Goal: Information Seeking & Learning: Learn about a topic

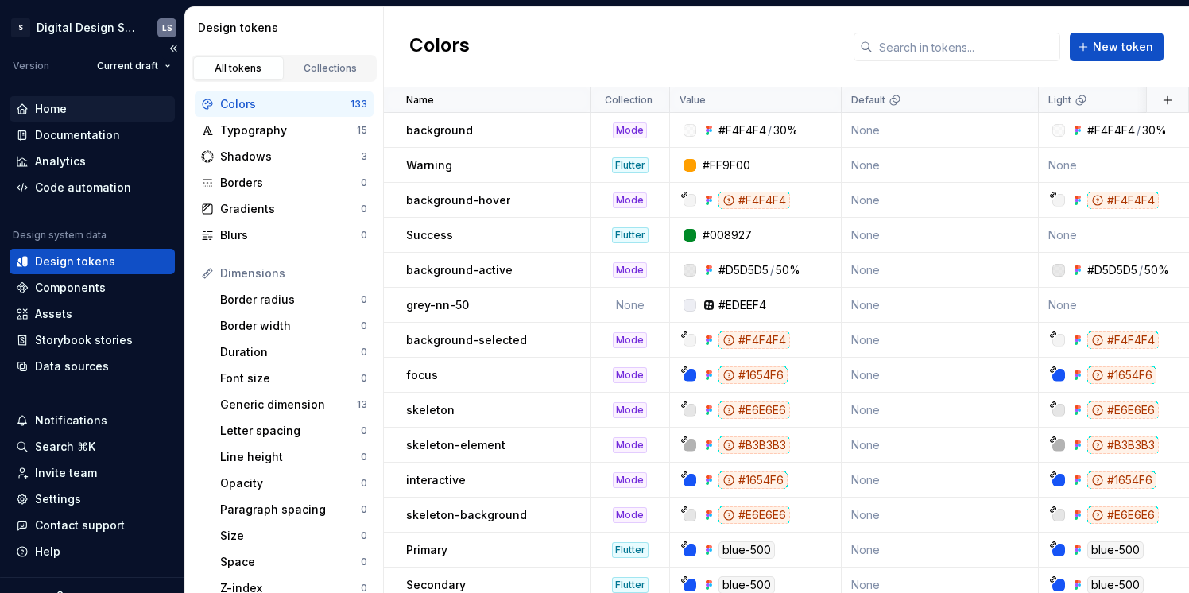
click at [78, 110] on div "Home" at bounding box center [92, 109] width 153 height 16
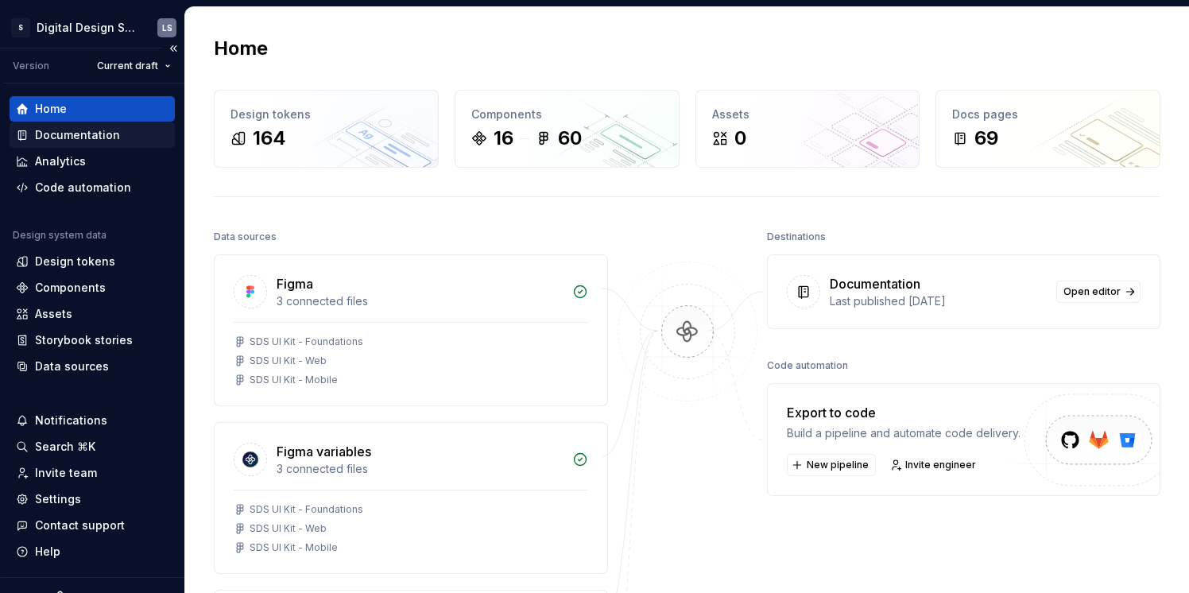
click at [79, 133] on div "Documentation" at bounding box center [77, 135] width 85 height 16
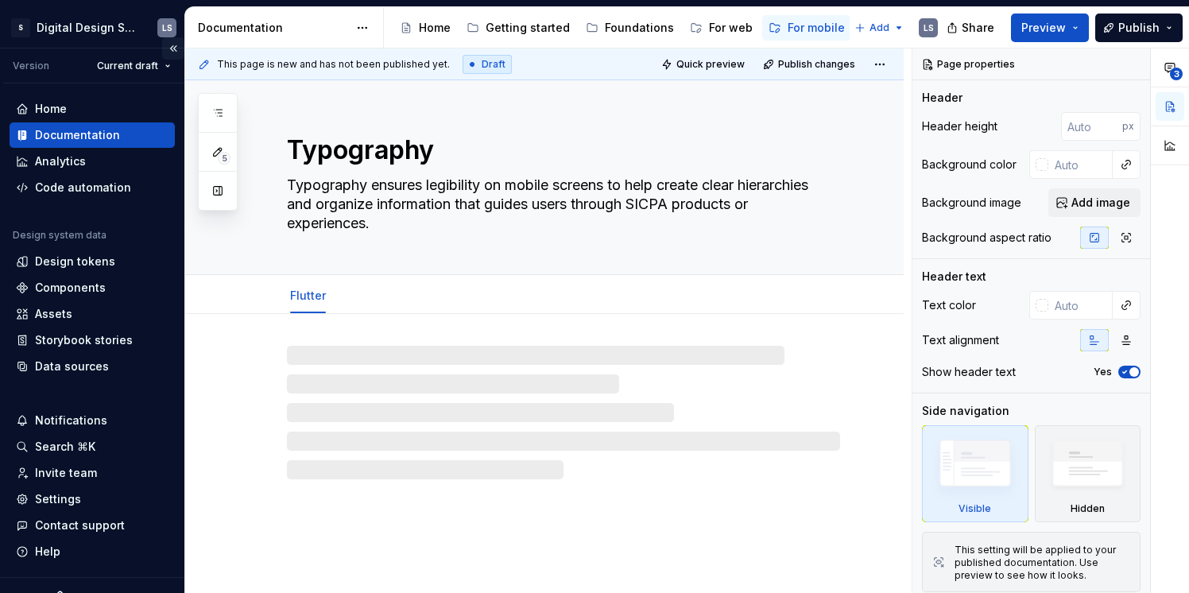
click at [162, 45] on button "Collapse sidebar" at bounding box center [173, 48] width 22 height 22
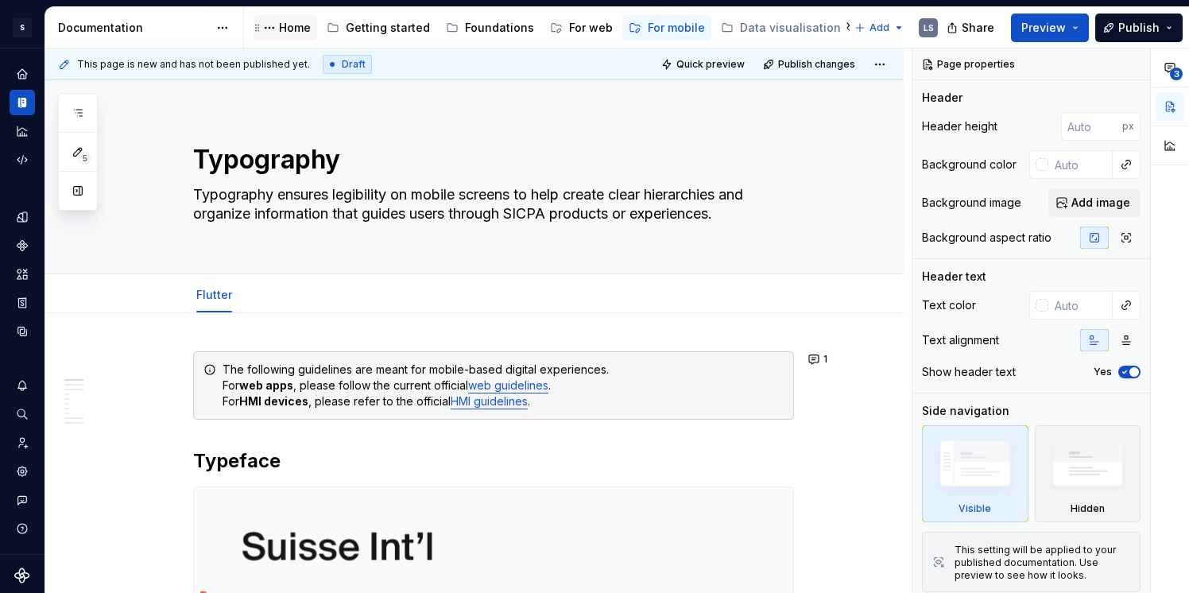
click at [304, 29] on div "Home" at bounding box center [295, 28] width 32 height 16
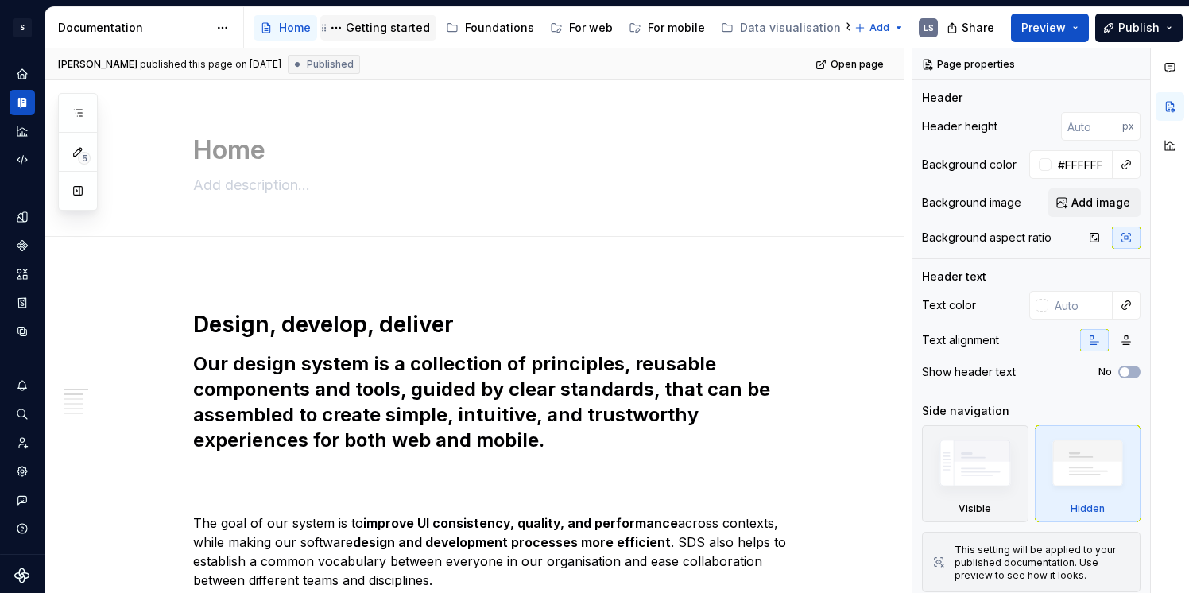
click at [414, 15] on div "Getting started" at bounding box center [378, 27] width 116 height 25
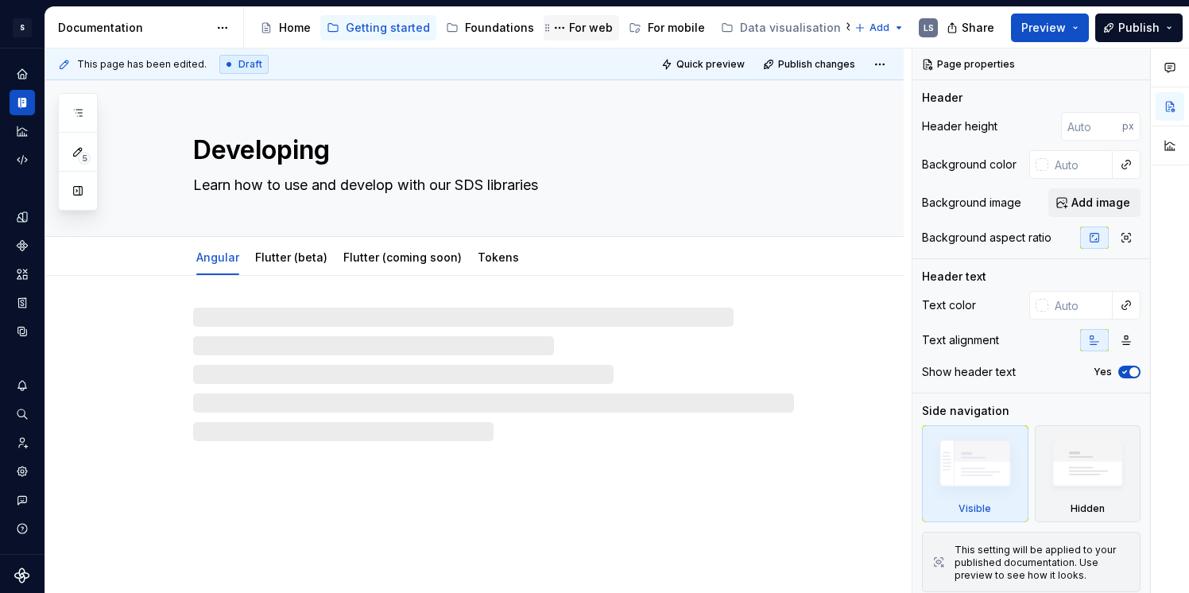
click at [573, 26] on div "For web" at bounding box center [591, 28] width 44 height 16
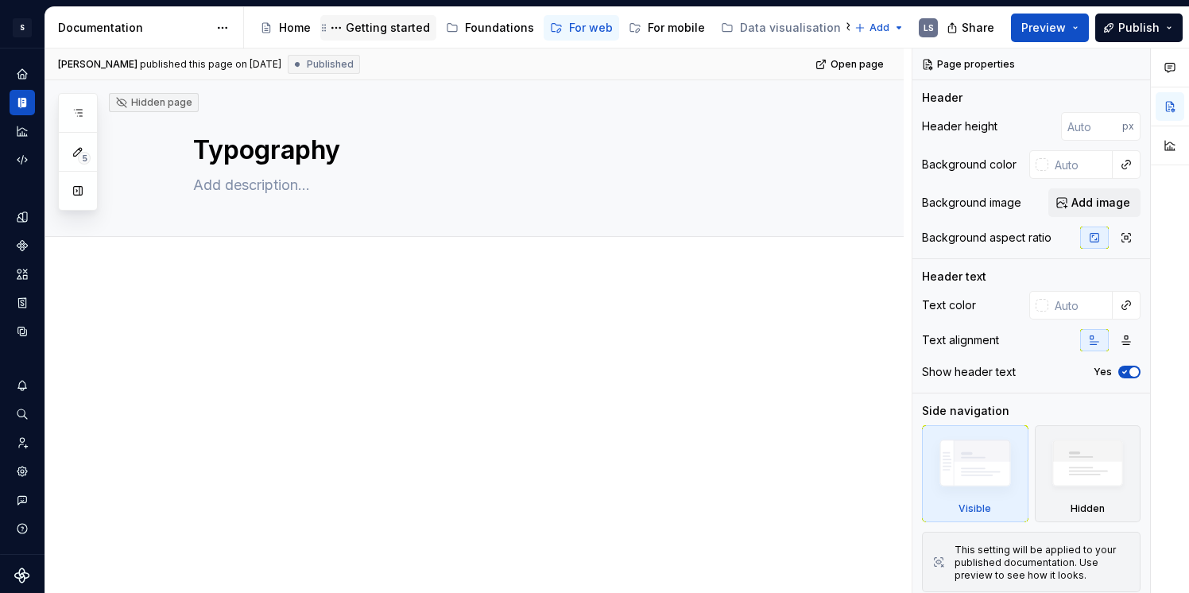
click at [402, 27] on div "Getting started" at bounding box center [388, 28] width 84 height 16
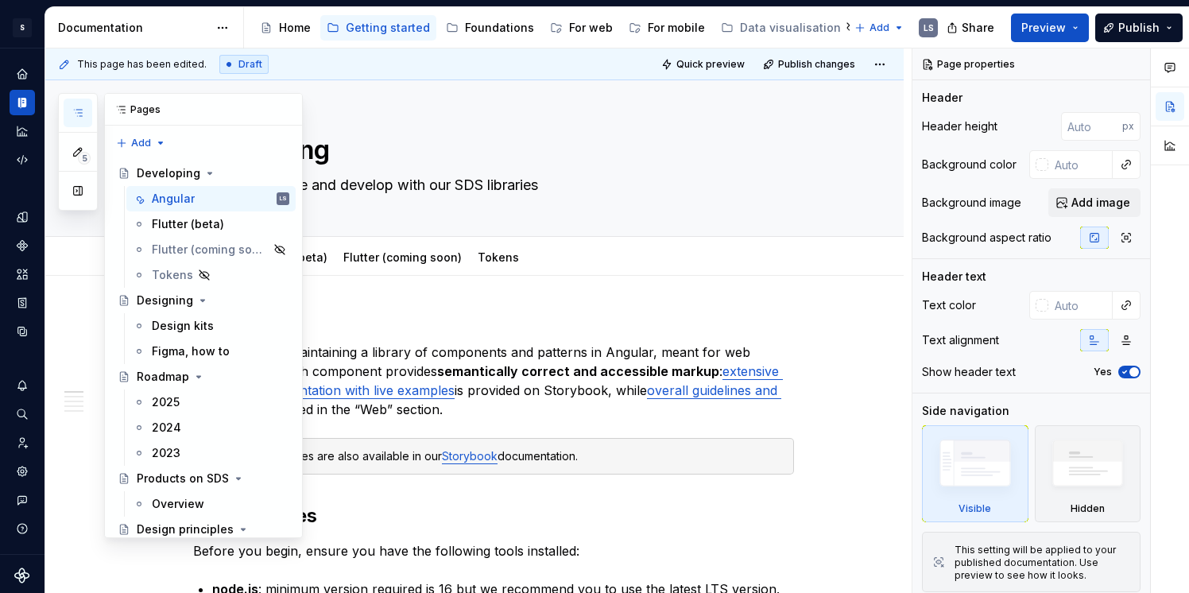
click at [81, 116] on icon "button" at bounding box center [78, 113] width 8 height 6
click at [175, 405] on div "2025" at bounding box center [166, 402] width 28 height 16
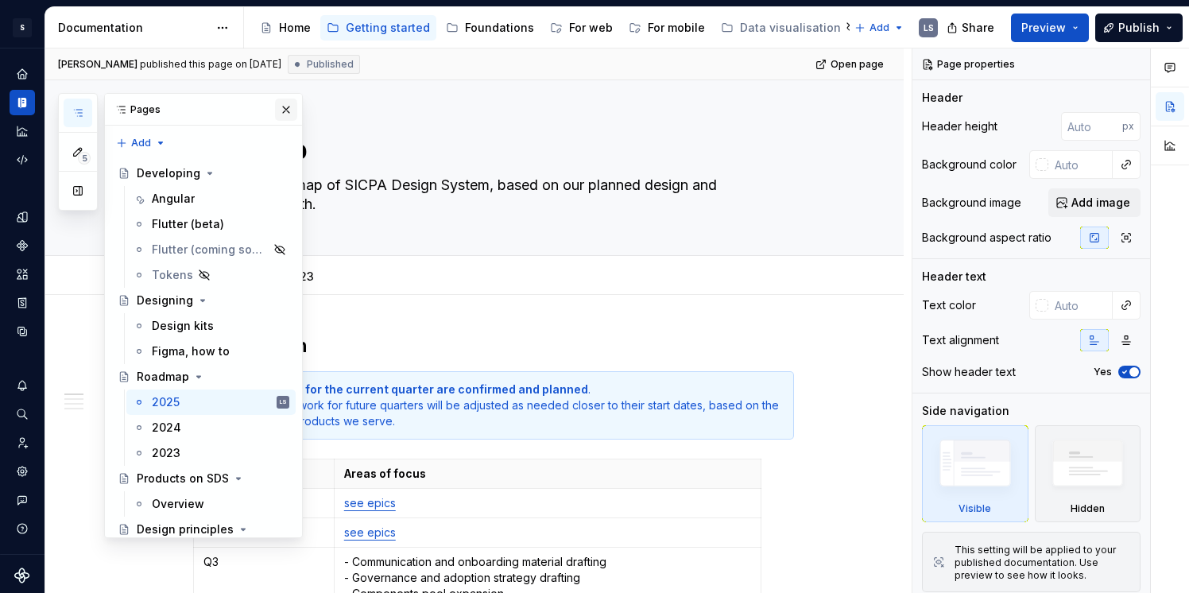
click at [275, 110] on button "button" at bounding box center [286, 110] width 22 height 22
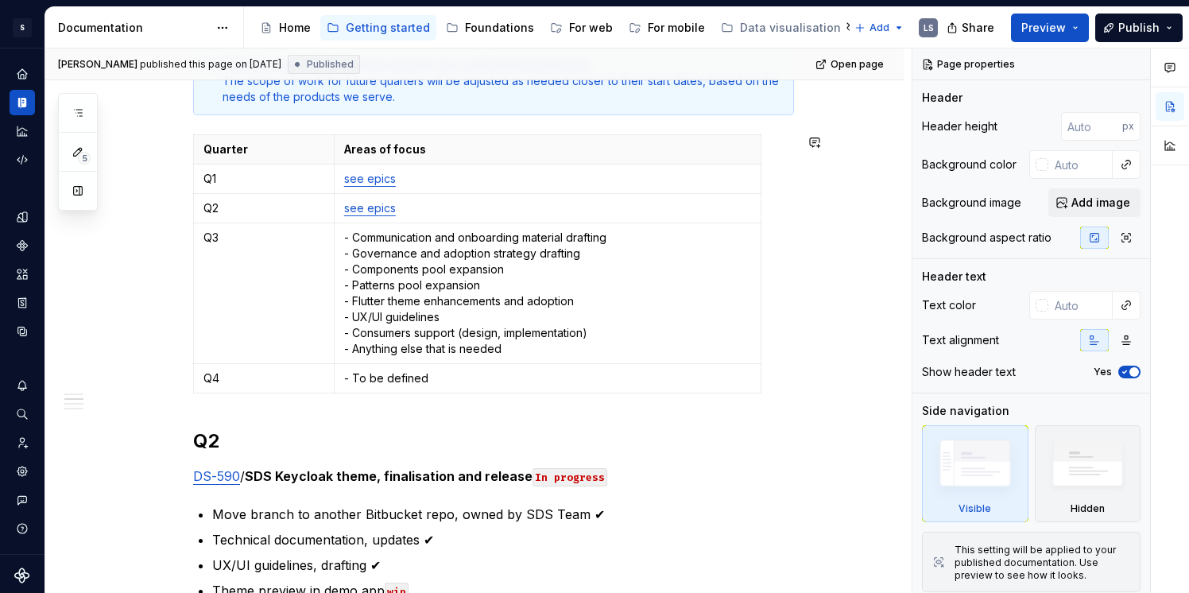
scroll to position [326, 0]
click at [221, 432] on h2 "Q2" at bounding box center [493, 439] width 601 height 25
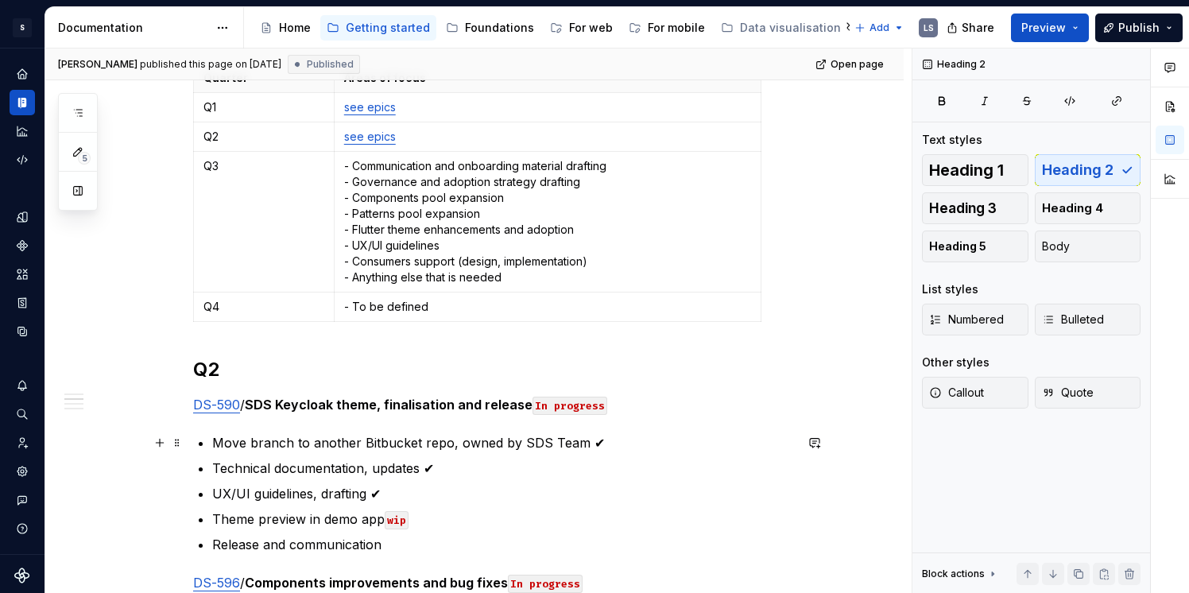
scroll to position [408, 0]
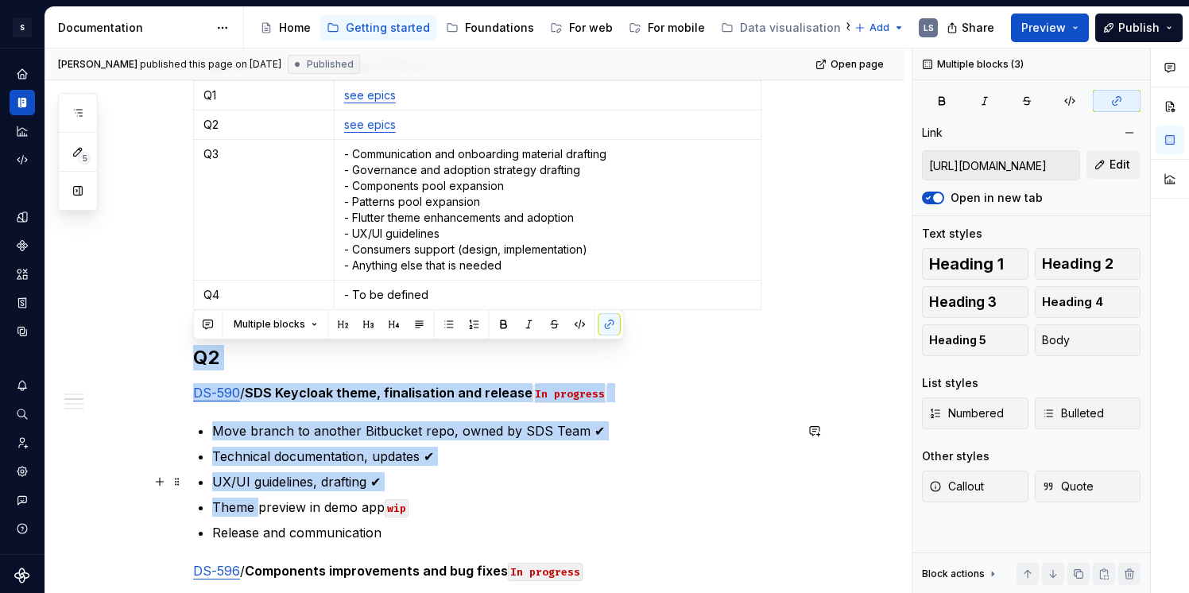
drag, startPoint x: 194, startPoint y: 355, endPoint x: 258, endPoint y: 506, distance: 164.9
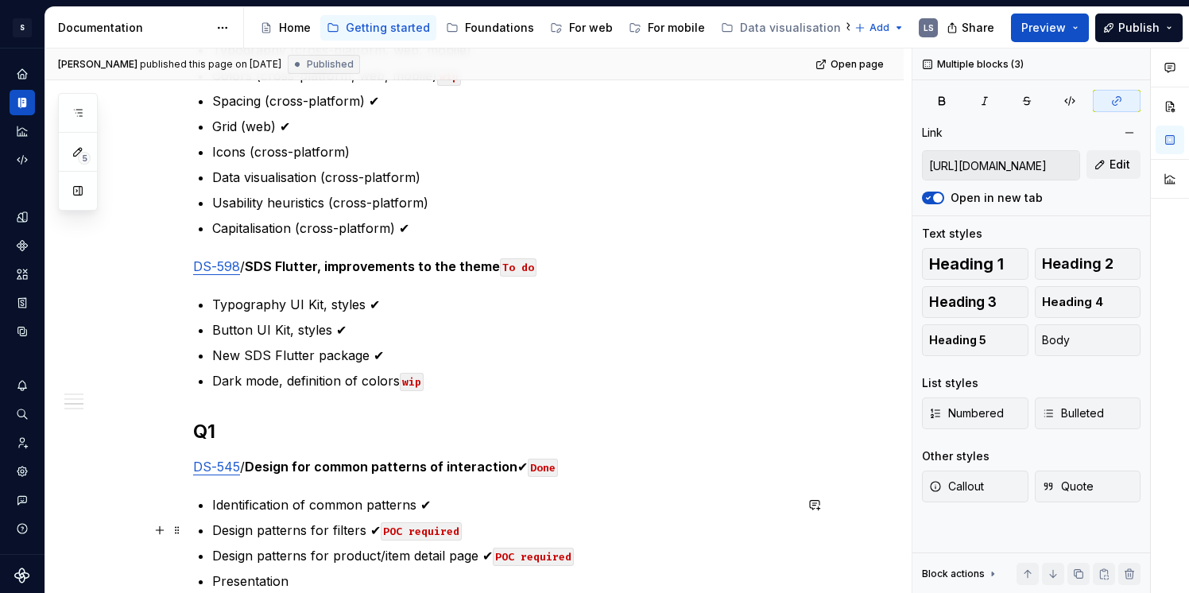
scroll to position [1389, 0]
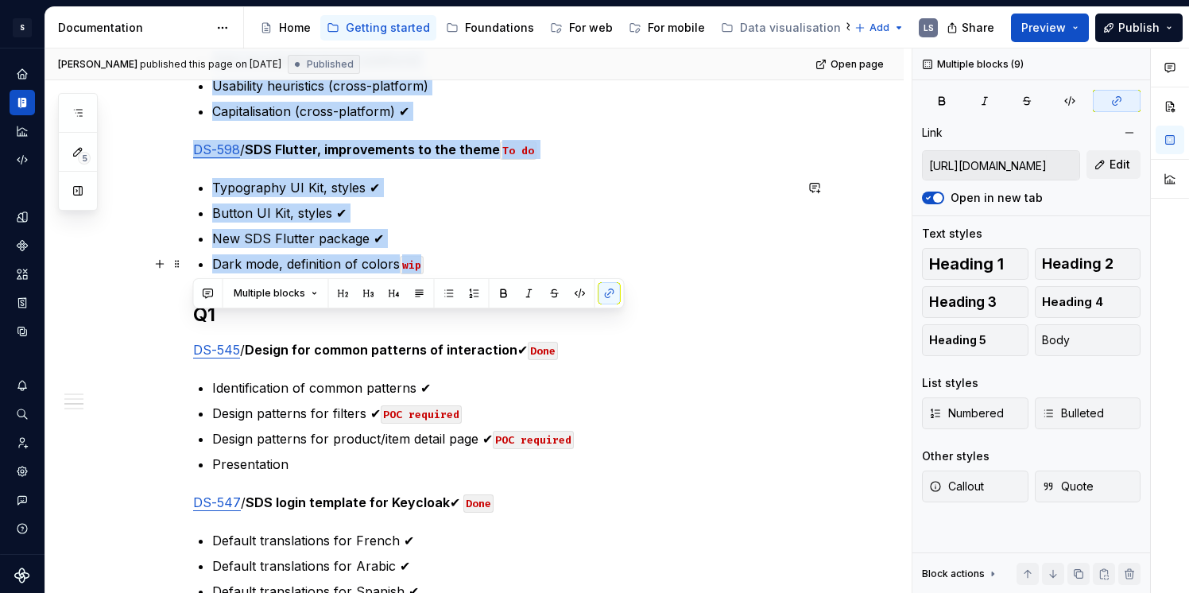
click at [453, 258] on p "Dark mode, definition of colors wip" at bounding box center [503, 263] width 582 height 19
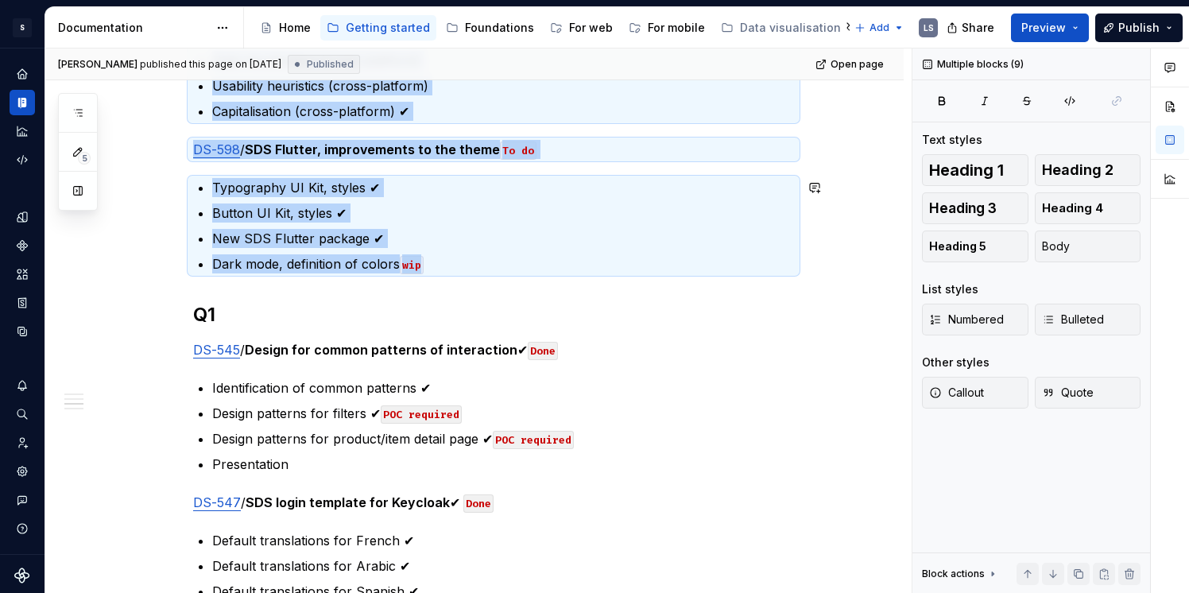
copy div "L9 IP-903 / DOL Sitametc adipi, elitseddoeiu tem incidid Ut laboreet Dolo magna…"
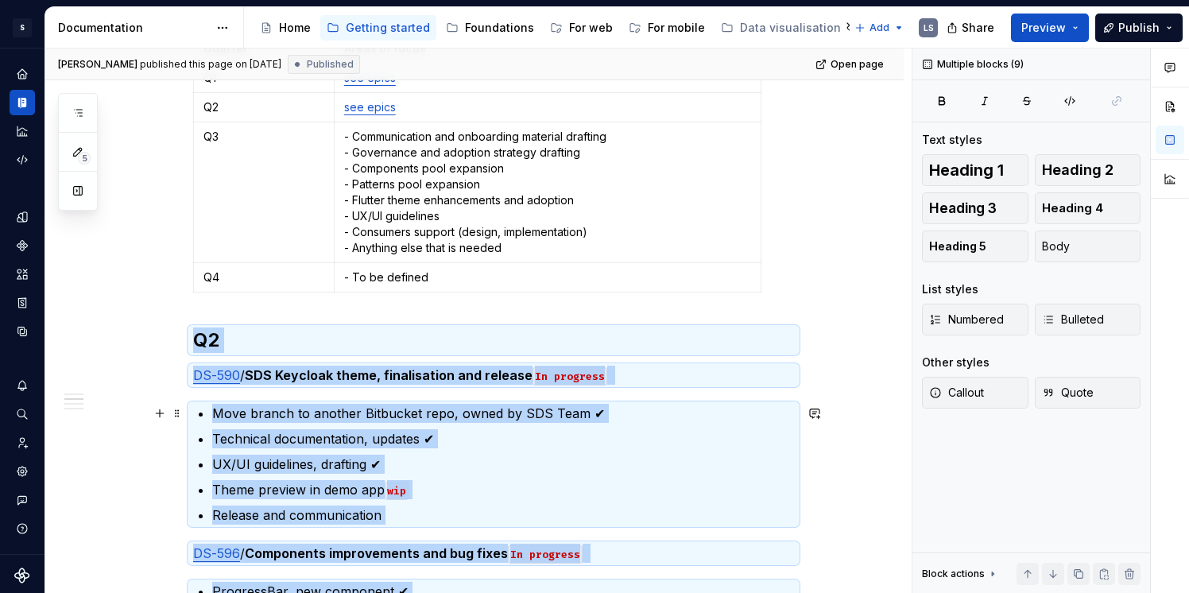
scroll to position [378, 0]
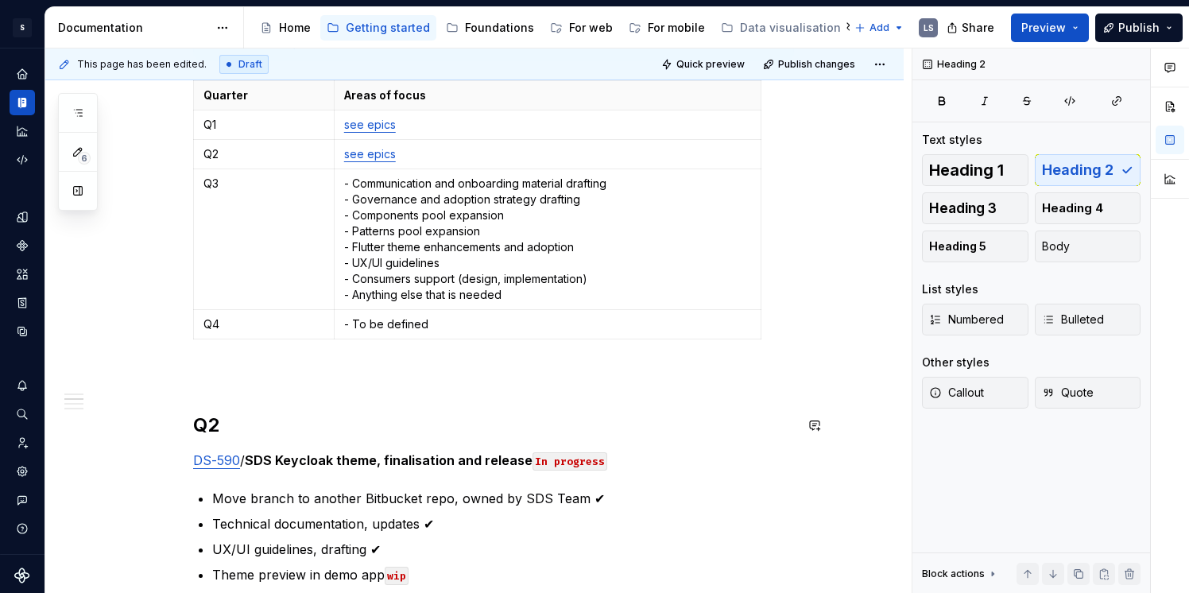
type textarea "*"
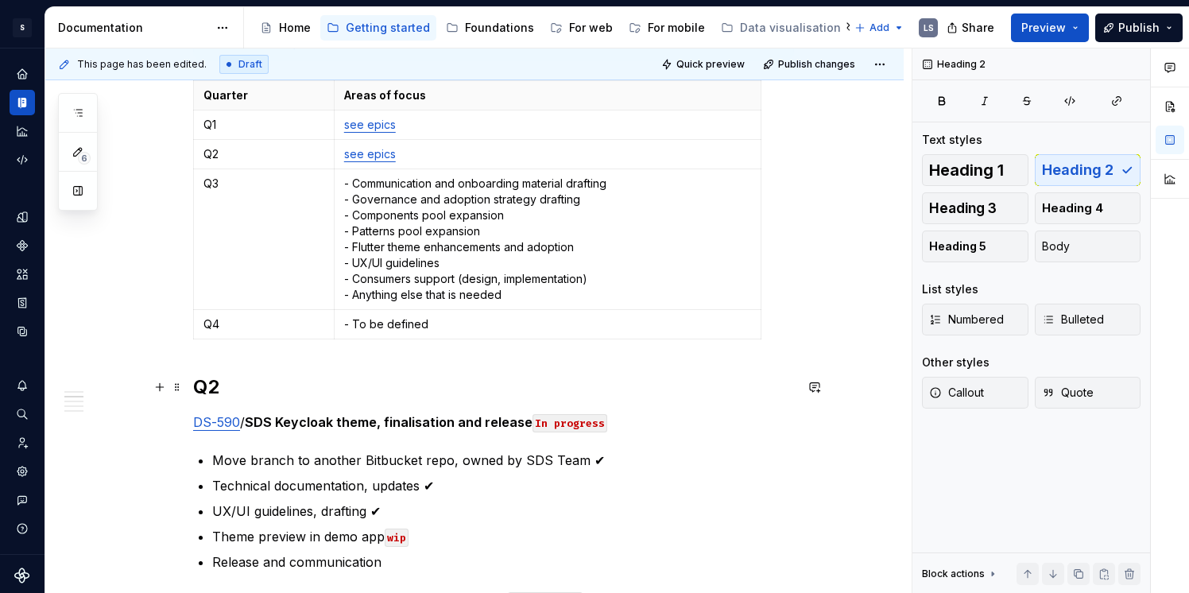
click at [215, 382] on h2 "Q2" at bounding box center [493, 386] width 601 height 25
click at [358, 154] on link "see epics" at bounding box center [370, 154] width 52 height 14
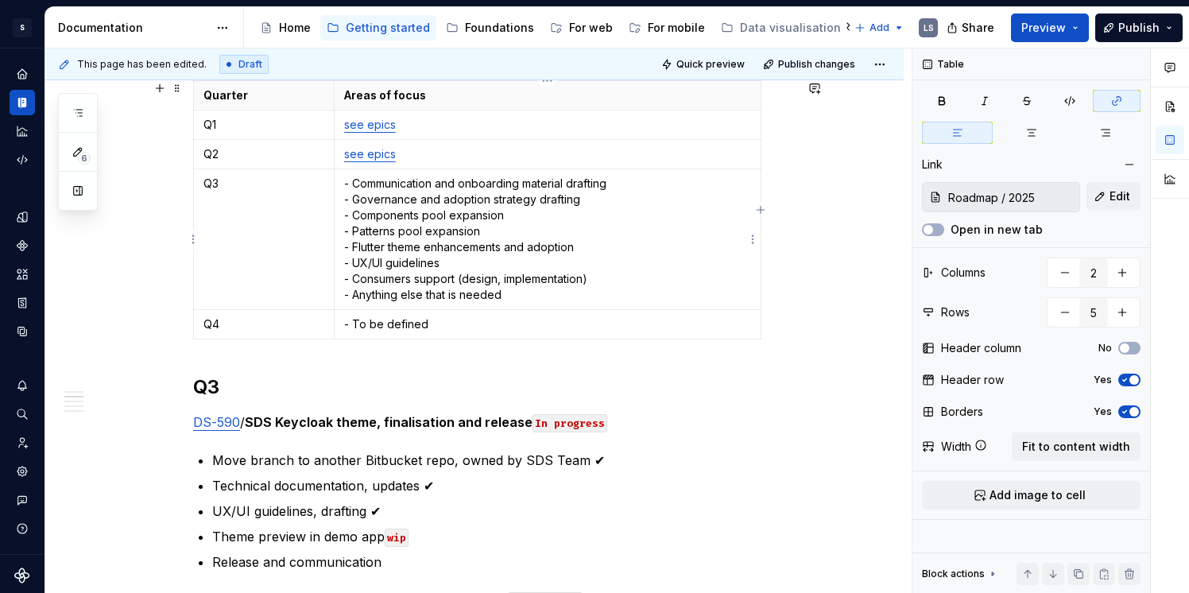
type input "Roadmap / 2025/ Q2"
click at [1043, 197] on input "Roadmap / 2025/ Q2" at bounding box center [1011, 197] width 138 height 29
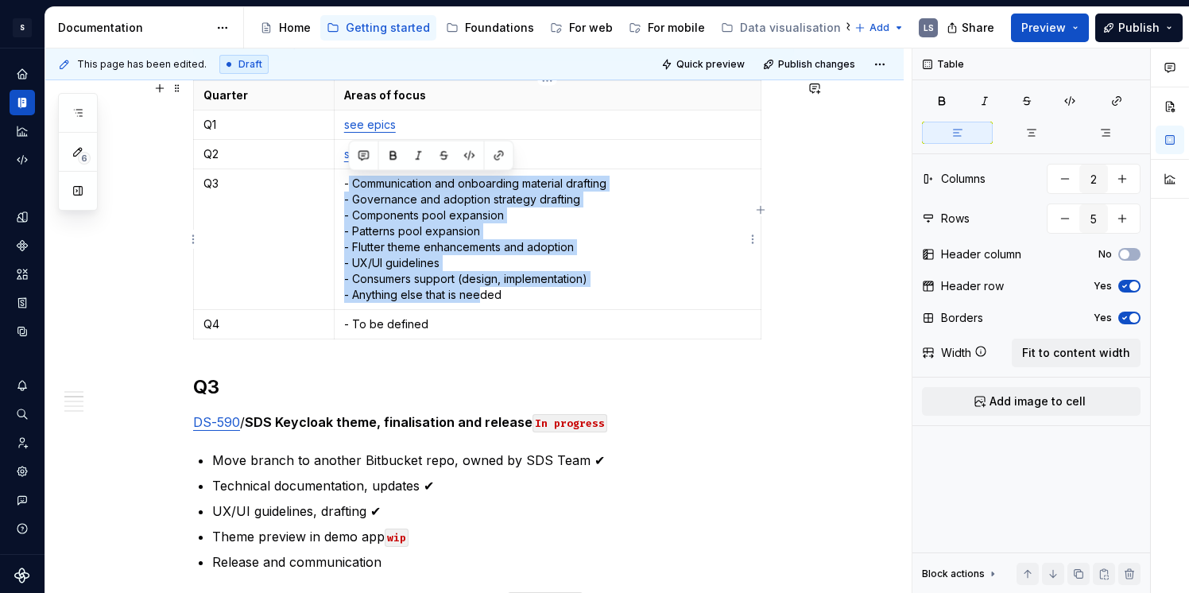
drag, startPoint x: 347, startPoint y: 184, endPoint x: 482, endPoint y: 300, distance: 178.1
click at [482, 300] on p "- Communication and onboarding material drafting - Governance and adoption stra…" at bounding box center [547, 239] width 407 height 127
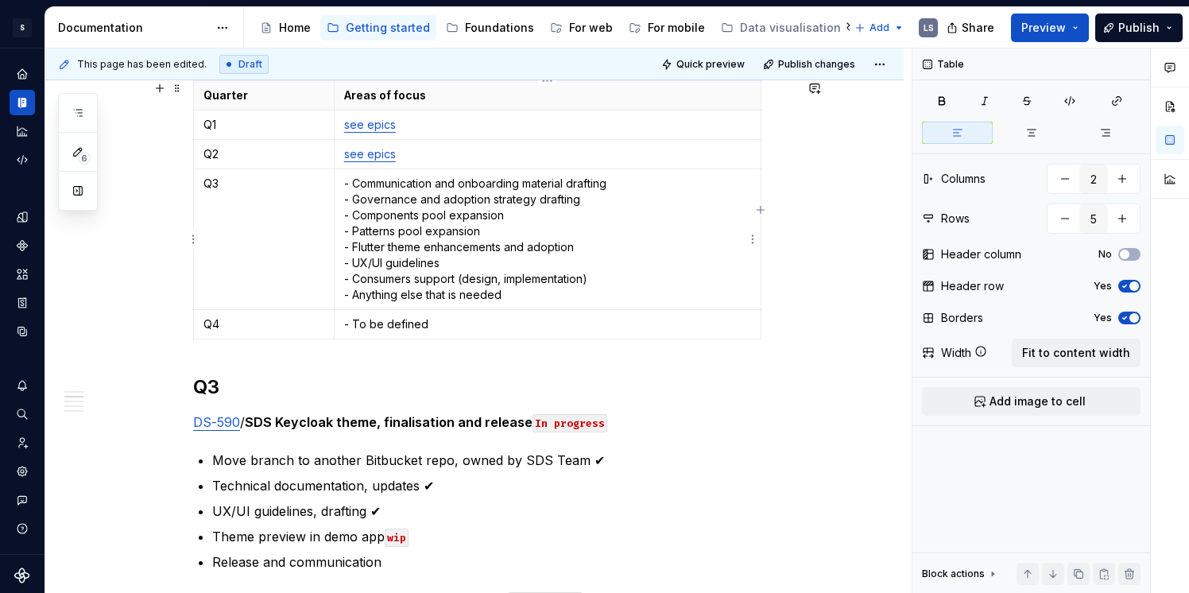
click at [503, 300] on p "- Communication and onboarding material drafting - Governance and adoption stra…" at bounding box center [547, 239] width 407 height 127
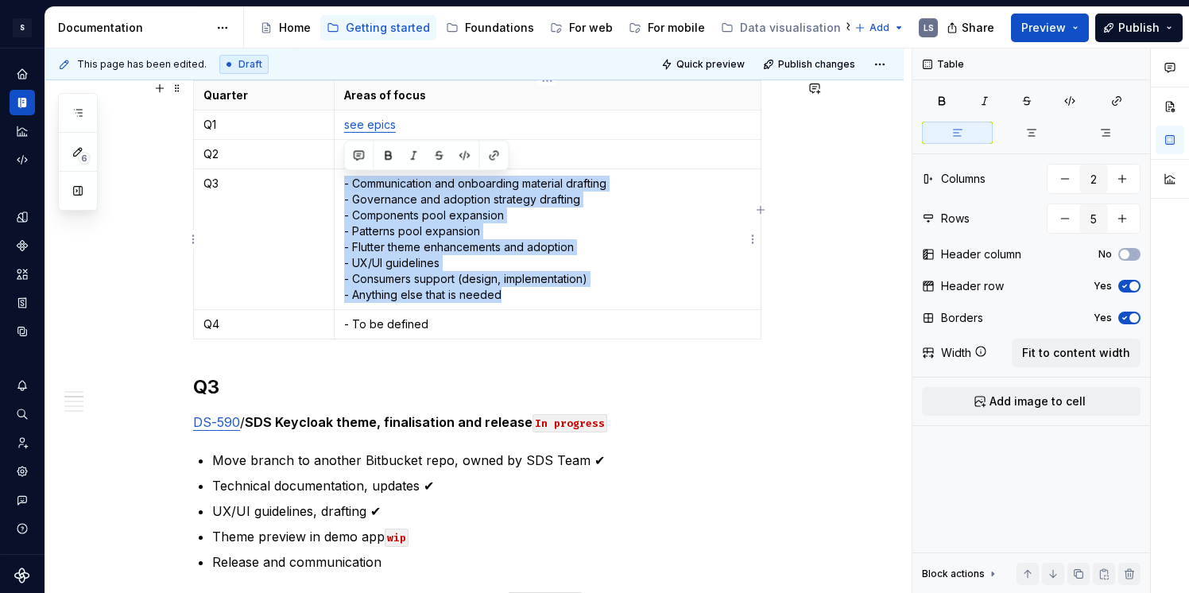
drag, startPoint x: 503, startPoint y: 300, endPoint x: 340, endPoint y: 184, distance: 199.6
click at [340, 184] on td "- Communication and onboarding material drafting - Governance and adoption stra…" at bounding box center [547, 239] width 427 height 141
copy p "- Communication and onboarding material drafting - Governance and adoption stra…"
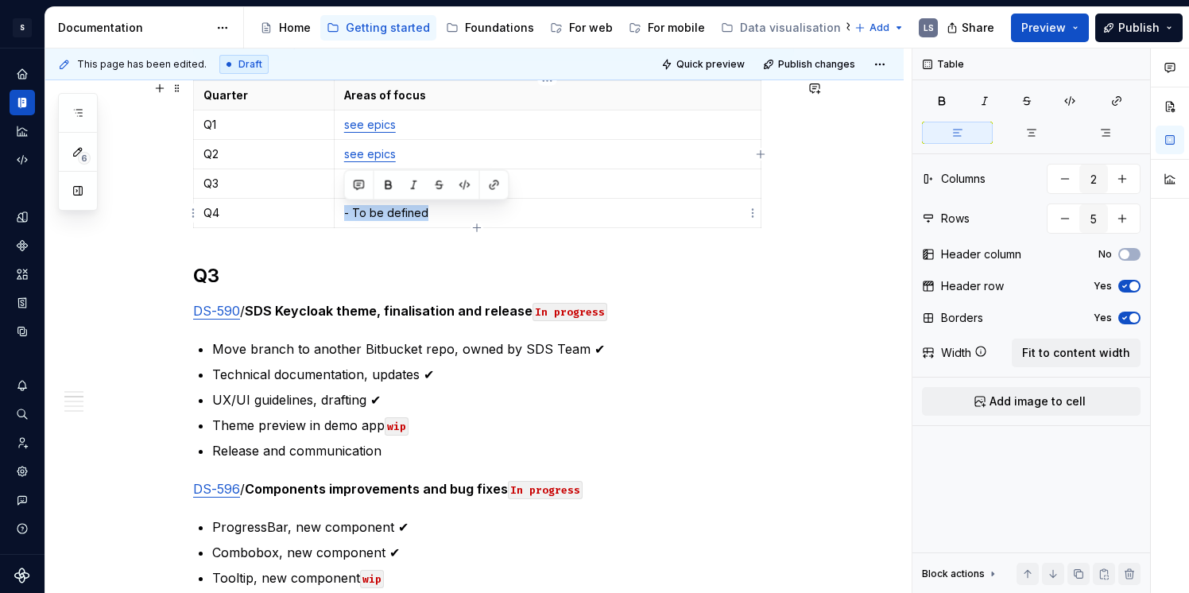
drag, startPoint x: 435, startPoint y: 219, endPoint x: 340, endPoint y: 214, distance: 94.8
click at [340, 214] on td "- To be defined" at bounding box center [547, 213] width 427 height 29
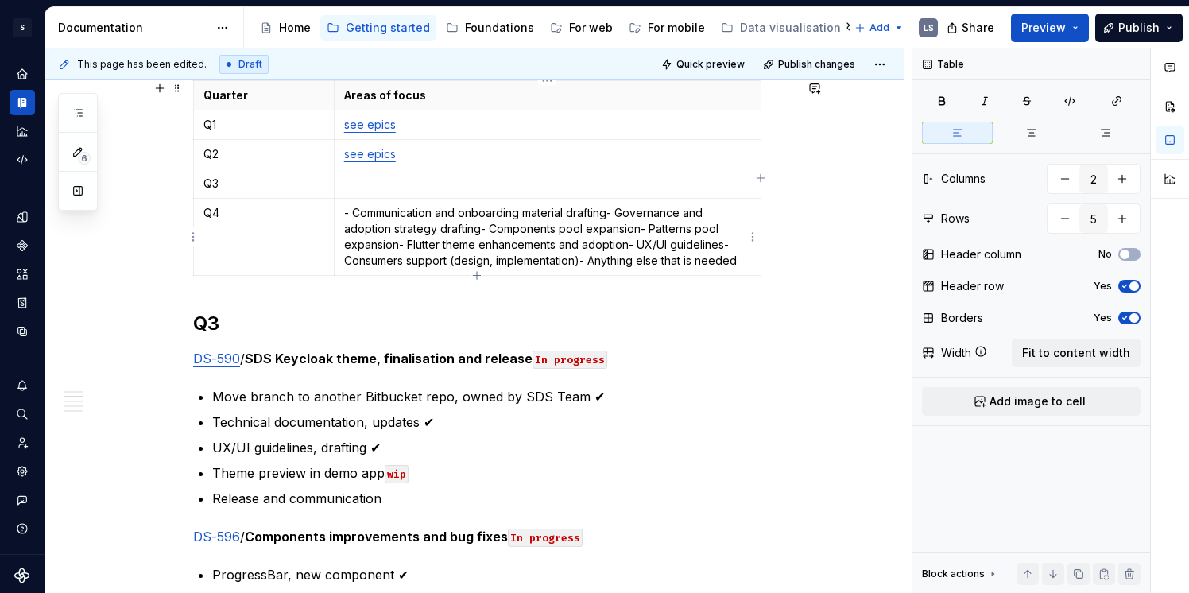
click at [358, 212] on p "- Communication and onboarding material drafting- Governance and adoption strat…" at bounding box center [547, 237] width 407 height 64
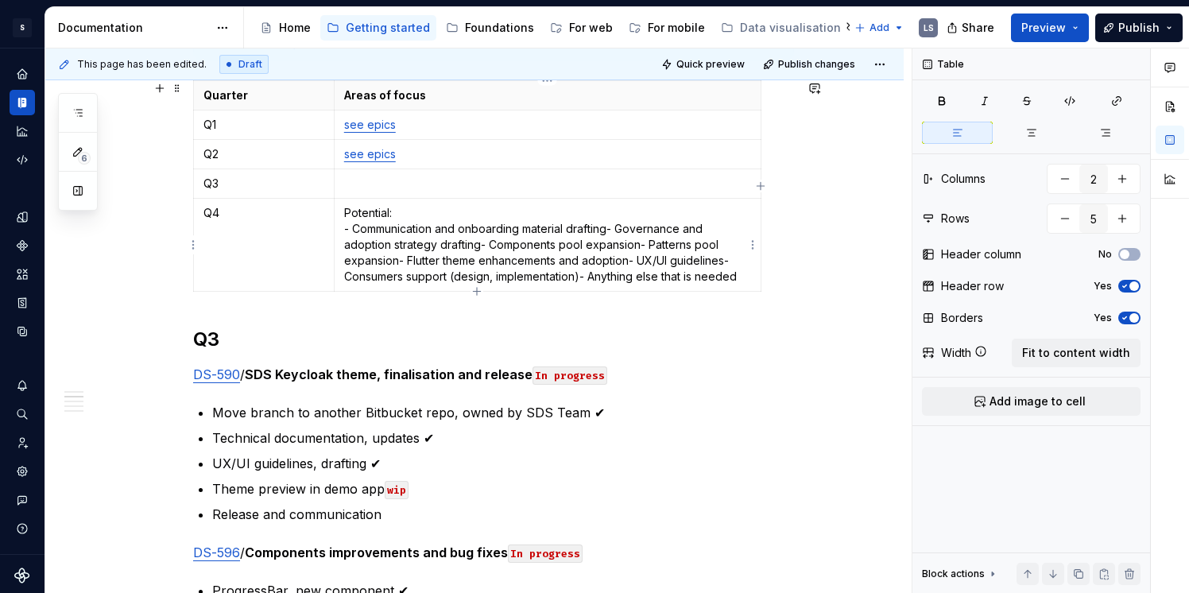
click at [612, 230] on p "Potential: - Communication and onboarding material drafting- Governance and ado…" at bounding box center [547, 244] width 407 height 79
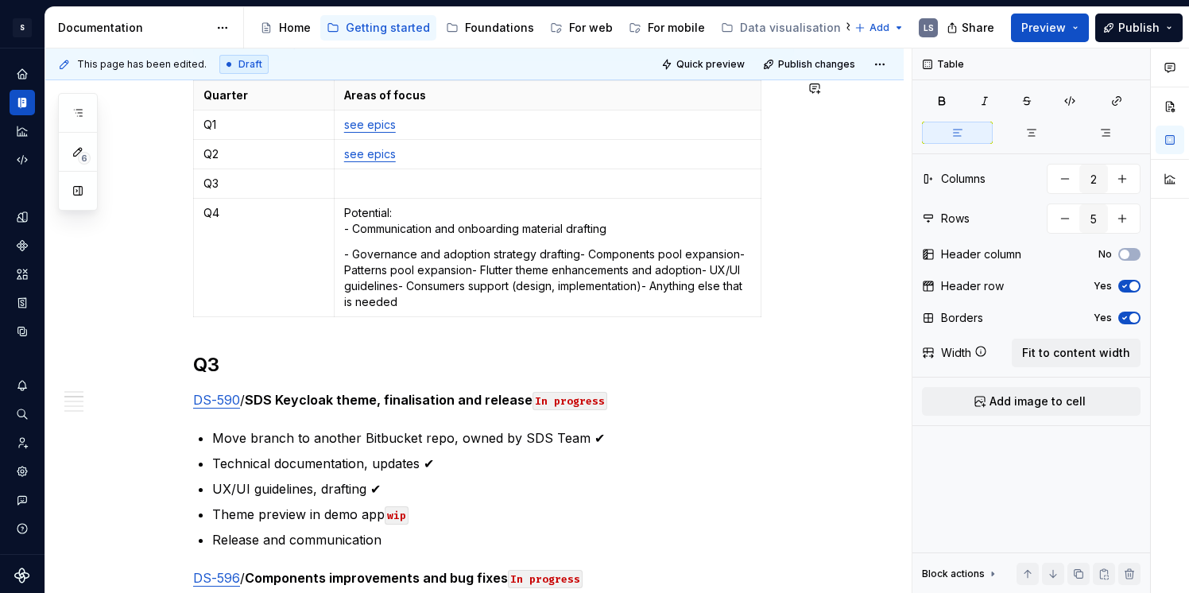
click at [622, 230] on p "Potential: - Communication and onboarding material drafting" at bounding box center [547, 221] width 407 height 32
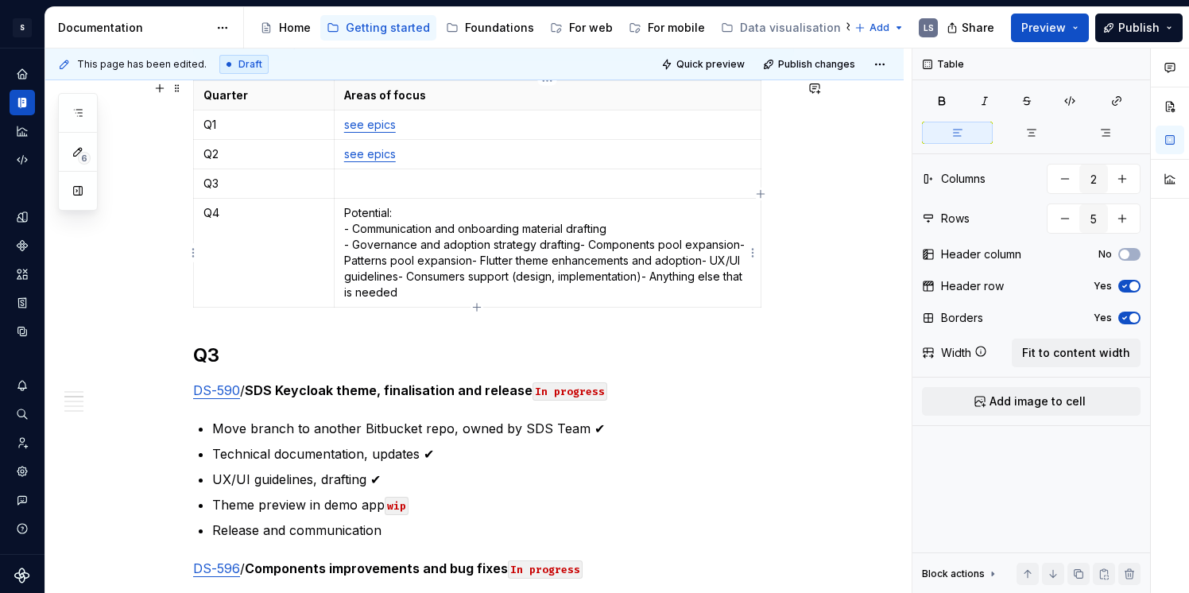
click at [579, 242] on p "Potential: - Communication and onboarding material drafting - Governance and ad…" at bounding box center [547, 252] width 407 height 95
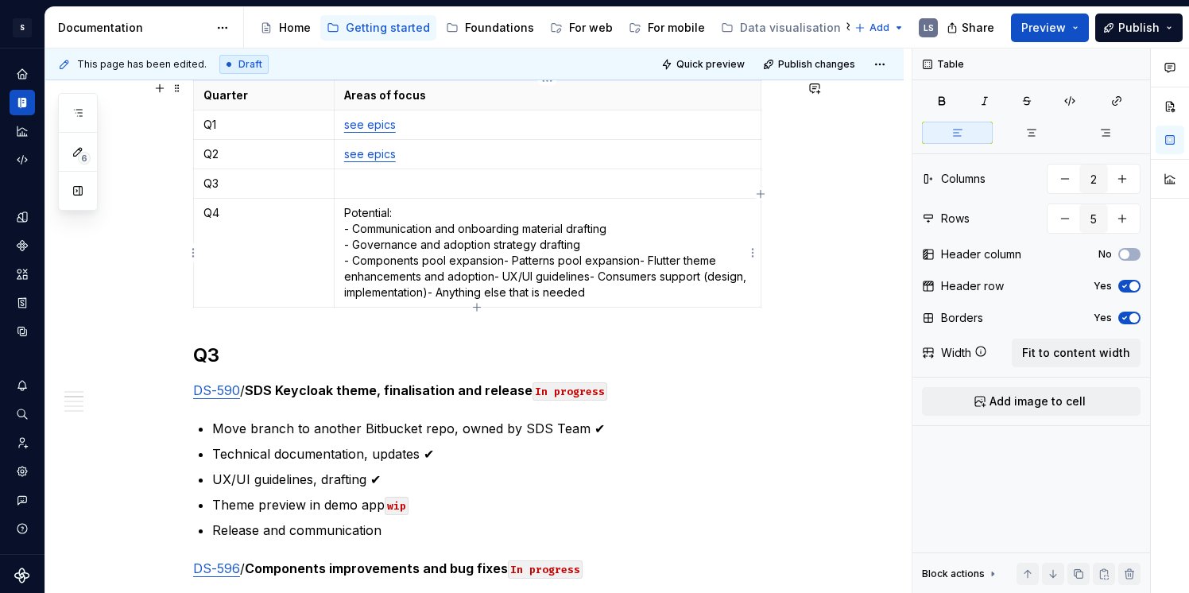
click at [501, 260] on p "Potential: - Communication and onboarding material drafting - Governance and ad…" at bounding box center [547, 252] width 407 height 95
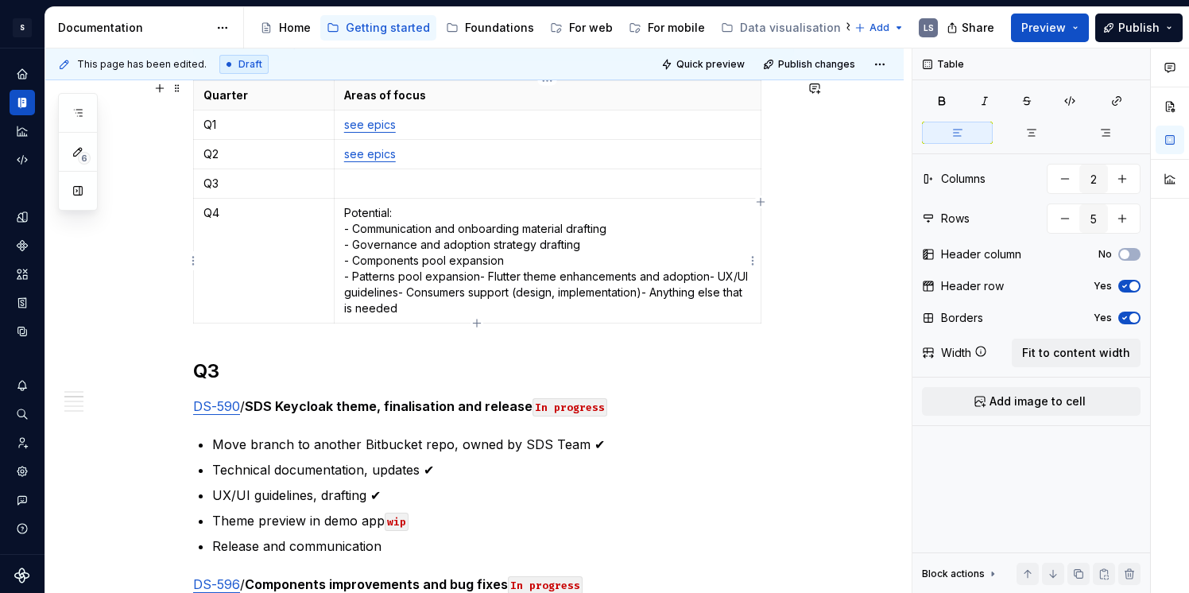
click at [478, 277] on p "Potential: - Communication and onboarding material drafting - Governance and ad…" at bounding box center [547, 260] width 407 height 111
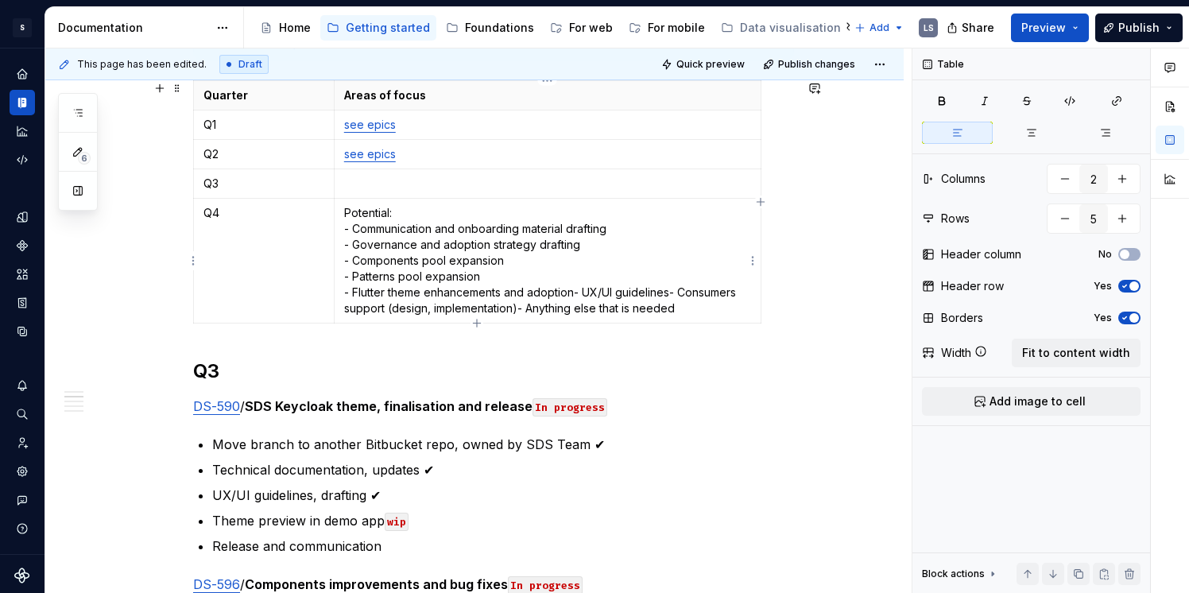
click at [575, 289] on p "Potential: - Communication and onboarding material drafting - Governance and ad…" at bounding box center [547, 260] width 407 height 111
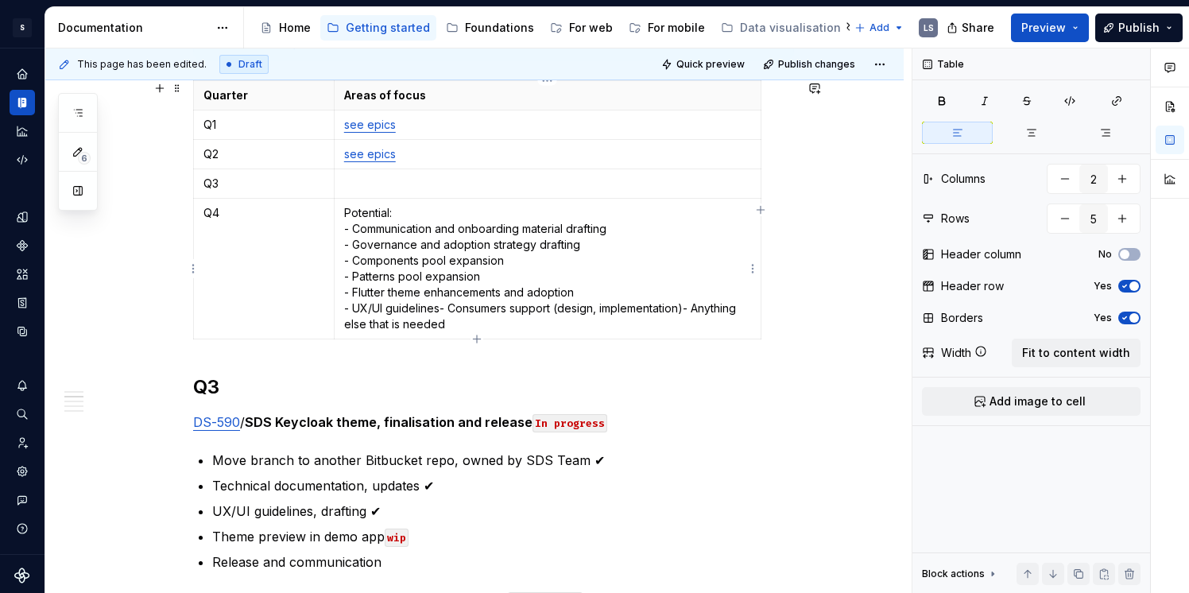
click at [440, 307] on p "Potential: - Communication and onboarding material drafting - Governance and ad…" at bounding box center [547, 268] width 407 height 127
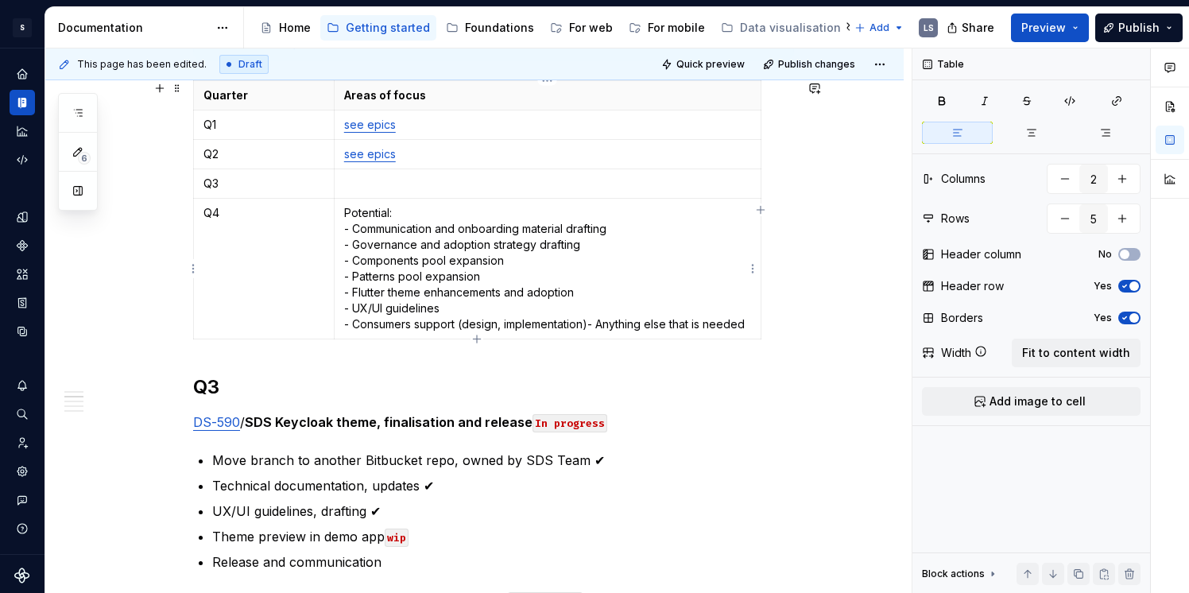
click at [587, 327] on p "Potential: - Communication and onboarding material drafting - Governance and ad…" at bounding box center [547, 268] width 407 height 127
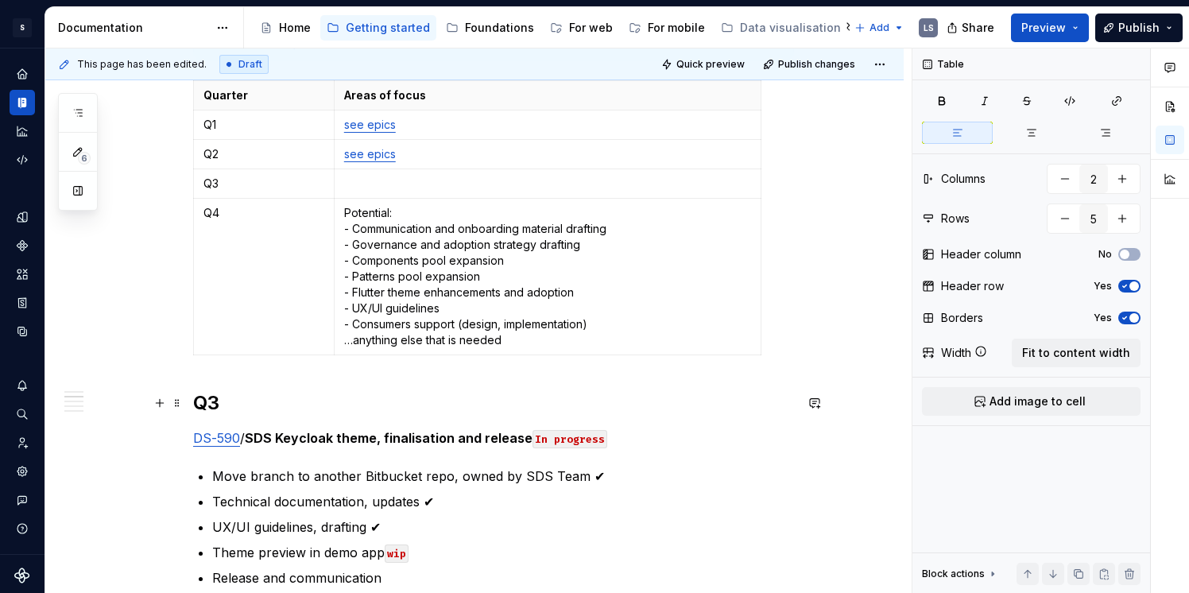
click at [376, 176] on p at bounding box center [547, 184] width 407 height 16
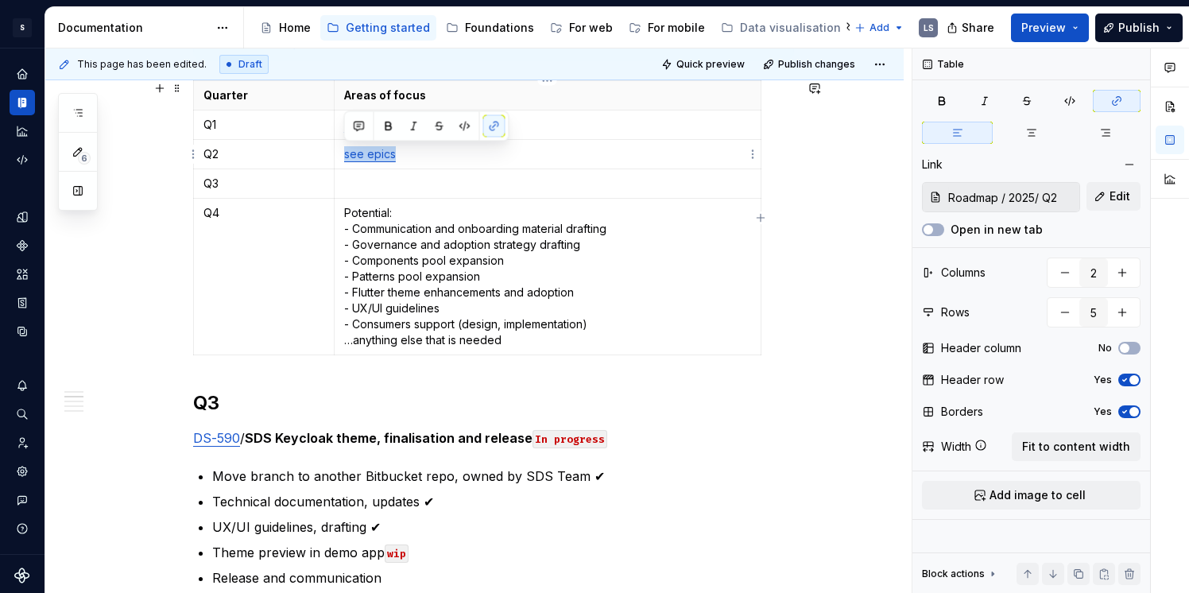
drag, startPoint x: 391, startPoint y: 153, endPoint x: 341, endPoint y: 153, distance: 50.1
click at [341, 153] on td "see epics" at bounding box center [547, 154] width 427 height 29
copy link "see epics"
click at [369, 184] on p at bounding box center [547, 184] width 407 height 16
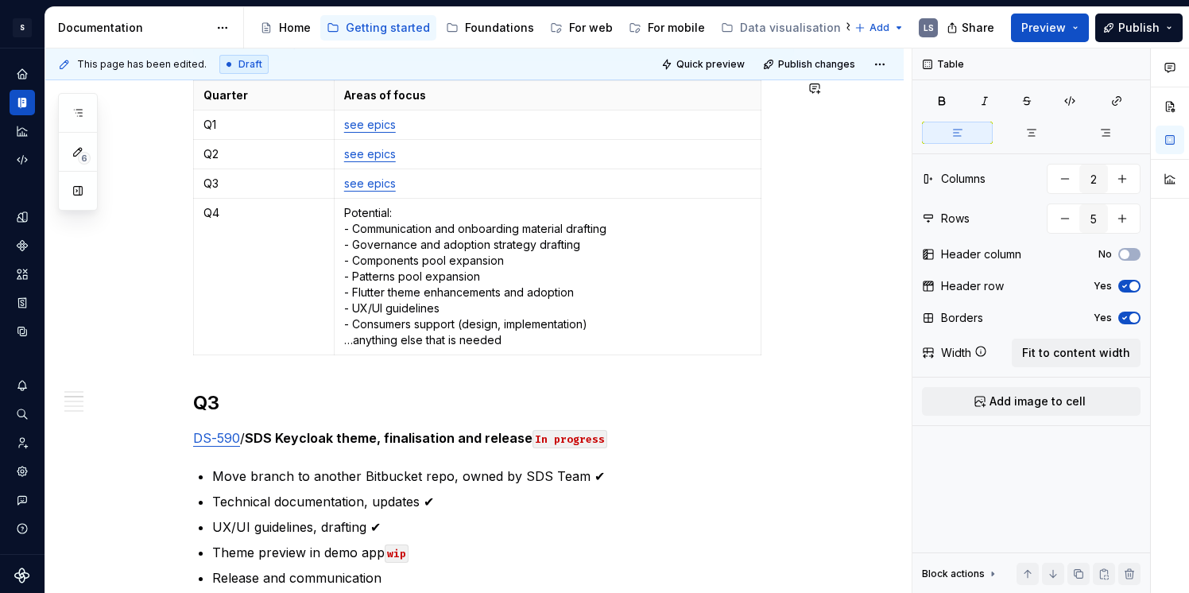
click at [369, 184] on link "see epics" at bounding box center [370, 183] width 52 height 14
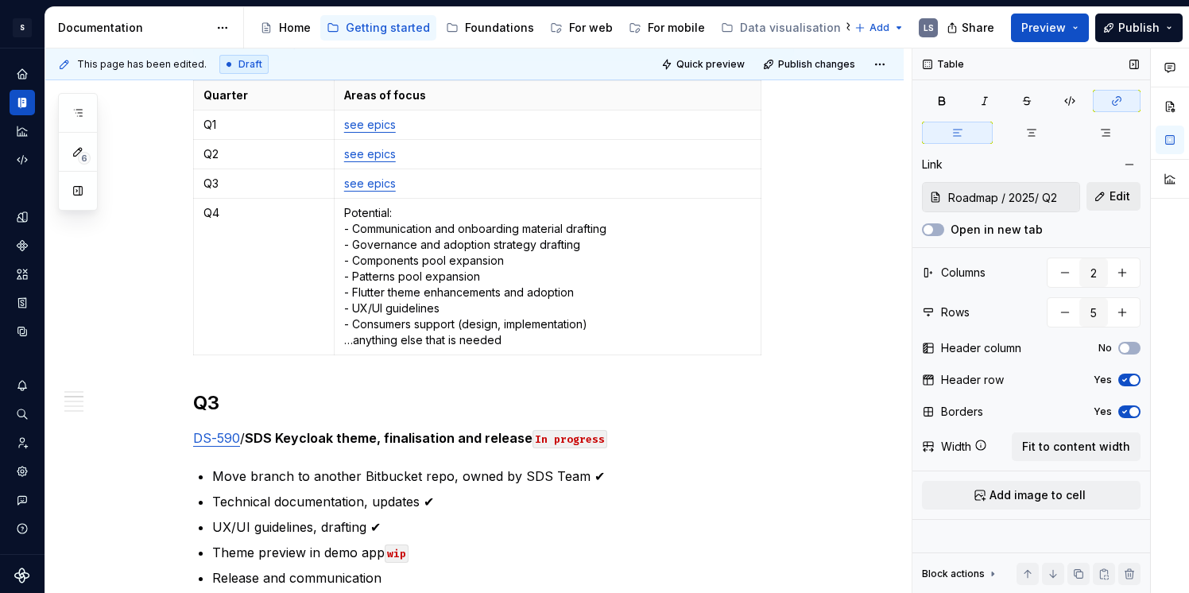
click at [1118, 201] on span "Edit" at bounding box center [1120, 196] width 21 height 16
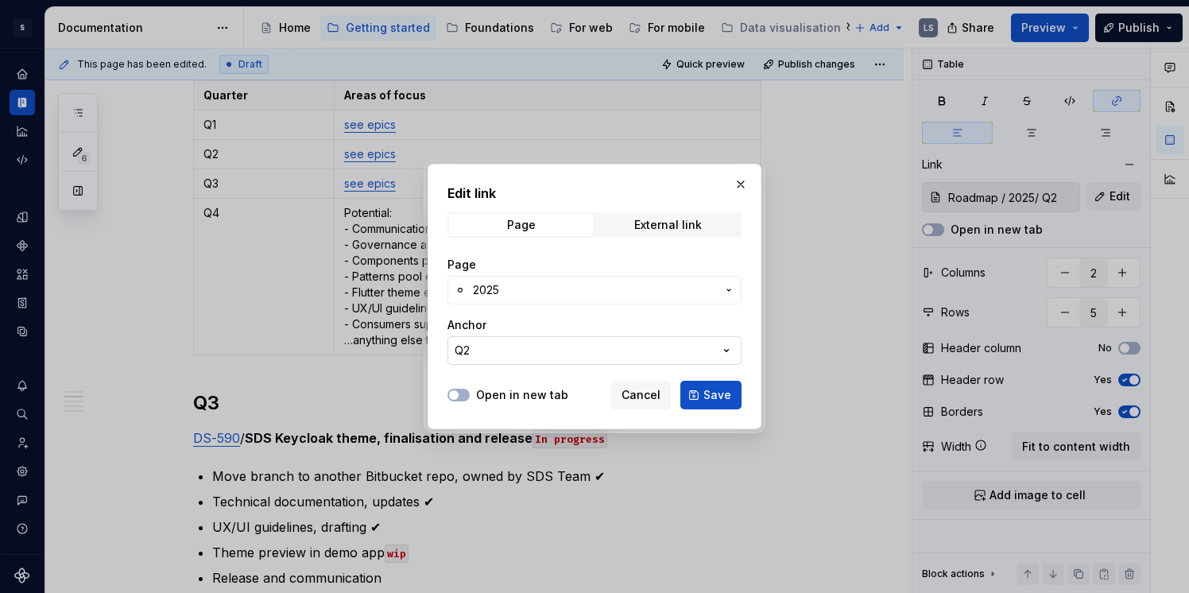
click at [727, 344] on icon "button" at bounding box center [727, 351] width 16 height 16
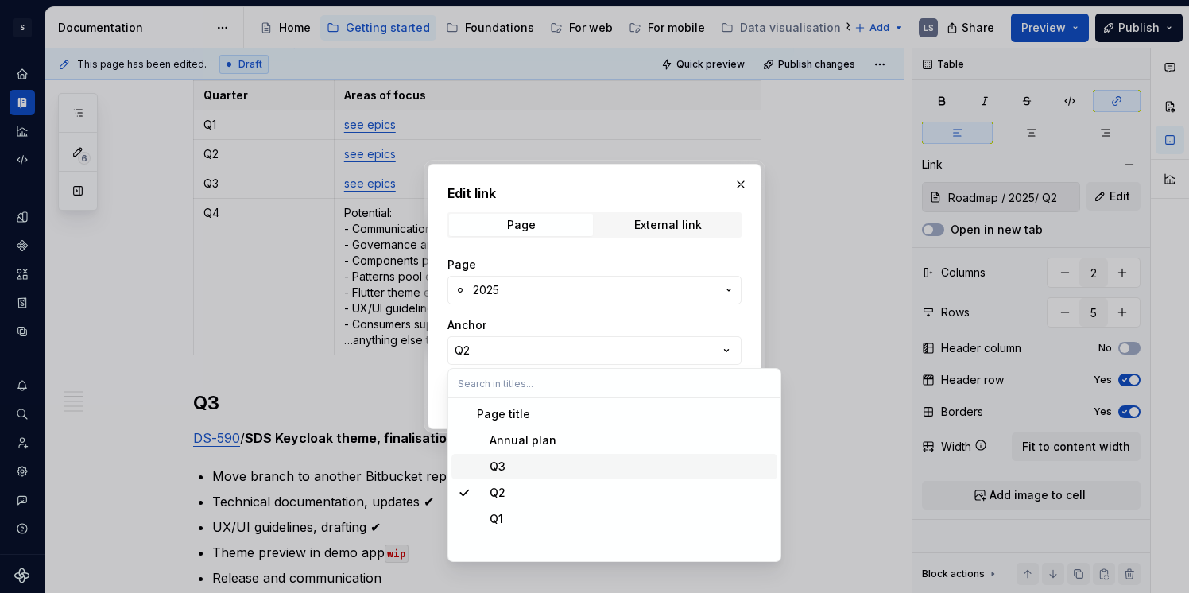
click at [514, 471] on div "Q3" at bounding box center [624, 467] width 294 height 16
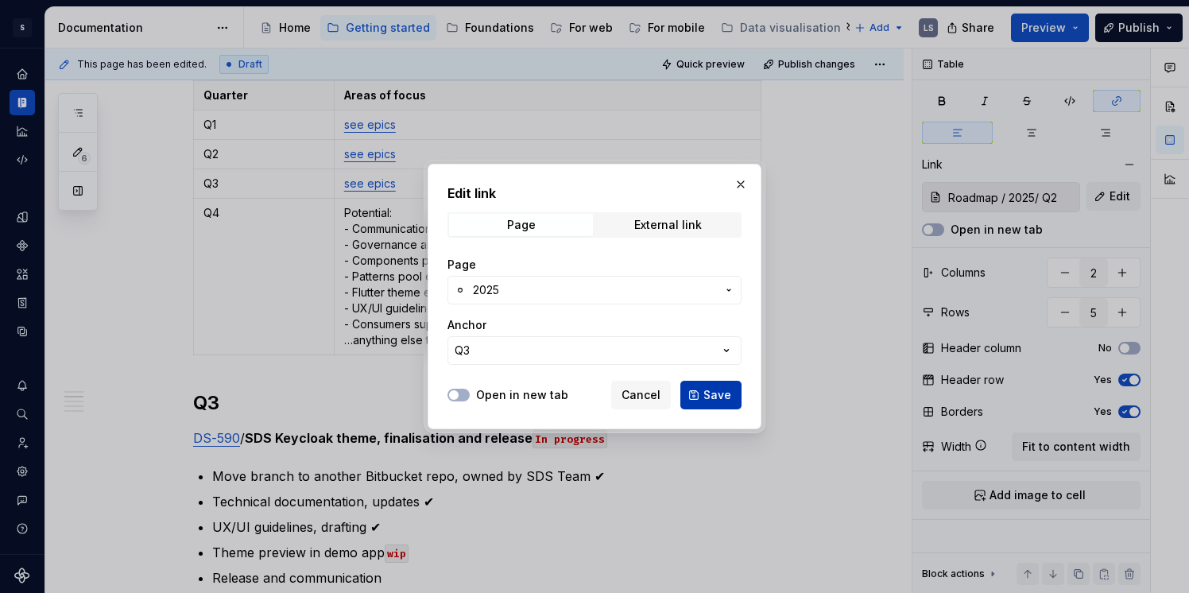
click at [719, 393] on span "Save" at bounding box center [717, 395] width 28 height 16
type input "Roadmap / 2025/ Q3"
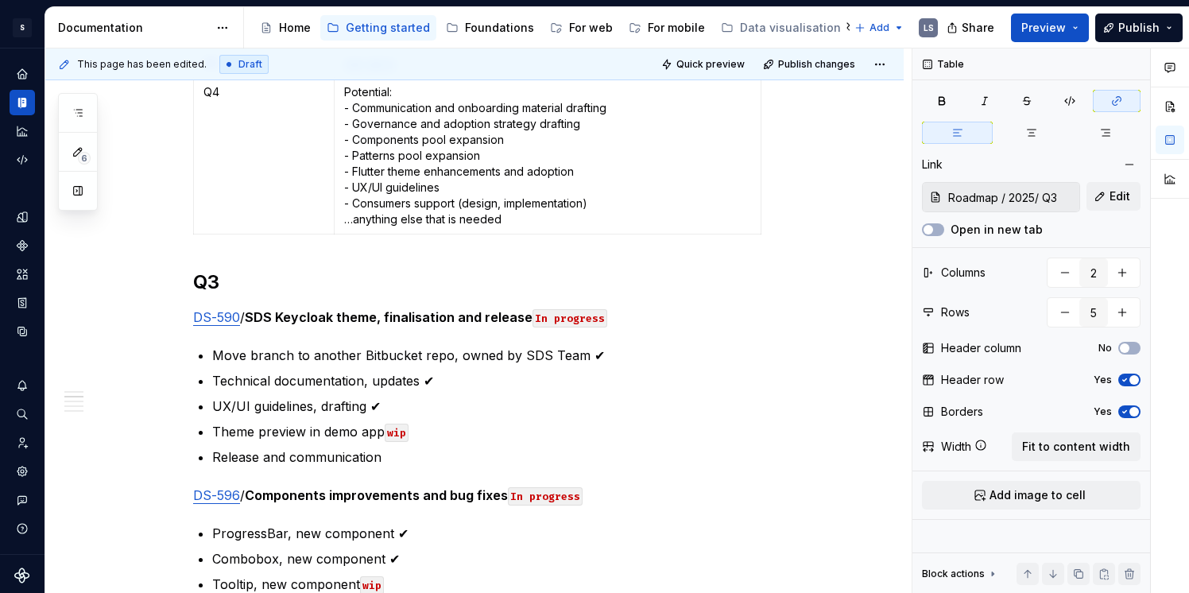
scroll to position [561, 0]
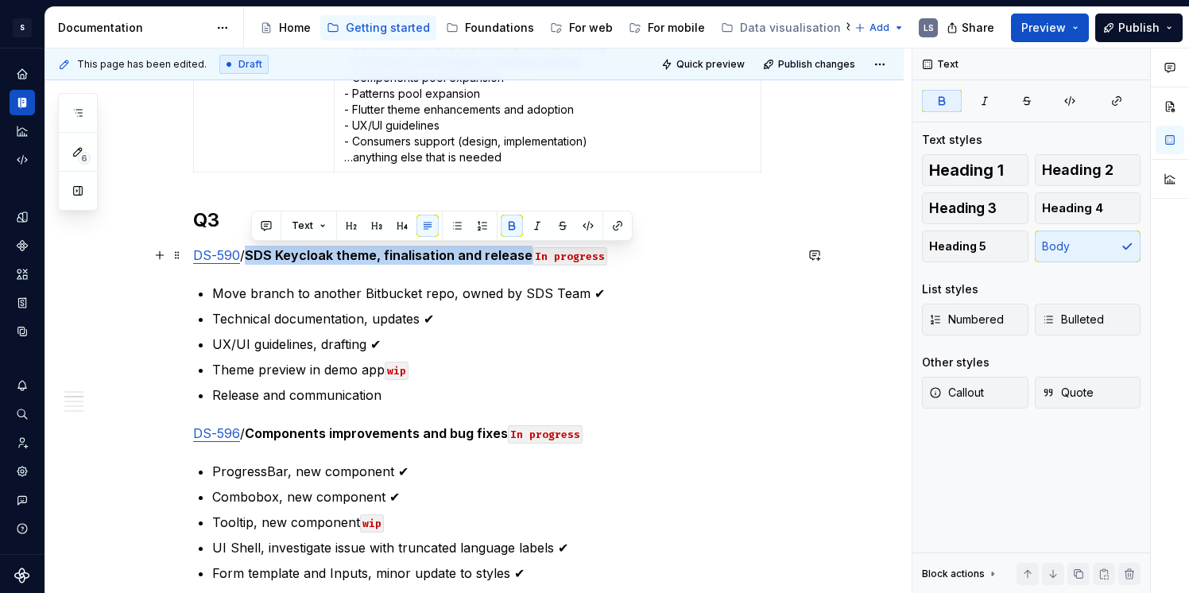
drag, startPoint x: 254, startPoint y: 256, endPoint x: 529, endPoint y: 260, distance: 275.1
click at [529, 260] on strong "SDS Keycloak theme, finalisation and release" at bounding box center [389, 255] width 288 height 16
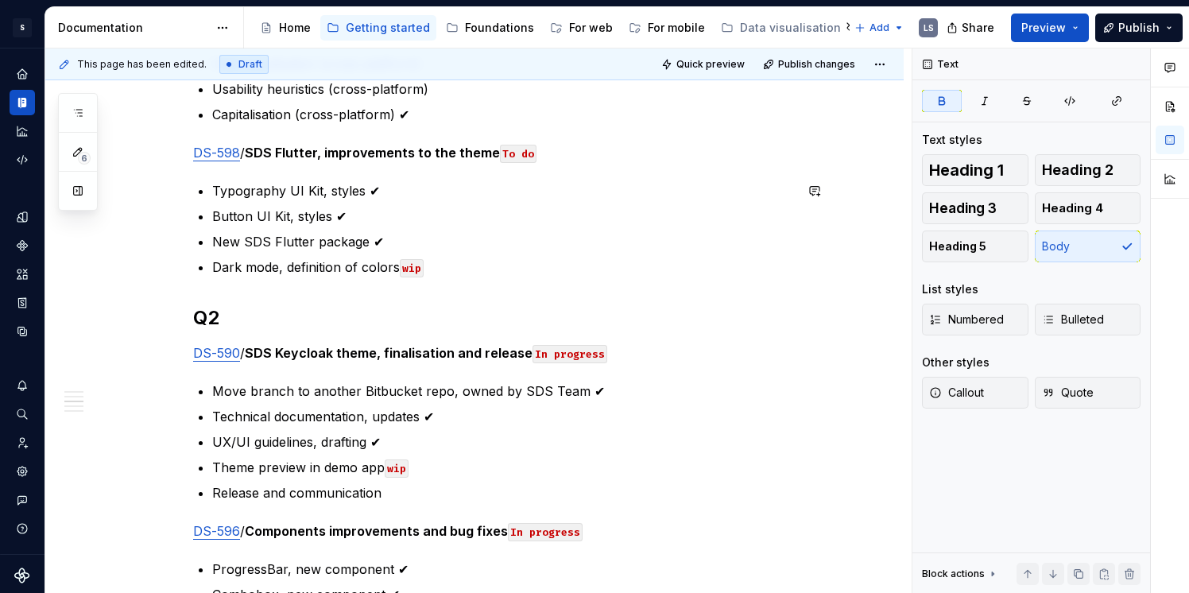
scroll to position [1428, 0]
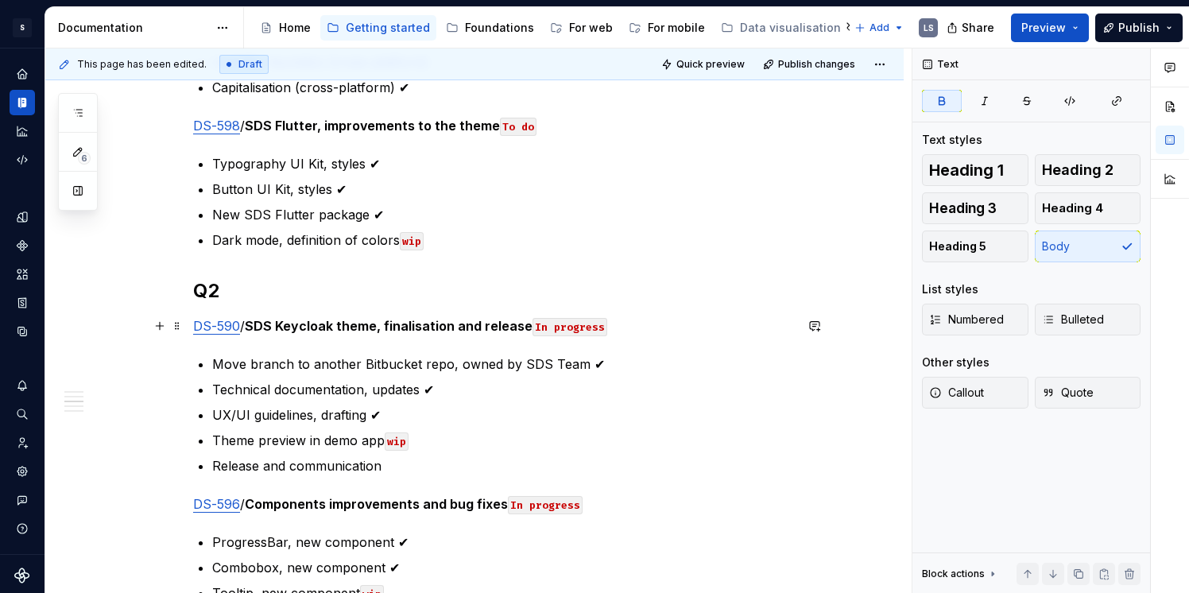
click at [595, 330] on code "In progress" at bounding box center [570, 327] width 75 height 18
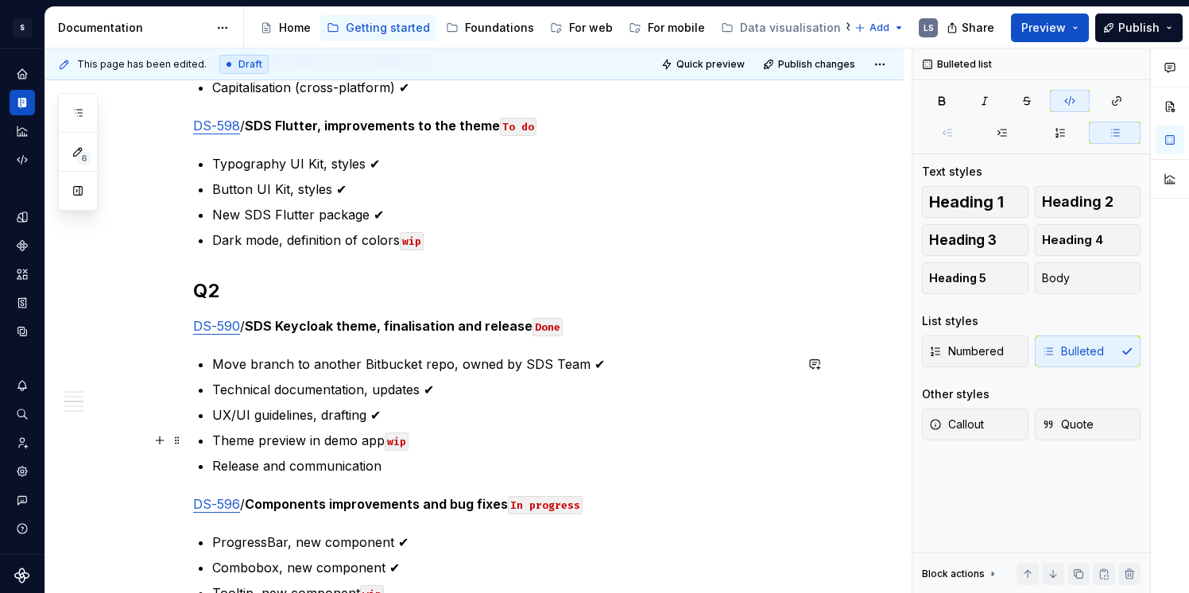
click at [397, 442] on code "wip" at bounding box center [397, 441] width 24 height 18
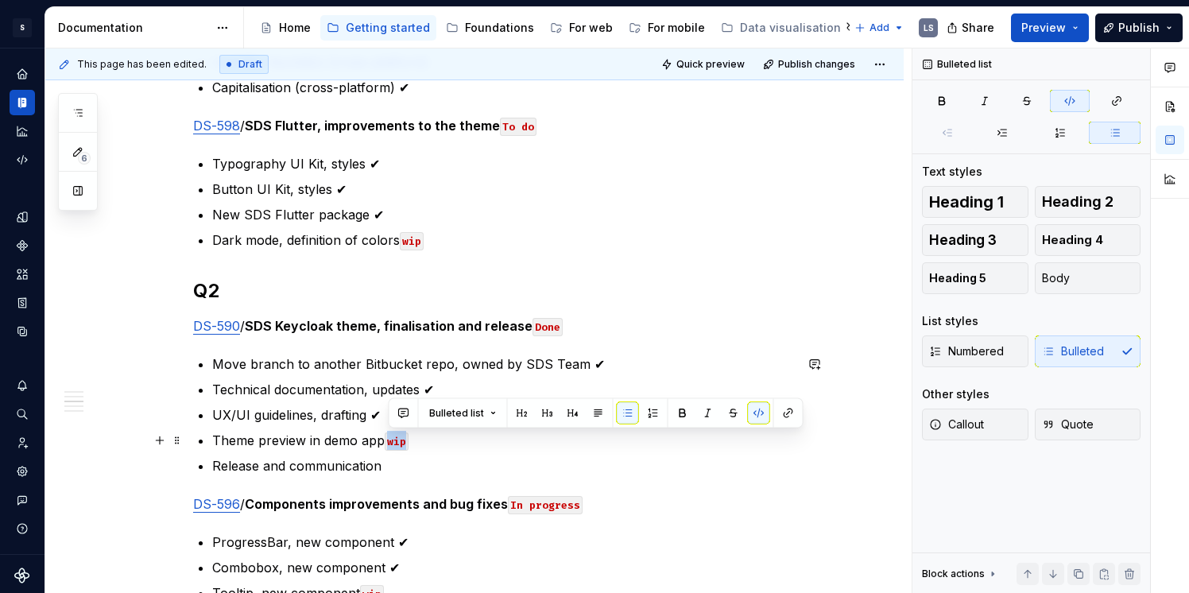
drag, startPoint x: 417, startPoint y: 447, endPoint x: 386, endPoint y: 443, distance: 32.0
click at [386, 443] on p "Theme preview in demo app wip" at bounding box center [503, 440] width 582 height 19
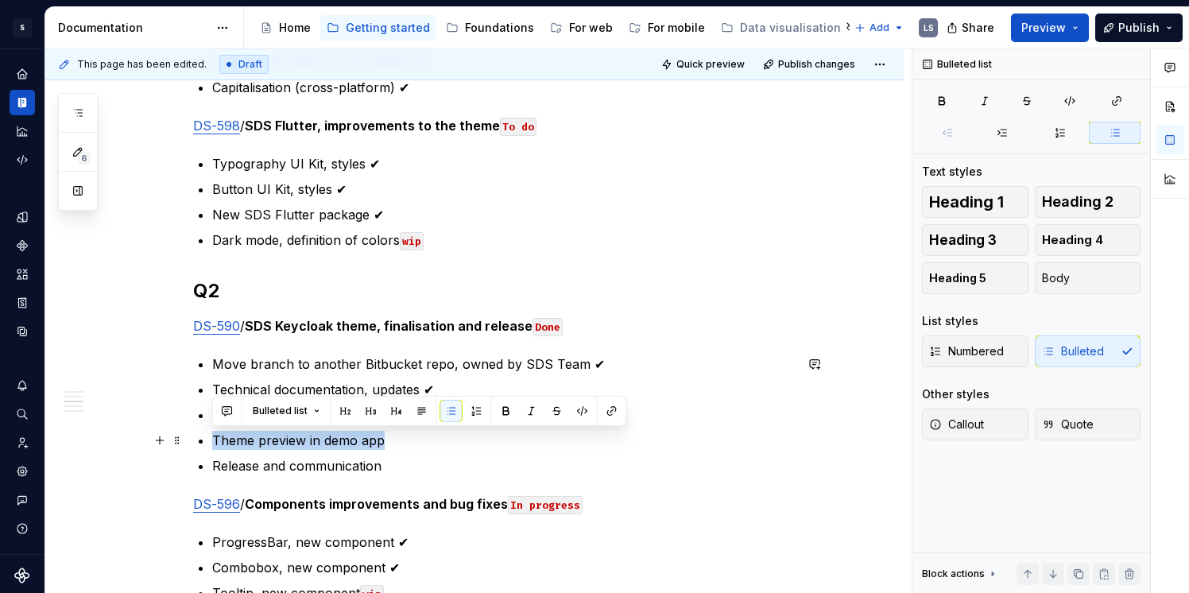
drag, startPoint x: 210, startPoint y: 437, endPoint x: 394, endPoint y: 438, distance: 184.4
click at [394, 438] on div "Annual plan Only the tasks for the current quarter are confirmed and planned . …" at bounding box center [493, 425] width 601 height 3040
click at [556, 409] on button "button" at bounding box center [557, 411] width 22 height 22
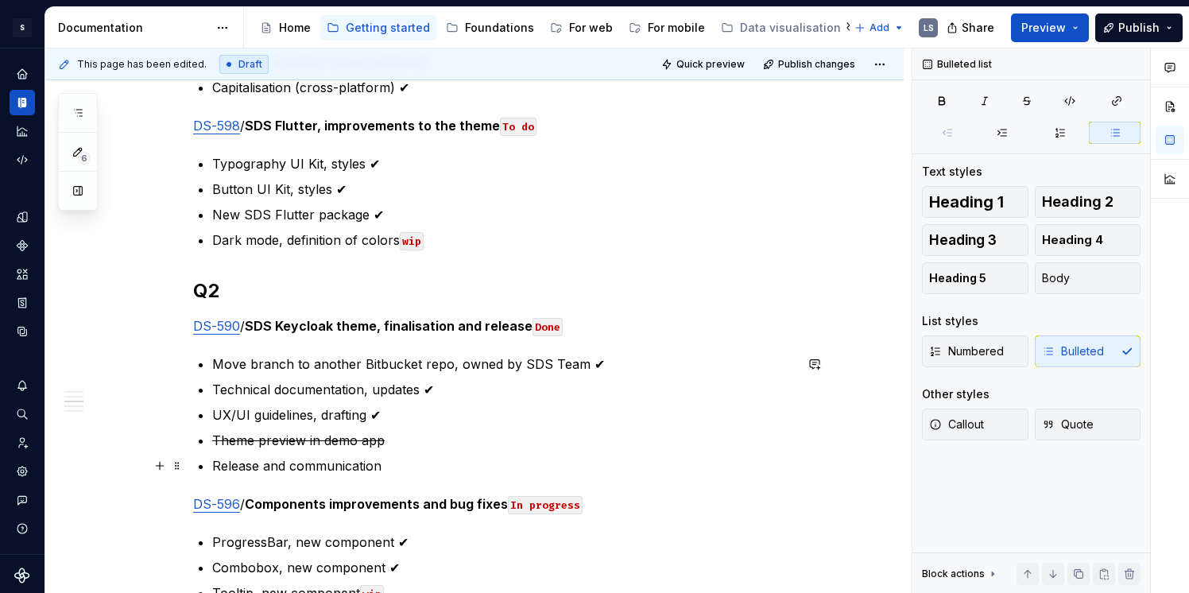
click at [386, 466] on p "Release and communication" at bounding box center [503, 465] width 582 height 19
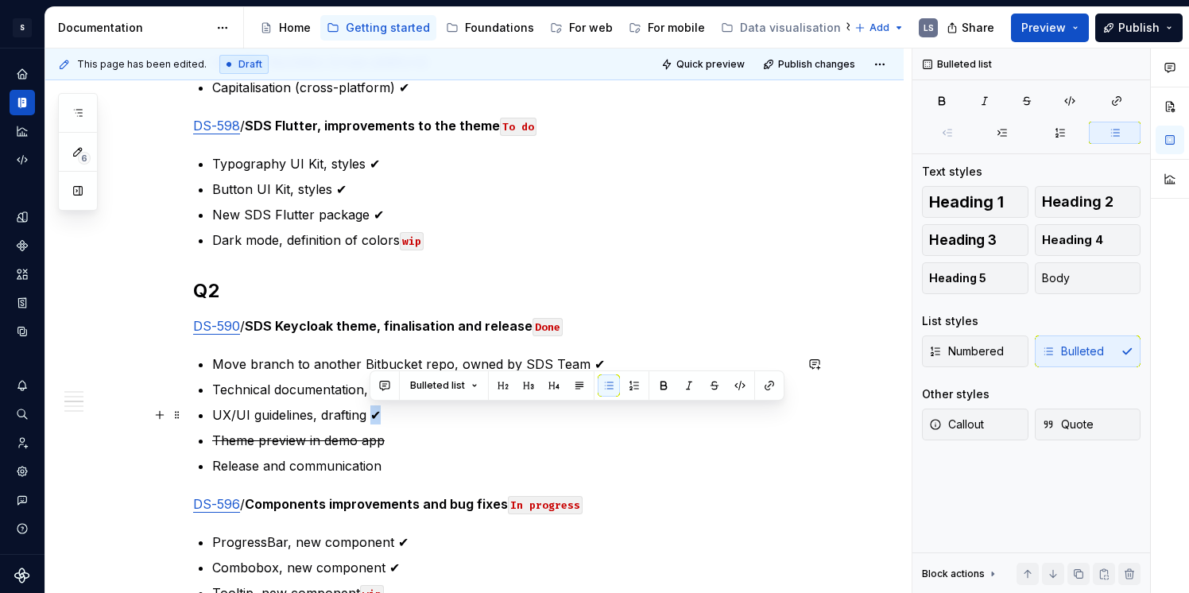
drag, startPoint x: 386, startPoint y: 408, endPoint x: 369, endPoint y: 408, distance: 16.7
click at [369, 408] on p "UX/UI guidelines, drafting ✔" at bounding box center [503, 414] width 582 height 19
copy p "✔"
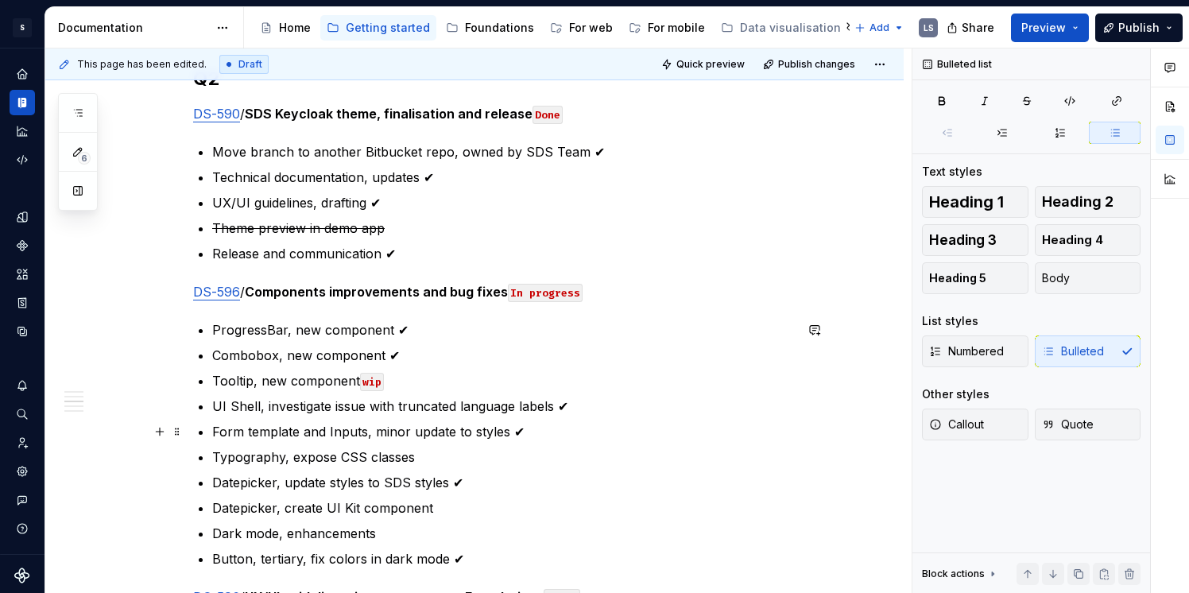
scroll to position [1637, 0]
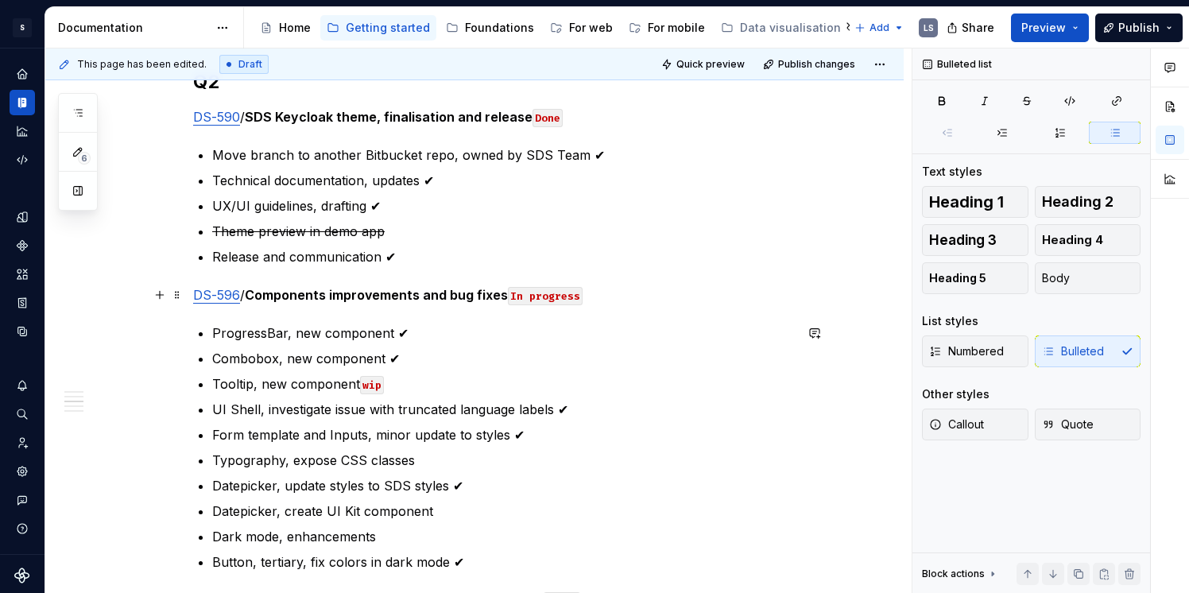
click at [563, 297] on code "In progress" at bounding box center [545, 296] width 75 height 18
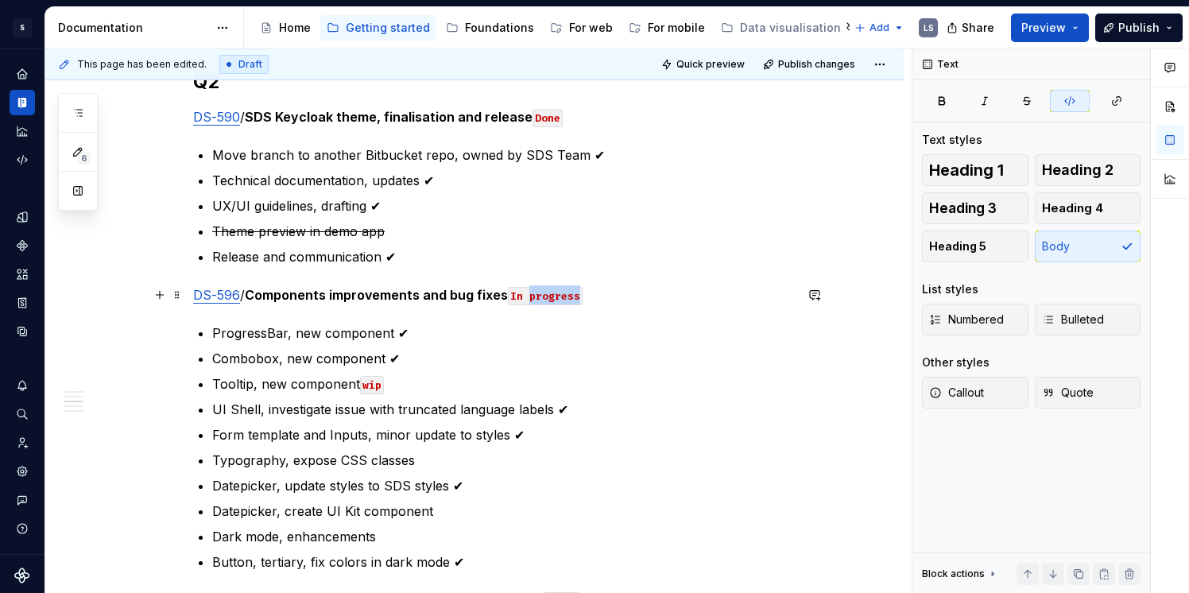
click at [563, 297] on code "In progress" at bounding box center [545, 296] width 75 height 18
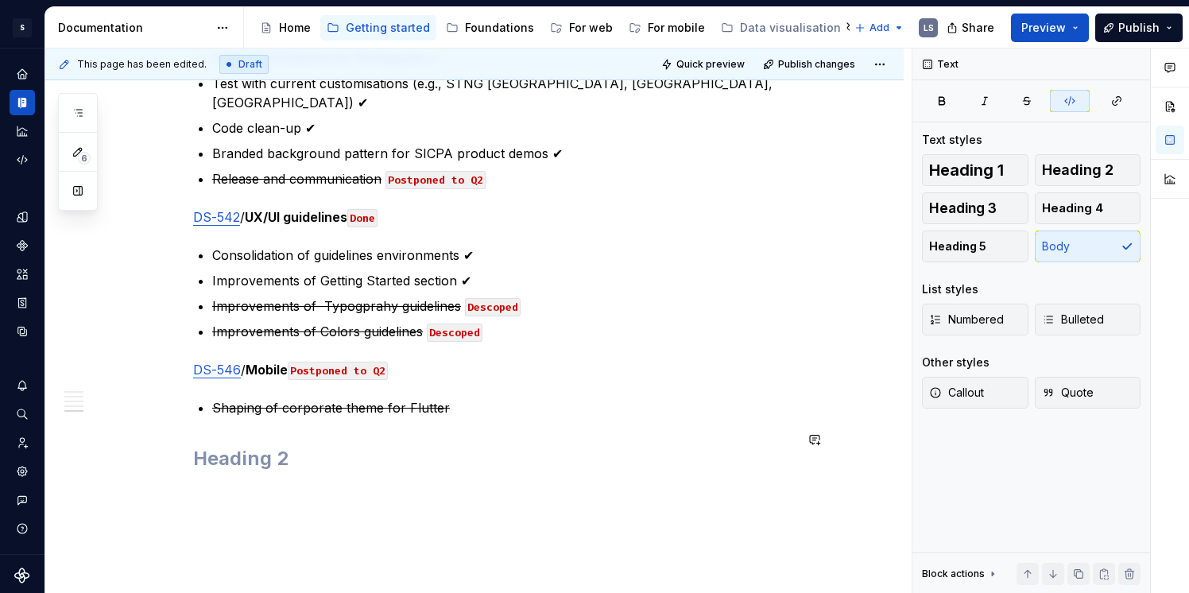
scroll to position [2898, 0]
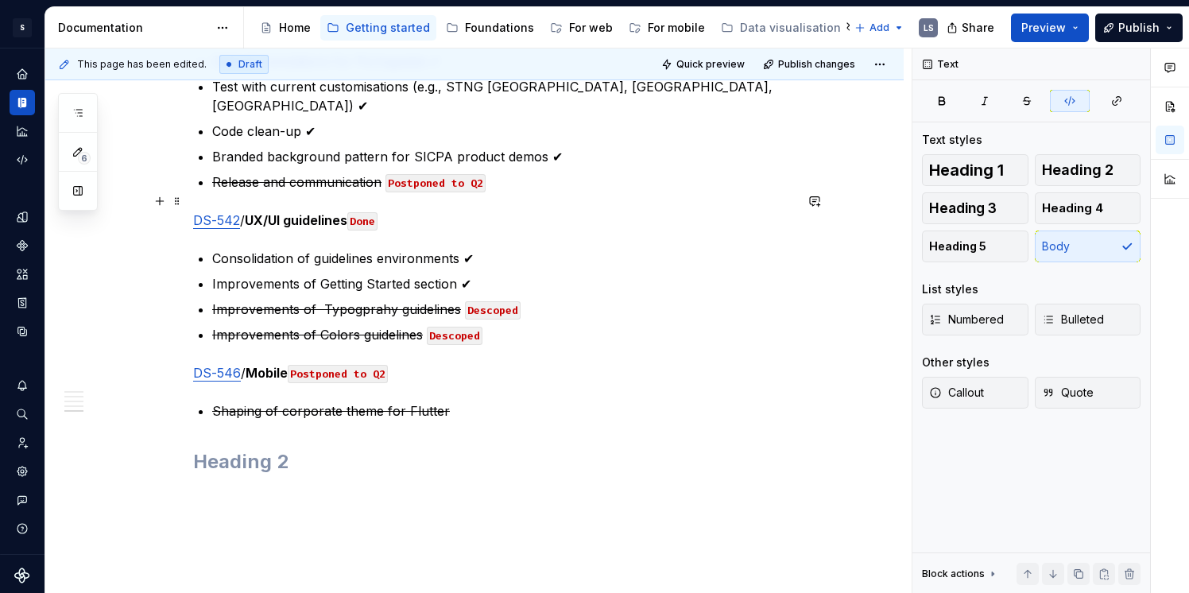
click at [376, 212] on code "Done" at bounding box center [362, 221] width 30 height 18
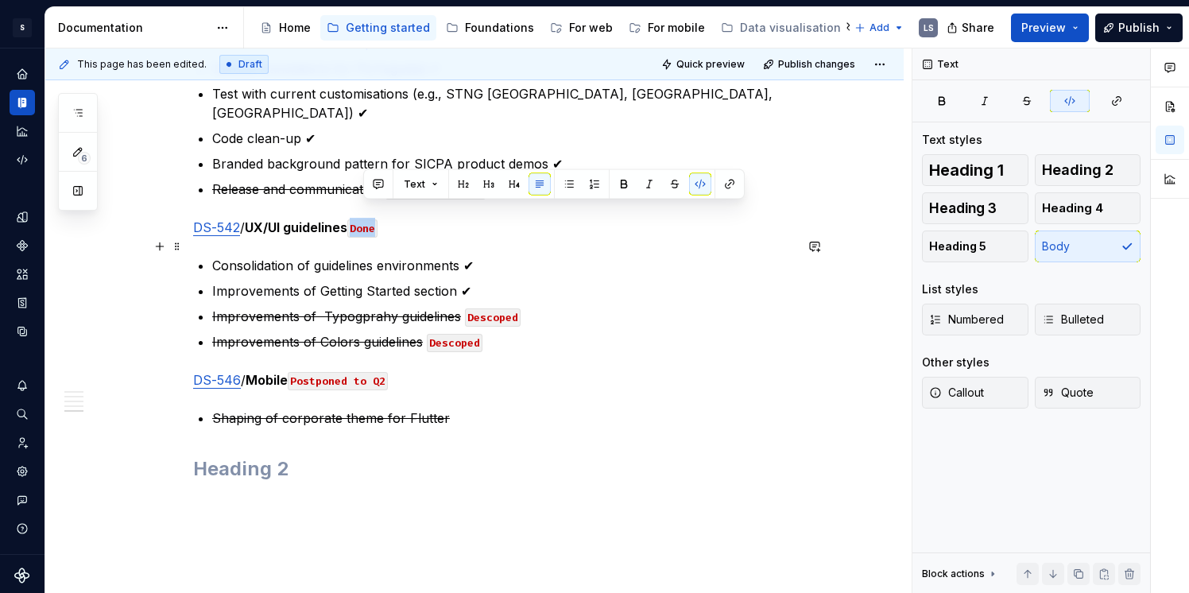
scroll to position [2888, 0]
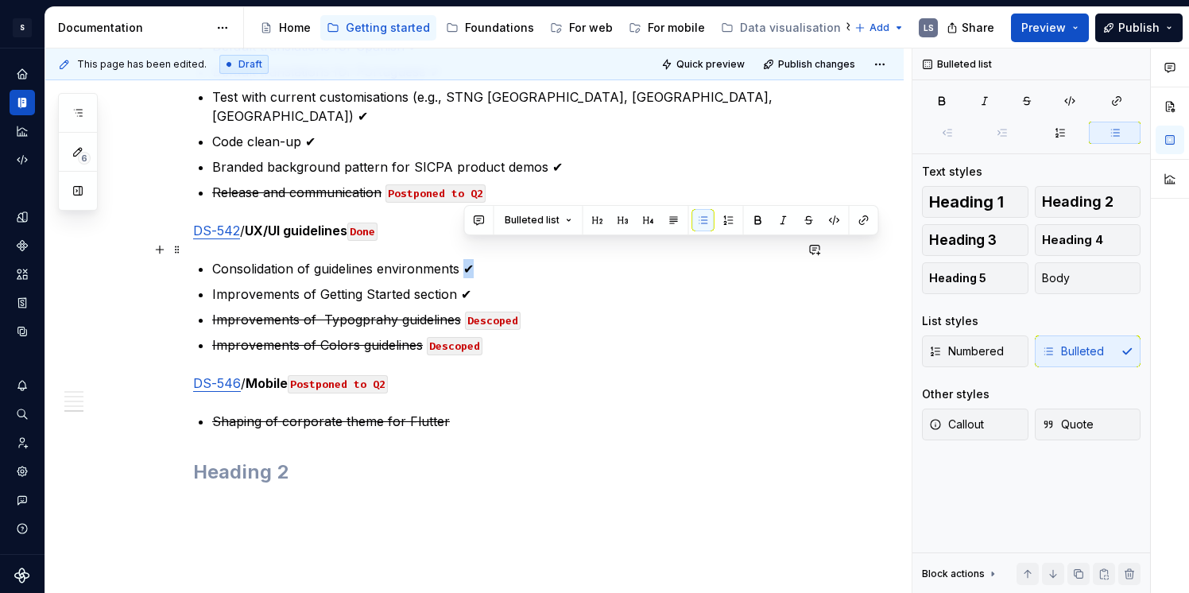
drag, startPoint x: 474, startPoint y: 250, endPoint x: 466, endPoint y: 249, distance: 8.0
click at [466, 259] on p "Consolidation of guidelines environments ✔" at bounding box center [503, 268] width 582 height 19
copy p "✔"
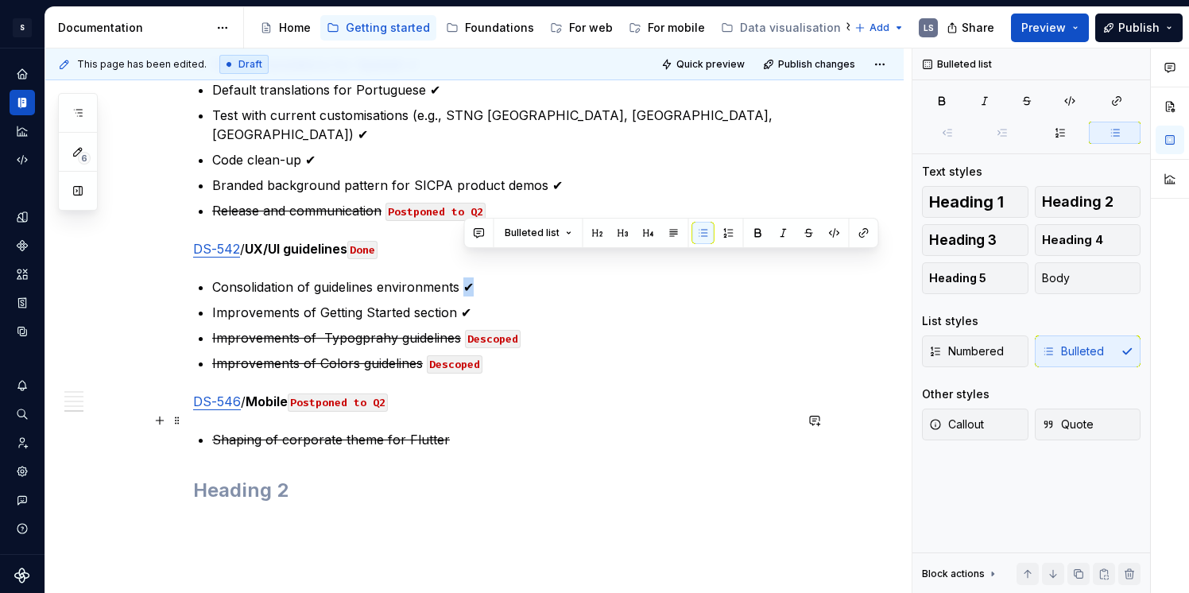
scroll to position [2849, 0]
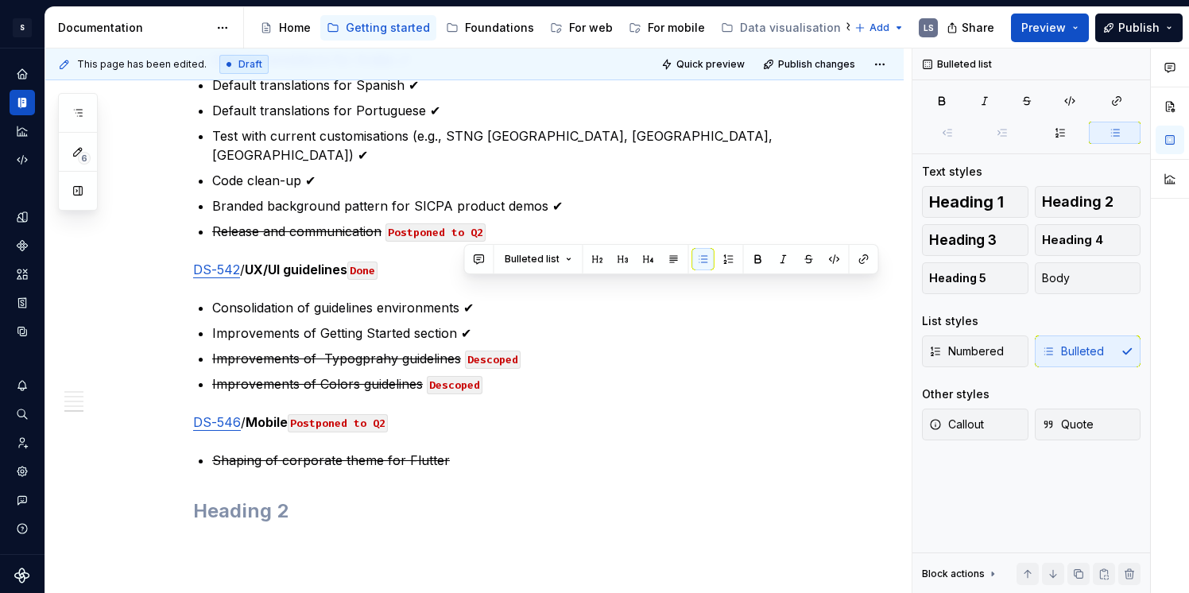
click at [378, 262] on code "Done" at bounding box center [362, 271] width 30 height 18
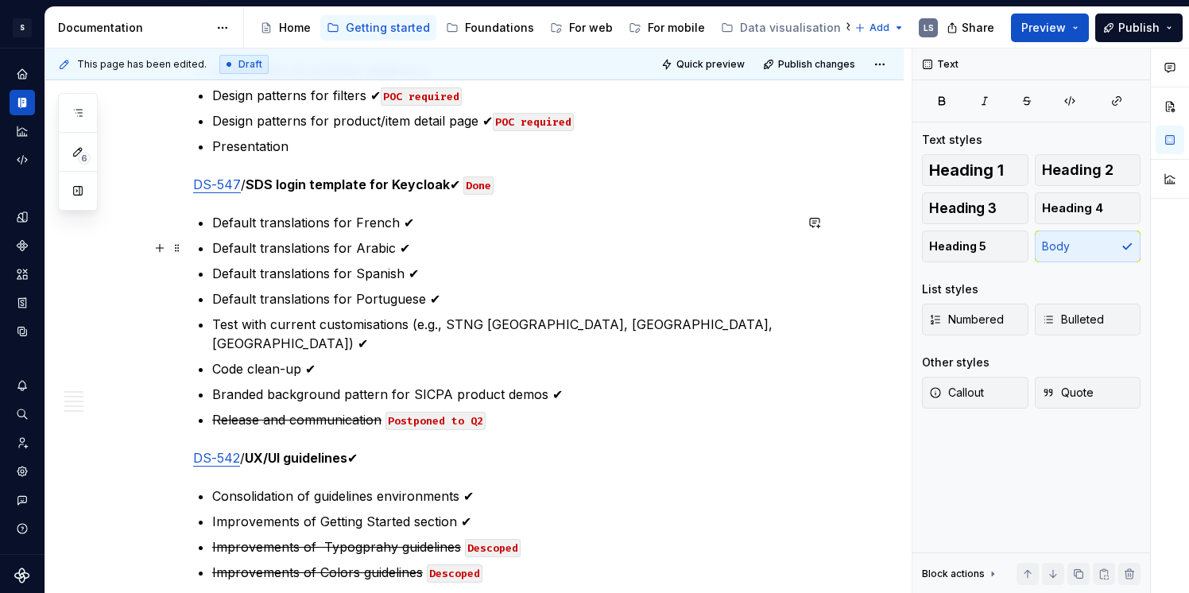
scroll to position [2658, 0]
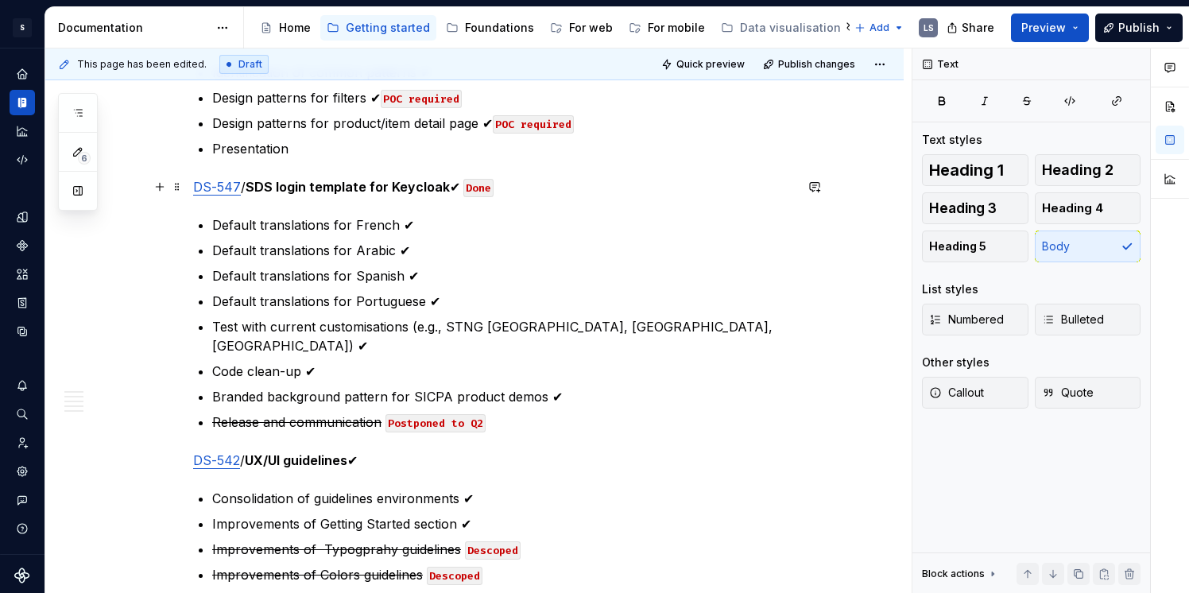
click at [482, 184] on code "Done" at bounding box center [478, 188] width 30 height 18
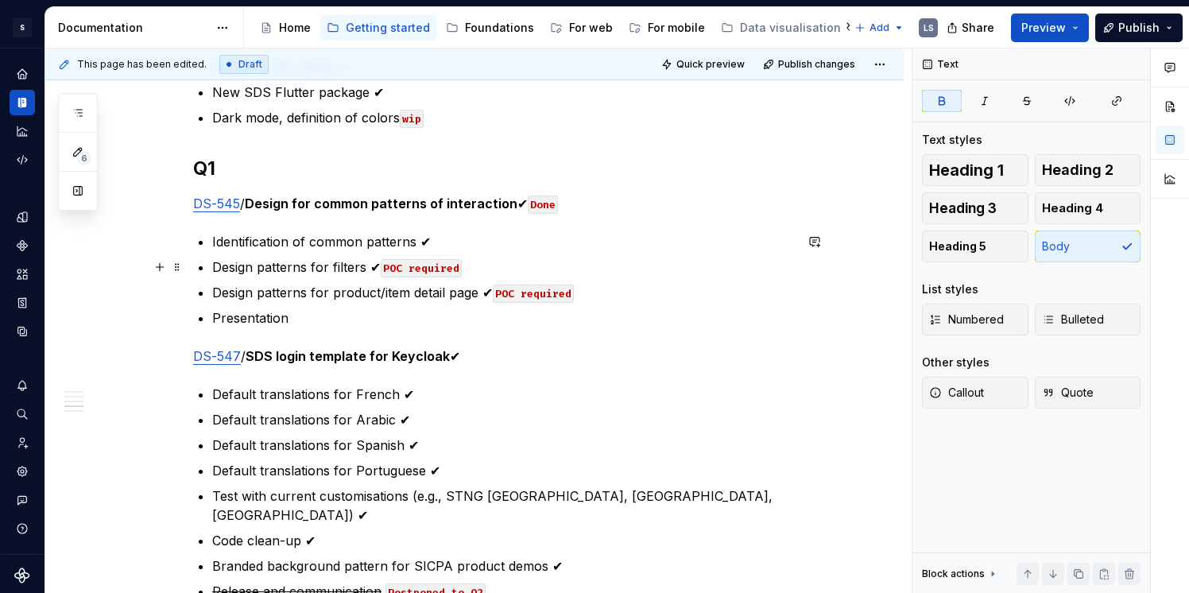
scroll to position [2475, 0]
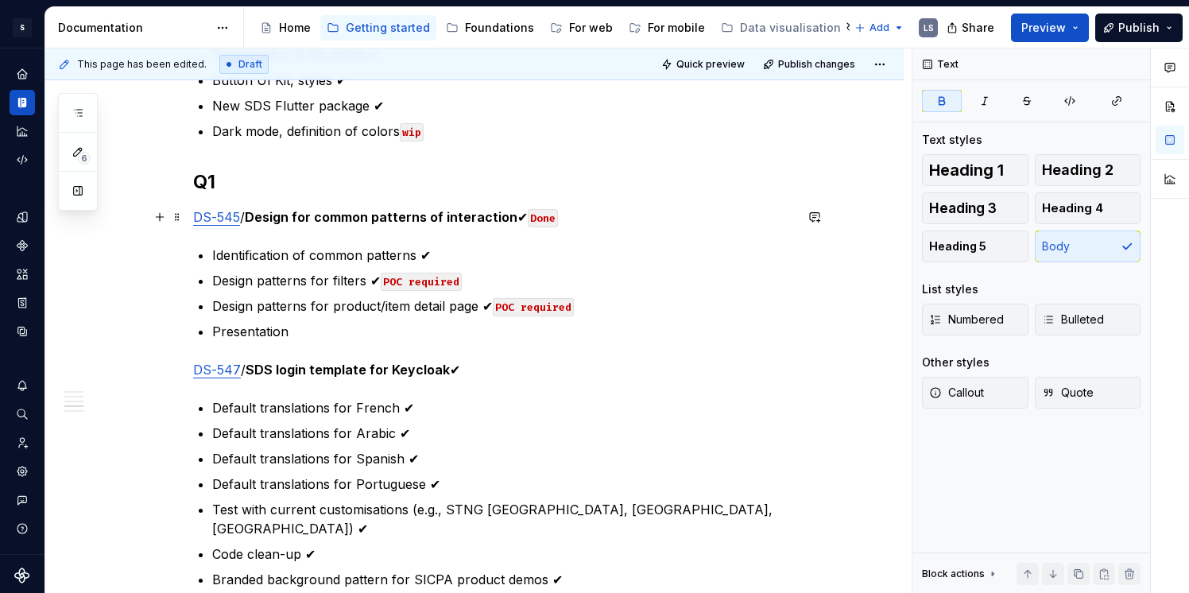
click at [548, 222] on code "Done" at bounding box center [543, 218] width 30 height 18
click at [550, 222] on code "Done" at bounding box center [543, 218] width 30 height 18
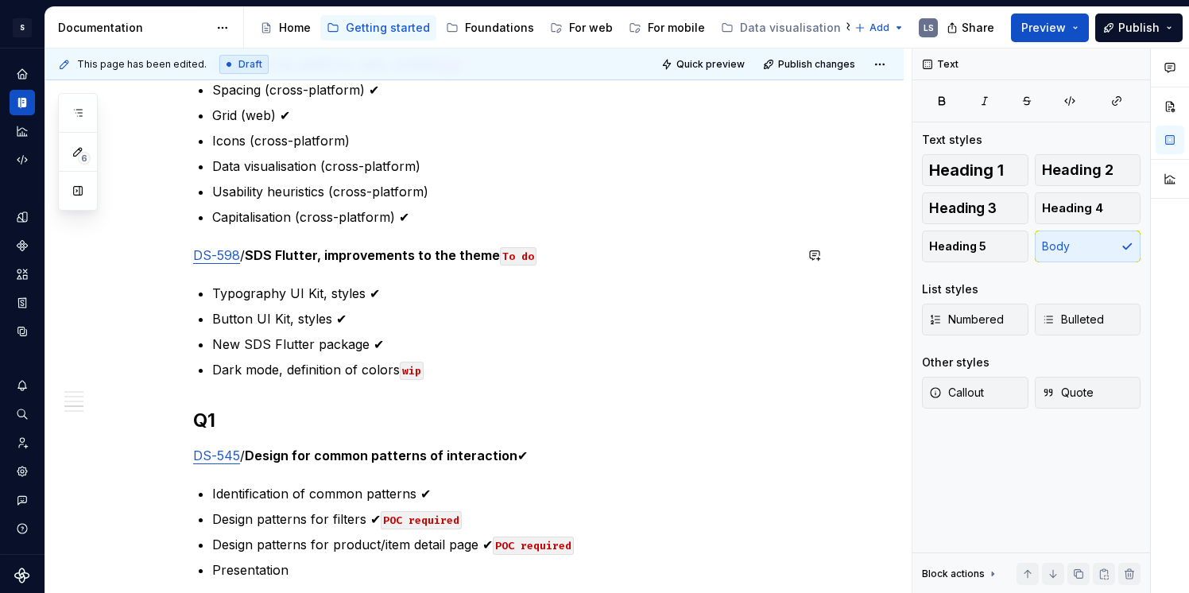
scroll to position [2234, 0]
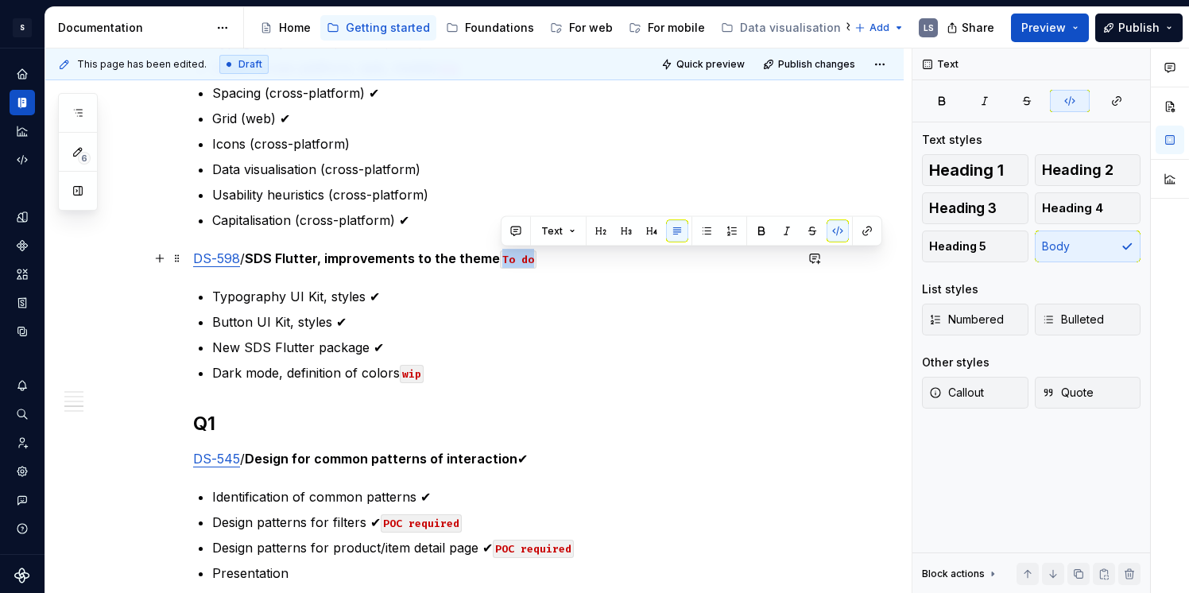
drag, startPoint x: 532, startPoint y: 259, endPoint x: 498, endPoint y: 259, distance: 33.4
click at [500, 259] on code "To do" at bounding box center [518, 259] width 37 height 18
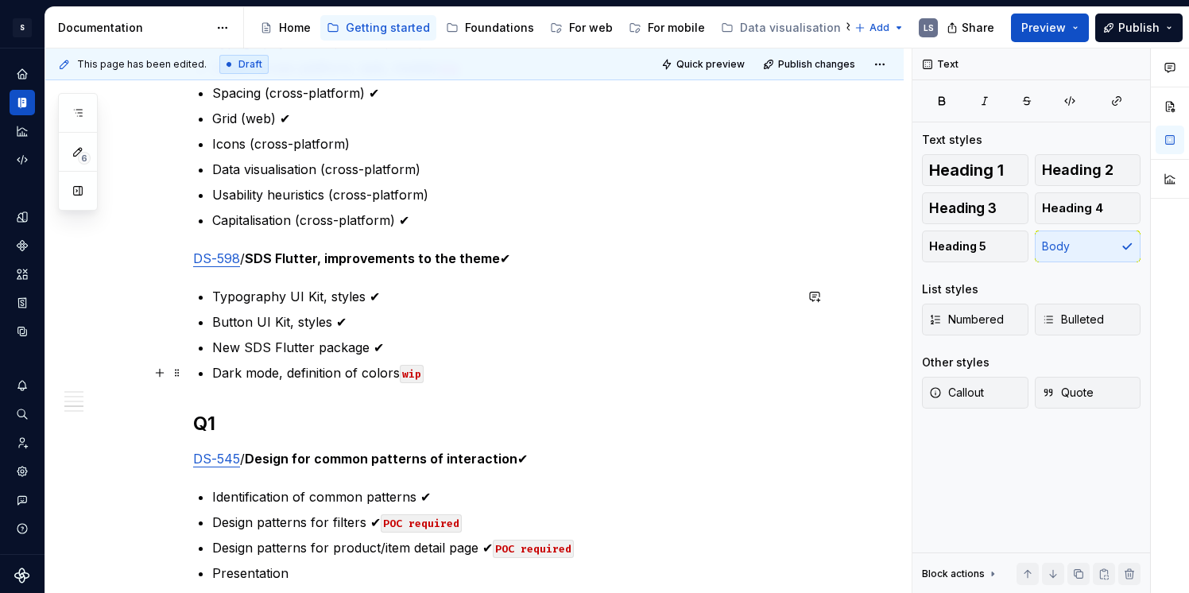
click at [414, 371] on code "wip" at bounding box center [412, 374] width 24 height 18
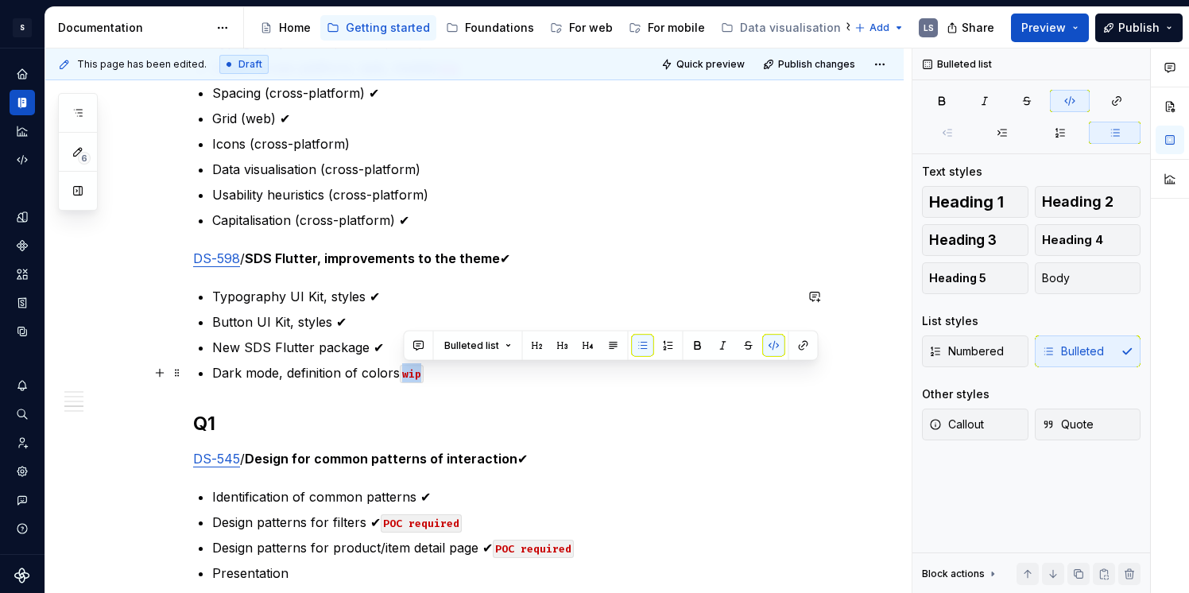
click at [414, 371] on code "wip" at bounding box center [412, 374] width 24 height 18
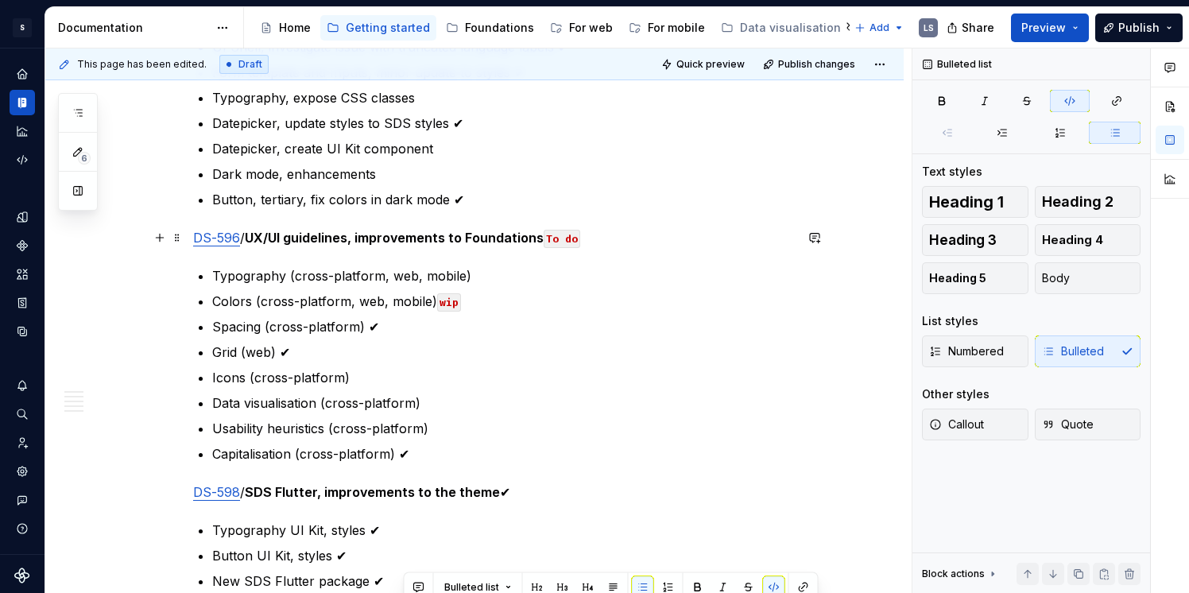
scroll to position [1986, 0]
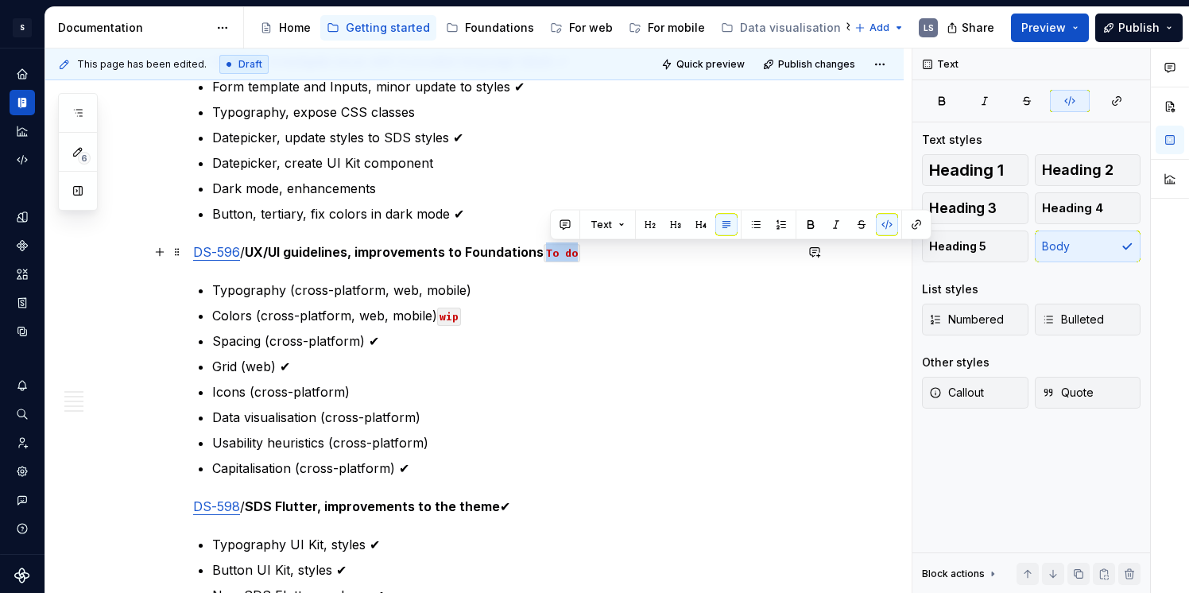
drag, startPoint x: 579, startPoint y: 252, endPoint x: 549, endPoint y: 250, distance: 30.2
click at [549, 251] on code "To do" at bounding box center [562, 253] width 37 height 18
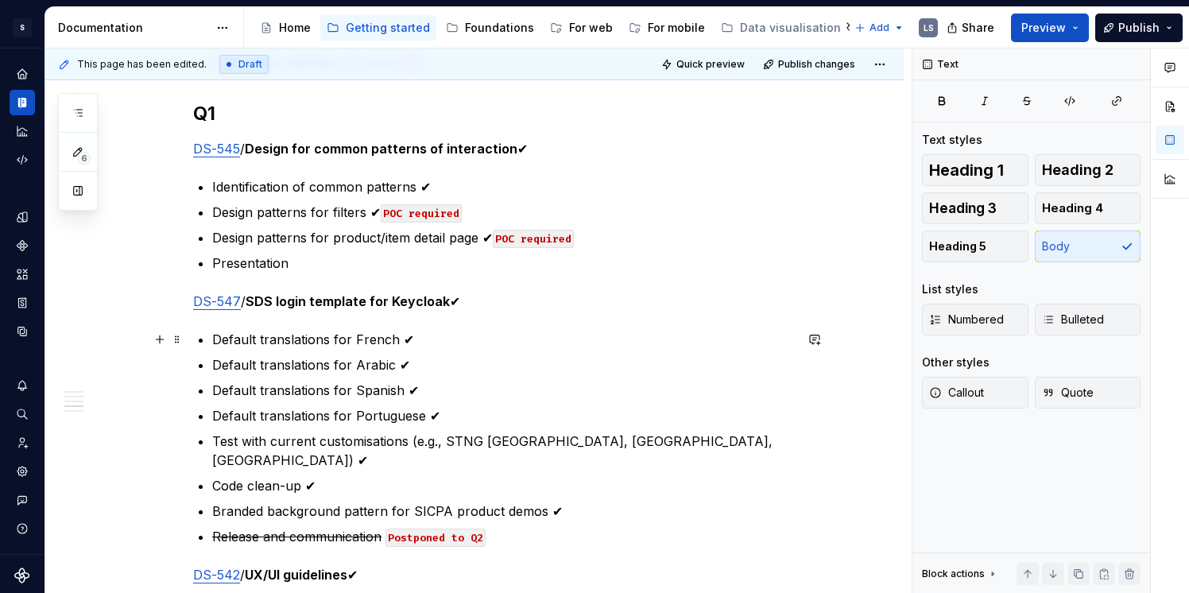
scroll to position [2542, 0]
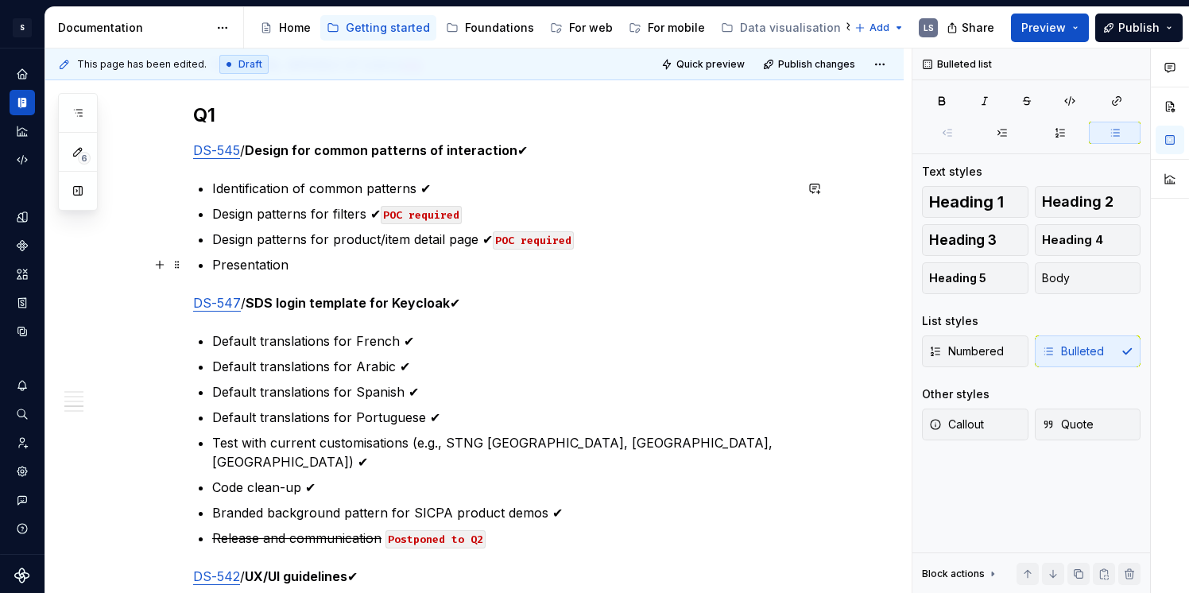
click at [256, 269] on p "Presentation" at bounding box center [503, 264] width 582 height 19
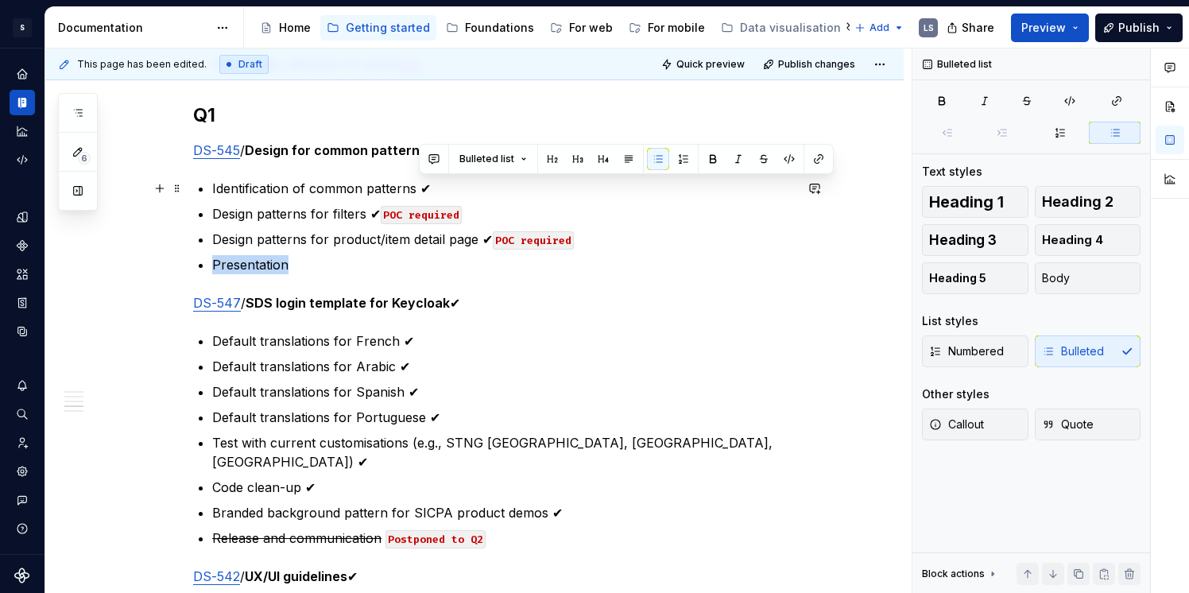
drag, startPoint x: 444, startPoint y: 186, endPoint x: 420, endPoint y: 186, distance: 23.8
click at [420, 186] on p "Identification of common patterns ✔" at bounding box center [503, 188] width 582 height 19
copy p "✔"
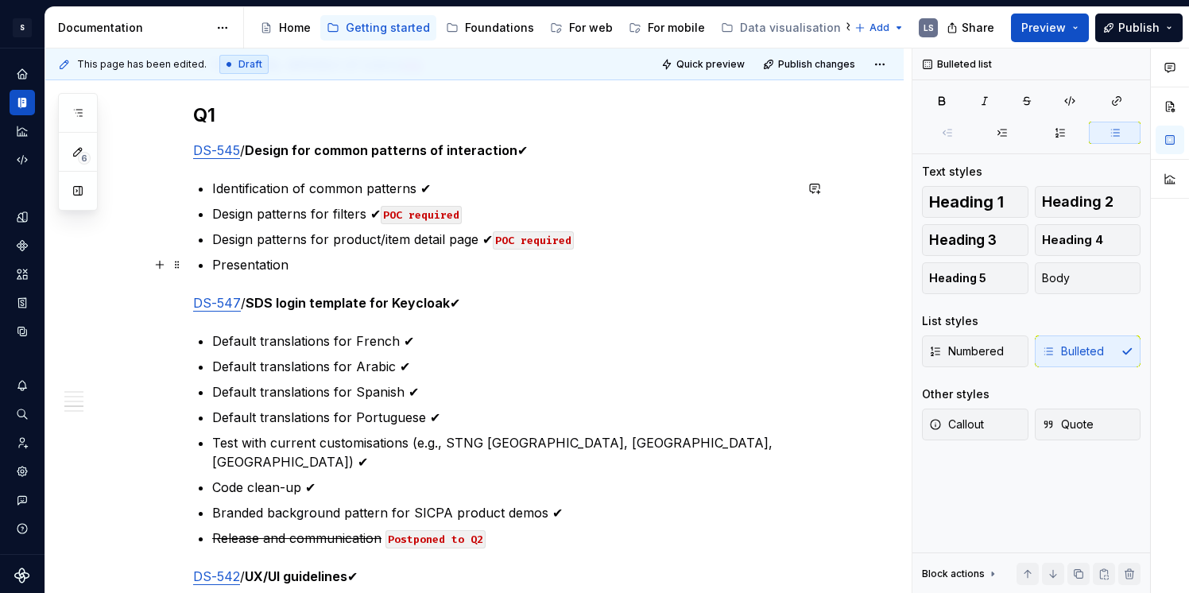
click at [347, 258] on p "Presentation" at bounding box center [503, 264] width 582 height 19
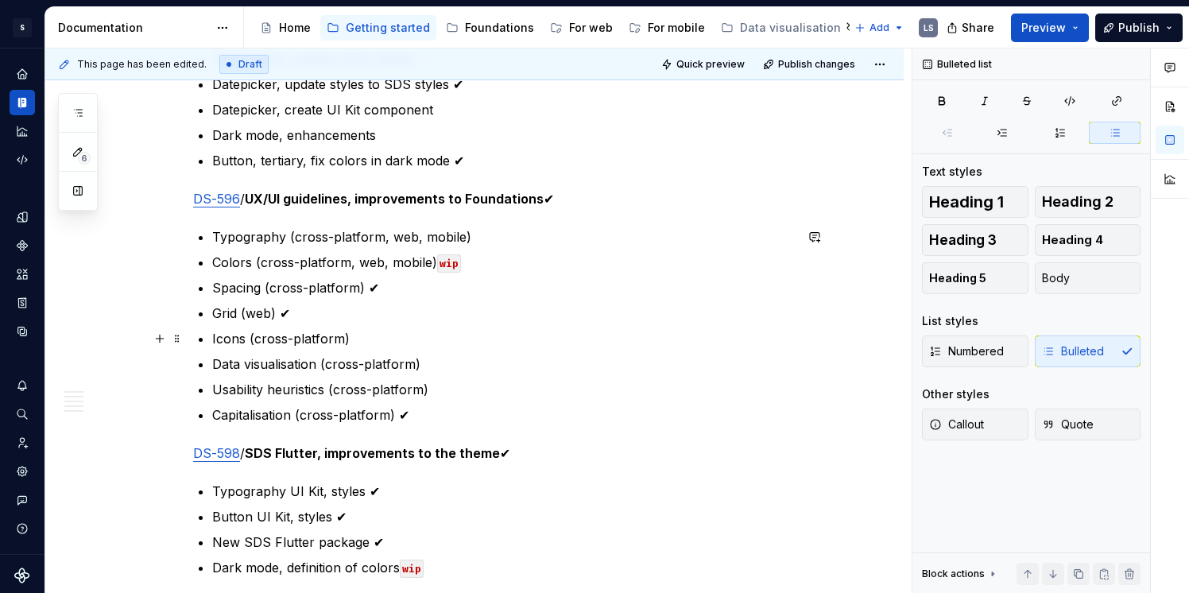
scroll to position [2038, 0]
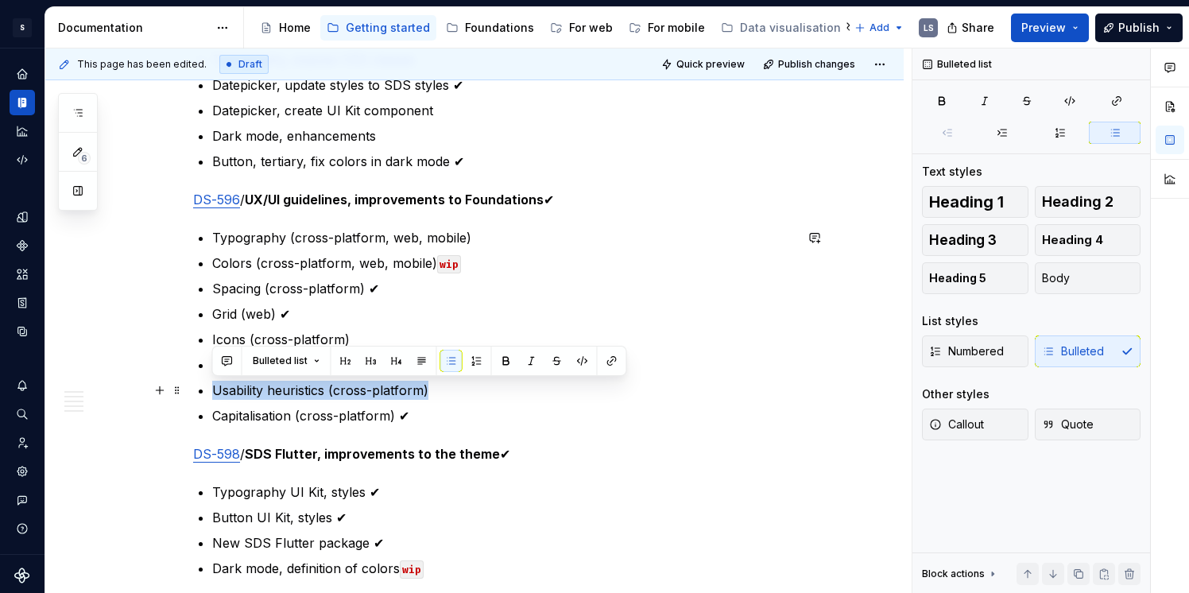
drag, startPoint x: 449, startPoint y: 384, endPoint x: 206, endPoint y: 386, distance: 243.2
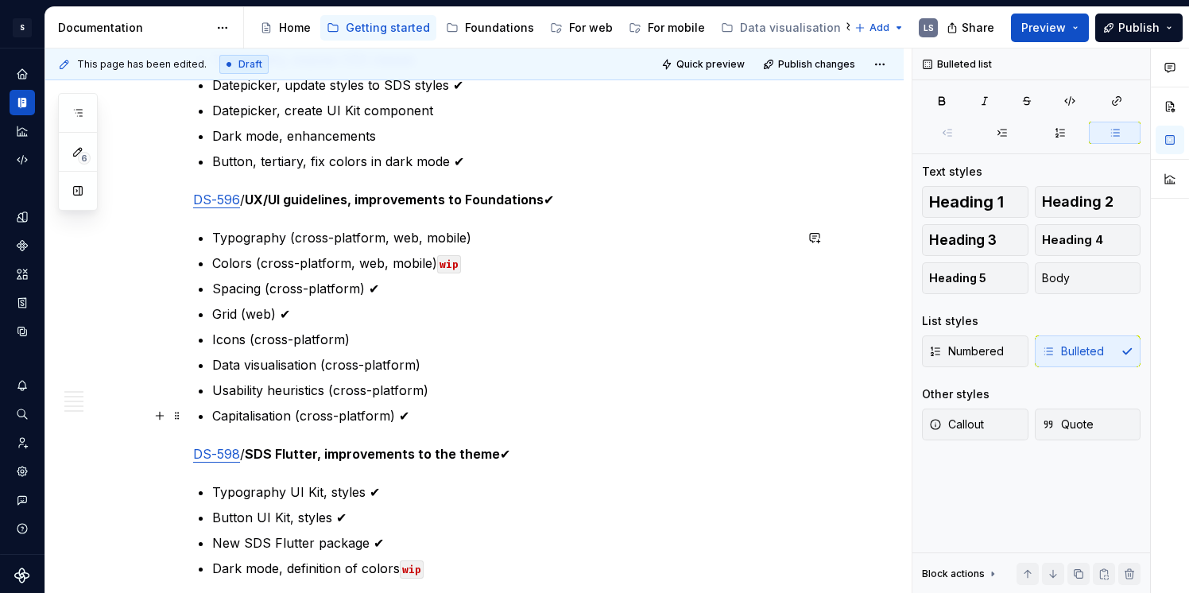
click at [546, 401] on ul "Typography (cross-platform, web, mobile) Colors (cross-platform, web, mobile) w…" at bounding box center [503, 326] width 582 height 197
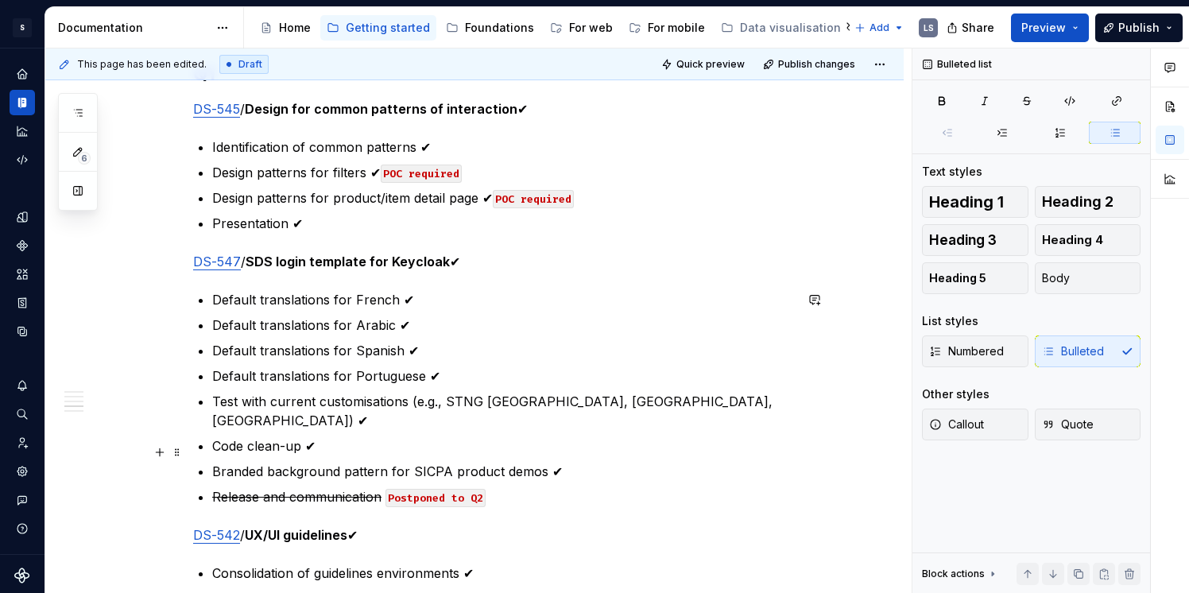
scroll to position [2598, 0]
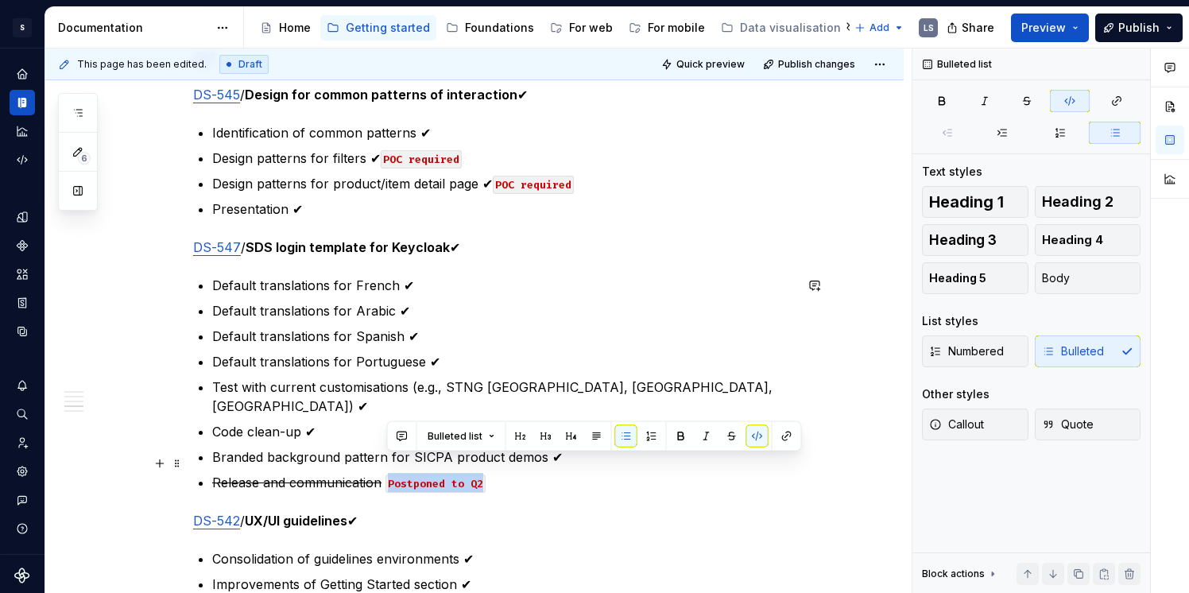
drag, startPoint x: 494, startPoint y: 463, endPoint x: 385, endPoint y: 466, distance: 108.9
click at [385, 473] on p "Release and communication Postponed to Q2" at bounding box center [503, 482] width 582 height 19
copy code "Postponed to Q2"
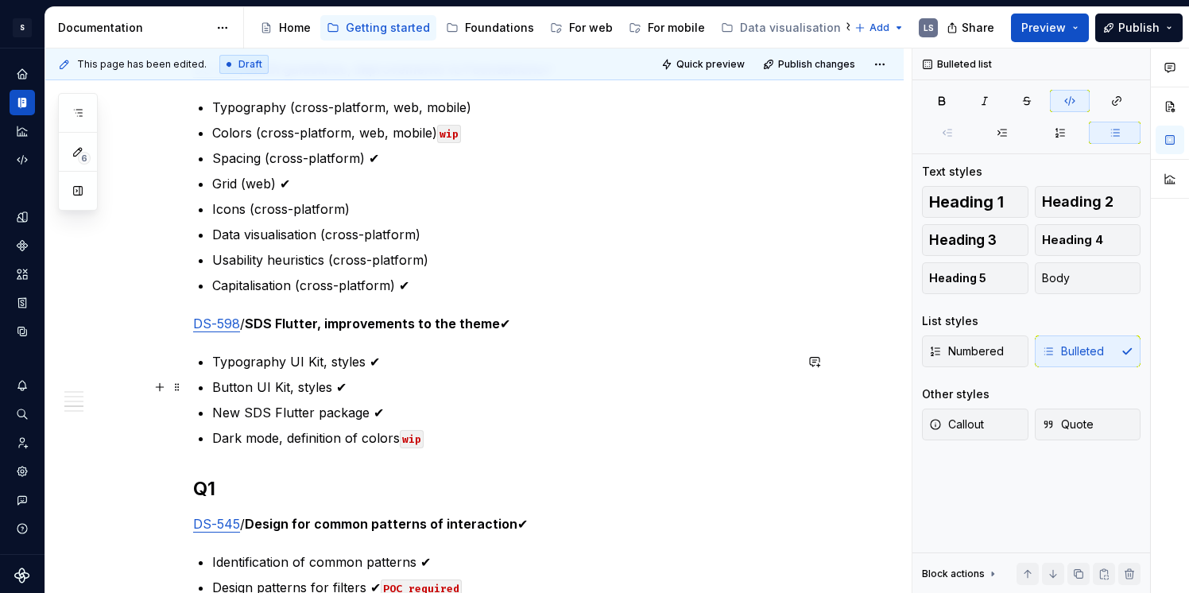
scroll to position [2141, 0]
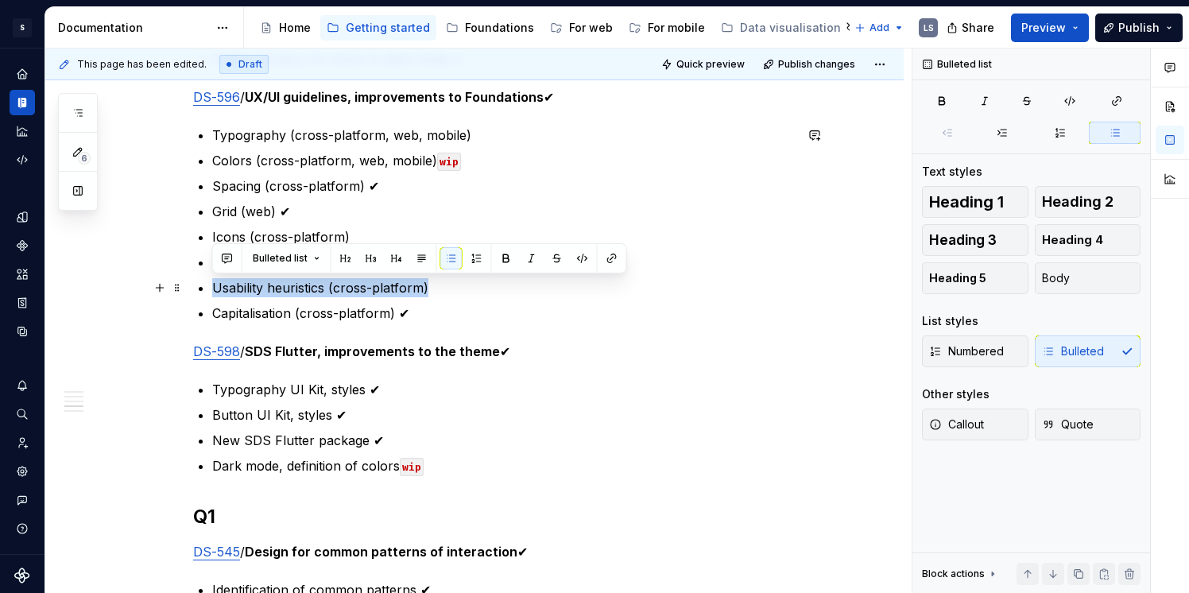
drag, startPoint x: 210, startPoint y: 284, endPoint x: 459, endPoint y: 284, distance: 249.6
click at [556, 260] on button "button" at bounding box center [557, 258] width 22 height 22
click at [492, 319] on p "Capitalisation (cross-platform) ✔" at bounding box center [503, 313] width 582 height 19
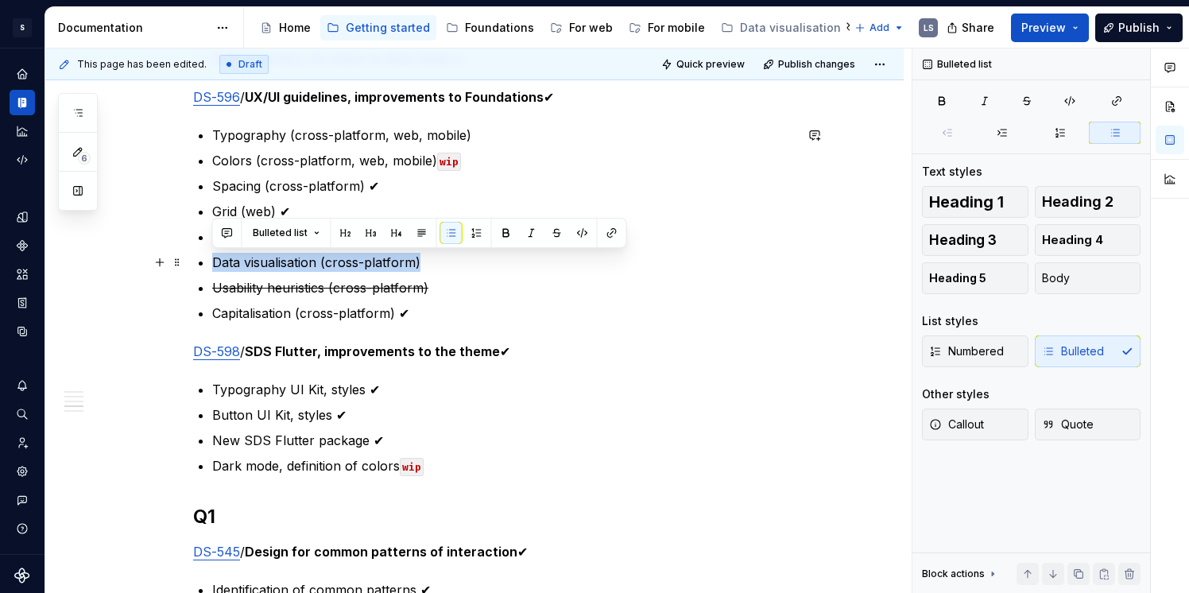
drag, startPoint x: 389, startPoint y: 270, endPoint x: 207, endPoint y: 268, distance: 181.2
click at [552, 234] on button "button" at bounding box center [557, 233] width 22 height 22
click at [547, 304] on p "Capitalisation (cross-platform) ✔" at bounding box center [503, 313] width 582 height 19
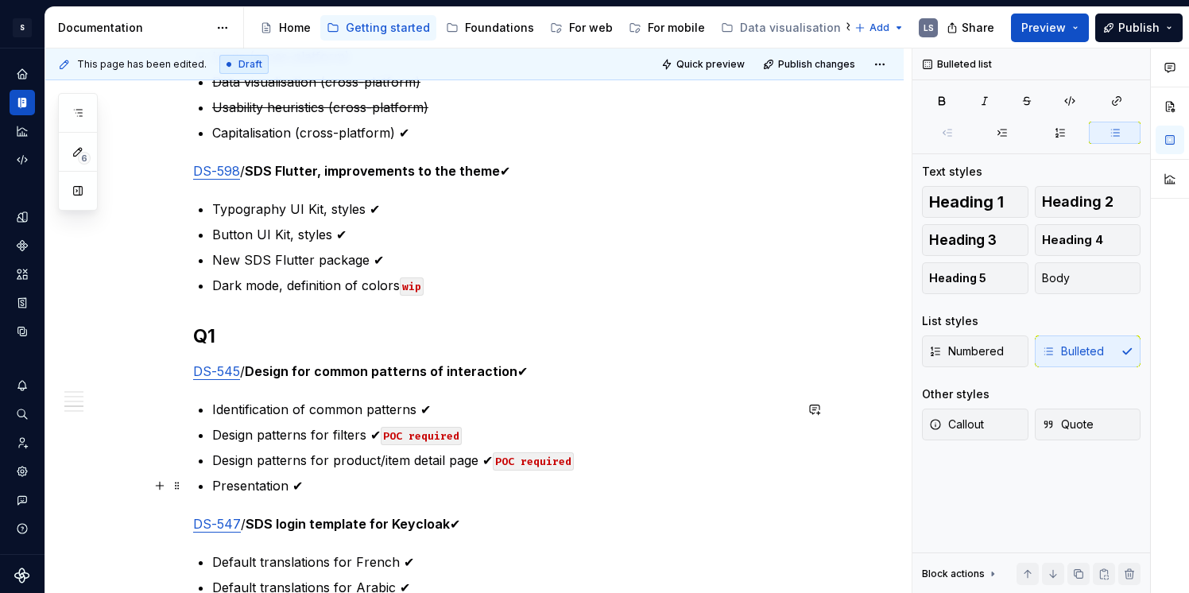
scroll to position [2311, 0]
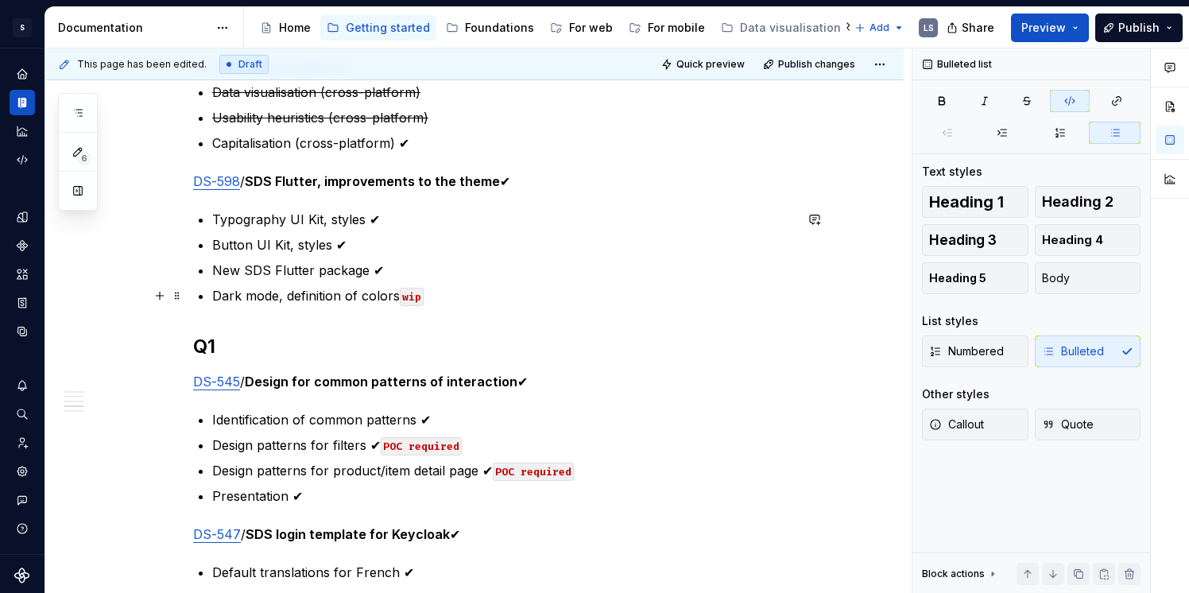
click at [409, 294] on code "wip" at bounding box center [412, 297] width 24 height 18
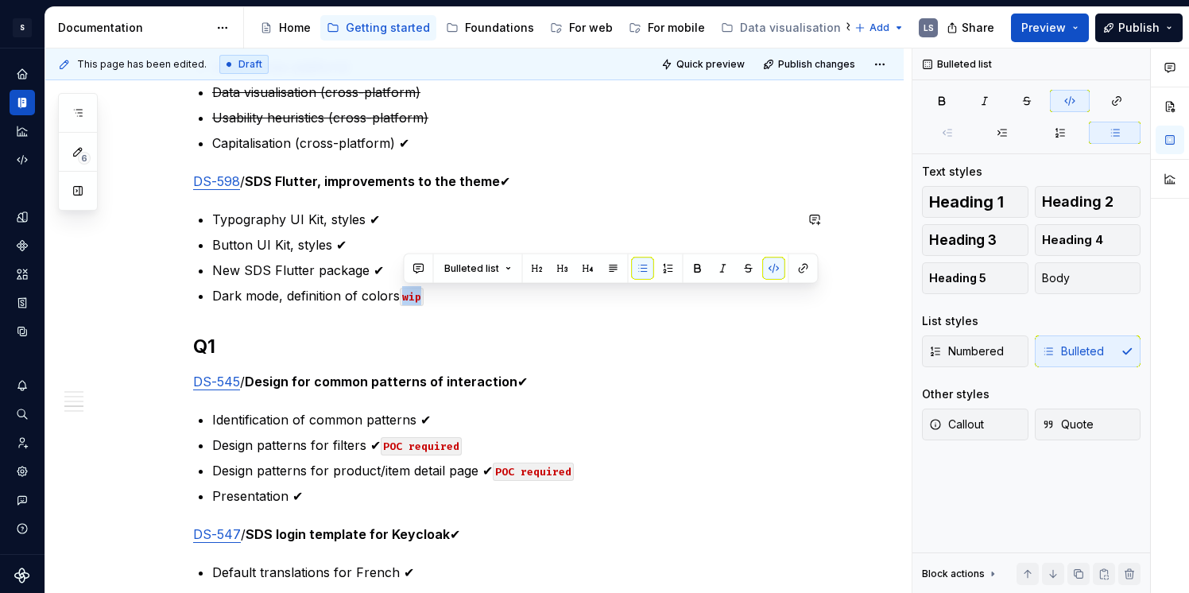
copy code "wip"
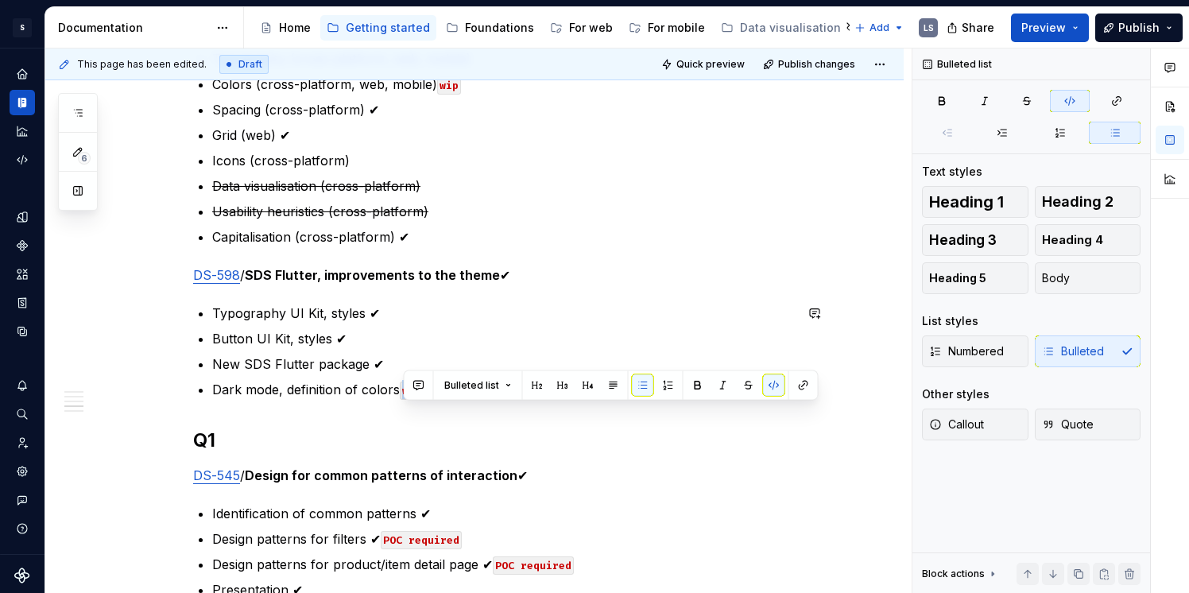
scroll to position [2194, 0]
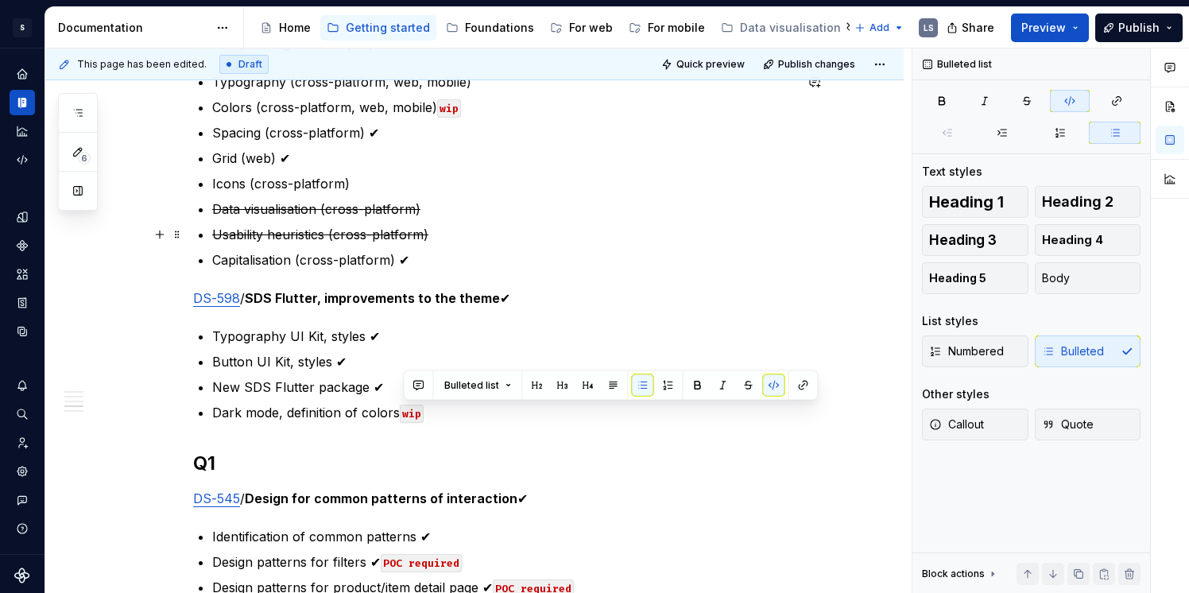
click at [459, 227] on p "Usability heuristics (cross-platform)" at bounding box center [503, 234] width 582 height 19
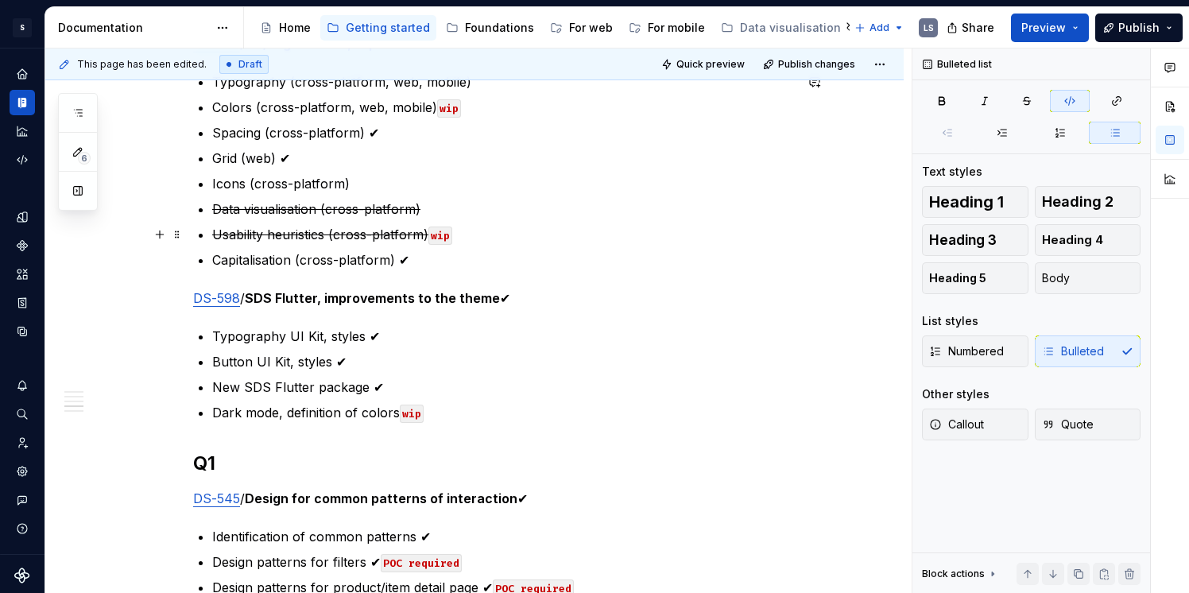
click at [428, 232] on s "Usability heuristics (cross-platform)" at bounding box center [320, 235] width 216 height 16
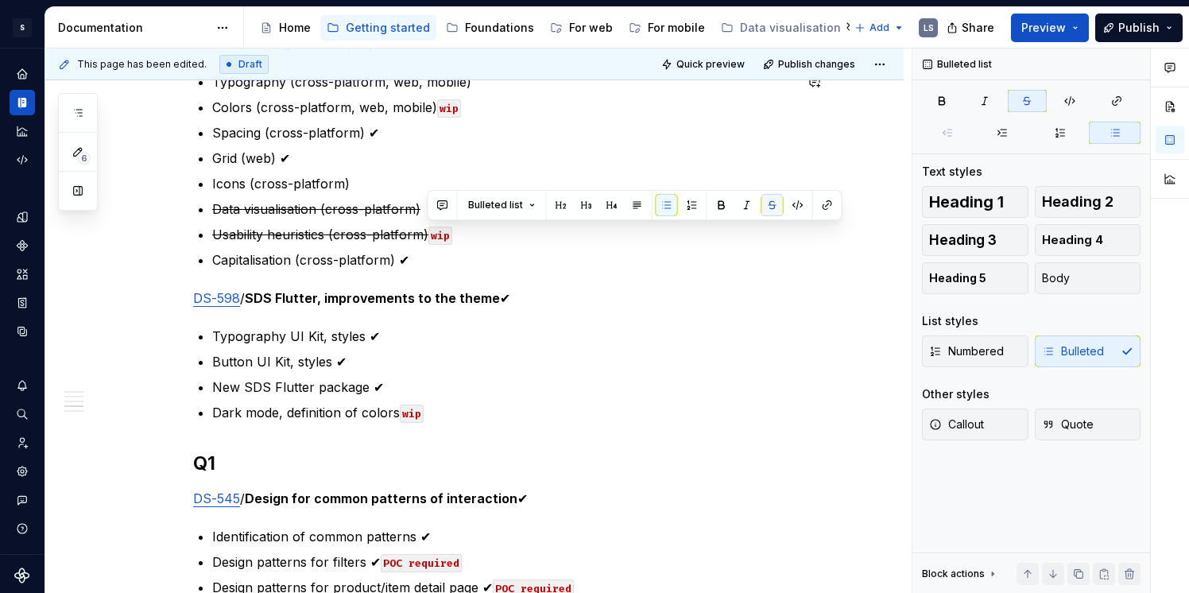
click at [767, 207] on button "button" at bounding box center [772, 205] width 22 height 22
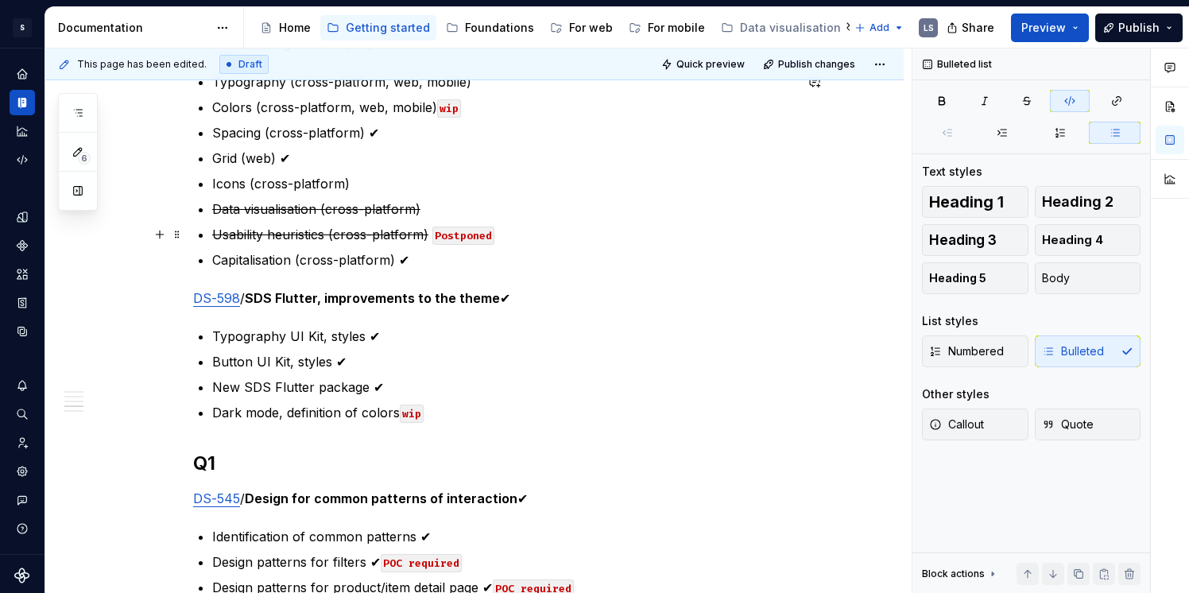
click at [440, 237] on code "Postponed" at bounding box center [463, 236] width 62 height 18
click at [483, 232] on code "postponed" at bounding box center [463, 236] width 62 height 18
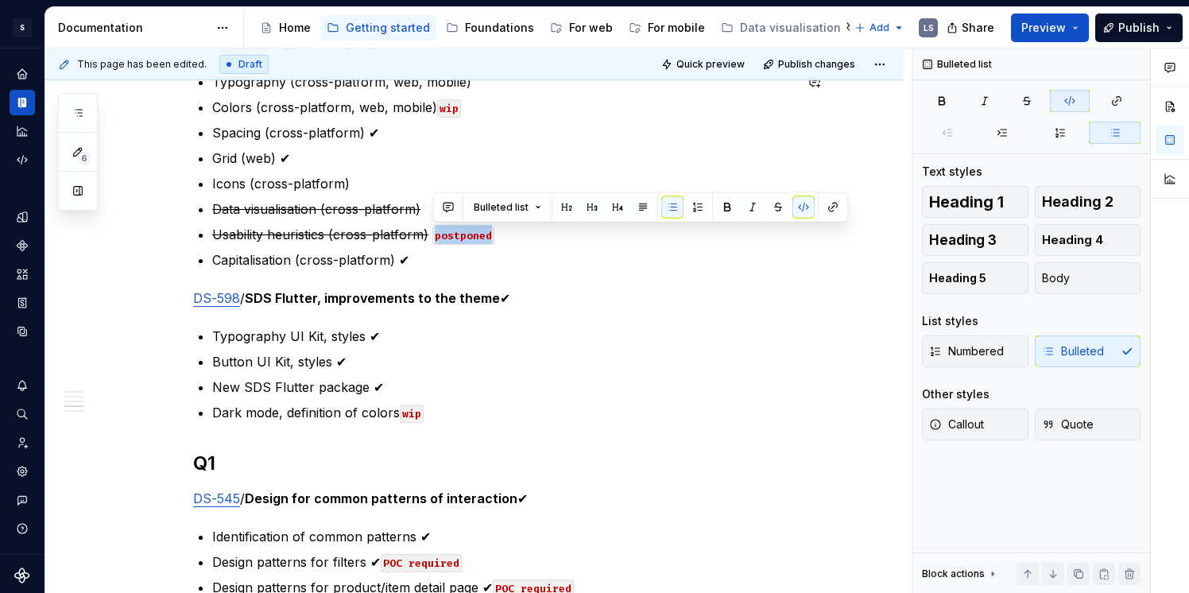
copy code "postponed"
click at [432, 207] on p "Data visualisation (cross-platform)" at bounding box center [503, 209] width 582 height 19
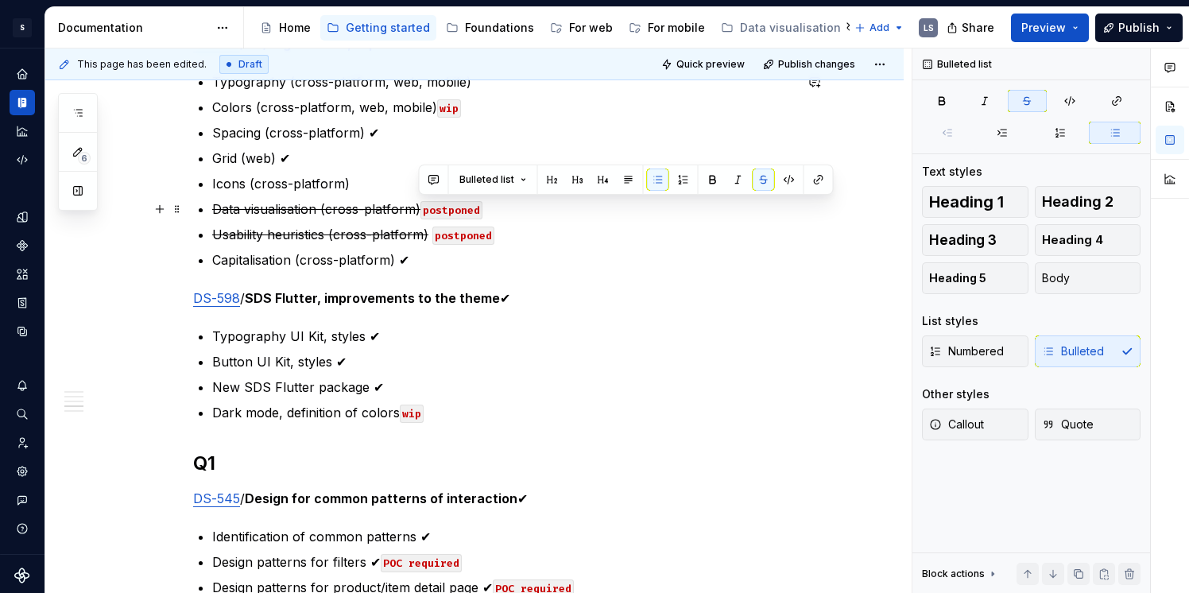
click at [421, 213] on p "Data visualisation (cross-platform) postponed" at bounding box center [503, 209] width 582 height 19
click at [765, 177] on button "button" at bounding box center [764, 180] width 22 height 22
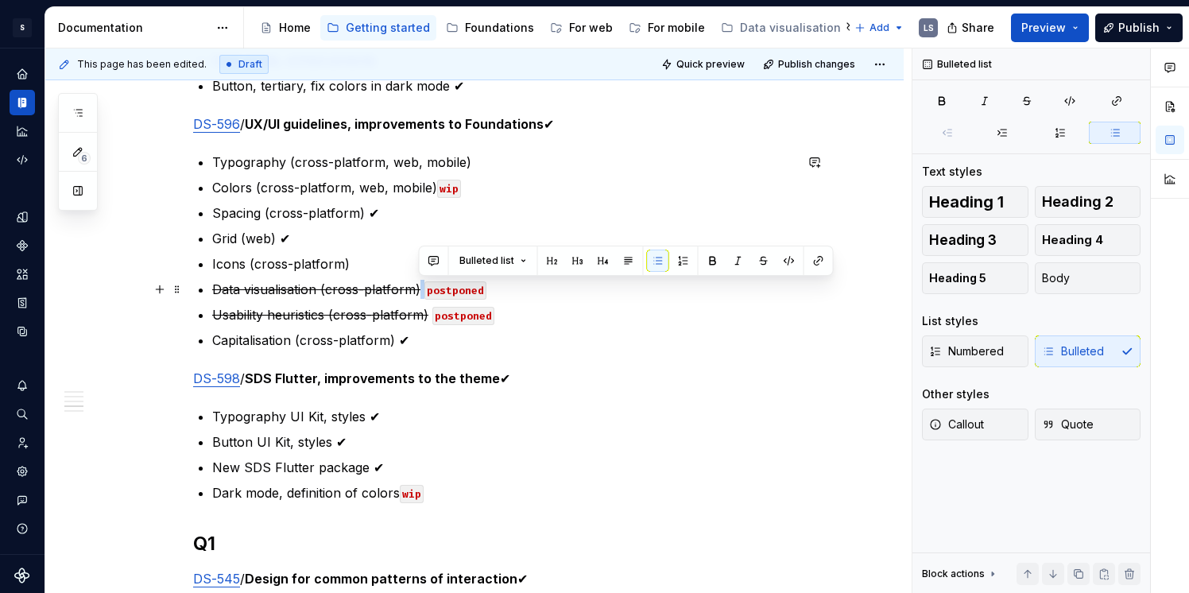
scroll to position [2113, 0]
click at [581, 316] on p "Usability heuristics (cross-platform) postponed" at bounding box center [503, 315] width 582 height 19
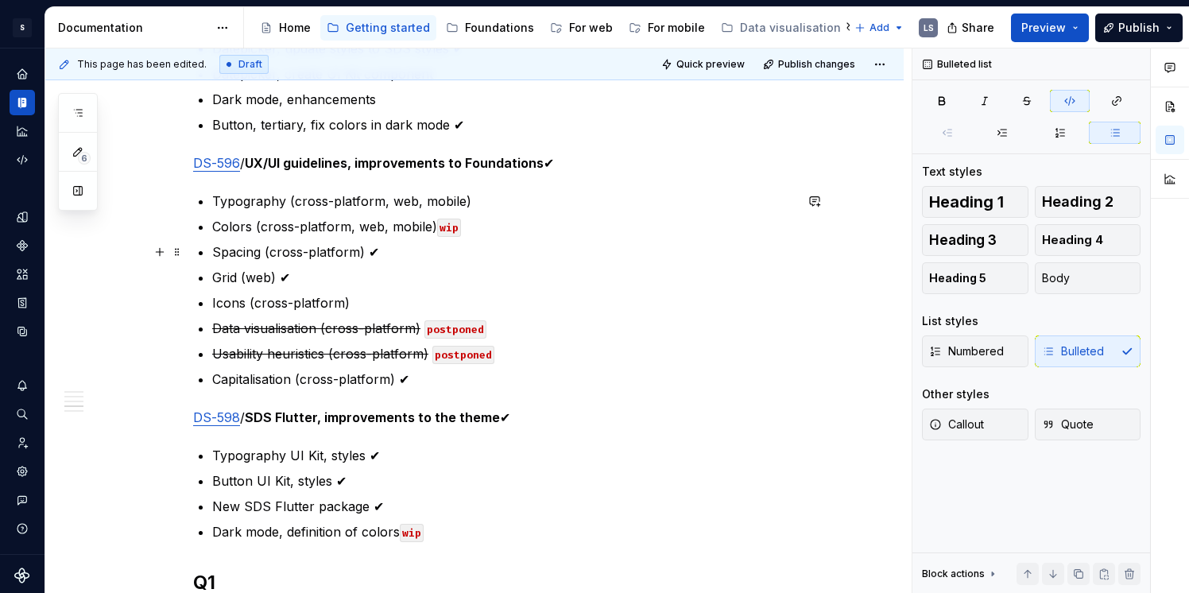
scroll to position [2052, 0]
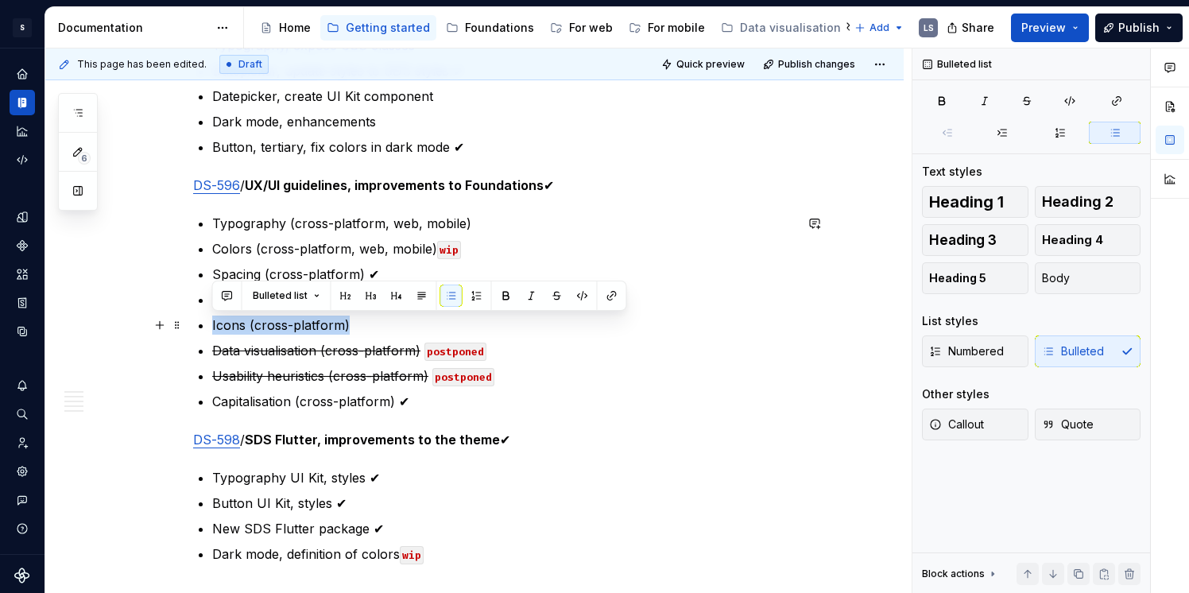
drag, startPoint x: 210, startPoint y: 324, endPoint x: 347, endPoint y: 328, distance: 136.8
click at [552, 297] on button "button" at bounding box center [557, 296] width 22 height 22
click at [370, 327] on p "Icons (cross-platform)" at bounding box center [503, 325] width 582 height 19
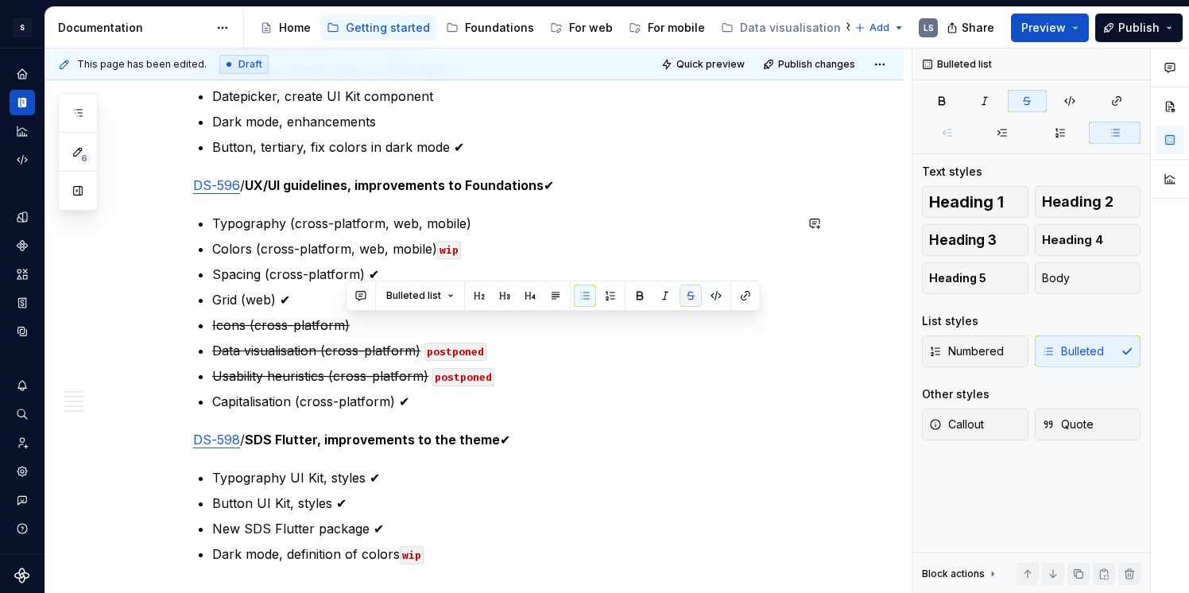
click at [689, 300] on button "button" at bounding box center [691, 296] width 22 height 22
click at [419, 324] on p "Icons (cross-platform)" at bounding box center [503, 325] width 582 height 19
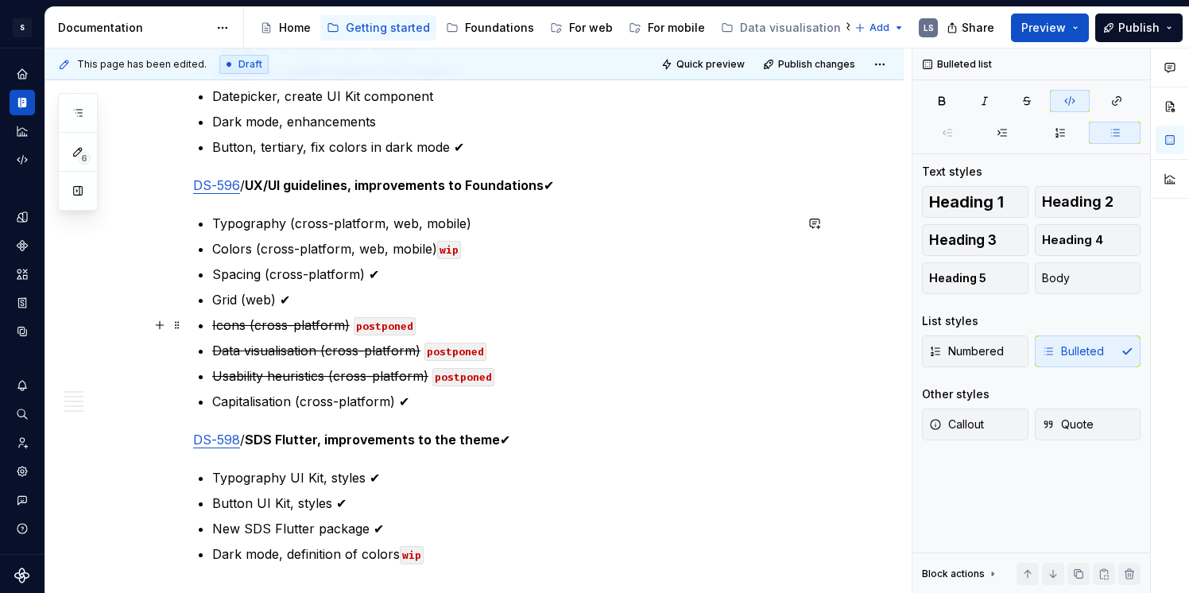
click at [448, 335] on ul "Typography (cross-platform, web, mobile) Colors (cross-platform, web, mobile) w…" at bounding box center [503, 312] width 582 height 197
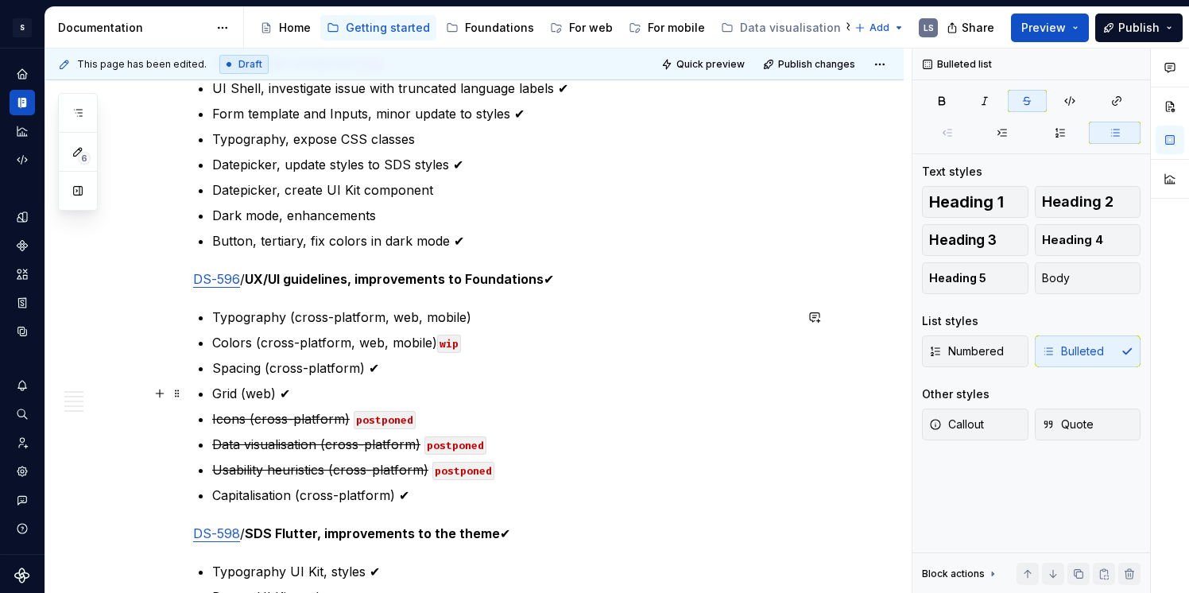
scroll to position [1941, 0]
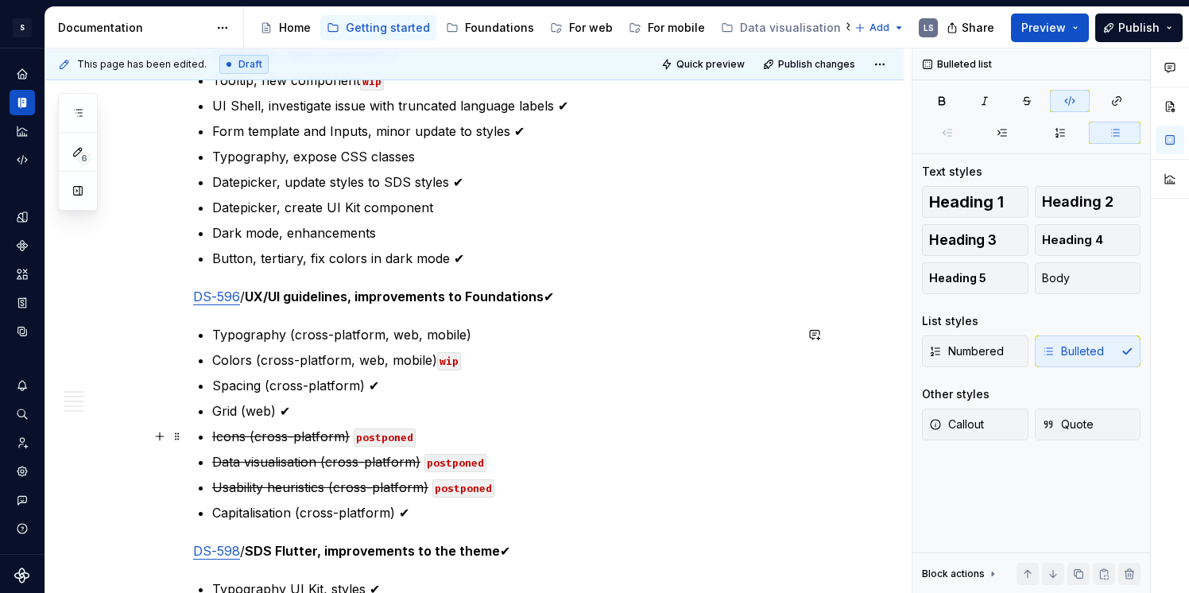
click at [364, 436] on code "postponed" at bounding box center [385, 437] width 62 height 18
click at [441, 463] on code "postponed" at bounding box center [455, 463] width 62 height 18
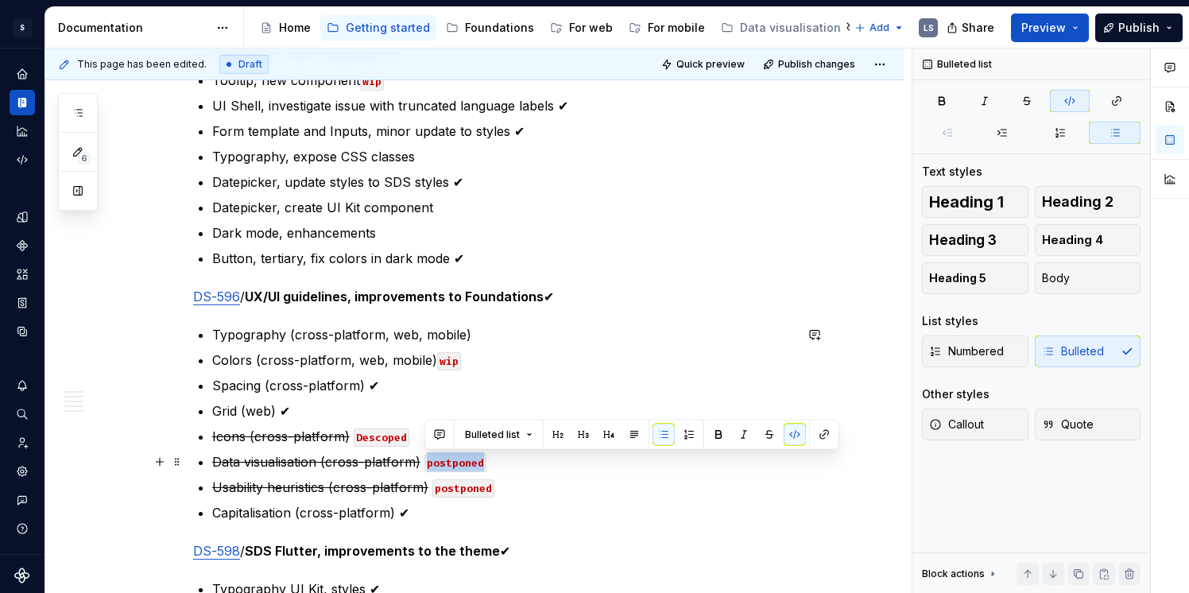
click at [441, 463] on code "postponed" at bounding box center [455, 463] width 62 height 18
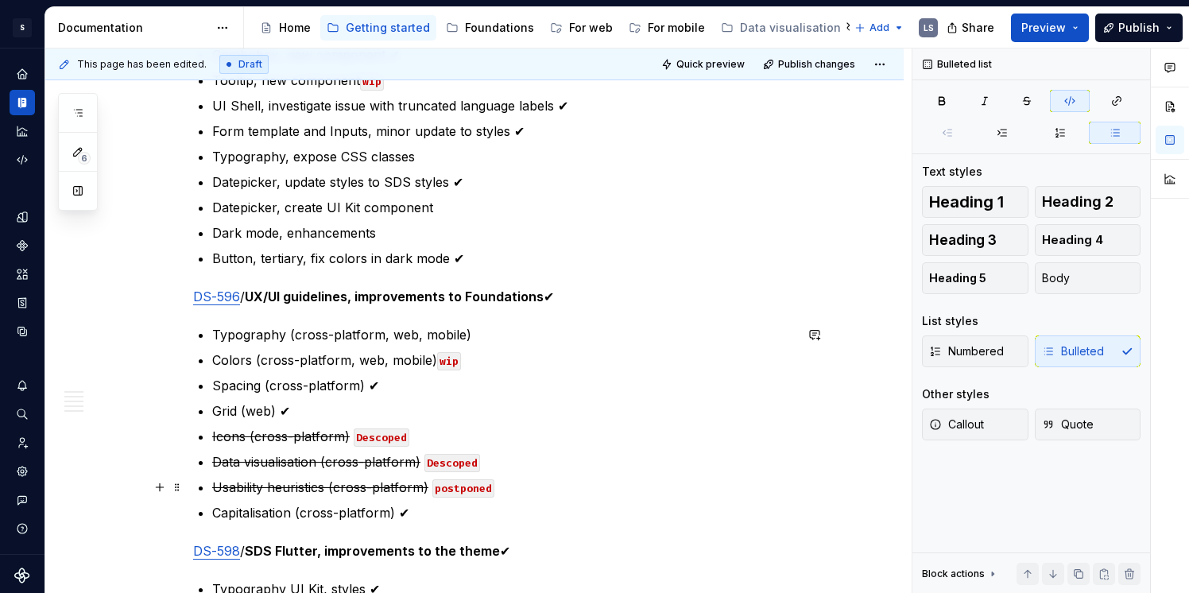
click at [471, 486] on code "postponed" at bounding box center [463, 488] width 62 height 18
click at [564, 496] on p "Usability heuristics (cross-platform) Descoped" at bounding box center [503, 487] width 582 height 19
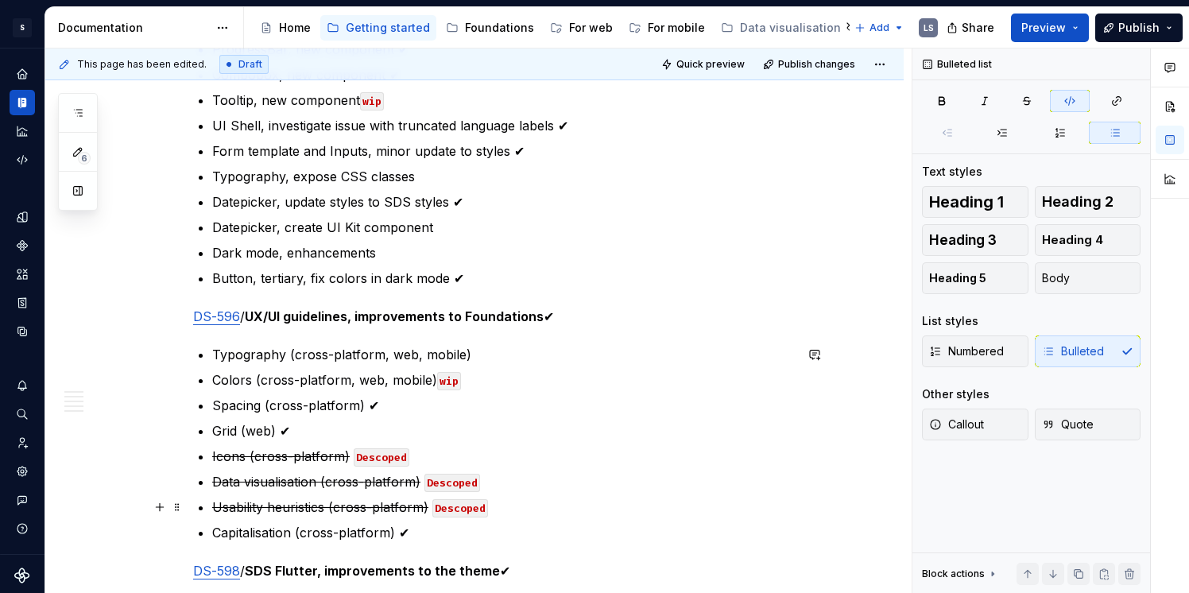
scroll to position [1916, 0]
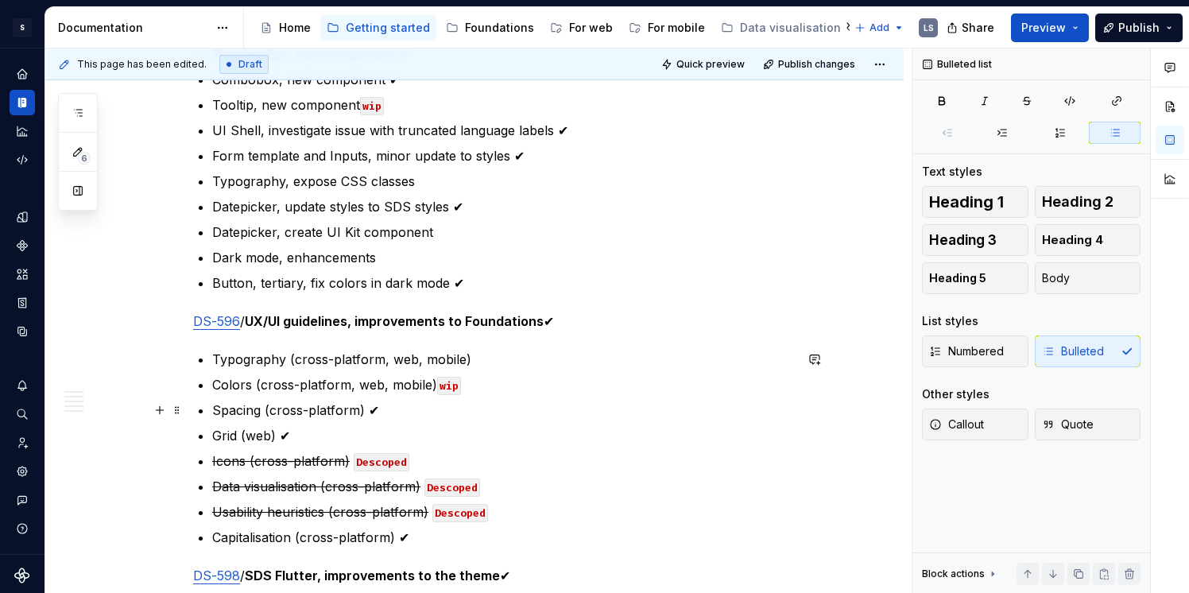
click at [440, 416] on p "Spacing (cross-platform) ✔" at bounding box center [503, 410] width 582 height 19
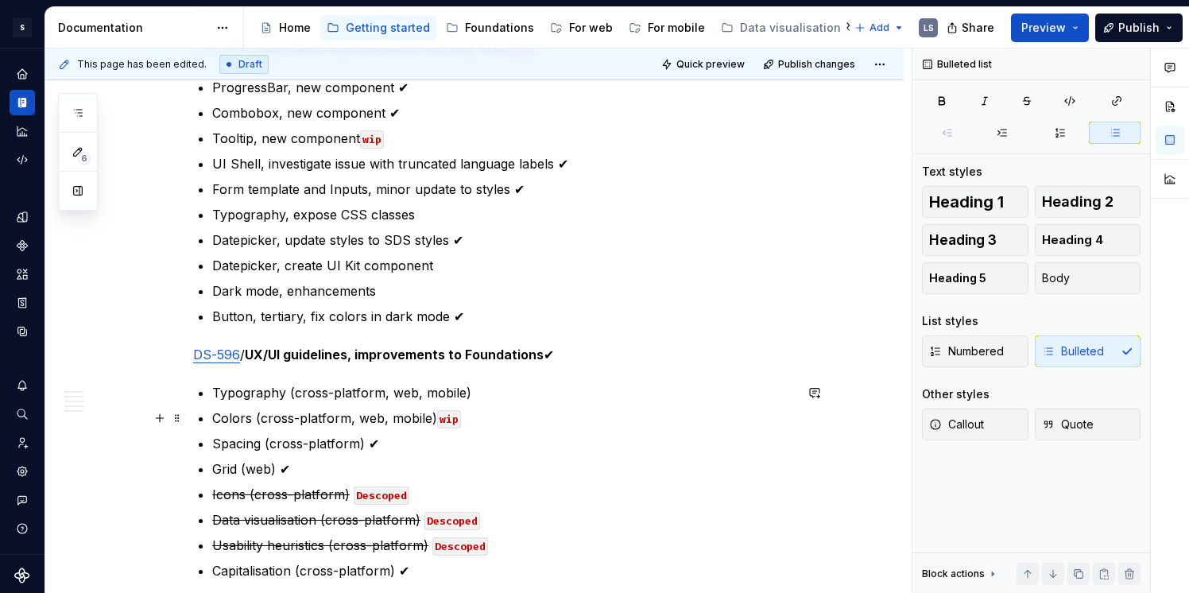
scroll to position [1864, 0]
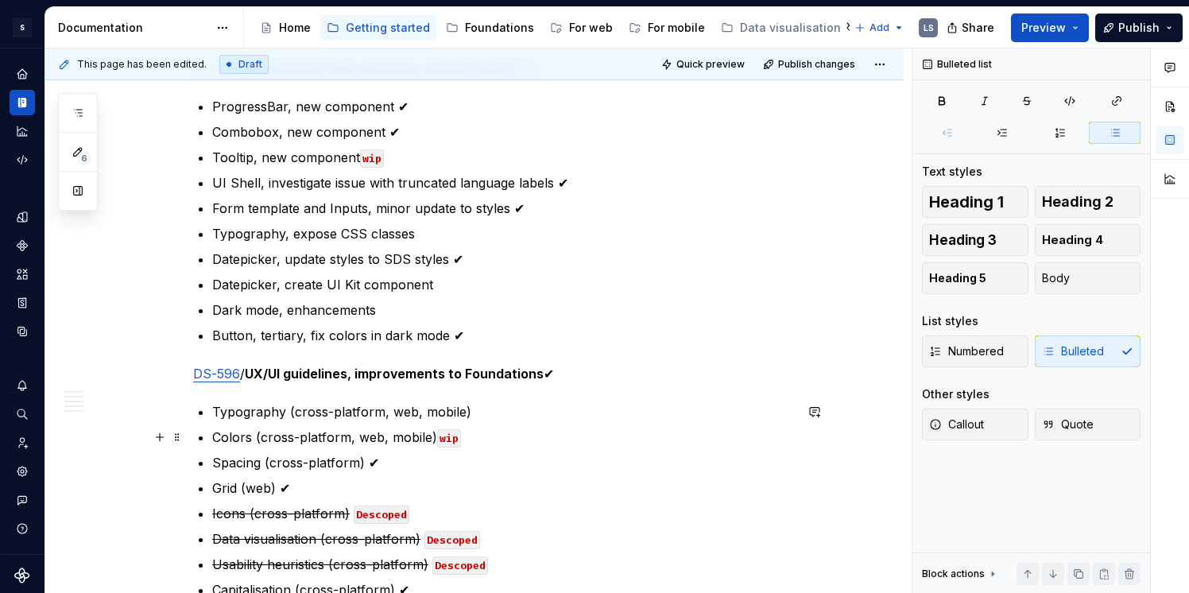
click at [454, 433] on code "wip" at bounding box center [449, 438] width 24 height 18
click at [480, 444] on p "Colors (cross-platform, web, mobile) wip" at bounding box center [503, 437] width 582 height 19
click at [451, 440] on code "wip" at bounding box center [449, 438] width 24 height 18
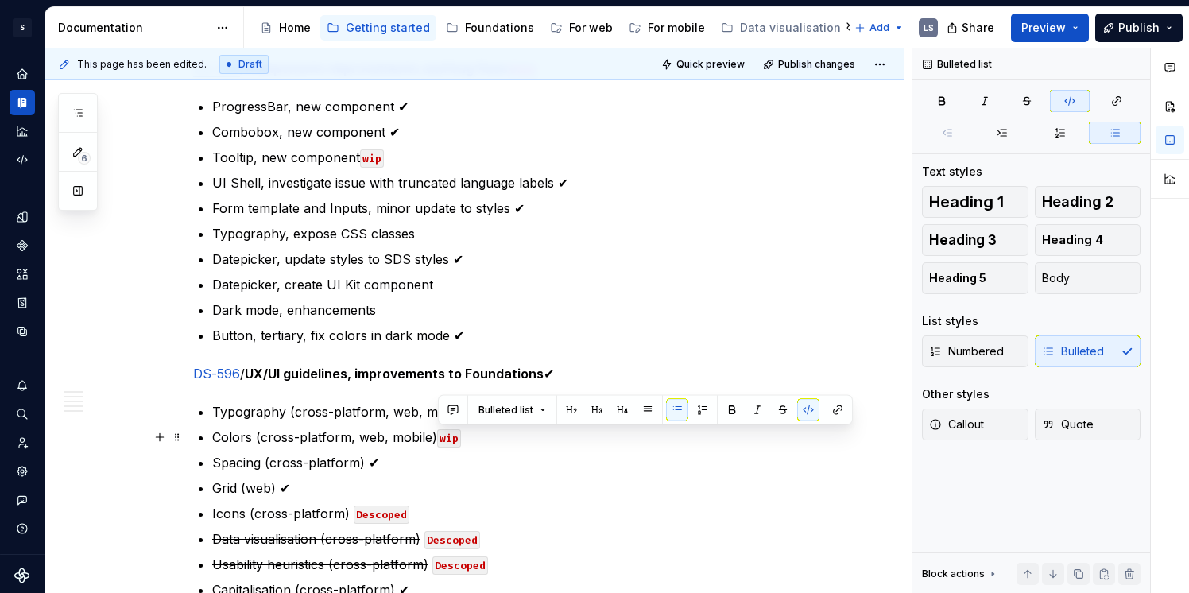
click at [471, 472] on ul "Typography (cross-platform, web, mobile) Colors (cross-platform, web, mobile) w…" at bounding box center [503, 500] width 582 height 197
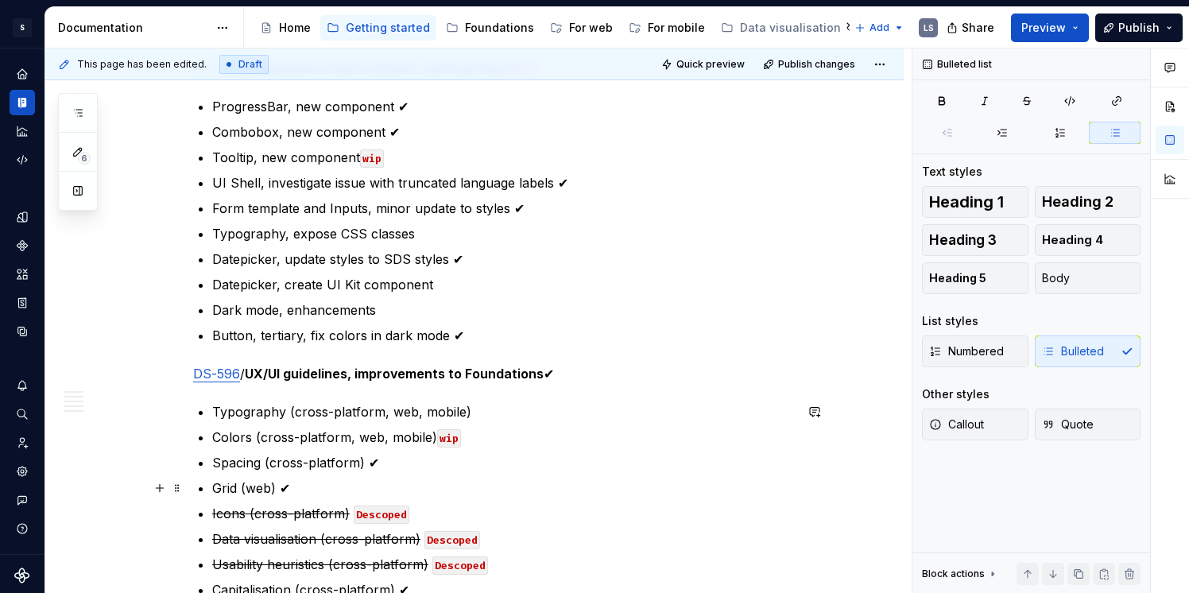
scroll to position [1839, 0]
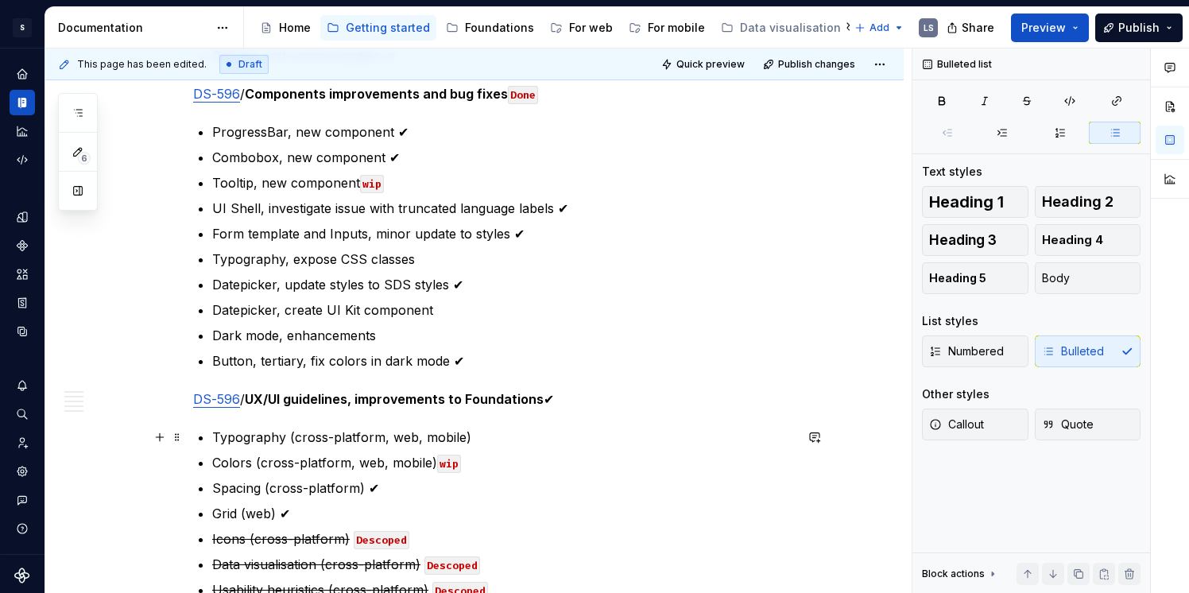
click at [492, 437] on p "Typography (cross-platform, web, mobile)" at bounding box center [503, 437] width 582 height 19
click at [441, 462] on code "wip" at bounding box center [449, 464] width 24 height 18
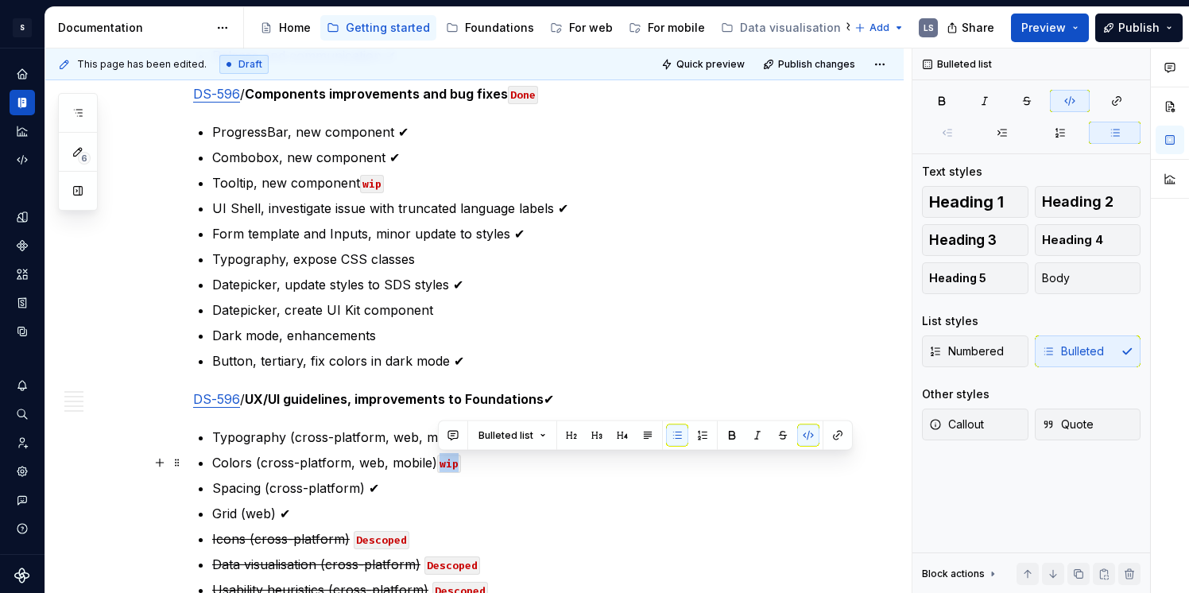
copy code "wip"
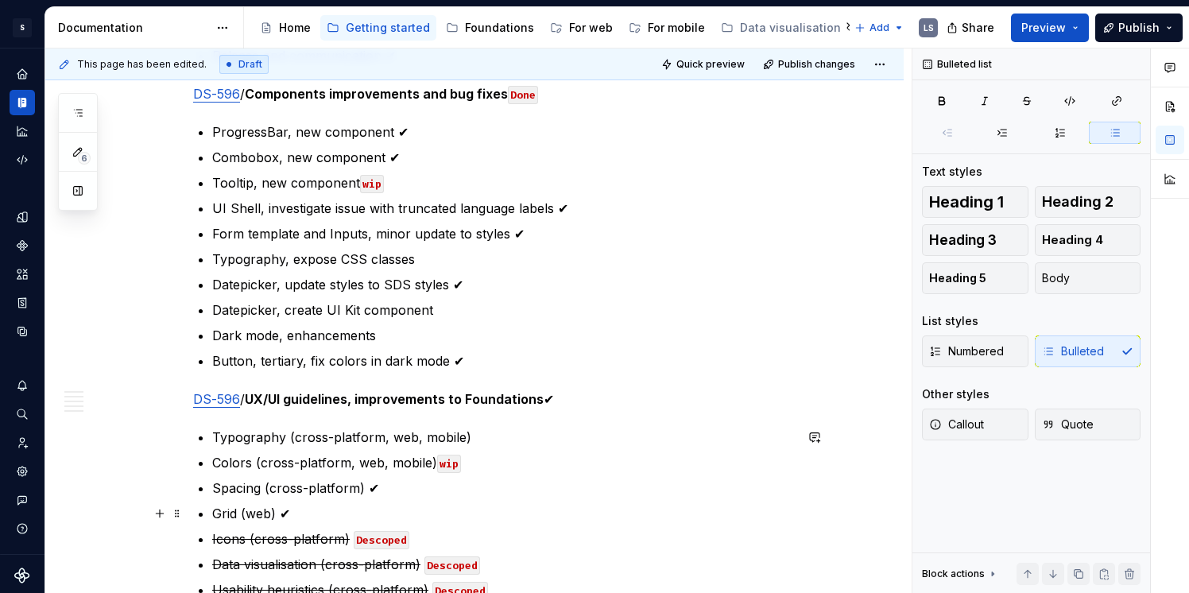
click at [482, 509] on p "Grid (web) ✔" at bounding box center [503, 513] width 582 height 19
click at [489, 438] on p "Typography (cross-platform, web, mobile)" at bounding box center [503, 437] width 582 height 19
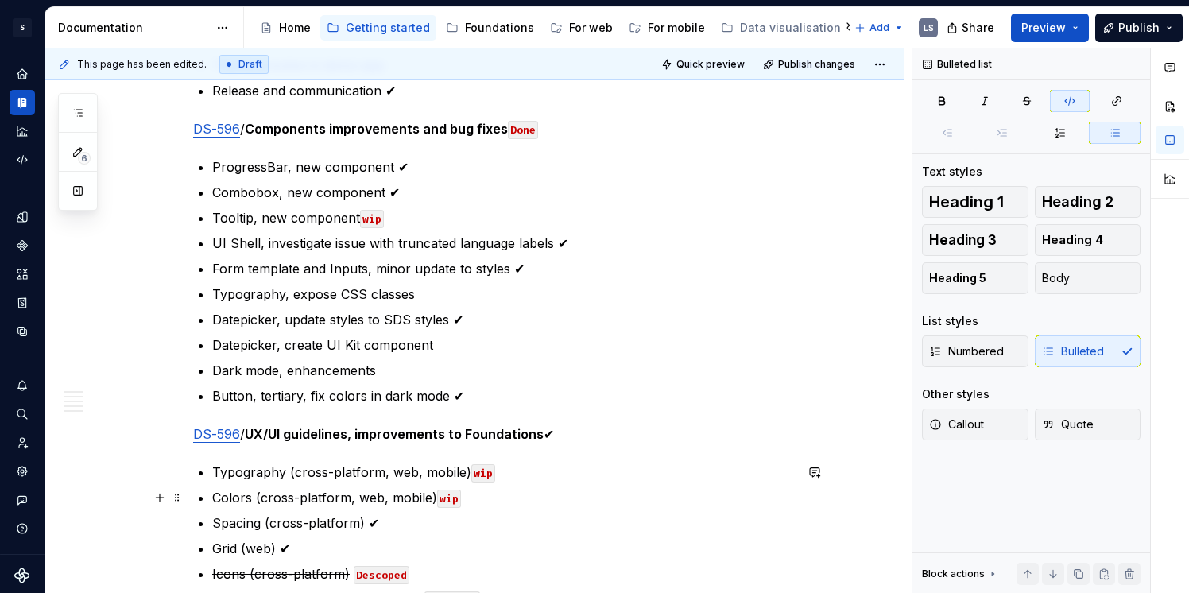
scroll to position [1788, 0]
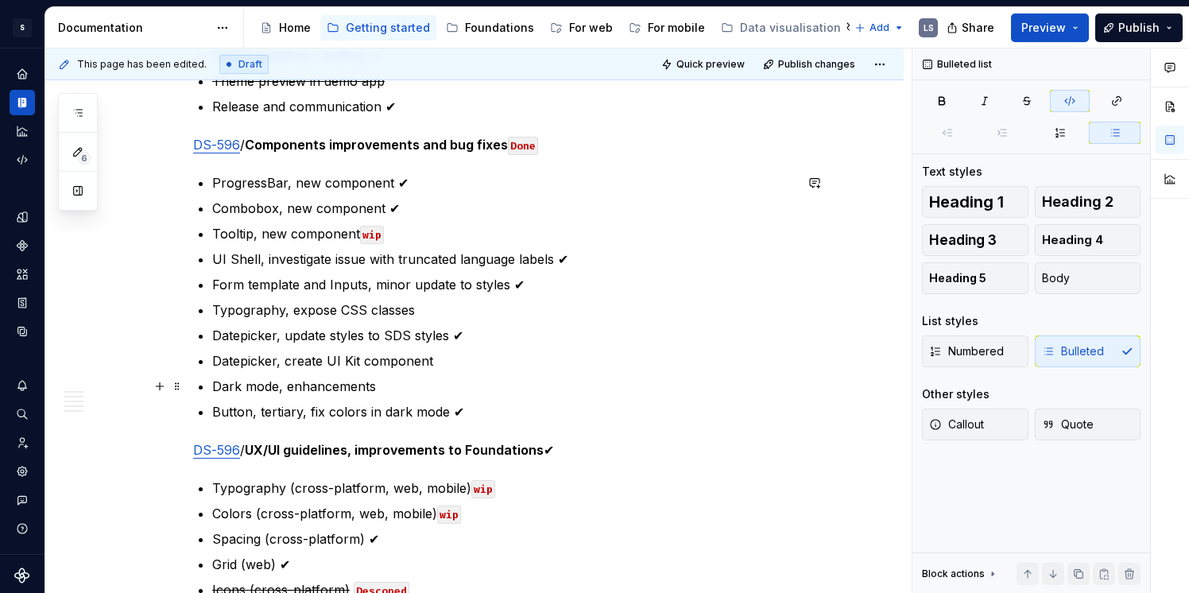
click at [332, 385] on p "Dark mode, enhancements" at bounding box center [503, 386] width 582 height 19
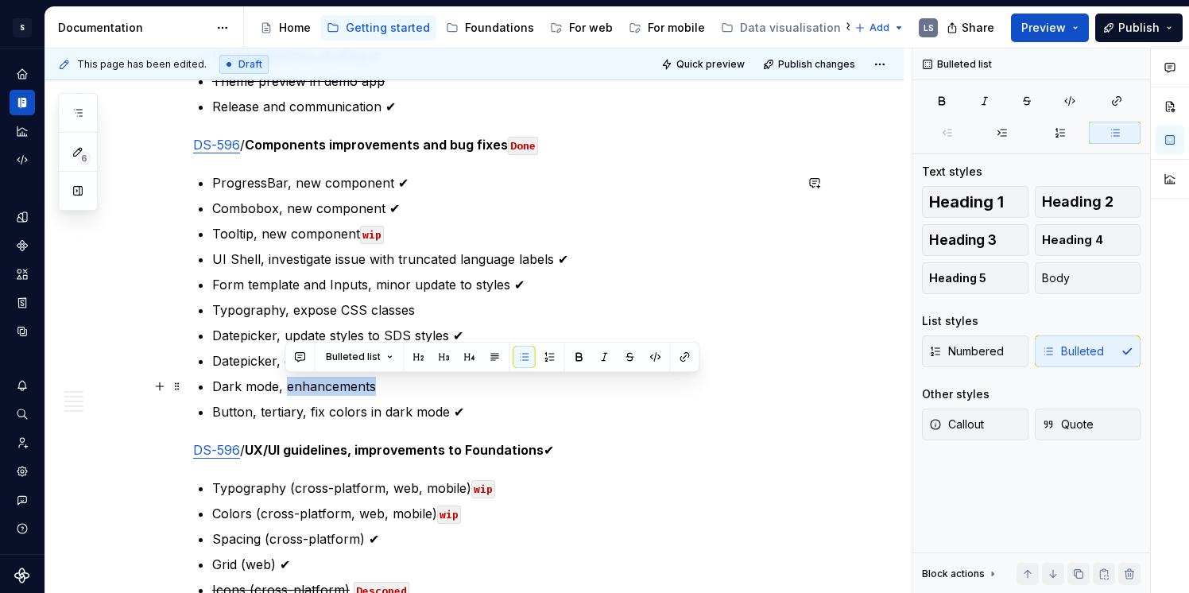
click at [424, 389] on p "Dark mode, enhancements" at bounding box center [503, 386] width 582 height 19
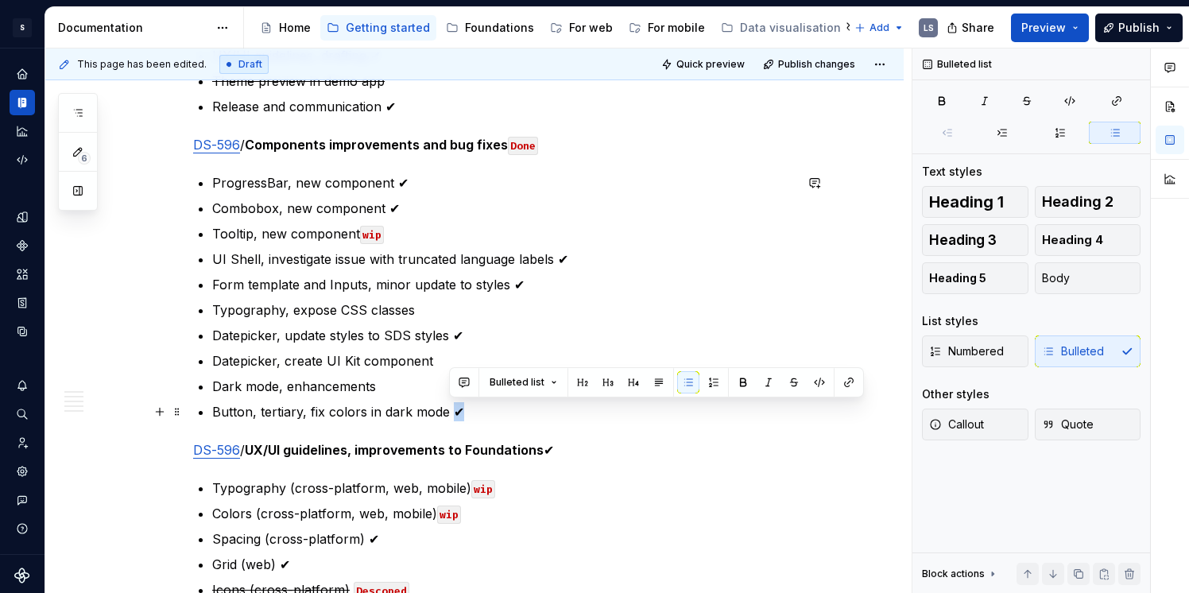
drag, startPoint x: 468, startPoint y: 408, endPoint x: 454, endPoint y: 408, distance: 14.3
click at [454, 408] on p "Button, tertiary, fix colors in dark mode ✔" at bounding box center [503, 411] width 582 height 19
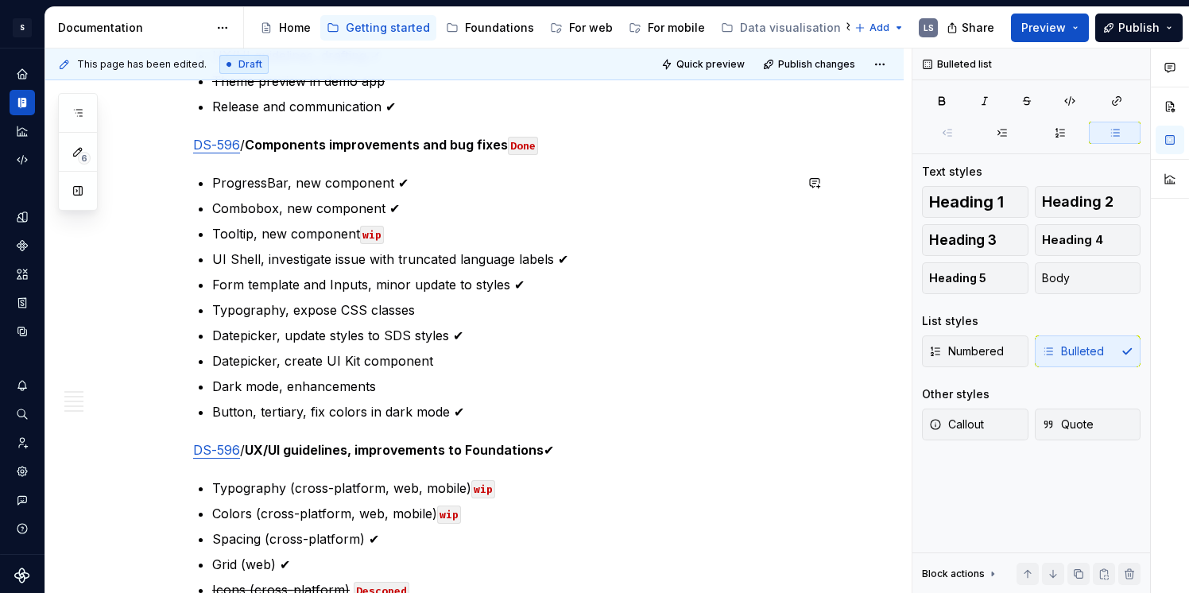
click at [397, 388] on p "Dark mode, enhancements" at bounding box center [503, 386] width 582 height 19
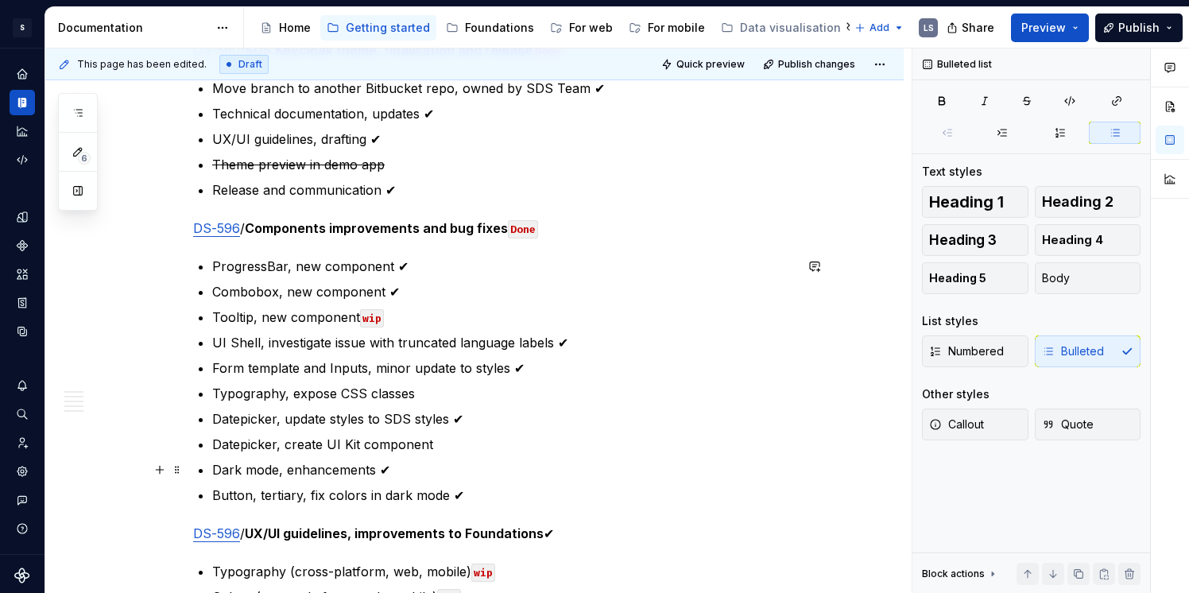
scroll to position [1696, 0]
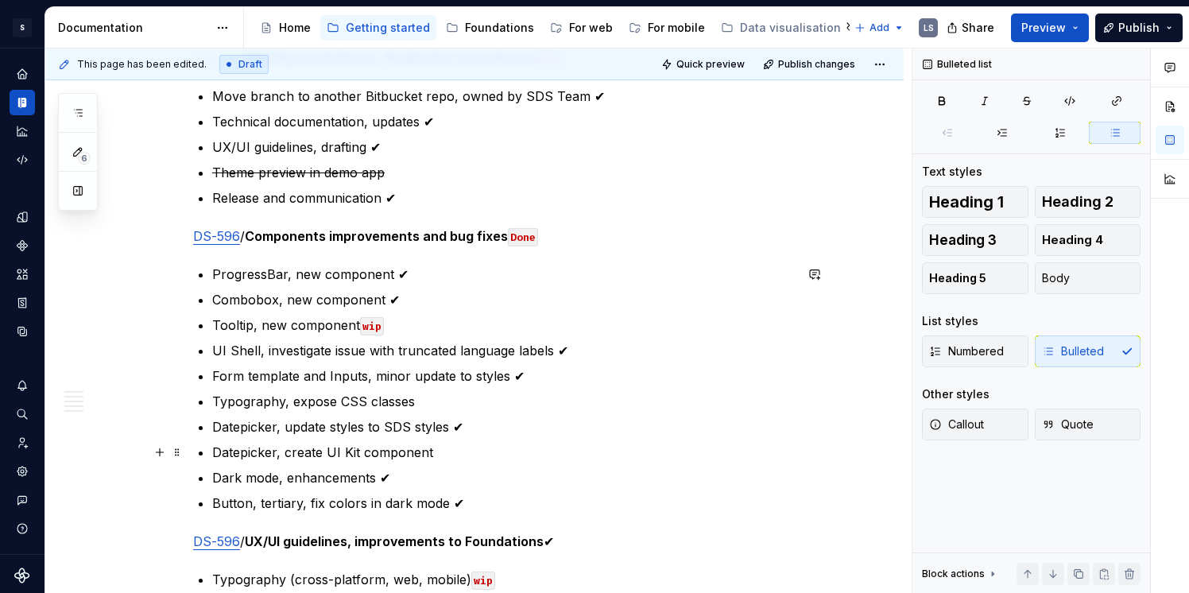
click at [446, 454] on p "Datepicker, create UI Kit component" at bounding box center [503, 452] width 582 height 19
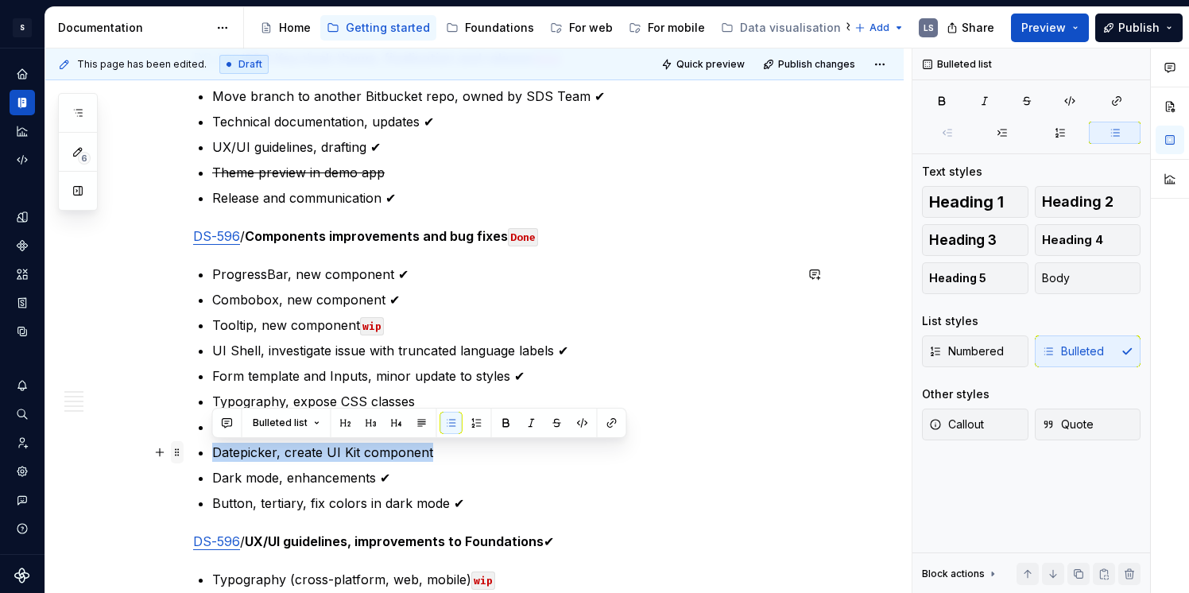
drag, startPoint x: 445, startPoint y: 453, endPoint x: 182, endPoint y: 450, distance: 263.1
click at [193, 450] on div "Annual plan Only the tasks for the current quarter are confirmed and planned . …" at bounding box center [493, 166] width 601 height 3059
click at [482, 458] on p "Datepicker, create UI Kit component" at bounding box center [503, 452] width 582 height 19
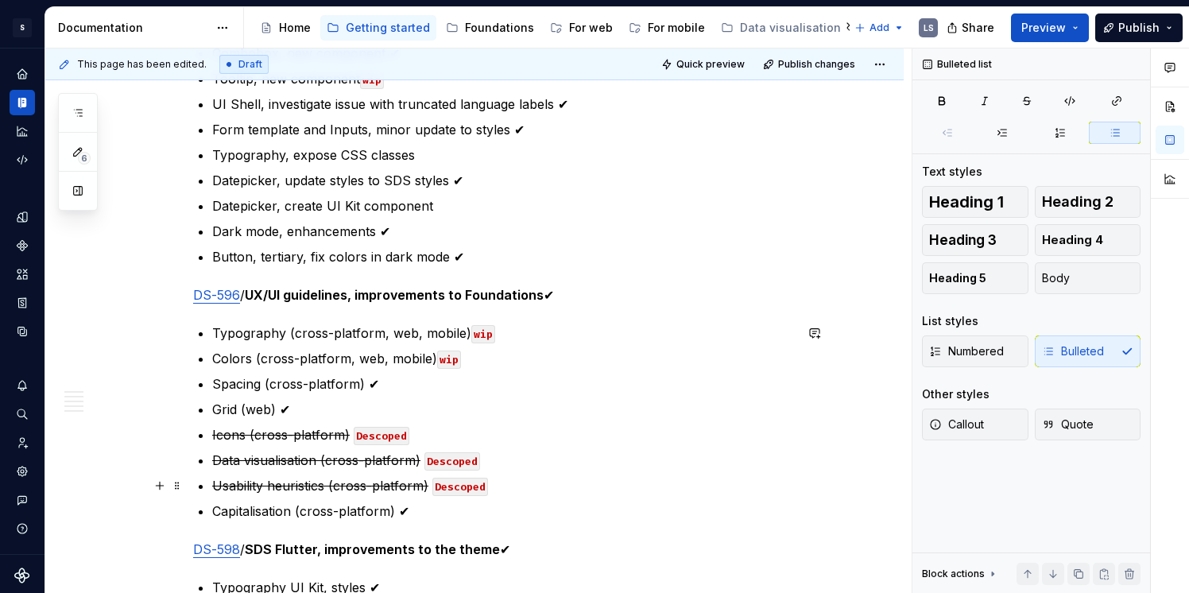
scroll to position [1947, 0]
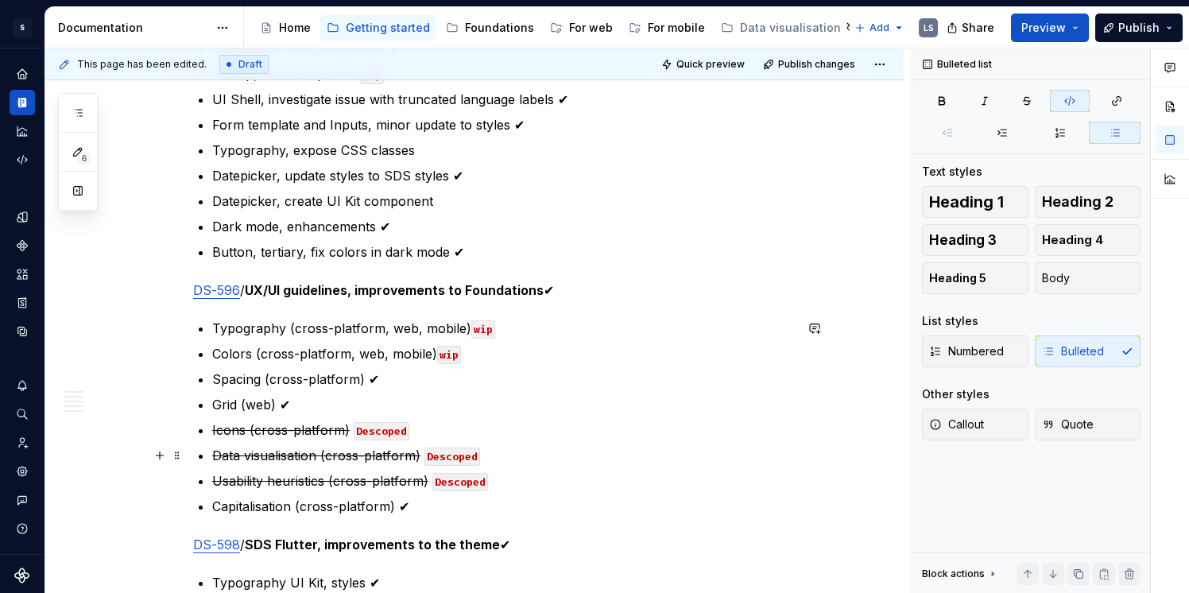
click at [458, 462] on code "Descoped" at bounding box center [452, 457] width 56 height 18
click at [458, 459] on code "Descoped" at bounding box center [452, 457] width 56 height 18
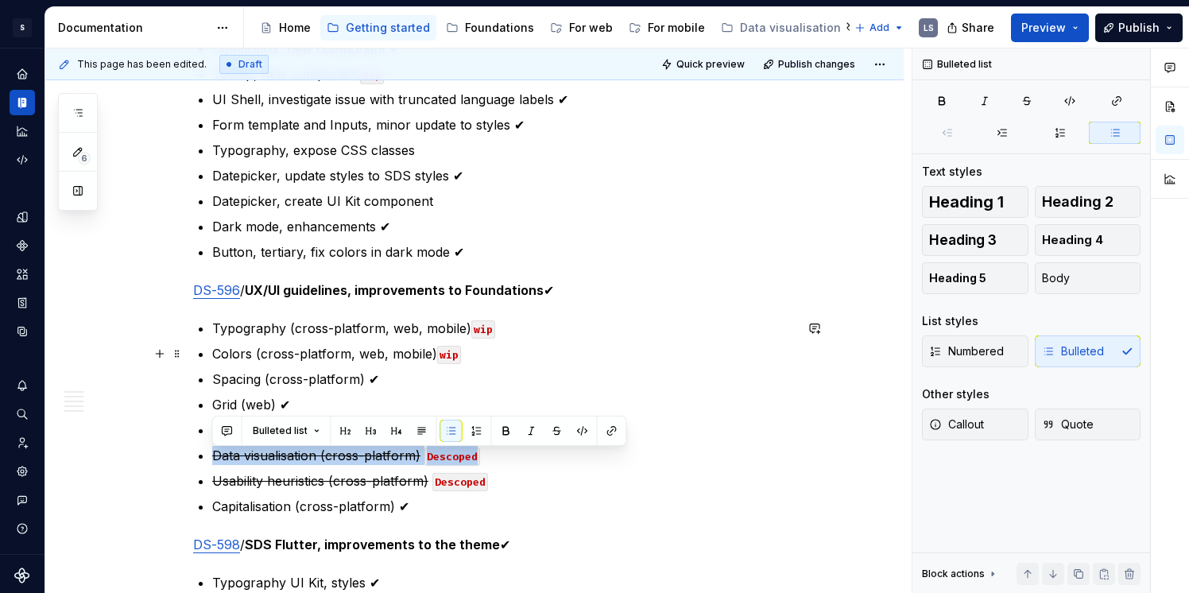
scroll to position [1941, 0]
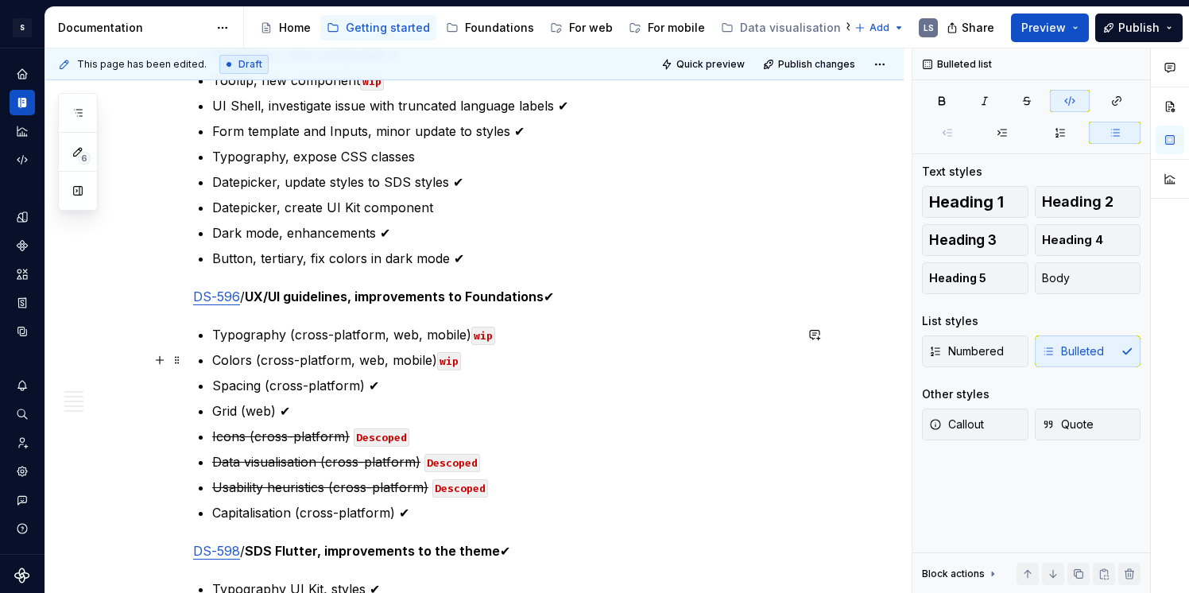
click at [443, 362] on code "wip" at bounding box center [449, 361] width 24 height 18
click at [479, 340] on code "wip" at bounding box center [483, 336] width 24 height 18
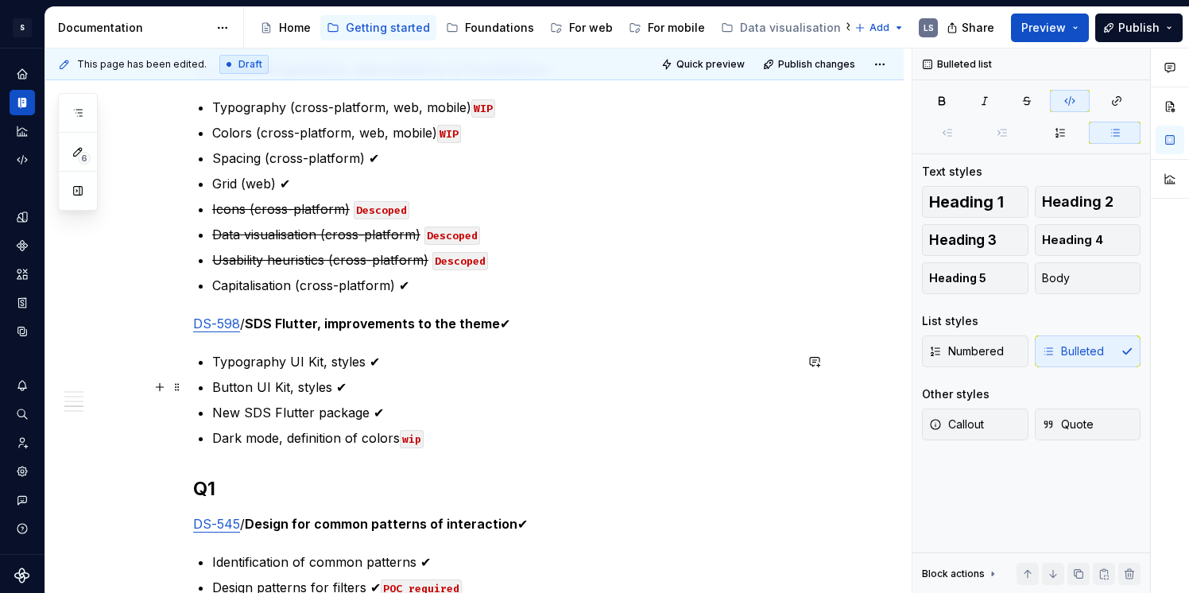
scroll to position [2230, 0]
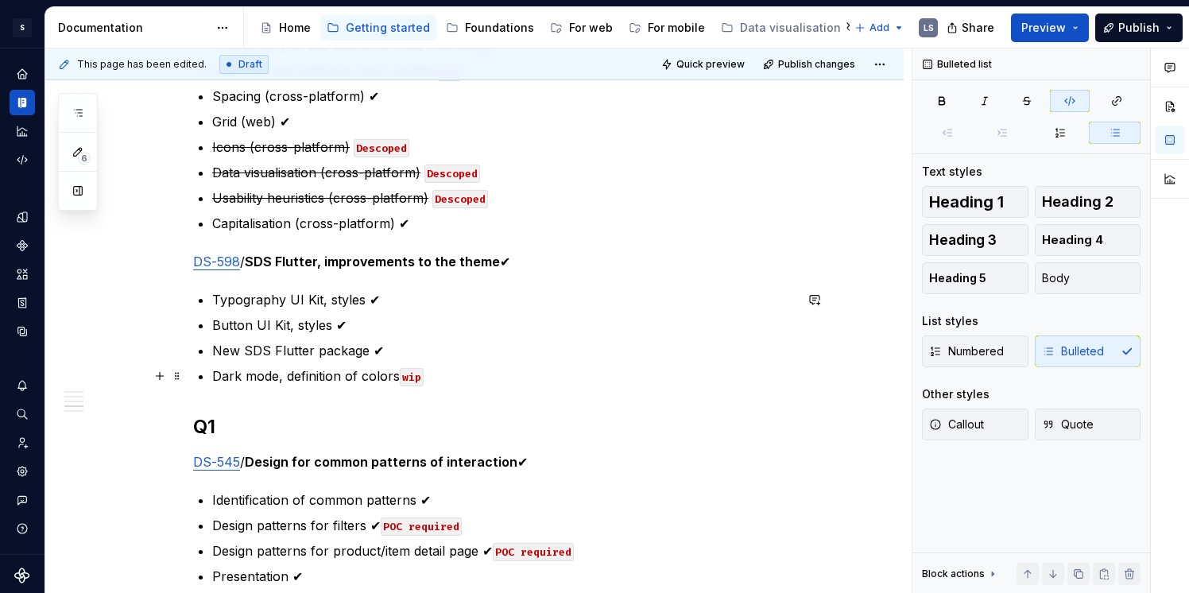
click at [405, 376] on code "wip" at bounding box center [412, 377] width 24 height 18
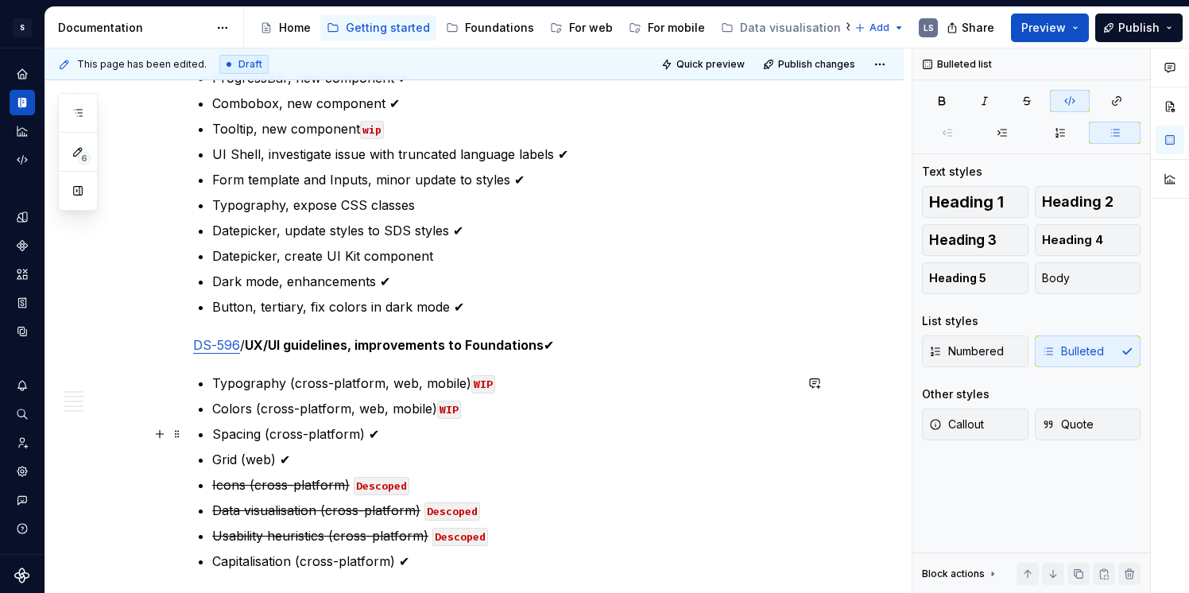
scroll to position [1870, 0]
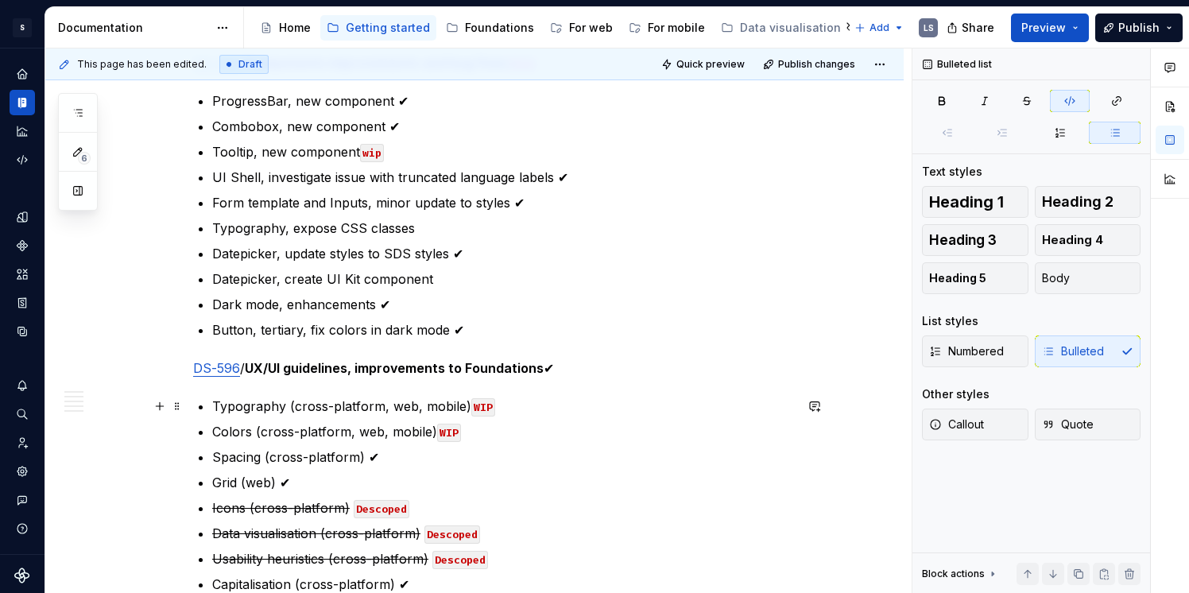
click at [482, 404] on code "WIP" at bounding box center [483, 407] width 24 height 18
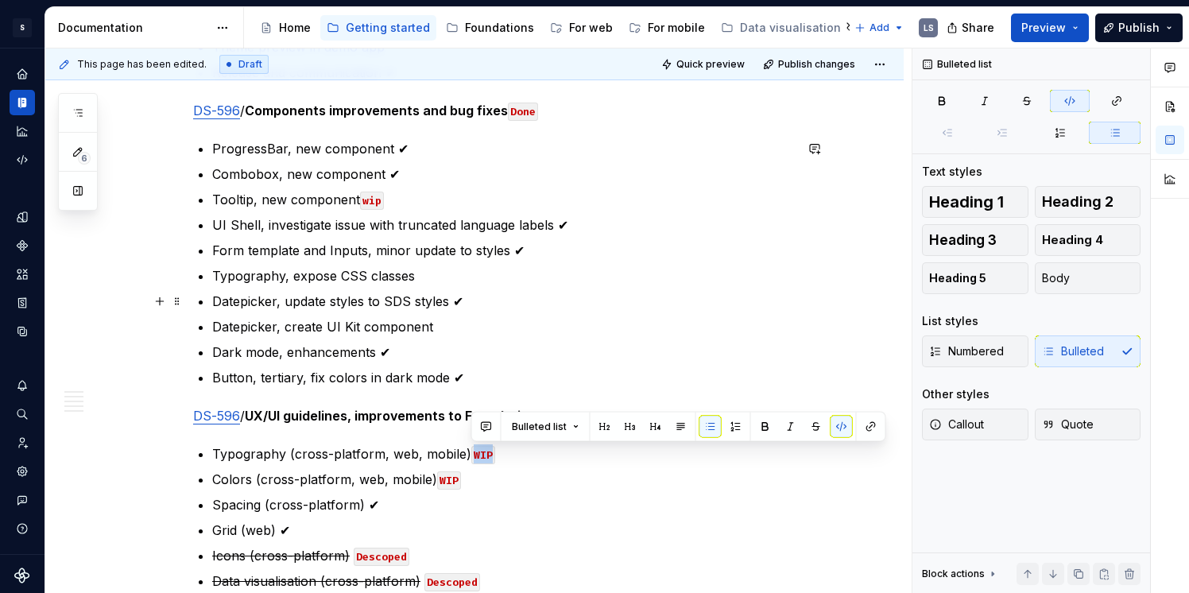
scroll to position [1821, 0]
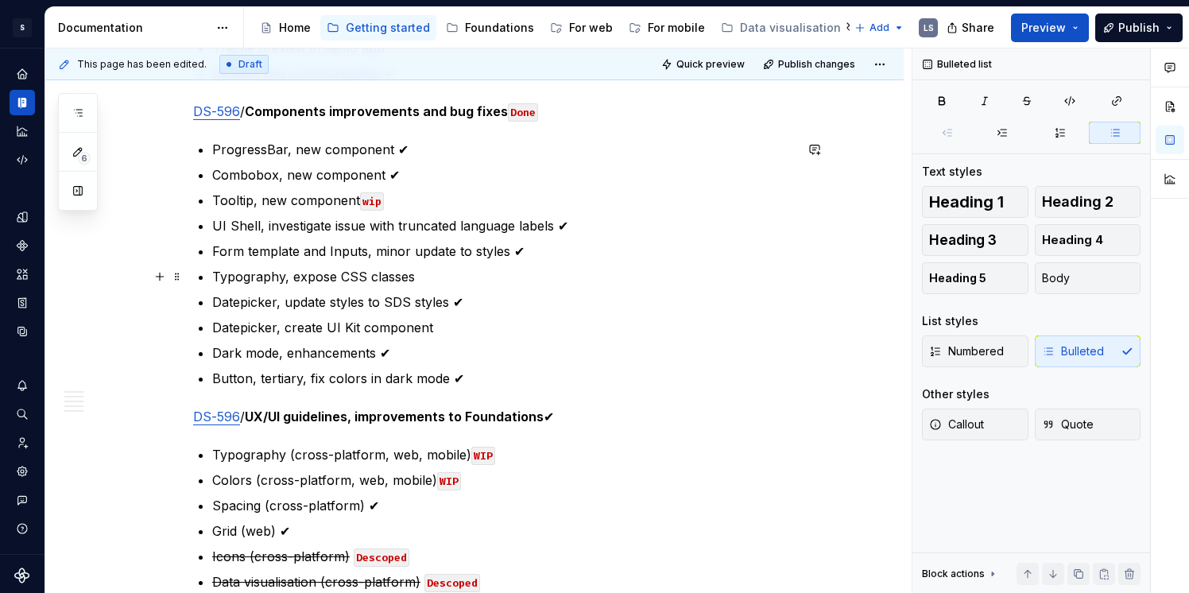
click at [424, 277] on p "Typography, expose CSS classes" at bounding box center [503, 276] width 582 height 19
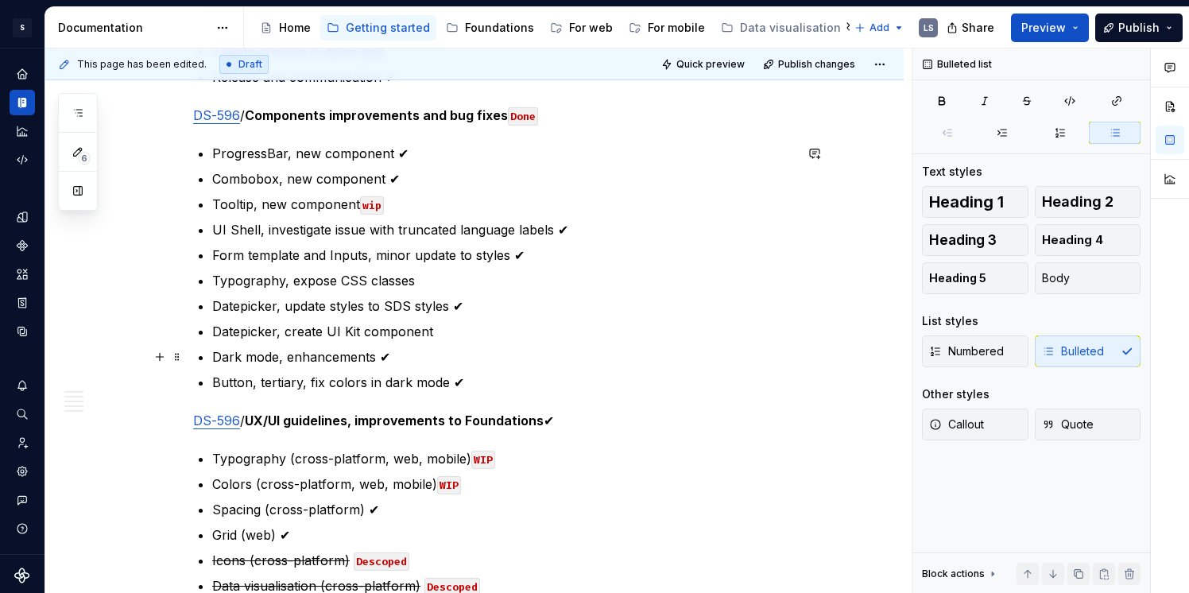
scroll to position [1802, 0]
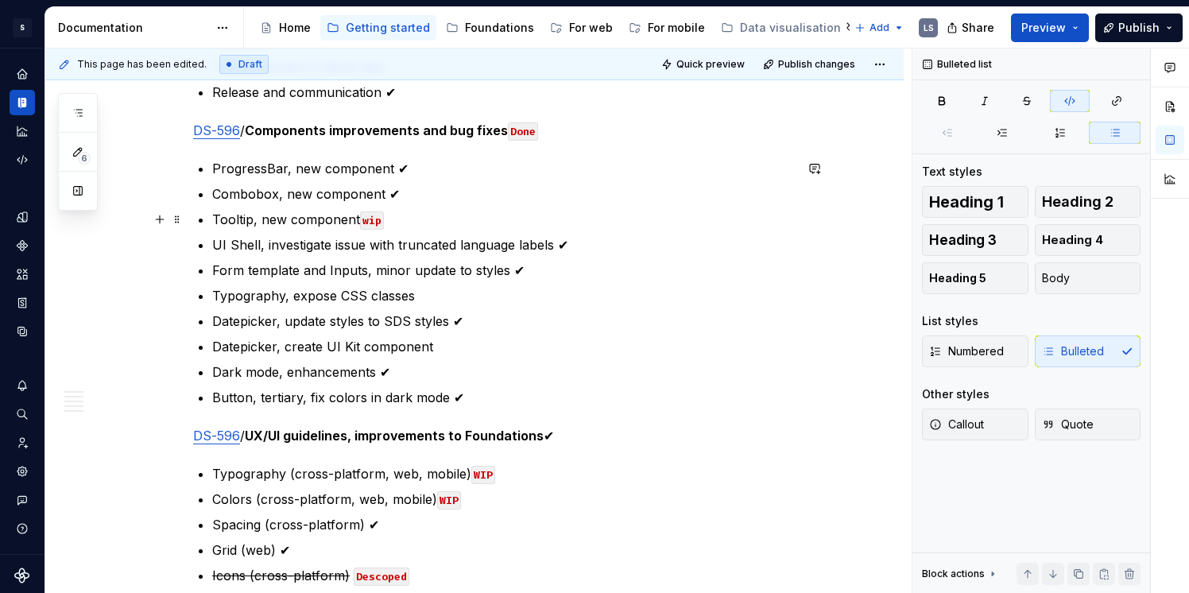
click at [374, 219] on code "wip" at bounding box center [372, 220] width 24 height 18
click at [375, 219] on code "wip" at bounding box center [372, 220] width 24 height 18
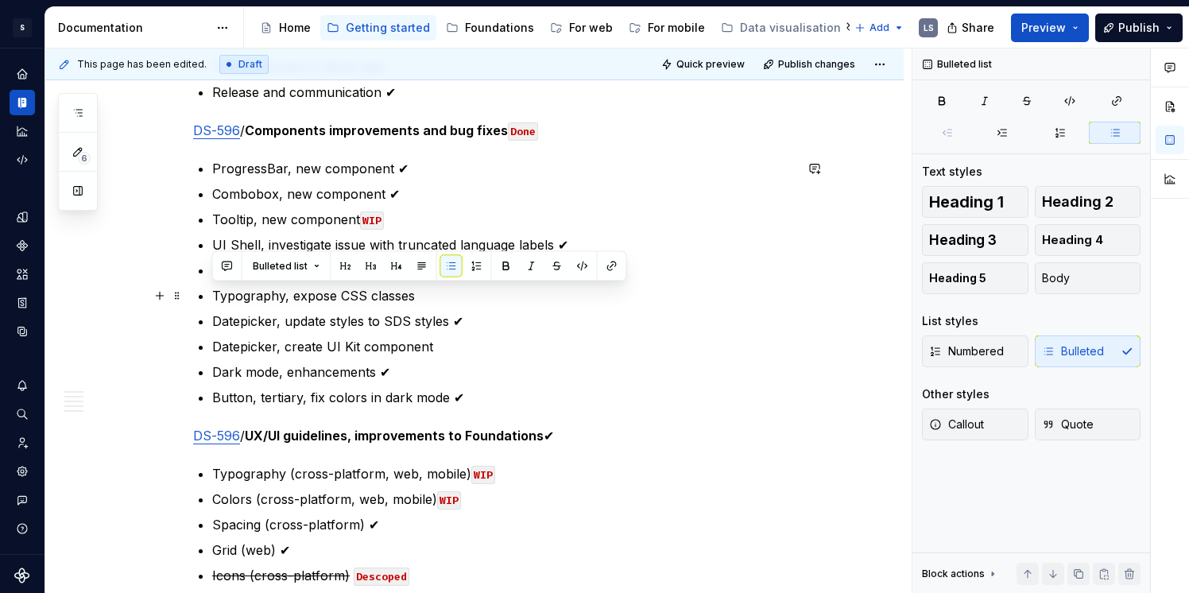
drag, startPoint x: 419, startPoint y: 299, endPoint x: 196, endPoint y: 300, distance: 222.6
click at [196, 300] on div "Annual plan Only the tasks for the current quarter are confirmed and planned . …" at bounding box center [493, 51] width 601 height 3040
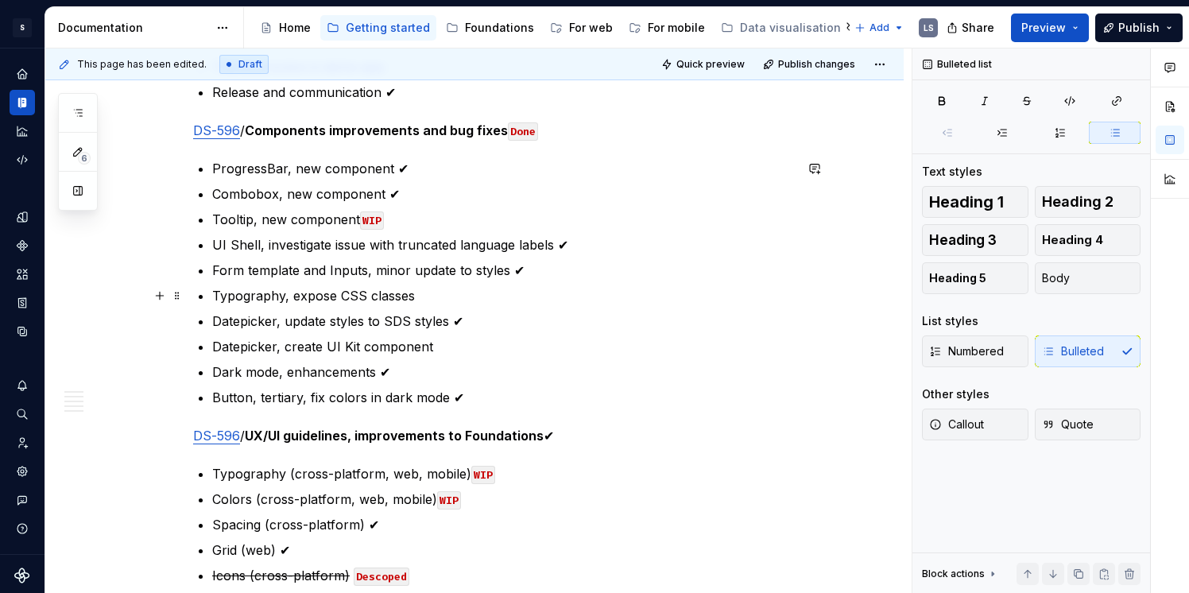
click at [386, 304] on ul "ProgressBar, new component ✔ Combobox, new component ✔ Tooltip, new component W…" at bounding box center [503, 283] width 582 height 248
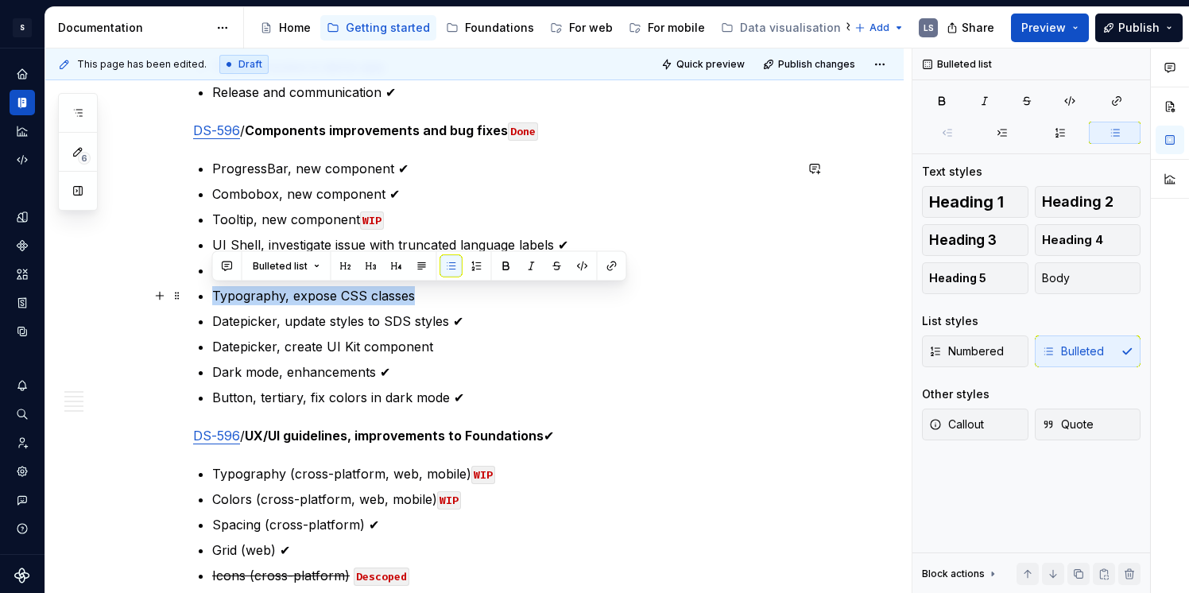
drag, startPoint x: 211, startPoint y: 299, endPoint x: 412, endPoint y: 297, distance: 200.3
click at [412, 297] on p "Typography, expose CSS classes" at bounding box center [503, 295] width 582 height 19
click at [562, 261] on button "button" at bounding box center [557, 266] width 22 height 22
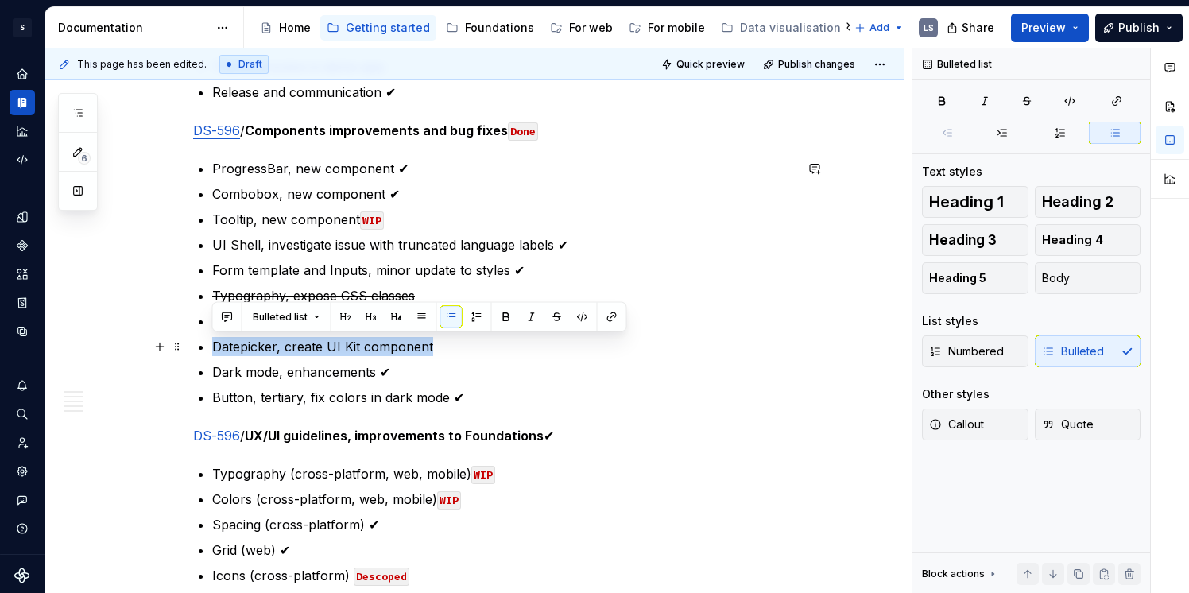
drag, startPoint x: 430, startPoint y: 345, endPoint x: 198, endPoint y: 337, distance: 232.2
click at [198, 337] on div "Annual plan Only the tasks for the current quarter are confirmed and planned . …" at bounding box center [493, 51] width 601 height 3040
click at [547, 320] on button "button" at bounding box center [557, 317] width 22 height 22
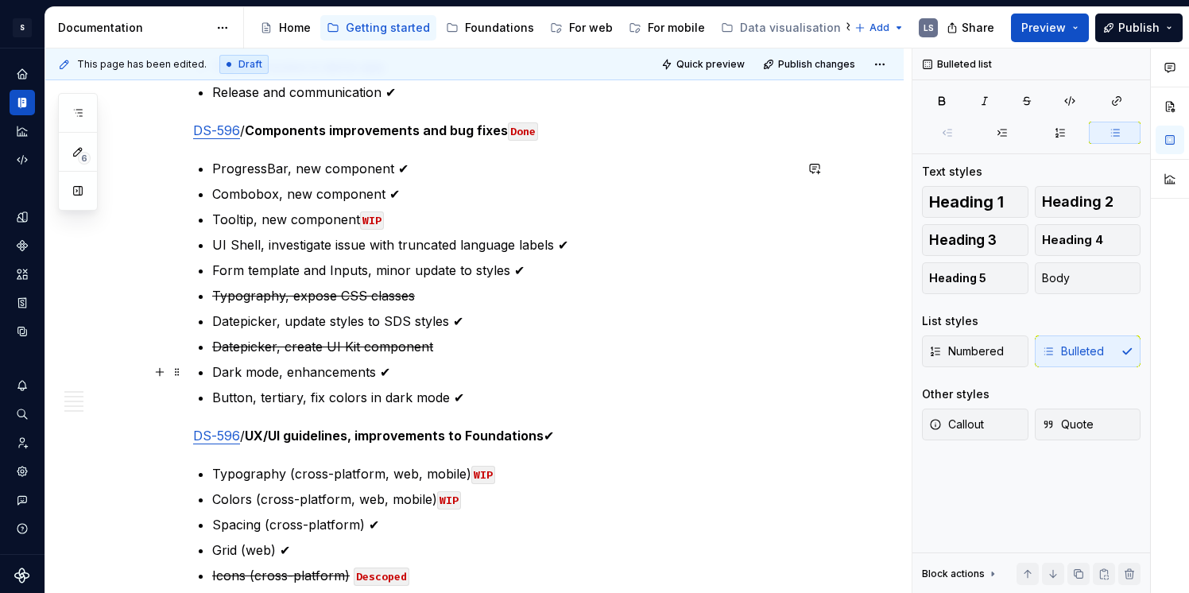
click at [475, 364] on p "Dark mode, enhancements ✔" at bounding box center [503, 371] width 582 height 19
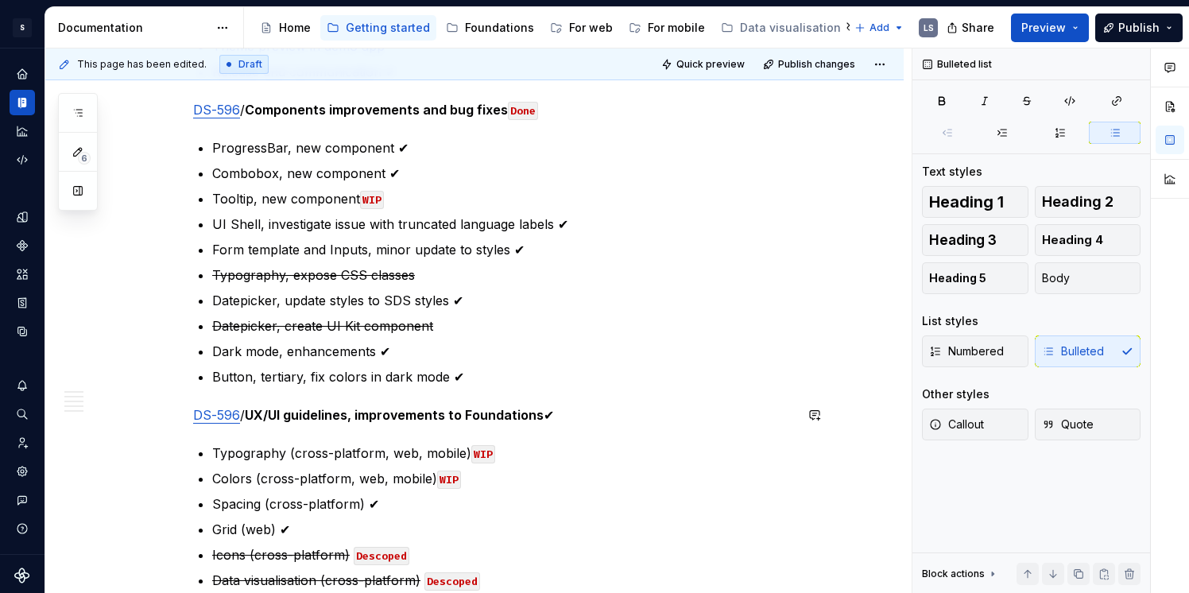
scroll to position [1827, 0]
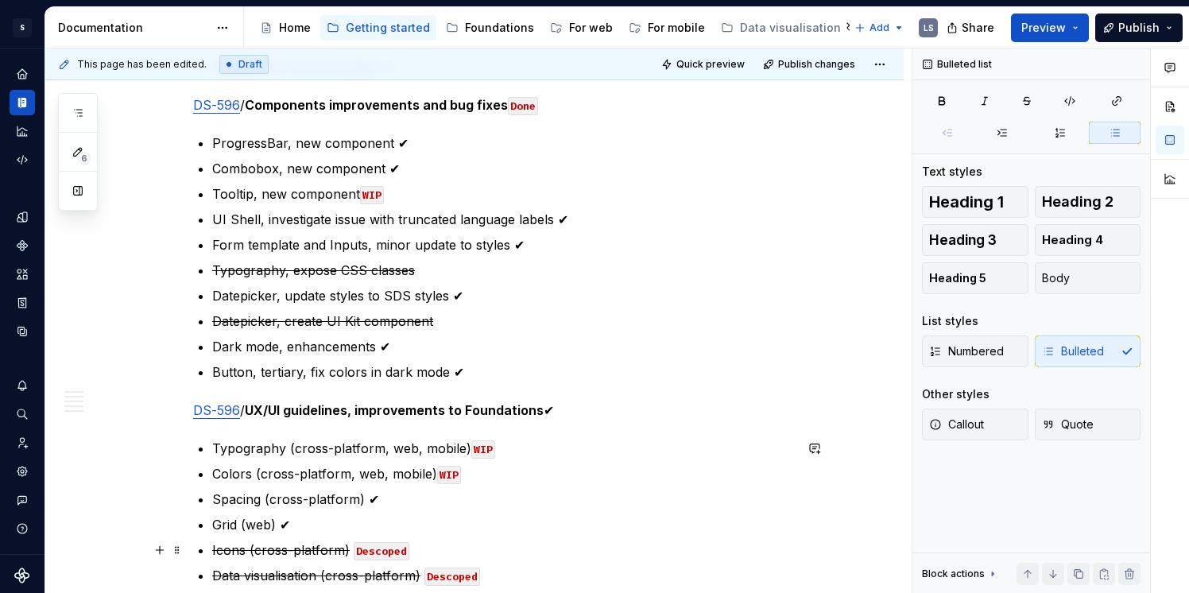
click at [368, 544] on code "Descoped" at bounding box center [382, 551] width 56 height 18
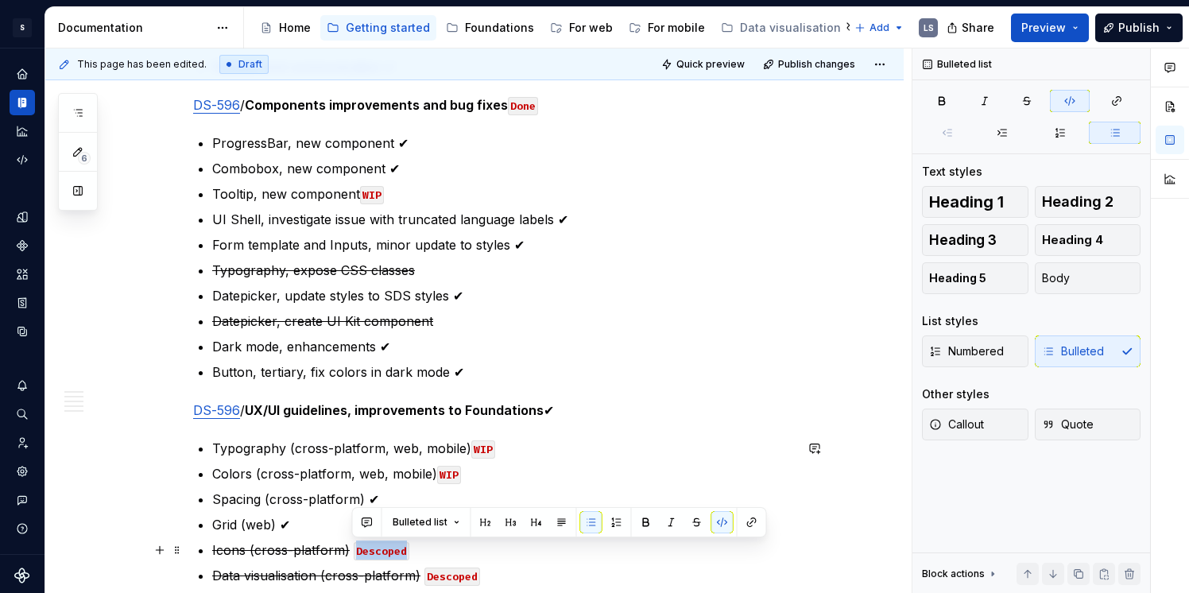
click at [368, 544] on code "Descoped" at bounding box center [382, 551] width 56 height 18
click at [441, 264] on p "Typography, expose CSS classes" at bounding box center [503, 270] width 582 height 19
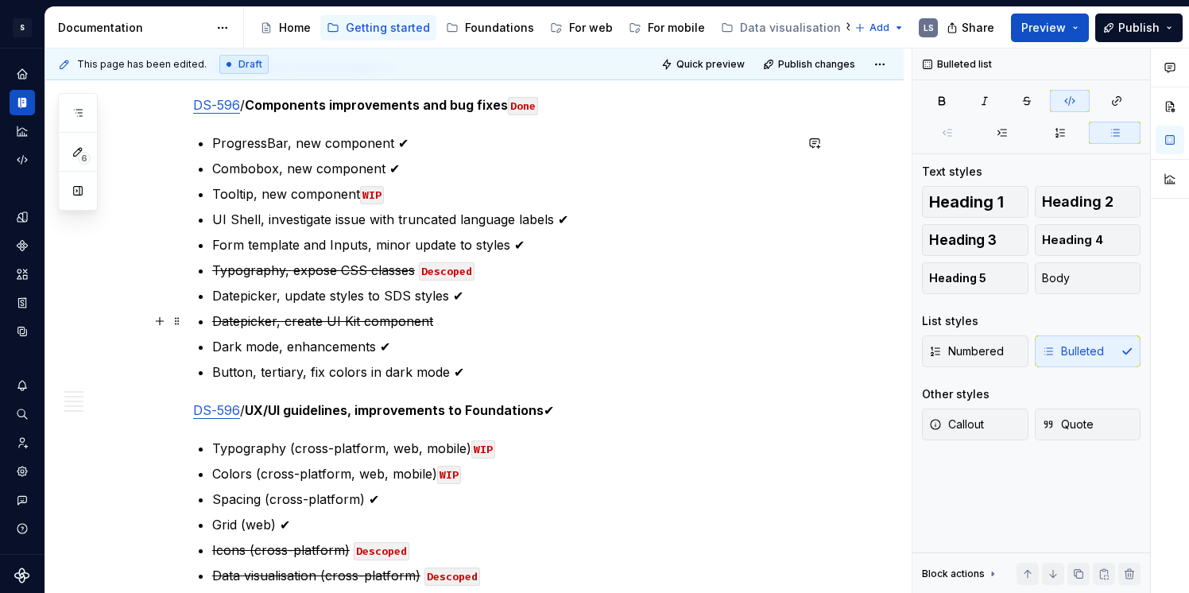
click at [448, 315] on p "Datepicker, create UI Kit component" at bounding box center [503, 321] width 582 height 19
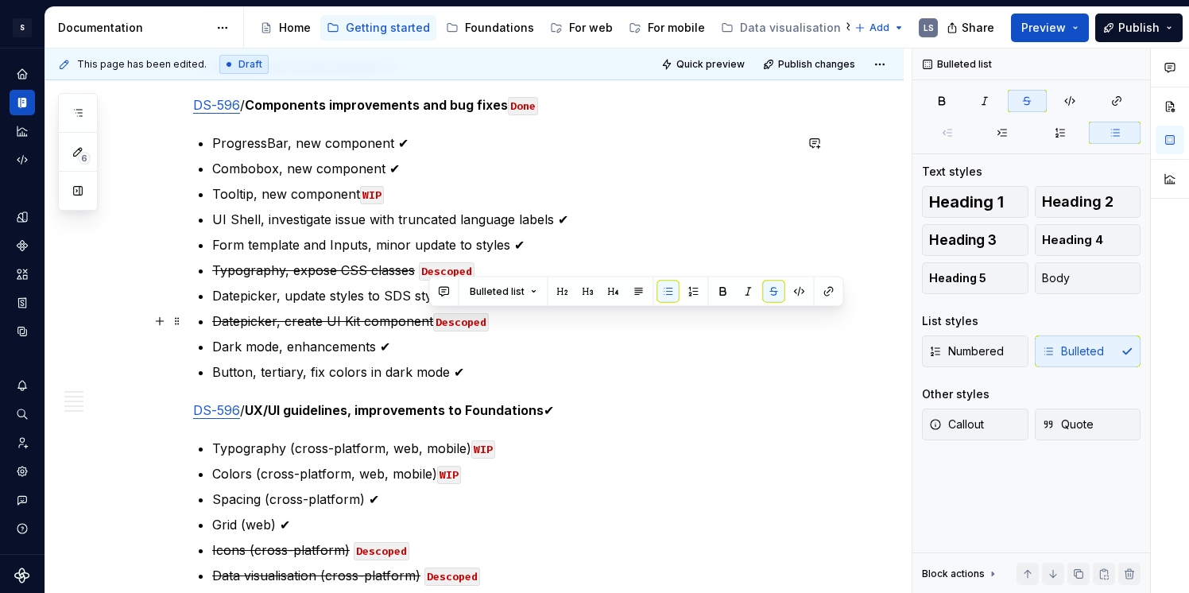
drag, startPoint x: 435, startPoint y: 323, endPoint x: 548, endPoint y: 343, distance: 114.7
click at [428, 321] on p "Datepicker, create UI Kit component Descoped" at bounding box center [503, 321] width 582 height 19
click at [770, 290] on button "button" at bounding box center [774, 292] width 22 height 22
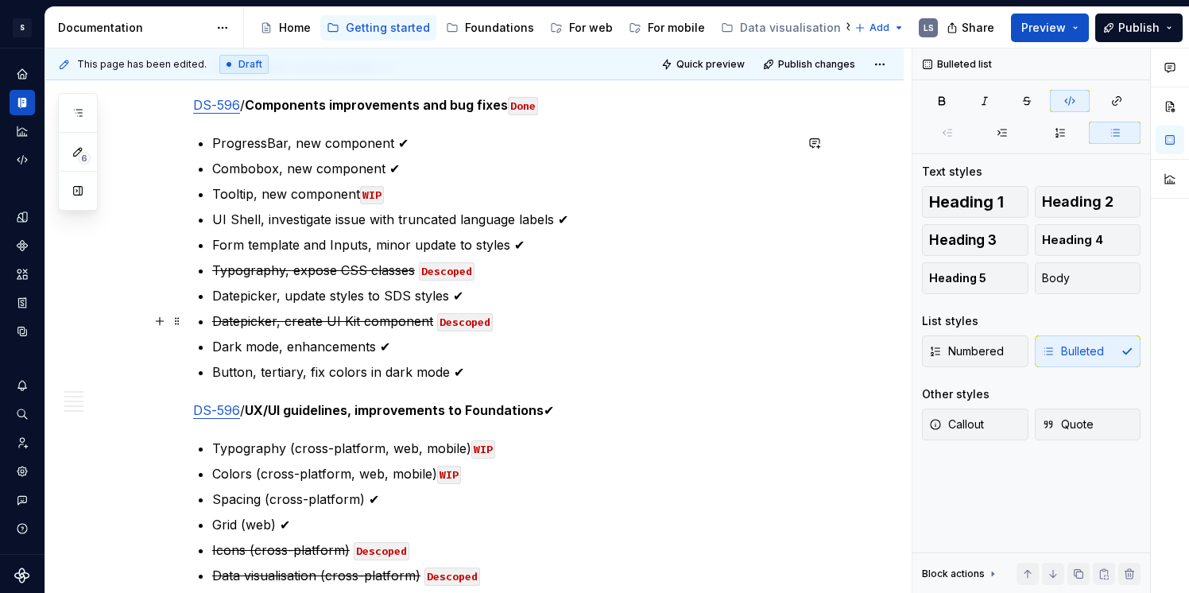
click at [513, 320] on p "Datepicker, create UI Kit component Descoped" at bounding box center [503, 321] width 582 height 19
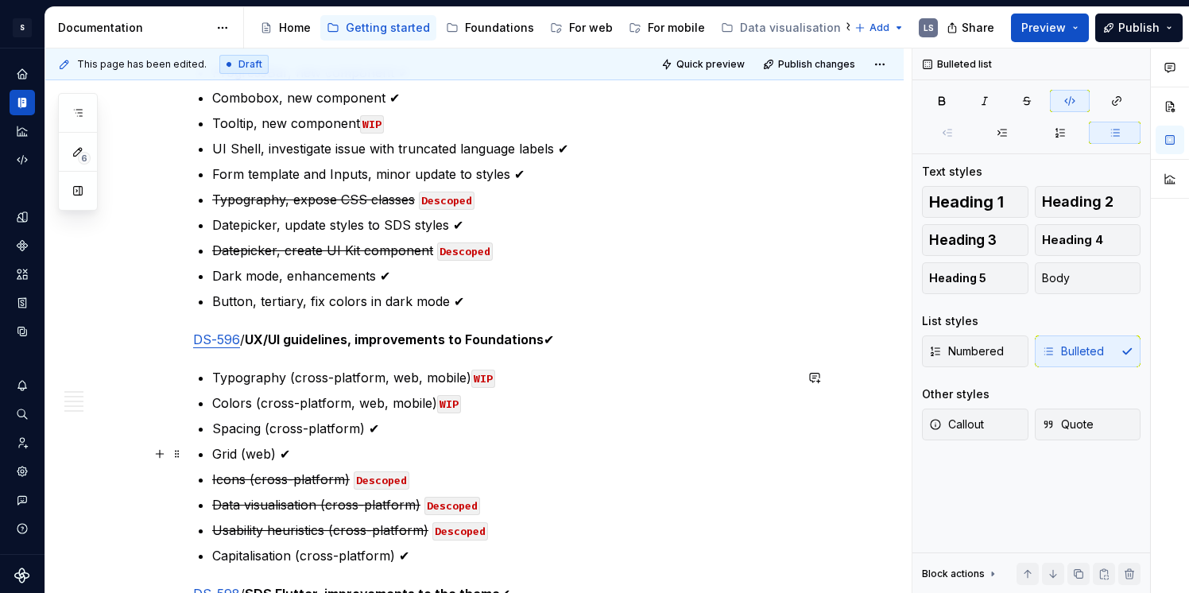
scroll to position [1901, 0]
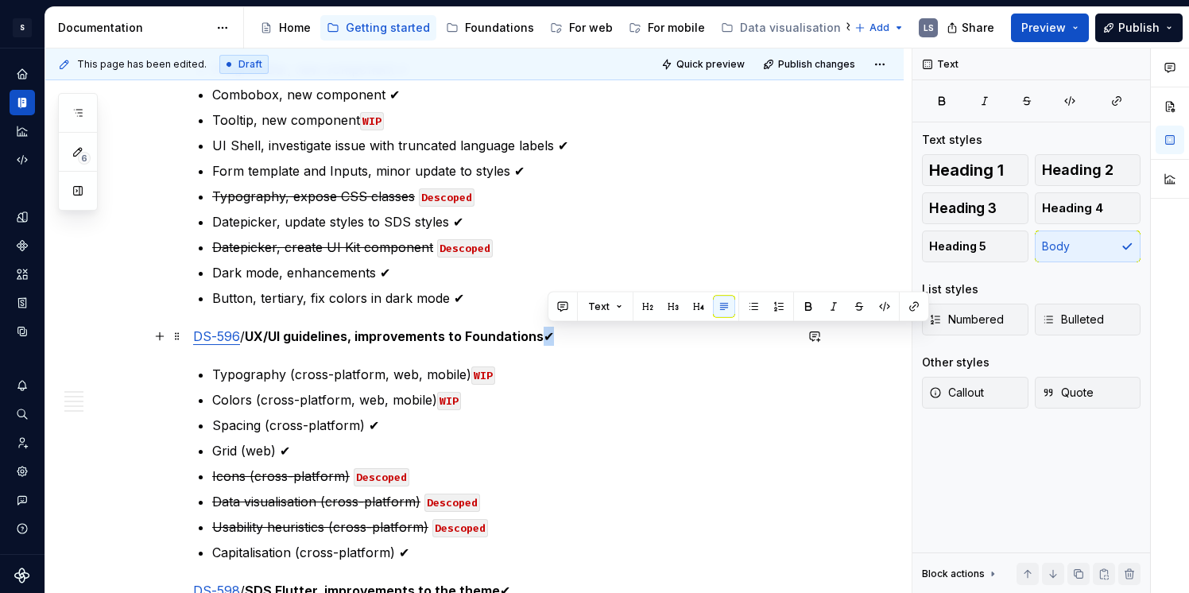
drag, startPoint x: 560, startPoint y: 341, endPoint x: 549, endPoint y: 339, distance: 10.6
click at [549, 339] on p "DS-596 / UX/UI guidelines, improvements to Foundations ✔" at bounding box center [493, 336] width 601 height 19
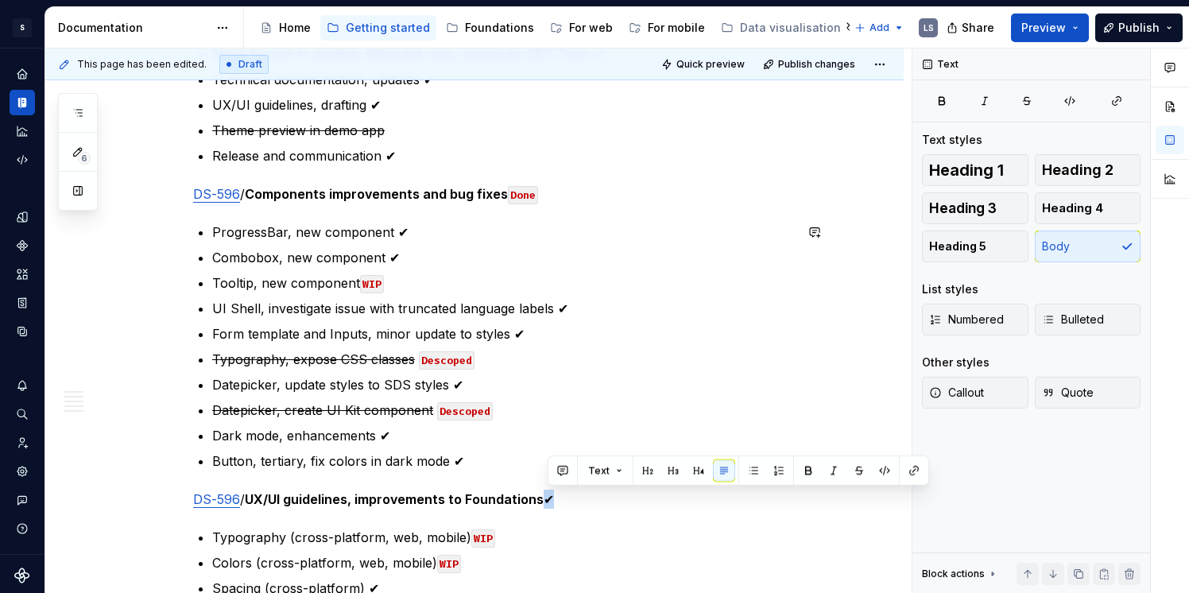
scroll to position [1735, 0]
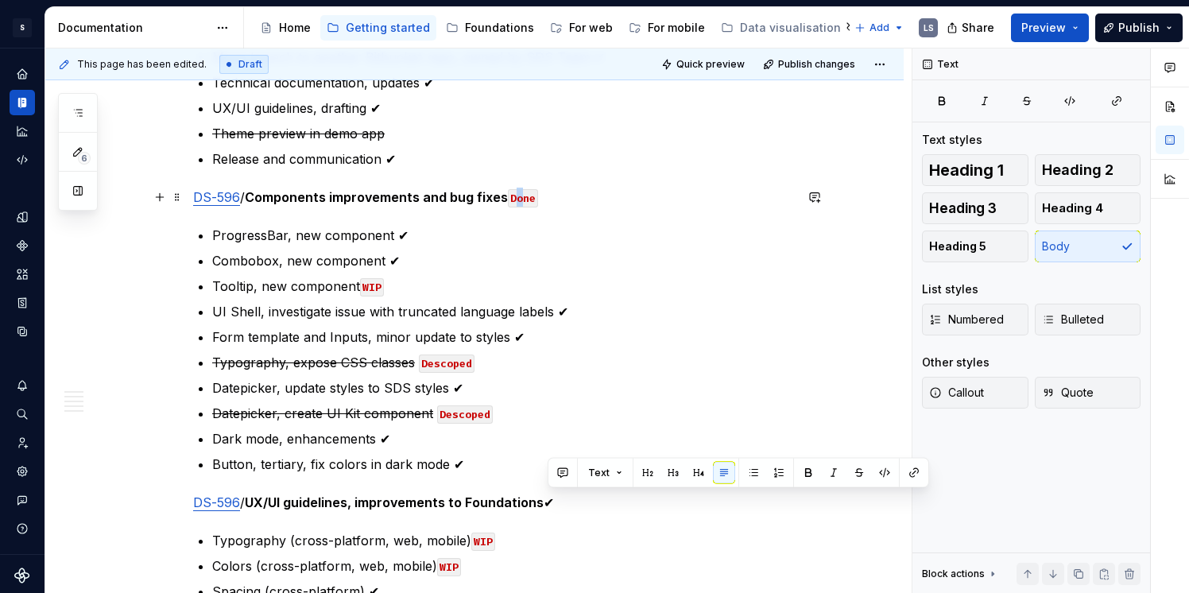
click at [523, 199] on code "Done" at bounding box center [523, 198] width 30 height 18
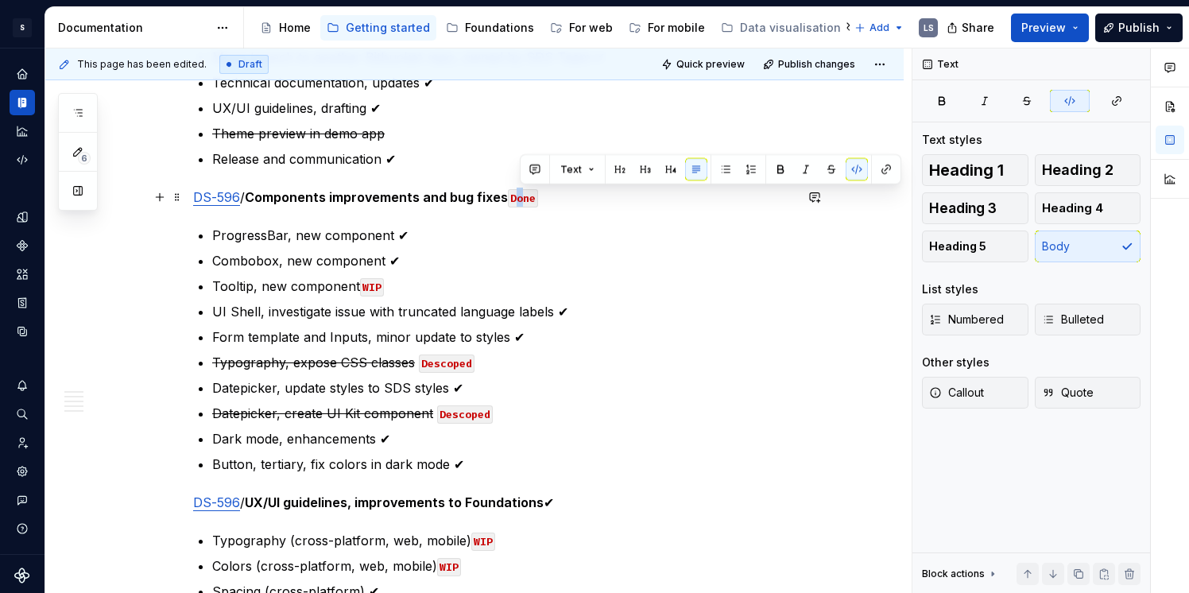
click at [523, 199] on code "Done" at bounding box center [523, 198] width 30 height 18
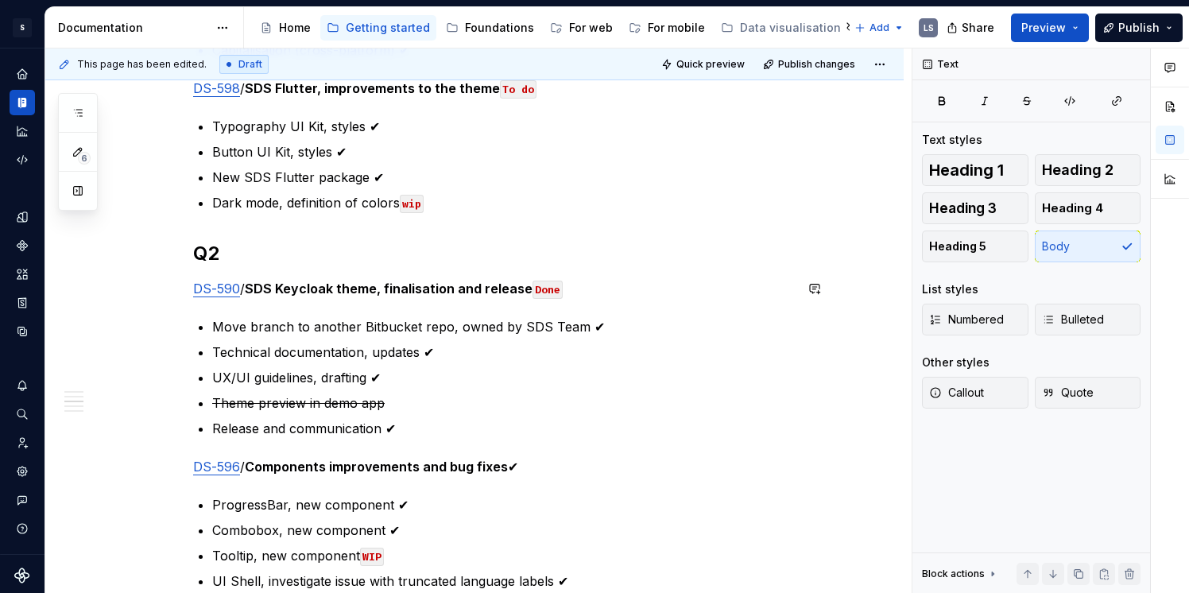
scroll to position [1454, 0]
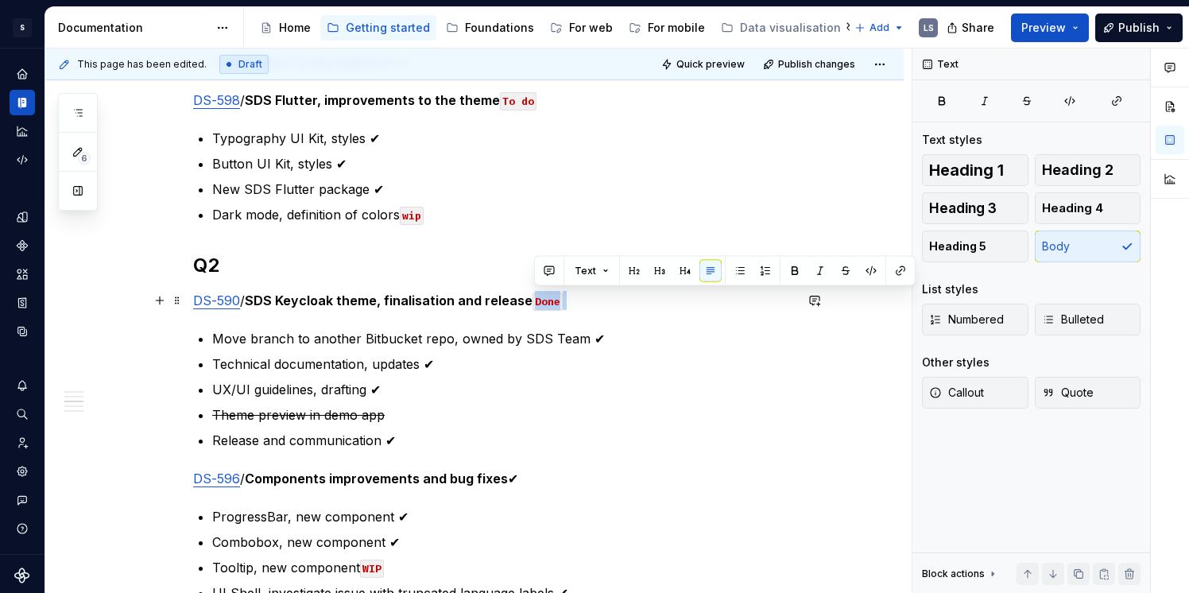
drag, startPoint x: 565, startPoint y: 301, endPoint x: 533, endPoint y: 300, distance: 32.6
click at [533, 300] on p "DS-590 / SDS Keycloak theme, finalisation and release Done" at bounding box center [493, 300] width 601 height 19
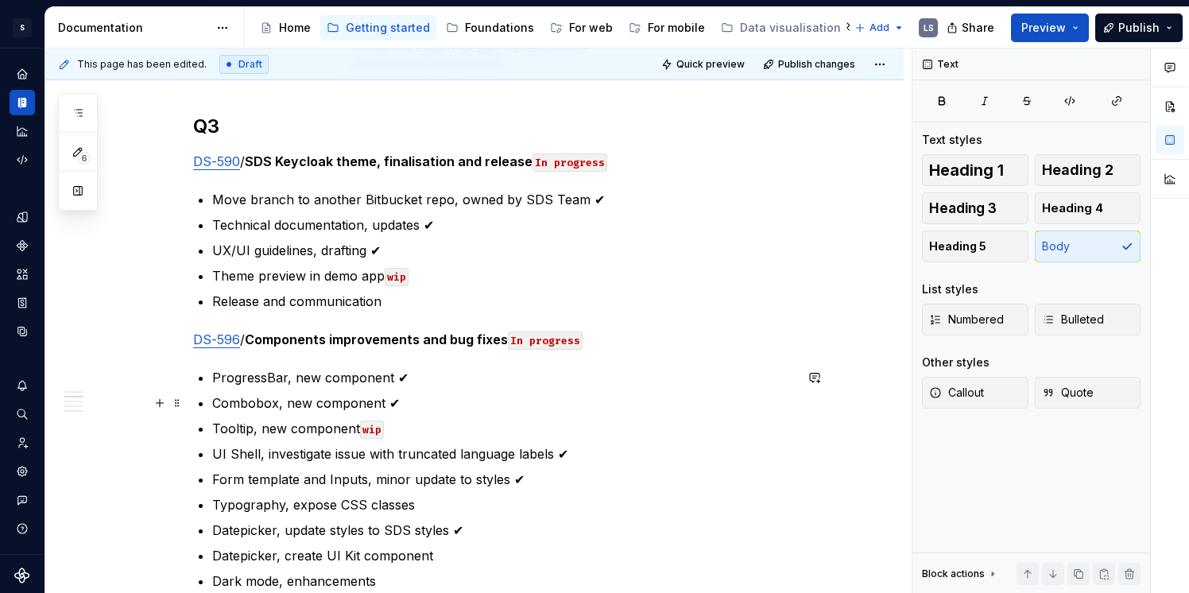
scroll to position [650, 0]
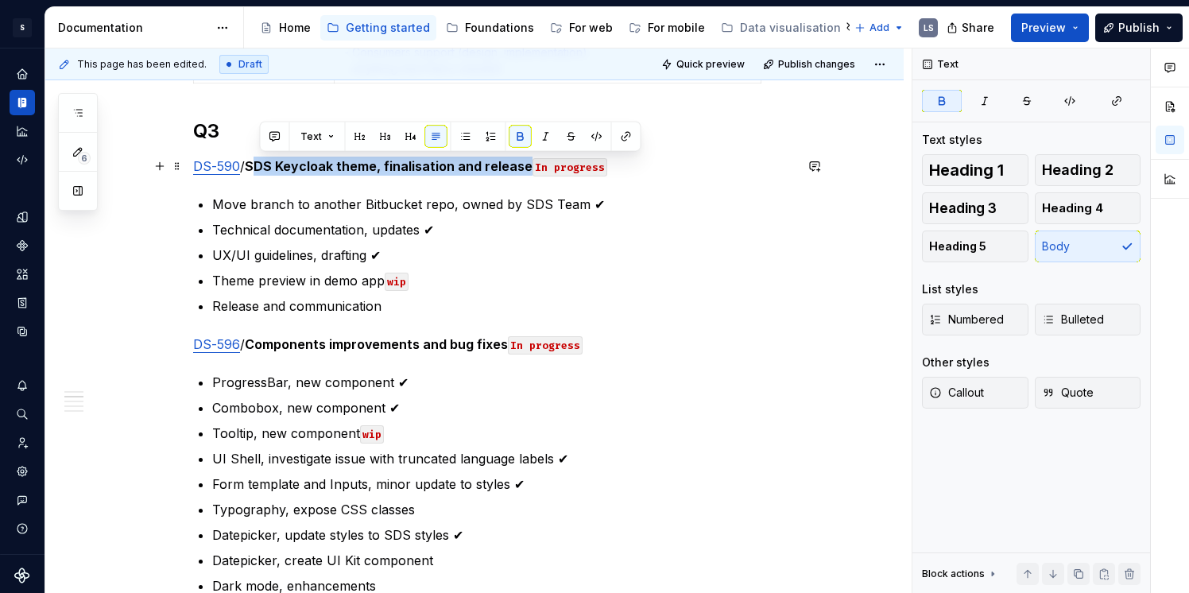
drag, startPoint x: 255, startPoint y: 163, endPoint x: 525, endPoint y: 170, distance: 270.3
click at [525, 170] on strong "SDS Keycloak theme, finalisation and release" at bounding box center [389, 166] width 288 height 16
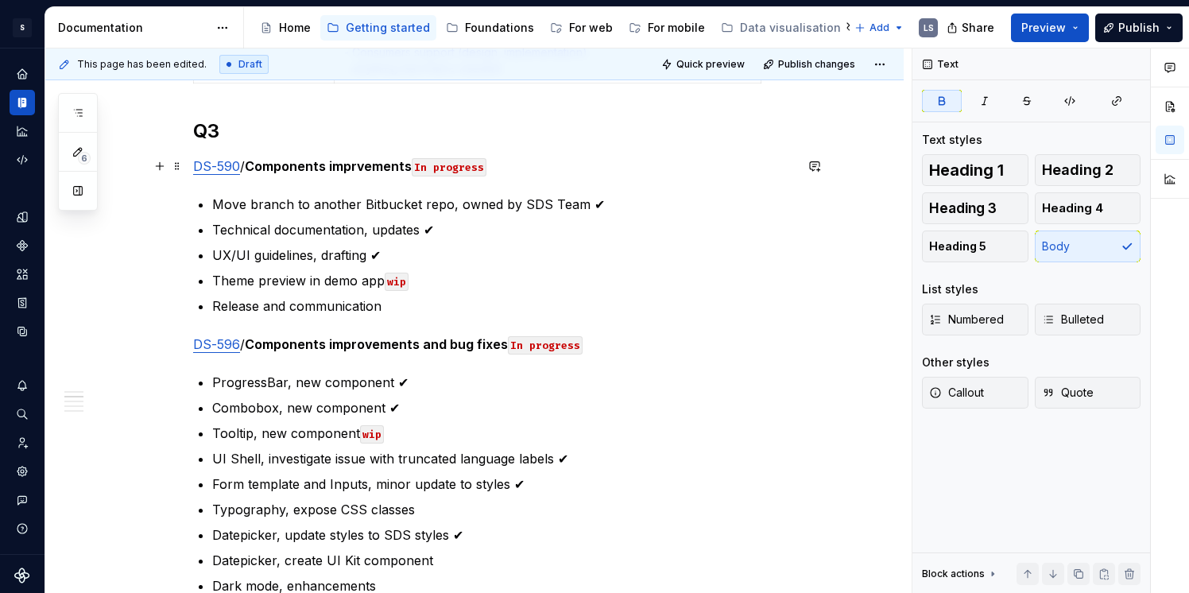
click at [254, 167] on strong "Components imprvements" at bounding box center [328, 166] width 167 height 16
click at [351, 161] on strong "components imprvements" at bounding box center [413, 166] width 165 height 16
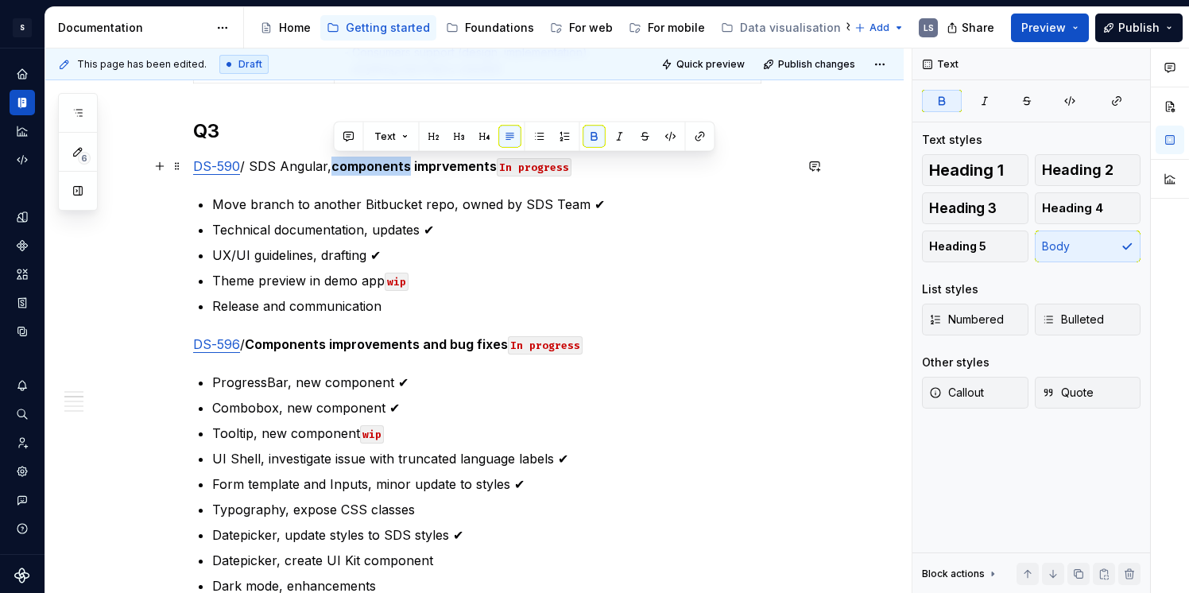
click at [351, 161] on strong "components imprvements" at bounding box center [413, 166] width 165 height 16
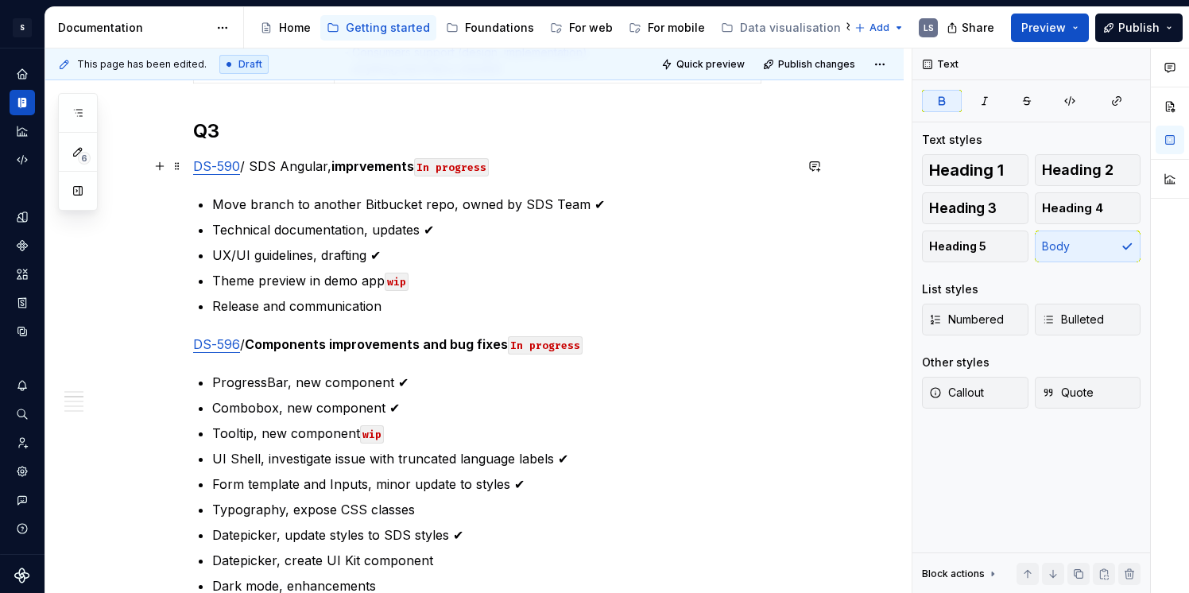
click at [360, 165] on strong "imprvements" at bounding box center [372, 166] width 83 height 16
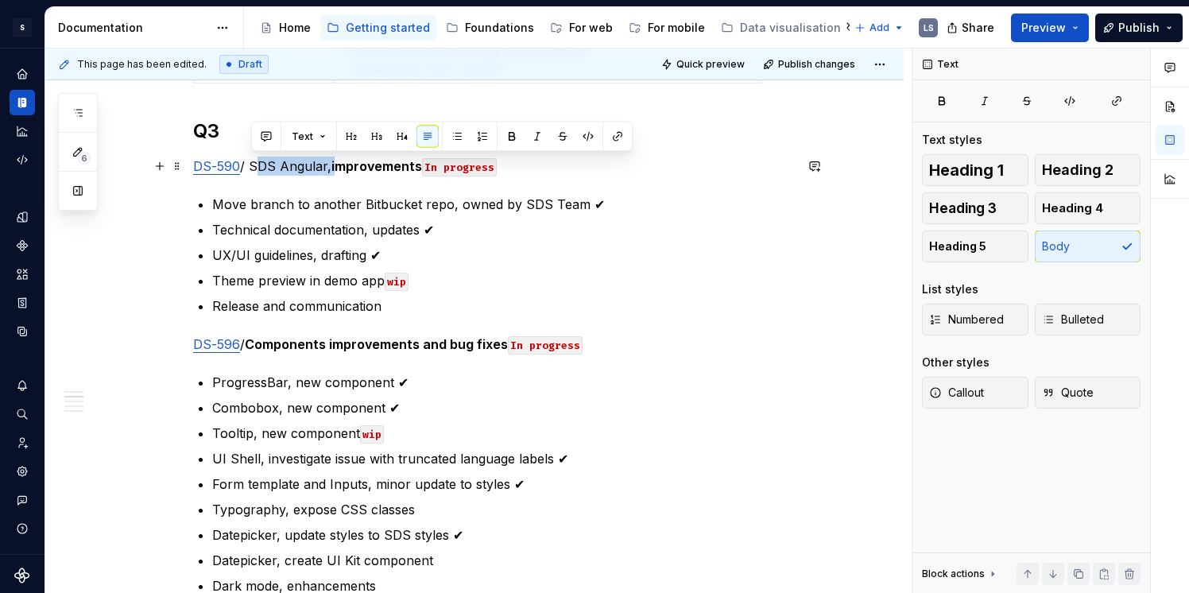
drag, startPoint x: 253, startPoint y: 169, endPoint x: 331, endPoint y: 169, distance: 78.7
click at [331, 169] on p "DS-590 / SDS Angular, improvements In progress" at bounding box center [493, 166] width 601 height 19
type textarea "*"
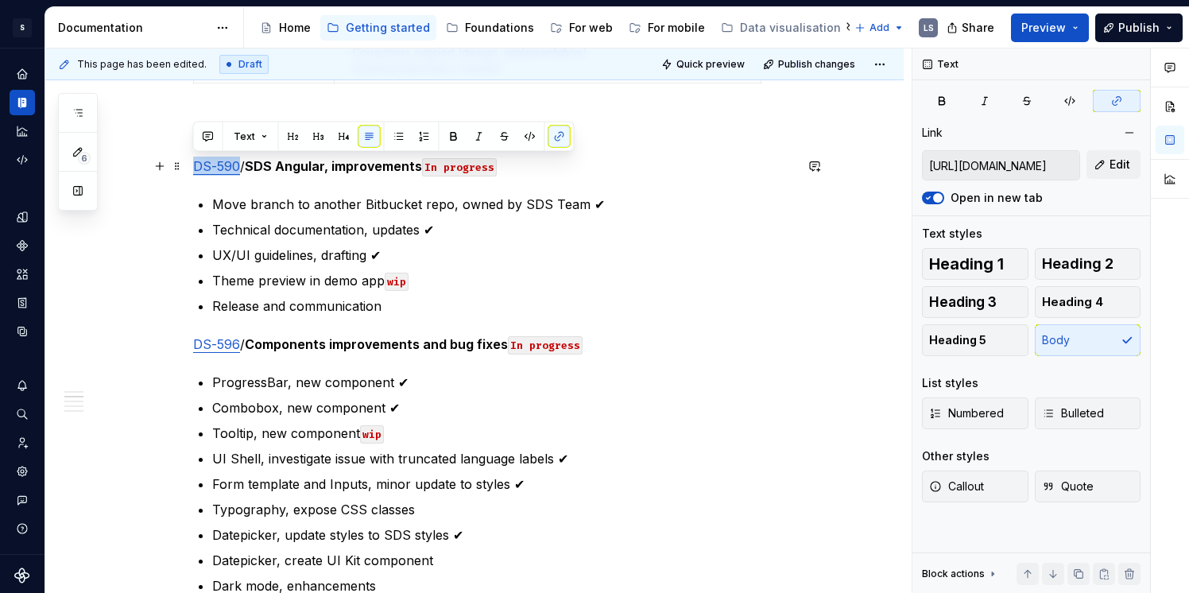
drag, startPoint x: 236, startPoint y: 170, endPoint x: 194, endPoint y: 170, distance: 42.1
click at [194, 170] on link "DS-590" at bounding box center [216, 166] width 47 height 16
type input "[URL][DOMAIN_NAME]"
click at [1113, 165] on span "Edit" at bounding box center [1120, 165] width 21 height 16
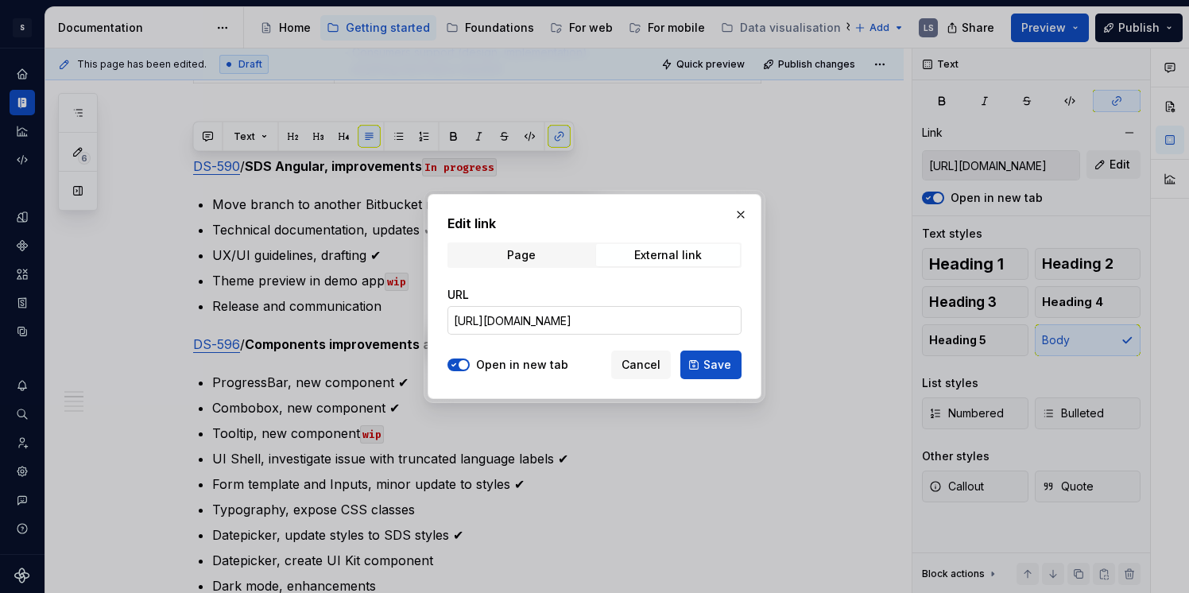
click at [657, 317] on input "[URL][DOMAIN_NAME]" at bounding box center [595, 320] width 294 height 29
click at [719, 369] on span "Save" at bounding box center [717, 365] width 28 height 16
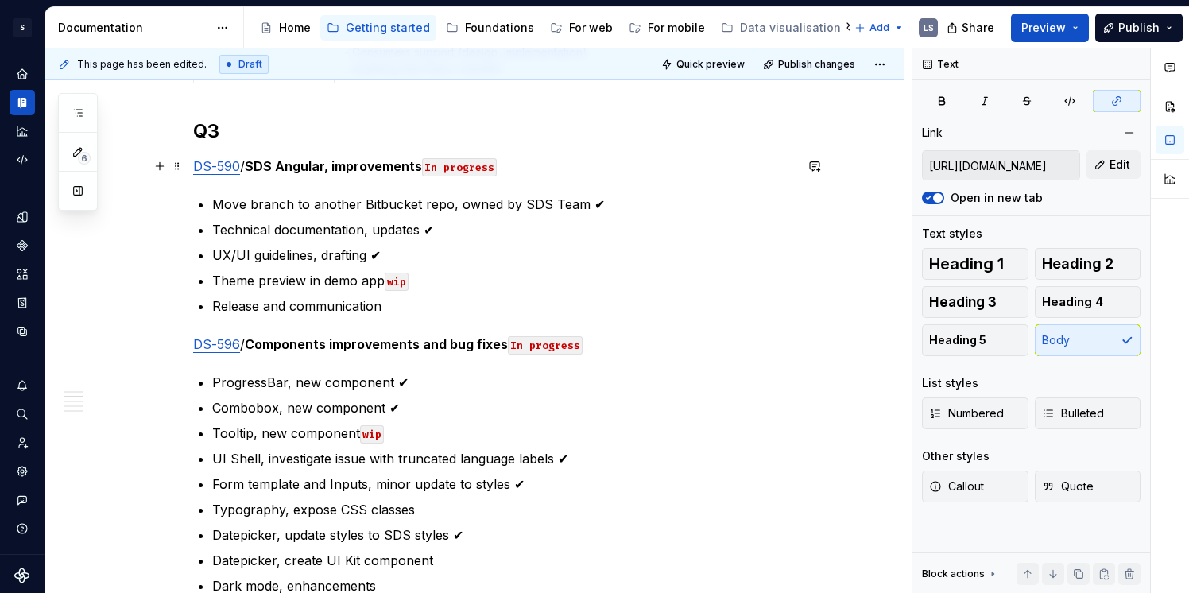
click at [230, 161] on link "DS-590" at bounding box center [216, 166] width 47 height 16
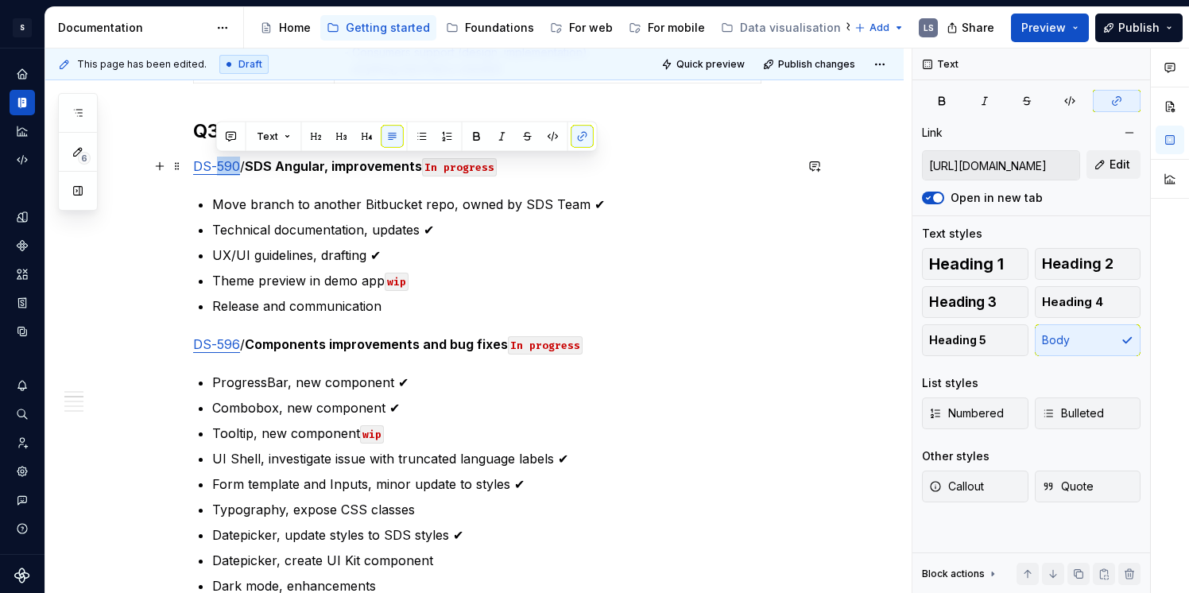
click at [230, 161] on link "DS-590" at bounding box center [216, 166] width 47 height 16
click at [1122, 149] on div "Link [URL][DOMAIN_NAME] Edit Open in new tab" at bounding box center [1031, 164] width 219 height 84
click at [1122, 162] on span "Edit" at bounding box center [1120, 165] width 21 height 16
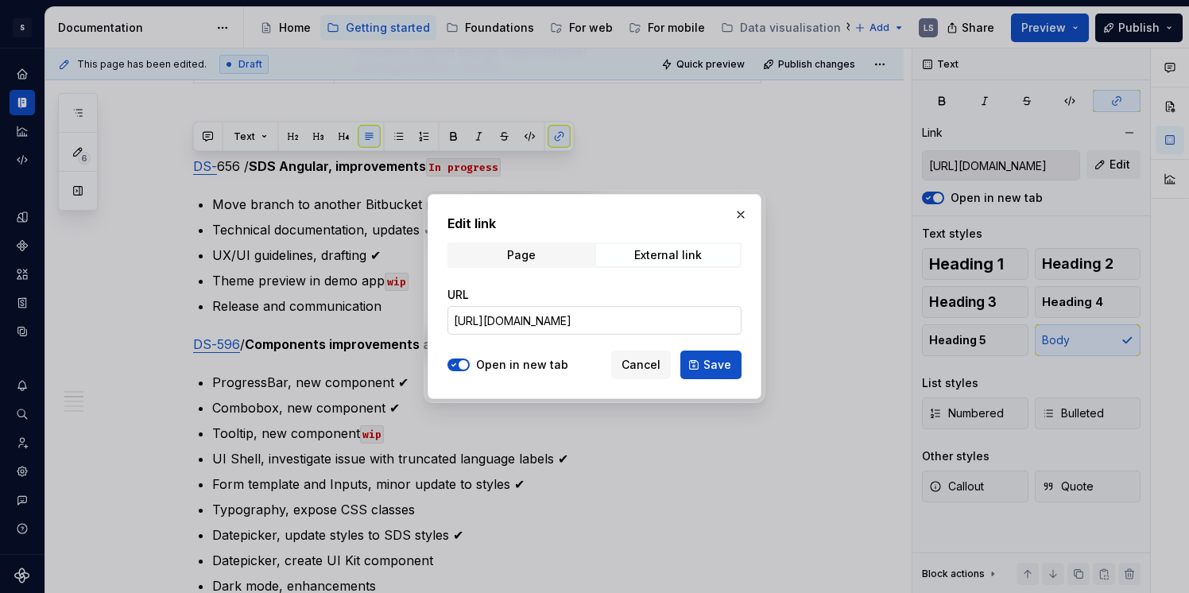
click at [661, 317] on input "[URL][DOMAIN_NAME]" at bounding box center [595, 320] width 294 height 29
click at [729, 361] on span "Save" at bounding box center [717, 365] width 28 height 16
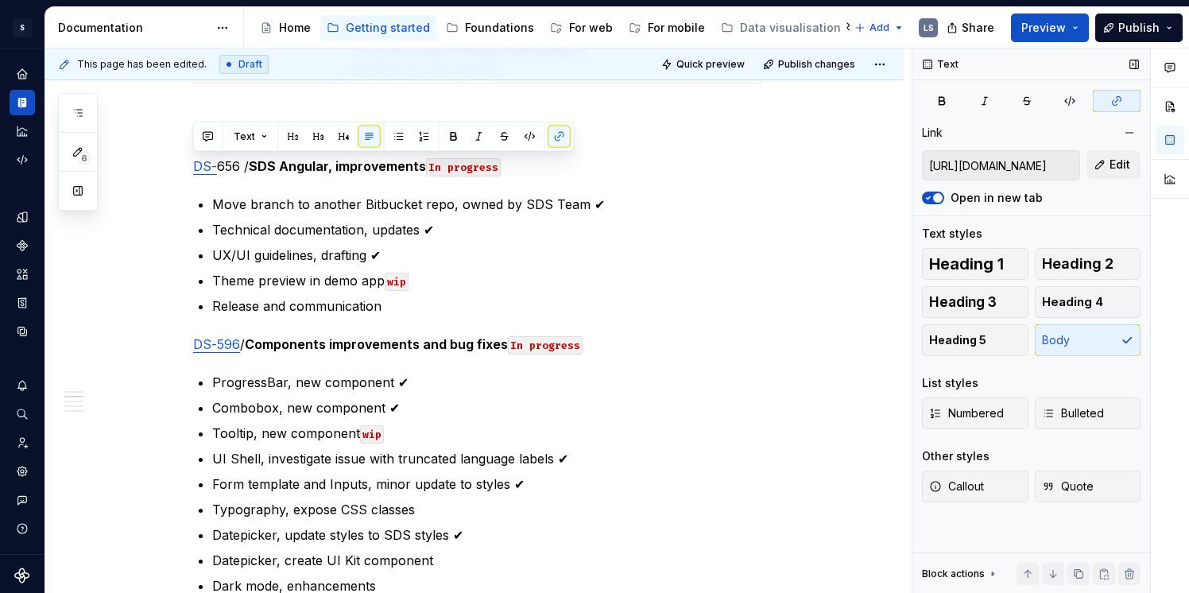
click at [1046, 162] on input "[URL][DOMAIN_NAME]" at bounding box center [1001, 165] width 157 height 29
click at [208, 163] on link "DS-" at bounding box center [205, 166] width 24 height 16
click at [216, 162] on p "DS- 656 / SDS Angular, improvements In progress" at bounding box center [493, 166] width 601 height 19
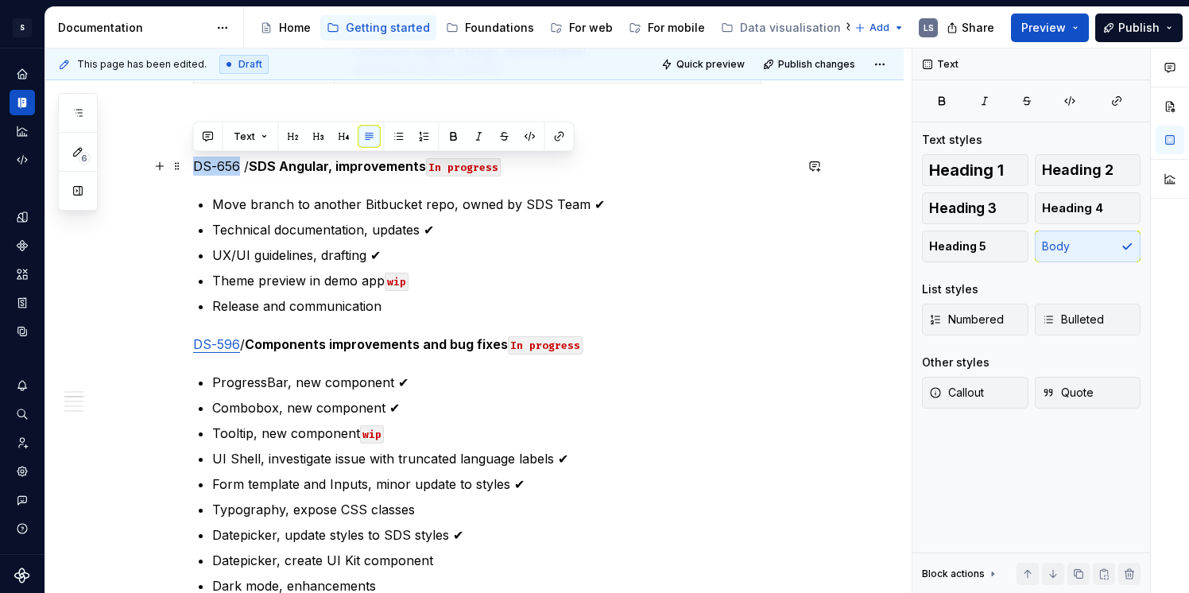
drag, startPoint x: 193, startPoint y: 161, endPoint x: 236, endPoint y: 161, distance: 42.9
click at [236, 161] on p "DS-656 / SDS Angular, improvements In progress" at bounding box center [493, 166] width 601 height 19
click at [560, 138] on button "button" at bounding box center [559, 137] width 22 height 22
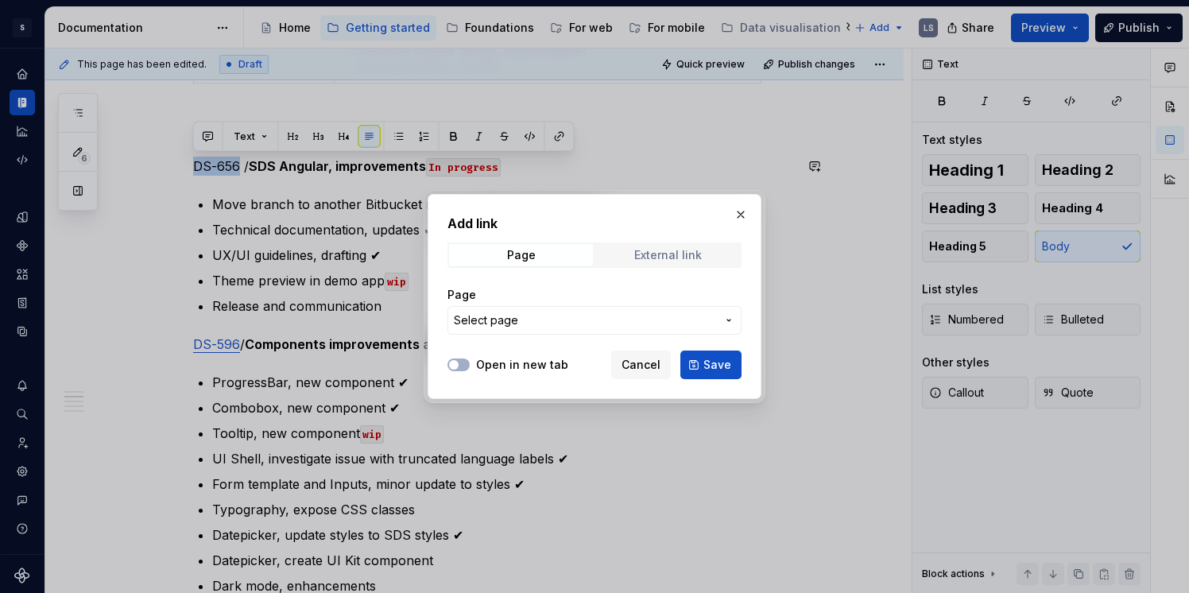
click at [687, 254] on div "External link" at bounding box center [668, 255] width 68 height 13
click at [561, 320] on input "URL" at bounding box center [595, 320] width 294 height 29
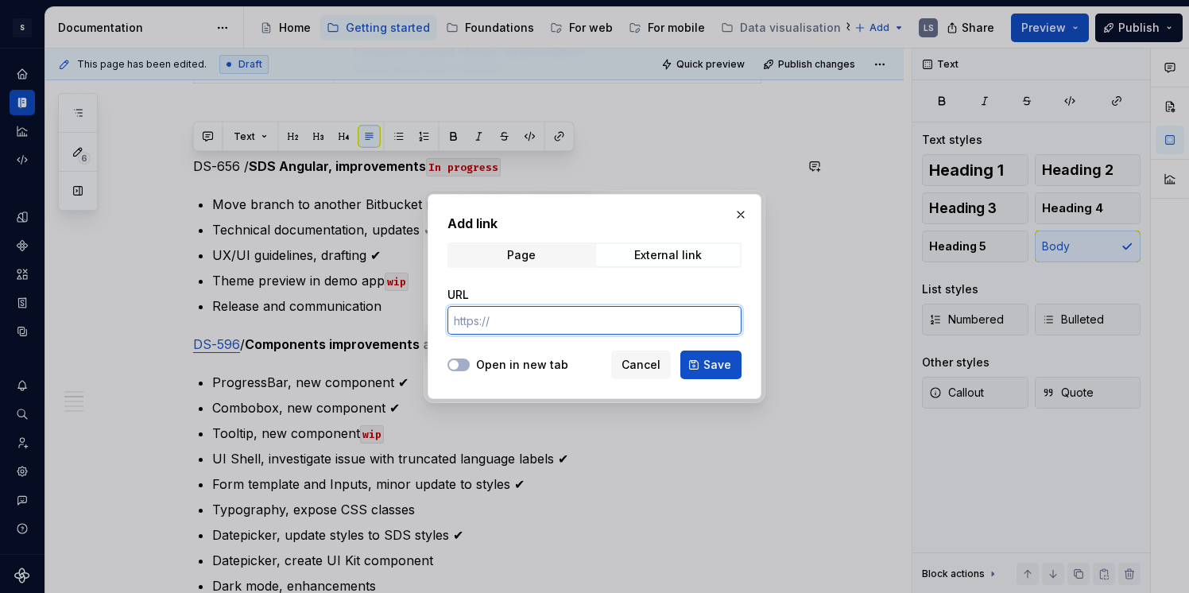
paste input "[URL][DOMAIN_NAME]"
type input "[URL][DOMAIN_NAME]"
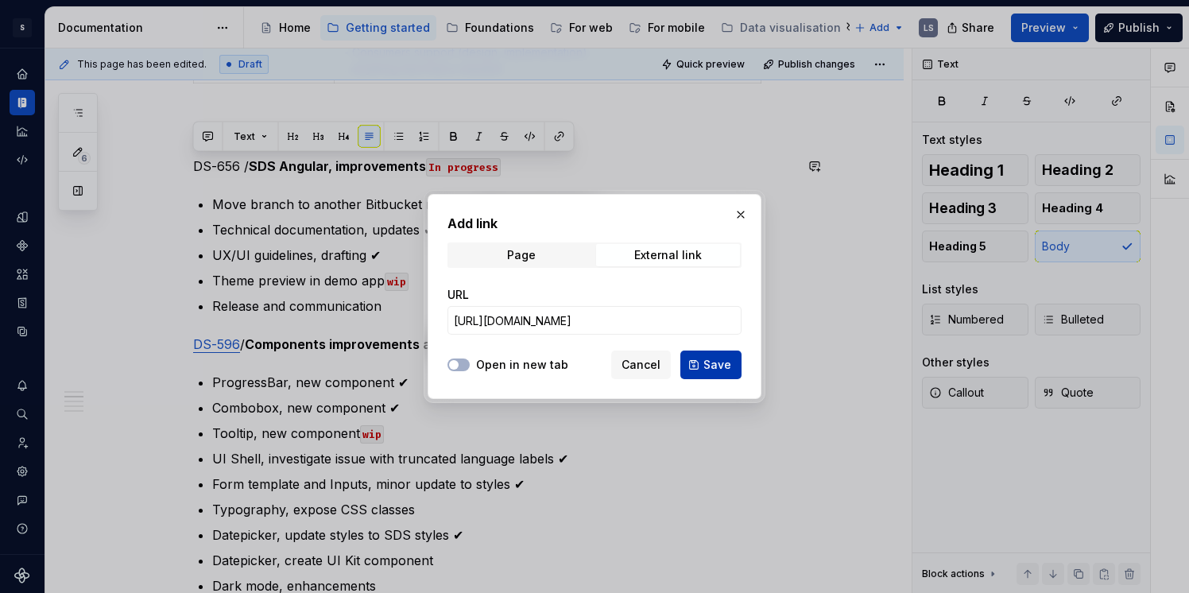
click at [728, 372] on span "Save" at bounding box center [717, 365] width 28 height 16
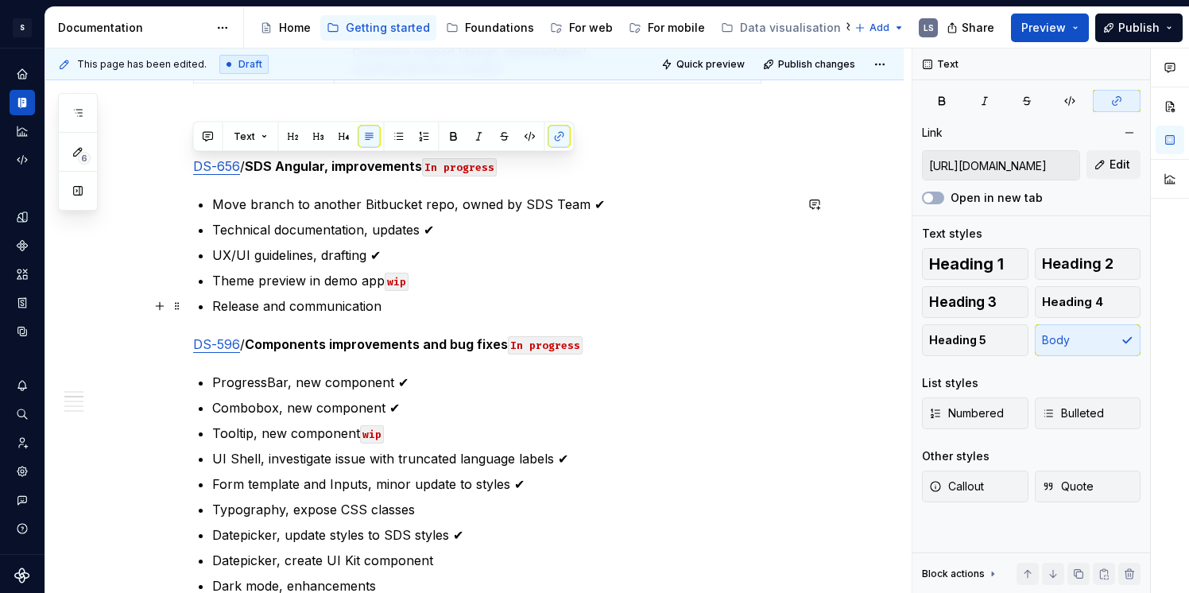
click at [654, 300] on p "Release and communication" at bounding box center [503, 305] width 582 height 19
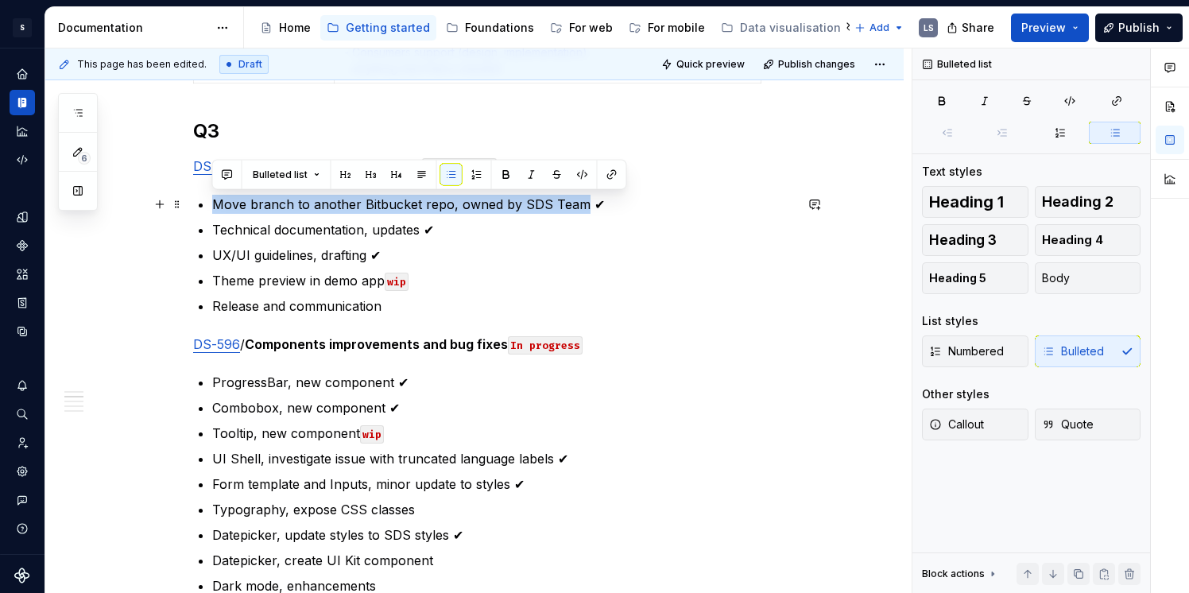
drag, startPoint x: 215, startPoint y: 200, endPoint x: 577, endPoint y: 209, distance: 362.6
click at [577, 209] on p "Move branch to another Bitbucket repo, owned by SDS Team ✔" at bounding box center [503, 204] width 582 height 19
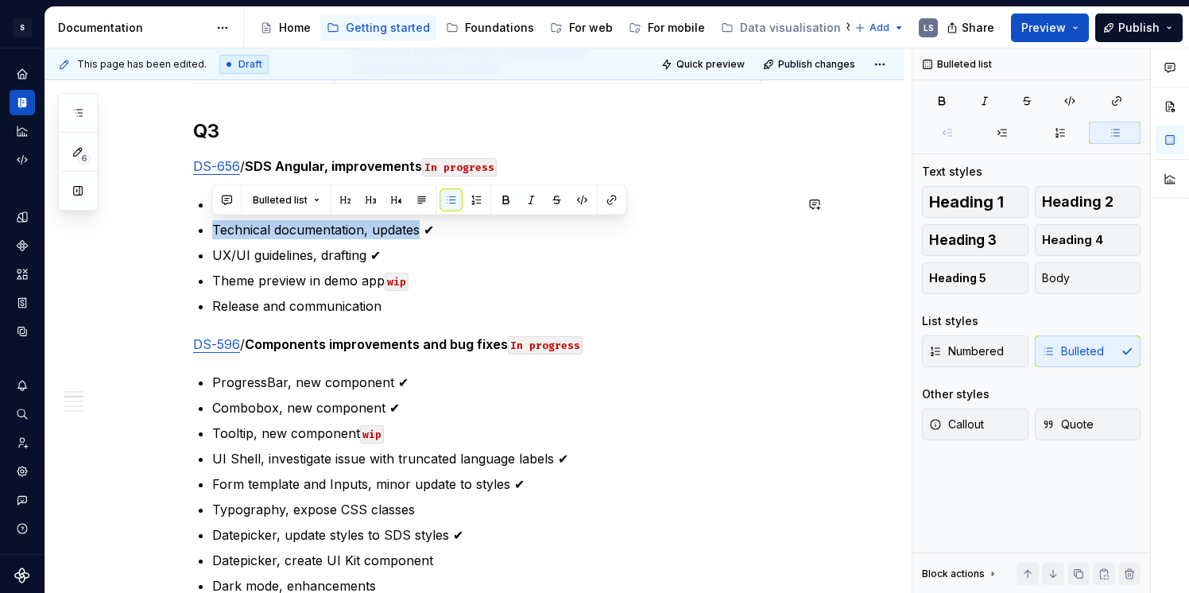
drag, startPoint x: 211, startPoint y: 231, endPoint x: 418, endPoint y: 231, distance: 206.7
click at [418, 231] on p "Technical documentation, updates ✔" at bounding box center [503, 229] width 582 height 19
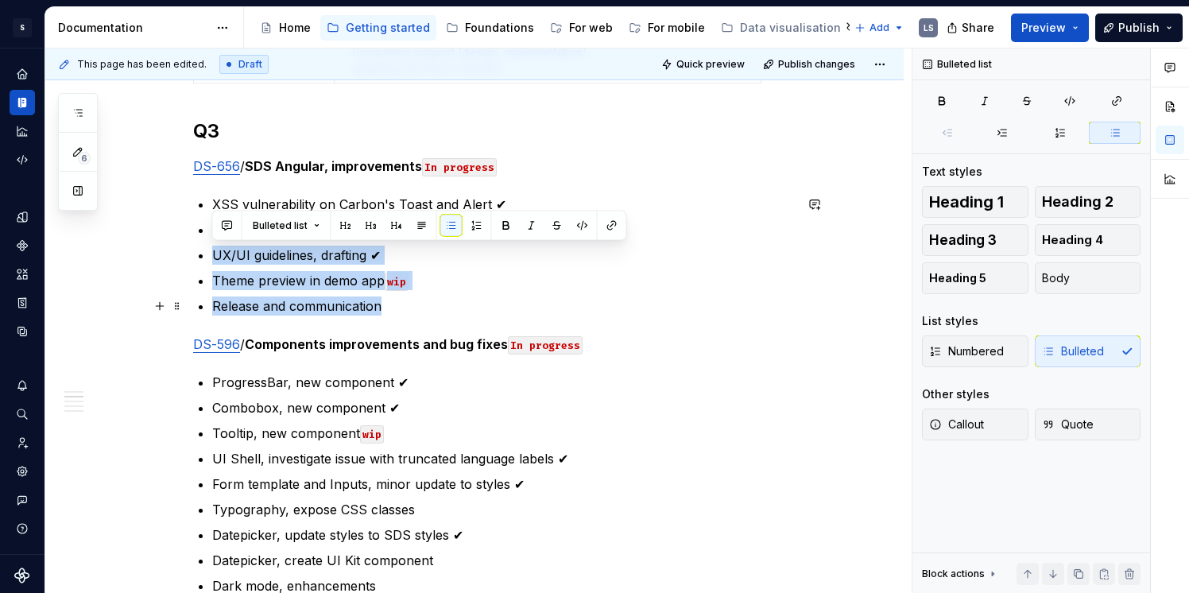
drag, startPoint x: 331, startPoint y: 262, endPoint x: 402, endPoint y: 302, distance: 81.5
click at [401, 300] on ul "XSS vulnerability on Carbon's Toast and Alert ✔ Icons UI Kit ✔ UX/UI guidelines…" at bounding box center [503, 255] width 582 height 121
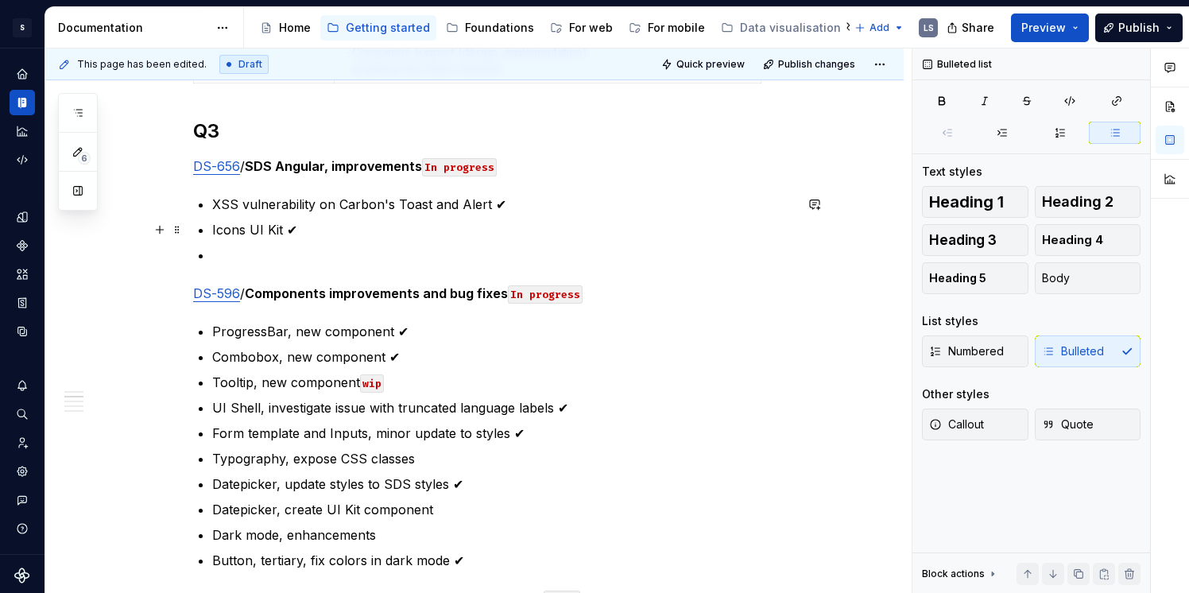
click at [245, 227] on p "Icons UI Kit ✔" at bounding box center [503, 229] width 582 height 19
click at [301, 246] on p at bounding box center [503, 255] width 582 height 19
click at [268, 228] on p "UI Kit Foundations, icons (cross-platform) ✔" at bounding box center [503, 229] width 582 height 19
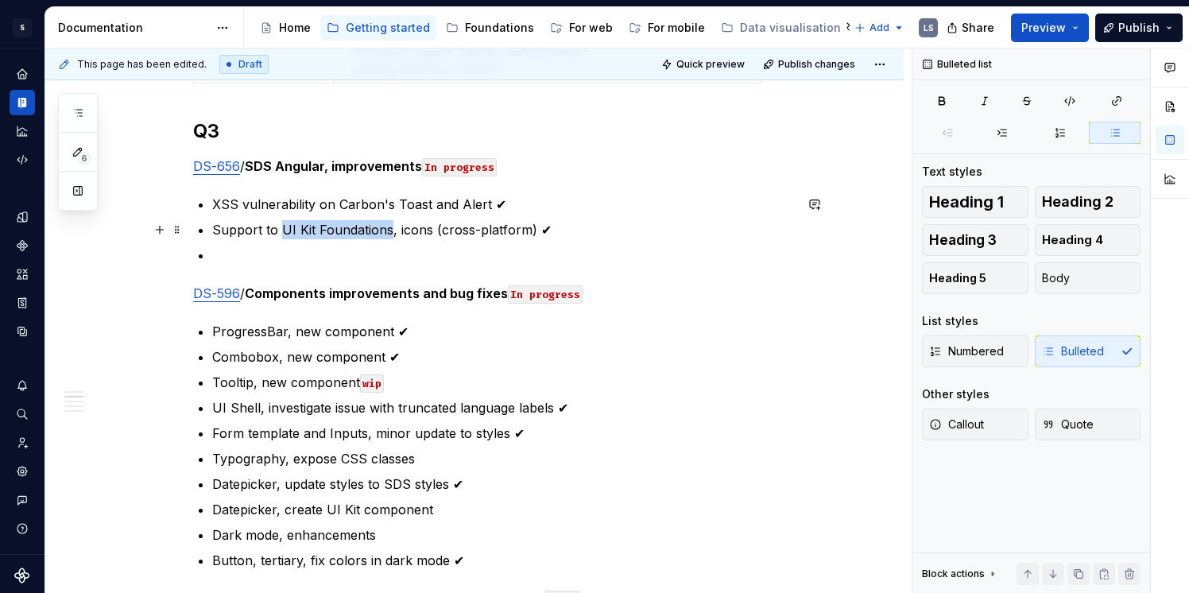
click at [389, 230] on p "Support to UI Kit Foundations, icons (cross-platform) ✔" at bounding box center [503, 229] width 582 height 19
click at [296, 231] on p "Add support to icons (cross-platform) ✔" at bounding box center [503, 229] width 582 height 19
click at [258, 233] on p "Add support for icons (cross-platform) ✔" at bounding box center [503, 229] width 582 height 19
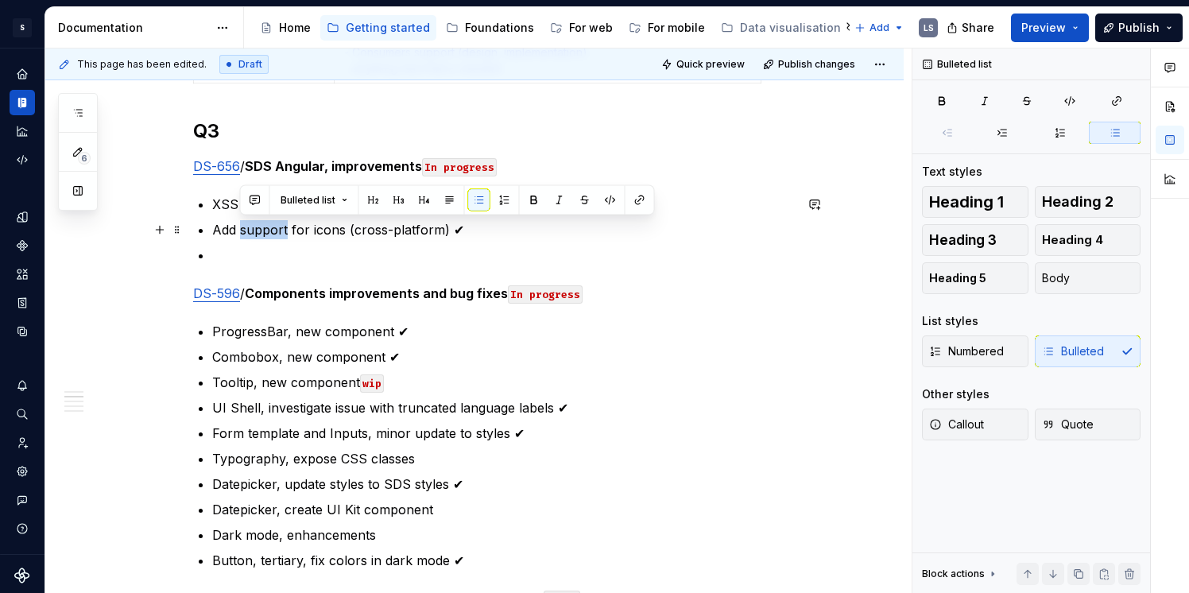
click at [258, 233] on p "Add support for icons (cross-platform) ✔" at bounding box center [503, 229] width 582 height 19
click at [266, 234] on p "Add icons (cross-platform) ✔" at bounding box center [503, 229] width 582 height 19
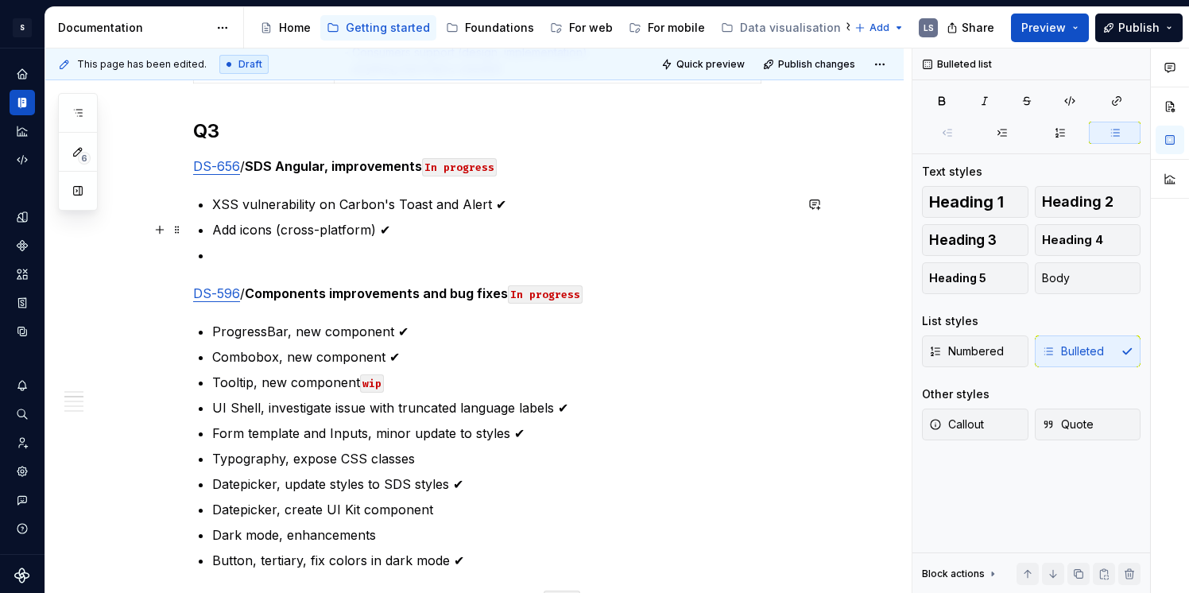
click at [264, 233] on p "Add icons (cross-platform) ✔" at bounding box center [503, 229] width 582 height 19
click at [228, 248] on p at bounding box center [503, 255] width 582 height 19
click at [497, 254] on p "Refactor Icon component in UI Kit (web)" at bounding box center [503, 255] width 582 height 19
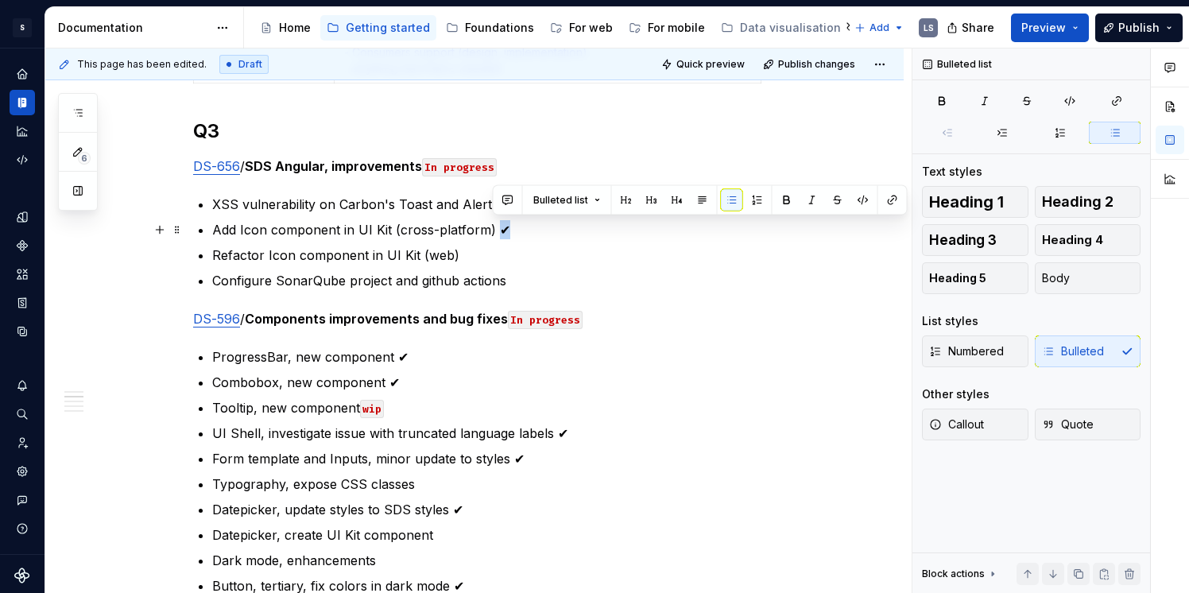
drag, startPoint x: 502, startPoint y: 227, endPoint x: 493, endPoint y: 226, distance: 9.7
click at [493, 226] on p "Add Icon component in UI Kit (cross-platform) ✔" at bounding box center [503, 229] width 582 height 19
click at [473, 246] on p "Refactor Icon component in UI Kit (web)" at bounding box center [503, 255] width 582 height 19
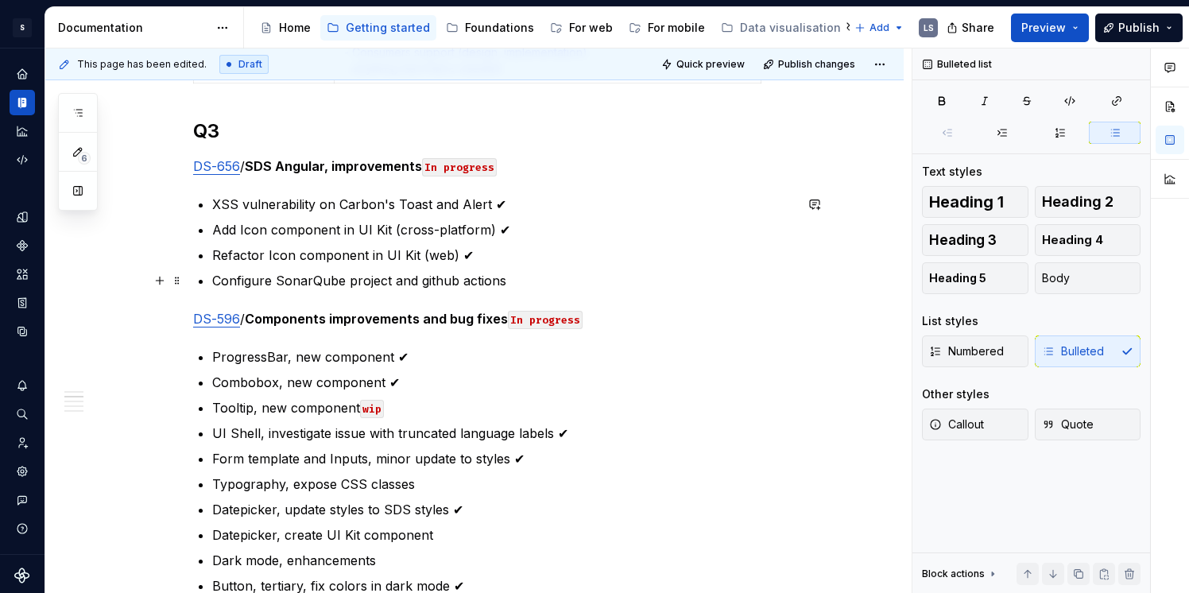
click at [522, 277] on p "Configure SonarQube project and github actions" at bounding box center [503, 280] width 582 height 19
click at [576, 231] on p "Add Icon component in UI Kit (cross-platform) ✔" at bounding box center [503, 229] width 582 height 19
click at [533, 284] on p "Configure SonarQube project and github actions ✔" at bounding box center [503, 280] width 582 height 19
click at [558, 385] on p "Combobox, new component ✔" at bounding box center [503, 382] width 582 height 19
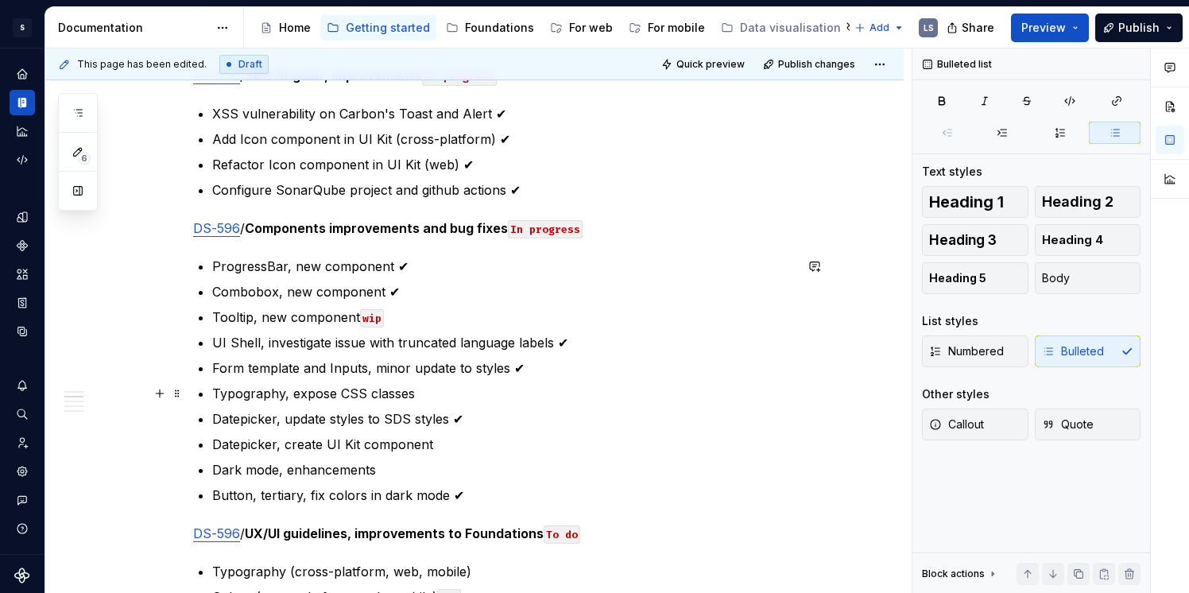
scroll to position [749, 0]
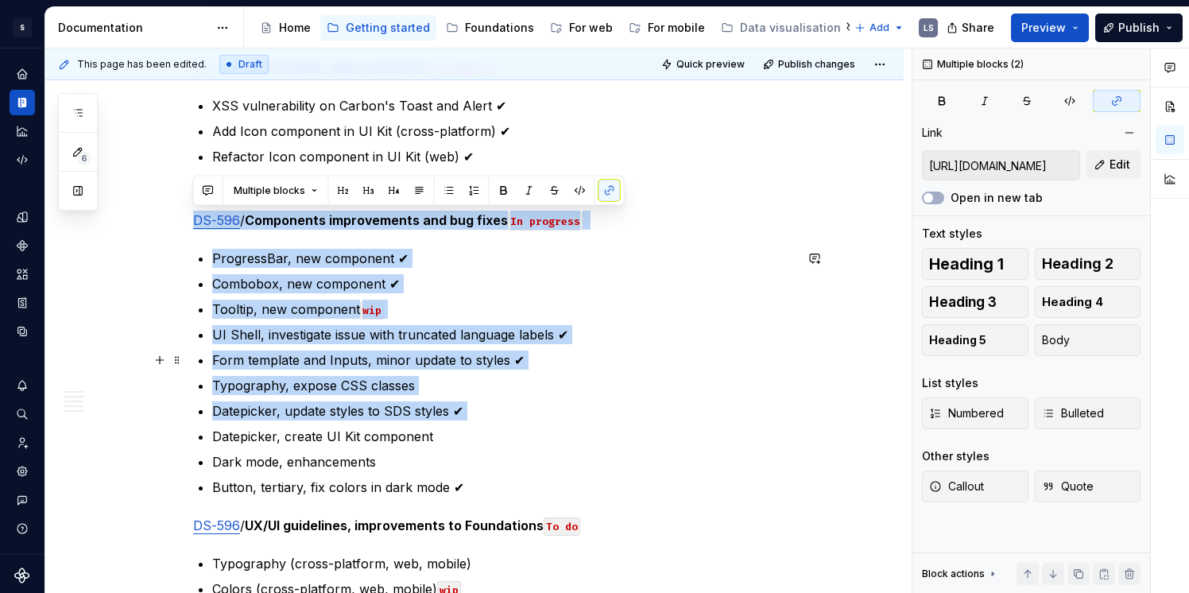
drag, startPoint x: 196, startPoint y: 218, endPoint x: 429, endPoint y: 424, distance: 311.4
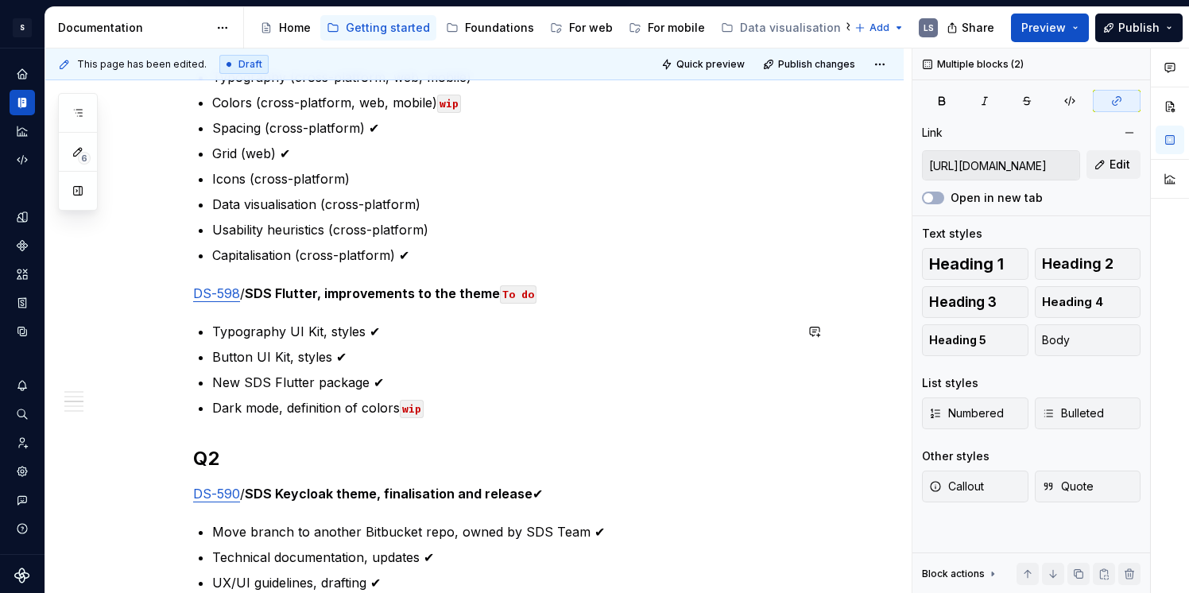
scroll to position [1321, 0]
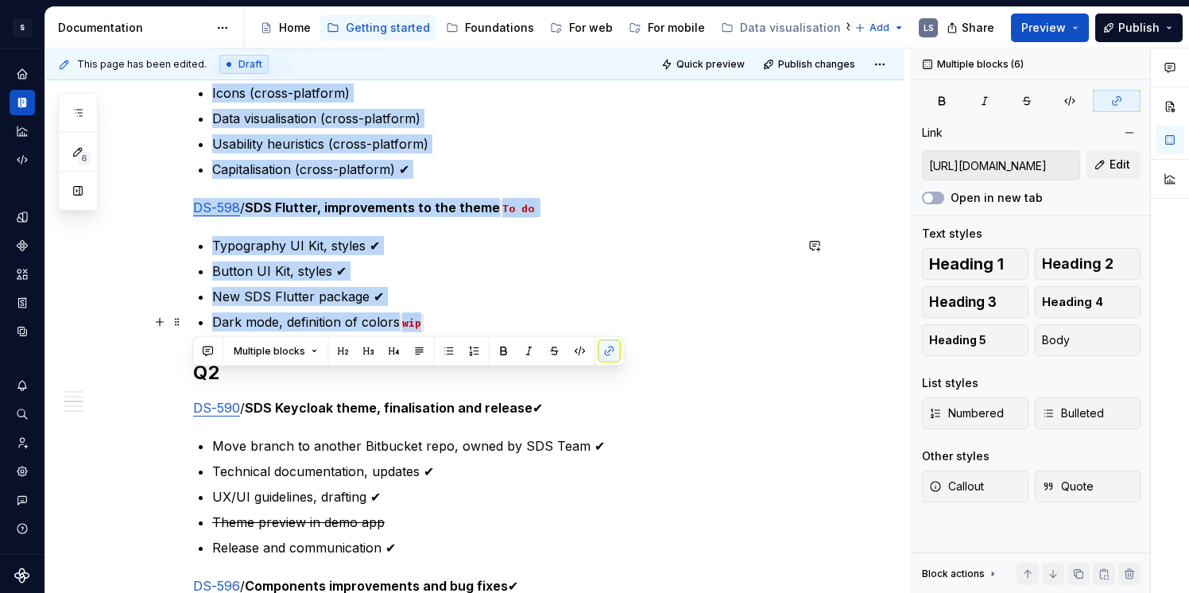
click at [444, 323] on p "Dark mode, definition of colors wip" at bounding box center [503, 321] width 582 height 19
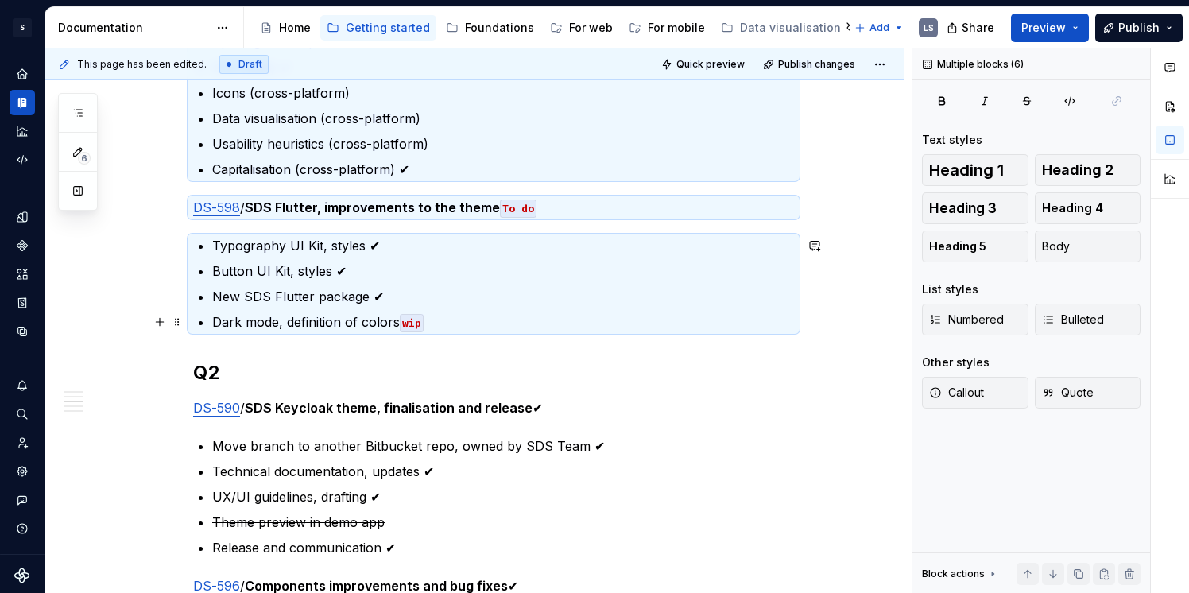
scroll to position [609, 0]
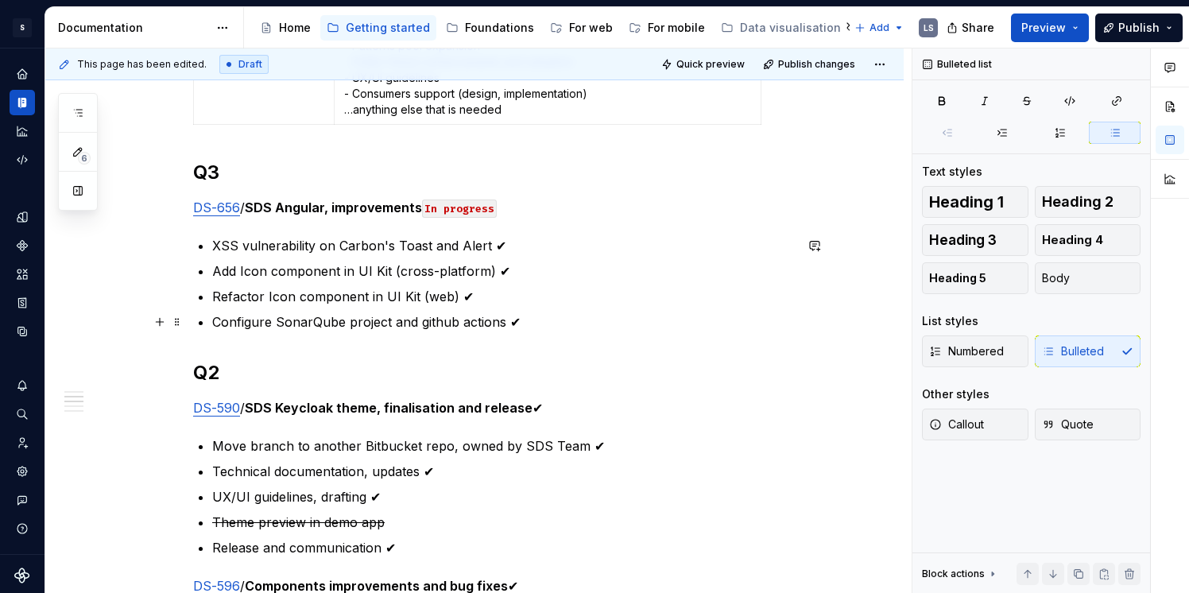
click at [553, 316] on p "Configure SonarQube project and github actions ✔" at bounding box center [503, 321] width 582 height 19
click at [557, 317] on p "Configure SonarQube project and github actions ✔" at bounding box center [503, 321] width 582 height 19
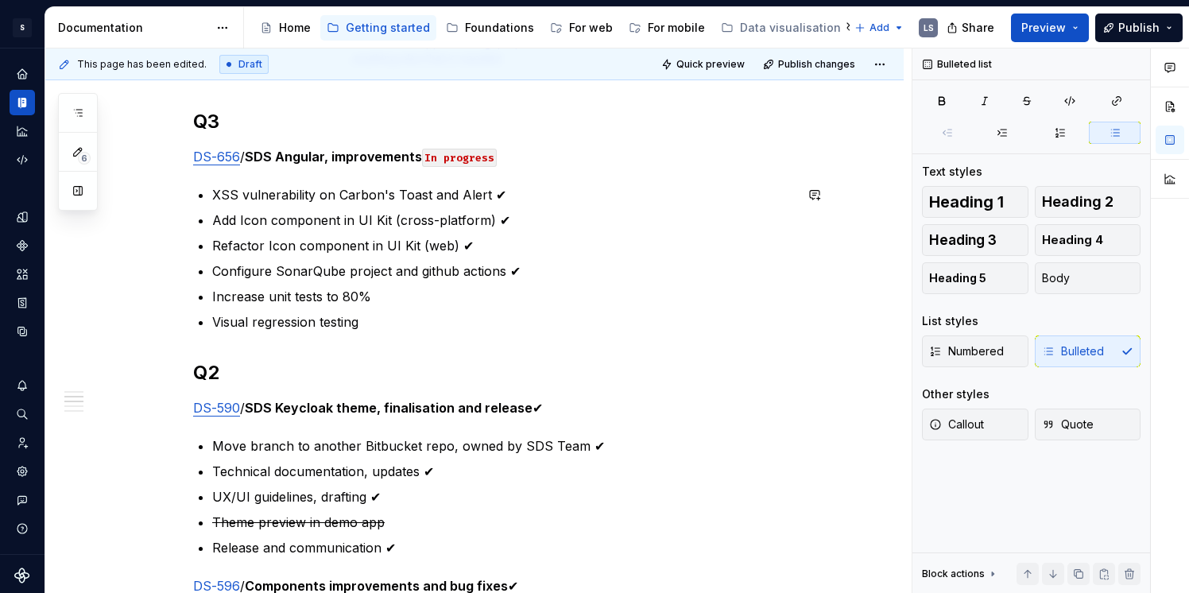
scroll to position [685, 0]
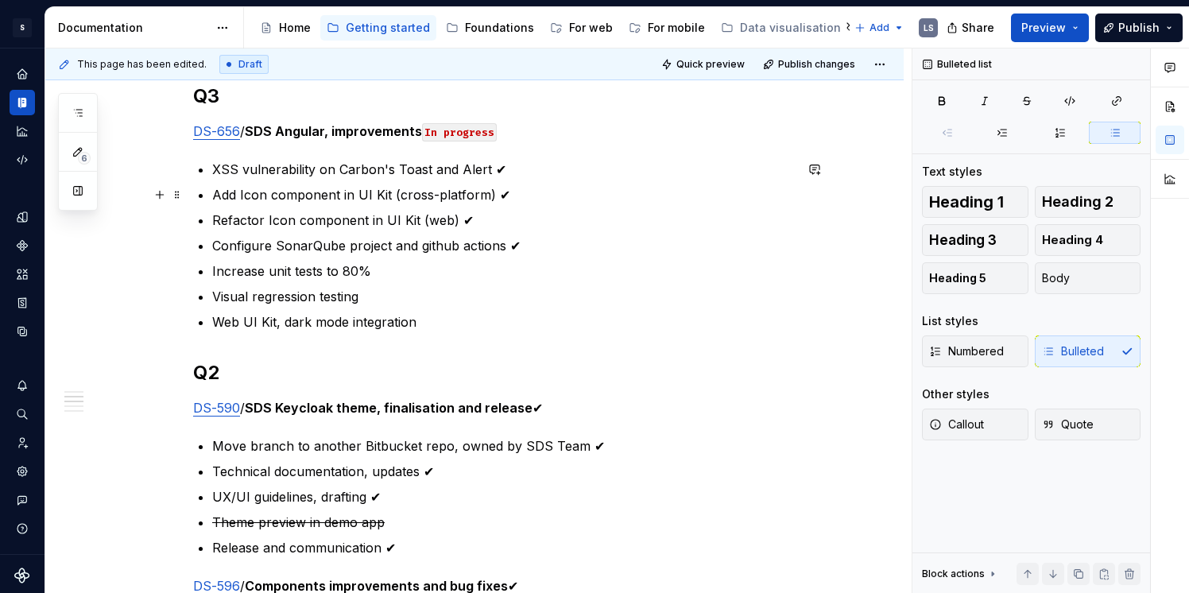
click at [212, 193] on p "Add Icon component in UI Kit (cross-platform) ✔" at bounding box center [503, 194] width 582 height 19
click at [418, 196] on p "UI Kit, add Icon component in UI Kit (cross-platform) ✔" at bounding box center [503, 194] width 582 height 19
click at [214, 216] on p "Refactor Icon component in UI Kit (web) ✔" at bounding box center [503, 220] width 582 height 19
click at [440, 223] on p "UI Kit, refactor Icon component in UI Kit (web) ✔" at bounding box center [503, 220] width 582 height 19
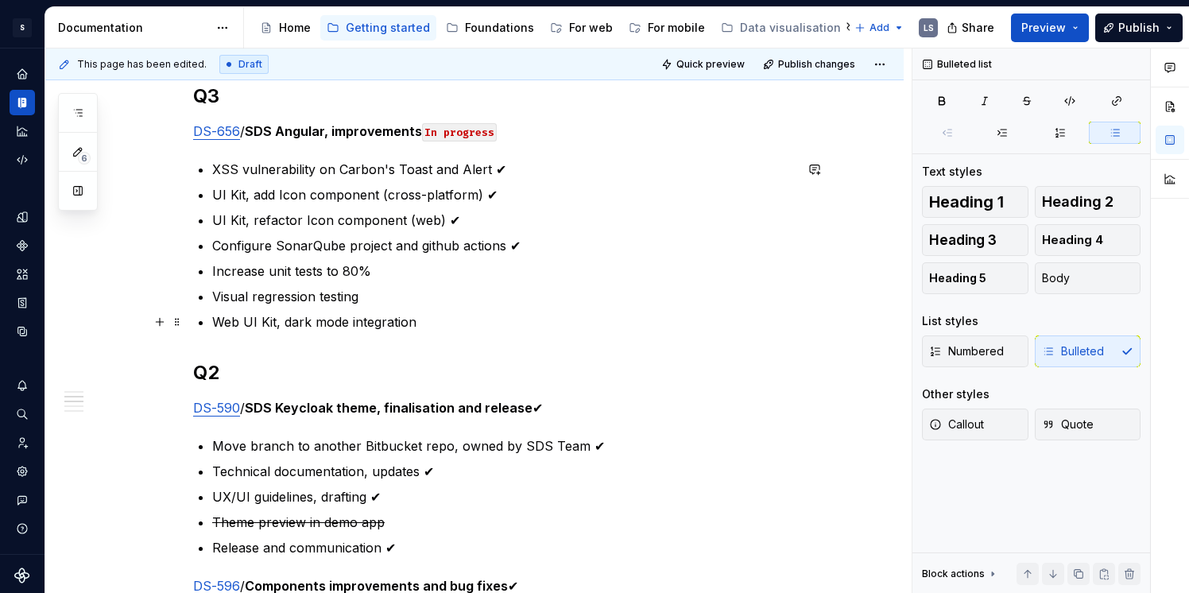
click at [244, 319] on p "Web UI Kit, dark mode integration" at bounding box center [503, 321] width 582 height 19
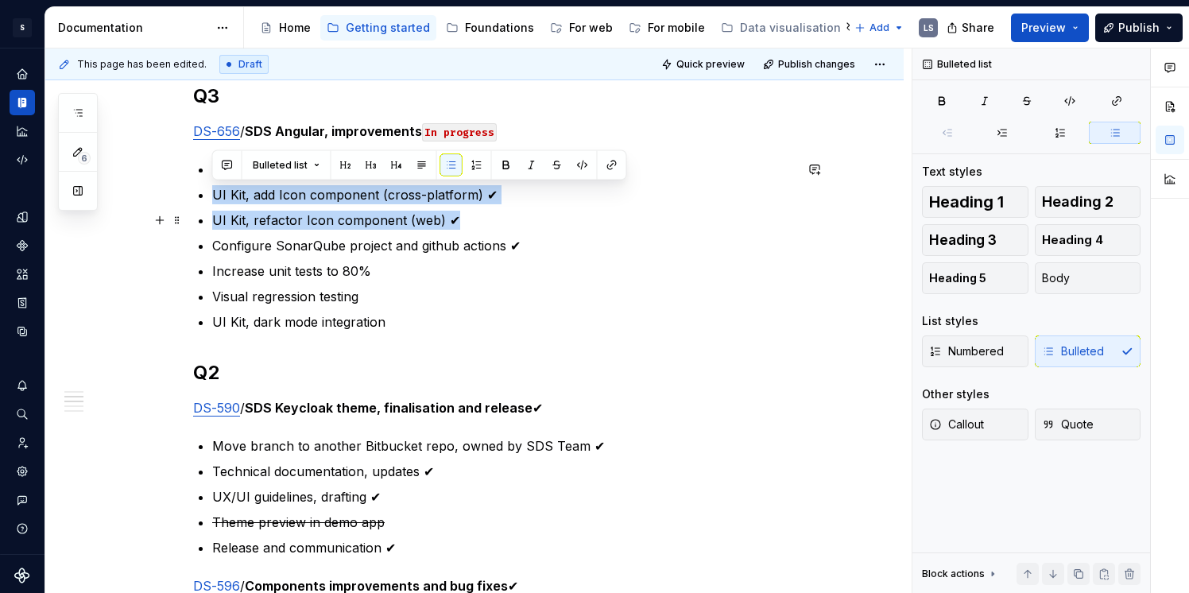
drag, startPoint x: 215, startPoint y: 191, endPoint x: 479, endPoint y: 227, distance: 266.3
click at [479, 227] on ul "XSS vulnerability on Carbon's Toast and Alert ✔ UI Kit, add Icon component (cro…" at bounding box center [503, 246] width 582 height 172
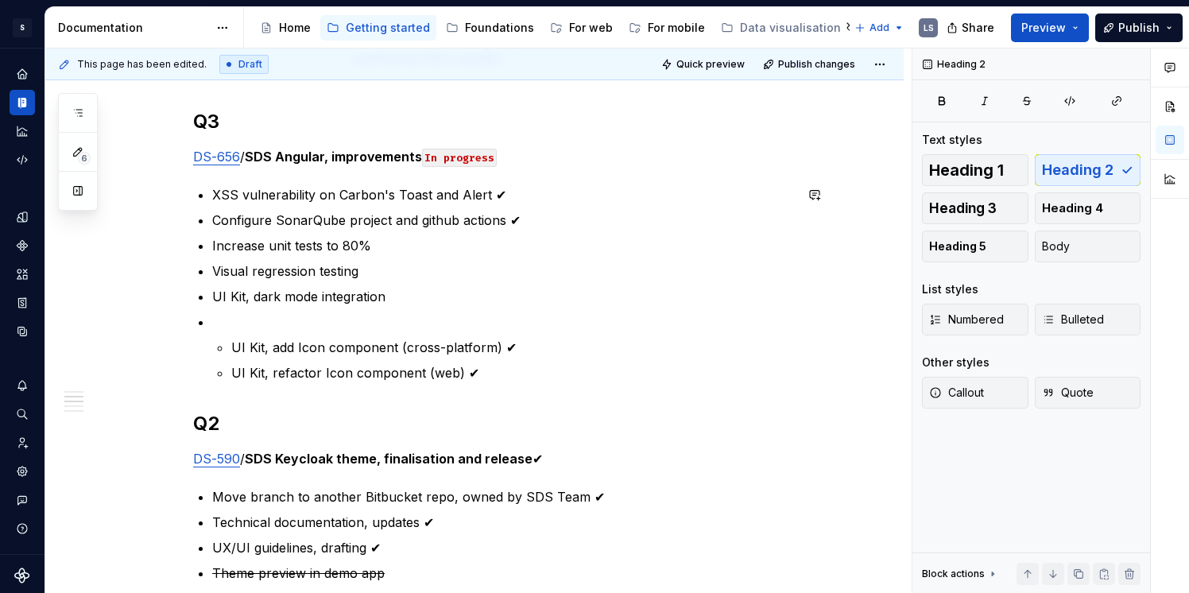
scroll to position [711, 0]
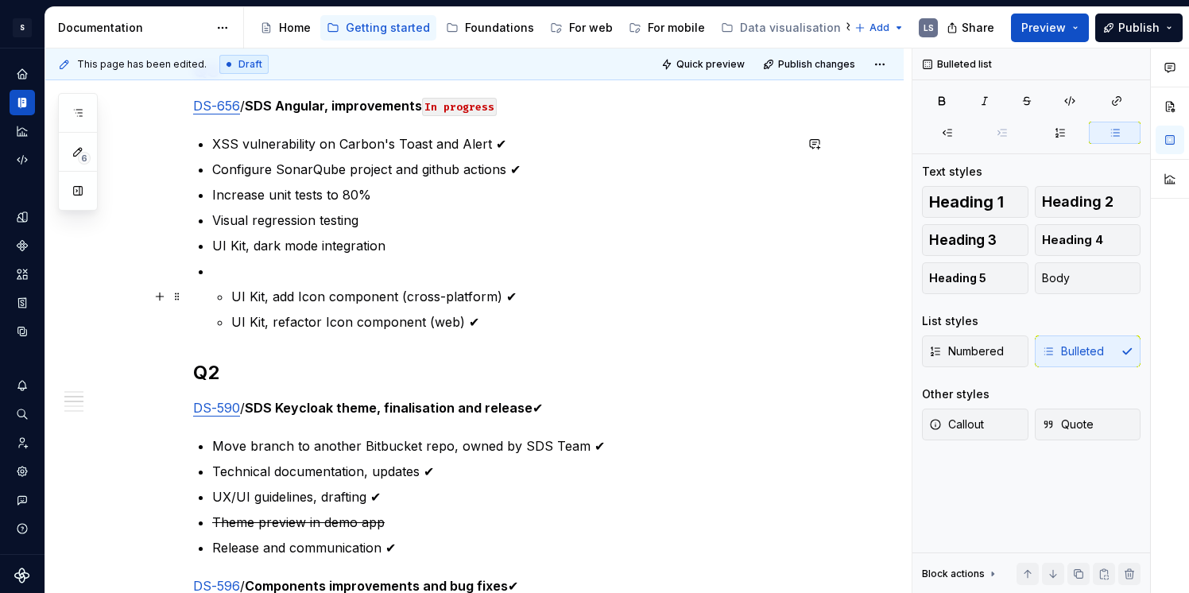
click at [229, 299] on li "UI Kit, add Icon component (cross-platform) ✔ UI Kit, refactor Icon component (…" at bounding box center [503, 297] width 582 height 70
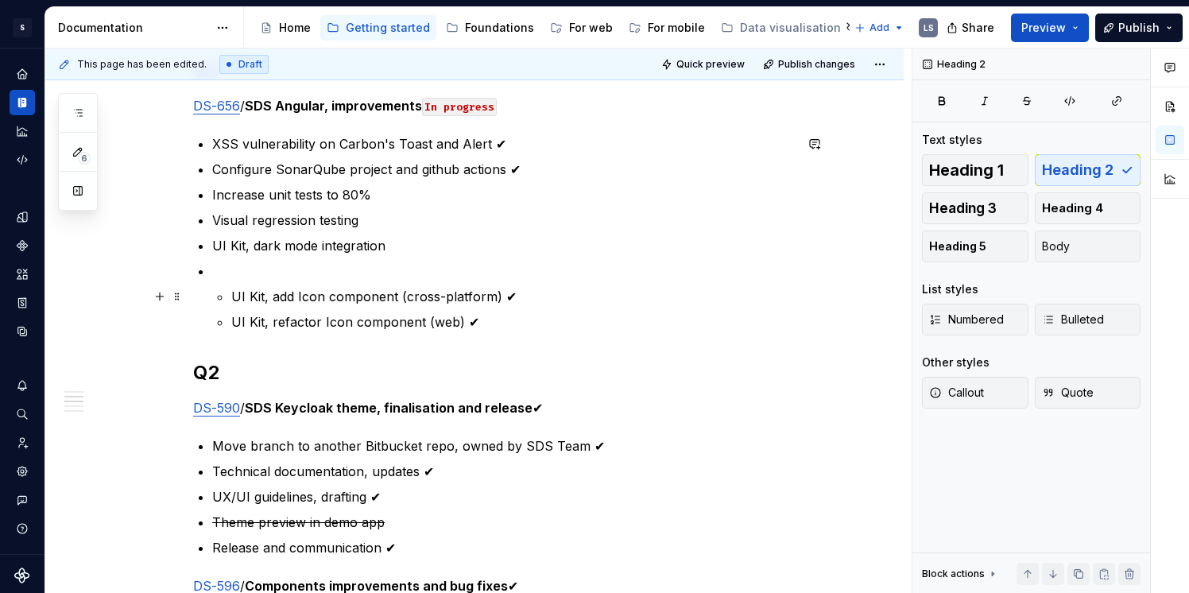
click at [274, 288] on p "UI Kit, add Icon component (cross-platform) ✔" at bounding box center [512, 296] width 563 height 19
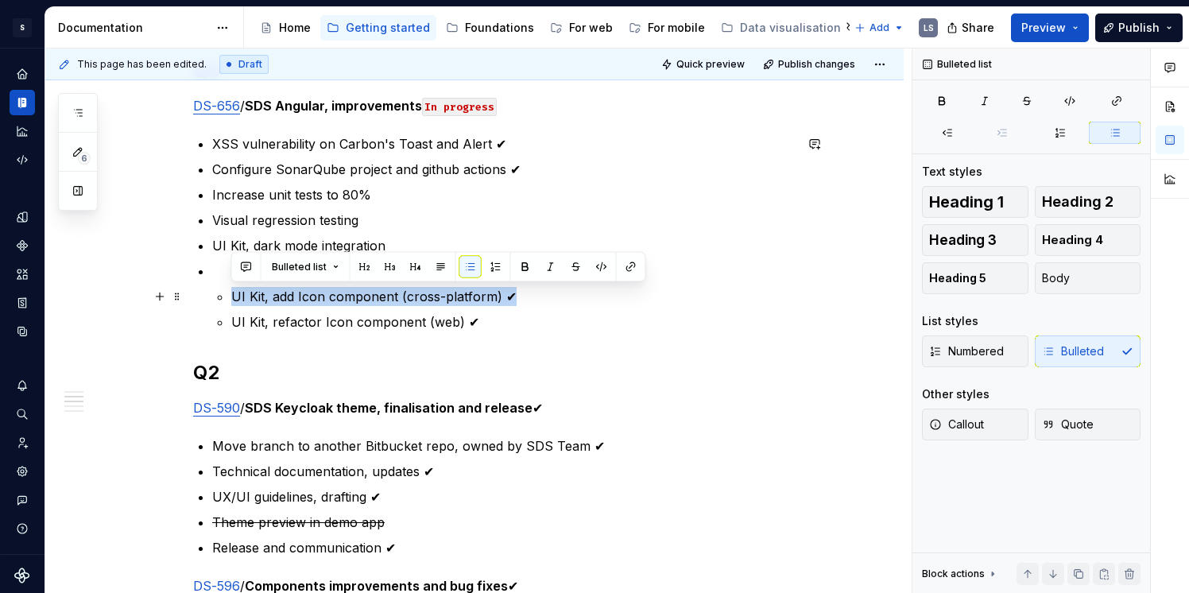
drag, startPoint x: 232, startPoint y: 291, endPoint x: 537, endPoint y: 293, distance: 305.2
click at [537, 293] on p "UI Kit, add Icon component (cross-platform) ✔" at bounding box center [512, 296] width 563 height 19
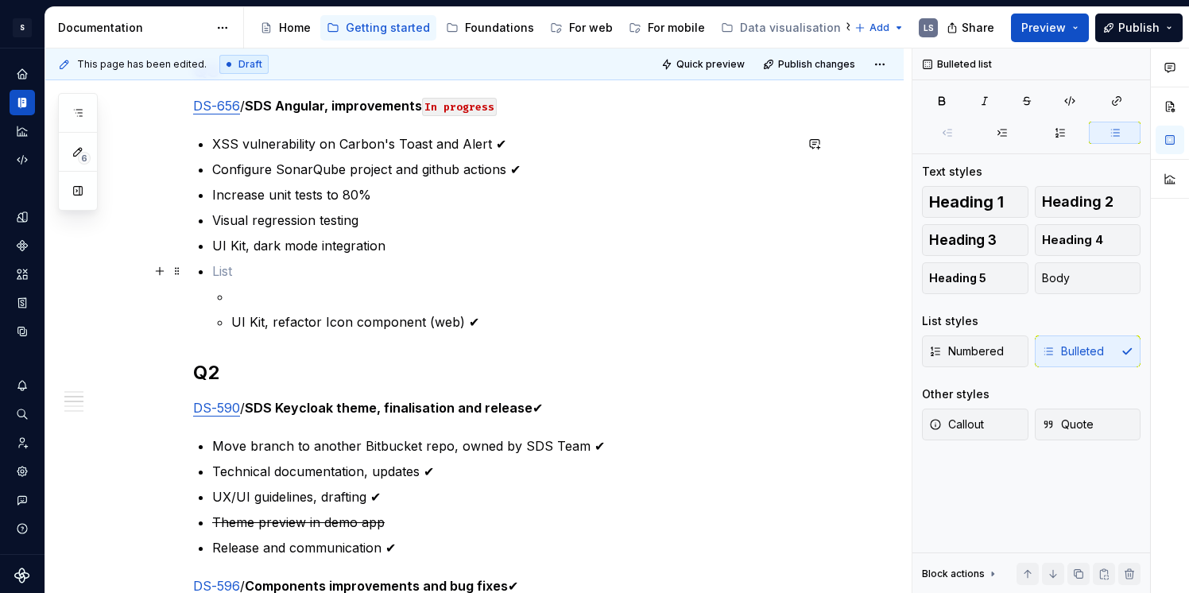
click at [335, 262] on p at bounding box center [503, 271] width 582 height 19
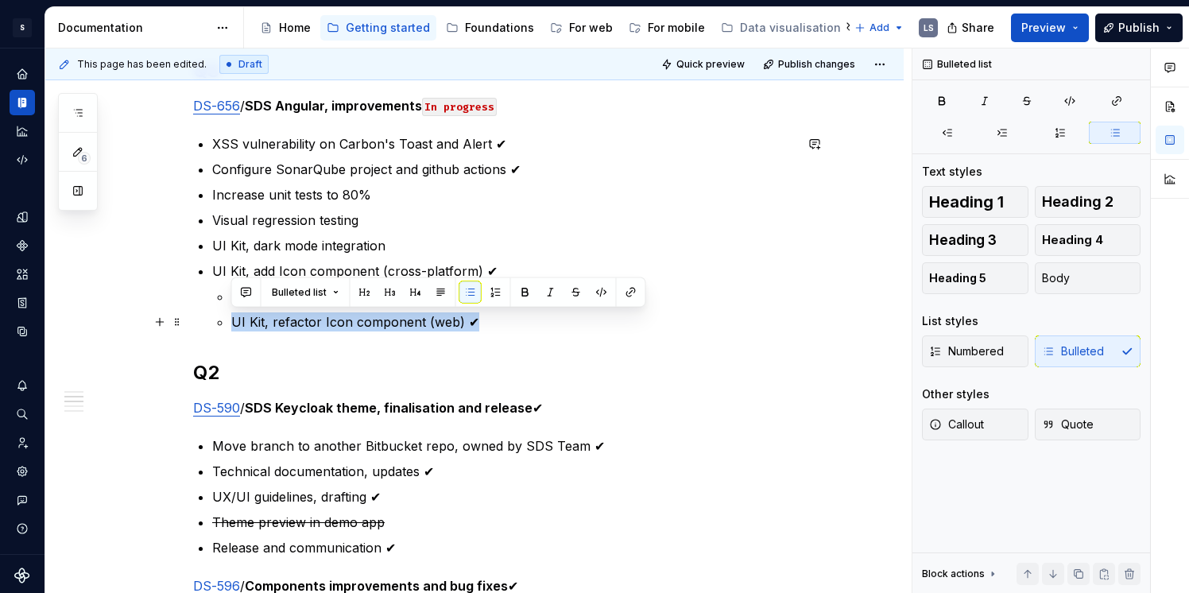
drag, startPoint x: 233, startPoint y: 318, endPoint x: 500, endPoint y: 318, distance: 267.1
click at [500, 318] on p "UI Kit, refactor Icon component (web) ✔" at bounding box center [512, 321] width 563 height 19
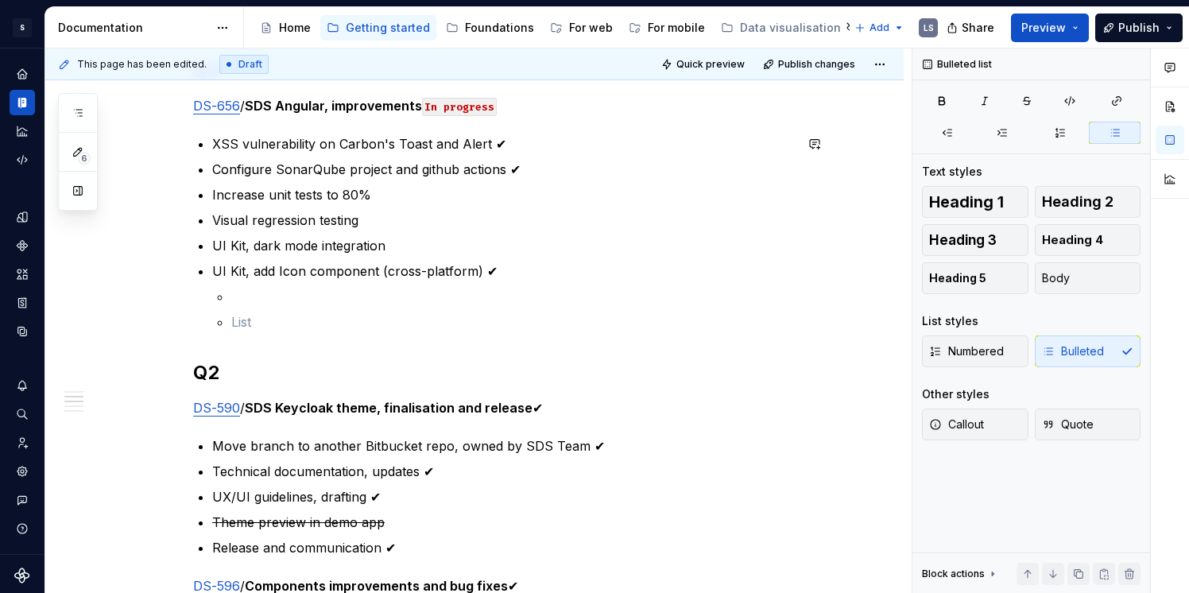
click at [246, 295] on p at bounding box center [512, 296] width 563 height 19
click at [251, 321] on p at bounding box center [512, 321] width 563 height 19
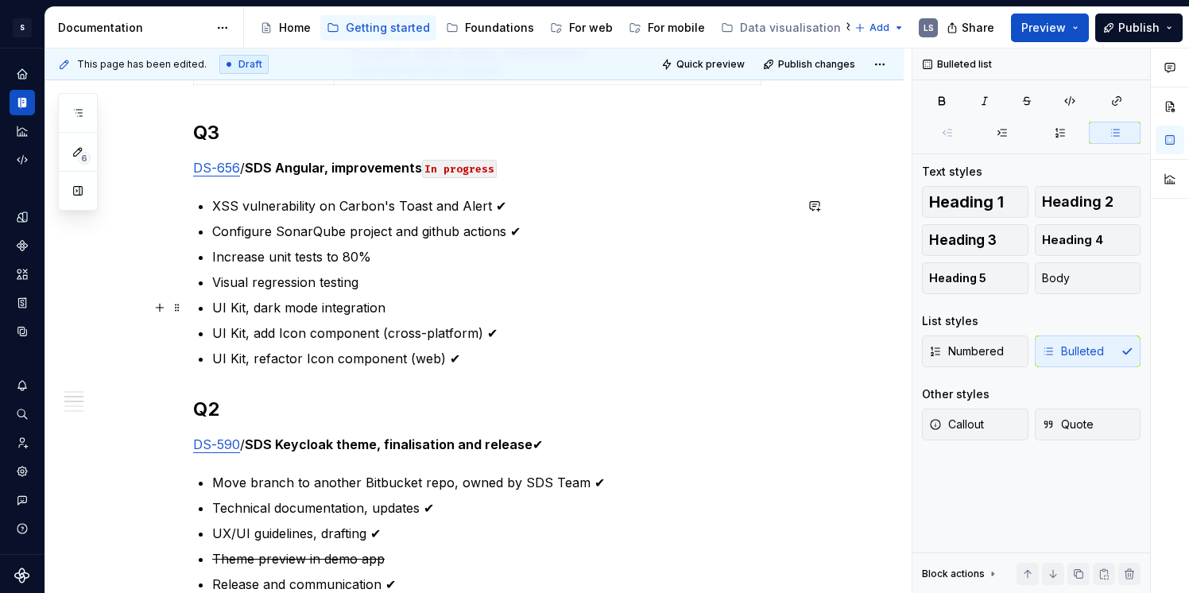
scroll to position [646, 0]
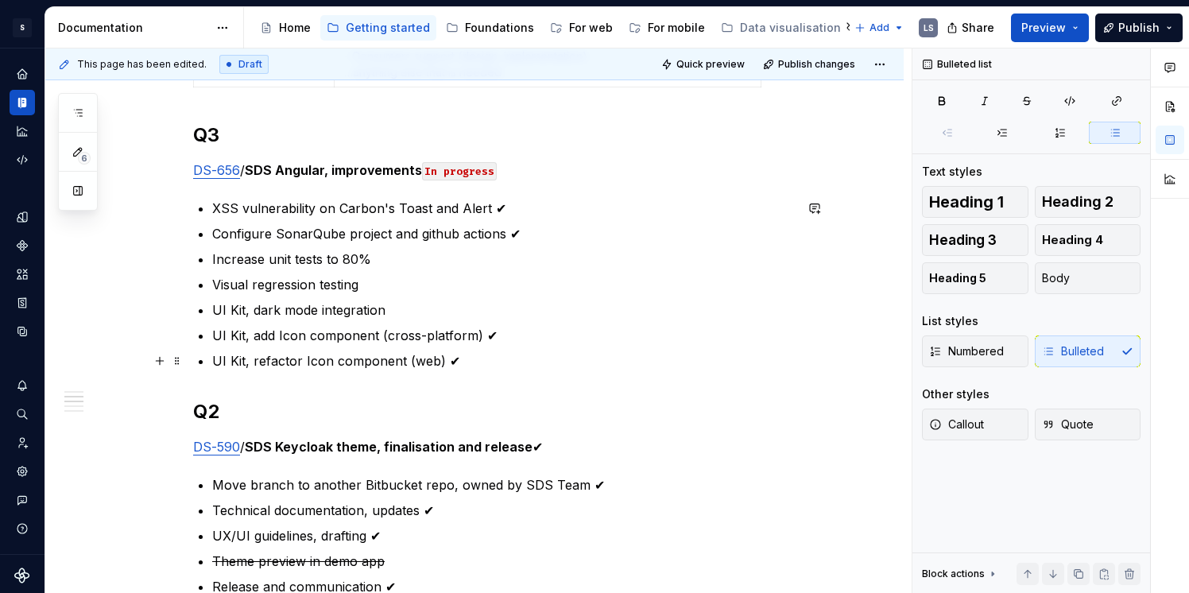
click at [465, 357] on p "UI Kit, refactor Icon component (web) ✔" at bounding box center [503, 360] width 582 height 19
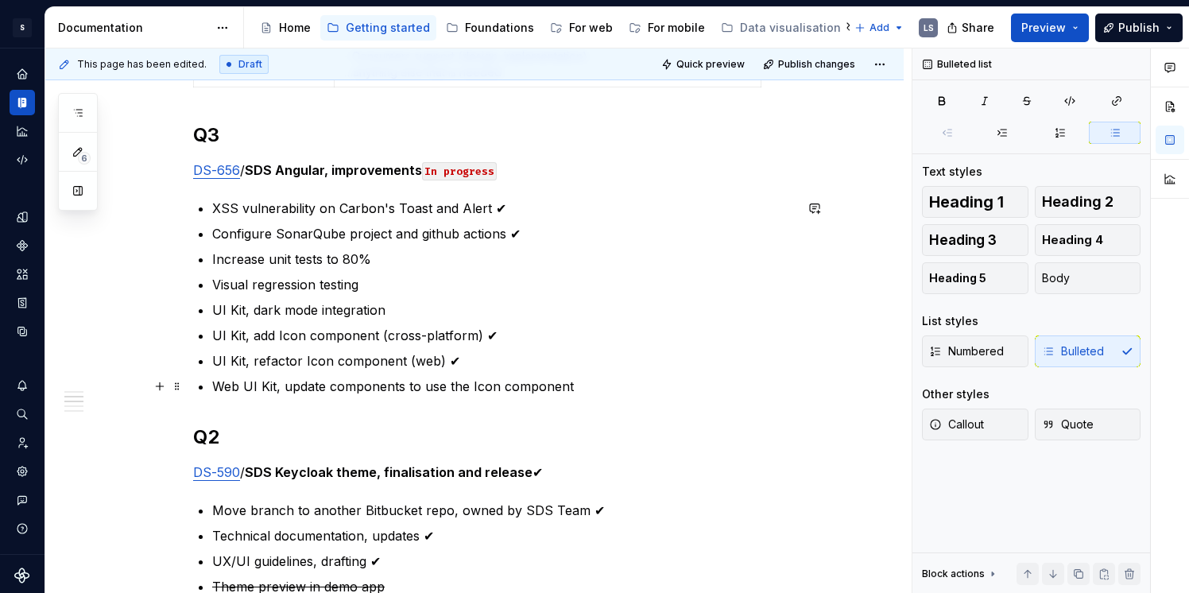
click at [244, 386] on p "Web UI Kit, update components to use the Icon component" at bounding box center [503, 386] width 582 height 19
click at [557, 384] on p "UI Kit, update components to use the Icon component" at bounding box center [503, 386] width 582 height 19
click at [269, 386] on p "UI Kit, update components to use the Icon component" at bounding box center [503, 386] width 582 height 19
click at [556, 385] on p "UI Kit, refactor components to use the Icon component" at bounding box center [503, 386] width 582 height 19
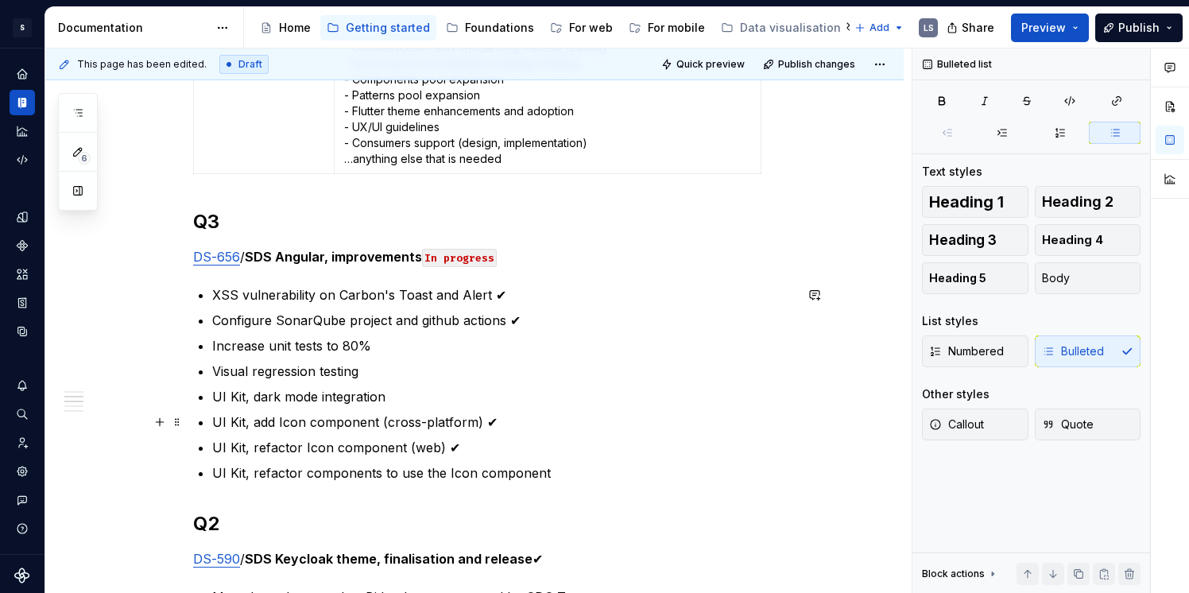
scroll to position [565, 0]
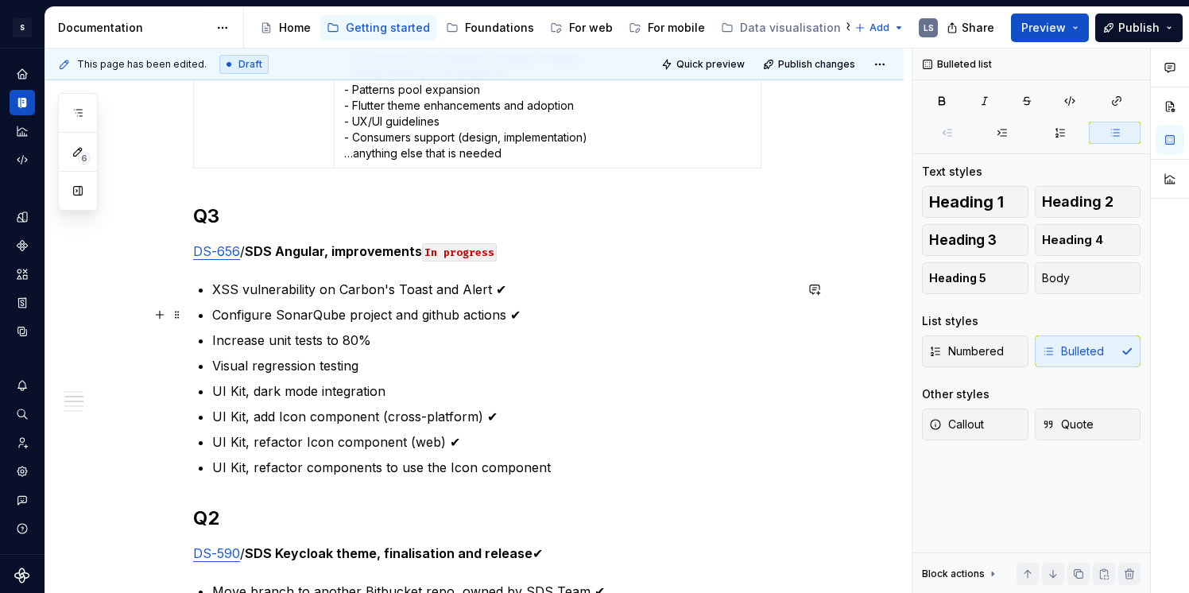
click at [529, 318] on p "Configure SonarQube project and github actions ✔" at bounding box center [503, 314] width 582 height 19
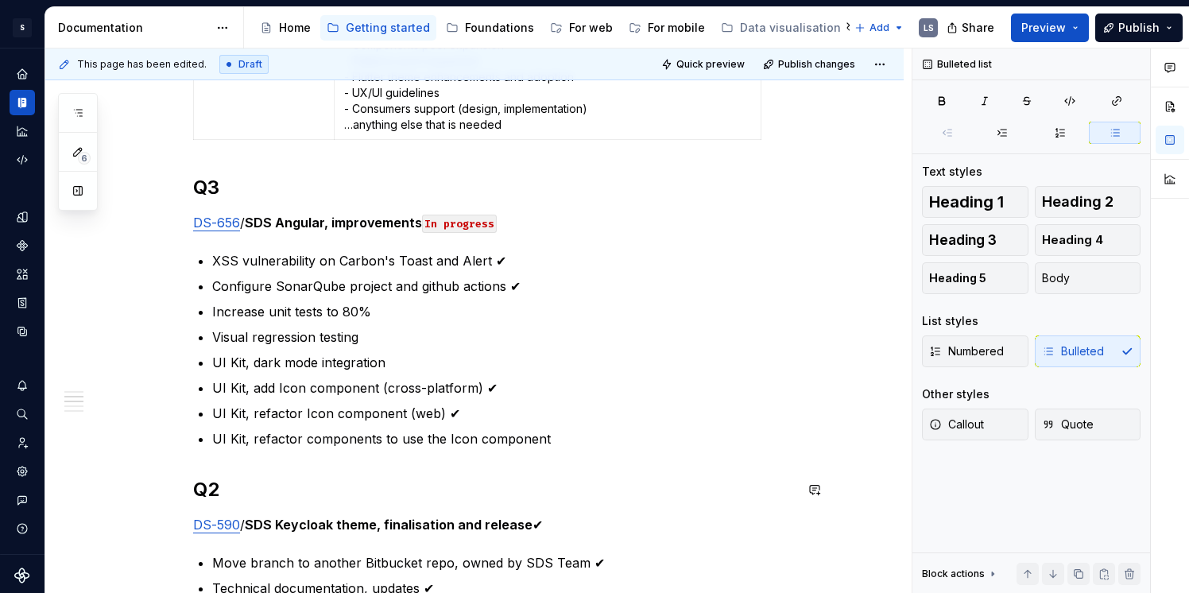
scroll to position [590, 0]
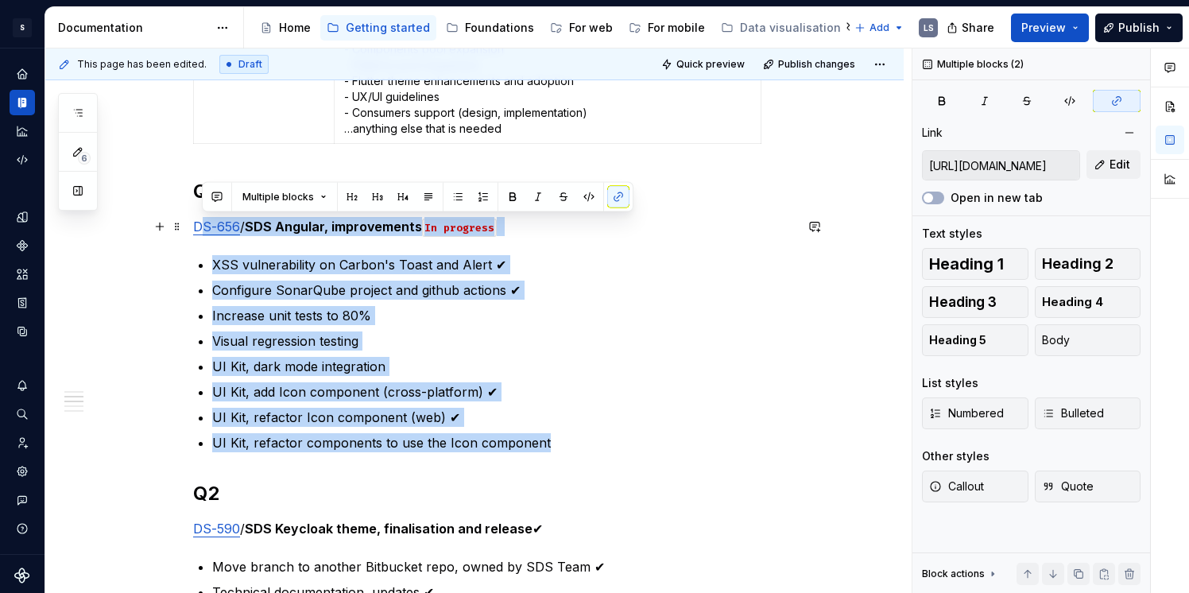
drag, startPoint x: 554, startPoint y: 446, endPoint x: 198, endPoint y: 217, distance: 423.3
click at [447, 311] on p "Increase unit tests to 80%" at bounding box center [503, 315] width 582 height 19
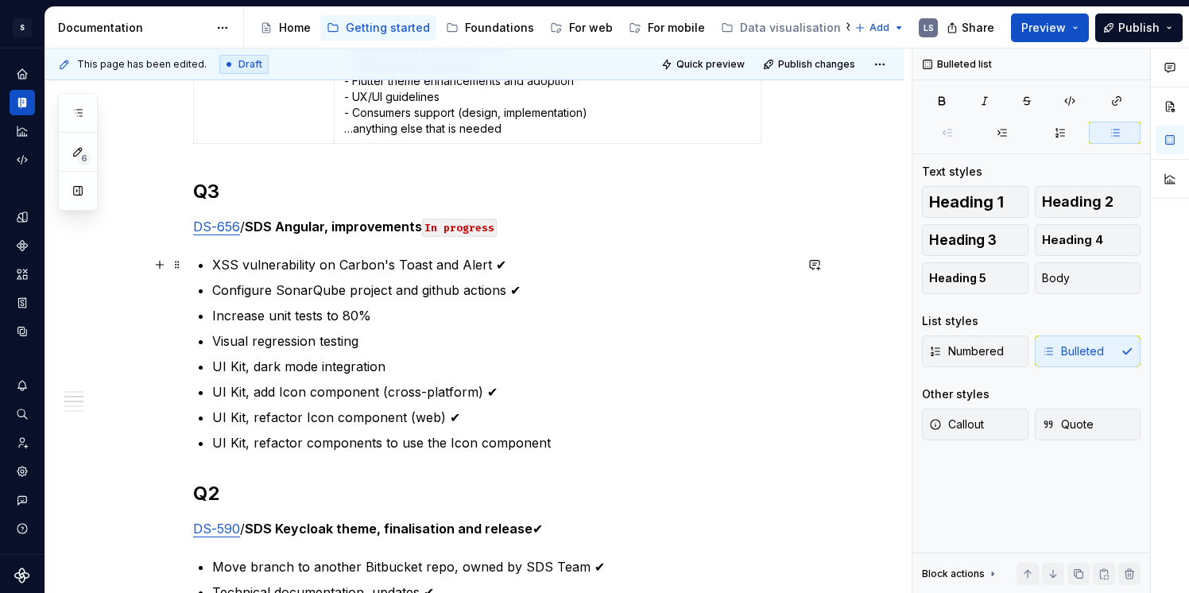
click at [461, 262] on p "XSS vulnerability on Carbon's Toast and Alert ✔" at bounding box center [503, 264] width 582 height 19
click at [468, 284] on p "Configure SonarQube project and github actions ✔" at bounding box center [503, 290] width 582 height 19
click at [344, 313] on p "Increase unit tests to 80%" at bounding box center [503, 315] width 582 height 19
click at [344, 339] on p "Visual regression testing" at bounding box center [503, 340] width 582 height 19
click at [347, 362] on p "UI Kit, dark mode integration" at bounding box center [503, 366] width 582 height 19
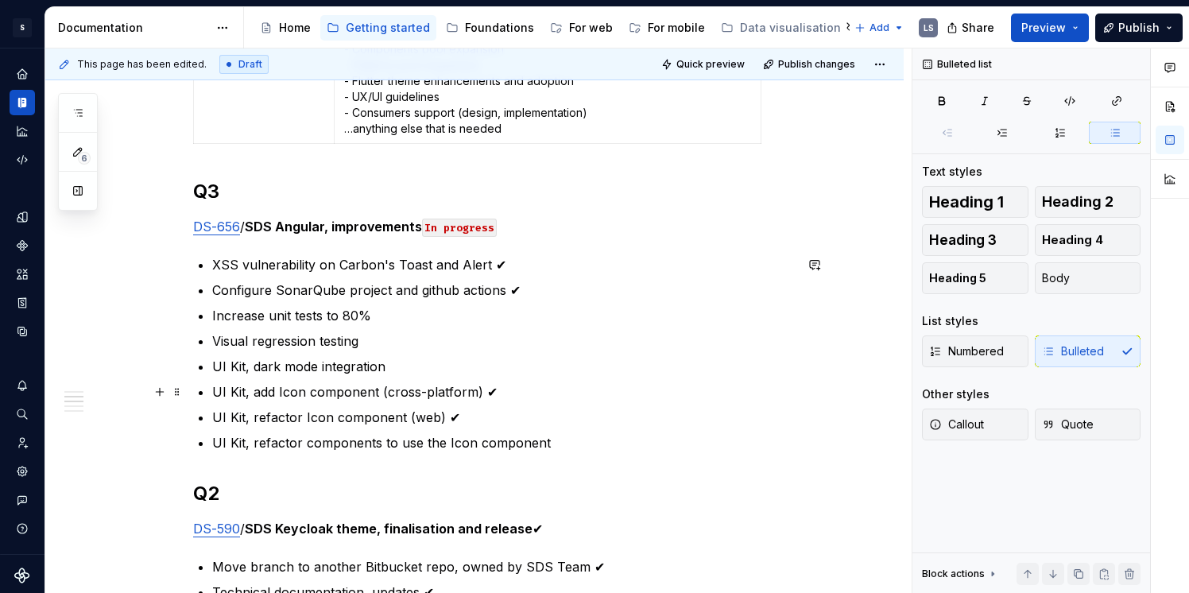
click at [368, 393] on p "UI Kit, add Icon component (cross-platform) ✔" at bounding box center [503, 391] width 582 height 19
click at [371, 416] on p "UI Kit, refactor Icon component (web) ✔" at bounding box center [503, 417] width 582 height 19
click at [387, 448] on p "UI Kit, refactor components to use the Icon component" at bounding box center [503, 442] width 582 height 19
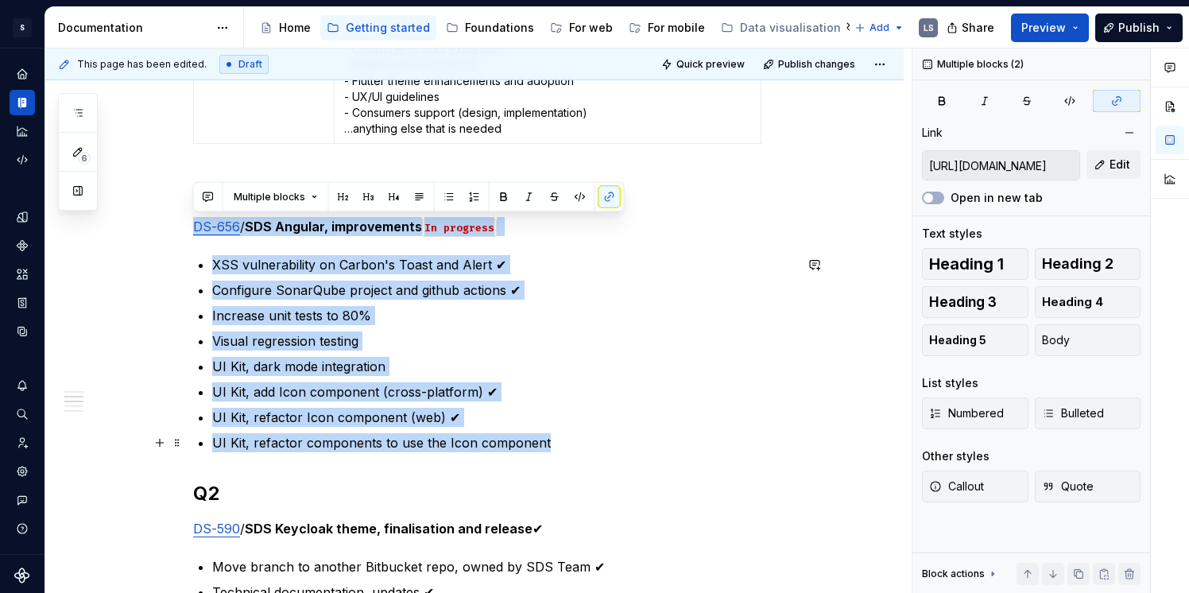
drag, startPoint x: 196, startPoint y: 226, endPoint x: 563, endPoint y: 448, distance: 429.0
click at [560, 445] on p "UI Kit, refactor components to use the Icon component" at bounding box center [503, 442] width 582 height 19
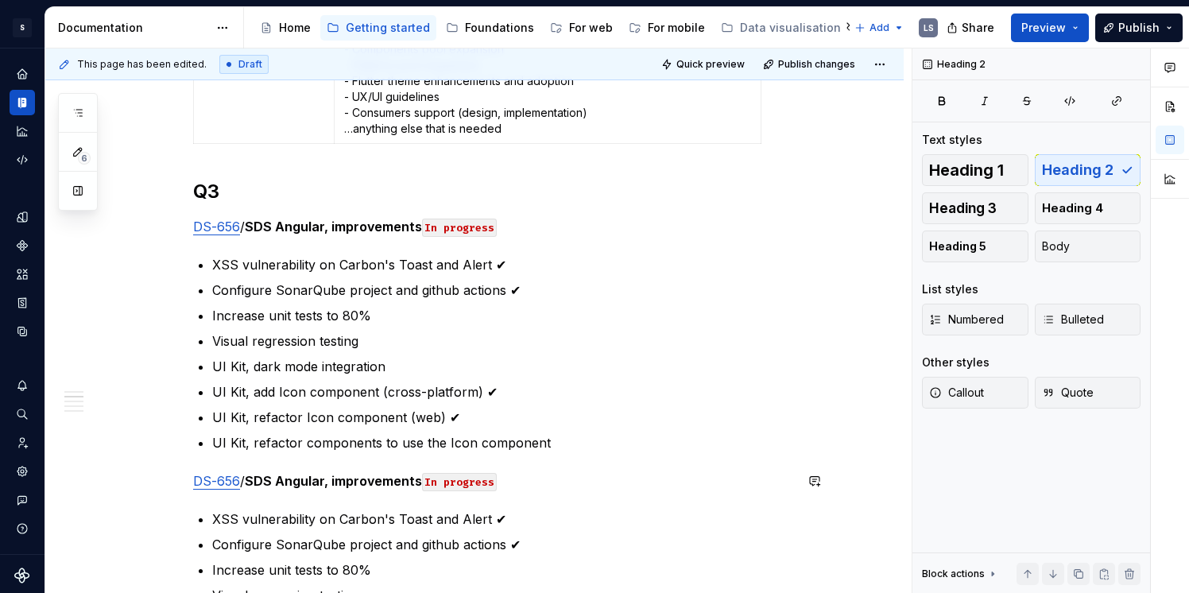
click at [217, 479] on link "DS-656" at bounding box center [216, 481] width 47 height 16
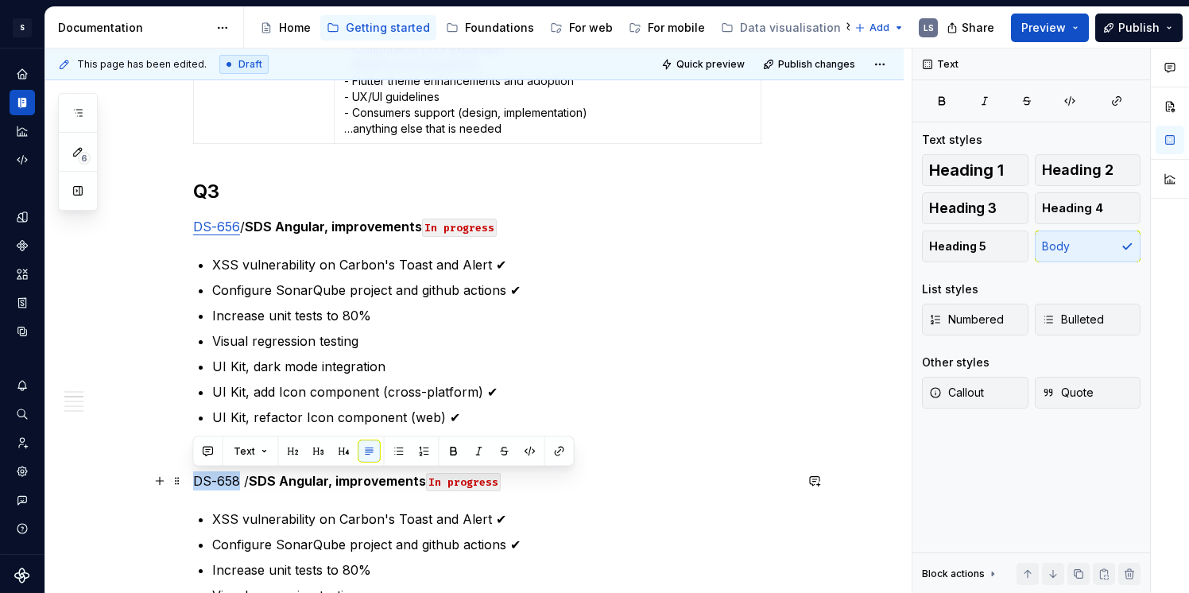
drag, startPoint x: 230, startPoint y: 478, endPoint x: 192, endPoint y: 479, distance: 38.2
type textarea "*"
click at [242, 489] on p "DS-658 / SDS Angular, improvements In progress" at bounding box center [493, 480] width 601 height 19
drag, startPoint x: 236, startPoint y: 477, endPoint x: 657, endPoint y: 390, distance: 430.1
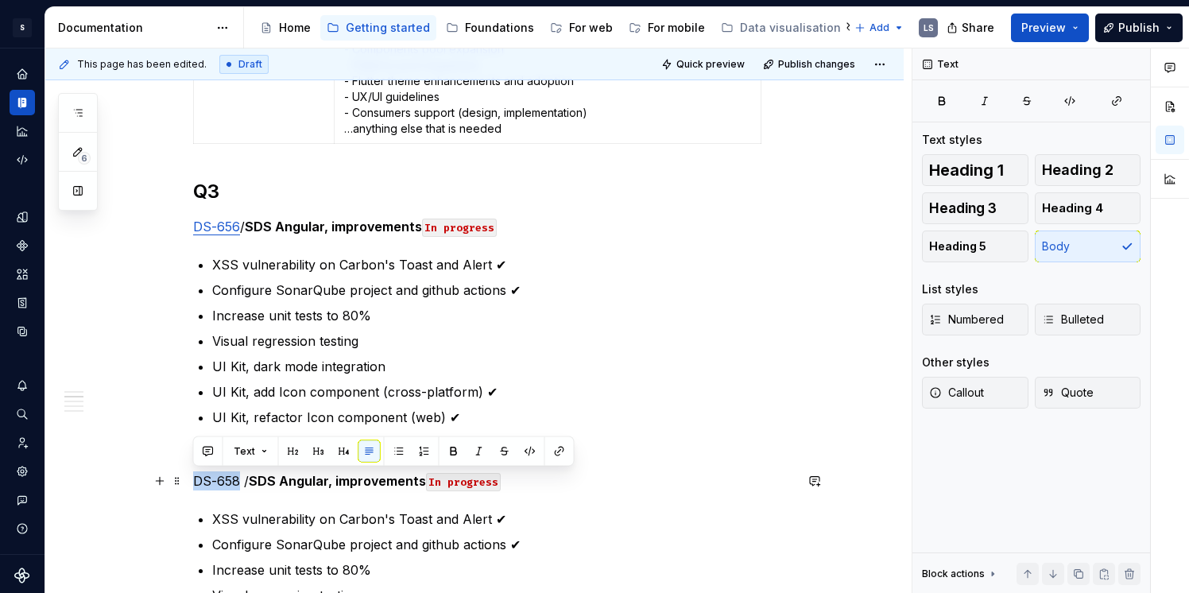
click at [193, 479] on p "DS-658 / SDS Angular, improvements In progress" at bounding box center [493, 480] width 601 height 19
click at [1113, 103] on icon "button" at bounding box center [1117, 101] width 9 height 9
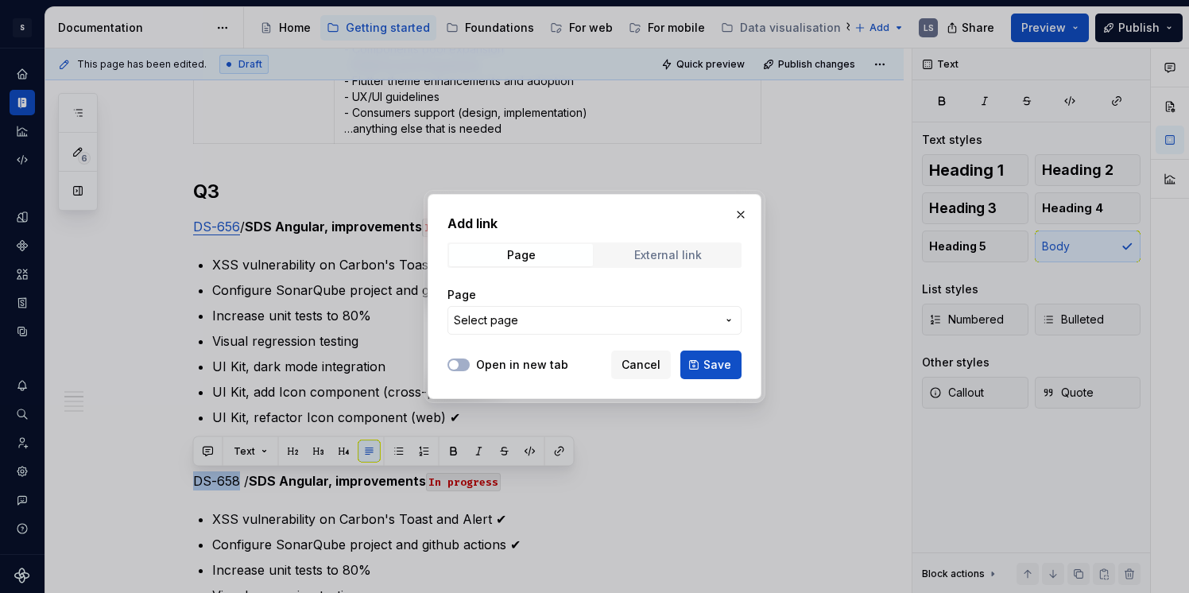
click at [653, 250] on div "External link" at bounding box center [668, 255] width 68 height 13
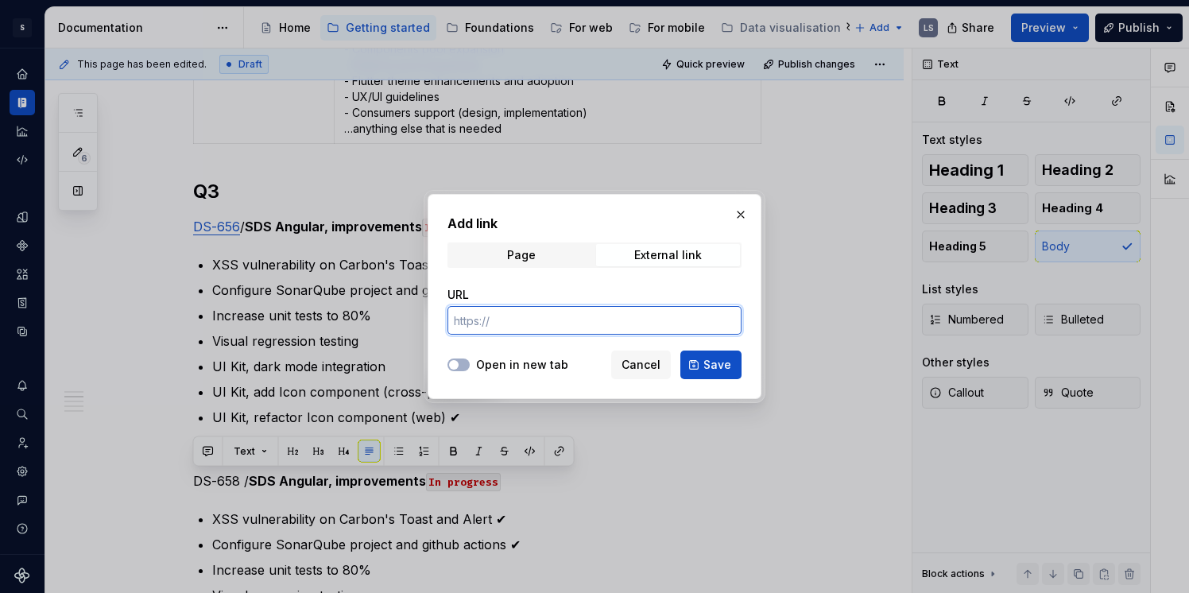
click at [533, 322] on input "URL" at bounding box center [595, 320] width 294 height 29
paste input "[URL][DOMAIN_NAME]"
type input "[URL][DOMAIN_NAME]"
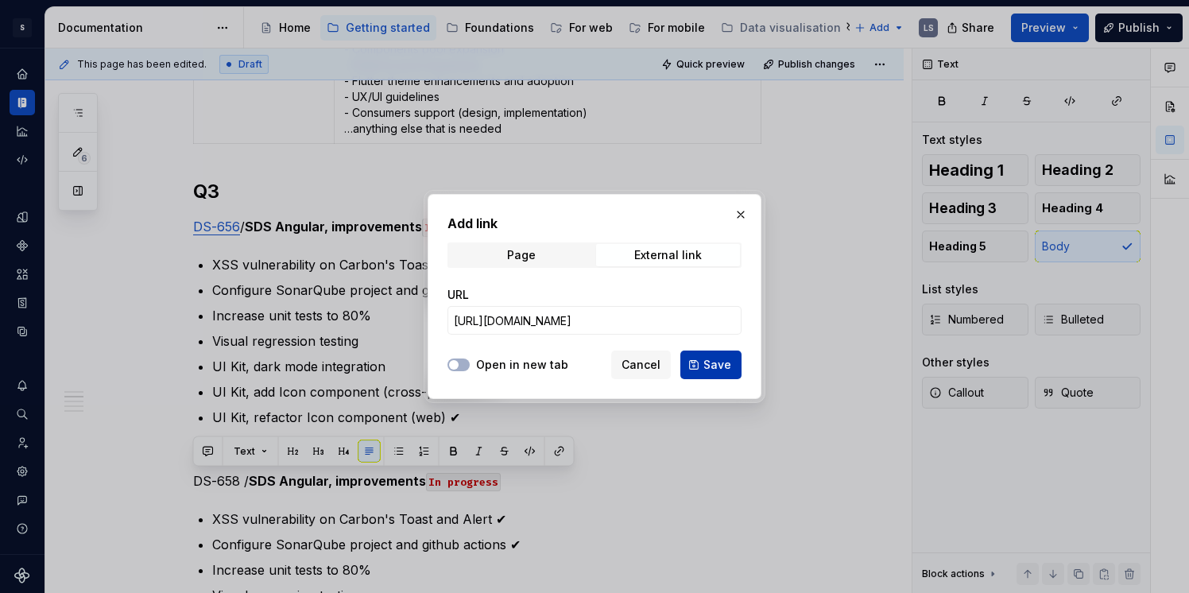
click at [707, 363] on span "Save" at bounding box center [717, 365] width 28 height 16
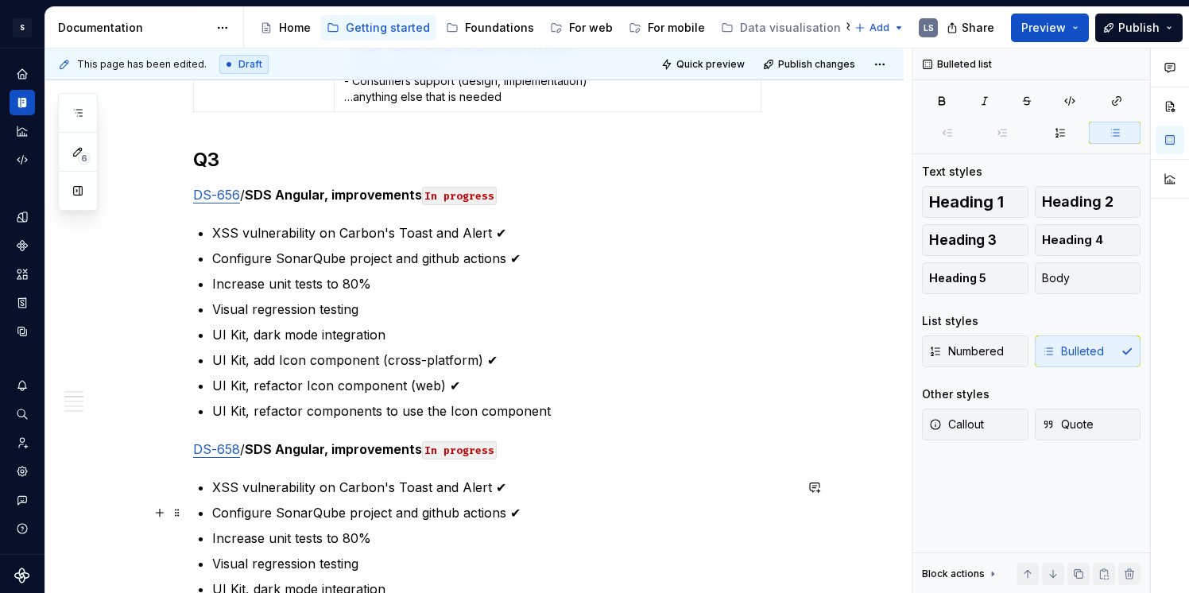
scroll to position [623, 0]
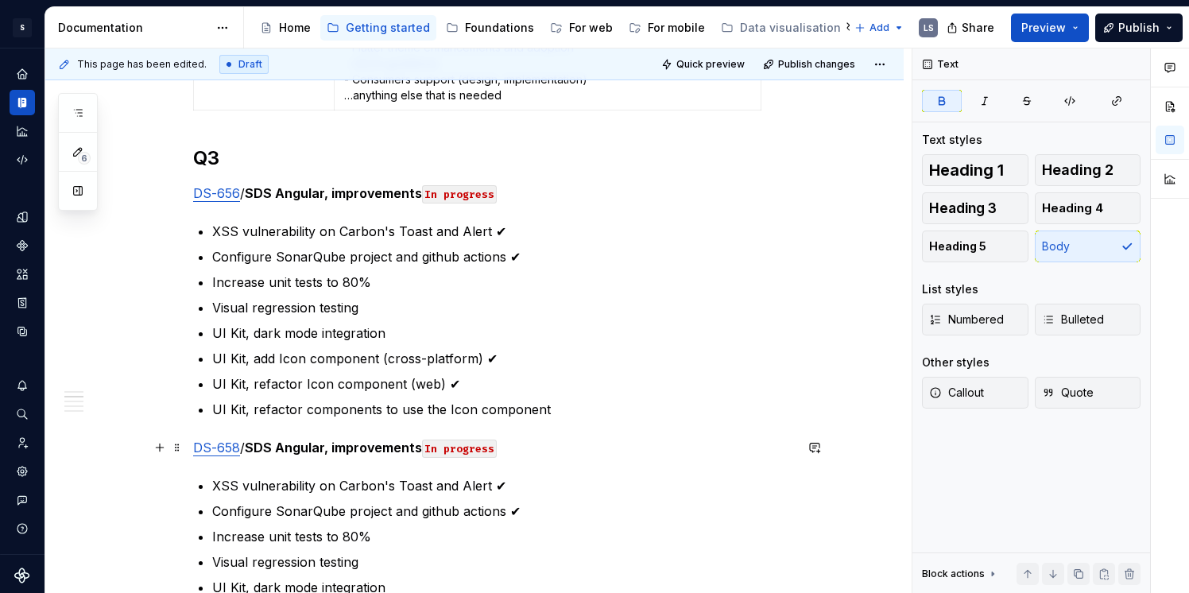
click at [305, 447] on strong "SDS Angular, improvements" at bounding box center [333, 448] width 177 height 16
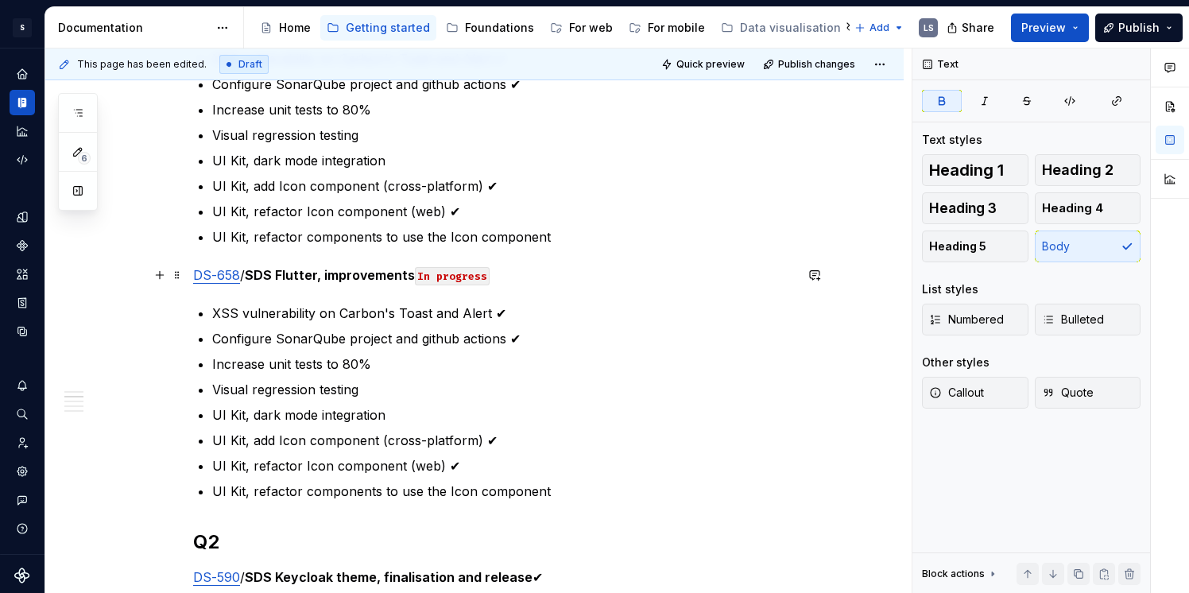
scroll to position [803, 0]
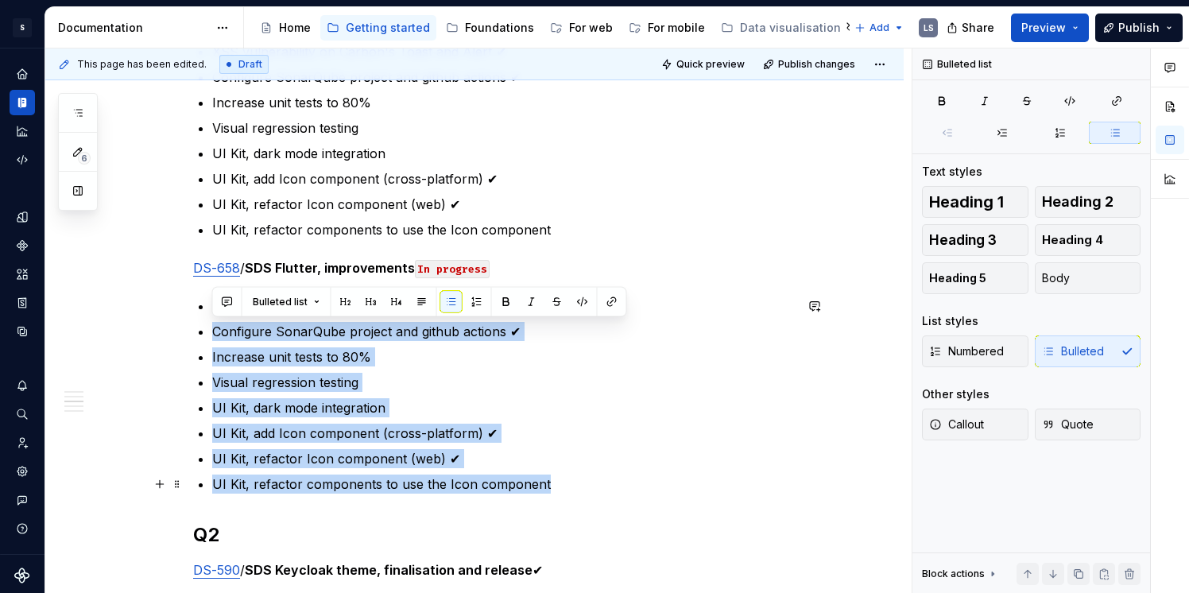
drag, startPoint x: 211, startPoint y: 332, endPoint x: 585, endPoint y: 479, distance: 402.2
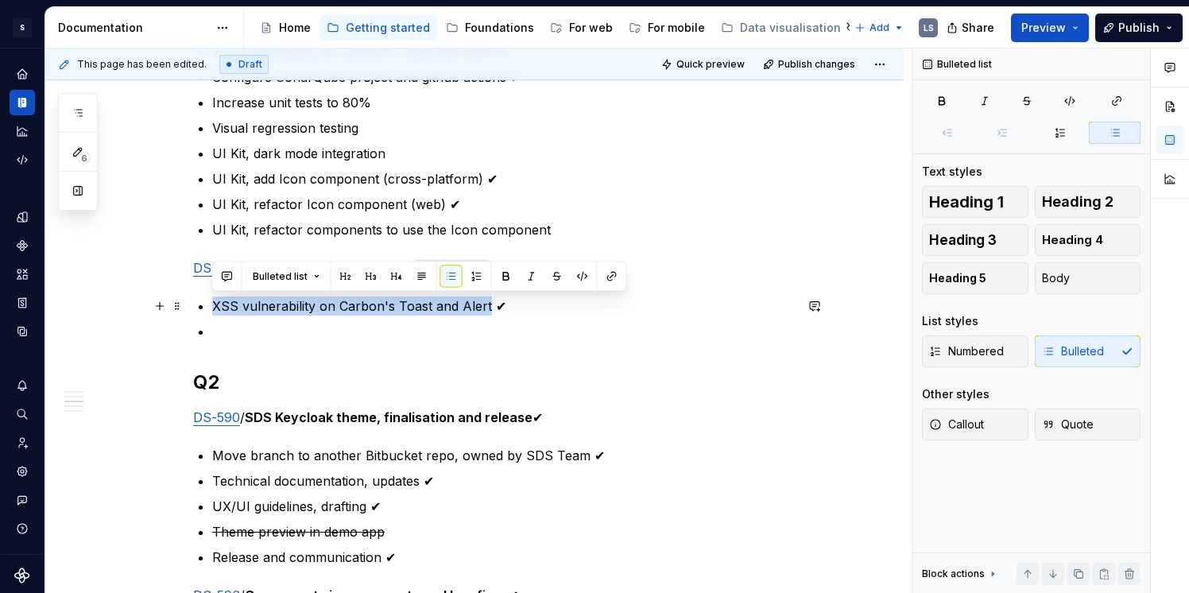
drag, startPoint x: 214, startPoint y: 304, endPoint x: 486, endPoint y: 305, distance: 272.6
click at [486, 305] on p "XSS vulnerability on Carbon's Toast and Alert ✔" at bounding box center [503, 305] width 582 height 19
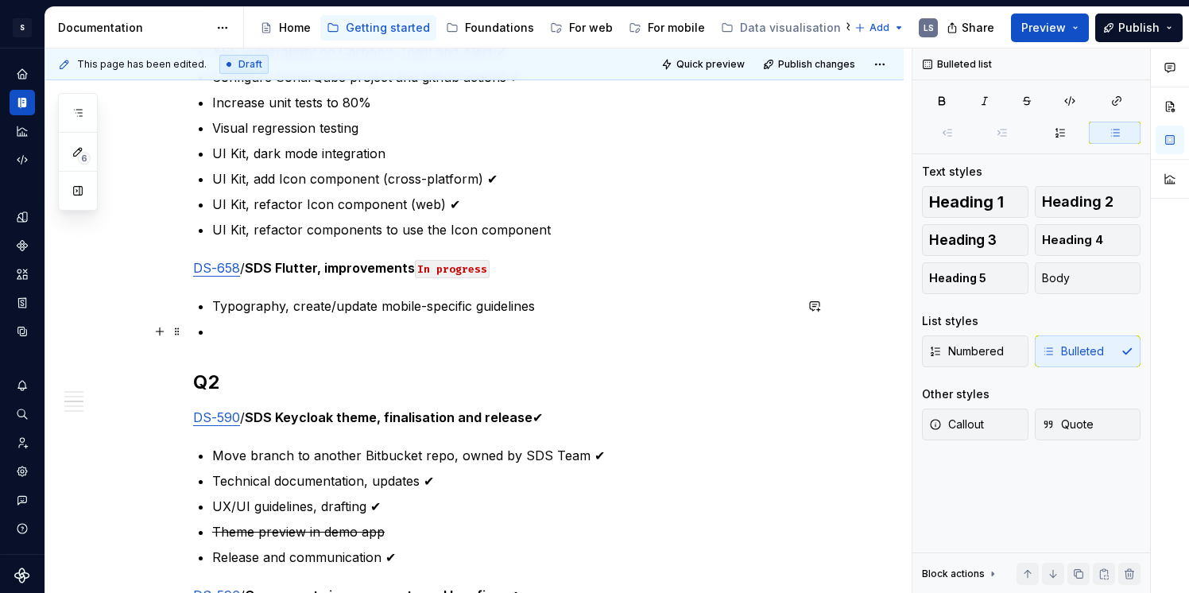
click at [290, 328] on p at bounding box center [503, 331] width 582 height 19
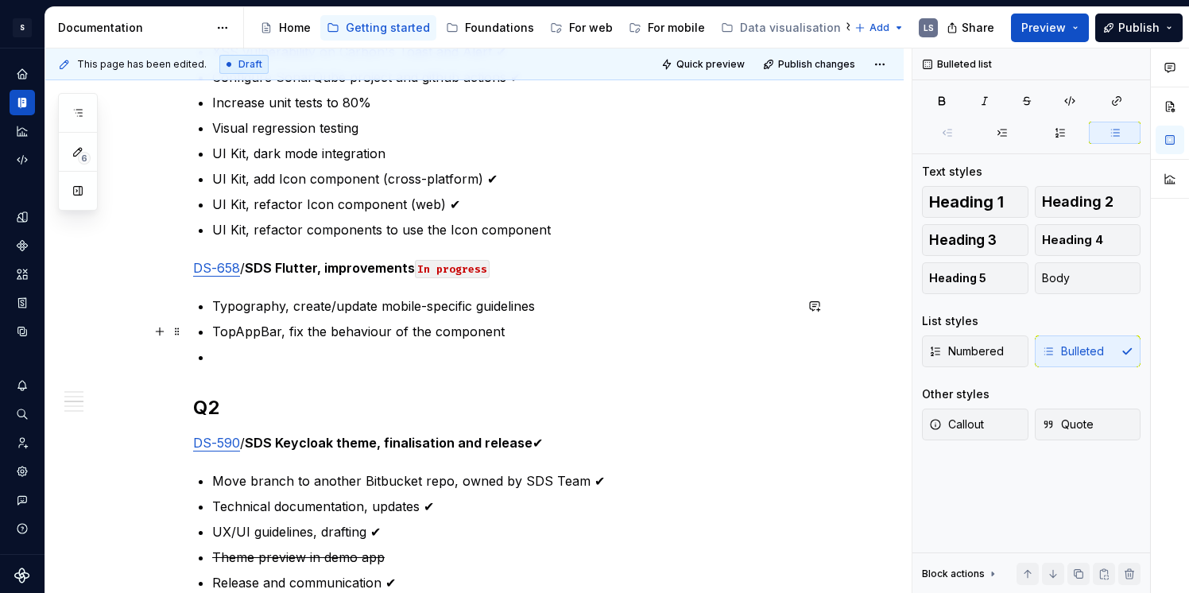
click at [215, 327] on p "TopAppBar, fix the behaviour of the component" at bounding box center [503, 331] width 582 height 19
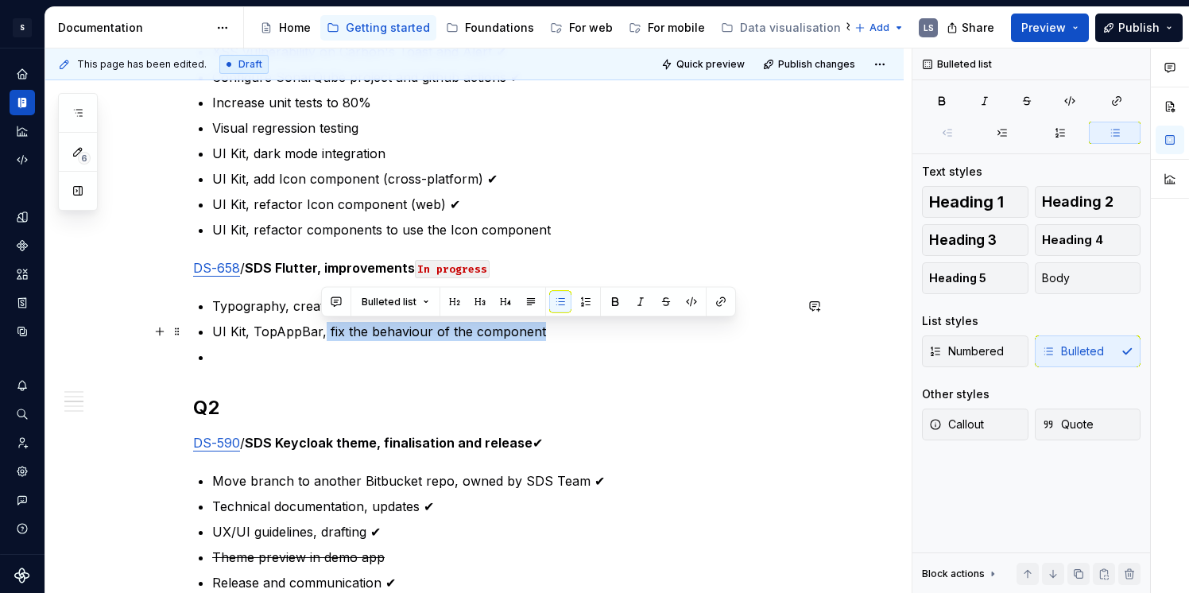
drag, startPoint x: 323, startPoint y: 328, endPoint x: 553, endPoint y: 327, distance: 230.5
click at [553, 327] on p "UI Kit, TopAppBar, fix the behaviour of the component" at bounding box center [503, 331] width 582 height 19
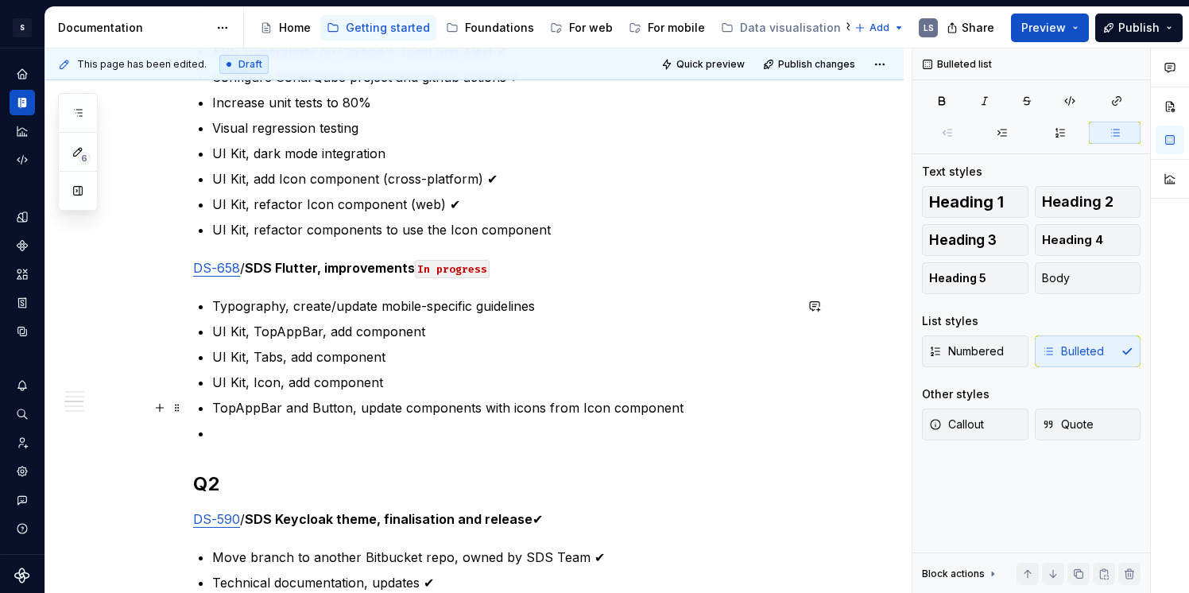
click at [255, 411] on p "TopAppBar and Button, update components with icons from Icon component" at bounding box center [503, 407] width 582 height 19
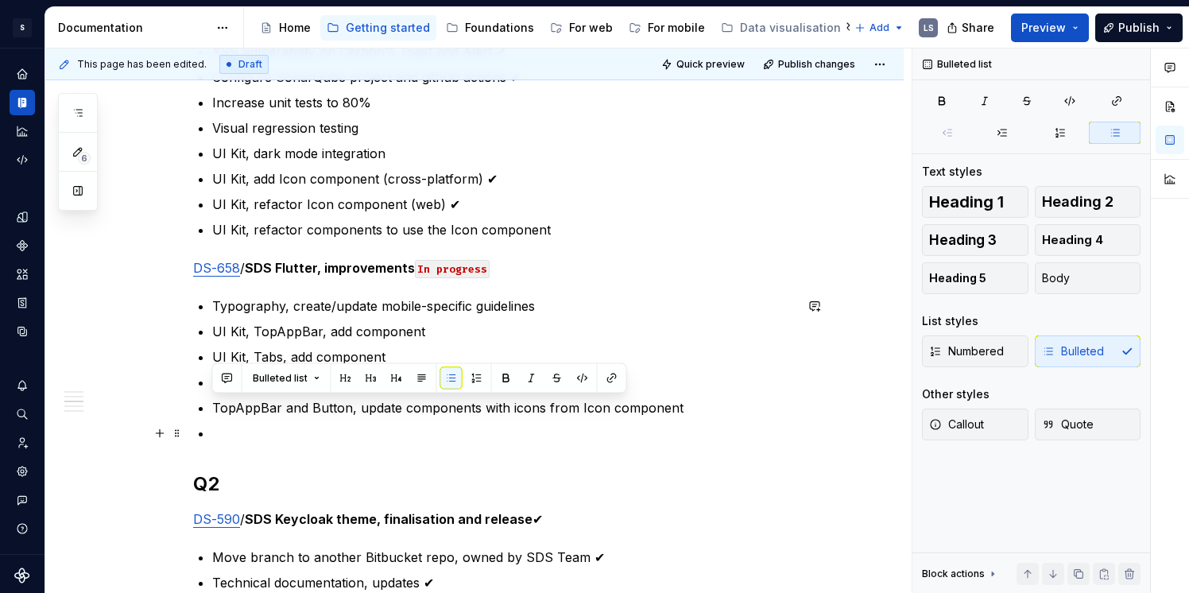
click at [289, 428] on p at bounding box center [503, 433] width 582 height 19
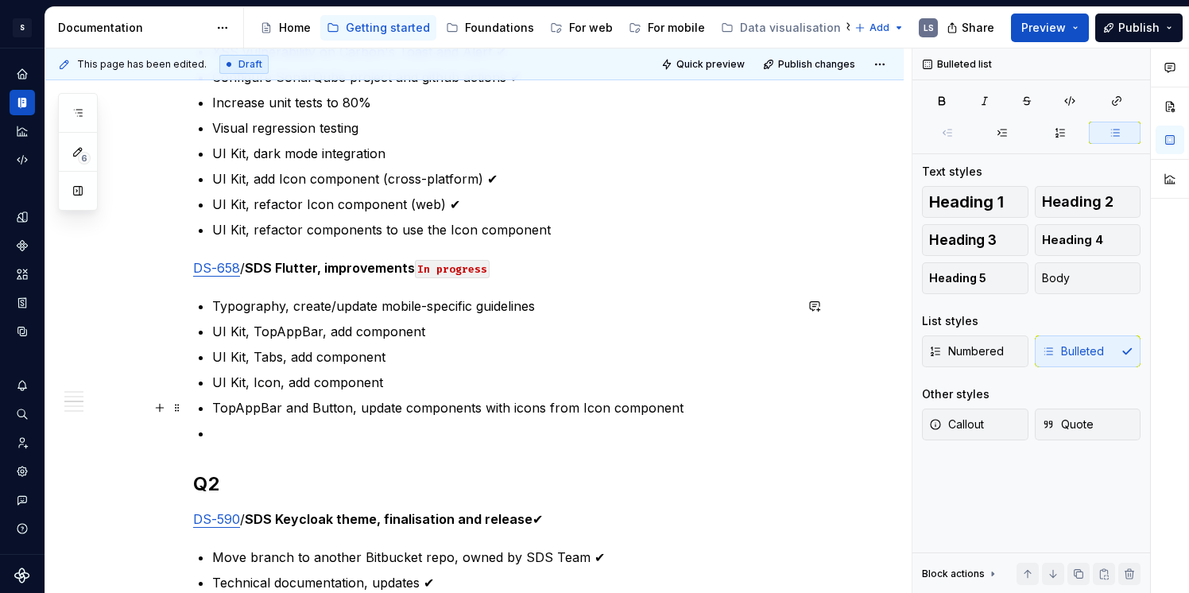
click at [214, 400] on p "TopAppBar and Button, update components with icons from Icon component" at bounding box center [503, 407] width 582 height 19
click at [283, 406] on p "UI Kit, TopAppBar and Button, update components with icons from Icon component" at bounding box center [503, 407] width 582 height 19
click at [273, 334] on p "UI Kit, TopAppBar, add component" at bounding box center [503, 331] width 582 height 19
click at [391, 405] on p "UI Kit, AppBar and Button, update components with icons from Icon component" at bounding box center [503, 407] width 582 height 19
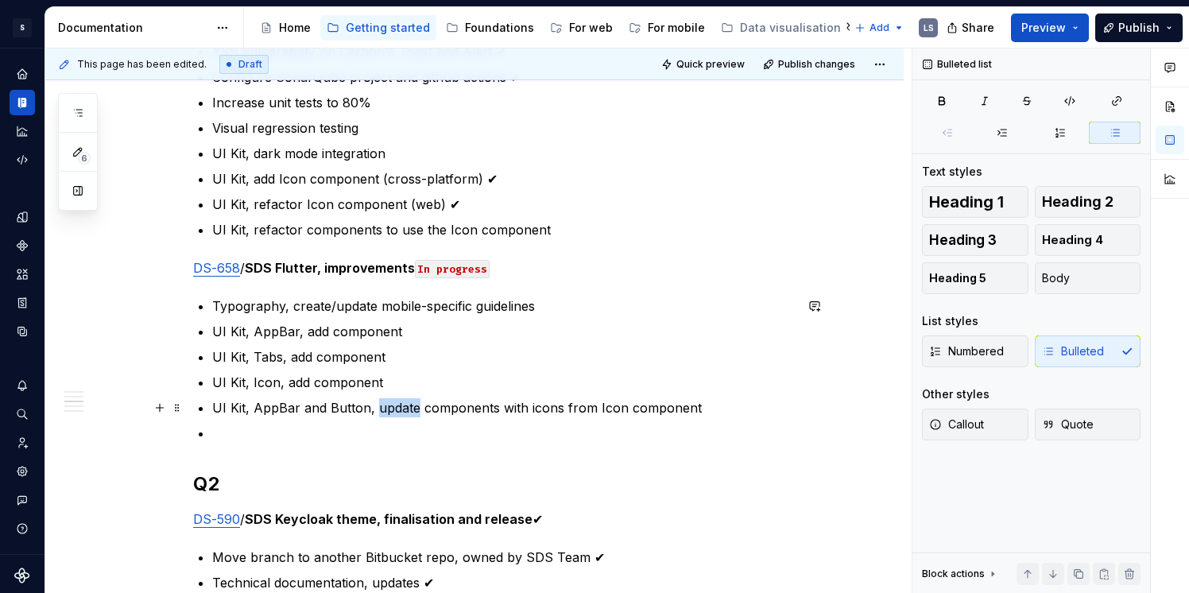
click at [391, 405] on p "UI Kit, AppBar and Button, update components with icons from Icon component" at bounding box center [503, 407] width 582 height 19
click at [520, 404] on p "UI Kit, AppBar and Button, refactor components with icons from Icon component" at bounding box center [503, 407] width 582 height 19
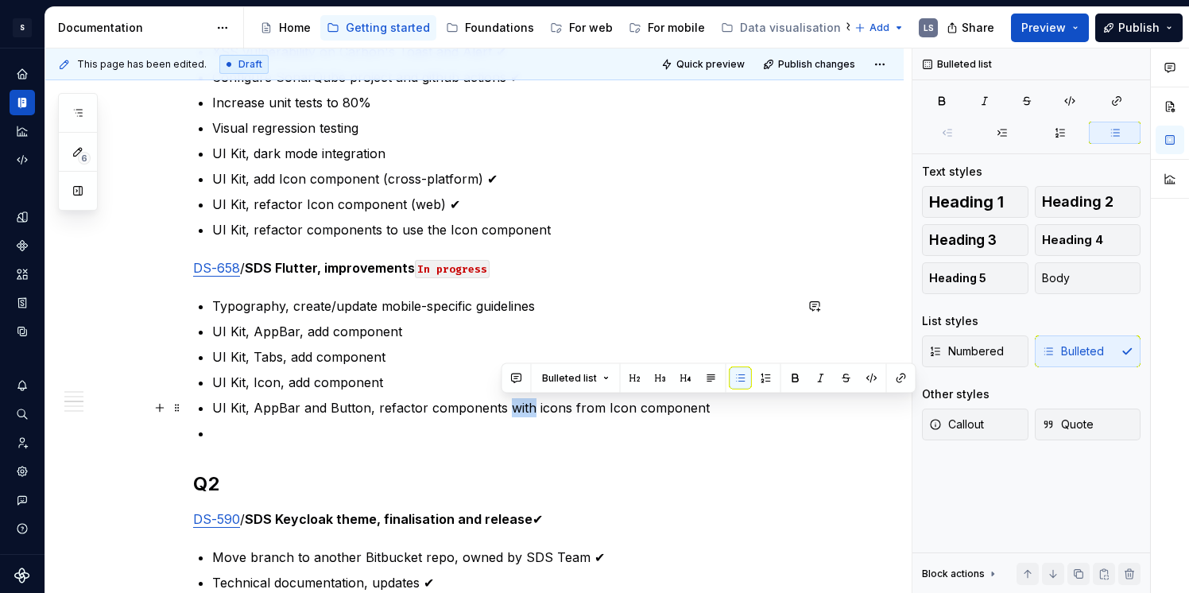
click at [520, 404] on p "UI Kit, AppBar and Button, refactor components with icons from Icon component" at bounding box center [503, 407] width 582 height 19
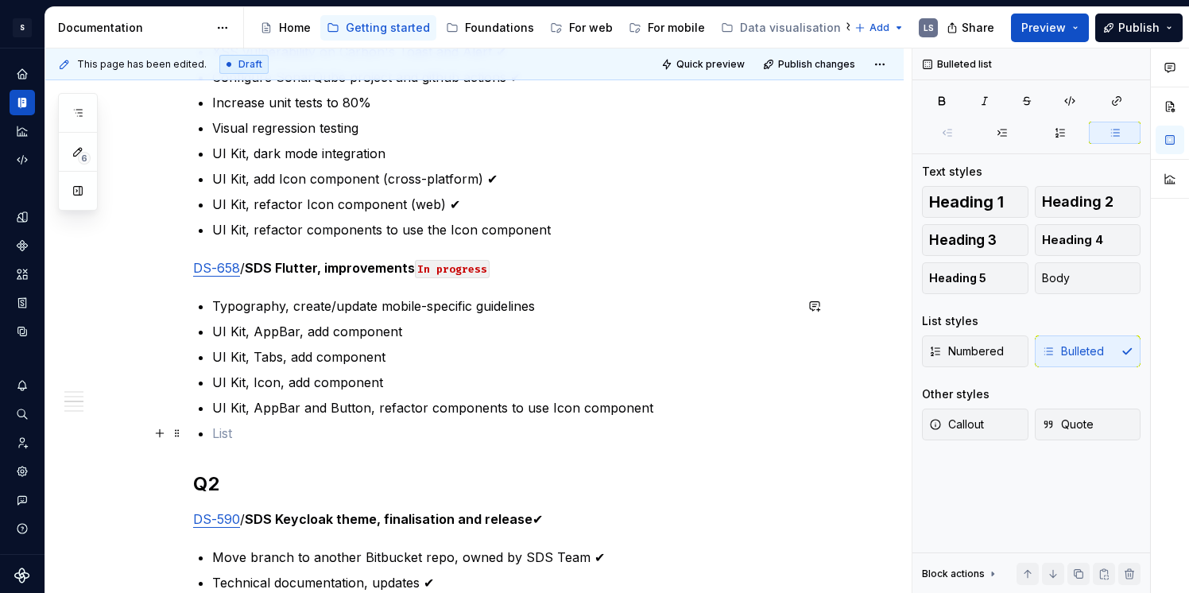
click at [252, 419] on ul "Typography, create/update mobile-specific guidelines UI Kit, AppBar, add compon…" at bounding box center [503, 369] width 582 height 146
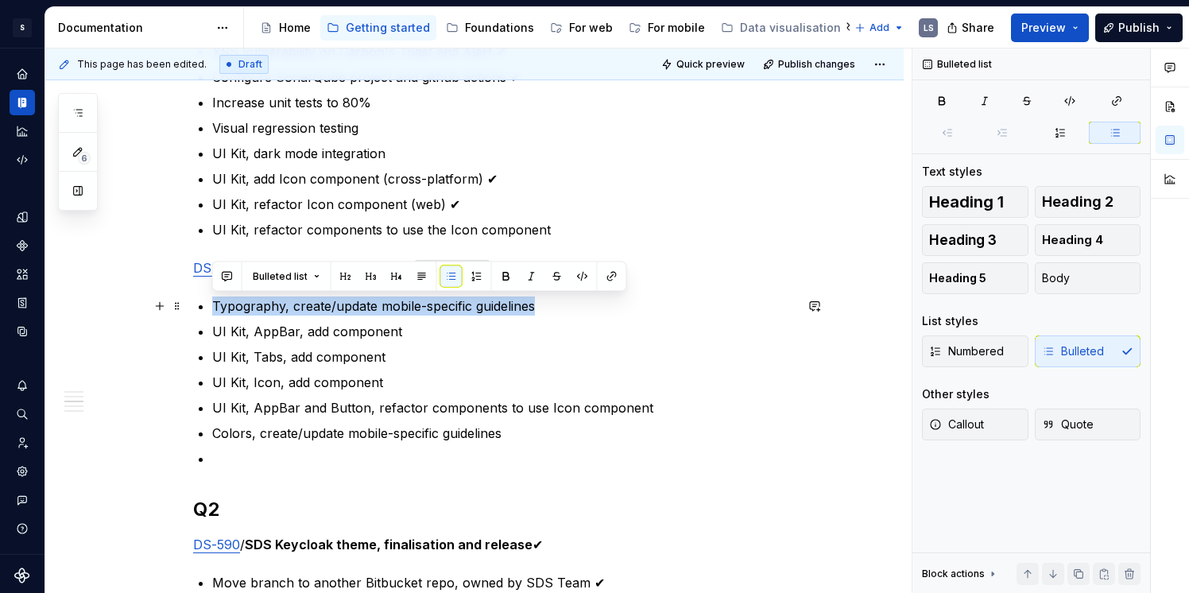
drag, startPoint x: 210, startPoint y: 306, endPoint x: 578, endPoint y: 306, distance: 368.0
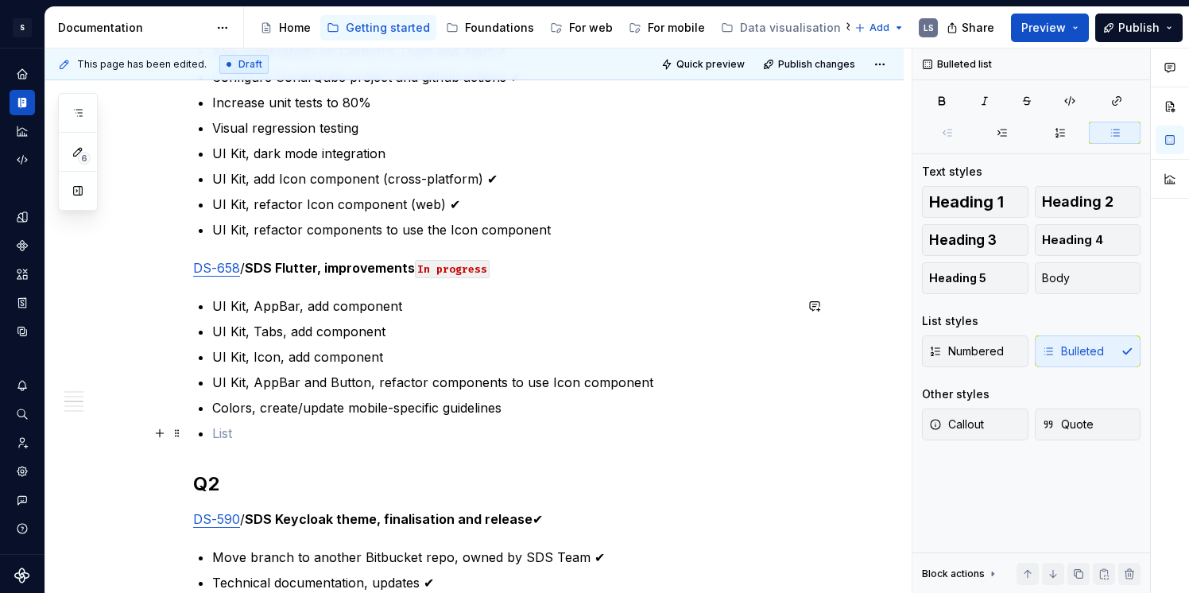
click at [339, 436] on p at bounding box center [503, 433] width 582 height 19
click at [680, 379] on p "UI Kit, AppBar and Button, refactor components to use Icon component" at bounding box center [503, 382] width 582 height 19
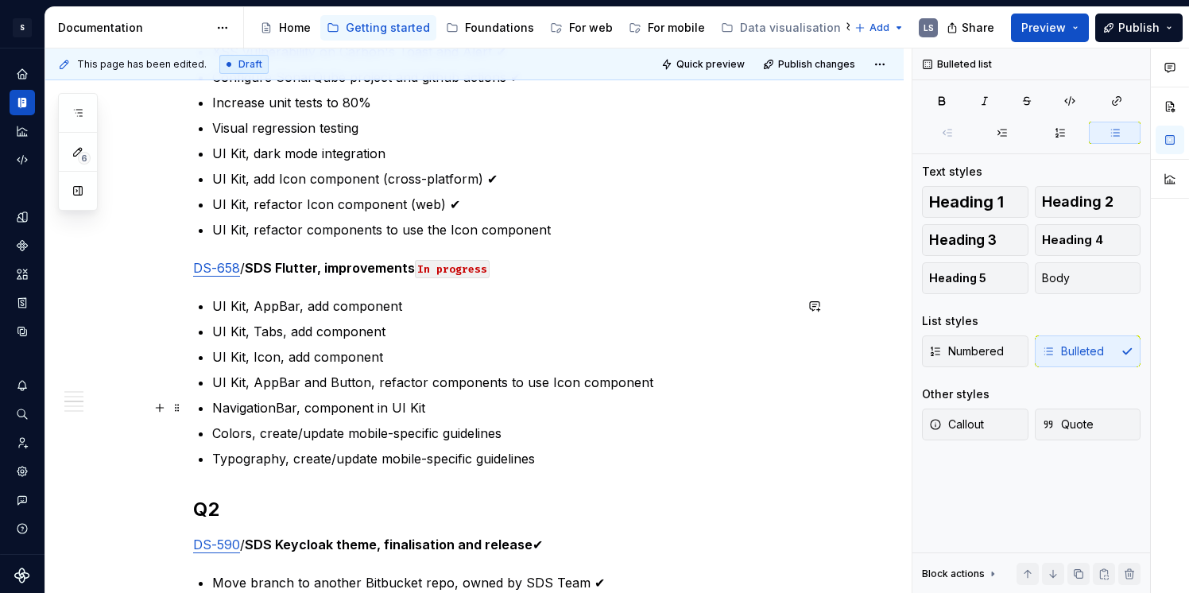
click at [267, 412] on p "NavigationBar, component in UI Kit" at bounding box center [503, 407] width 582 height 19
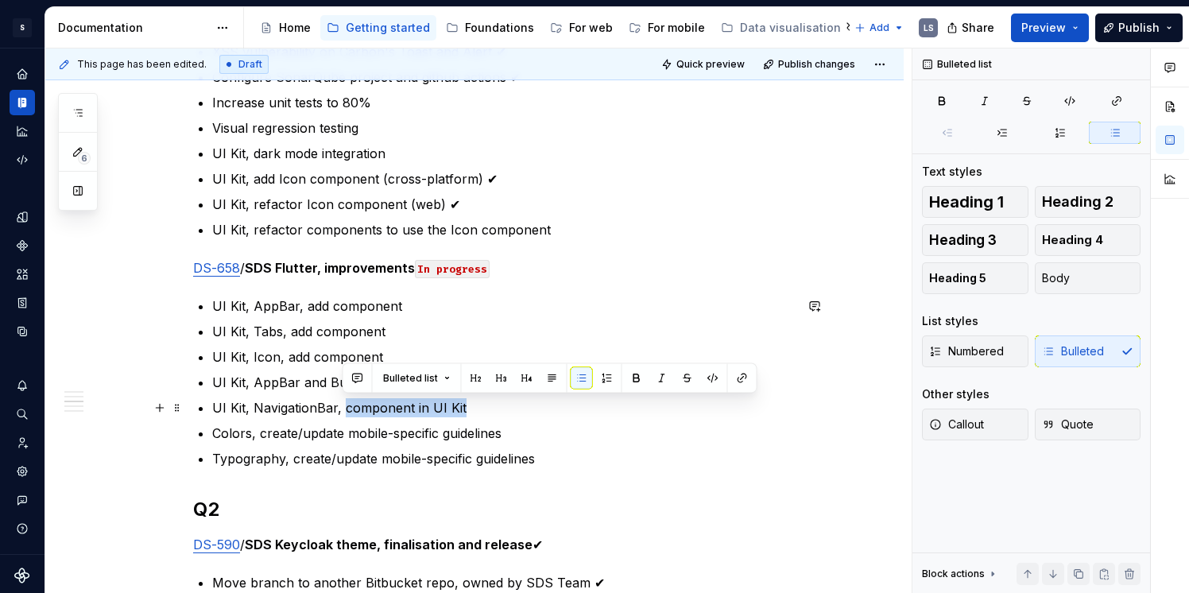
drag, startPoint x: 342, startPoint y: 407, endPoint x: 493, endPoint y: 407, distance: 151.0
click at [493, 407] on p "UI Kit, NavigationBar, component in UI Kit" at bounding box center [503, 407] width 582 height 19
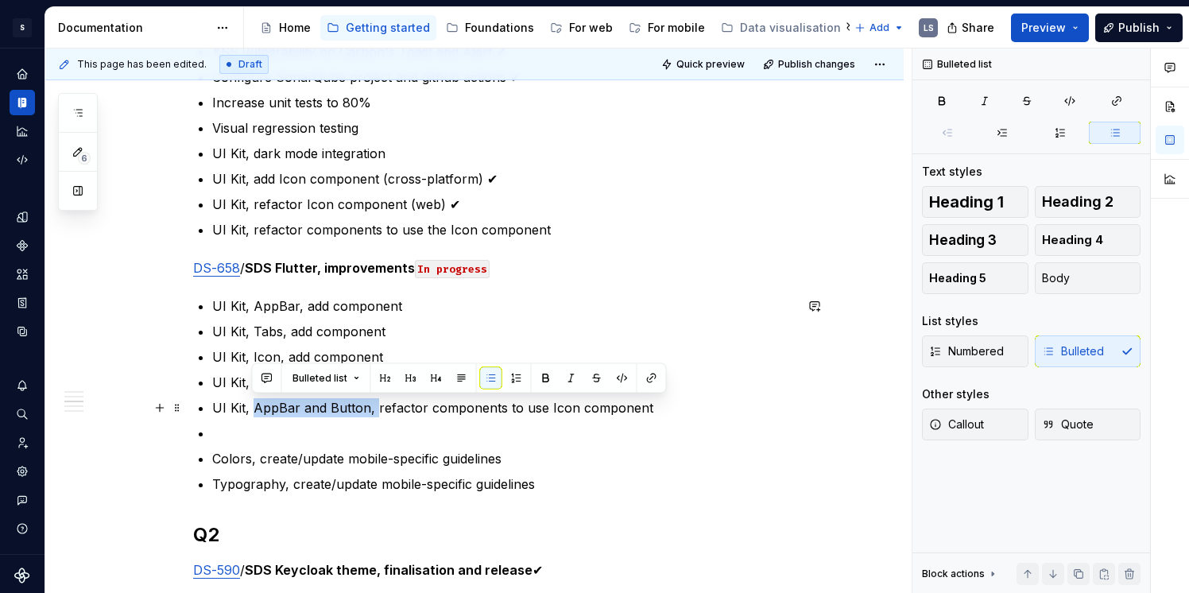
drag, startPoint x: 251, startPoint y: 402, endPoint x: 371, endPoint y: 406, distance: 120.1
click at [371, 406] on p "UI Kit, AppBar and Button, refactor components to use Icon component" at bounding box center [503, 407] width 582 height 19
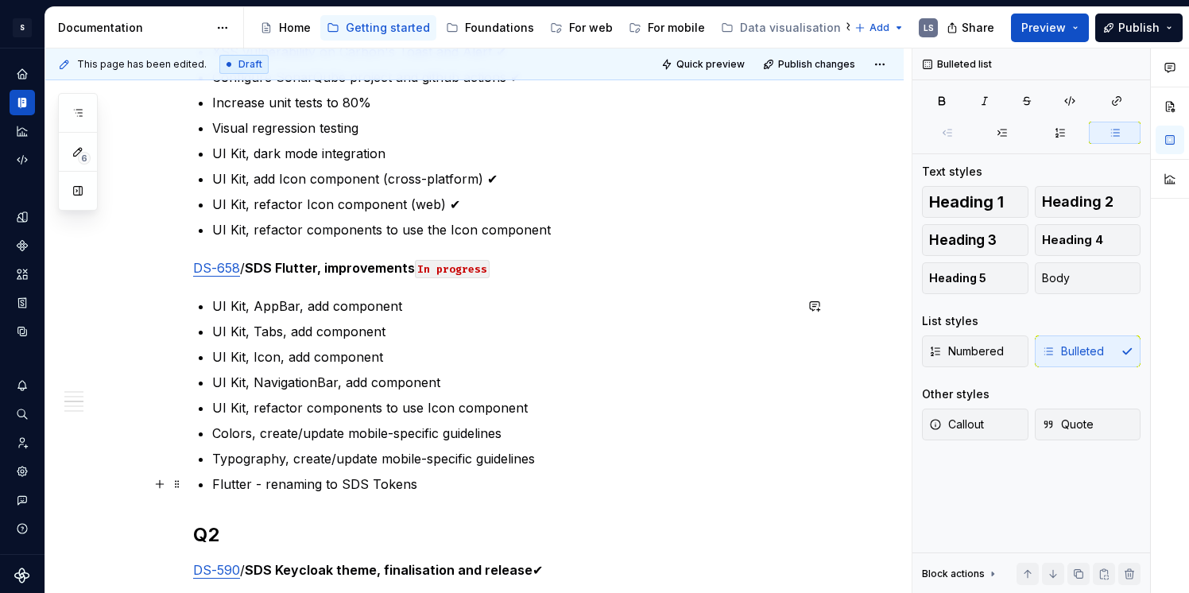
click at [242, 482] on p "Flutter - renaming to SDS Tokens" at bounding box center [503, 484] width 582 height 19
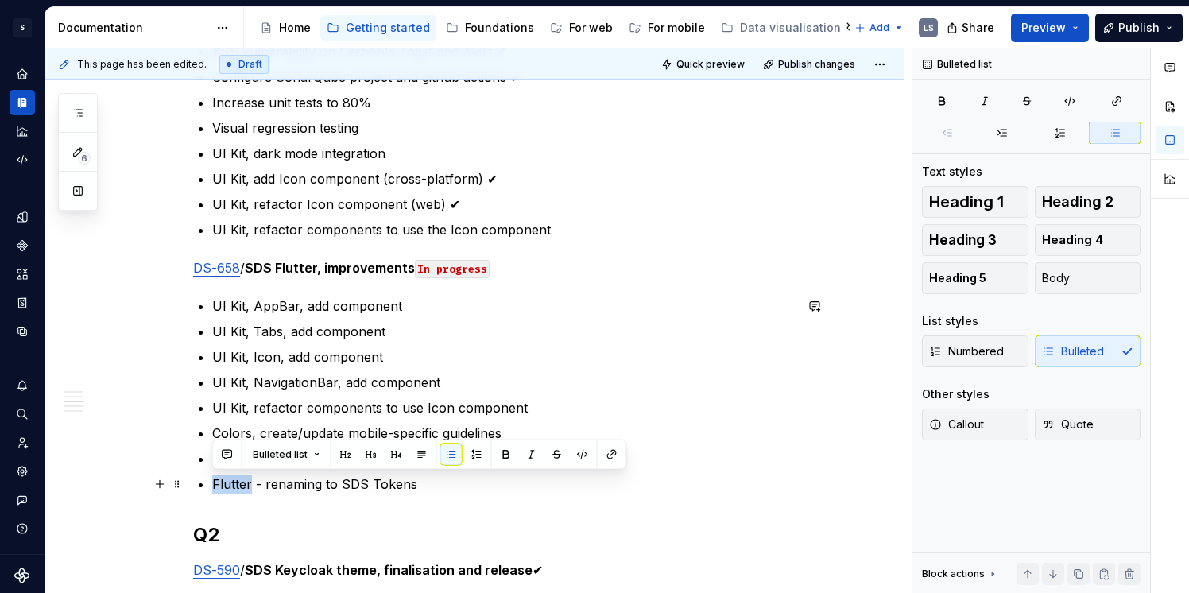
click at [242, 482] on p "Flutter - renaming to SDS Tokens" at bounding box center [503, 484] width 582 height 19
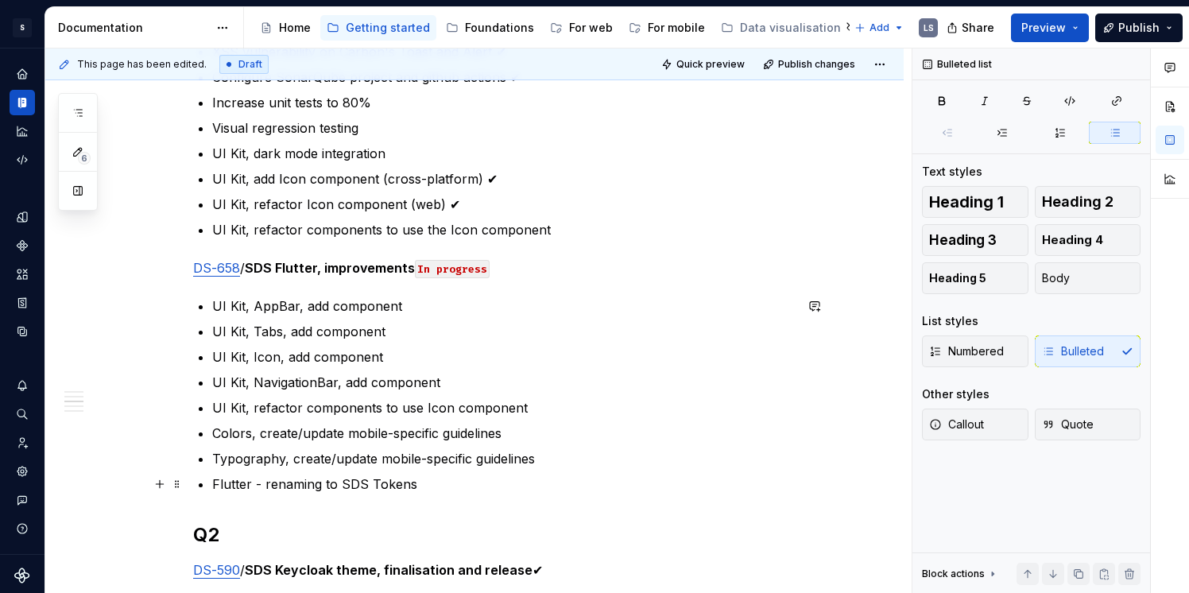
click at [257, 484] on p "Flutter - renaming to SDS Tokens" at bounding box center [503, 484] width 582 height 19
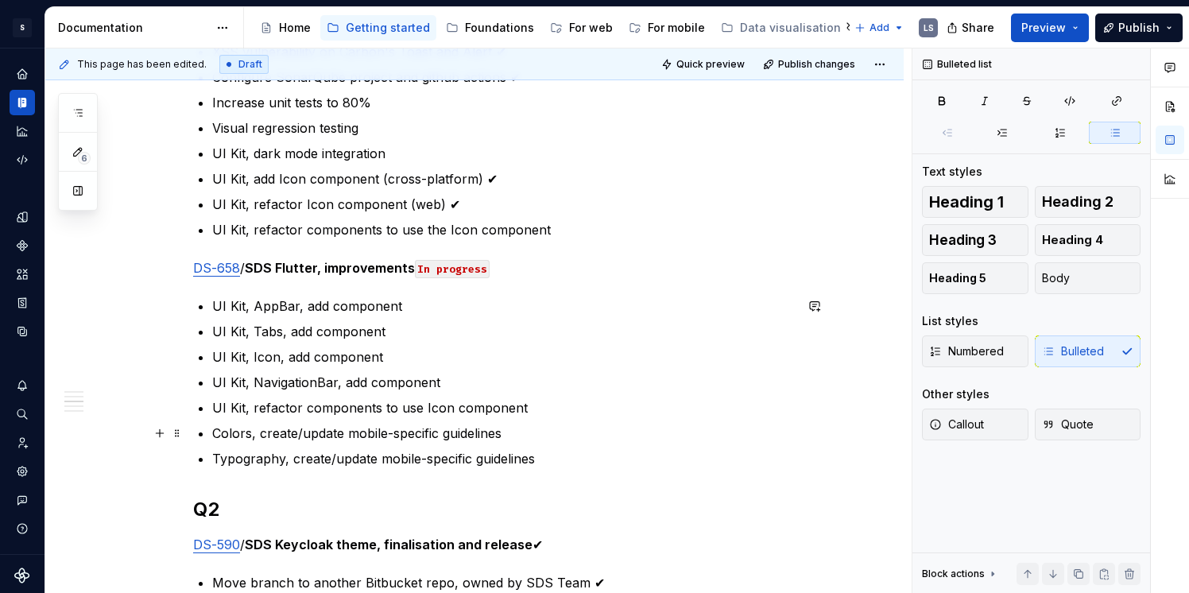
click at [554, 425] on p "Colors, create/update mobile-specific guidelines" at bounding box center [503, 433] width 582 height 19
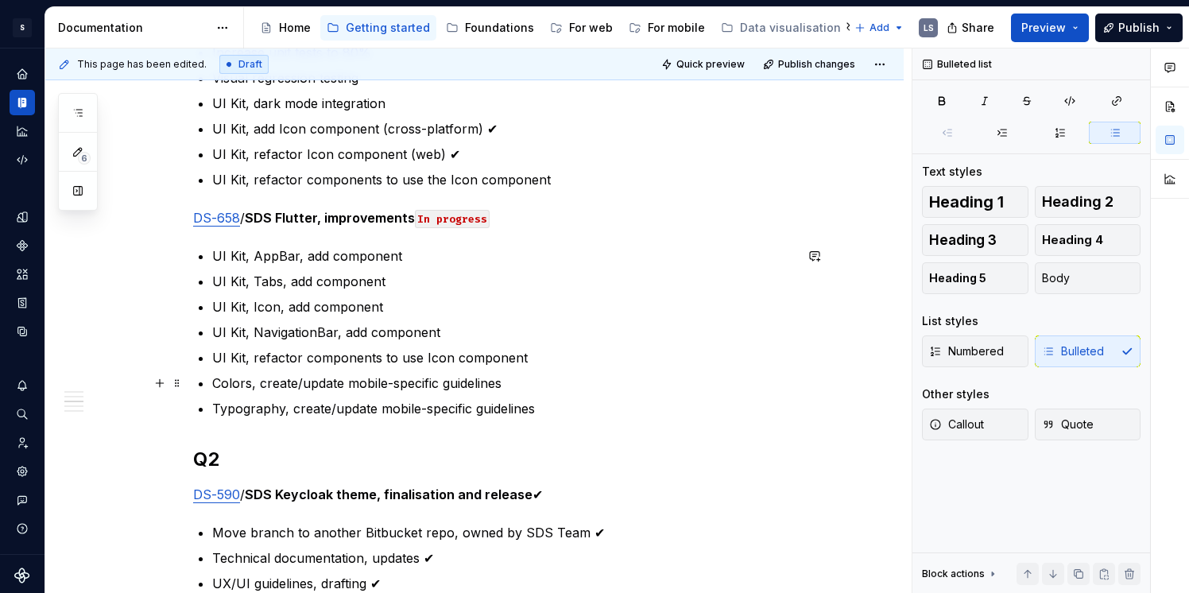
scroll to position [869, 0]
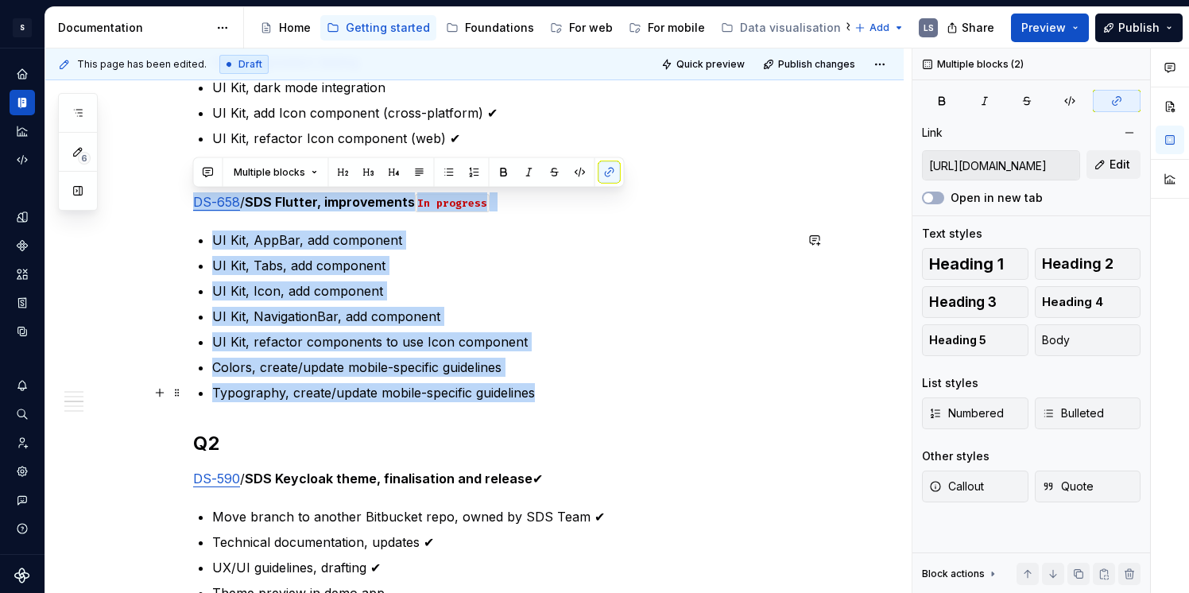
drag, startPoint x: 193, startPoint y: 204, endPoint x: 566, endPoint y: 392, distance: 417.3
click at [566, 393] on p "Typography, create/update mobile-specific guidelines" at bounding box center [503, 392] width 582 height 19
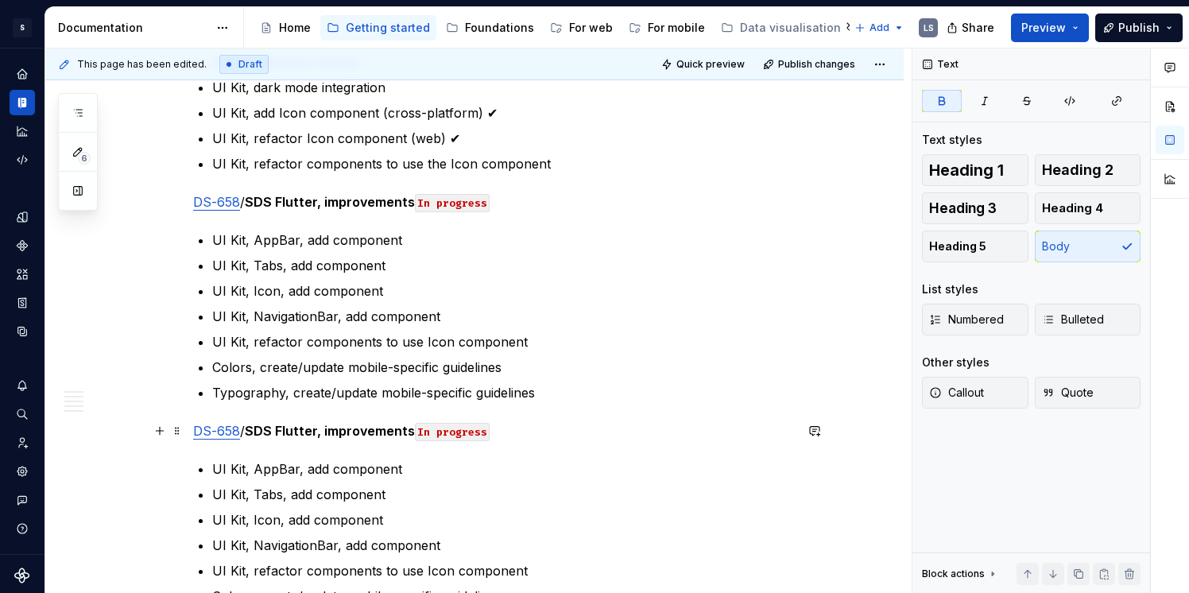
click at [294, 433] on strong "SDS Flutter, improvements" at bounding box center [330, 431] width 170 height 16
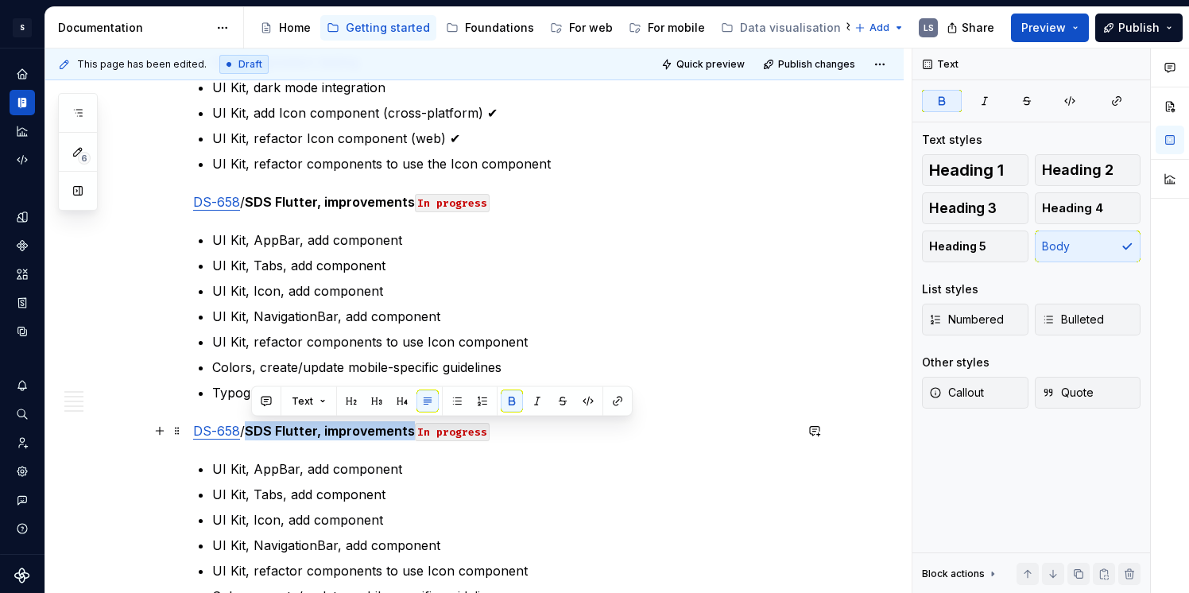
drag, startPoint x: 252, startPoint y: 431, endPoint x: 415, endPoint y: 429, distance: 163.0
click at [415, 429] on strong "SDS Flutter, improvements" at bounding box center [330, 431] width 170 height 16
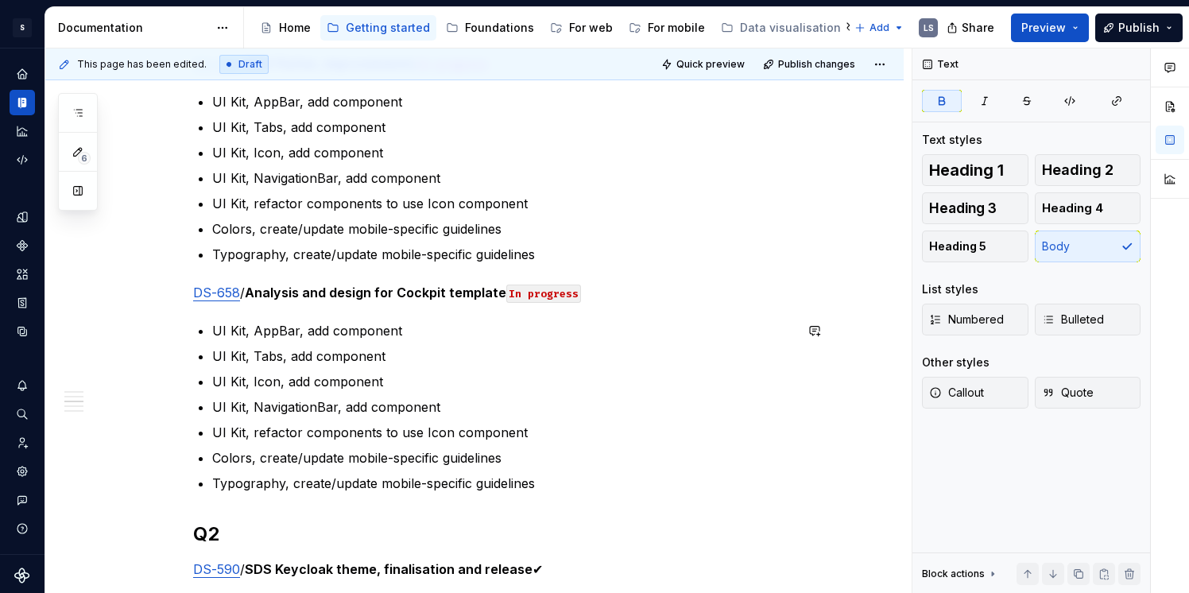
scroll to position [1027, 0]
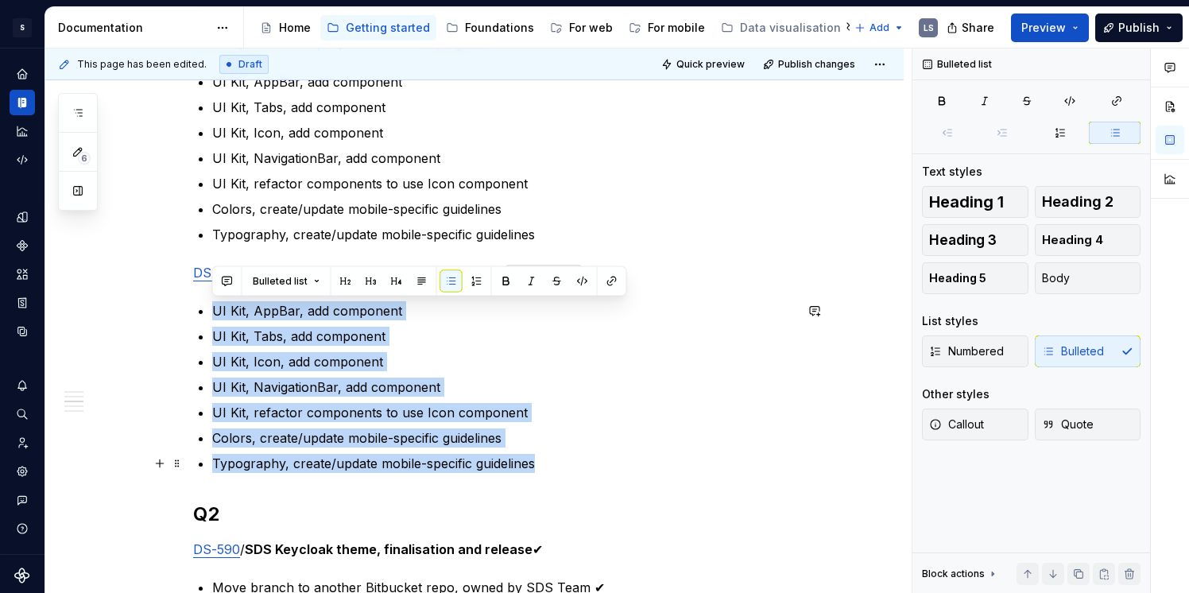
drag, startPoint x: 212, startPoint y: 305, endPoint x: 599, endPoint y: 463, distance: 418.2
click at [599, 463] on ul "UI Kit, AppBar, add component UI Kit, Tabs, add component UI Kit, Icon, add com…" at bounding box center [503, 387] width 582 height 172
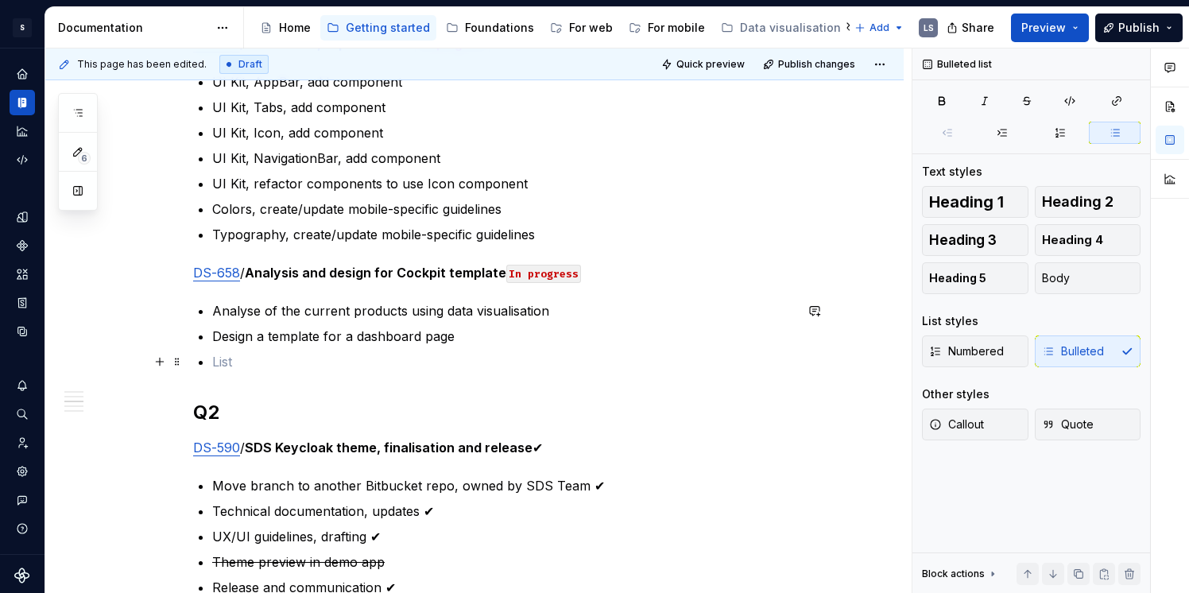
click at [232, 350] on ul "Analyse of the current products using data visualisation Design a template for …" at bounding box center [503, 336] width 582 height 70
click at [419, 350] on ul "Analyse of the current products using data visualisation Design a template for …" at bounding box center [503, 336] width 582 height 70
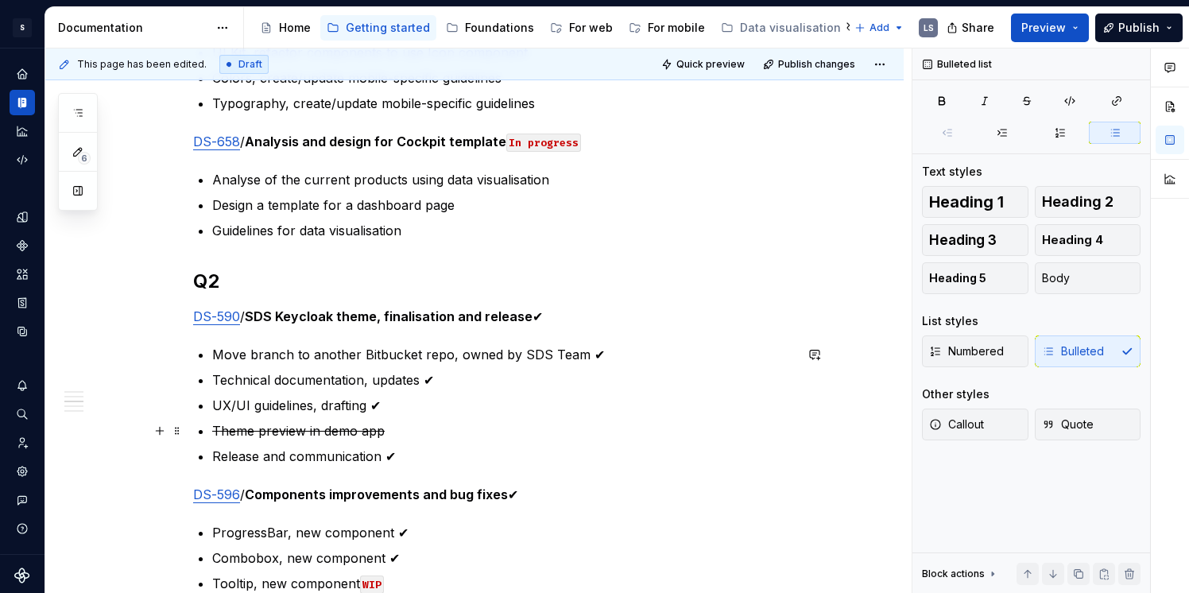
scroll to position [1157, 0]
click at [378, 179] on p "Analyse of the current products using data visualisation" at bounding box center [503, 181] width 582 height 19
click at [256, 181] on p "Analyse of the current products using data visualisation" at bounding box center [503, 181] width 582 height 19
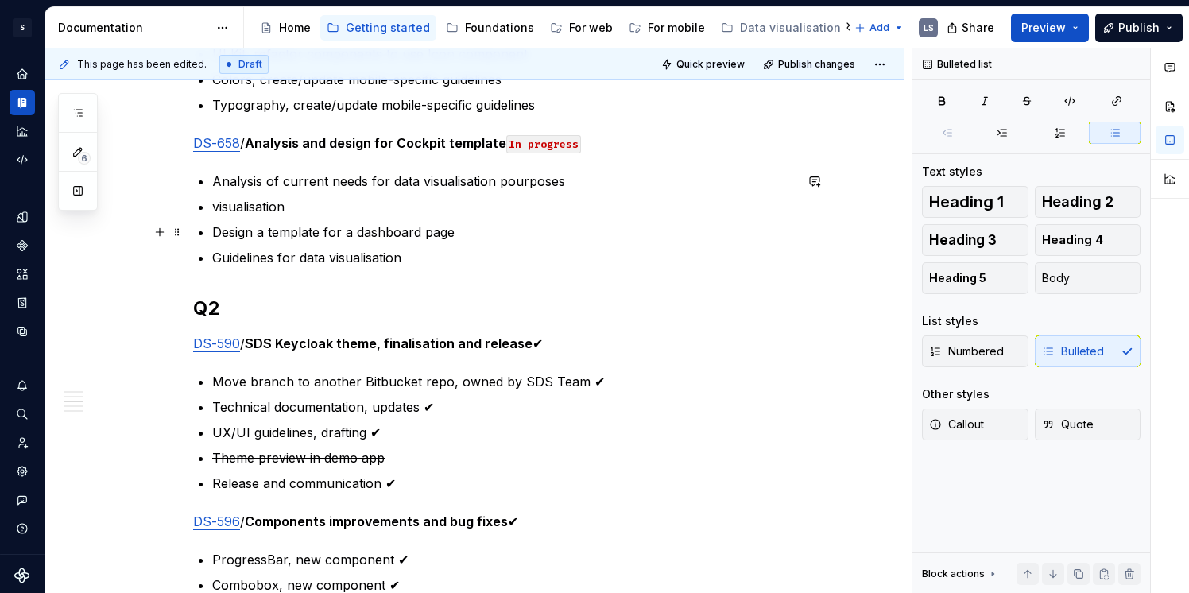
click at [234, 210] on p "visualisation" at bounding box center [503, 206] width 582 height 19
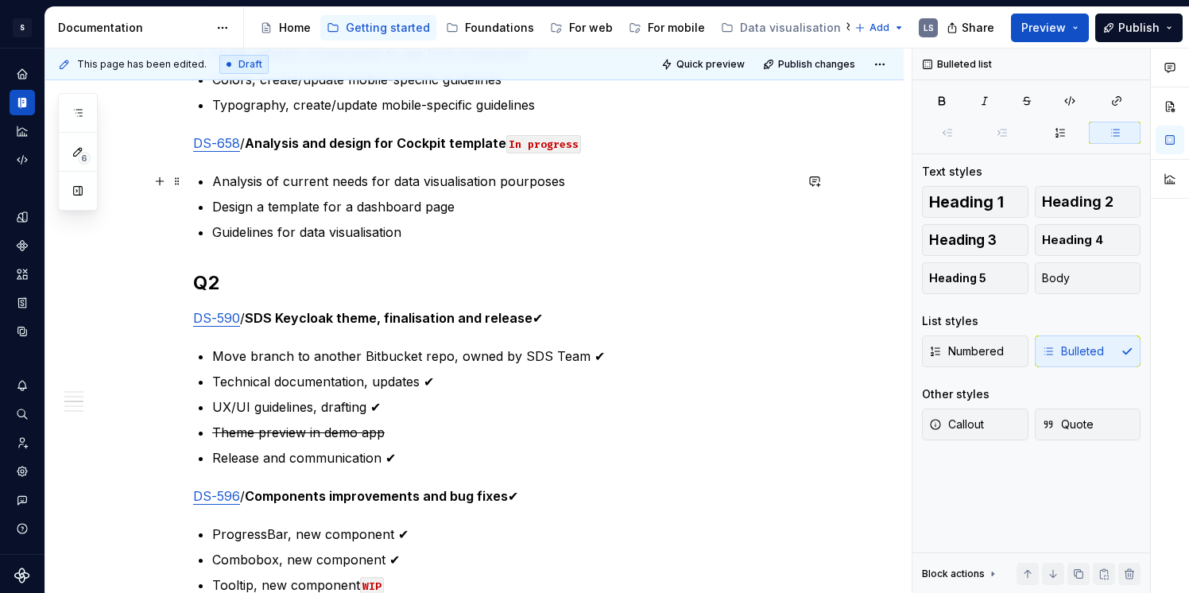
click at [512, 180] on p "Analysis of current needs for data visualisation pourposes" at bounding box center [503, 181] width 582 height 19
click at [223, 233] on p "Guidelines for data visualisation" at bounding box center [503, 232] width 582 height 19
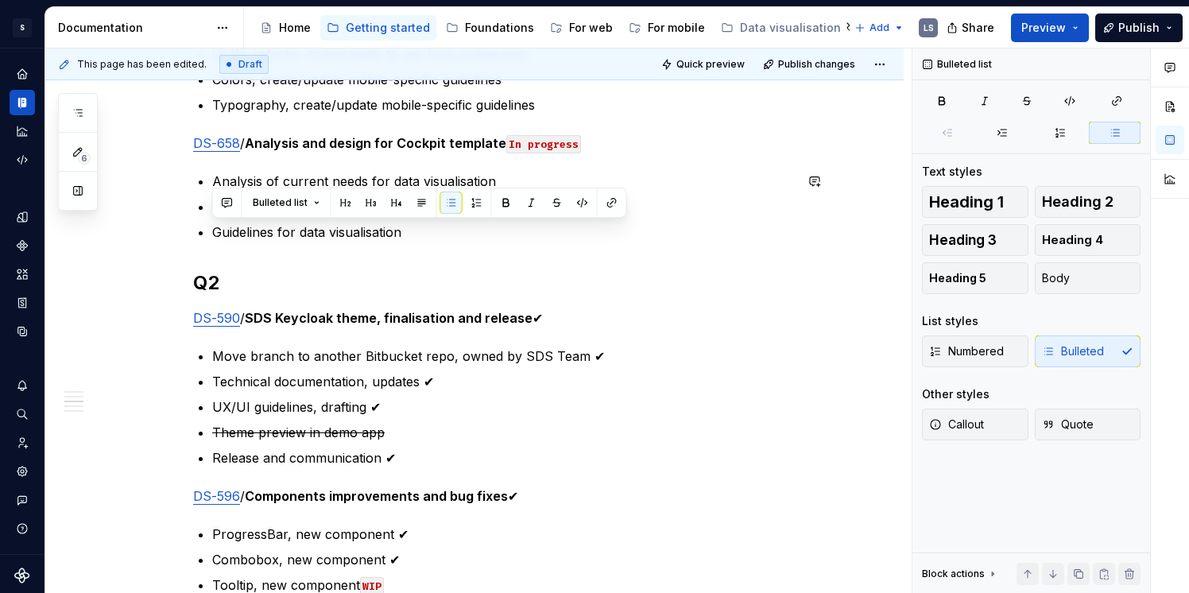
click at [279, 251] on div "Annual plan Only the tasks for the current quarter are confirmed and planned . …" at bounding box center [493, 557] width 601 height 2760
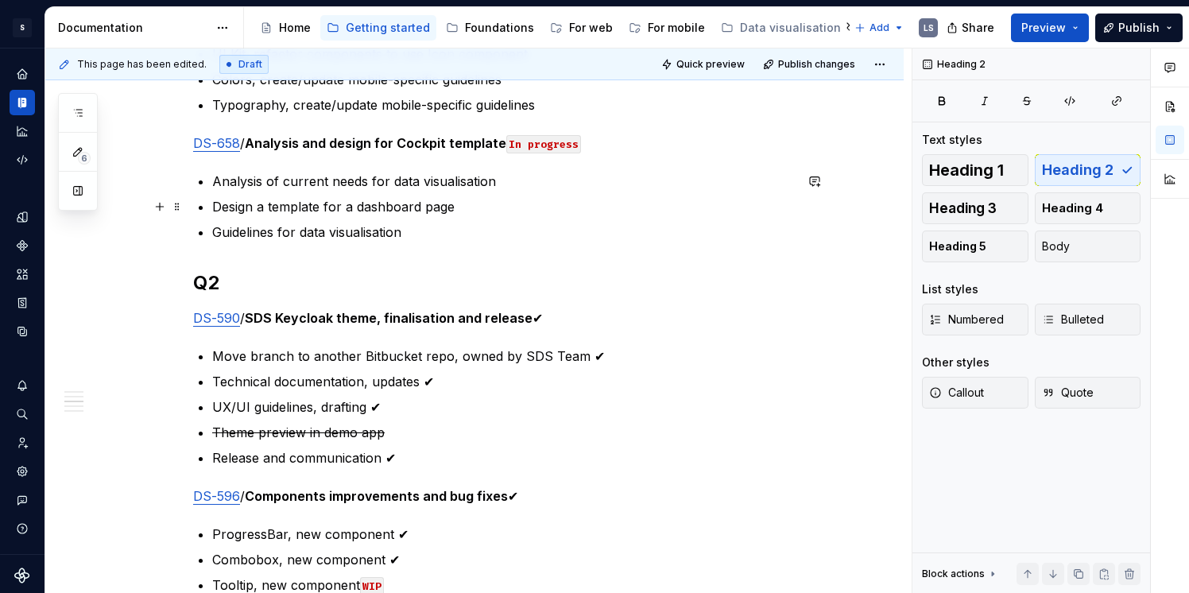
click at [397, 206] on p "Design a template for a dashboard page" at bounding box center [503, 206] width 582 height 19
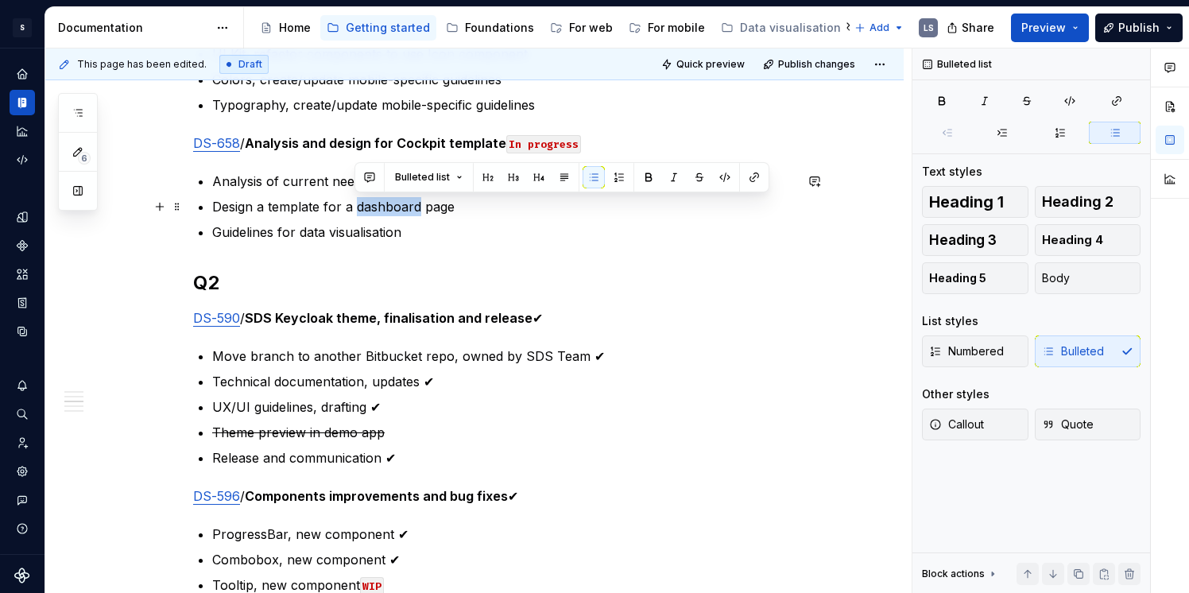
click at [397, 206] on p "Design a template for a dashboard page" at bounding box center [503, 206] width 582 height 19
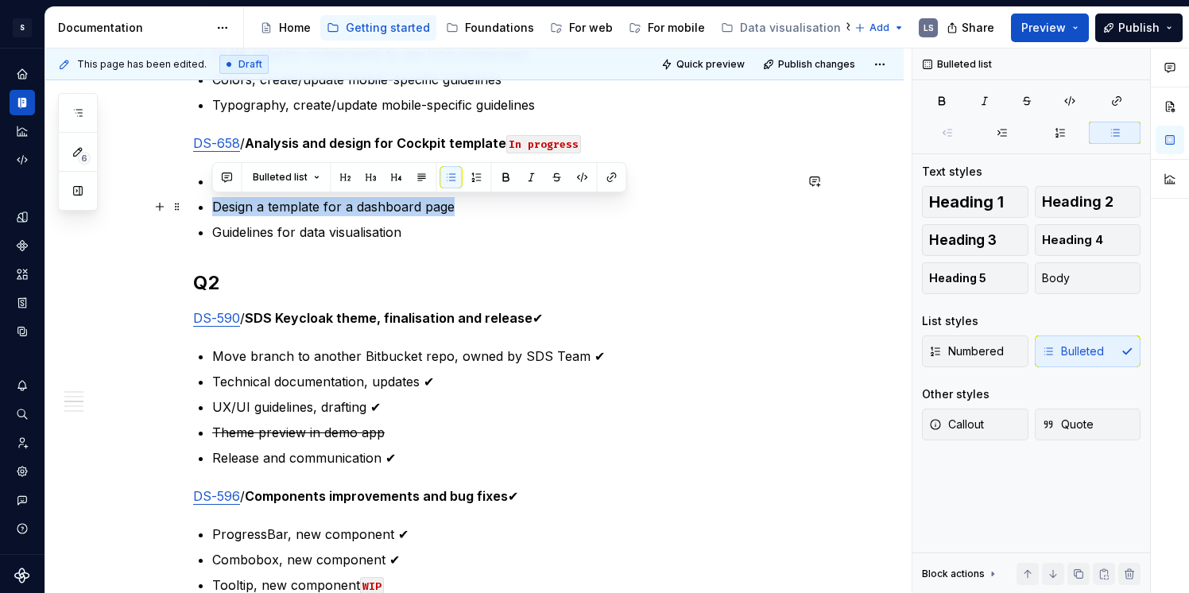
drag, startPoint x: 469, startPoint y: 210, endPoint x: 209, endPoint y: 214, distance: 259.9
click at [209, 214] on div "Annual plan Only the tasks for the current quarter are confirmed and planned . …" at bounding box center [493, 557] width 601 height 2760
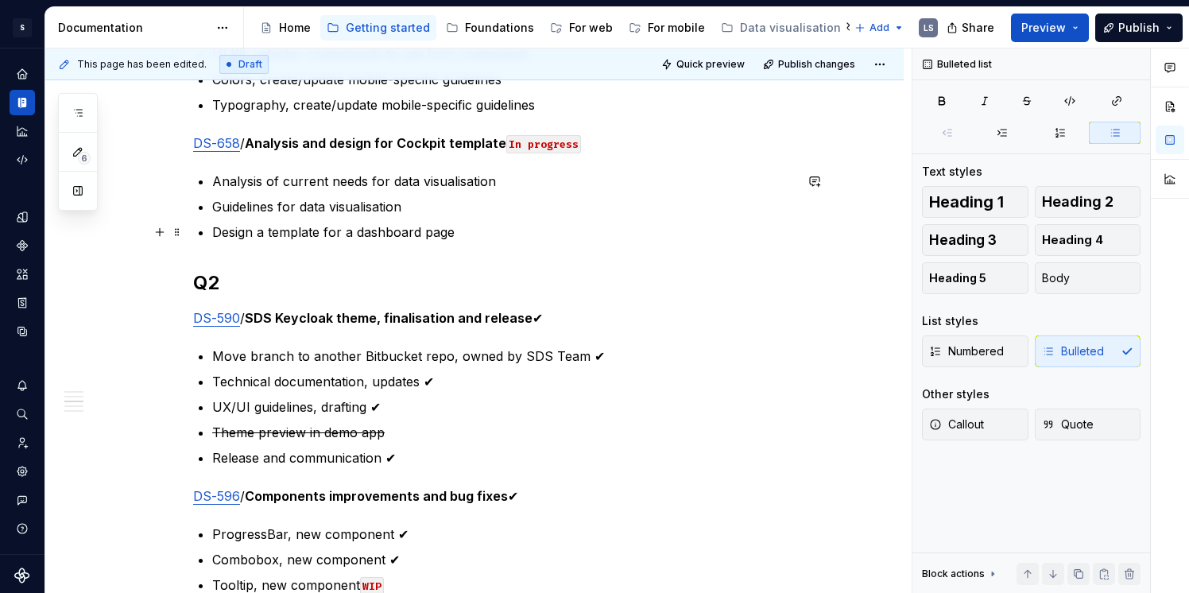
click at [260, 232] on p "Design a template for a dashboard page" at bounding box center [503, 232] width 582 height 19
click at [389, 229] on p "Design of template for a dashboard page" at bounding box center [503, 232] width 582 height 19
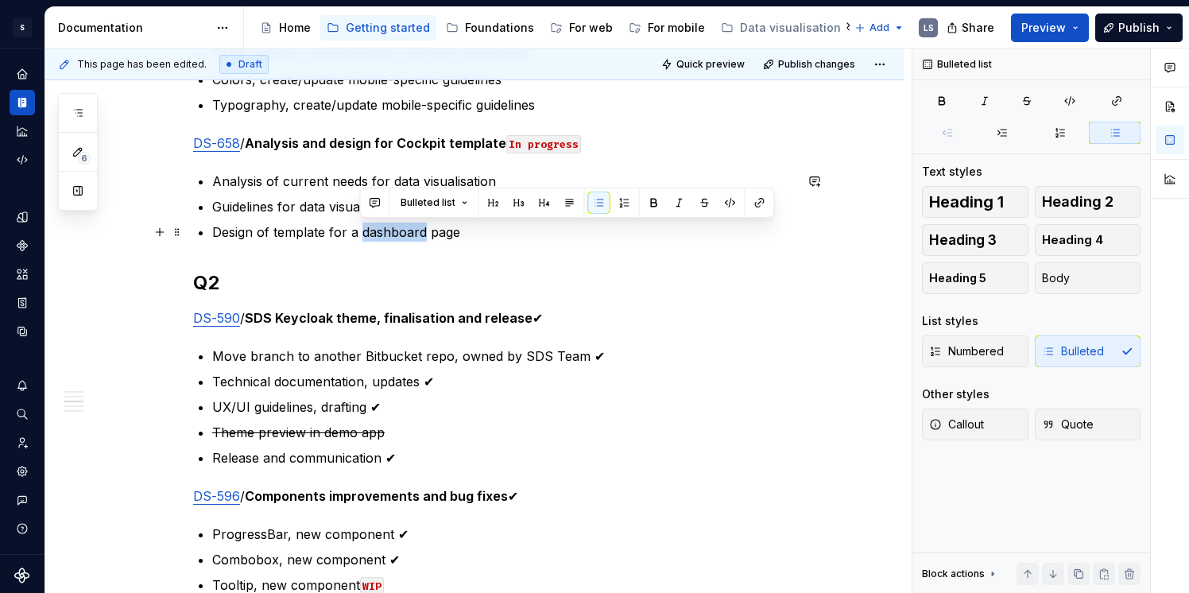
click at [389, 229] on p "Design of template for a dashboard page" at bounding box center [503, 232] width 582 height 19
click at [444, 239] on p "Design of template for a dashboard page" at bounding box center [503, 232] width 582 height 19
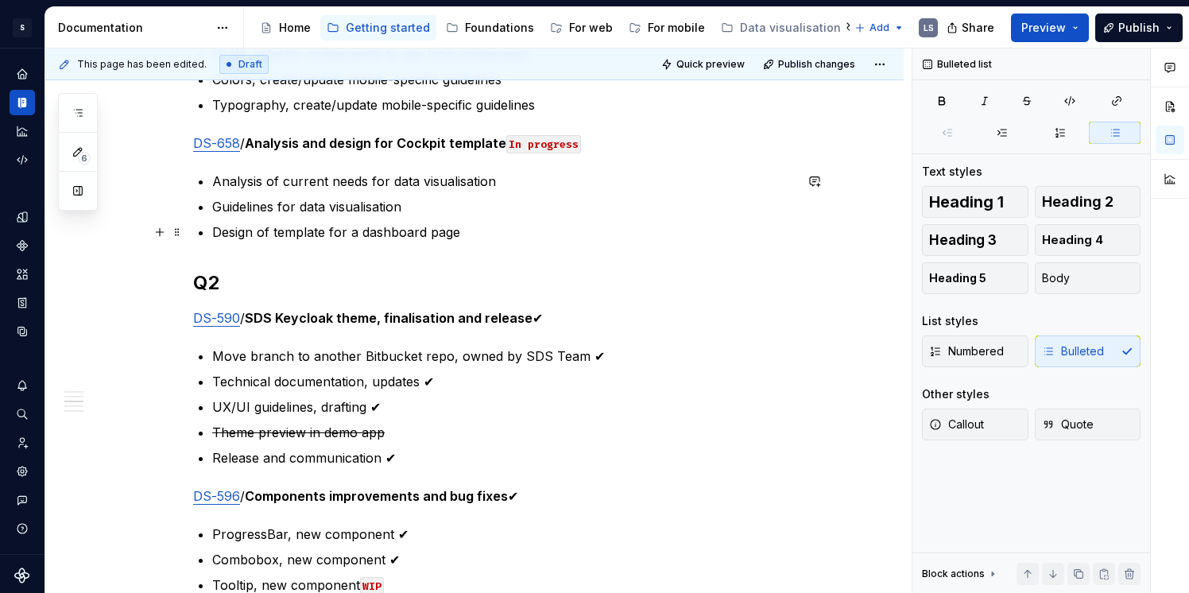
click at [470, 239] on p "Design of template for a dashboard page" at bounding box center [503, 232] width 582 height 19
click at [444, 215] on p "Guidelines for data visualisation" at bounding box center [503, 206] width 582 height 19
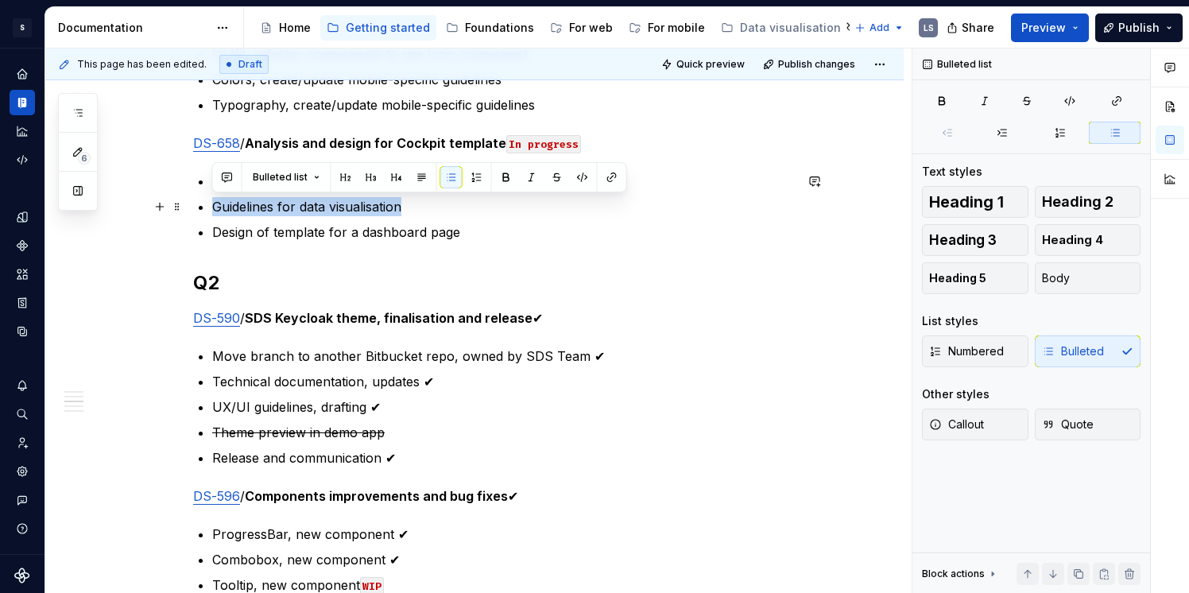
drag, startPoint x: 367, startPoint y: 210, endPoint x: 211, endPoint y: 213, distance: 155.8
click at [212, 213] on p "Guidelines for data visualisation" at bounding box center [503, 206] width 582 height 19
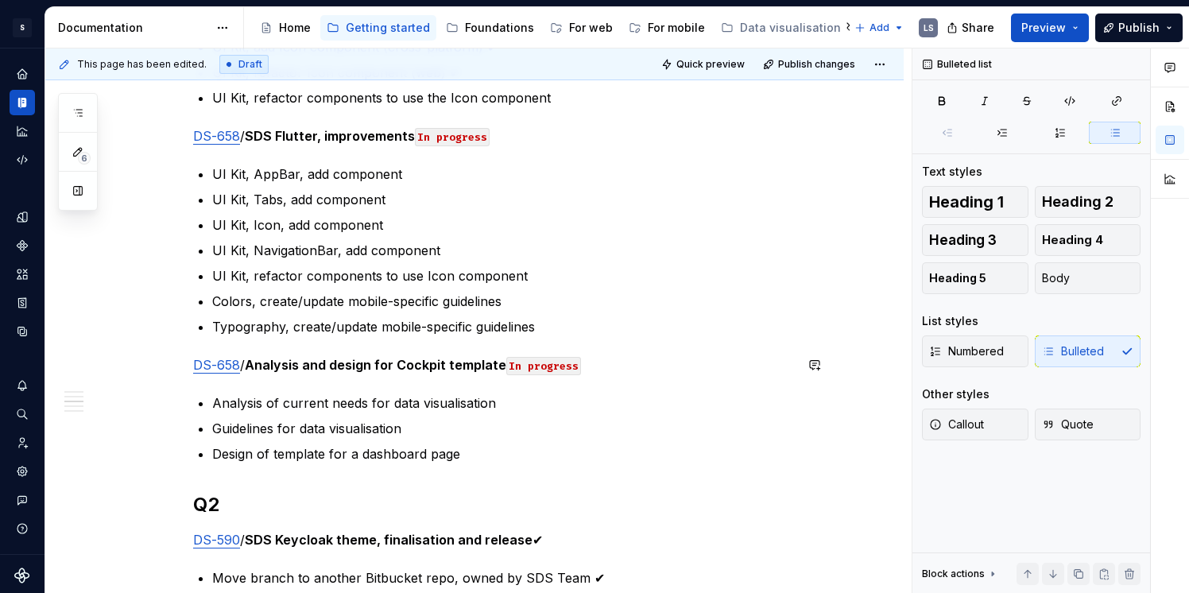
scroll to position [982, 0]
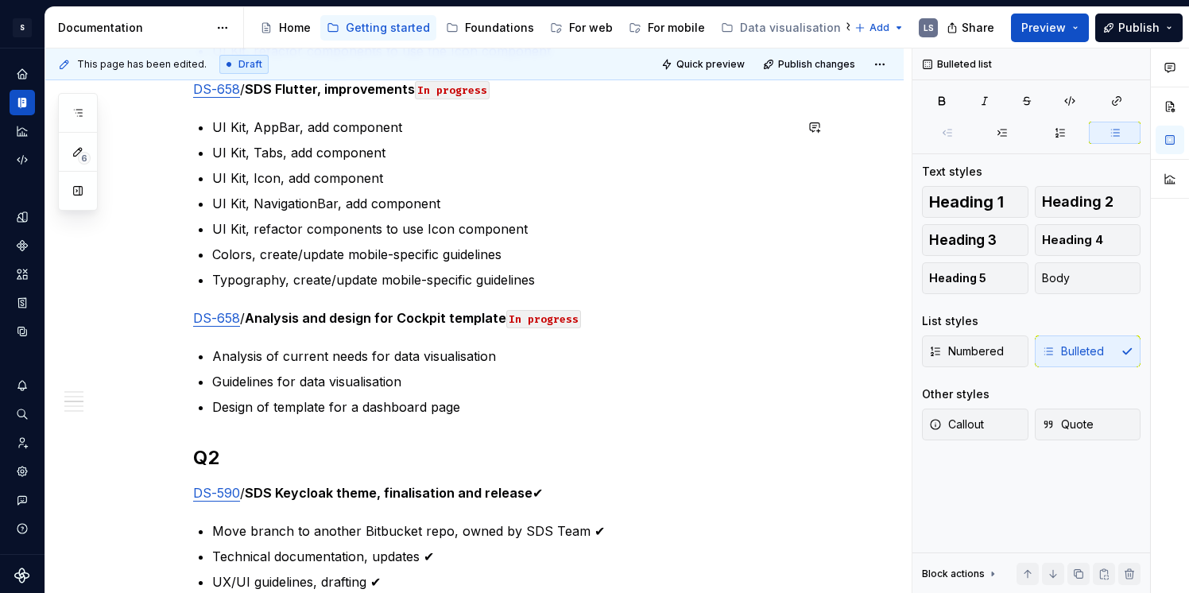
type textarea "*"
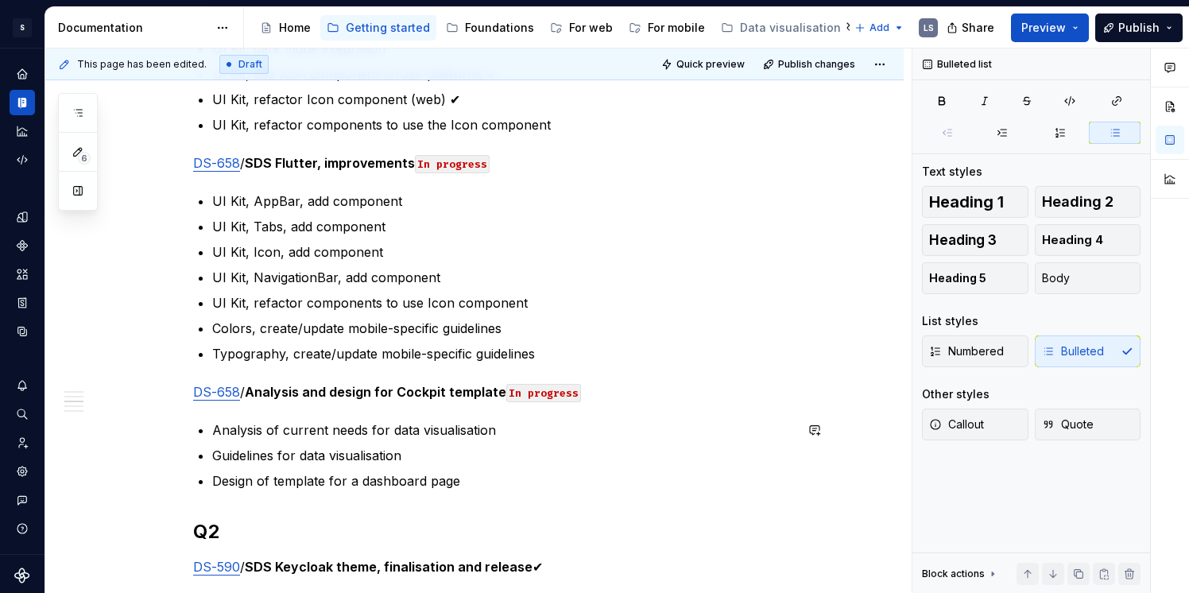
scroll to position [913, 0]
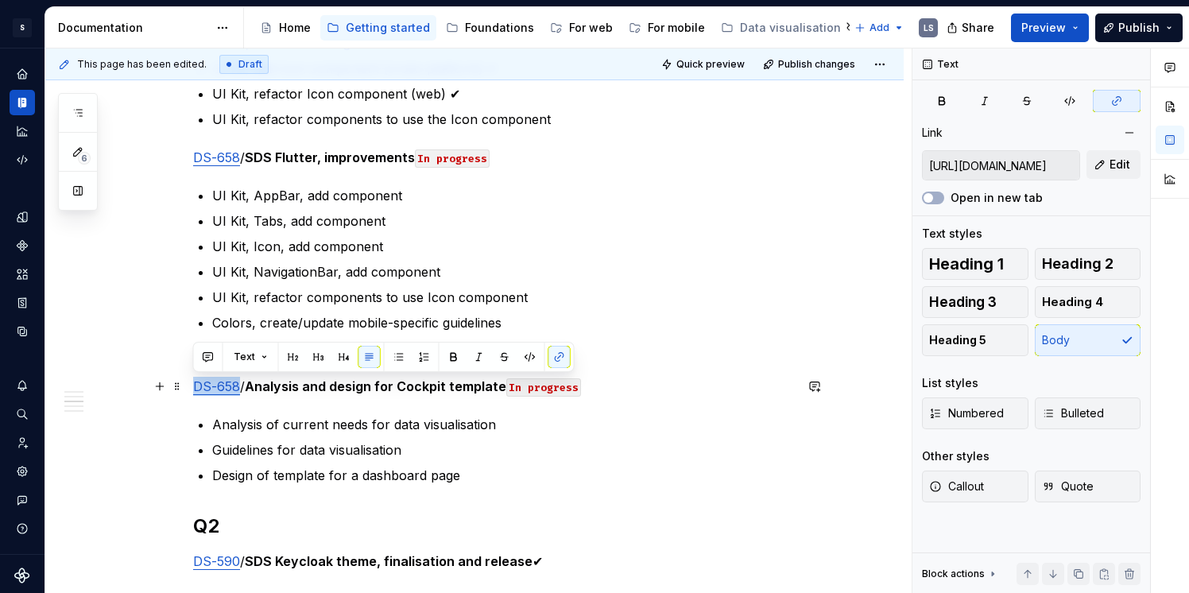
drag, startPoint x: 235, startPoint y: 389, endPoint x: 186, endPoint y: 390, distance: 49.3
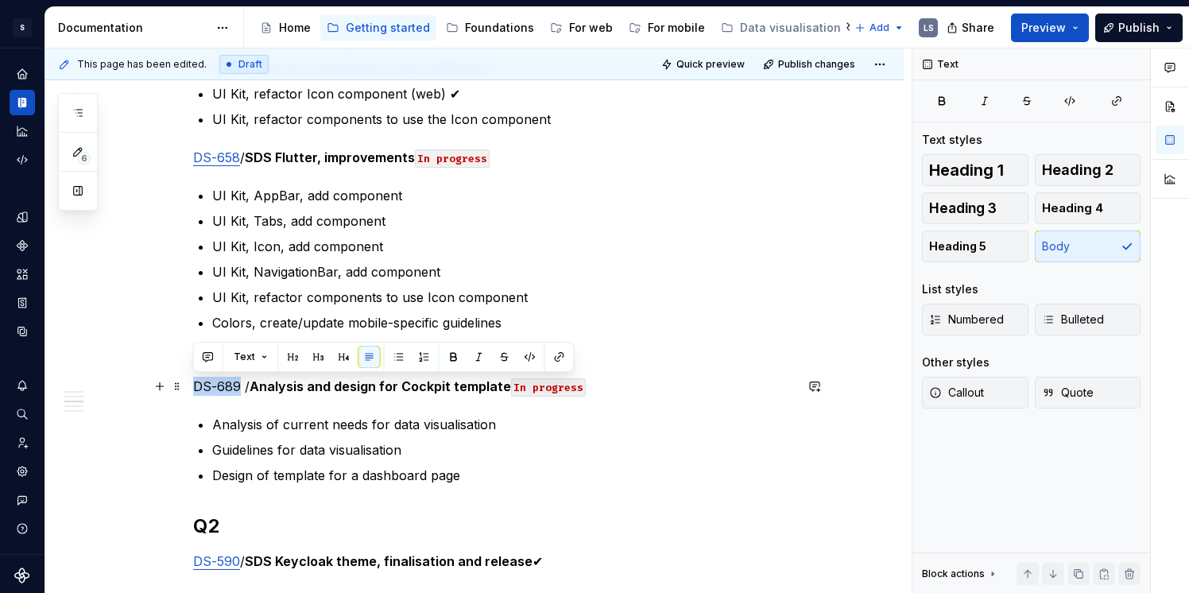
click at [236, 387] on p "DS-689 / Analysis and design for Cockpit template In progress" at bounding box center [493, 386] width 601 height 19
click at [1120, 99] on icon "button" at bounding box center [1116, 101] width 13 height 13
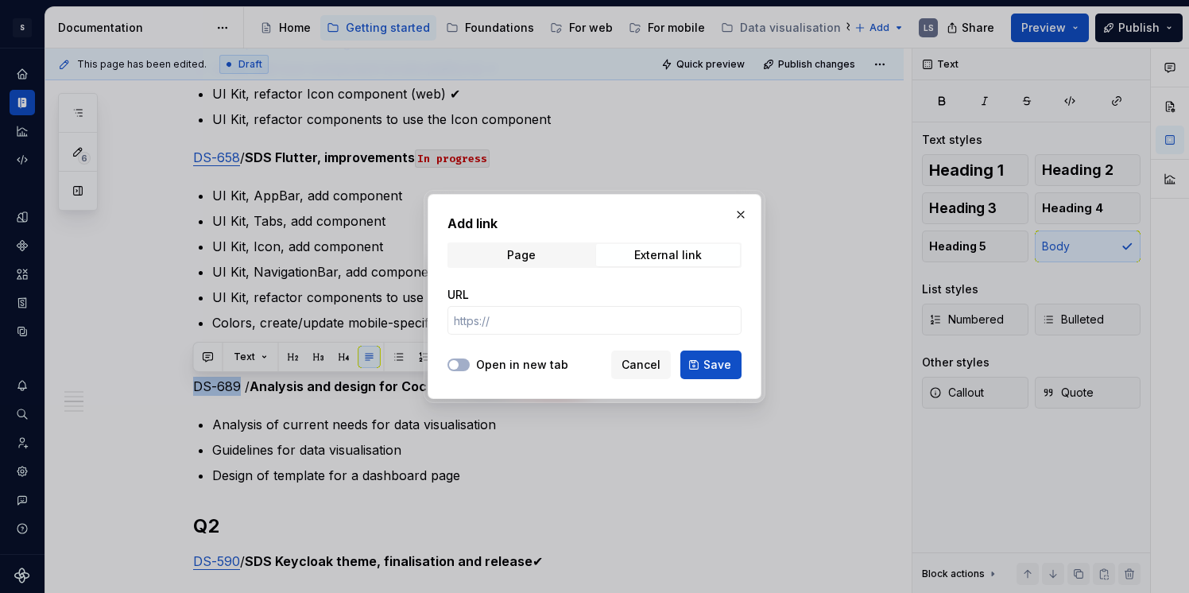
type input "[URL][DOMAIN_NAME]"
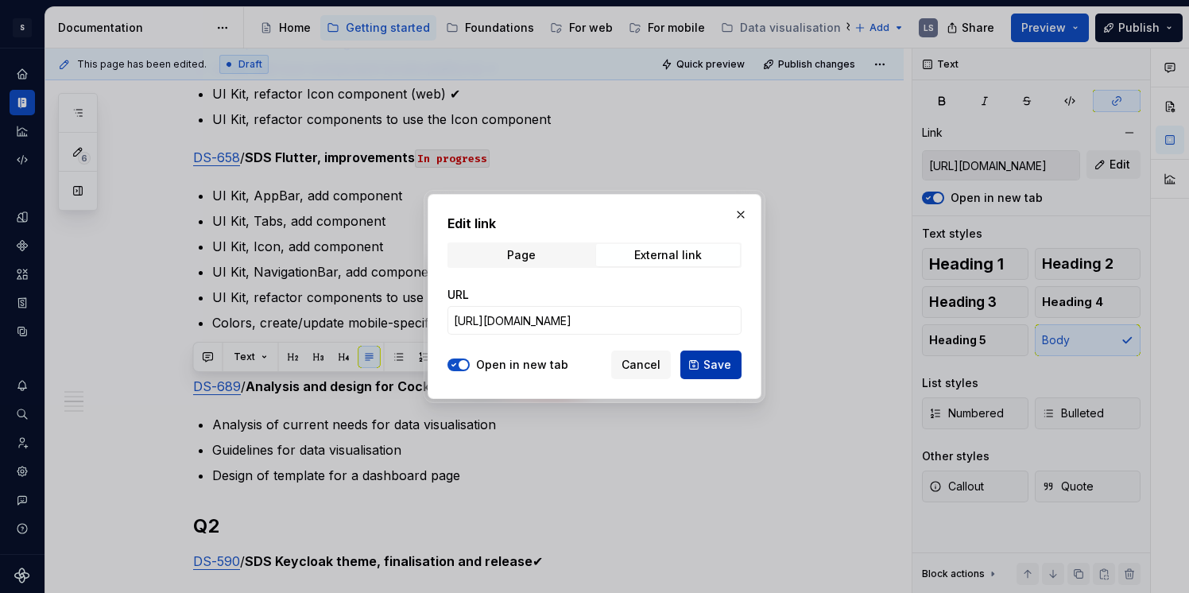
click at [713, 359] on span "Save" at bounding box center [717, 365] width 28 height 16
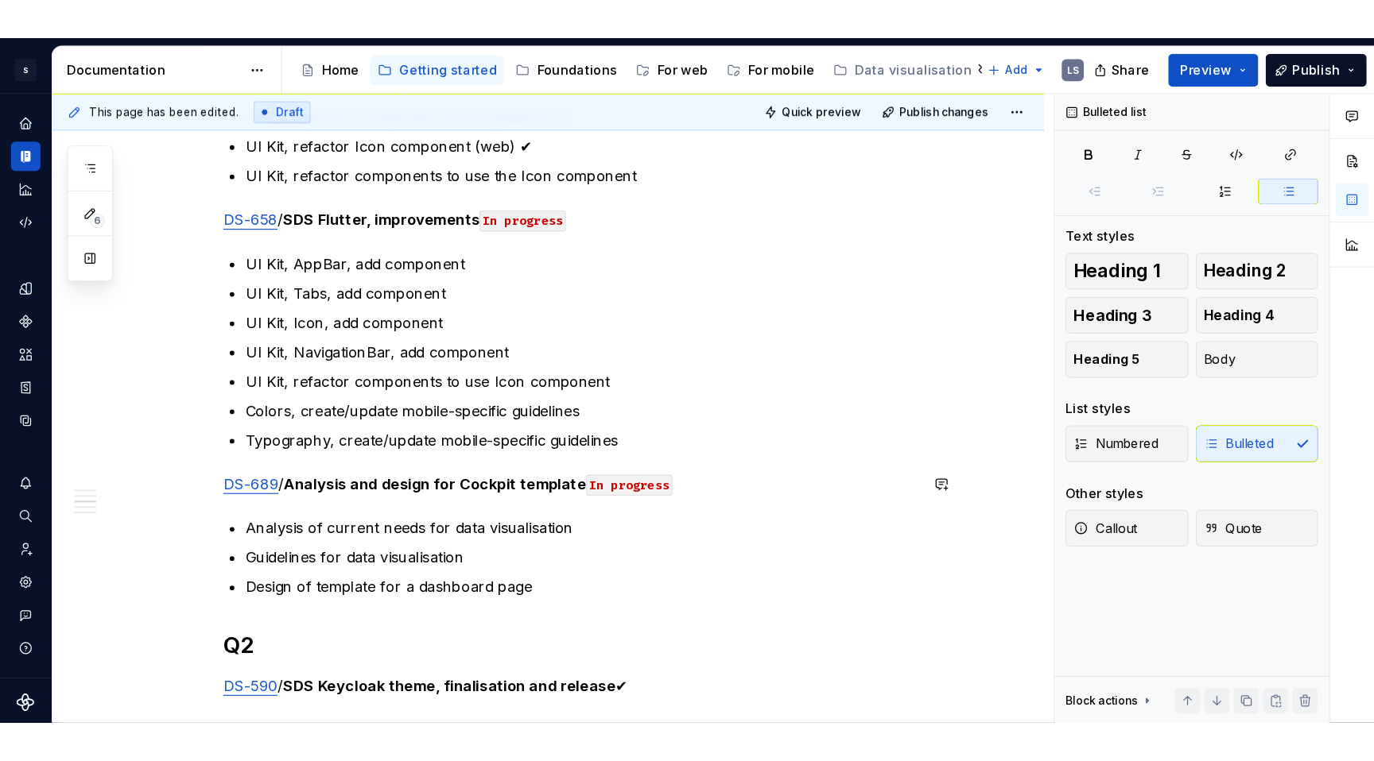
scroll to position [893, 0]
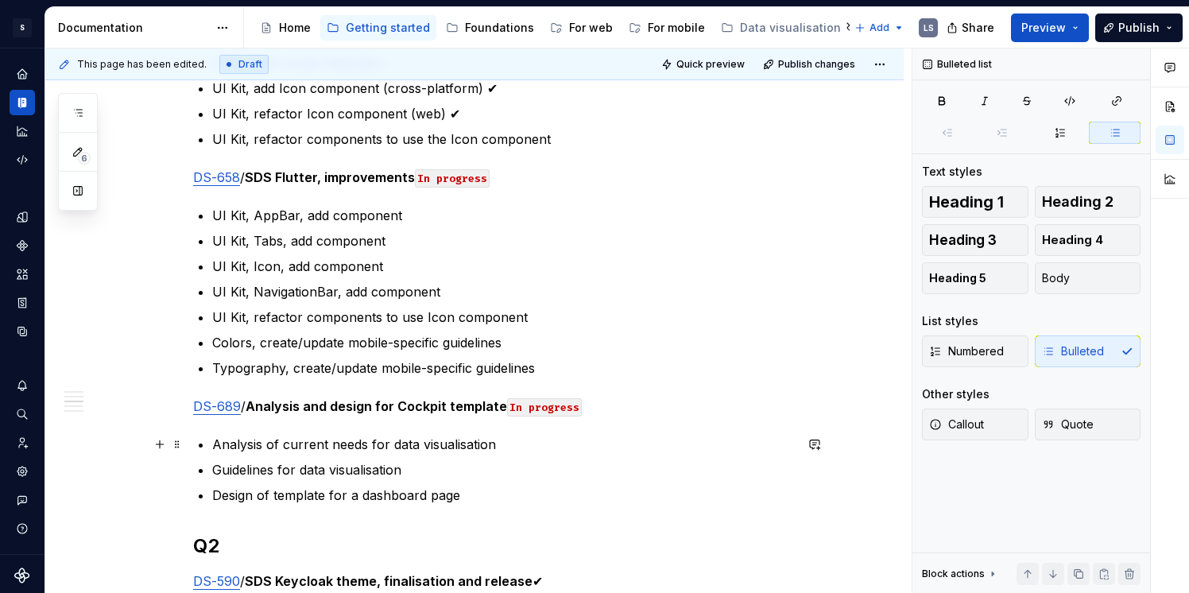
click at [358, 445] on p "Analysis of current needs for data visualisation" at bounding box center [503, 444] width 582 height 19
click at [463, 448] on p "Analysis of current needs for data visualisation" at bounding box center [503, 444] width 582 height 19
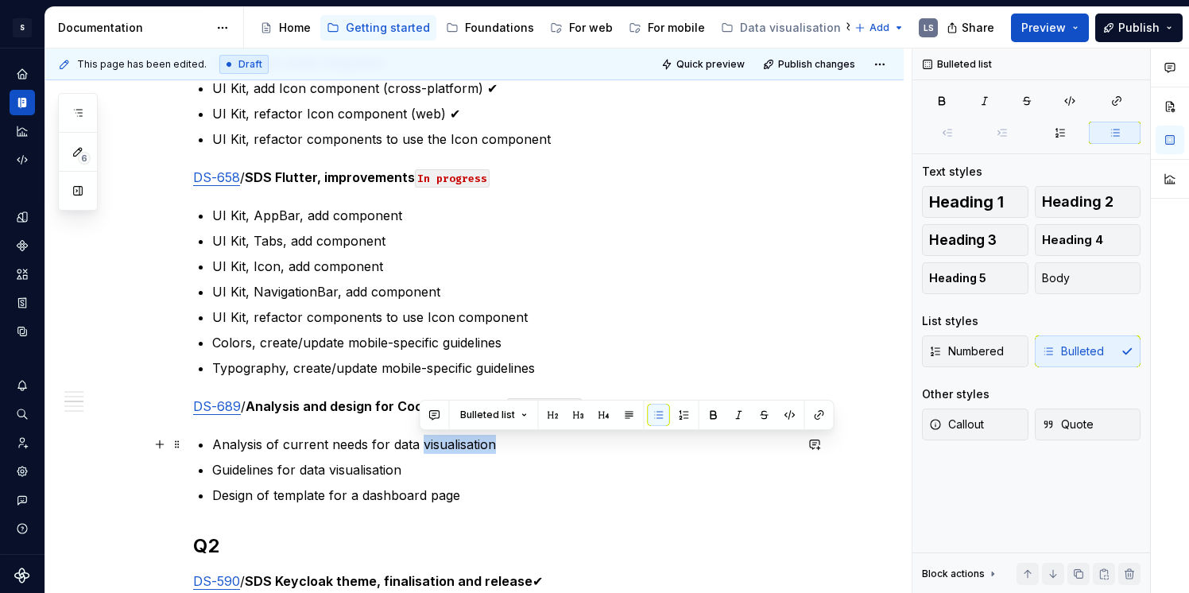
click at [463, 448] on p "Analysis of current needs for data visualisation" at bounding box center [503, 444] width 582 height 19
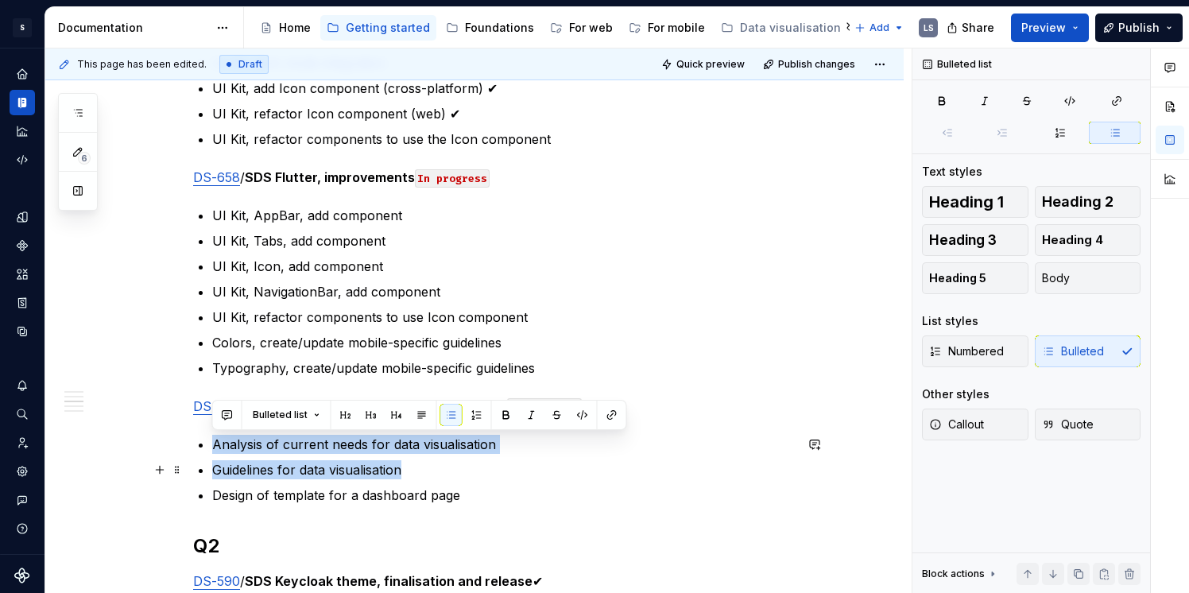
drag, startPoint x: 211, startPoint y: 449, endPoint x: 415, endPoint y: 471, distance: 205.5
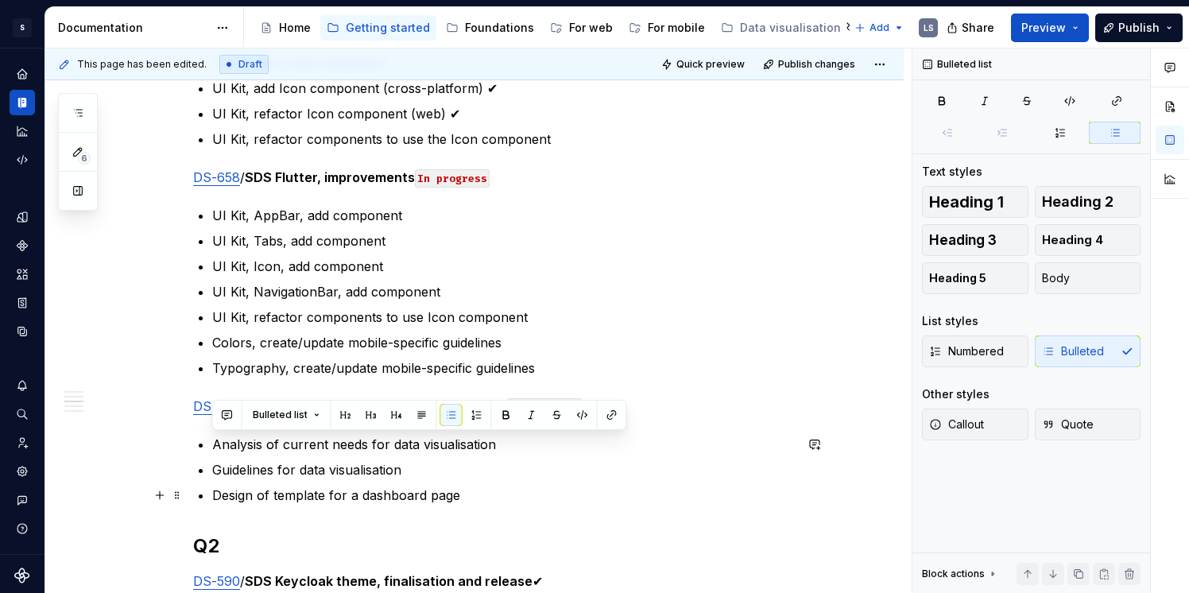
click at [416, 490] on p "Design of template for a dashboard page" at bounding box center [503, 495] width 582 height 19
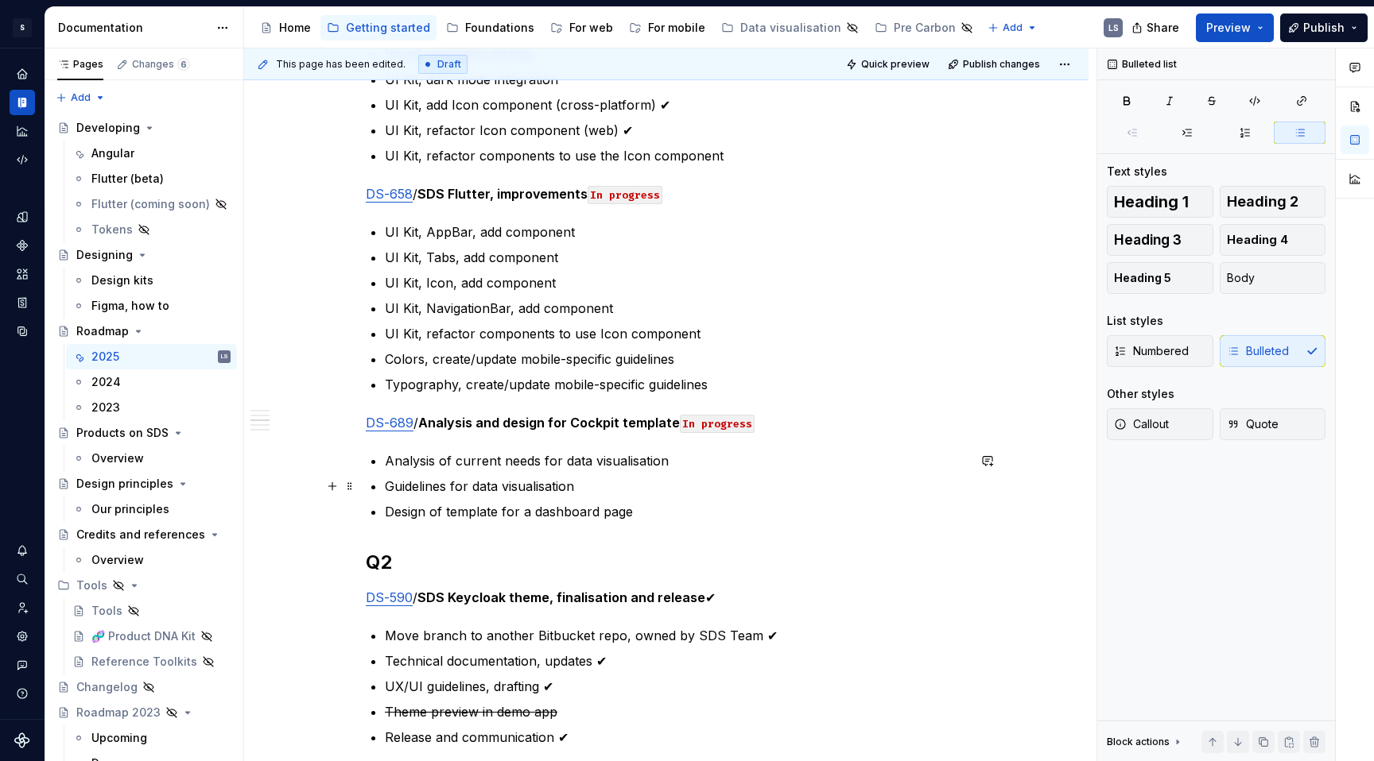
scroll to position [868, 0]
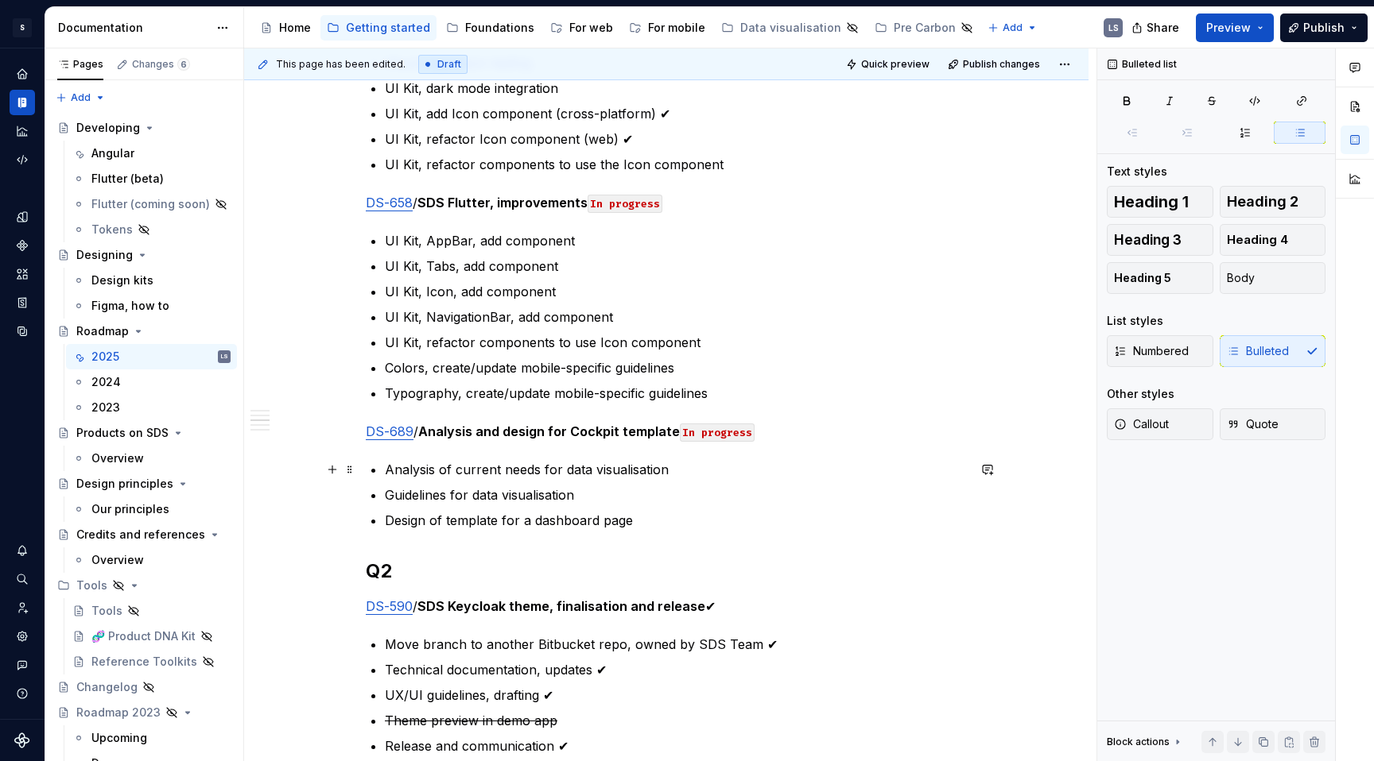
click at [623, 463] on p "Analysis of current needs for data visualisation" at bounding box center [676, 469] width 582 height 19
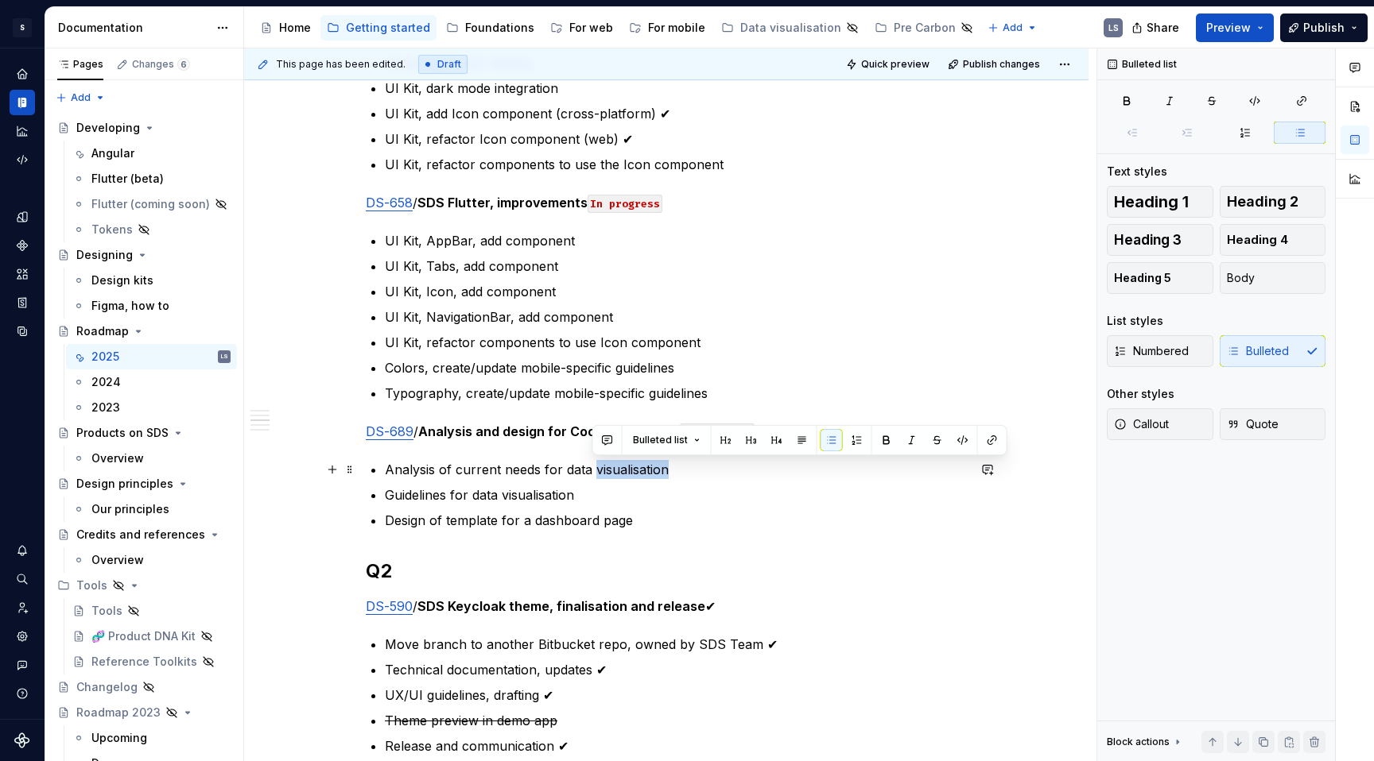
click at [623, 463] on p "Analysis of current needs for data visualisation" at bounding box center [676, 469] width 582 height 19
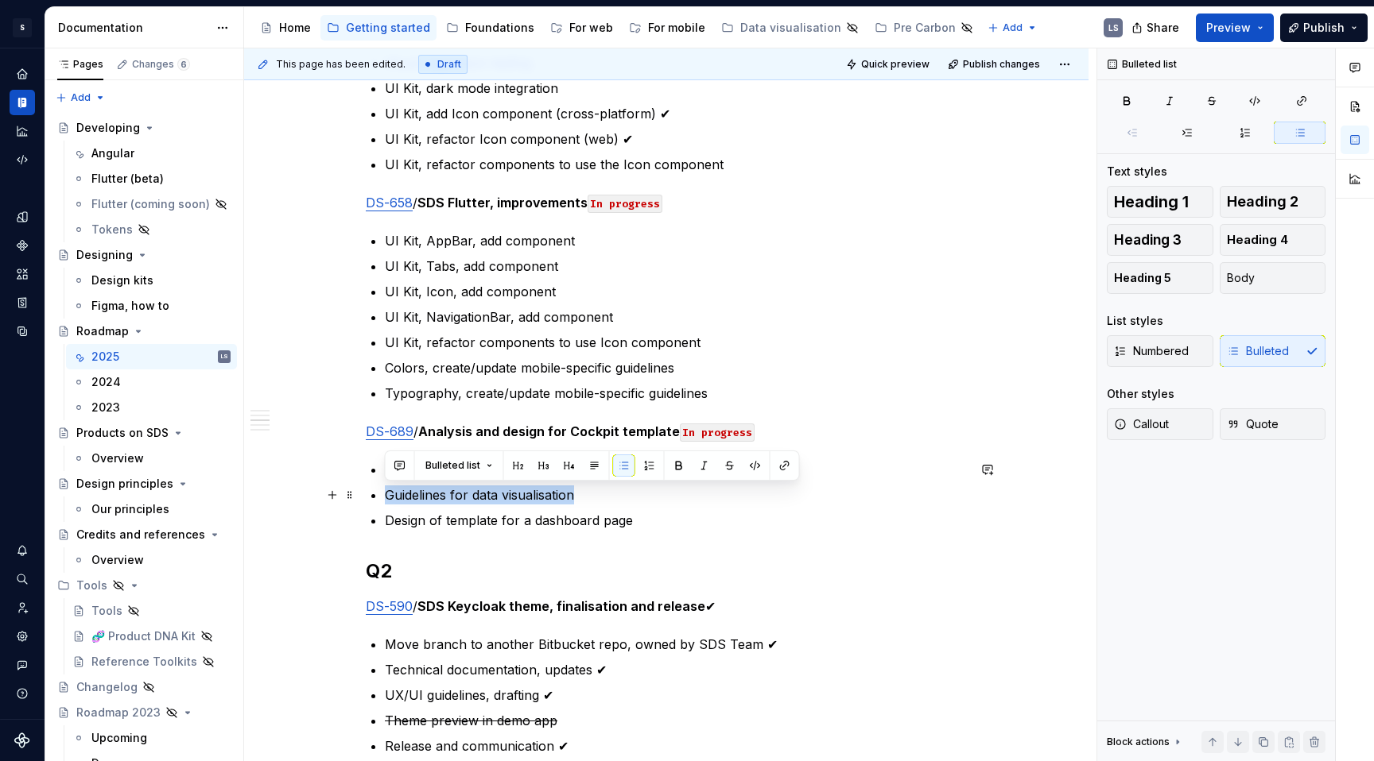
drag, startPoint x: 400, startPoint y: 490, endPoint x: 583, endPoint y: 504, distance: 183.3
click at [583, 504] on p "Guidelines for data visualisation" at bounding box center [676, 495] width 582 height 19
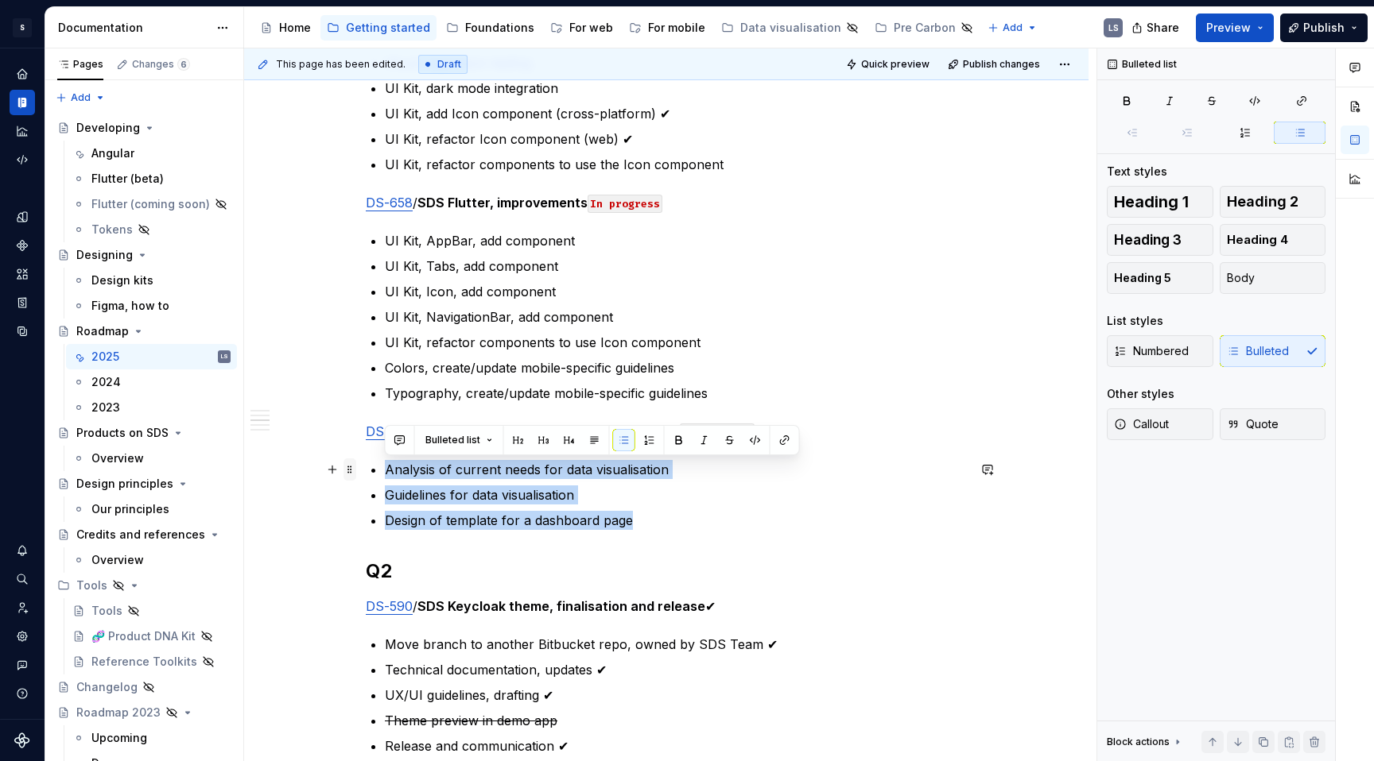
drag, startPoint x: 629, startPoint y: 524, endPoint x: 355, endPoint y: 471, distance: 279.2
click at [615, 524] on p "Design of template for a dashboard page" at bounding box center [676, 520] width 582 height 19
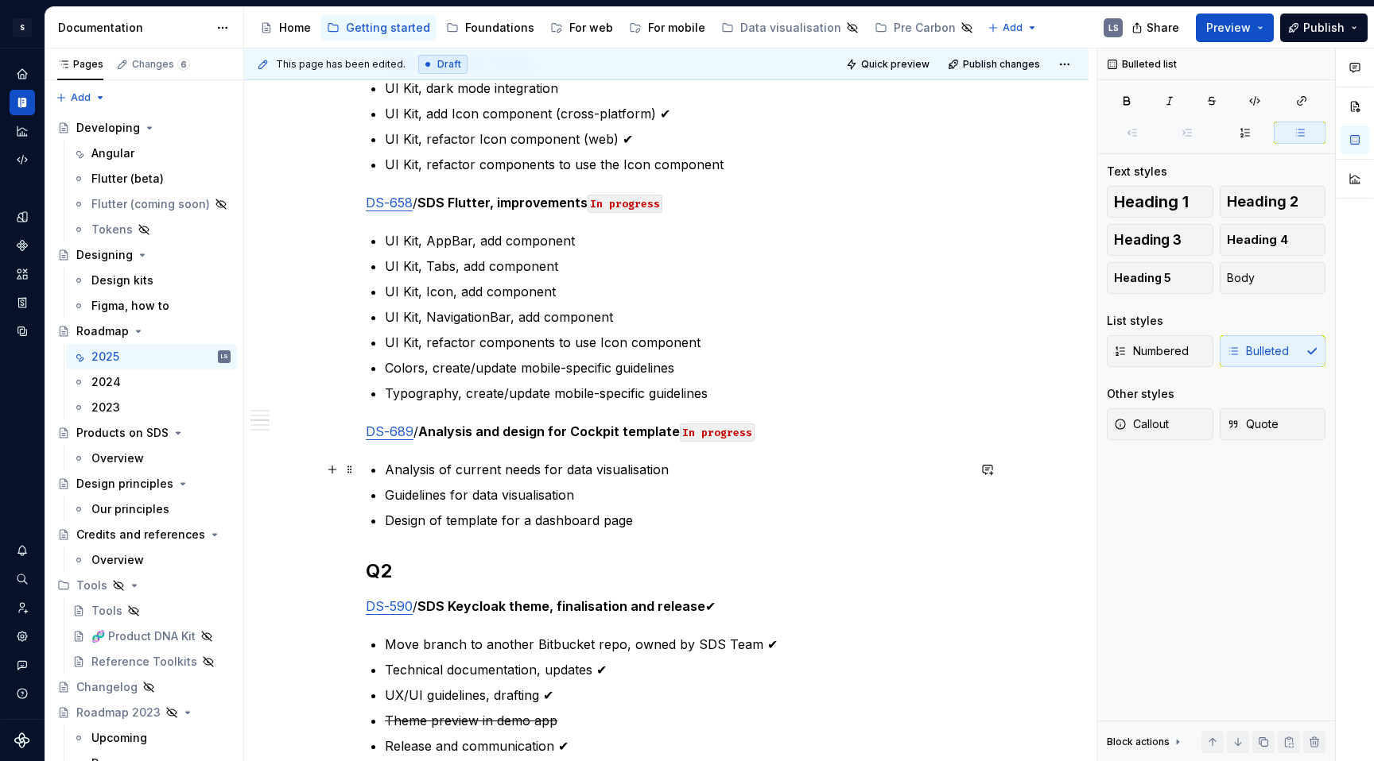
click at [645, 472] on p "Analysis of current needs for data visualisation" at bounding box center [676, 469] width 582 height 19
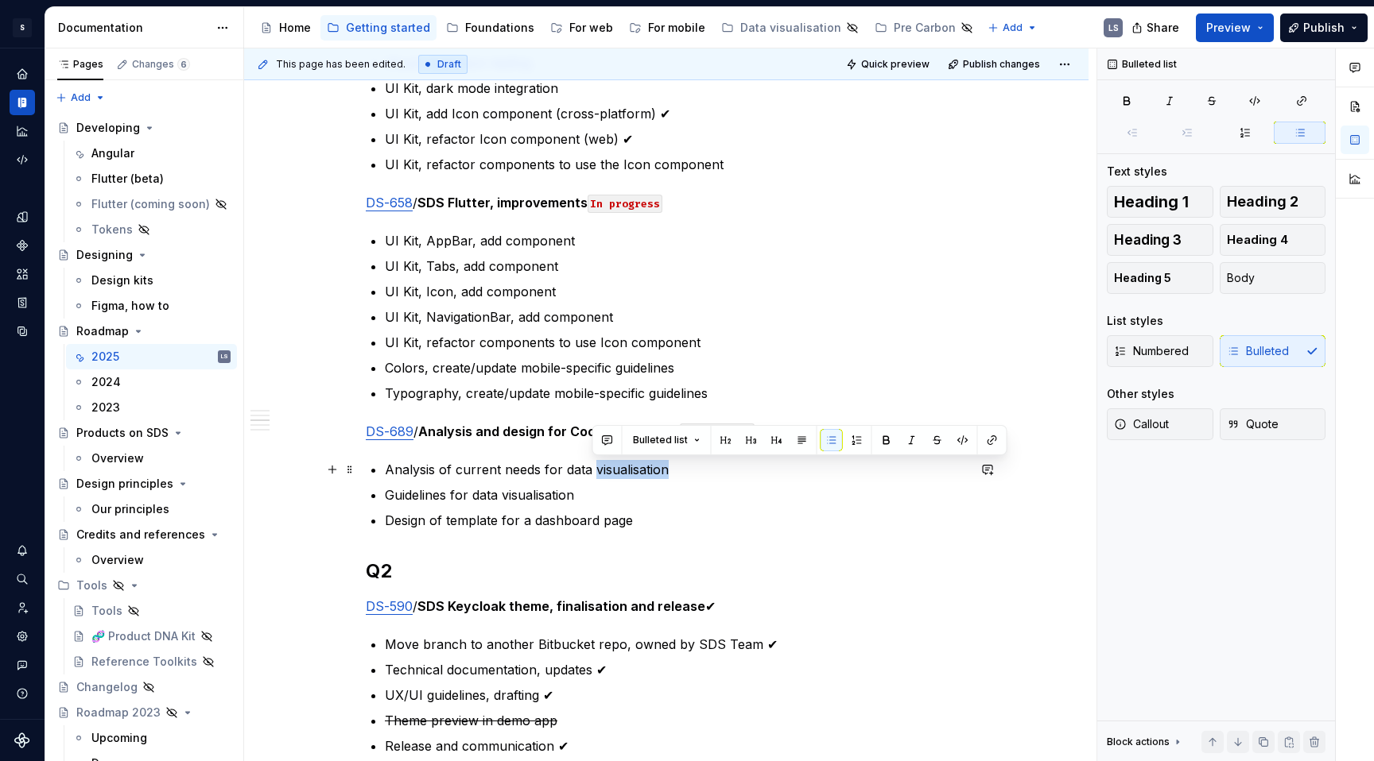
click at [645, 472] on p "Analysis of current needs for data visualisation" at bounding box center [676, 469] width 582 height 19
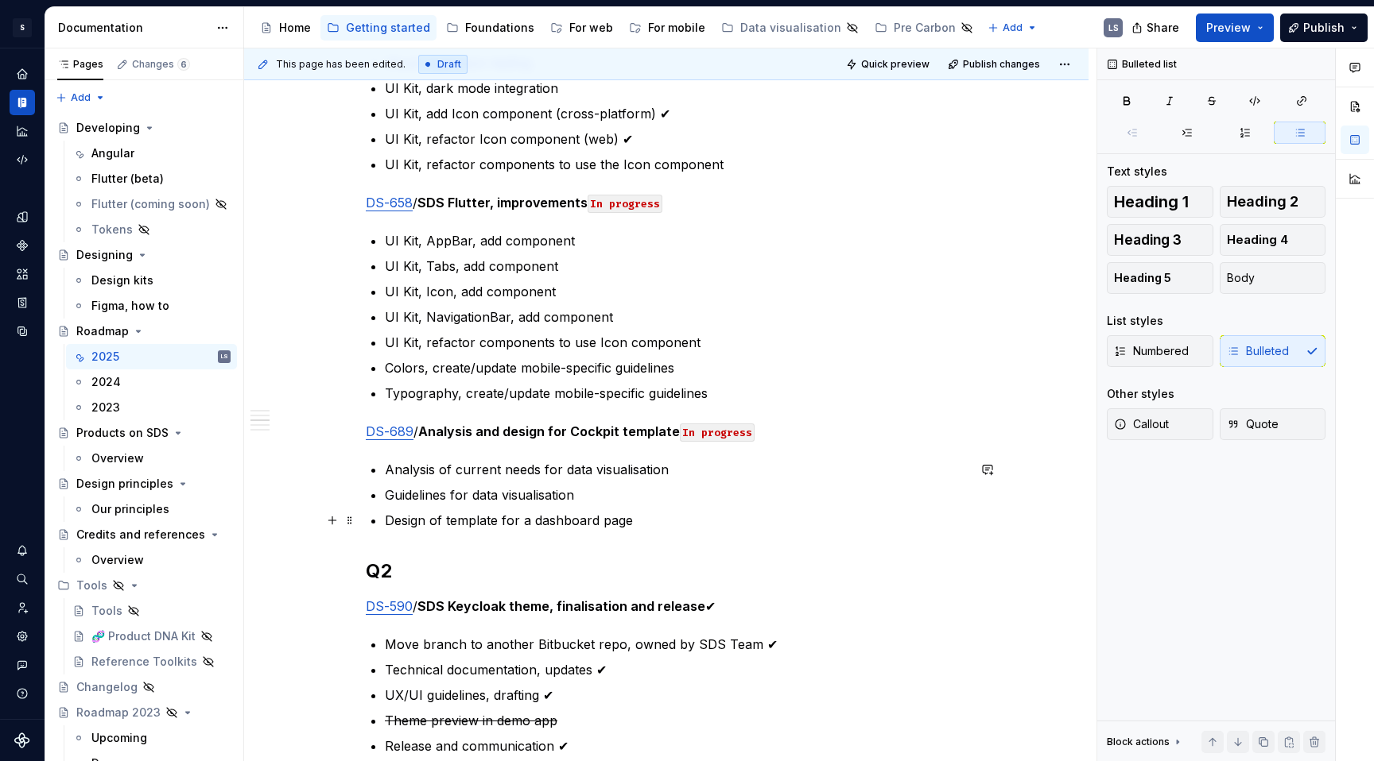
click at [646, 514] on p "Design of template for a dashboard page" at bounding box center [676, 520] width 582 height 19
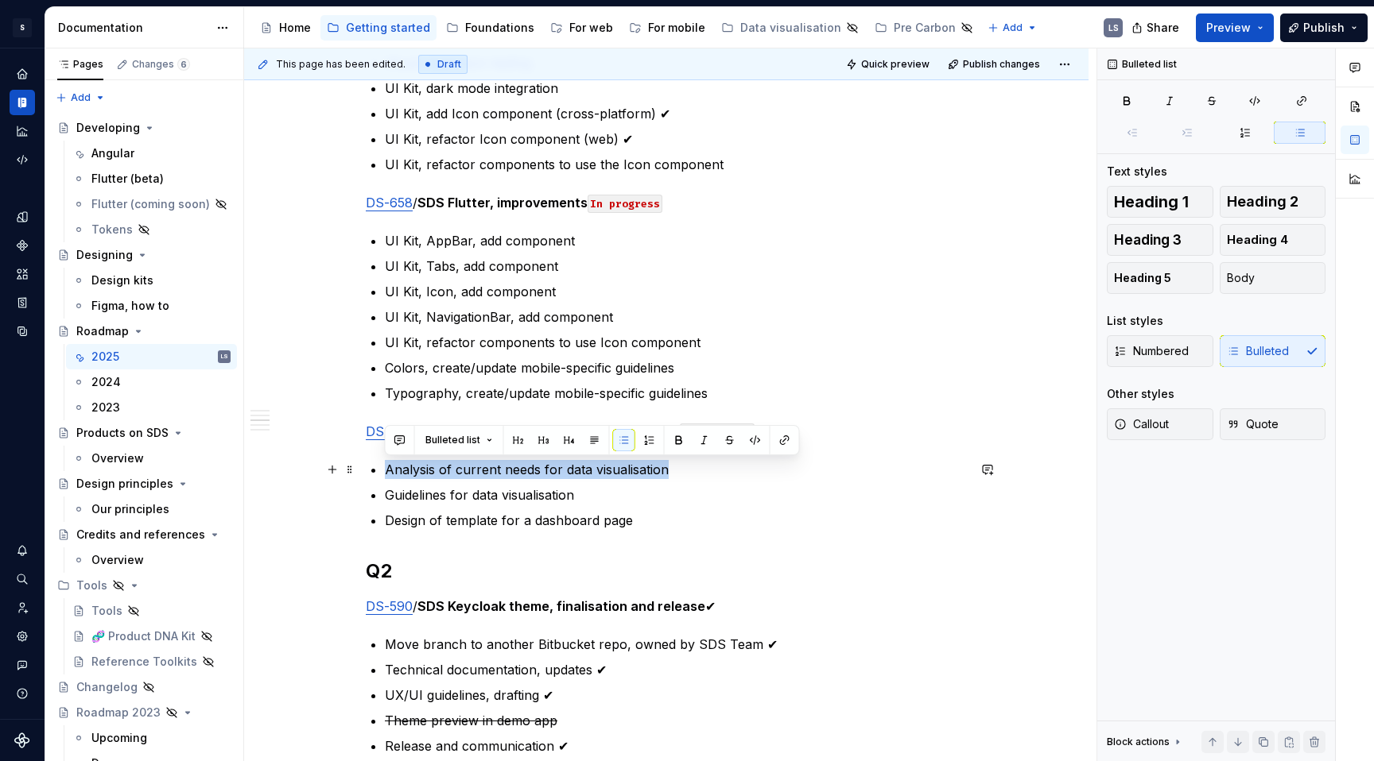
drag, startPoint x: 666, startPoint y: 470, endPoint x: 380, endPoint y: 474, distance: 286.2
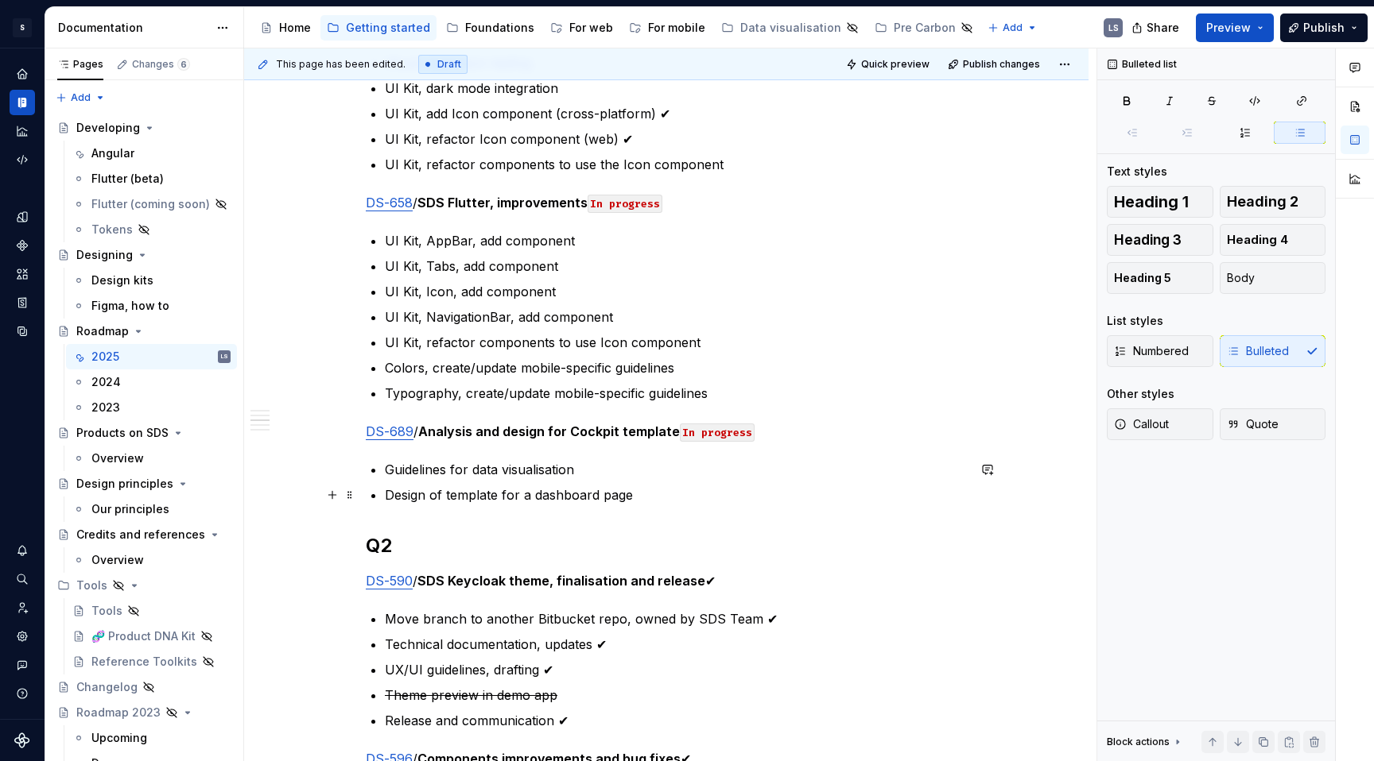
click at [583, 494] on p "Design of template for a dashboard page" at bounding box center [676, 495] width 582 height 19
click at [611, 494] on p "Design of template for a dashboard page" at bounding box center [676, 495] width 582 height 19
click at [672, 494] on p "Design of template for a dashboard page" at bounding box center [676, 495] width 582 height 19
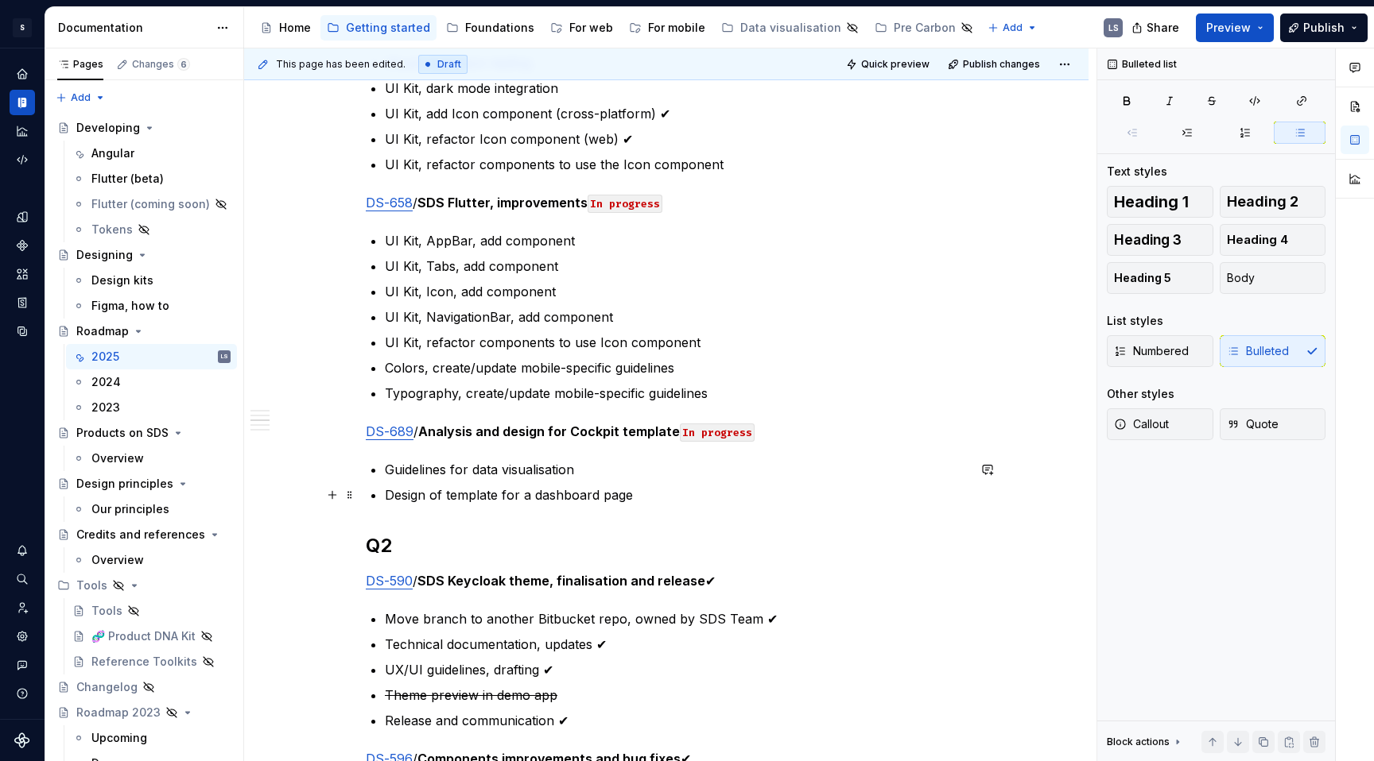
click at [680, 494] on p "Design of template for a dashboard page" at bounding box center [676, 495] width 582 height 19
type textarea "*"
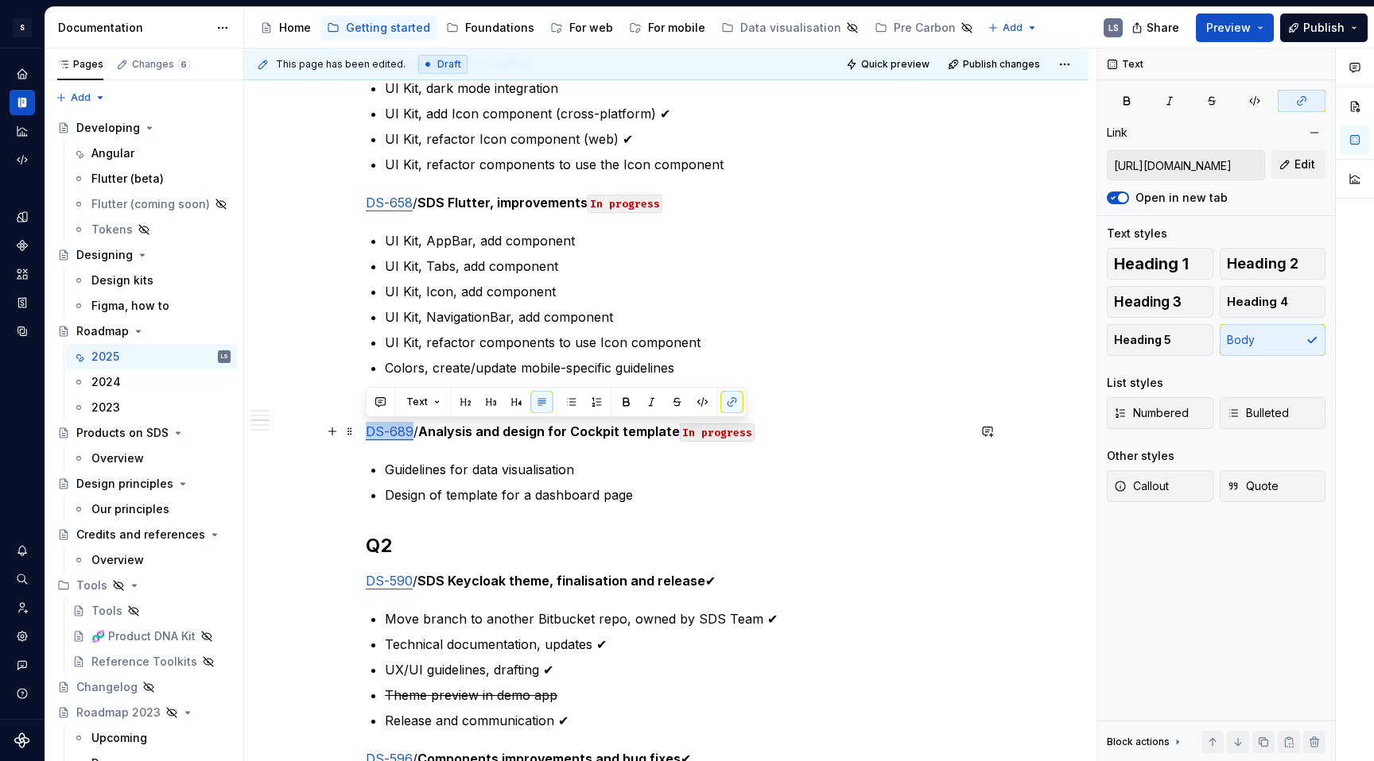
drag, startPoint x: 410, startPoint y: 434, endPoint x: 363, endPoint y: 432, distance: 47.0
click at [723, 399] on button "button" at bounding box center [732, 402] width 22 height 22
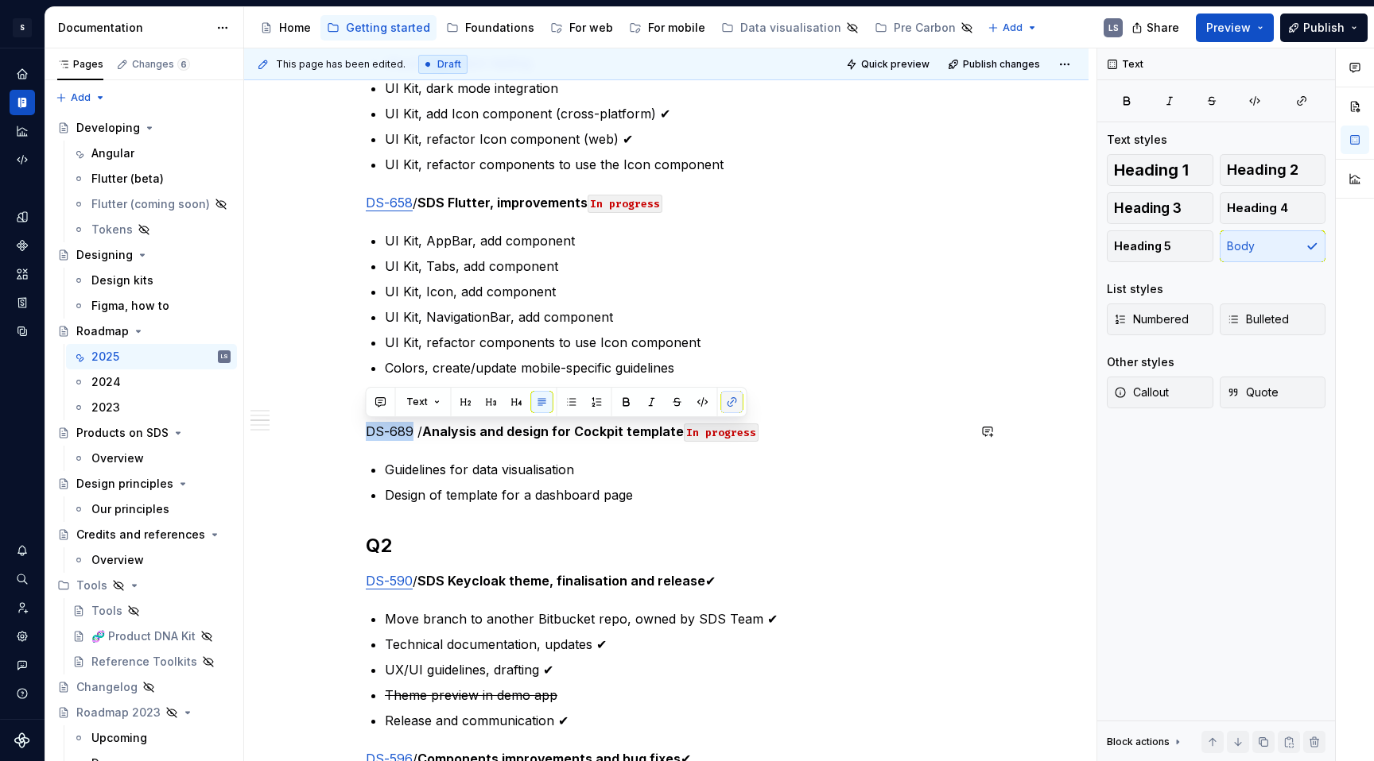
click at [723, 399] on button "button" at bounding box center [732, 402] width 22 height 22
click at [1188, 101] on icon "button" at bounding box center [1301, 101] width 13 height 13
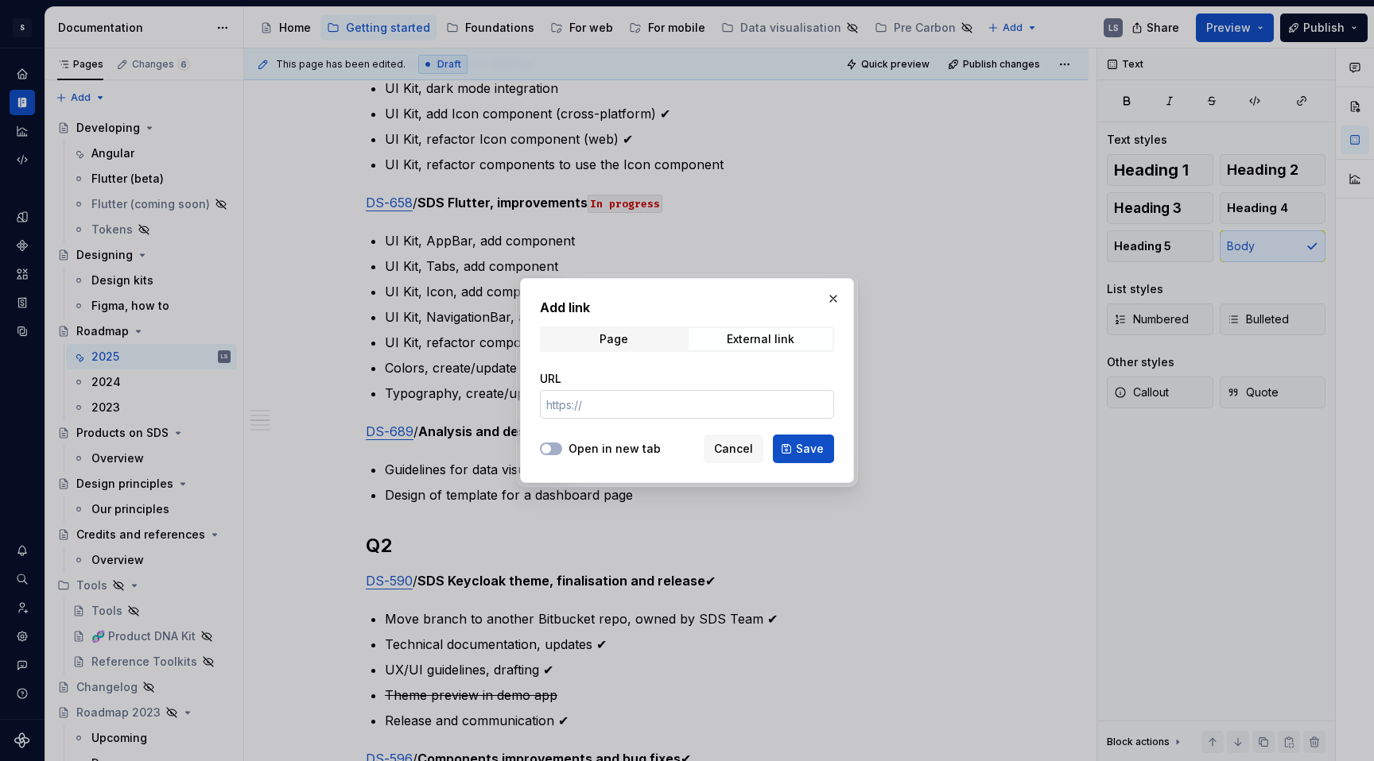
click at [643, 402] on input "URL" at bounding box center [687, 404] width 294 height 29
paste input "DS-689"
type input "DS-689"
click at [738, 447] on span "Cancel" at bounding box center [733, 449] width 39 height 16
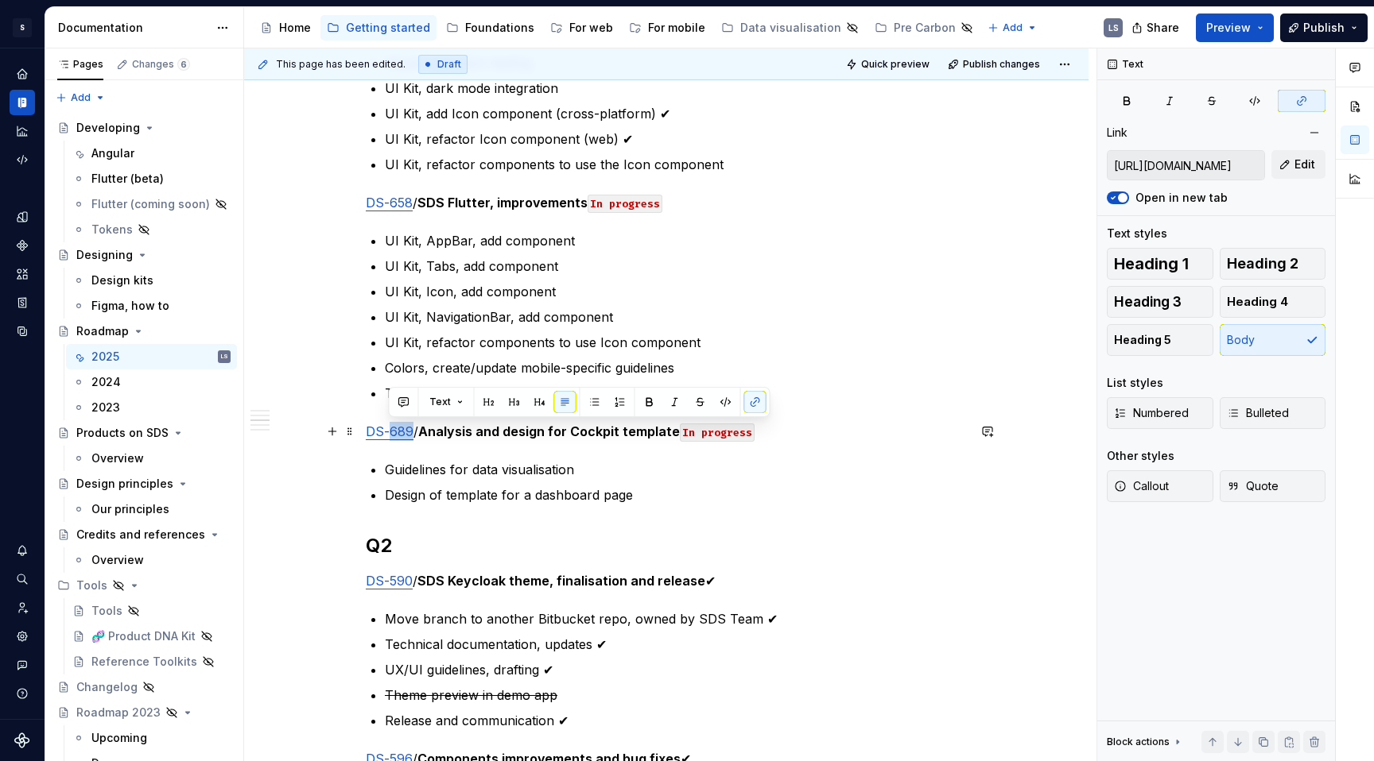
click at [405, 430] on link "DS-689" at bounding box center [390, 432] width 48 height 16
drag, startPoint x: 410, startPoint y: 432, endPoint x: 363, endPoint y: 432, distance: 46.9
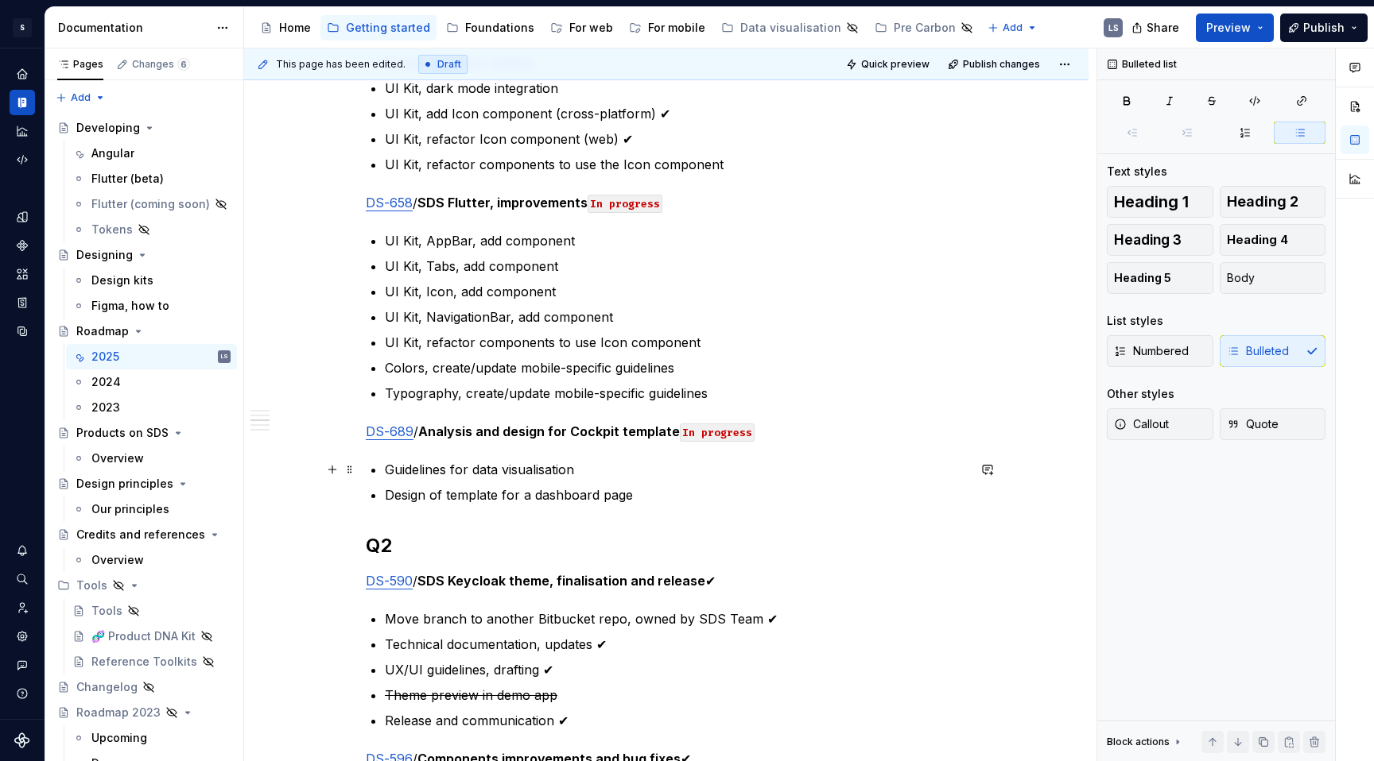
click at [590, 472] on p "Guidelines for data visualisation" at bounding box center [676, 469] width 582 height 19
click at [653, 489] on p "Design of template for a dashboard page" at bounding box center [676, 495] width 582 height 19
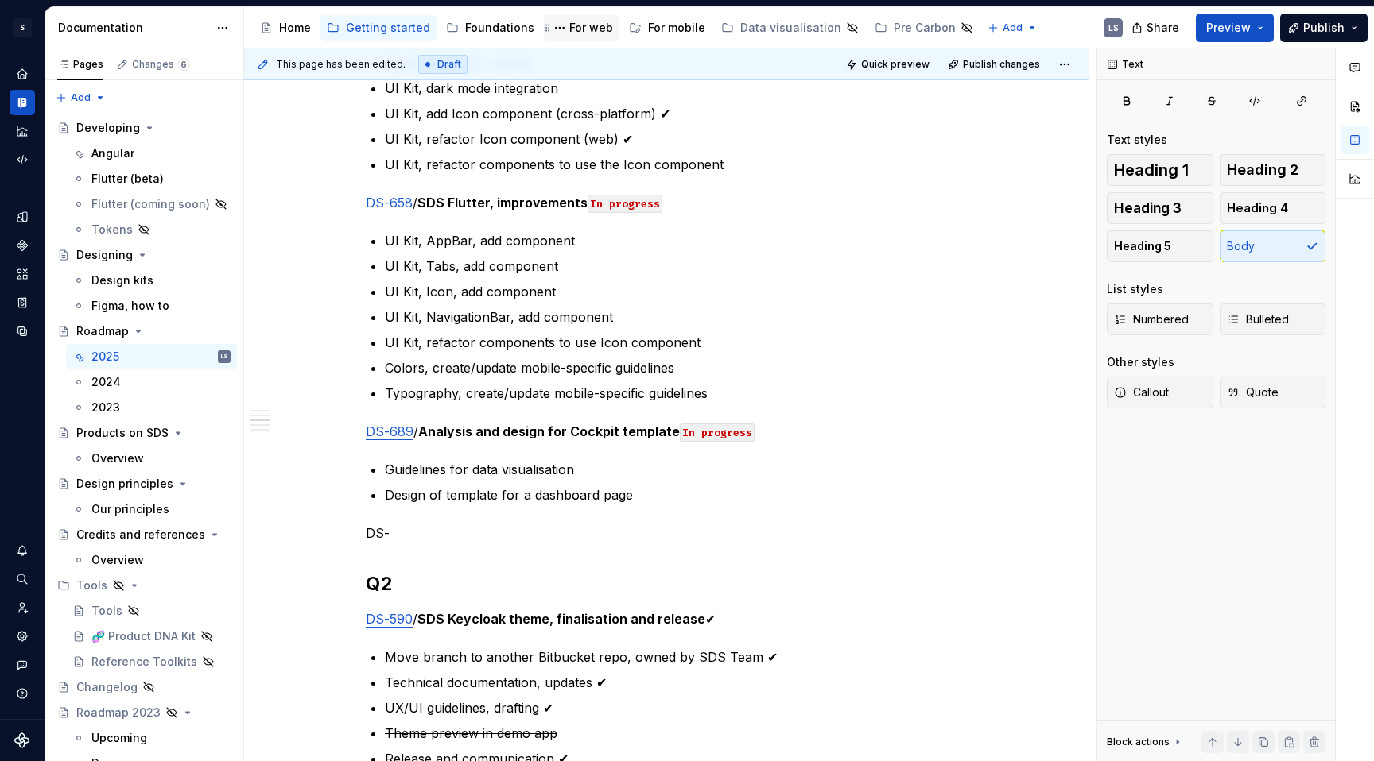
type textarea "*"
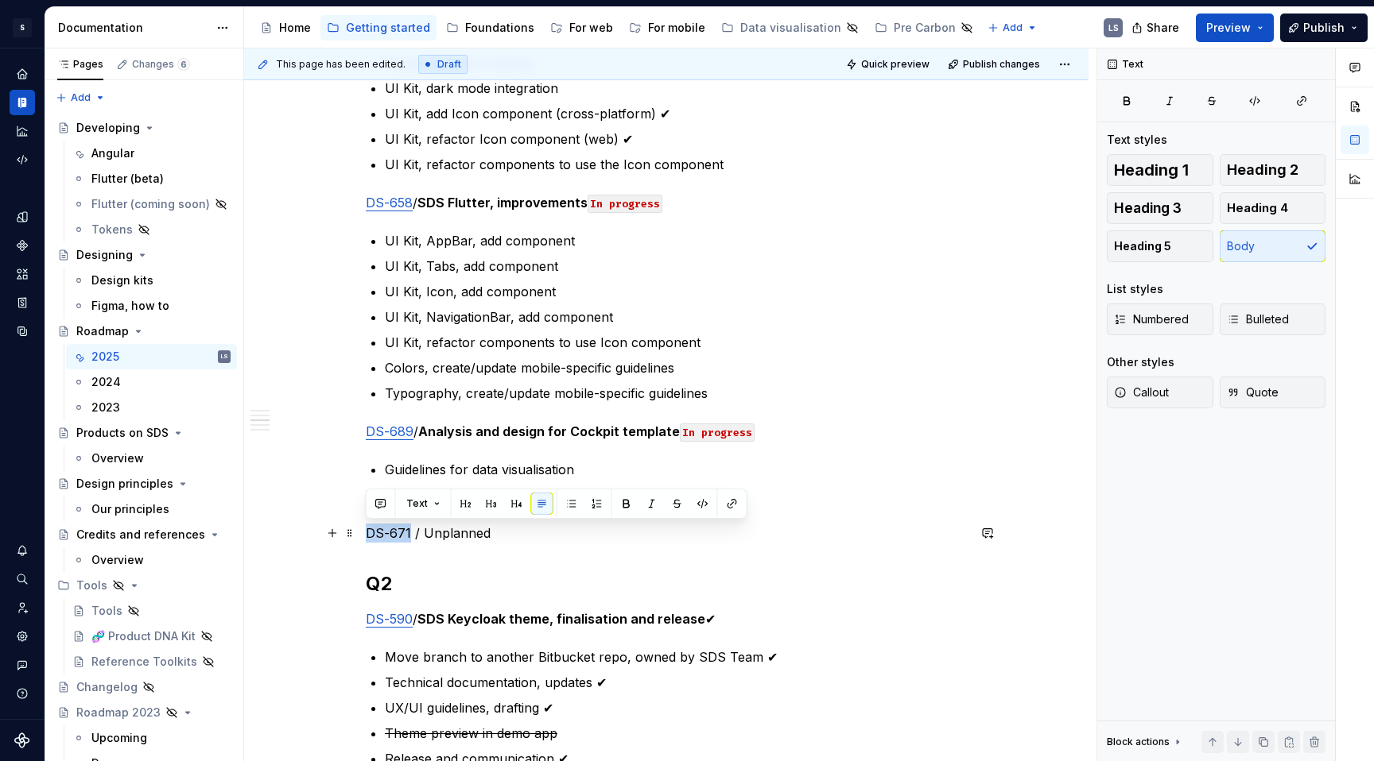
drag, startPoint x: 407, startPoint y: 533, endPoint x: 361, endPoint y: 540, distance: 46.5
click at [729, 494] on button "button" at bounding box center [732, 504] width 22 height 22
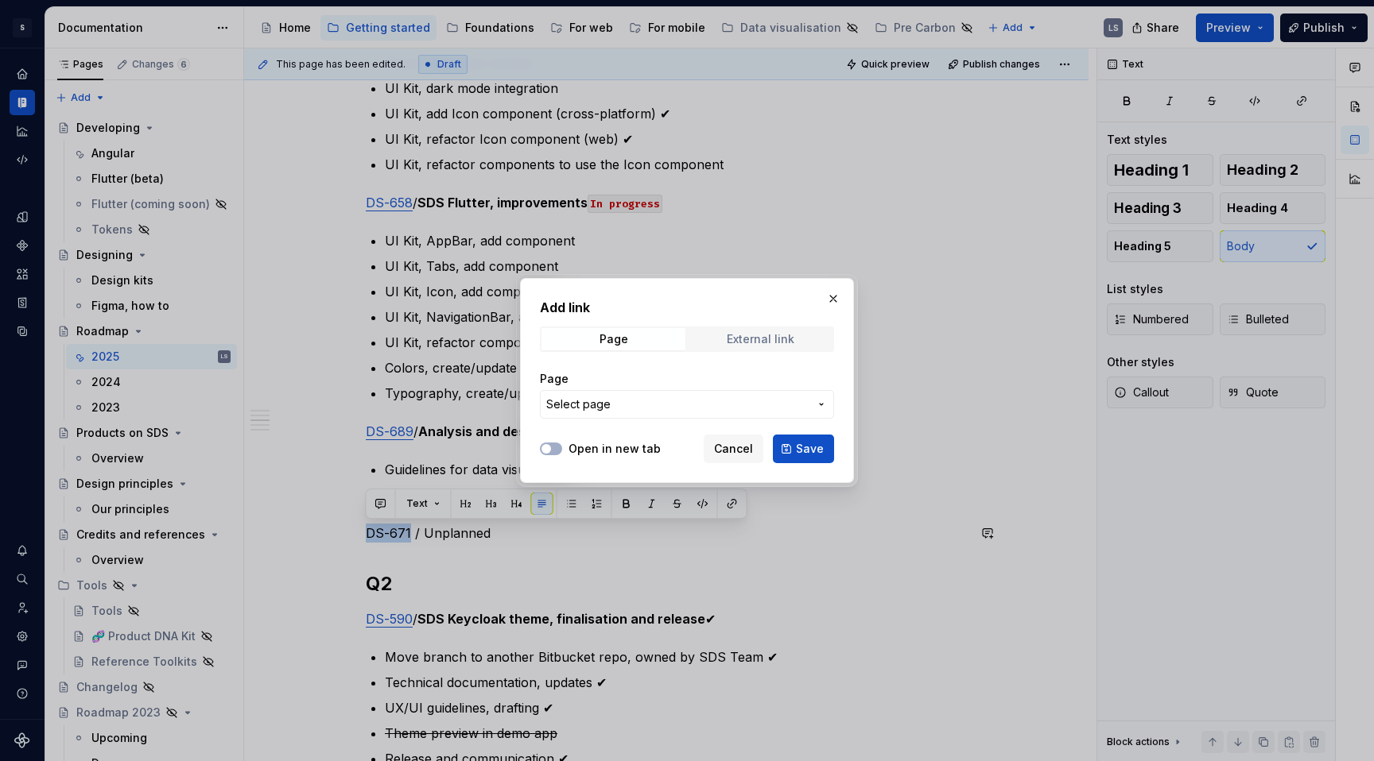
click at [756, 333] on div "External link" at bounding box center [761, 339] width 68 height 13
click at [688, 404] on input "URL" at bounding box center [687, 404] width 294 height 29
paste input "[URL][DOMAIN_NAME]"
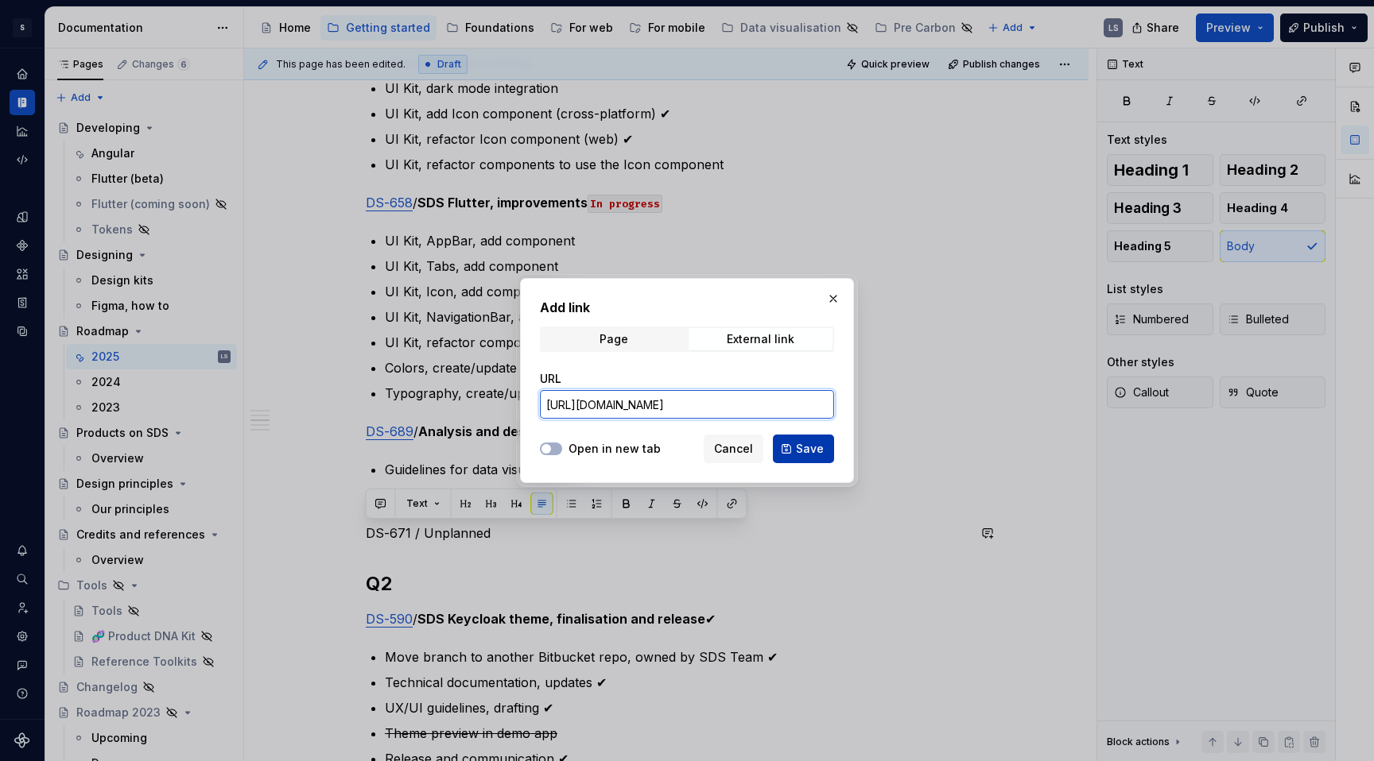
type input "[URL][DOMAIN_NAME]"
click at [808, 444] on span "Save" at bounding box center [810, 449] width 28 height 16
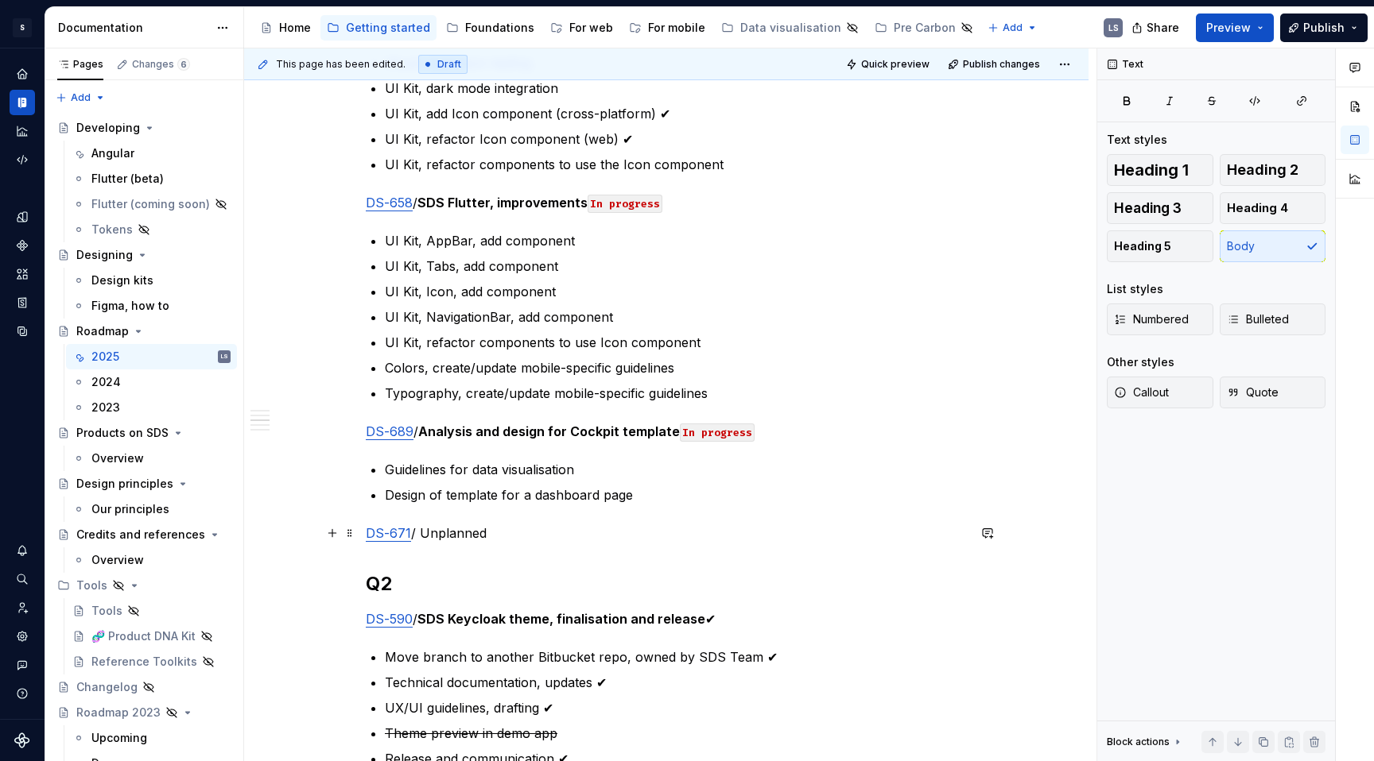
click at [528, 536] on p "DS-671 / Unplanned" at bounding box center [666, 533] width 601 height 19
click at [467, 529] on p "DS-671 / Unplanned" at bounding box center [666, 533] width 601 height 19
click at [523, 542] on p "DS-671 / Unplanned" at bounding box center [666, 533] width 601 height 19
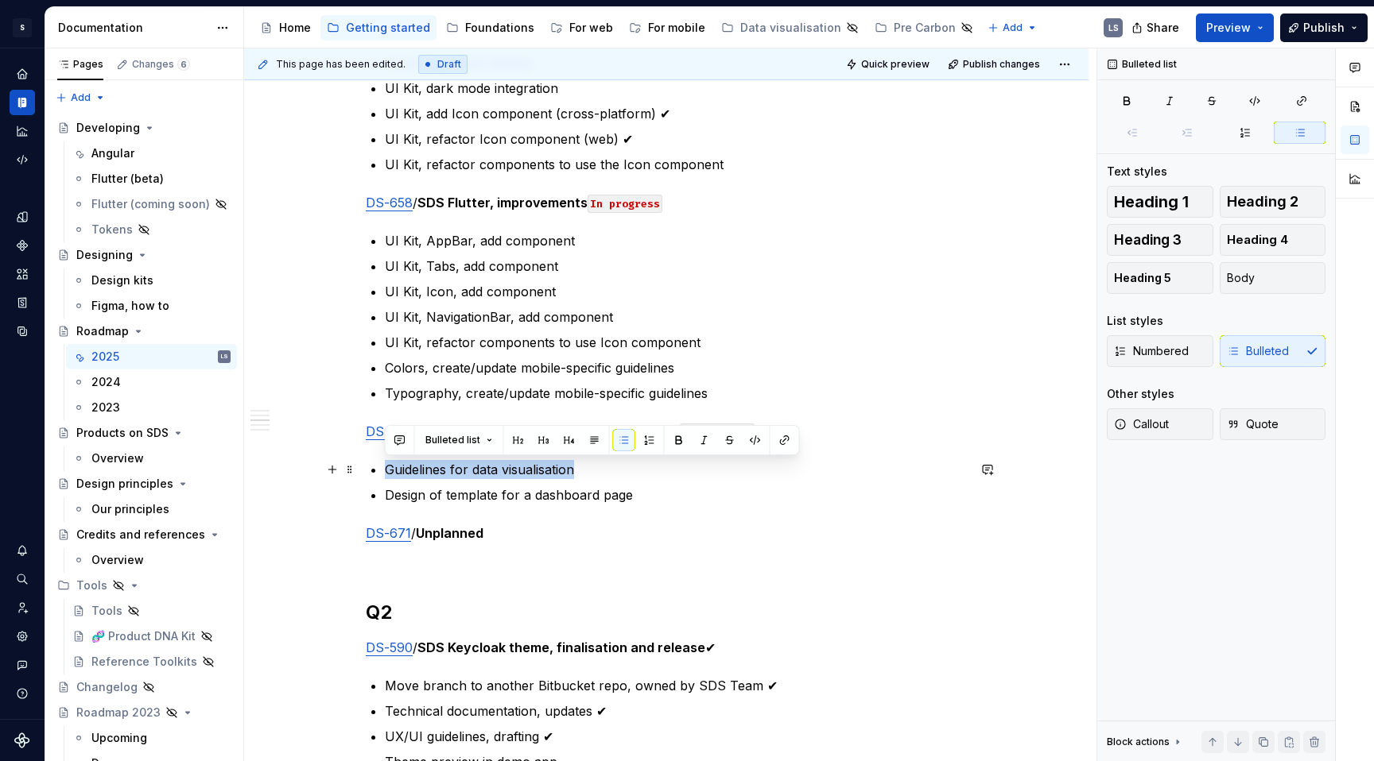
drag, startPoint x: 385, startPoint y: 470, endPoint x: 607, endPoint y: 470, distance: 222.6
click at [607, 470] on p "Guidelines for data visualisation" at bounding box center [676, 469] width 582 height 19
click at [455, 552] on p at bounding box center [666, 561] width 601 height 19
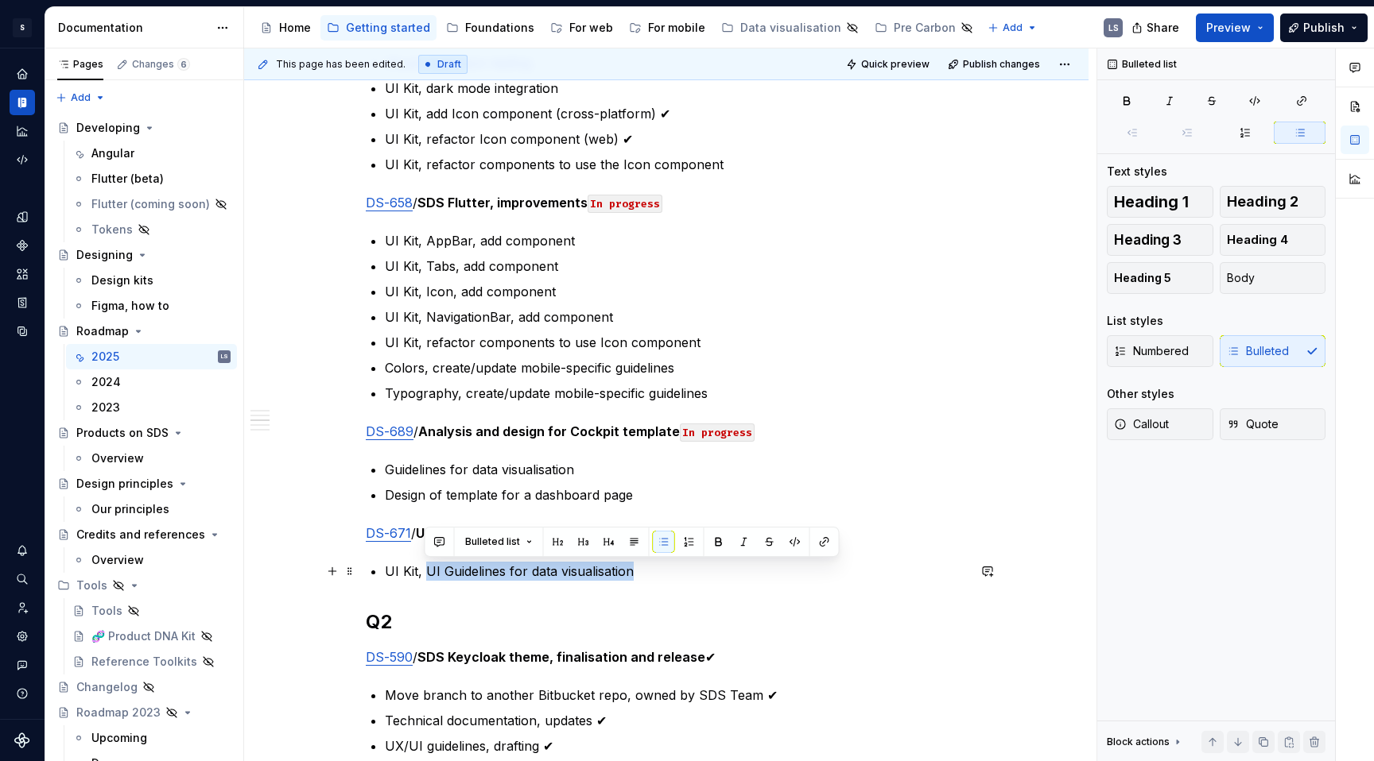
drag, startPoint x: 601, startPoint y: 567, endPoint x: 422, endPoint y: 566, distance: 178.8
click at [422, 566] on p "UI Kit, UI Guidelines for data visualisation" at bounding box center [676, 571] width 582 height 19
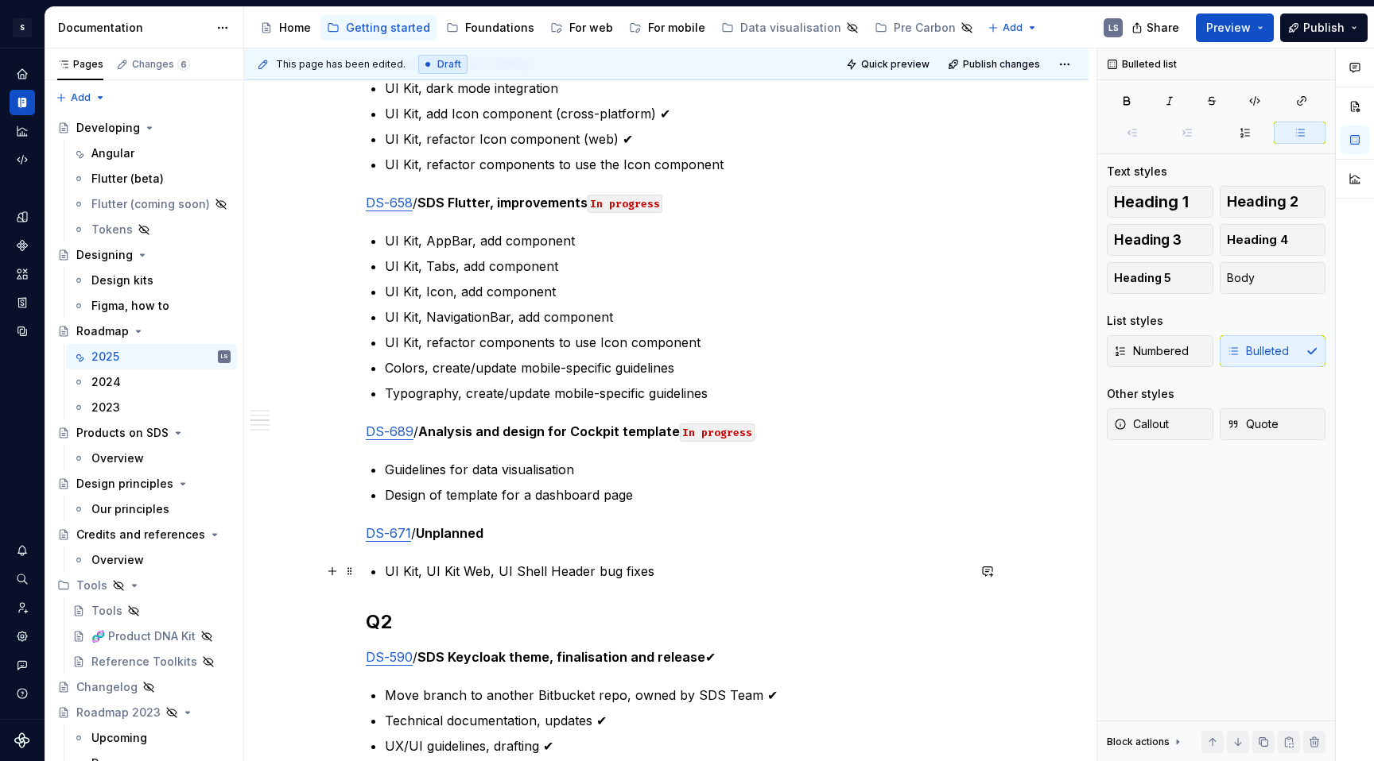
click at [426, 573] on p "UI Kit, UI Kit Web, UI Shell Header bug fixes" at bounding box center [676, 571] width 582 height 19
click at [603, 563] on p "UI Kit, UI Shell Header bug fixes" at bounding box center [676, 571] width 582 height 19
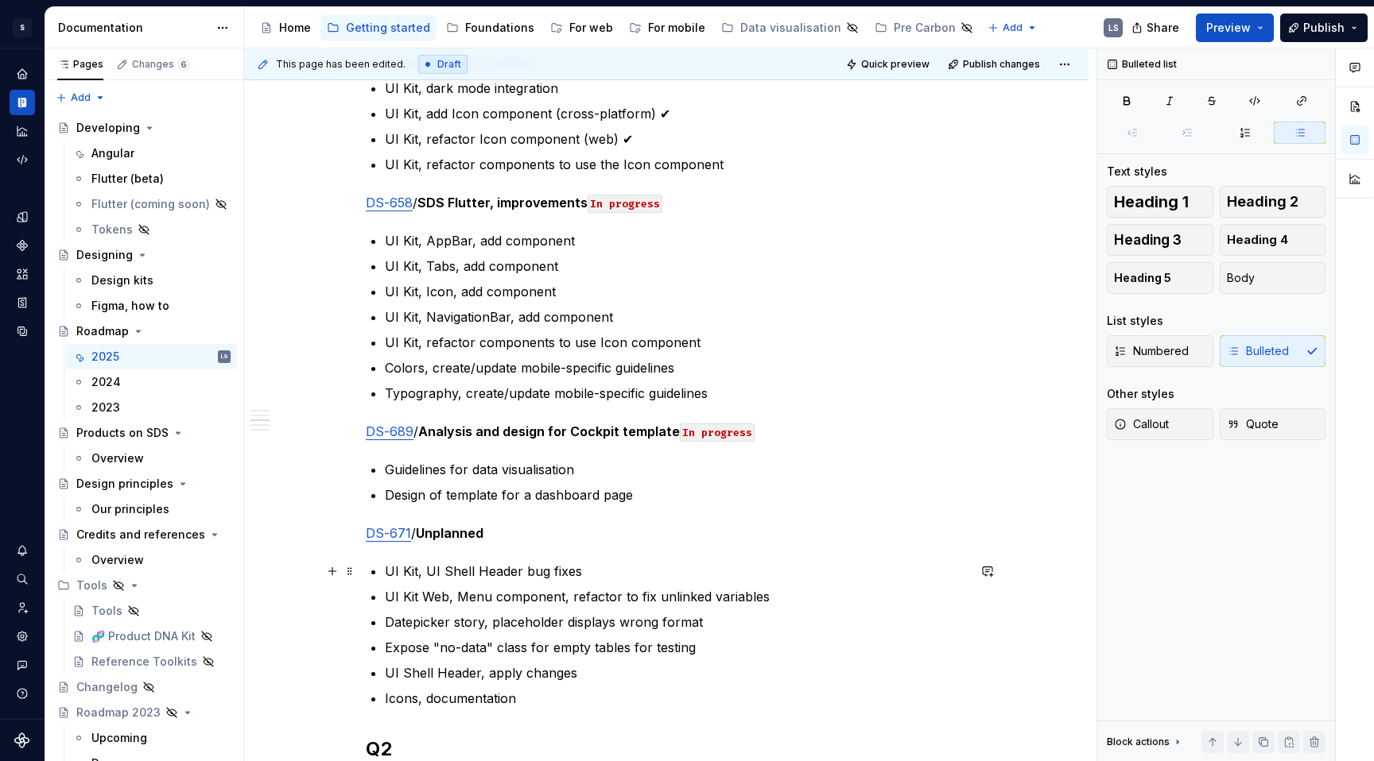
click at [550, 566] on p "UI Kit, UI Shell Header bug fixes" at bounding box center [676, 571] width 582 height 19
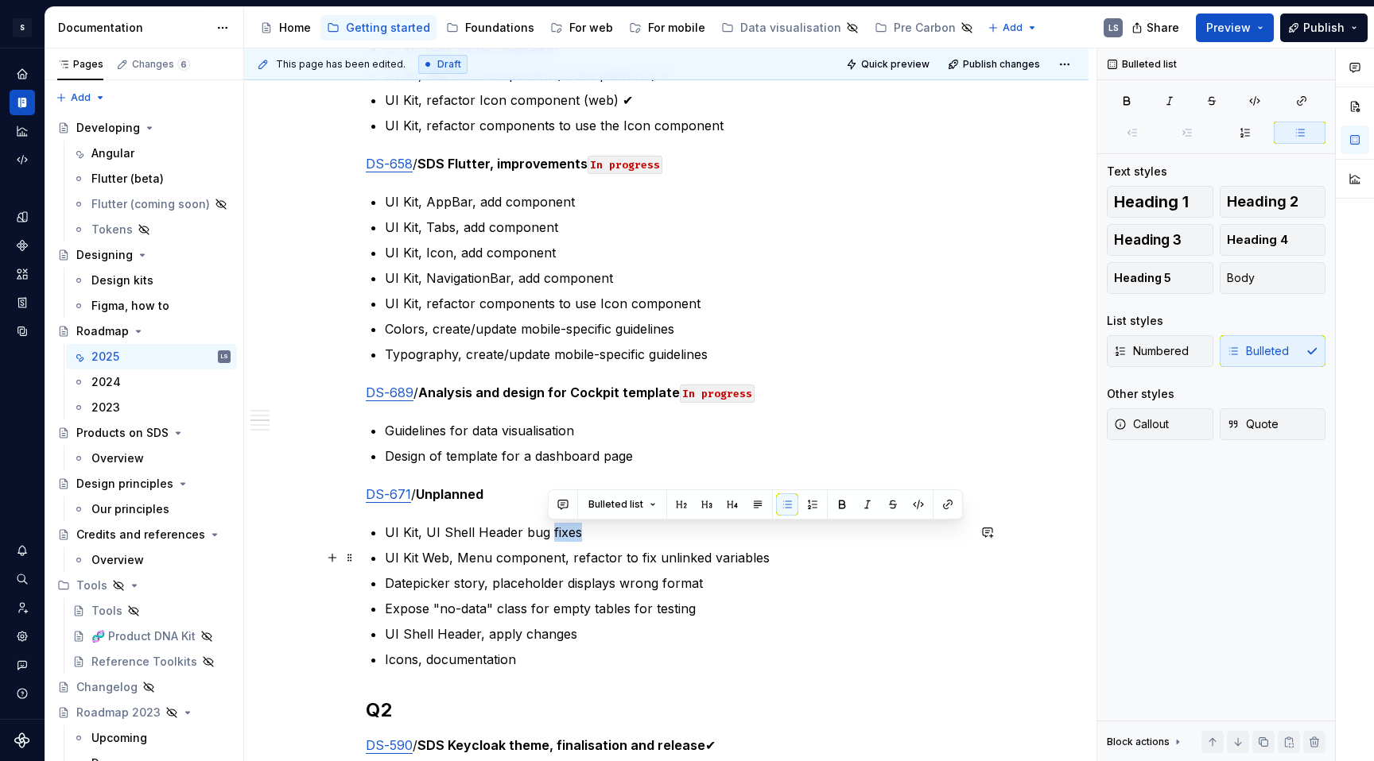
scroll to position [912, 0]
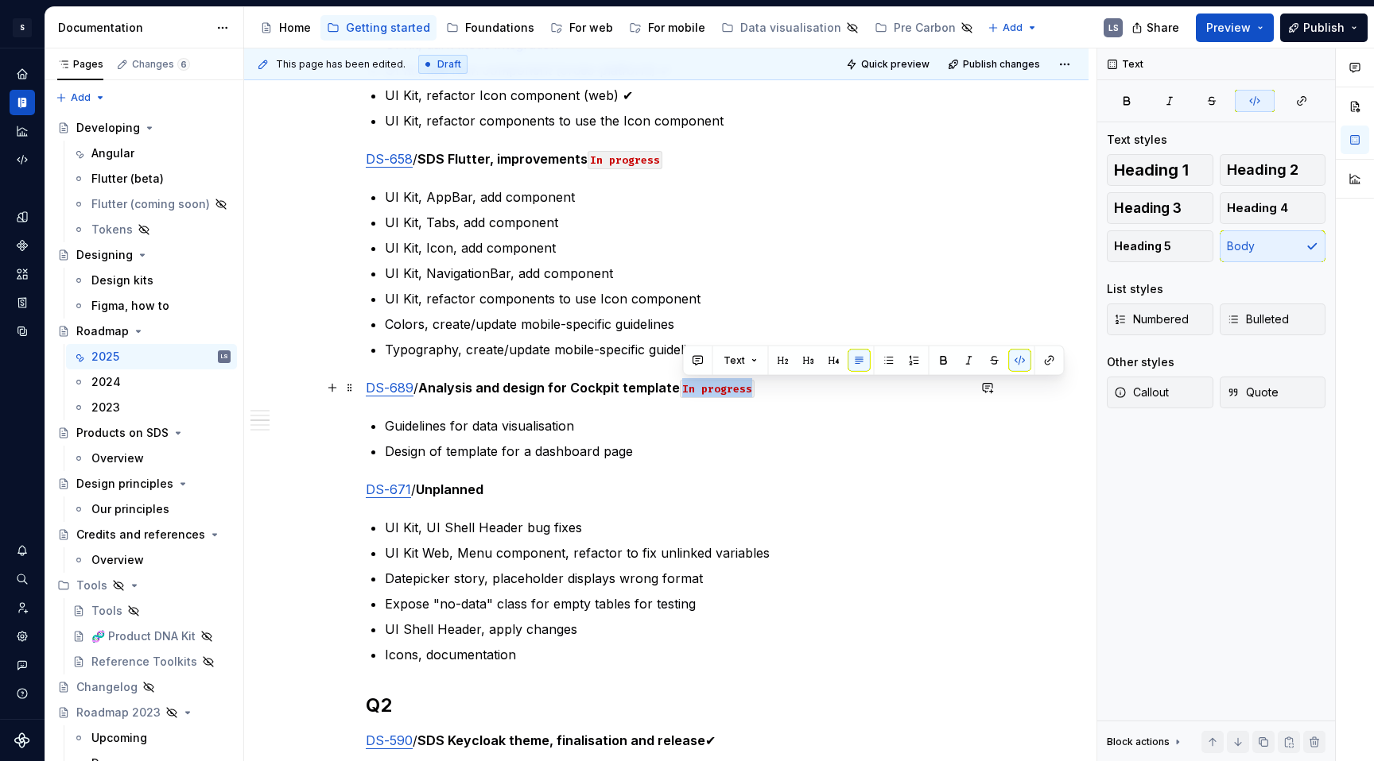
drag, startPoint x: 684, startPoint y: 390, endPoint x: 753, endPoint y: 389, distance: 69.2
click at [754, 389] on p "DS-689 / Analysis and design for Cockpit template In progress" at bounding box center [666, 387] width 601 height 19
click at [529, 486] on p "DS-671 / Unplanned" at bounding box center [666, 489] width 601 height 19
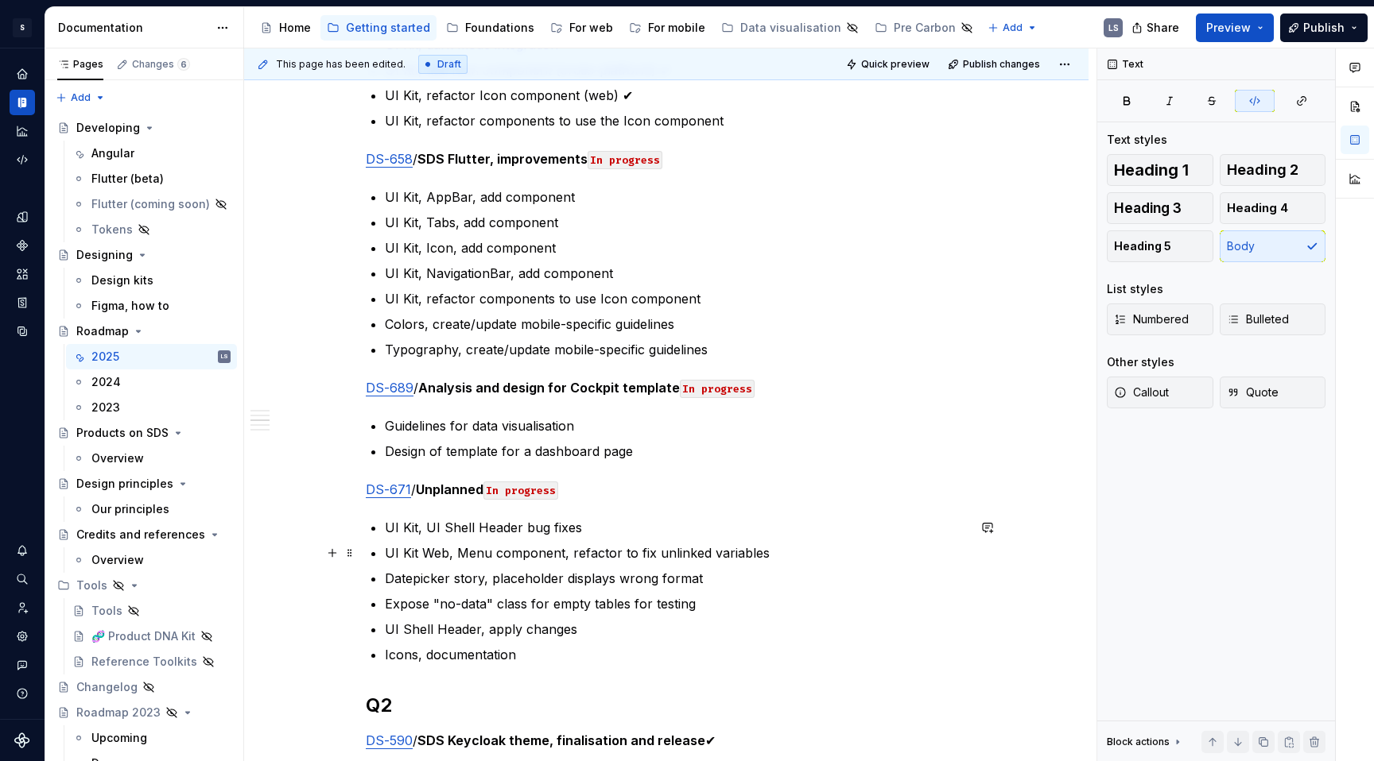
click at [440, 551] on p "UI Kit Web, Menu component, refactor to fix unlinked variables" at bounding box center [676, 553] width 582 height 19
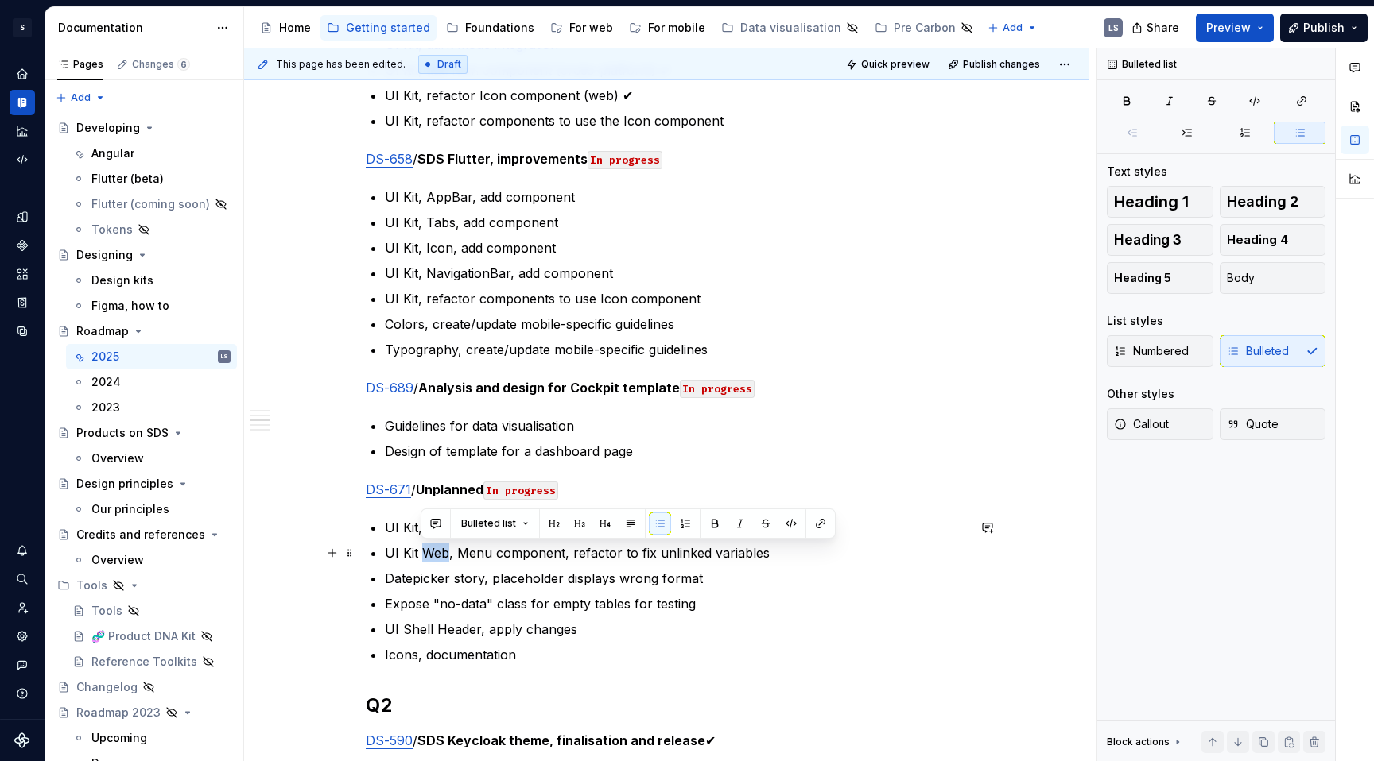
click at [440, 551] on p "UI Kit Web, Menu component, refactor to fix unlinked variables" at bounding box center [676, 553] width 582 height 19
click at [565, 525] on p "UI Kit, UI Shell Header bug fixes" at bounding box center [676, 527] width 582 height 19
click at [605, 527] on p "UI Kit, UI Shell Header bug fixes" at bounding box center [676, 527] width 582 height 19
click at [777, 544] on p "UI Kit, Menu component, refactor to fix unlinked variables" at bounding box center [676, 553] width 582 height 19
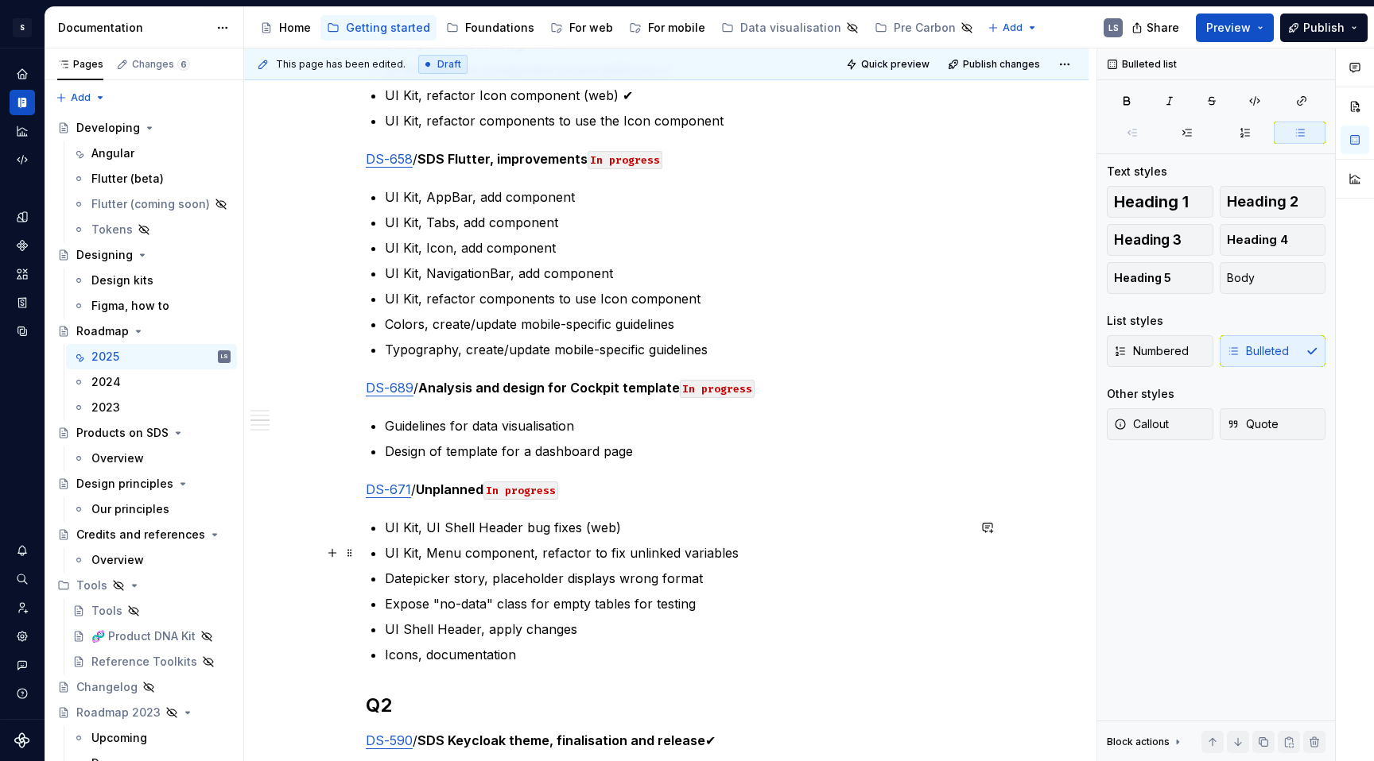
click at [774, 559] on p "UI Kit, Menu component, refactor to fix unlinked variables" at bounding box center [676, 553] width 582 height 19
click at [427, 525] on p "UI Kit, UI Shell Header bug fixes (web)" at bounding box center [676, 527] width 582 height 19
click at [548, 531] on p "UI Kit, refactor UI Shell Header bug fixes (web)" at bounding box center [676, 527] width 582 height 19
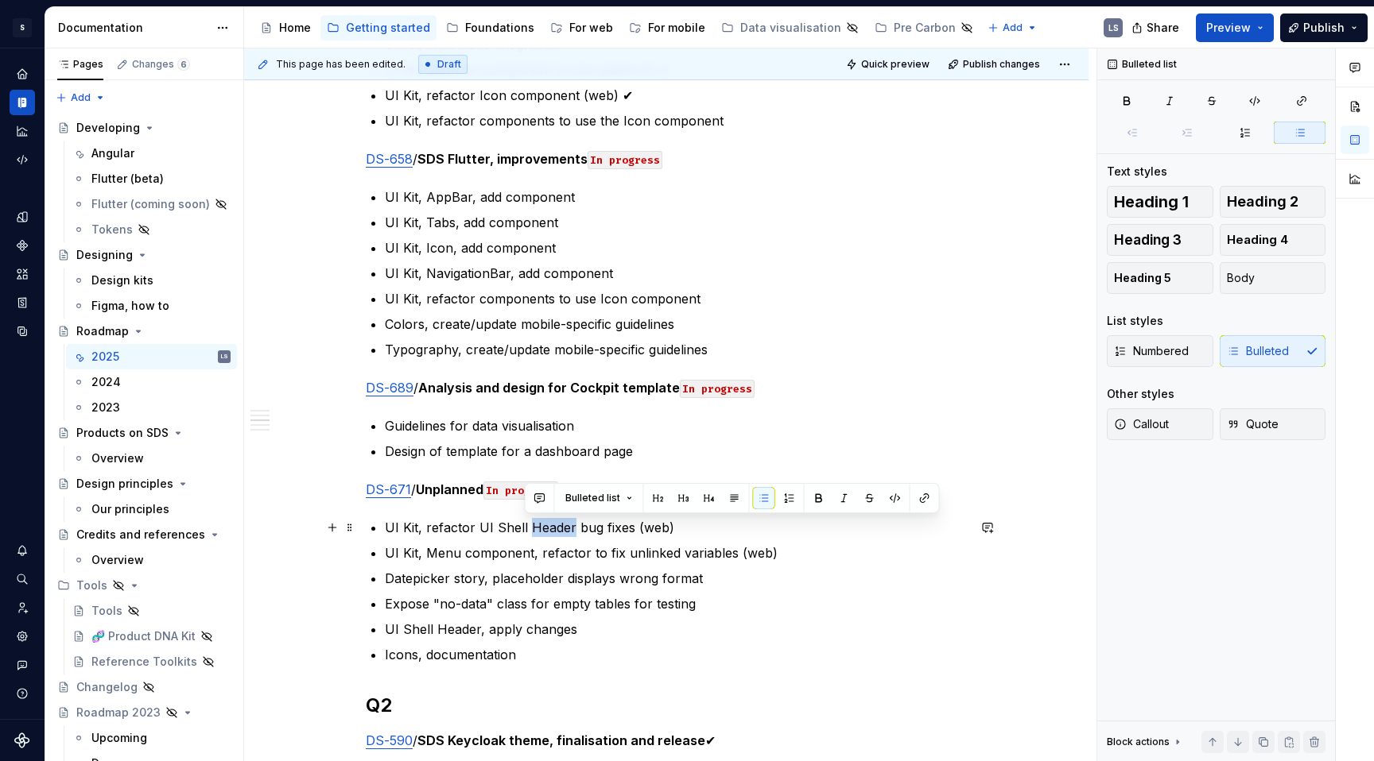
click at [548, 531] on p "UI Kit, refactor UI Shell Header bug fixes (web)" at bounding box center [676, 527] width 582 height 19
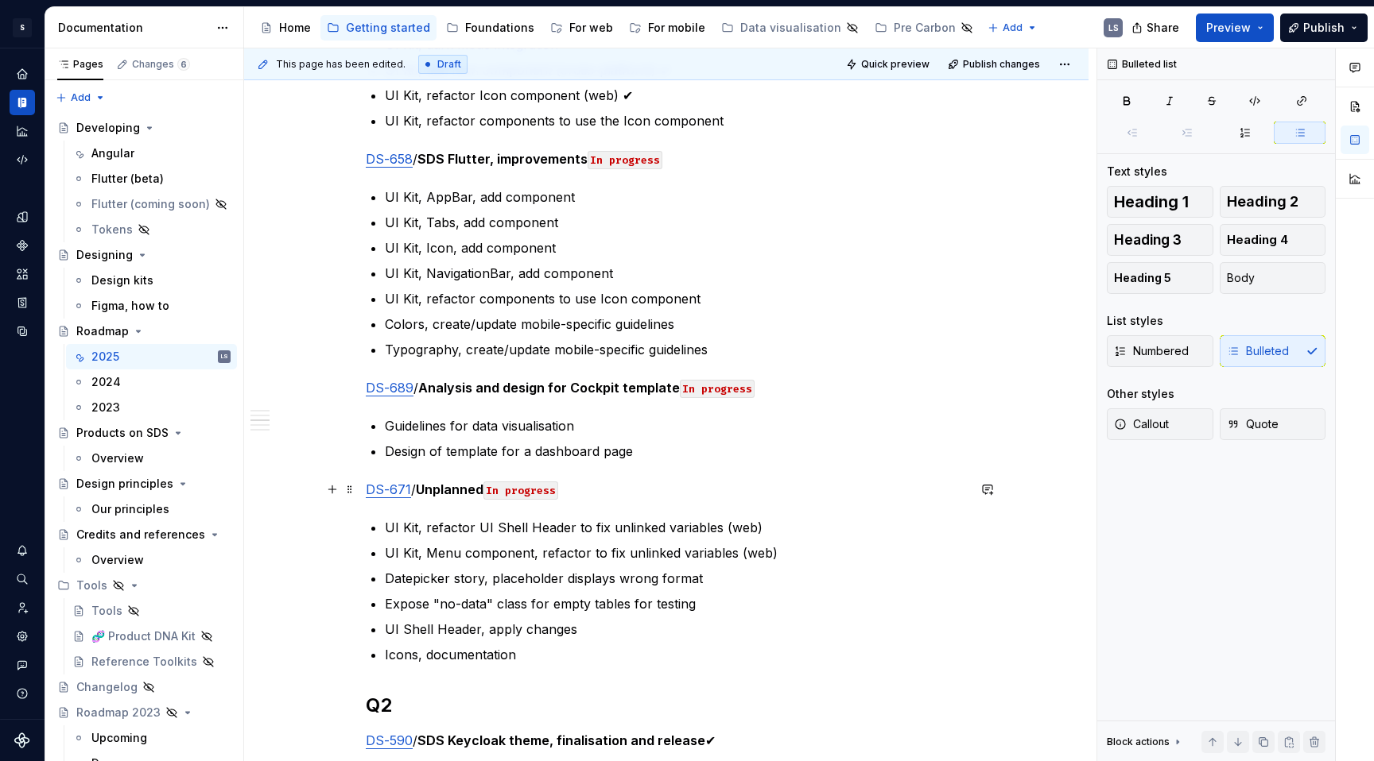
click at [750, 496] on p "DS-671 / Unplanned In progress" at bounding box center [666, 489] width 601 height 19
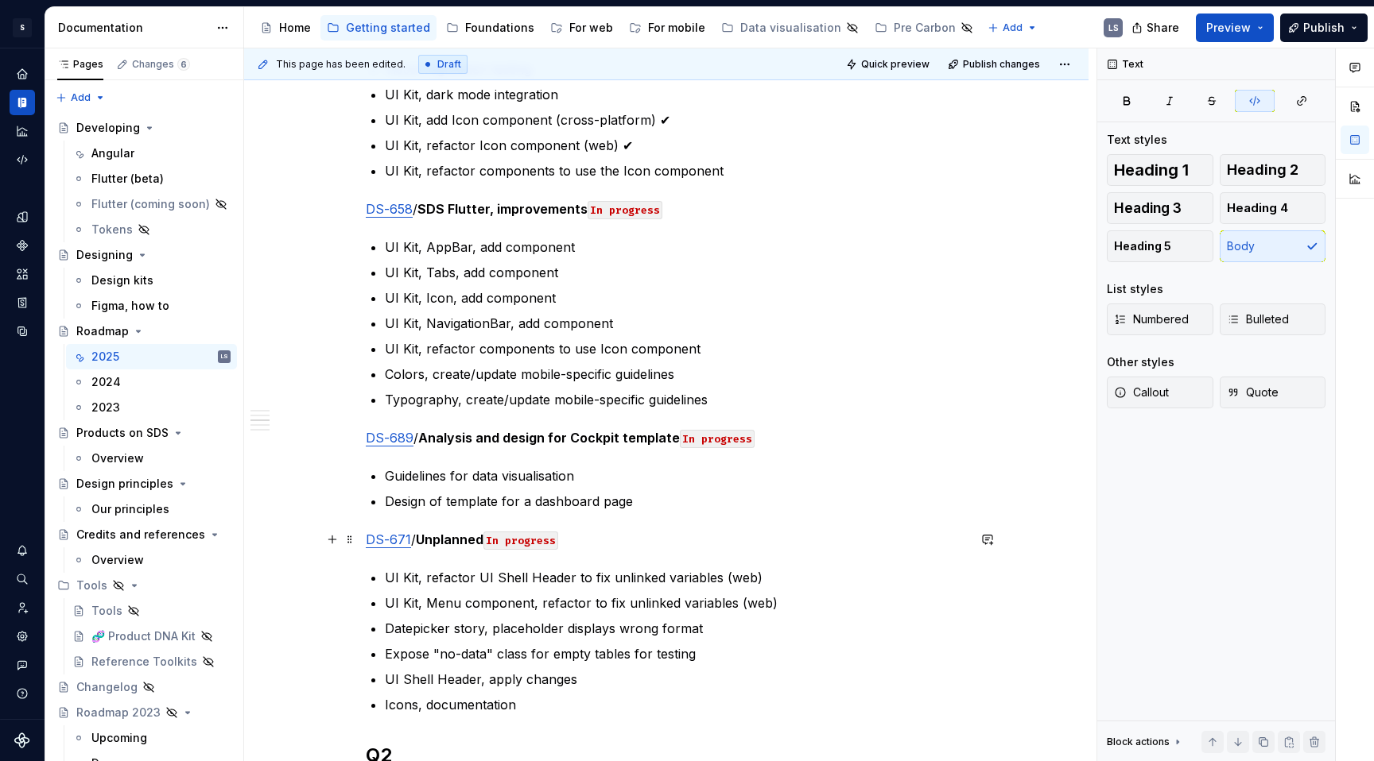
scroll to position [840, 0]
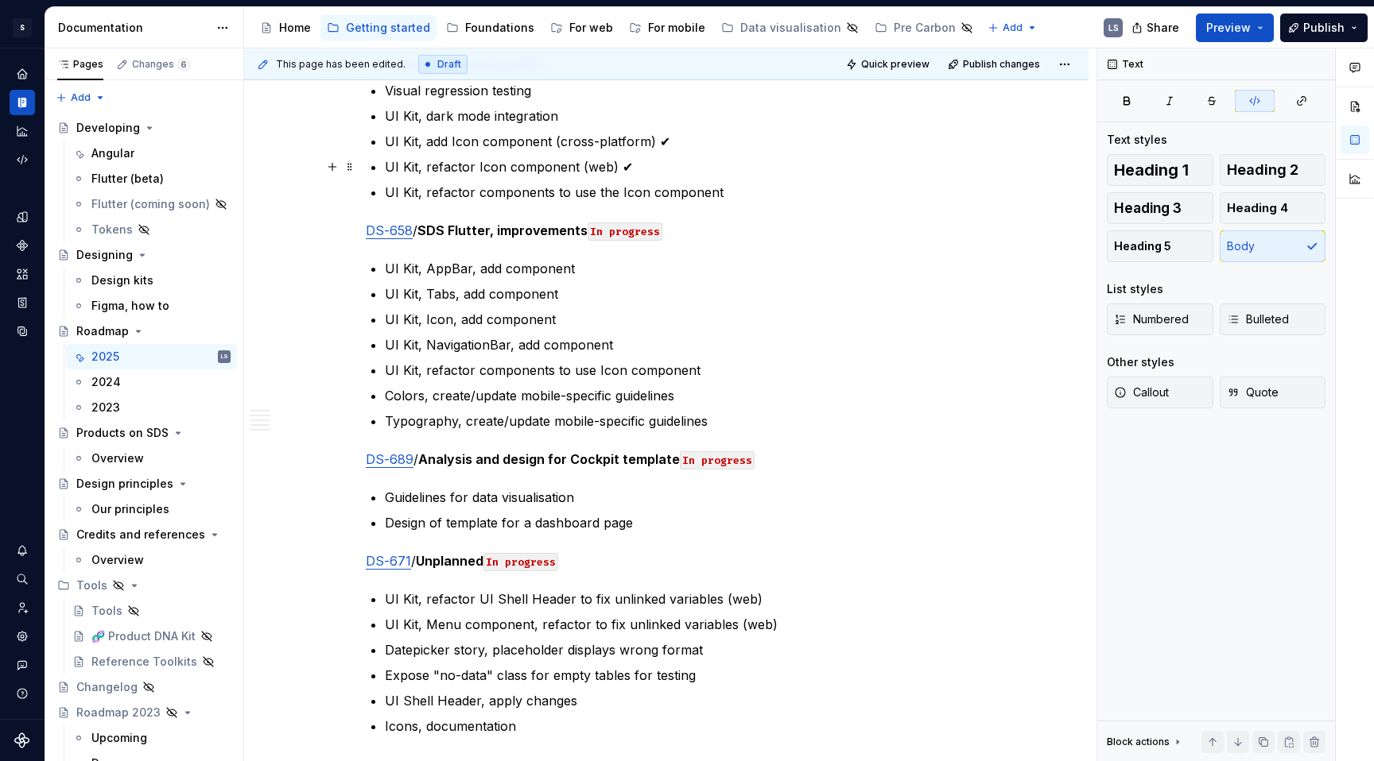
click at [629, 166] on p "UI Kit, refactor Icon component (web) ✔" at bounding box center [676, 166] width 582 height 19
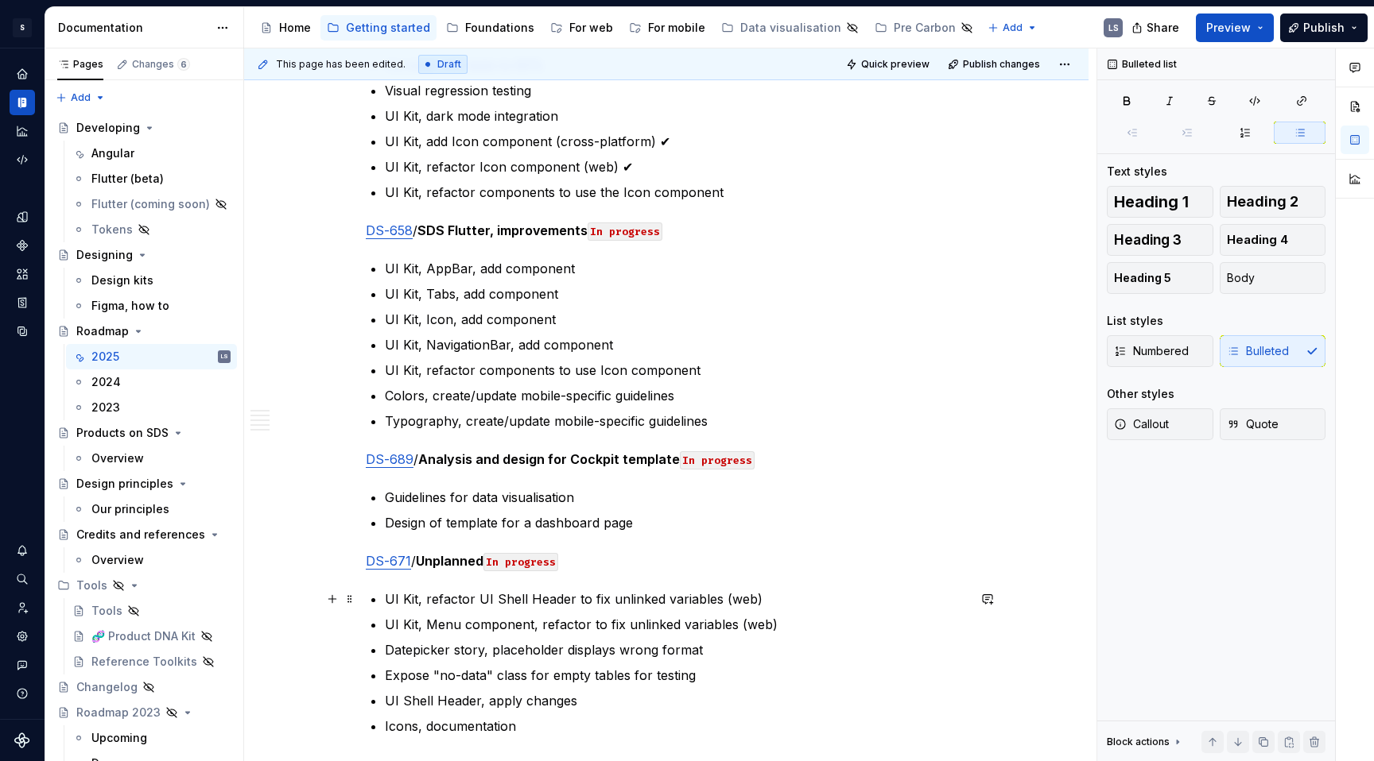
click at [770, 592] on p "UI Kit, refactor UI Shell Header to fix unlinked variables (web)" at bounding box center [676, 599] width 582 height 19
click at [785, 592] on p "UI Kit, Menu component, refactor to fix unlinked variables (web)" at bounding box center [676, 624] width 582 height 19
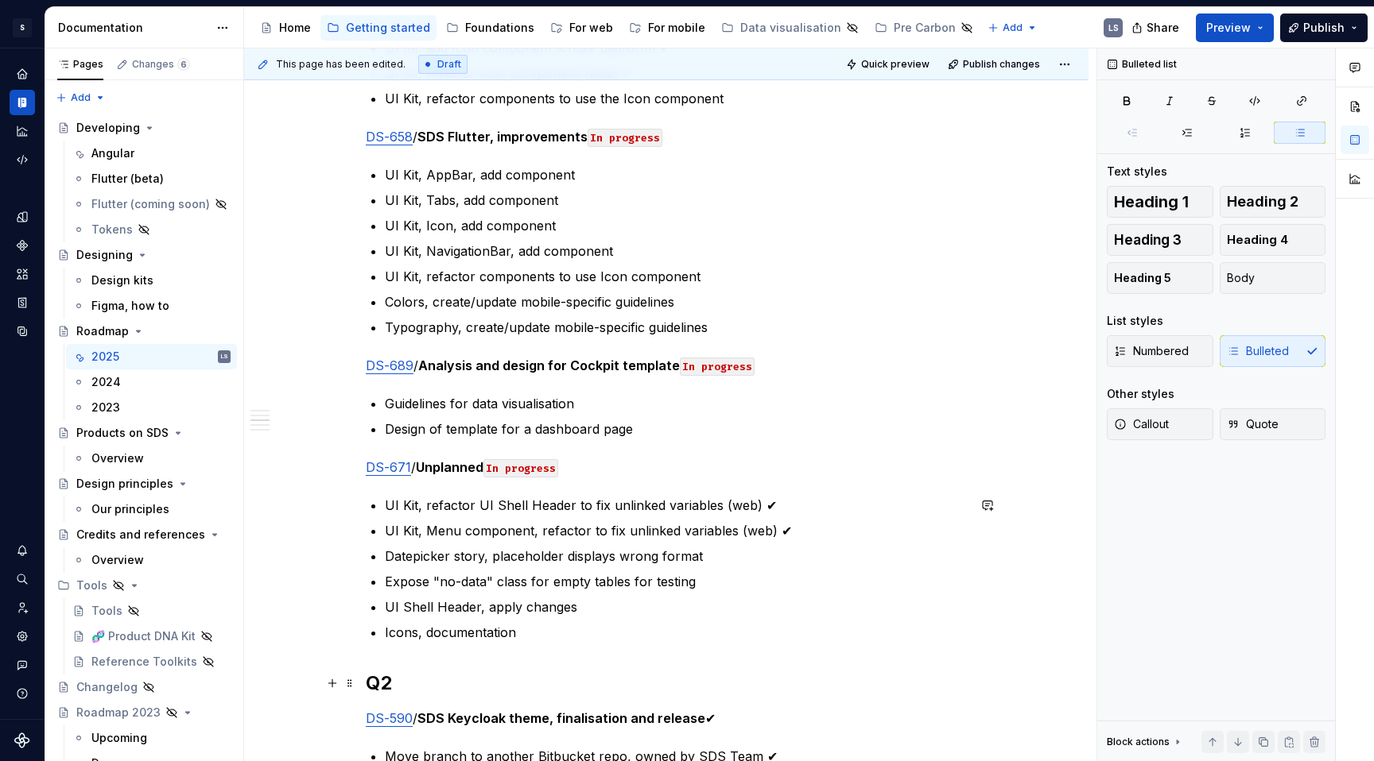
scroll to position [951, 0]
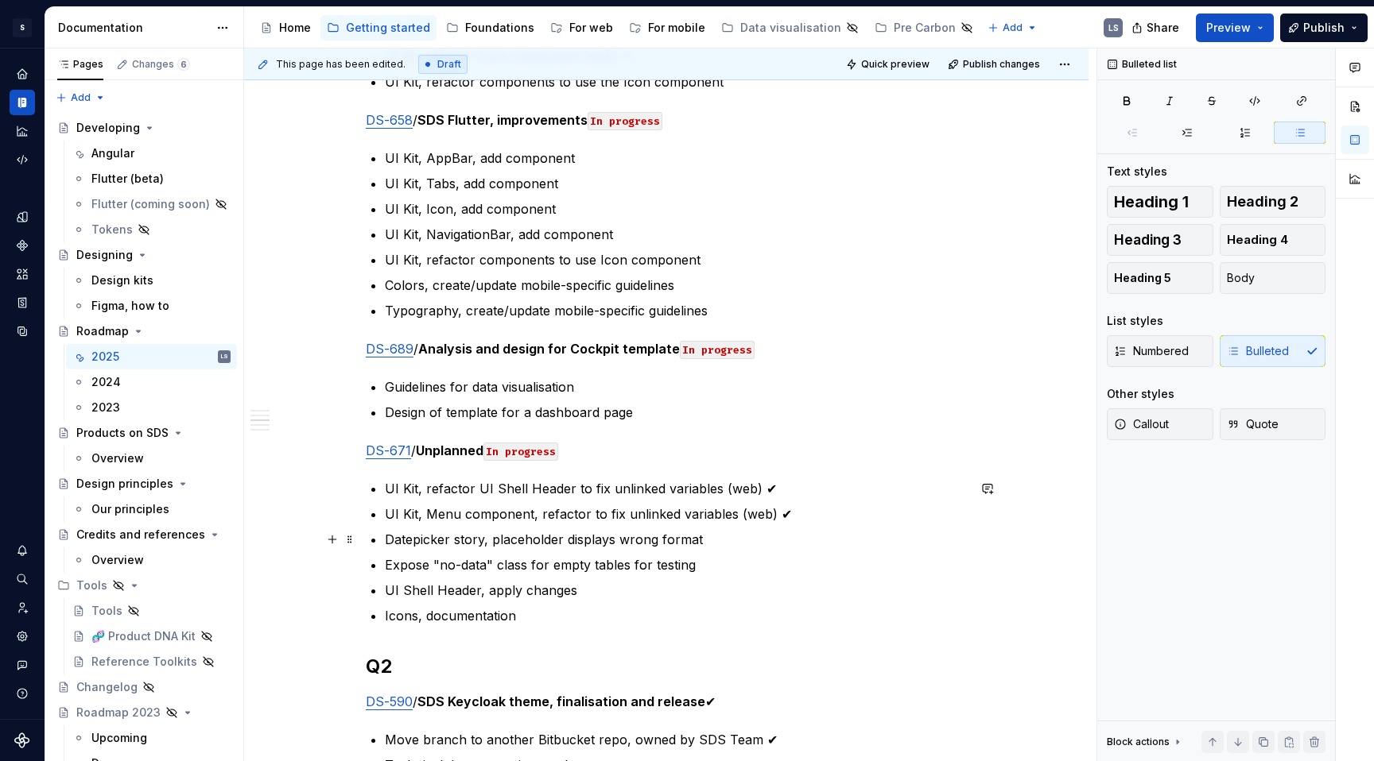
click at [567, 539] on p "Datepicker story, placeholder displays wrong format" at bounding box center [676, 539] width 582 height 19
click at [621, 552] on ul "UI Kit, refactor UI Shell Header to fix unlinked variables (web) ✔ UI Kit, Menu…" at bounding box center [676, 552] width 582 height 146
click at [427, 540] on p "Datepicker story, placeholder displays wrong format" at bounding box center [676, 539] width 582 height 19
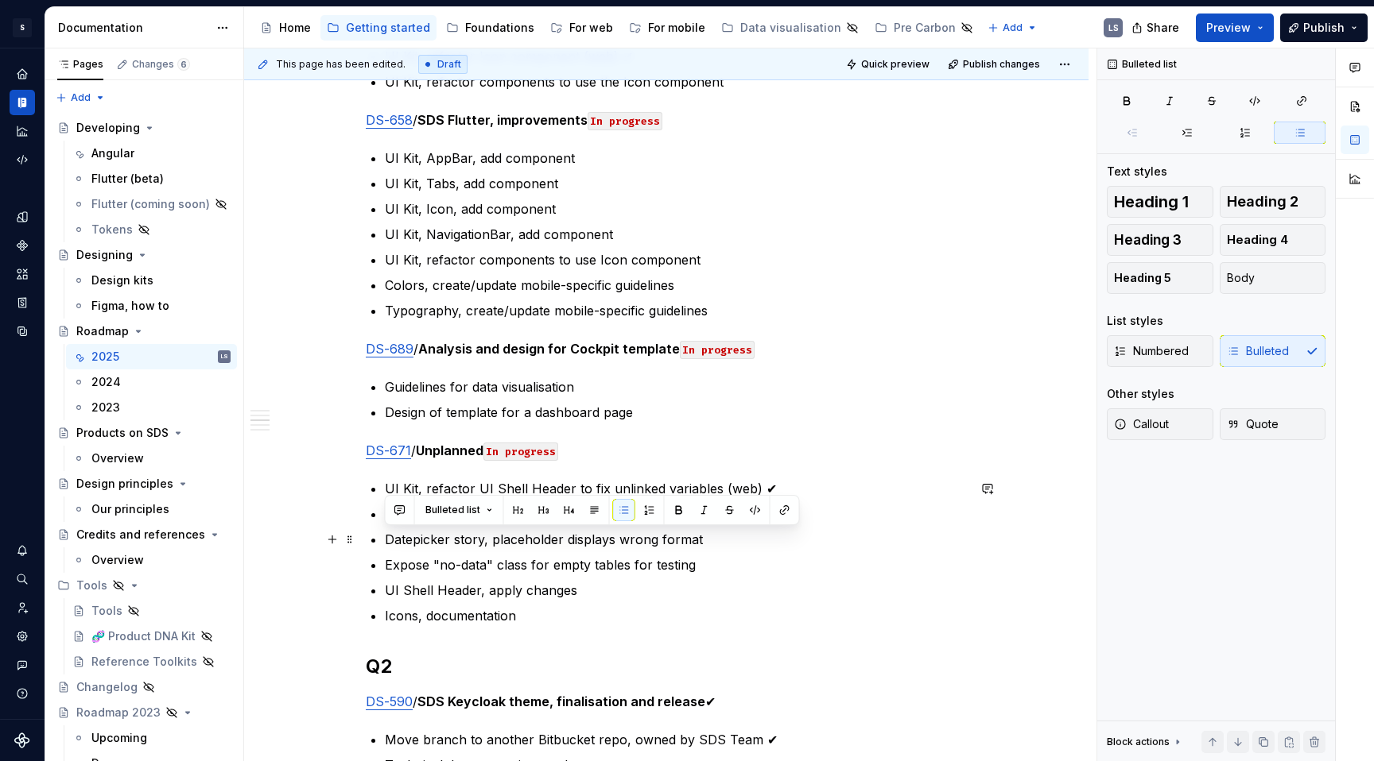
click at [470, 542] on p "Datepicker story, placeholder displays wrong format" at bounding box center [676, 539] width 582 height 19
click at [486, 542] on p "Datepicker story, placeholder displays wrong format" at bounding box center [676, 539] width 582 height 19
click at [581, 537] on p "Datepicker story, fix placeholder displays wrong format" at bounding box center [676, 539] width 582 height 19
click at [805, 541] on p "Datepicker story, fix placeholder, now displaying wrong format" at bounding box center [676, 539] width 582 height 19
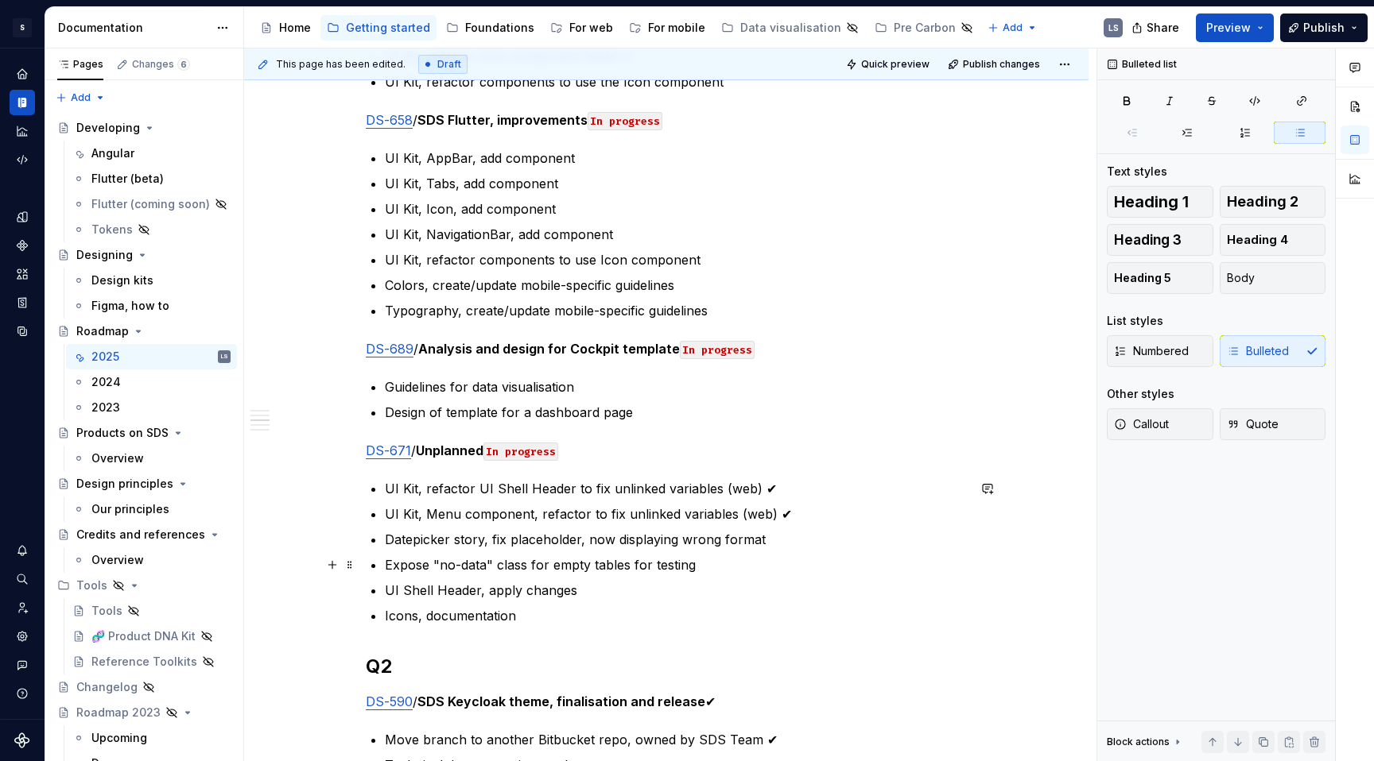
click at [562, 566] on p "Expose "no-data" class for empty tables for testing" at bounding box center [676, 565] width 582 height 19
drag, startPoint x: 477, startPoint y: 591, endPoint x: 567, endPoint y: 591, distance: 89.8
click at [567, 591] on p "UI Shell Header, apply changes" at bounding box center [676, 590] width 582 height 19
click at [584, 592] on p "UI Shell Header, apply changes" at bounding box center [676, 590] width 582 height 19
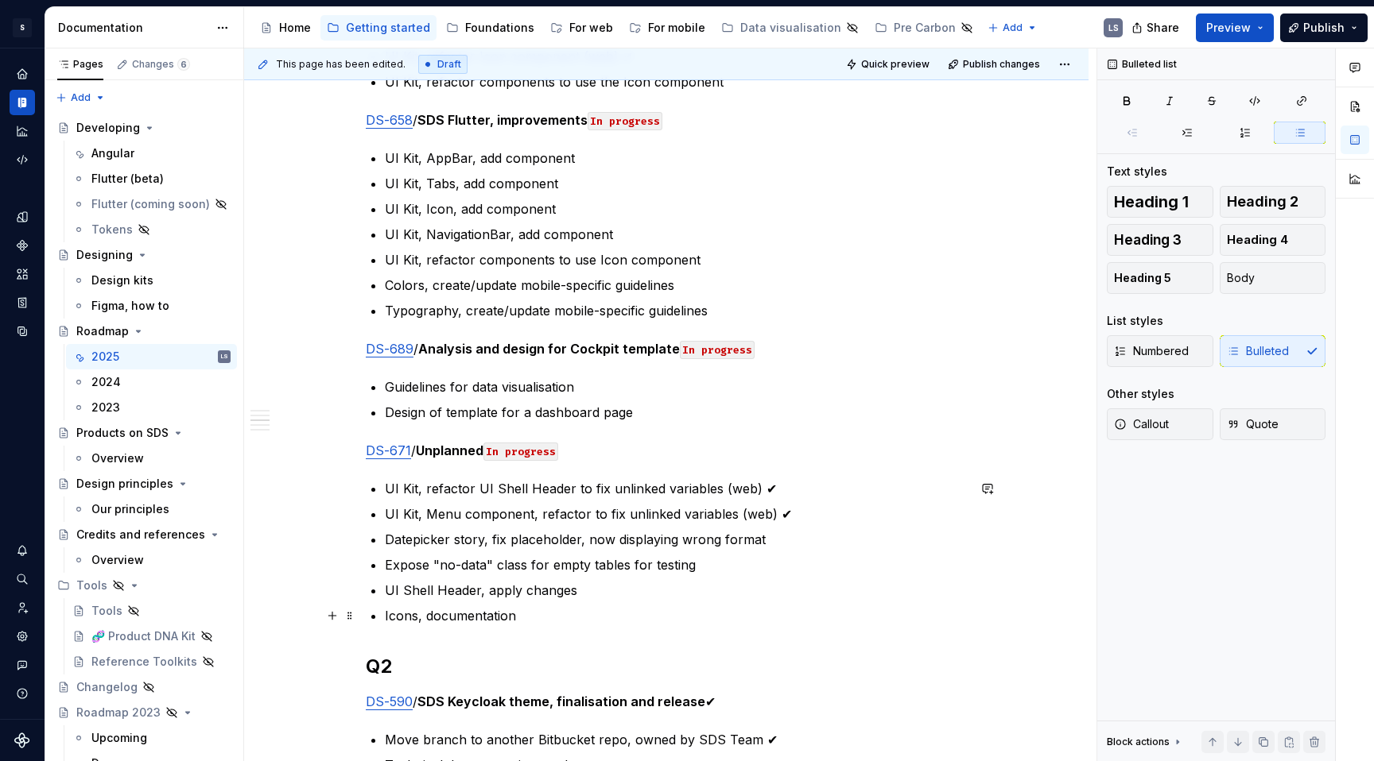
click at [470, 592] on p "Icons, documentation" at bounding box center [676, 615] width 582 height 19
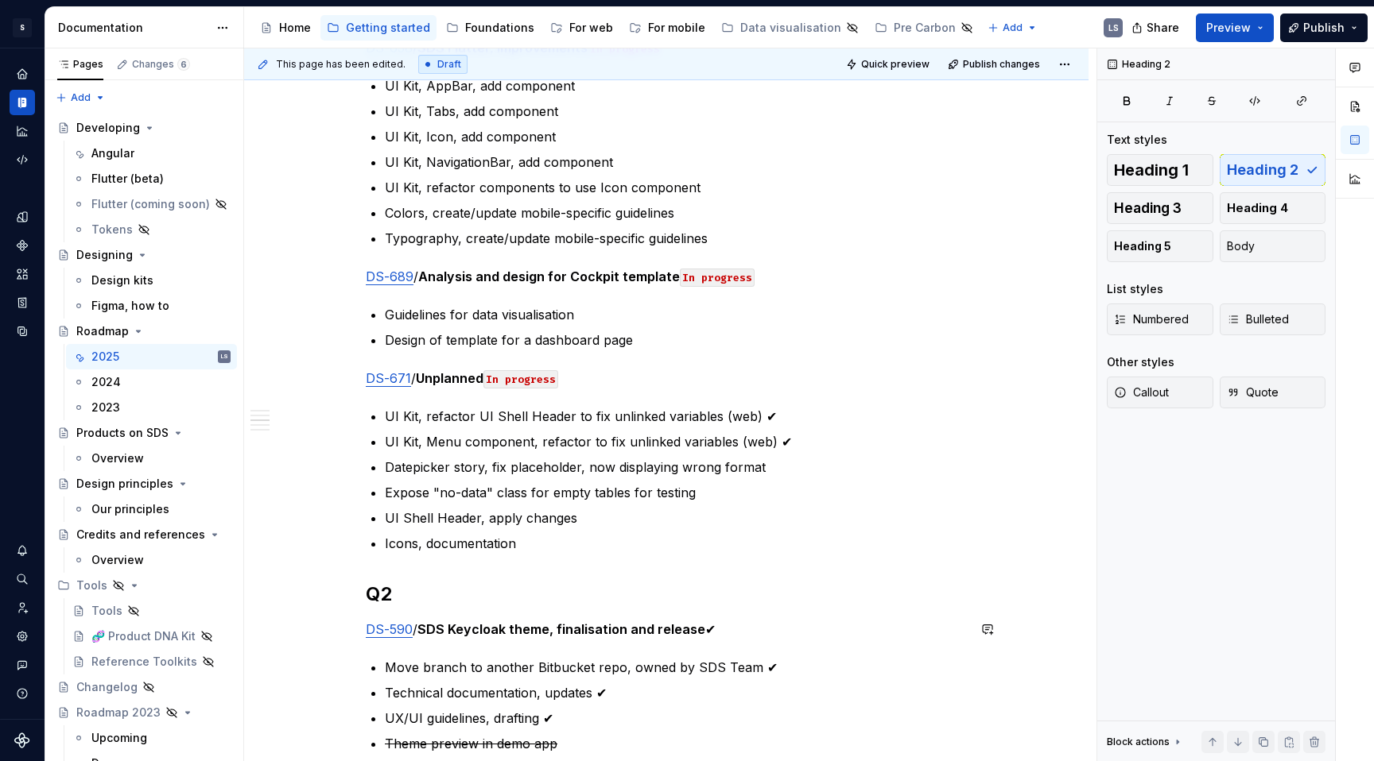
scroll to position [1029, 0]
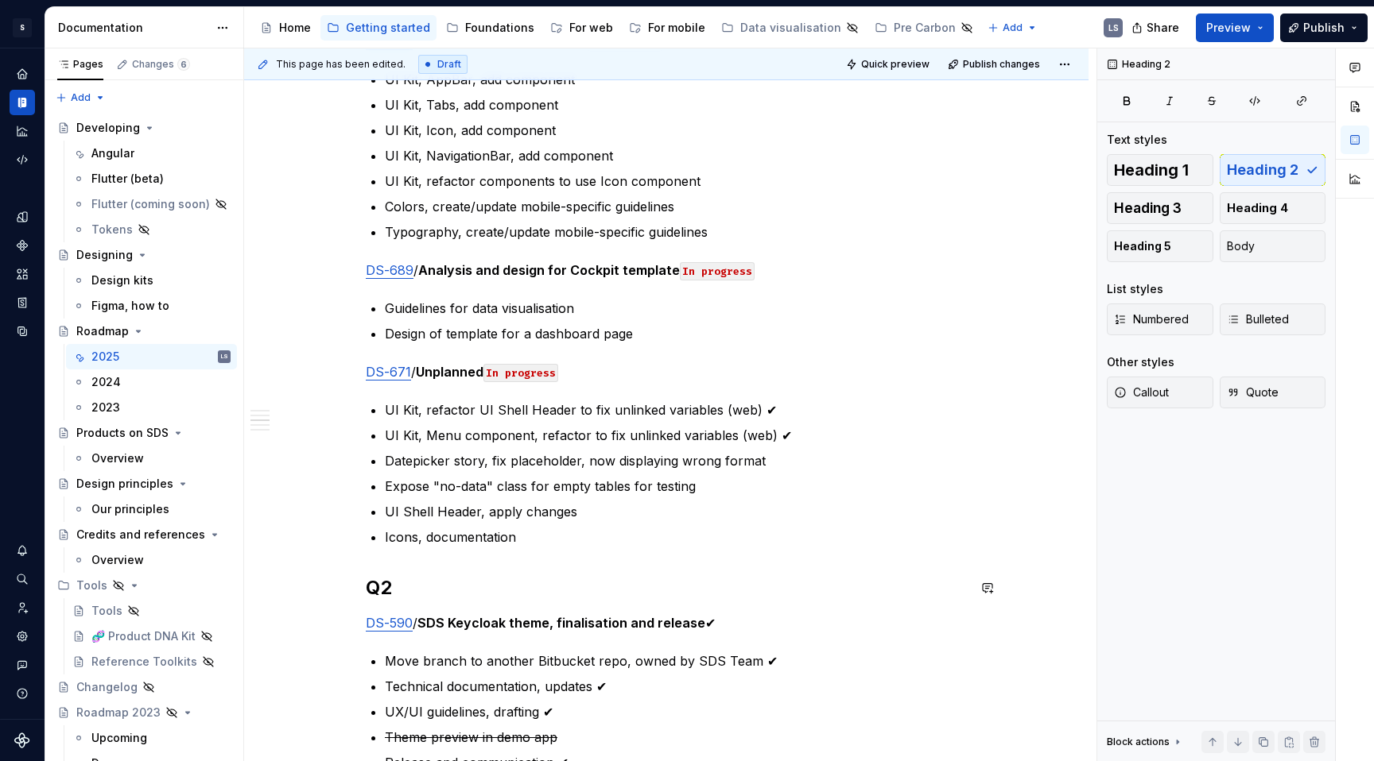
click at [540, 533] on p "Icons, documentation" at bounding box center [676, 537] width 582 height 19
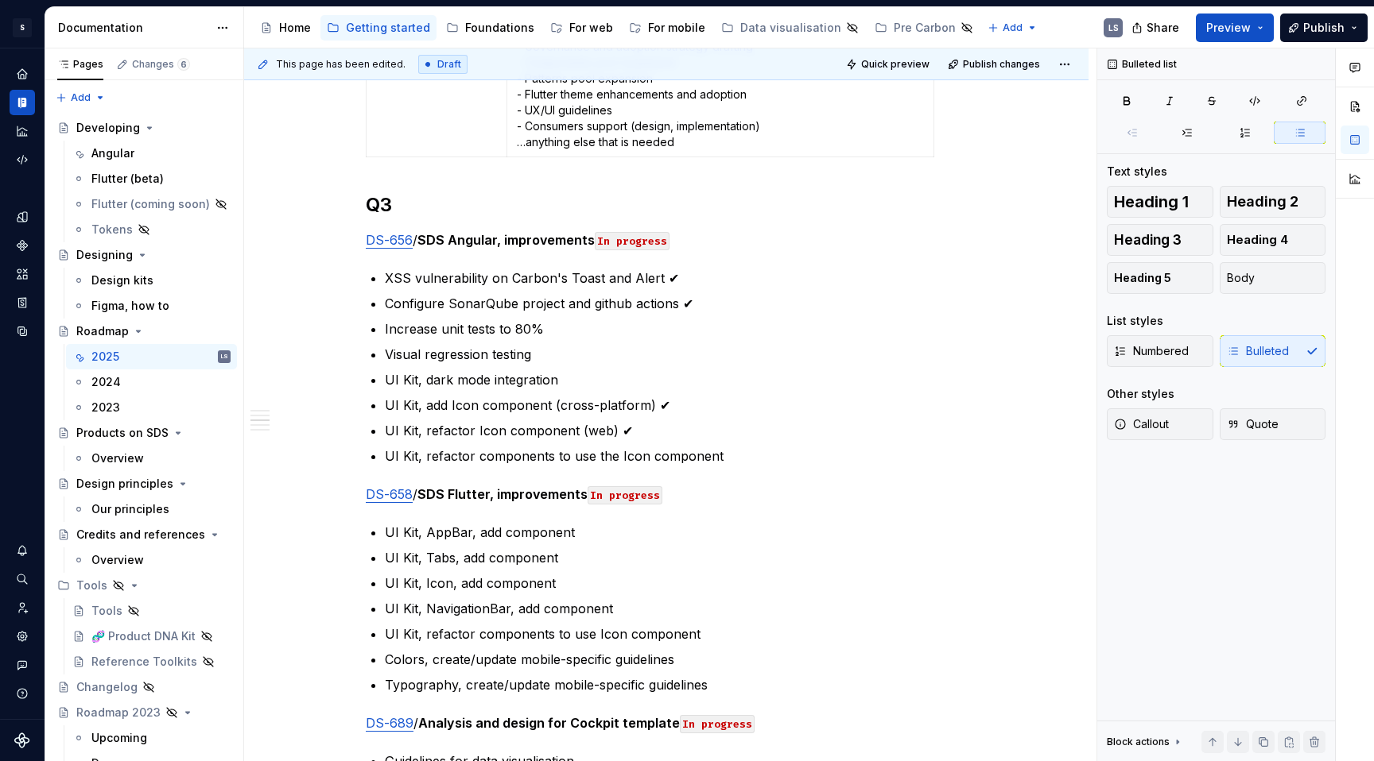
scroll to position [1161, 0]
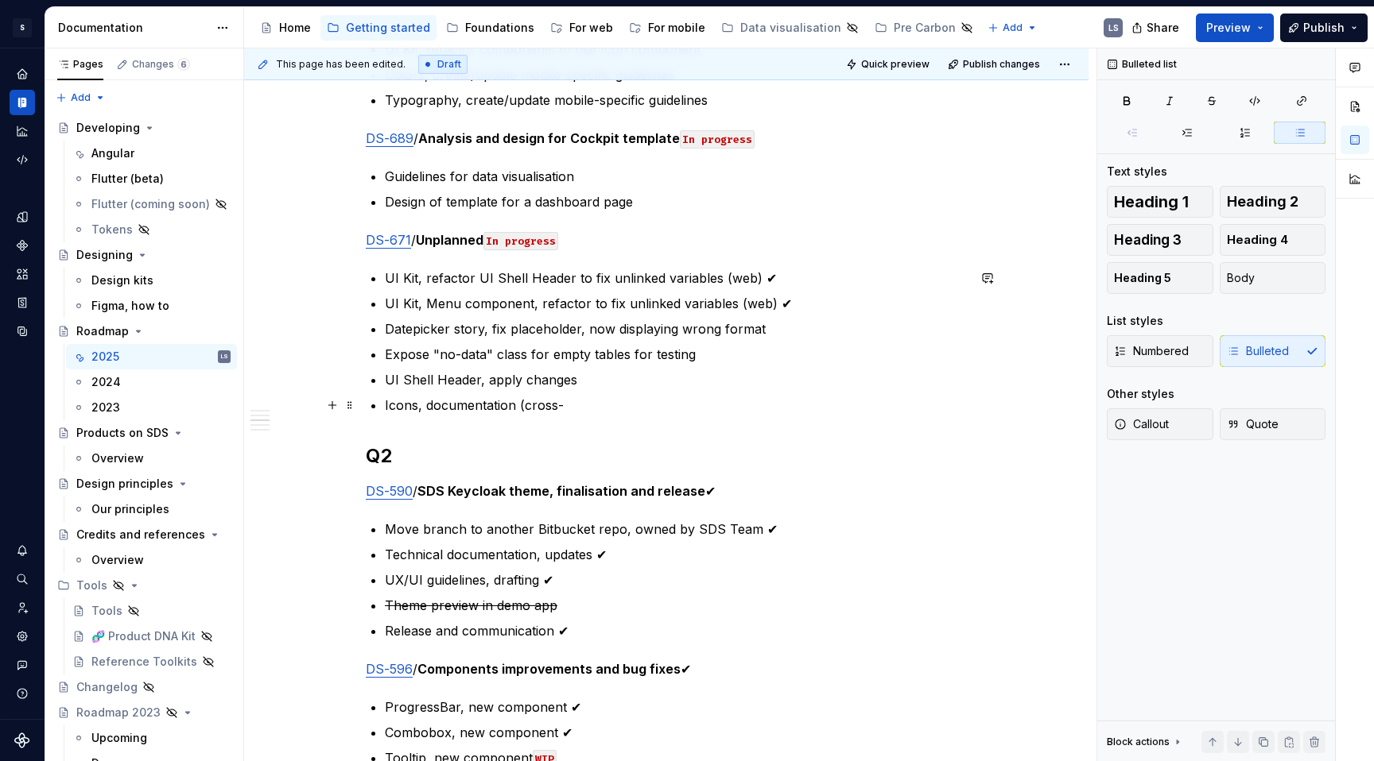
click at [622, 407] on p "Icons, documentation (cross-" at bounding box center [676, 405] width 582 height 19
click at [741, 420] on div "Annual plan Only the tasks for the current quarter are confirmed and planned . …" at bounding box center [666, 641] width 601 height 2938
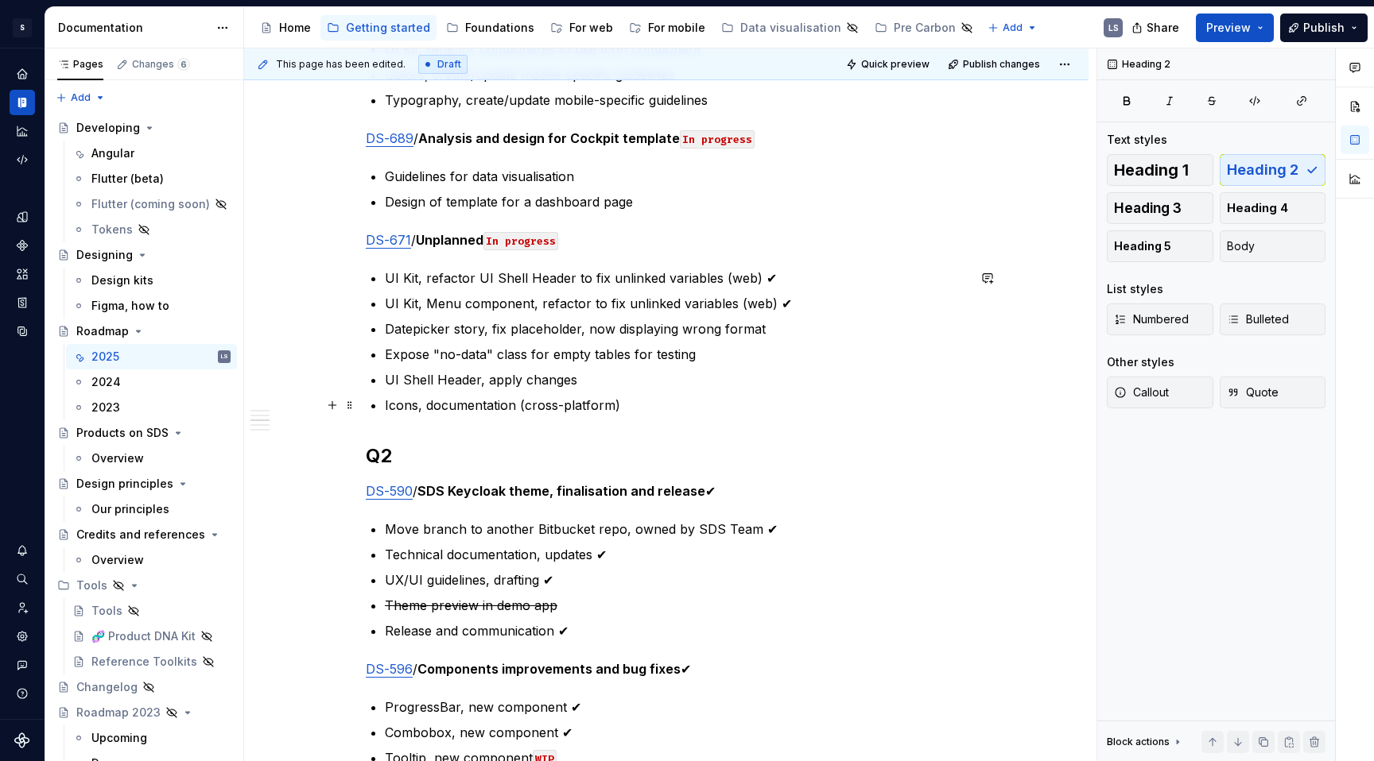
click at [728, 409] on p "Icons, documentation (cross-platform)" at bounding box center [676, 405] width 582 height 19
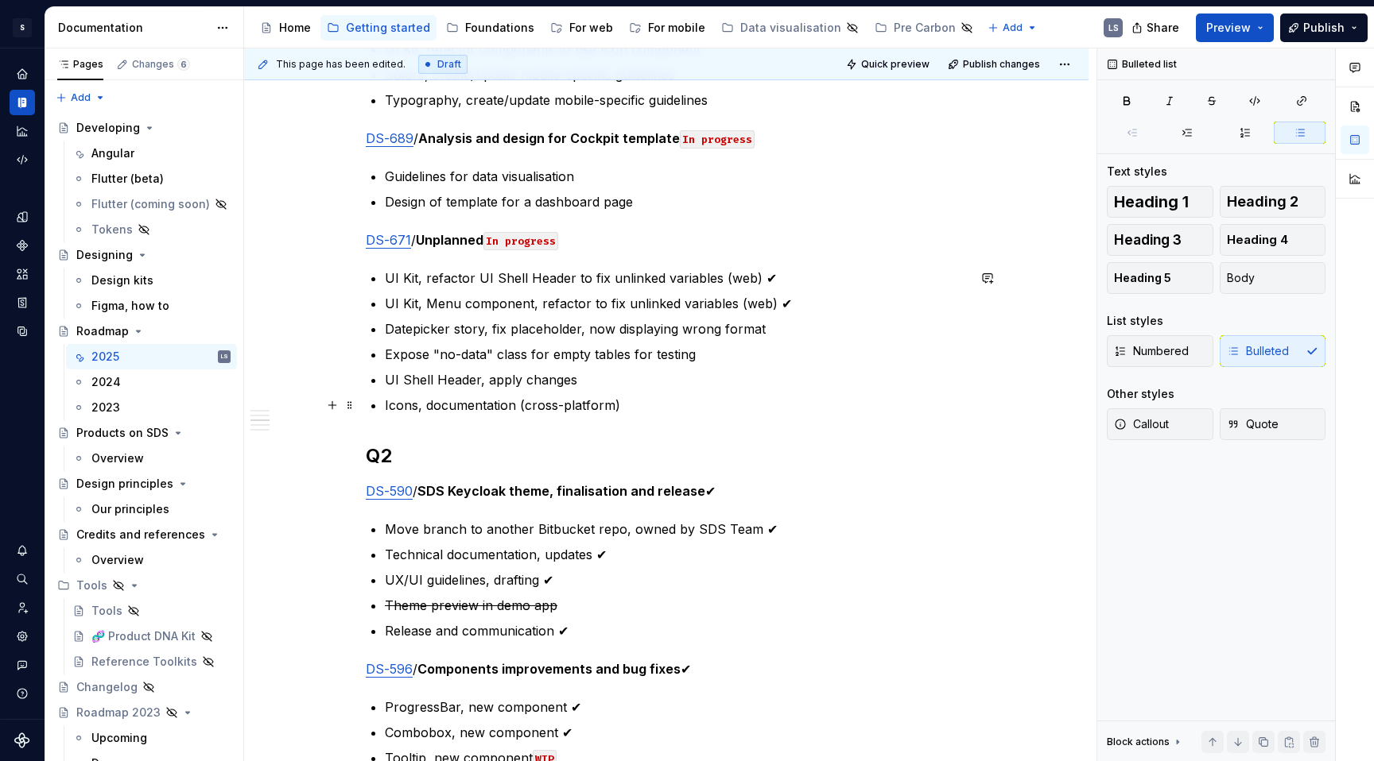
click at [704, 404] on p "Icons, documentation (cross-platform)" at bounding box center [676, 405] width 582 height 19
click at [680, 406] on p "Icons, documentation (cross-platform)" at bounding box center [676, 405] width 582 height 19
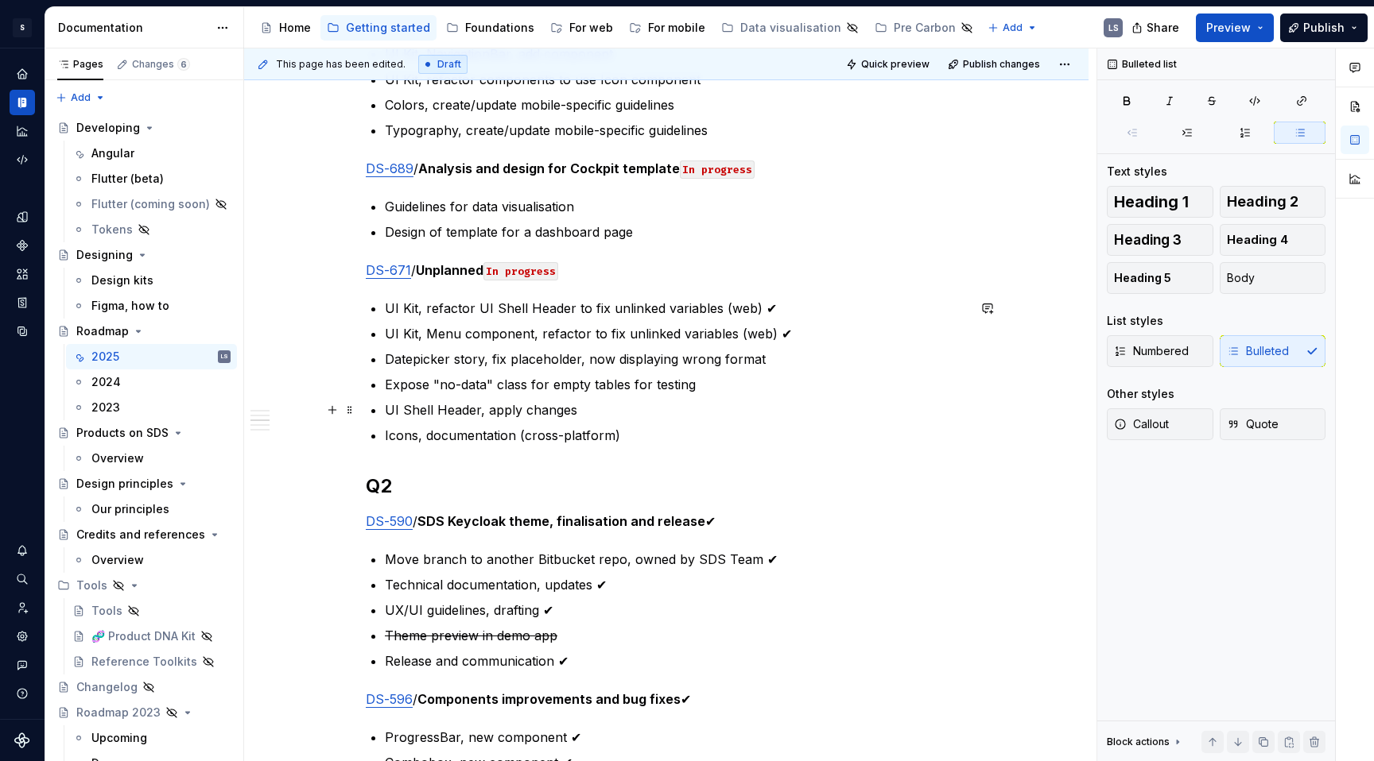
scroll to position [1129, 0]
click at [893, 347] on ul "UI Kit, refactor UI Shell Header to fix unlinked variables (web) ✔ UI Kit, Menu…" at bounding box center [676, 373] width 582 height 146
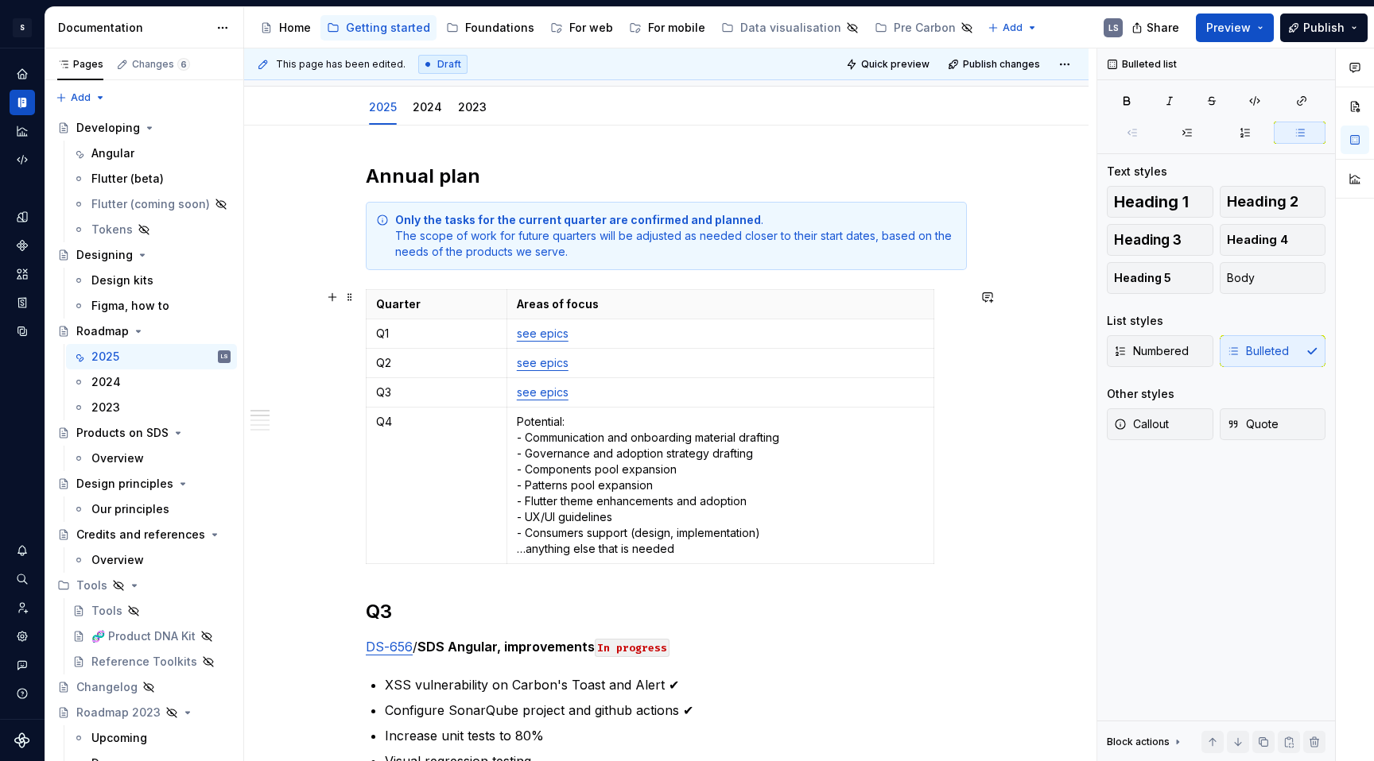
scroll to position [169, 0]
click at [552, 425] on p "Potential: - Communication and onboarding material drafting - Governance and ad…" at bounding box center [720, 486] width 407 height 143
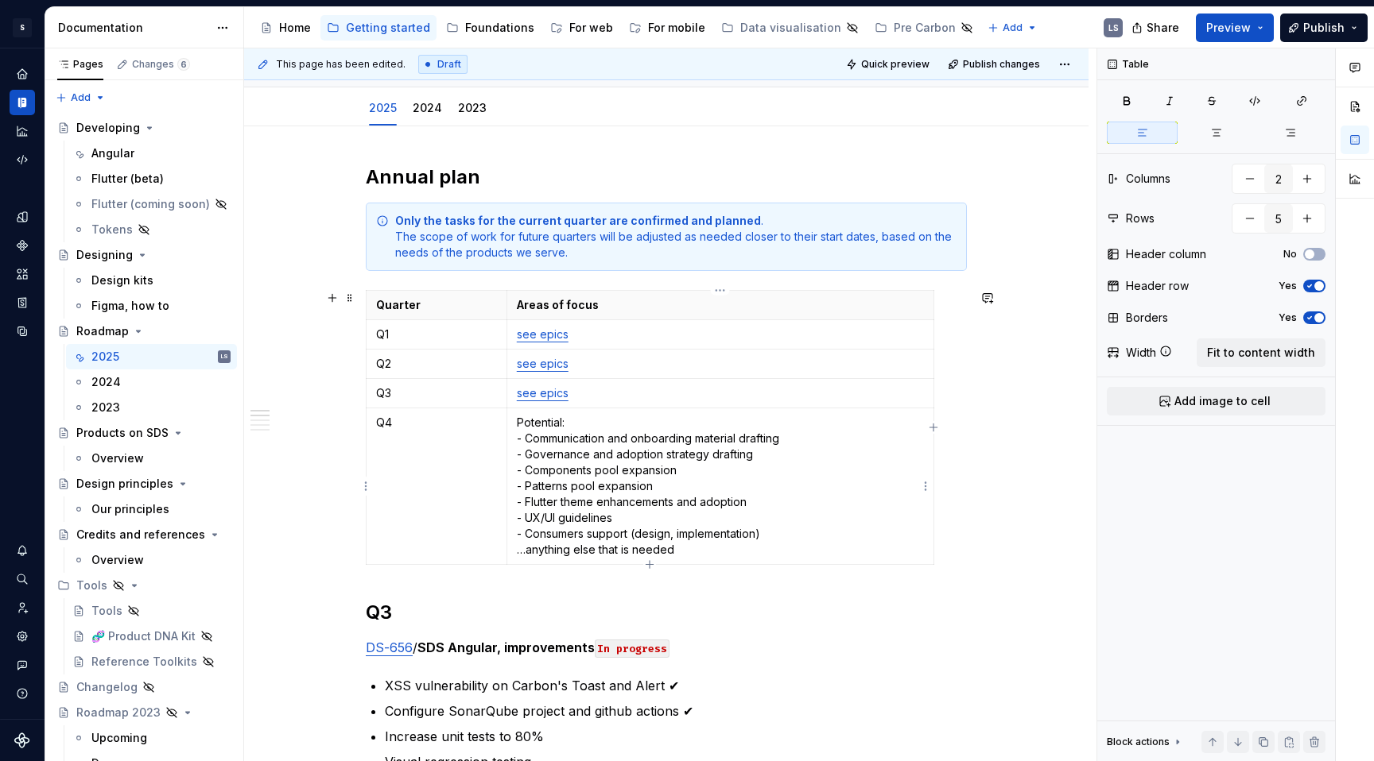
click at [553, 425] on p "Potential: - Communication and onboarding material drafting - Governance and ad…" at bounding box center [720, 486] width 407 height 143
click at [570, 421] on p "Potential: - Communication and onboarding material drafting - Governance and ad…" at bounding box center [720, 486] width 407 height 143
click at [774, 536] on p "Potential: - Communication and onboarding material drafting - Governance and ad…" at bounding box center [720, 486] width 407 height 143
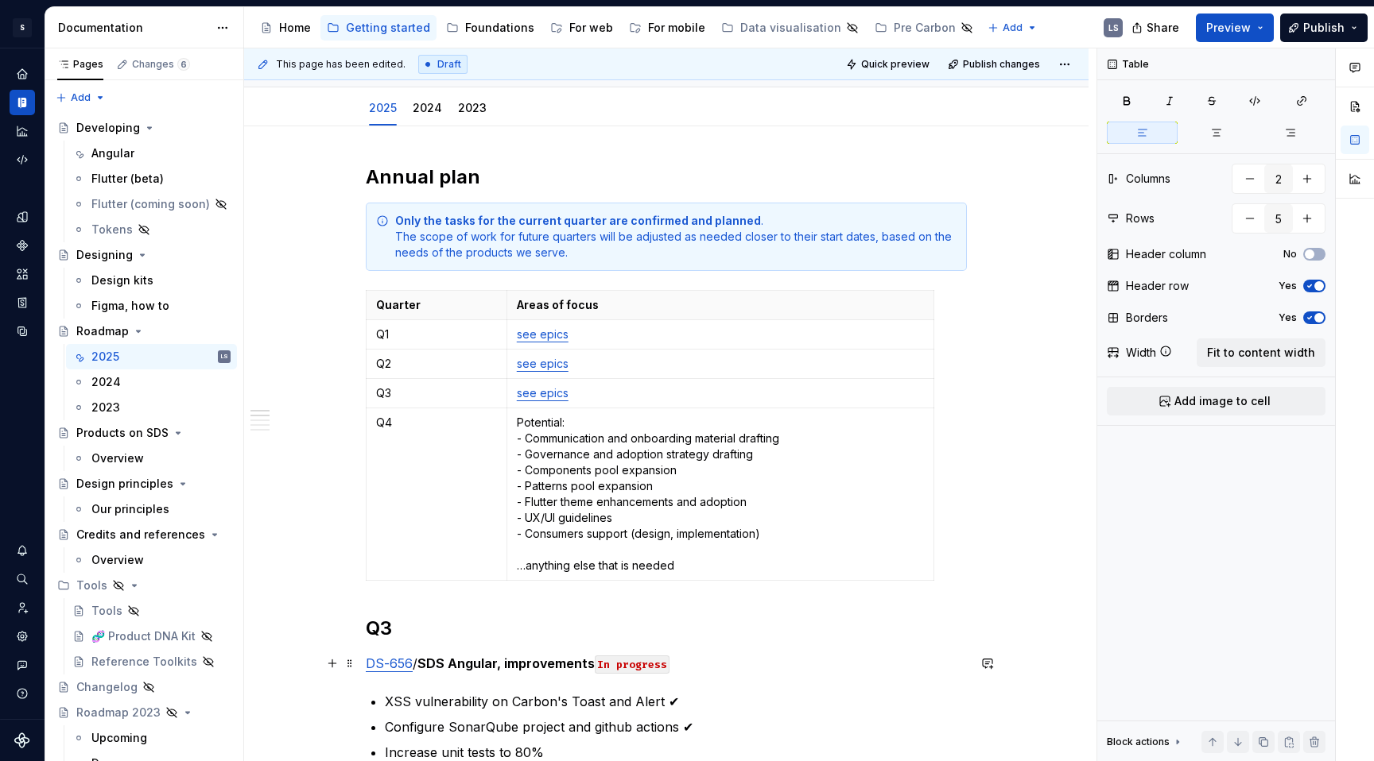
click at [796, 592] on p "DS-656 / SDS Angular, improvements In progress" at bounding box center [666, 663] width 601 height 19
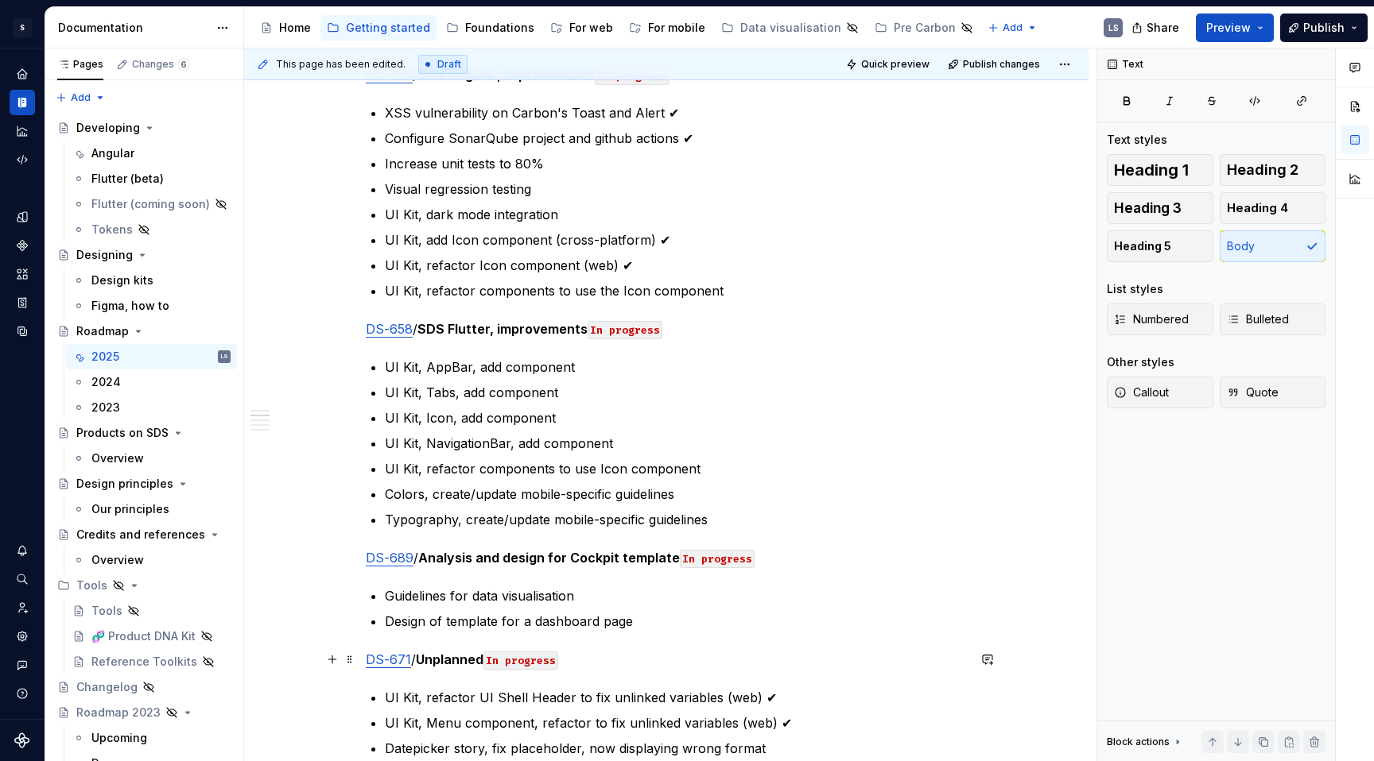
click at [795, 592] on p "Design of template for a dashboard page" at bounding box center [676, 621] width 582 height 19
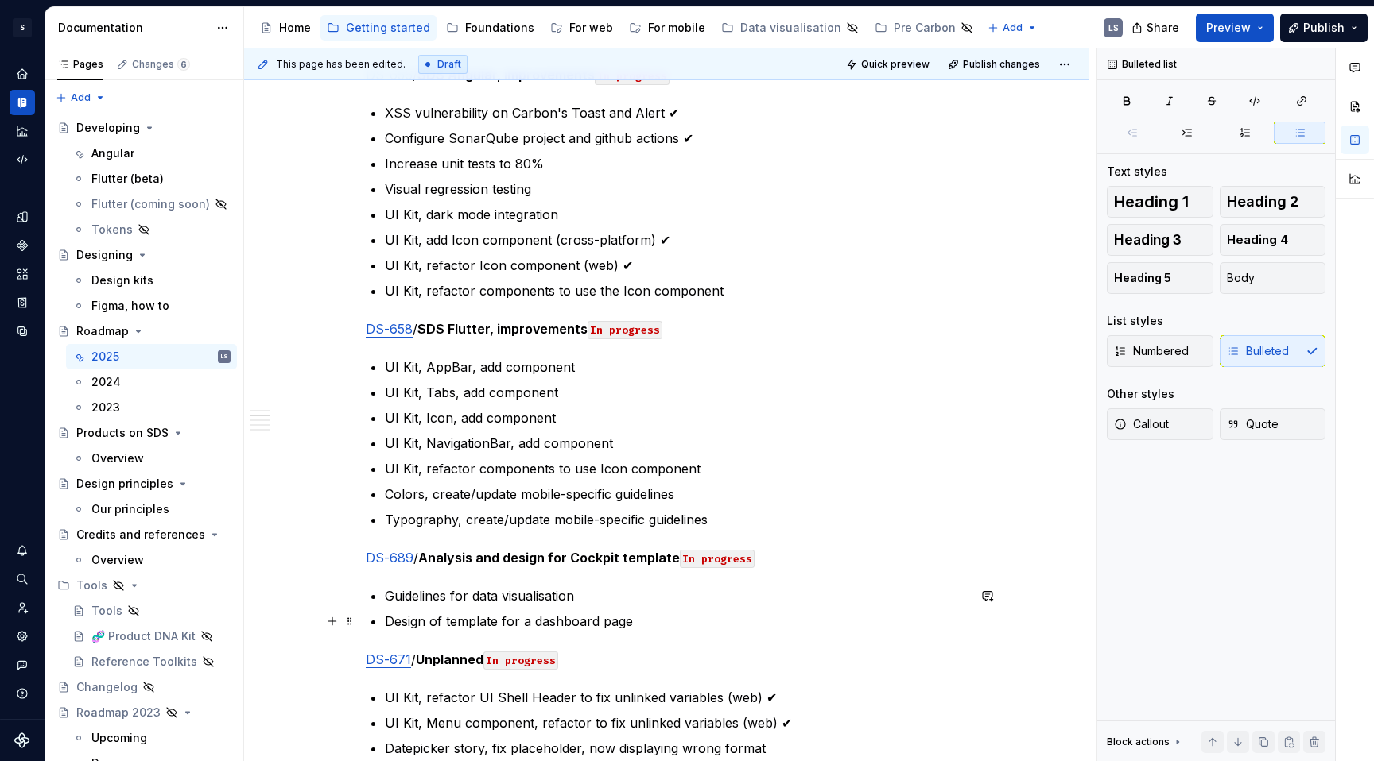
scroll to position [760, 0]
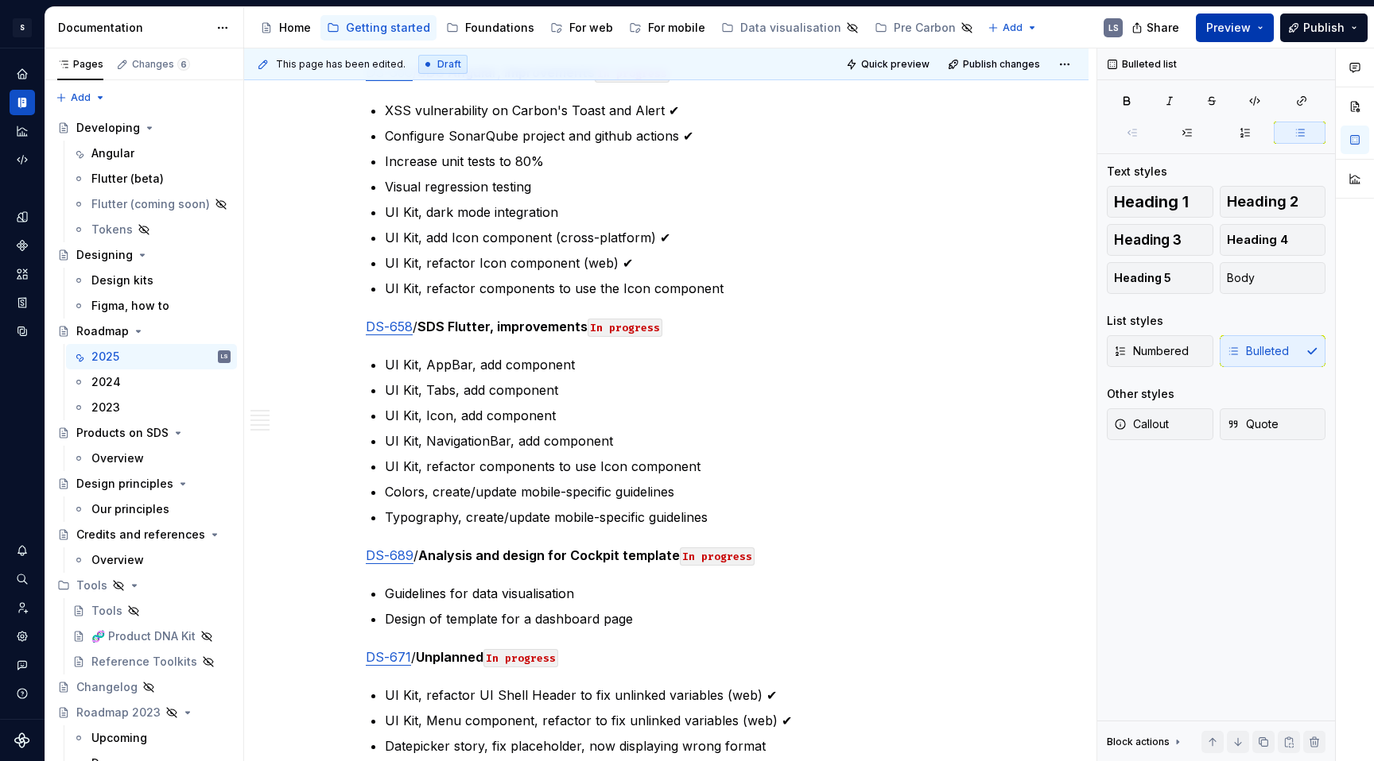
click at [1188, 28] on span "Preview" at bounding box center [1228, 28] width 45 height 16
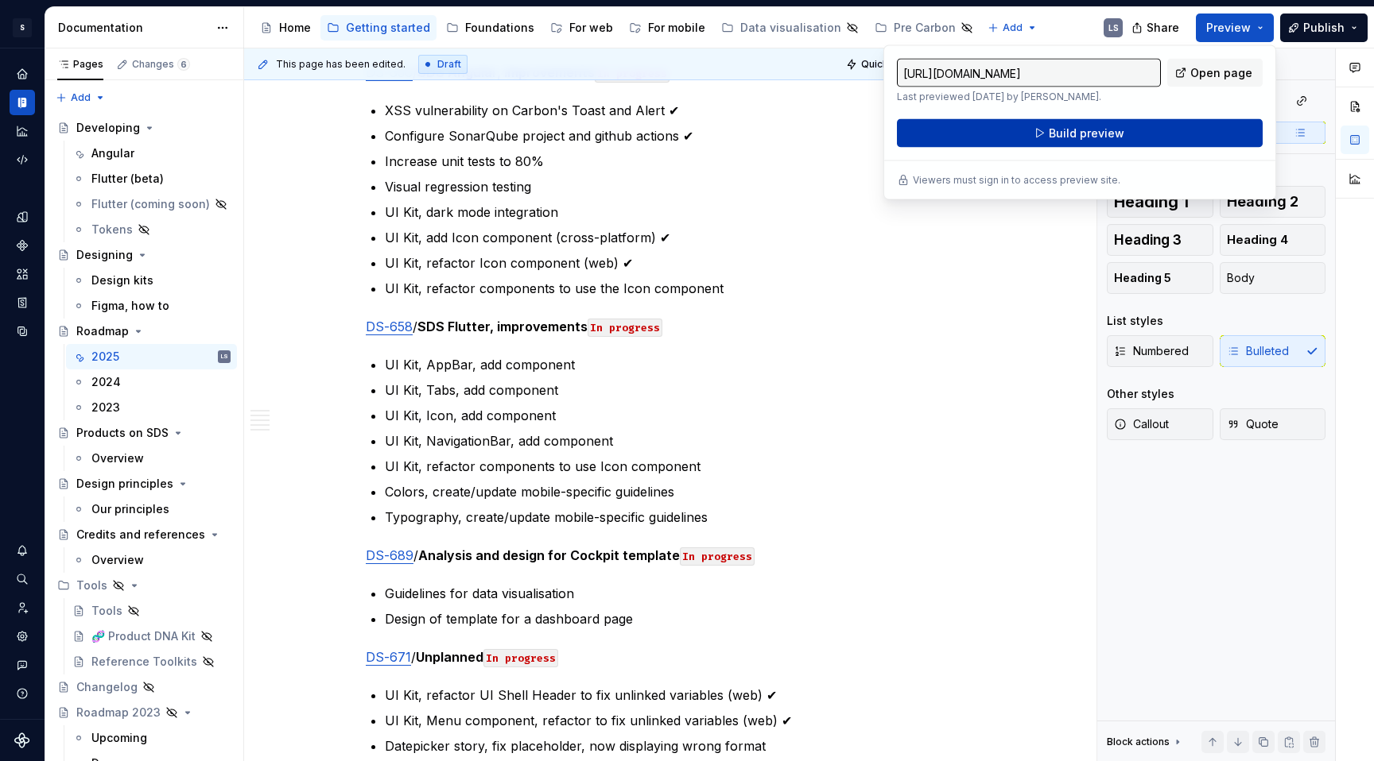
click at [1122, 136] on button "Build preview" at bounding box center [1080, 133] width 366 height 29
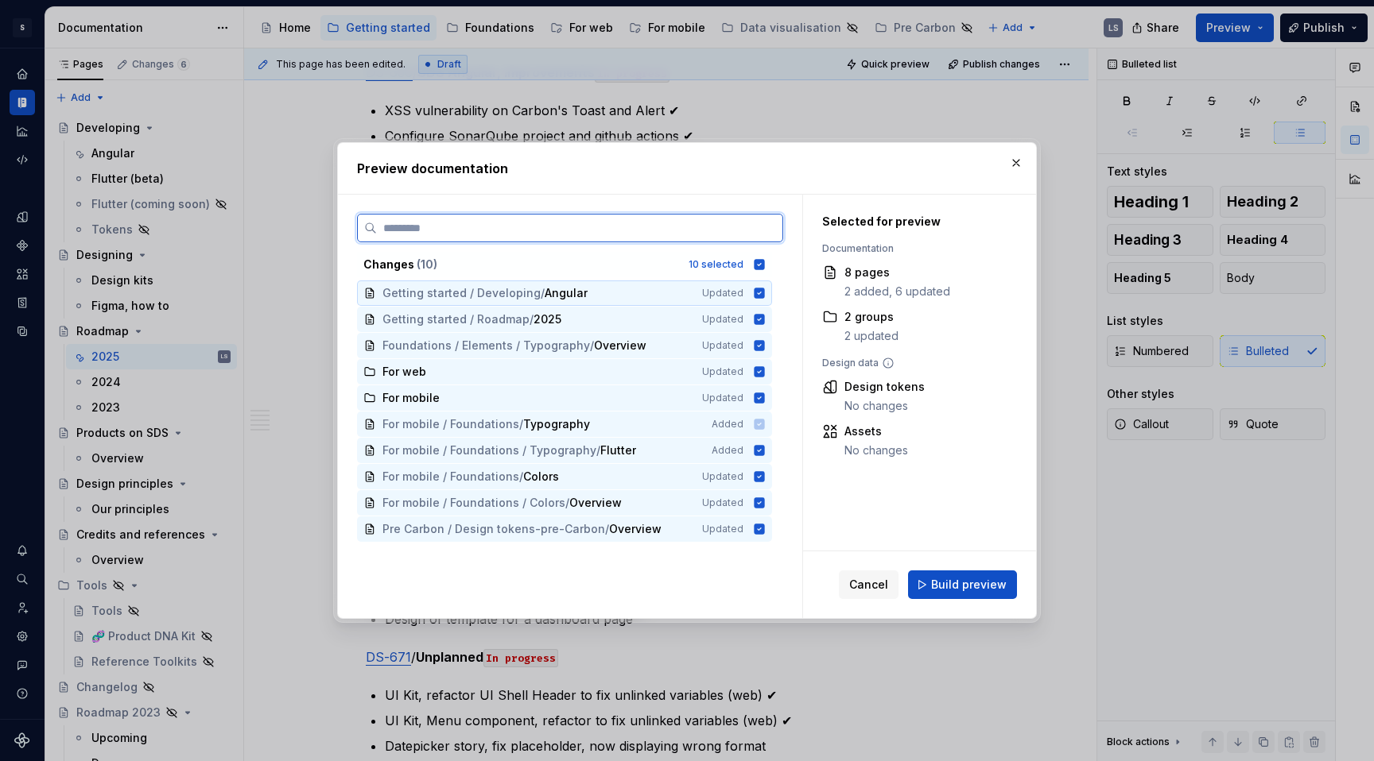
click at [609, 300] on div "Getting started / Developing / Angular" at bounding box center [532, 293] width 300 height 16
click at [605, 320] on div "Getting started / Roadmap / 2025" at bounding box center [532, 320] width 300 height 16
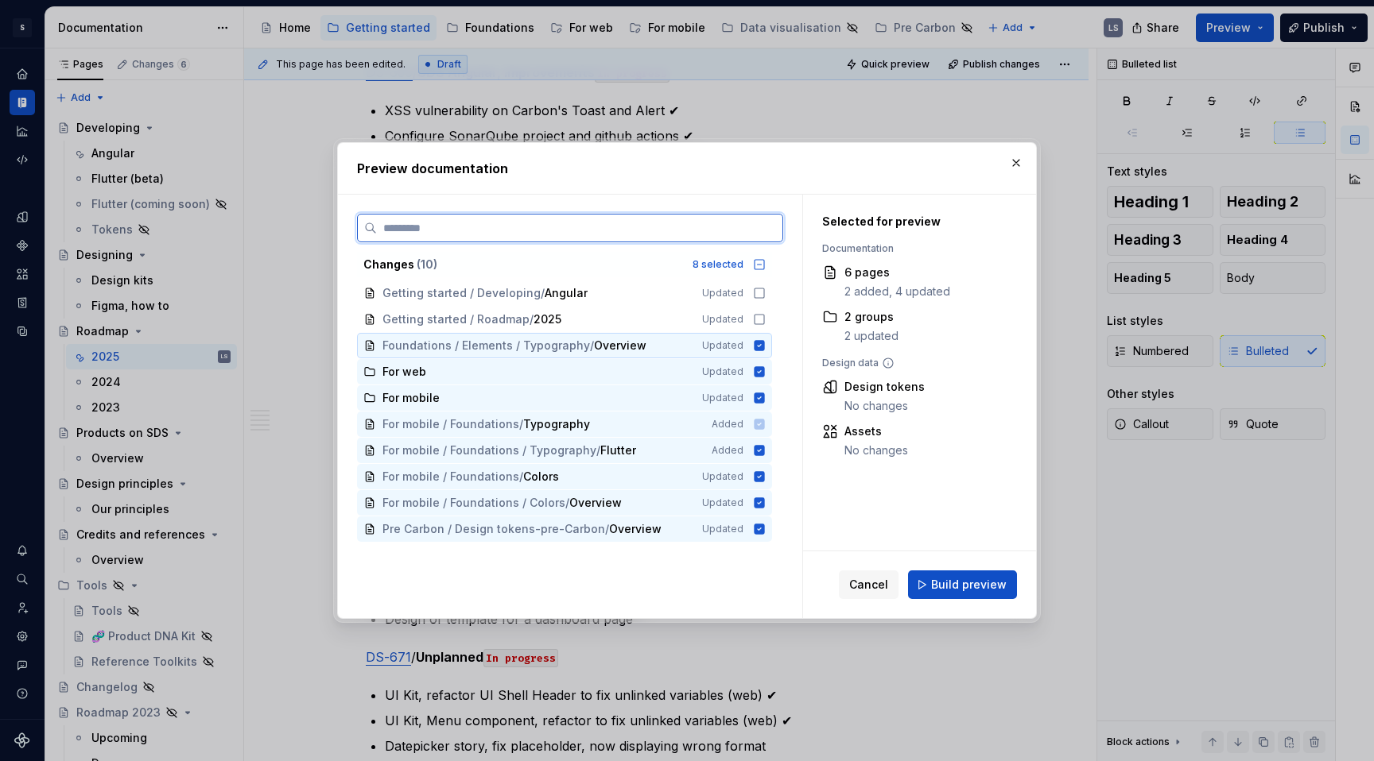
click at [604, 342] on span "Overview" at bounding box center [620, 346] width 52 height 16
click at [591, 377] on div "For web" at bounding box center [532, 372] width 300 height 16
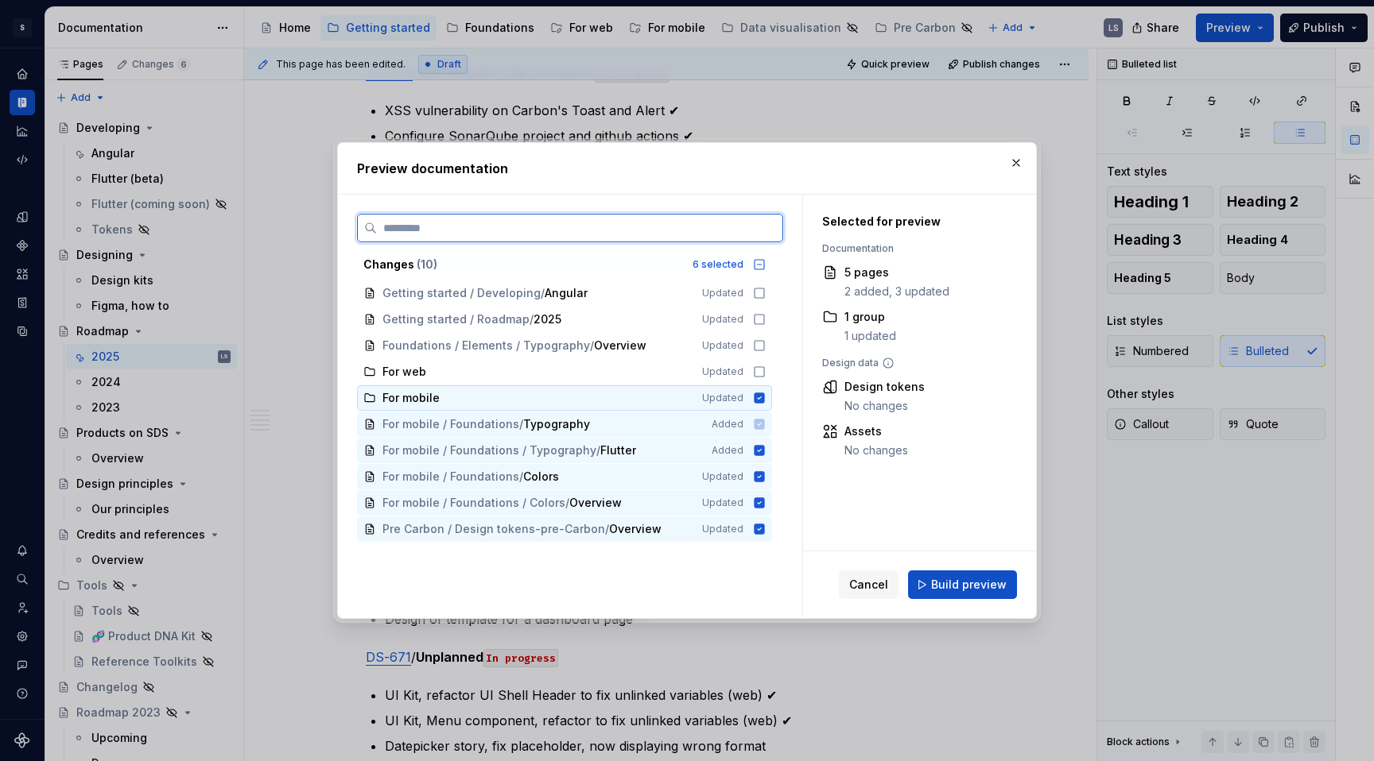
click at [588, 395] on div "For mobile" at bounding box center [532, 398] width 300 height 16
click at [575, 535] on span "Pre Carbon / Design tokens-pre-Carbon" at bounding box center [493, 529] width 223 height 16
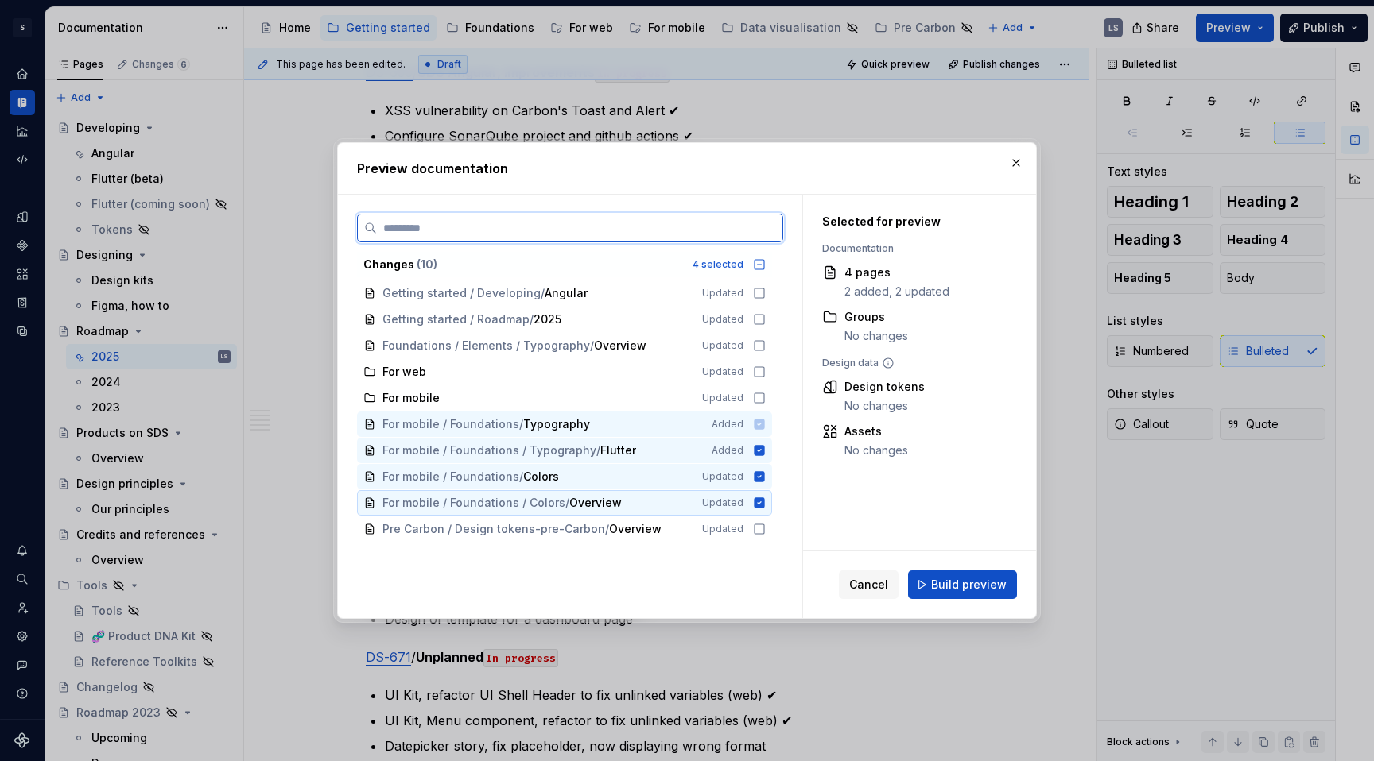
click at [575, 501] on span "Overview" at bounding box center [595, 503] width 52 height 16
click at [575, 476] on div "For mobile / Foundations / Colors" at bounding box center [532, 477] width 300 height 16
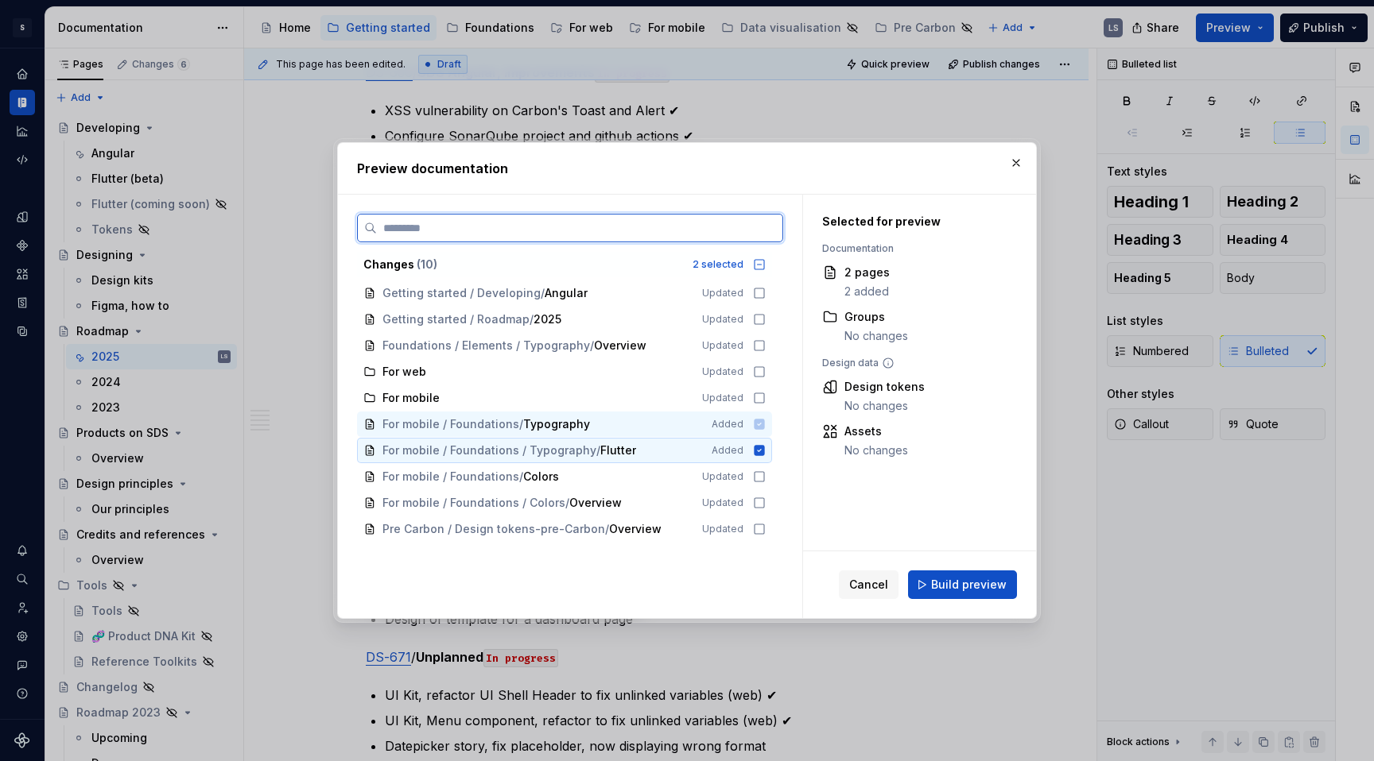
click at [575, 448] on span "For mobile / Foundations / Typography" at bounding box center [489, 451] width 214 height 16
click at [575, 427] on span "Typography" at bounding box center [556, 425] width 67 height 16
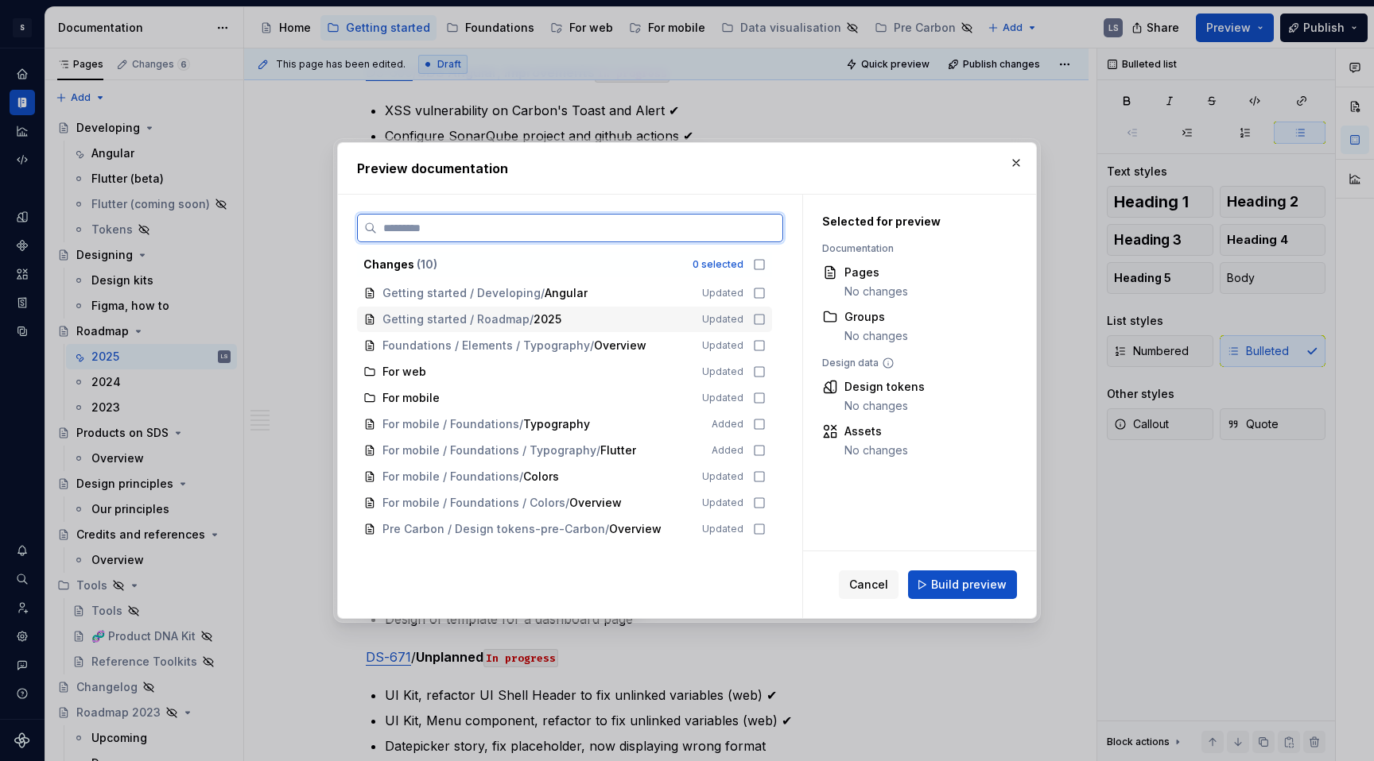
click at [742, 316] on span "Updated" at bounding box center [722, 319] width 41 height 13
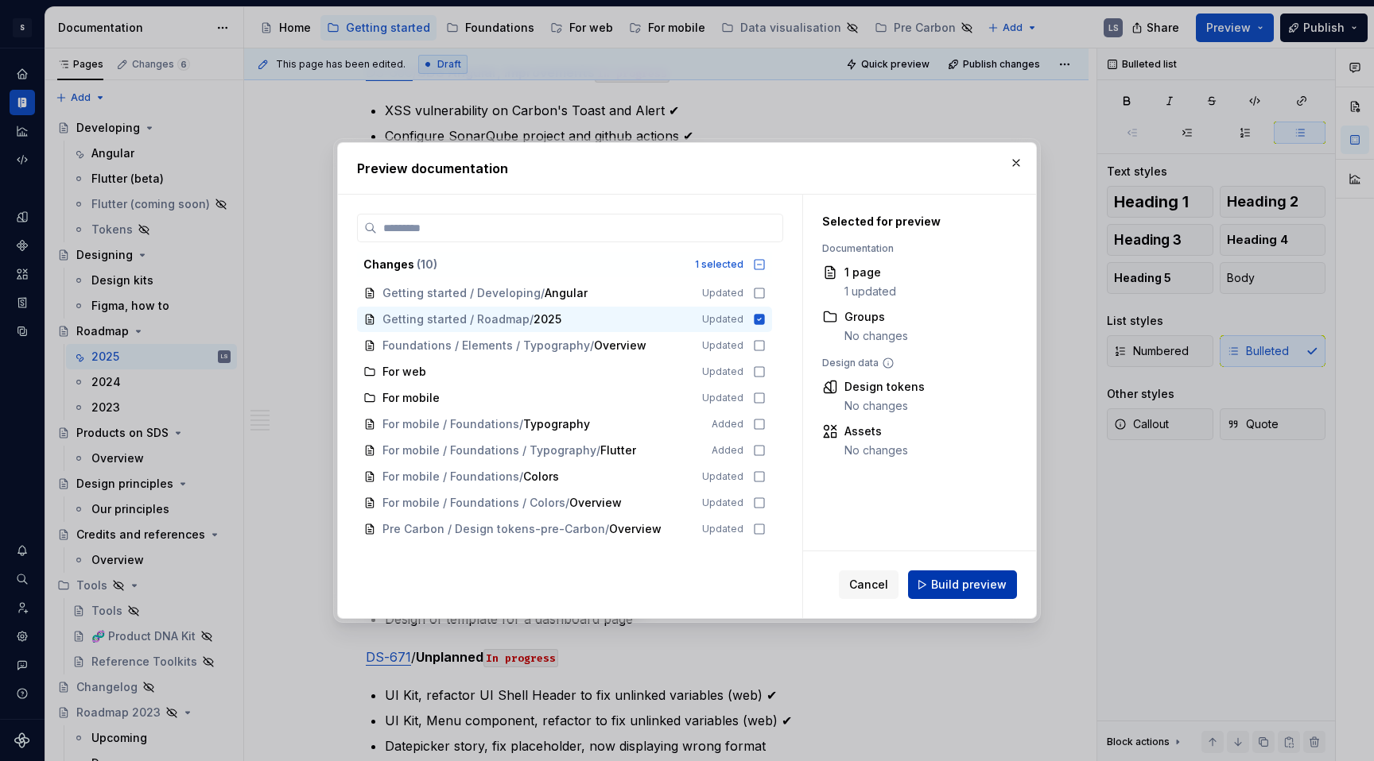
click at [954, 591] on span "Build preview" at bounding box center [969, 585] width 76 height 16
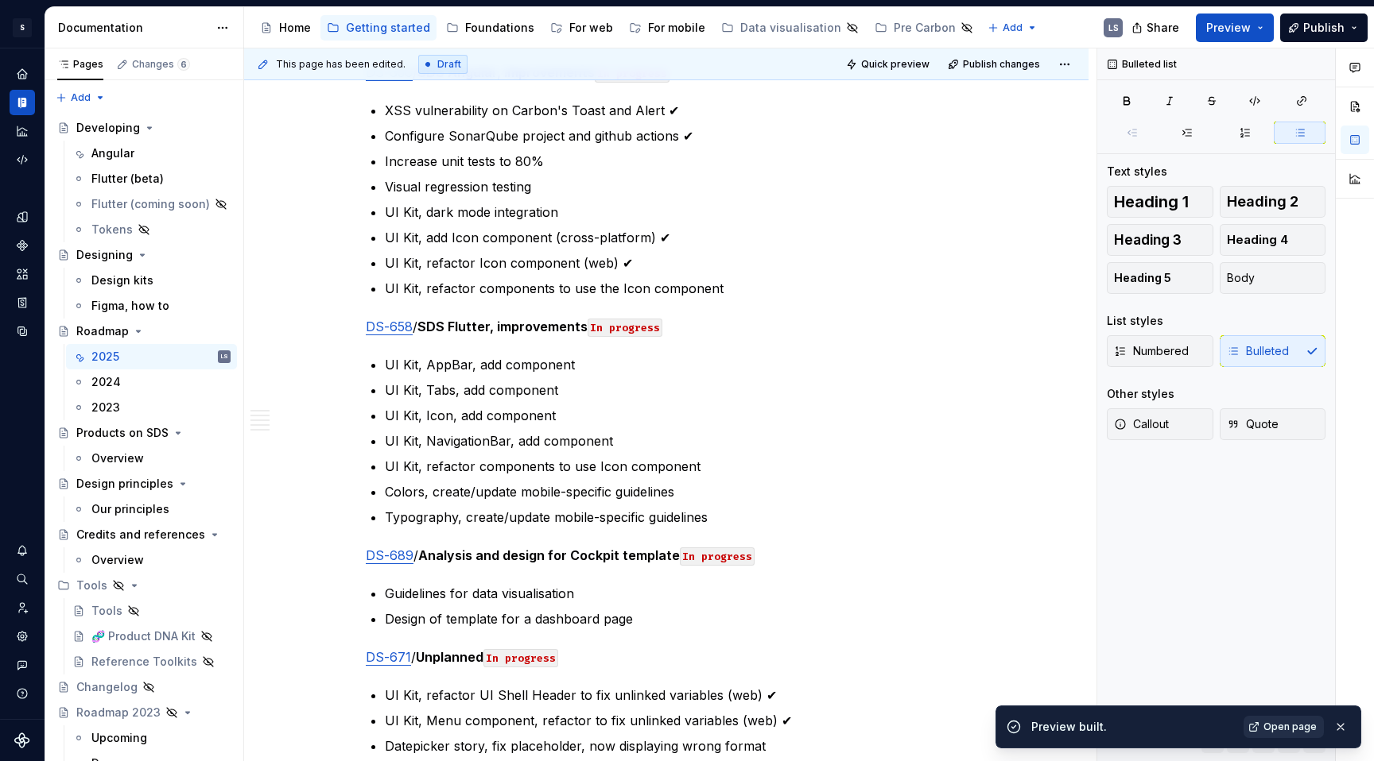
click at [1188, 592] on link "Open page" at bounding box center [1283, 727] width 80 height 22
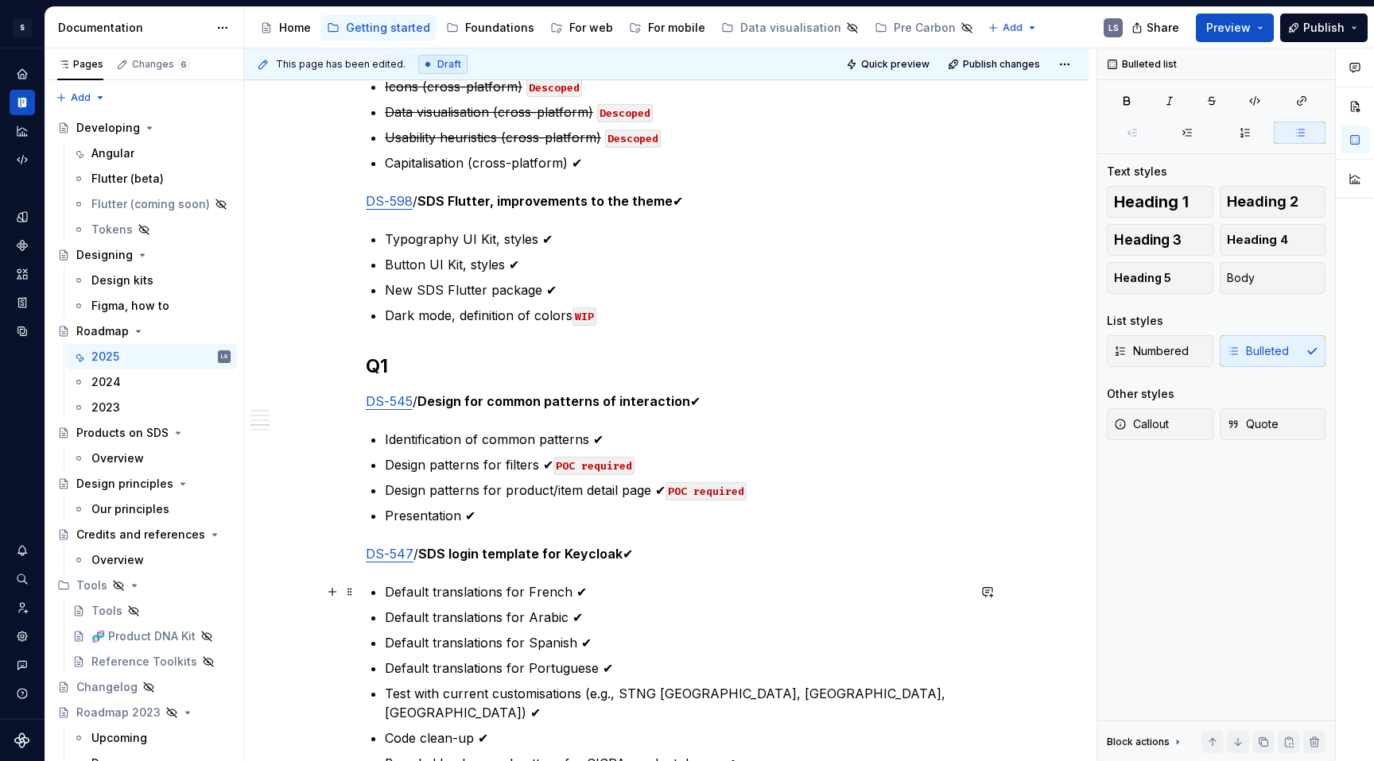
scroll to position [2753, 0]
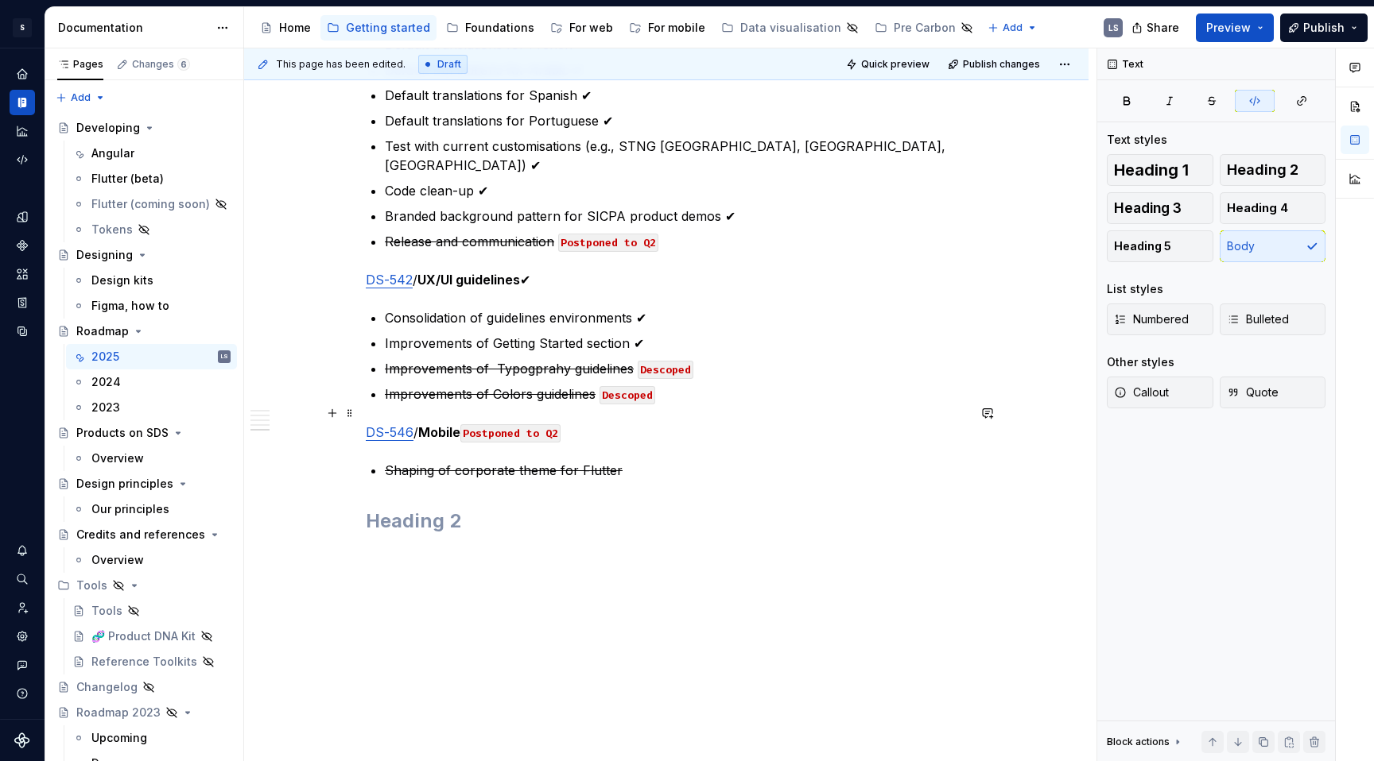
click at [560, 424] on code "Postponed to Q2" at bounding box center [510, 433] width 100 height 18
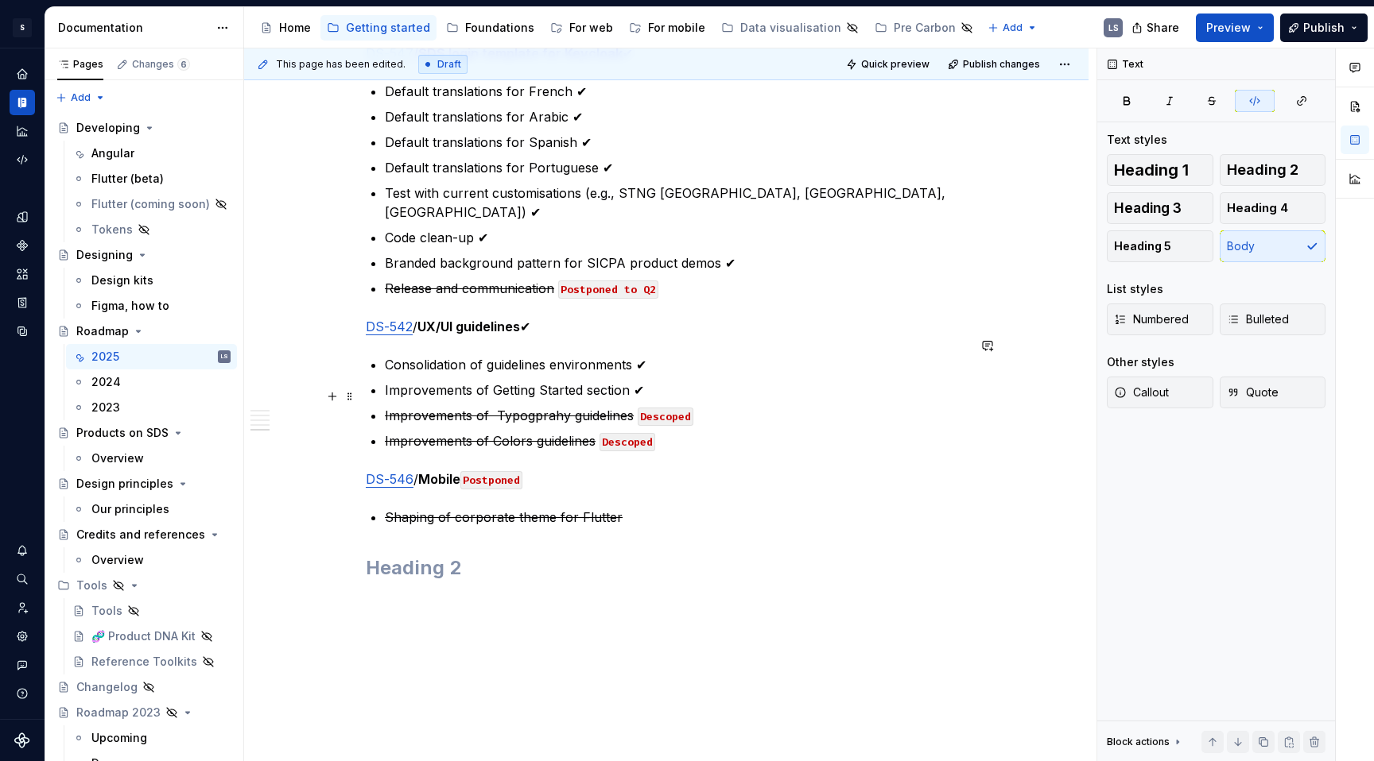
scroll to position [2703, 0]
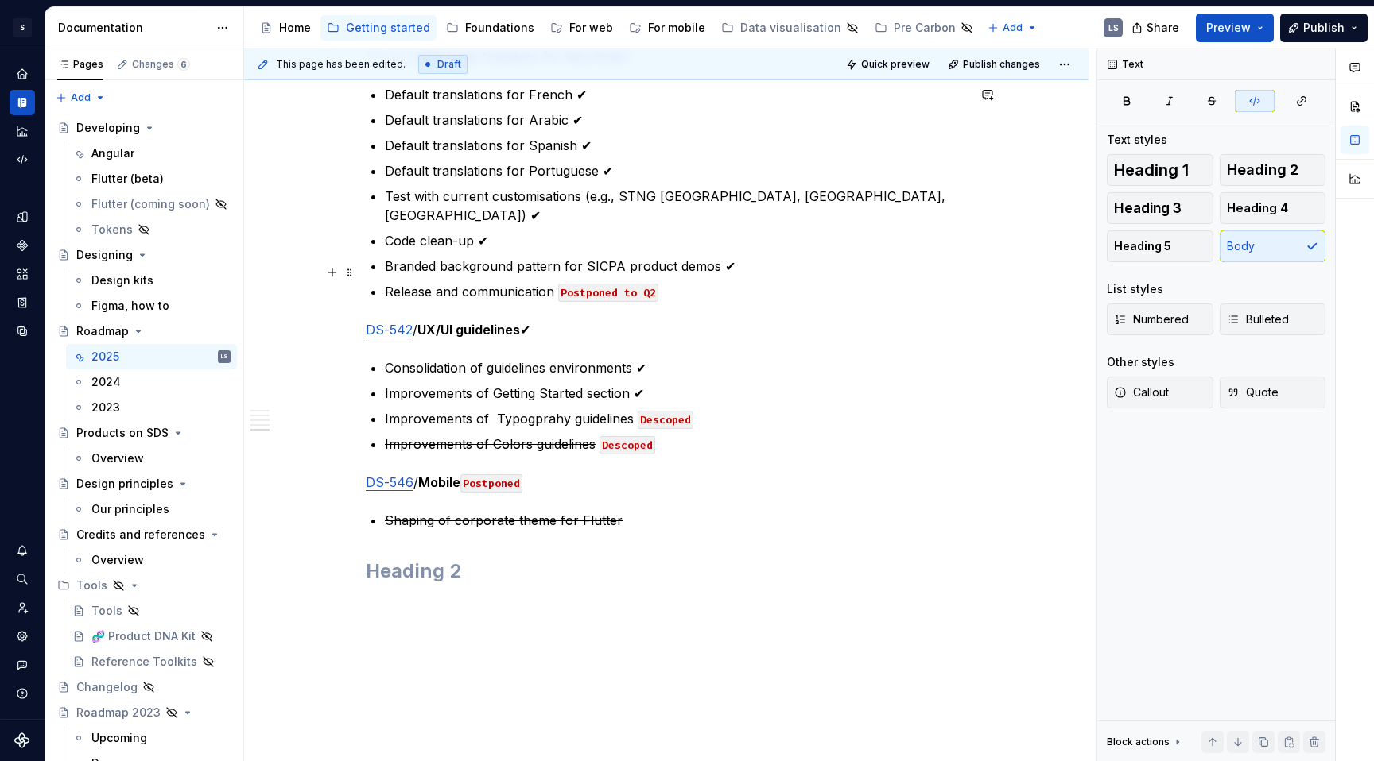
click at [645, 284] on code "Postponed to Q2" at bounding box center [608, 293] width 100 height 18
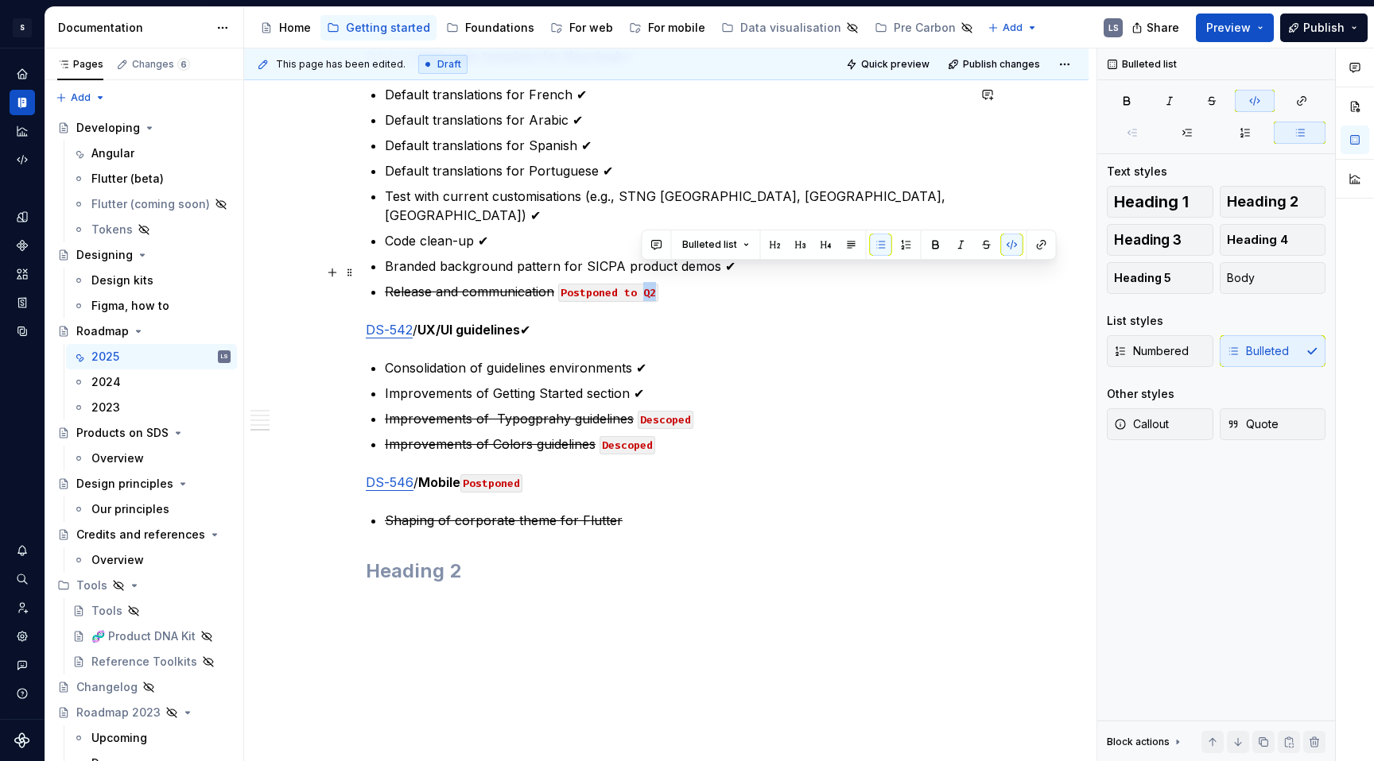
click at [645, 284] on code "Postponed to Q2" at bounding box center [608, 293] width 100 height 18
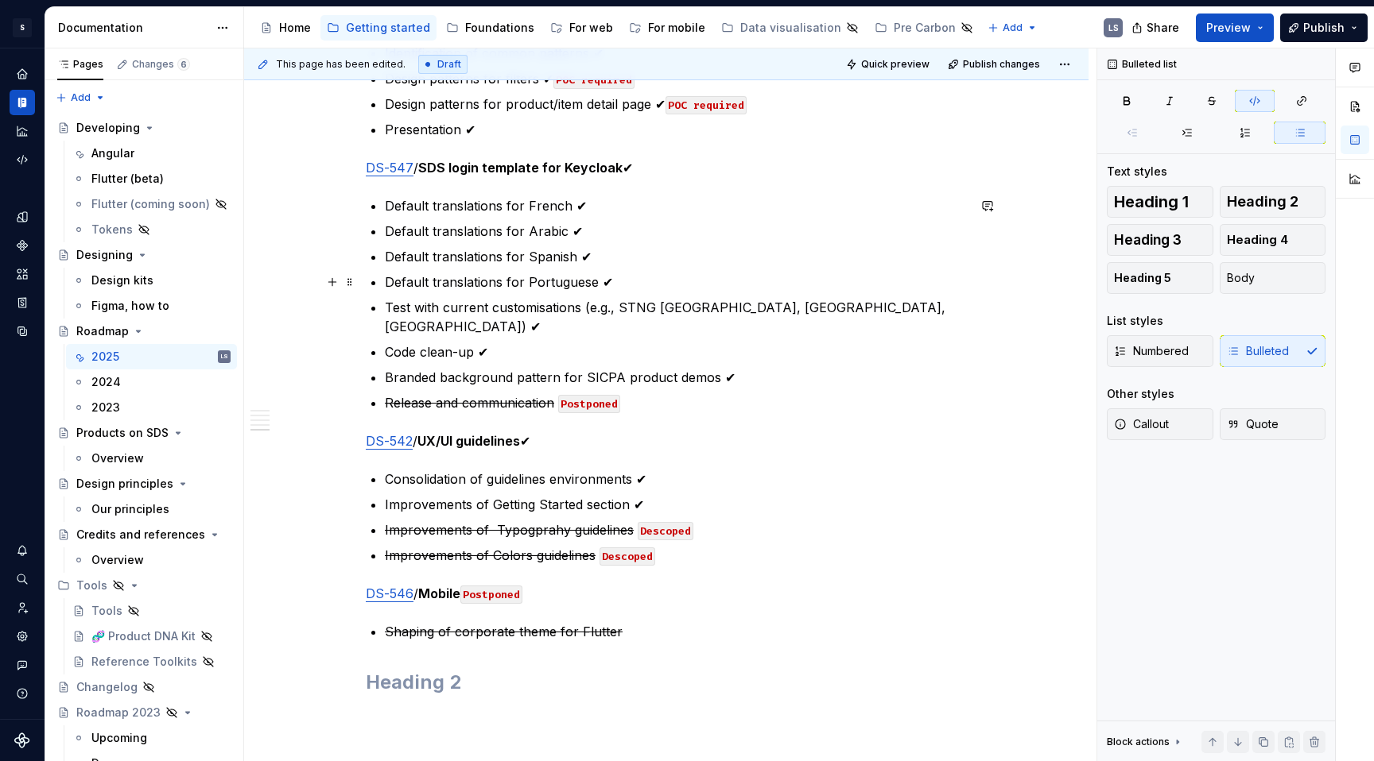
scroll to position [2590, 0]
click at [672, 524] on code "Descoped" at bounding box center [665, 533] width 56 height 18
click at [634, 549] on code "Descoped" at bounding box center [627, 558] width 56 height 18
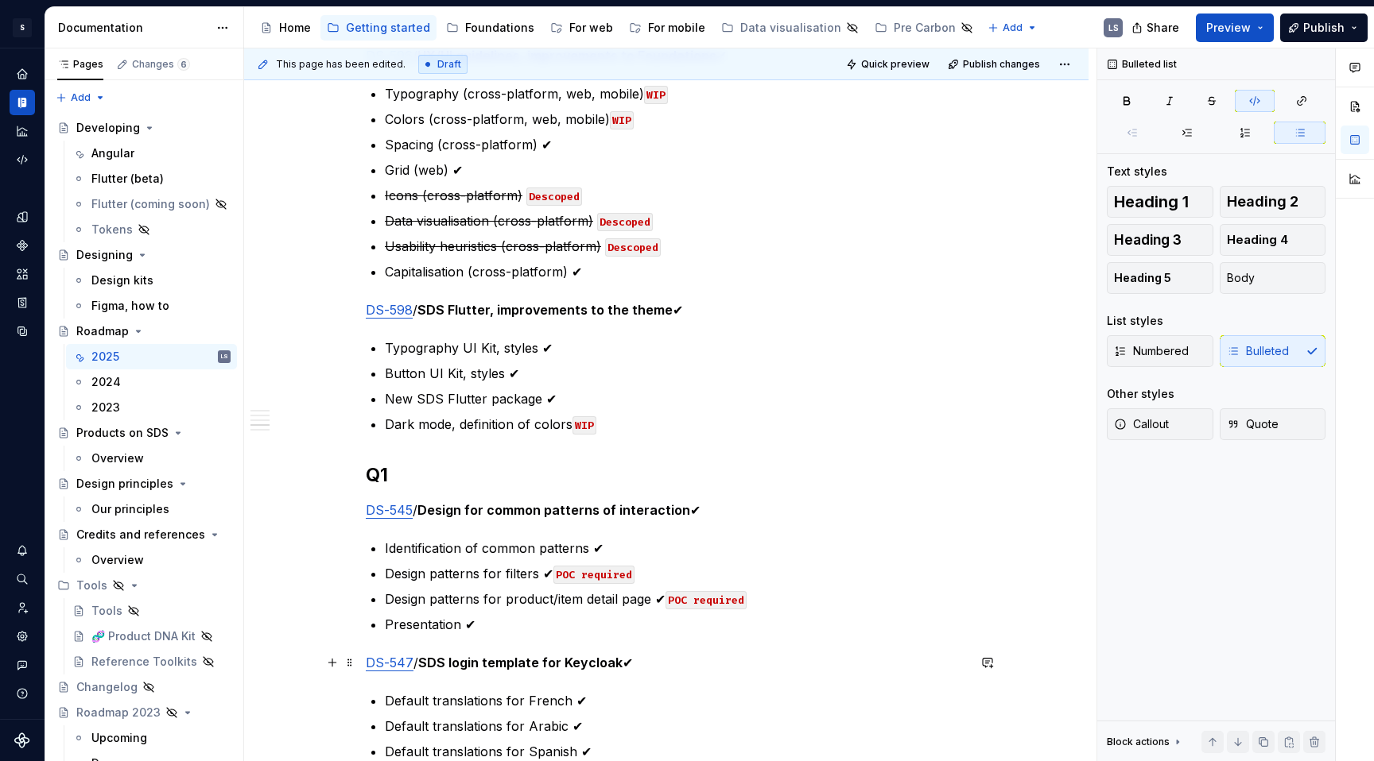
scroll to position [2094, 0]
click at [589, 428] on code "WIP" at bounding box center [584, 427] width 24 height 18
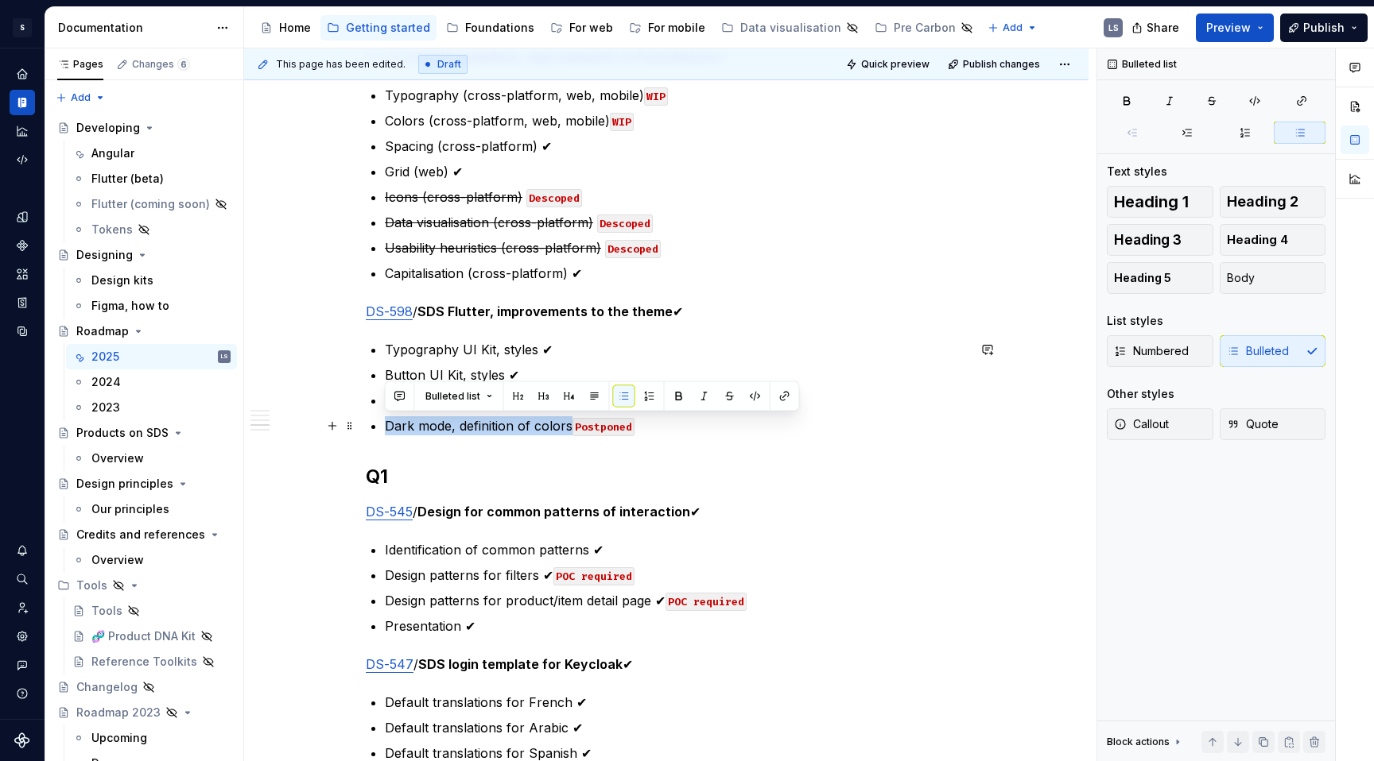
drag, startPoint x: 381, startPoint y: 426, endPoint x: 568, endPoint y: 430, distance: 187.6
click at [727, 397] on button "button" at bounding box center [730, 397] width 22 height 22
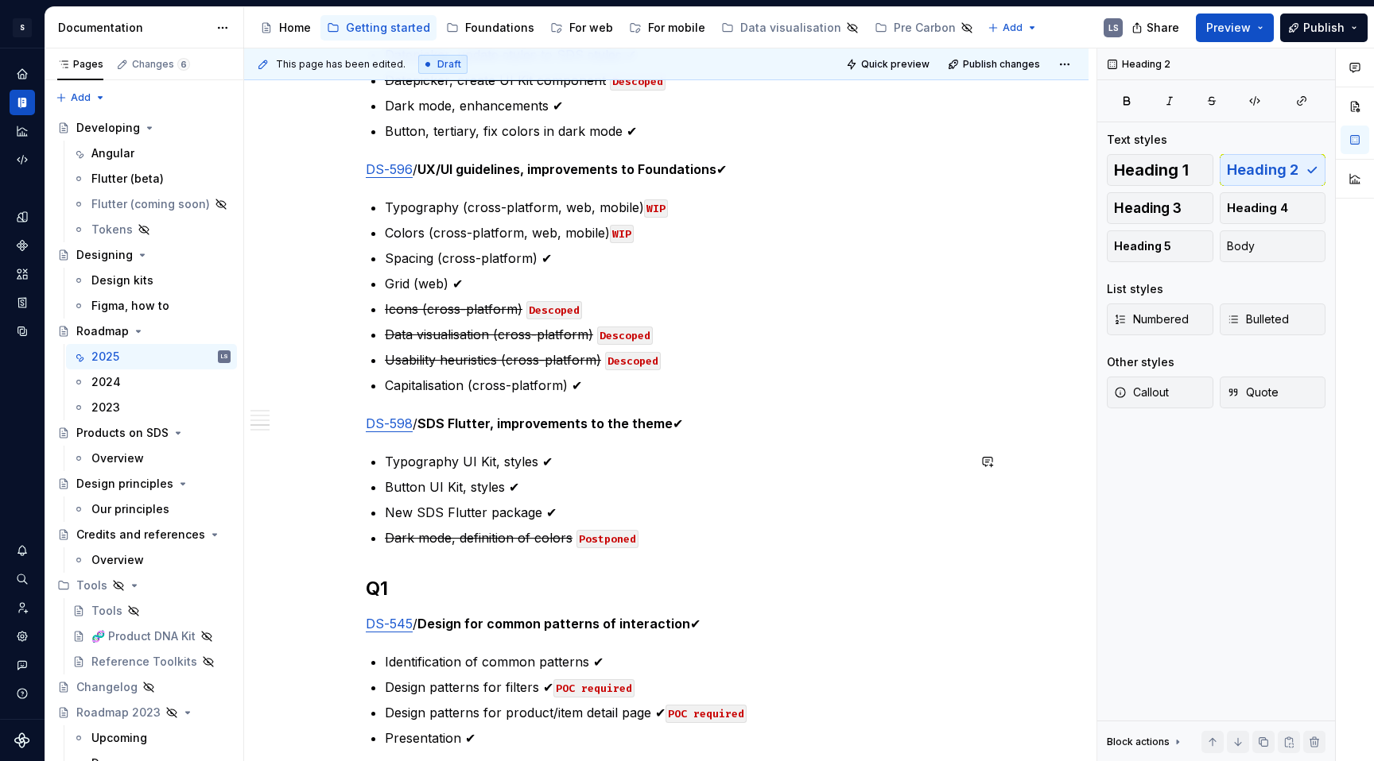
scroll to position [1958, 0]
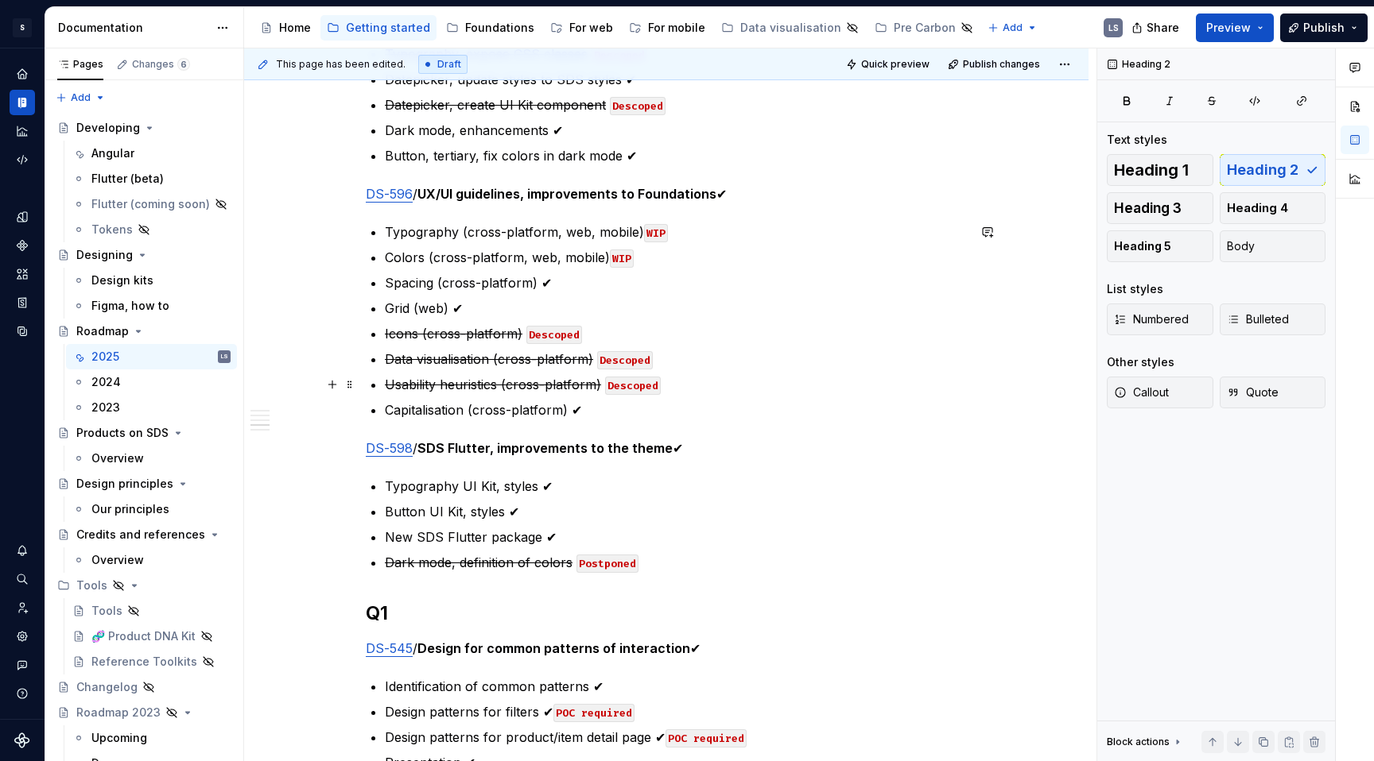
click at [635, 381] on code "Descoped" at bounding box center [633, 386] width 56 height 18
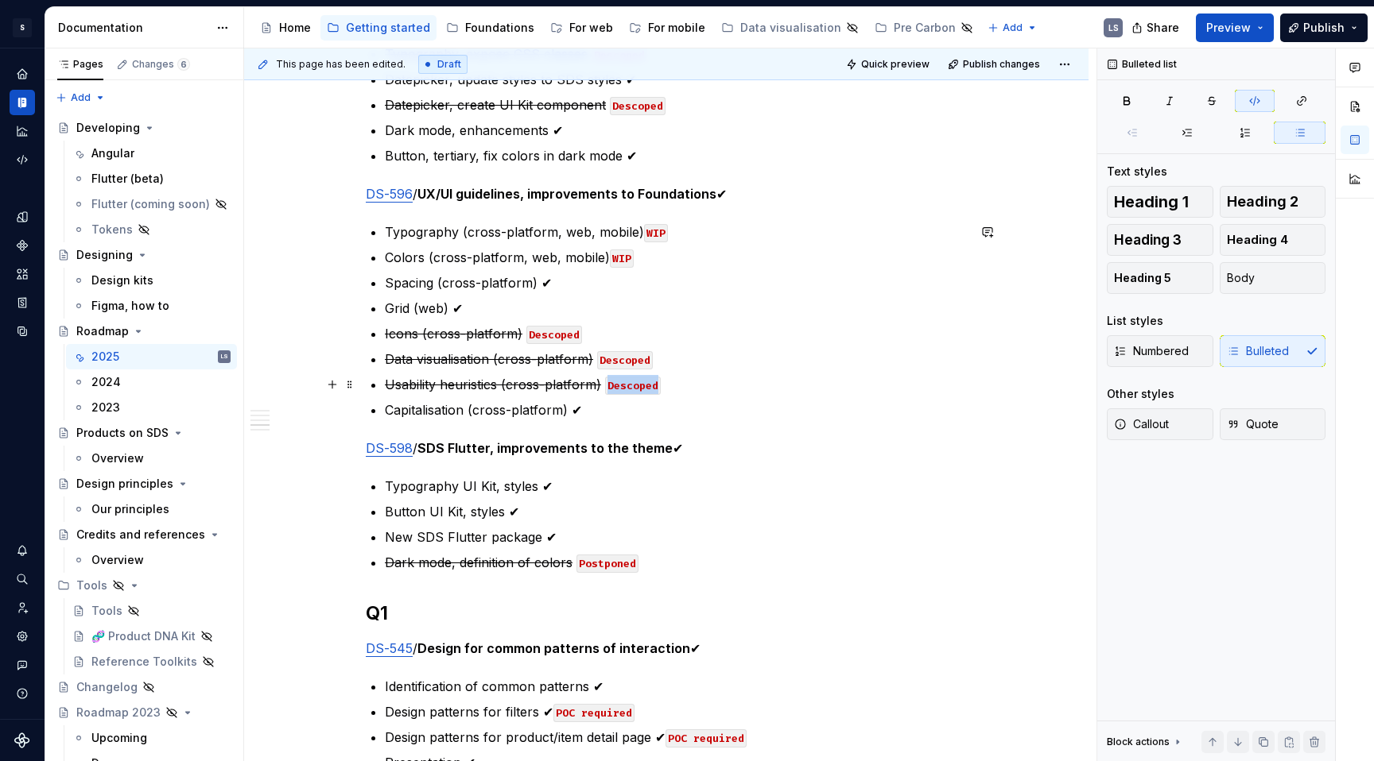
click at [635, 381] on code "Descoped" at bounding box center [633, 386] width 56 height 18
click at [621, 382] on code "Postponed" at bounding box center [636, 386] width 62 height 18
click at [599, 359] on code "Descoped" at bounding box center [625, 360] width 56 height 18
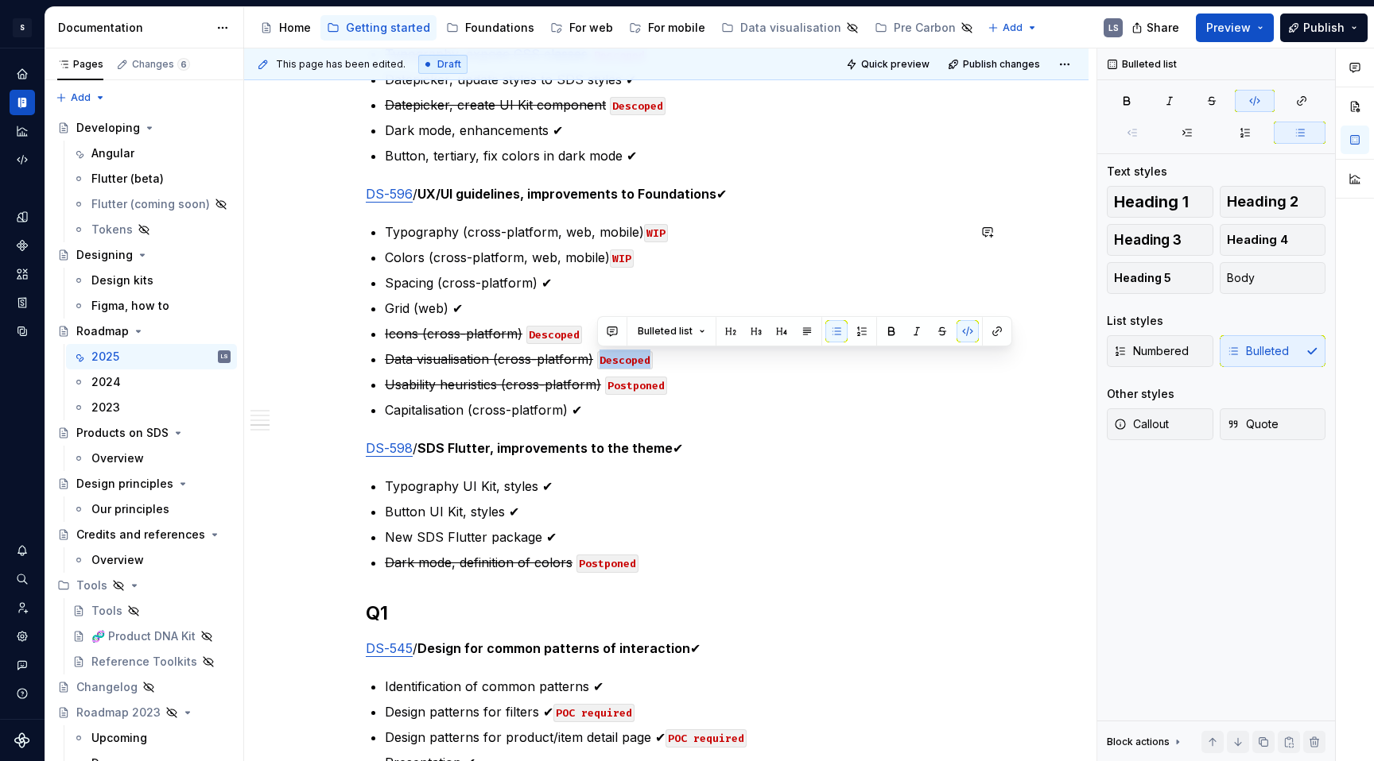
click at [599, 359] on code "Descoped" at bounding box center [625, 360] width 56 height 18
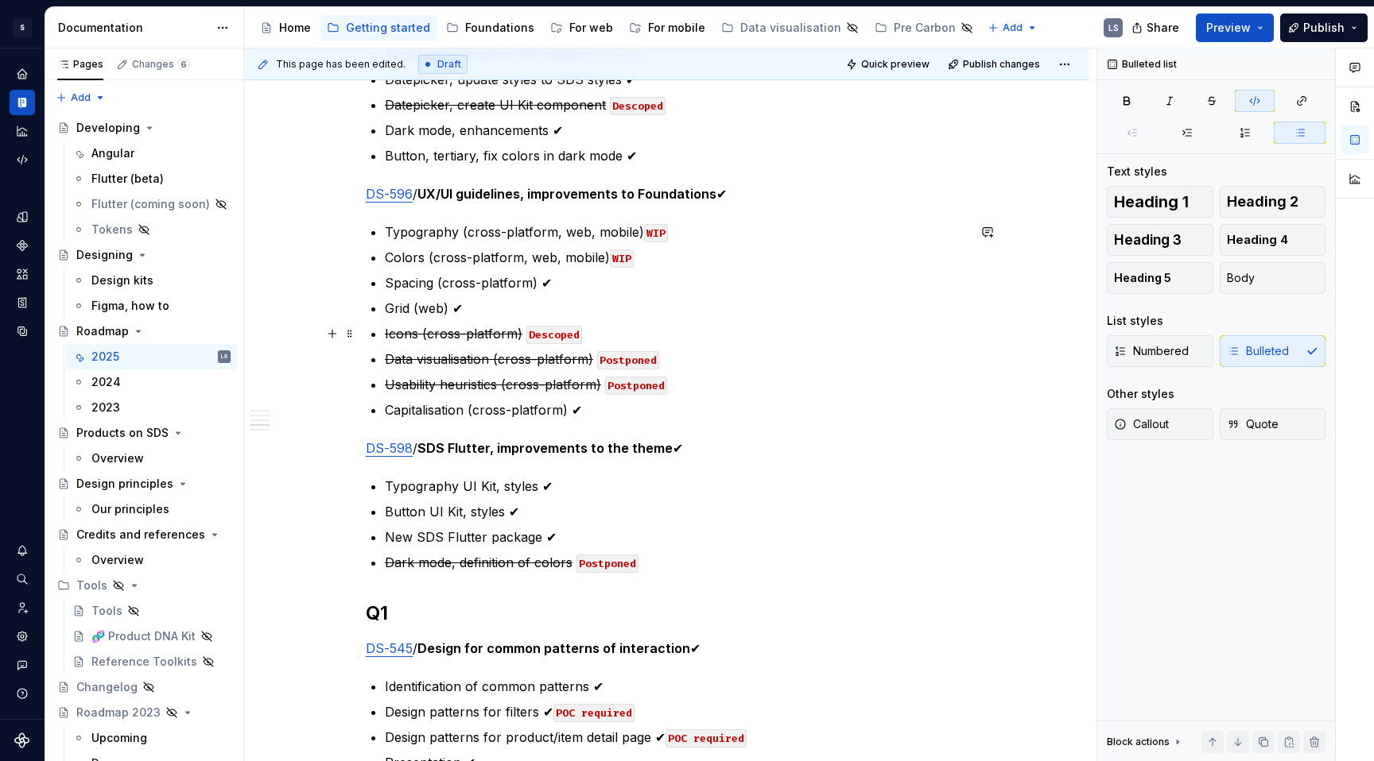
click at [552, 335] on code "Descoped" at bounding box center [554, 335] width 56 height 18
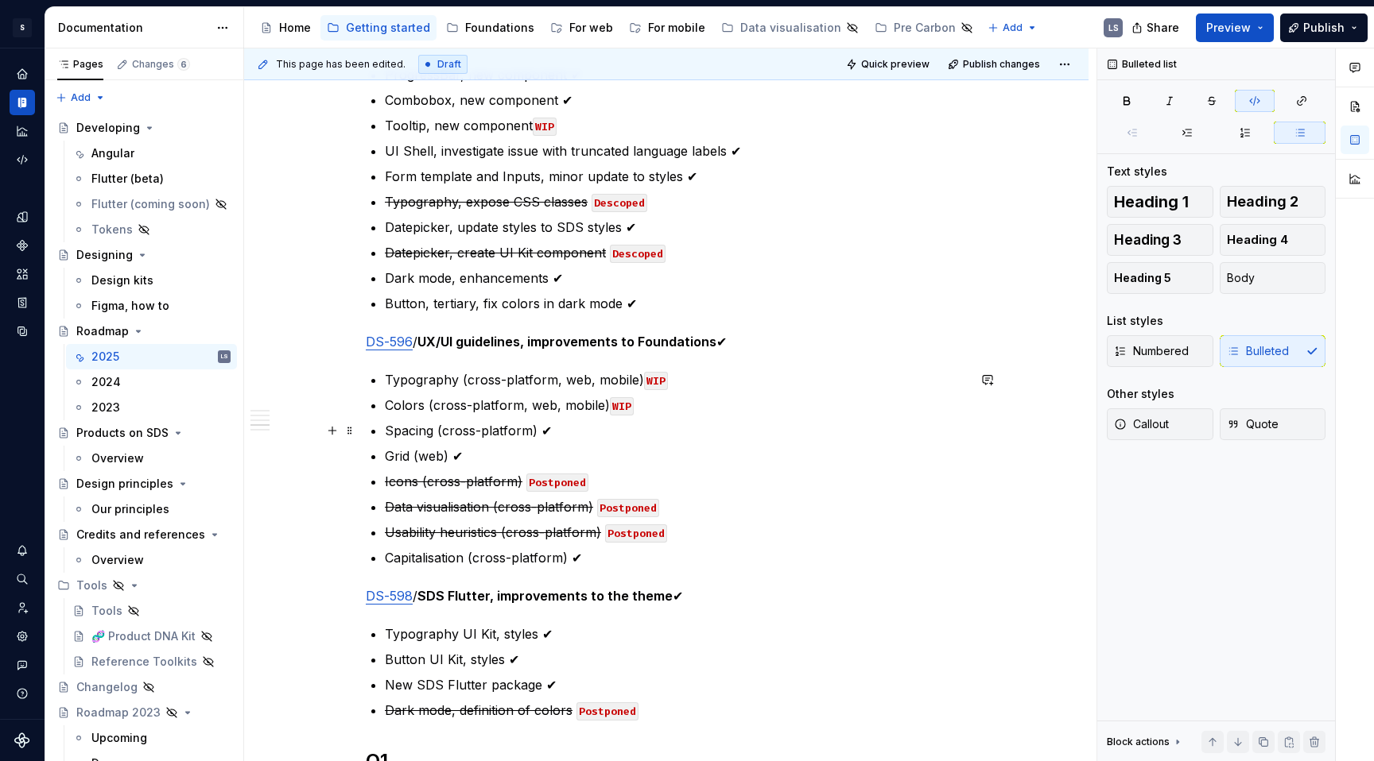
scroll to position [1808, 0]
click at [623, 405] on code "WIP" at bounding box center [622, 408] width 24 height 18
click at [653, 378] on code "WIP" at bounding box center [656, 383] width 24 height 18
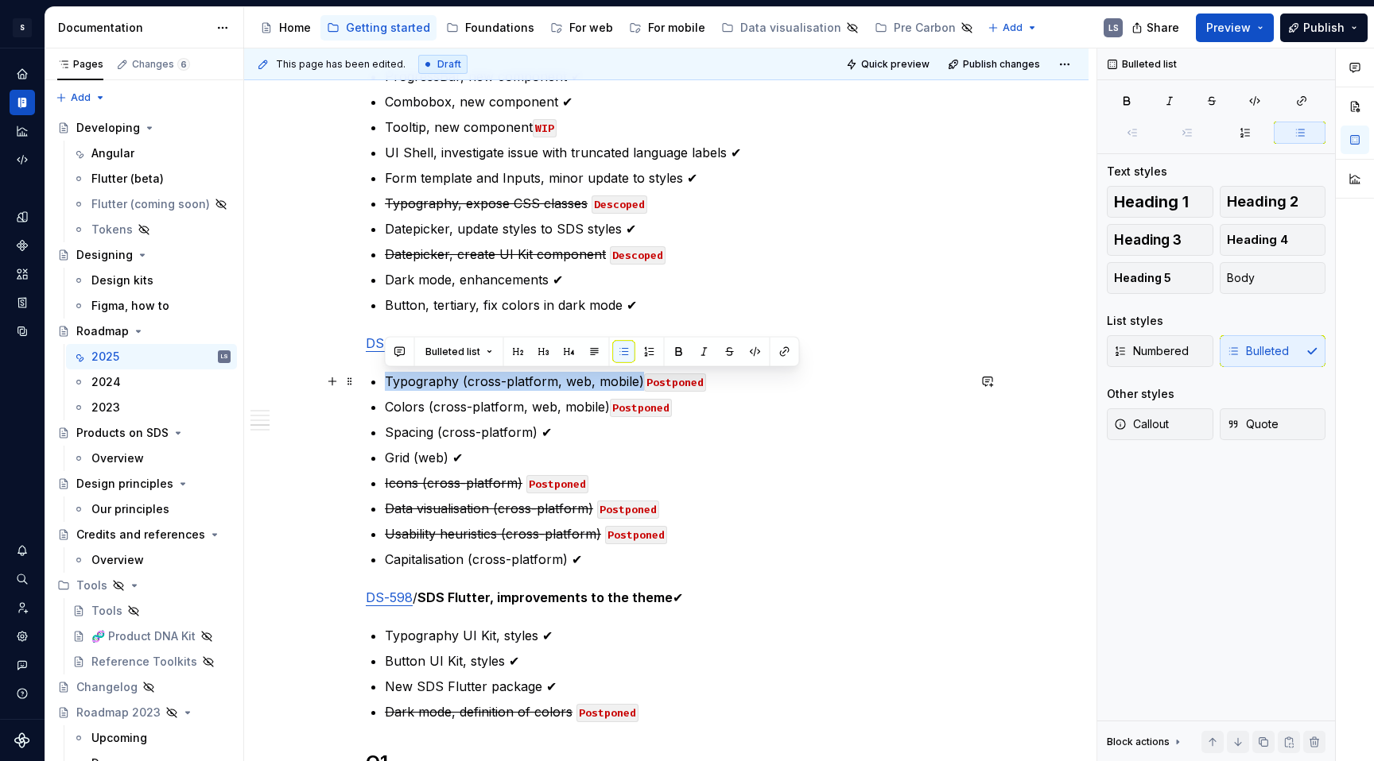
drag, startPoint x: 384, startPoint y: 380, endPoint x: 637, endPoint y: 382, distance: 252.8
click at [637, 382] on p "Typography (cross-platform, web, mobile) Postponed" at bounding box center [676, 381] width 582 height 19
click at [734, 351] on button "button" at bounding box center [730, 352] width 22 height 22
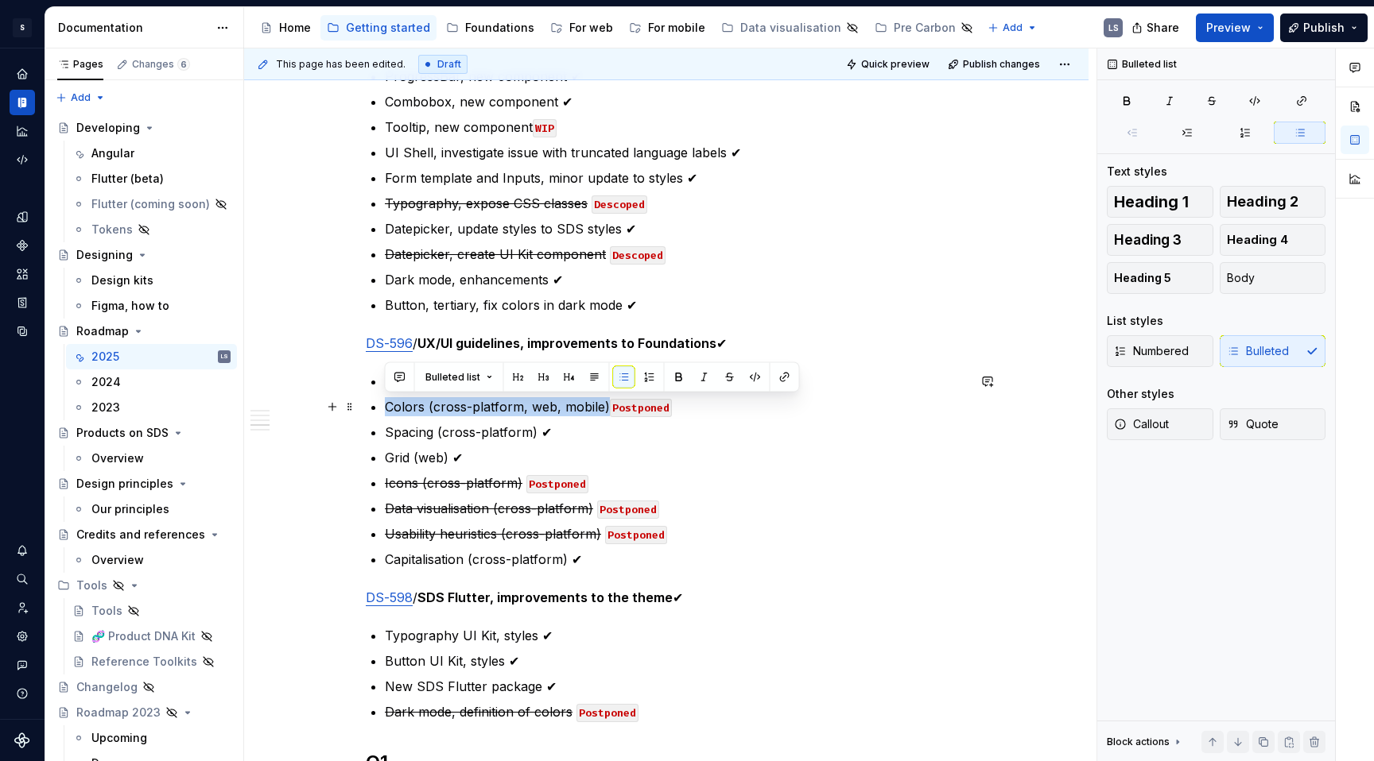
drag, startPoint x: 386, startPoint y: 403, endPoint x: 604, endPoint y: 409, distance: 217.9
click at [604, 409] on p "Colors (cross-platform, web, mobile) Postponed" at bounding box center [676, 406] width 582 height 19
click at [727, 373] on button "button" at bounding box center [730, 377] width 22 height 22
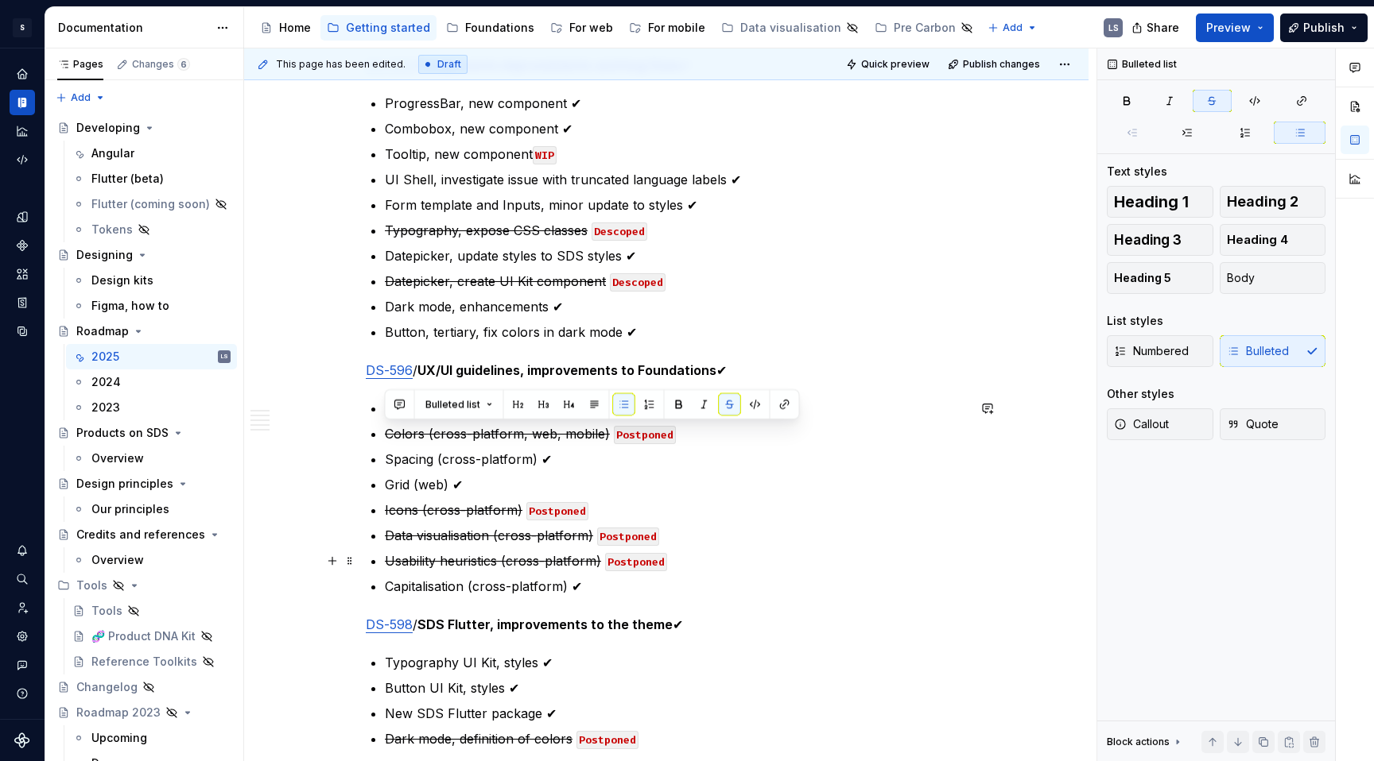
click at [788, 557] on p "Usability heuristics (cross-platform) Postponed" at bounding box center [676, 561] width 582 height 19
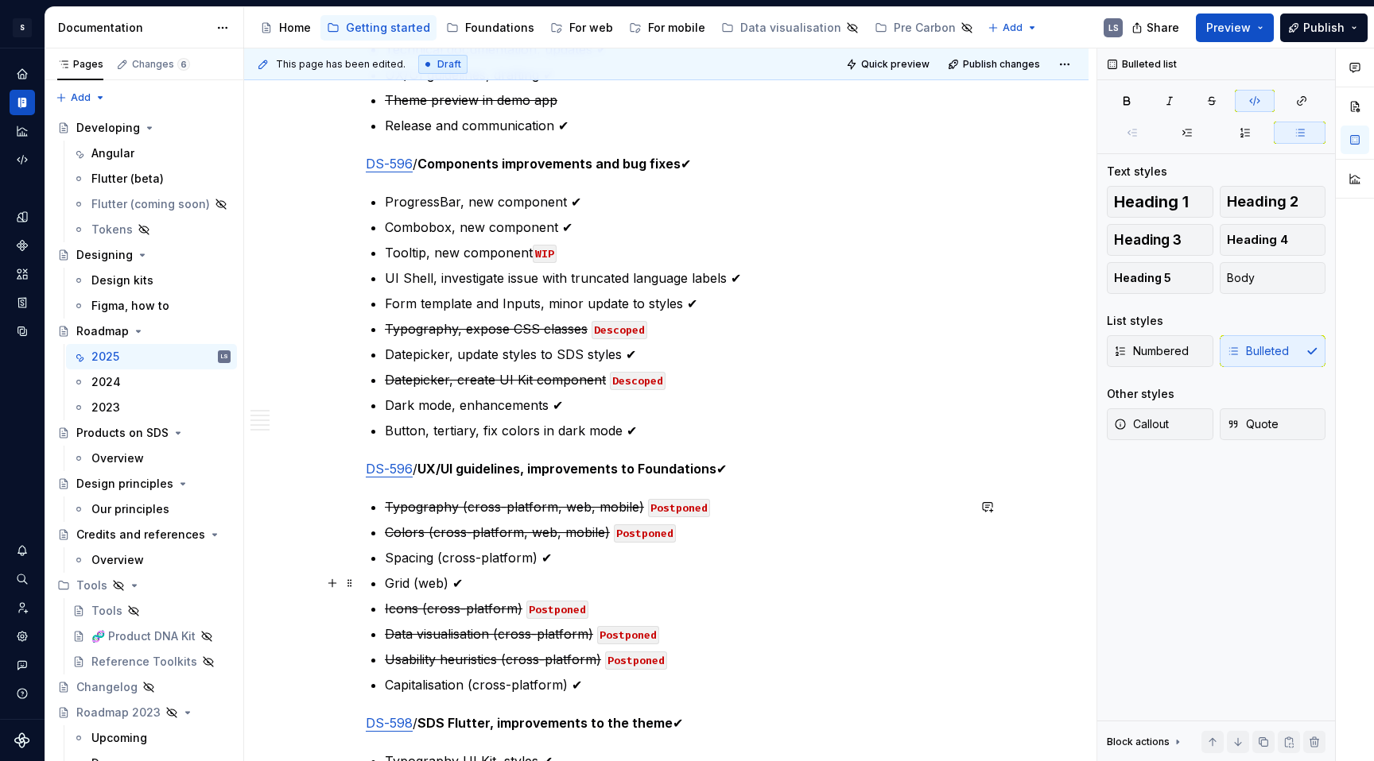
scroll to position [1680, 0]
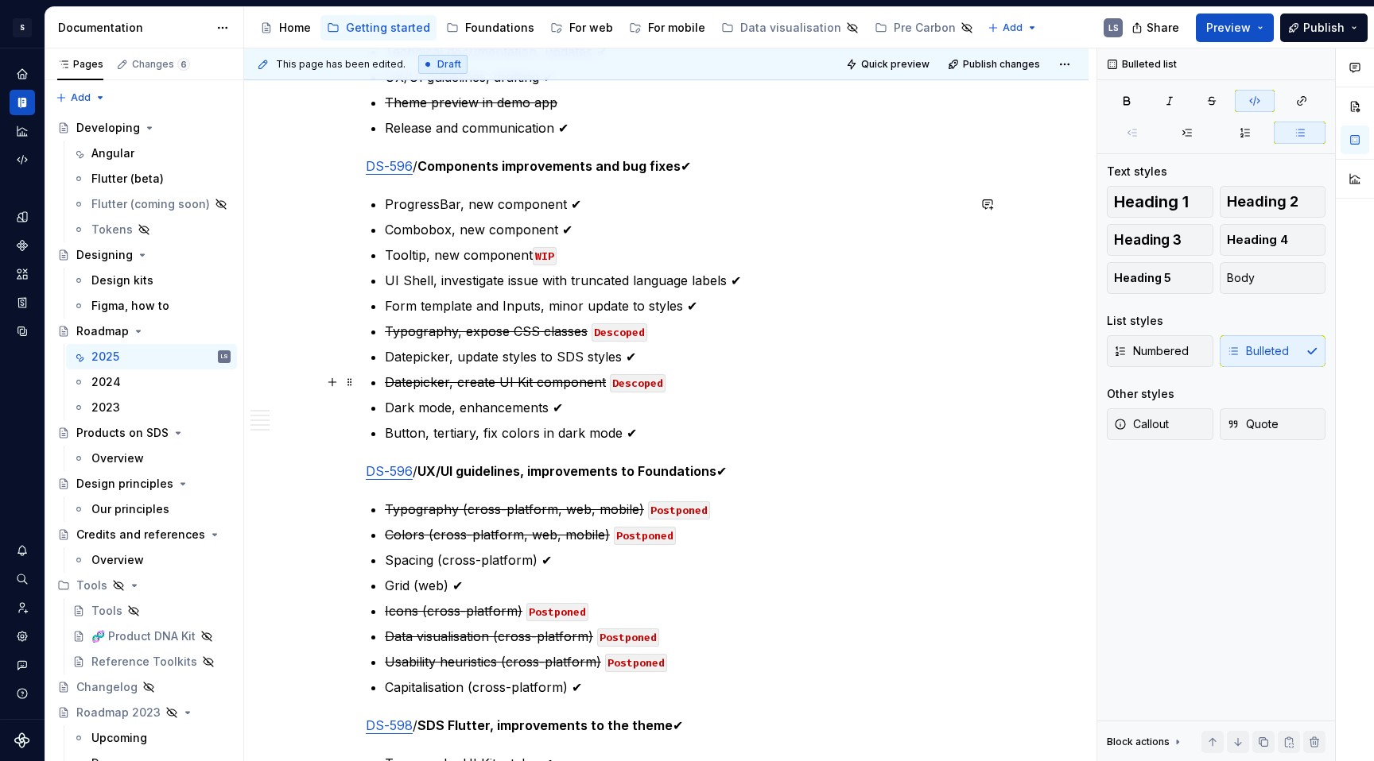
click at [633, 386] on code "Descoped" at bounding box center [638, 383] width 56 height 18
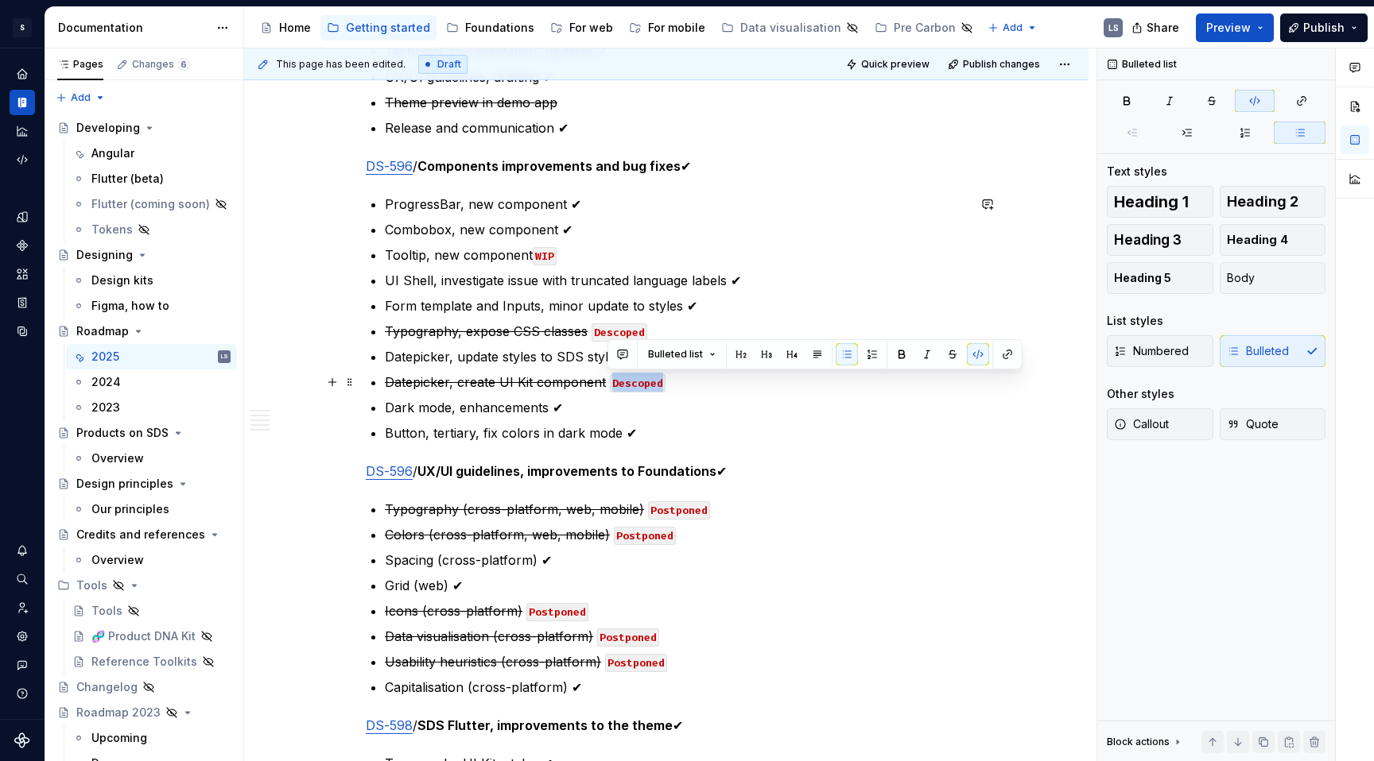
click at [633, 386] on code "Descoped" at bounding box center [638, 383] width 56 height 18
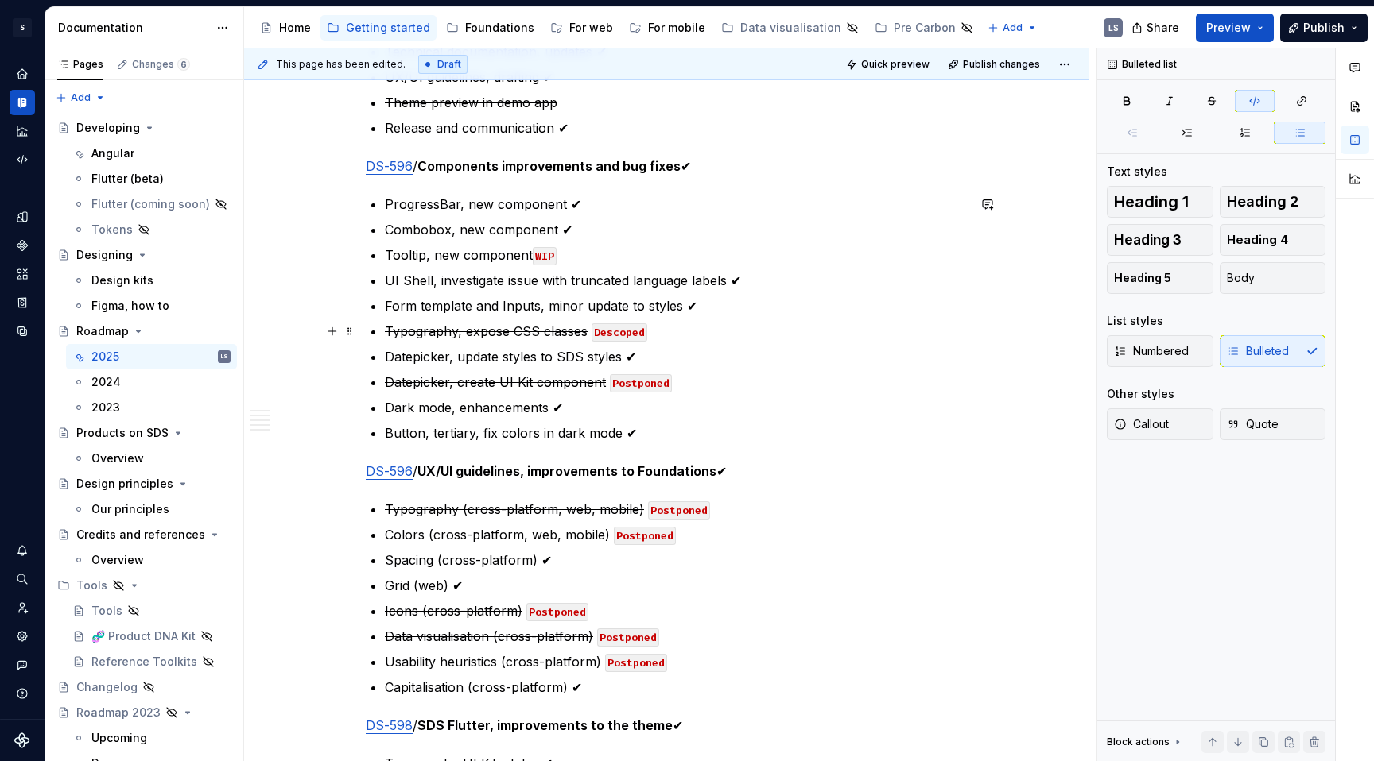
click at [618, 331] on code "Descoped" at bounding box center [619, 333] width 56 height 18
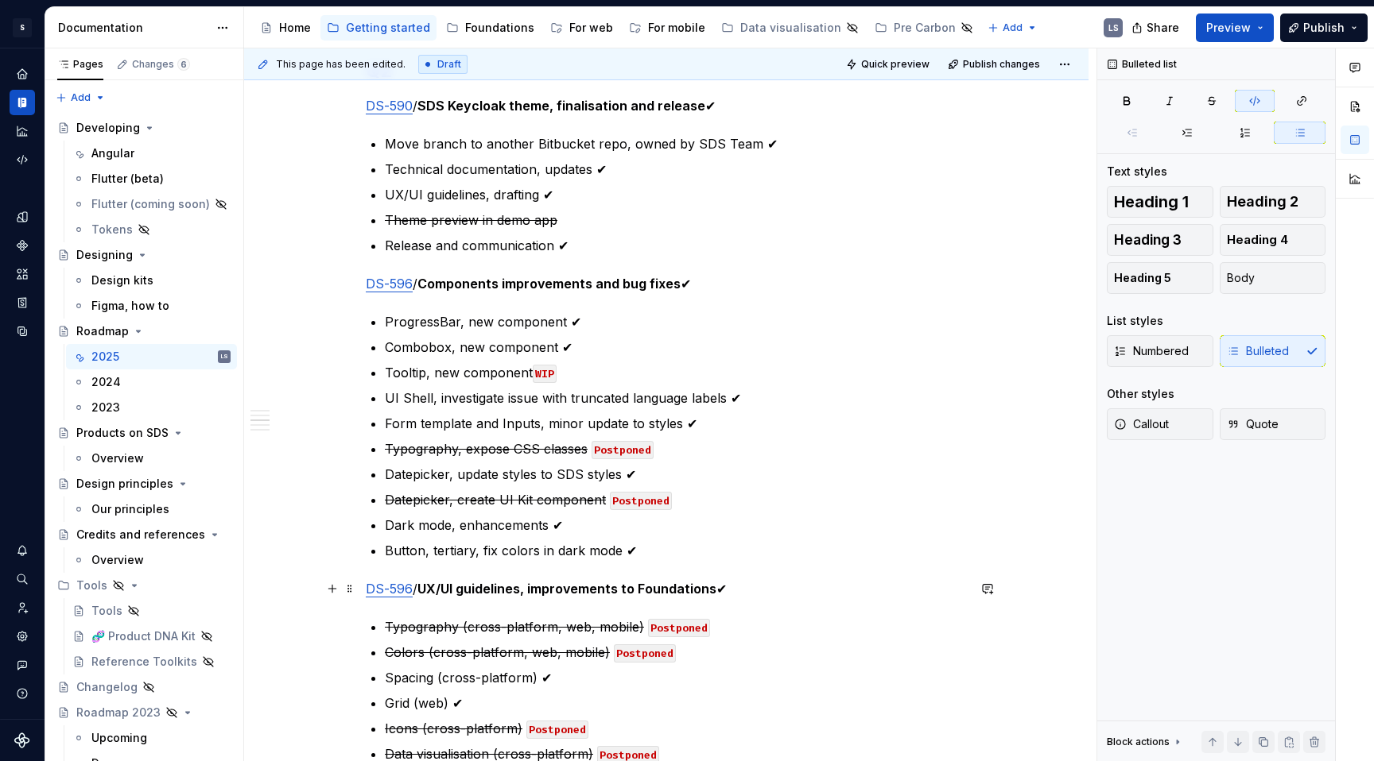
scroll to position [1549, 0]
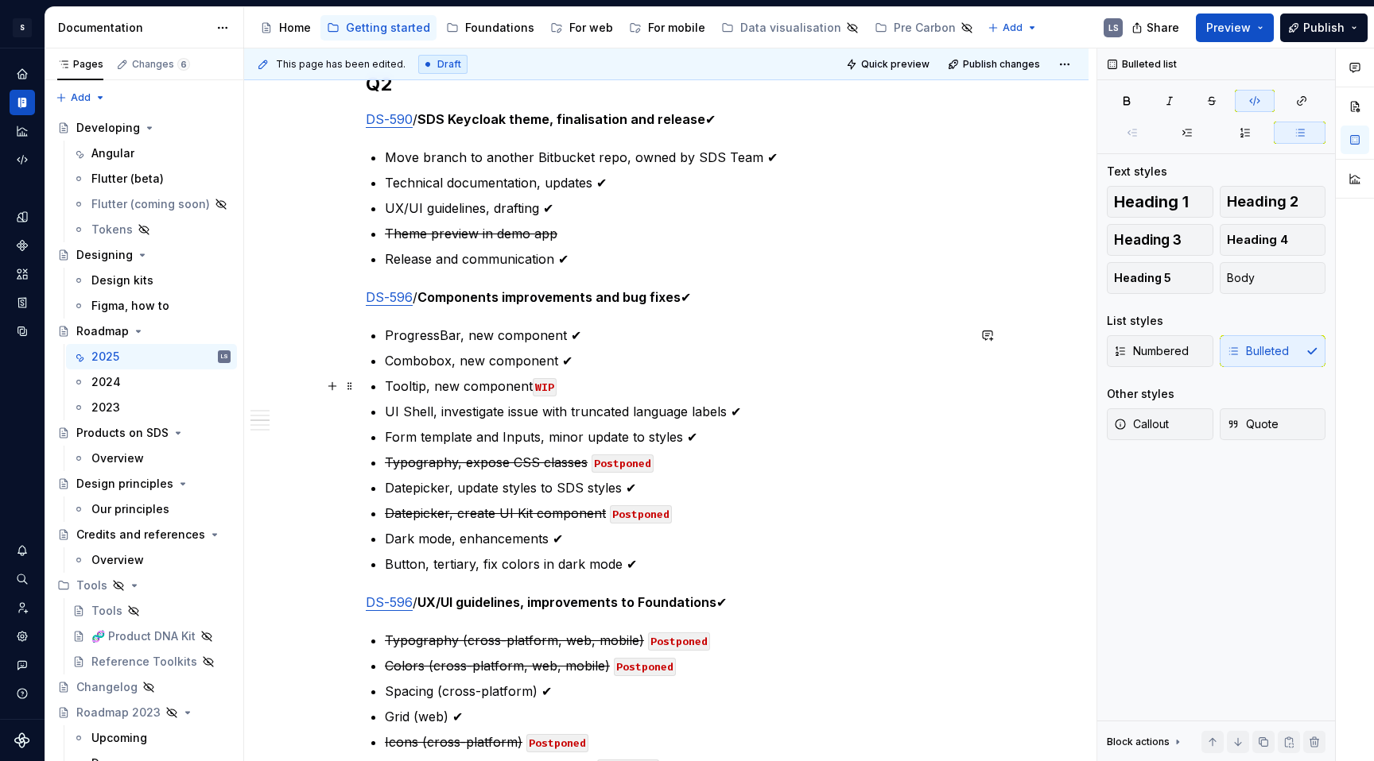
click at [542, 382] on code "WIP" at bounding box center [545, 387] width 24 height 18
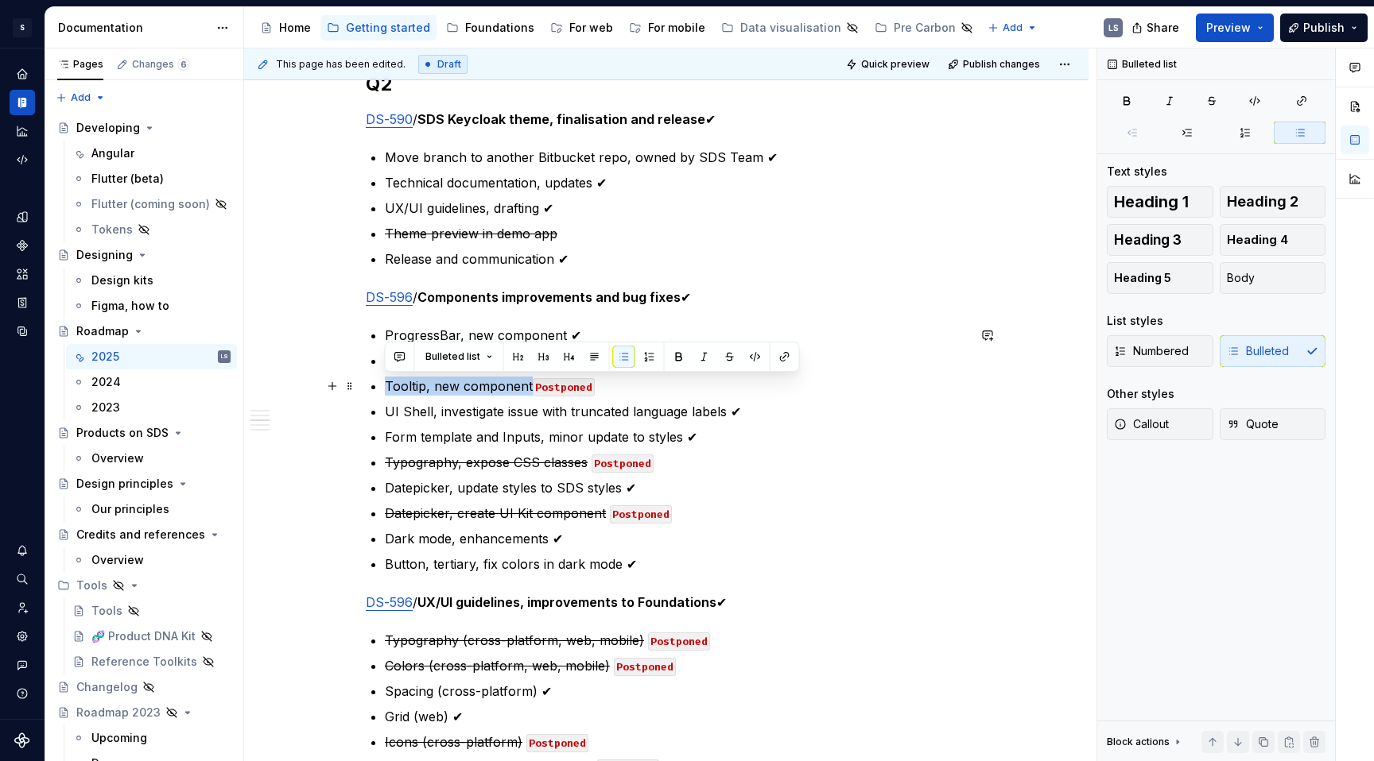
drag, startPoint x: 383, startPoint y: 382, endPoint x: 530, endPoint y: 382, distance: 147.1
click at [530, 382] on div "Annual plan Only the tasks for the current quarter are confirmed and planned . …" at bounding box center [666, 261] width 601 height 2954
click at [730, 358] on button "button" at bounding box center [730, 357] width 22 height 22
click at [835, 481] on p "Datepicker, update styles to SDS styles ✔" at bounding box center [676, 488] width 582 height 19
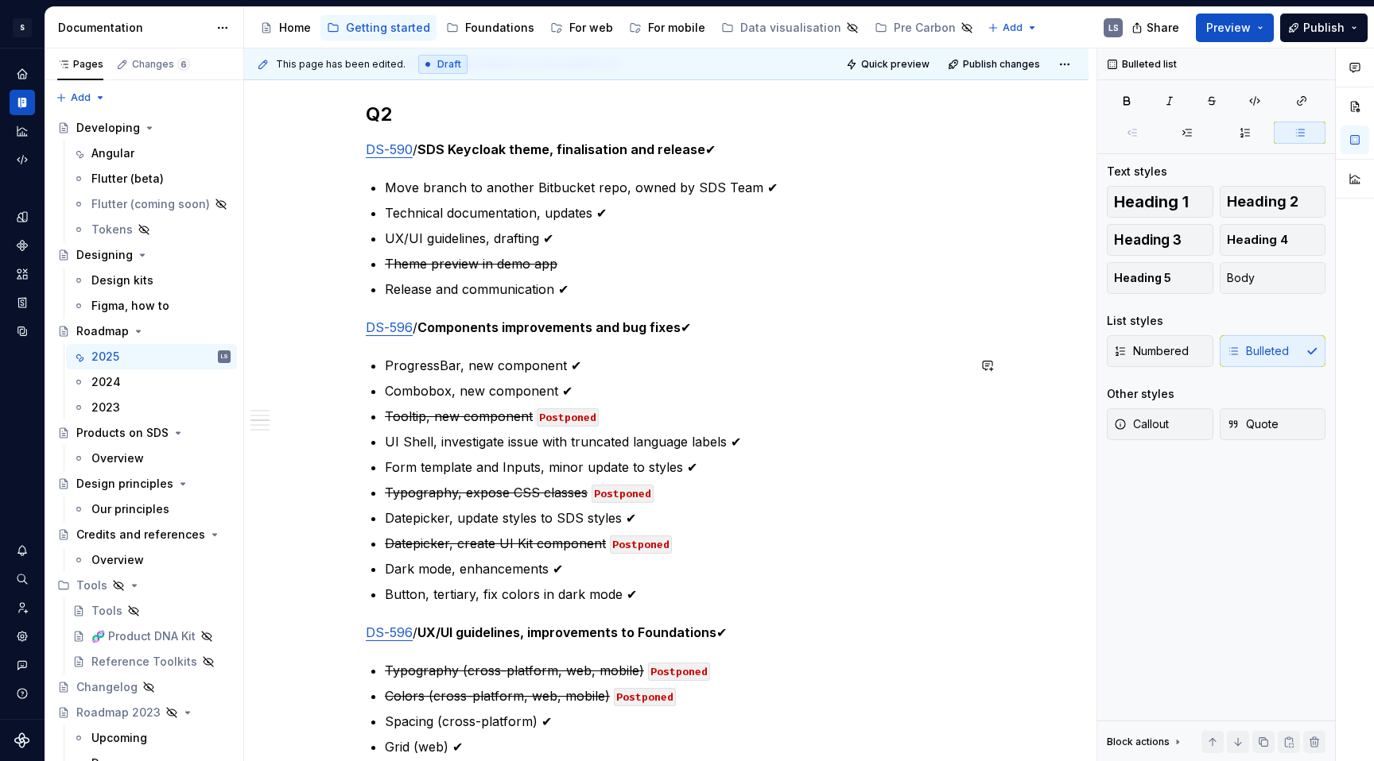
scroll to position [1521, 0]
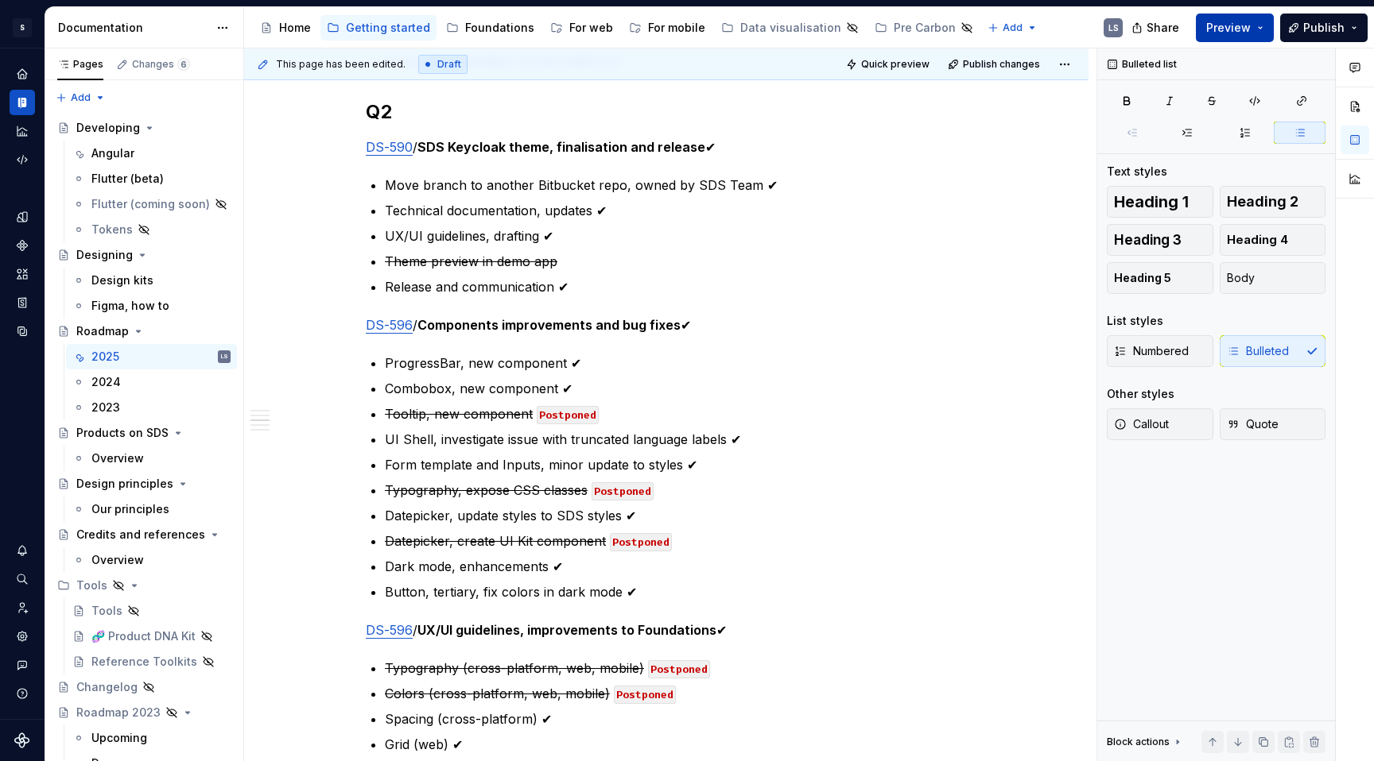
click at [1188, 39] on button "Preview" at bounding box center [1234, 28] width 78 height 29
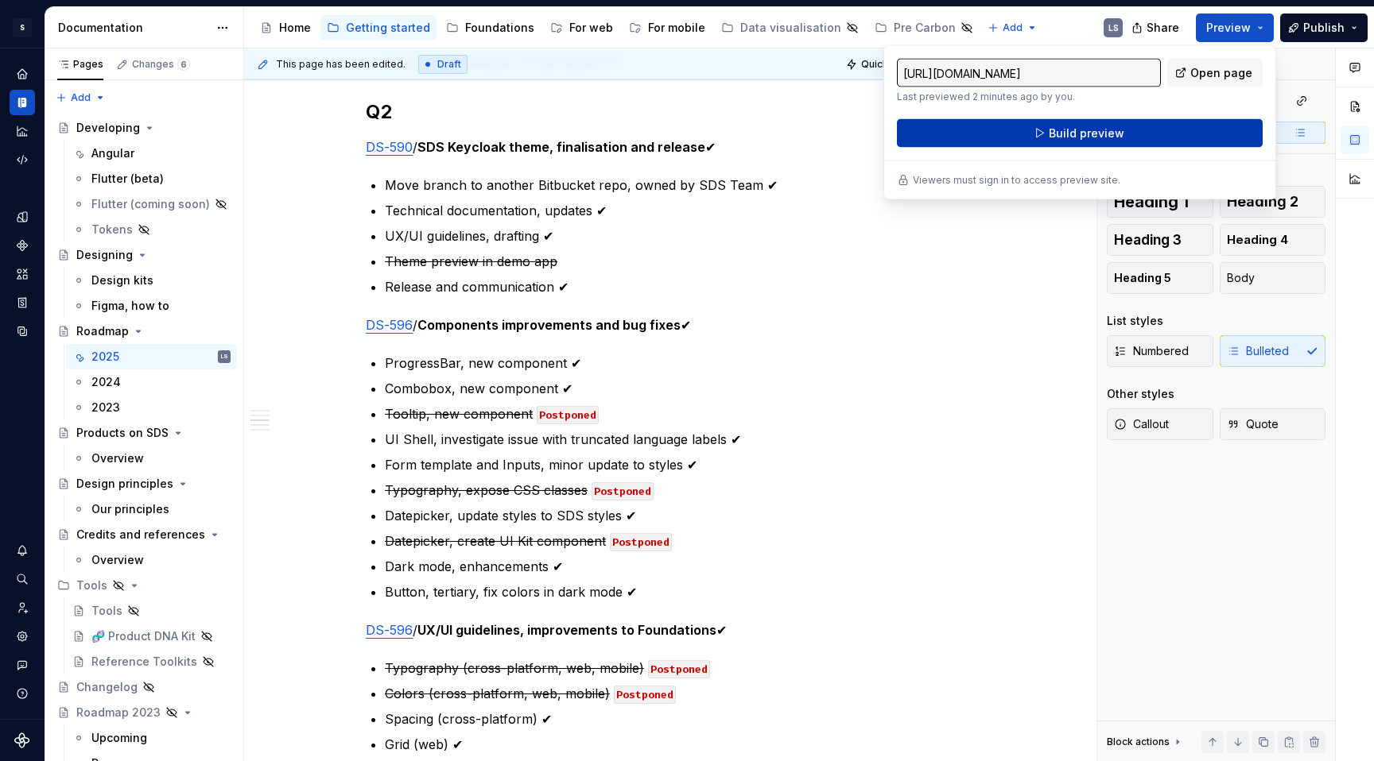
click at [1103, 136] on span "Build preview" at bounding box center [1086, 134] width 76 height 16
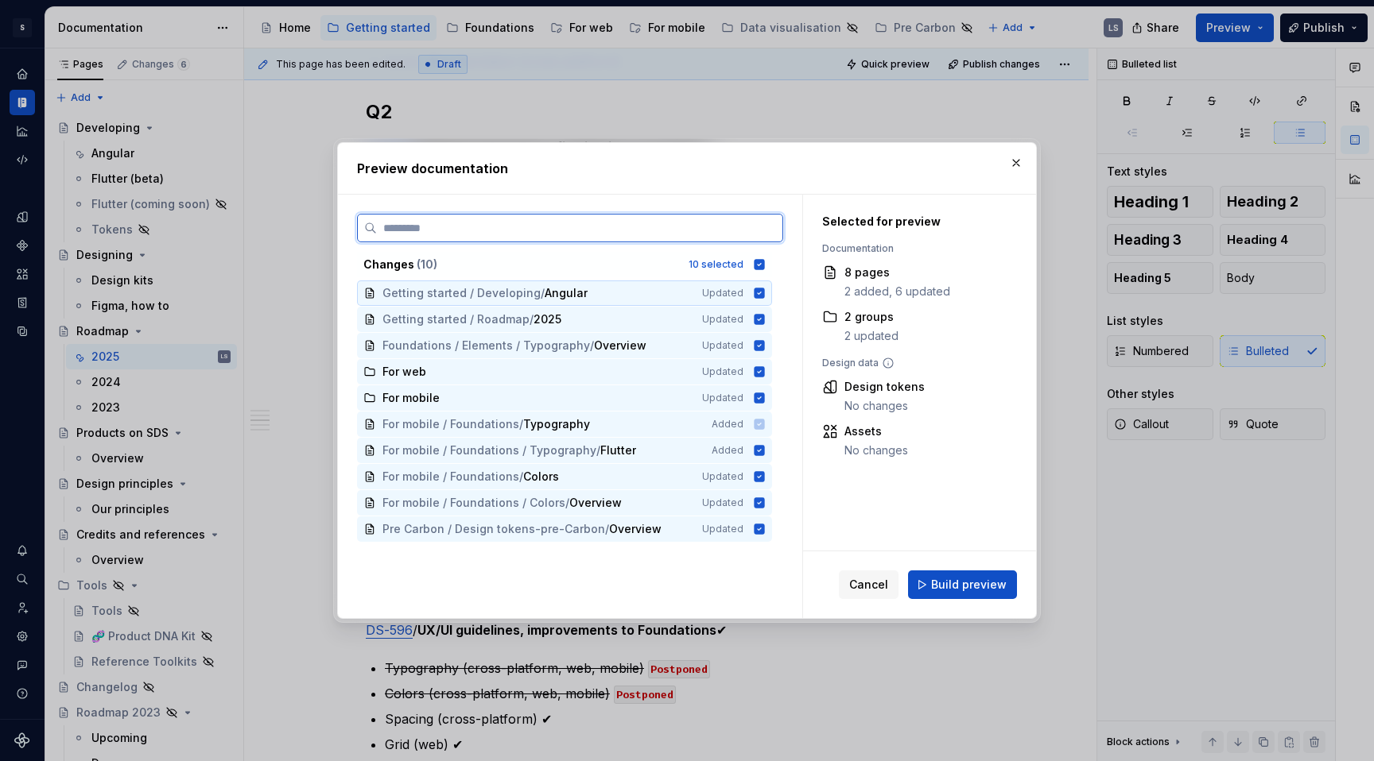
click at [579, 296] on span "Angular" at bounding box center [565, 293] width 43 height 16
click at [595, 350] on span "Overview" at bounding box center [620, 346] width 52 height 16
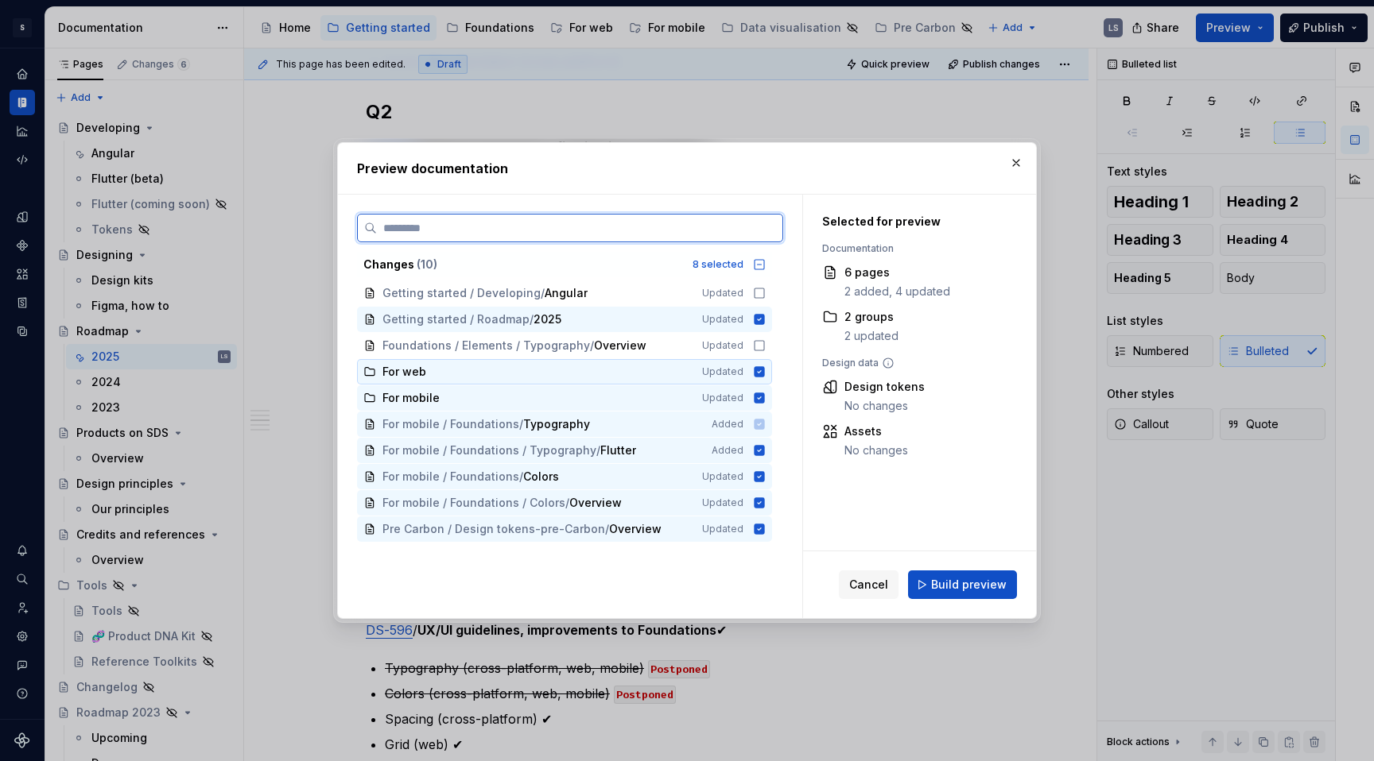
click at [463, 378] on div "For web" at bounding box center [532, 372] width 300 height 16
click at [461, 394] on div "For mobile" at bounding box center [532, 398] width 300 height 16
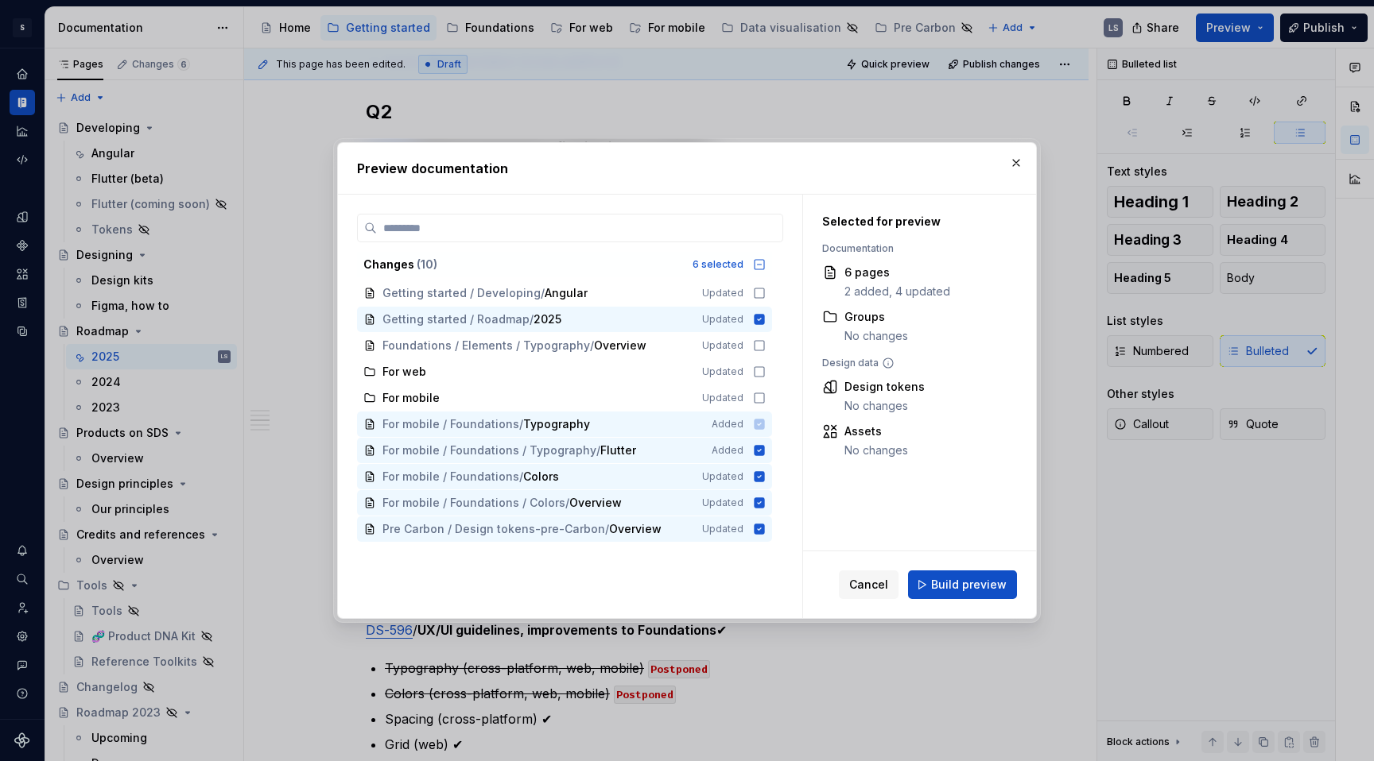
click at [464, 422] on span "For mobile / Foundations / Typography Added" at bounding box center [564, 425] width 415 height 26
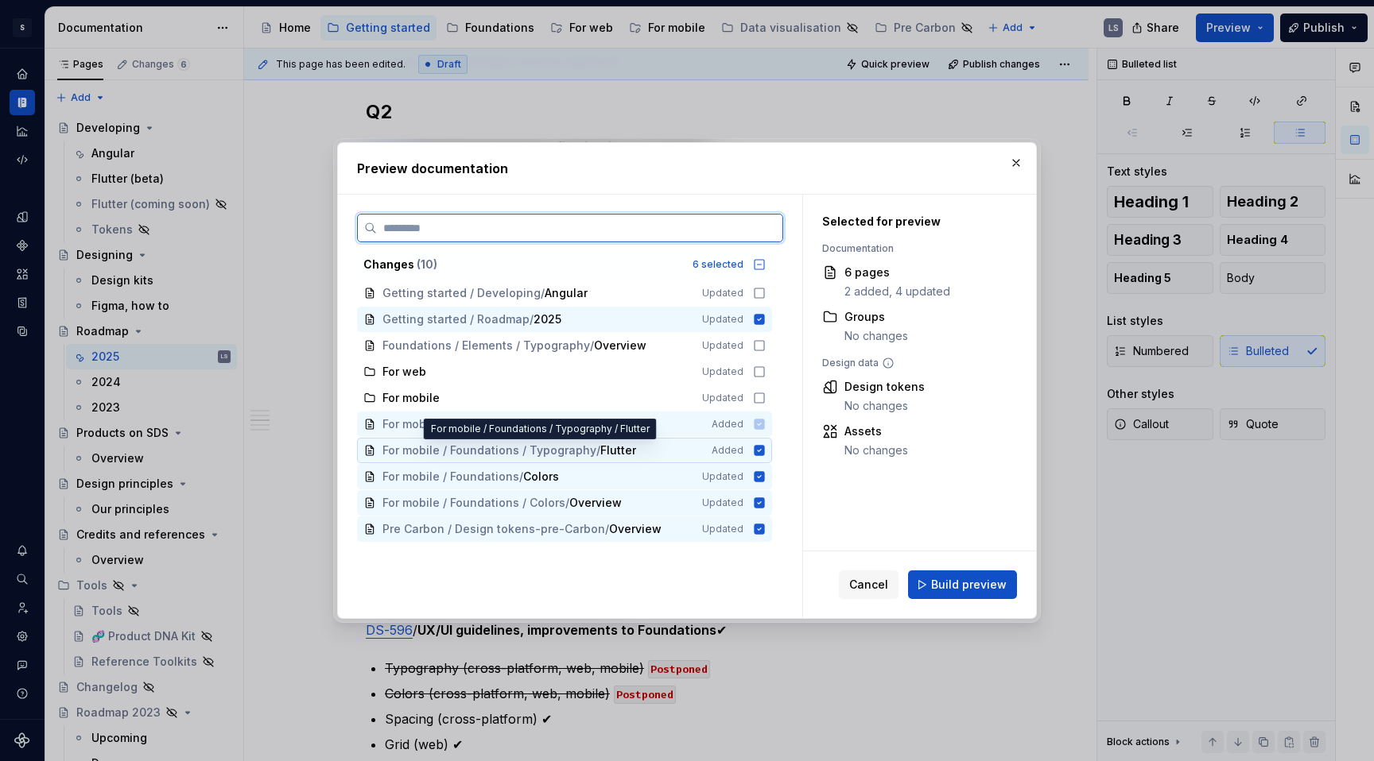
click at [476, 455] on span "For mobile / Foundations / Typography" at bounding box center [489, 451] width 214 height 16
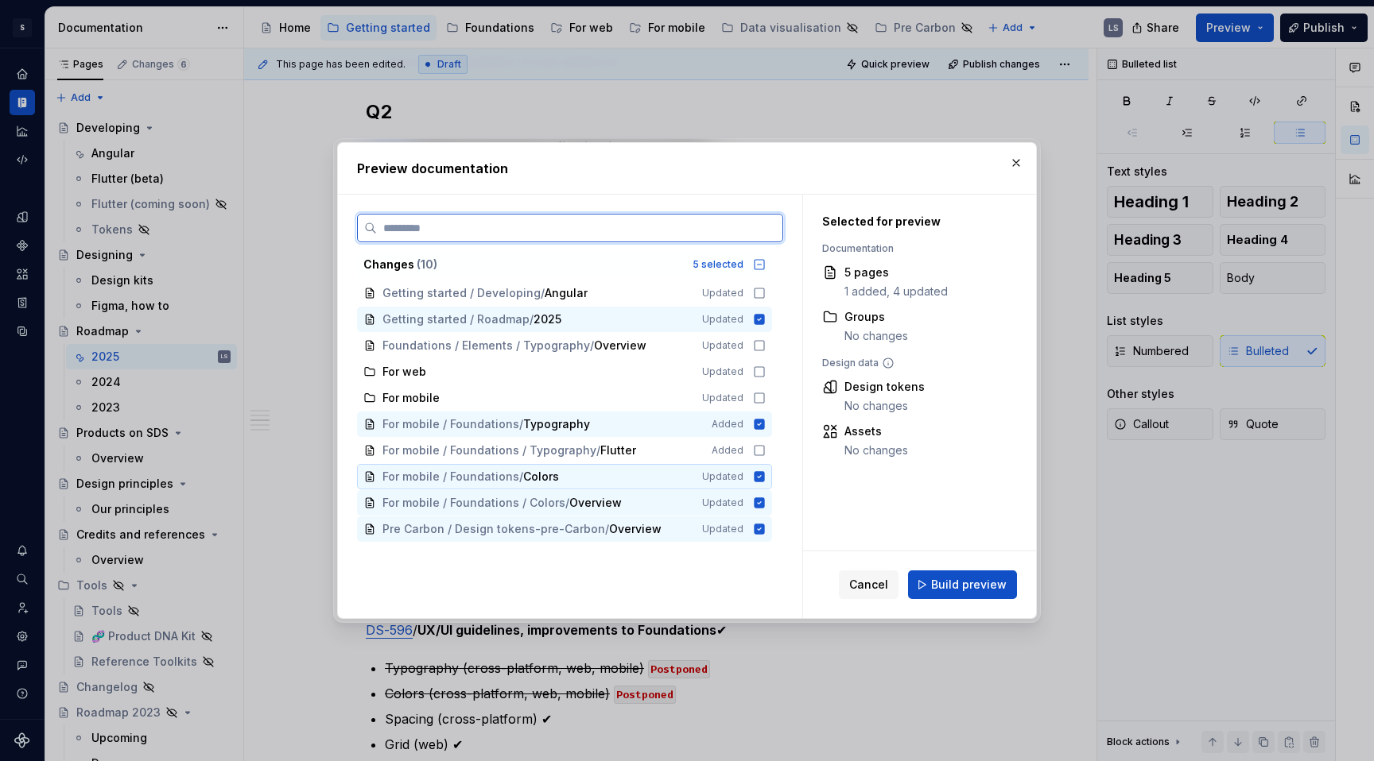
click at [479, 481] on span "For mobile / Foundations" at bounding box center [450, 477] width 137 height 16
click at [486, 497] on span "For mobile / Foundations / Colors" at bounding box center [473, 503] width 183 height 16
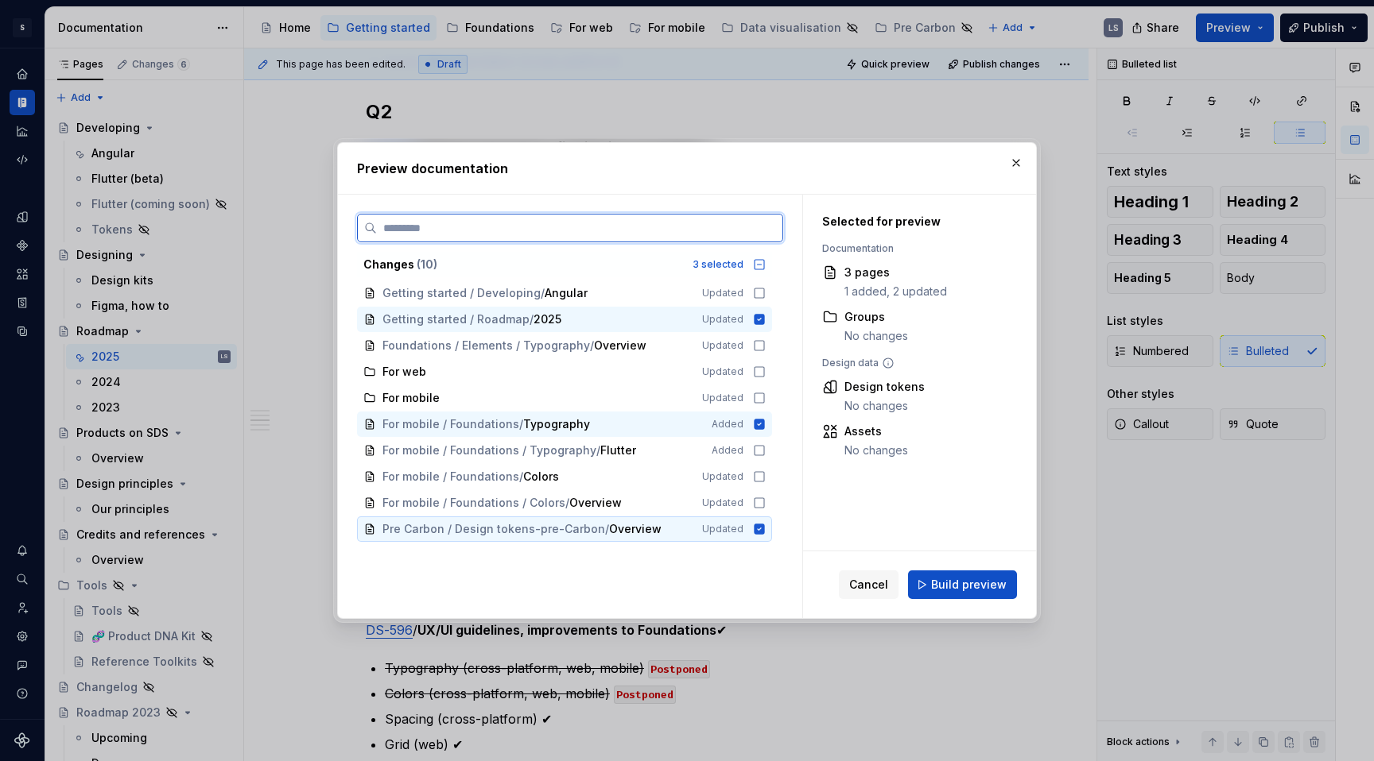
click at [506, 532] on span "Pre Carbon / Design tokens-pre-Carbon" at bounding box center [493, 529] width 223 height 16
click at [648, 423] on div "For mobile / Foundations / Typography" at bounding box center [537, 425] width 310 height 16
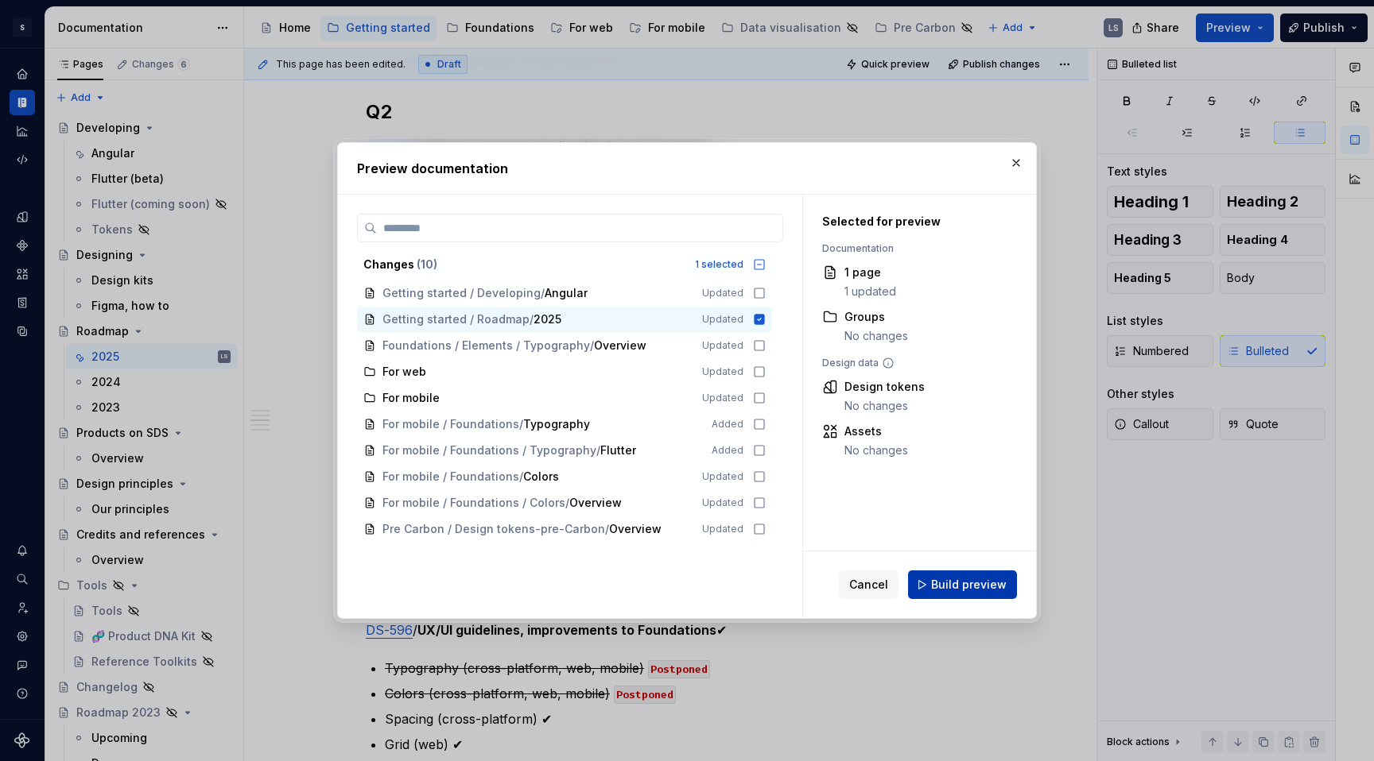
click at [953, 575] on button "Build preview" at bounding box center [962, 585] width 109 height 29
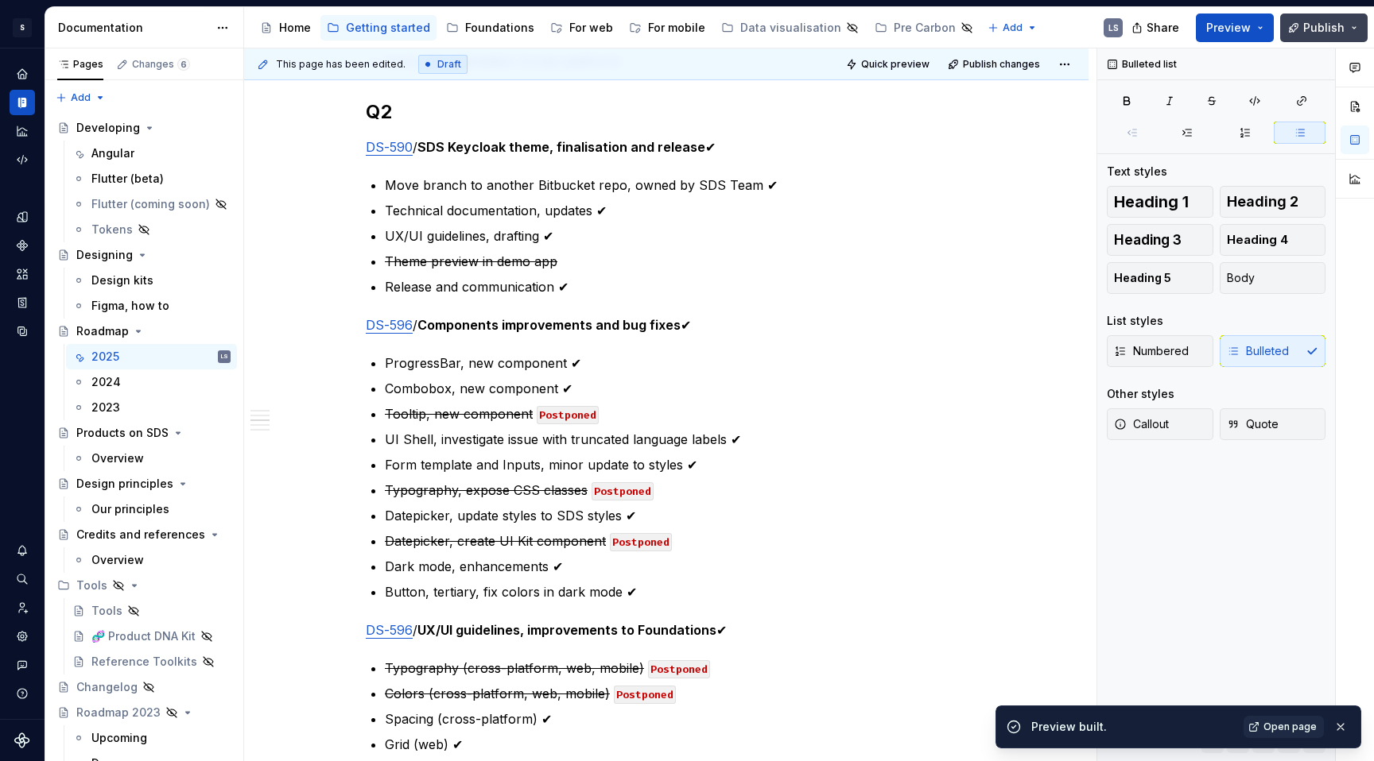
click at [1188, 30] on span "Publish" at bounding box center [1323, 28] width 41 height 16
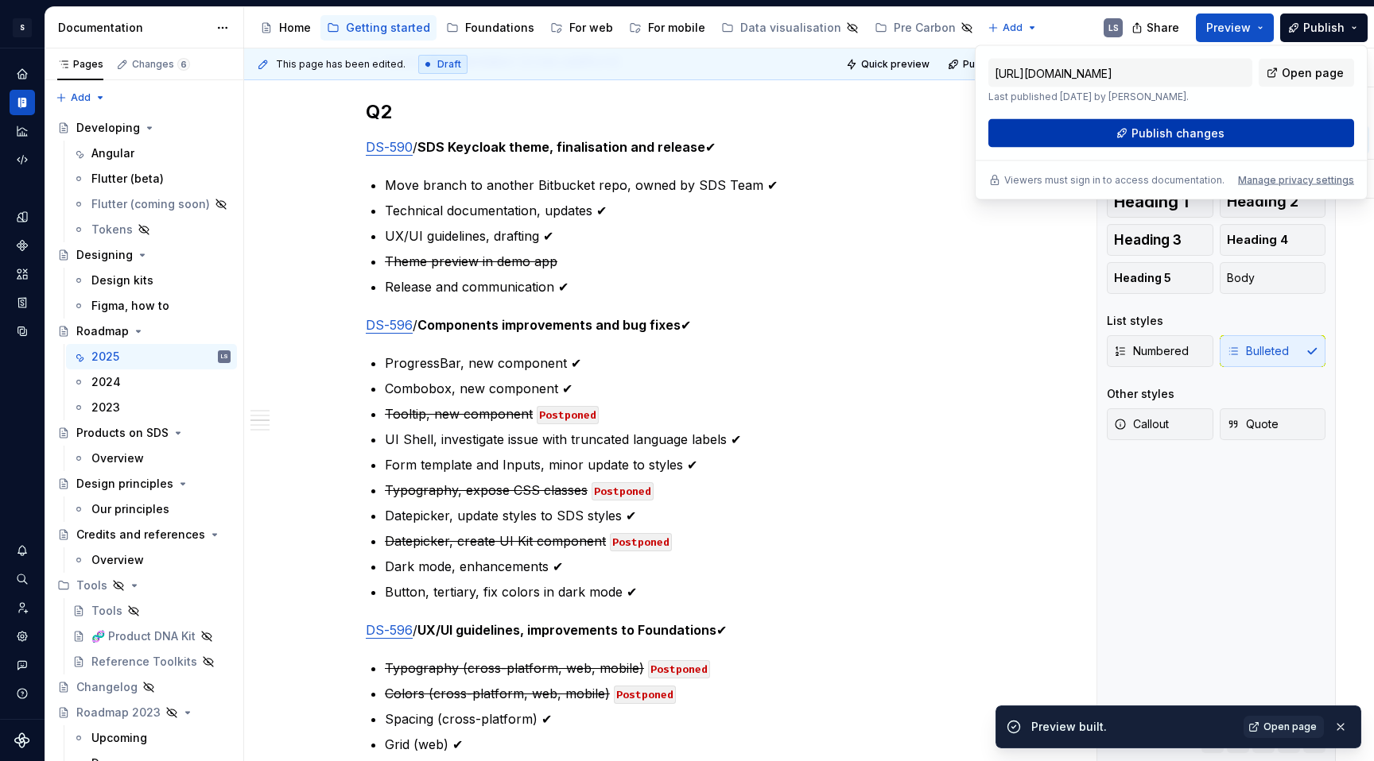
click at [1188, 129] on button "Publish changes" at bounding box center [1171, 133] width 366 height 29
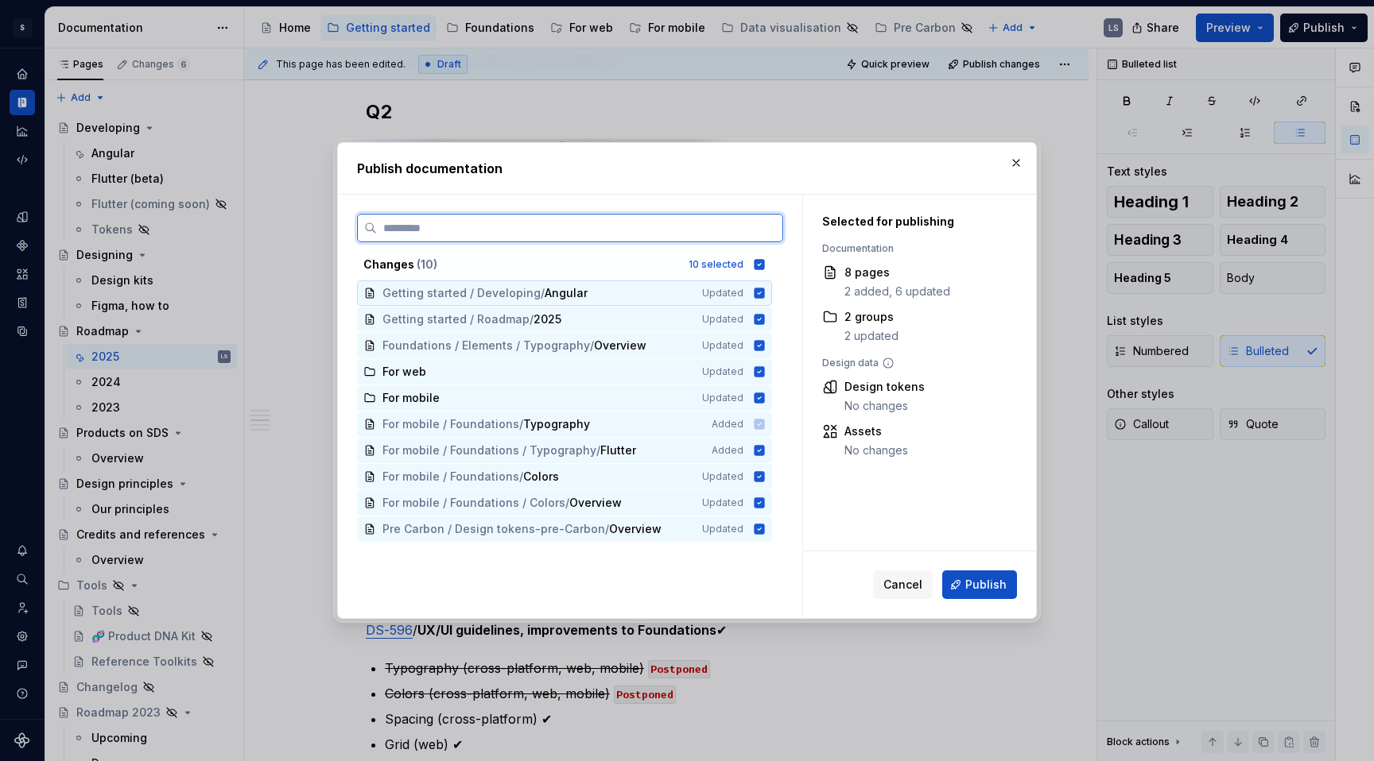
click at [605, 298] on div "Getting started / Developing / Angular" at bounding box center [532, 293] width 300 height 16
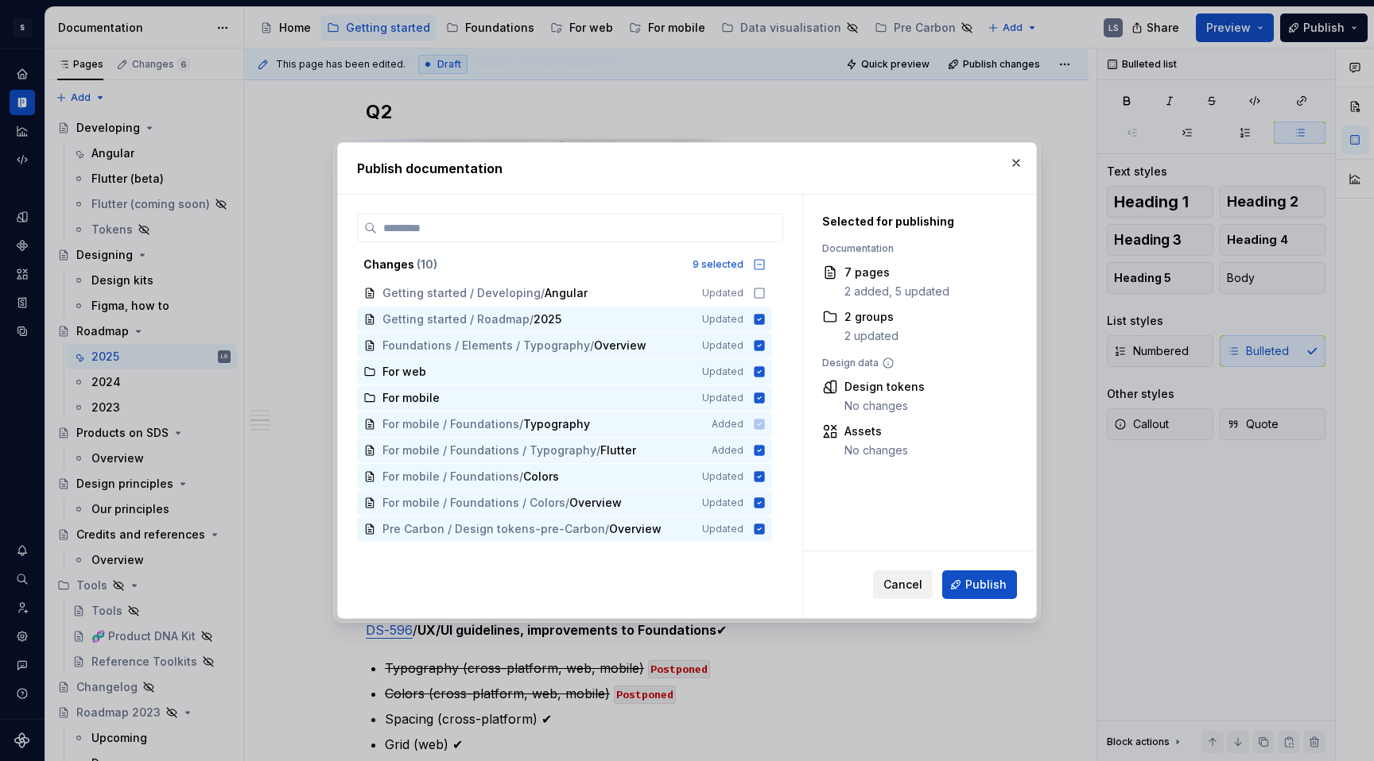
click at [922, 586] on span "Cancel" at bounding box center [902, 585] width 39 height 16
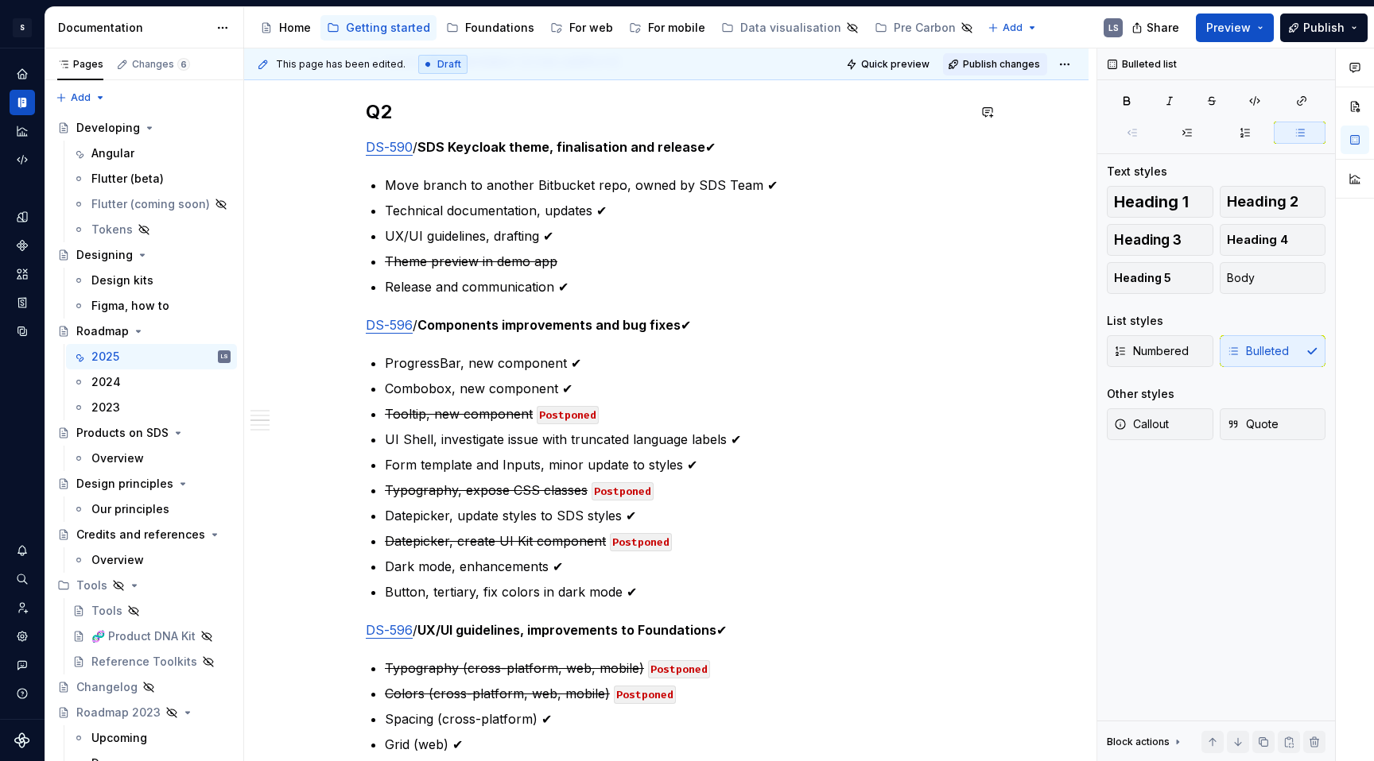
click at [992, 62] on span "Publish changes" at bounding box center [1001, 64] width 77 height 13
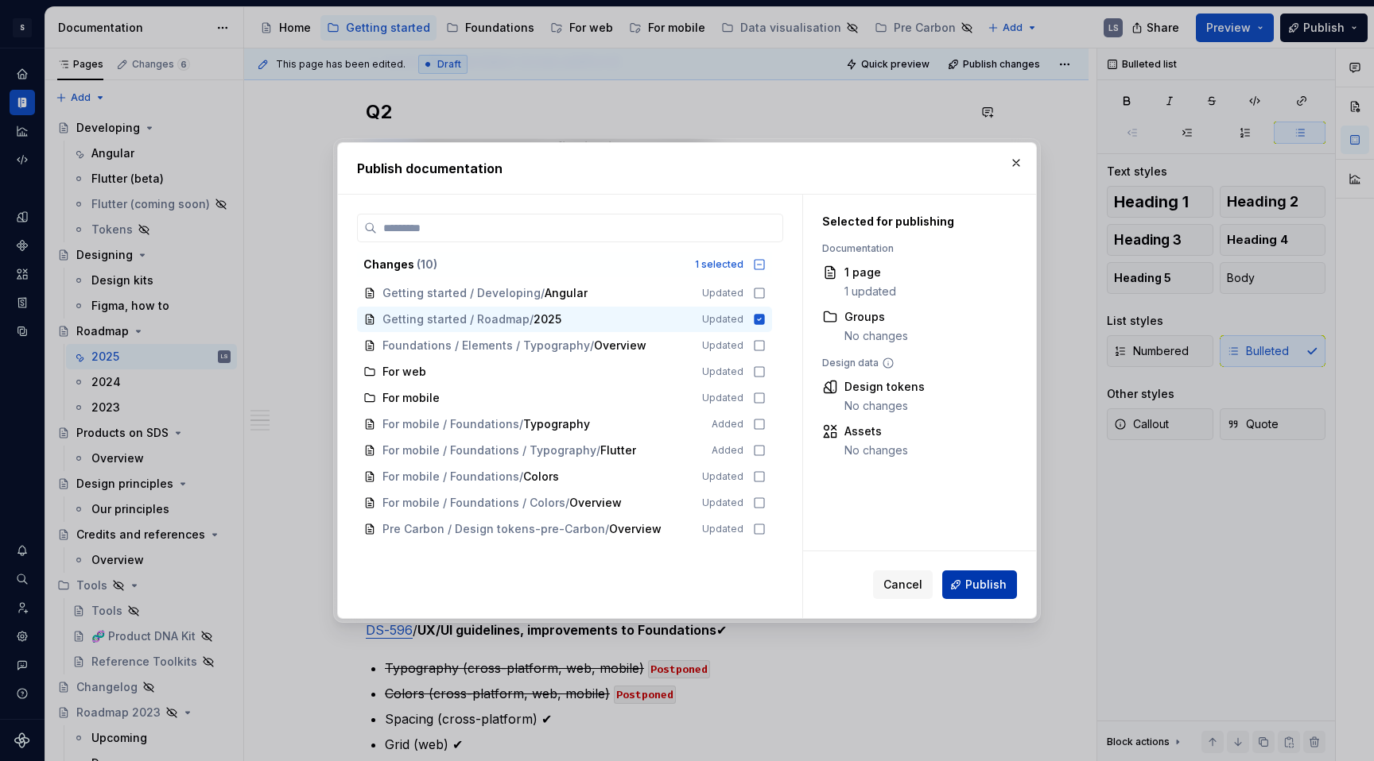
click at [1000, 585] on span "Publish" at bounding box center [985, 585] width 41 height 16
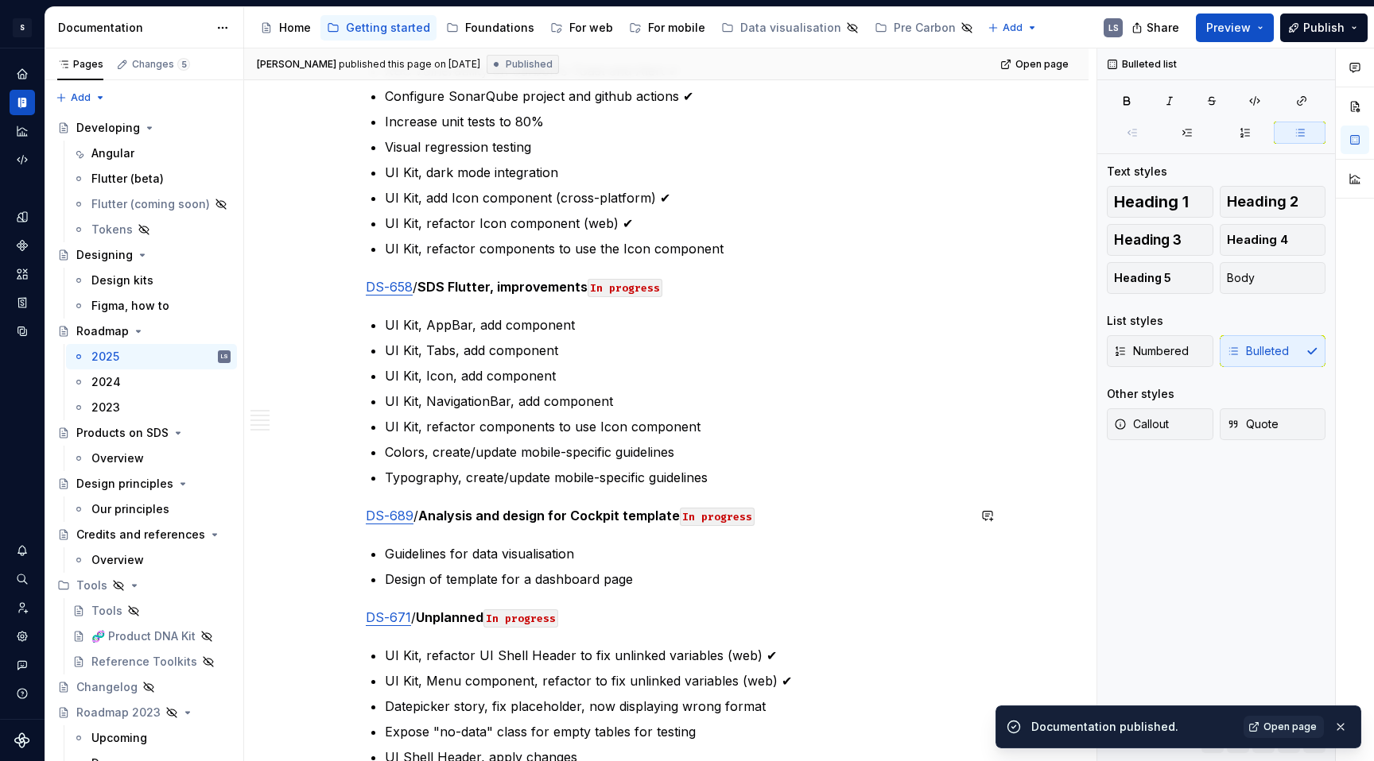
scroll to position [790, 0]
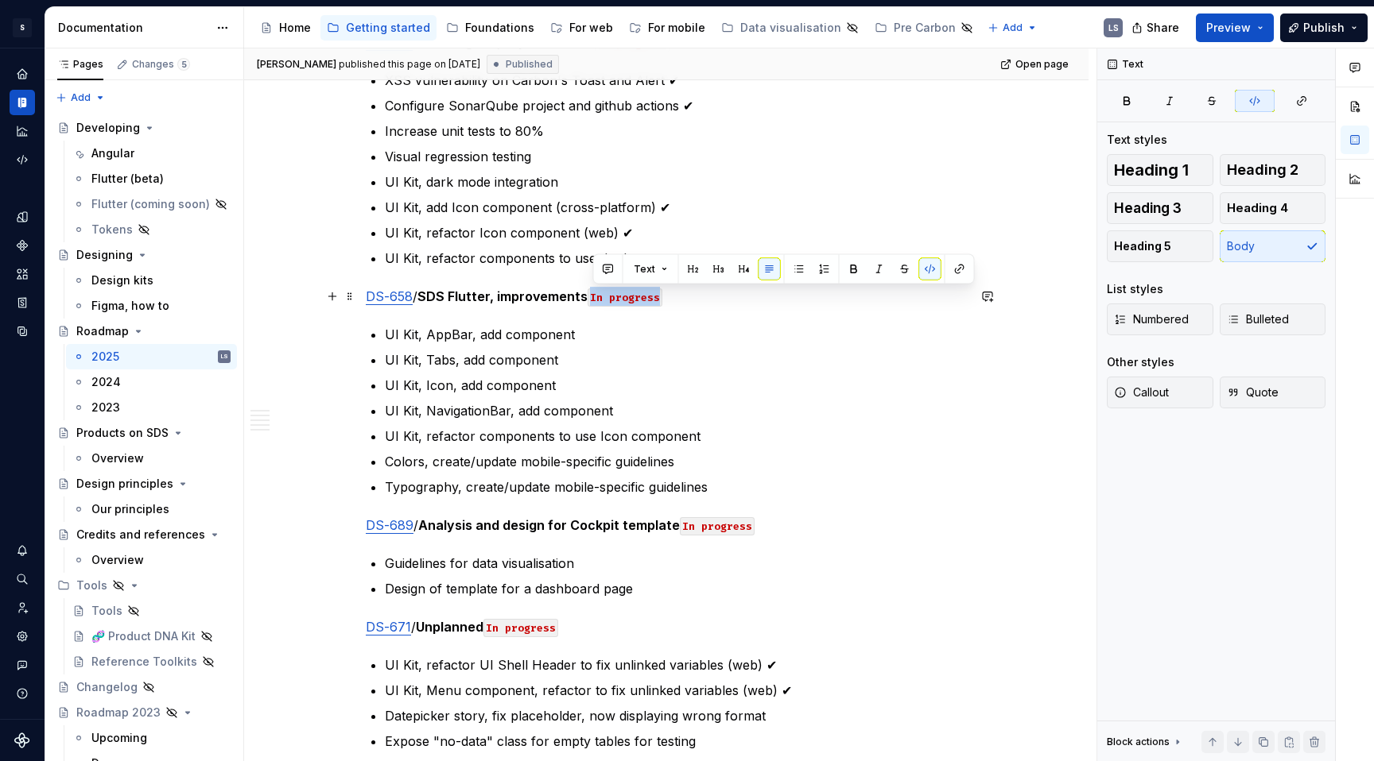
drag, startPoint x: 661, startPoint y: 296, endPoint x: 590, endPoint y: 298, distance: 70.8
click at [590, 298] on code "In progress" at bounding box center [624, 298] width 75 height 18
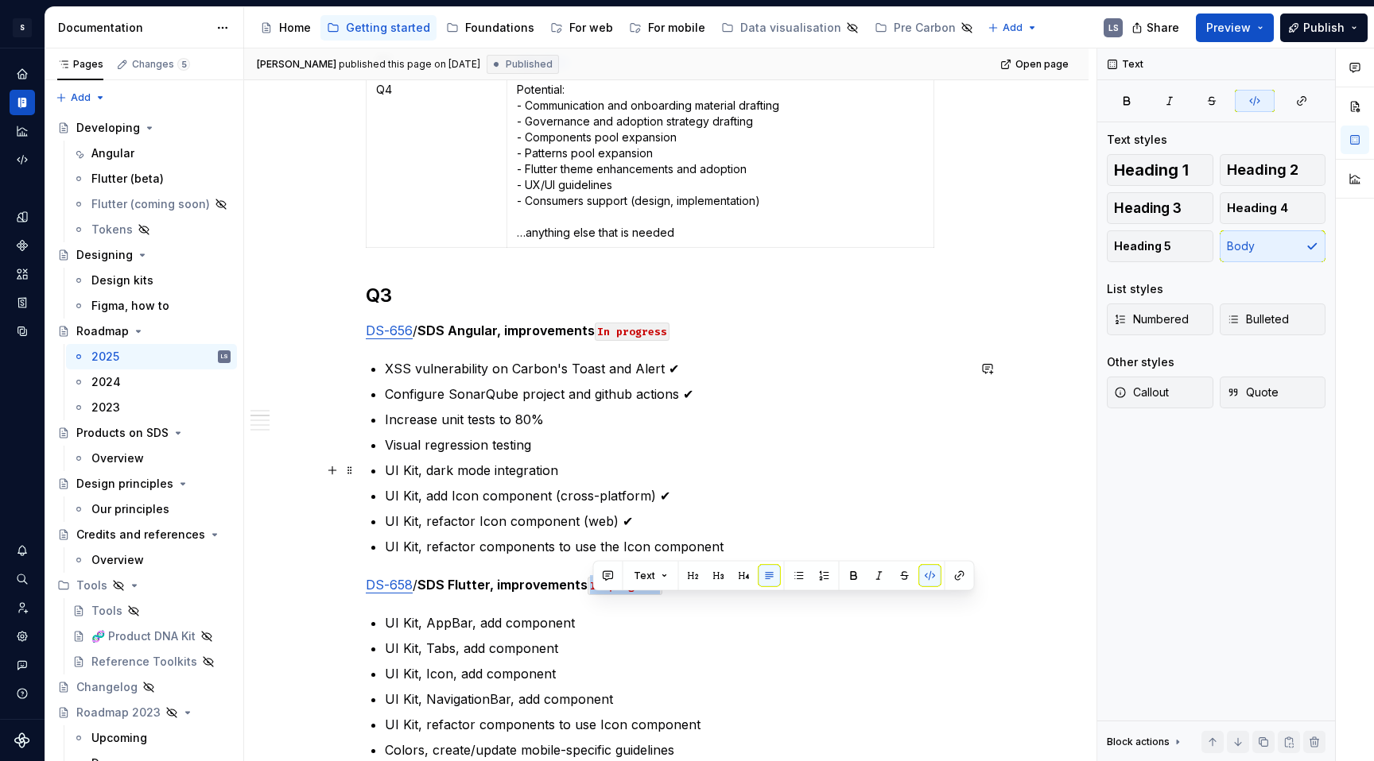
scroll to position [503, 0]
click at [564, 420] on p "Increase unit tests to 80%" at bounding box center [676, 418] width 582 height 19
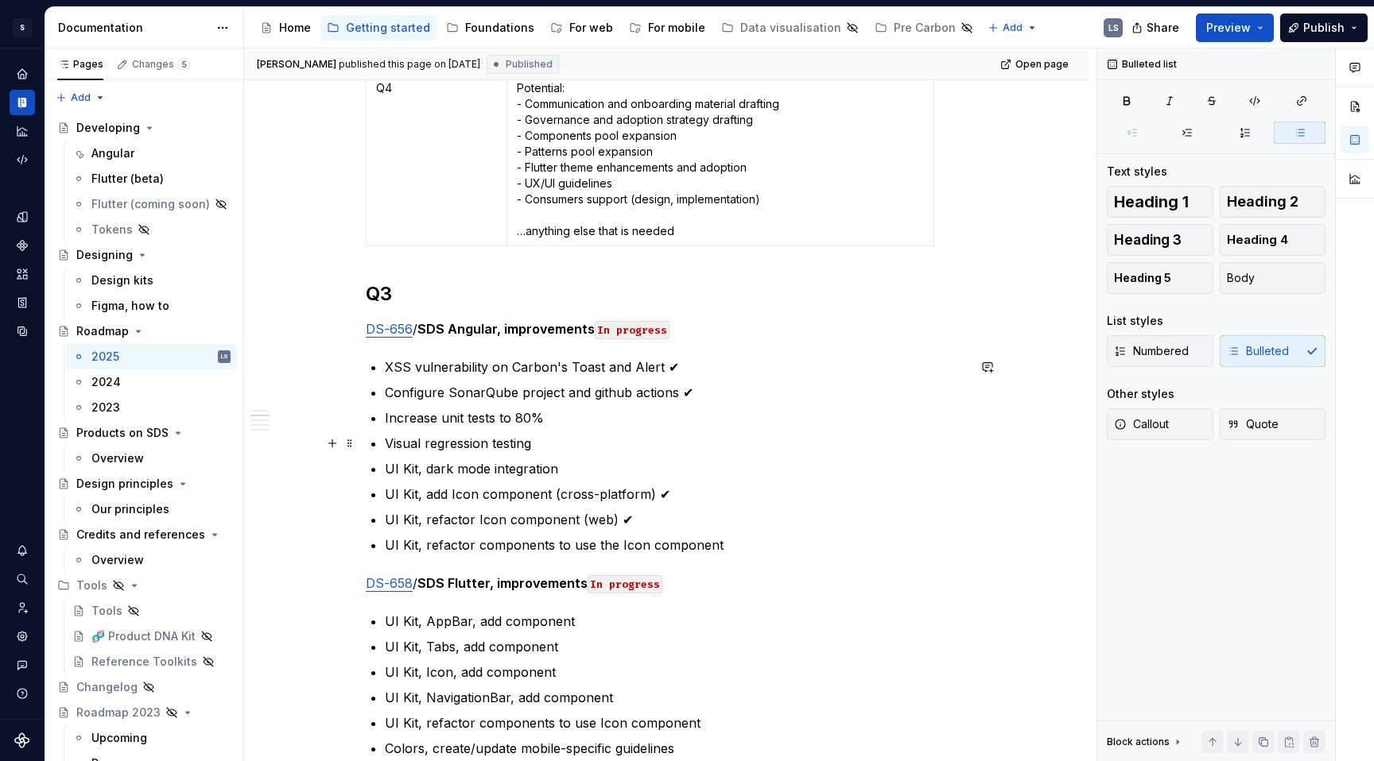
click at [551, 438] on p "Visual regression testing" at bounding box center [676, 443] width 582 height 19
click at [569, 417] on p "Increase unit tests to 80%" at bounding box center [676, 418] width 582 height 19
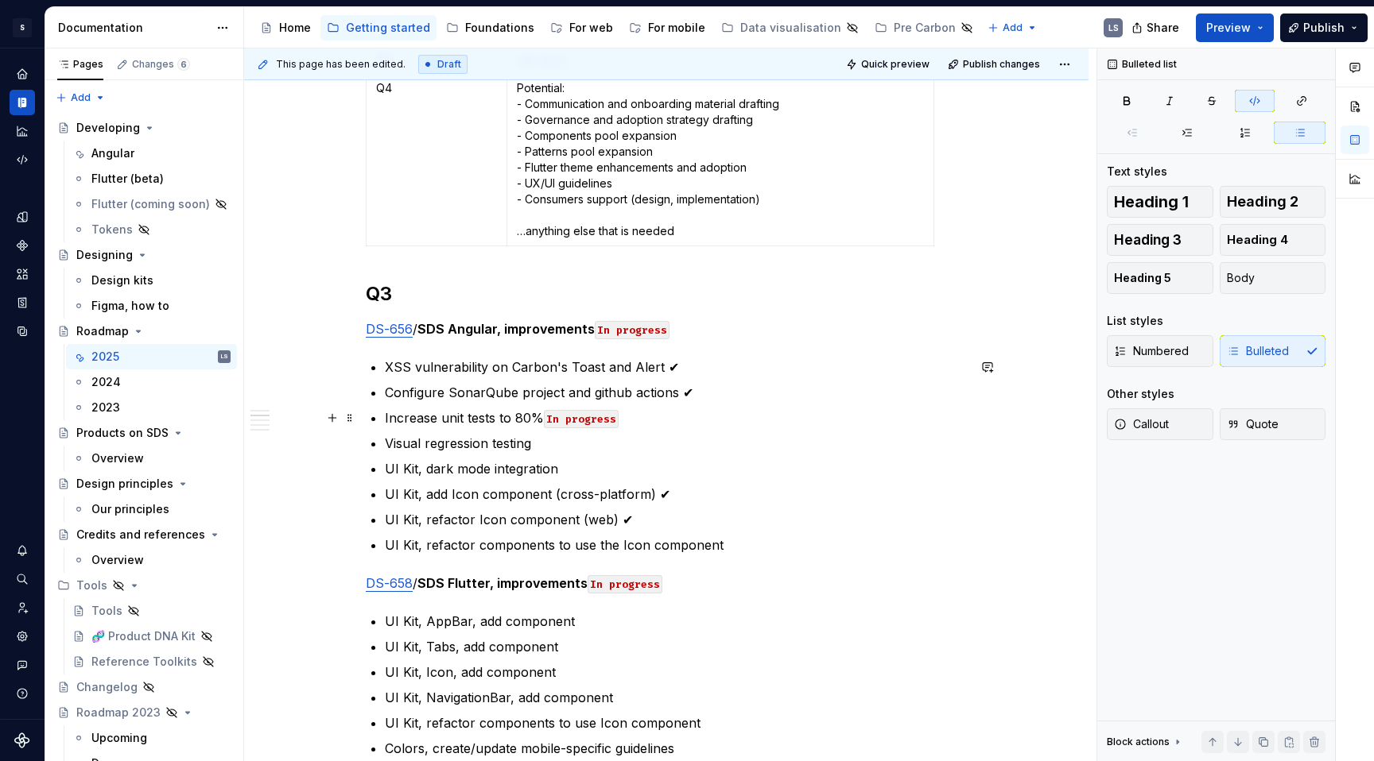
click at [598, 420] on code "In progress" at bounding box center [581, 419] width 75 height 18
click at [553, 417] on code "wip" at bounding box center [556, 419] width 24 height 18
click at [562, 444] on p "Visual regression testing" at bounding box center [676, 443] width 582 height 19
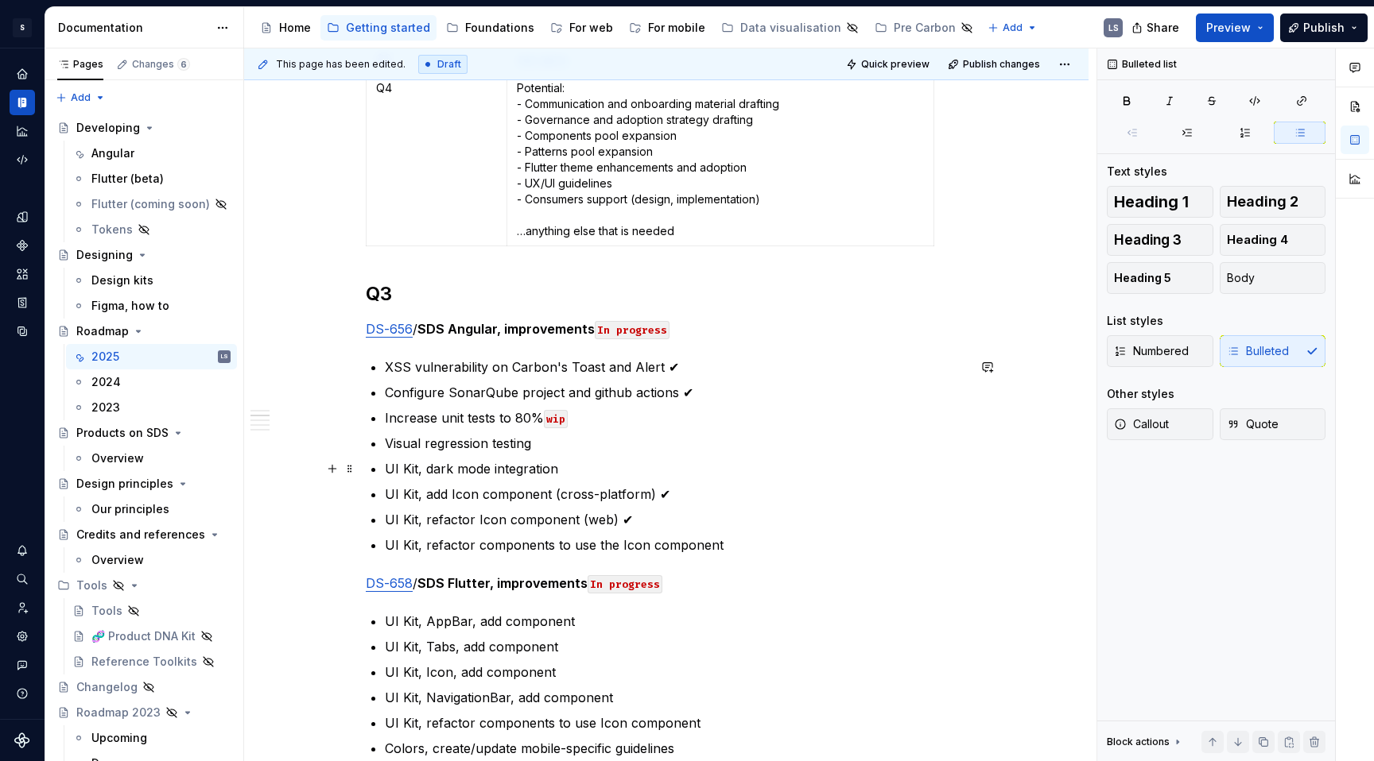
click at [573, 474] on p "UI Kit, dark mode integration" at bounding box center [676, 468] width 582 height 19
click at [689, 496] on p "UI Kit, add Icon component (cross-platform) ✔" at bounding box center [676, 494] width 582 height 19
click at [665, 517] on p "UI Kit, refactor Icon component (web) ✔" at bounding box center [676, 519] width 582 height 19
click at [740, 544] on p "UI Kit, refactor components to use the Icon component" at bounding box center [676, 545] width 582 height 19
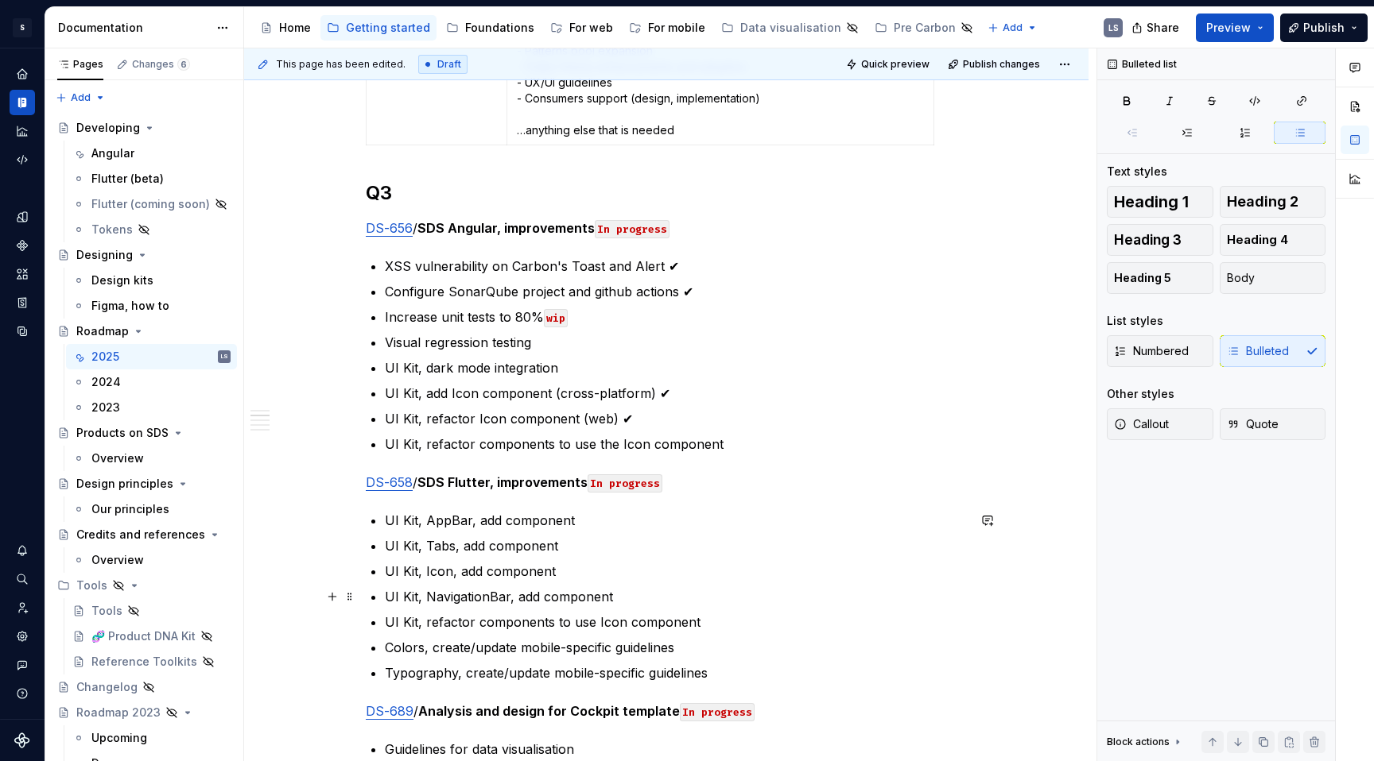
scroll to position [613, 0]
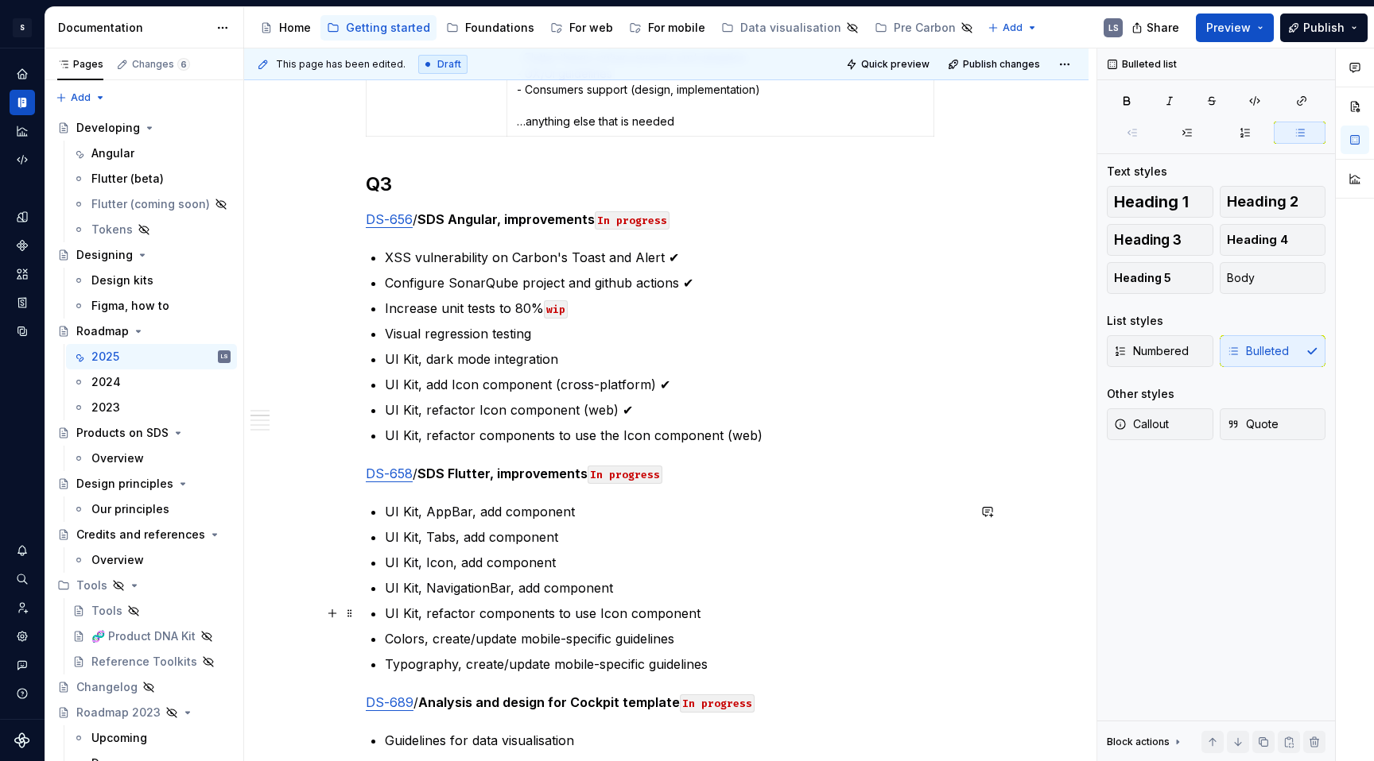
click at [798, 592] on p "UI Kit, refactor components to use Icon component" at bounding box center [676, 613] width 582 height 19
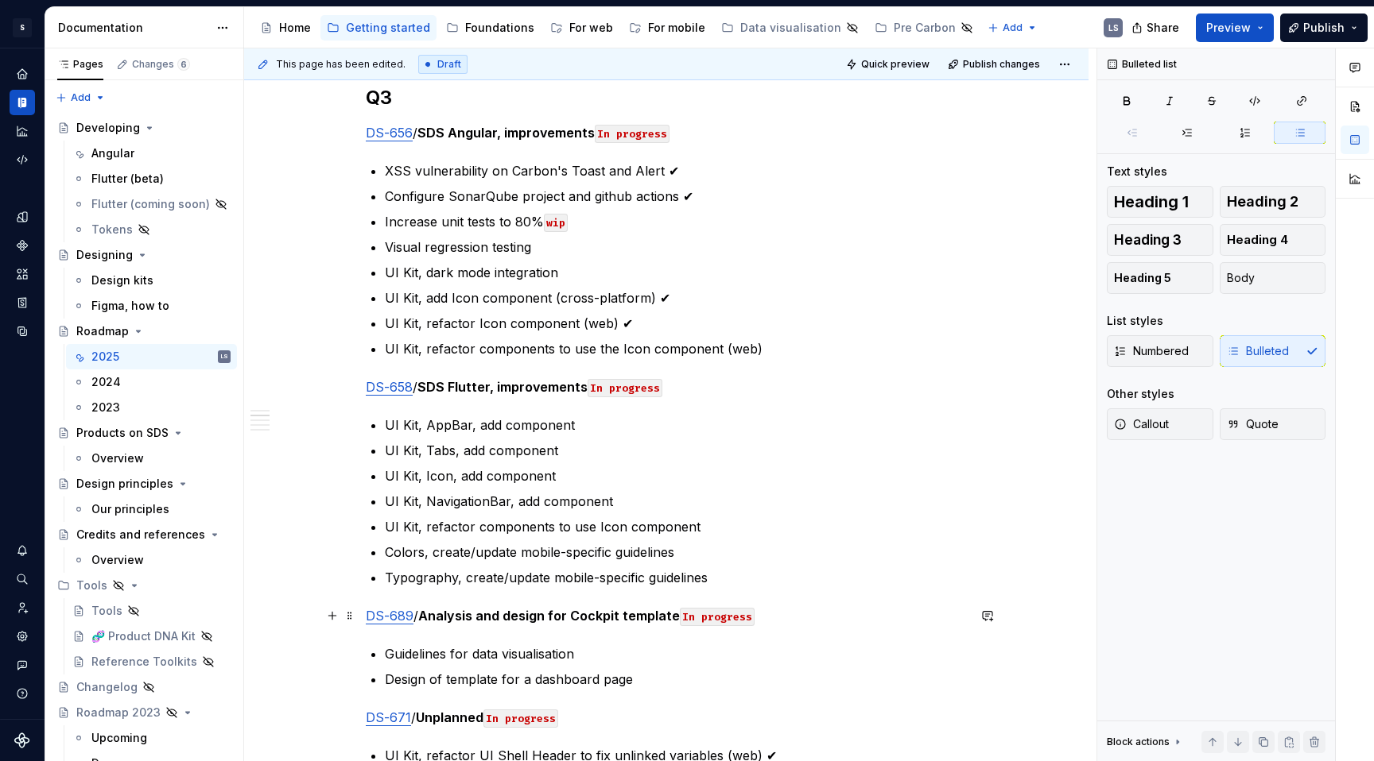
scroll to position [710, 0]
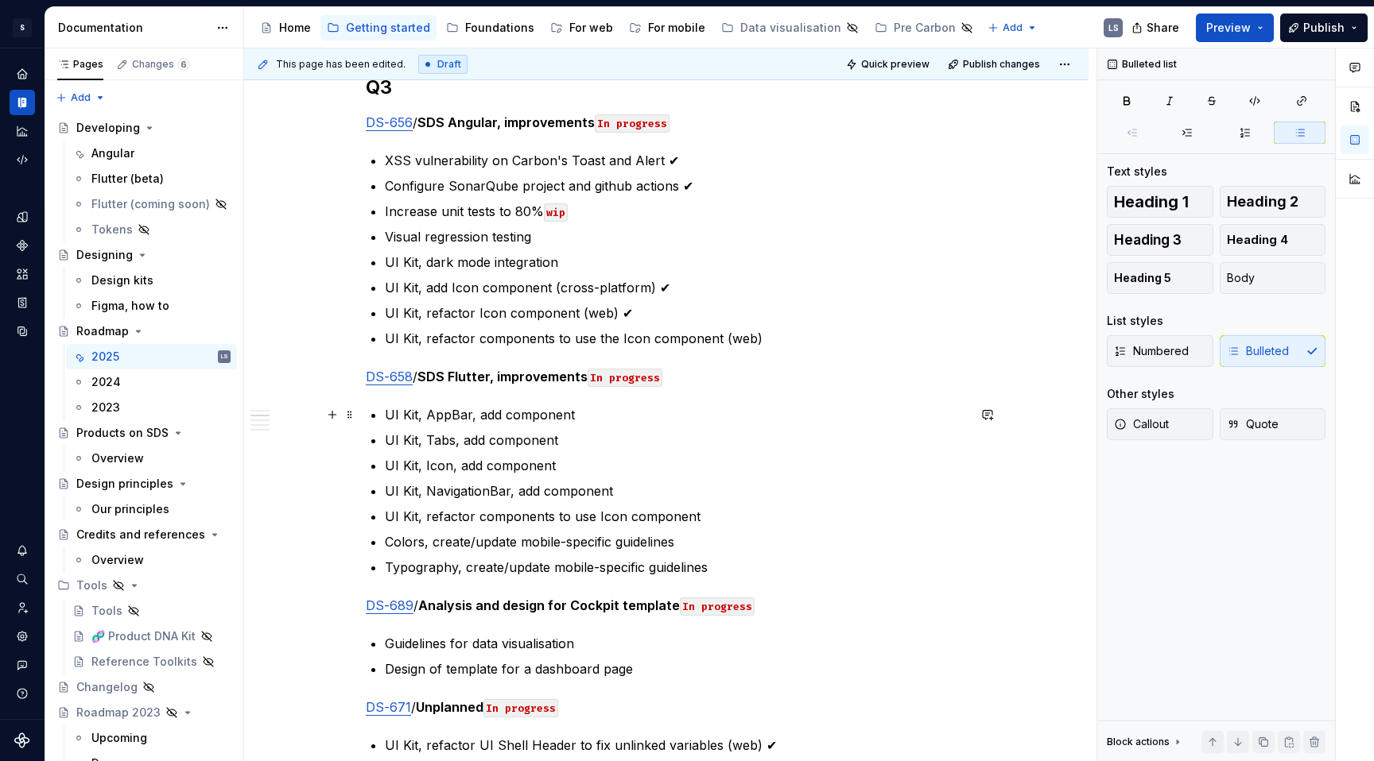
click at [579, 418] on p "UI Kit, AppBar, add component" at bounding box center [676, 414] width 582 height 19
click at [586, 438] on p "UI Kit, Tabs, add component" at bounding box center [676, 440] width 582 height 19
click at [585, 461] on p "UI Kit, Icon, add component" at bounding box center [676, 465] width 582 height 19
click at [659, 486] on p "UI Kit, NavigationBar, add component" at bounding box center [676, 491] width 582 height 19
click at [628, 487] on code "wip" at bounding box center [625, 492] width 24 height 18
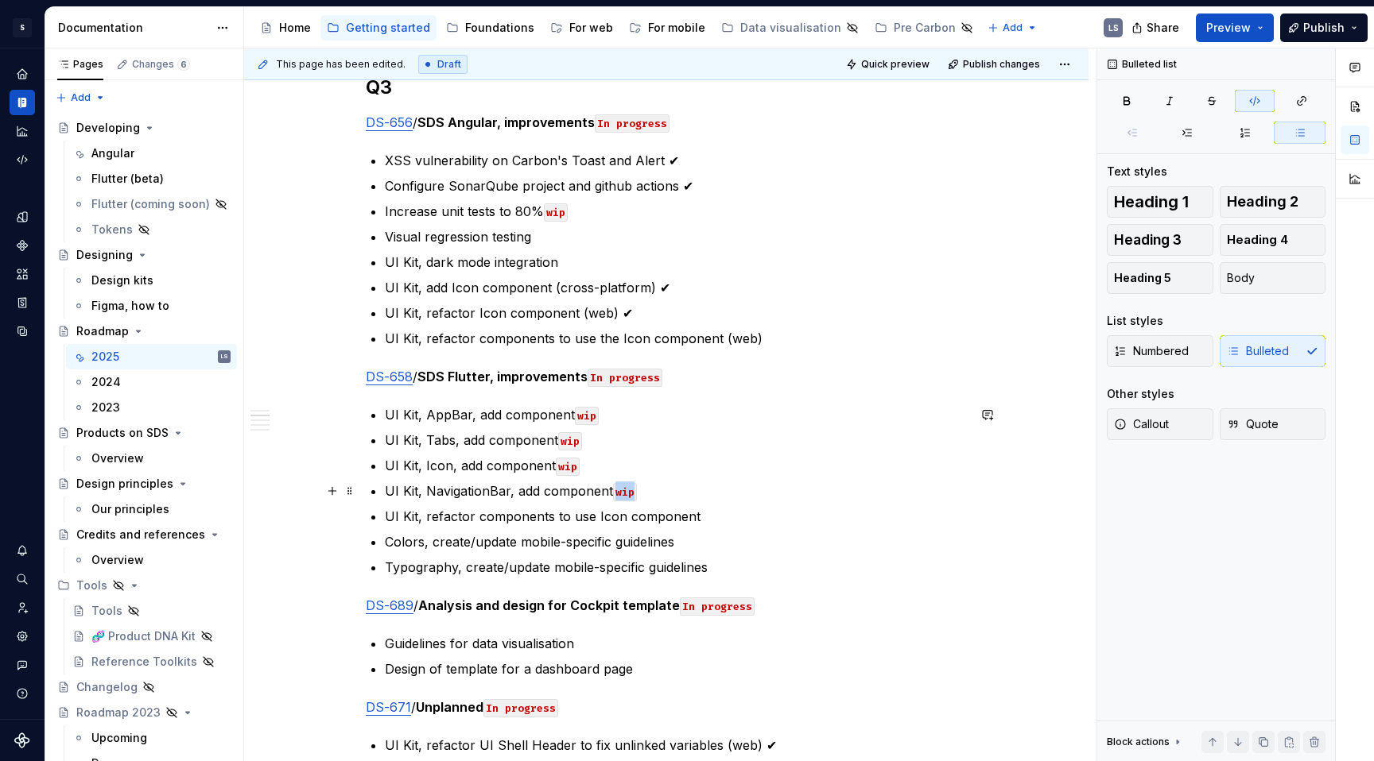
click at [628, 487] on code "wip" at bounding box center [625, 492] width 24 height 18
click at [743, 521] on p "UI Kit, refactor components to use Icon component" at bounding box center [676, 516] width 582 height 19
click at [718, 540] on p "Colors, create/update mobile-specific guidelines" at bounding box center [676, 542] width 582 height 19
click at [730, 563] on p "Typography, create/update mobile-specific guidelines" at bounding box center [676, 567] width 582 height 19
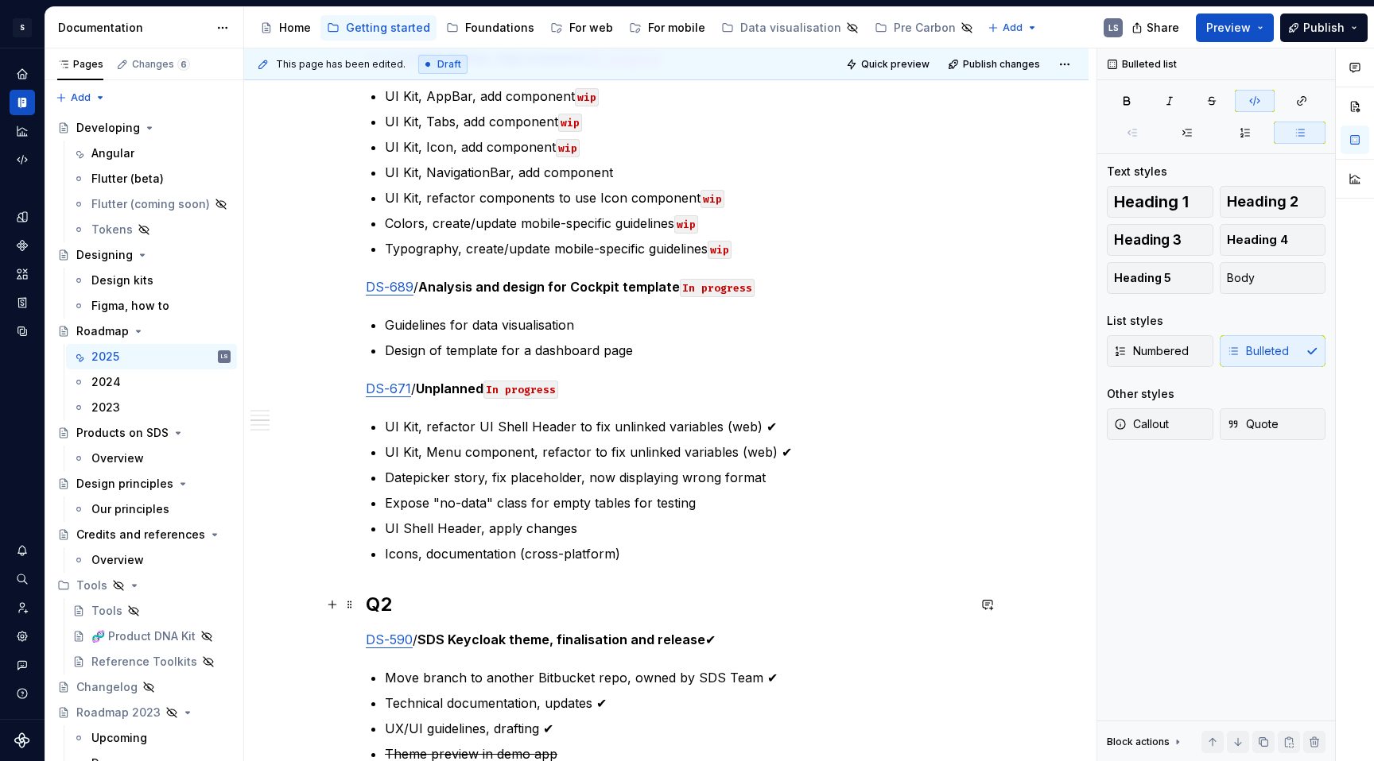
scroll to position [1028, 0]
click at [595, 324] on p "Guidelines for data visualisation" at bounding box center [676, 325] width 582 height 19
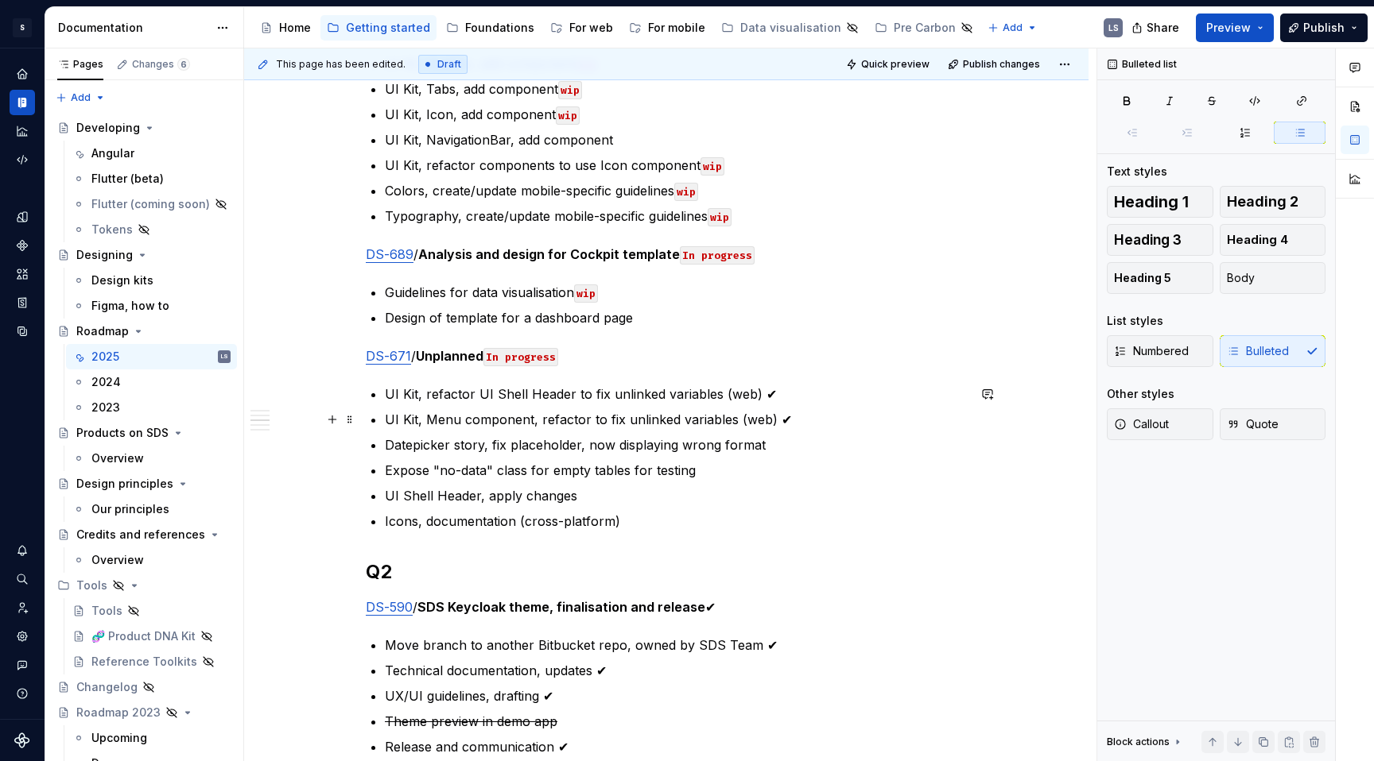
scroll to position [1067, 0]
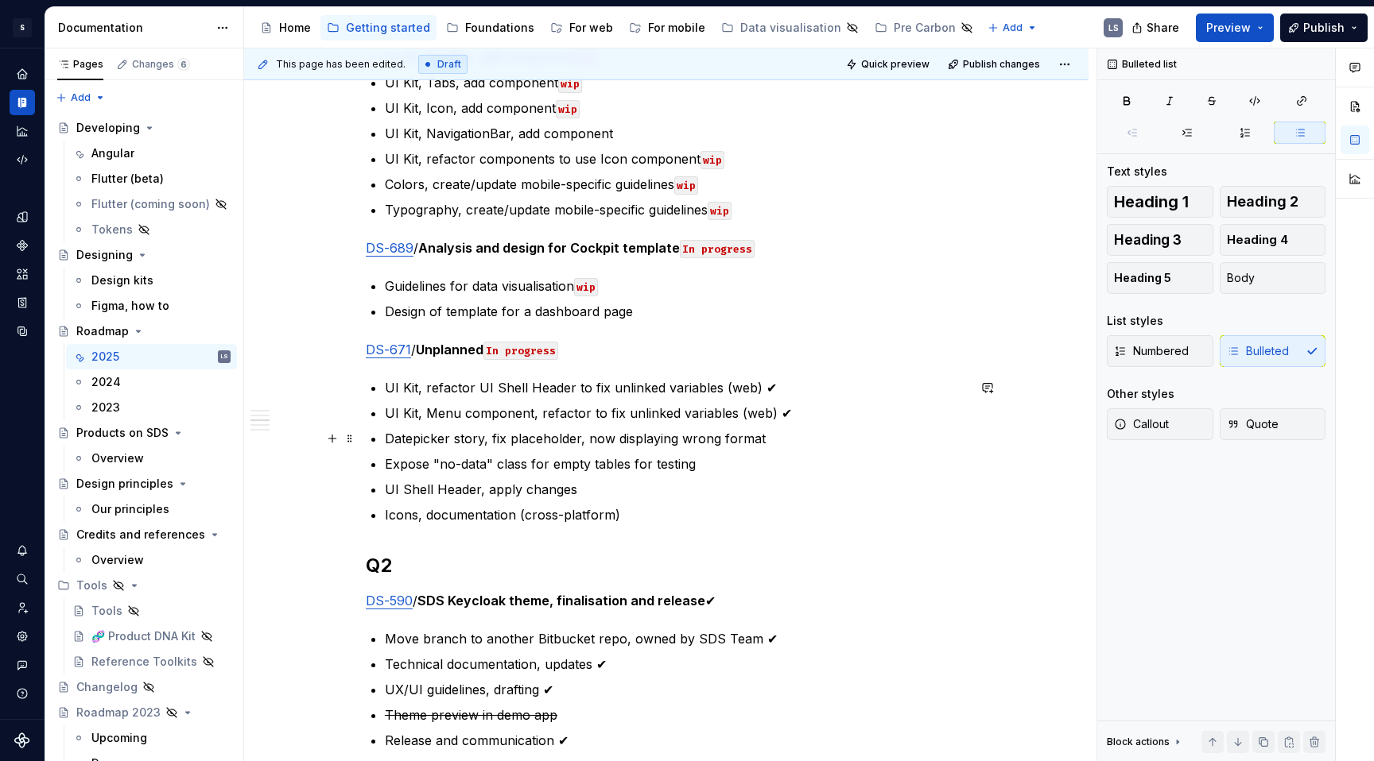
click at [698, 443] on p "Datepicker story, fix placeholder, now displaying wrong format" at bounding box center [676, 438] width 582 height 19
click at [647, 517] on p "Icons, documentation (cross-platform)" at bounding box center [676, 515] width 582 height 19
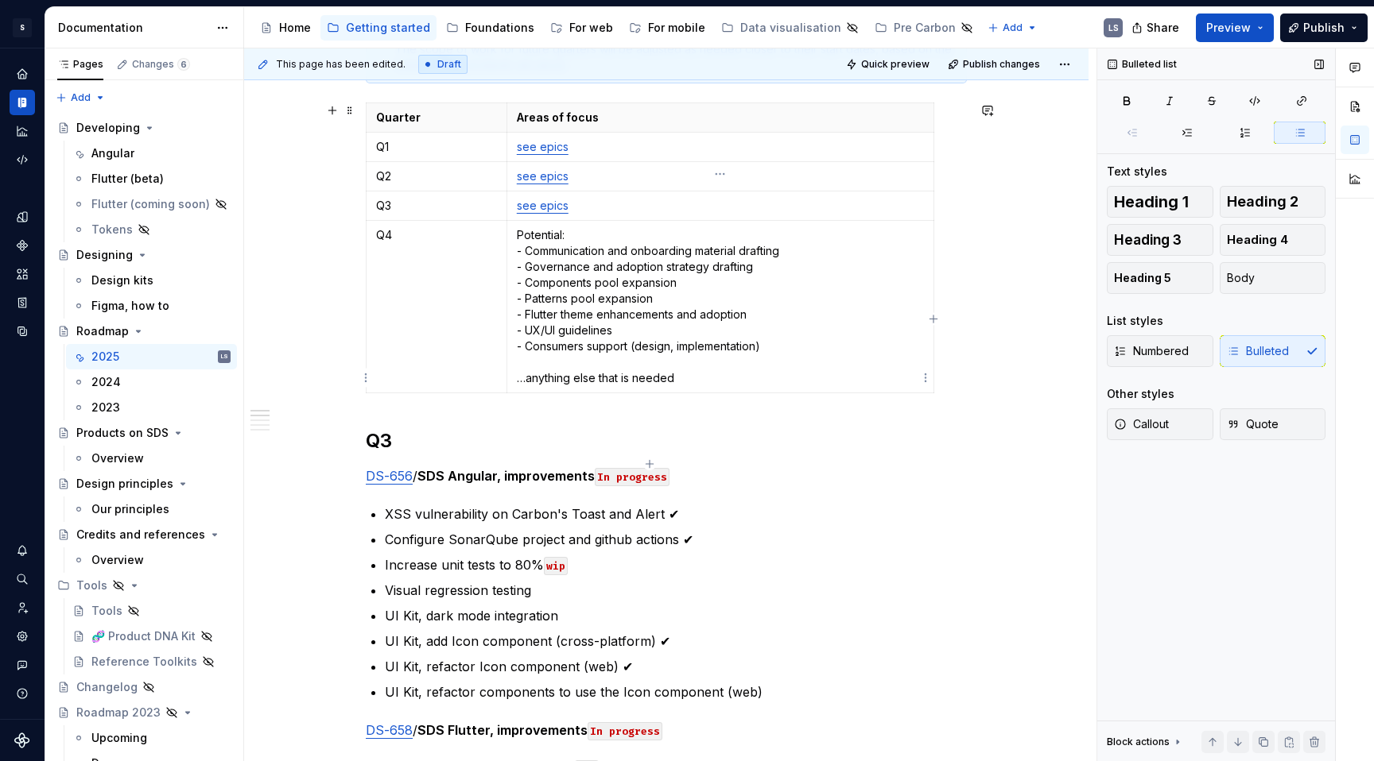
scroll to position [285, 0]
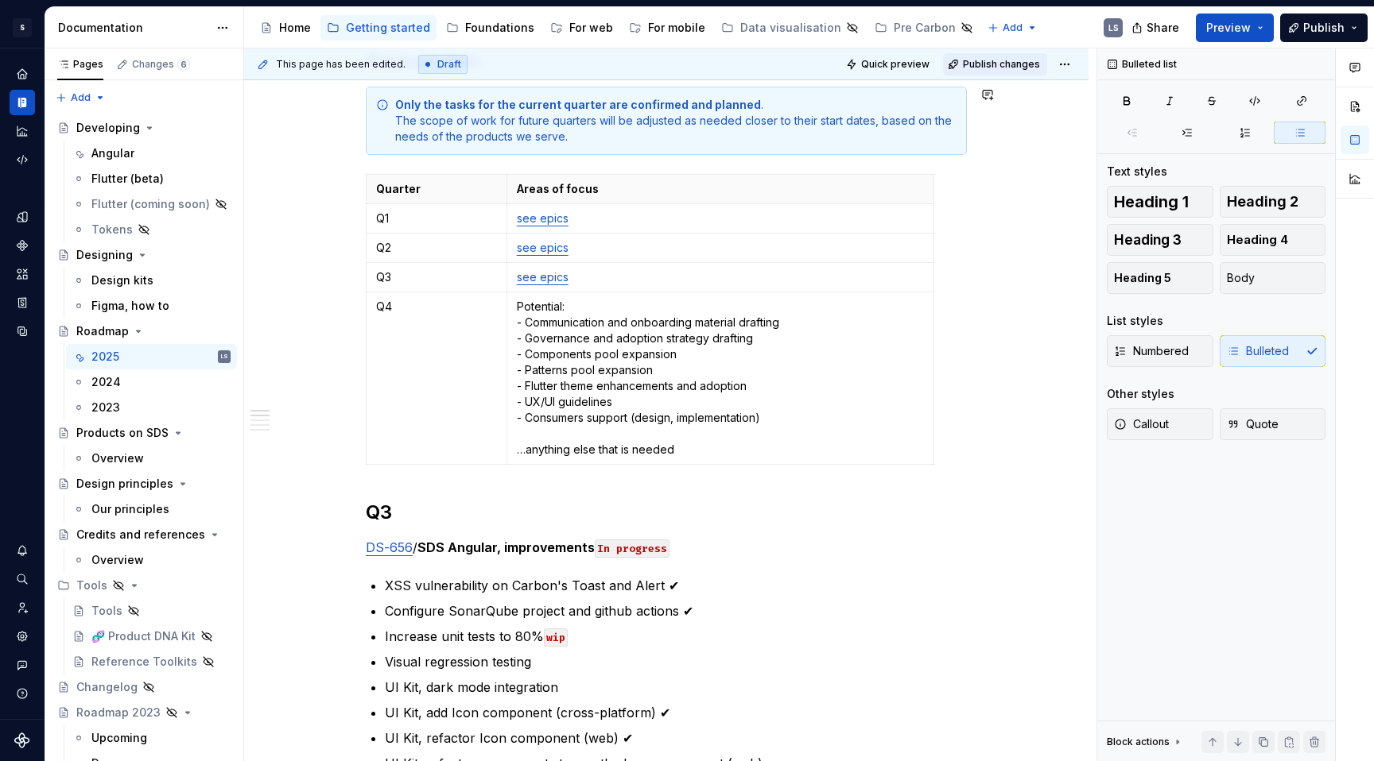
click at [1024, 69] on span "Publish changes" at bounding box center [1001, 64] width 77 height 13
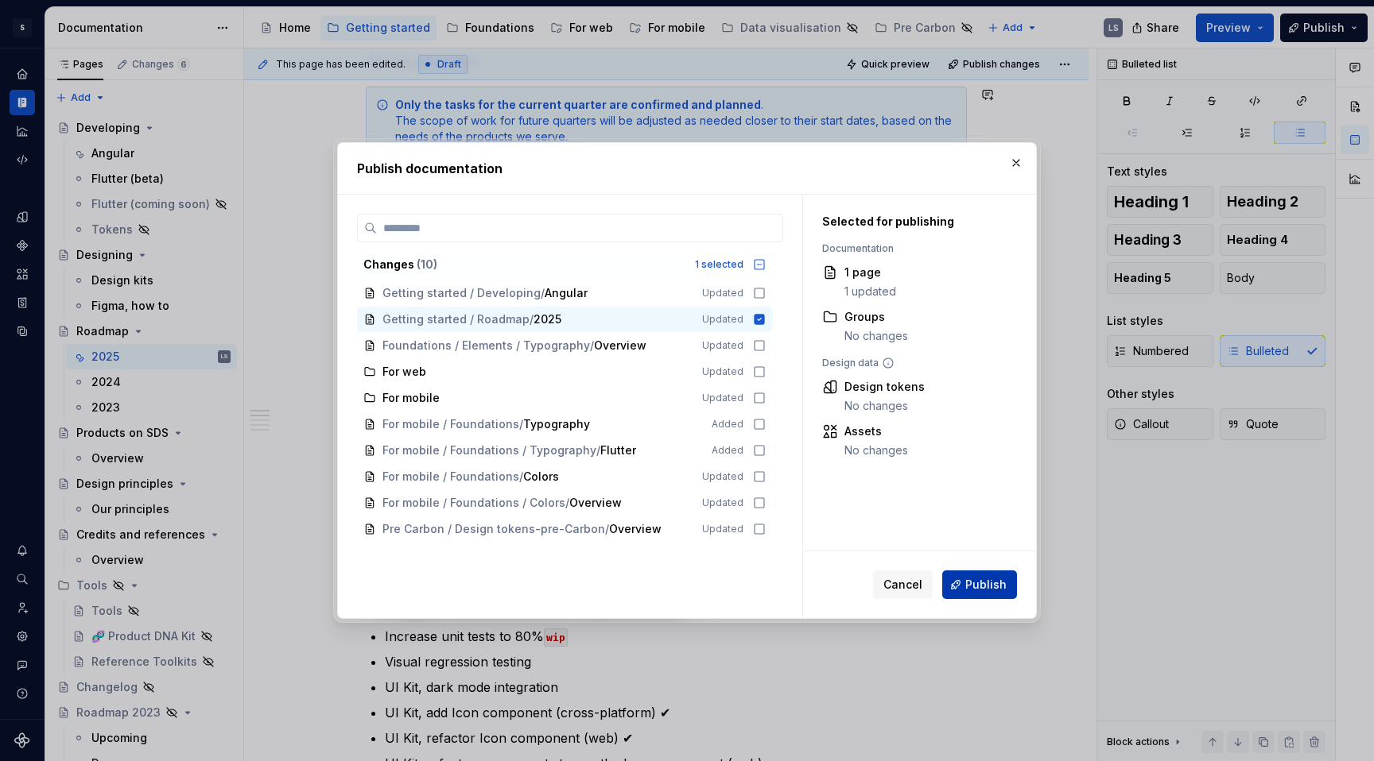
click at [972, 592] on button "Publish" at bounding box center [979, 585] width 75 height 29
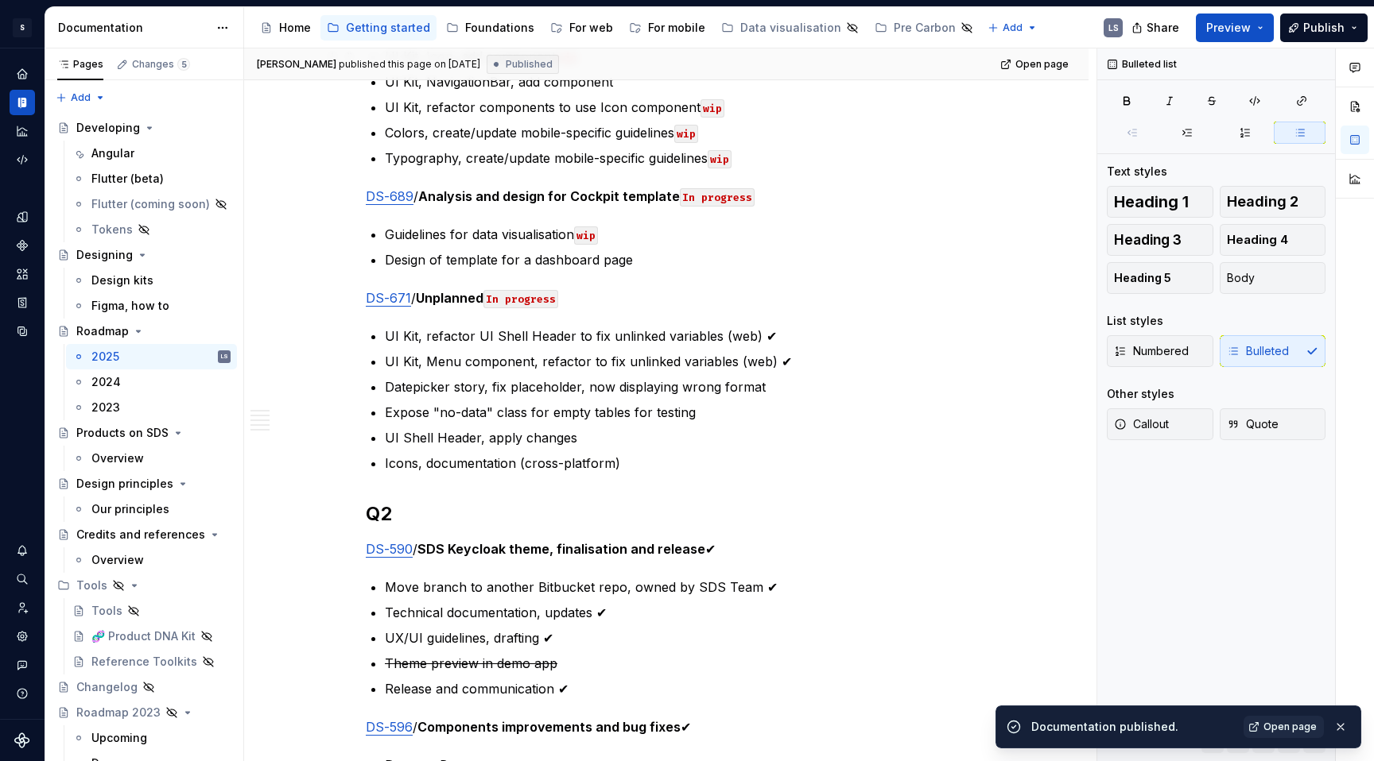
scroll to position [1326, 0]
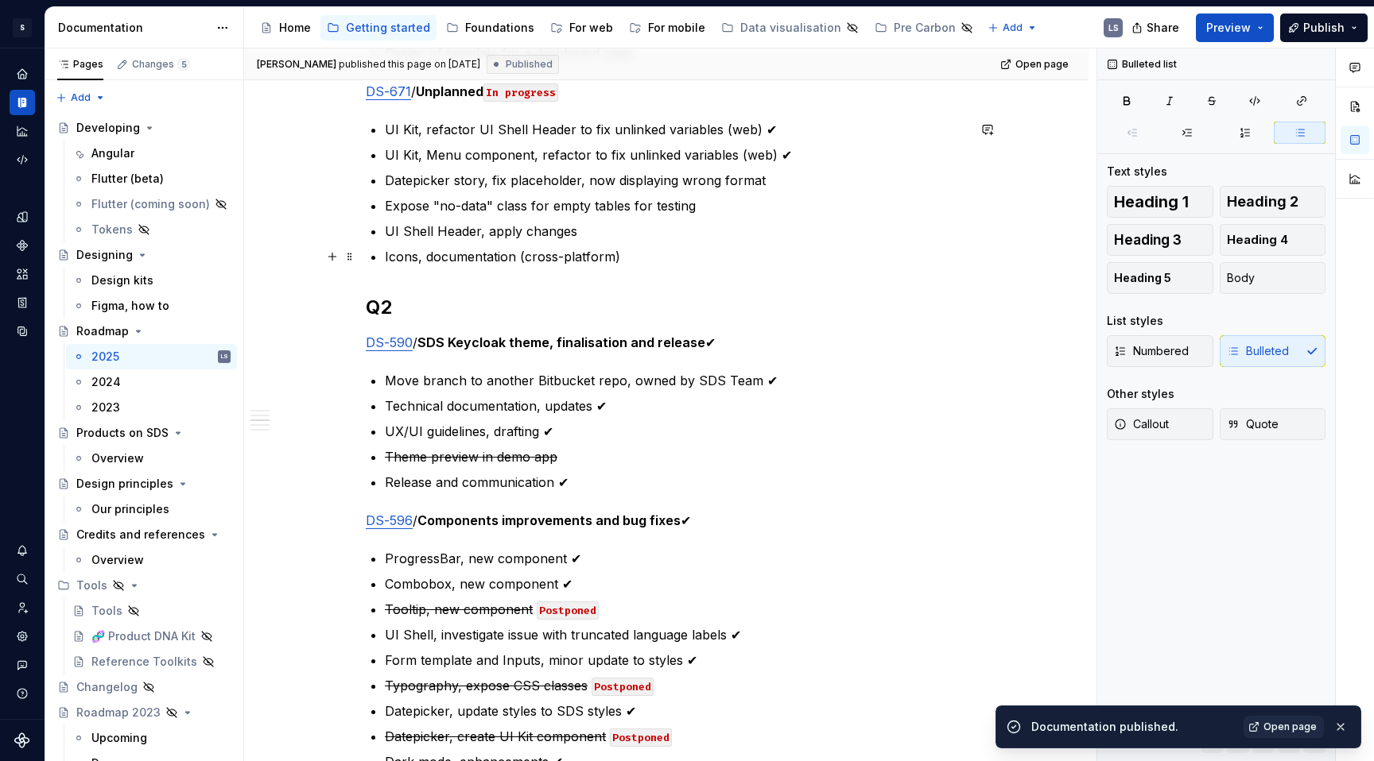
click at [693, 260] on p "Icons, documentation (cross-platform)" at bounding box center [676, 256] width 582 height 19
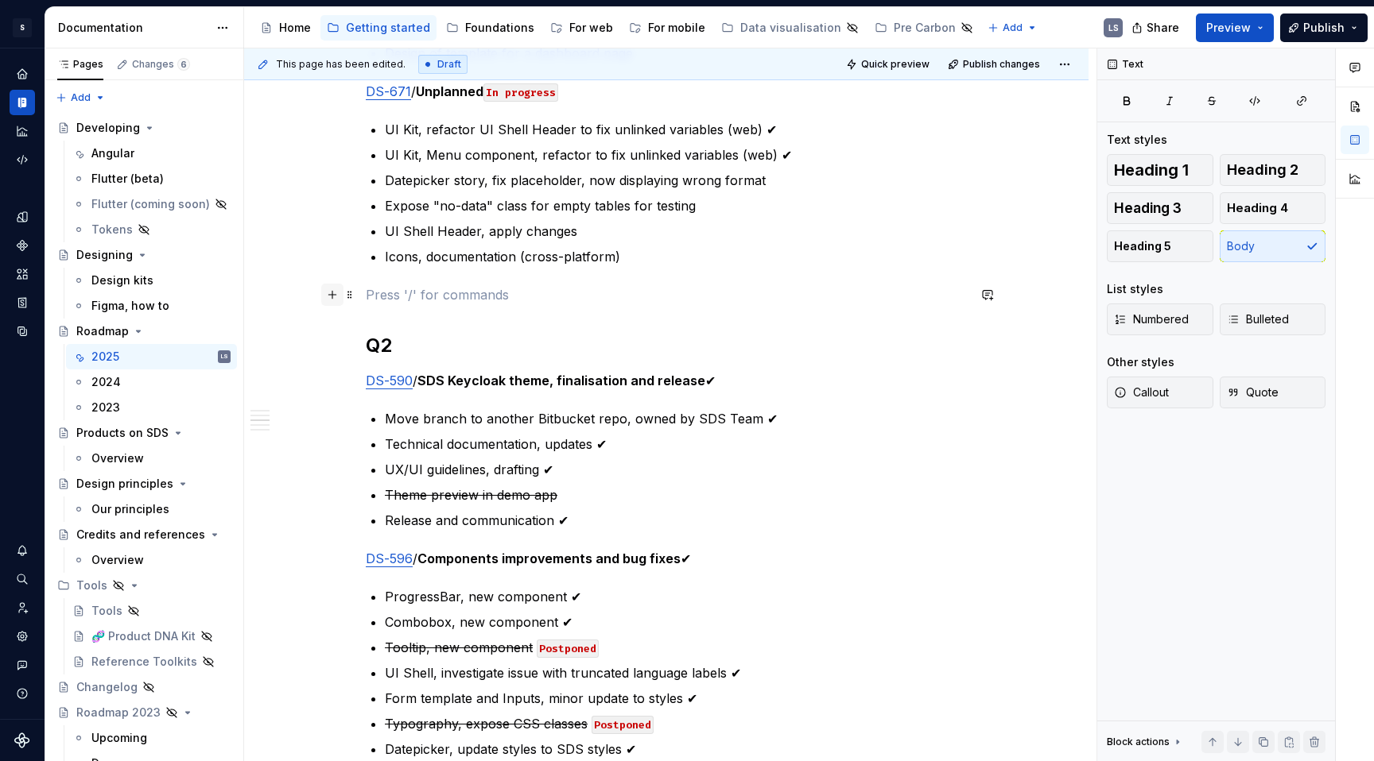
click at [327, 295] on button "button" at bounding box center [332, 295] width 22 height 22
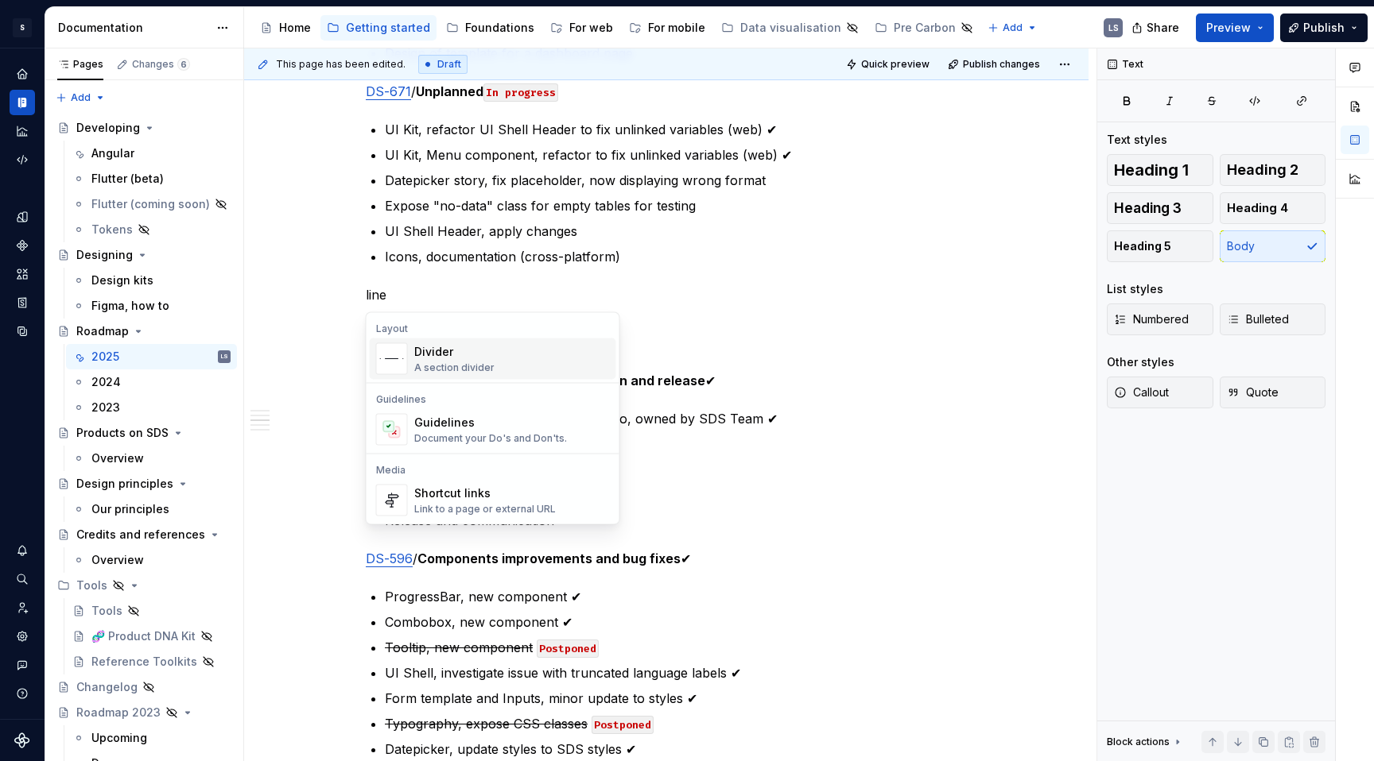
click at [482, 367] on div "A section divider" at bounding box center [454, 368] width 80 height 13
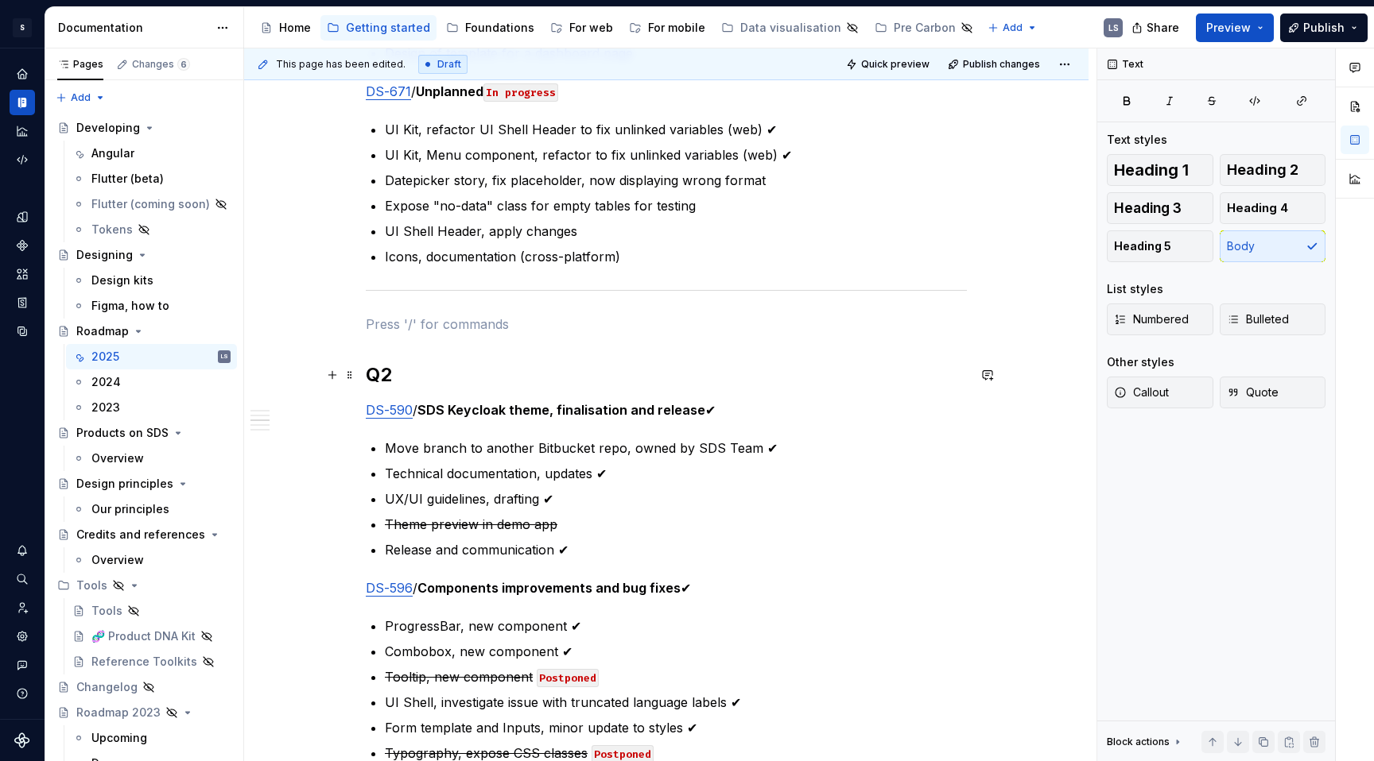
click at [362, 373] on div "Annual plan Only the tasks for the current quarter are confirmed and planned . …" at bounding box center [666, 622] width 844 height 3307
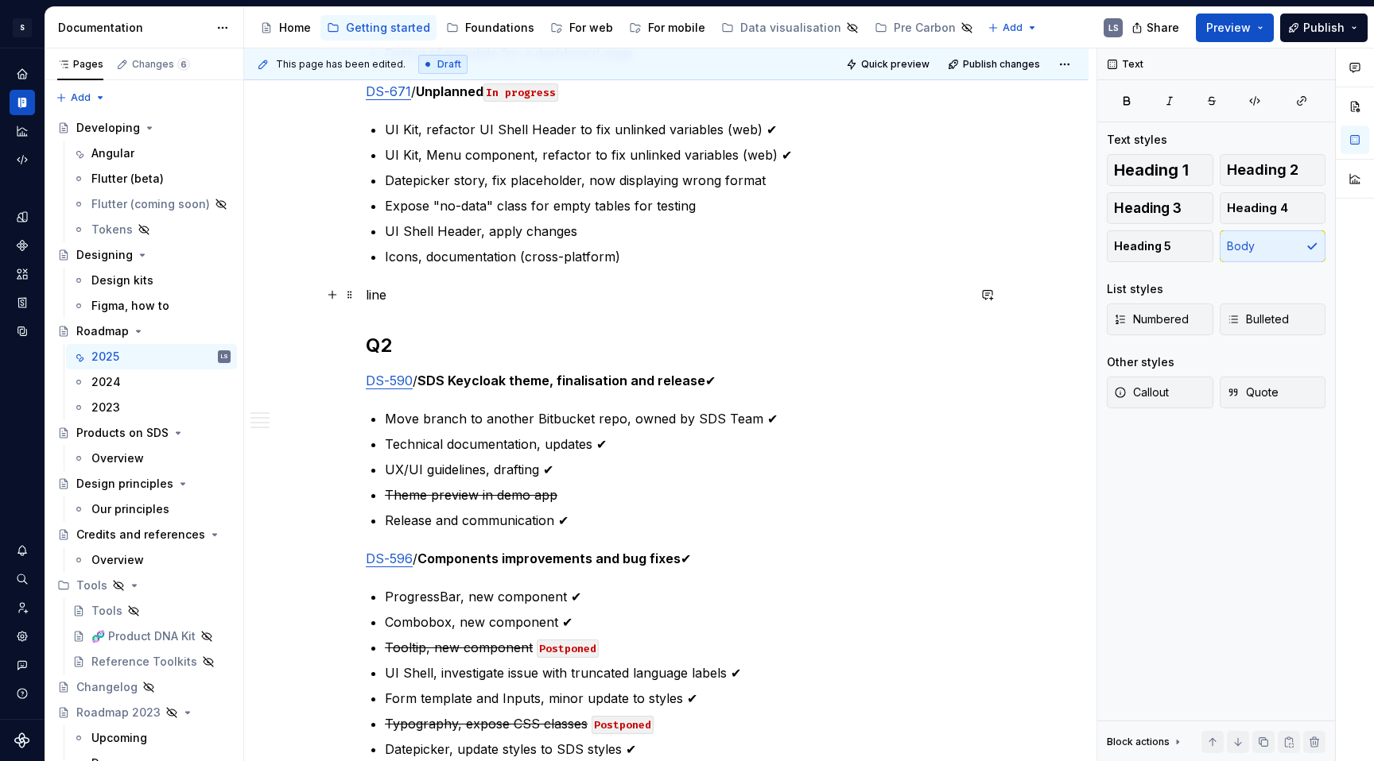
click at [378, 296] on p "line" at bounding box center [666, 294] width 601 height 19
click at [332, 289] on button "button" at bounding box center [332, 295] width 22 height 22
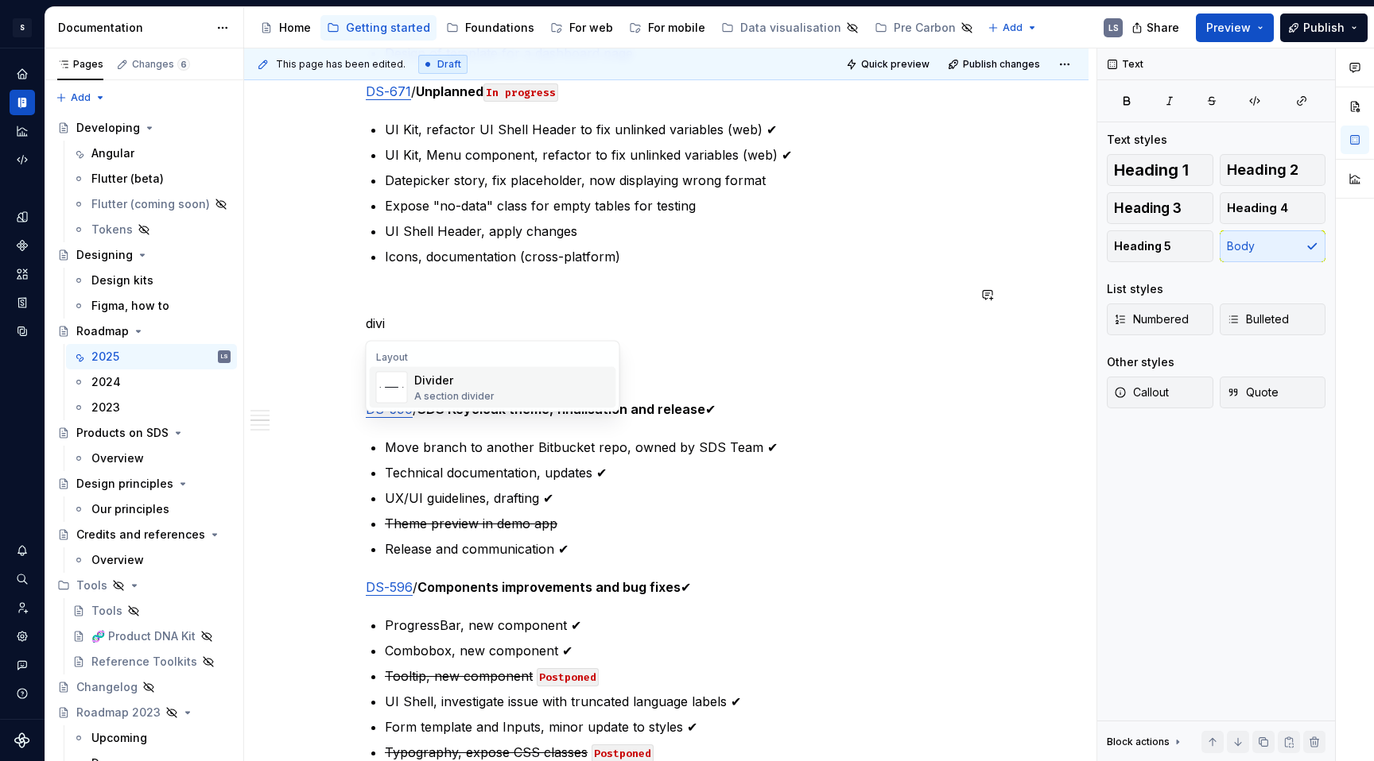
click at [435, 388] on div "Divider" at bounding box center [454, 381] width 80 height 16
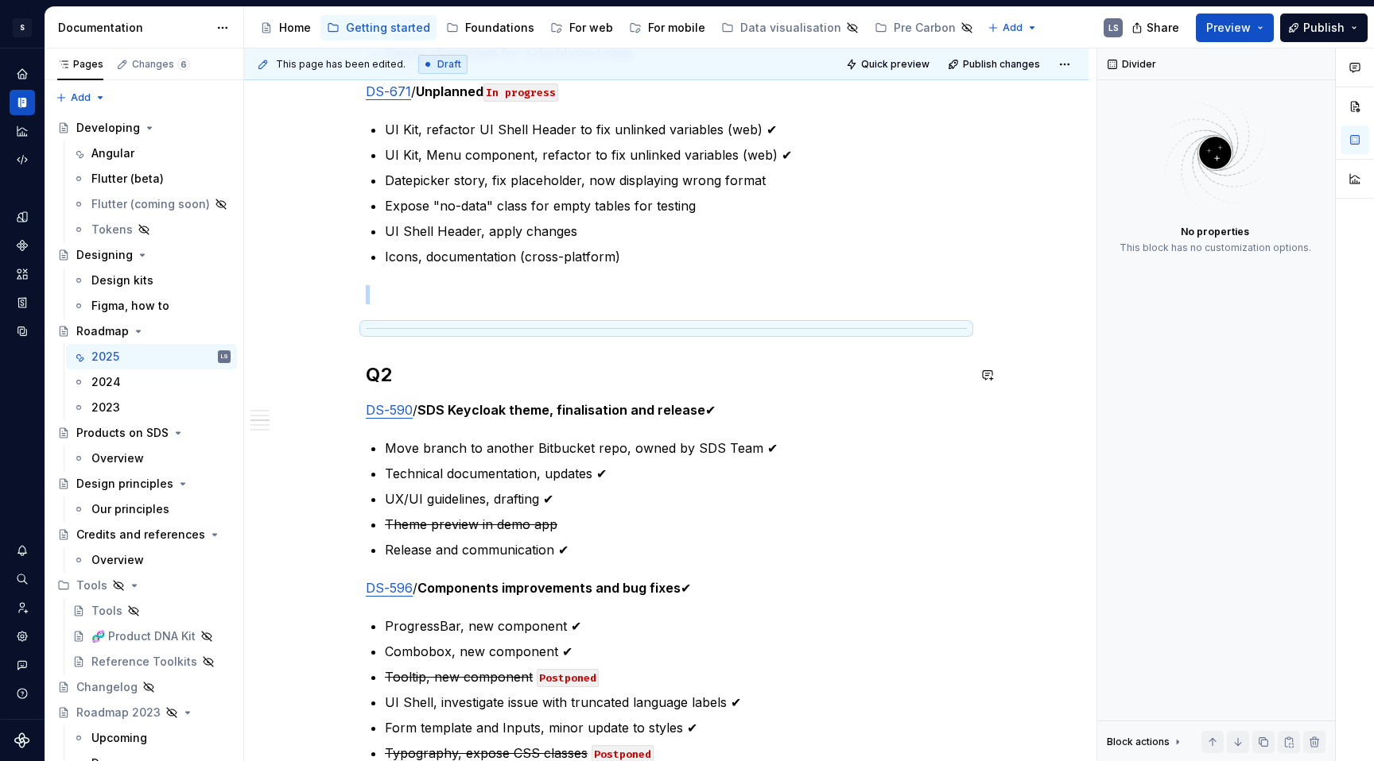
click at [754, 353] on div "Annual plan Only the tasks for the current quarter are confirmed and planned . …" at bounding box center [666, 517] width 601 height 3021
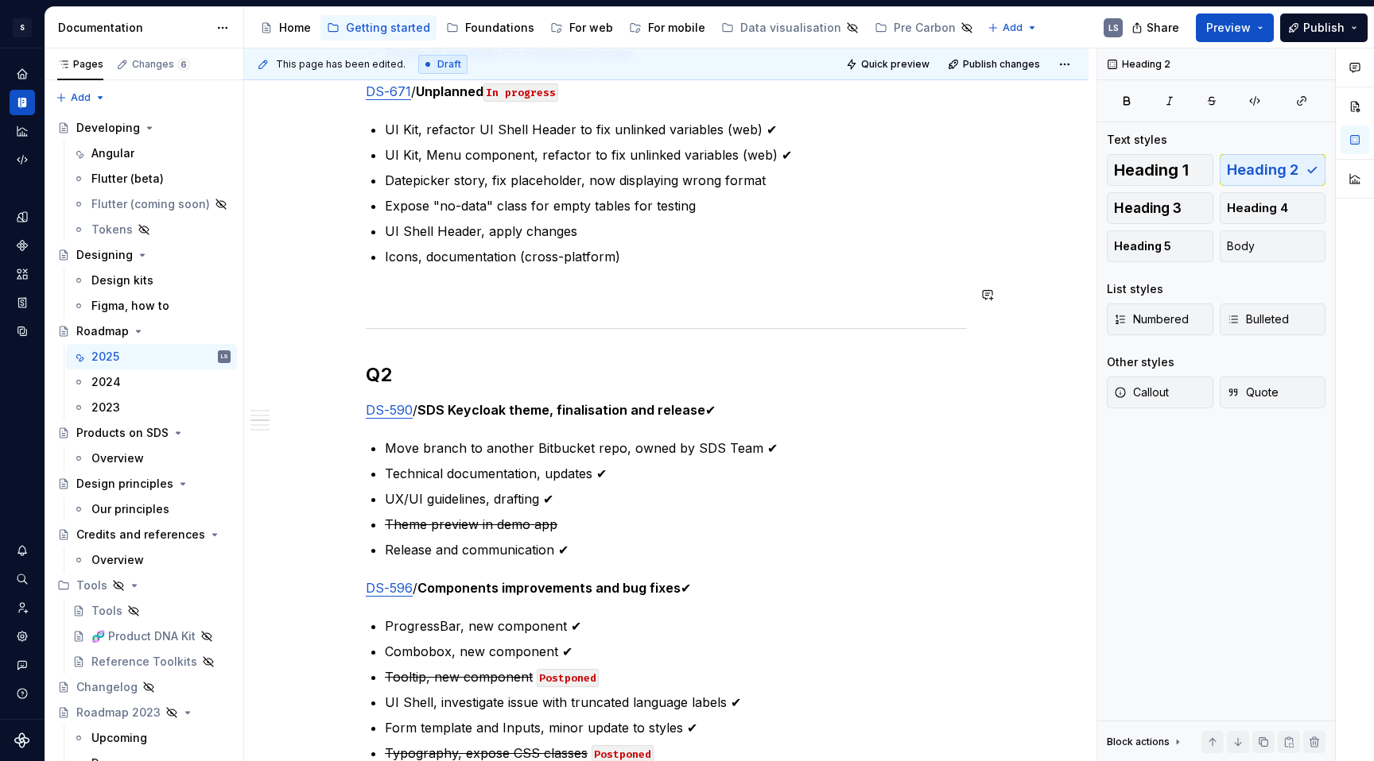
click at [730, 276] on div "Annual plan Only the tasks for the current quarter are confirmed and planned . …" at bounding box center [666, 517] width 601 height 3021
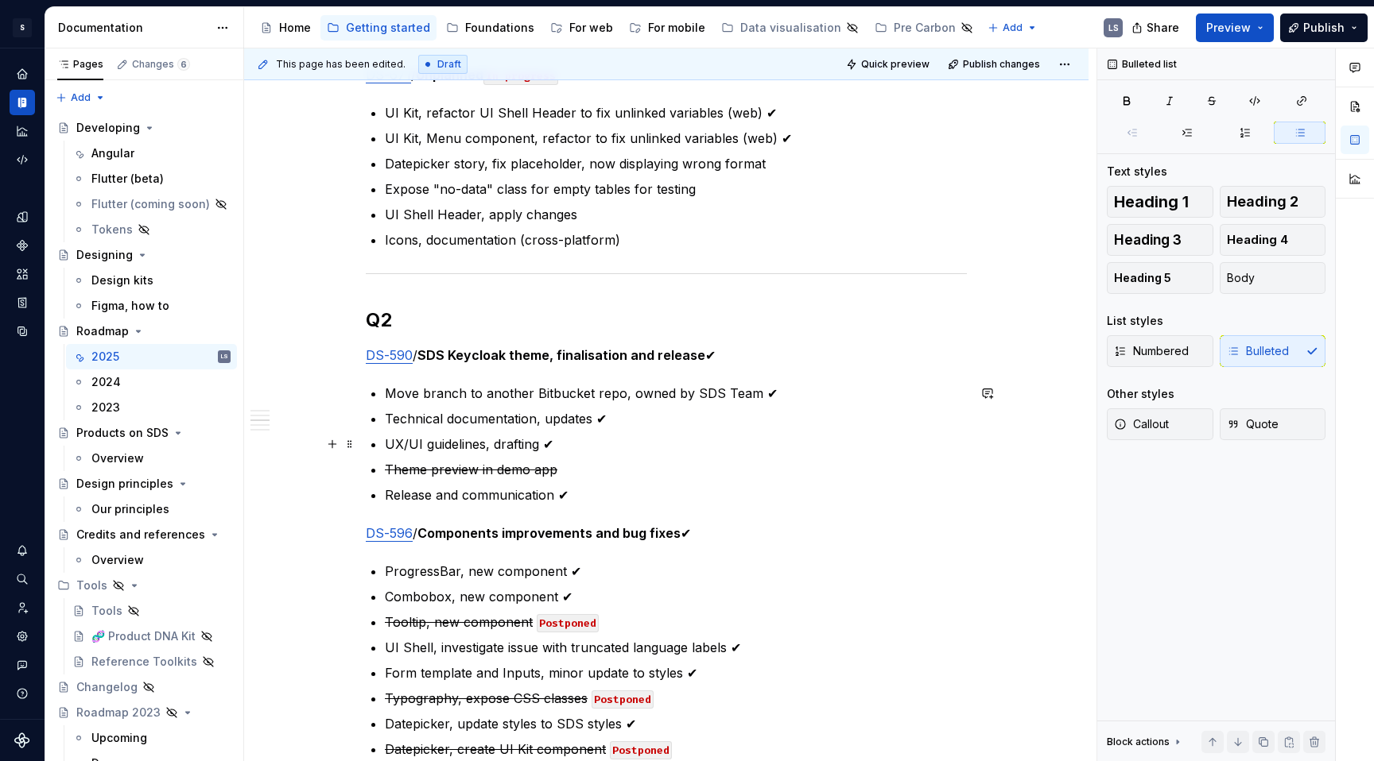
scroll to position [1349, 0]
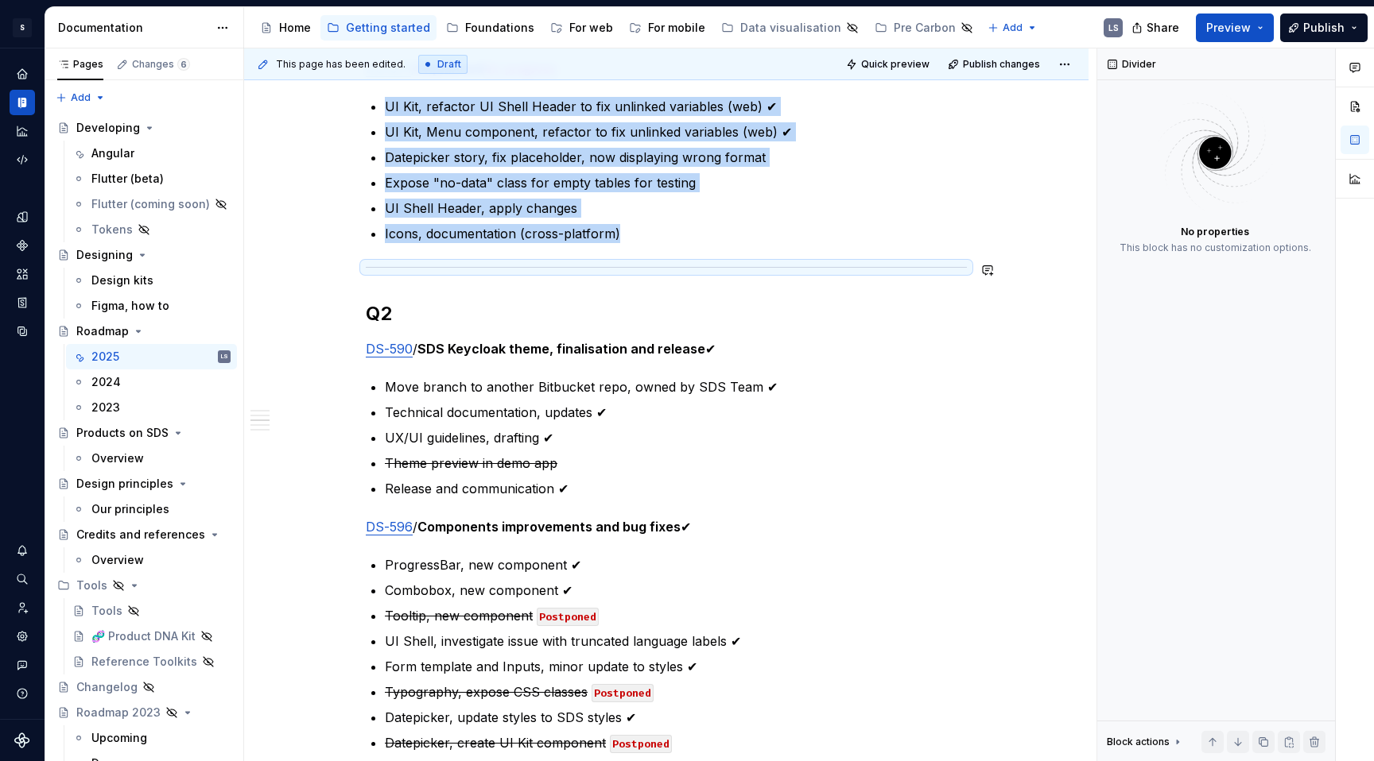
click at [418, 262] on div at bounding box center [666, 267] width 601 height 10
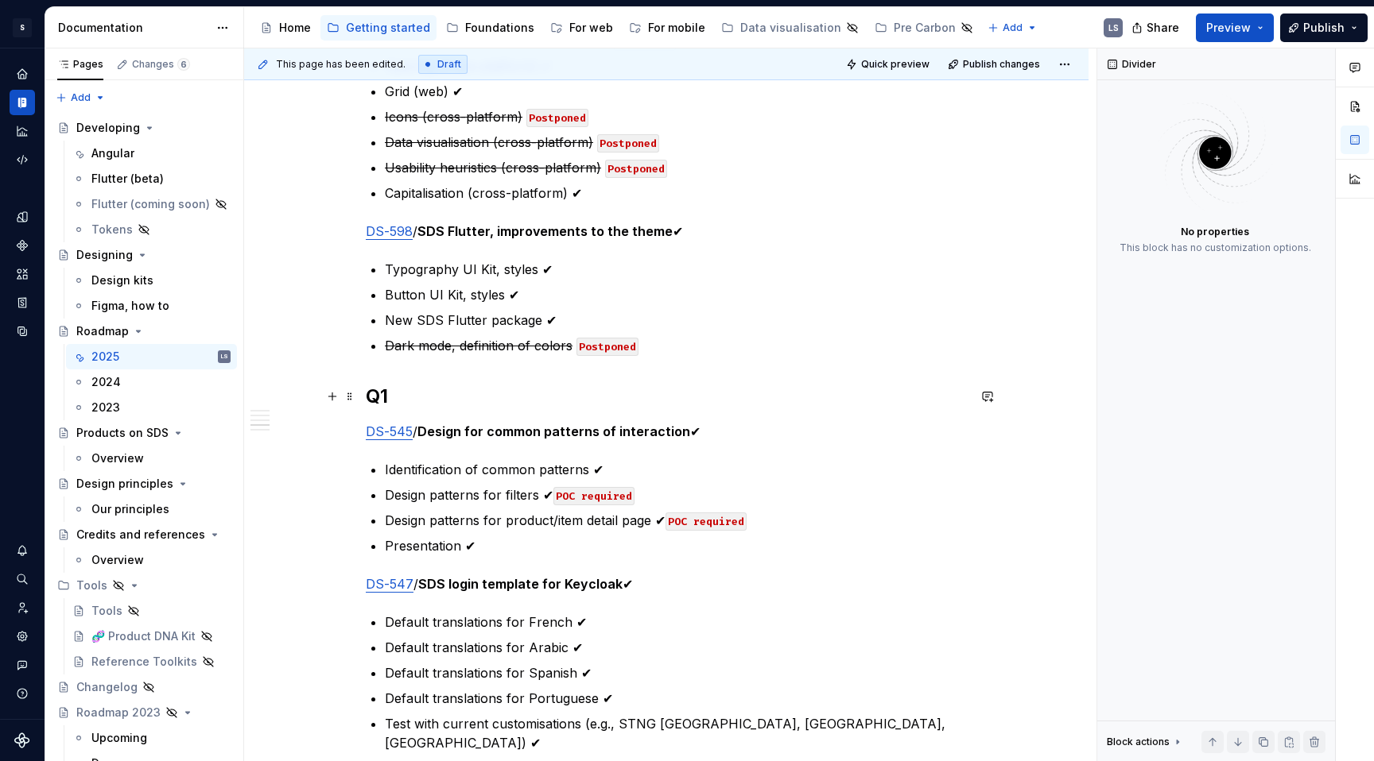
scroll to position [2205, 0]
click at [367, 392] on h2 "Q1" at bounding box center [666, 395] width 601 height 25
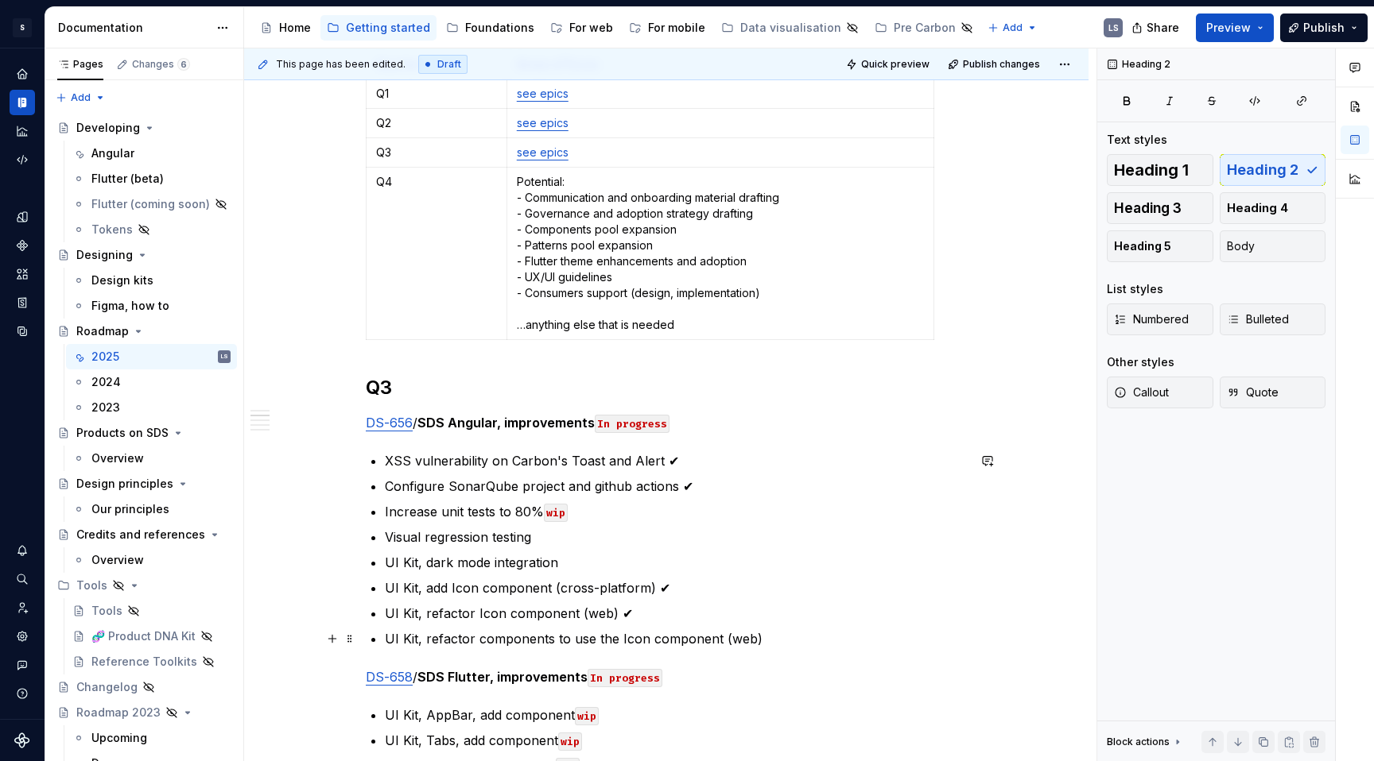
scroll to position [424, 0]
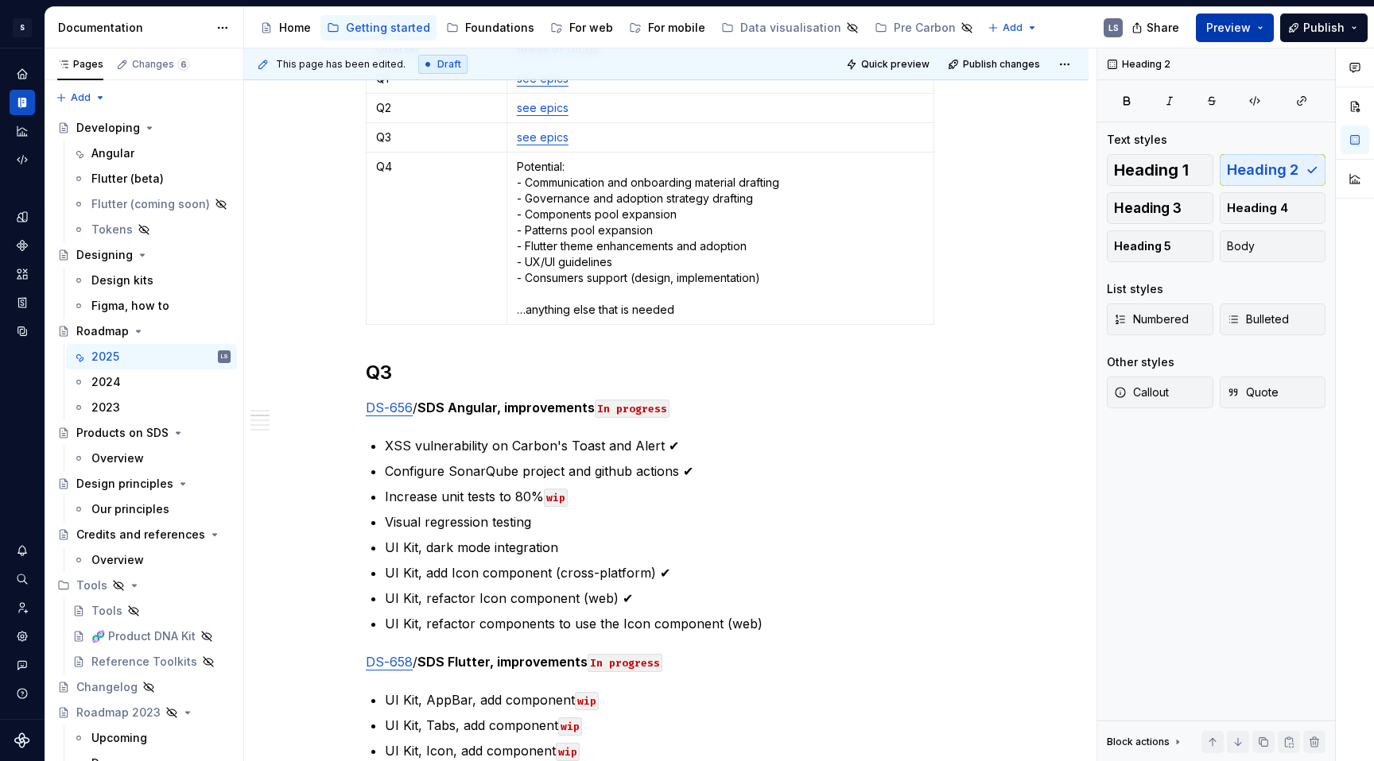
click at [1188, 41] on button "Preview" at bounding box center [1234, 28] width 78 height 29
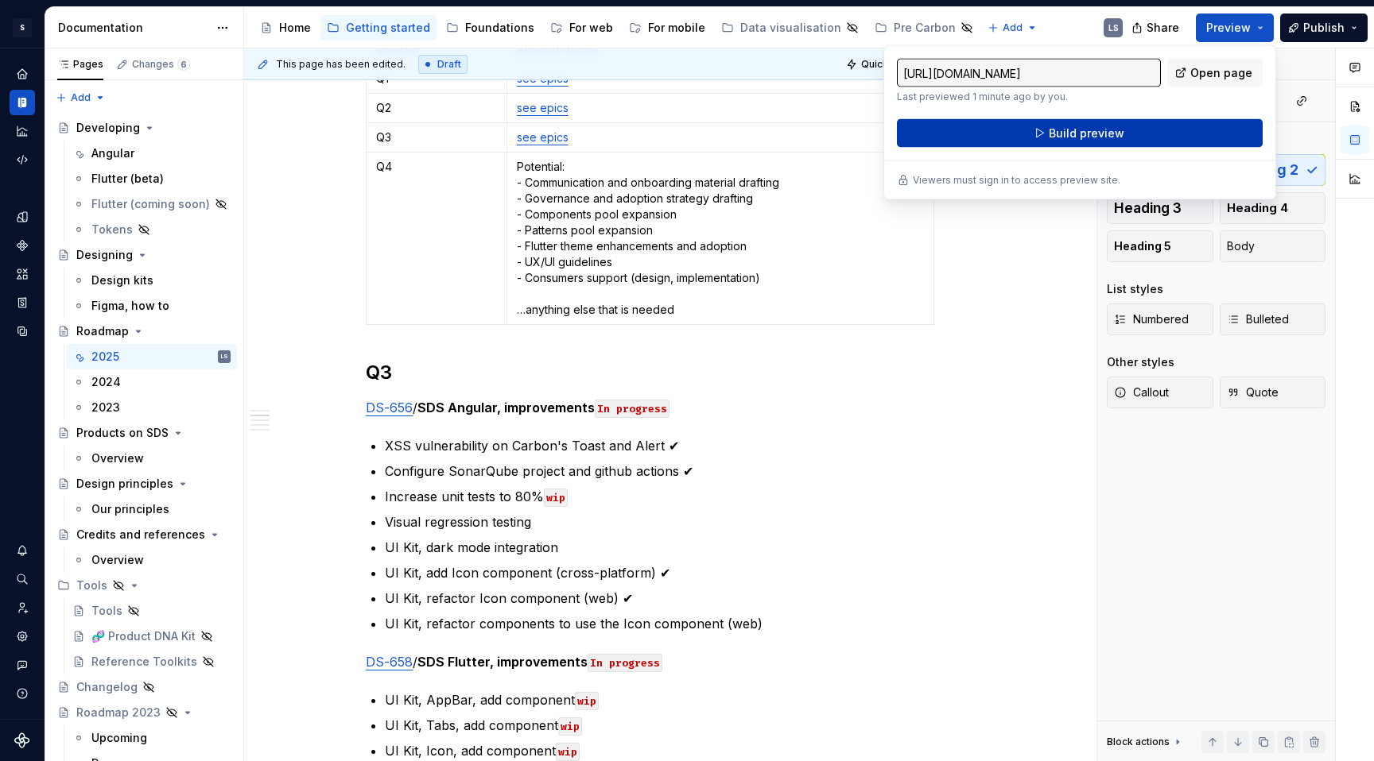
click at [1021, 134] on button "Build preview" at bounding box center [1080, 133] width 366 height 29
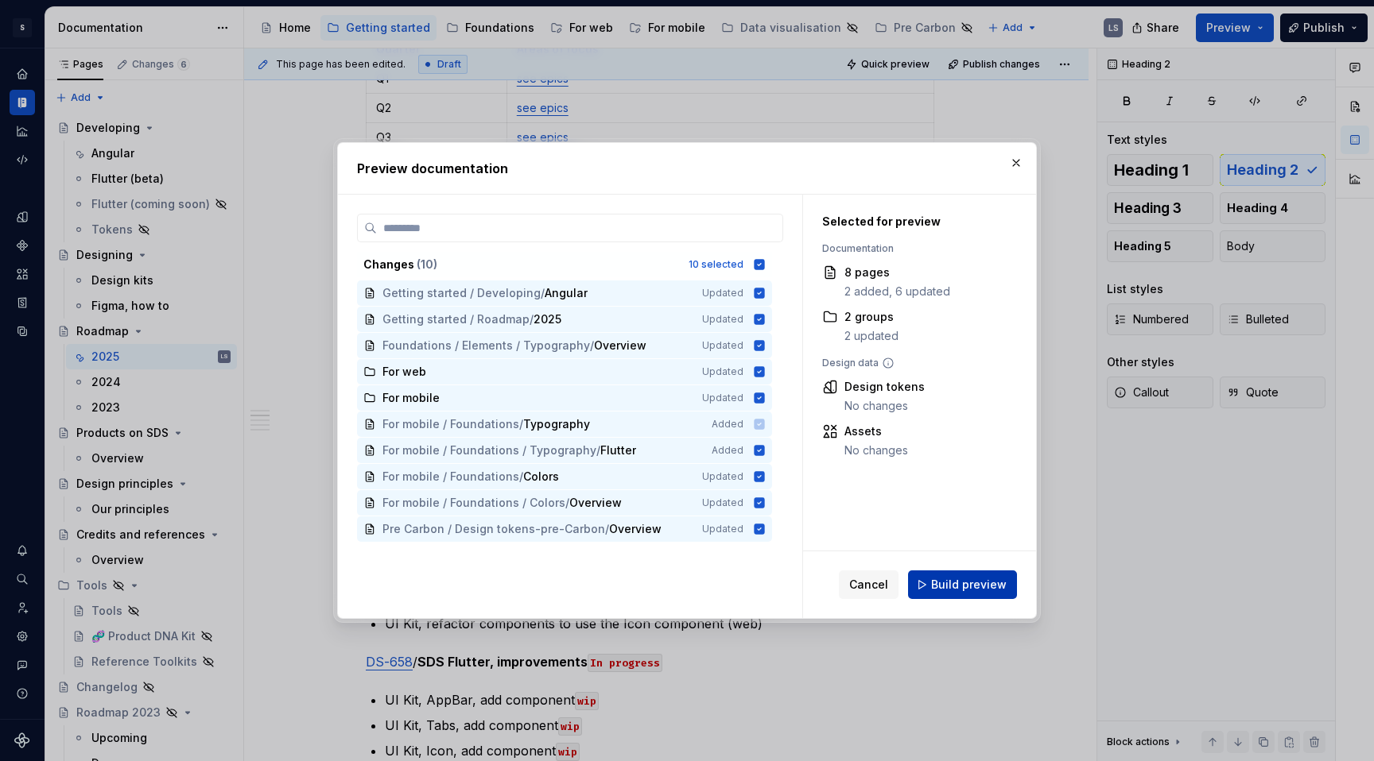
click at [971, 590] on span "Build preview" at bounding box center [969, 585] width 76 height 16
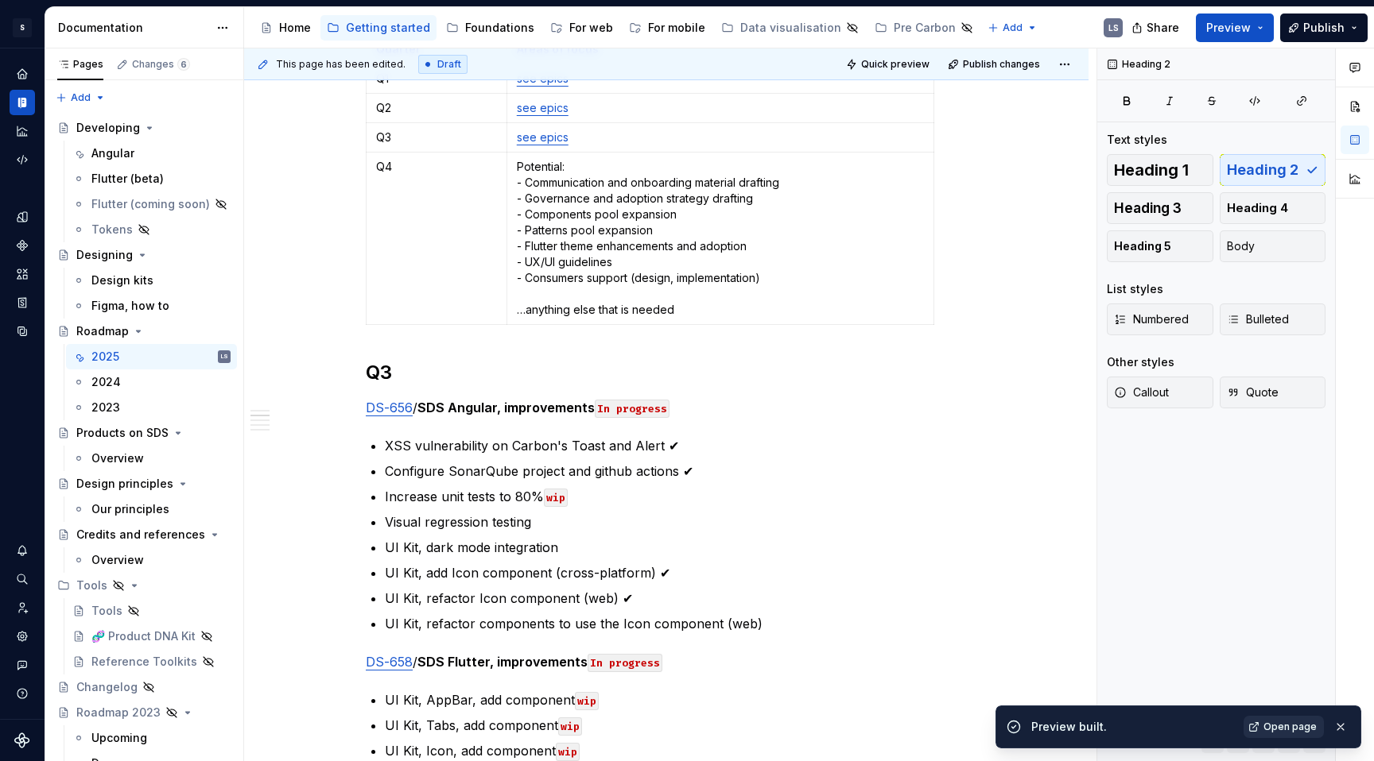
click at [1188, 592] on link "Open page" at bounding box center [1283, 727] width 80 height 22
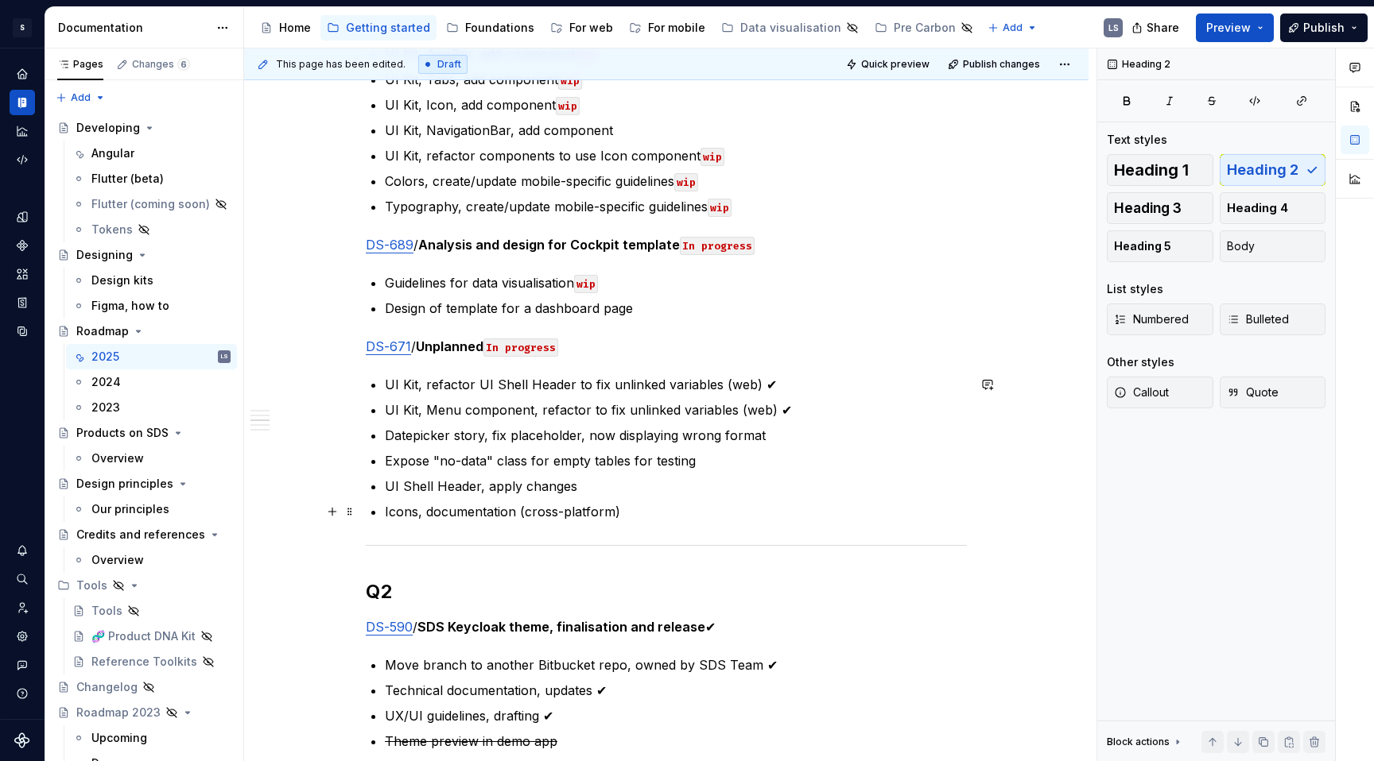
click at [630, 507] on p "Icons, documentation (cross-platform)" at bounding box center [676, 511] width 582 height 19
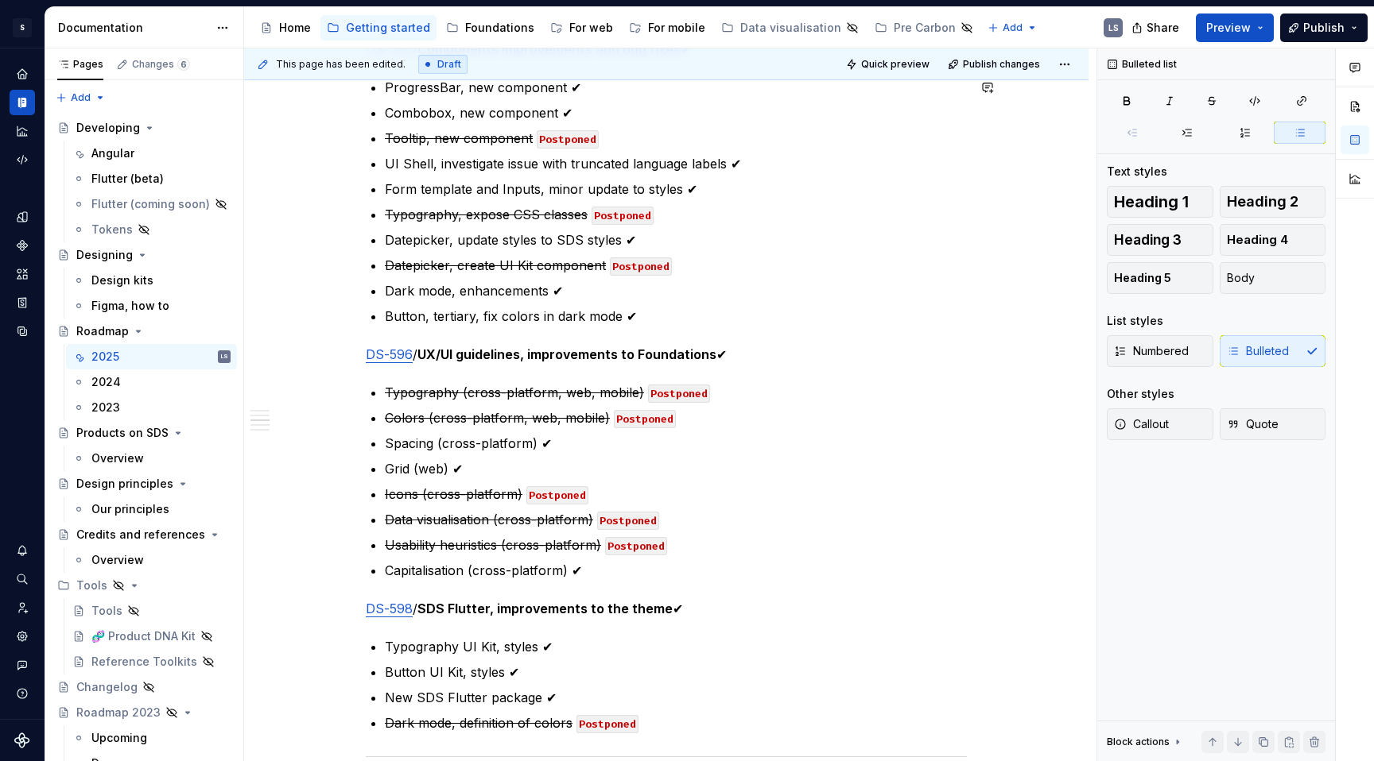
scroll to position [1999, 0]
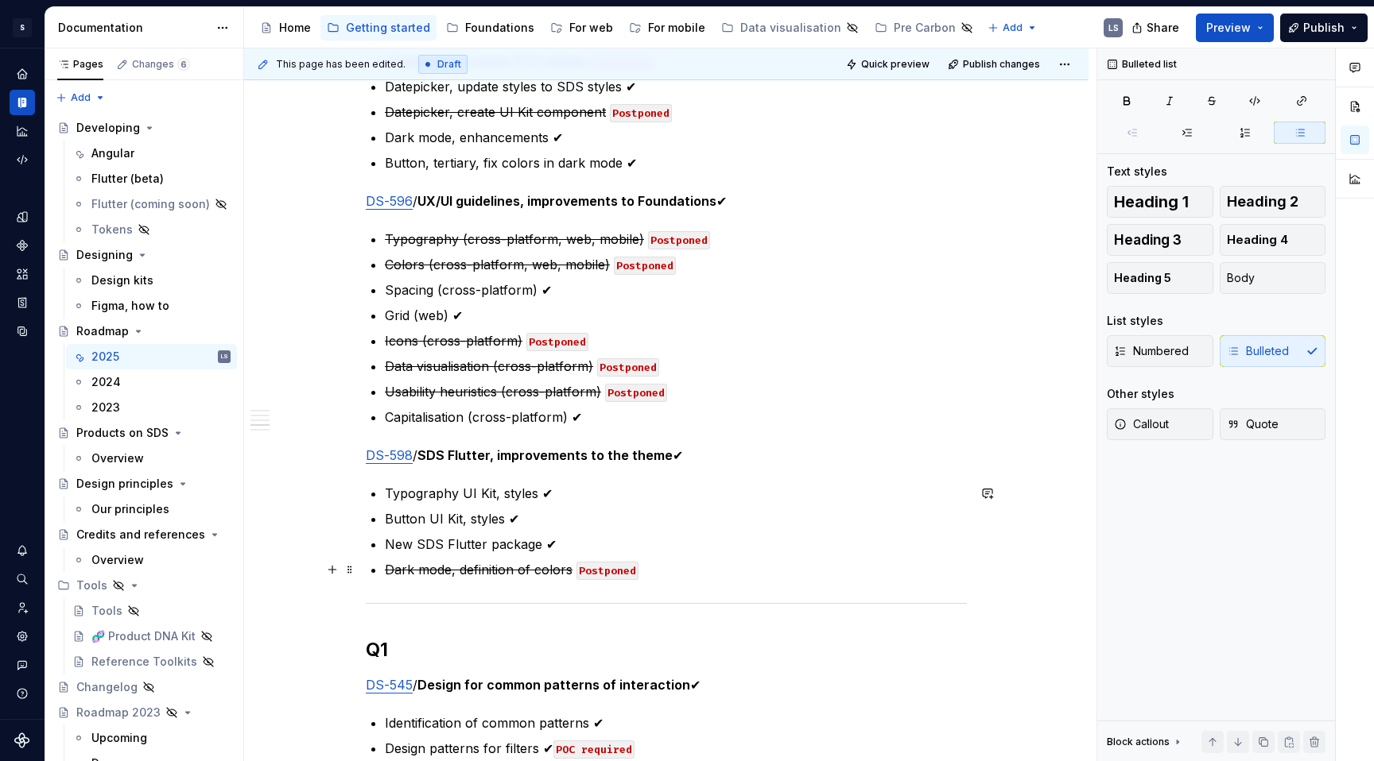
click at [658, 573] on p "Dark mode, definition of colors Postponed" at bounding box center [676, 569] width 582 height 19
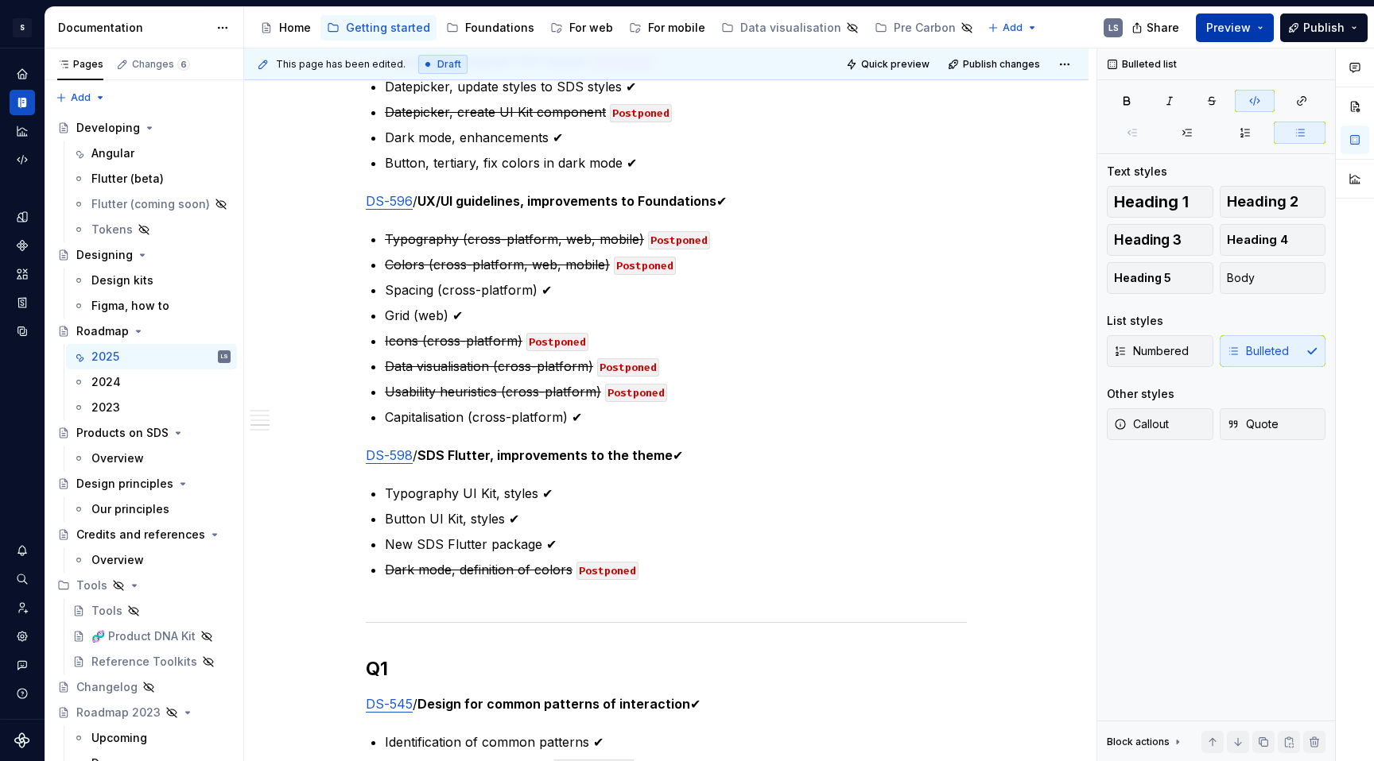
click at [1188, 15] on button "Preview" at bounding box center [1234, 28] width 78 height 29
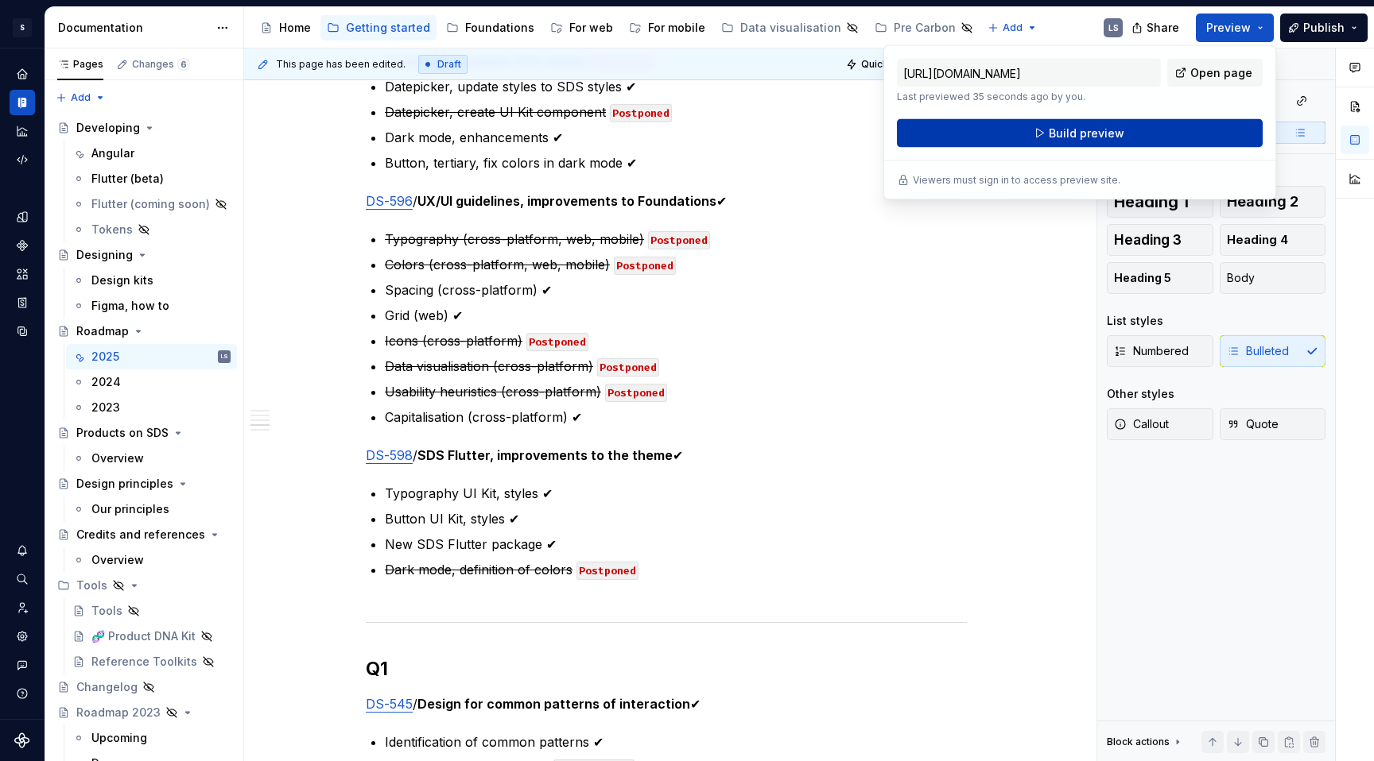
click at [1164, 128] on button "Build preview" at bounding box center [1080, 133] width 366 height 29
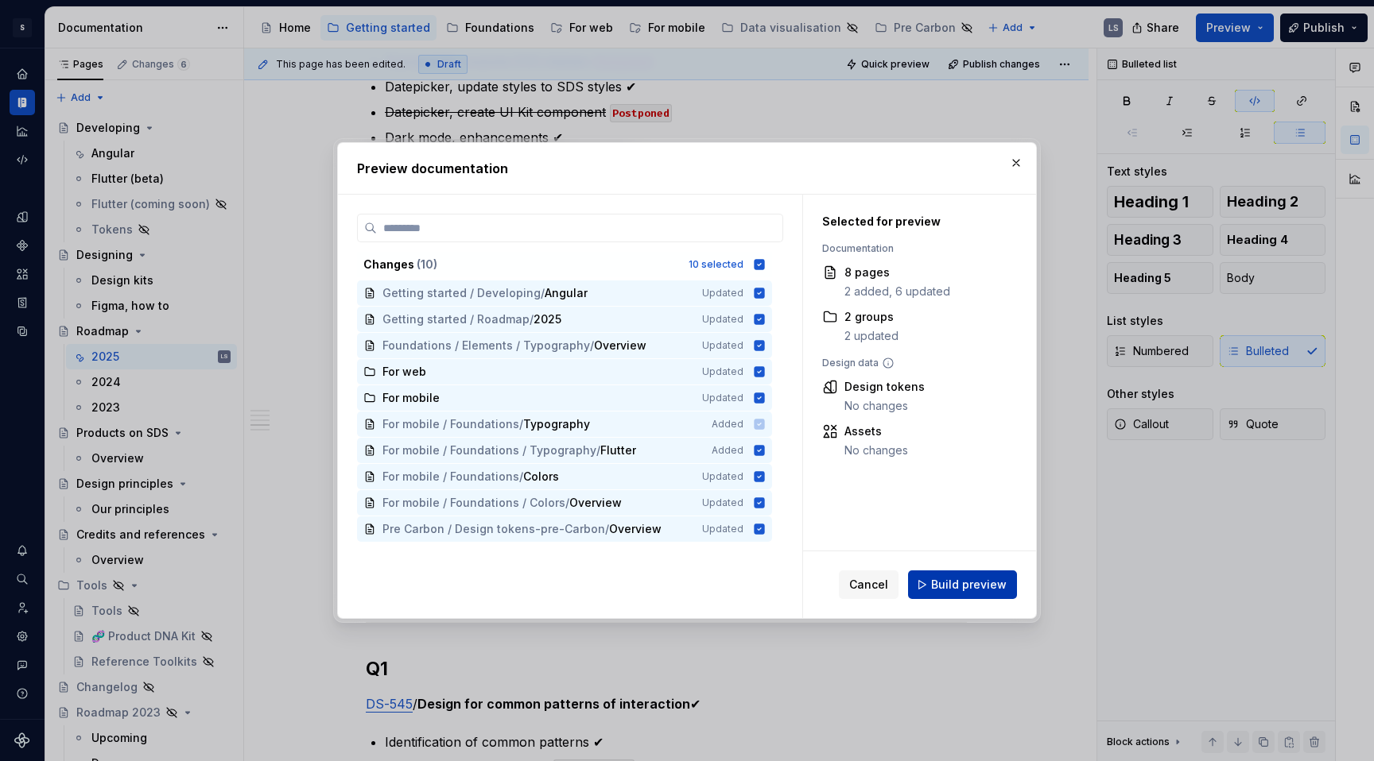
click at [973, 587] on span "Build preview" at bounding box center [969, 585] width 76 height 16
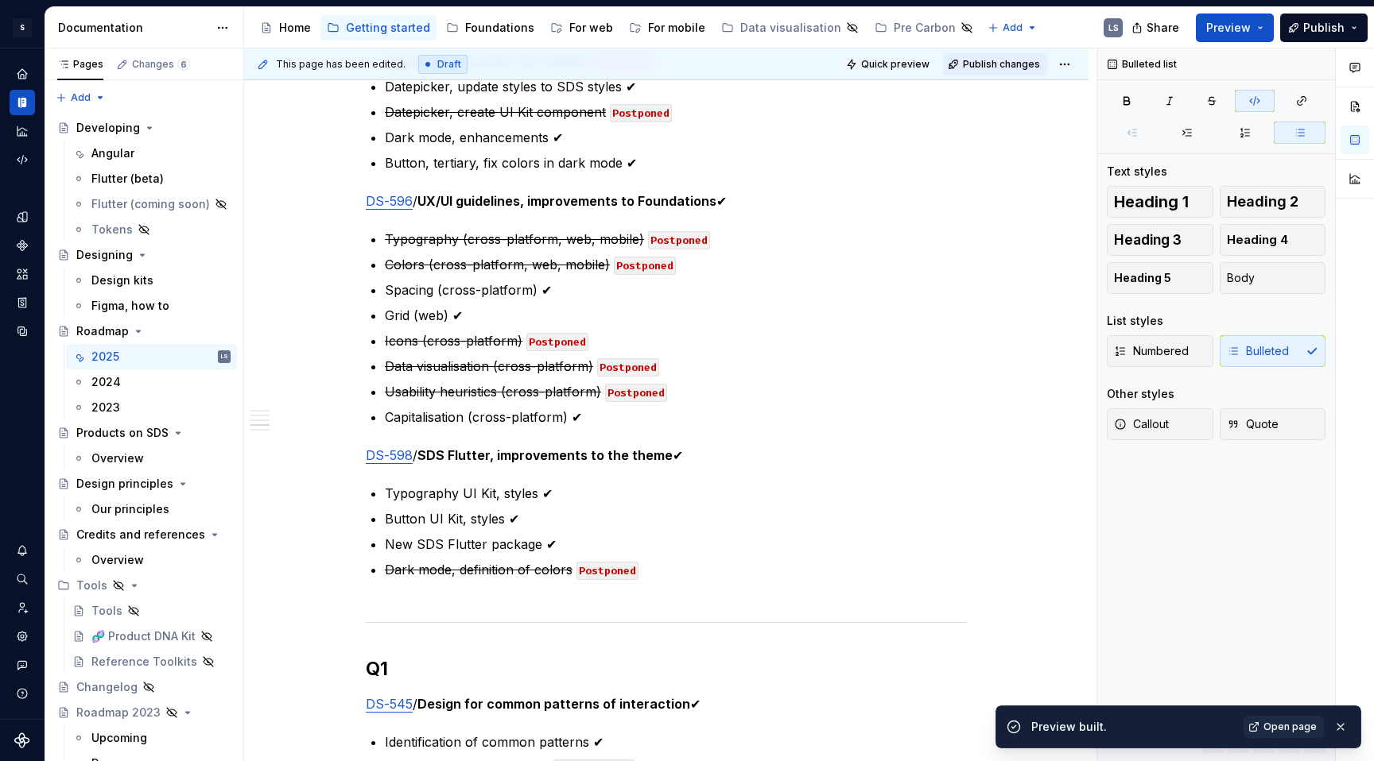
click at [990, 64] on span "Publish changes" at bounding box center [1001, 64] width 77 height 13
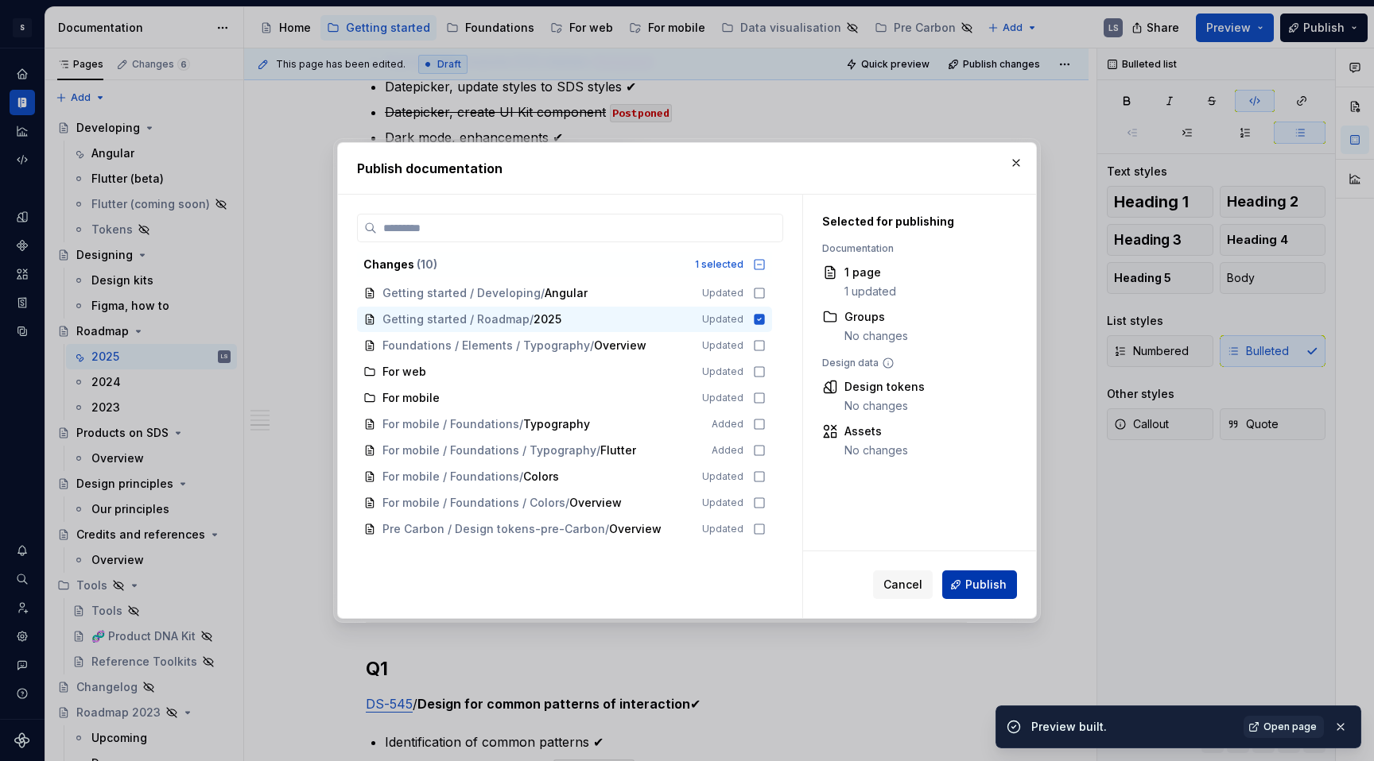
click at [963, 574] on button "Publish" at bounding box center [979, 585] width 75 height 29
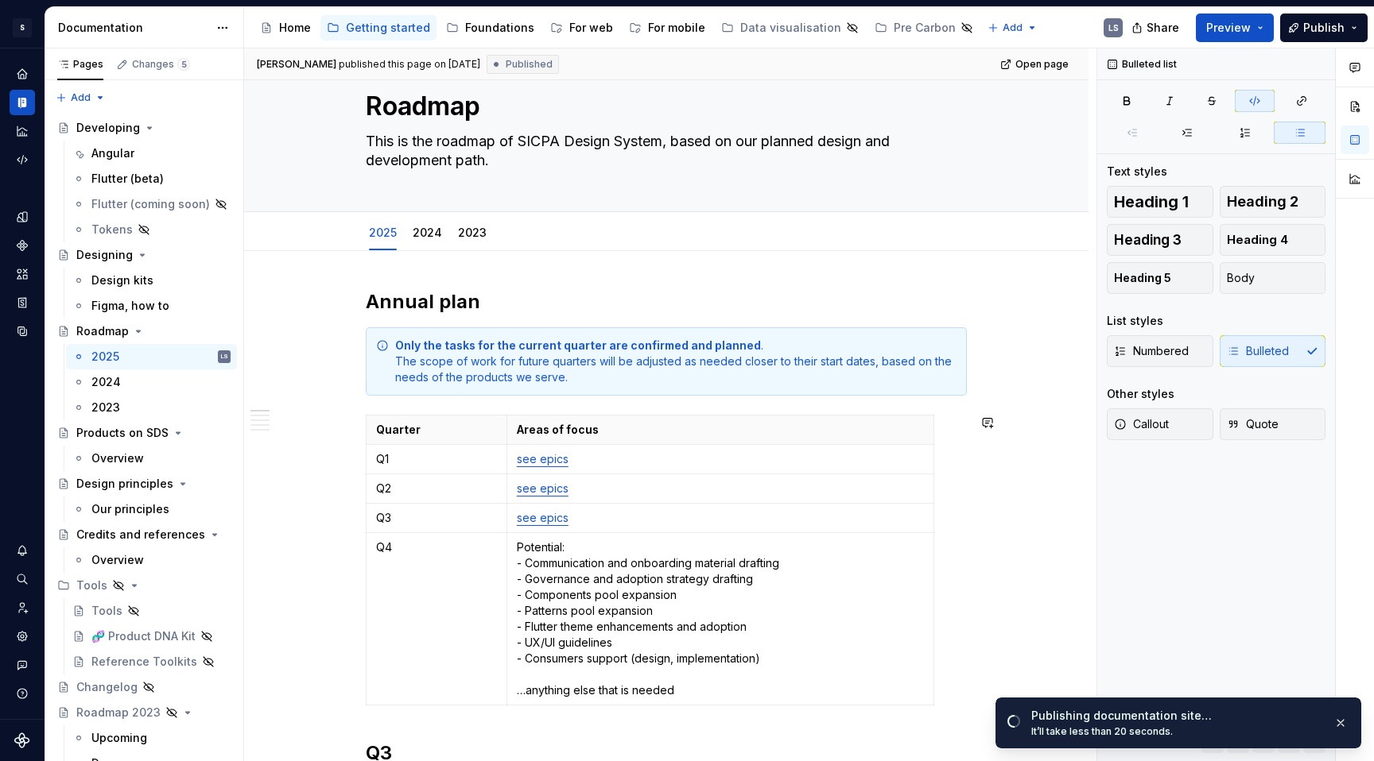
scroll to position [0, 0]
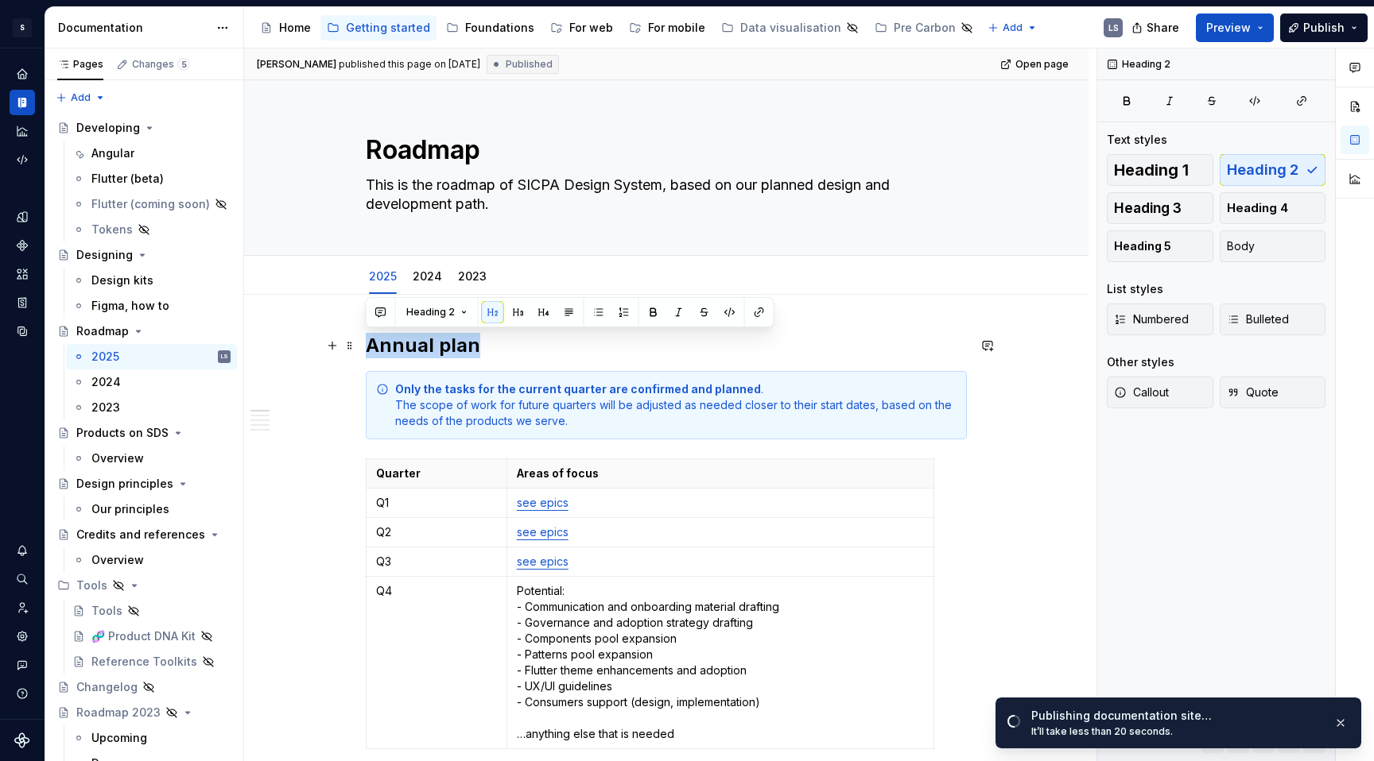
drag, startPoint x: 525, startPoint y: 353, endPoint x: 359, endPoint y: 343, distance: 165.7
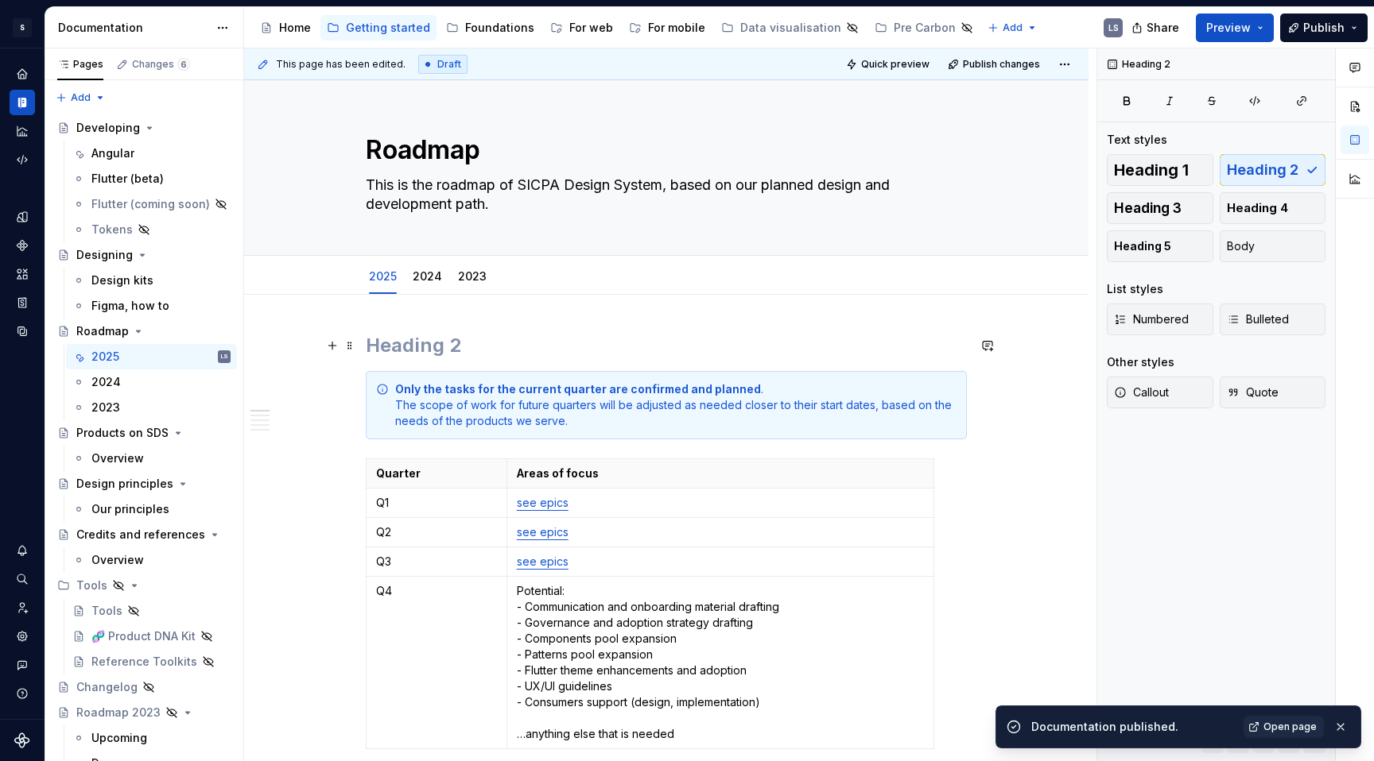
click at [374, 339] on h2 at bounding box center [666, 345] width 601 height 25
click at [348, 346] on span at bounding box center [349, 346] width 13 height 22
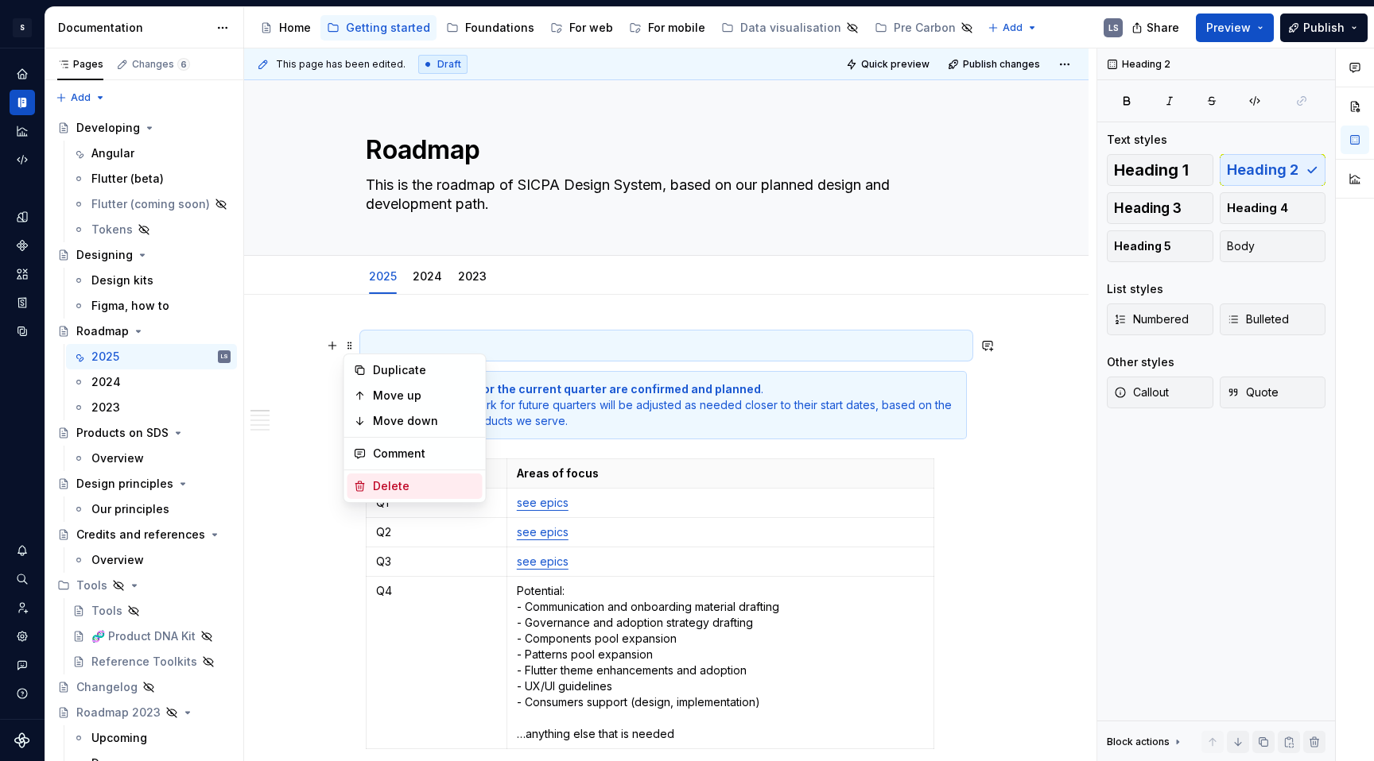
click at [373, 485] on div "Delete" at bounding box center [424, 487] width 103 height 16
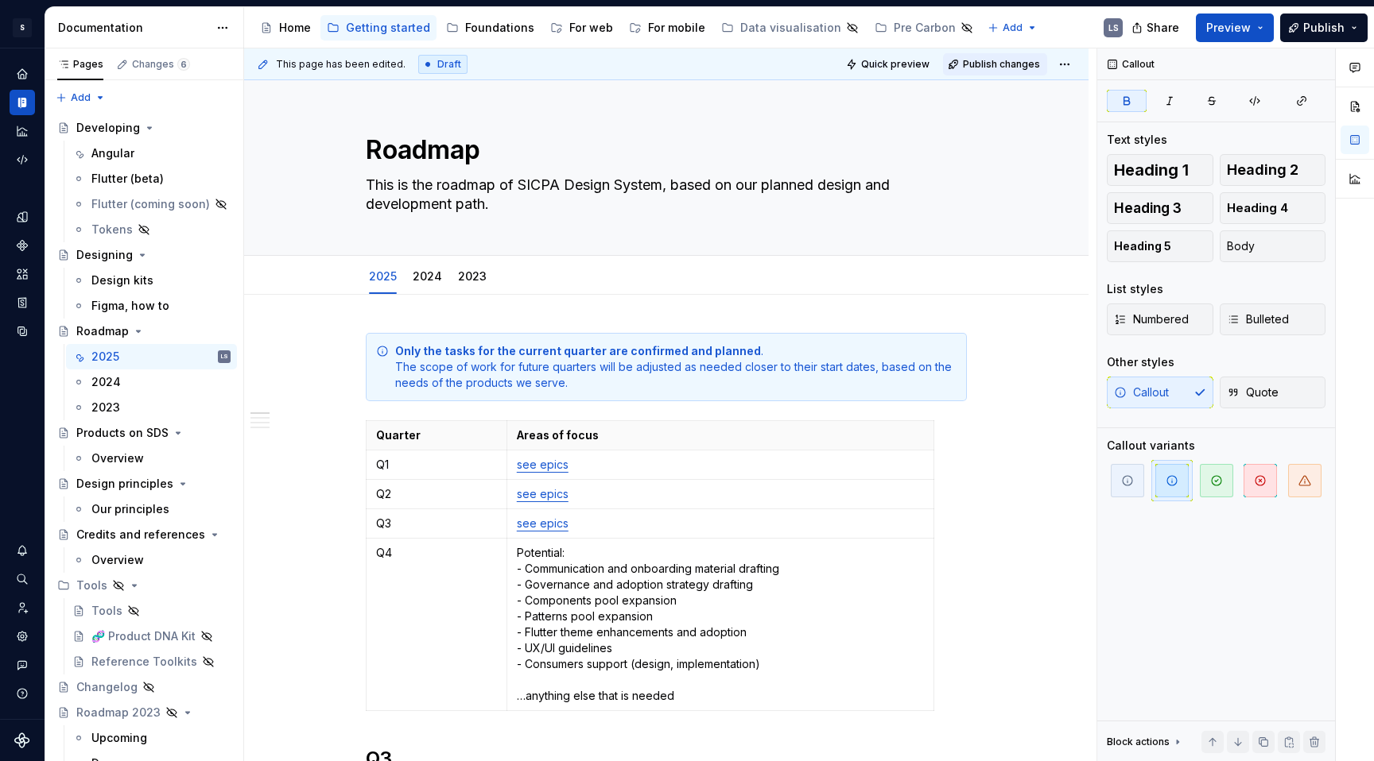
click at [972, 70] on button "Publish changes" at bounding box center [995, 64] width 104 height 22
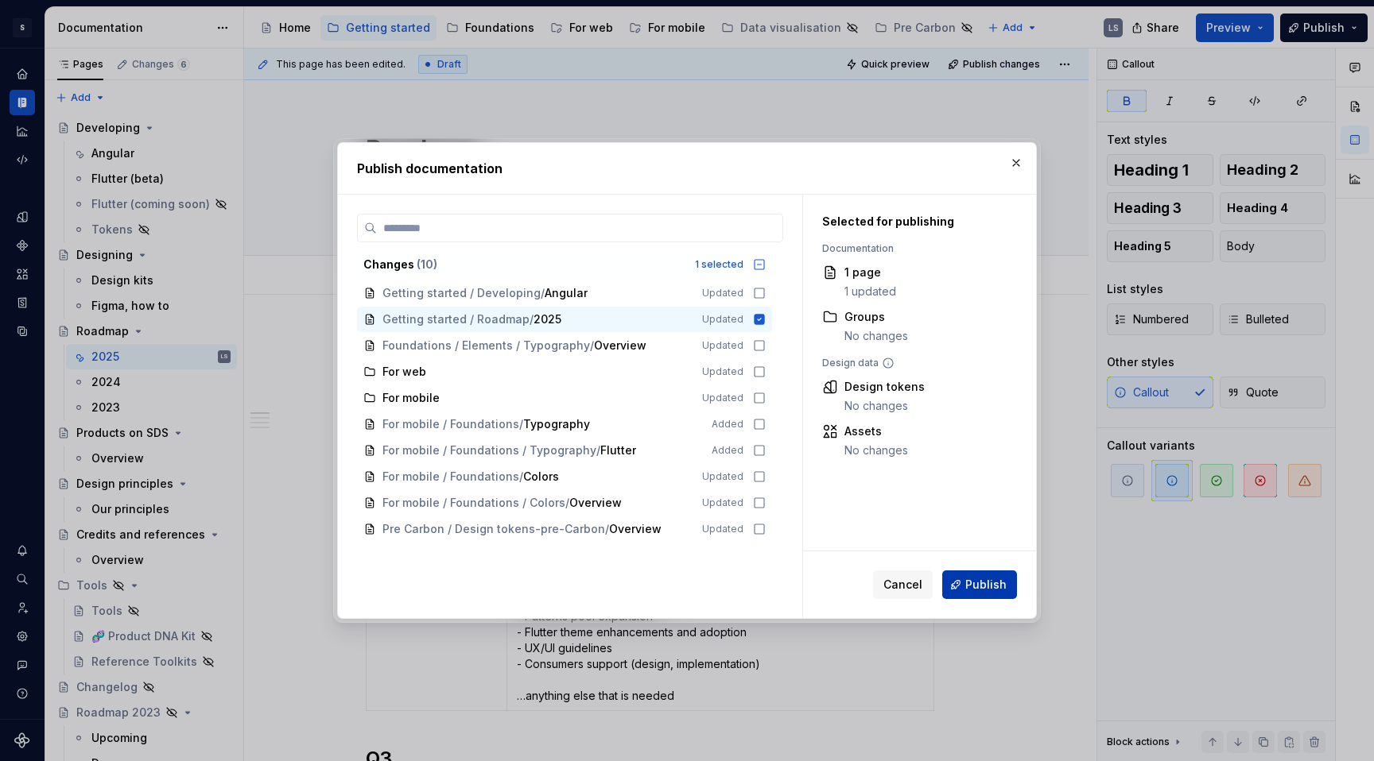
click at [972, 582] on span "Publish" at bounding box center [985, 585] width 41 height 16
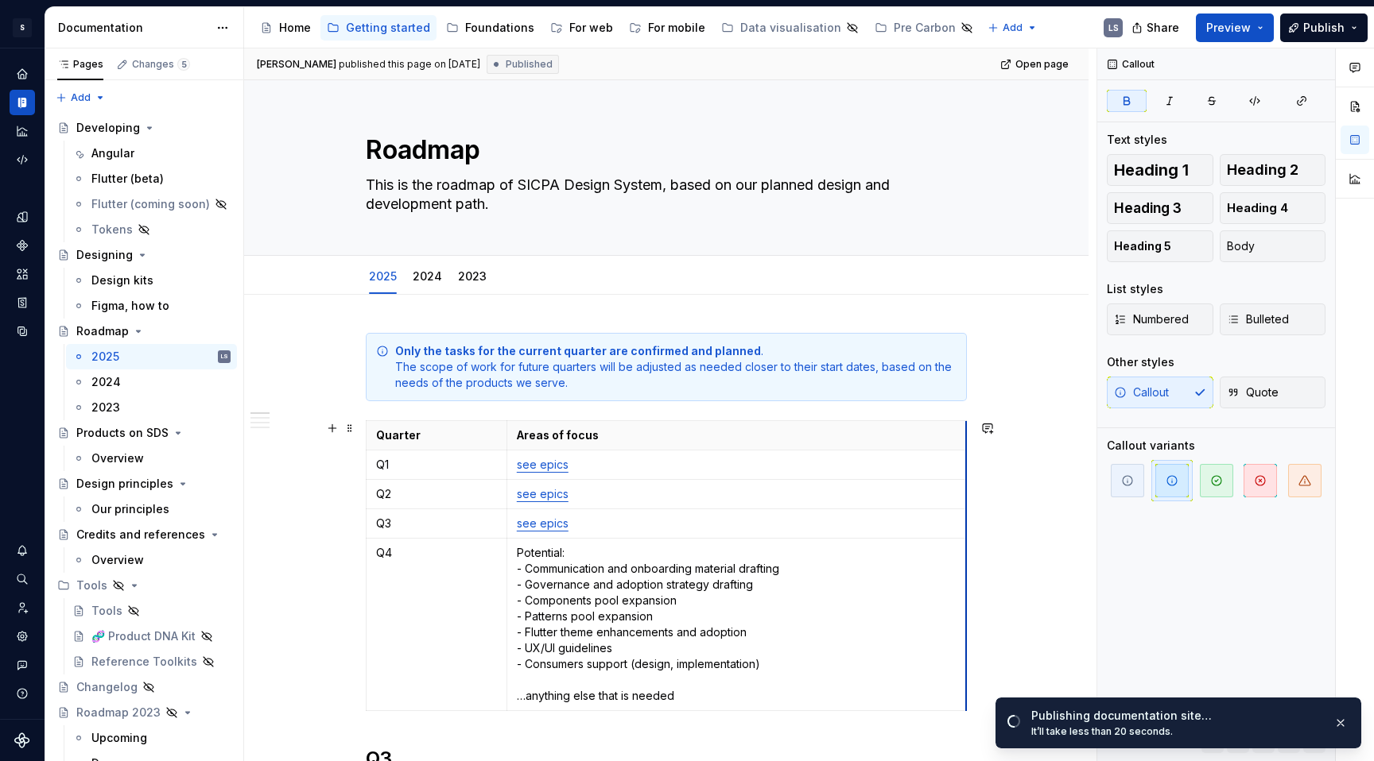
drag, startPoint x: 931, startPoint y: 506, endPoint x: 963, endPoint y: 505, distance: 32.6
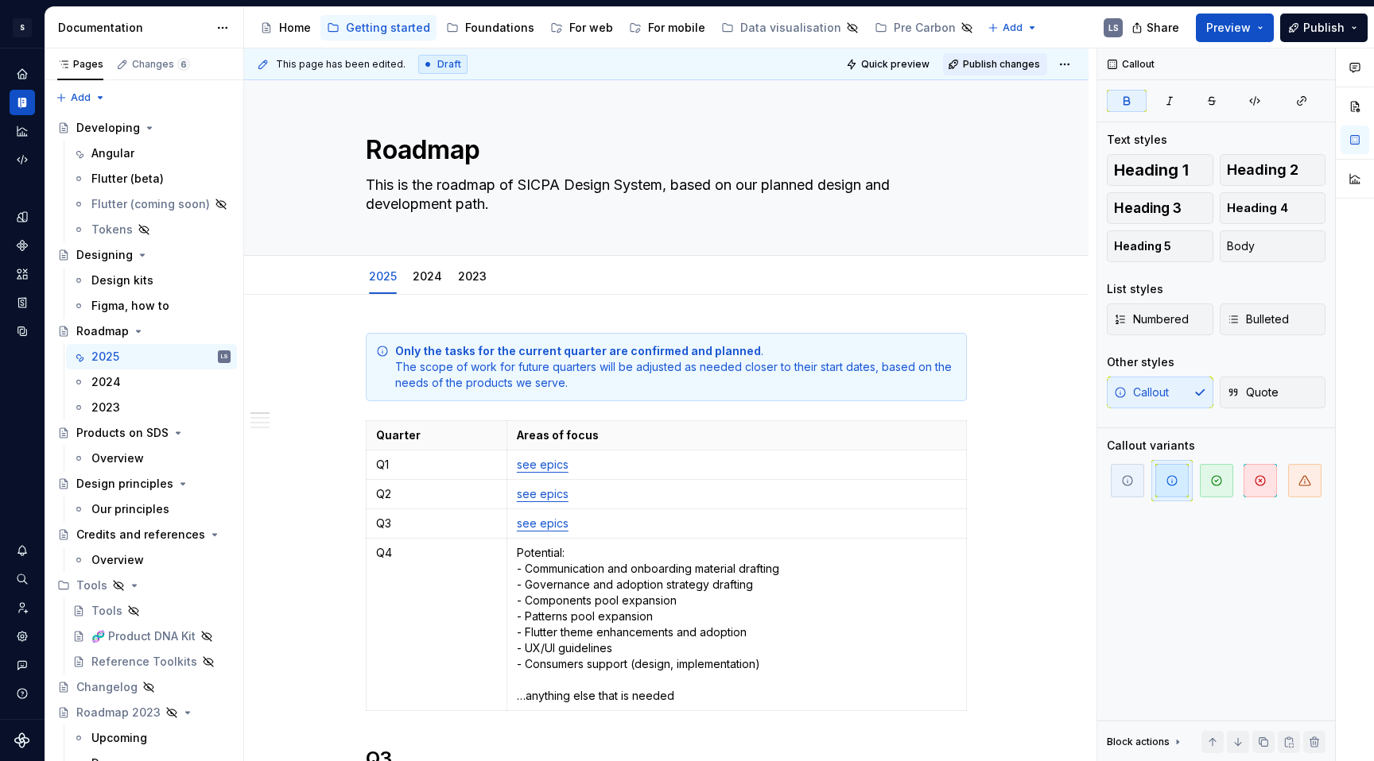
click at [1023, 68] on span "Publish changes" at bounding box center [1001, 64] width 77 height 13
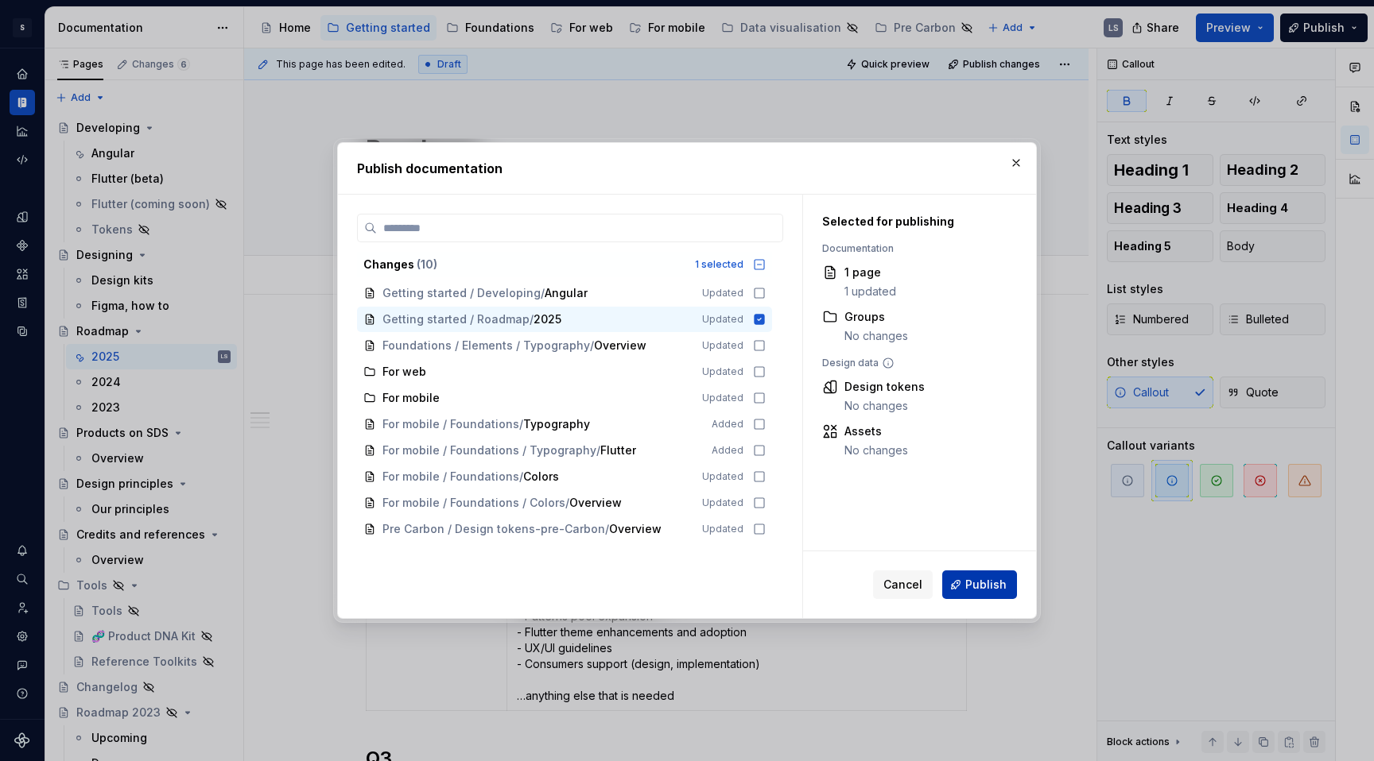
click at [987, 587] on span "Publish" at bounding box center [985, 585] width 41 height 16
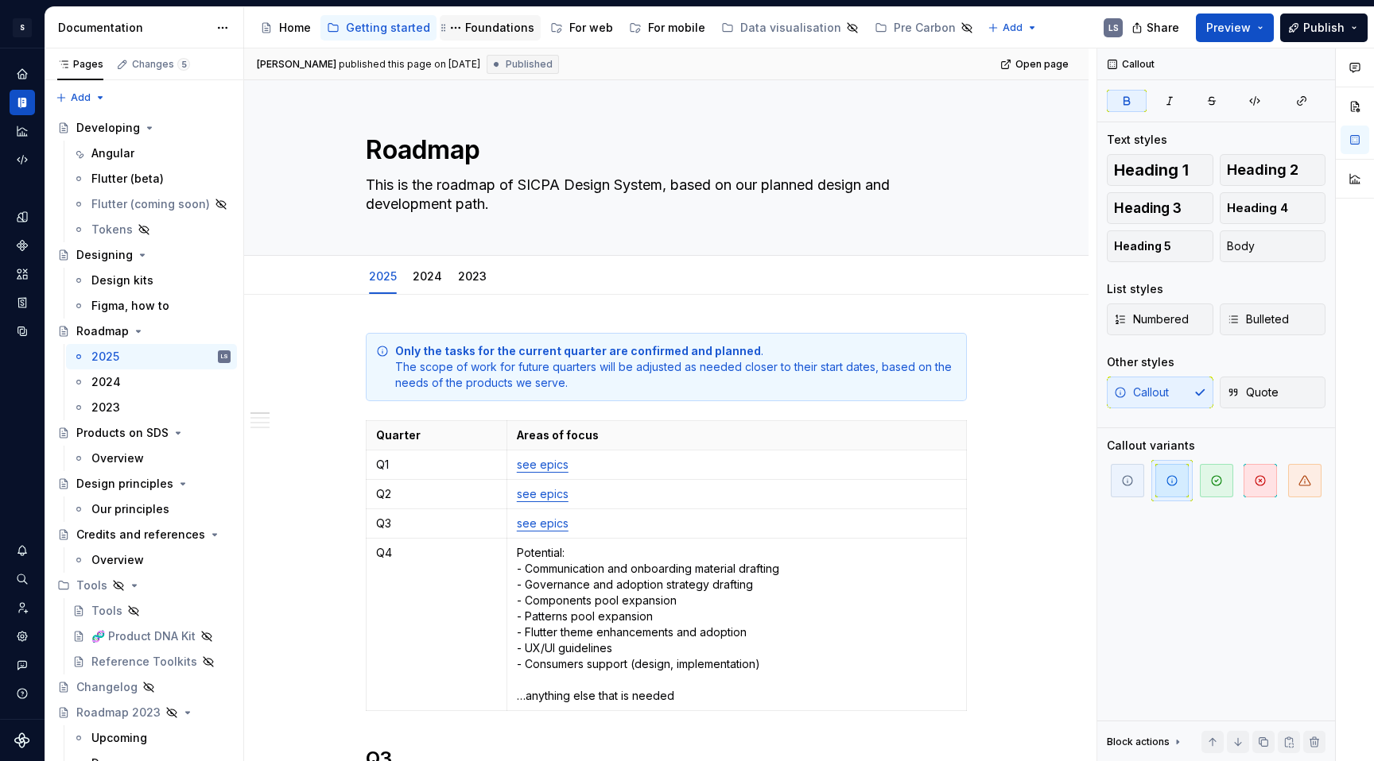
click at [479, 27] on div "Foundations" at bounding box center [499, 28] width 69 height 16
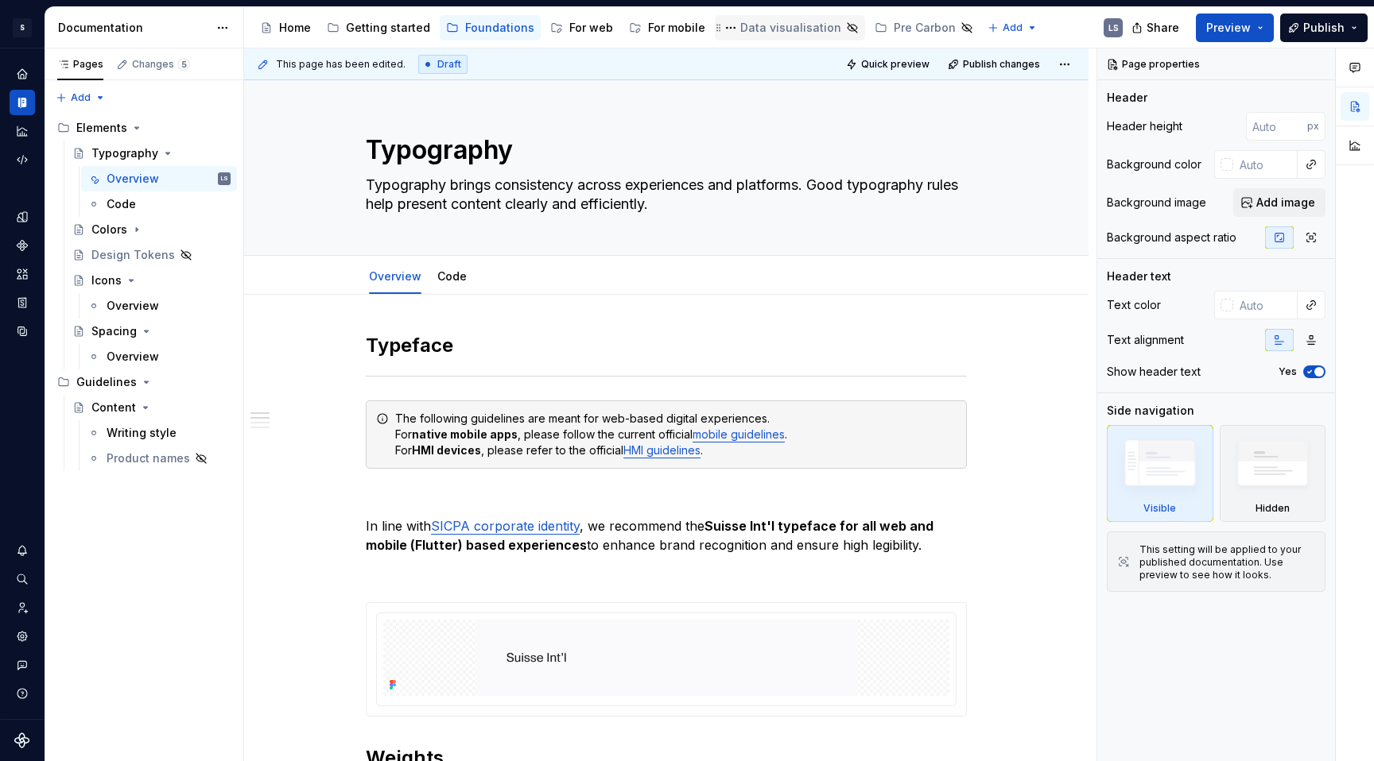
click at [784, 28] on div "Data visualisation" at bounding box center [790, 28] width 101 height 16
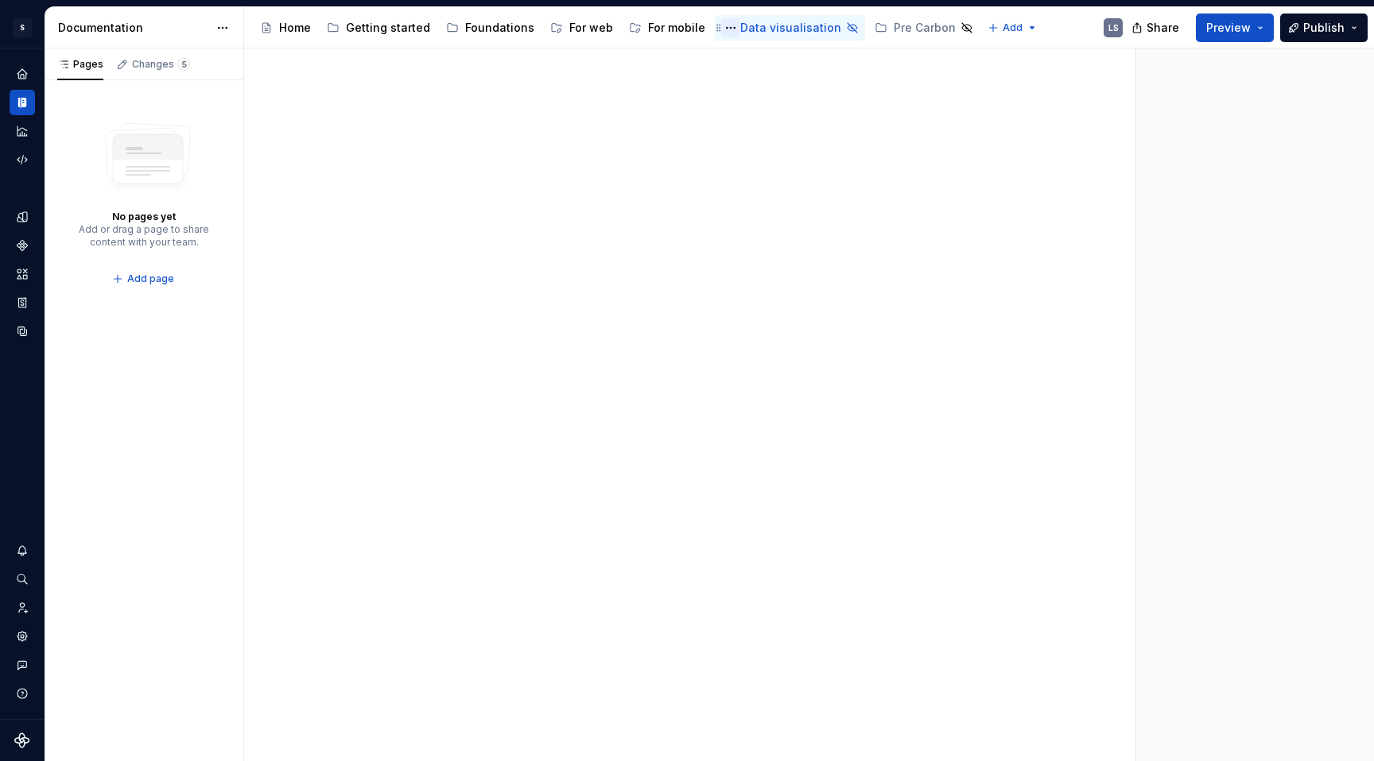
click at [722, 28] on button "Page tree" at bounding box center [730, 27] width 19 height 19
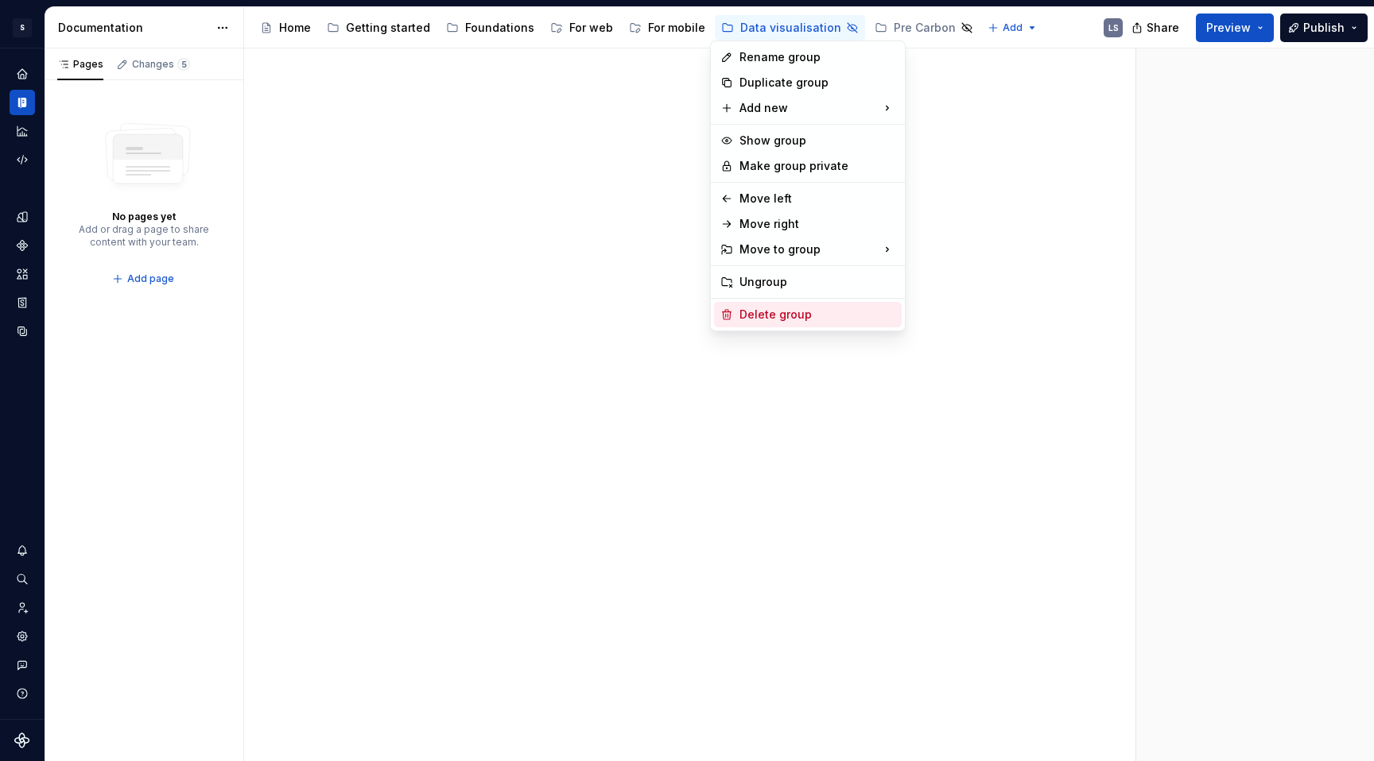
click at [767, 320] on div "Delete group" at bounding box center [817, 315] width 156 height 16
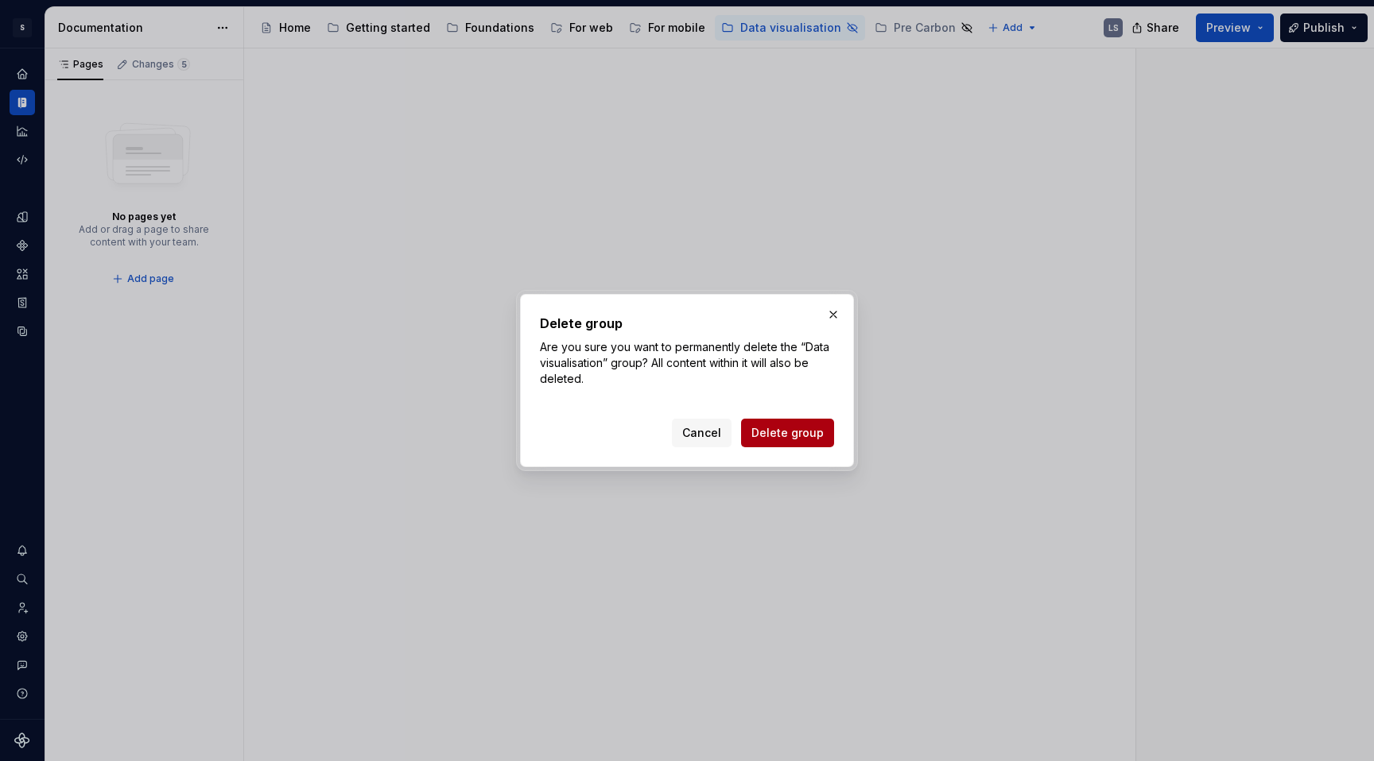
click at [803, 436] on span "Delete group" at bounding box center [787, 433] width 72 height 16
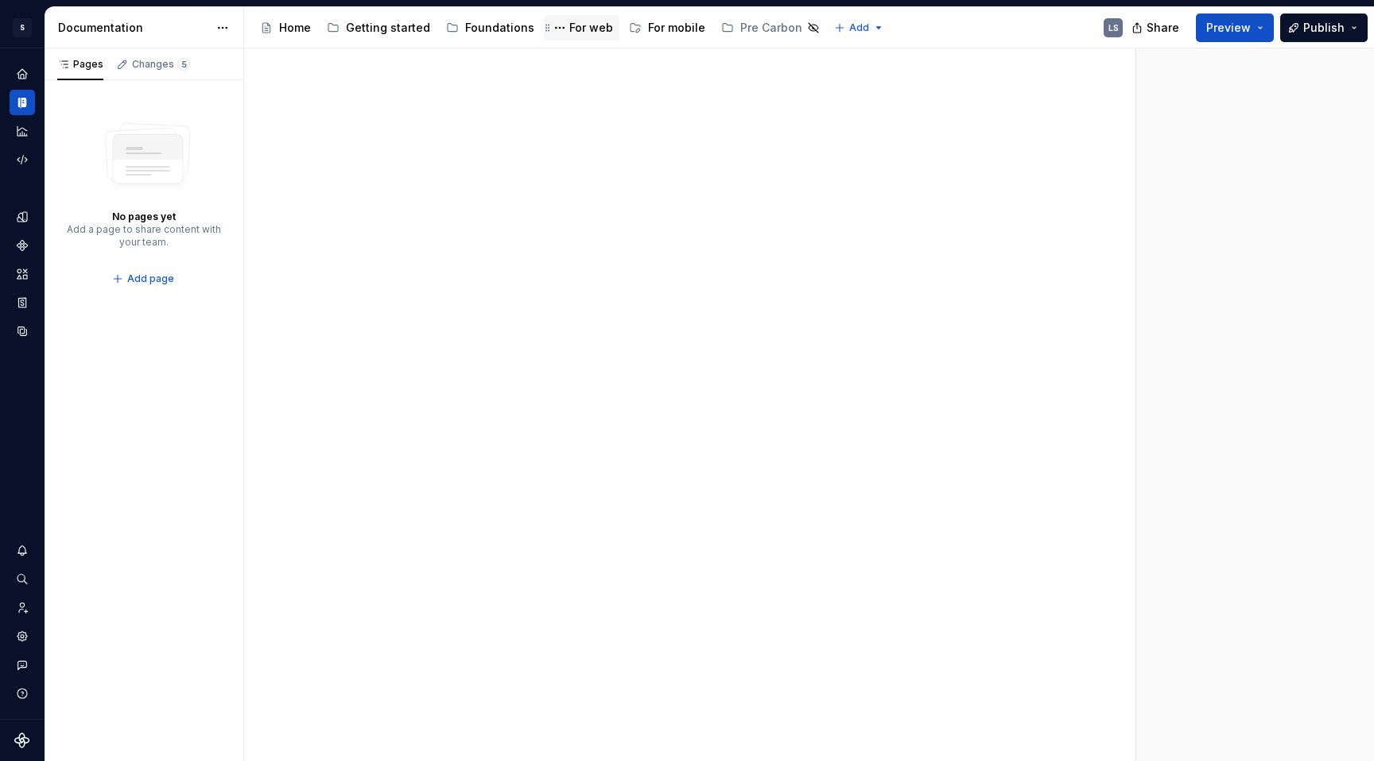
click at [583, 34] on div "For web" at bounding box center [591, 28] width 44 height 16
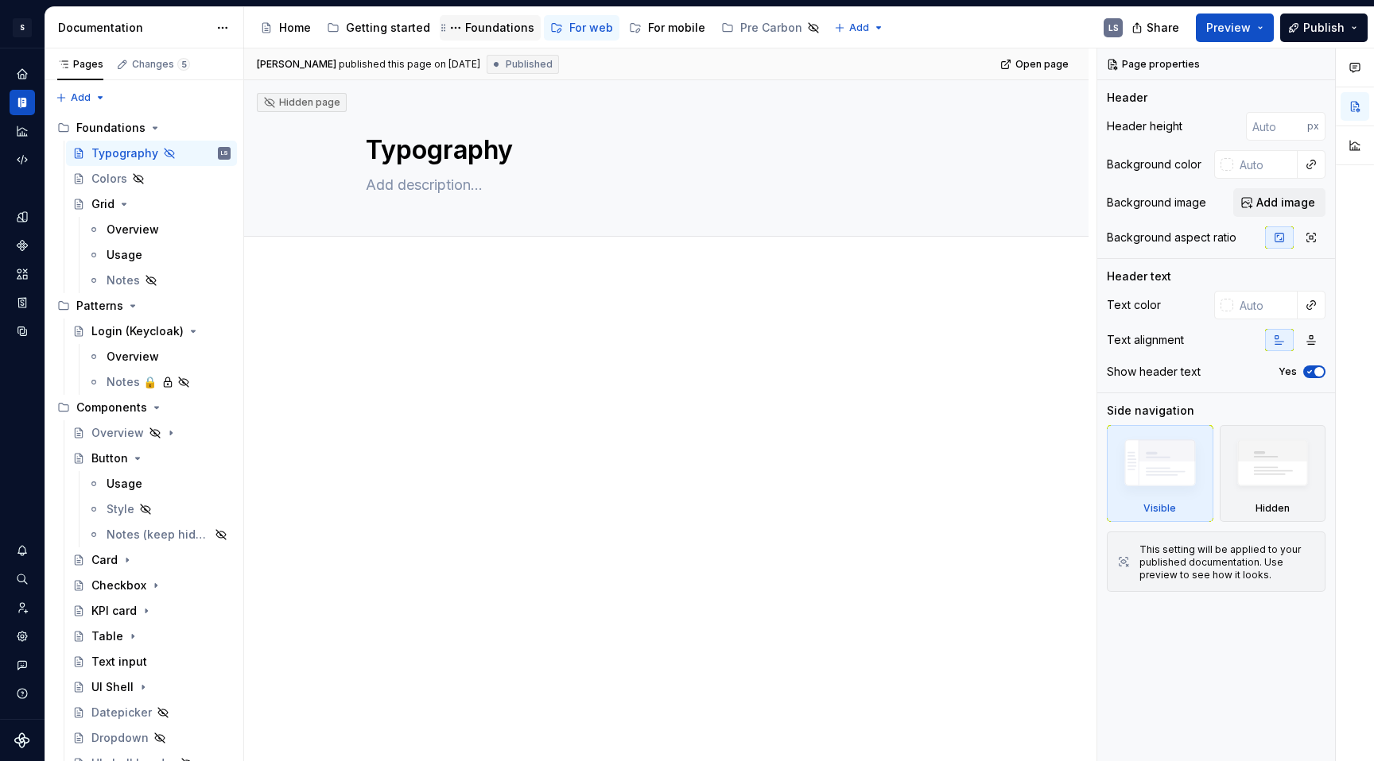
click at [501, 28] on div "Foundations" at bounding box center [499, 28] width 69 height 16
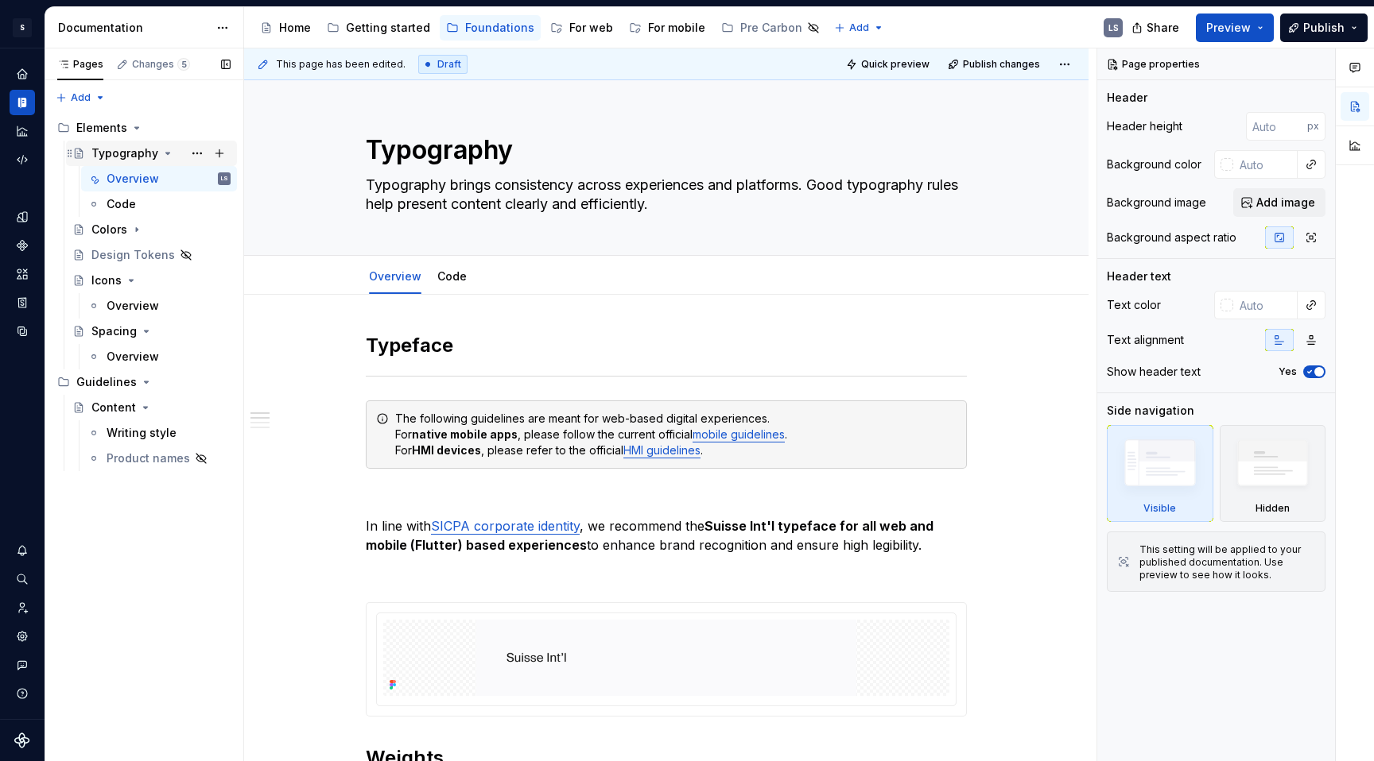
click at [161, 151] on icon "Page tree" at bounding box center [167, 153] width 13 height 13
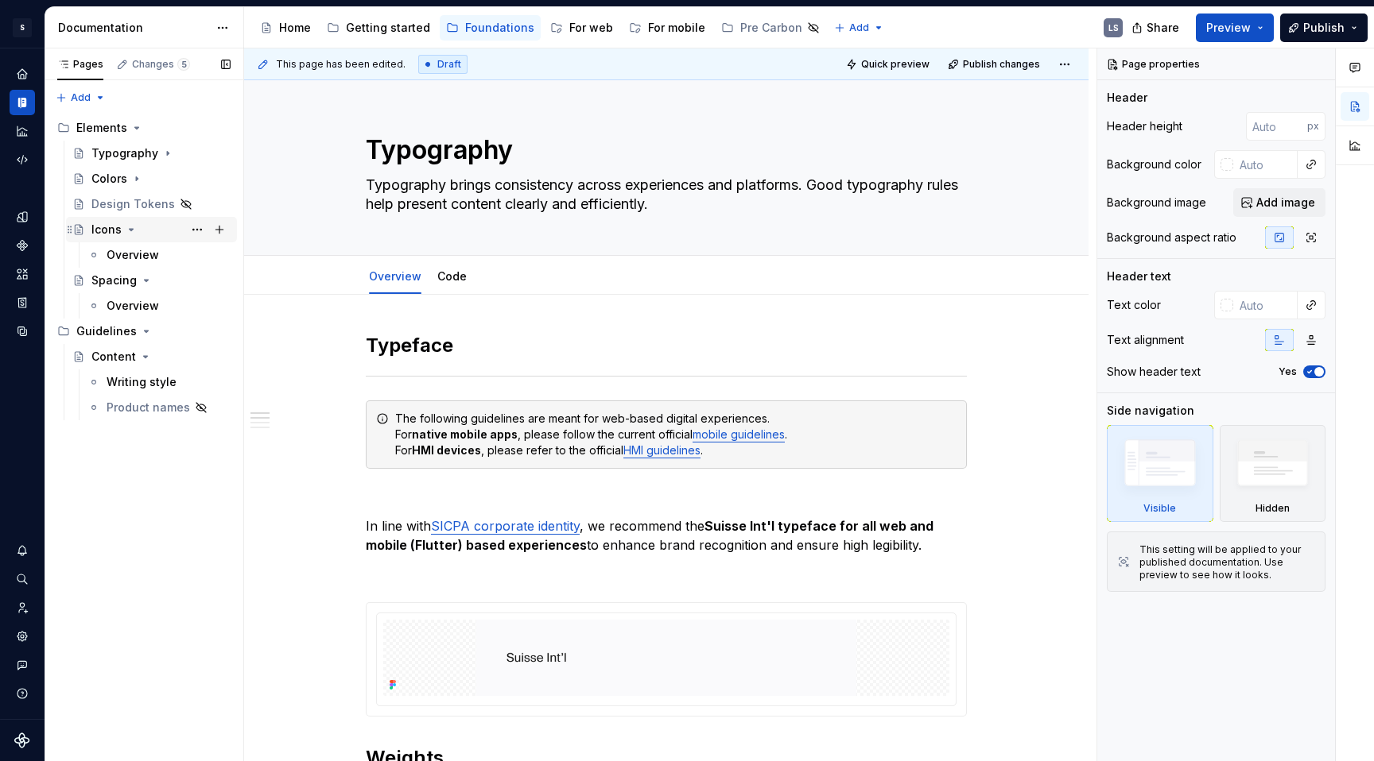
click at [130, 229] on icon "Page tree" at bounding box center [132, 230] width 4 height 2
click at [141, 258] on icon "Page tree" at bounding box center [146, 255] width 13 height 13
click at [145, 304] on icon "Page tree" at bounding box center [145, 306] width 13 height 13
type textarea "*"
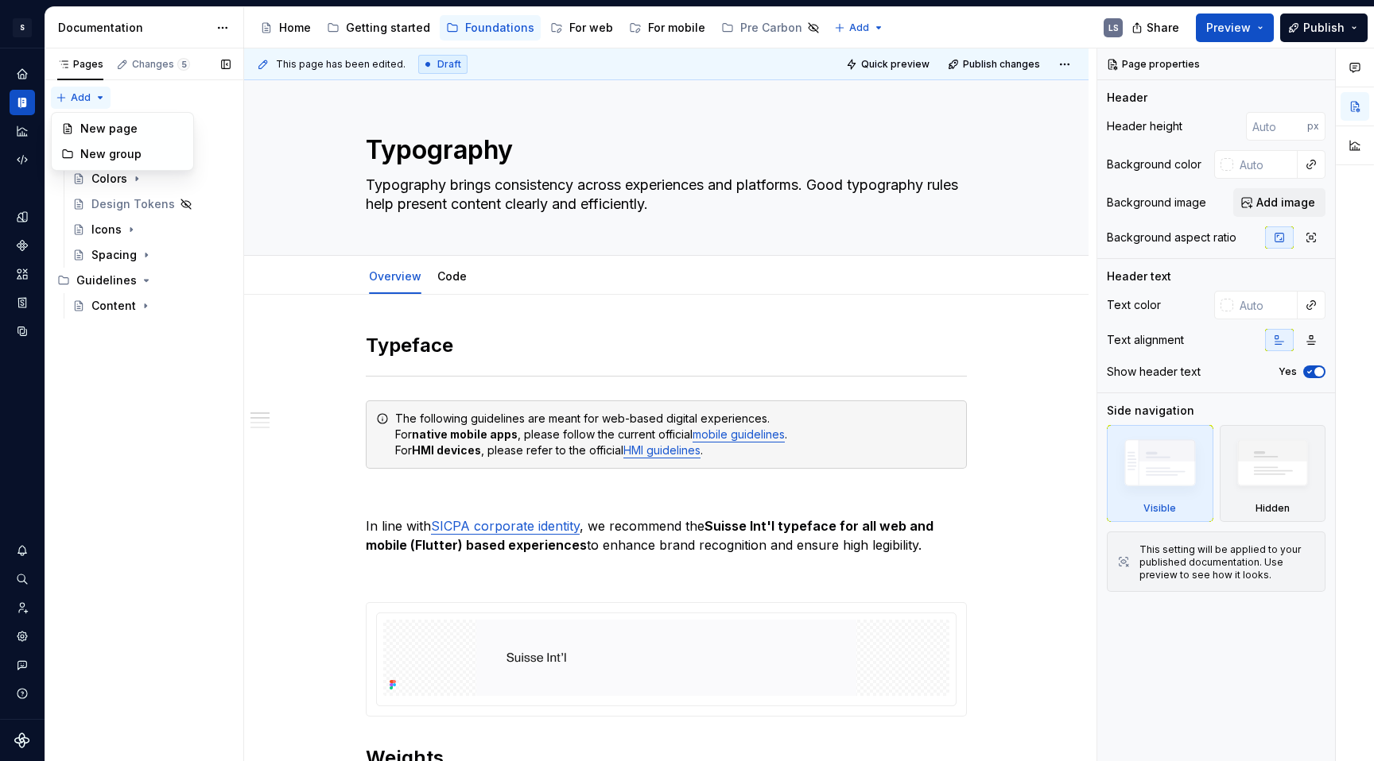
click at [98, 95] on div "Pages Changes 5 Add Accessibility guide for tree Page tree. Navigate the tree w…" at bounding box center [144, 405] width 199 height 714
click at [122, 127] on div "New page" at bounding box center [131, 129] width 103 height 16
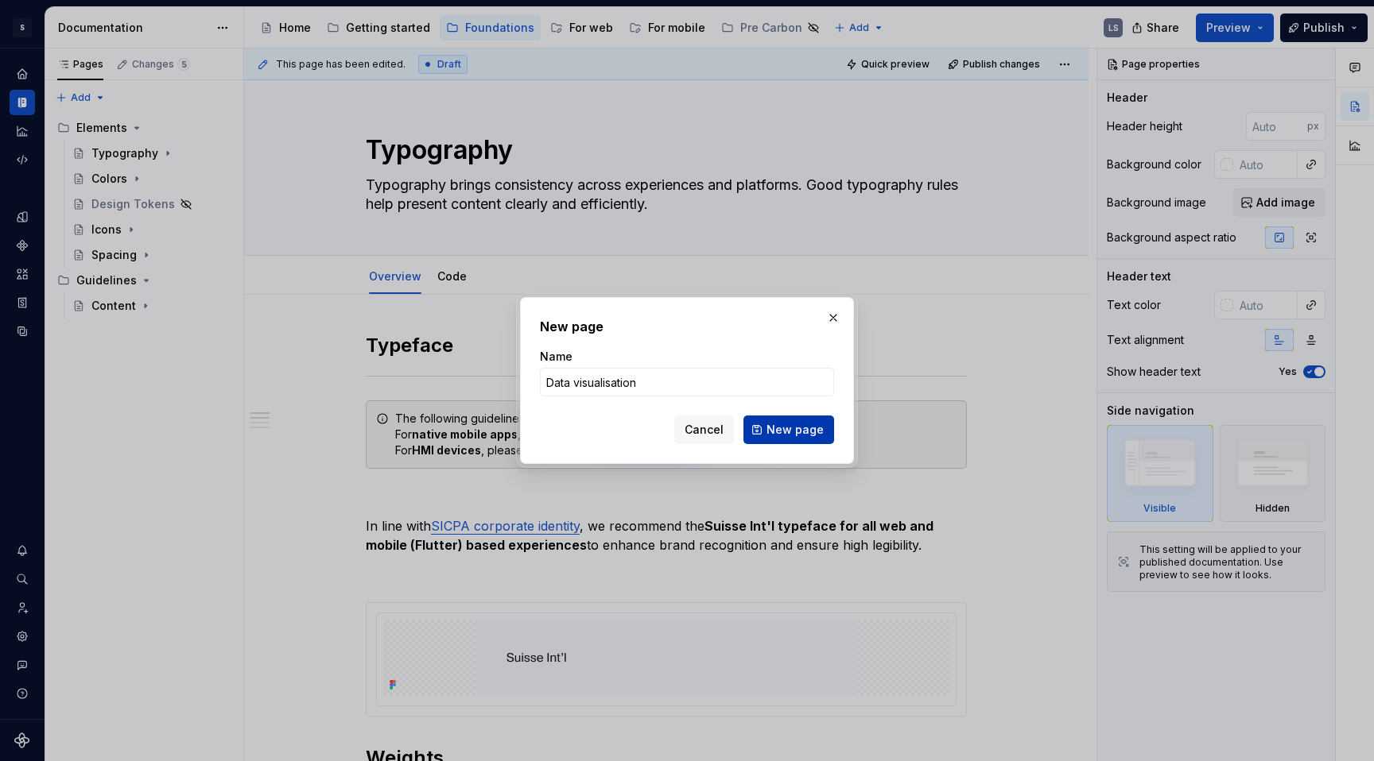
type input "Data visualisation"
click at [776, 432] on span "New page" at bounding box center [794, 430] width 57 height 16
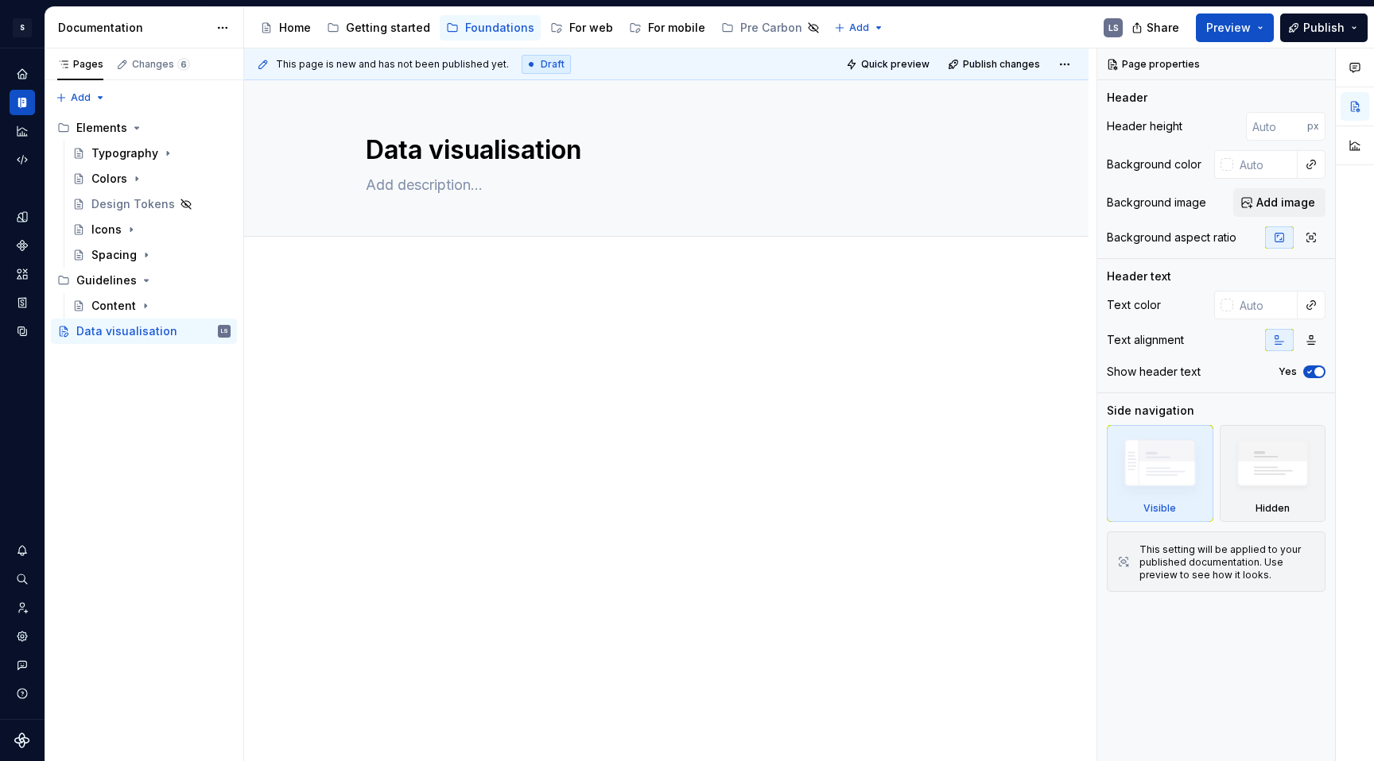
click at [500, 425] on div at bounding box center [666, 445] width 844 height 346
type textarea "*"
click at [383, 332] on div at bounding box center [666, 340] width 601 height 60
click at [369, 315] on p at bounding box center [666, 319] width 601 height 19
click at [339, 317] on div at bounding box center [666, 445] width 844 height 346
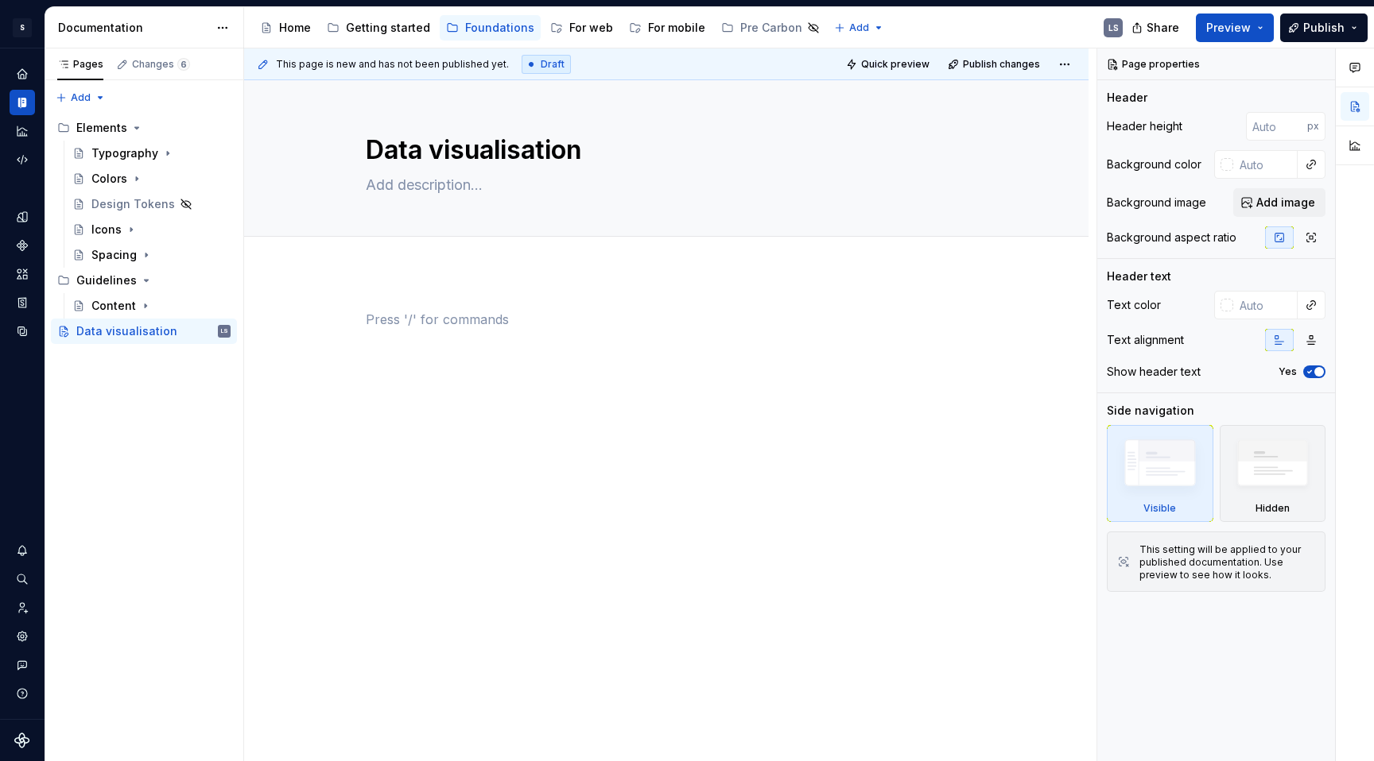
click at [396, 316] on p at bounding box center [666, 319] width 601 height 19
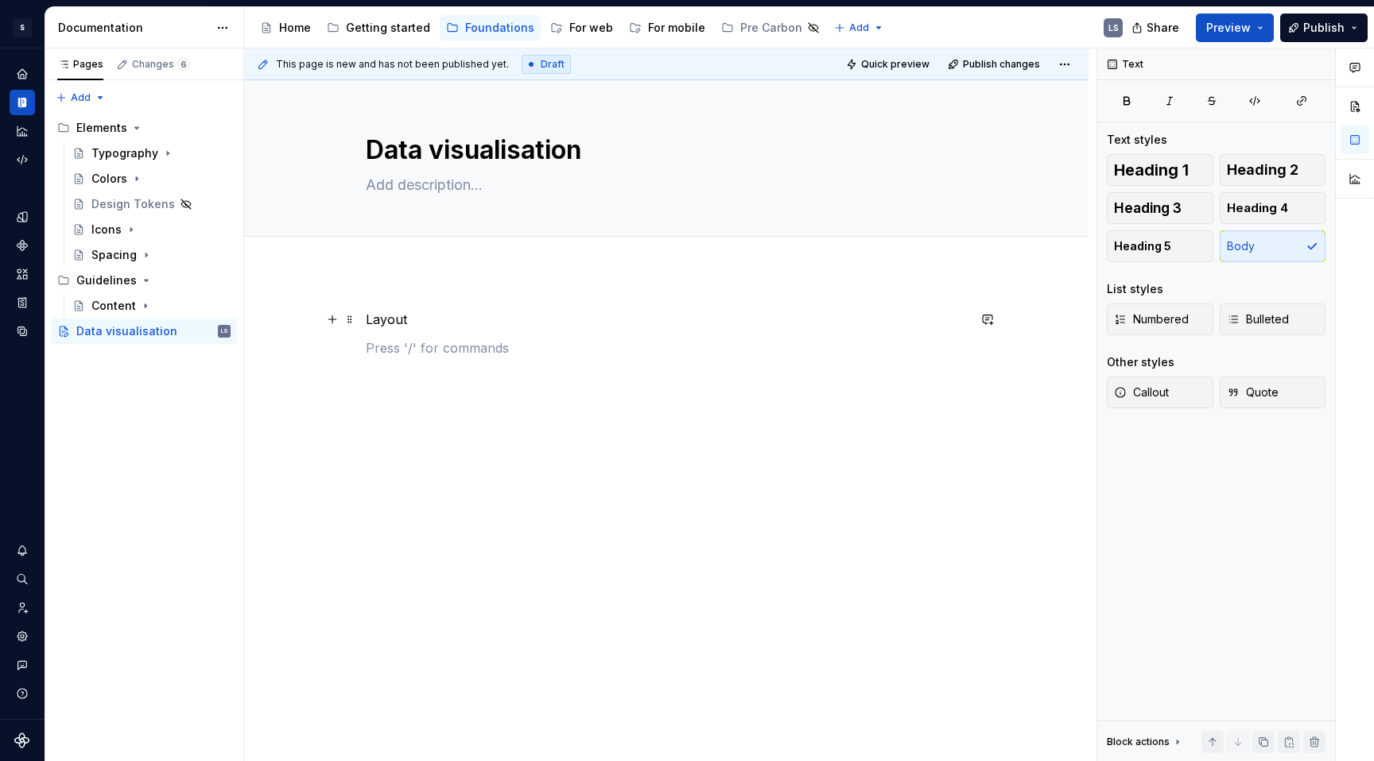
click at [384, 311] on p "Layout" at bounding box center [666, 319] width 601 height 19
click at [422, 324] on p "Layout" at bounding box center [666, 319] width 601 height 19
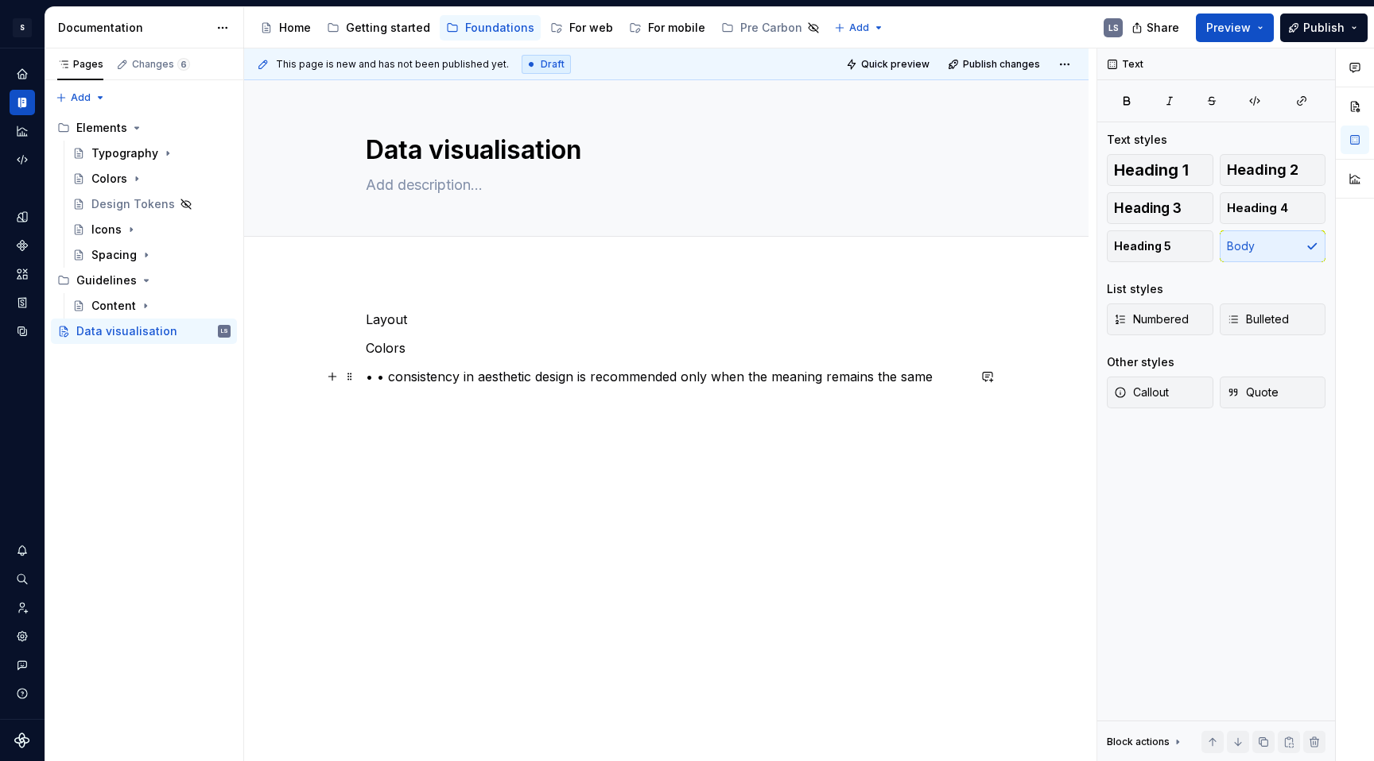
click at [386, 377] on p "• • consistency in aesthetic design is recommended only when the meaning remain…" at bounding box center [666, 376] width 601 height 19
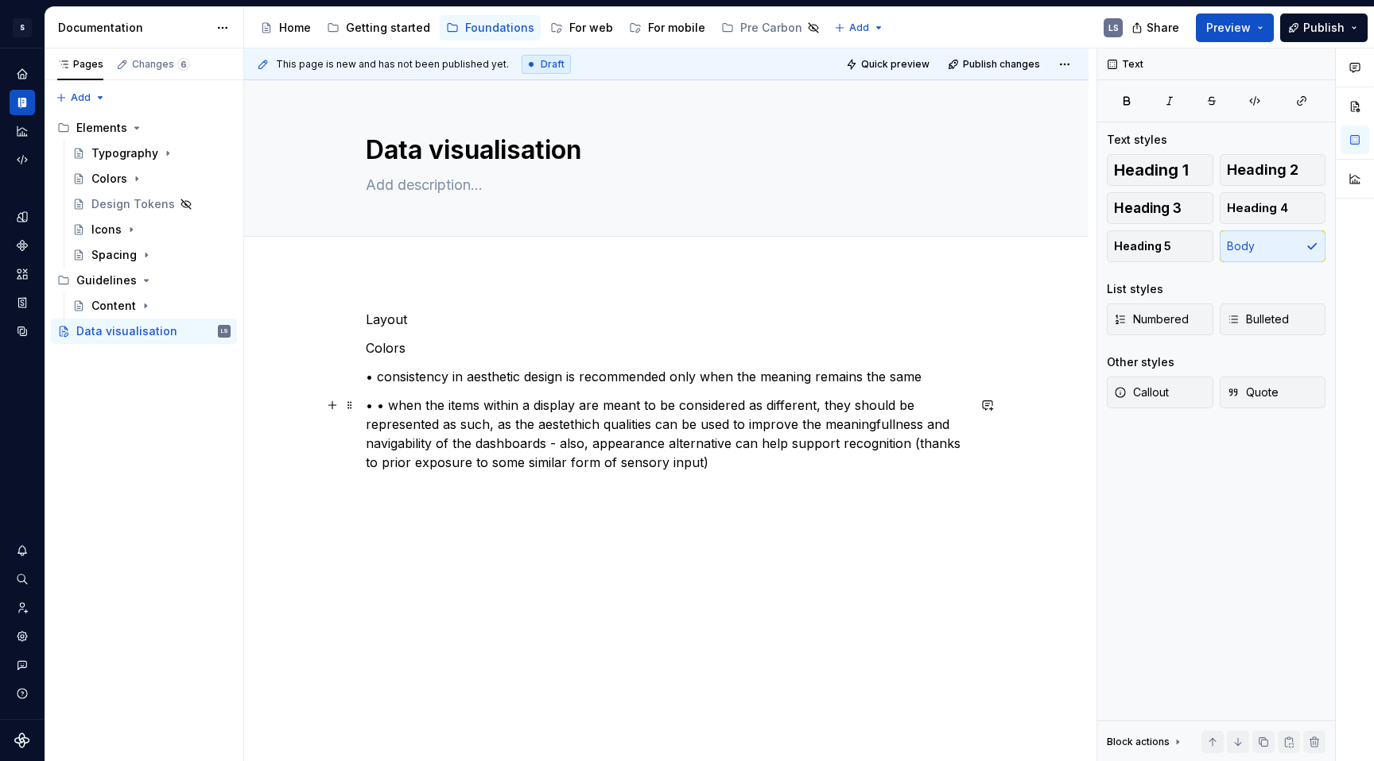
click at [389, 400] on p "• • when the items within a display are meant to be considered as different, th…" at bounding box center [666, 434] width 601 height 76
click at [395, 346] on p "Colors" at bounding box center [666, 348] width 601 height 19
click at [493, 324] on button "button" at bounding box center [491, 319] width 22 height 22
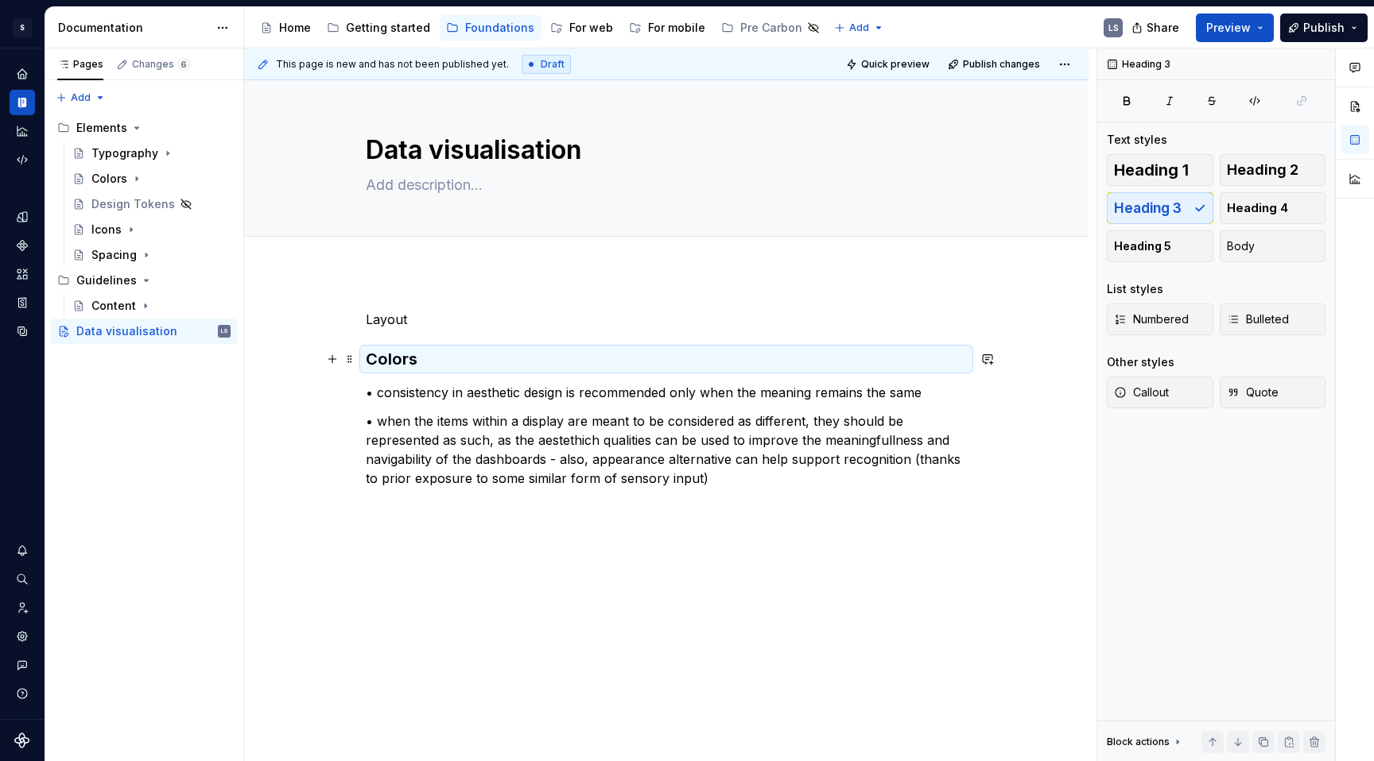
click at [409, 370] on h3 "Colors" at bounding box center [666, 359] width 601 height 22
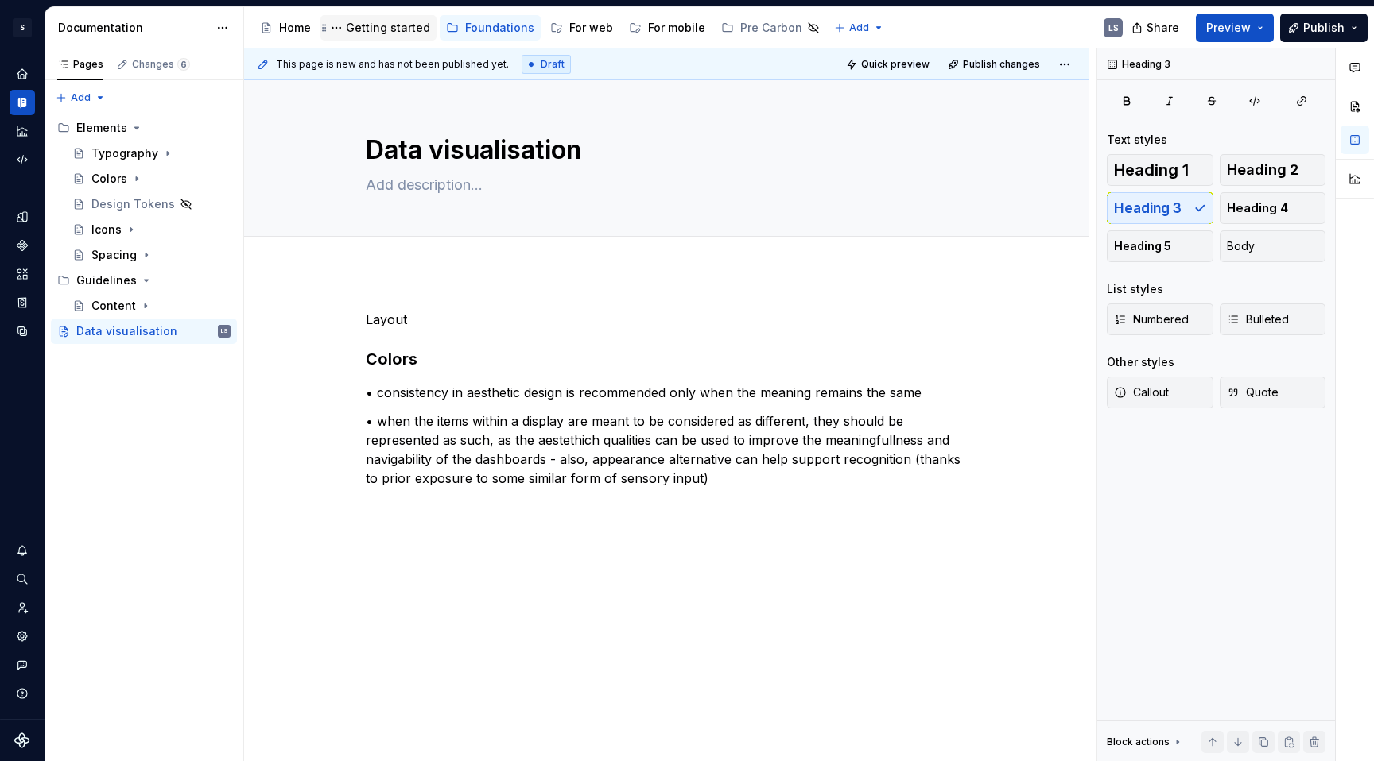
click at [382, 16] on div "Getting started" at bounding box center [378, 27] width 116 height 25
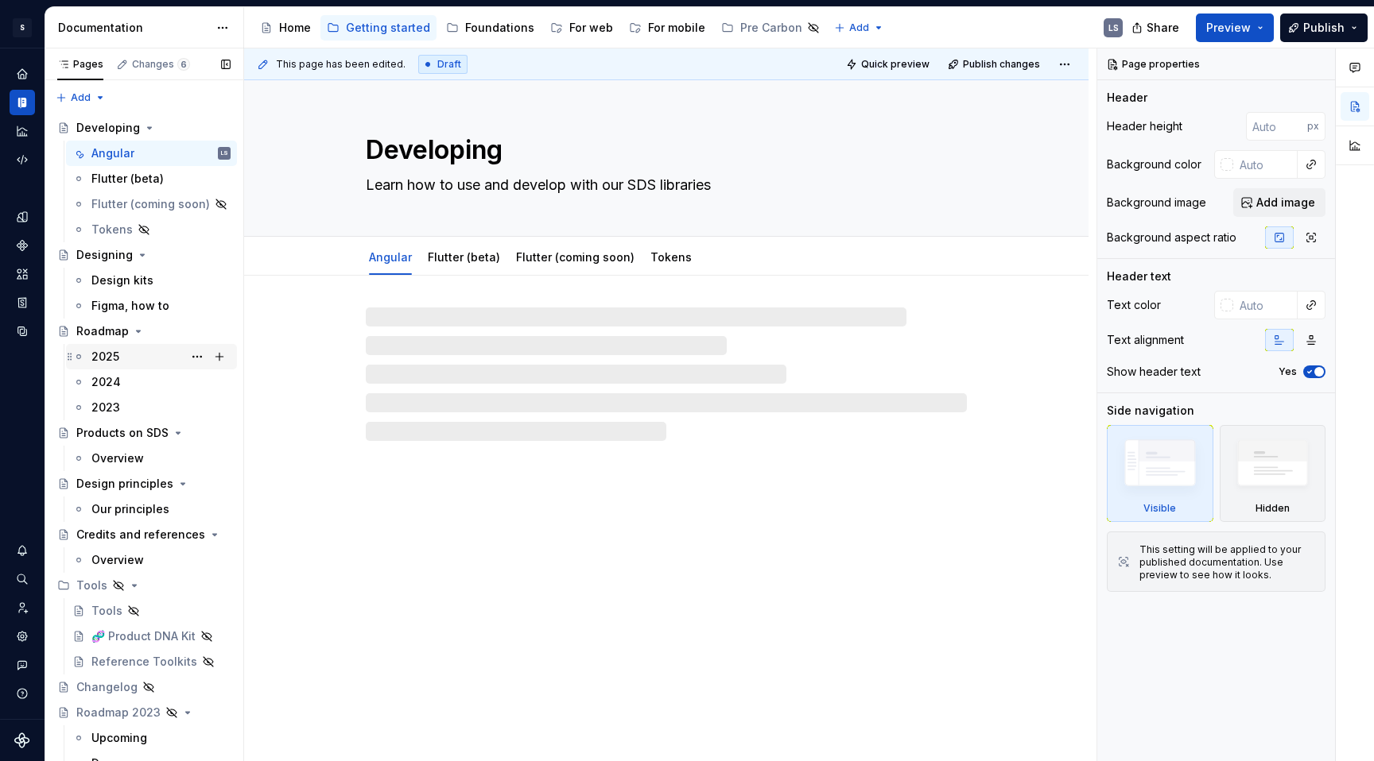
click at [105, 356] on div "2025" at bounding box center [105, 357] width 28 height 16
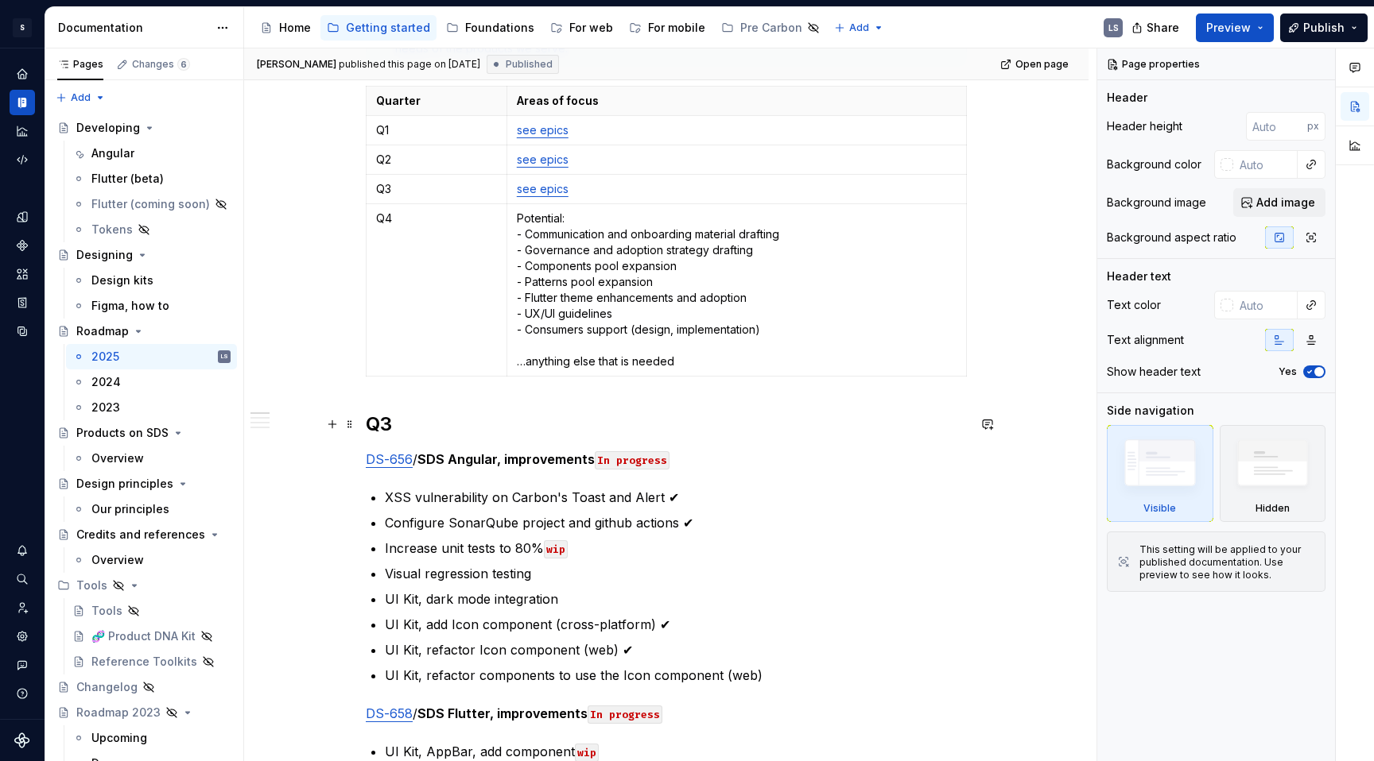
scroll to position [338, 0]
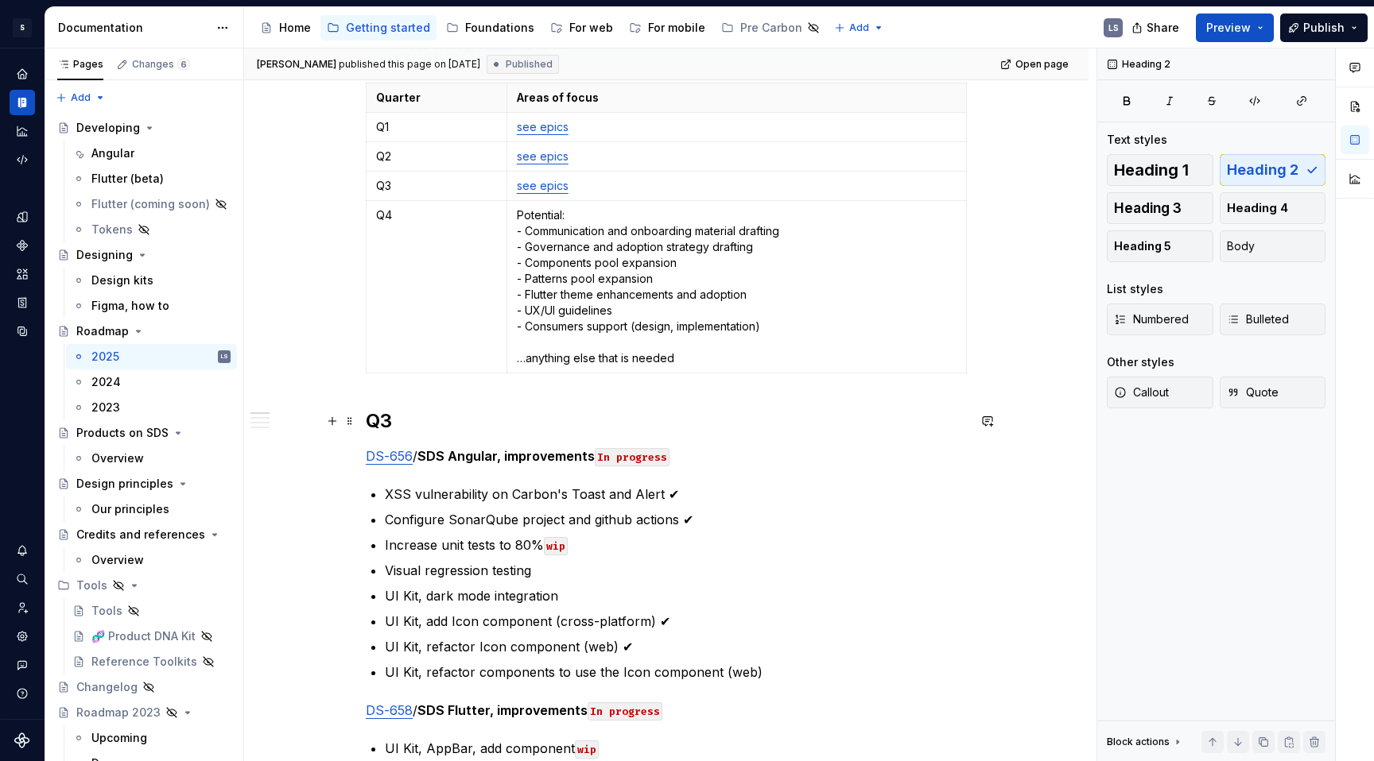
click at [383, 421] on h2 "Q3" at bounding box center [666, 421] width 601 height 25
click at [508, 29] on div "Foundations" at bounding box center [499, 28] width 69 height 16
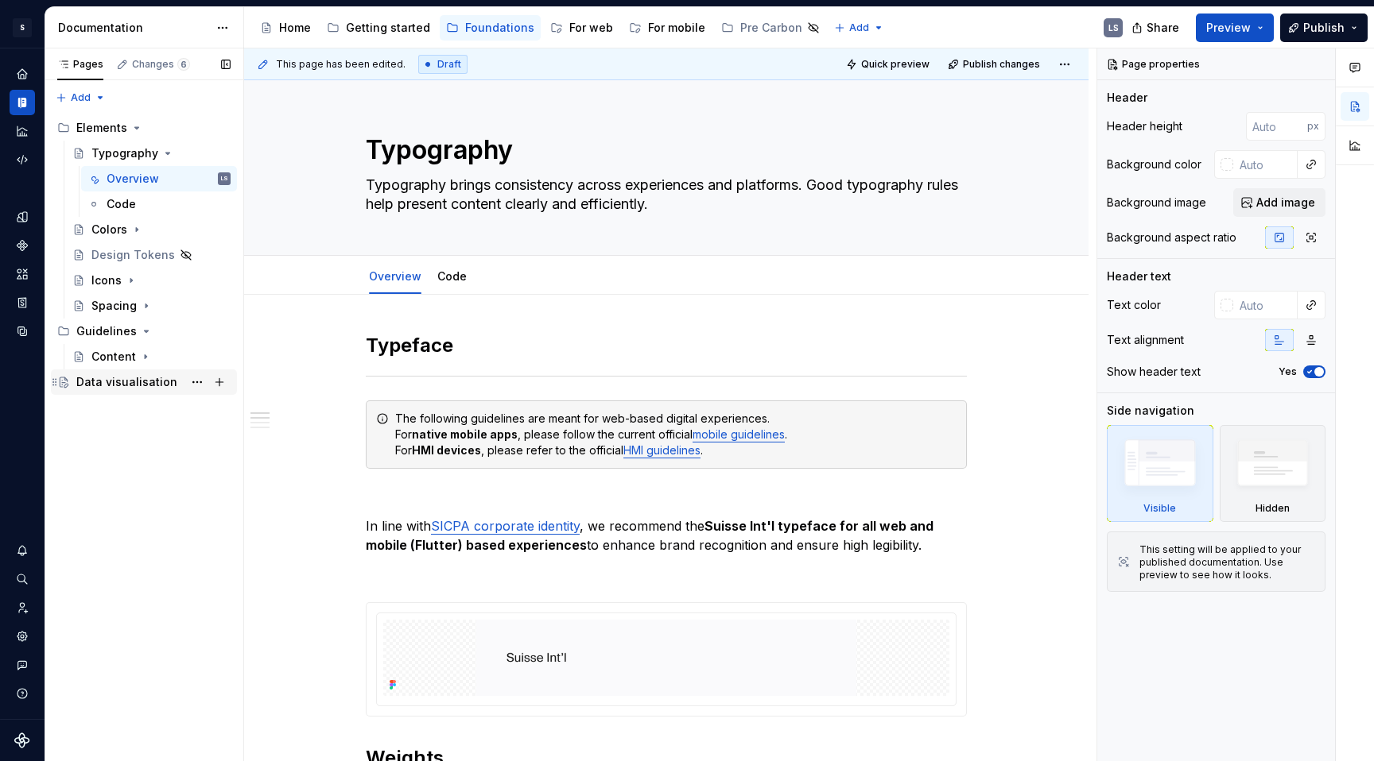
click at [114, 384] on div "Data visualisation" at bounding box center [126, 382] width 101 height 16
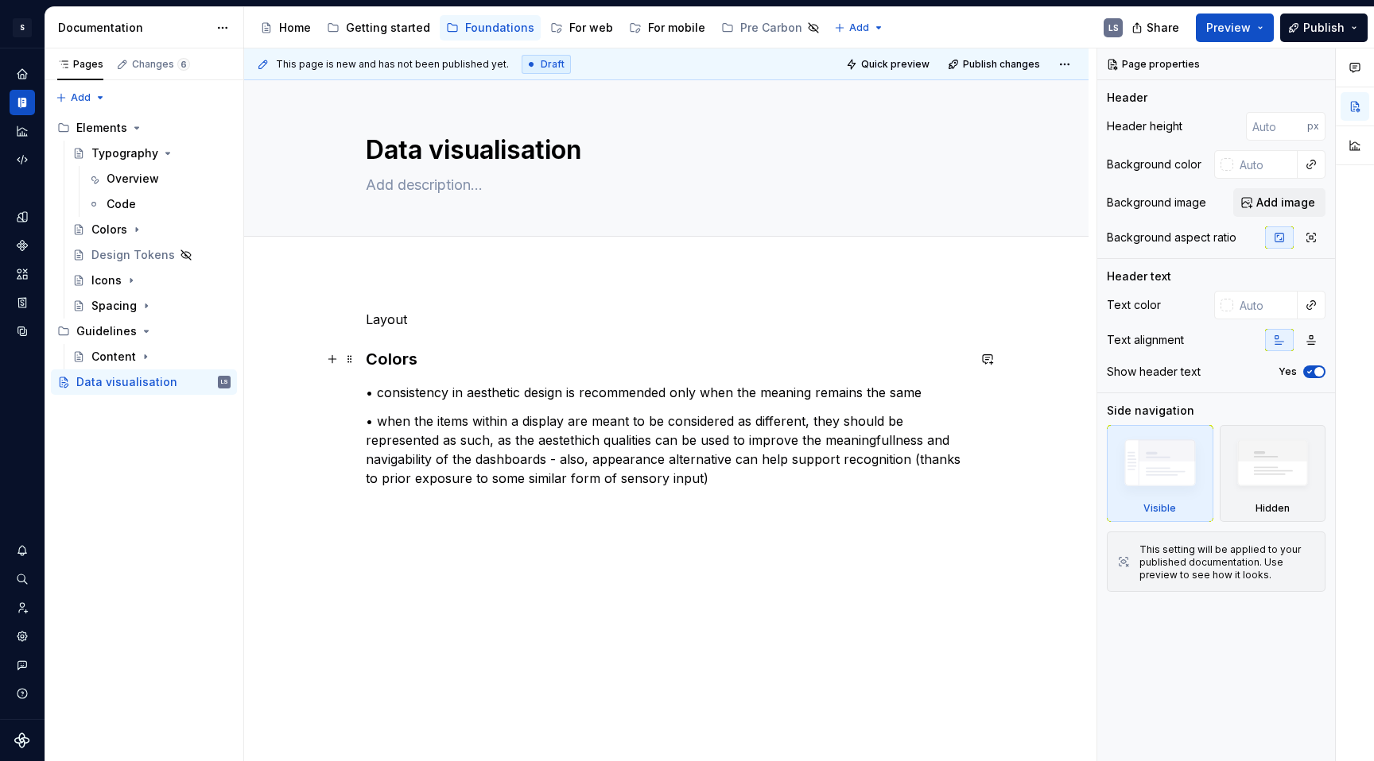
type textarea "*"
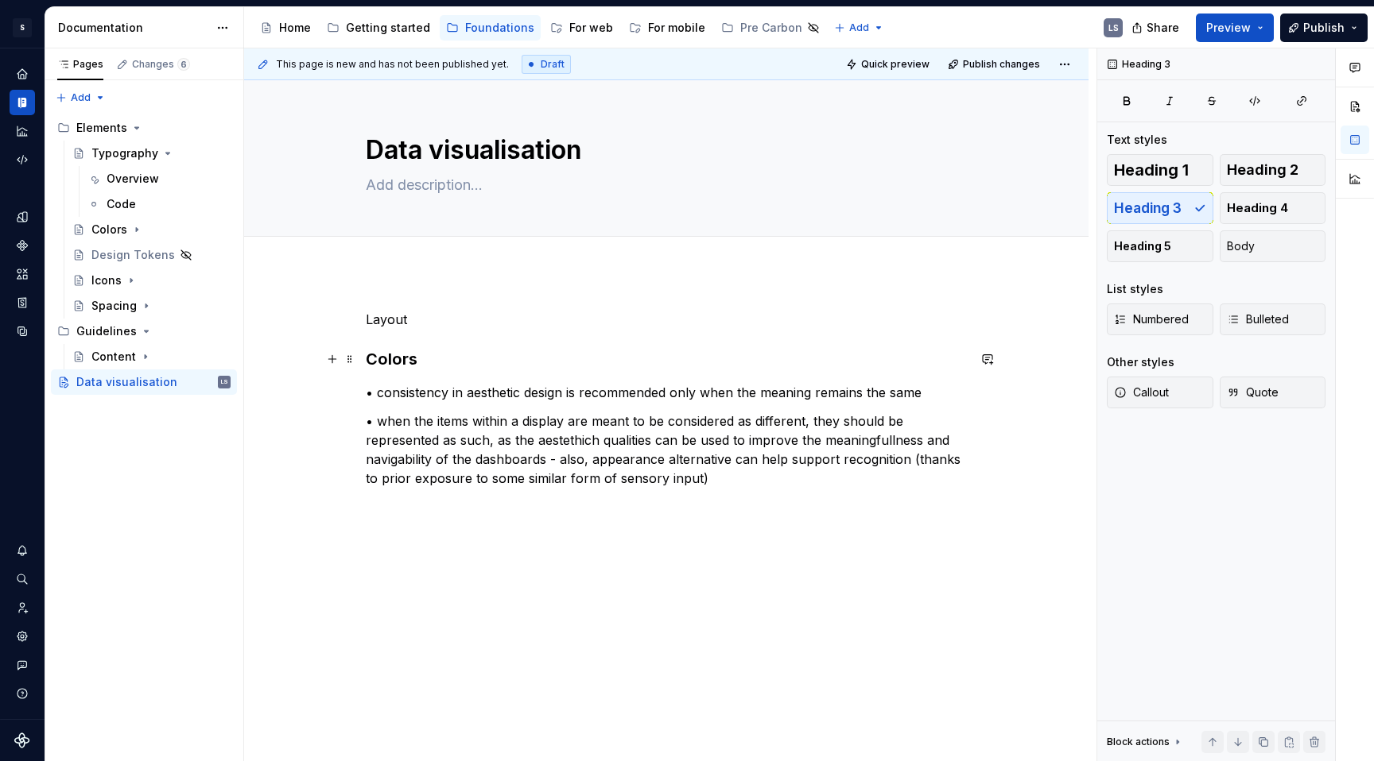
click at [406, 362] on h3 "Colors" at bounding box center [666, 359] width 601 height 22
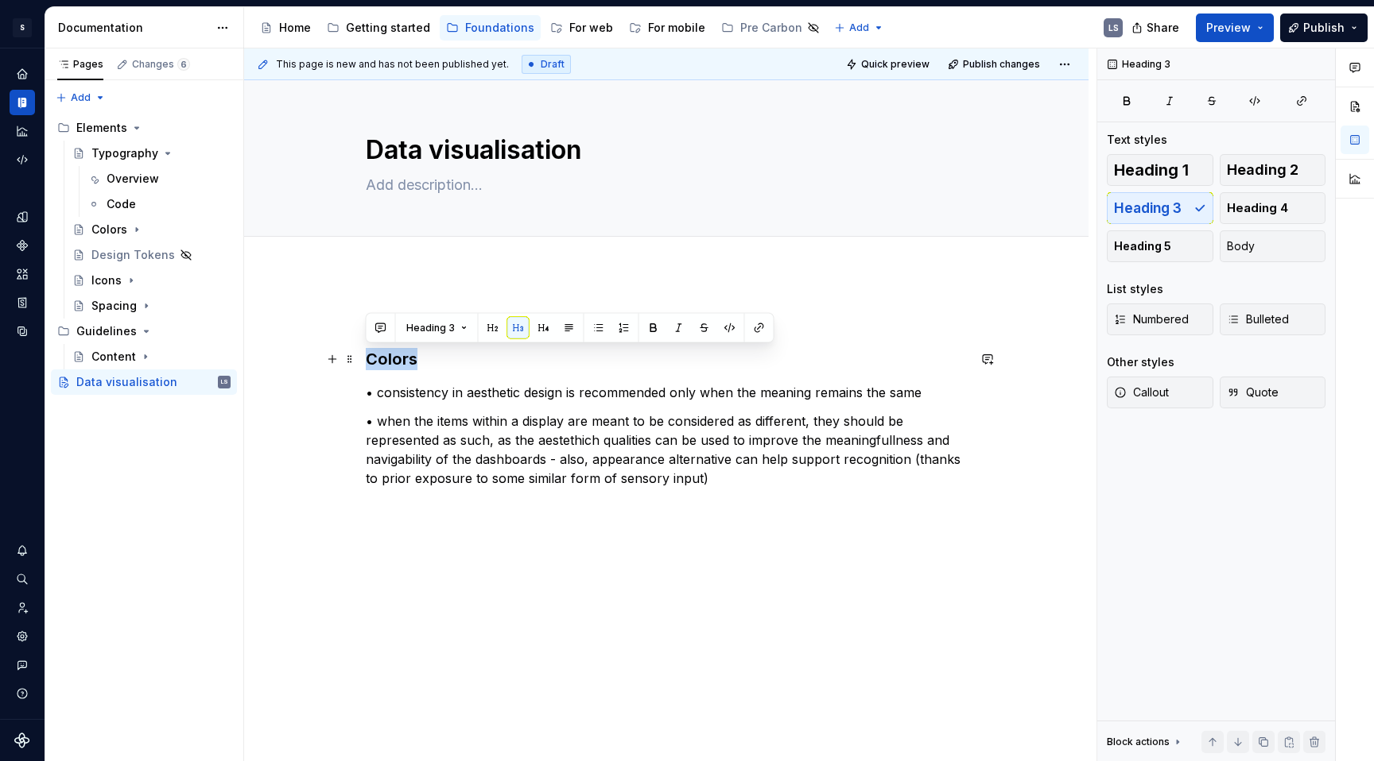
click at [444, 356] on h3 "Colors" at bounding box center [666, 359] width 601 height 22
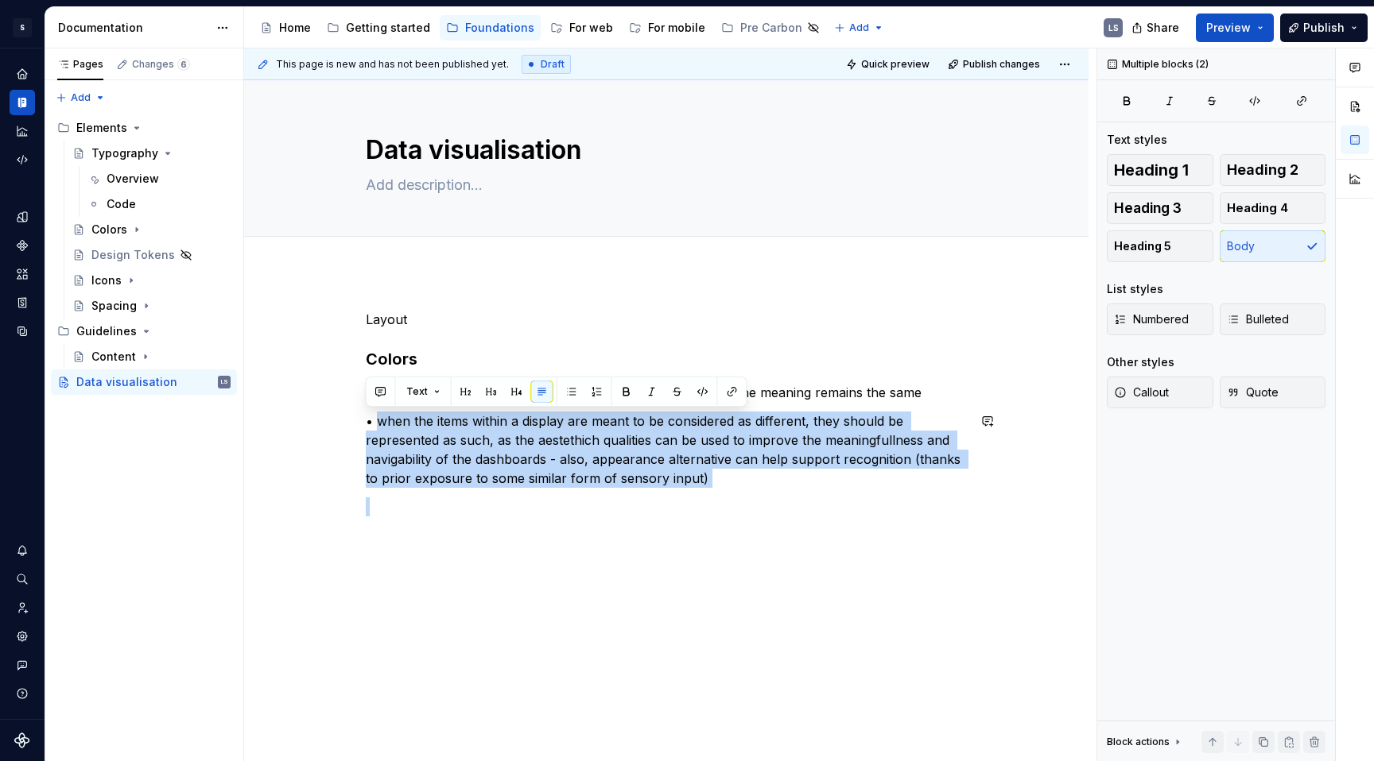
drag, startPoint x: 377, startPoint y: 421, endPoint x: 761, endPoint y: 492, distance: 390.4
click at [761, 492] on div "Layout Colors • consistency in aesthetic design is recommended only when the me…" at bounding box center [666, 413] width 601 height 207
click at [570, 481] on p "• when the items within a display are meant to be considered as different, they…" at bounding box center [666, 450] width 601 height 76
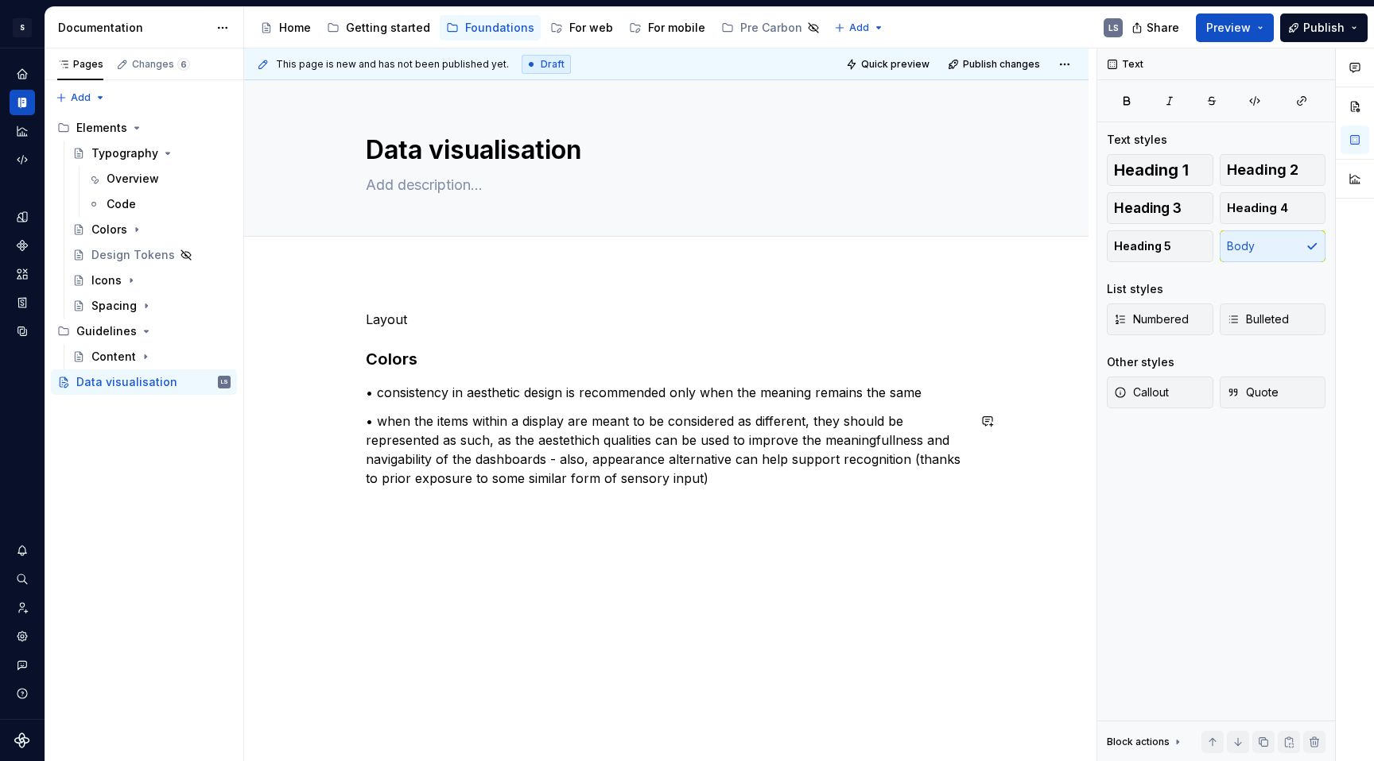
click at [374, 401] on p "• consistency in aesthetic design is recommended only when the meaning remains …" at bounding box center [666, 392] width 601 height 19
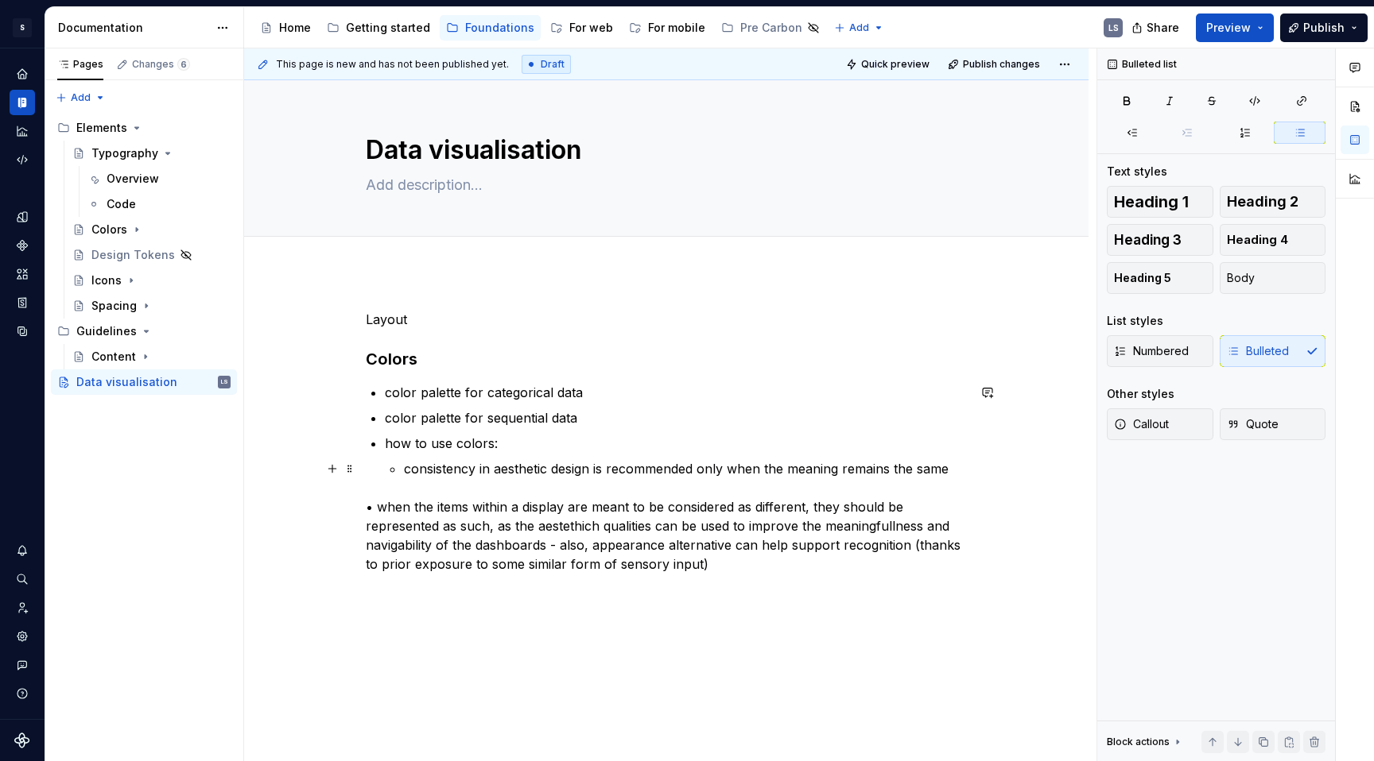
click at [501, 468] on p "consistency in aesthetic design is recommended only when the meaning remains th…" at bounding box center [685, 468] width 563 height 19
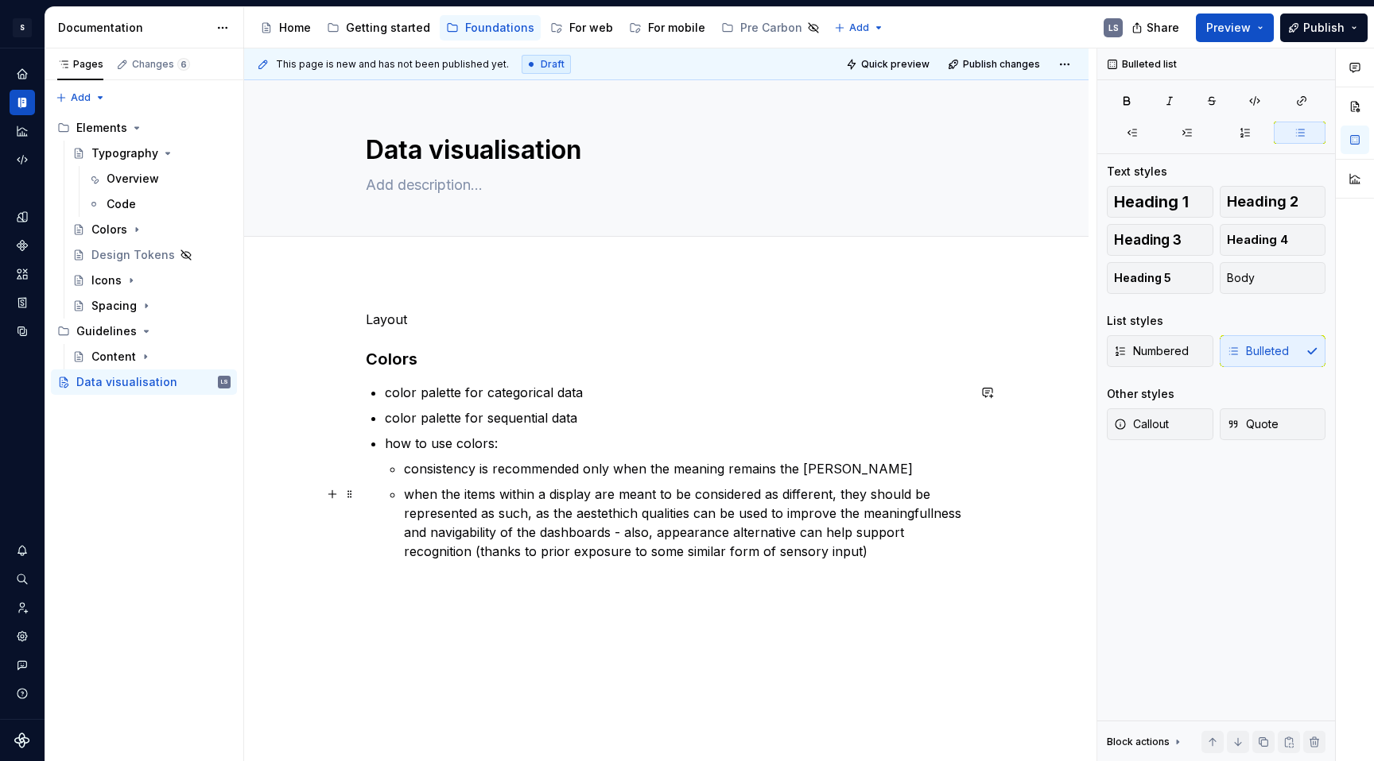
click at [872, 548] on p "when the items within a display are meant to be considered as different, they s…" at bounding box center [685, 523] width 563 height 76
click at [905, 556] on p "when the items within a display are meant to be considered as different, they s…" at bounding box center [685, 523] width 563 height 76
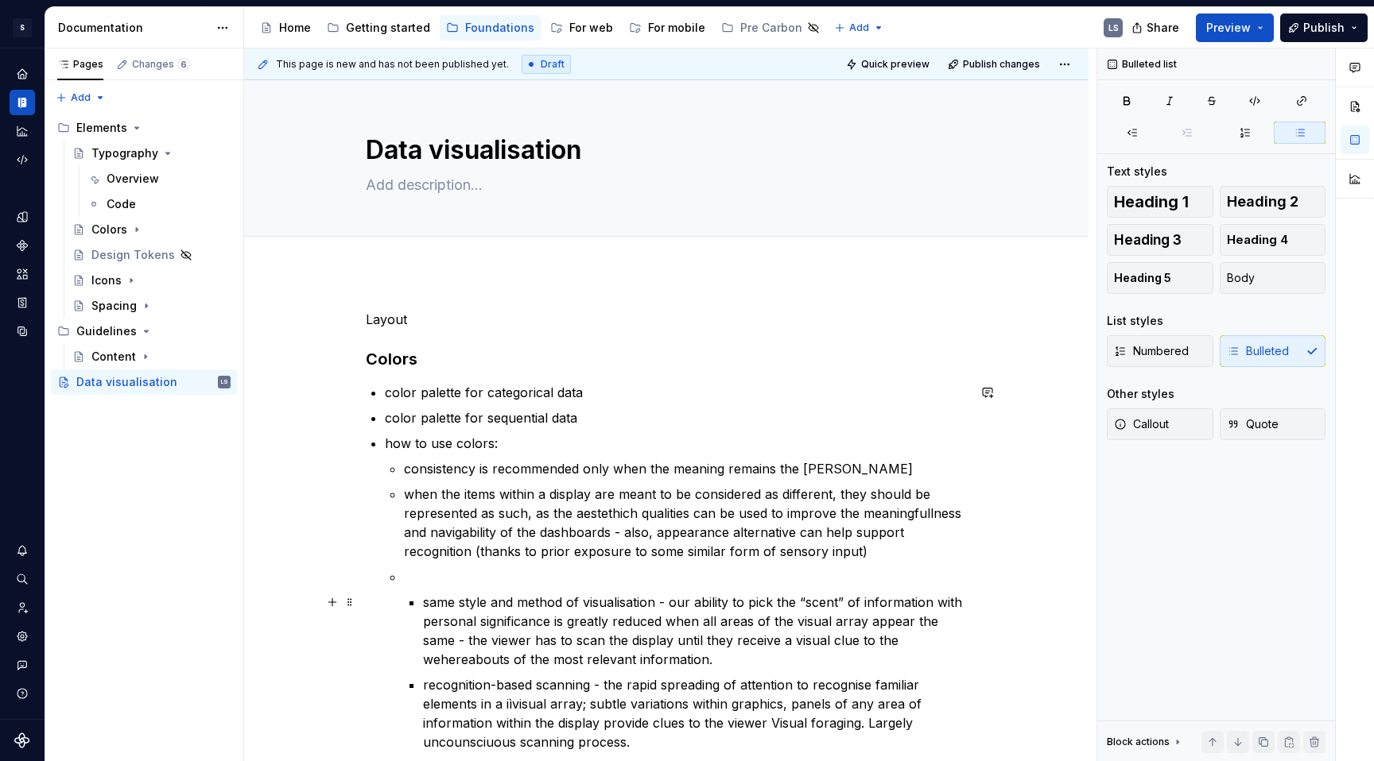
click at [423, 592] on li "same style and method of visualisation - our ability to pick the “scent” of inf…" at bounding box center [695, 631] width 544 height 76
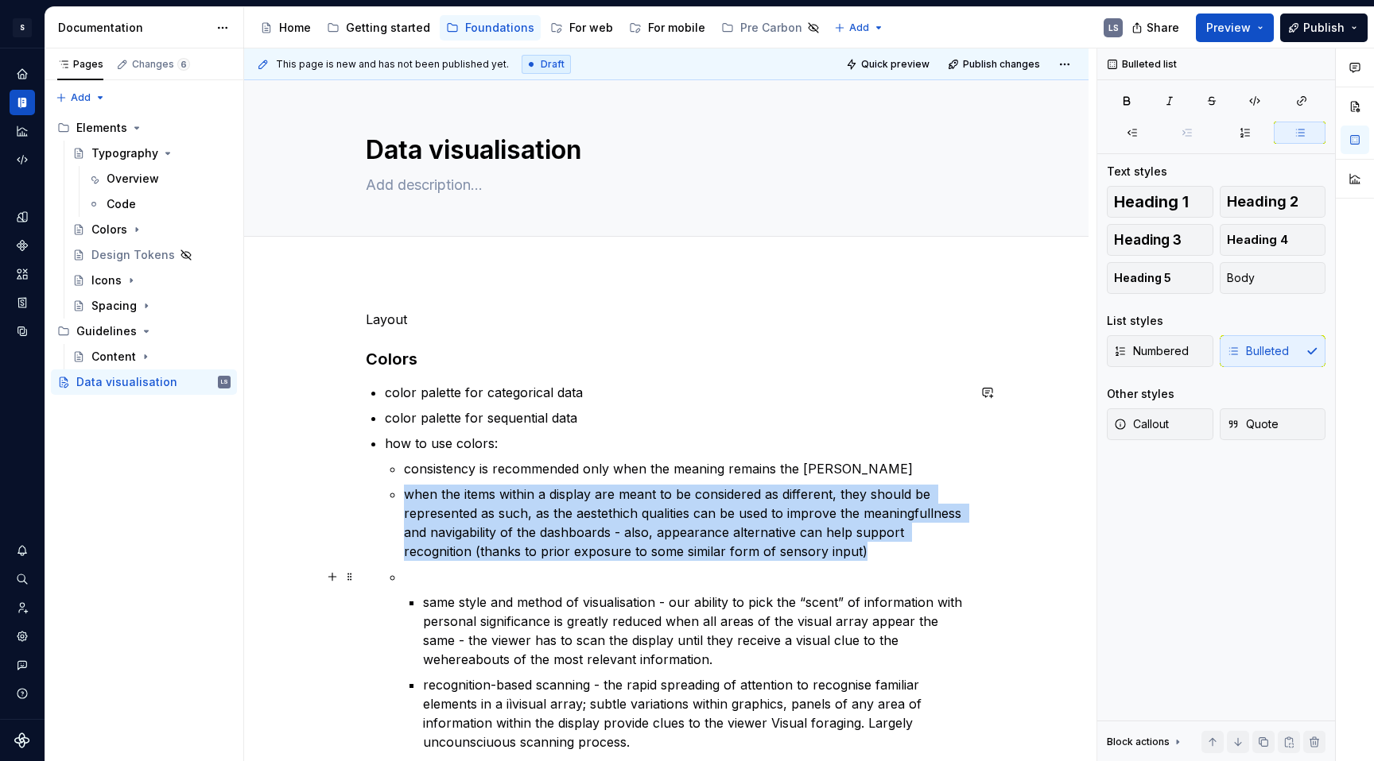
scroll to position [123, 0]
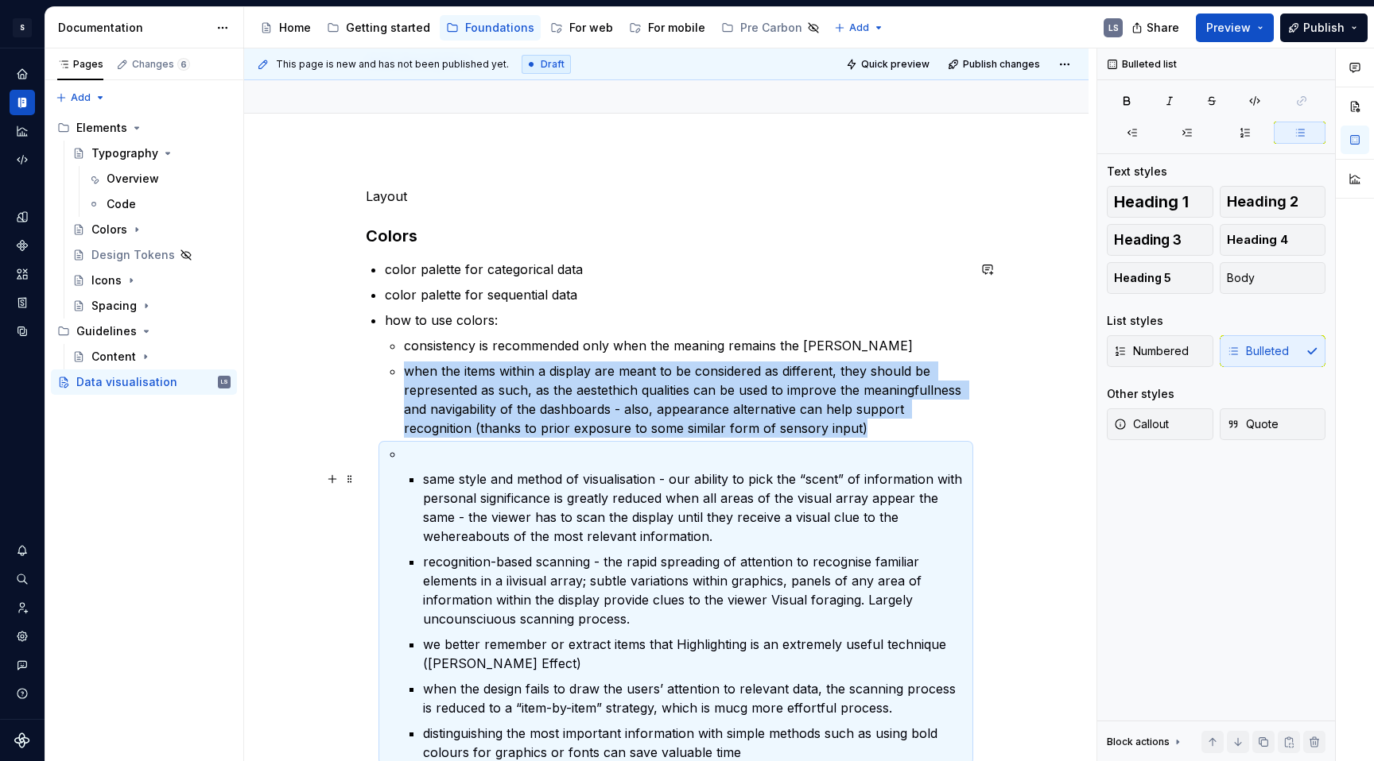
click at [434, 491] on p "same style and method of visualisation - our ability to pick the “scent” of inf…" at bounding box center [695, 508] width 544 height 76
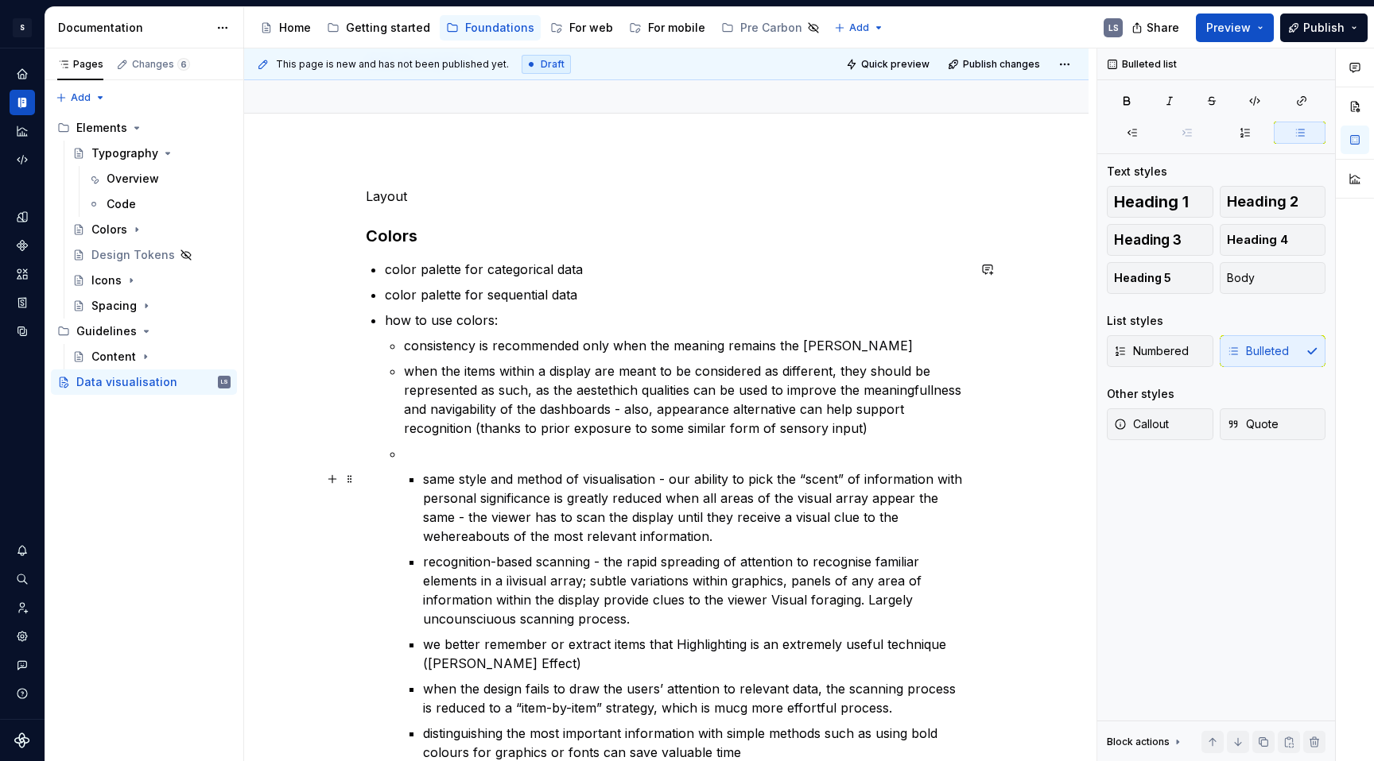
click at [420, 471] on li "same style and method of visualisation - our ability to pick the “scent” of inf…" at bounding box center [685, 603] width 563 height 318
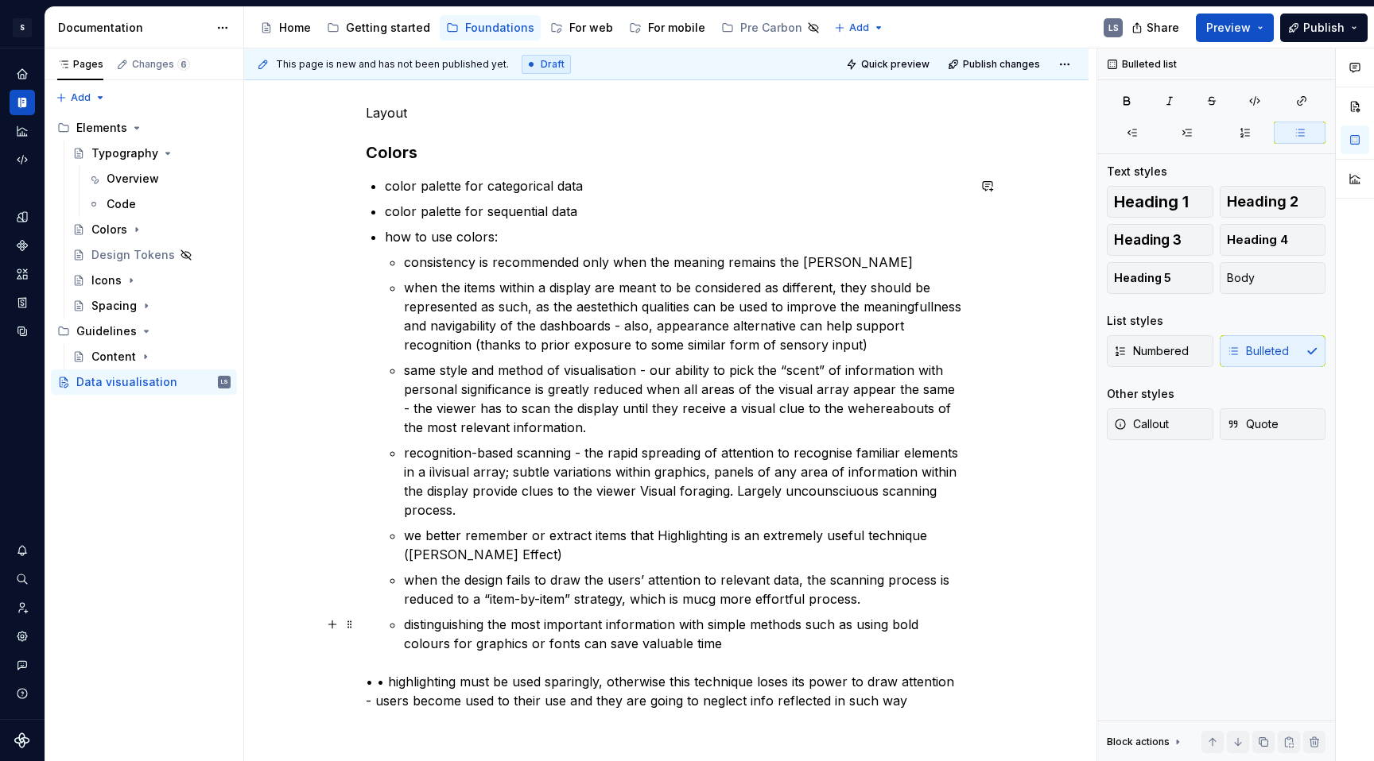
scroll to position [215, 0]
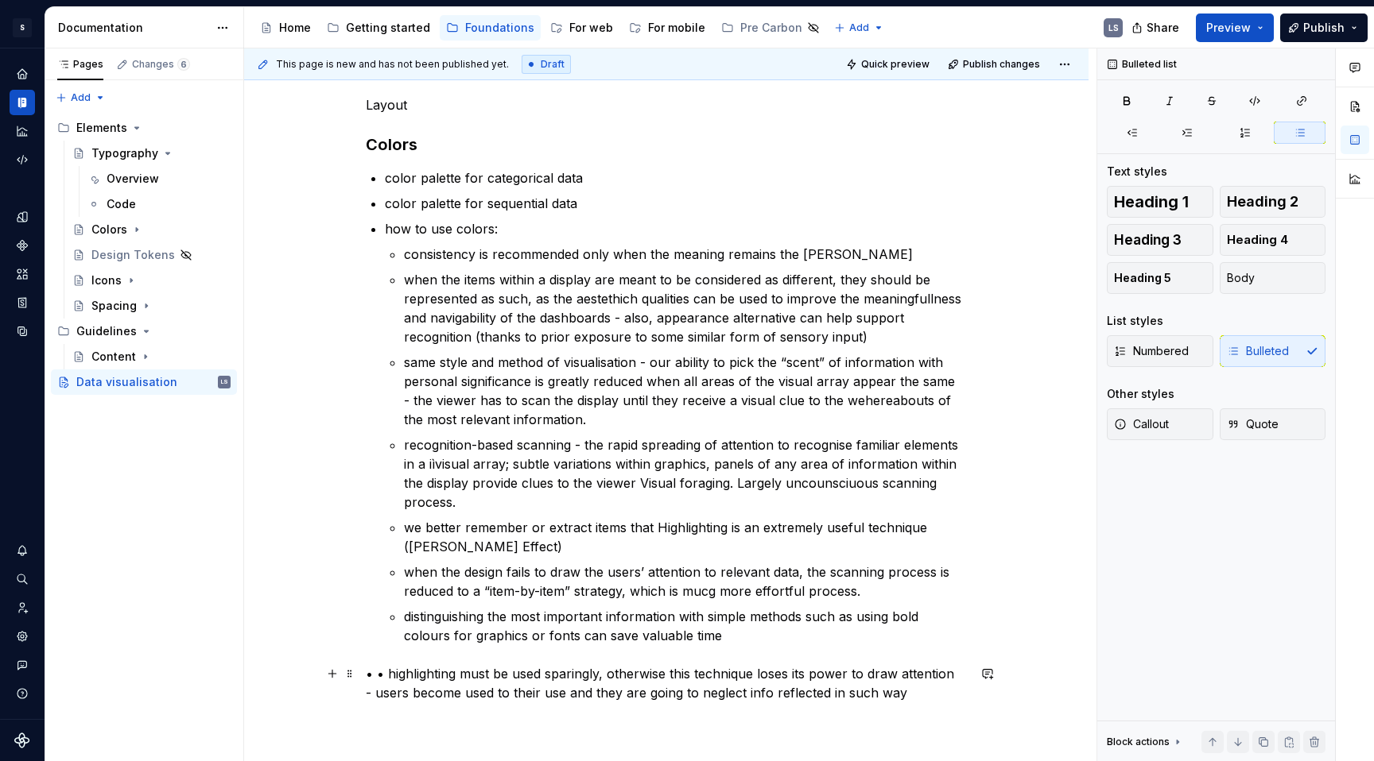
click at [388, 592] on p "• • highlighting must be used sparingly, otherwise this technique loses its pow…" at bounding box center [666, 684] width 601 height 38
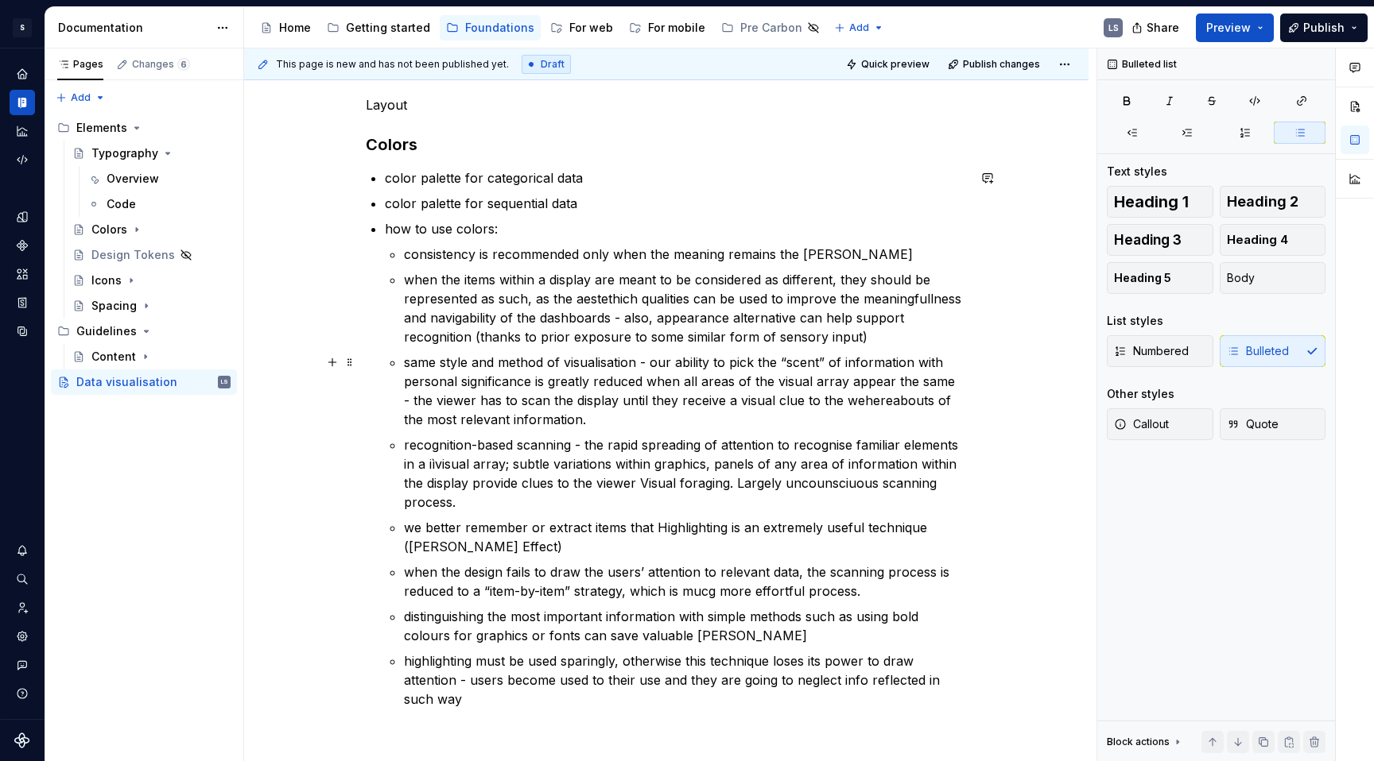
click at [515, 391] on p "same style and method of visualisation - our ability to pick the “scent” of inf…" at bounding box center [685, 391] width 563 height 76
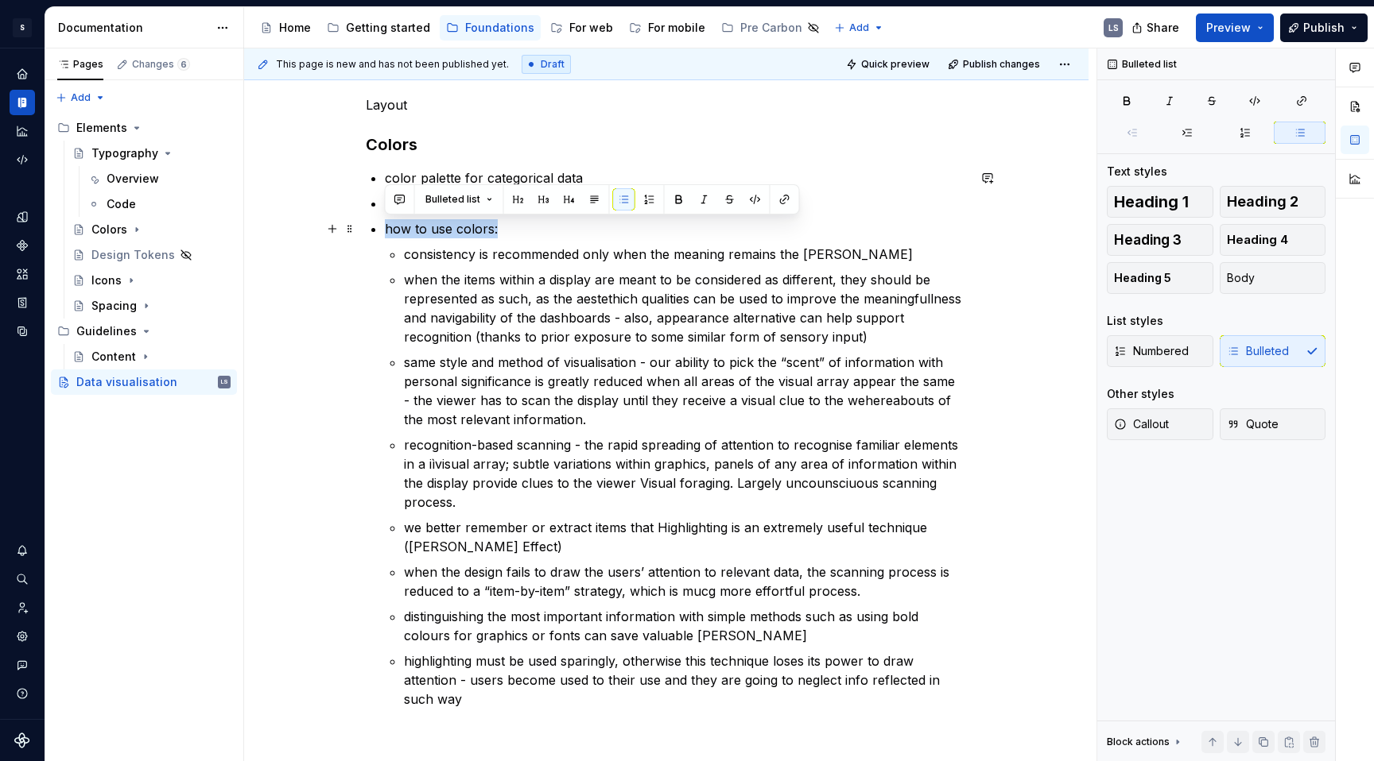
drag, startPoint x: 517, startPoint y: 232, endPoint x: 362, endPoint y: 234, distance: 155.0
click at [362, 234] on div "Layout Colors color palette for categorical data color palette for sequential d…" at bounding box center [666, 525] width 844 height 937
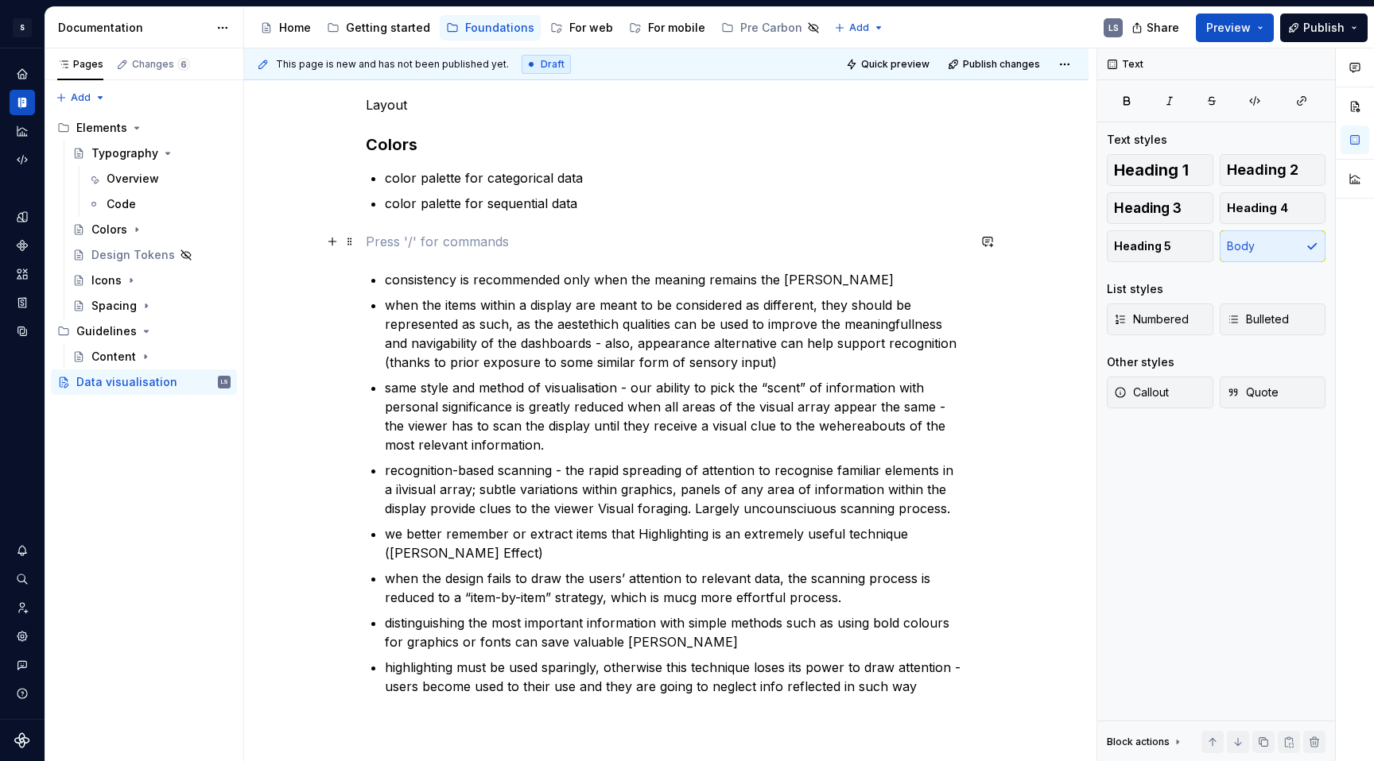
click at [445, 233] on p at bounding box center [666, 241] width 601 height 19
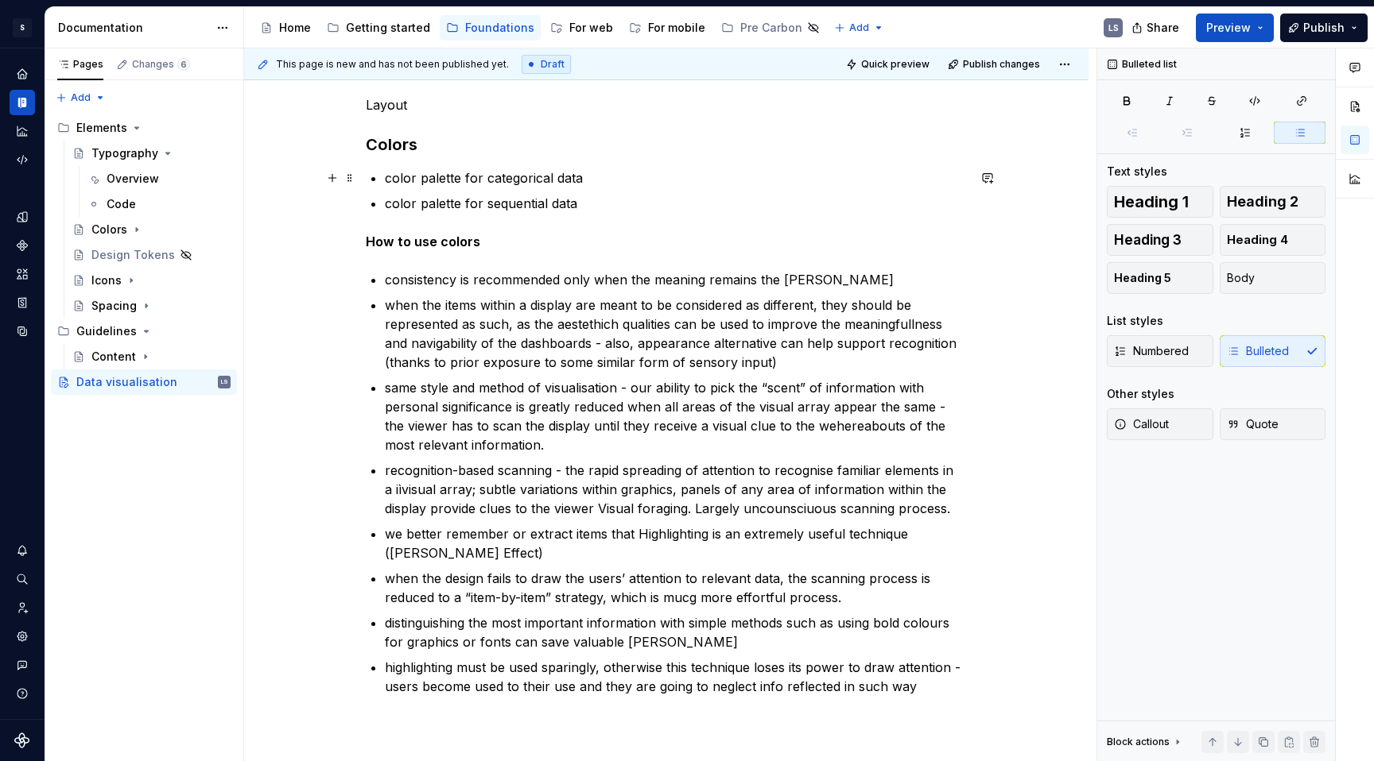
click at [606, 176] on p "color palette for categorical data" at bounding box center [676, 178] width 582 height 19
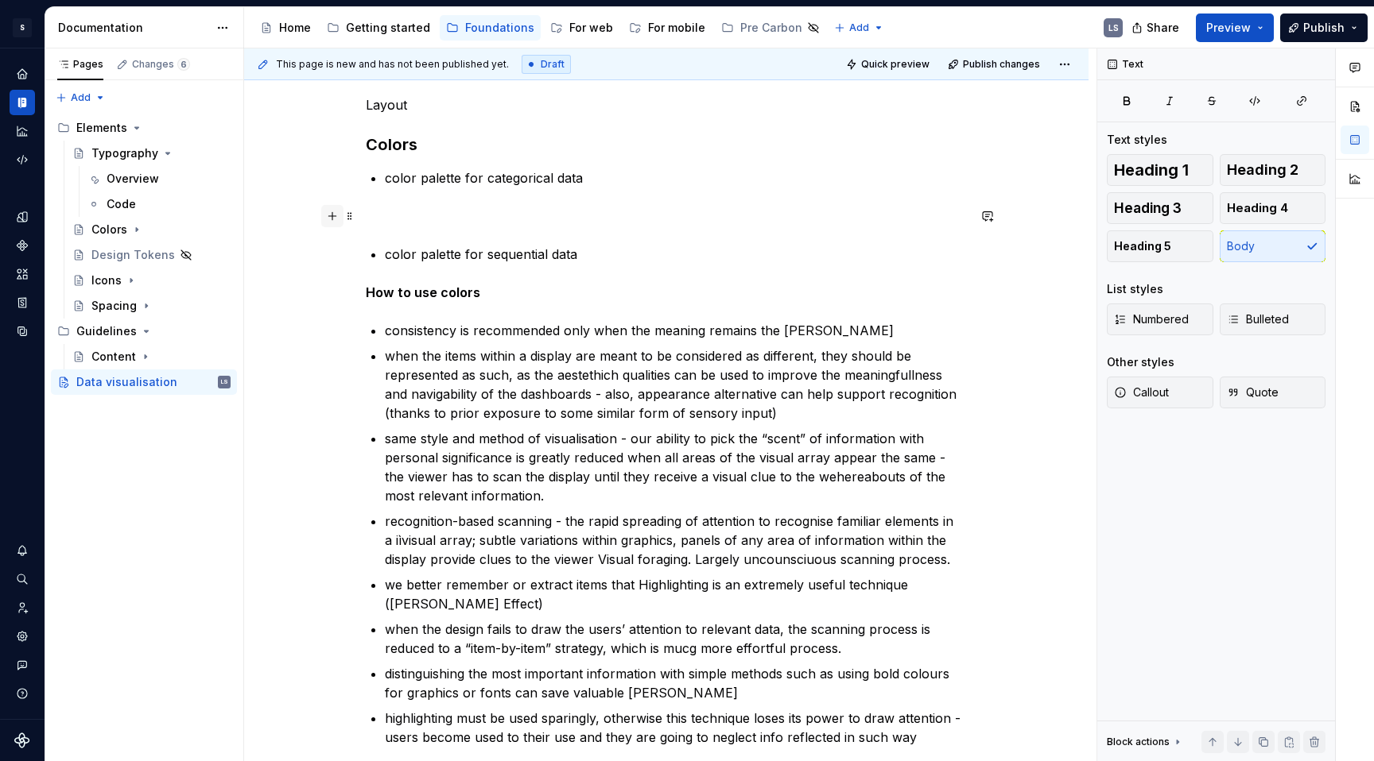
click at [331, 222] on button "button" at bounding box center [332, 216] width 22 height 22
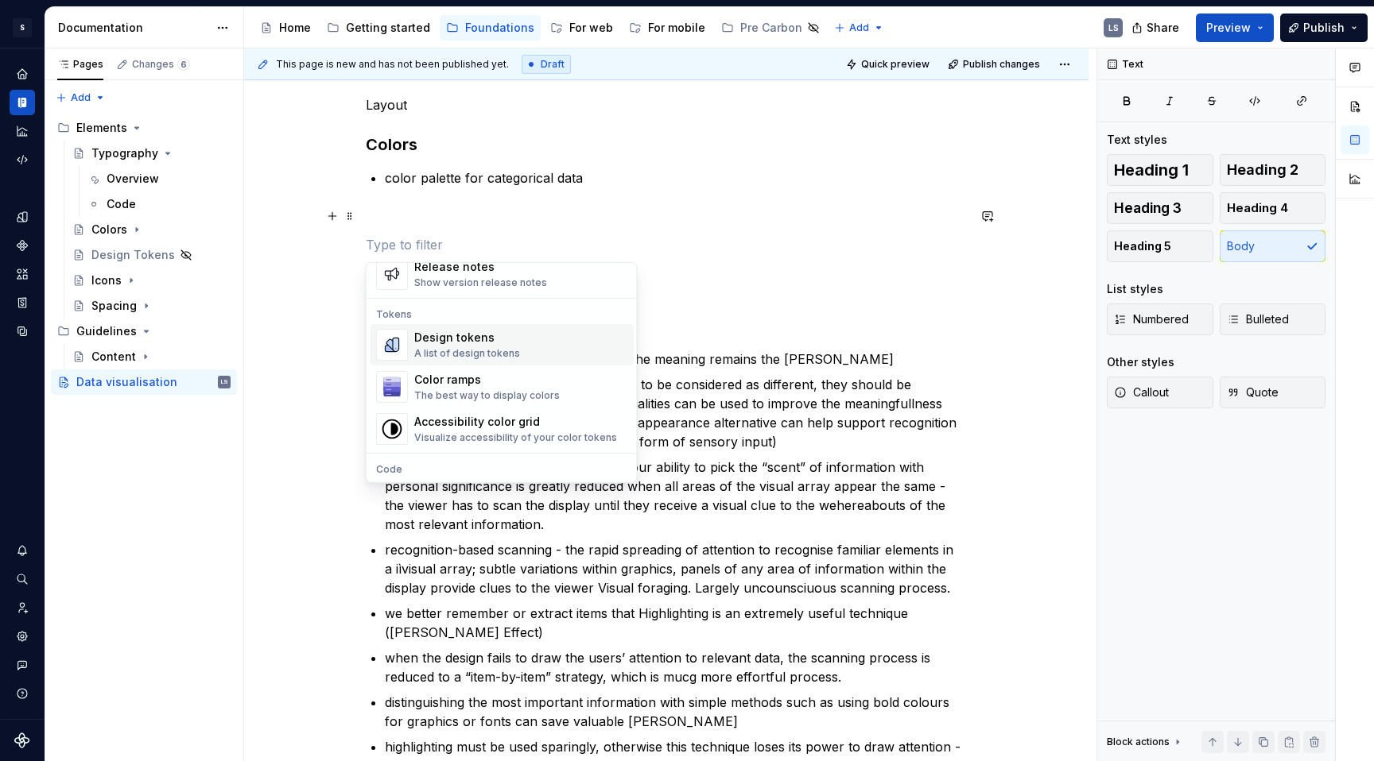
scroll to position [1124, 0]
click at [484, 347] on div "A list of design tokens" at bounding box center [467, 348] width 106 height 13
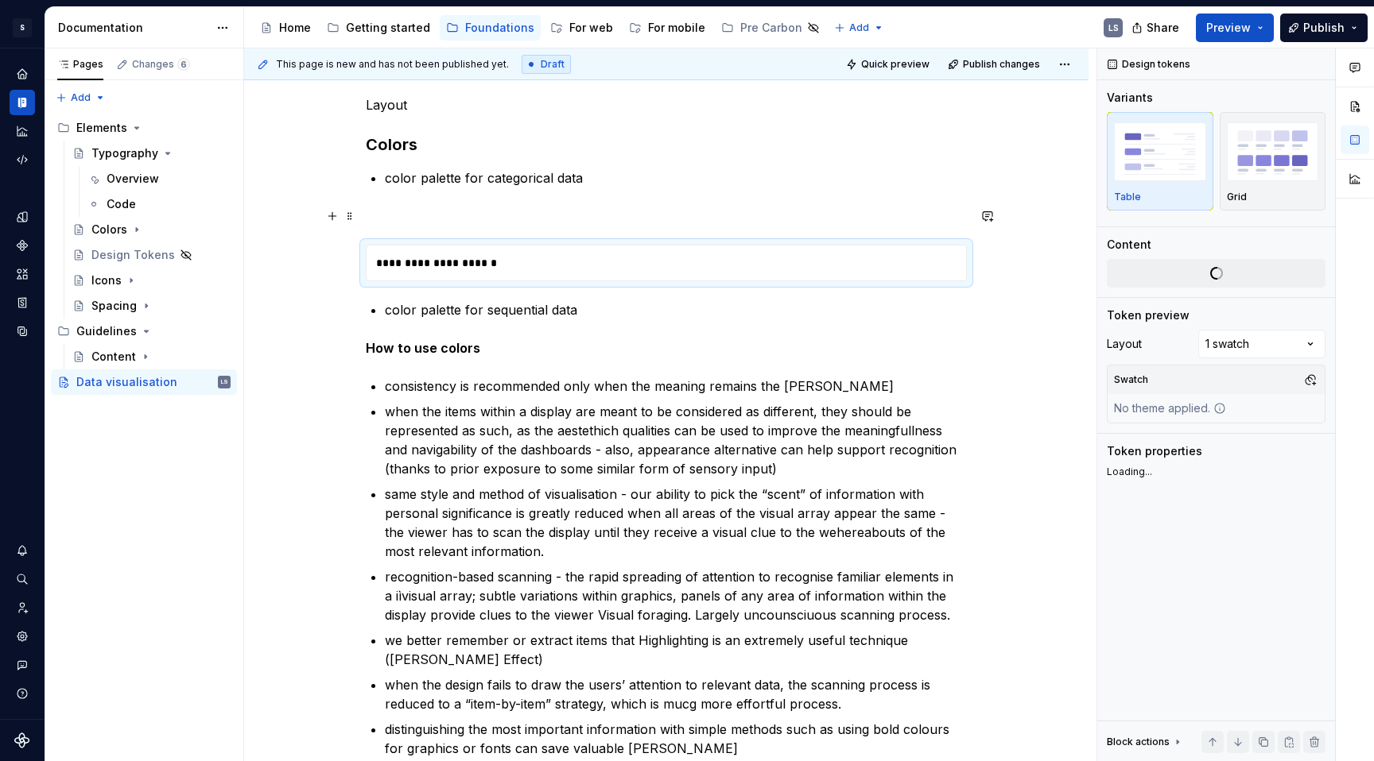
type textarea "*"
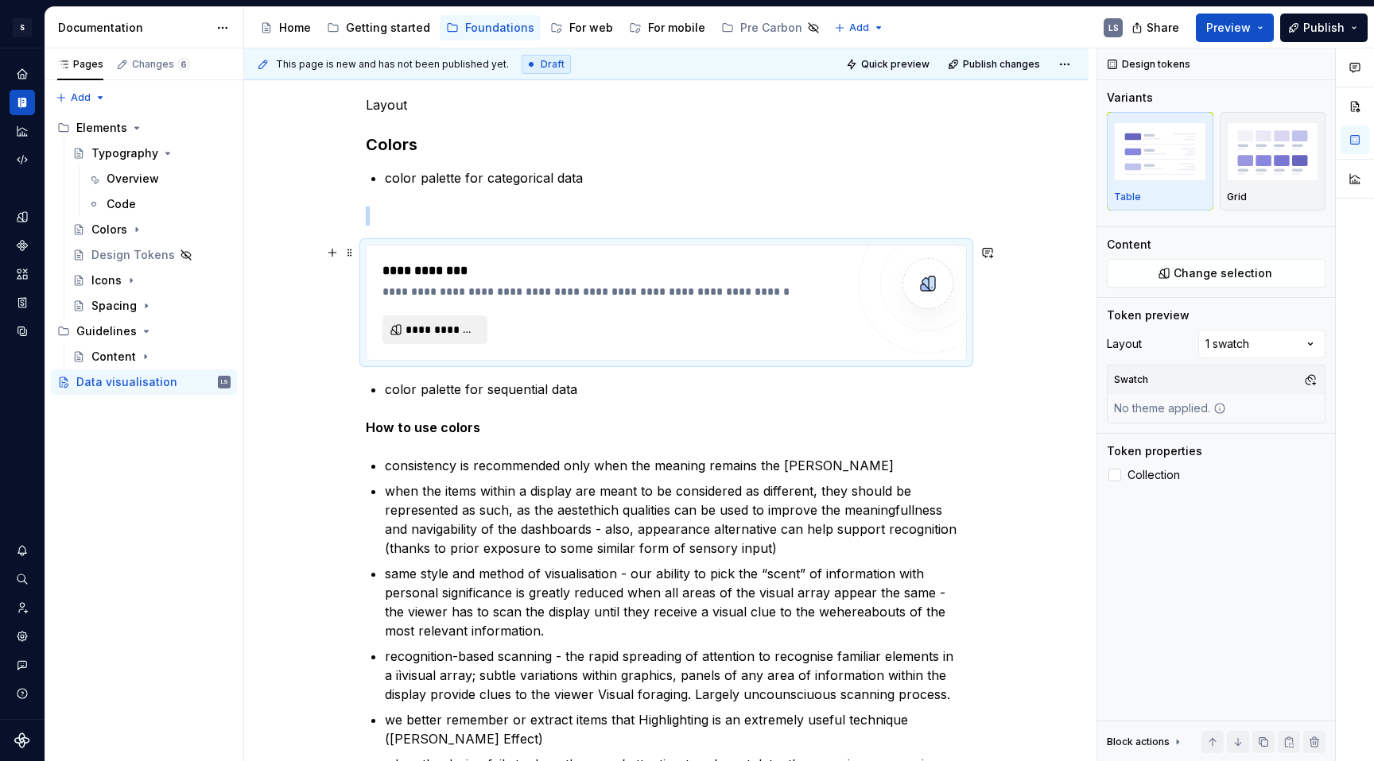
click at [463, 330] on span "**********" at bounding box center [441, 330] width 72 height 16
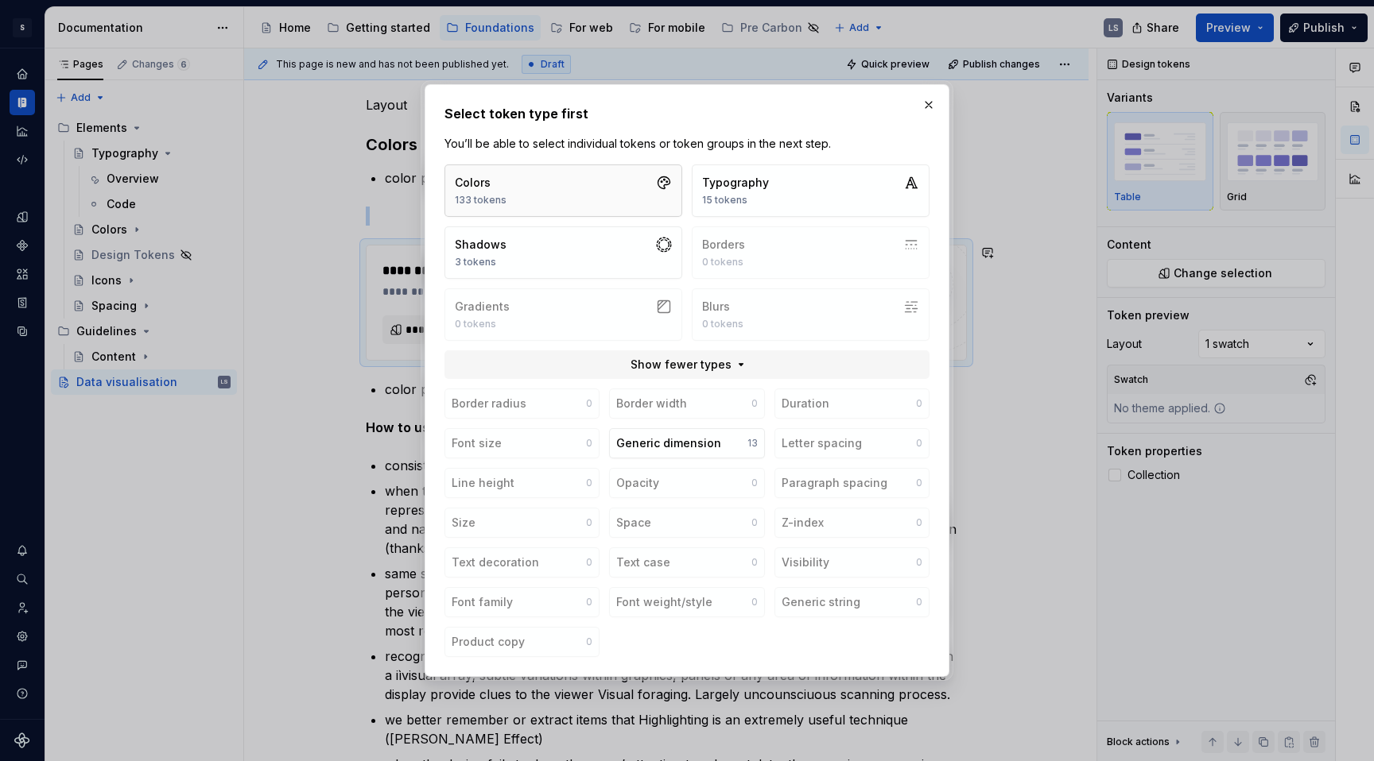
click at [554, 197] on button "Colors 133 tokens" at bounding box center [563, 191] width 238 height 52
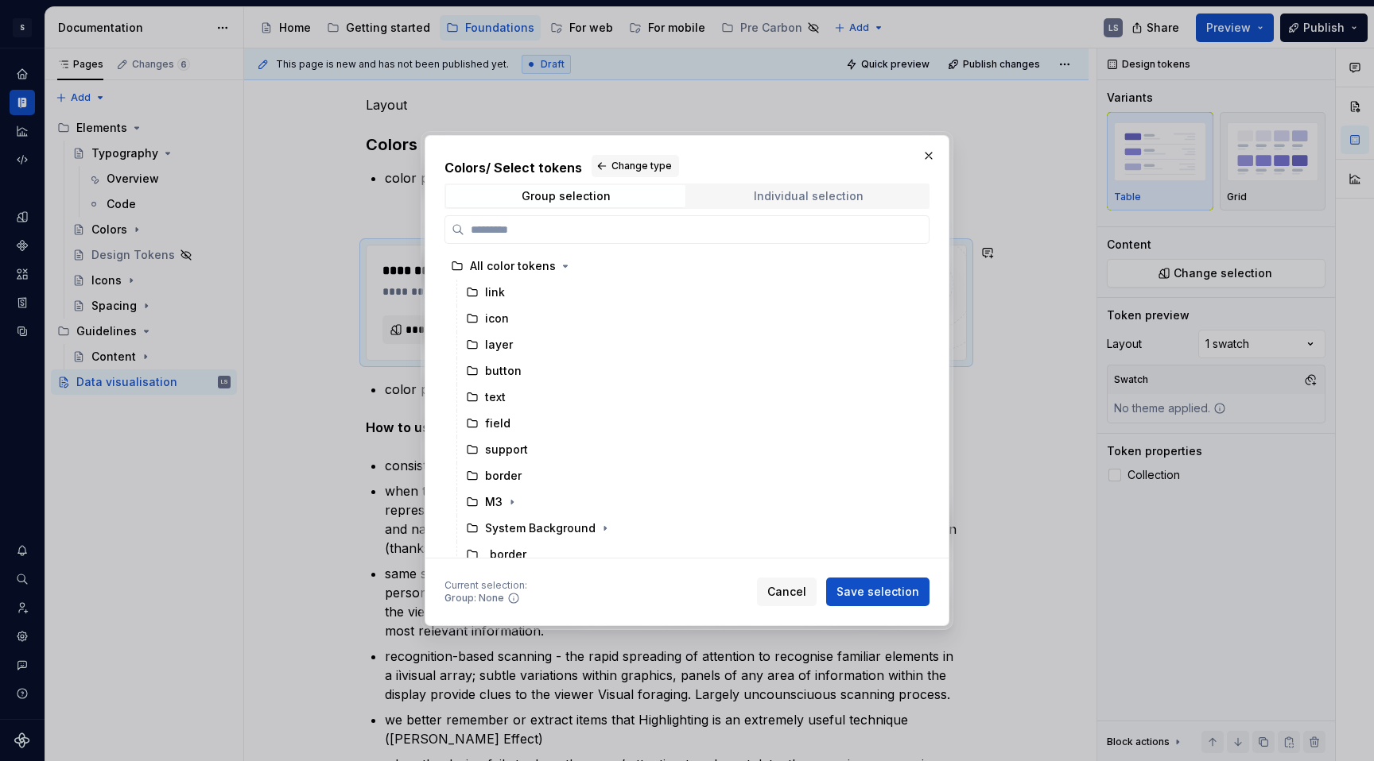
click at [772, 196] on div "Individual selection" at bounding box center [809, 196] width 110 height 13
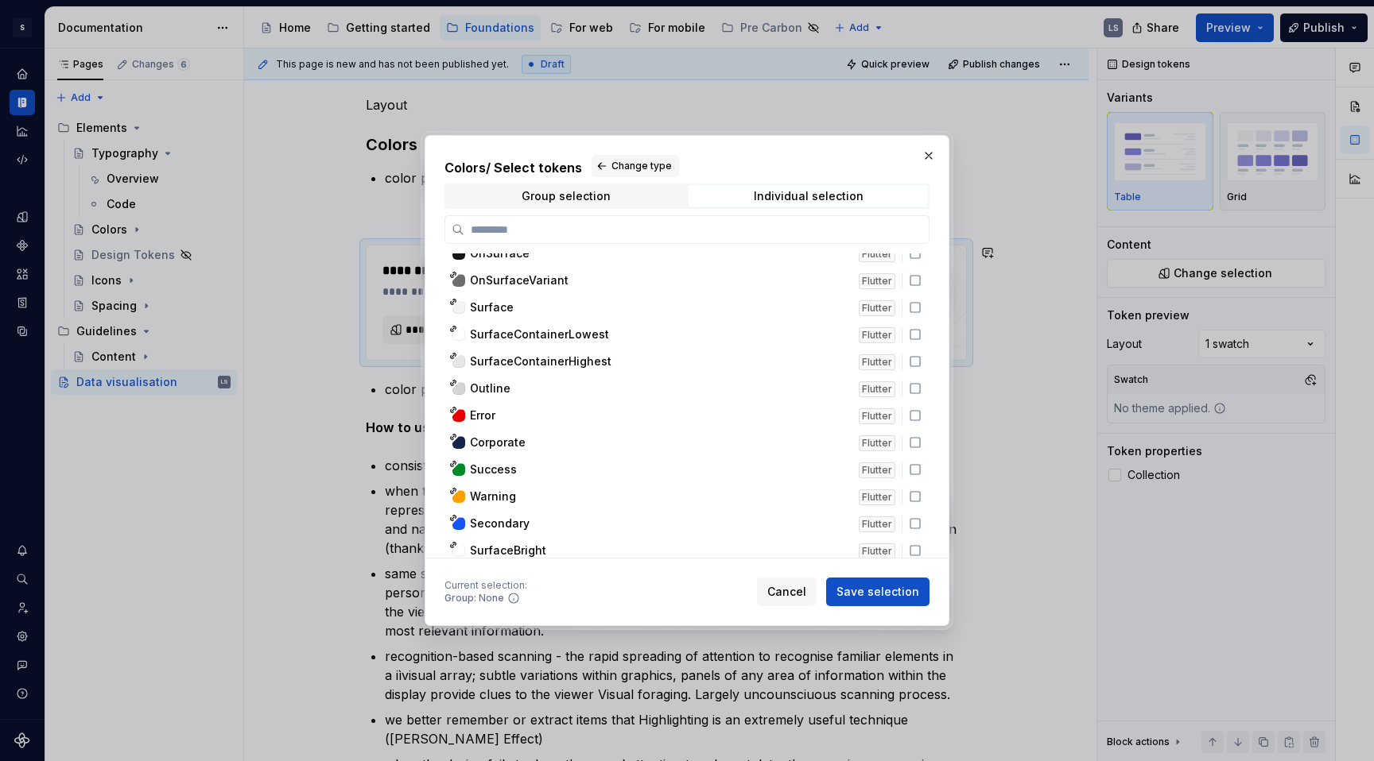
scroll to position [3159, 0]
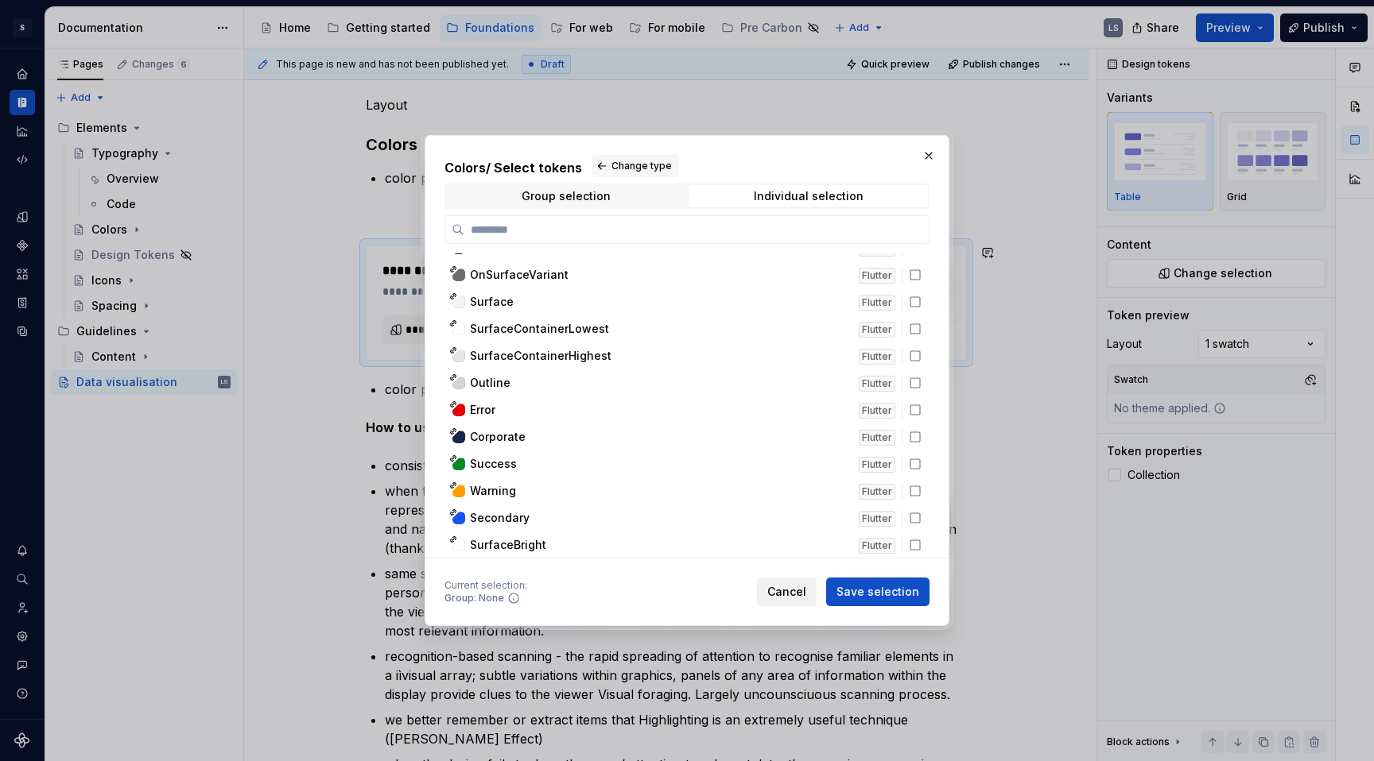
click at [803, 592] on span "Cancel" at bounding box center [786, 592] width 39 height 16
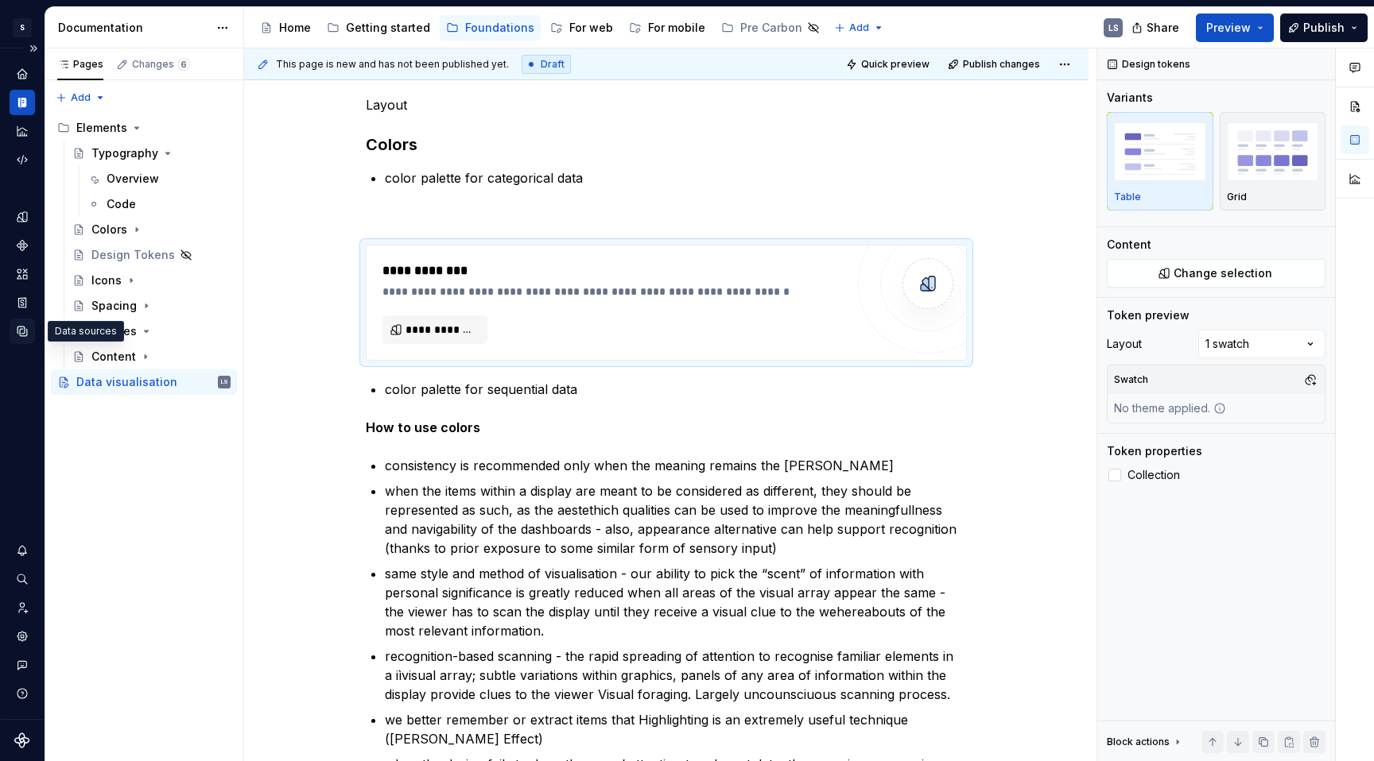
click at [25, 336] on icon "Data sources" at bounding box center [22, 332] width 10 height 10
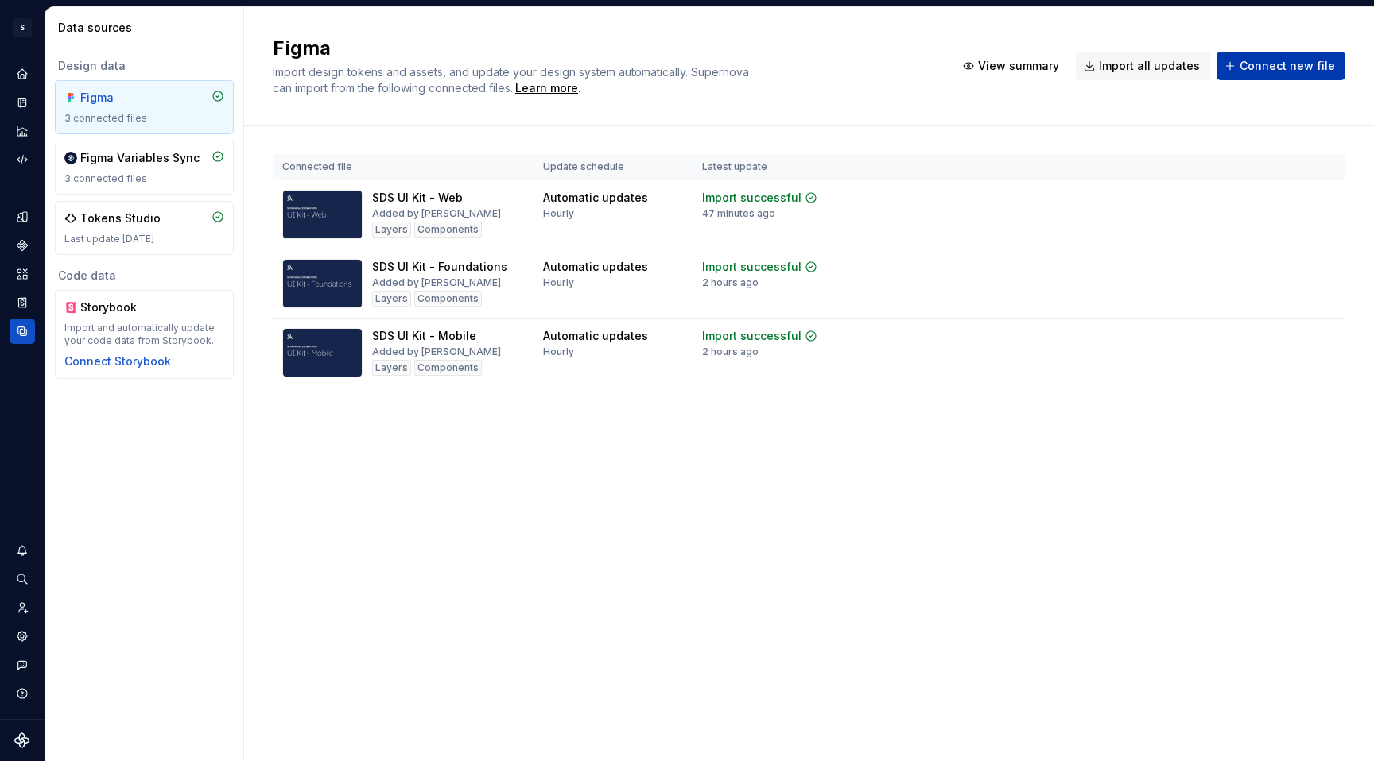
click at [1188, 58] on span "Connect new file" at bounding box center [1286, 66] width 95 height 16
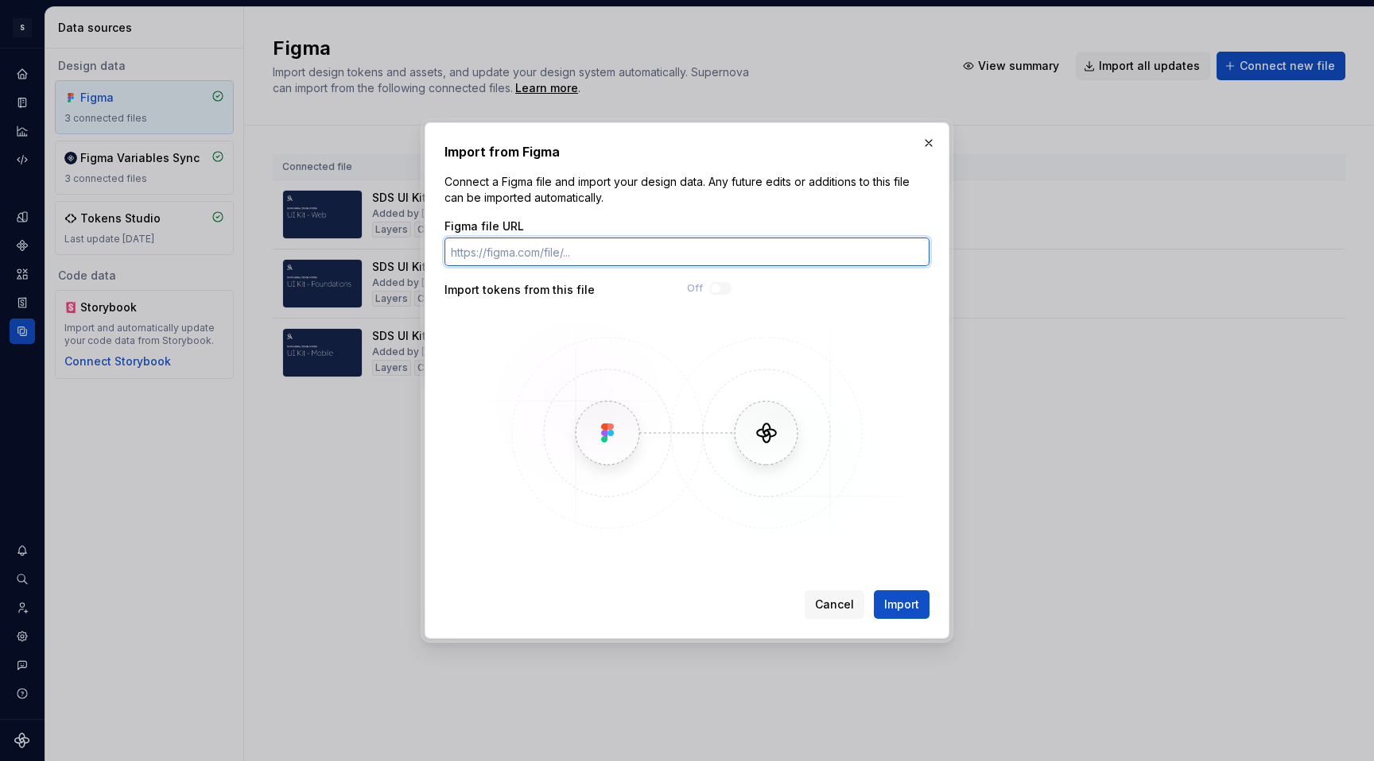
paste input "[URL][DOMAIN_NAME]"
type input "[URL][DOMAIN_NAME]"
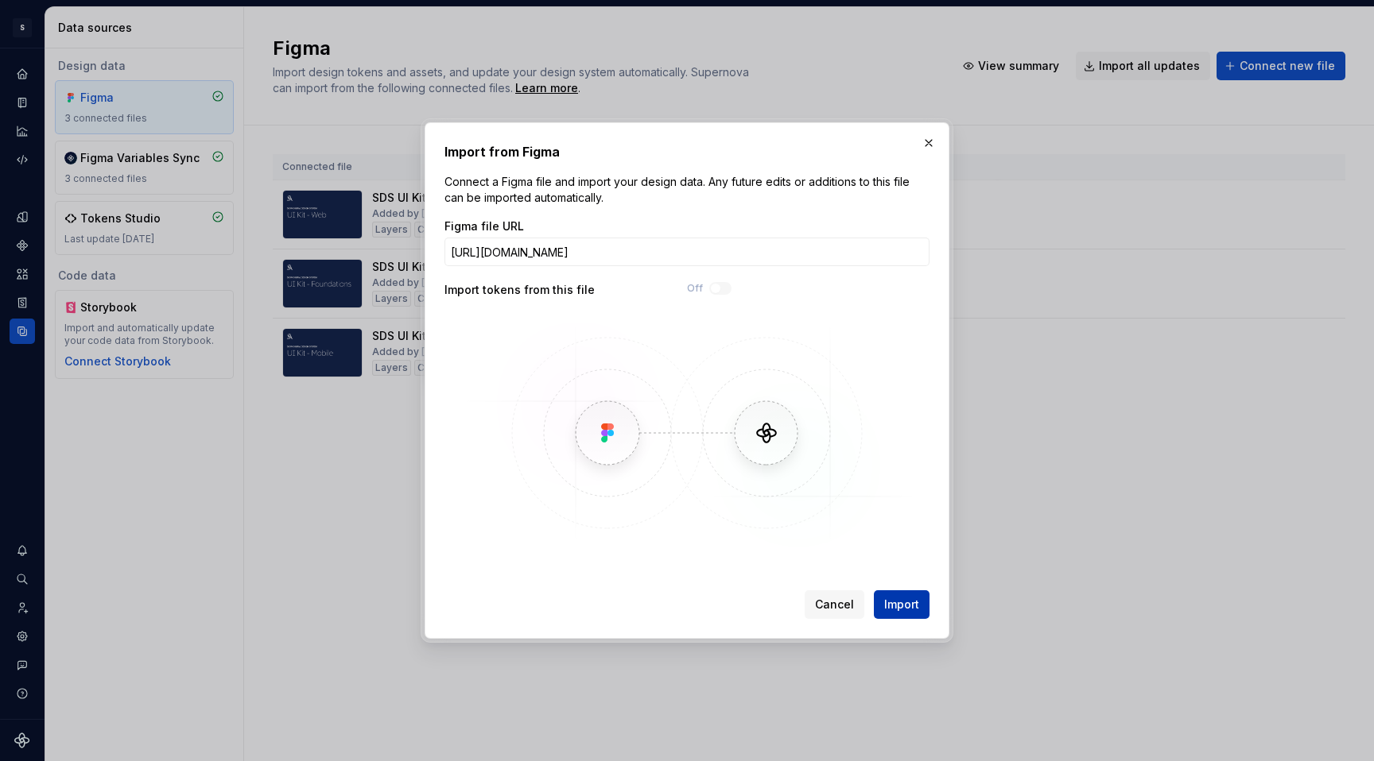
scroll to position [0, 0]
click at [902, 592] on span "Import" at bounding box center [901, 605] width 35 height 16
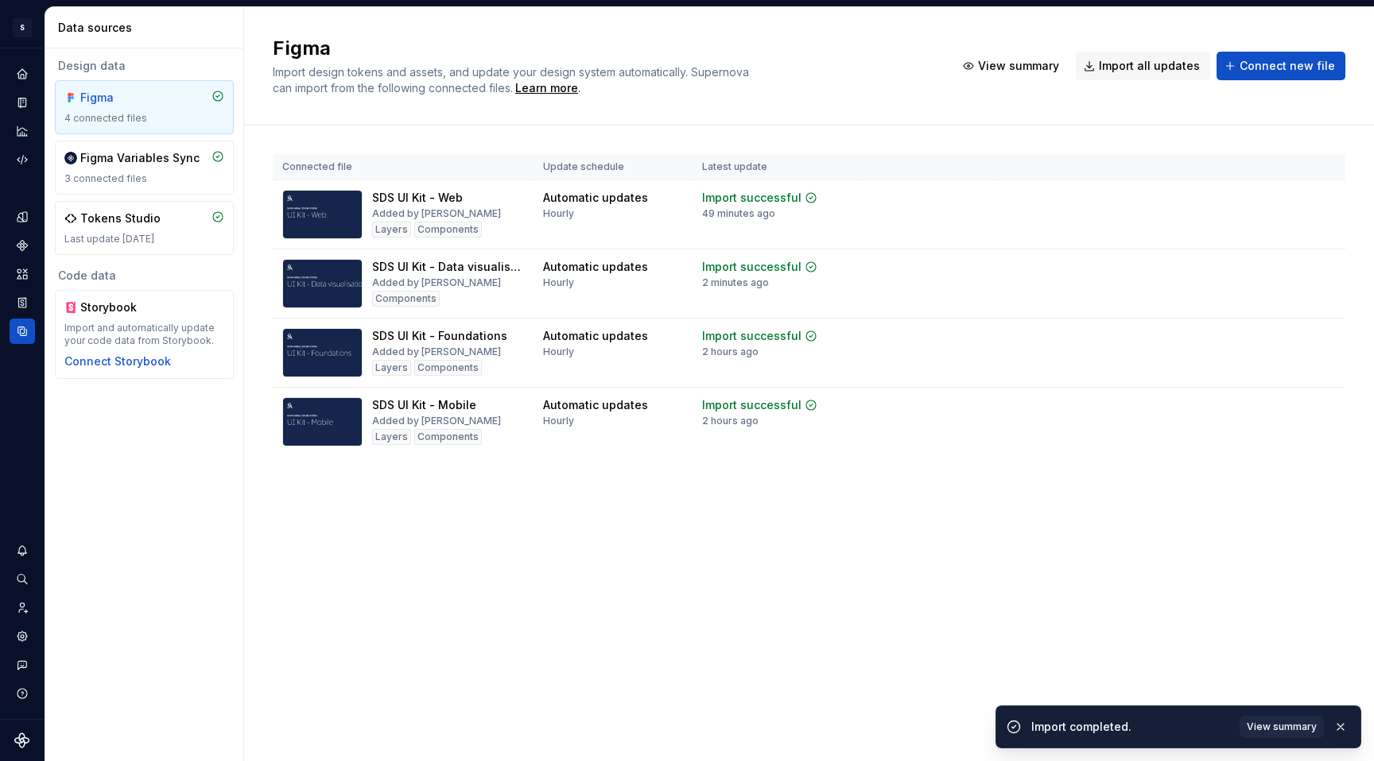
click at [571, 552] on div "Figma Import design tokens and assets, and update your design system automatica…" at bounding box center [808, 384] width 1129 height 754
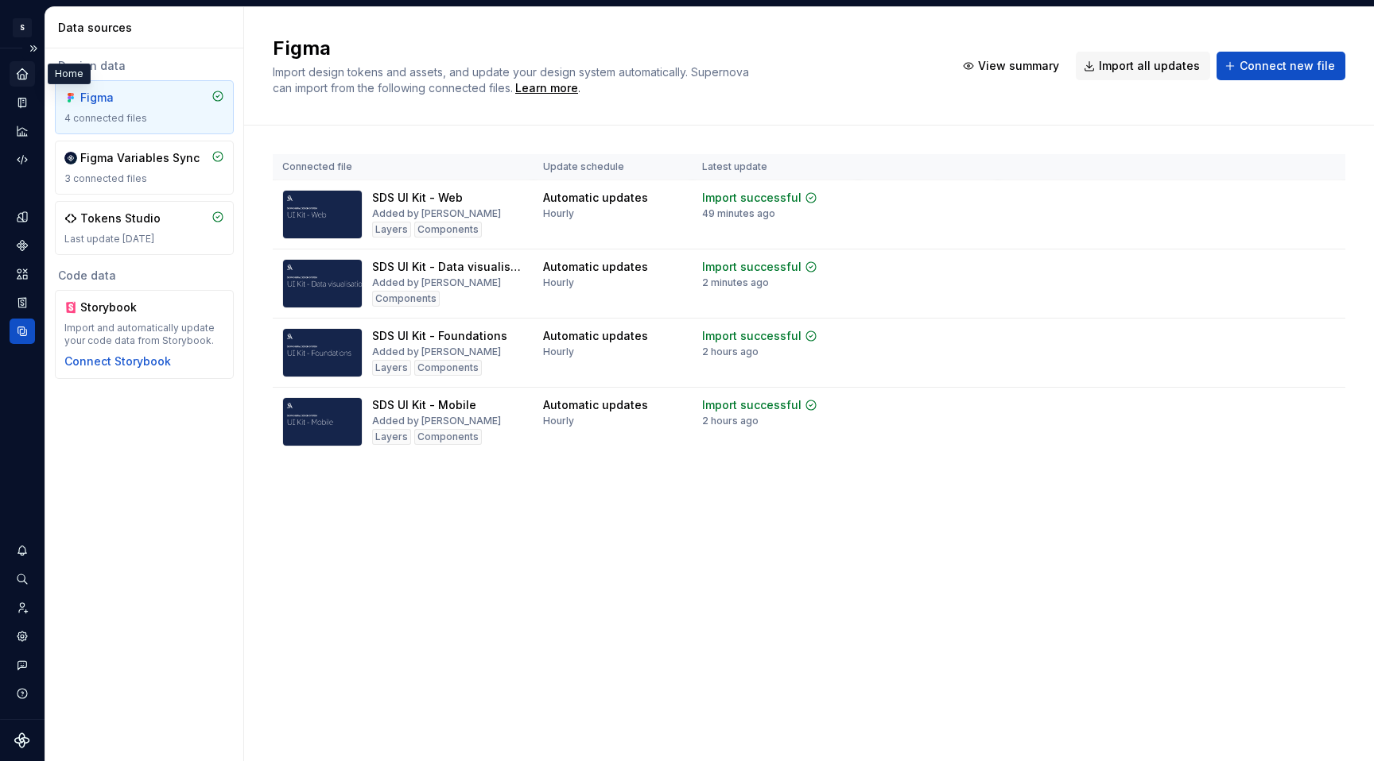
click at [24, 76] on icon "Home" at bounding box center [22, 73] width 10 height 10
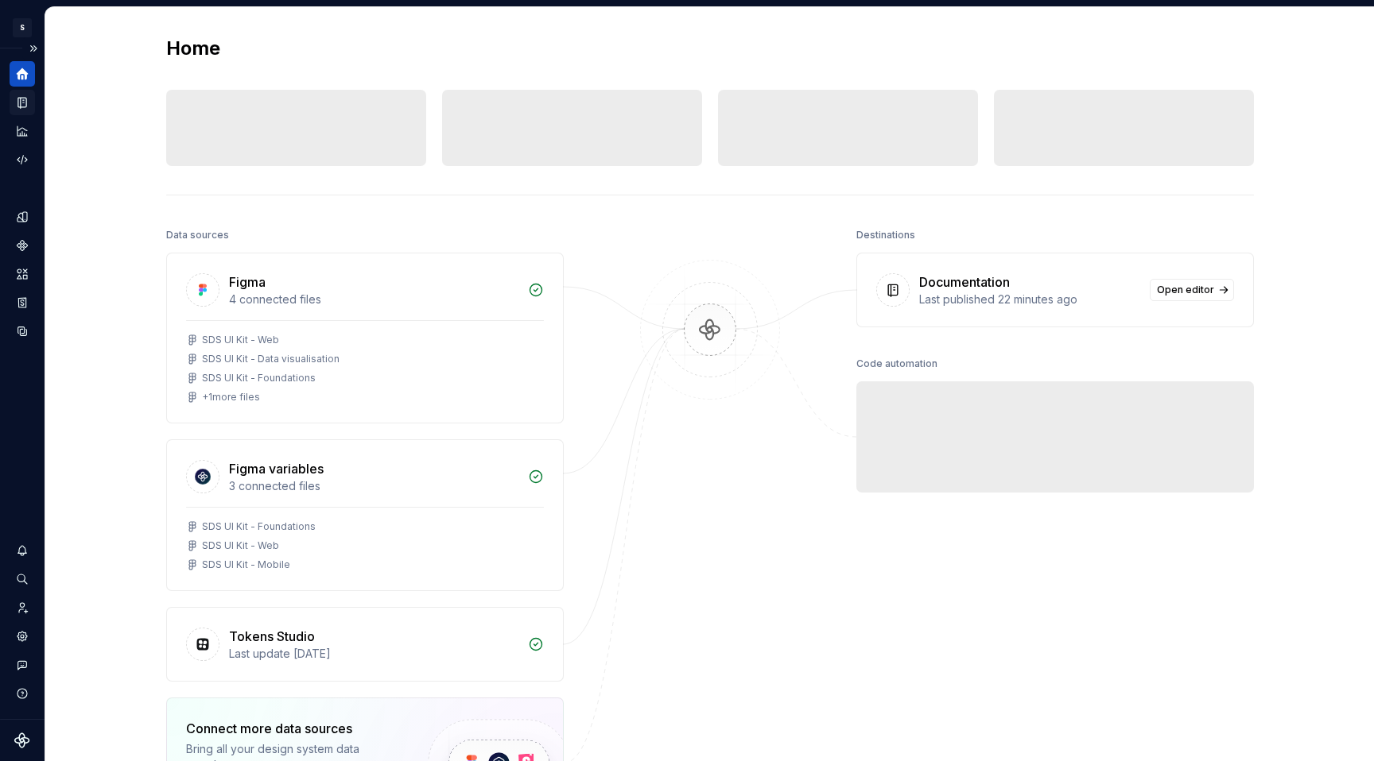
click at [20, 106] on icon "Documentation" at bounding box center [22, 103] width 8 height 10
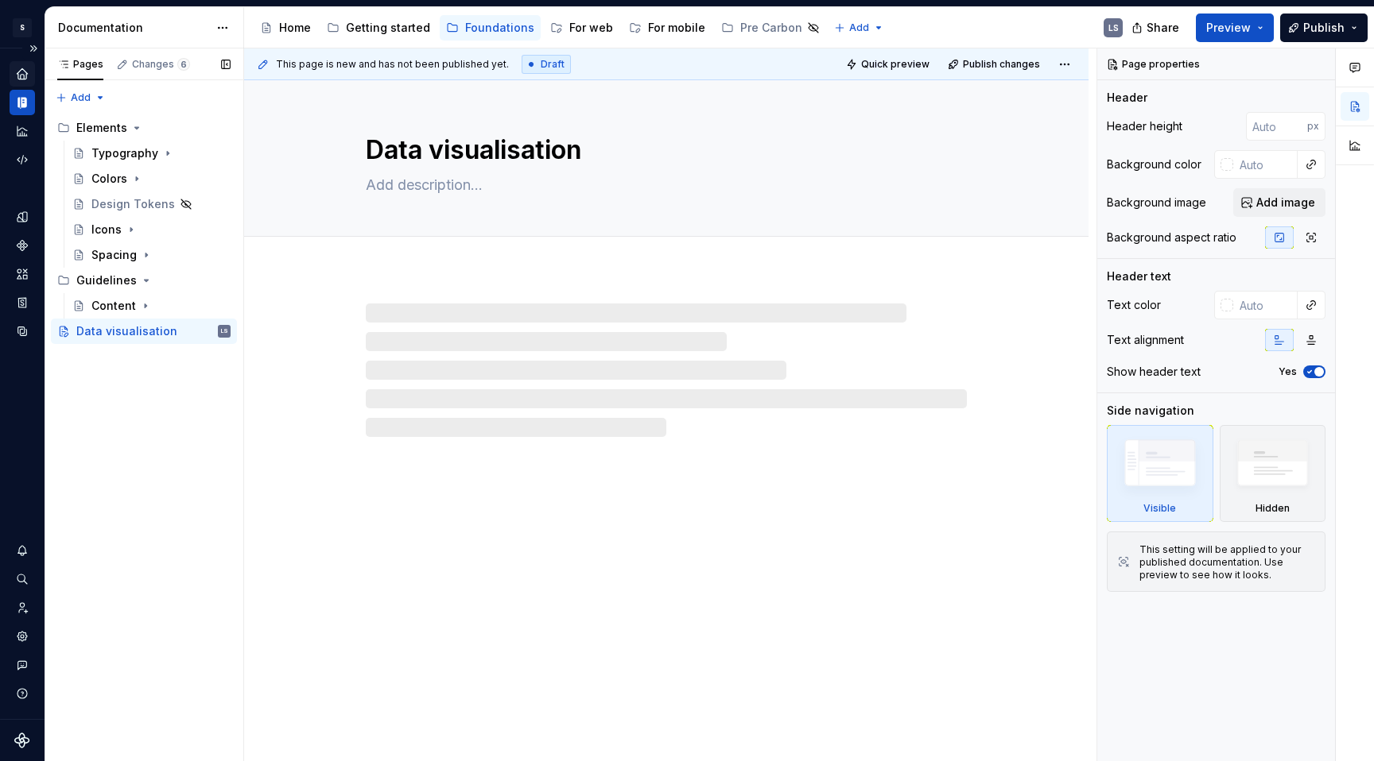
type textarea "*"
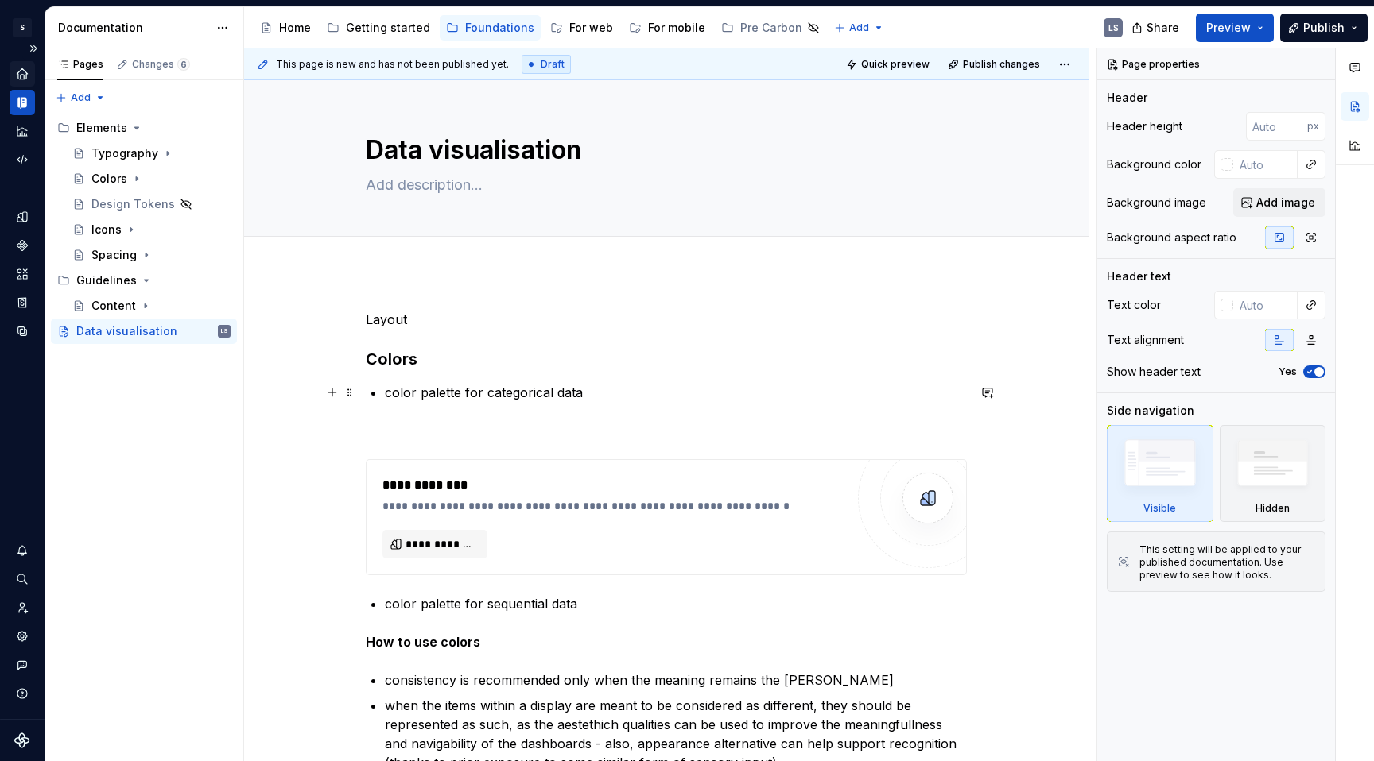
click at [610, 397] on p "color palette for categorical data" at bounding box center [676, 392] width 582 height 19
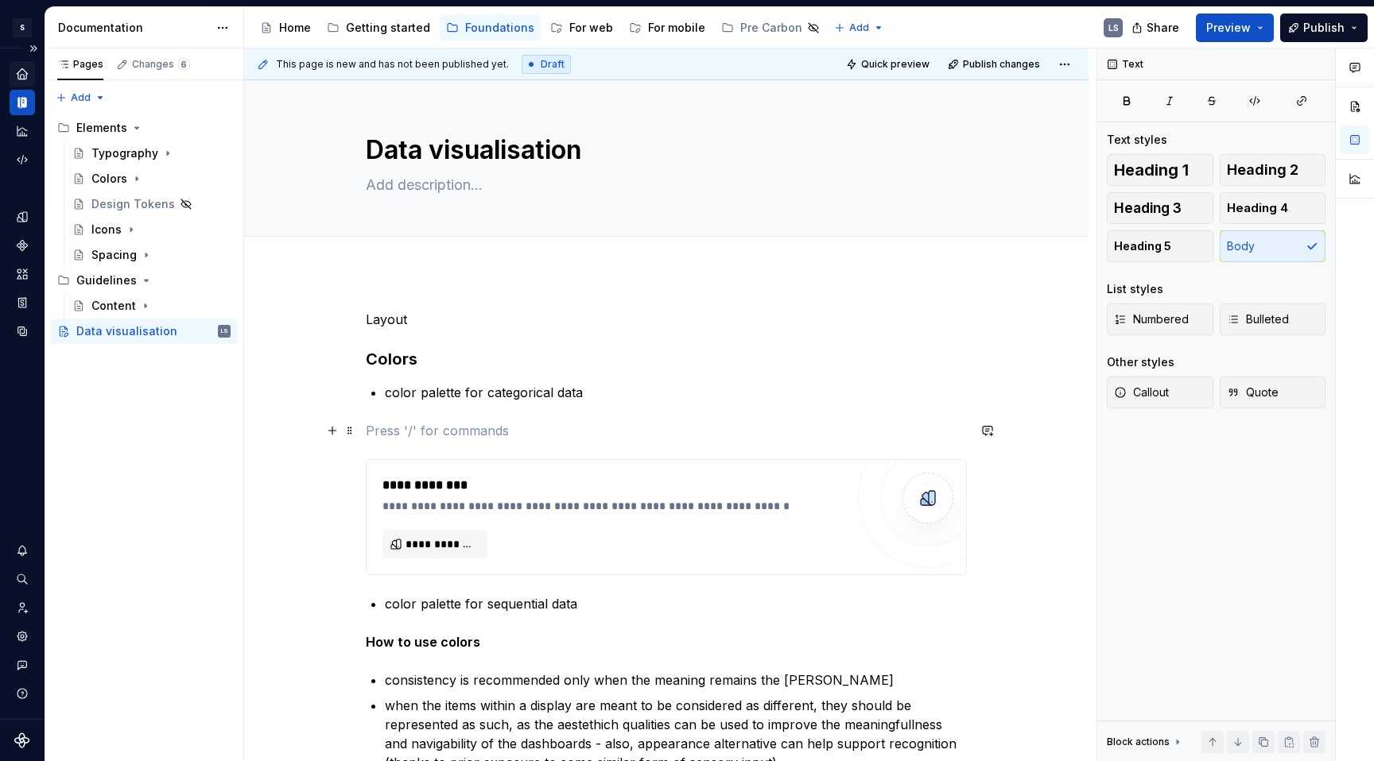
click at [451, 428] on p at bounding box center [666, 430] width 601 height 19
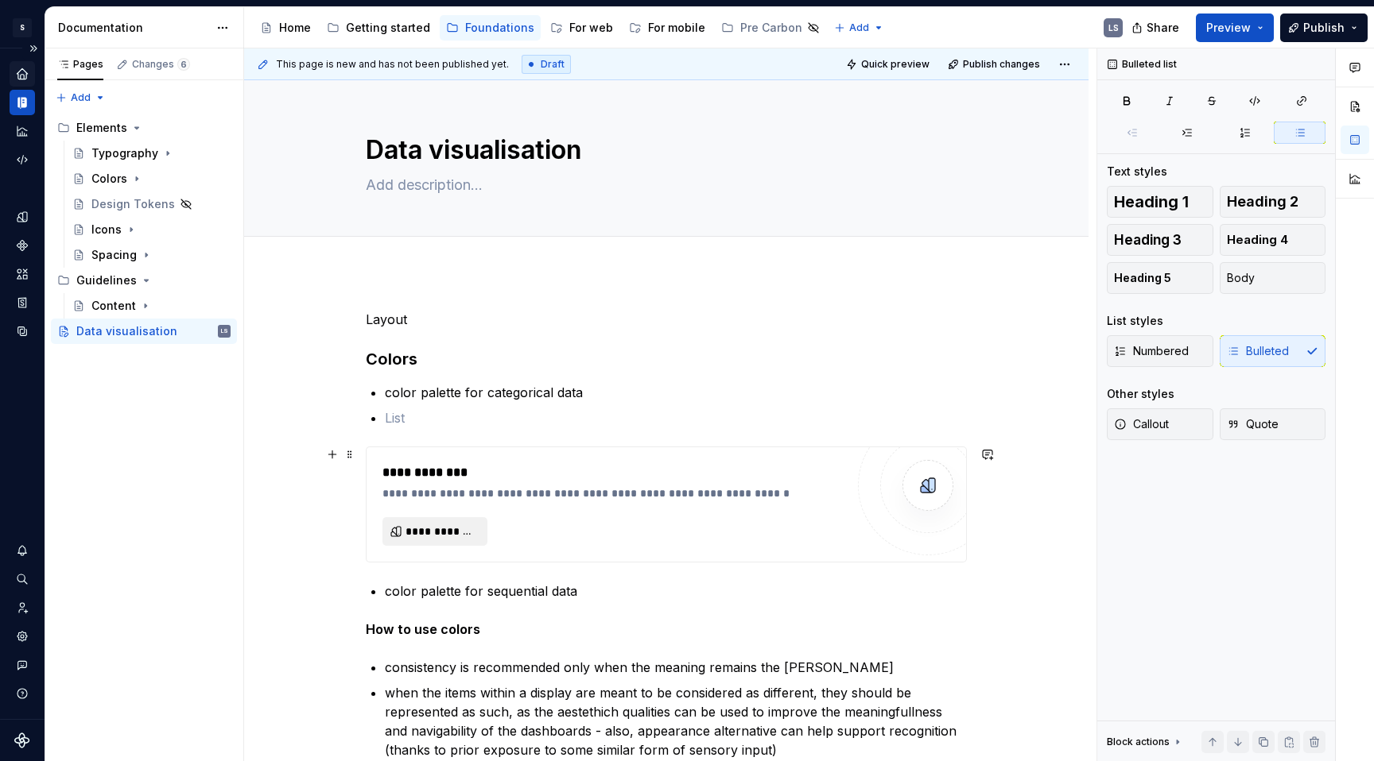
click at [450, 537] on span "**********" at bounding box center [441, 532] width 72 height 16
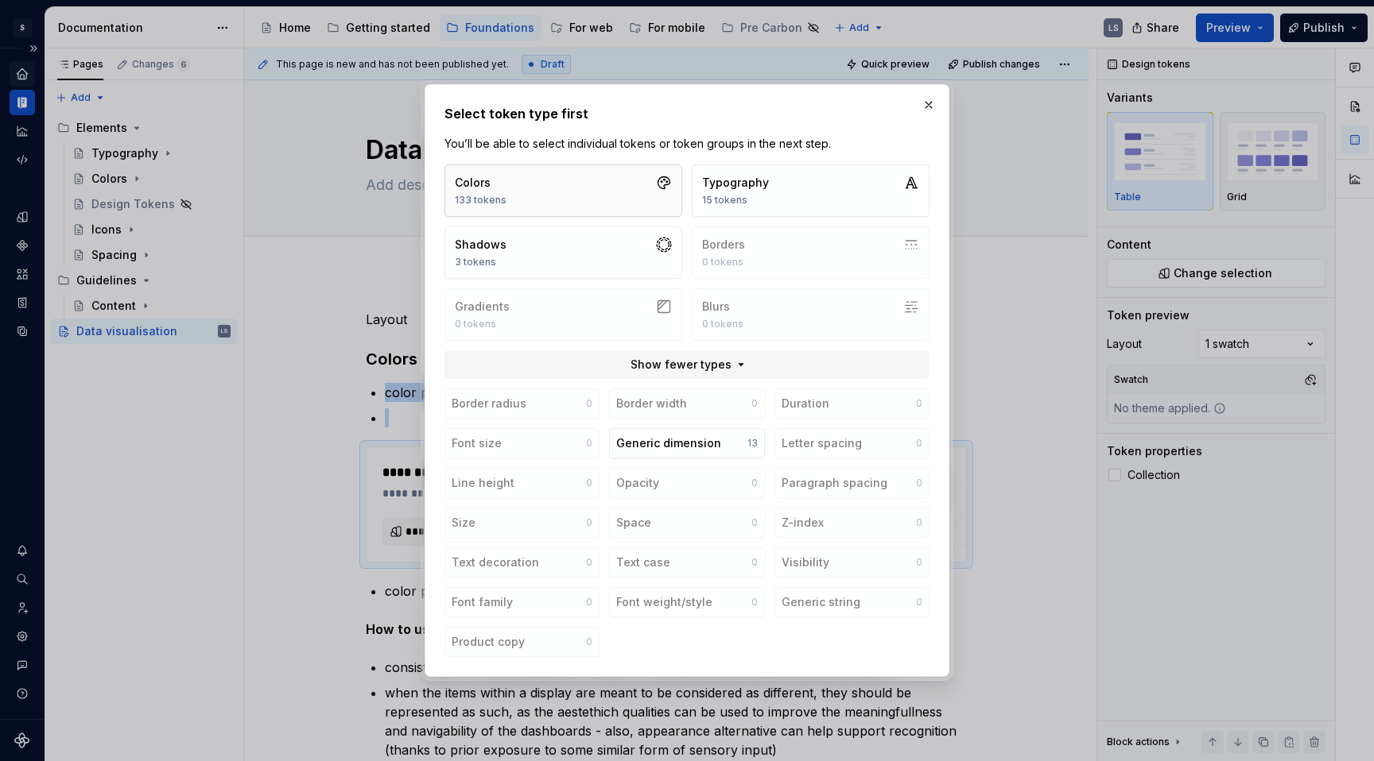
click at [628, 194] on button "Colors 133 tokens" at bounding box center [563, 191] width 238 height 52
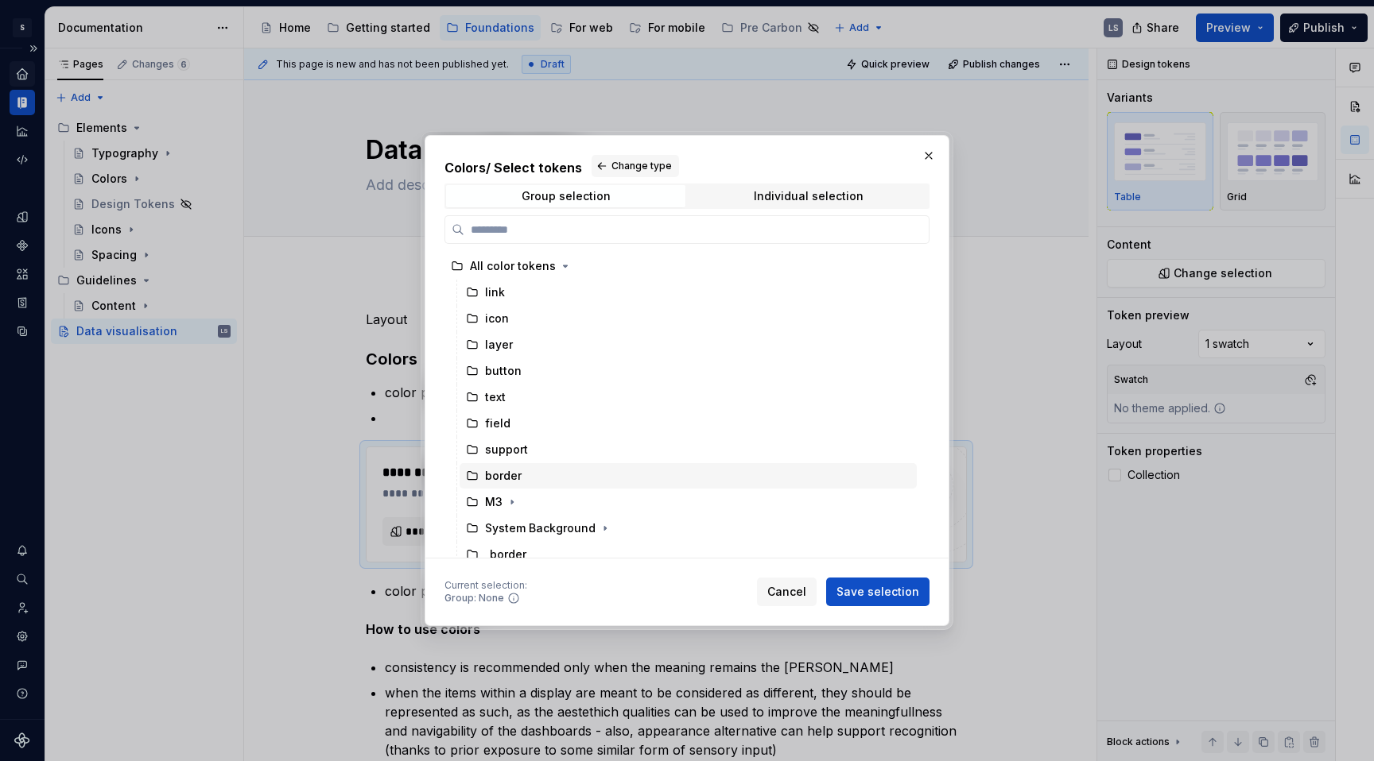
scroll to position [10, 0]
click at [806, 196] on div "Individual selection" at bounding box center [809, 196] width 110 height 13
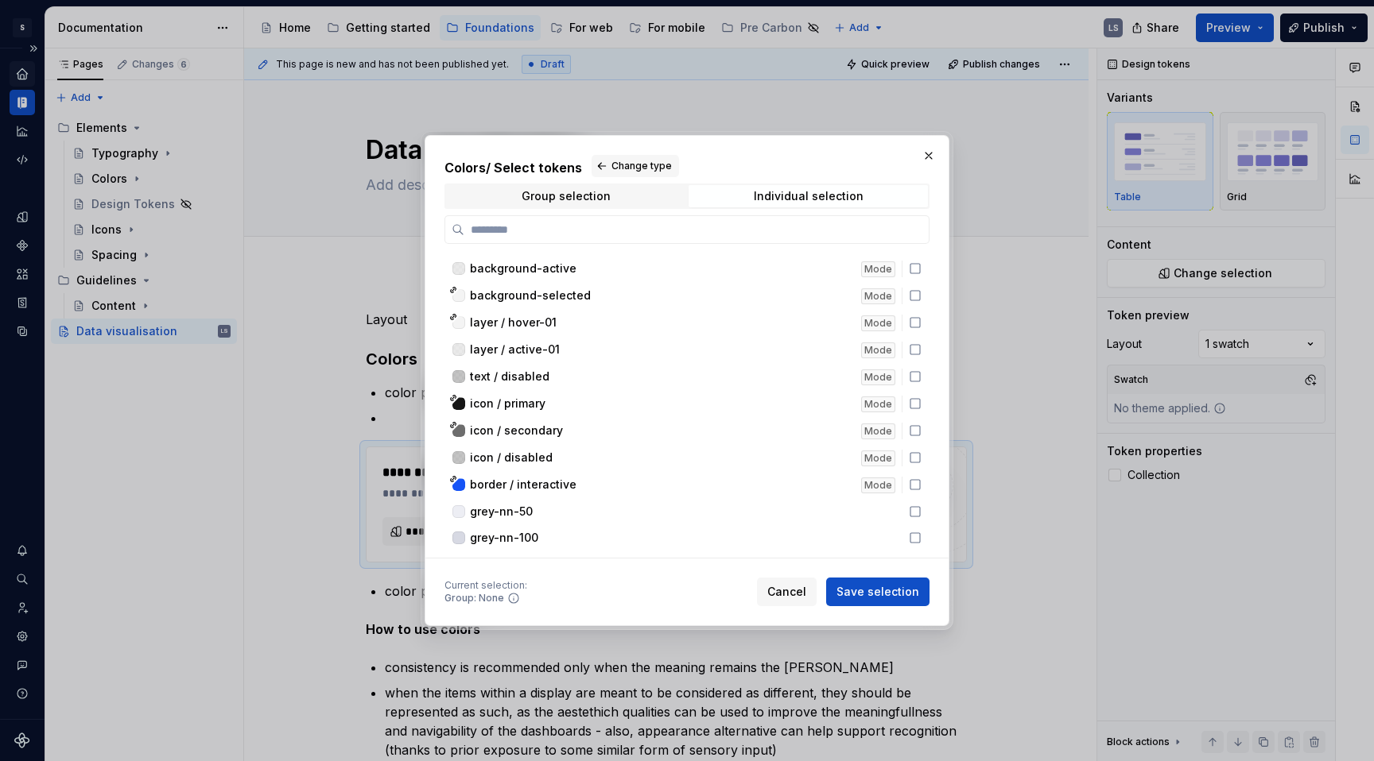
scroll to position [1508, 0]
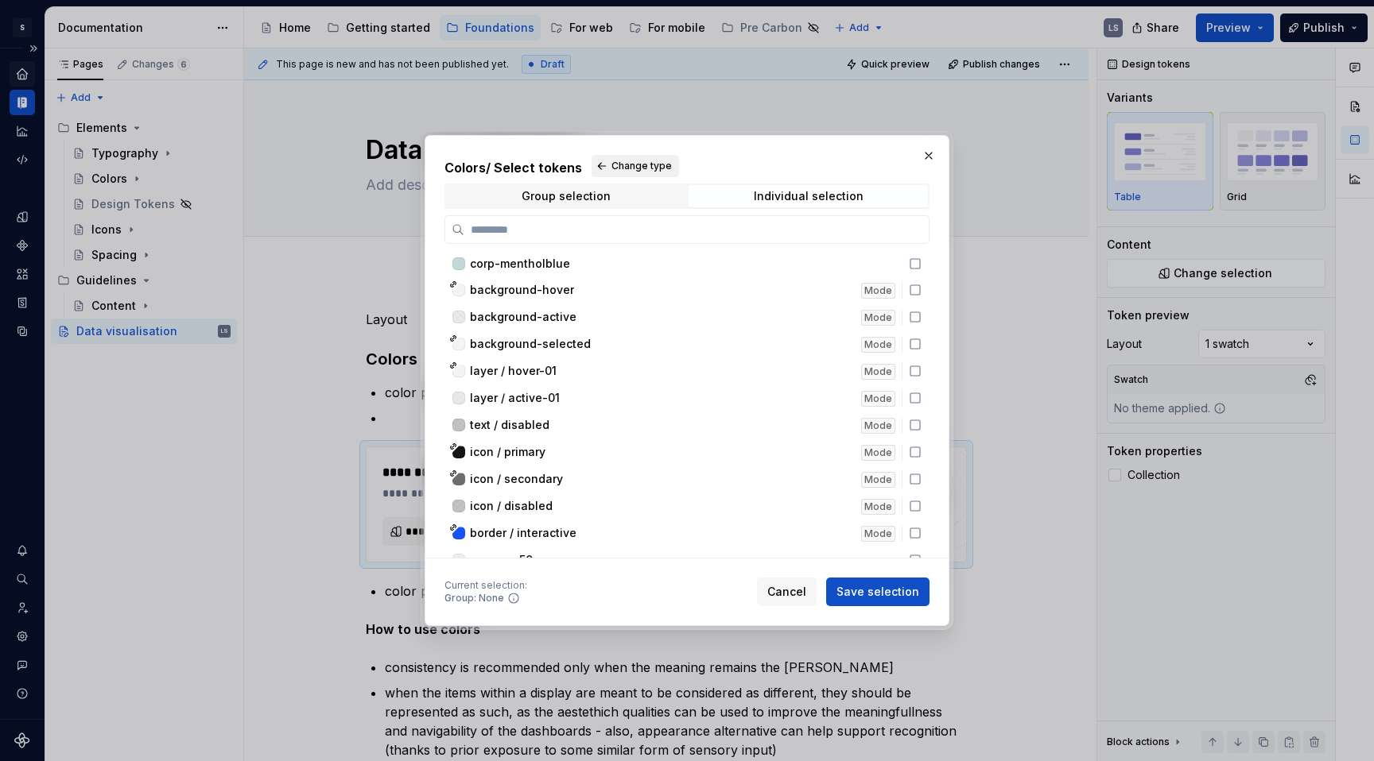
click at [625, 166] on span "Change type" at bounding box center [641, 166] width 60 height 13
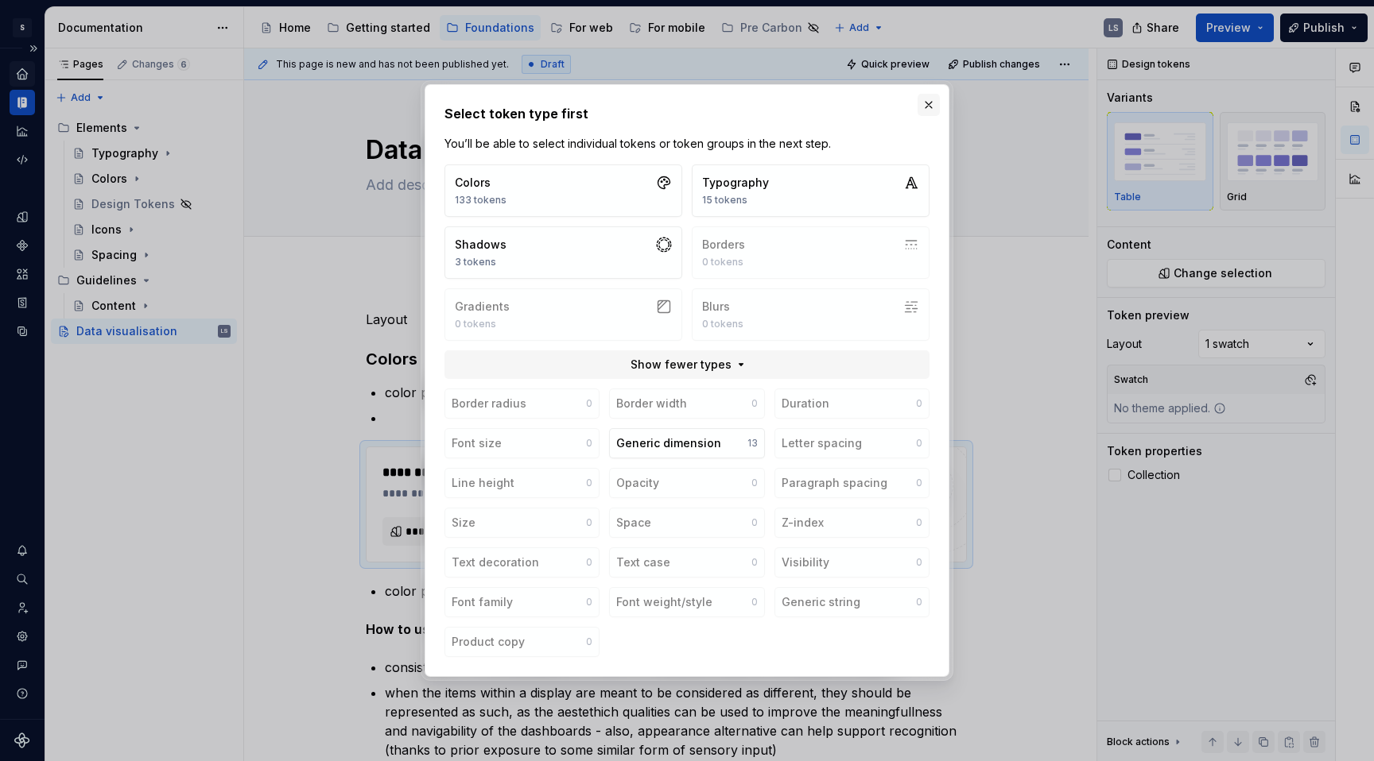
click at [924, 106] on button "button" at bounding box center [928, 105] width 22 height 22
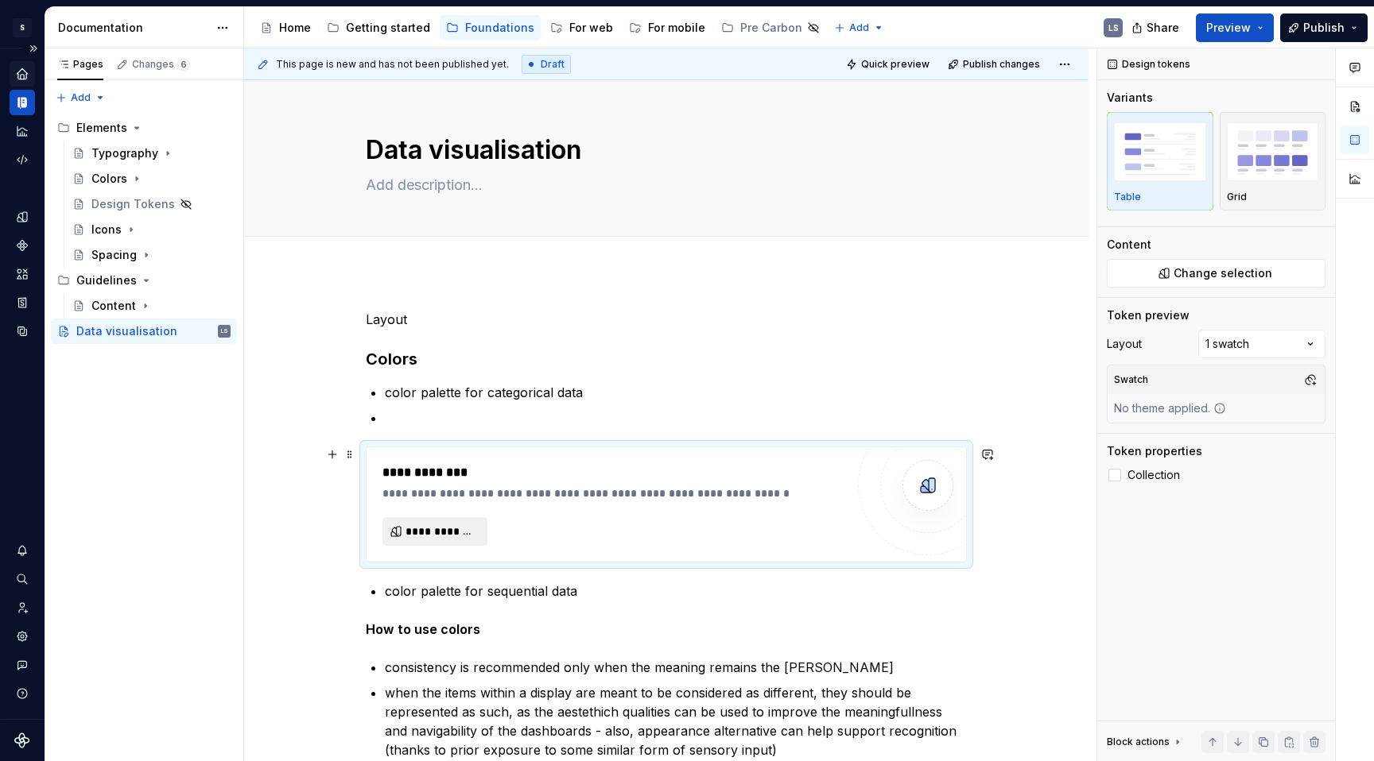
click at [480, 531] on button "**********" at bounding box center [434, 531] width 105 height 29
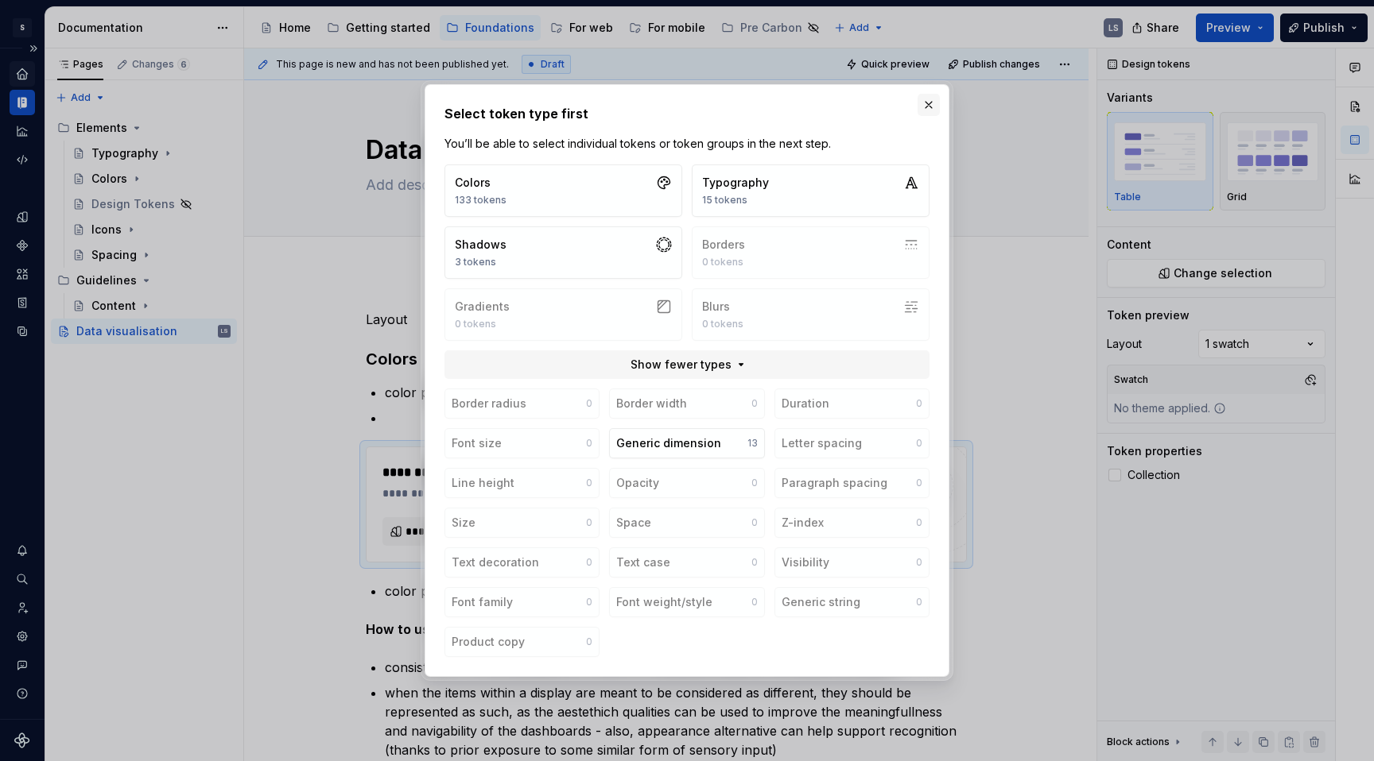
click at [924, 99] on button "button" at bounding box center [928, 105] width 22 height 22
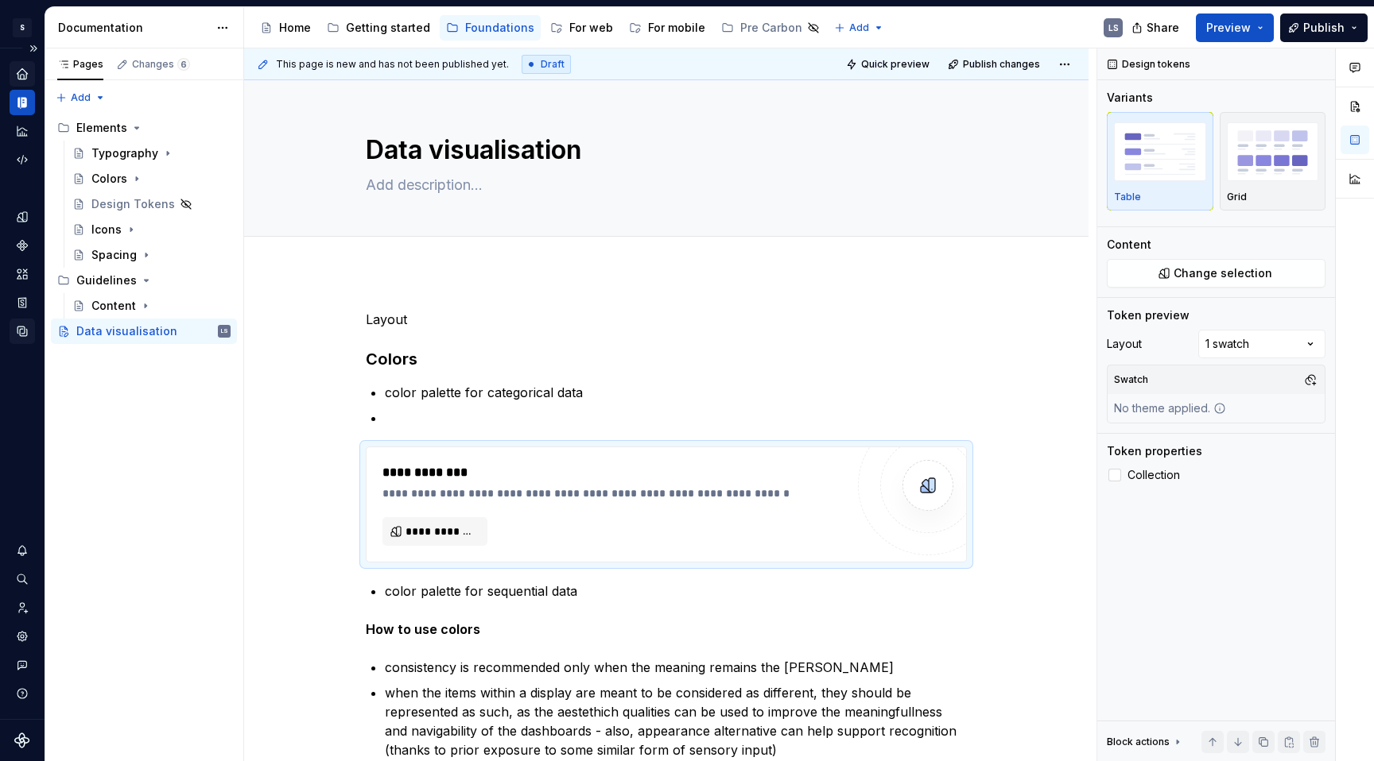
click at [27, 333] on icon "Data sources" at bounding box center [22, 331] width 14 height 14
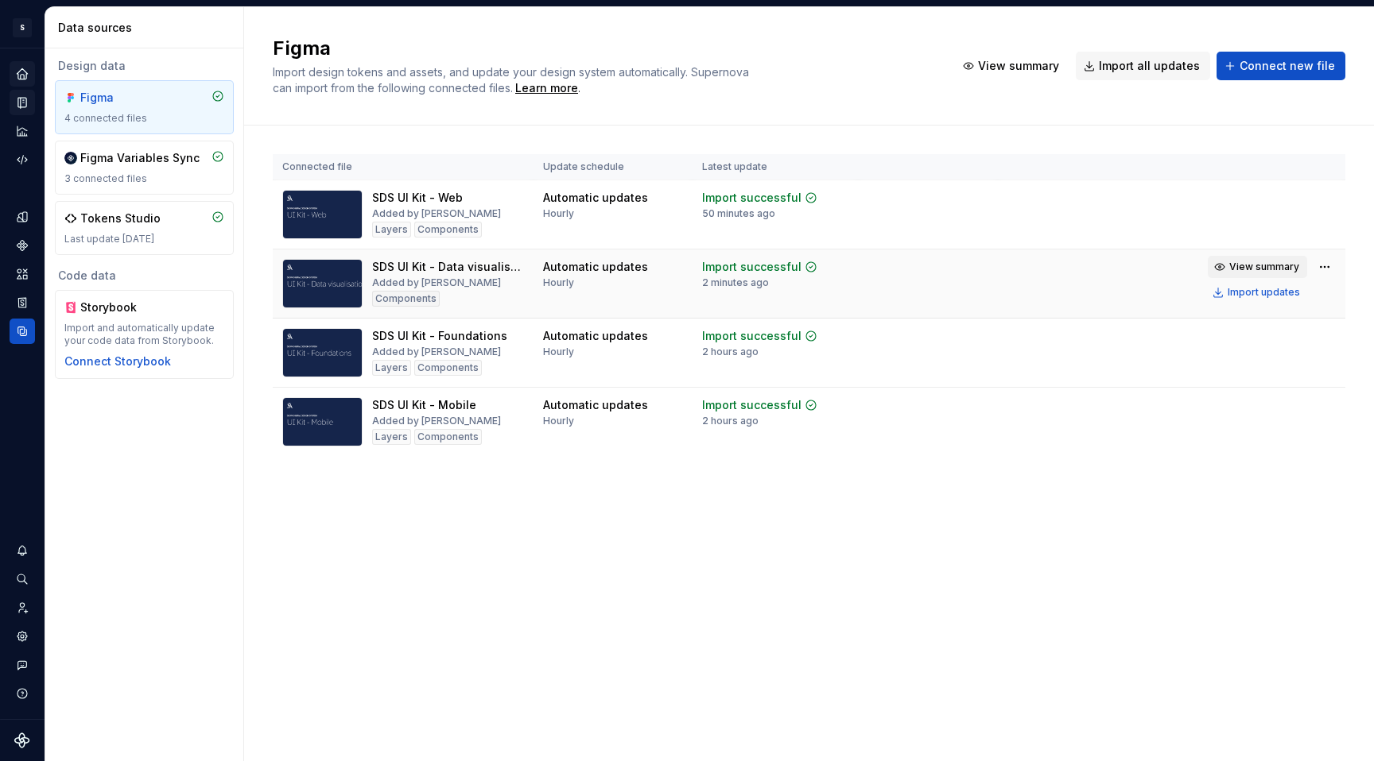
click at [1188, 269] on span "View summary" at bounding box center [1264, 267] width 70 height 13
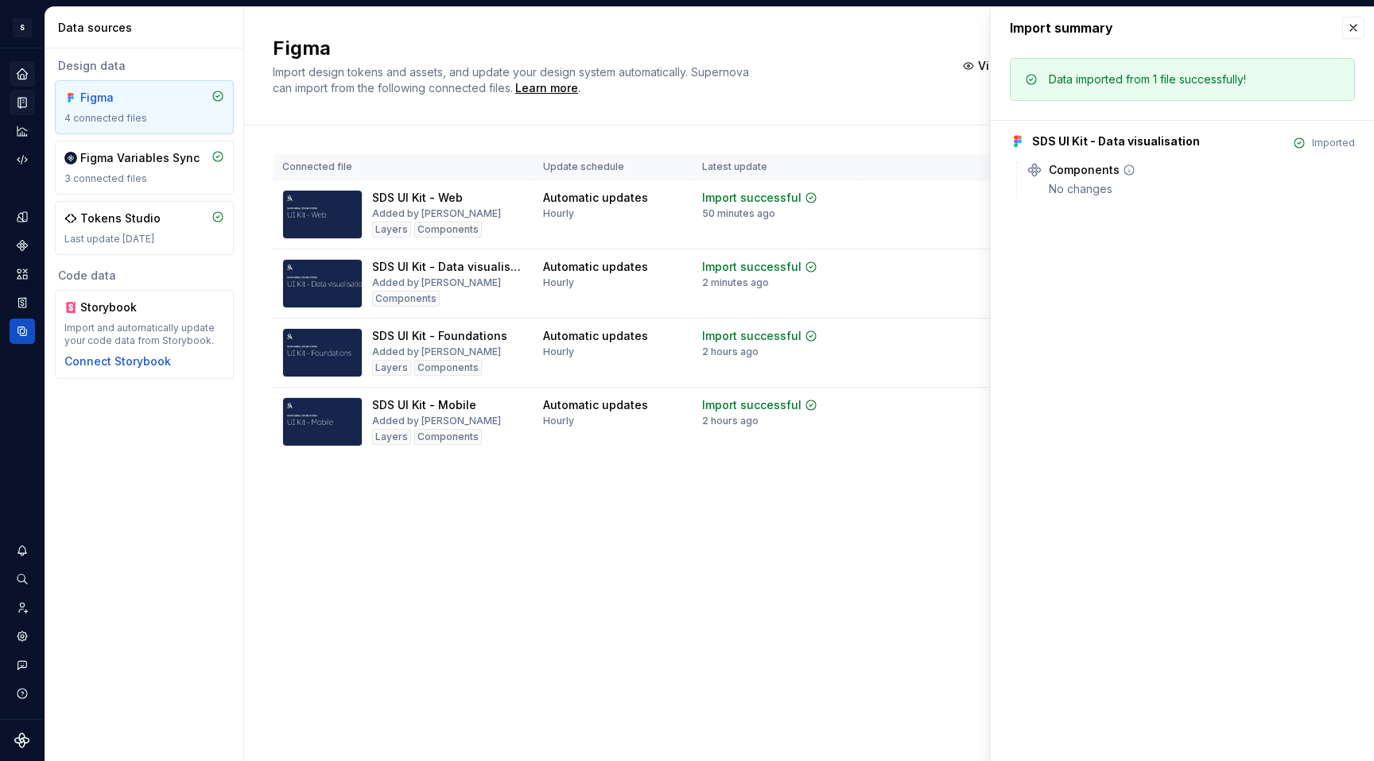
click at [1094, 192] on div "No changes" at bounding box center [1201, 189] width 306 height 16
click at [822, 276] on div "Import successful 2 minutes ago" at bounding box center [775, 274] width 146 height 30
click at [755, 226] on td "Import successful 50 minutes ago" at bounding box center [774, 214] width 165 height 69
click at [754, 198] on div "Import successful" at bounding box center [751, 198] width 99 height 16
click at [723, 415] on div "2 hours ago" at bounding box center [730, 421] width 56 height 13
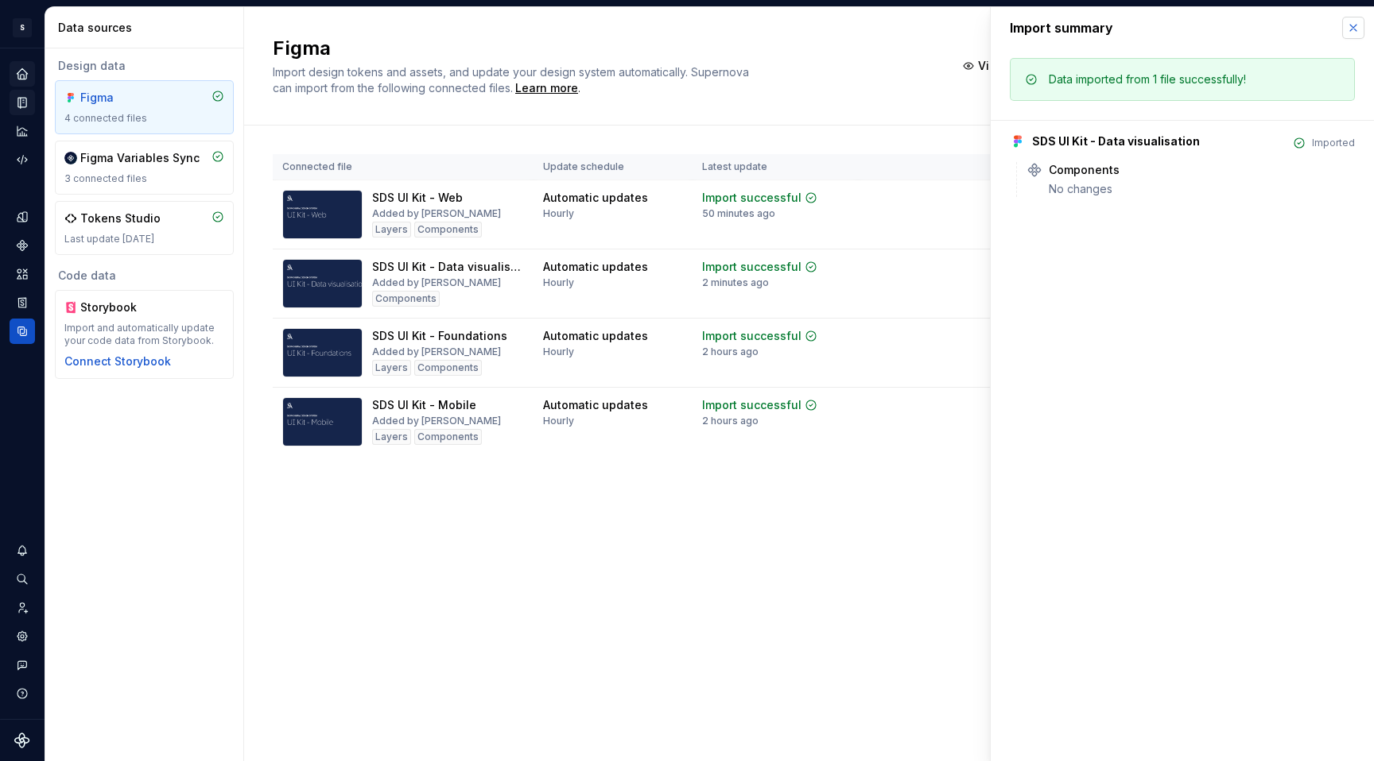
click at [1188, 25] on button "button" at bounding box center [1353, 28] width 22 height 22
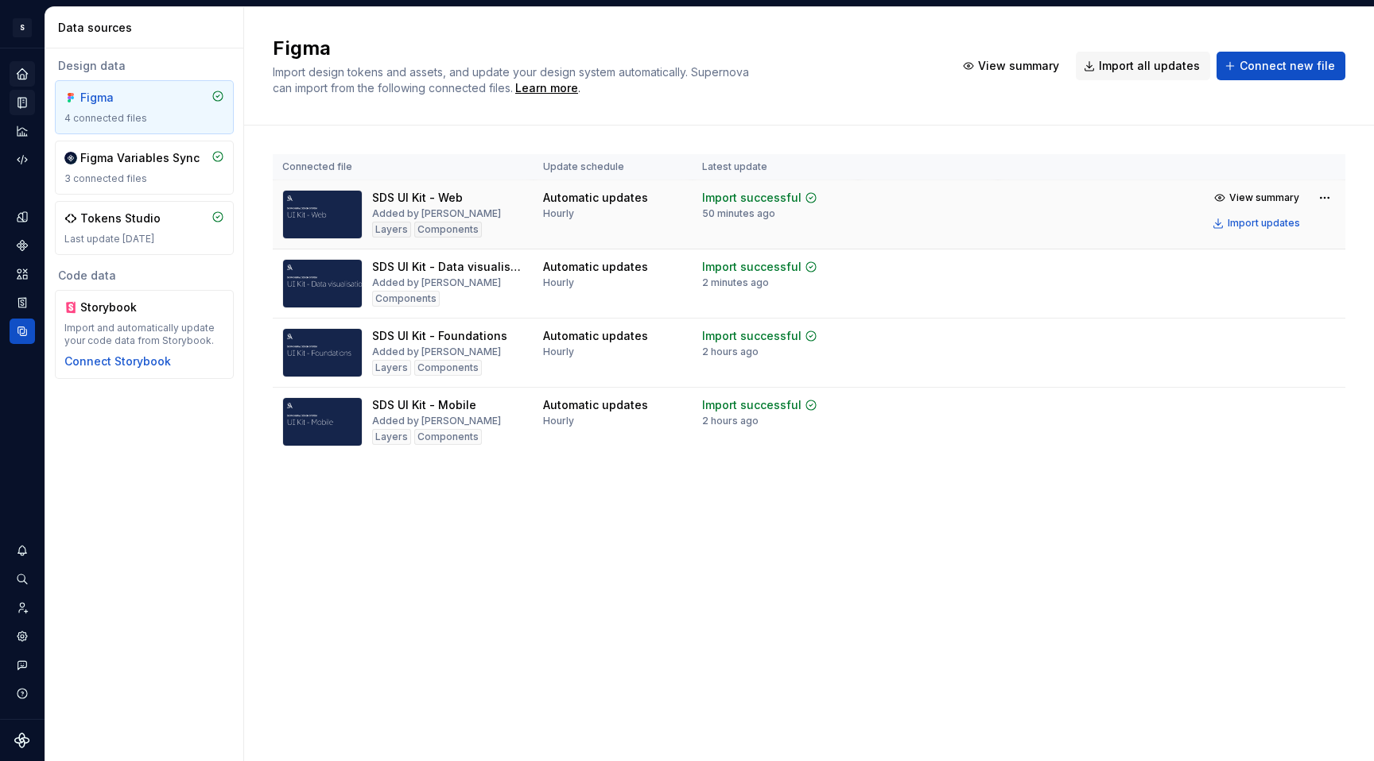
click at [758, 199] on div "Import successful" at bounding box center [751, 198] width 99 height 16
click at [1188, 193] on span "View summary" at bounding box center [1264, 198] width 70 height 13
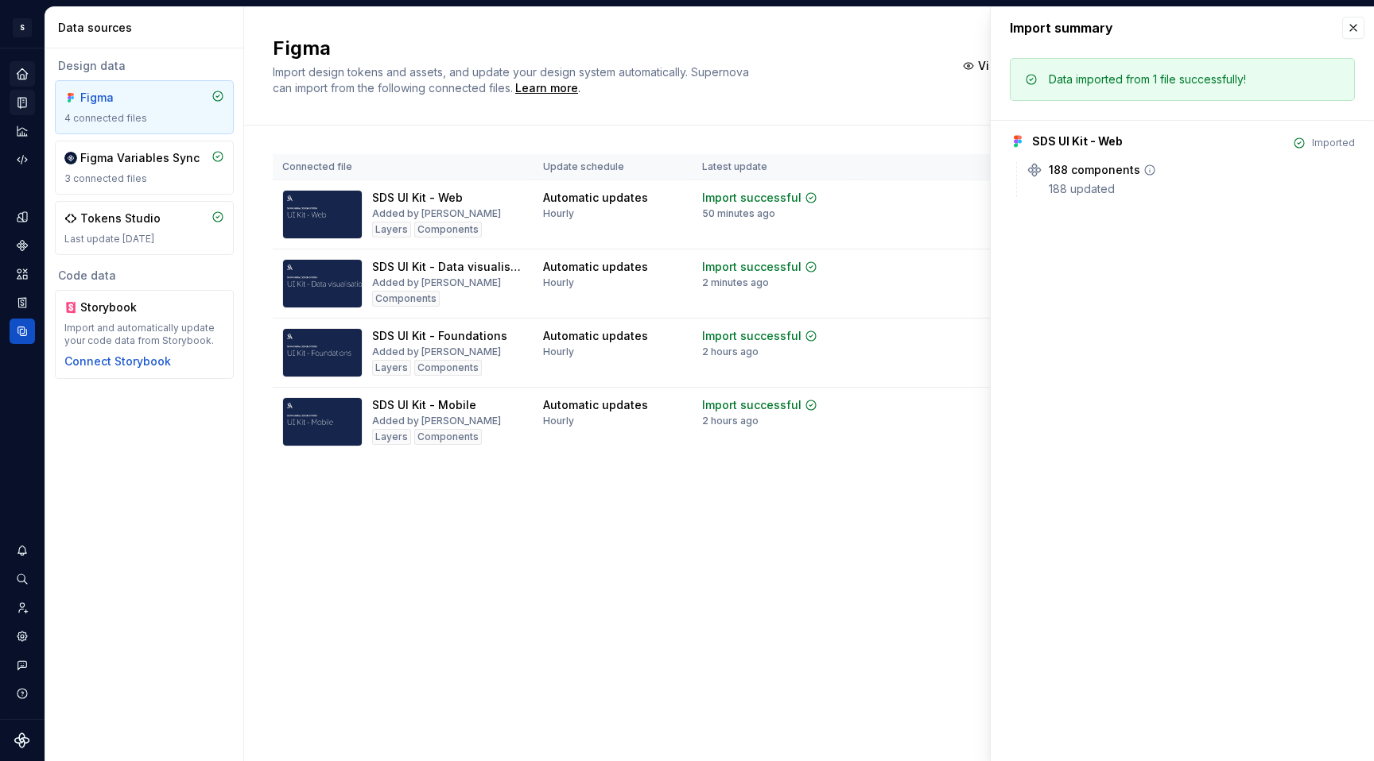
click at [1149, 169] on icon at bounding box center [1149, 170] width 13 height 13
click at [1090, 200] on div "Data imported from 1 file successfully! SDS UI Kit - Web Imported 188 component…" at bounding box center [1181, 132] width 383 height 168
click at [1188, 28] on button "button" at bounding box center [1353, 28] width 22 height 22
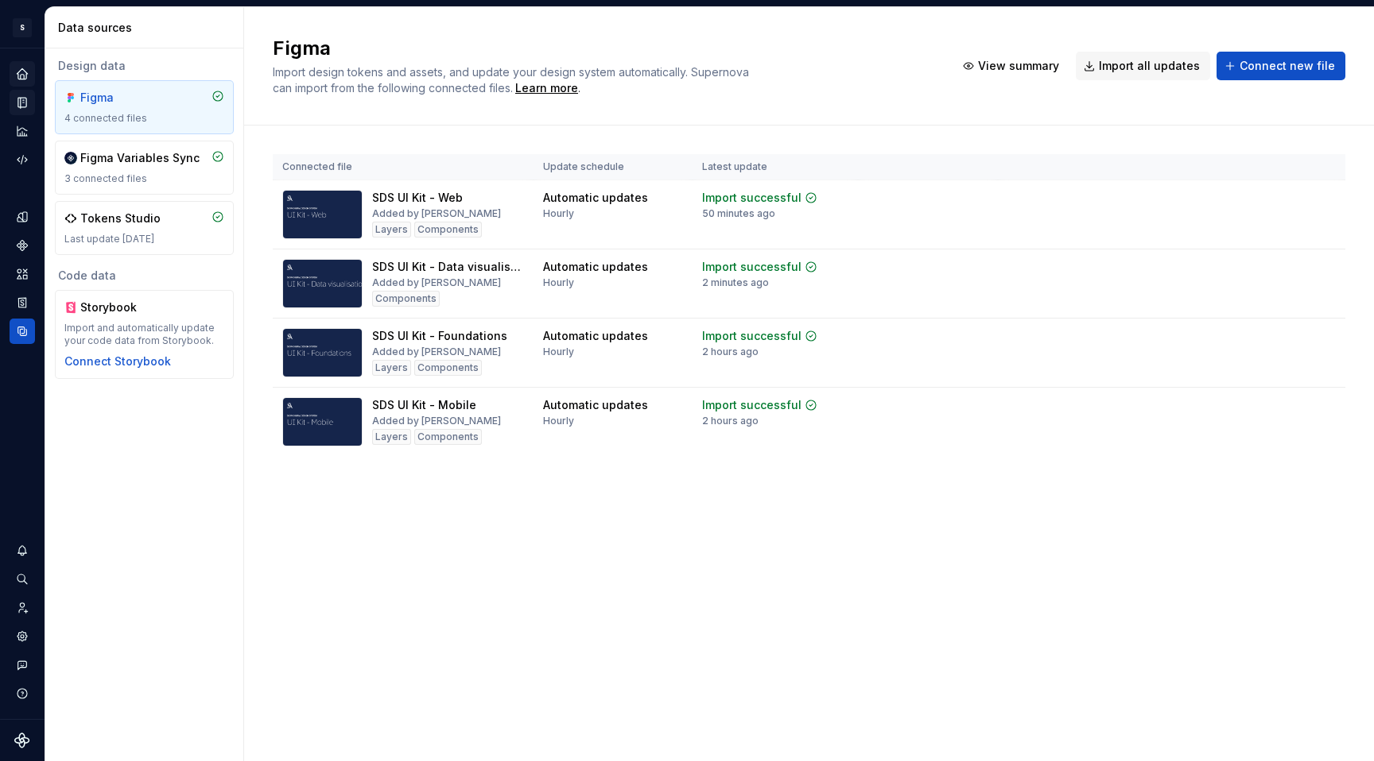
click at [773, 547] on div "Figma Import design tokens and assets, and update your design system automatica…" at bounding box center [808, 384] width 1129 height 754
click at [138, 183] on div "3 connected files" at bounding box center [144, 178] width 160 height 13
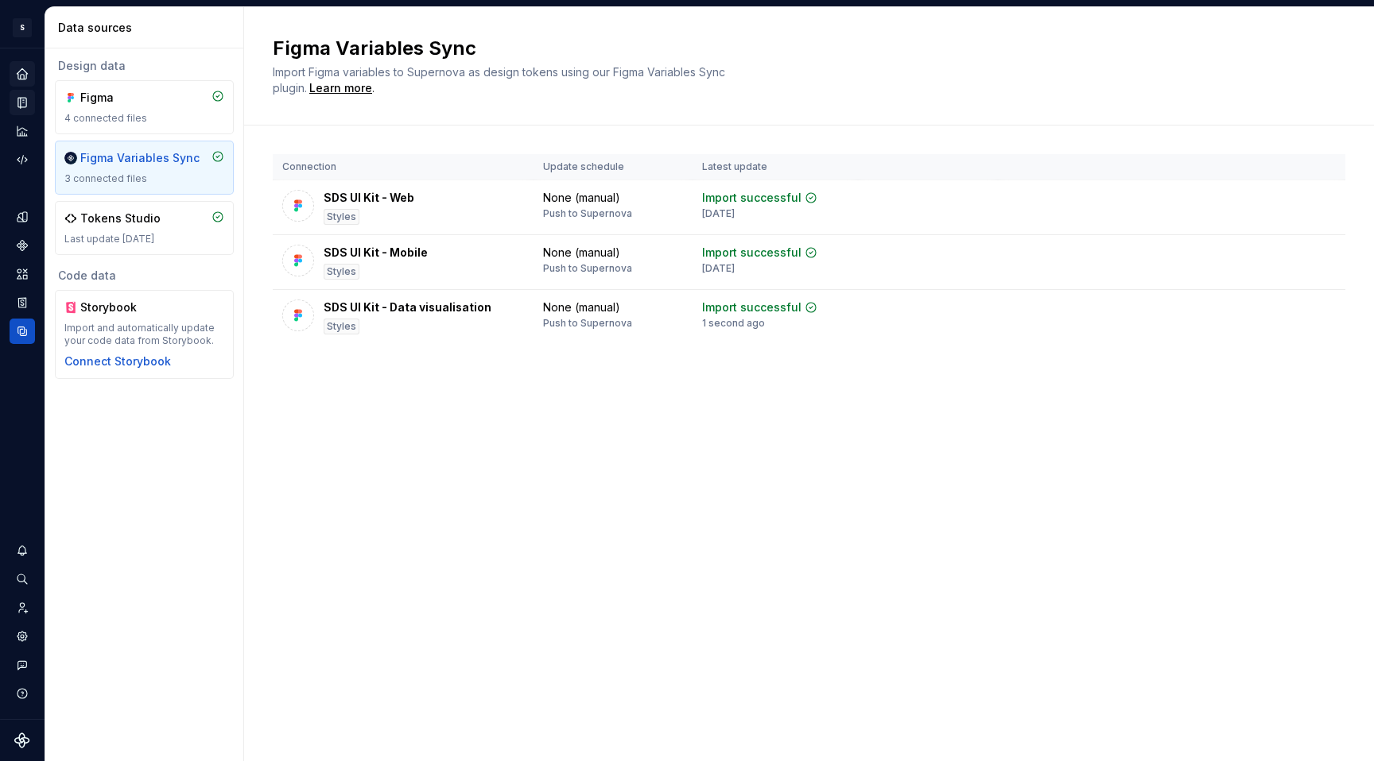
click at [542, 351] on div "Connection Update schedule Latest update SDS UI Kit - Web Styles None (manual) …" at bounding box center [809, 265] width 1072 height 279
click at [471, 313] on div "SDS UI Kit - Data visualisation" at bounding box center [408, 308] width 168 height 16
click at [26, 79] on icon "Home" at bounding box center [22, 74] width 14 height 14
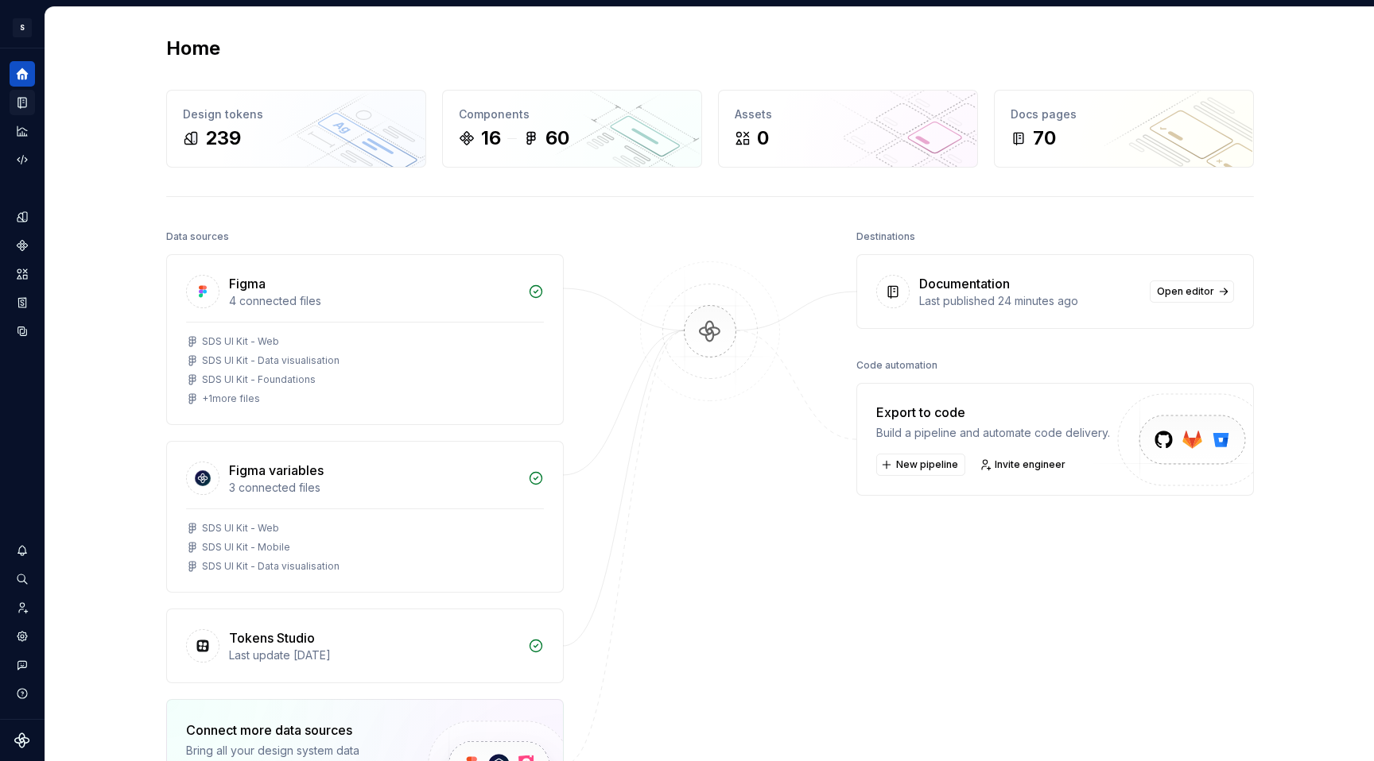
click at [24, 105] on icon "Documentation" at bounding box center [24, 103] width 6 height 9
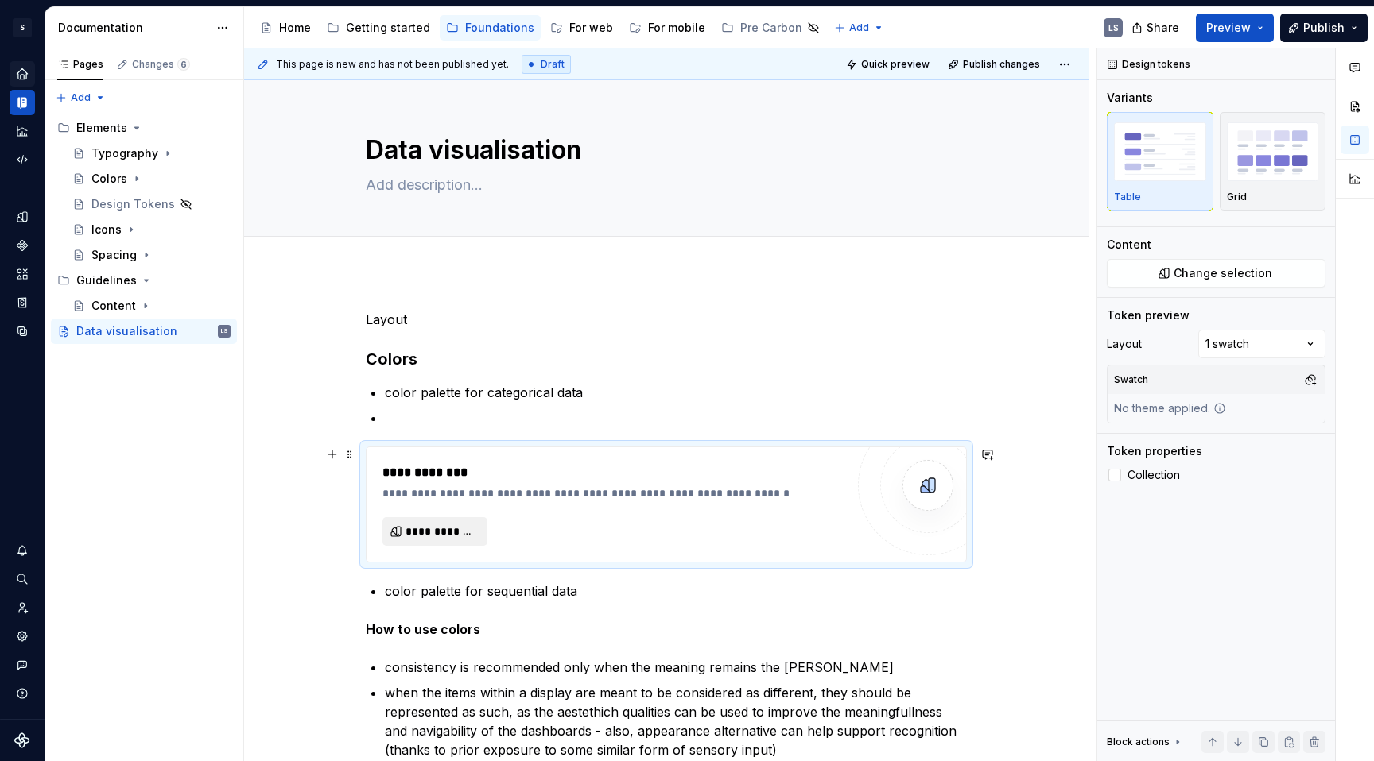
click at [473, 533] on span "**********" at bounding box center [441, 532] width 72 height 16
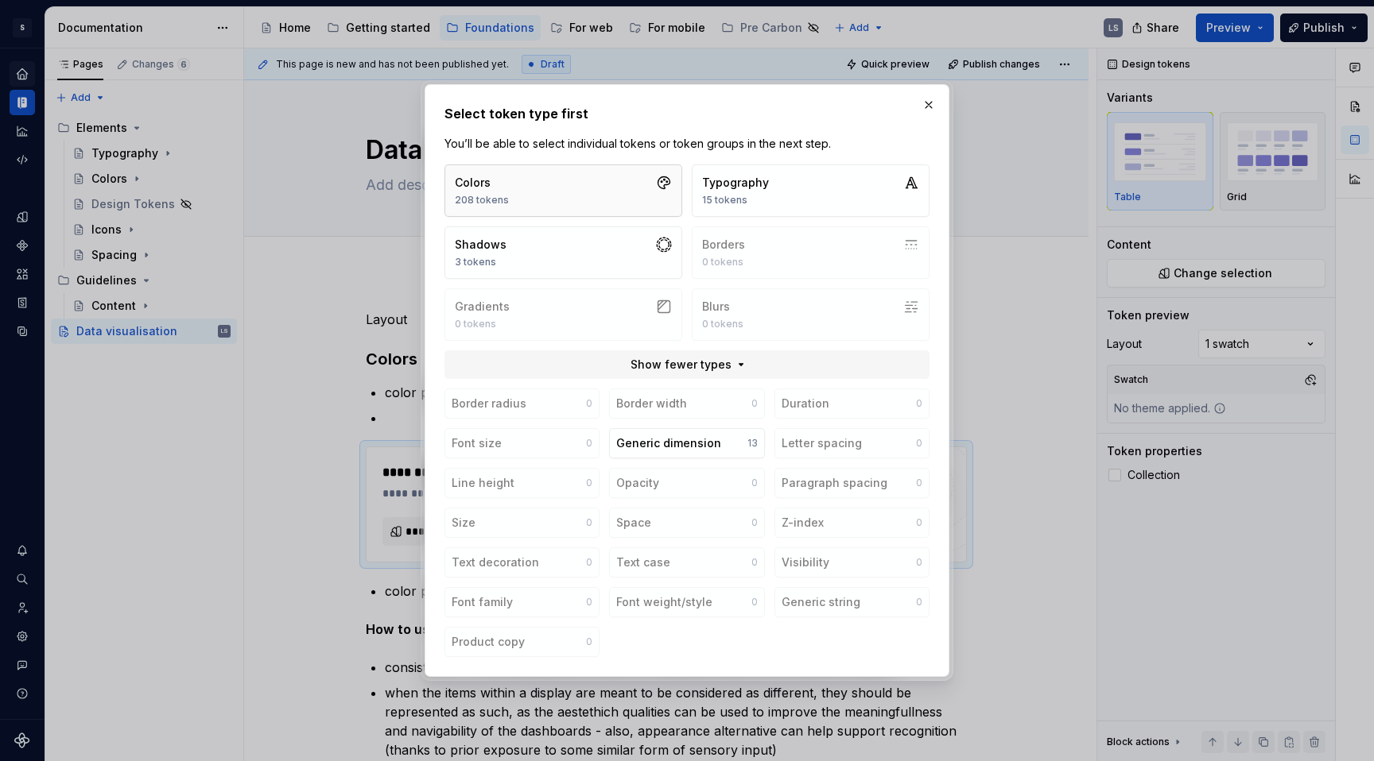
click at [582, 196] on button "Colors 208 tokens" at bounding box center [563, 191] width 238 height 52
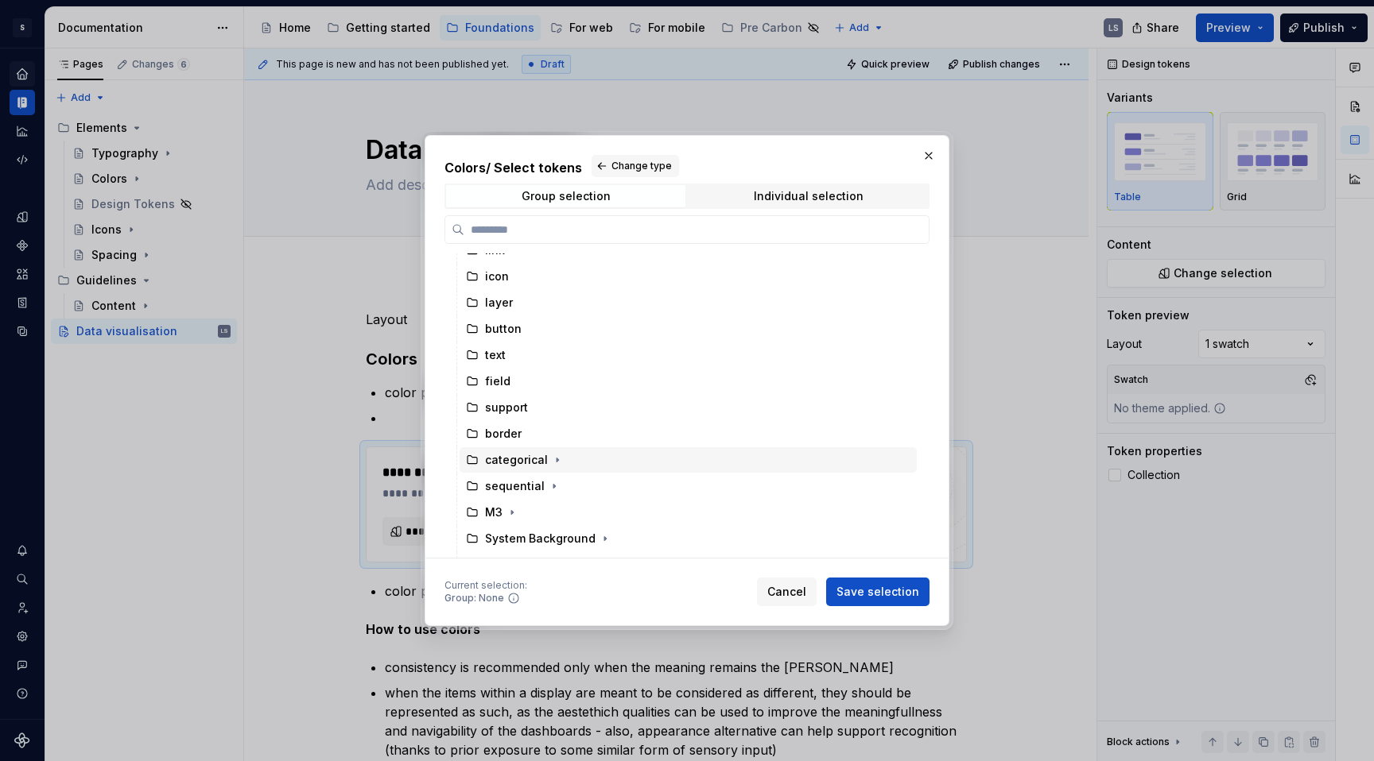
scroll to position [62, 0]
click at [549, 440] on button "button" at bounding box center [557, 440] width 16 height 16
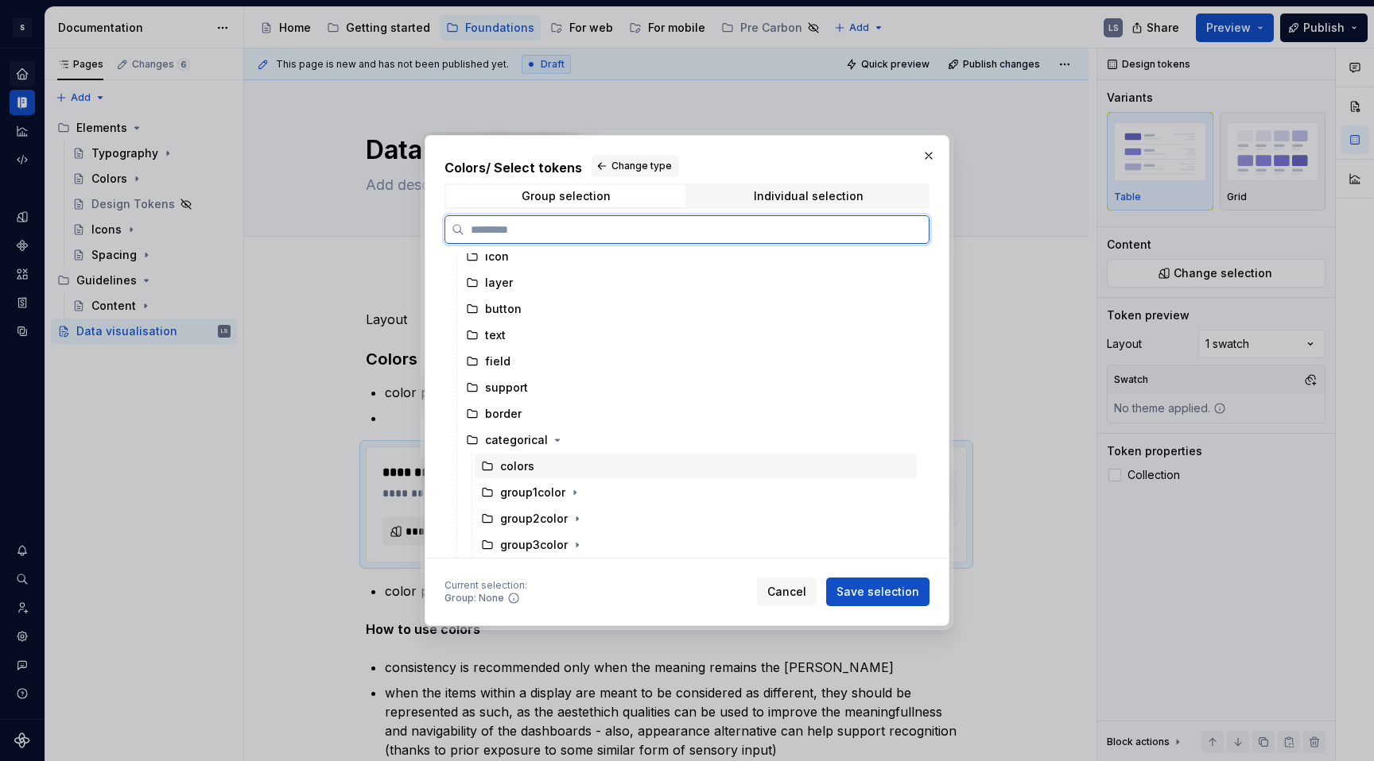
click at [520, 469] on div "colors" at bounding box center [517, 467] width 34 height 16
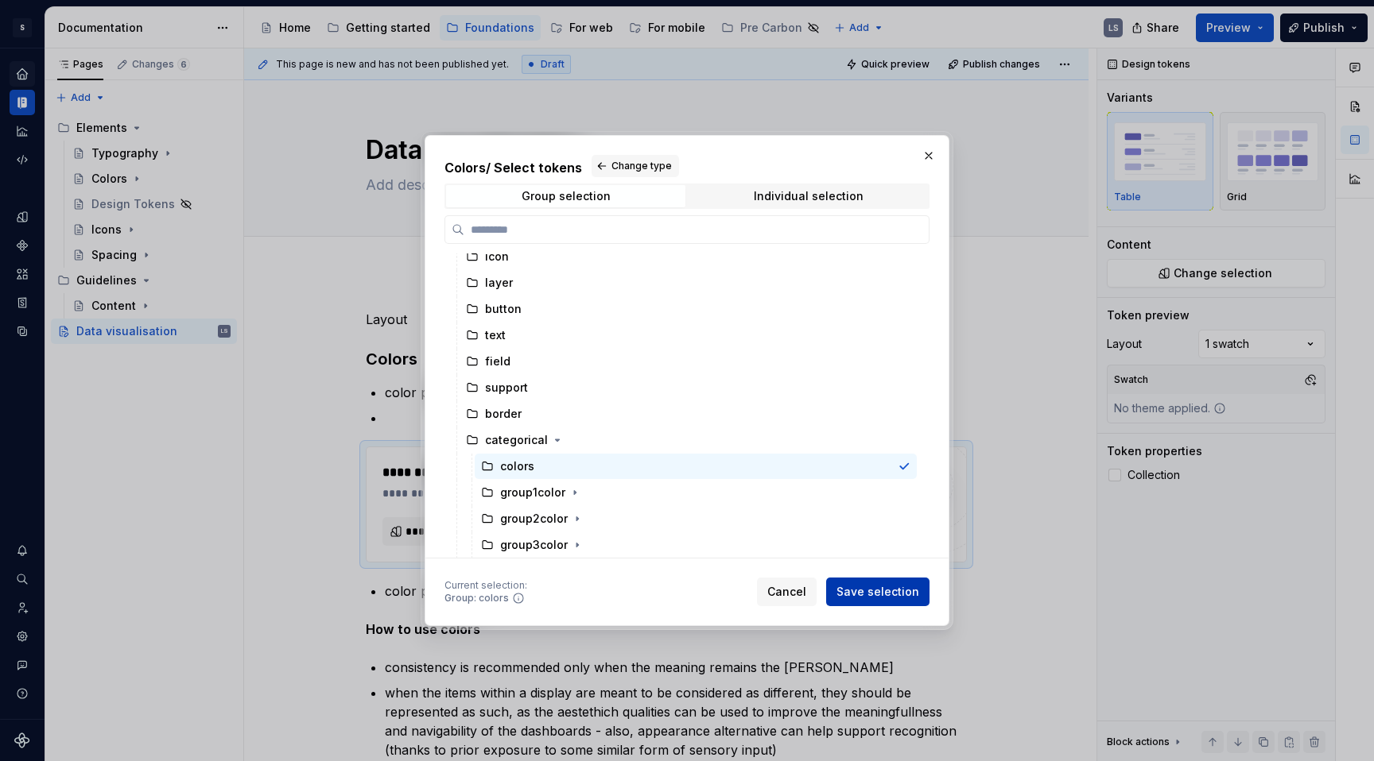
click at [870, 592] on span "Save selection" at bounding box center [877, 592] width 83 height 16
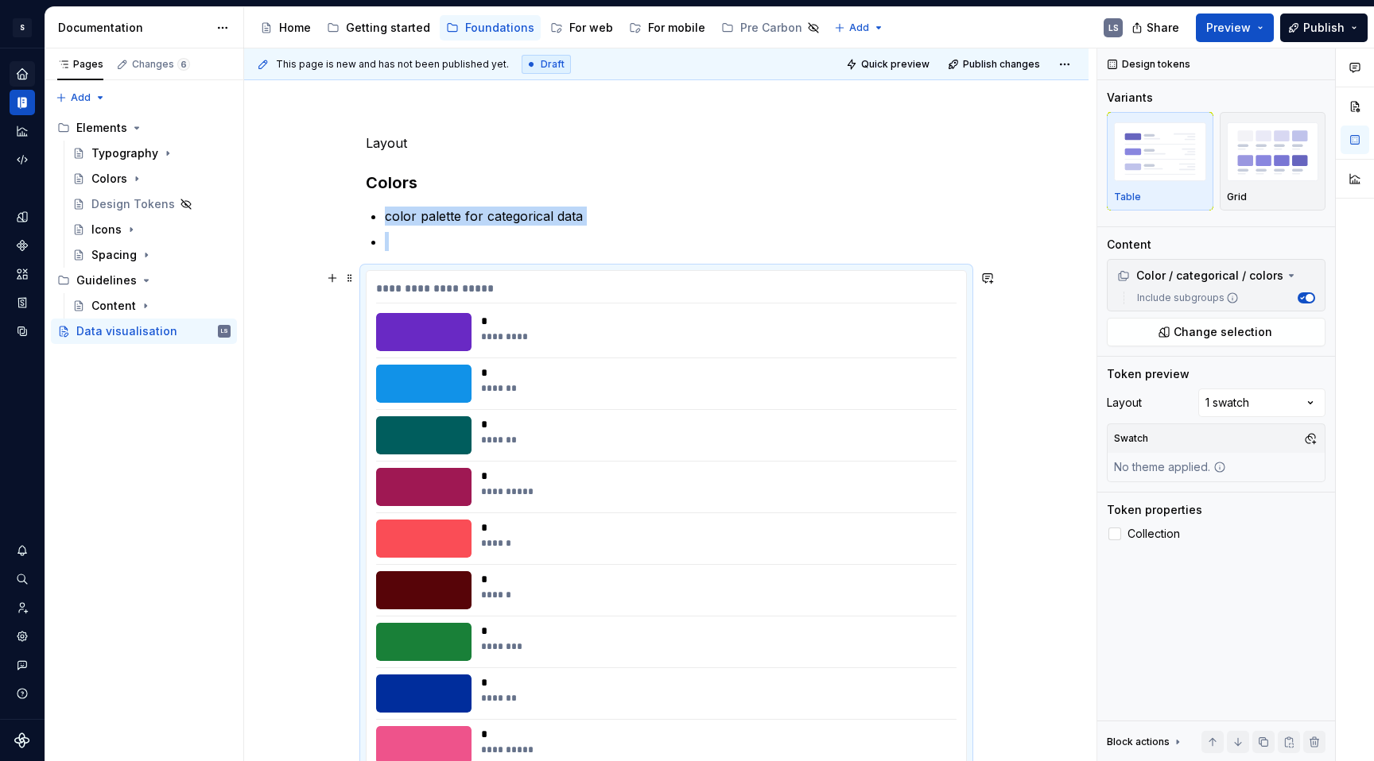
scroll to position [0, 0]
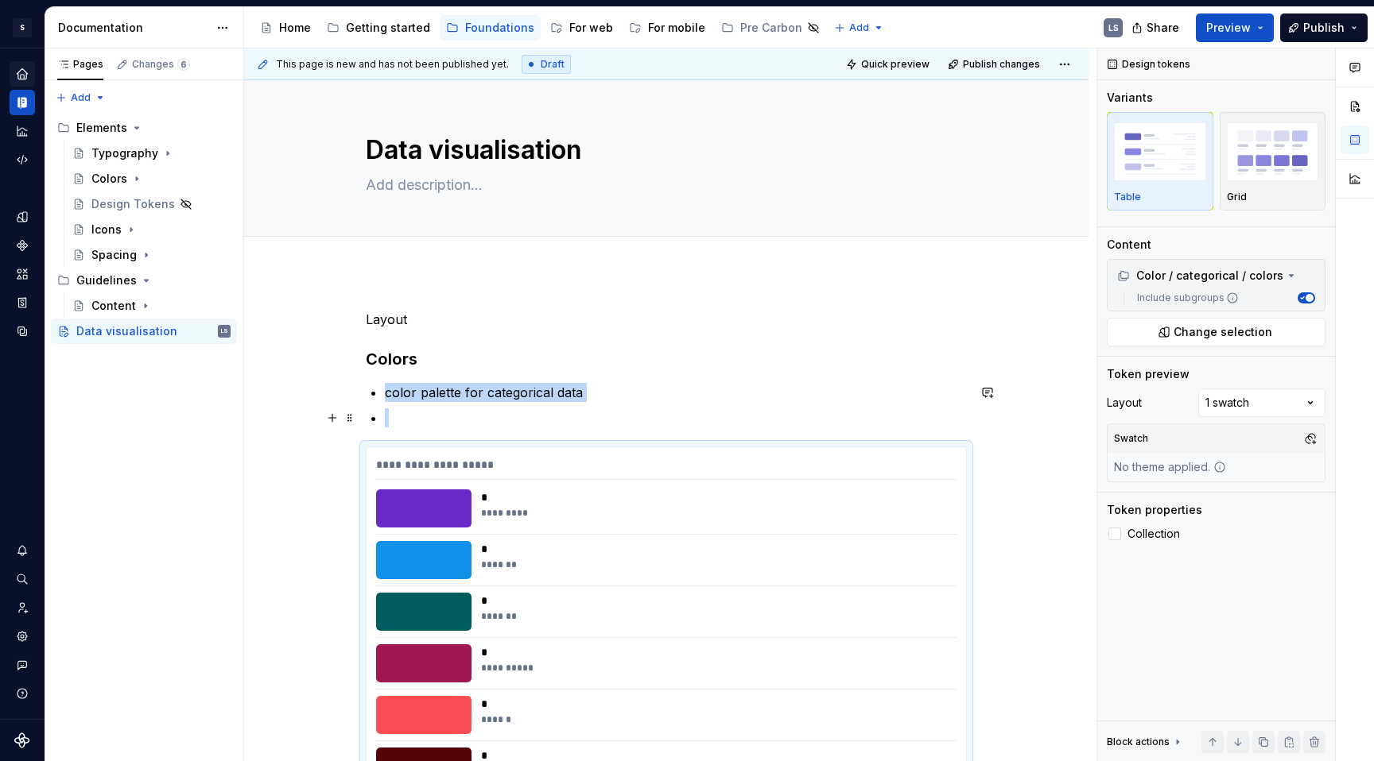
click at [412, 424] on p at bounding box center [676, 418] width 582 height 19
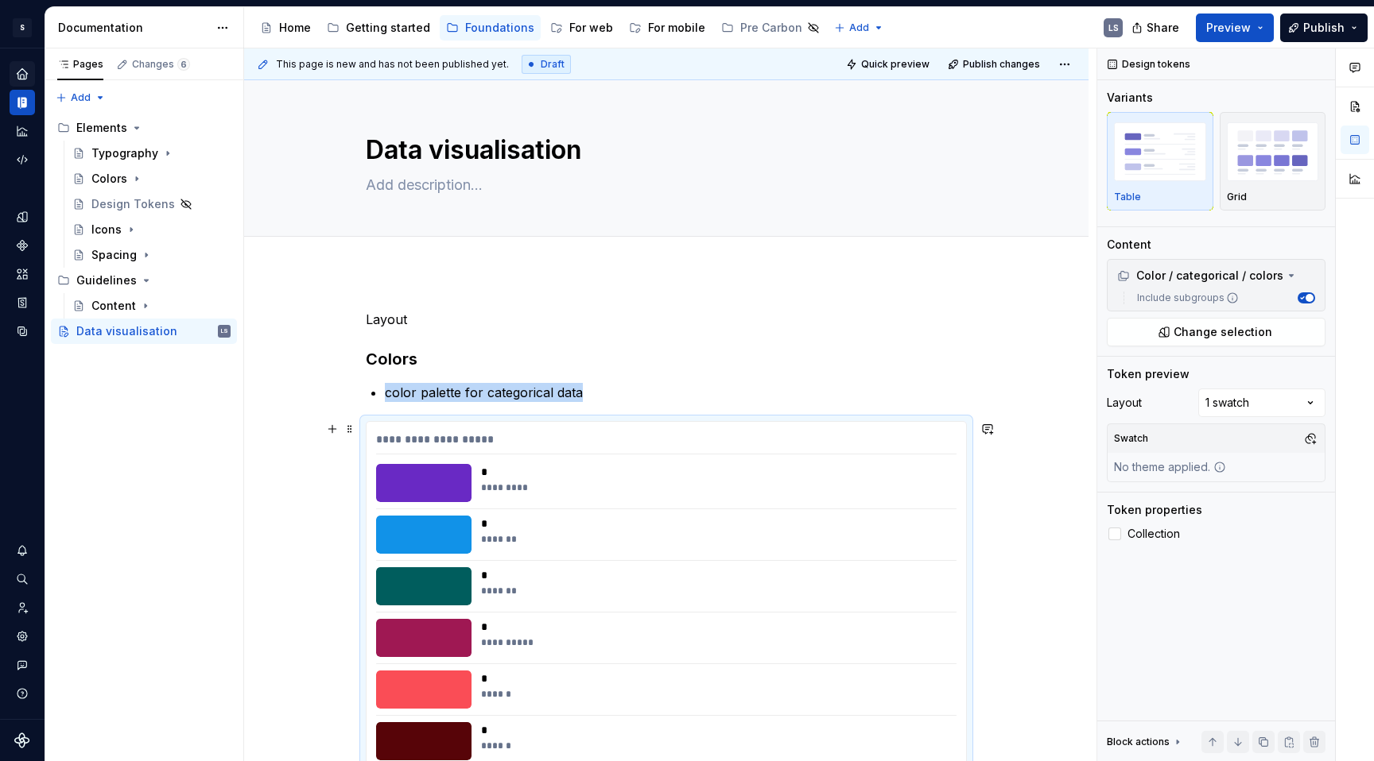
click at [766, 437] on div "**********" at bounding box center [666, 443] width 580 height 23
click at [1188, 179] on img "button" at bounding box center [1272, 151] width 92 height 58
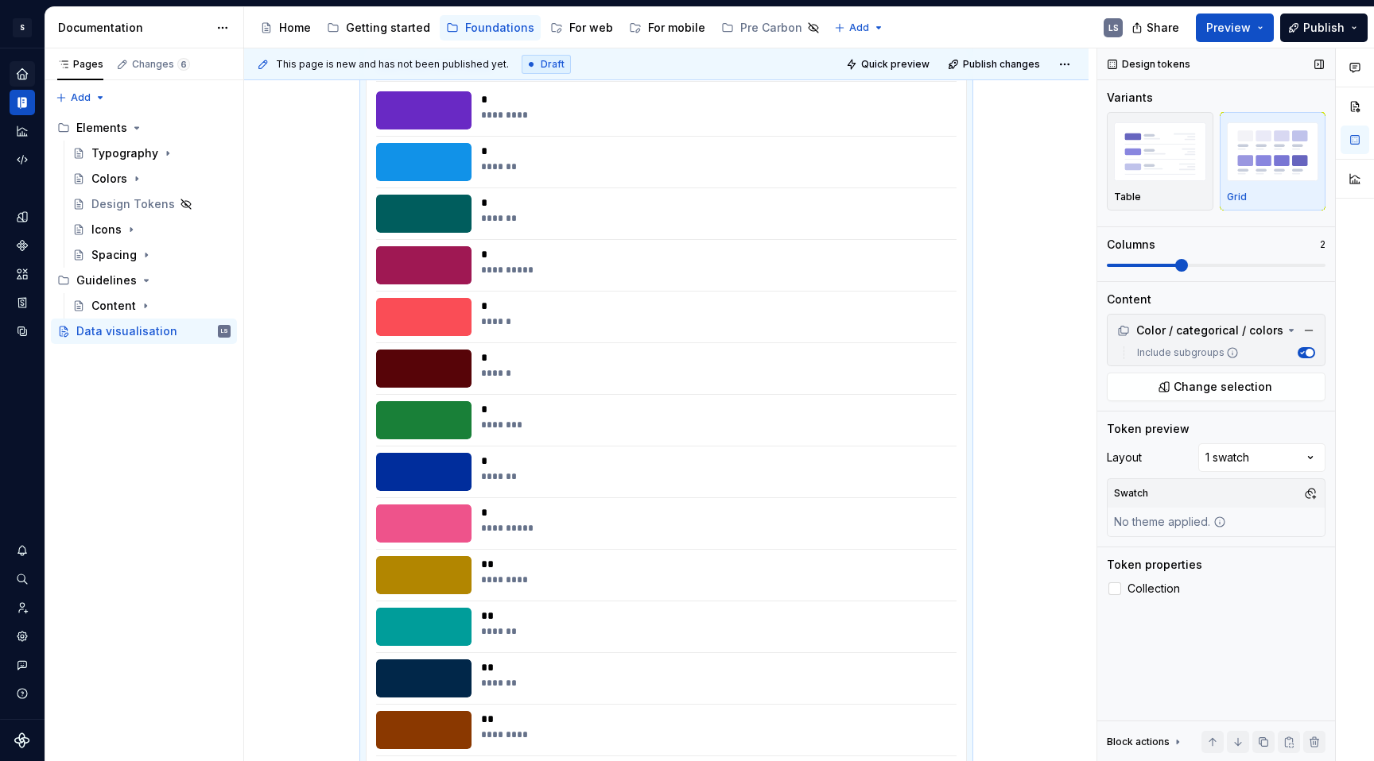
click at [1175, 264] on span at bounding box center [1181, 265] width 13 height 13
click at [1188, 267] on span at bounding box center [1318, 265] width 13 height 13
click at [1188, 458] on div "Comments Open comments No comments yet Select ‘Comment’ from the block context …" at bounding box center [1235, 405] width 277 height 714
click at [1188, 29] on span "Preview" at bounding box center [1228, 28] width 45 height 16
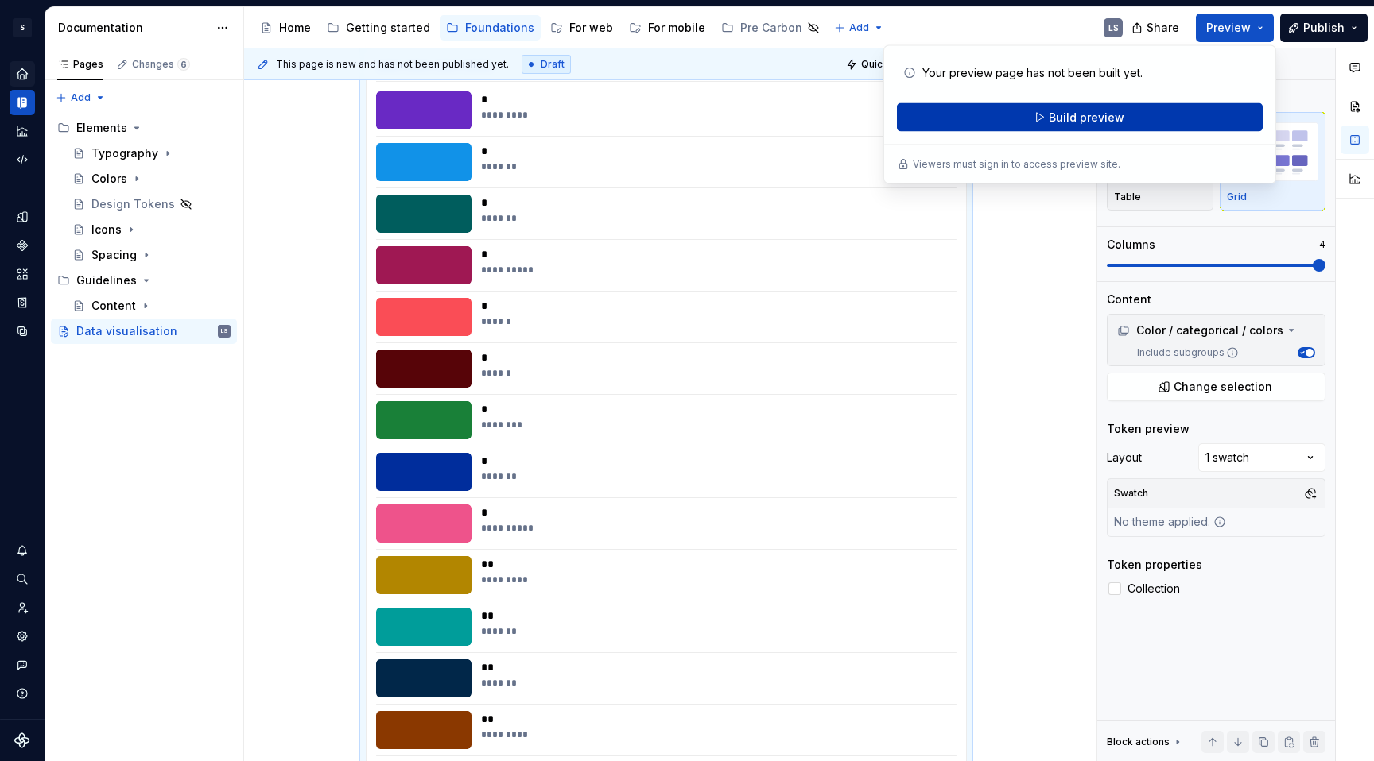
click at [1149, 118] on button "Build preview" at bounding box center [1080, 117] width 366 height 29
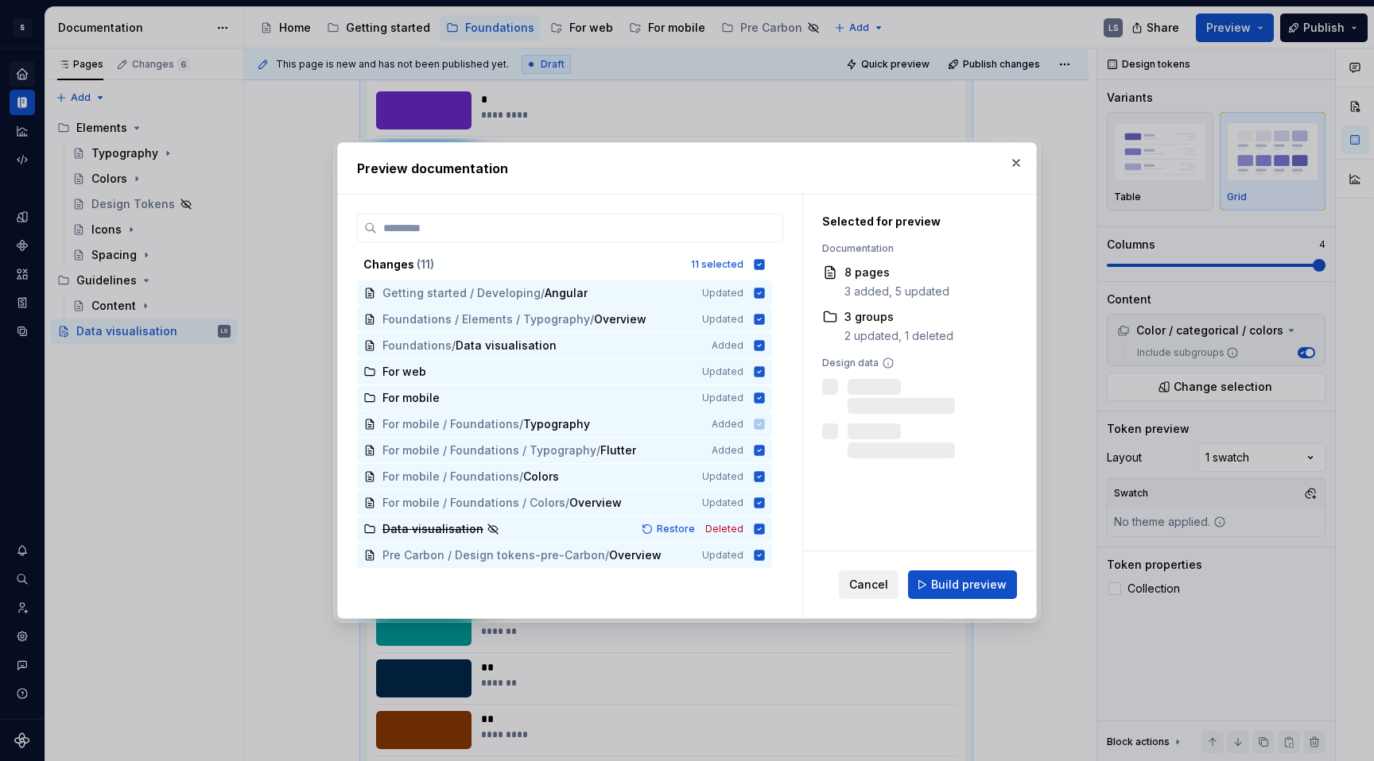
click at [876, 587] on span "Cancel" at bounding box center [868, 585] width 39 height 16
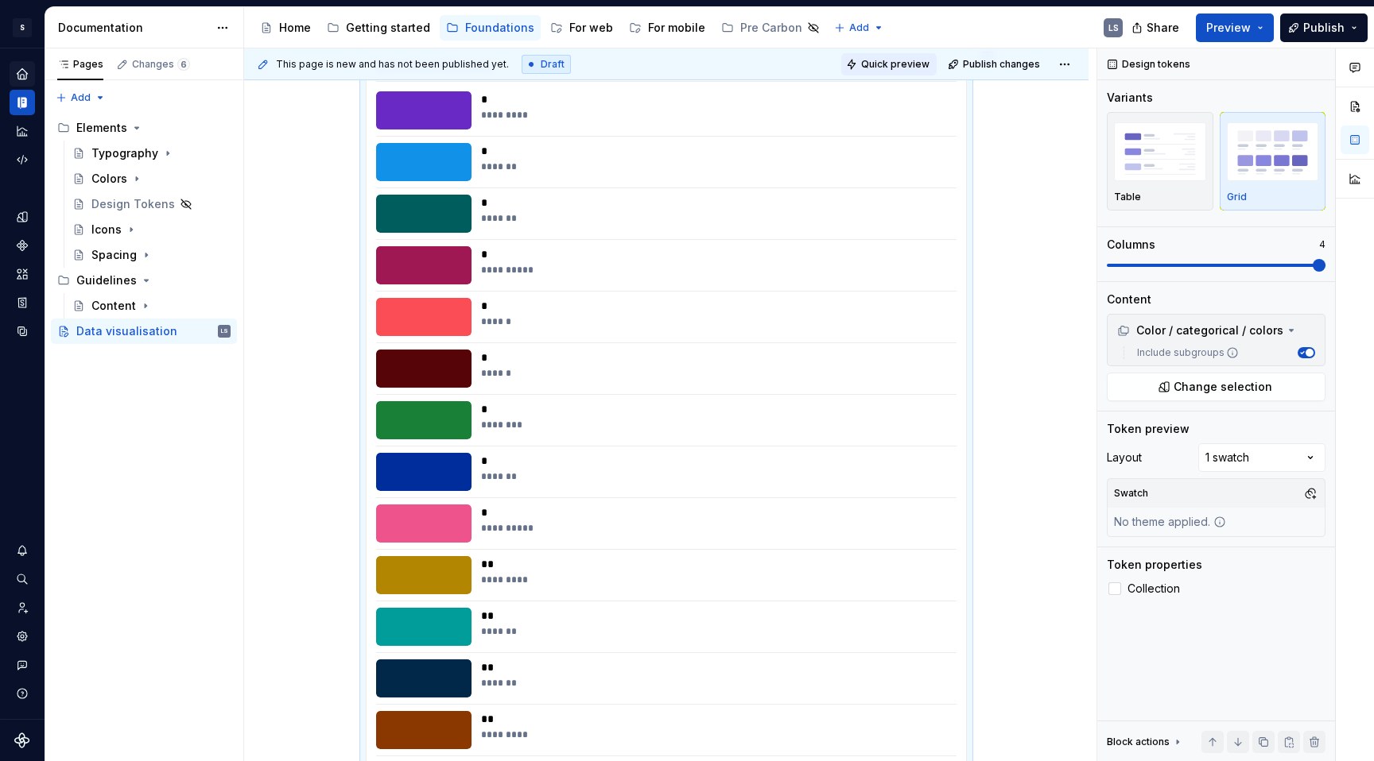
click at [888, 61] on span "Quick preview" at bounding box center [895, 64] width 68 height 13
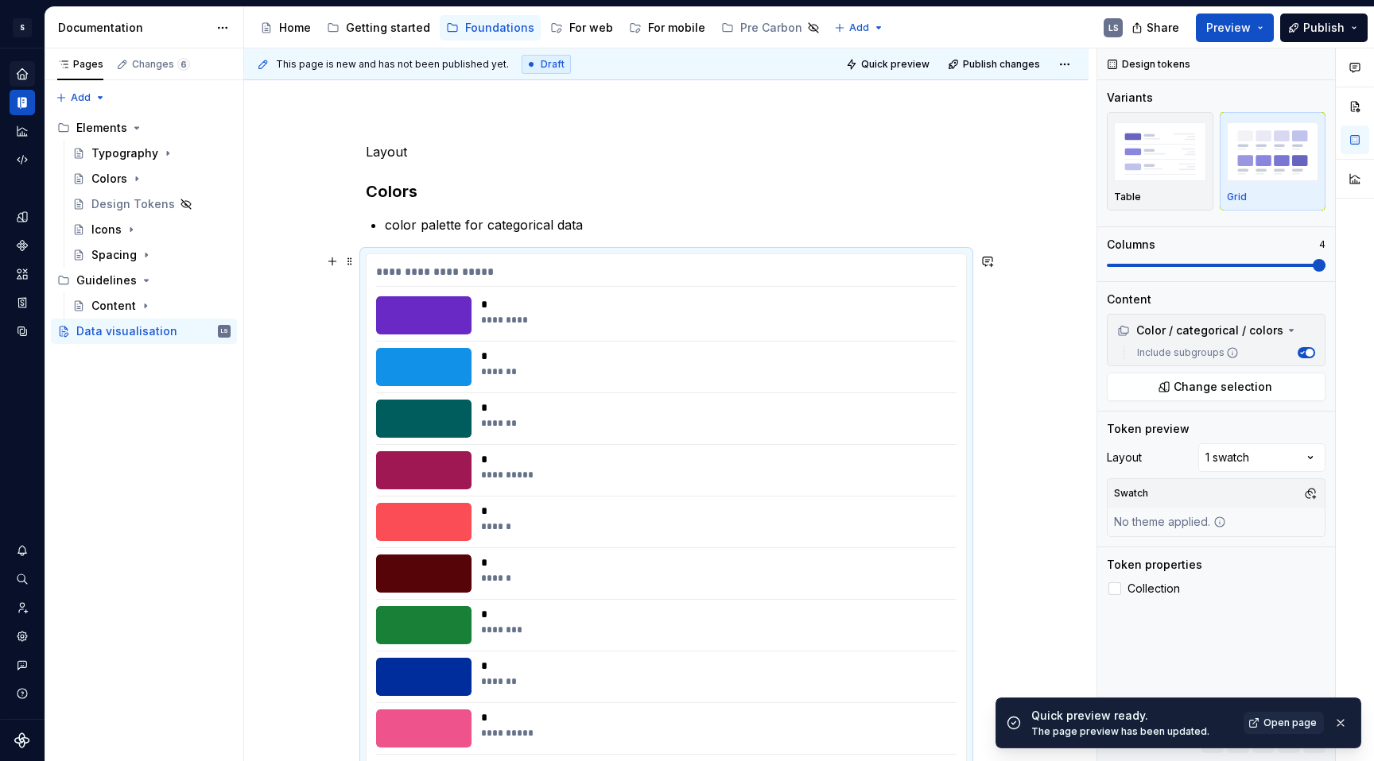
scroll to position [0, 0]
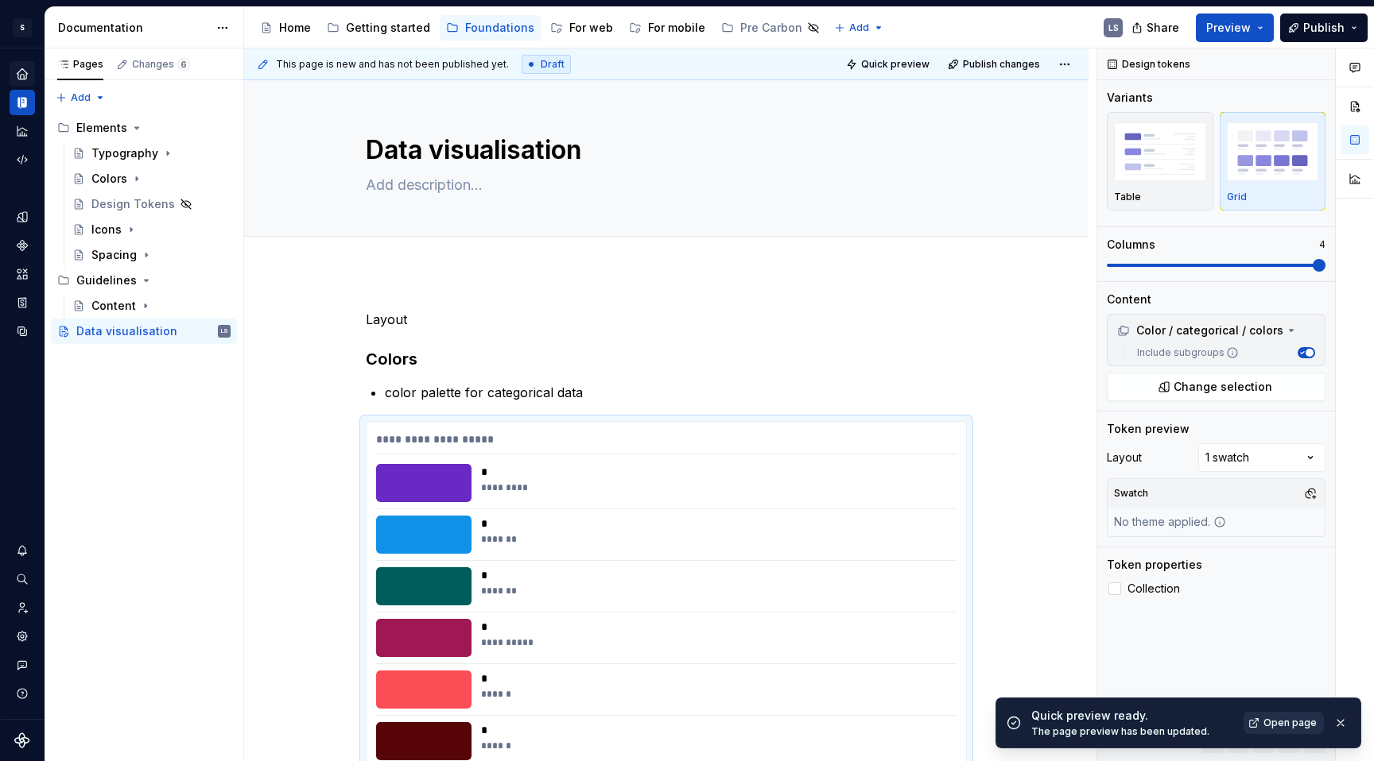
click at [1188, 592] on span "Open page" at bounding box center [1289, 723] width 53 height 13
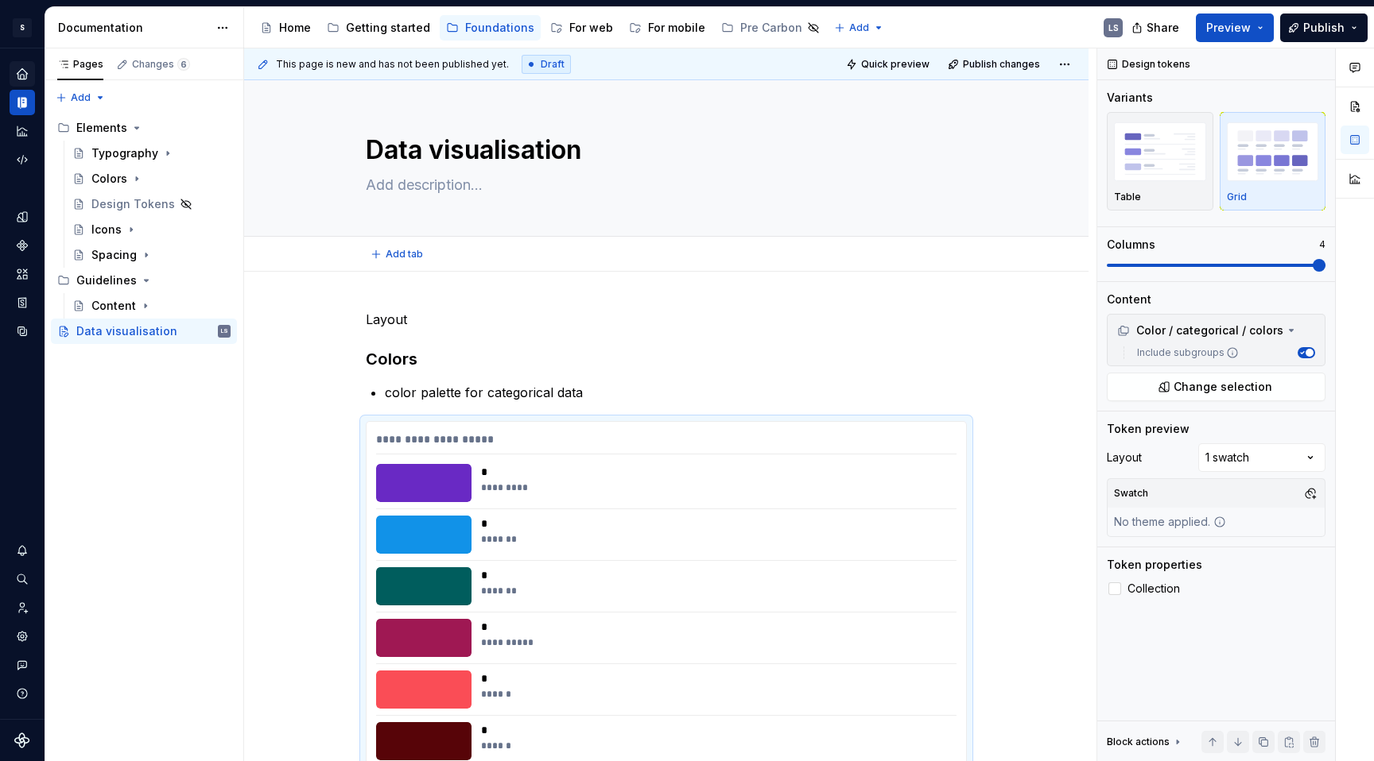
type textarea "*"
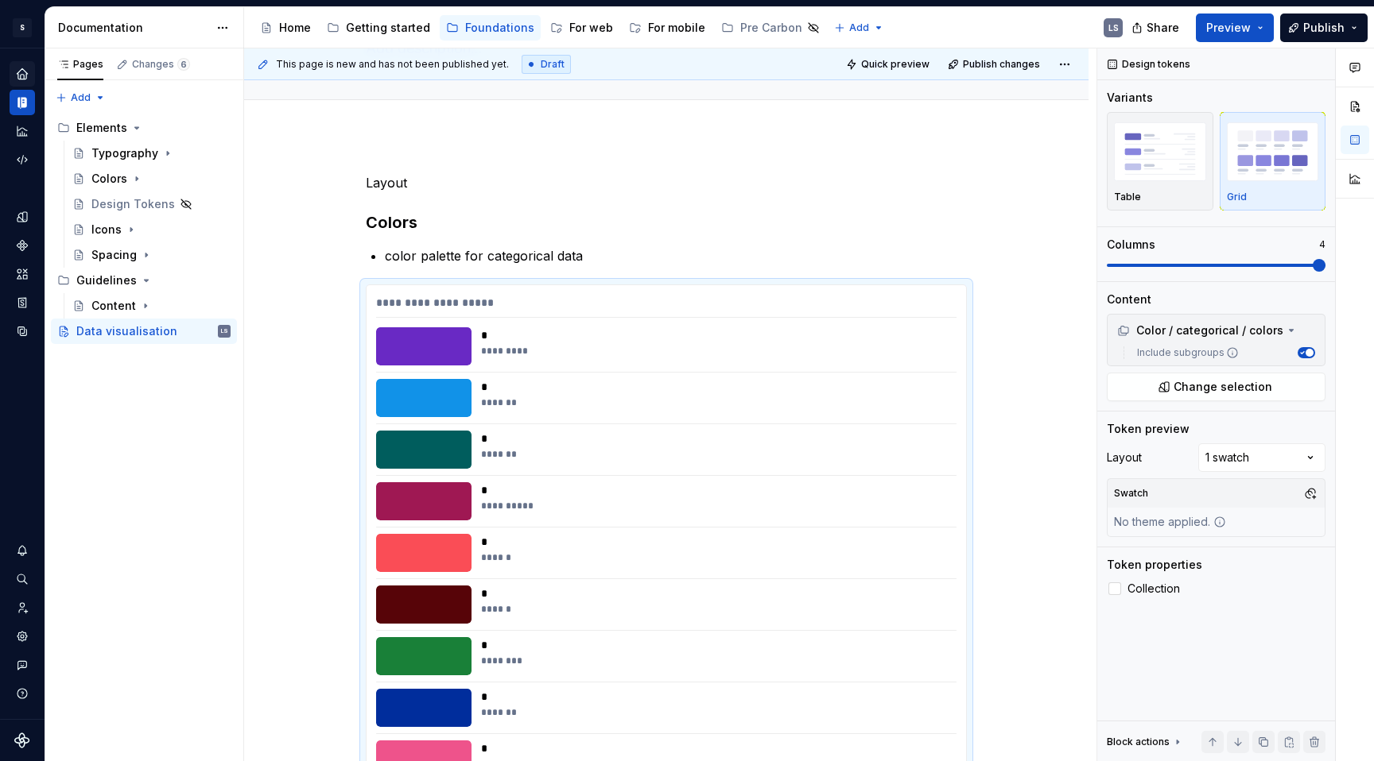
scroll to position [138, 0]
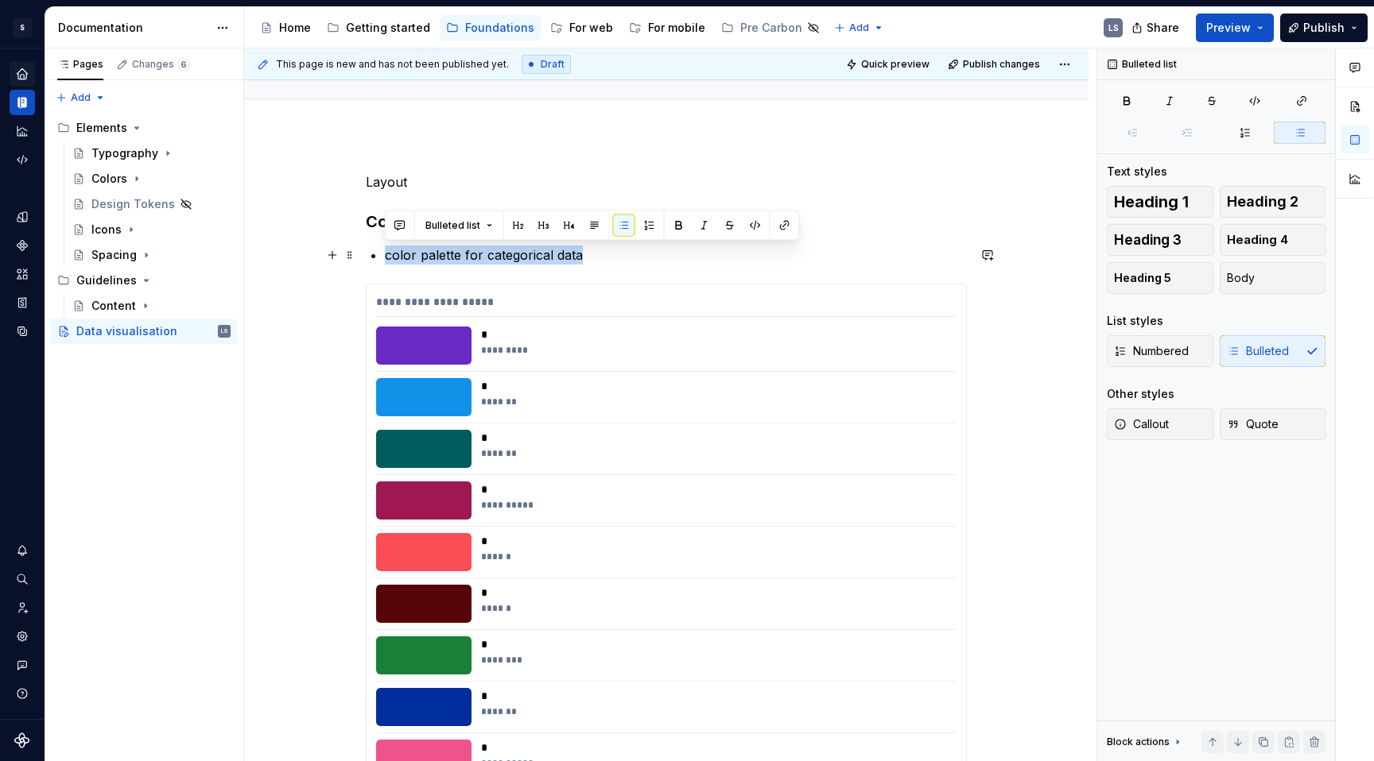
drag, startPoint x: 494, startPoint y: 256, endPoint x: 378, endPoint y: 258, distance: 116.9
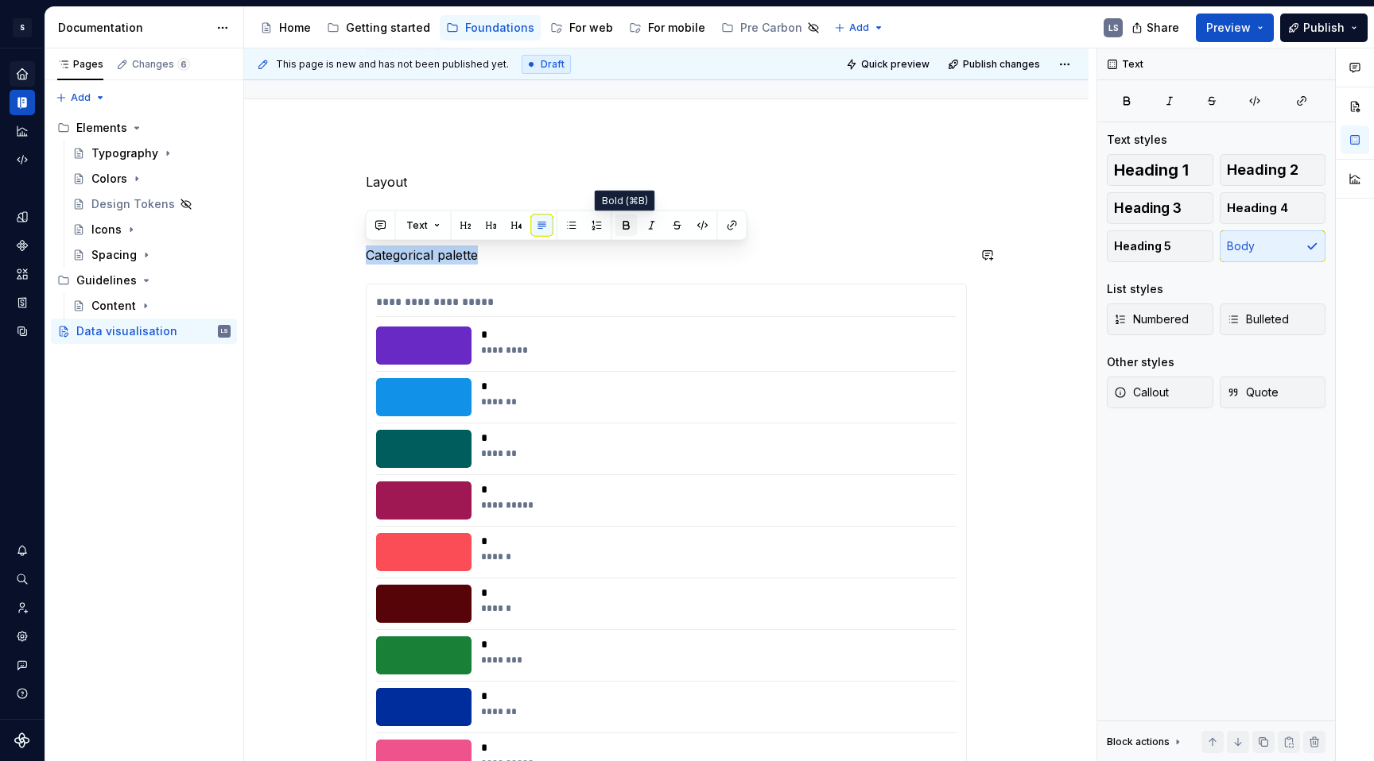
click at [622, 227] on button "button" at bounding box center [626, 226] width 22 height 22
click at [609, 284] on div "**********" at bounding box center [666, 665] width 601 height 763
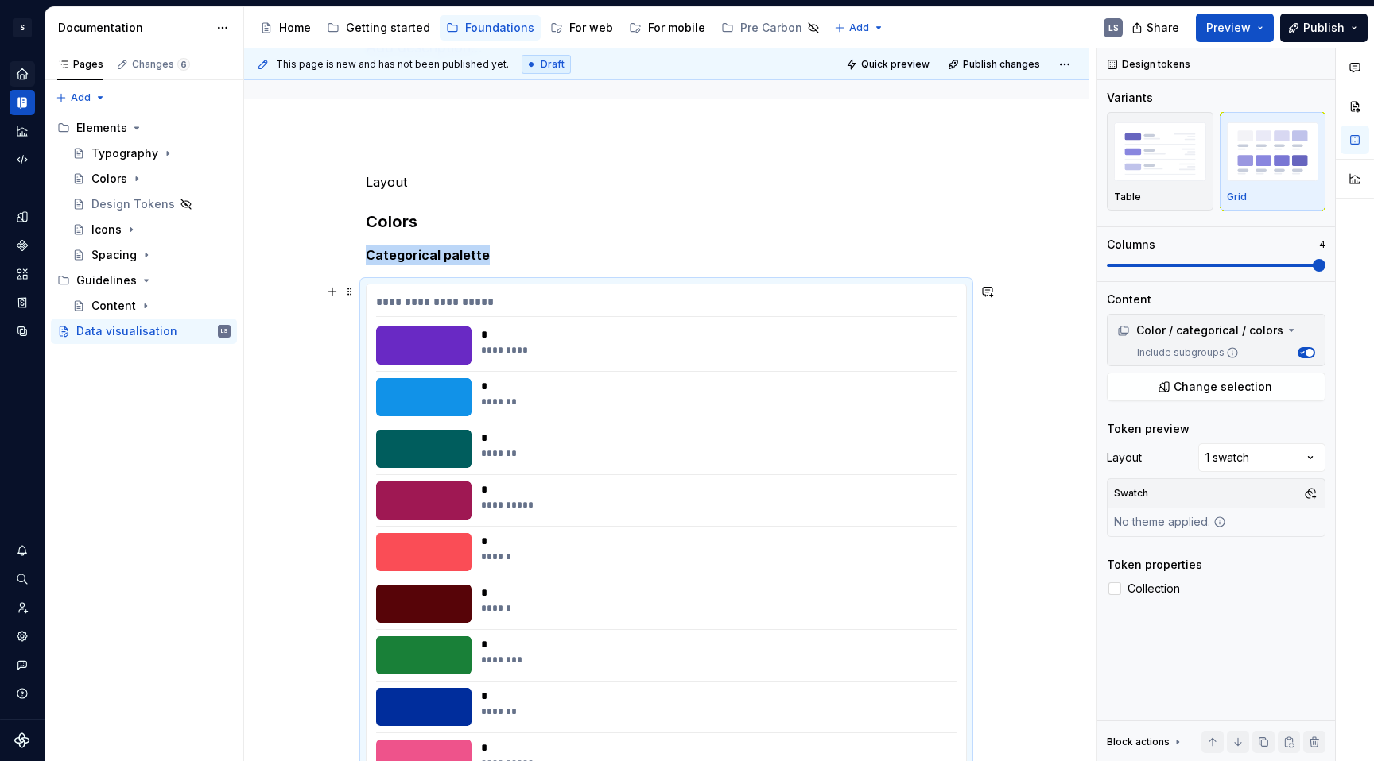
type textarea "*"
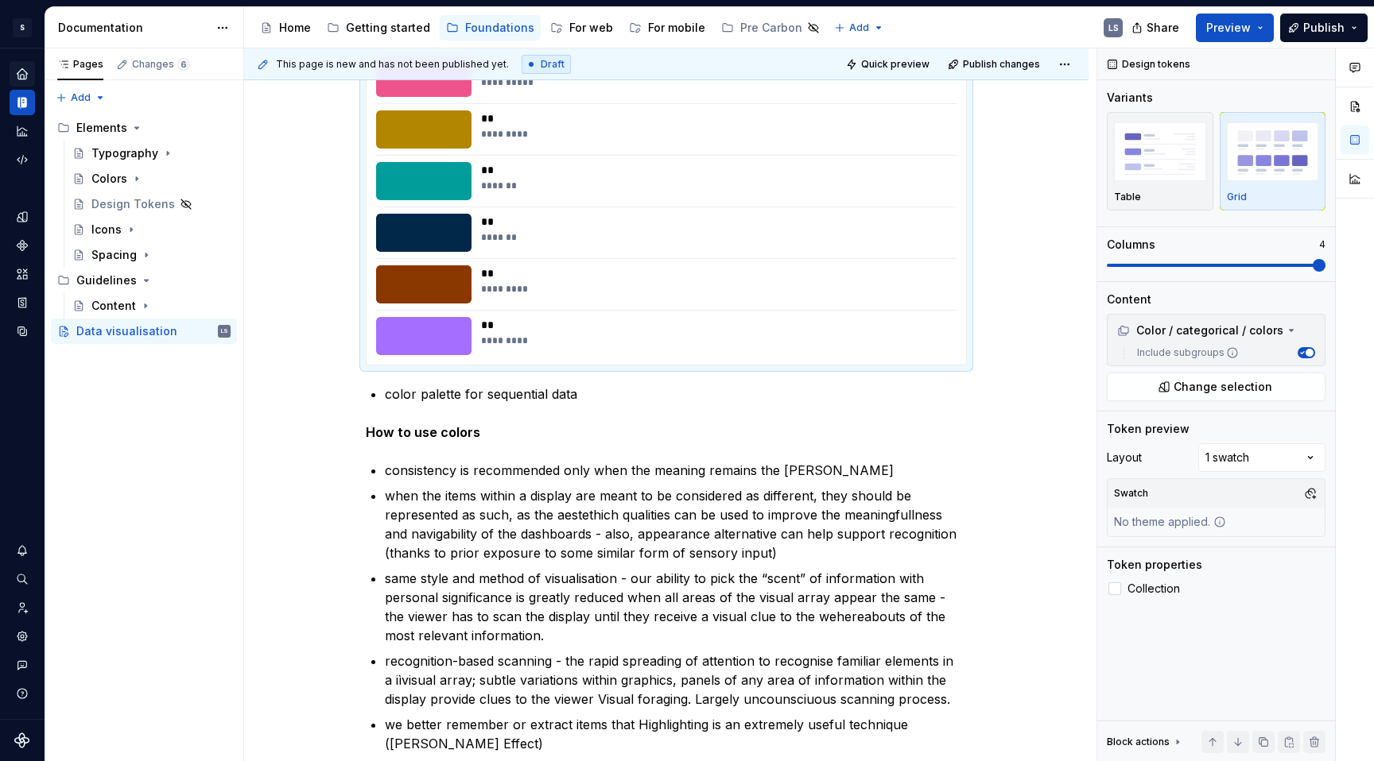
scroll to position [831, 0]
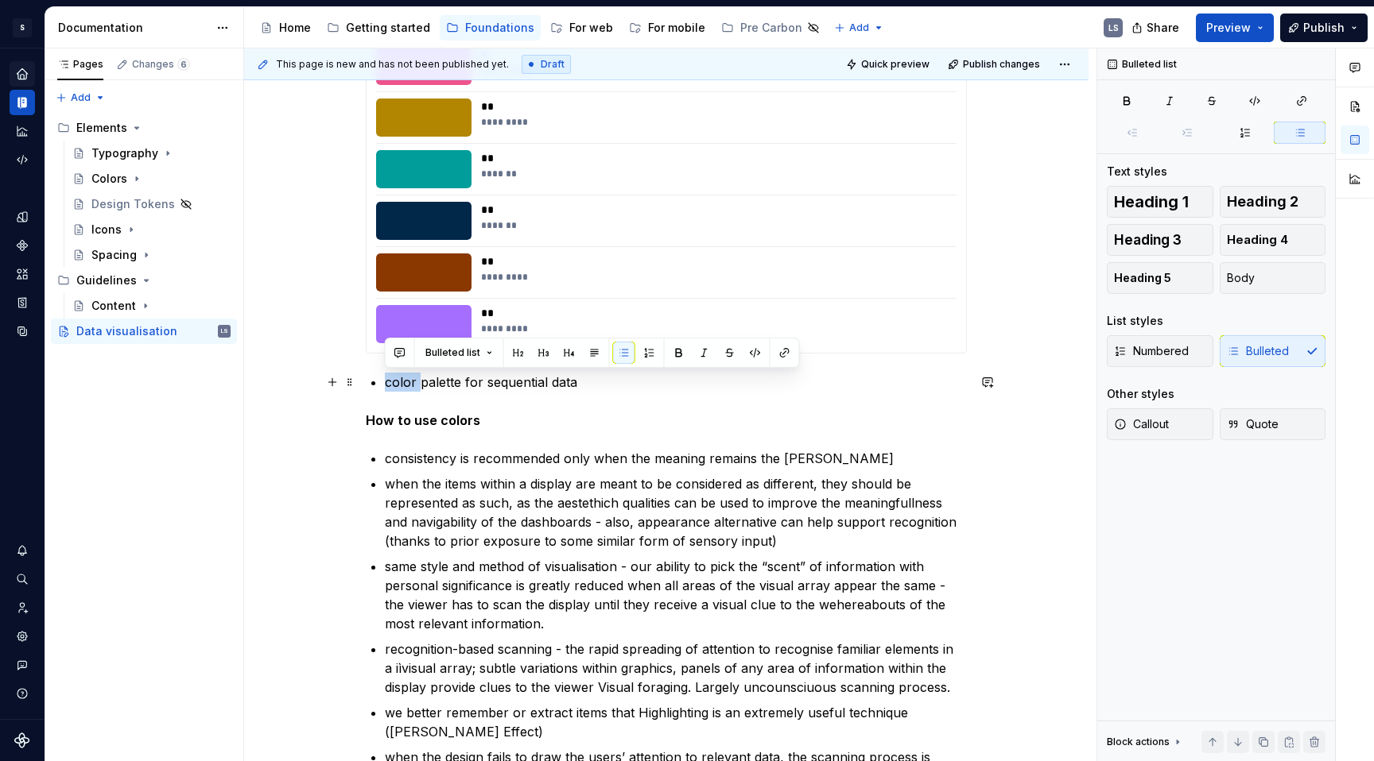
drag, startPoint x: 409, startPoint y: 387, endPoint x: 371, endPoint y: 387, distance: 38.2
click at [371, 387] on div "**********" at bounding box center [666, 196] width 601 height 1434
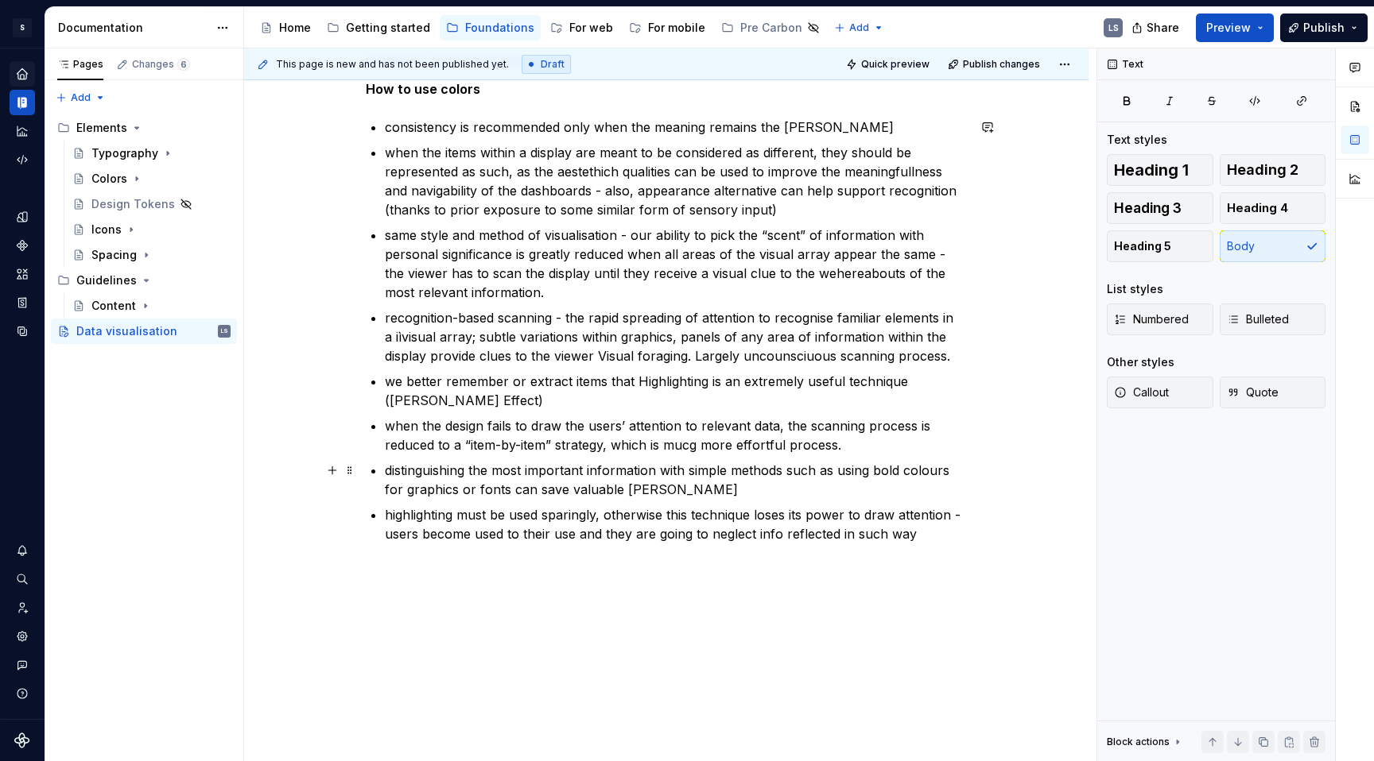
scroll to position [0, 0]
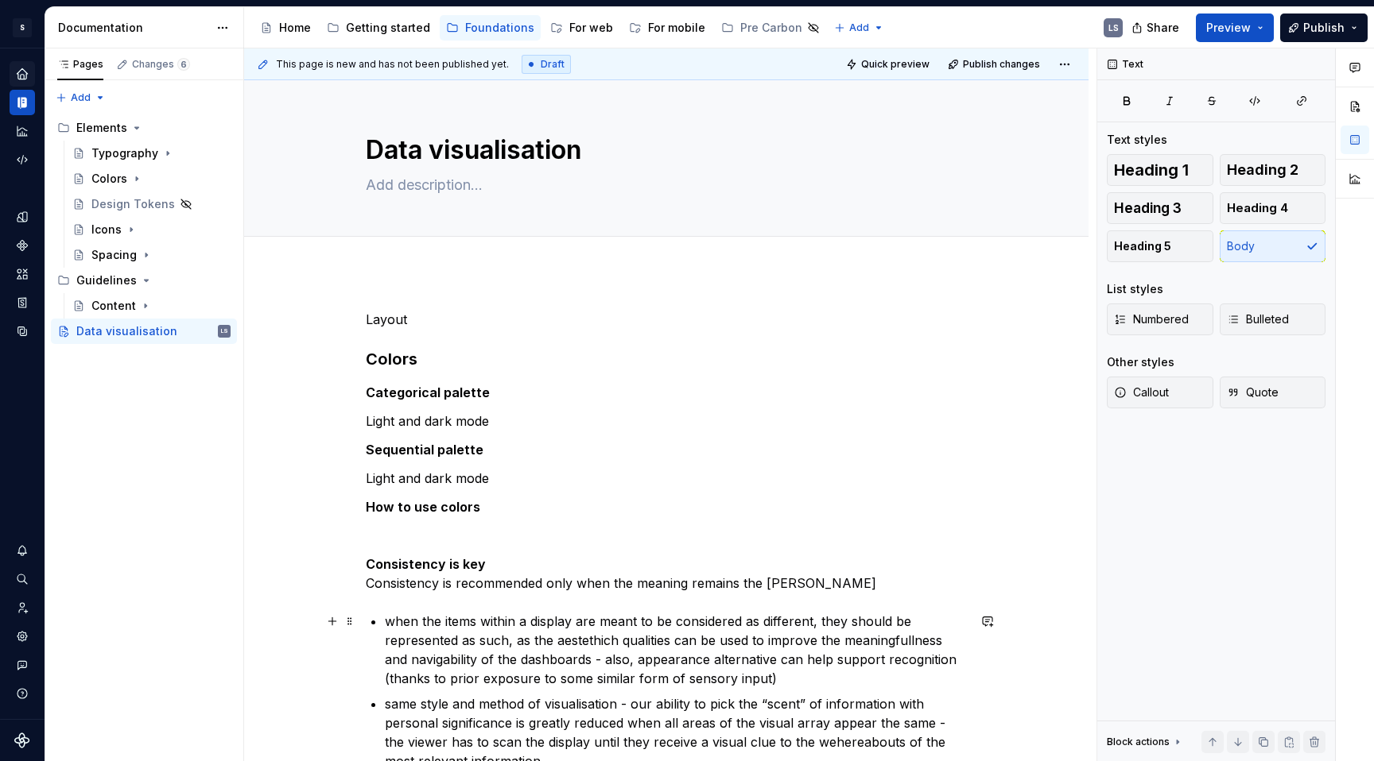
drag, startPoint x: 384, startPoint y: 625, endPoint x: 432, endPoint y: 608, distance: 50.5
click at [385, 592] on p "when the items within a display are meant to be considered as different, they s…" at bounding box center [676, 650] width 582 height 76
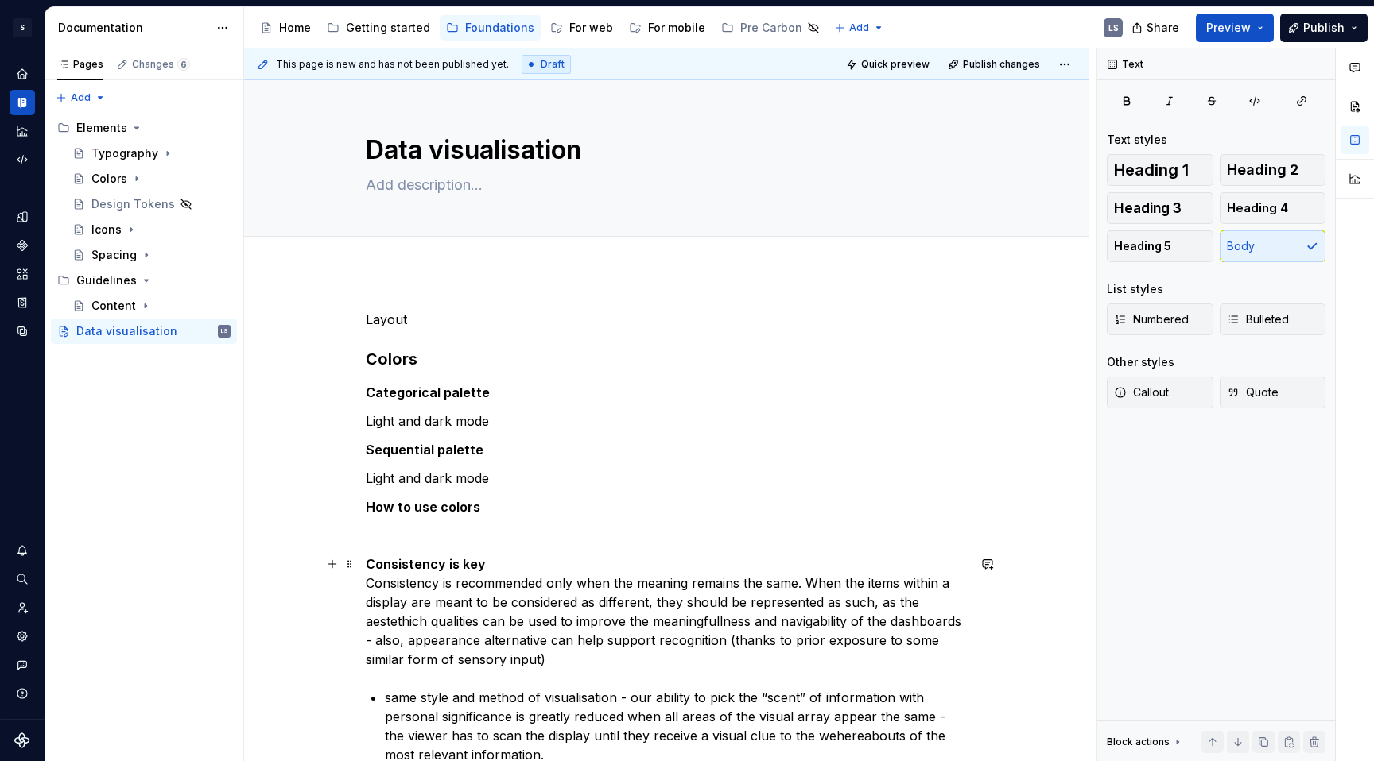
click at [546, 606] on p "Consistency is key Consistency is recommended only when the meaning remains the…" at bounding box center [666, 612] width 601 height 114
click at [606, 661] on p "Consistency is key Consistency is recommended only when the meaning remains the…" at bounding box center [666, 612] width 601 height 114
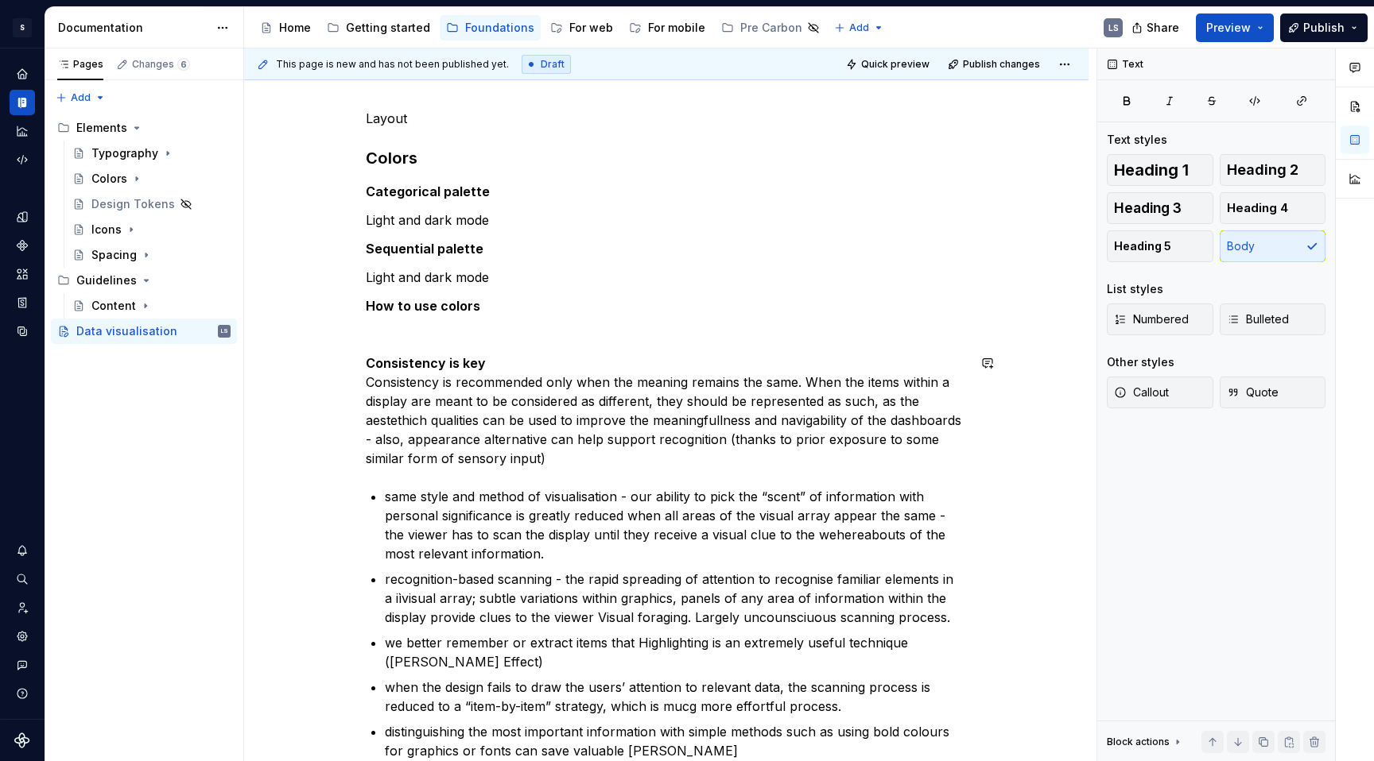
scroll to position [203, 0]
click at [495, 300] on p "How to use colors" at bounding box center [666, 303] width 601 height 19
click at [383, 327] on p at bounding box center [666, 332] width 601 height 19
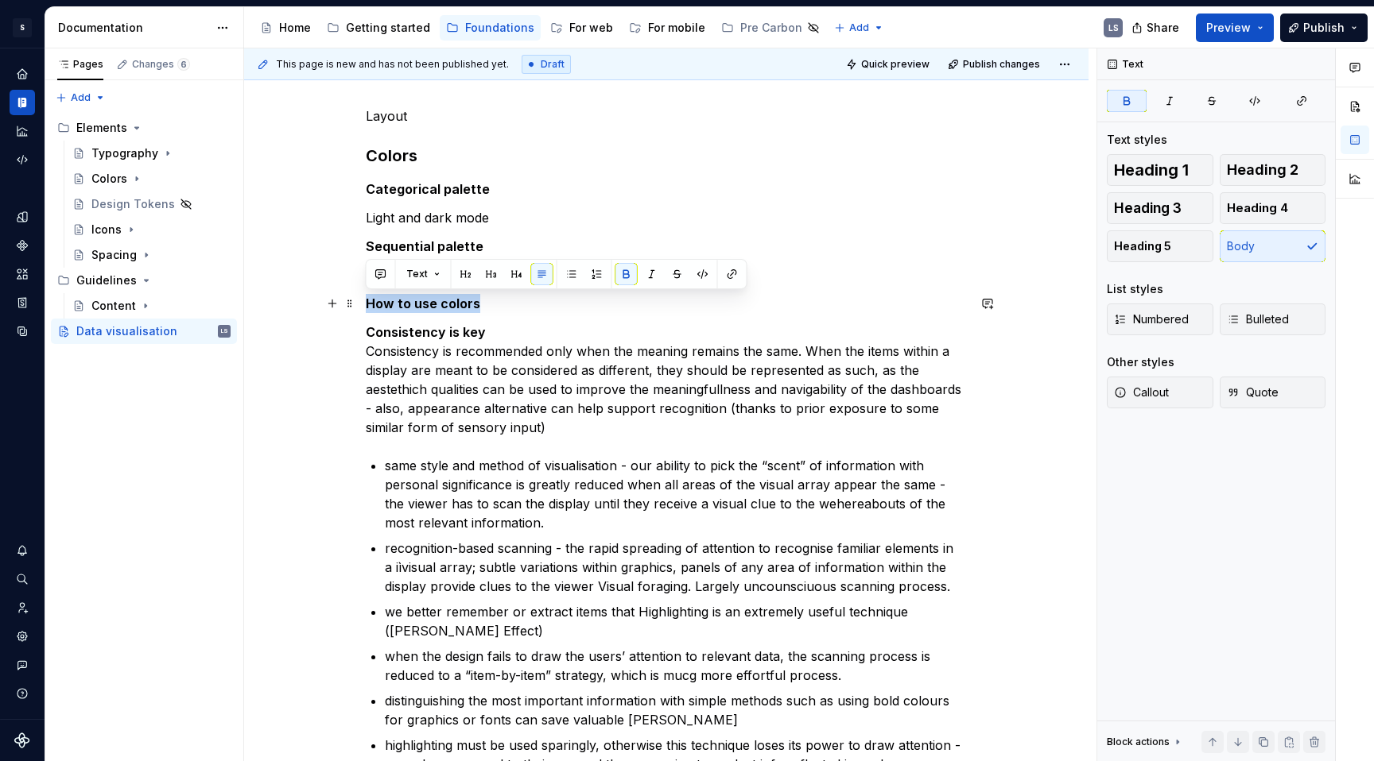
drag, startPoint x: 479, startPoint y: 308, endPoint x: 357, endPoint y: 306, distance: 121.6
click at [357, 306] on div "Layout Colors Categorical palette Light and dark mode Sequential palette Light …" at bounding box center [666, 563] width 844 height 991
click at [494, 277] on button "button" at bounding box center [491, 274] width 22 height 22
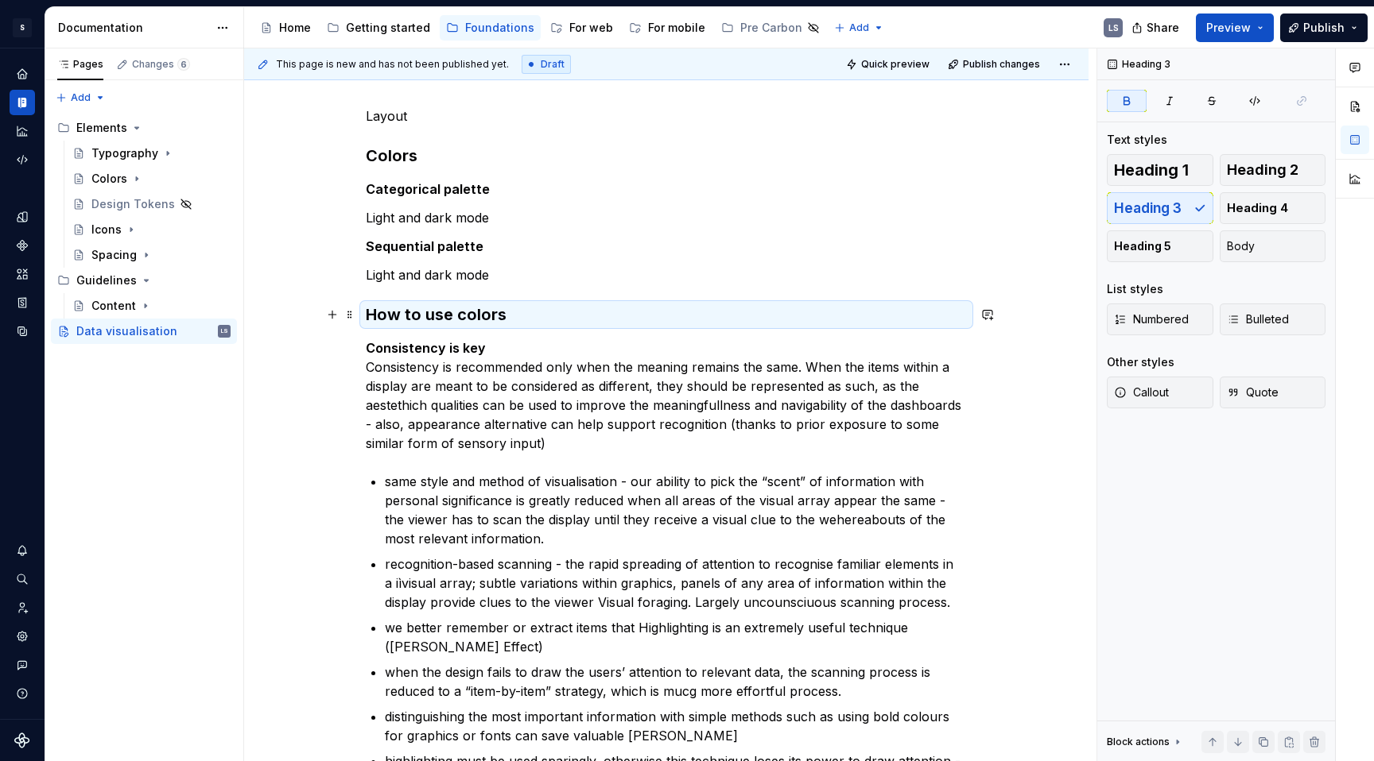
click at [509, 305] on h3 "How to use colors" at bounding box center [666, 315] width 601 height 22
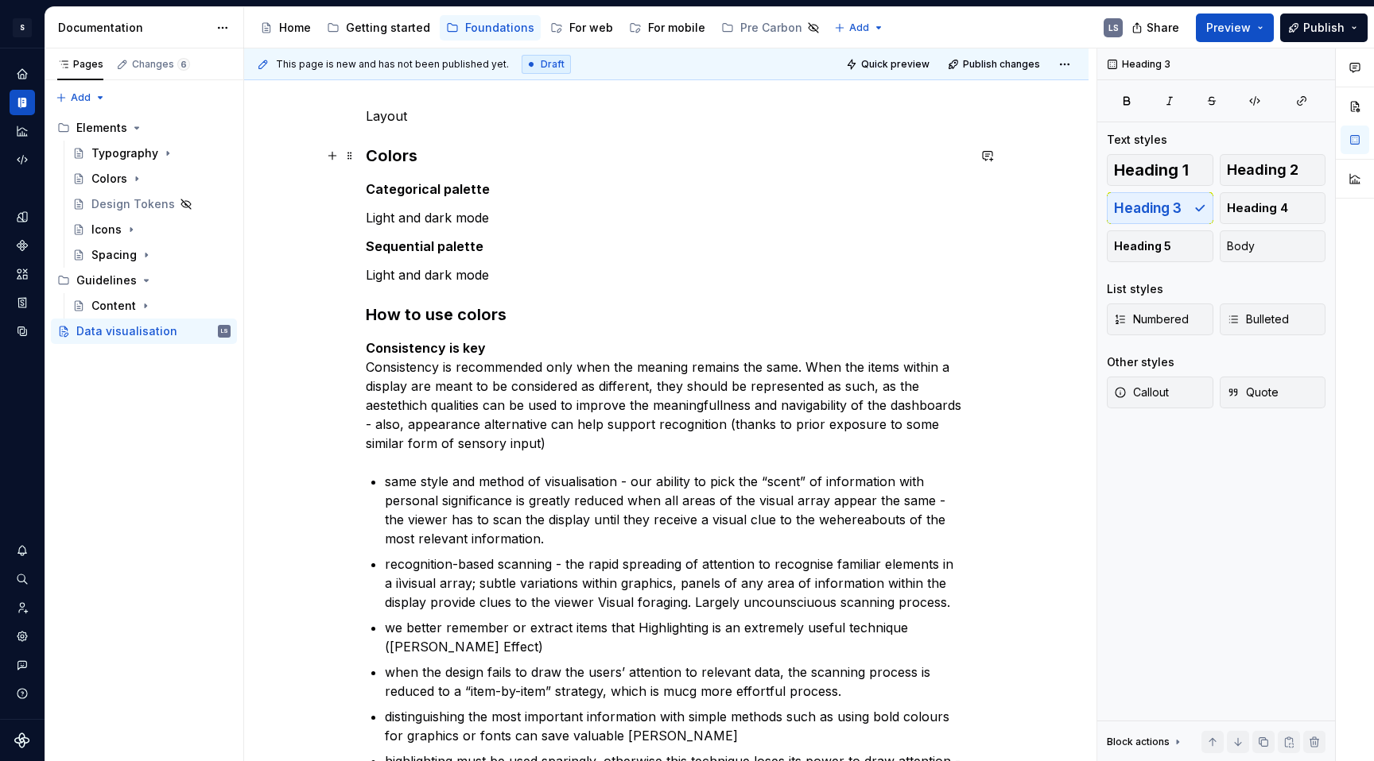
click at [402, 160] on h3 "Colors" at bounding box center [666, 156] width 601 height 22
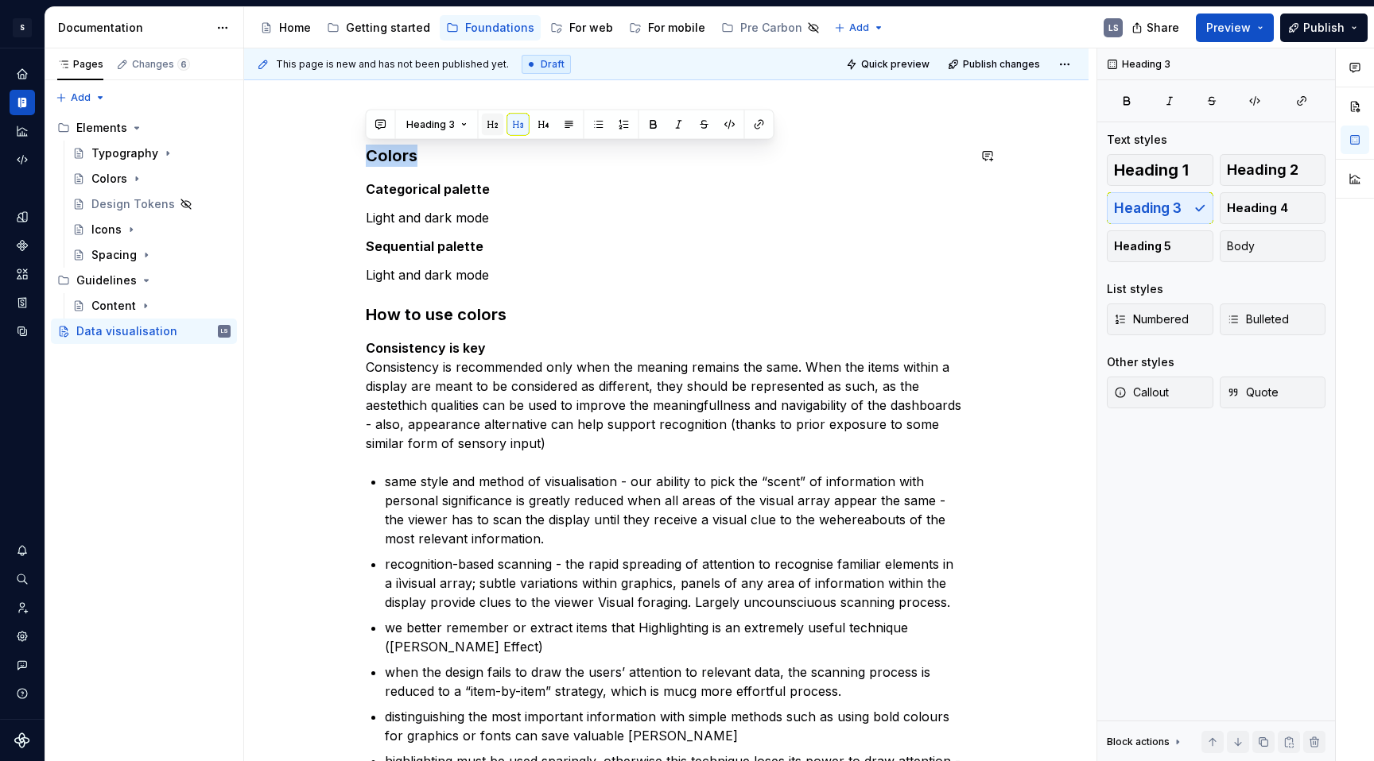
click at [494, 127] on button "button" at bounding box center [493, 125] width 22 height 22
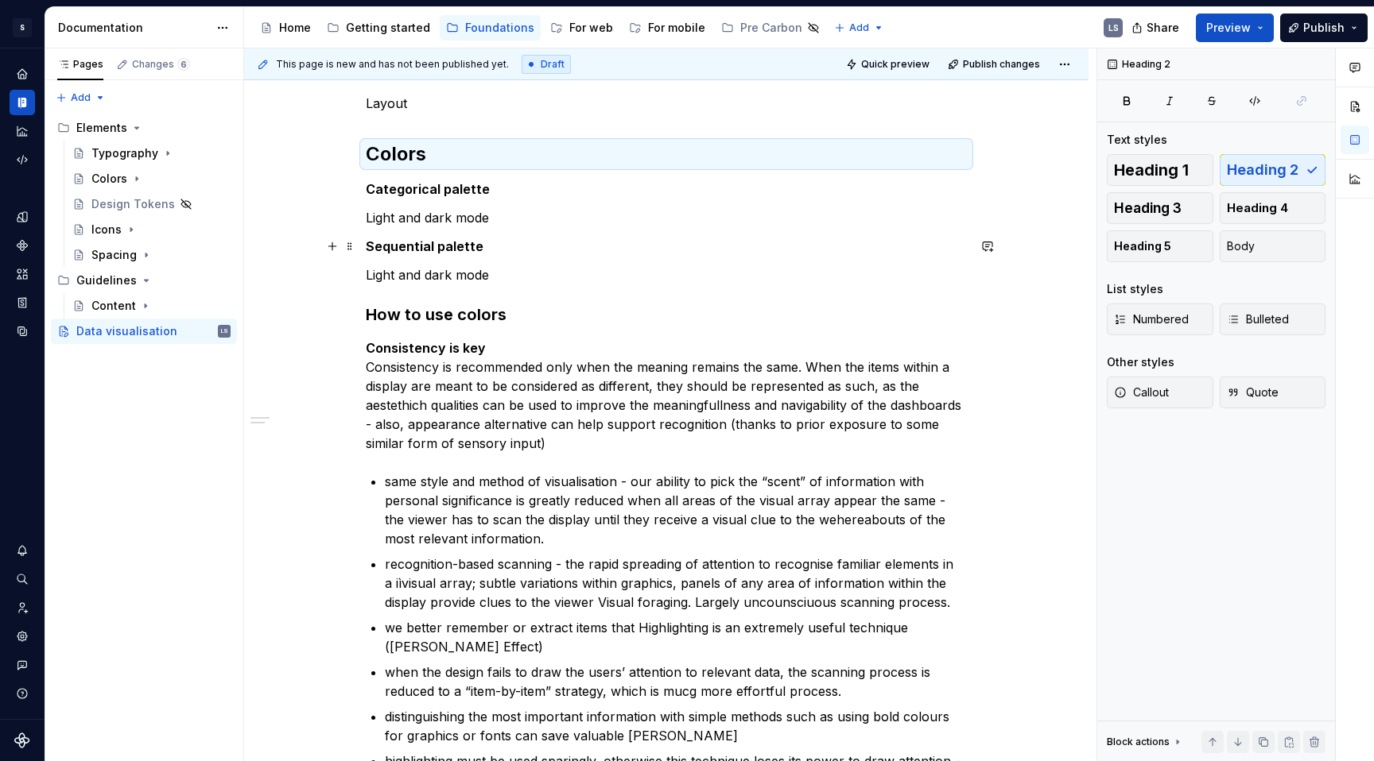
click at [460, 238] on strong "Sequential palette" at bounding box center [425, 246] width 118 height 16
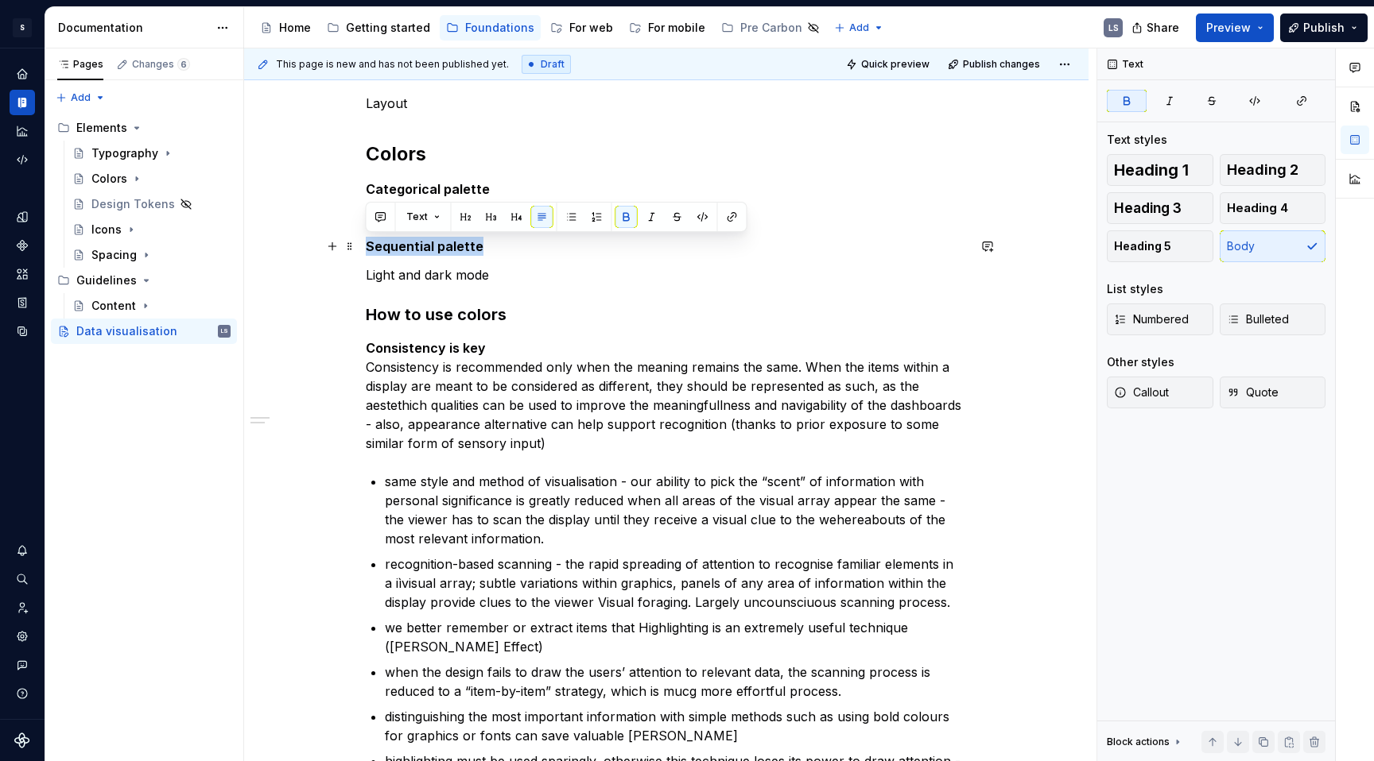
drag, startPoint x: 477, startPoint y: 250, endPoint x: 358, endPoint y: 250, distance: 118.4
click at [358, 250] on div "Layout Colors Categorical palette Light and dark mode Sequential palette Light …" at bounding box center [666, 566] width 844 height 1020
click at [518, 218] on button "button" at bounding box center [517, 217] width 22 height 22
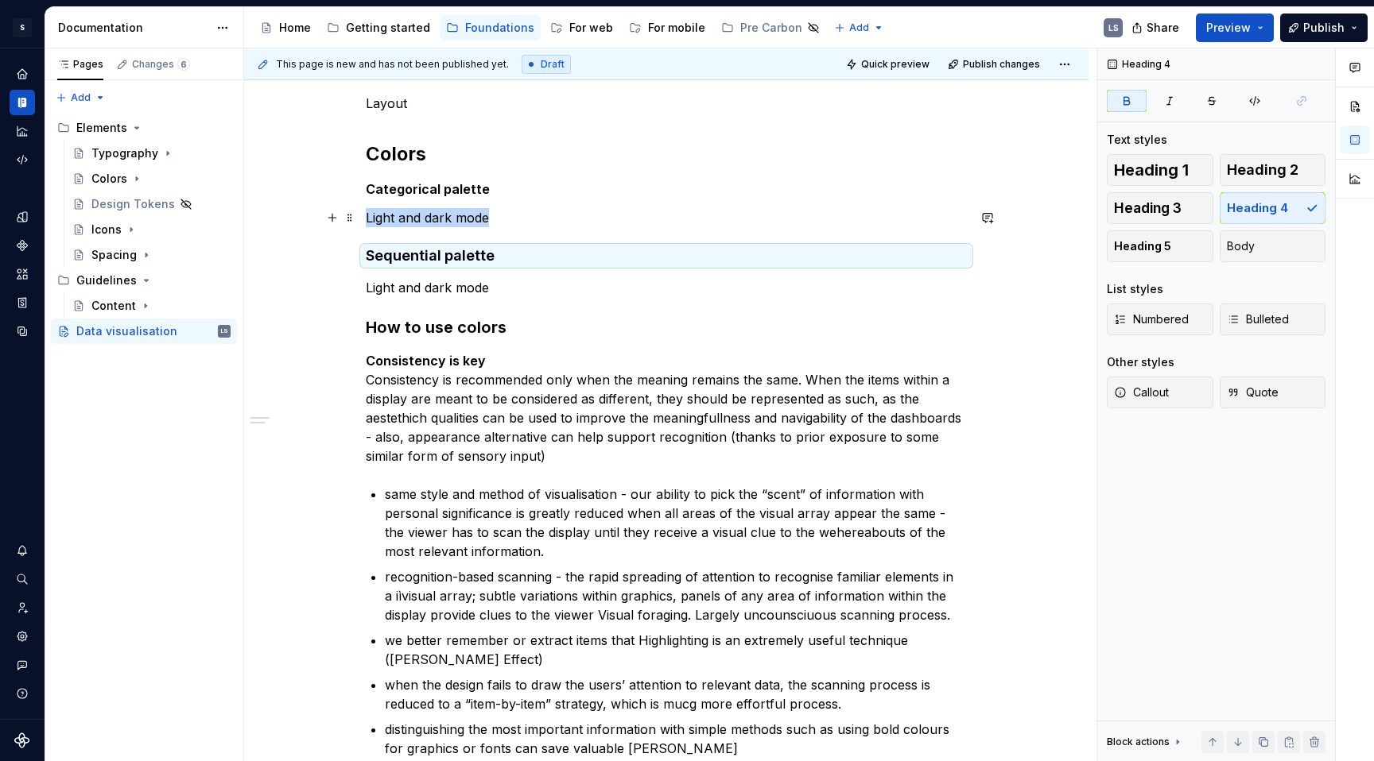
click at [516, 278] on p "Light and dark mode" at bounding box center [666, 287] width 601 height 19
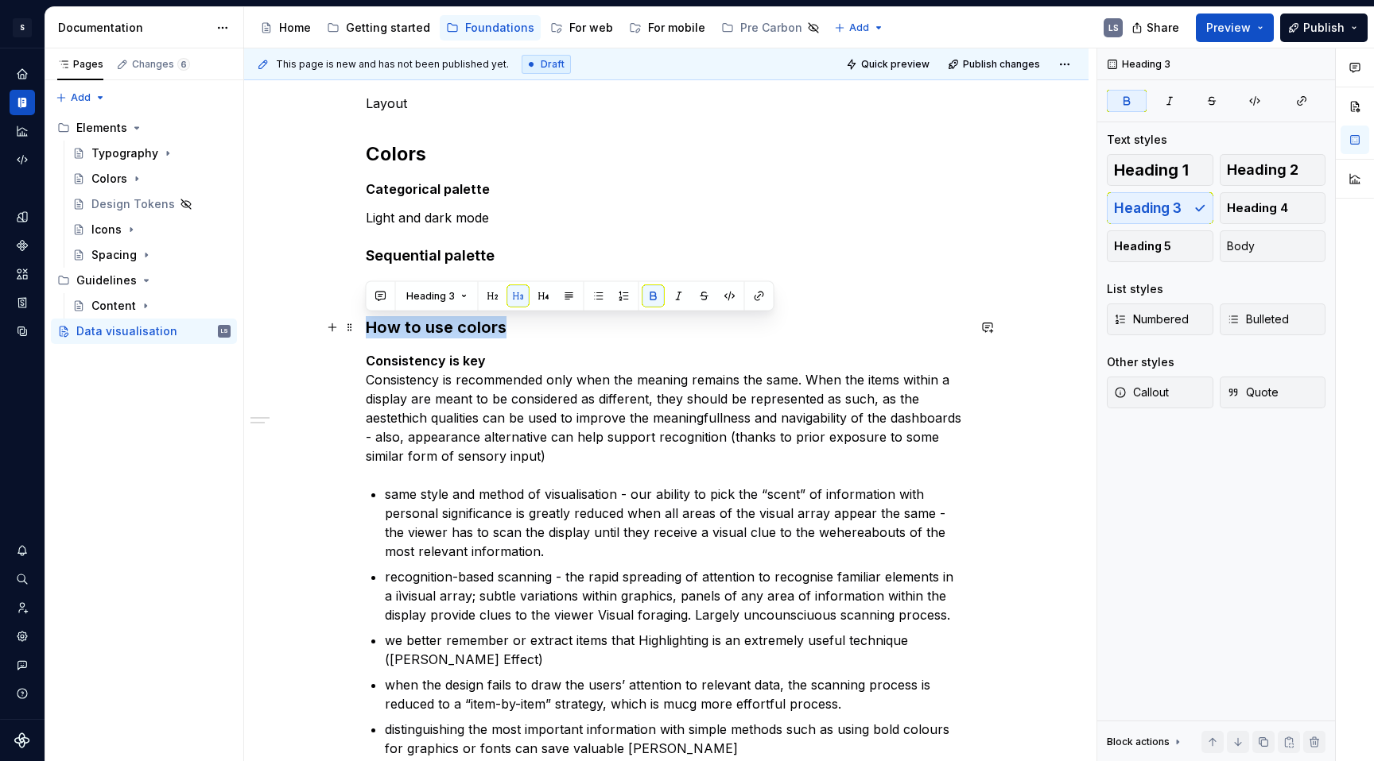
drag, startPoint x: 502, startPoint y: 327, endPoint x: 362, endPoint y: 327, distance: 139.1
click at [362, 327] on div "Layout Colors Categorical palette Light and dark mode Sequential palette Light …" at bounding box center [666, 572] width 844 height 1033
click at [537, 293] on button "button" at bounding box center [544, 296] width 22 height 22
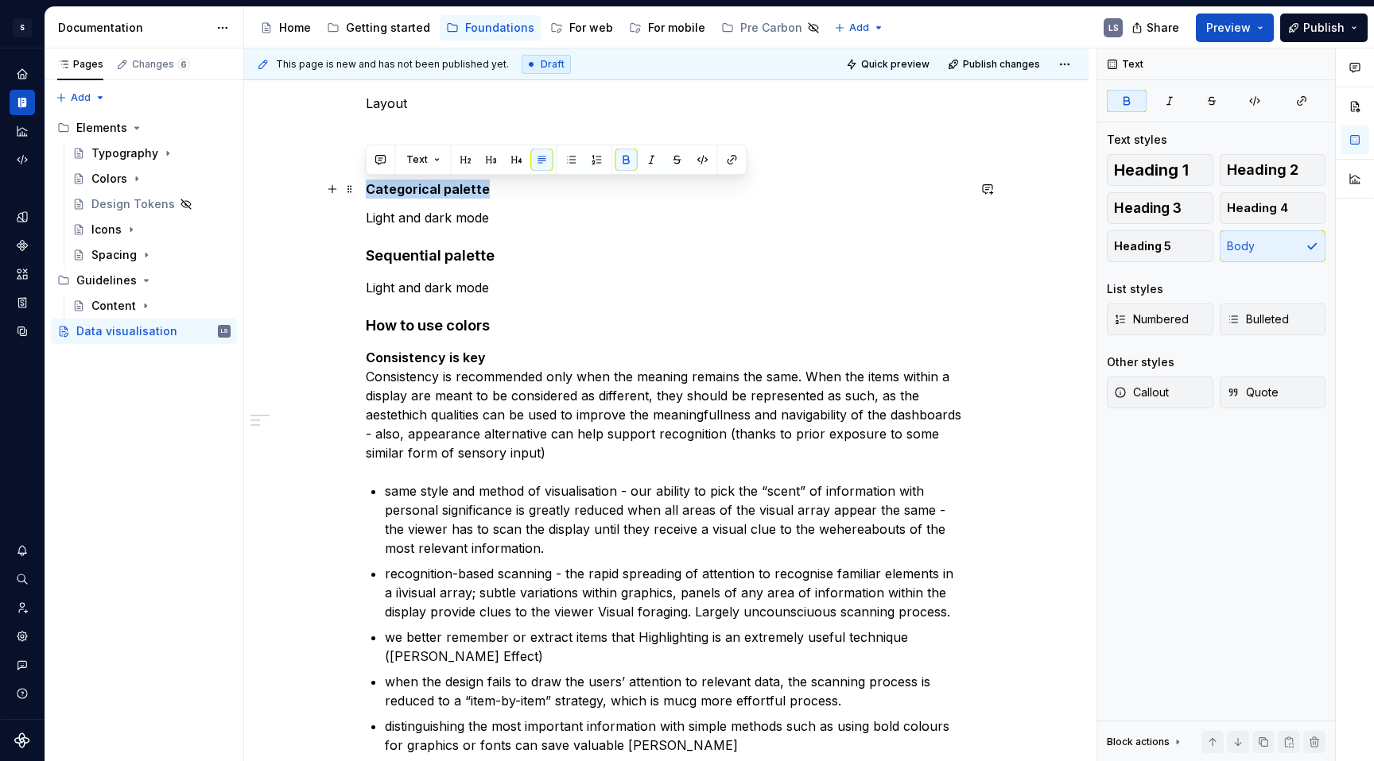
drag, startPoint x: 482, startPoint y: 191, endPoint x: 364, endPoint y: 191, distance: 118.4
click at [364, 191] on div "Layout Colors Categorical palette Light and dark mode Sequential palette Light …" at bounding box center [666, 570] width 844 height 1029
click at [510, 161] on button "button" at bounding box center [517, 160] width 22 height 22
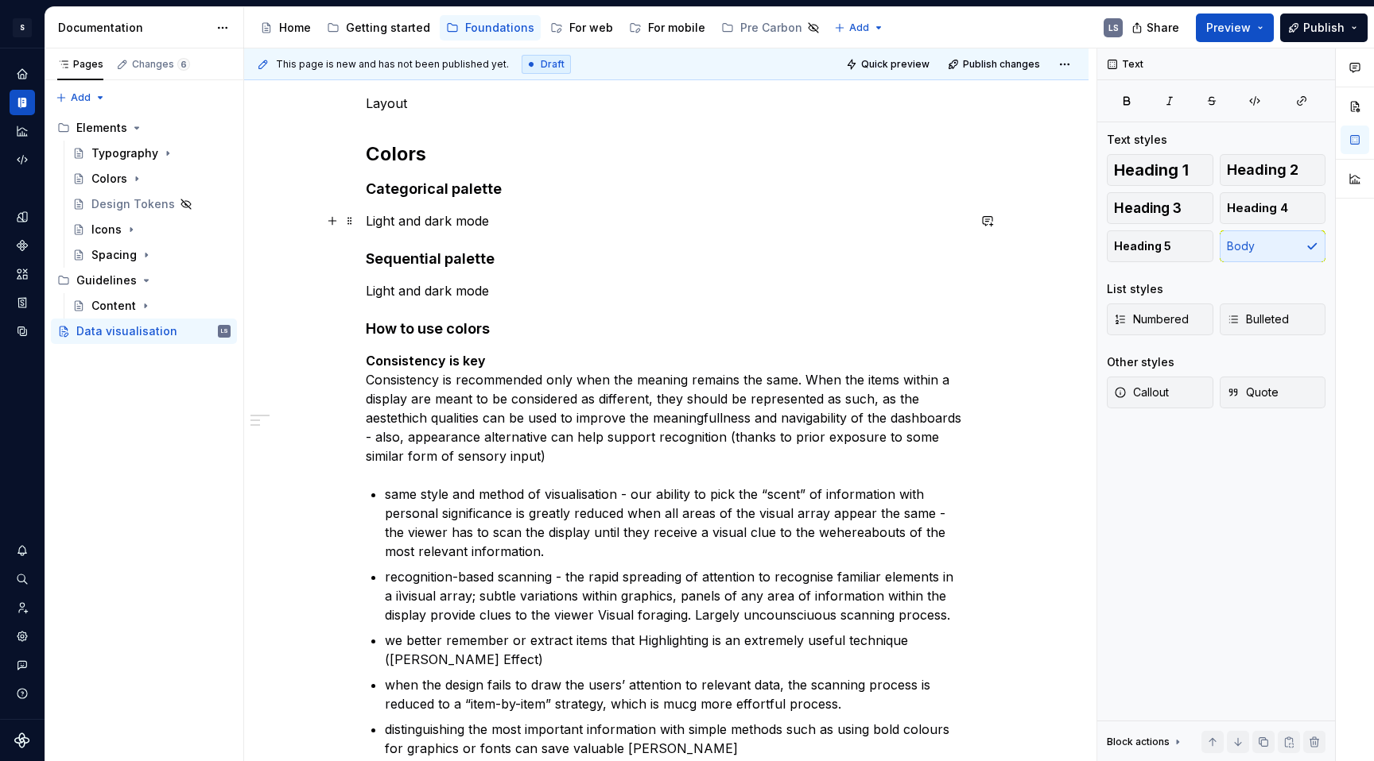
click at [376, 218] on p "Light and dark mode" at bounding box center [666, 220] width 601 height 19
click at [367, 219] on p "Light and dark mode" at bounding box center [666, 220] width 601 height 19
click at [476, 358] on strong "Consistency is key" at bounding box center [426, 361] width 120 height 16
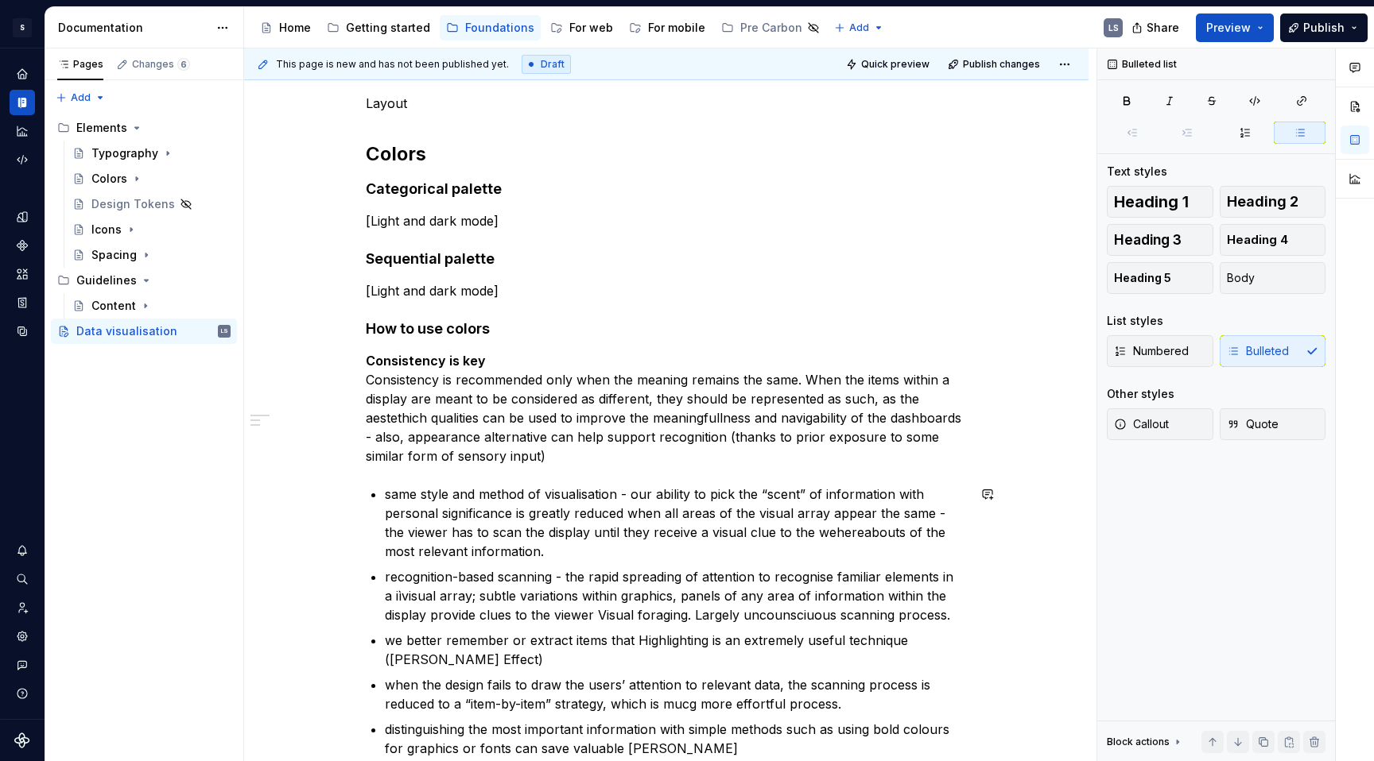
click at [560, 482] on div "Layout Colors Categorical palette [Light and dark mode] Sequential palette [Lig…" at bounding box center [666, 467] width 601 height 747
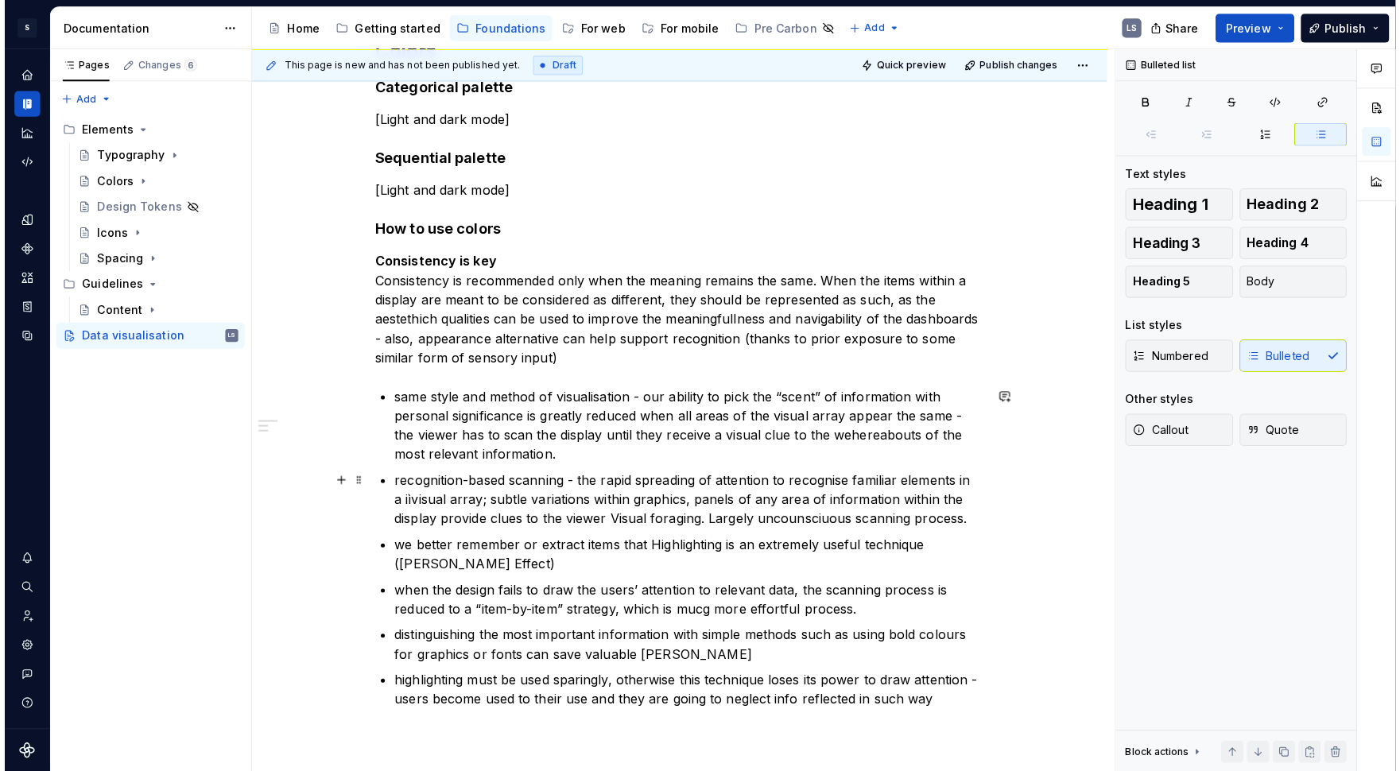
scroll to position [326, 0]
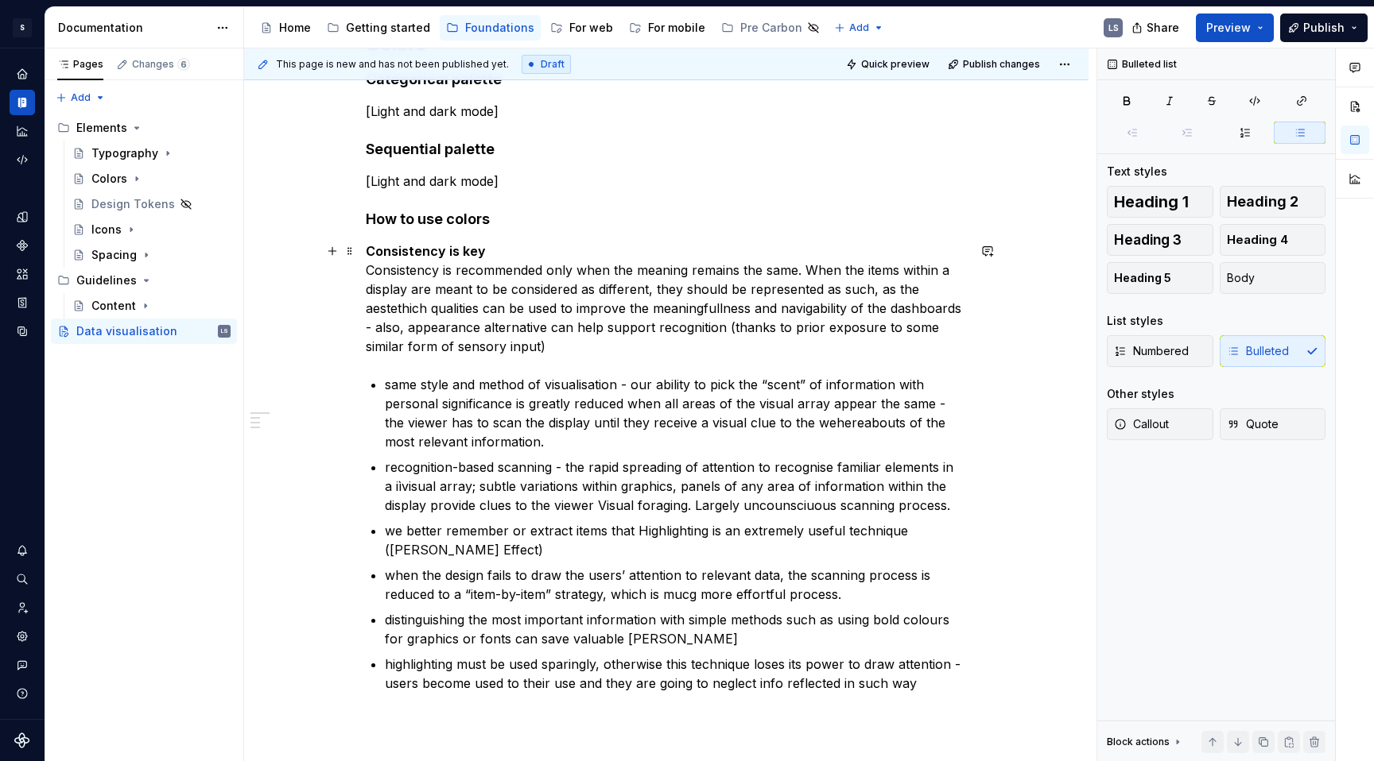
click at [614, 353] on p "Consistency is key Consistency is recommended only when the meaning remains the…" at bounding box center [666, 299] width 601 height 114
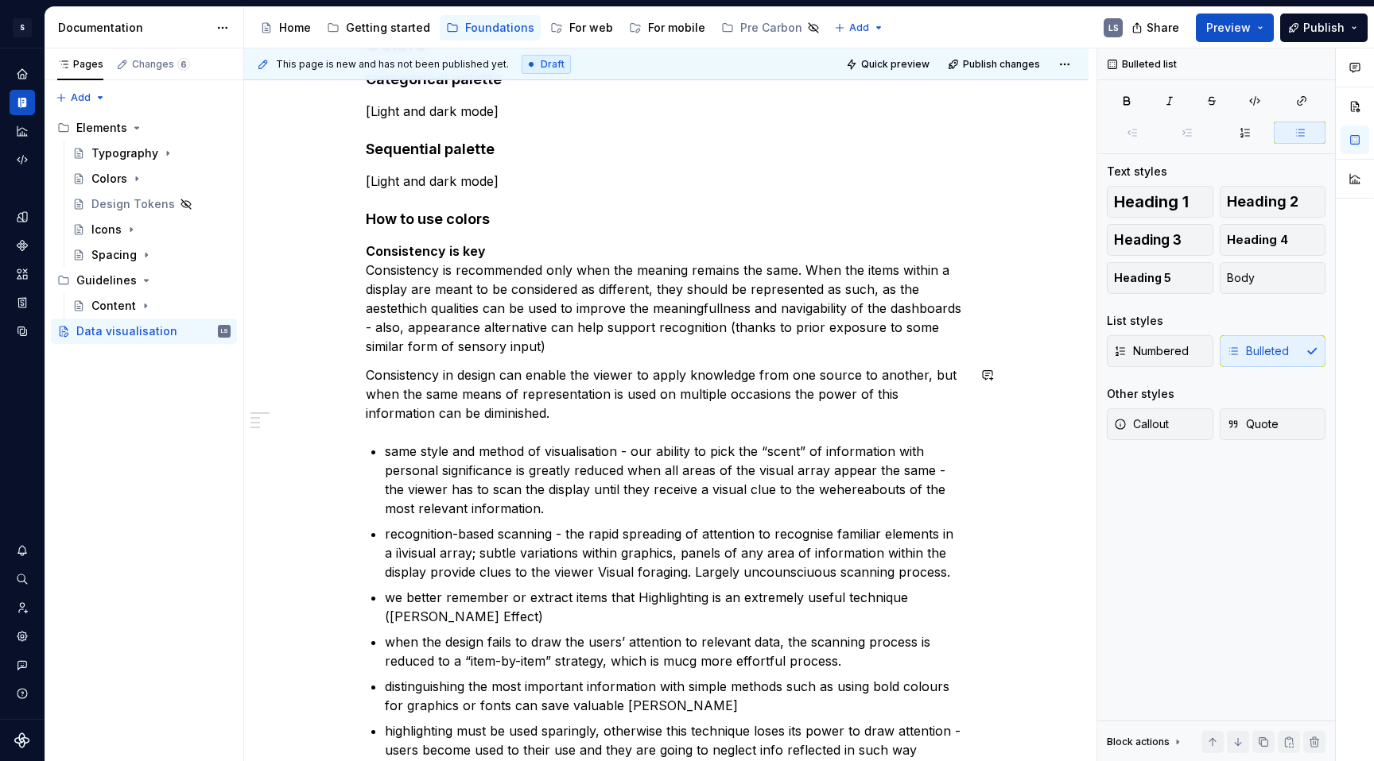
click at [622, 424] on div "Layout Colors Categorical palette [Light and dark mode] Sequential palette [Lig…" at bounding box center [666, 391] width 601 height 814
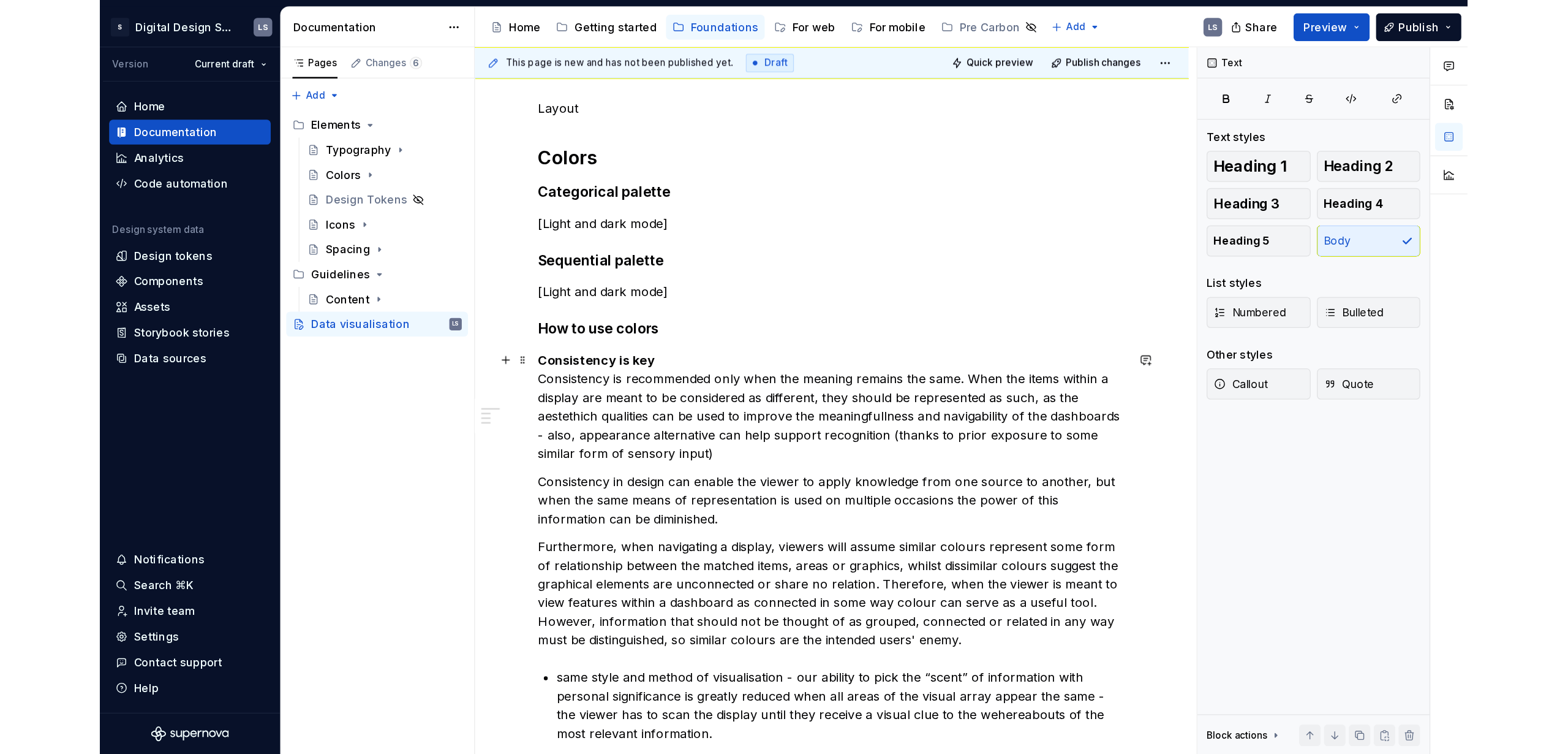
scroll to position [184, 0]
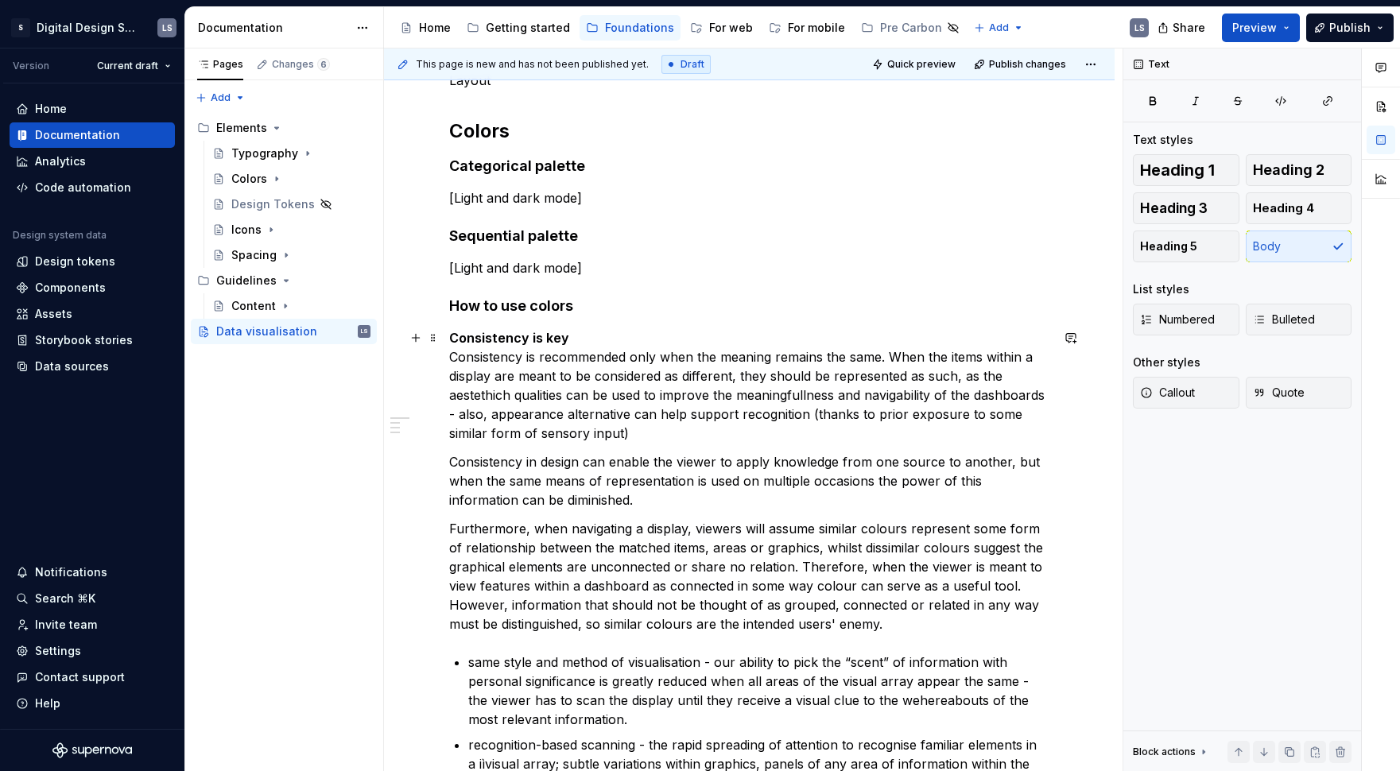
click at [925, 378] on p "Consistency is key Consistency is recommended only when the meaning remains the…" at bounding box center [749, 385] width 601 height 114
click at [816, 379] on p "Consistency is key Consistency is recommended only when the meaning remains the…" at bounding box center [749, 385] width 601 height 114
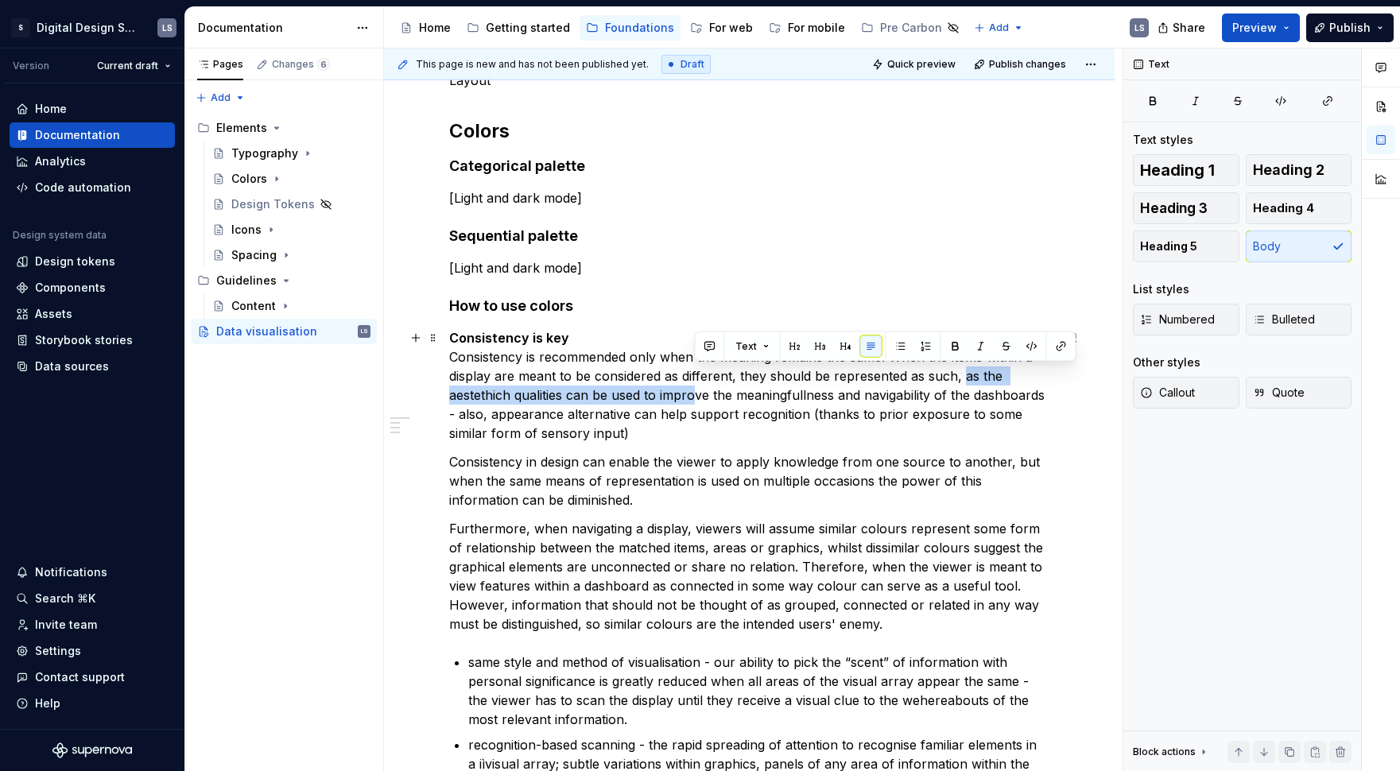
drag, startPoint x: 962, startPoint y: 378, endPoint x: 692, endPoint y: 389, distance: 269.7
click at [692, 389] on p "Consistency is key Consistency is recommended only when the meaning remains the…" at bounding box center [749, 385] width 601 height 114
click at [932, 396] on p "Consistency is key Consistency is recommended only when the meaning remains the…" at bounding box center [749, 385] width 601 height 114
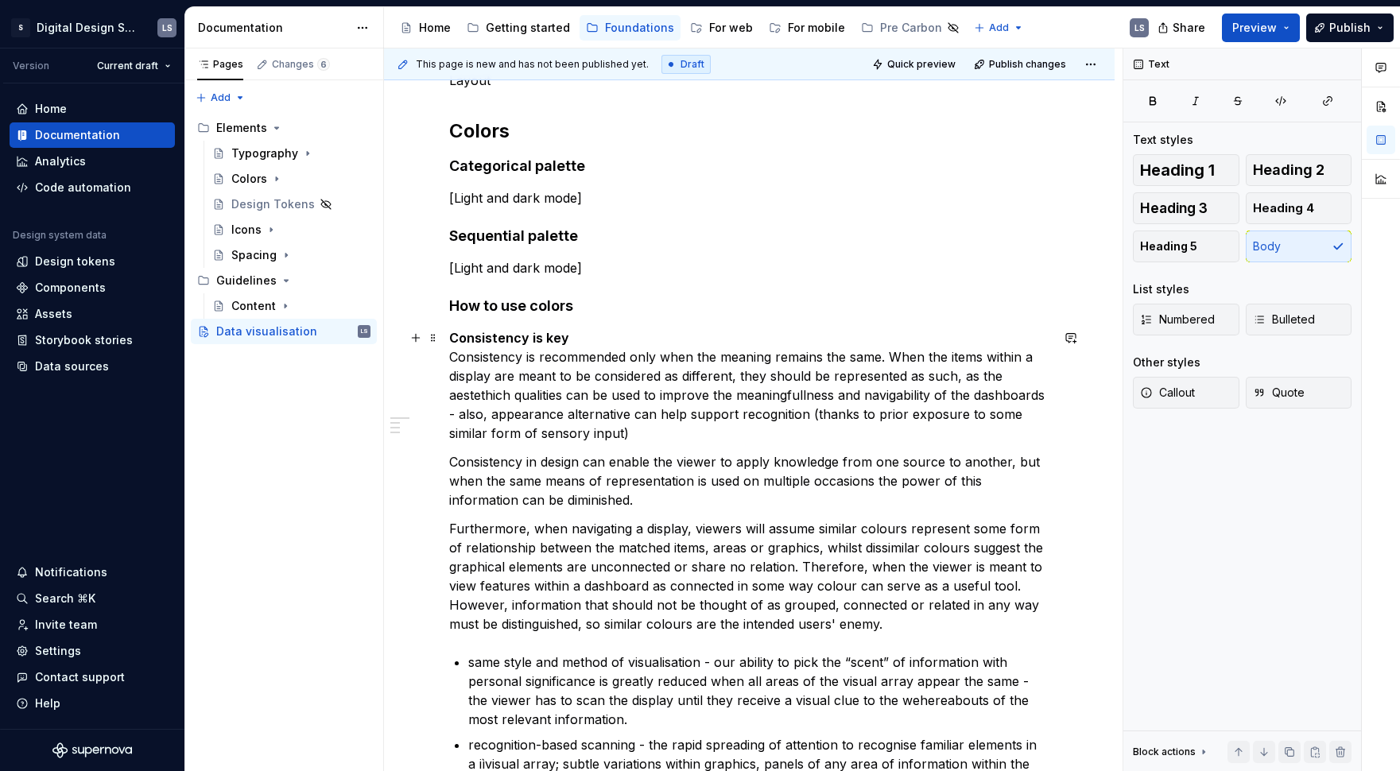
click at [963, 376] on p "Consistency is key Consistency is recommended only when the meaning remains the…" at bounding box center [749, 385] width 601 height 114
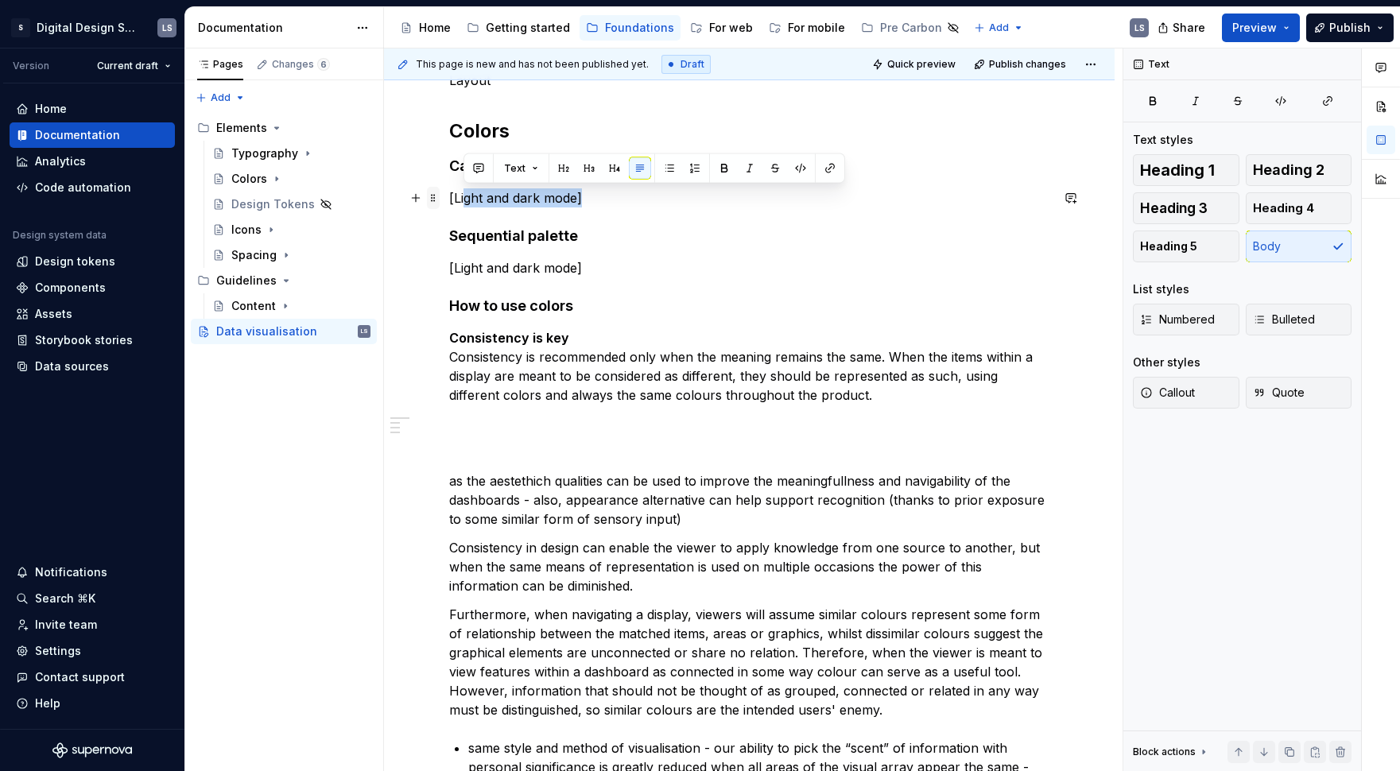
drag, startPoint x: 513, startPoint y: 199, endPoint x: 428, endPoint y: 196, distance: 85.1
click at [449, 196] on div "Layout Colors Categorical palette [Light and dark mode] Sequential palette [Lig…" at bounding box center [749, 592] width 601 height 1043
click at [534, 208] on div "Layout Colors Categorical palette [Light and dark mode] Sequential palette [Lig…" at bounding box center [749, 583] width 601 height 1024
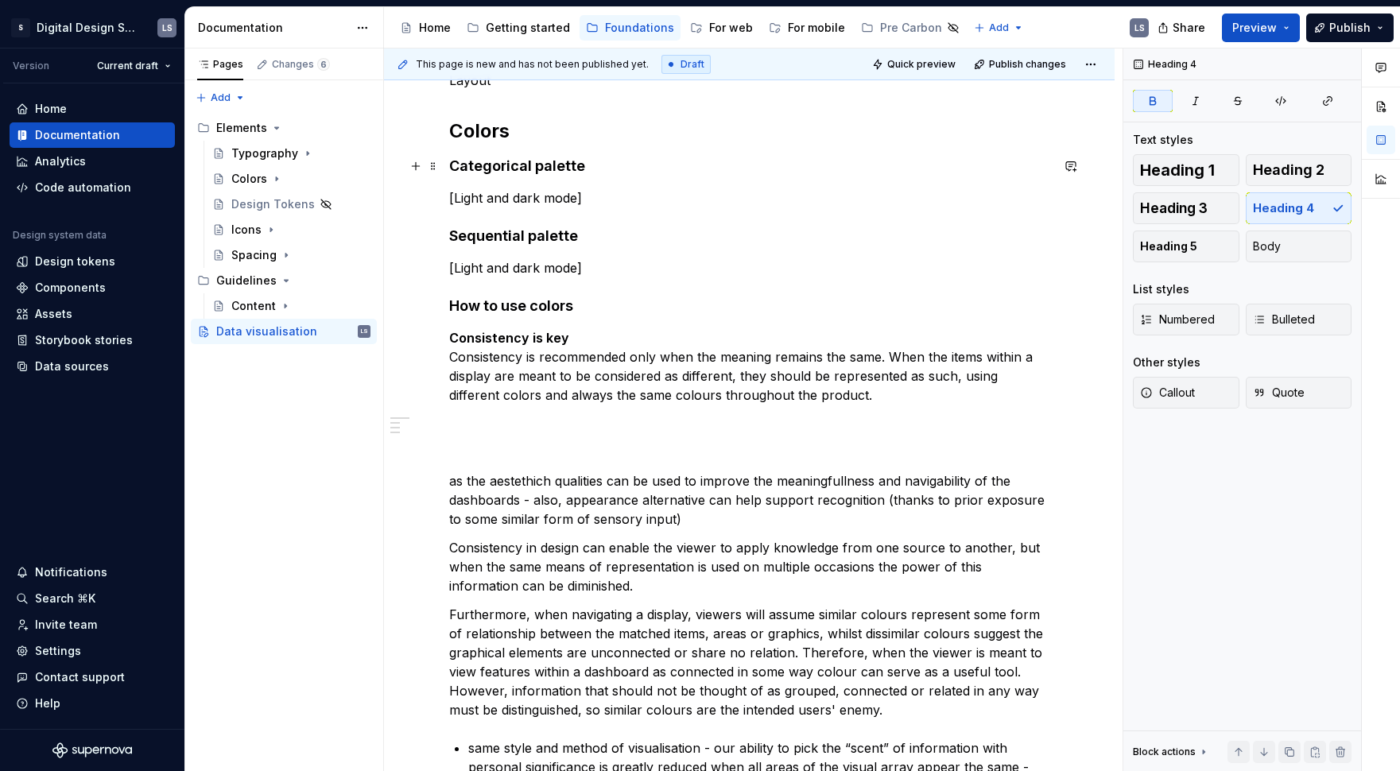
click at [613, 169] on h4 "Categorical palette" at bounding box center [749, 166] width 601 height 19
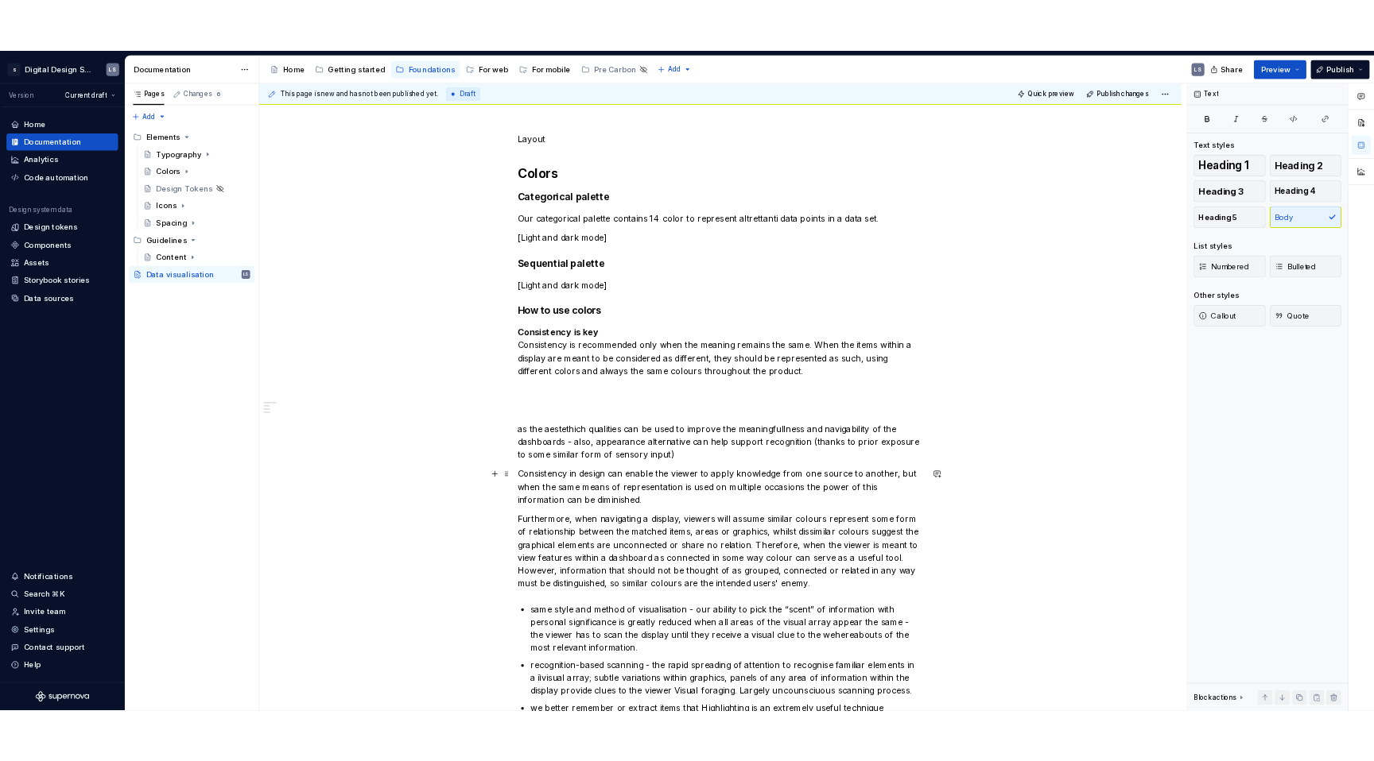
scroll to position [186, 0]
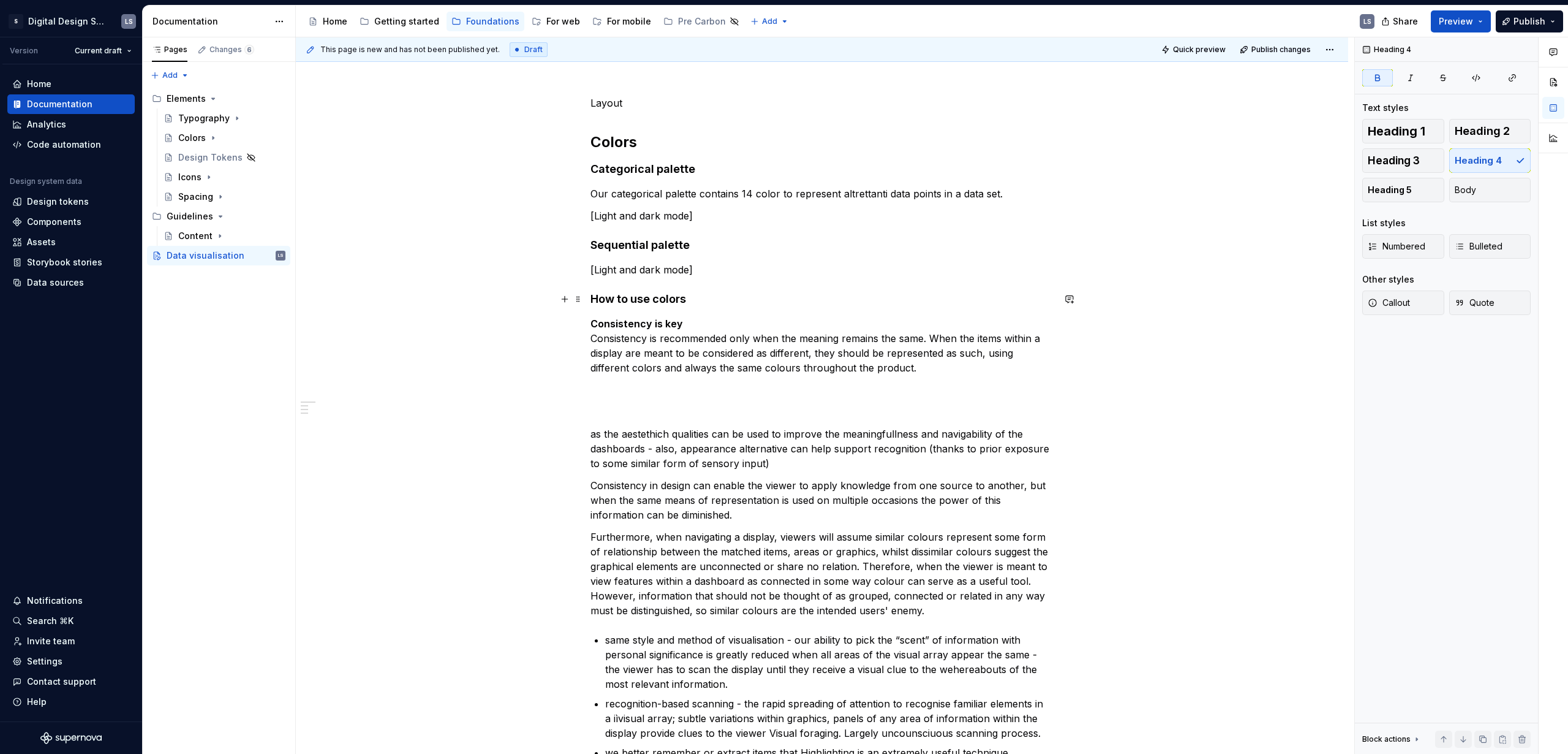
click at [681, 303] on strong "How to use colors" at bounding box center [638, 298] width 96 height 13
click at [688, 299] on h4 "How to use colors" at bounding box center [821, 298] width 463 height 15
drag, startPoint x: 653, startPoint y: 303, endPoint x: 588, endPoint y: 303, distance: 65.0
click at [588, 303] on div "Layout Colors Categorical palette Our categorical palette contains 14 color to …" at bounding box center [822, 607] width 1053 height 1082
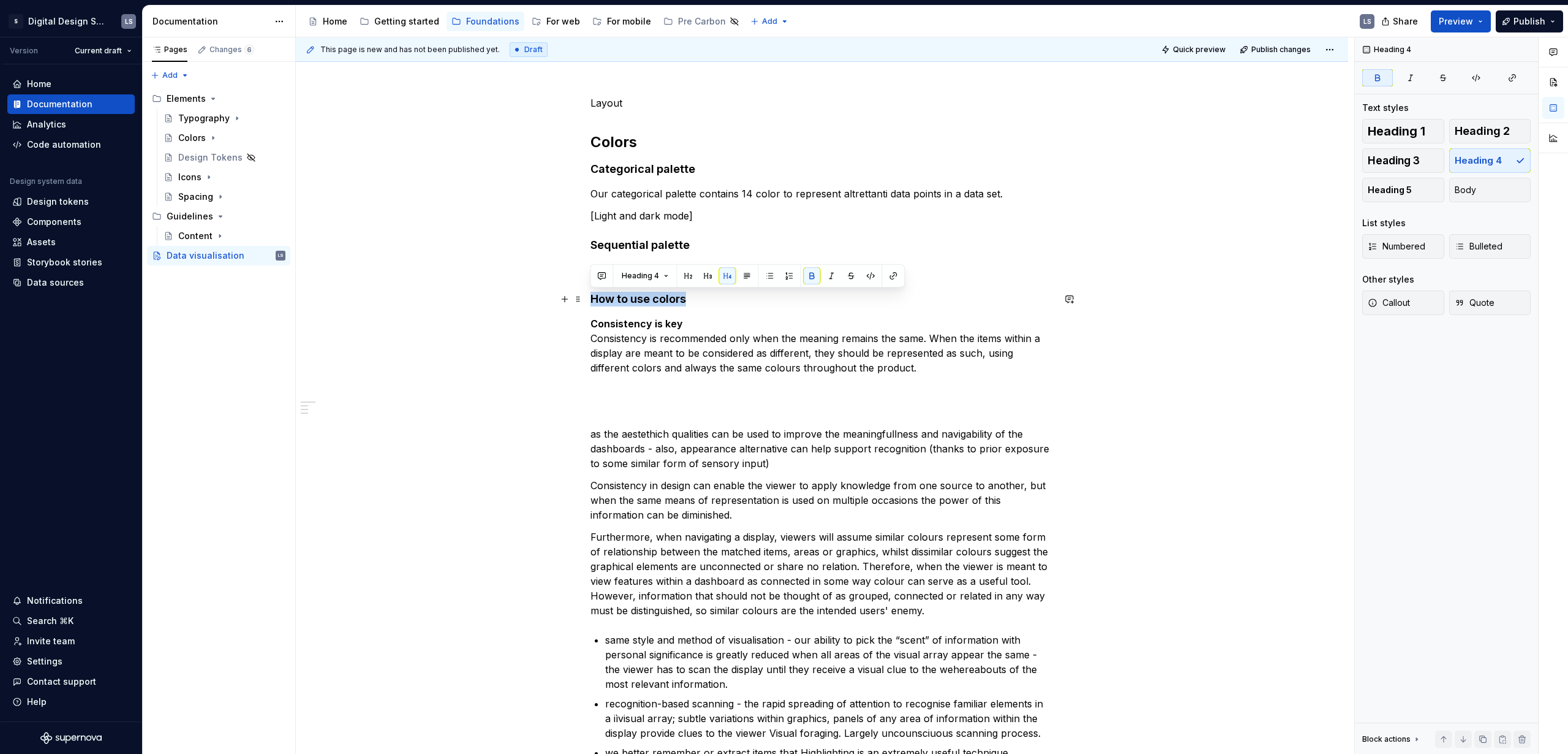
click at [609, 300] on strong "How to use colors" at bounding box center [638, 298] width 96 height 13
click at [634, 302] on strong "How to use colors" at bounding box center [638, 298] width 96 height 13
click at [682, 300] on strong "How to use colors" at bounding box center [638, 298] width 96 height 13
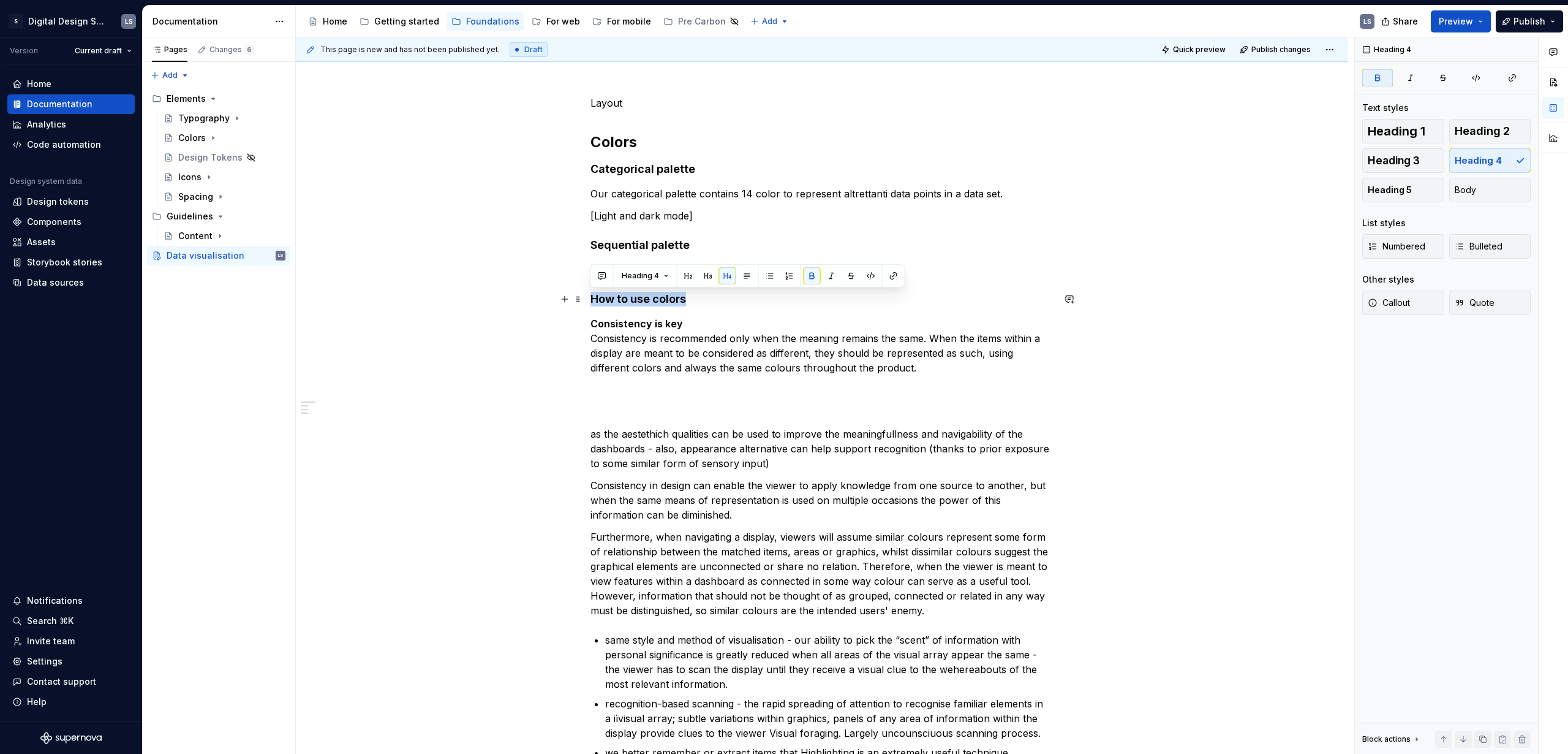
drag, startPoint x: 687, startPoint y: 301, endPoint x: 586, endPoint y: 303, distance: 101.0
click at [586, 303] on div "Layout Colors Categorical palette Our categorical palette contains 14 color to …" at bounding box center [822, 607] width 1053 height 1082
click at [609, 321] on strong "Consistency is key" at bounding box center [636, 324] width 92 height 12
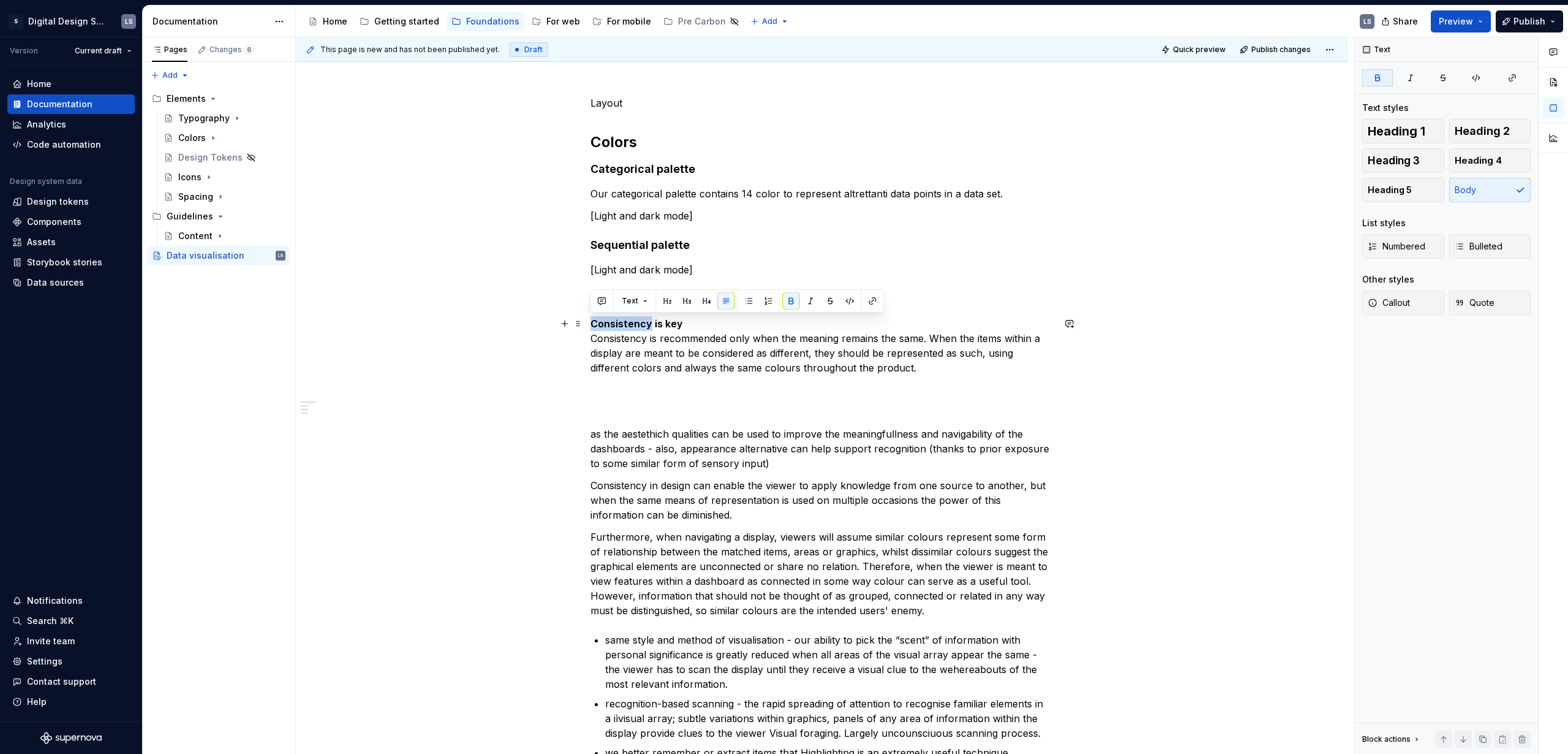
click at [609, 321] on strong "Consistency is key" at bounding box center [636, 324] width 92 height 12
drag, startPoint x: 688, startPoint y: 324, endPoint x: 588, endPoint y: 330, distance: 100.2
click at [588, 330] on div "Layout Colors Categorical palette Our categorical palette contains 14 color to …" at bounding box center [822, 607] width 1053 height 1082
click at [632, 343] on p "Consistency is key Consistency is recommended only when the meaning remains the…" at bounding box center [821, 345] width 463 height 59
click at [694, 347] on p "Consistency is key Consistency is recommended only when the meaning remains the…" at bounding box center [821, 345] width 463 height 59
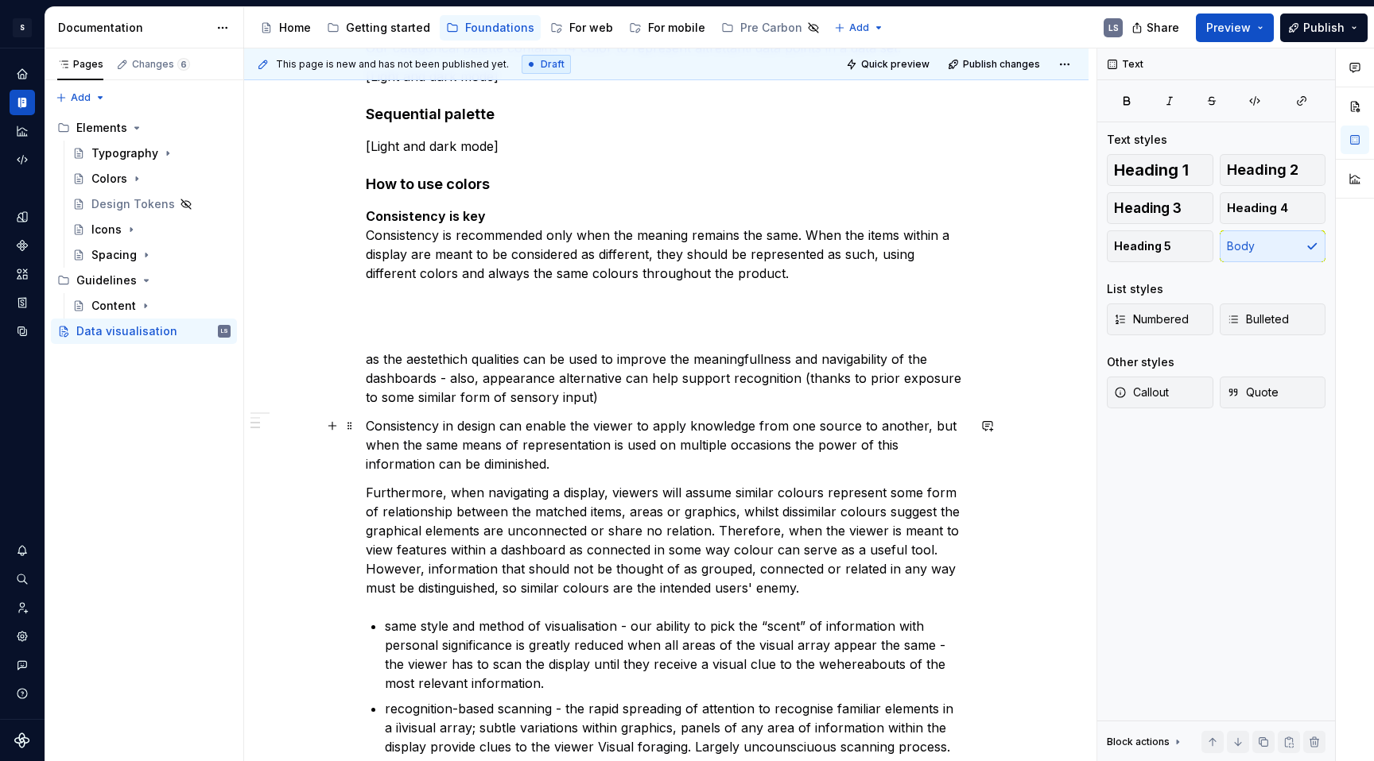
scroll to position [389, 0]
click at [786, 512] on p "Furthermore, when navigating a display, viewers will assume similar colours rep…" at bounding box center [666, 541] width 601 height 114
click at [606, 535] on p "Furthermore, when navigating a display, viewers will assume similar colours rep…" at bounding box center [666, 541] width 601 height 114
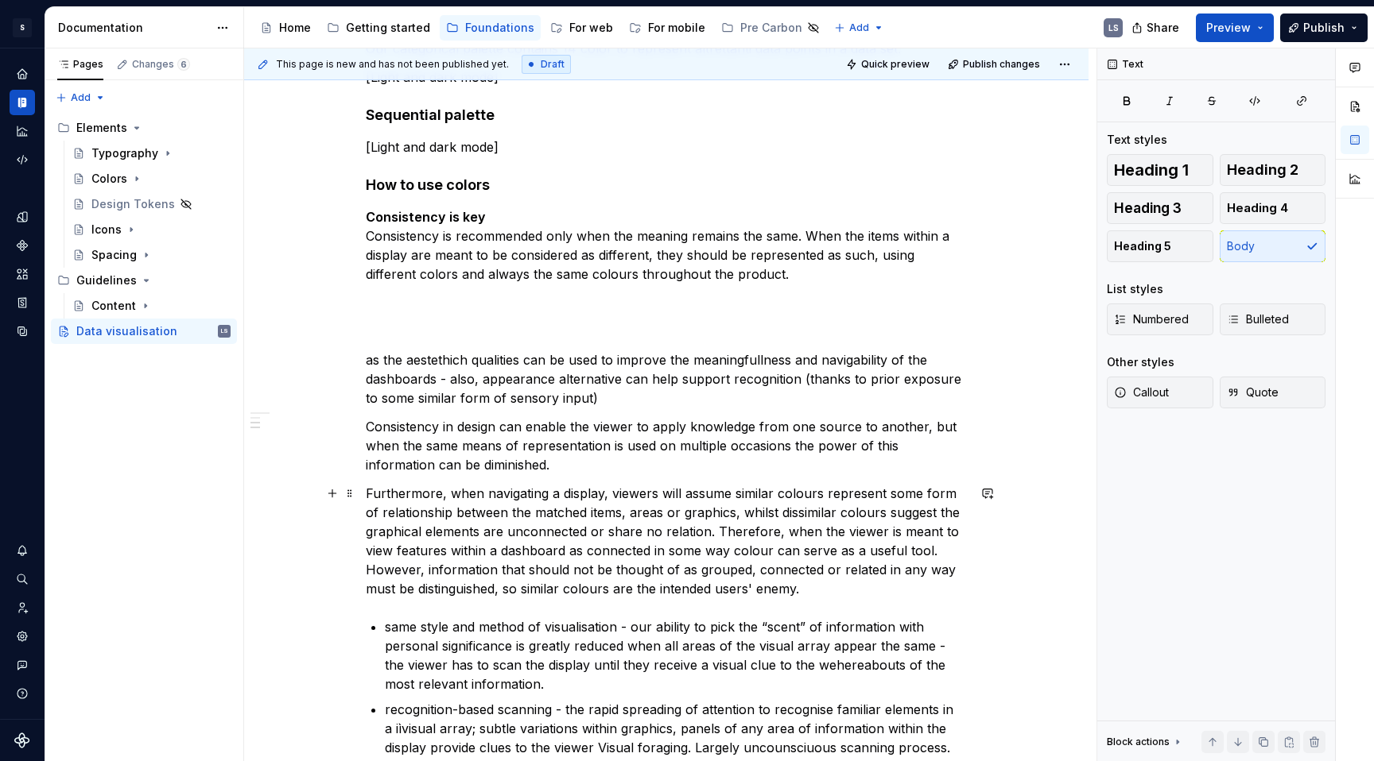
click at [555, 534] on p "Furthermore, when navigating a display, viewers will assume similar colours rep…" at bounding box center [666, 541] width 601 height 114
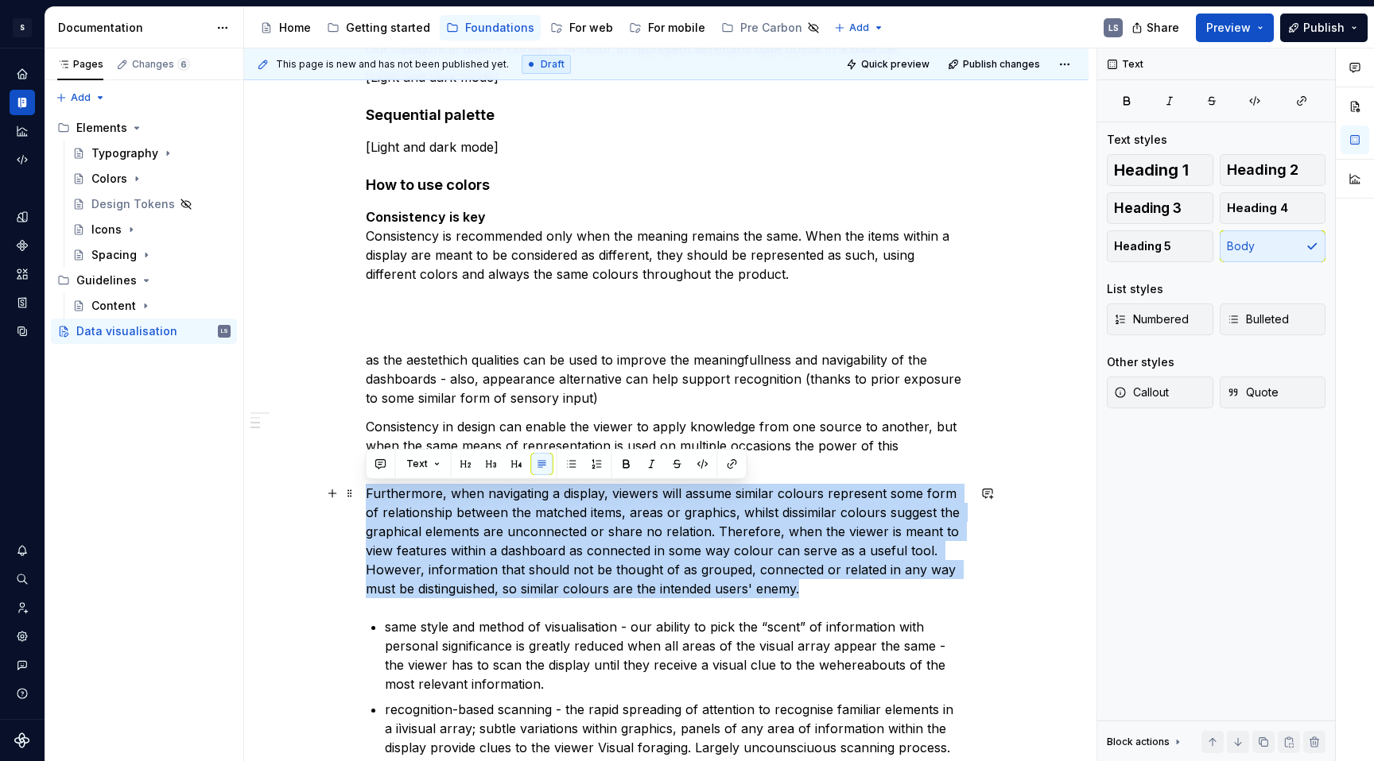
drag, startPoint x: 717, startPoint y: 587, endPoint x: 365, endPoint y: 488, distance: 365.7
click at [366, 488] on p "Furthermore, when navigating a display, viewers will assume similar colours rep…" at bounding box center [666, 541] width 601 height 114
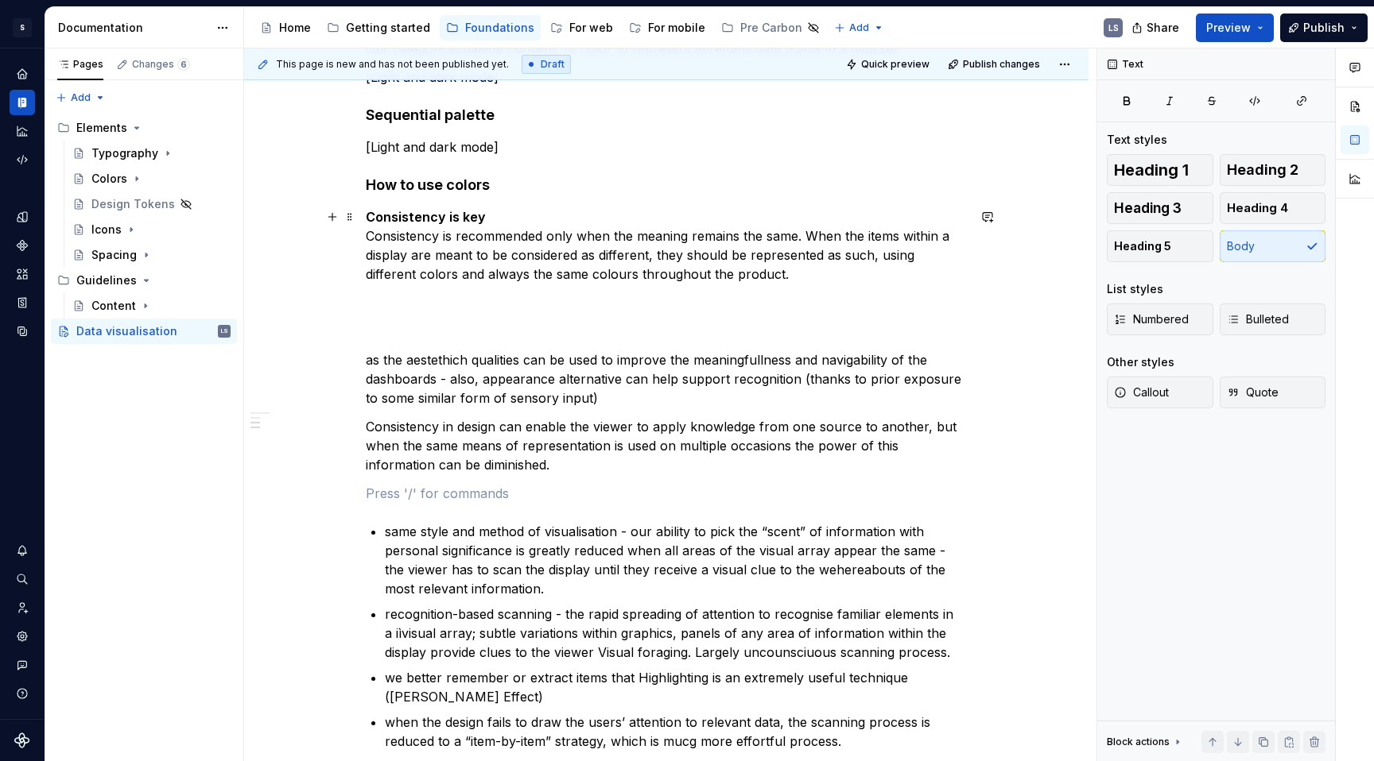
click at [792, 278] on p "Consistency is key Consistency is recommended only when the meaning remains the…" at bounding box center [666, 245] width 601 height 76
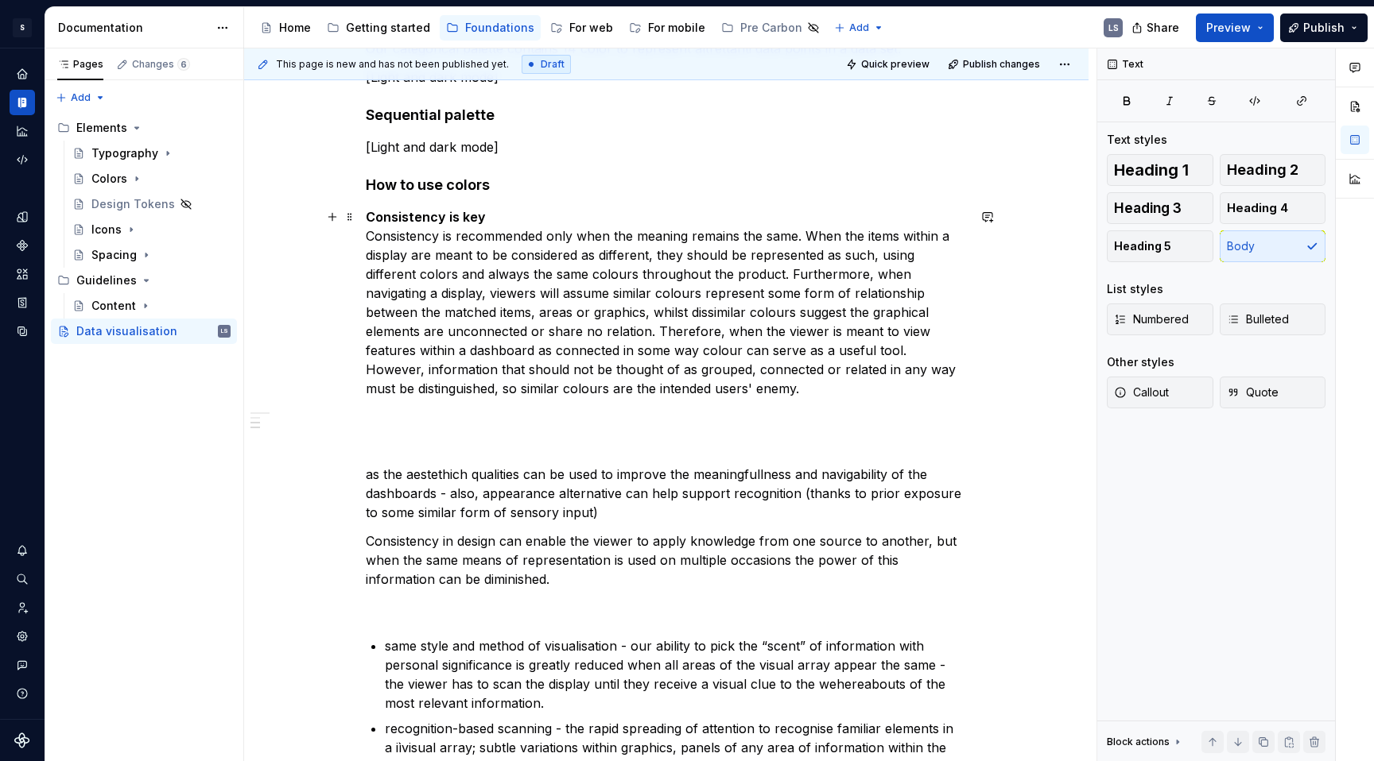
click at [735, 393] on p "Consistency is key Consistency is recommended only when the meaning remains the…" at bounding box center [666, 302] width 601 height 191
click at [770, 393] on p "Consistency is key Consistency is recommended only when the meaning remains the…" at bounding box center [666, 302] width 601 height 191
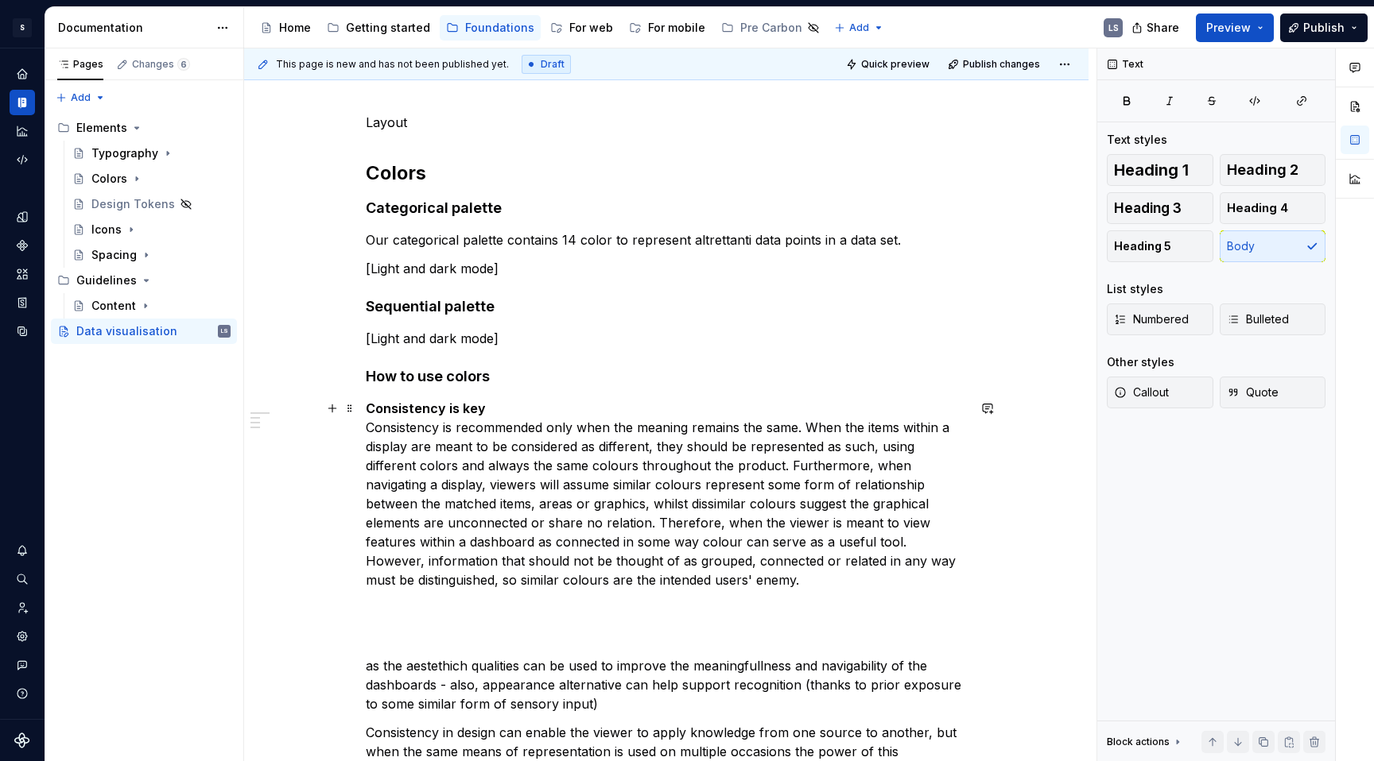
scroll to position [180, 0]
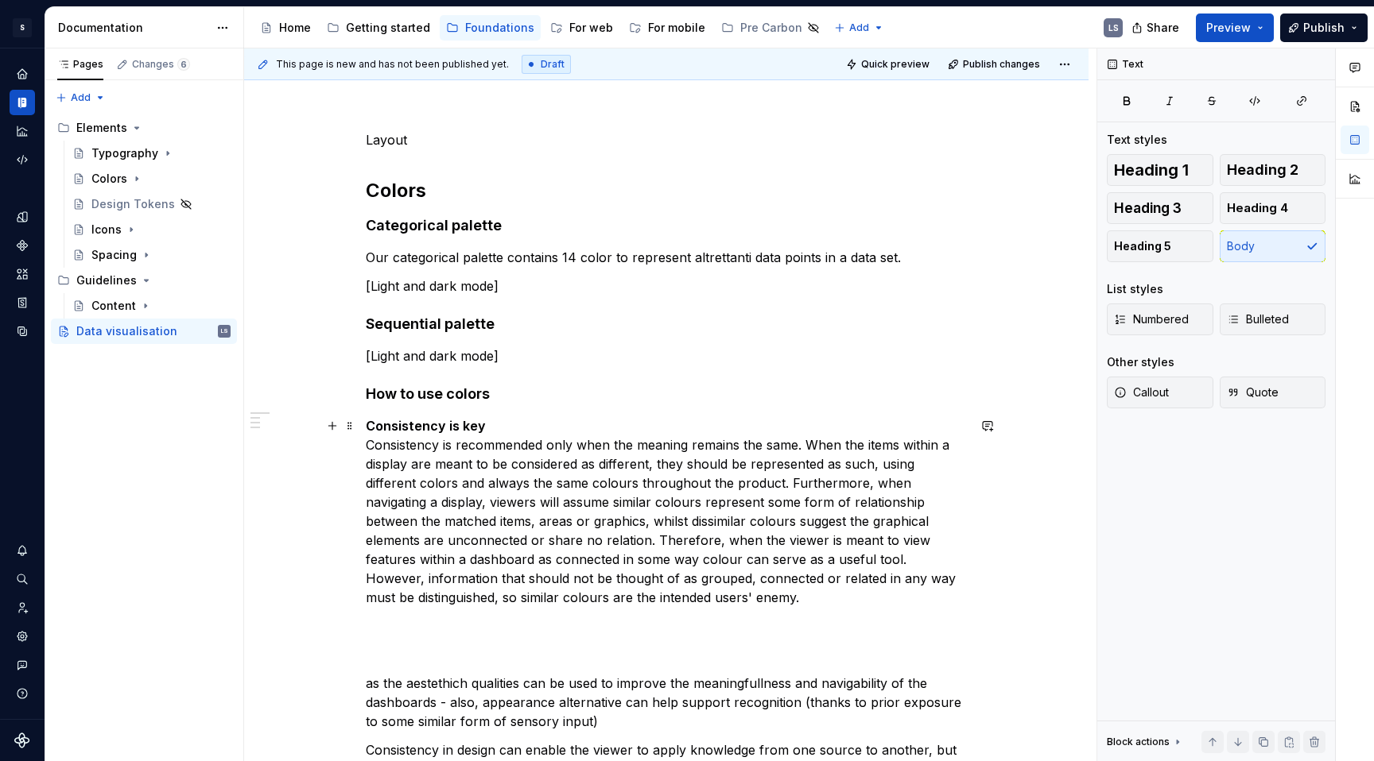
click at [495, 428] on p "Consistency is key Consistency is recommended only when the meaning remains the…" at bounding box center [666, 512] width 601 height 191
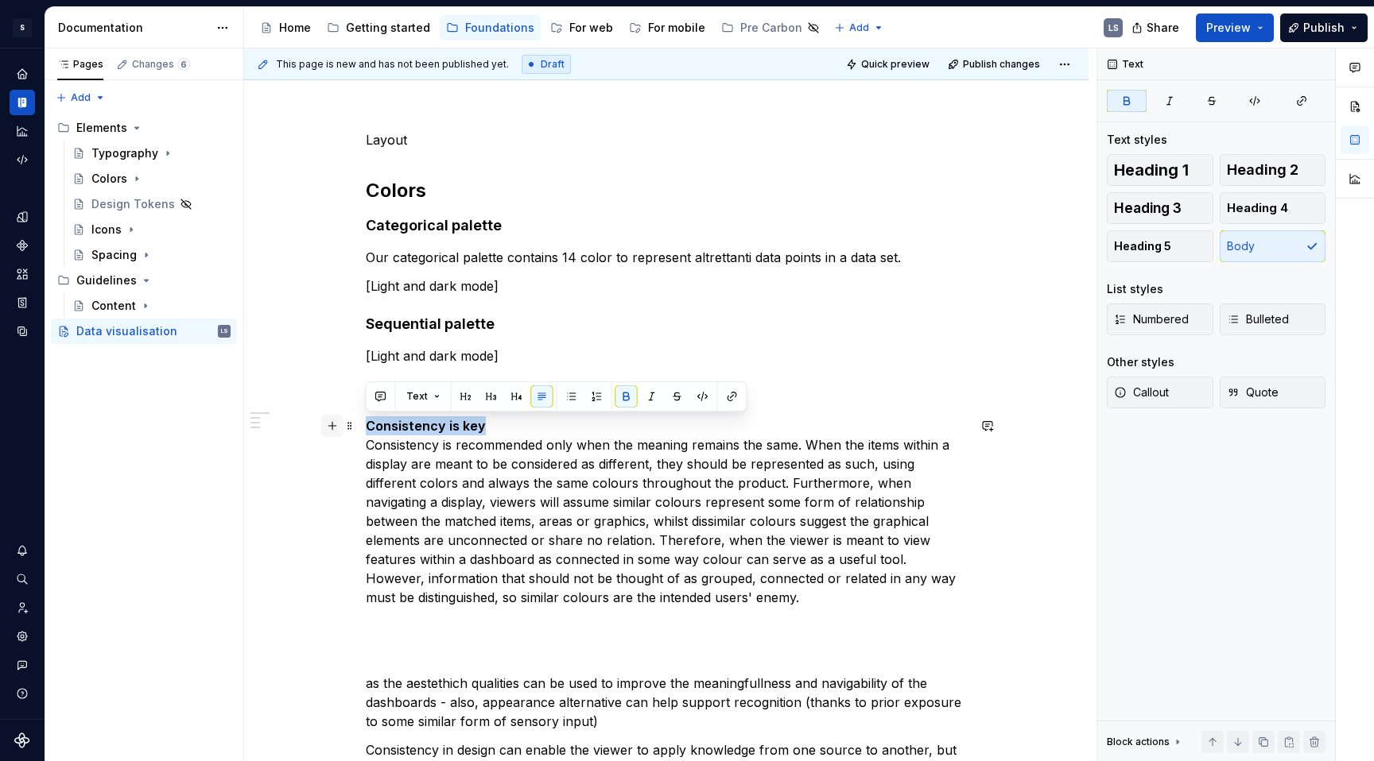
drag, startPoint x: 489, startPoint y: 426, endPoint x: 330, endPoint y: 427, distance: 159.0
click at [366, 427] on div "Layout Colors Categorical palette Our categorical palette contains 14 color to …" at bounding box center [666, 675] width 601 height 1091
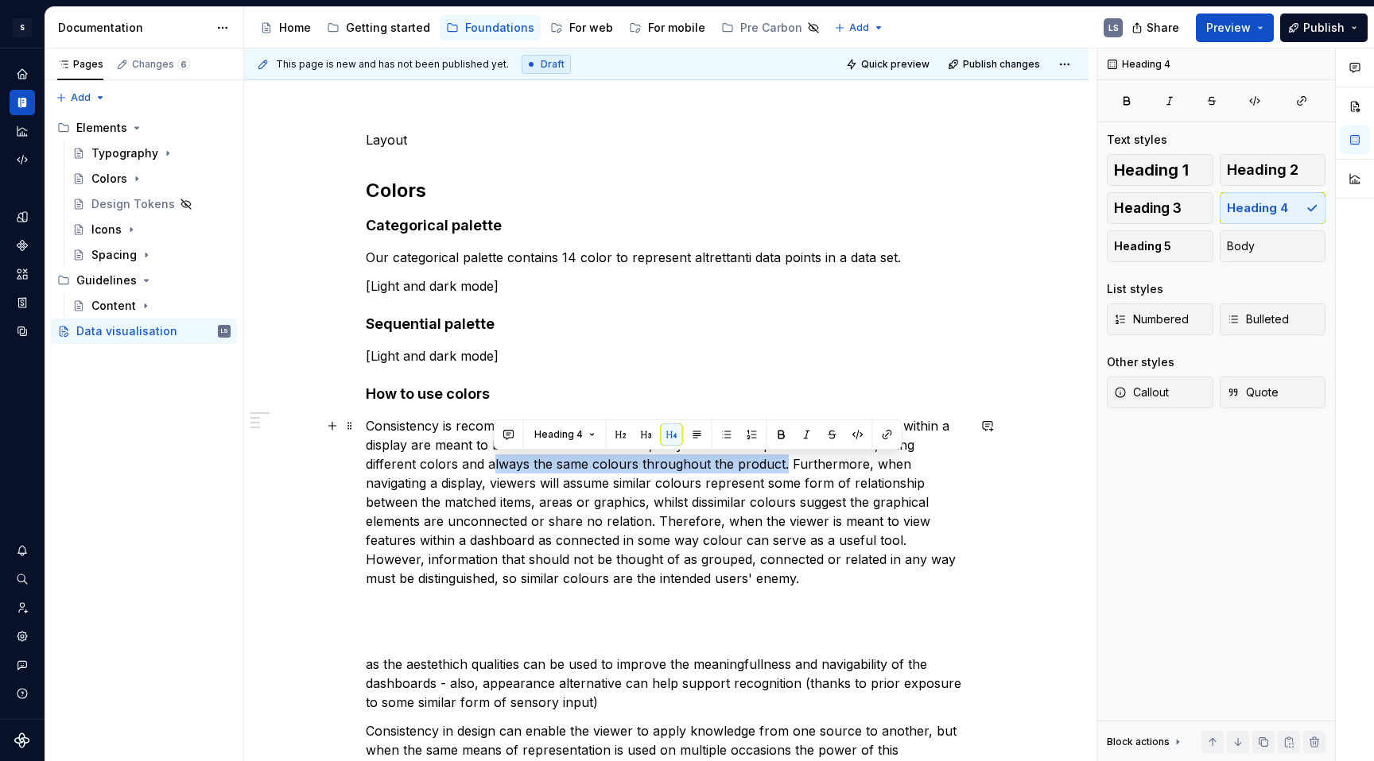
drag, startPoint x: 780, startPoint y: 466, endPoint x: 490, endPoint y: 466, distance: 289.3
click at [490, 466] on p "Consistency is recommended only when the meaning remains the same. When the ite…" at bounding box center [666, 503] width 601 height 172
click at [699, 495] on p "Consistency is recommended only when the meaning remains the same. When the ite…" at bounding box center [666, 503] width 601 height 172
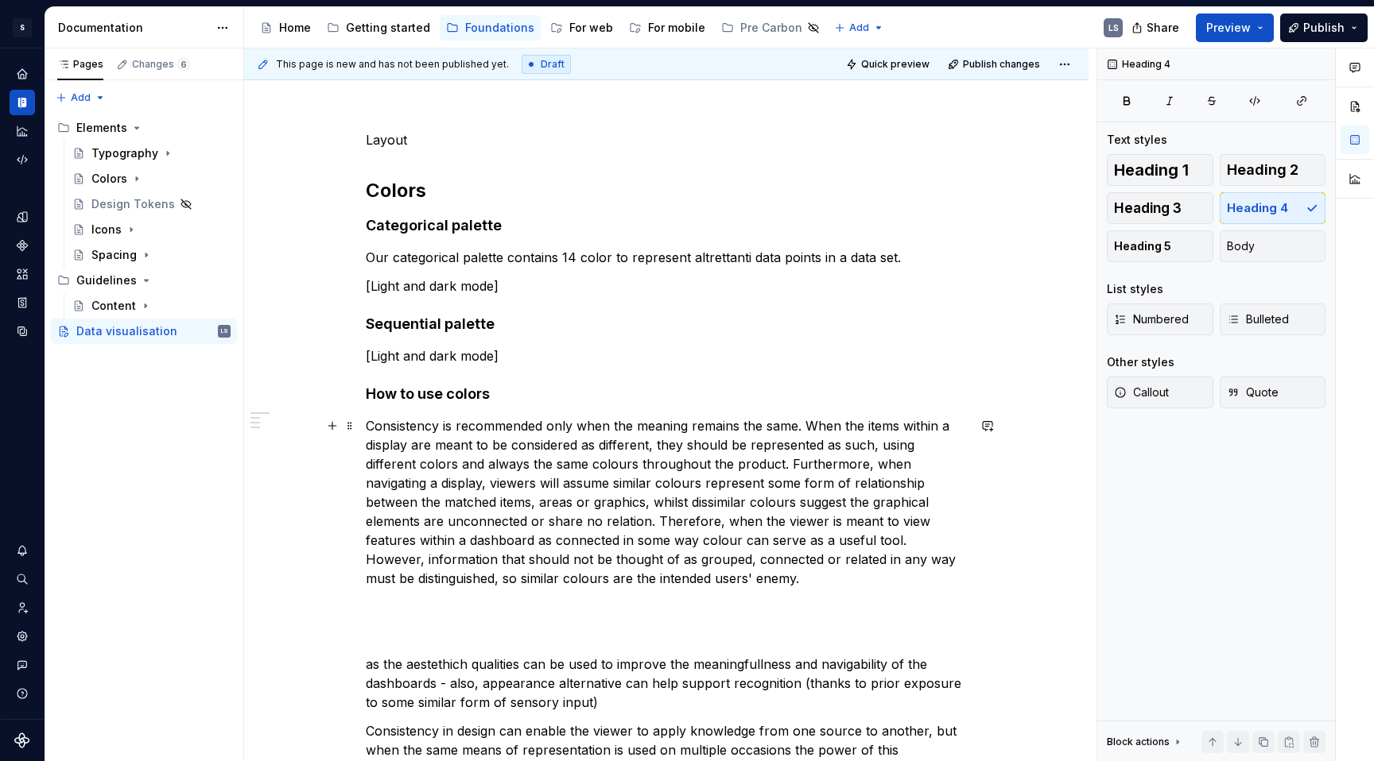
click at [787, 459] on p "Consistency is recommended only when the meaning remains the same. When the ite…" at bounding box center [666, 503] width 601 height 172
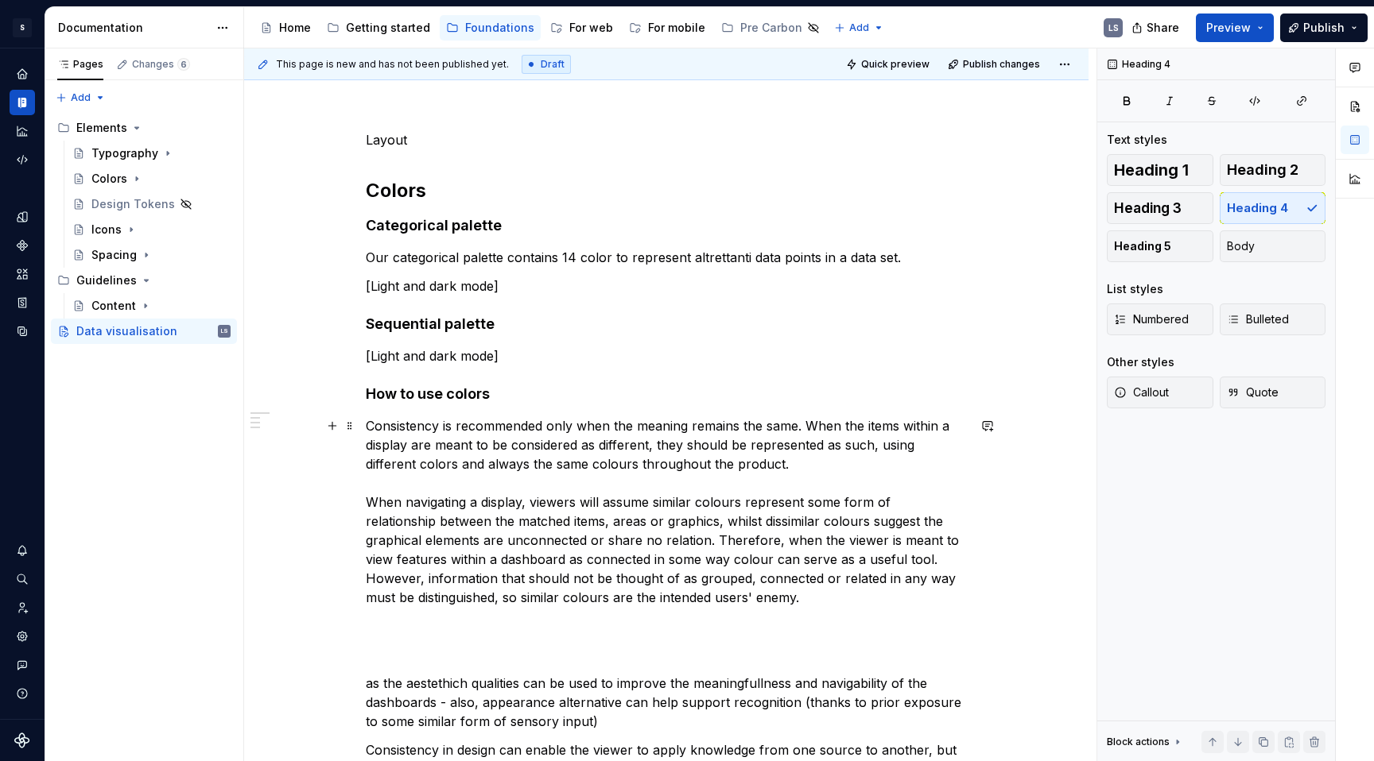
click at [734, 495] on p "Consistency is recommended only when the meaning remains the same. When the ite…" at bounding box center [666, 512] width 601 height 191
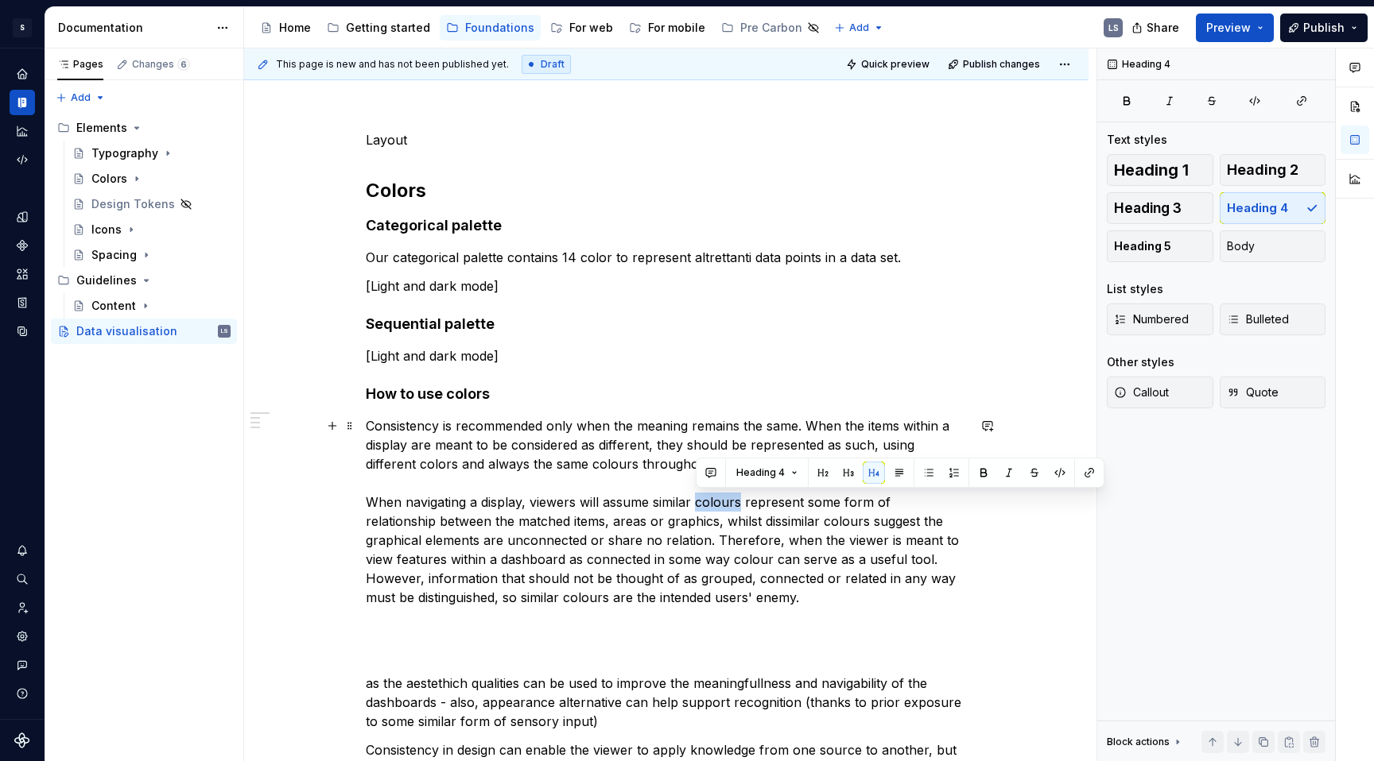
click at [734, 495] on p "Consistency is recommended only when the meaning remains the same. When the ite…" at bounding box center [666, 512] width 601 height 191
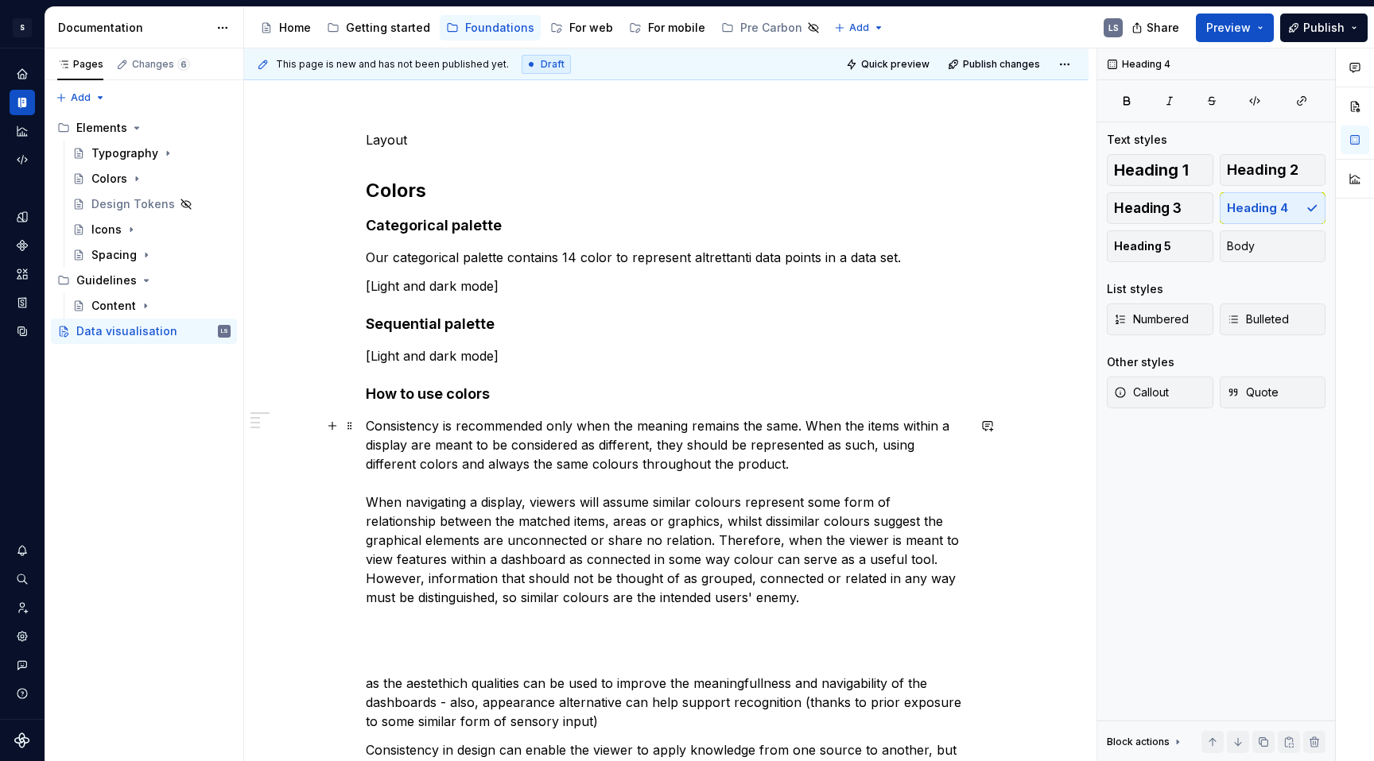
click at [537, 523] on p "Consistency is recommended only when the meaning remains the same. When the ite…" at bounding box center [666, 512] width 601 height 191
click at [653, 541] on p "Consistency is recommended only when the meaning remains the same. When the ite…" at bounding box center [666, 512] width 601 height 191
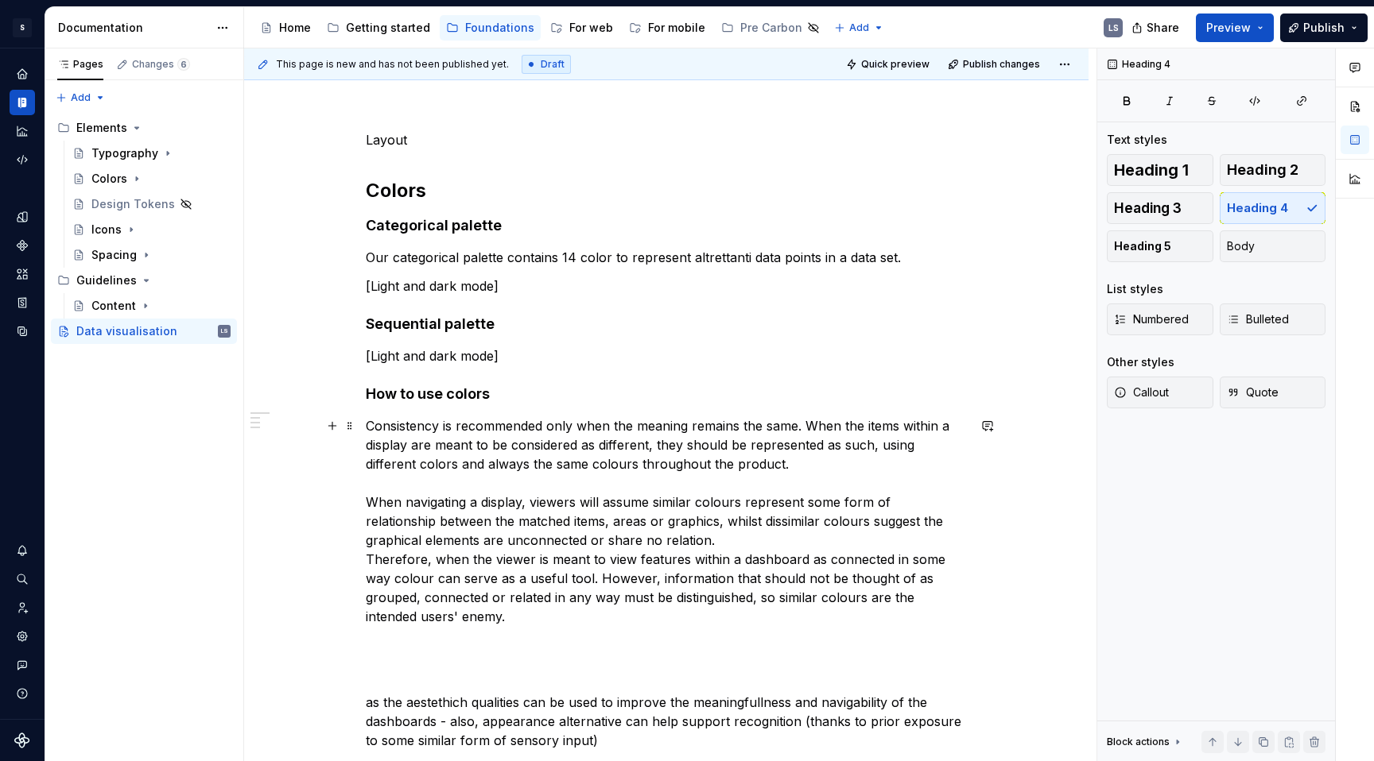
click at [662, 541] on p "Consistency is recommended only when the meaning remains the same. When the ite…" at bounding box center [666, 522] width 601 height 210
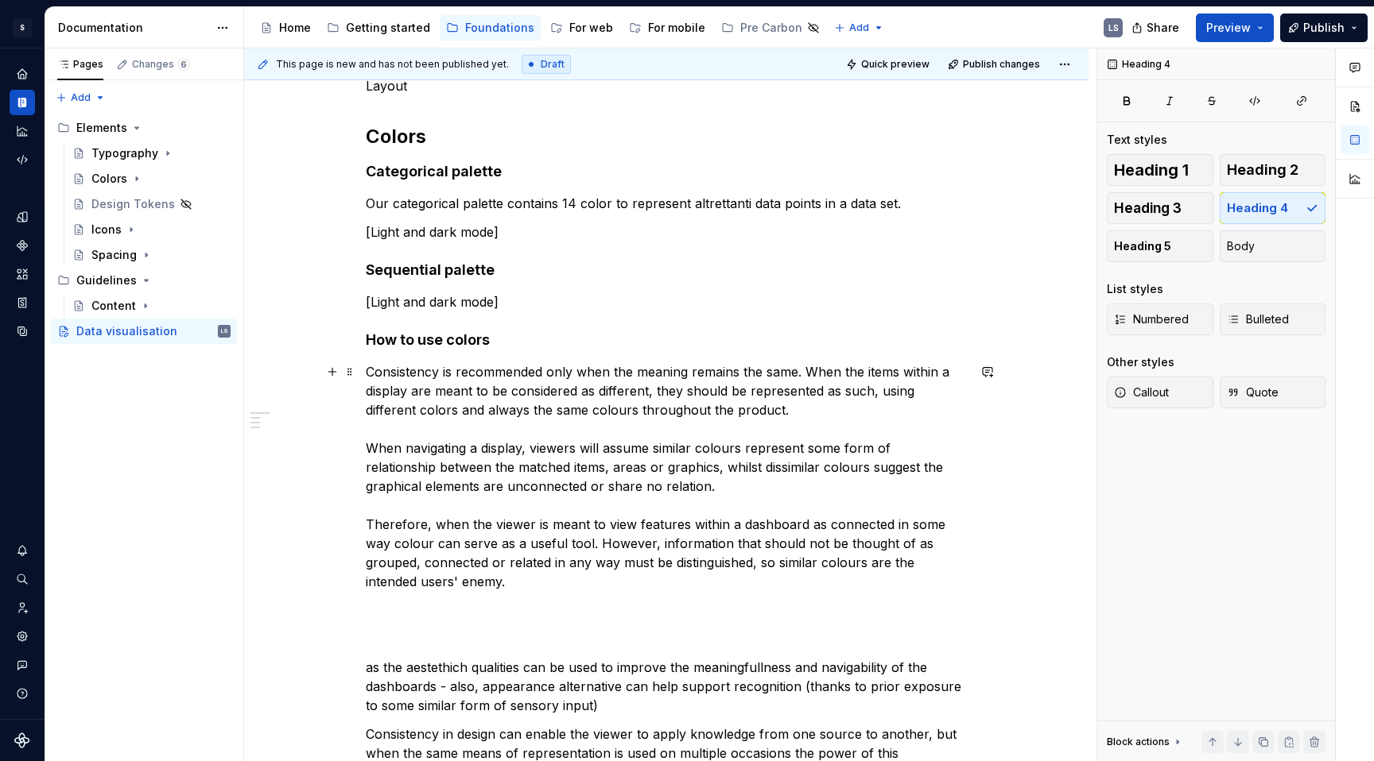
scroll to position [234, 0]
click at [718, 563] on p "Consistency is recommended only when the meaning remains the same. When the ite…" at bounding box center [666, 476] width 601 height 229
click at [684, 598] on div "Layout Colors Categorical palette Our categorical palette contains 14 color to …" at bounding box center [666, 631] width 601 height 1110
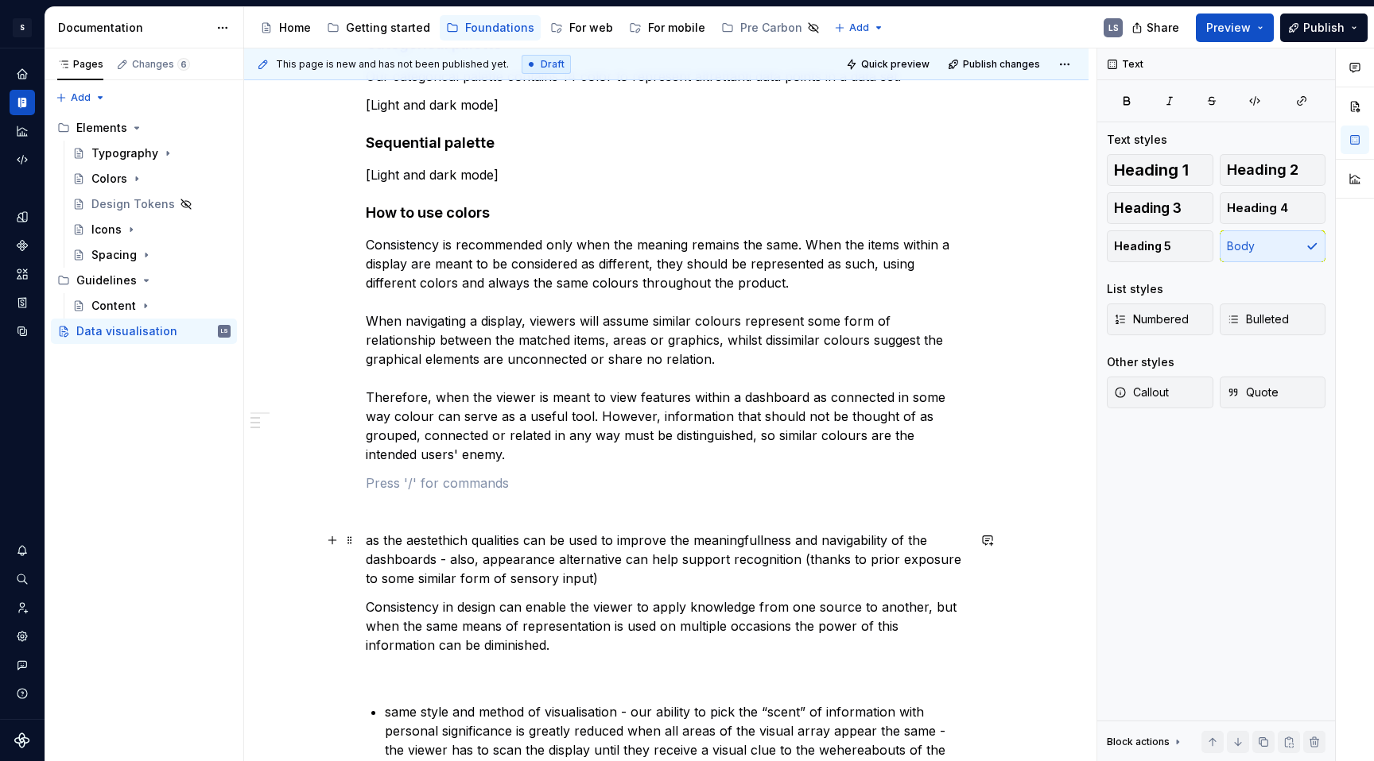
scroll to position [342, 0]
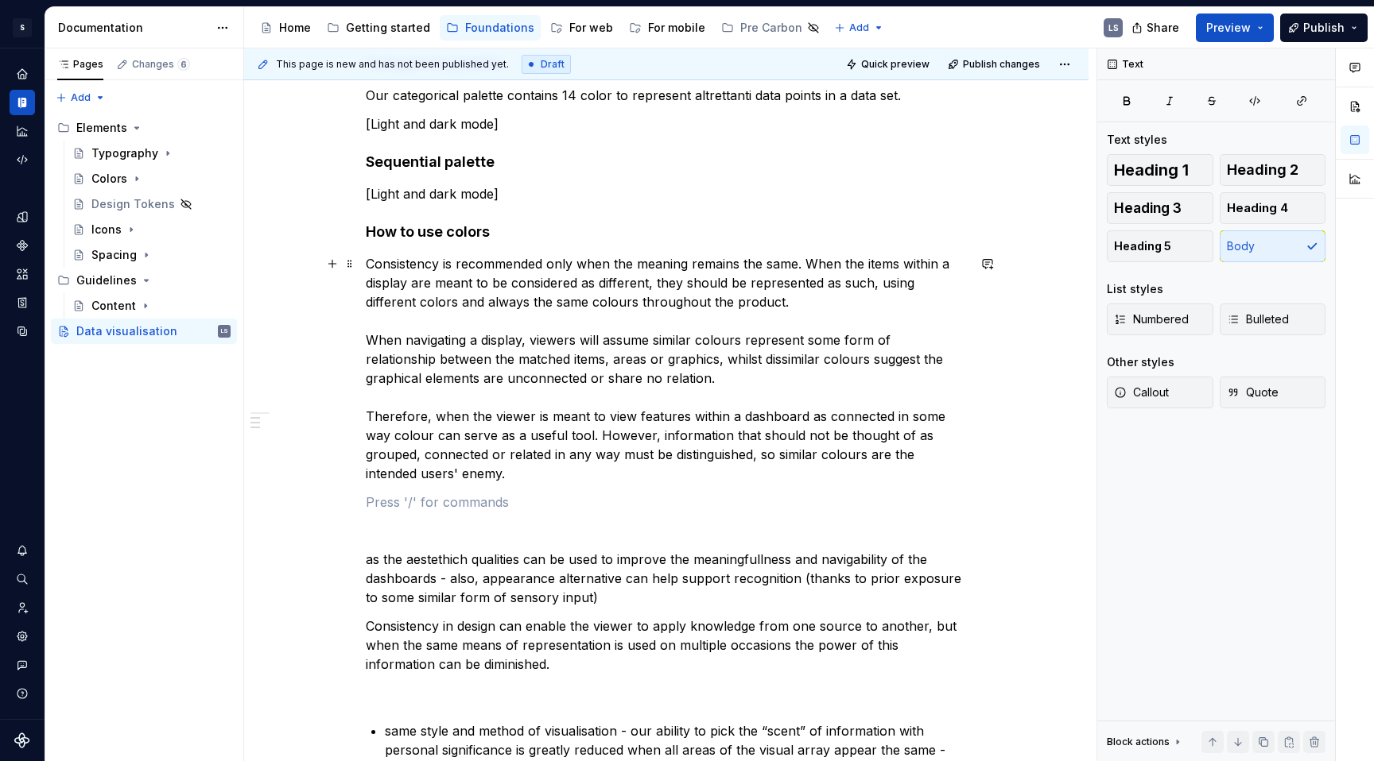
click at [619, 380] on p "Consistency is recommended only when the meaning remains the same. When the ite…" at bounding box center [666, 368] width 601 height 229
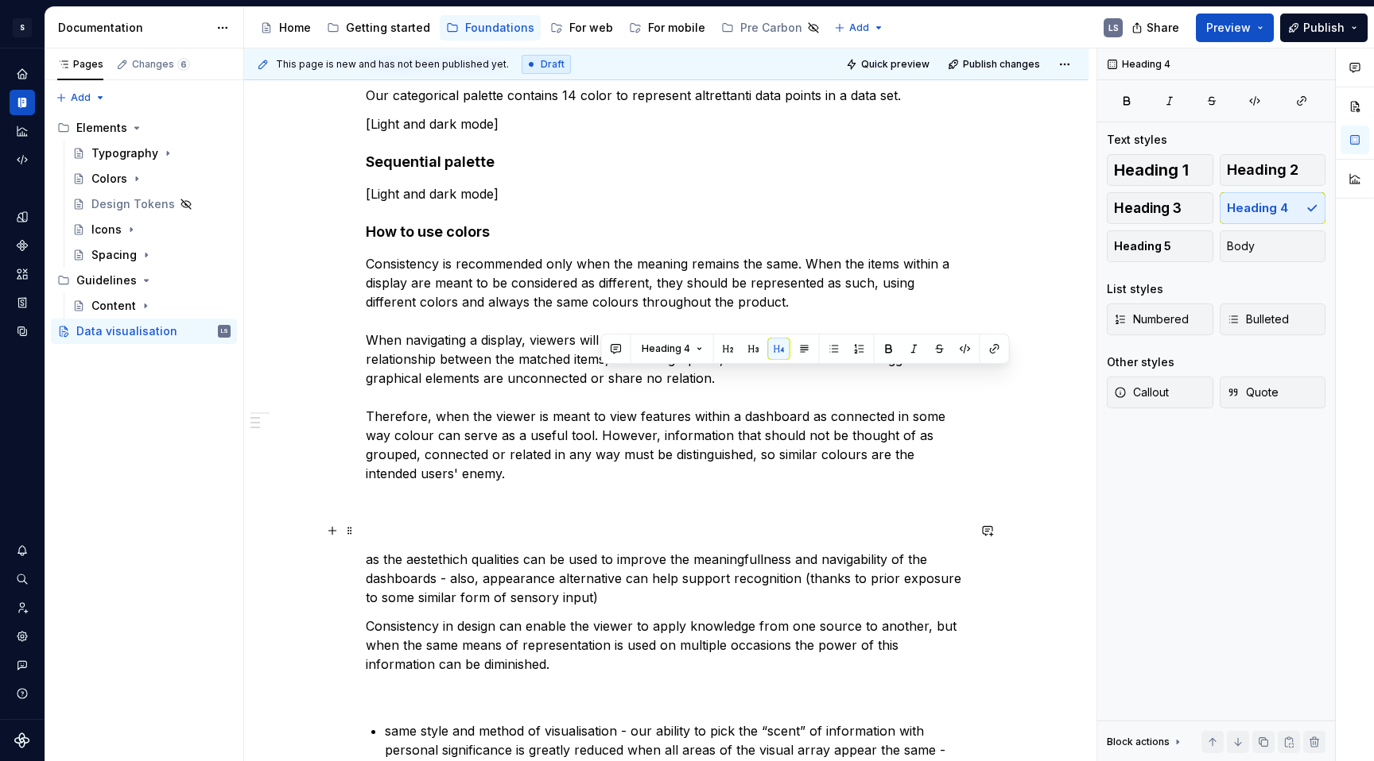
click at [600, 542] on div "Layout Colors Categorical palette Our categorical palette contains 14 color to …" at bounding box center [666, 523] width 601 height 1110
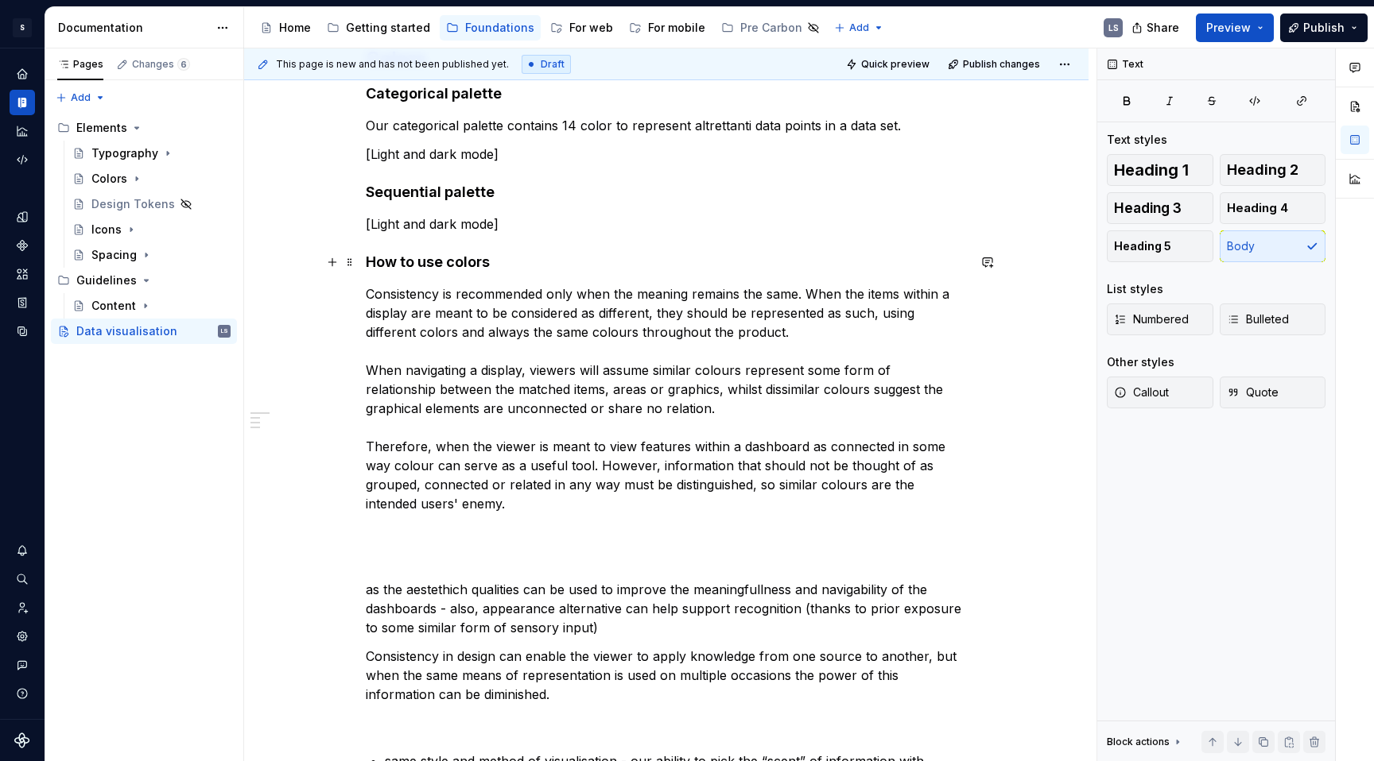
scroll to position [309, 0]
click at [492, 262] on h4 "How to use colors" at bounding box center [666, 264] width 601 height 19
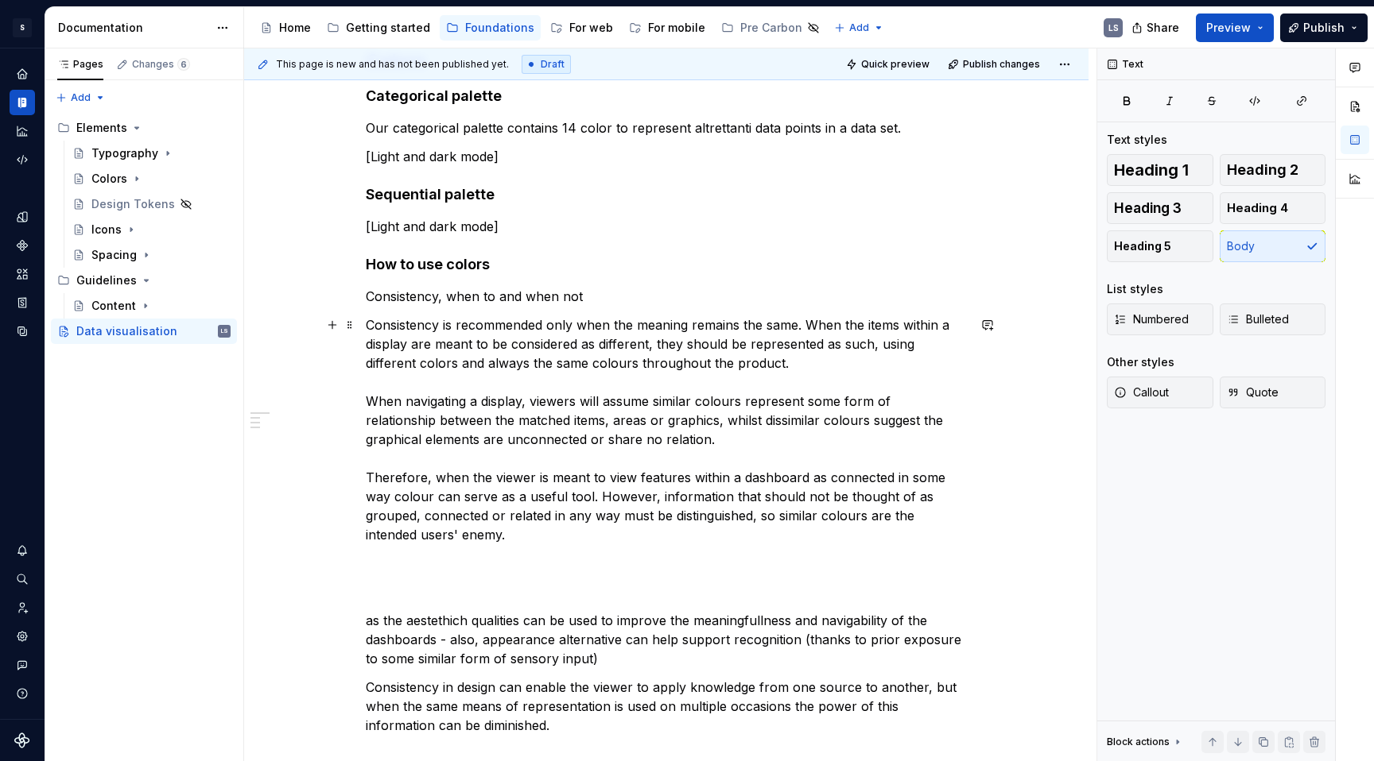
click at [521, 537] on p "Consistency is recommended only when the meaning remains the same. When the ite…" at bounding box center [666, 430] width 601 height 229
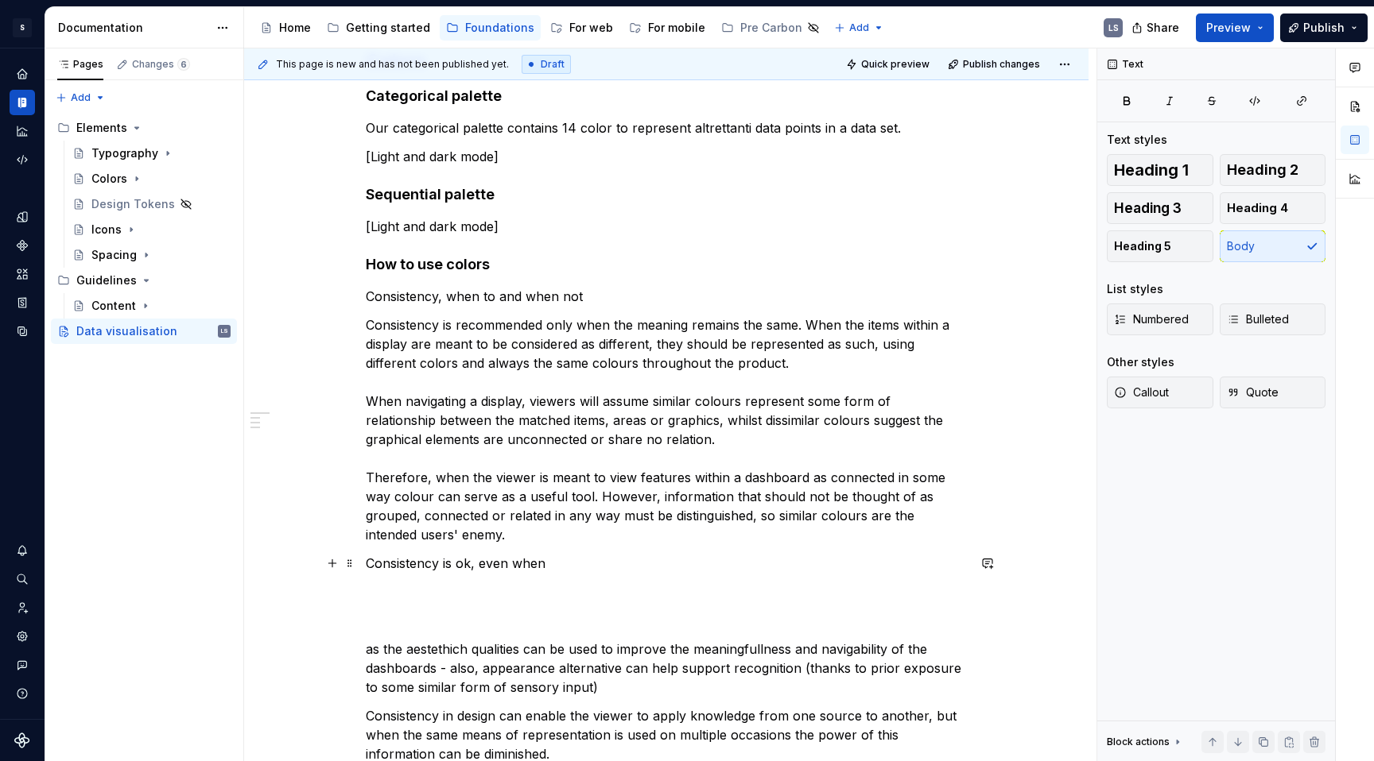
click at [500, 563] on p "Consistency is ok, even when" at bounding box center [666, 563] width 601 height 19
click at [591, 566] on p "Consistency is ok, even when" at bounding box center [666, 563] width 601 height 19
click at [496, 567] on p "Consistency is ok, even when" at bounding box center [666, 563] width 601 height 19
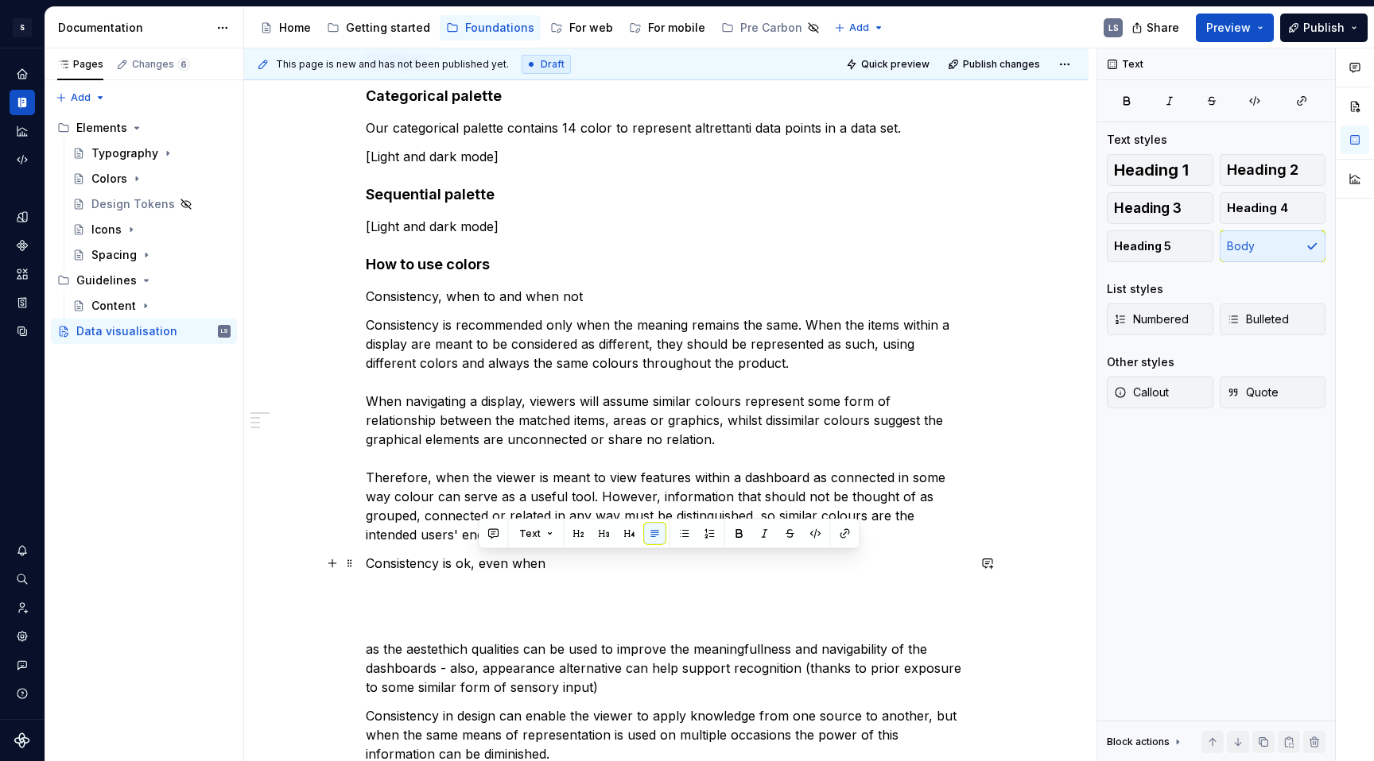
click at [566, 561] on p "Consistency is ok, even when" at bounding box center [666, 563] width 601 height 19
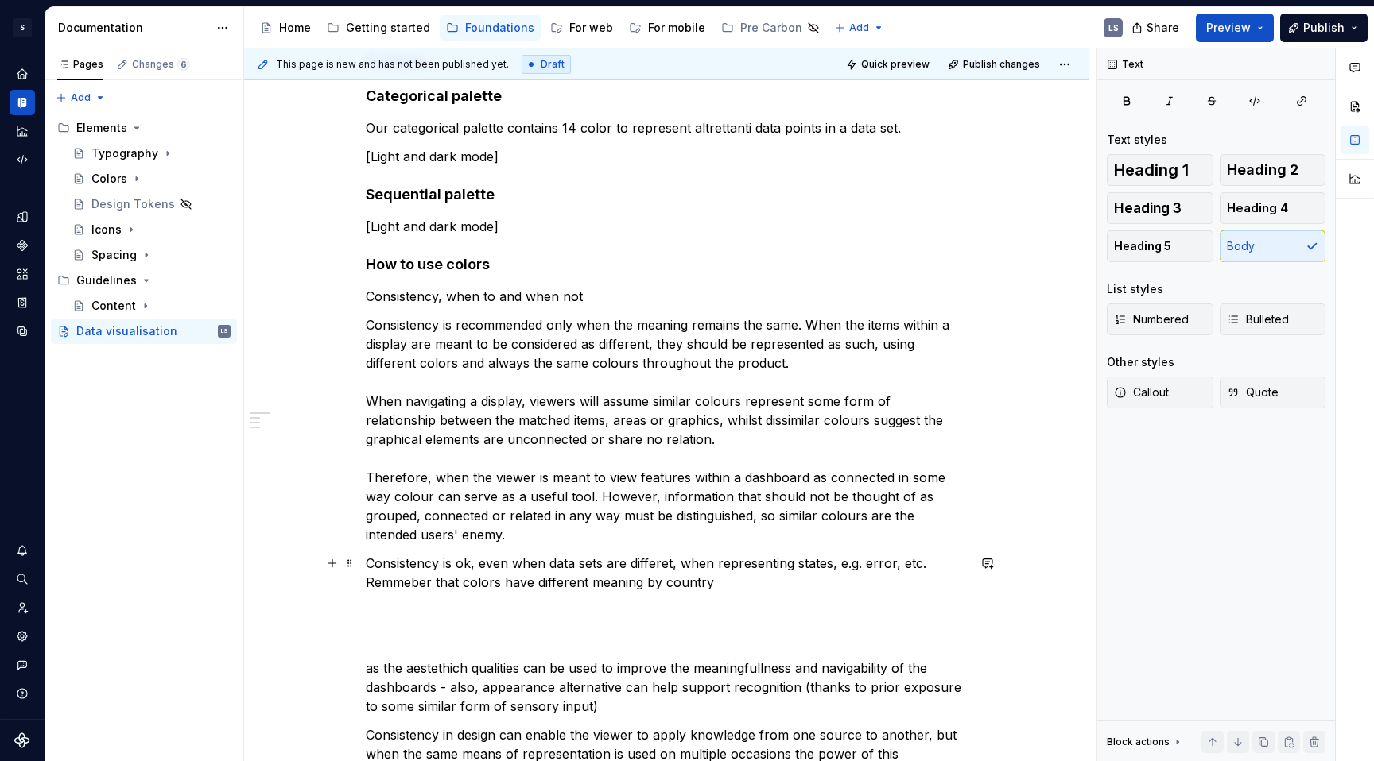
click at [711, 585] on p "Consistency is ok, even when data sets are differet, when representing states, …" at bounding box center [666, 573] width 601 height 38
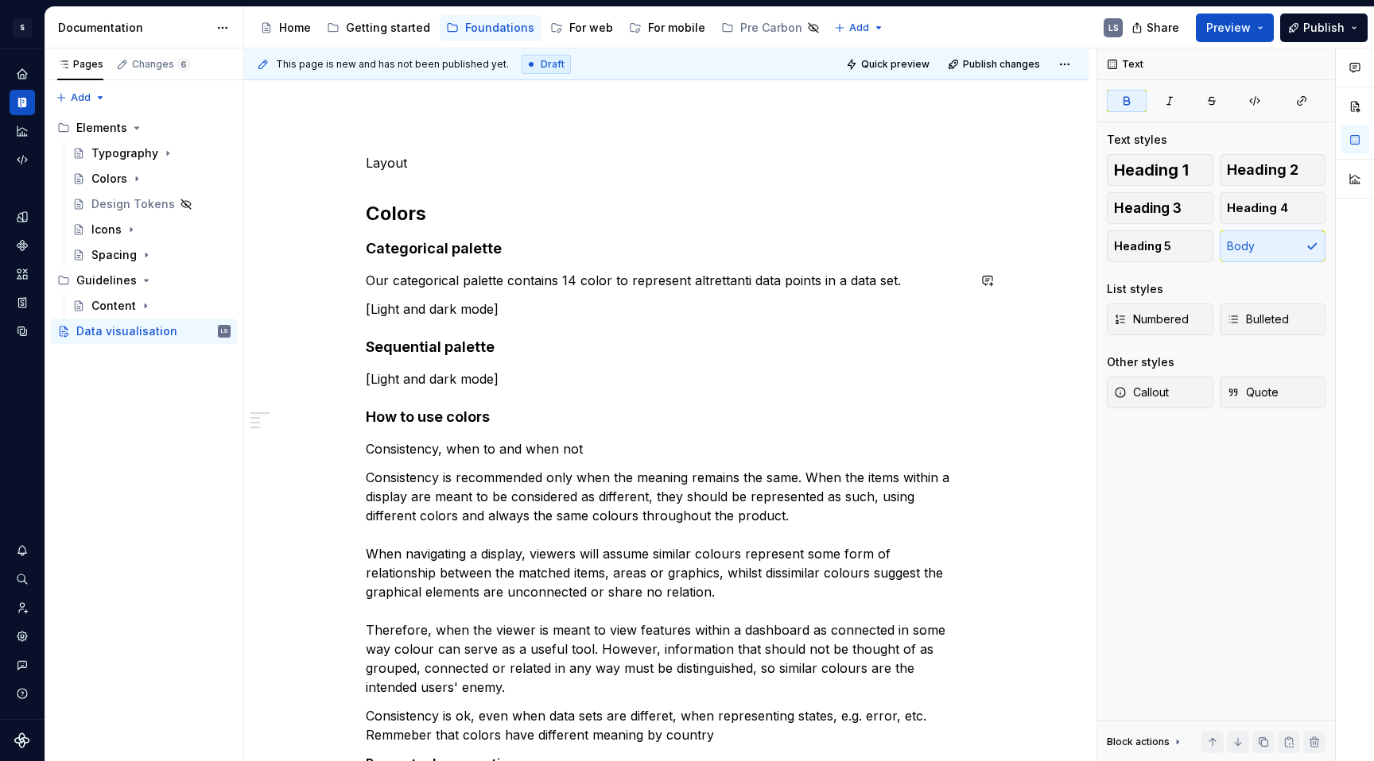
scroll to position [154, 0]
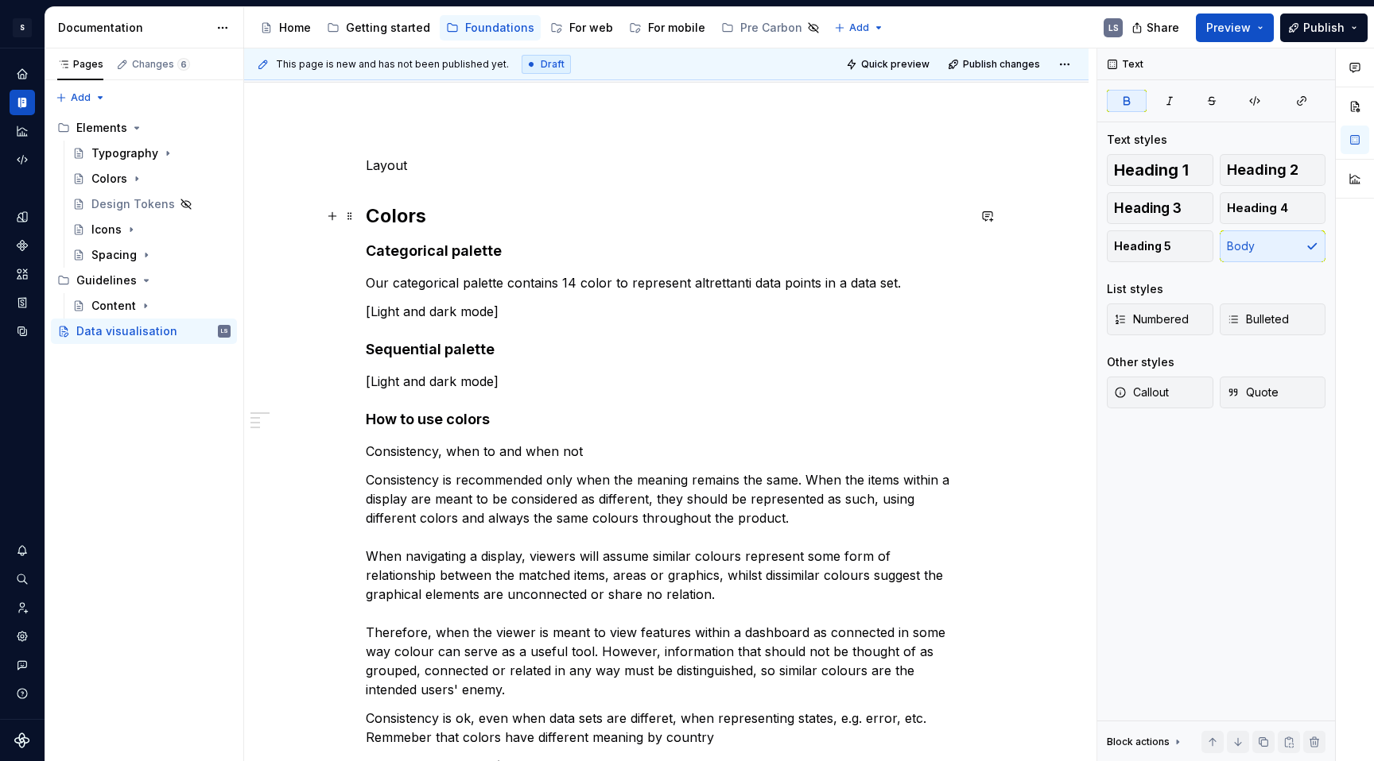
click at [448, 219] on h2 "Colors" at bounding box center [666, 215] width 601 height 25
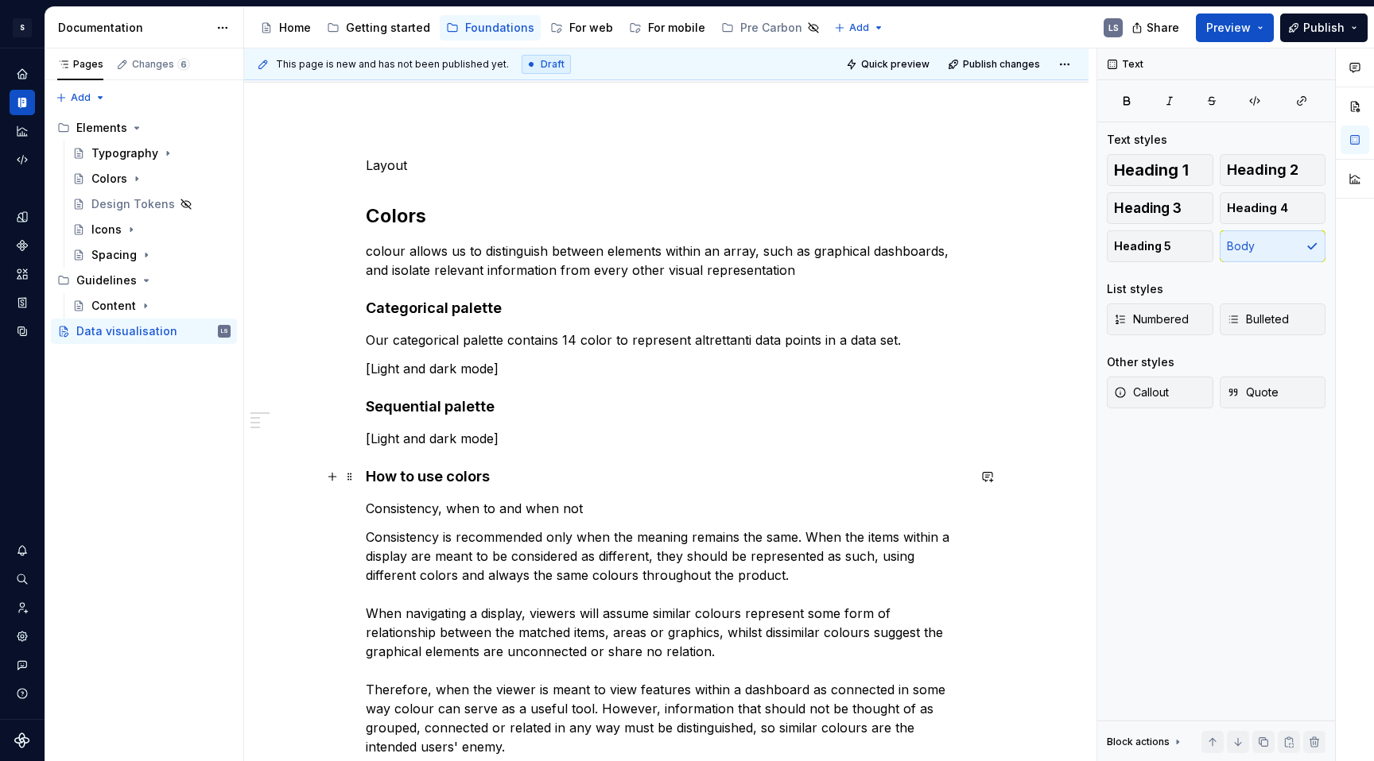
click at [553, 480] on h4 "How to use colors" at bounding box center [666, 476] width 601 height 19
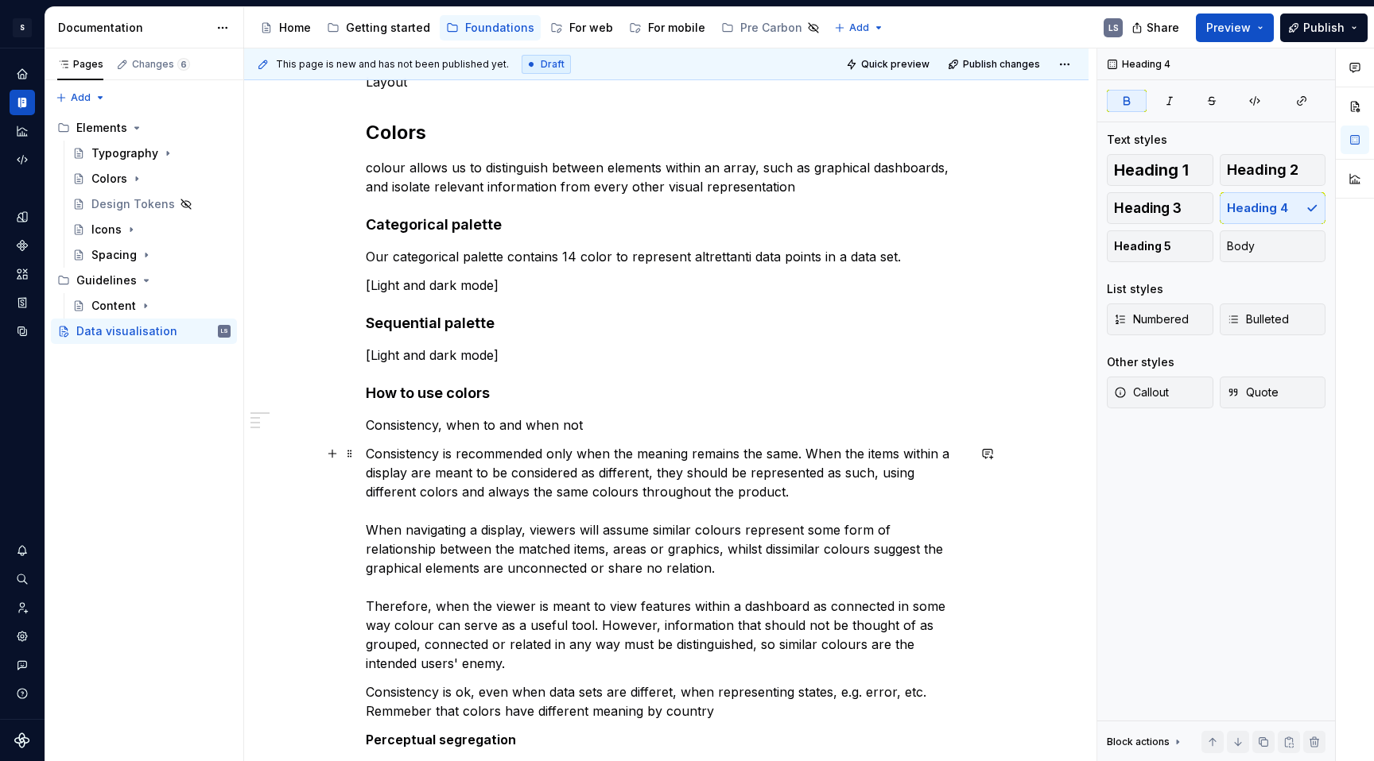
scroll to position [463, 0]
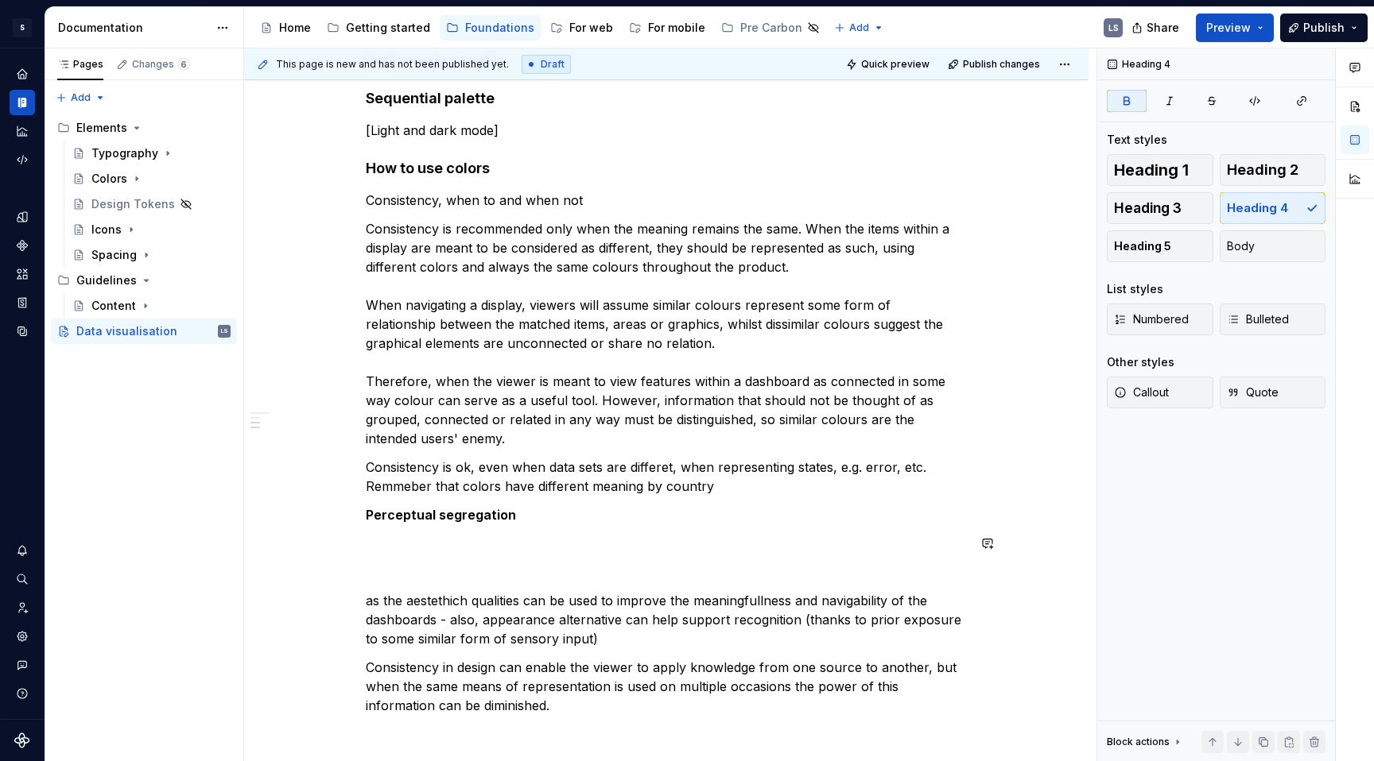
click at [532, 520] on p "Perceptual segregation" at bounding box center [666, 515] width 601 height 19
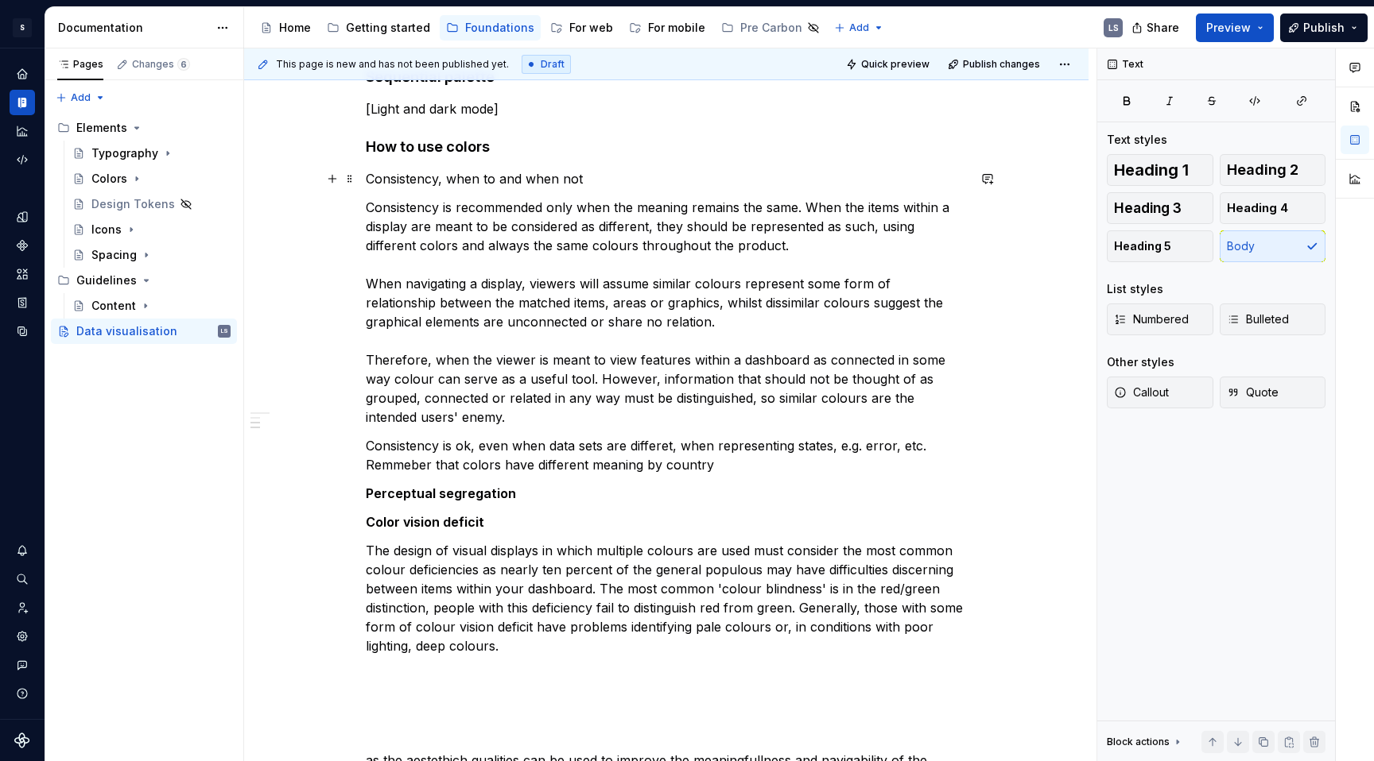
click at [599, 184] on p "Consistency, when to and when not" at bounding box center [666, 178] width 601 height 19
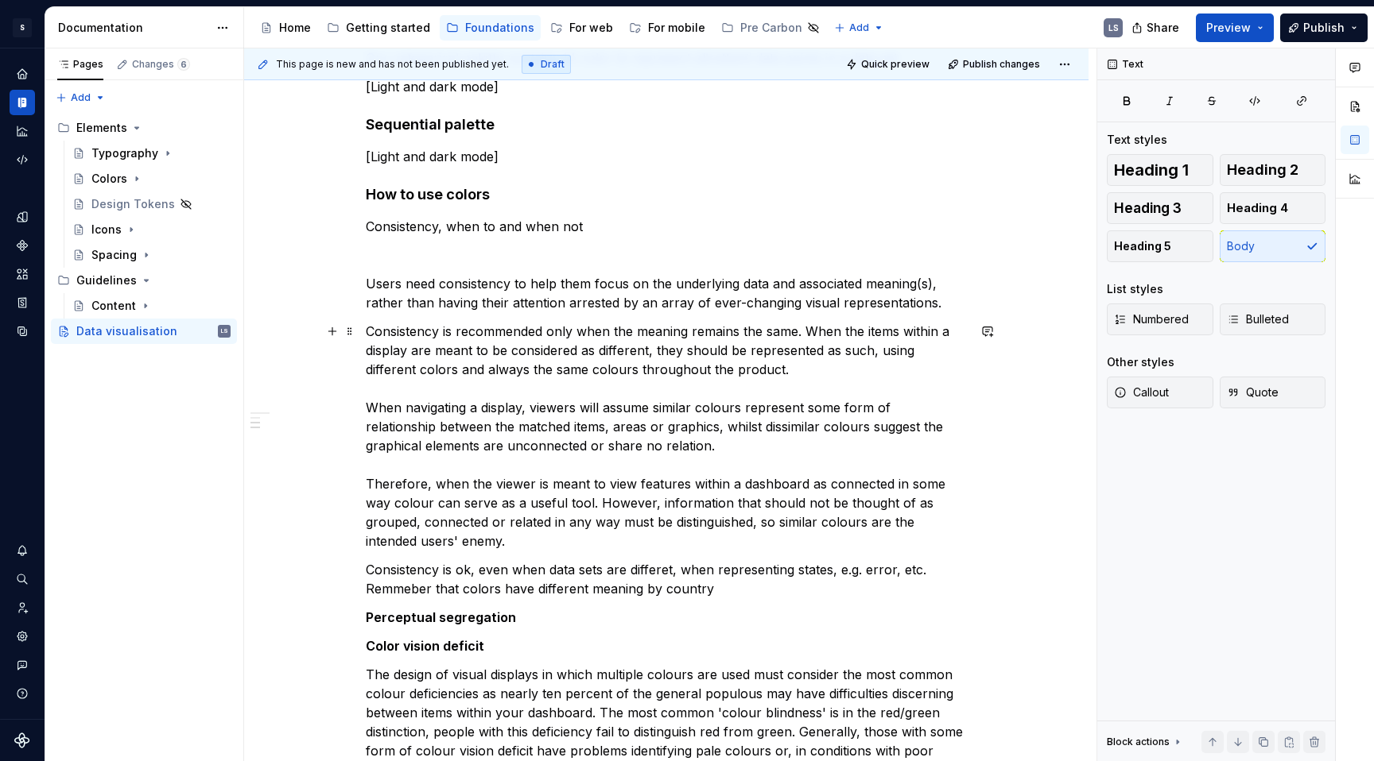
scroll to position [435, 0]
click at [902, 60] on span "Quick preview" at bounding box center [895, 64] width 68 height 13
click at [901, 68] on span "Quick preview" at bounding box center [895, 64] width 68 height 13
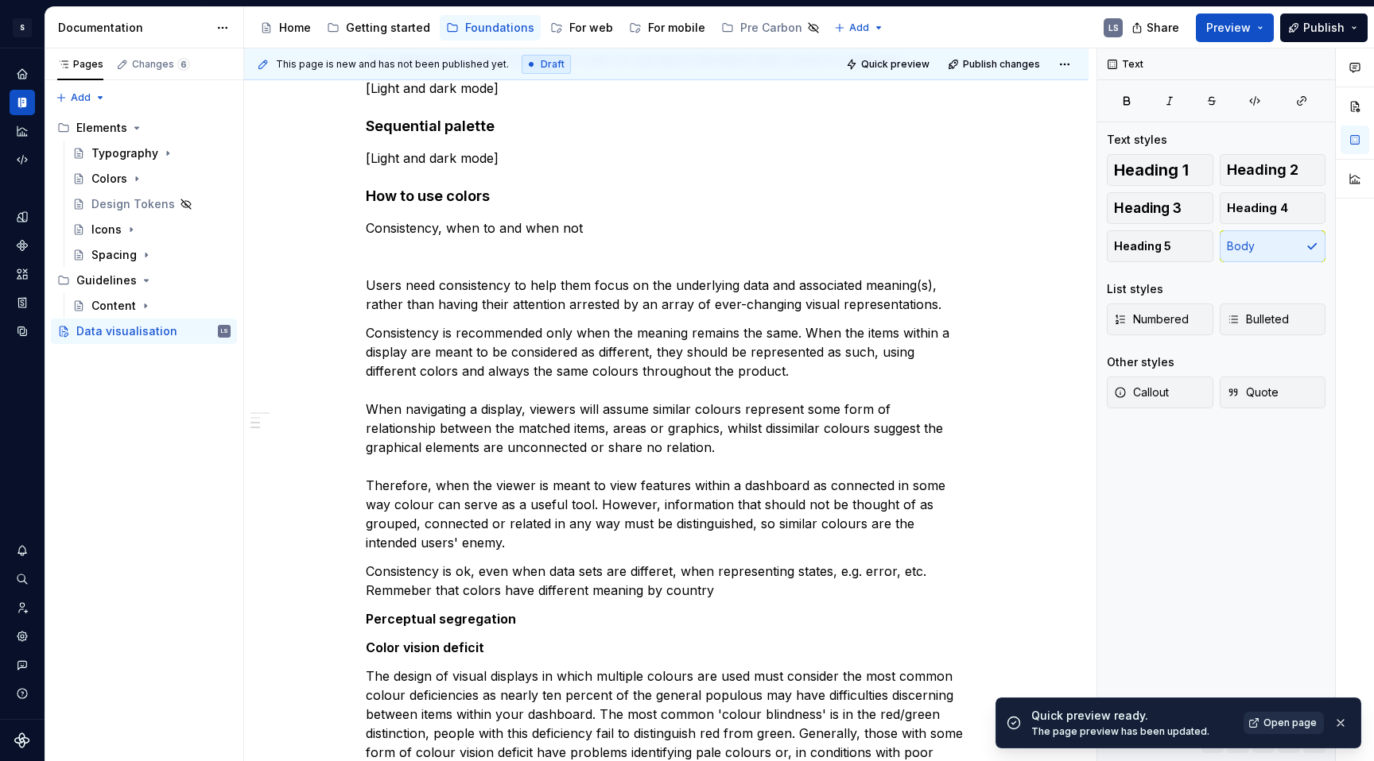
click at [1292, 722] on span "Open page" at bounding box center [1289, 723] width 53 height 13
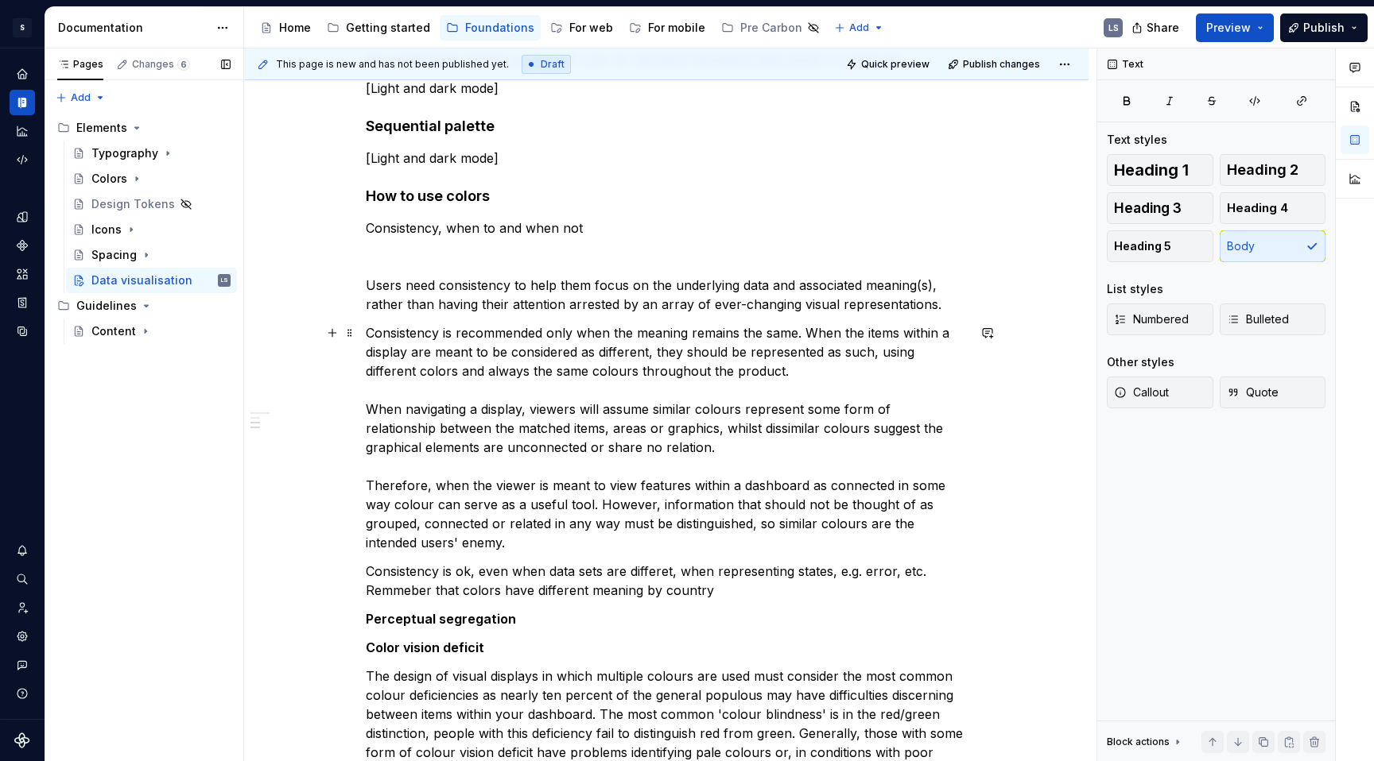
click at [338, 371] on div "Layout Colors colour allows us to distinguish between elements within an array,…" at bounding box center [666, 744] width 844 height 1815
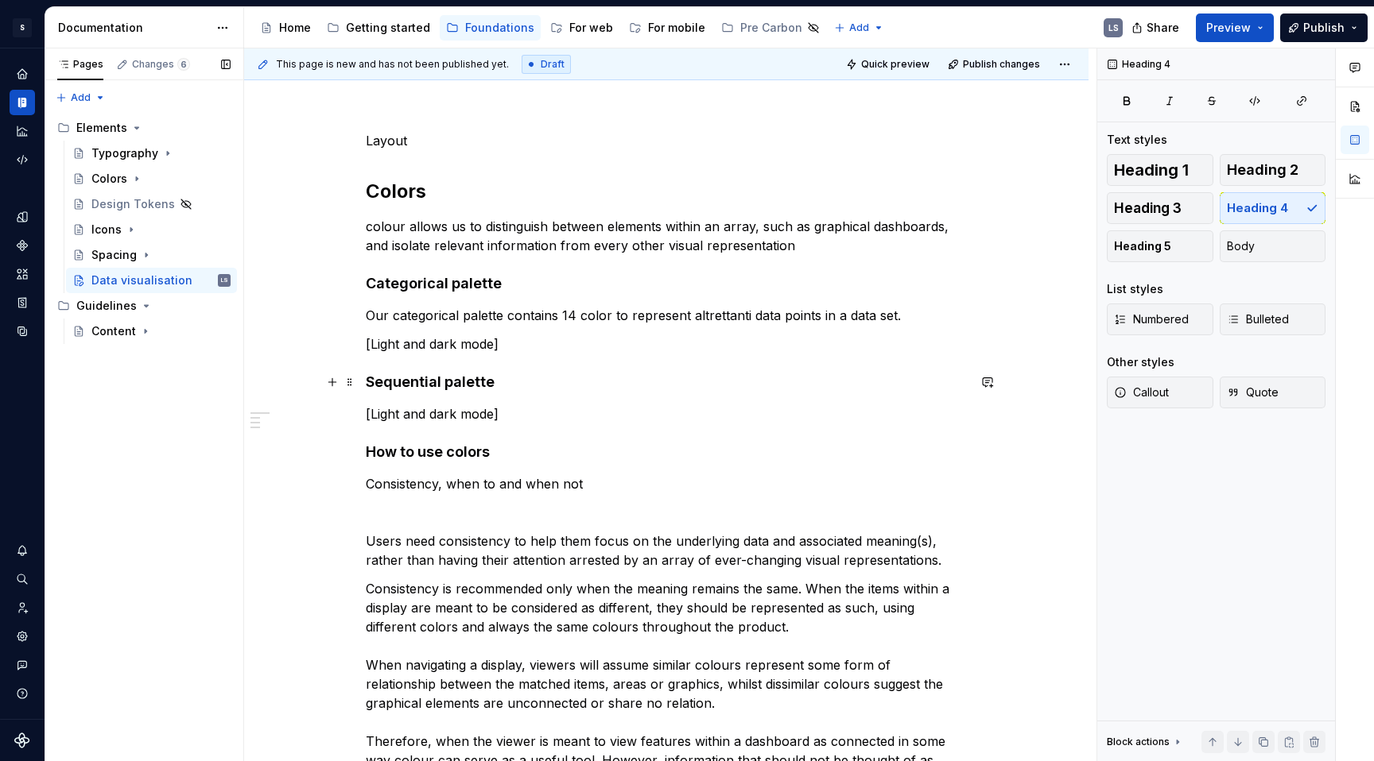
scroll to position [176, 0]
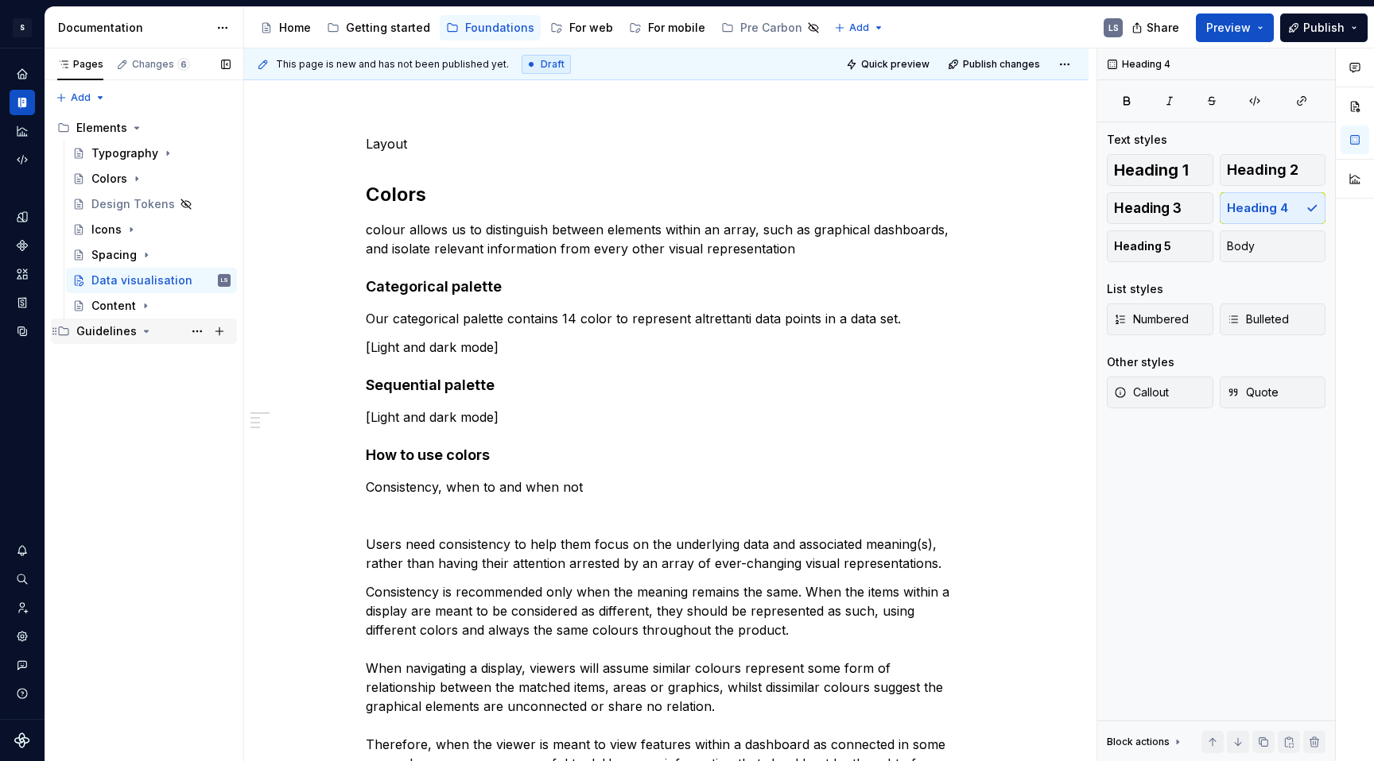
click at [126, 332] on div "Guidelines" at bounding box center [106, 332] width 60 height 16
click at [186, 330] on button "Page tree" at bounding box center [197, 331] width 22 height 22
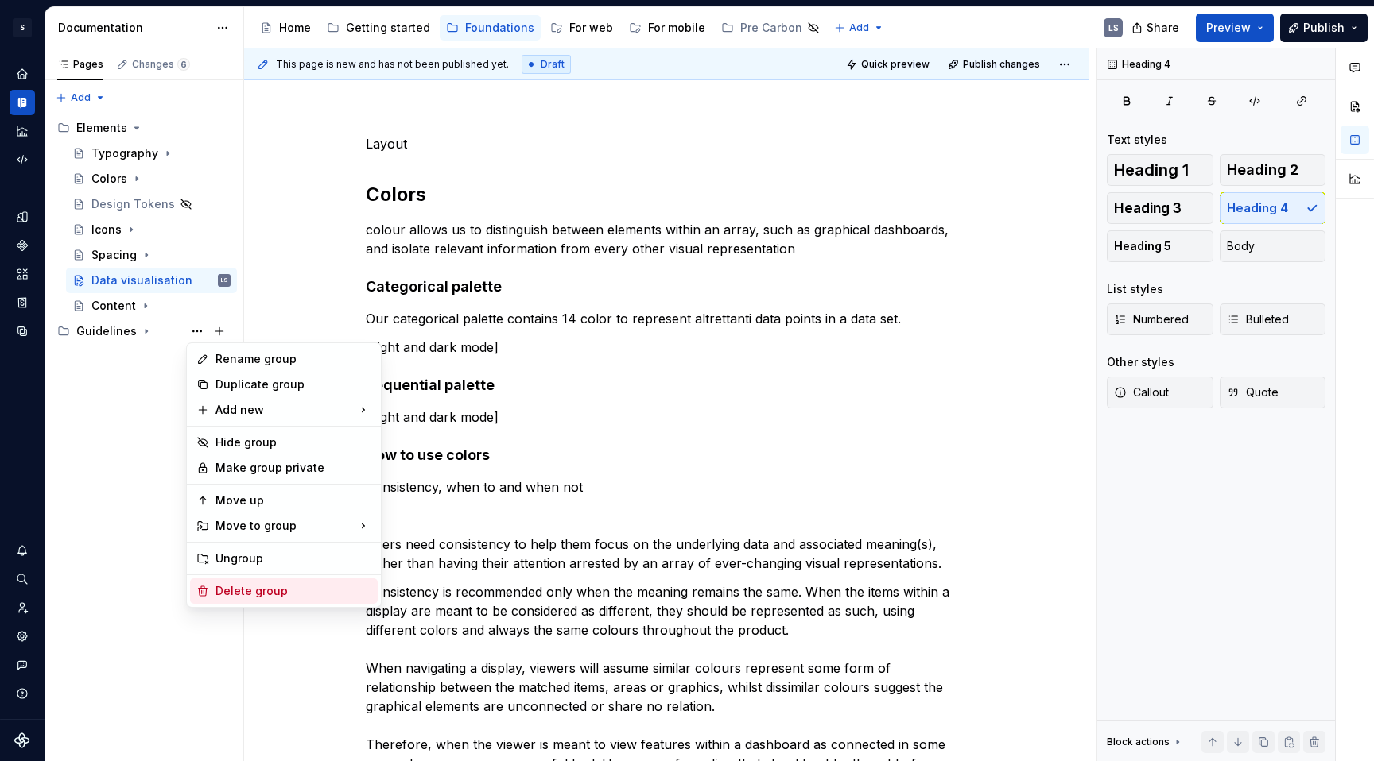
click at [231, 598] on div "Delete group" at bounding box center [293, 591] width 156 height 16
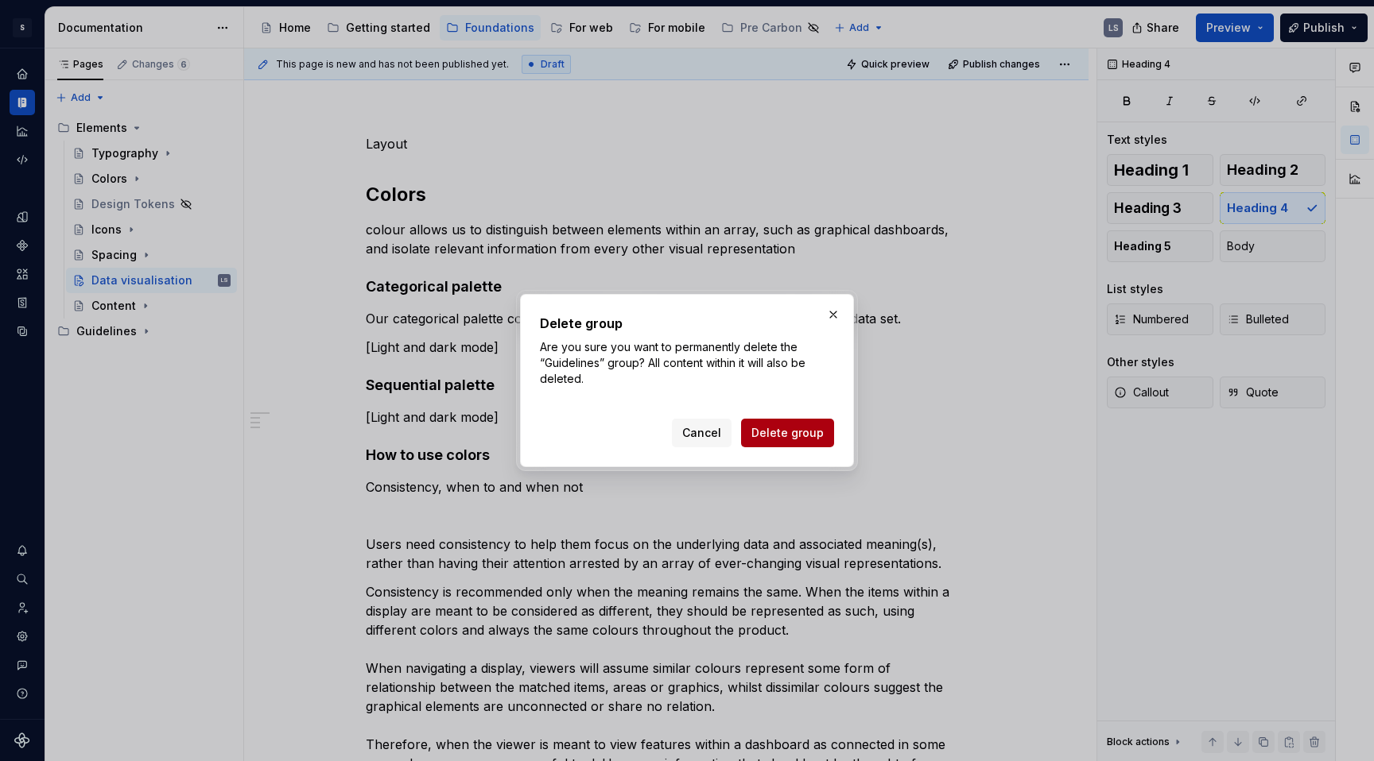
click at [786, 432] on span "Delete group" at bounding box center [787, 433] width 72 height 16
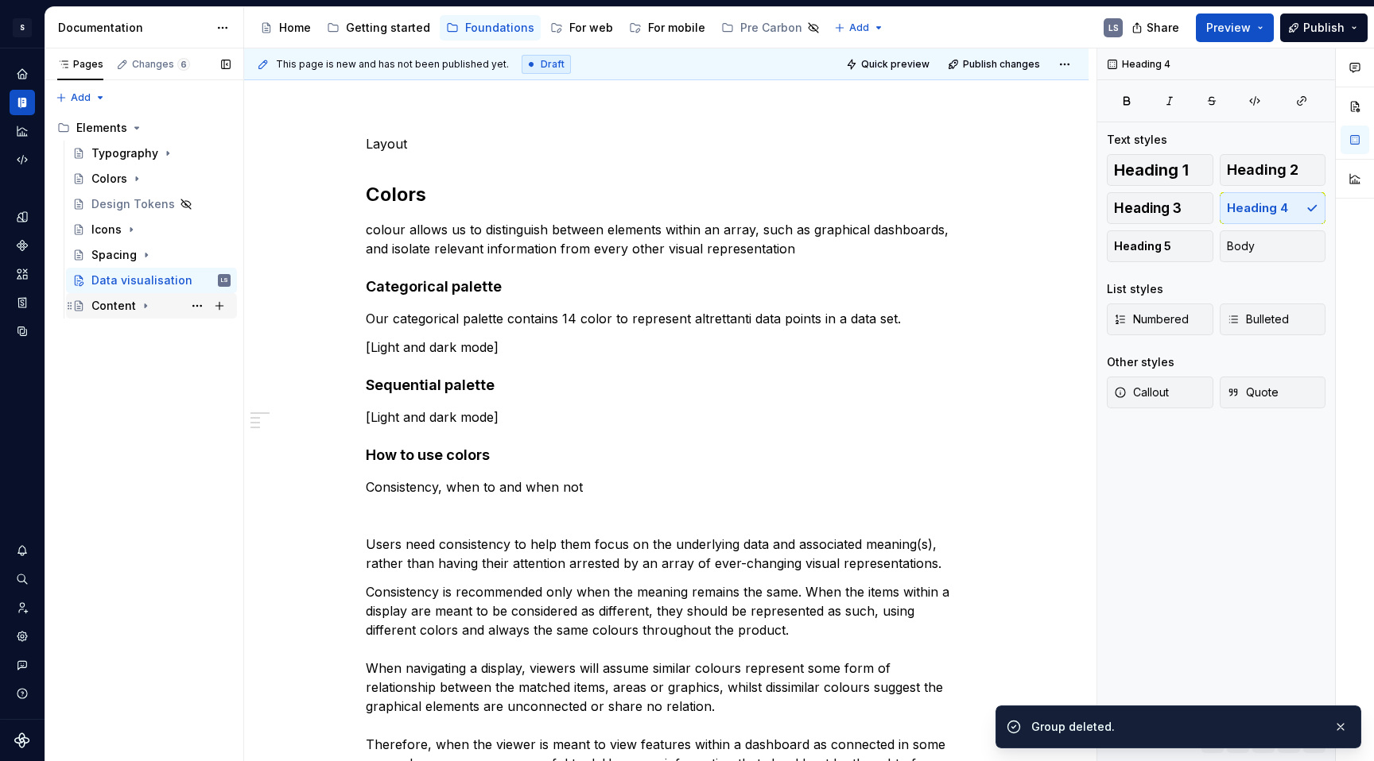
click at [131, 304] on div "Content" at bounding box center [113, 306] width 45 height 16
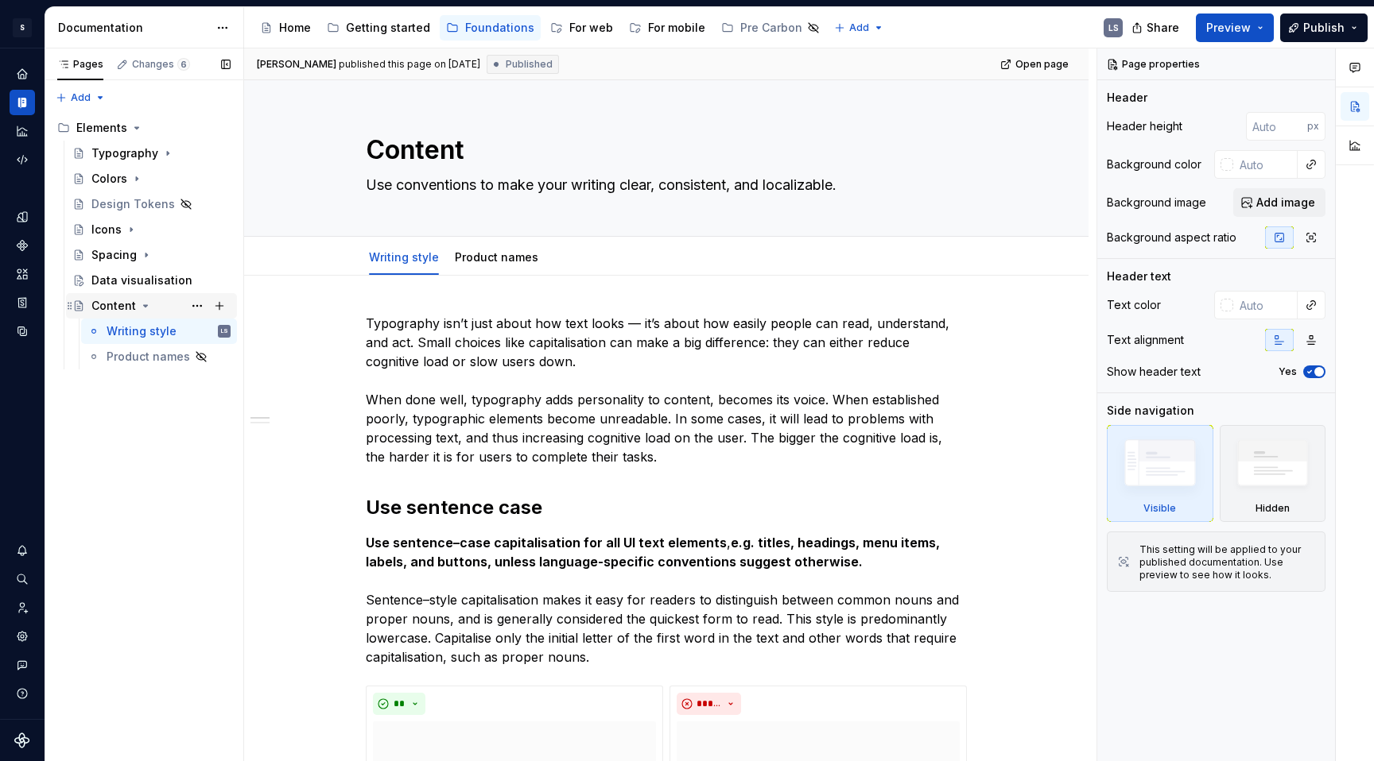
click at [119, 309] on div "Content" at bounding box center [113, 306] width 45 height 16
click at [126, 286] on div "Data visualisation" at bounding box center [136, 281] width 91 height 16
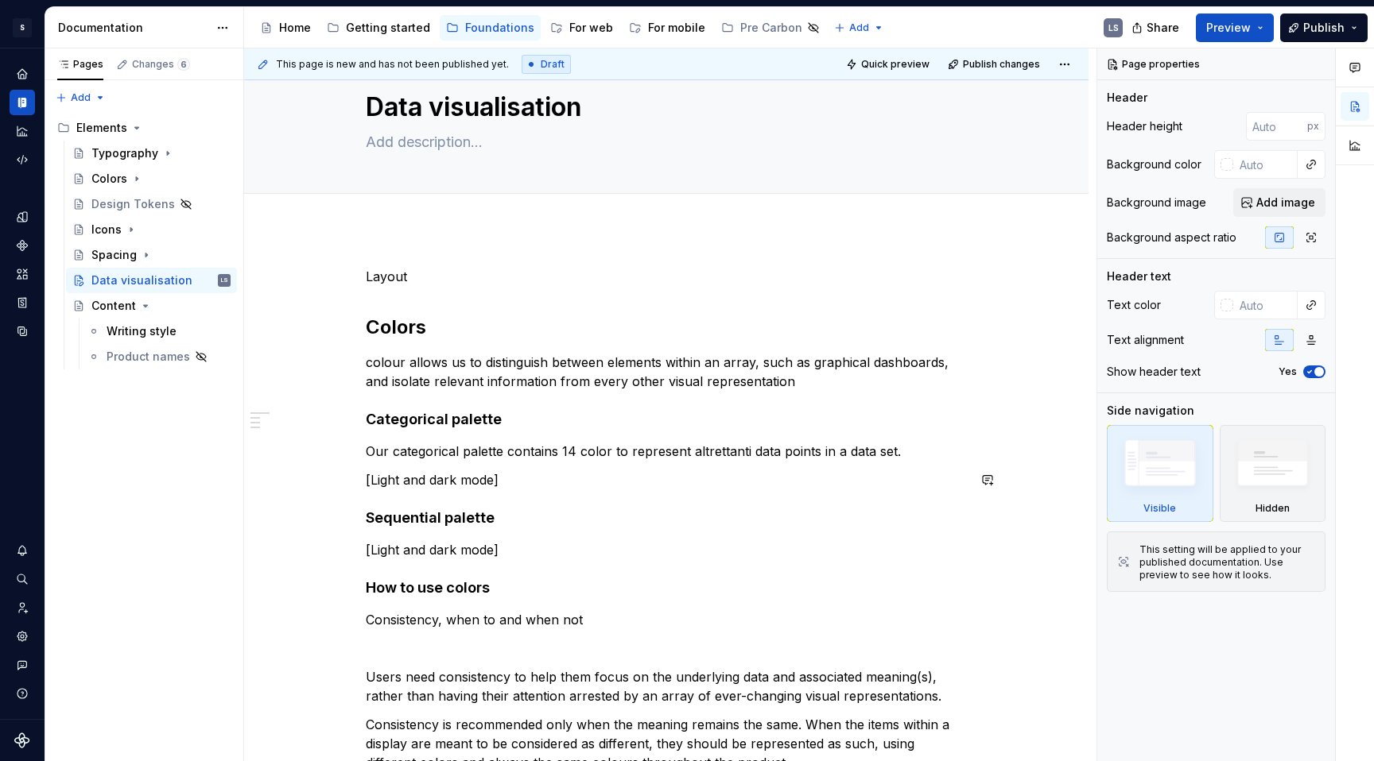
scroll to position [51, 0]
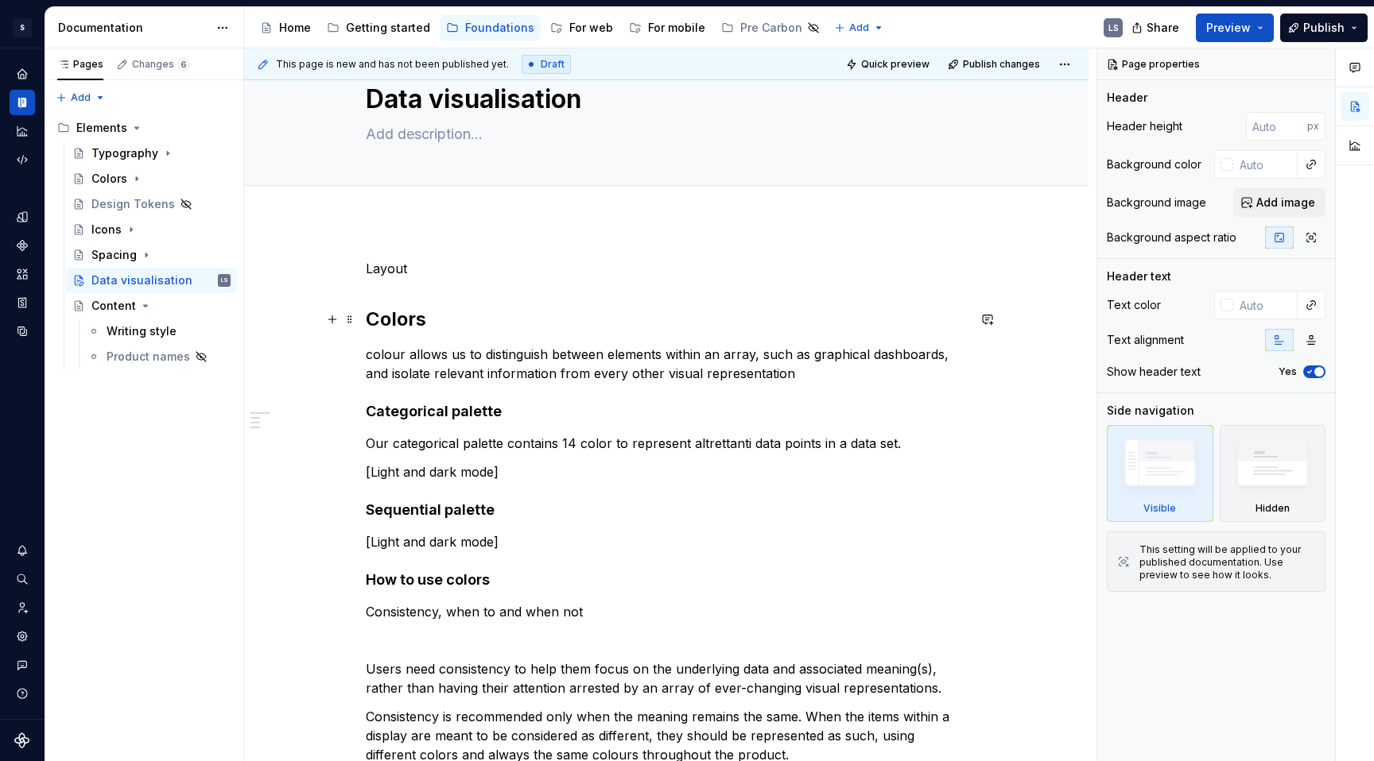
type textarea "*"
click at [431, 317] on h2 "Colors" at bounding box center [666, 319] width 601 height 25
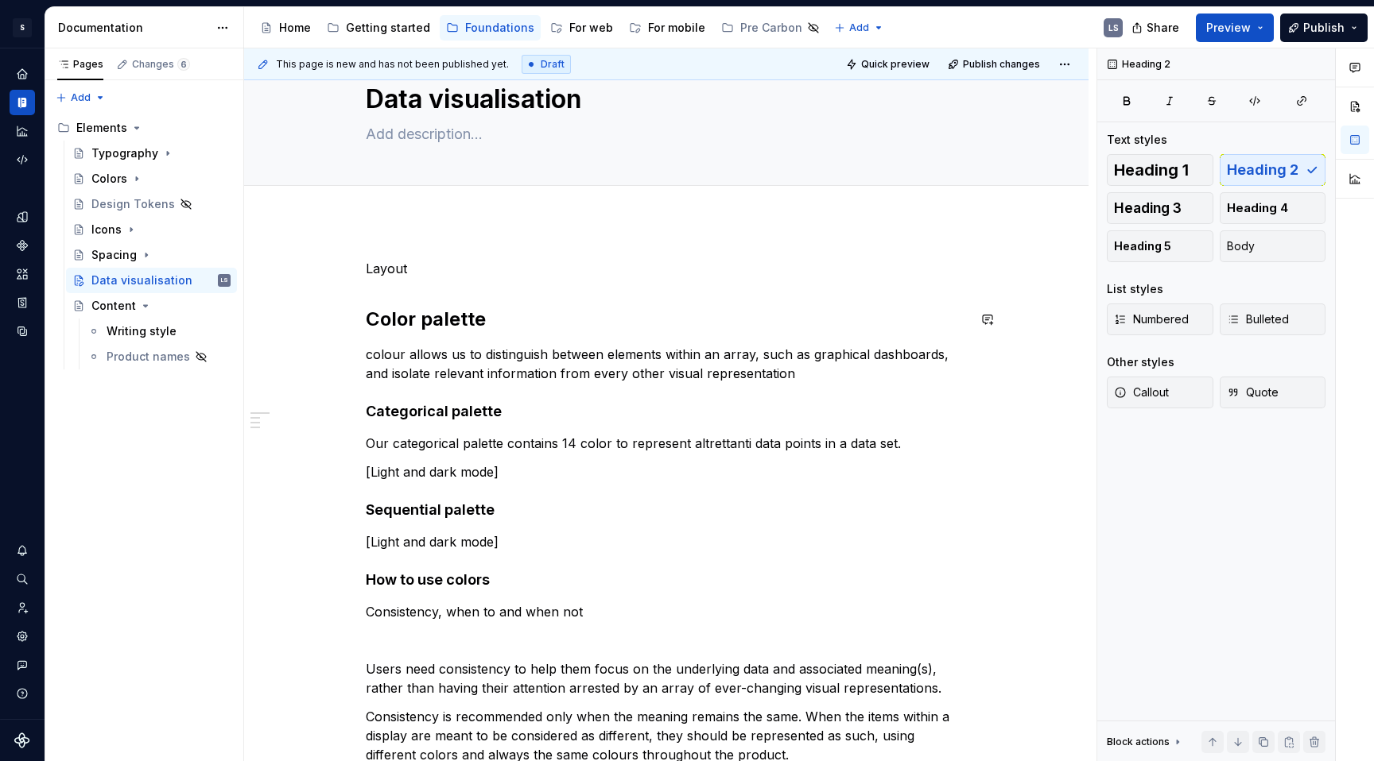
click at [406, 324] on h2 "Color palette" at bounding box center [666, 319] width 601 height 25
click at [401, 320] on h2 "Color palette" at bounding box center [666, 319] width 601 height 25
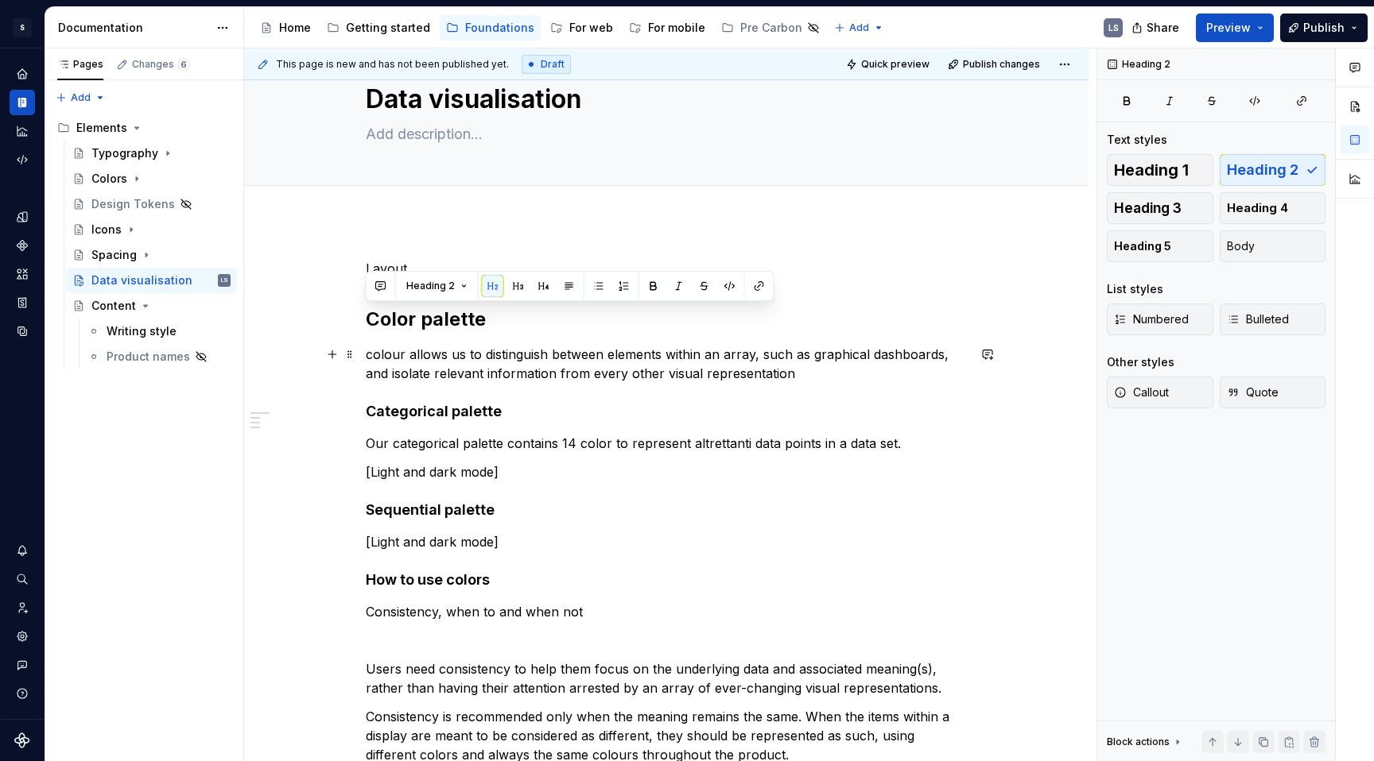
click at [383, 348] on p "colour allows us to distinguish between elements within an array, such as graph…" at bounding box center [666, 364] width 601 height 38
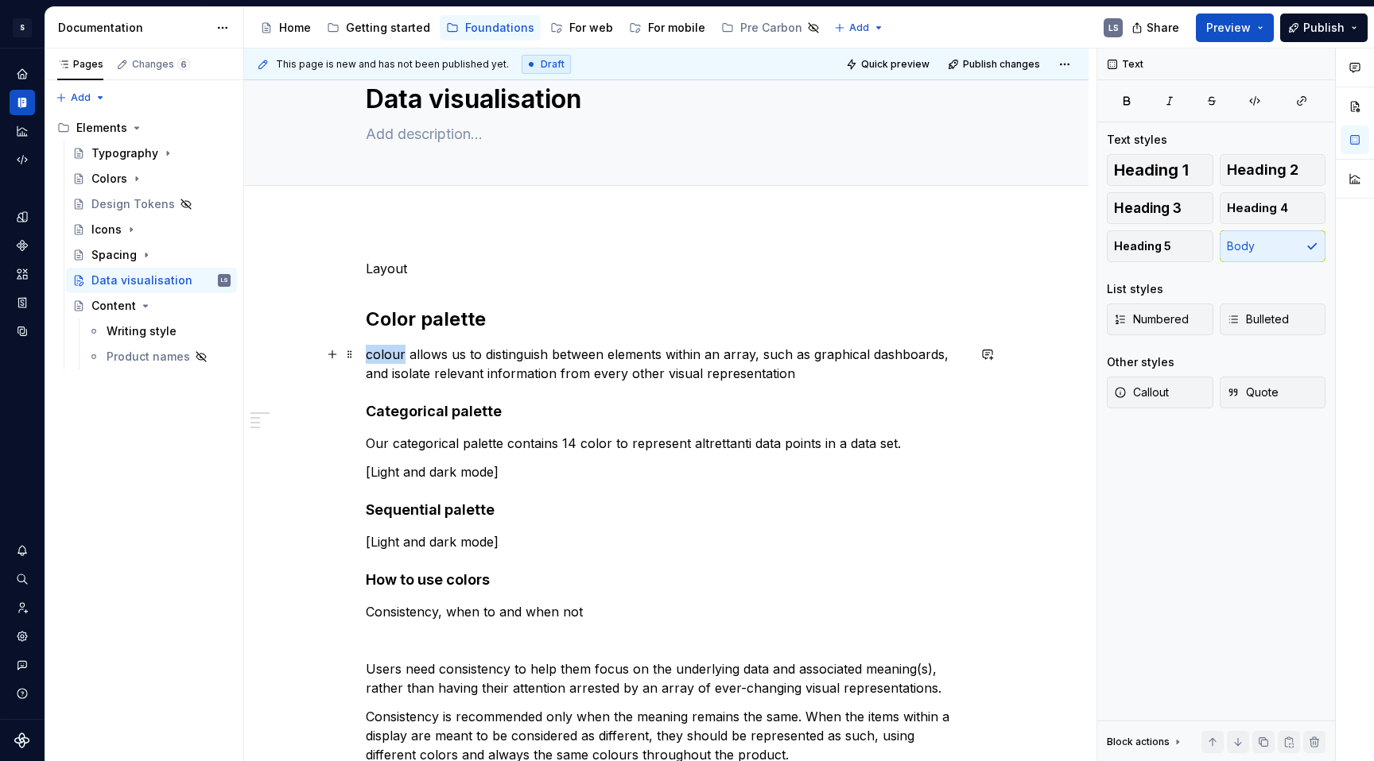
click at [383, 348] on p "colour allows us to distinguish between elements within an array, such as graph…" at bounding box center [666, 364] width 601 height 38
click at [417, 359] on p "Colour allows us to distinguish between elements within an array, such as graph…" at bounding box center [666, 364] width 601 height 38
click at [471, 370] on p "Colour allows us to distinguish between elements within an array, such as graph…" at bounding box center [666, 364] width 601 height 38
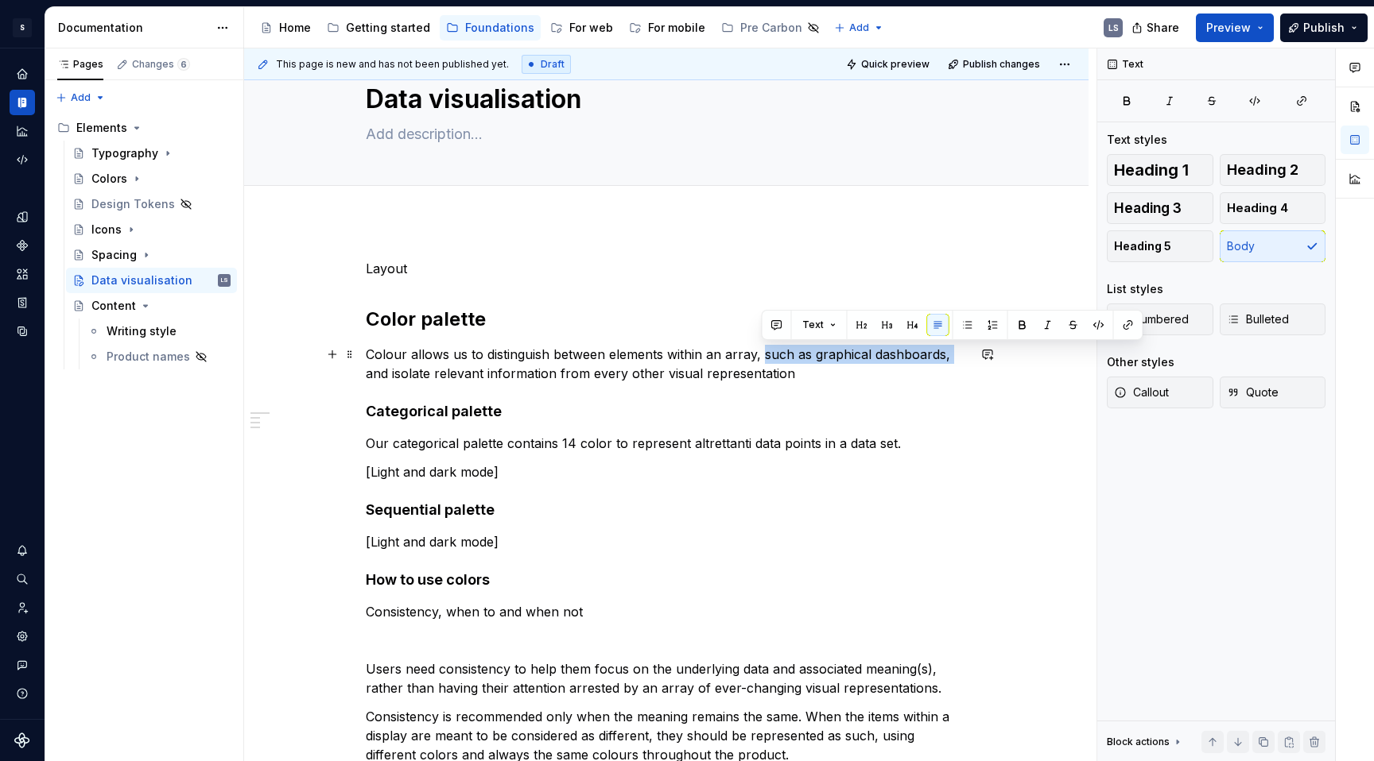
drag, startPoint x: 760, startPoint y: 355, endPoint x: 949, endPoint y: 351, distance: 189.2
click at [949, 351] on p "Colour allows us to distinguish between elements within an array, such as graph…" at bounding box center [666, 364] width 601 height 38
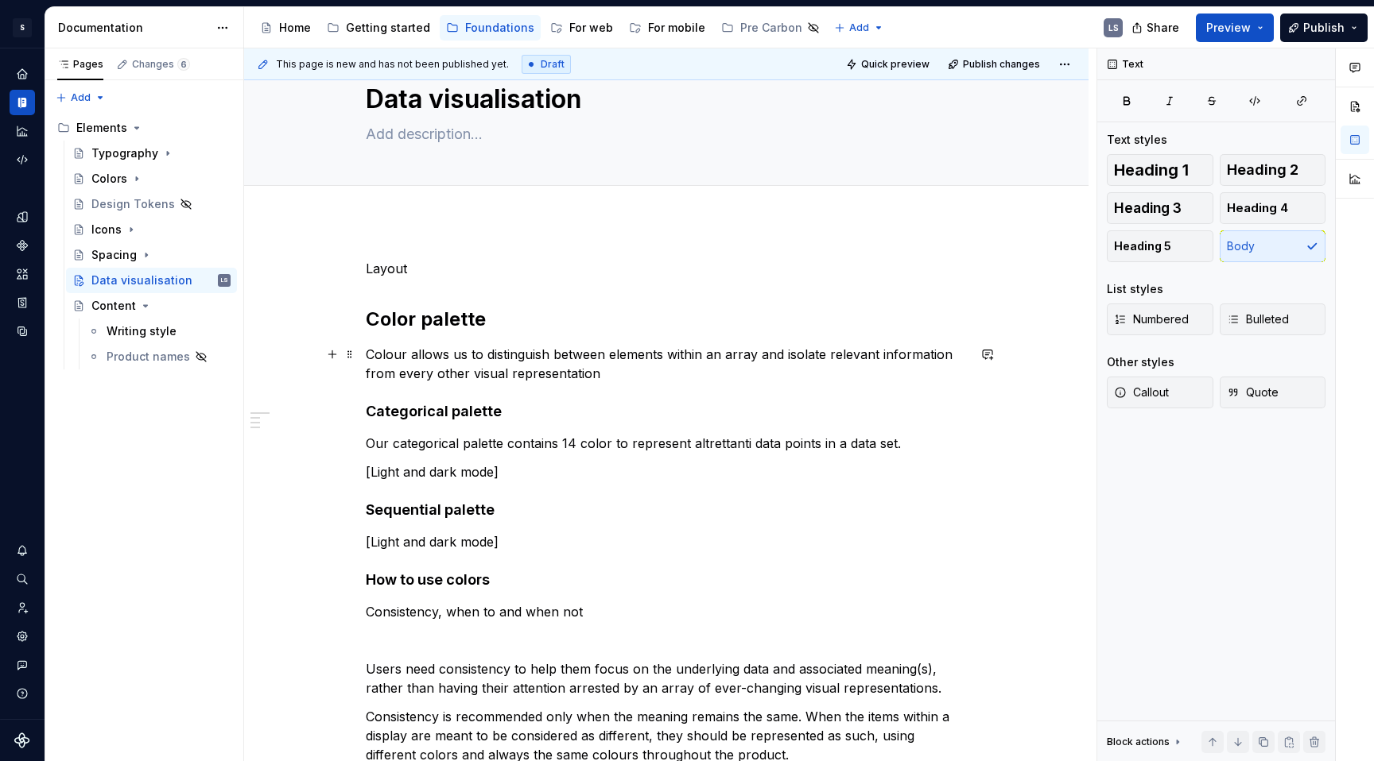
click at [626, 375] on p "Colour allows us to distinguish between elements within an array and isolate re…" at bounding box center [666, 364] width 601 height 38
click at [619, 420] on h4 "Categorical palette" at bounding box center [666, 411] width 601 height 19
click at [367, 443] on p "Our categorical palette contains 14 color to represent altrettanti data points …" at bounding box center [666, 443] width 601 height 19
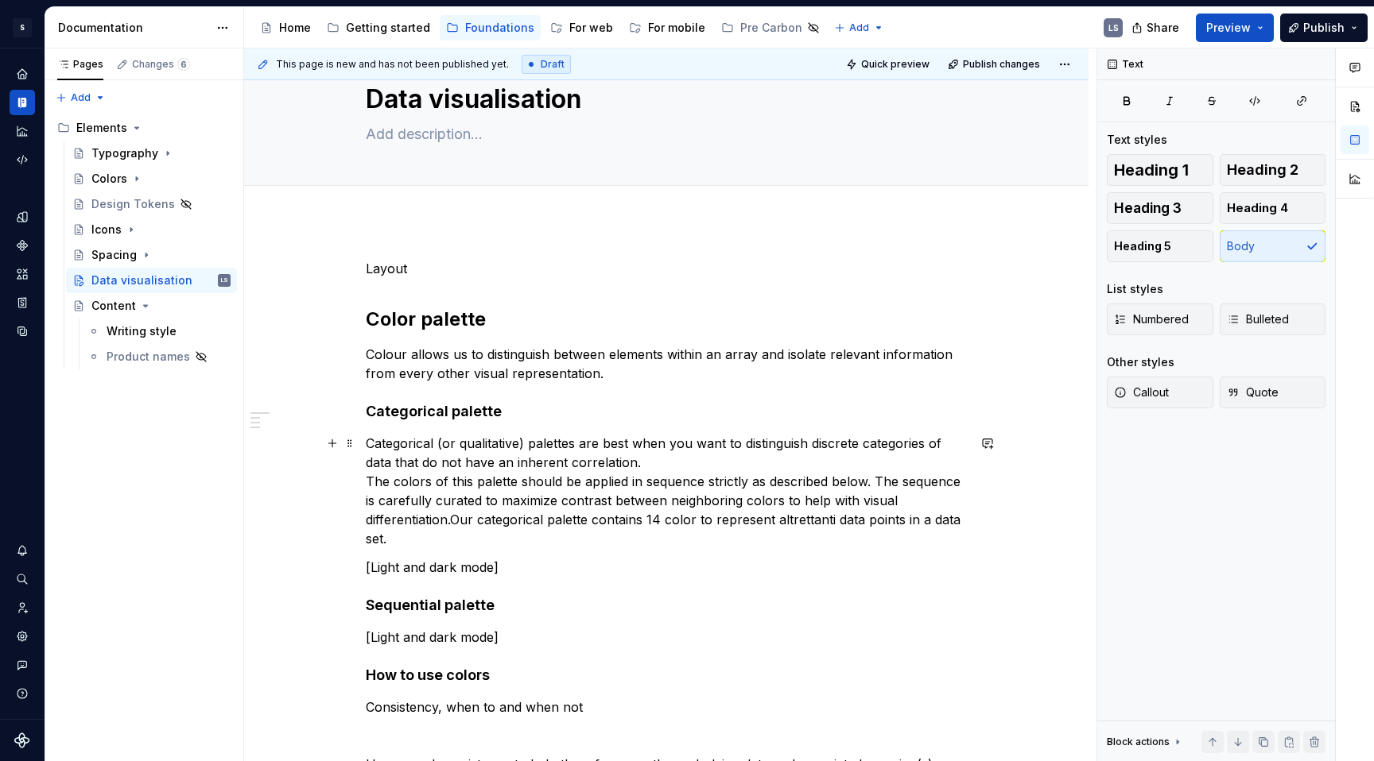
click at [675, 466] on p "Categorical (or qualitative) palettes are best when you want to distinguish dis…" at bounding box center [666, 491] width 601 height 114
click at [367, 476] on p "Categorical (or qualitative) palettes are best when you want to distinguish dis…" at bounding box center [666, 491] width 601 height 114
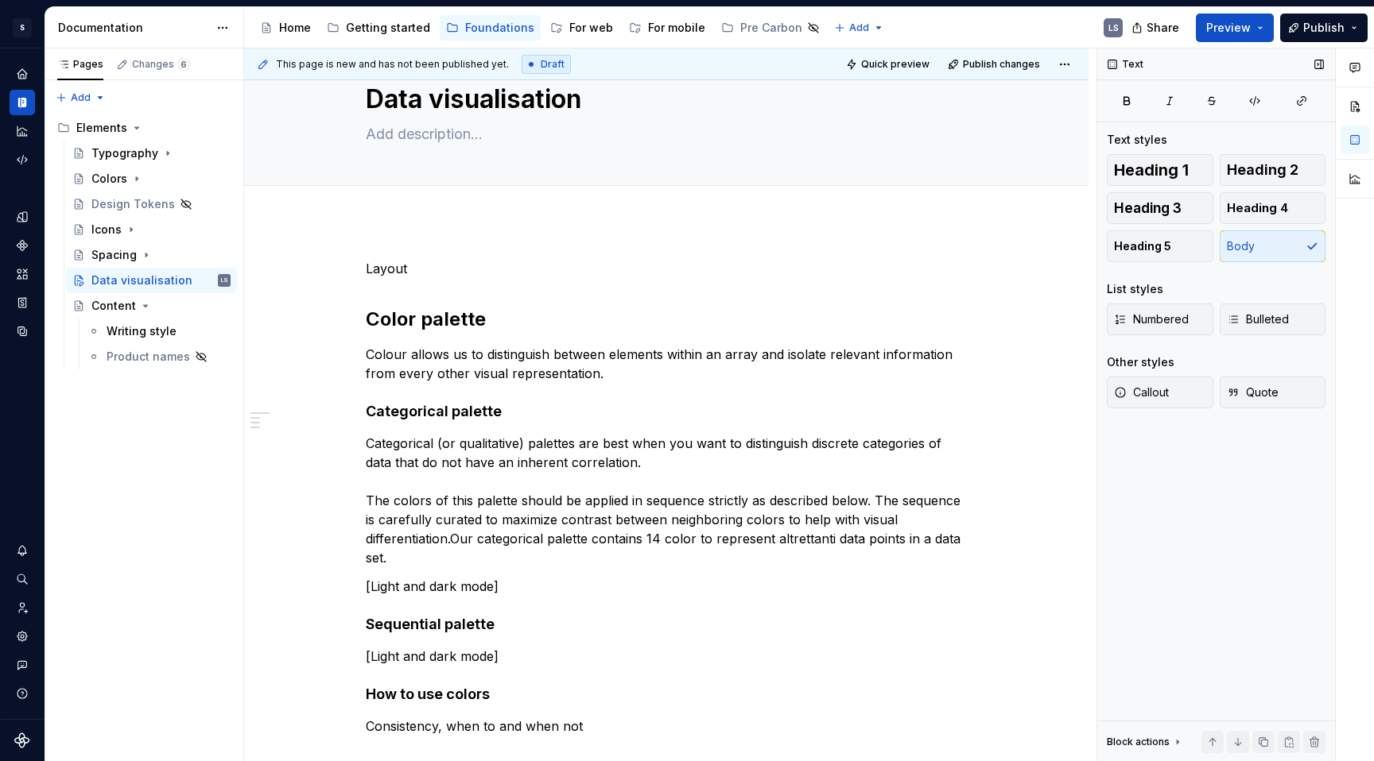
scroll to position [0, 0]
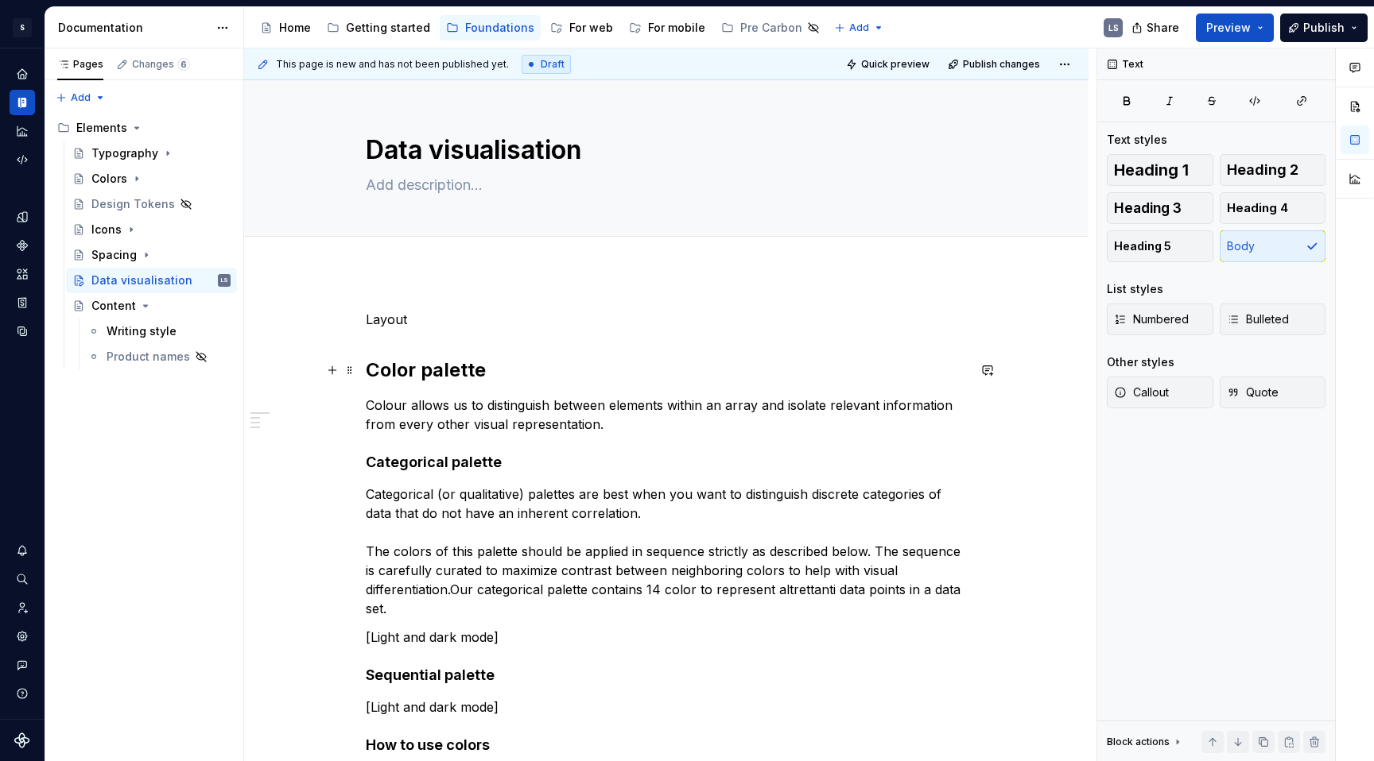
click at [536, 421] on p "Colour allows us to distinguish between elements within an array and isolate re…" at bounding box center [666, 415] width 601 height 38
click at [482, 615] on p "Categorical (or qualitative) palettes are best when you want to distinguish dis…" at bounding box center [666, 552] width 601 height 134
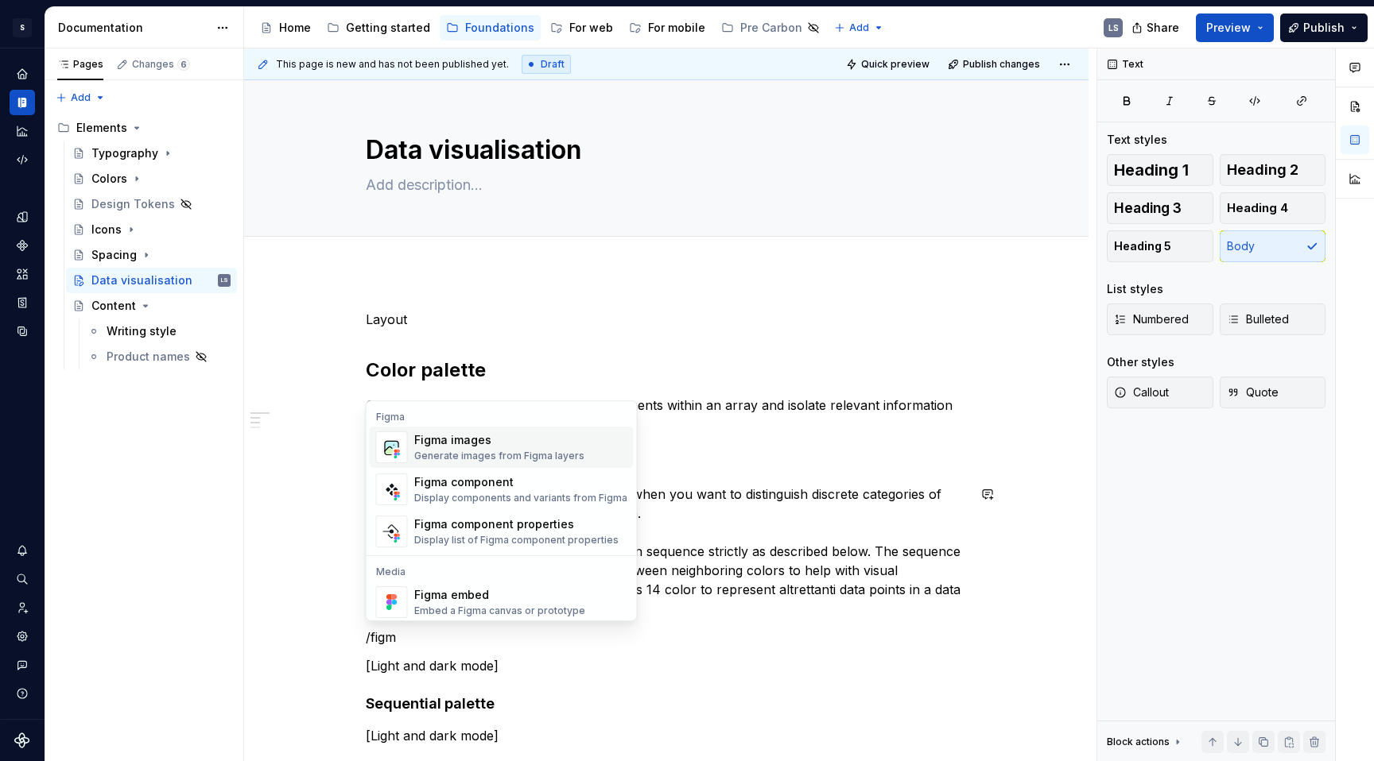
click at [529, 462] on div "Generate images from Figma layers" at bounding box center [499, 456] width 170 height 13
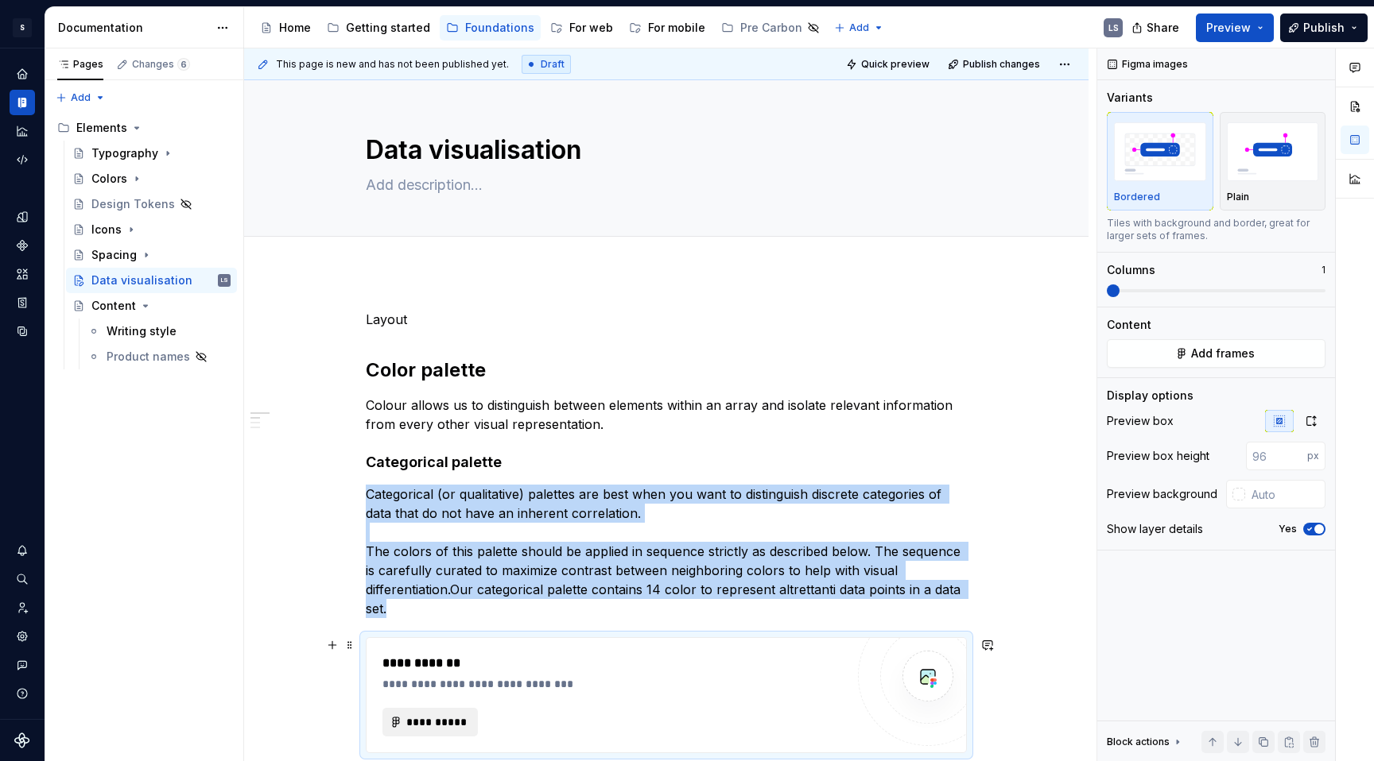
click at [451, 719] on span "**********" at bounding box center [436, 723] width 62 height 16
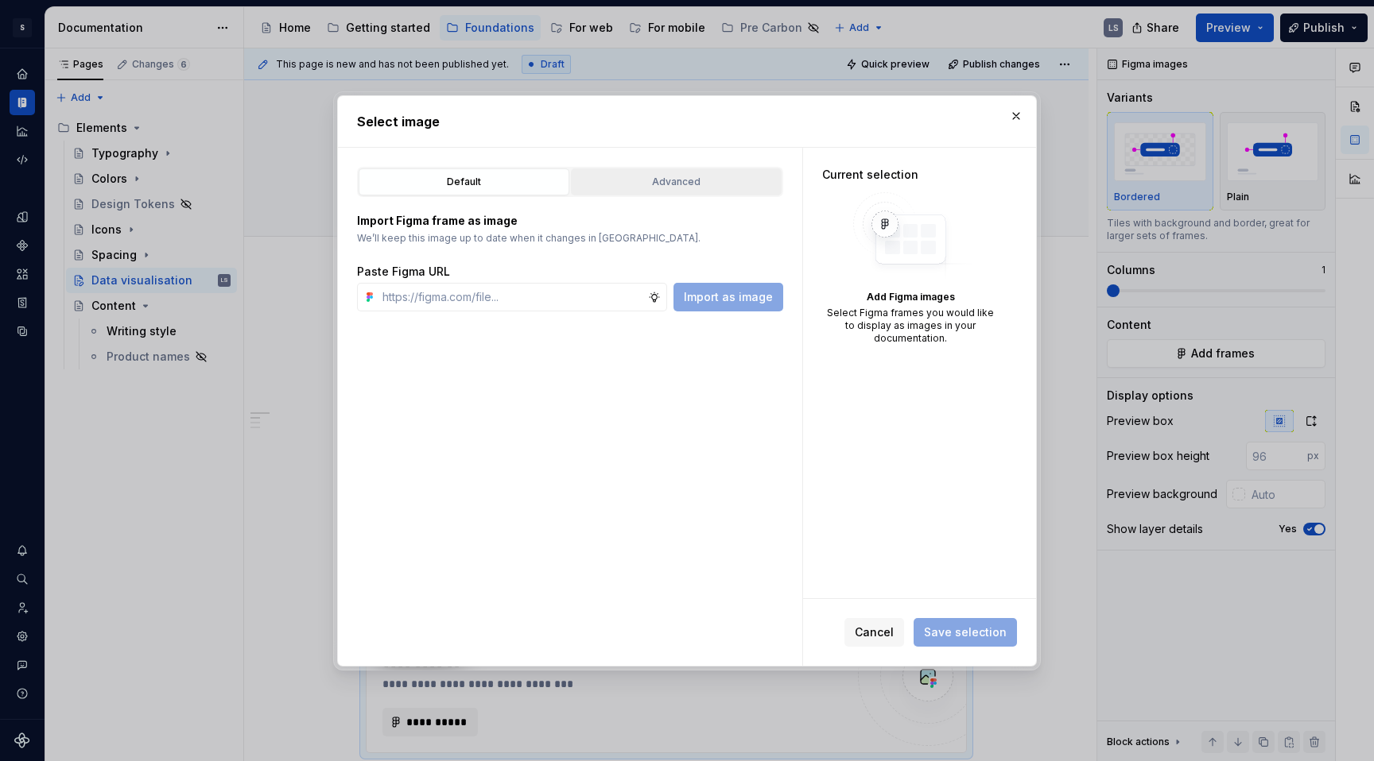
click at [661, 186] on div "Advanced" at bounding box center [676, 182] width 200 height 16
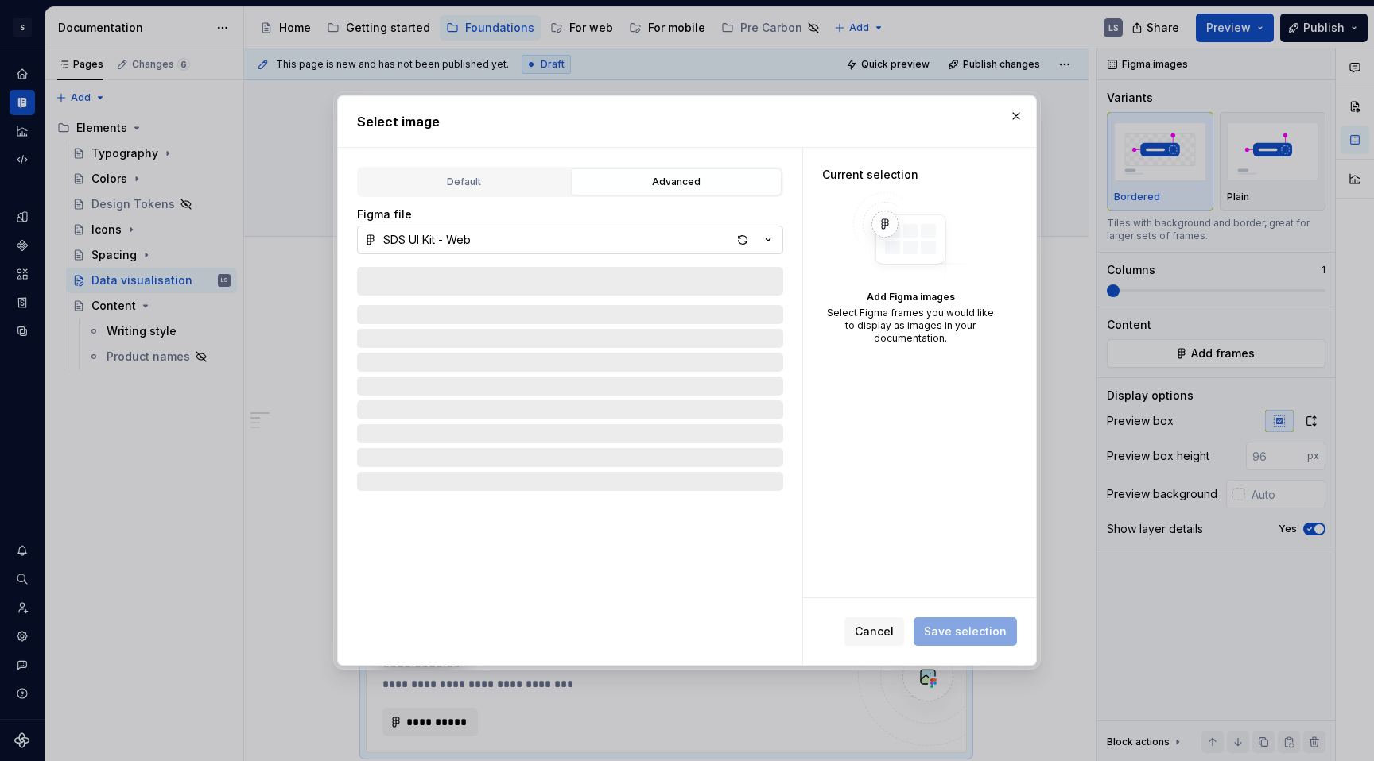
click at [771, 242] on icon "button" at bounding box center [768, 240] width 16 height 16
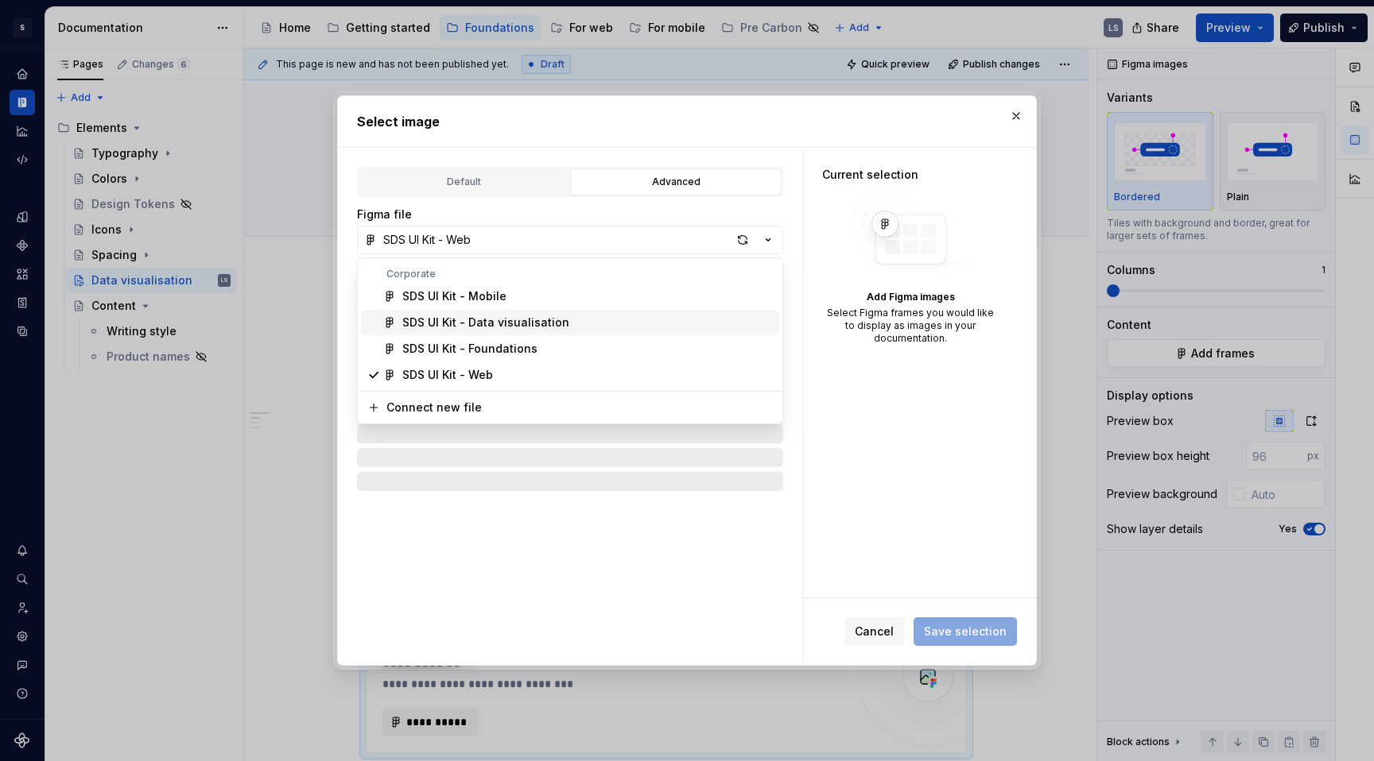
click at [572, 320] on div "SDS UI Kit - Data visualisation" at bounding box center [587, 323] width 370 height 16
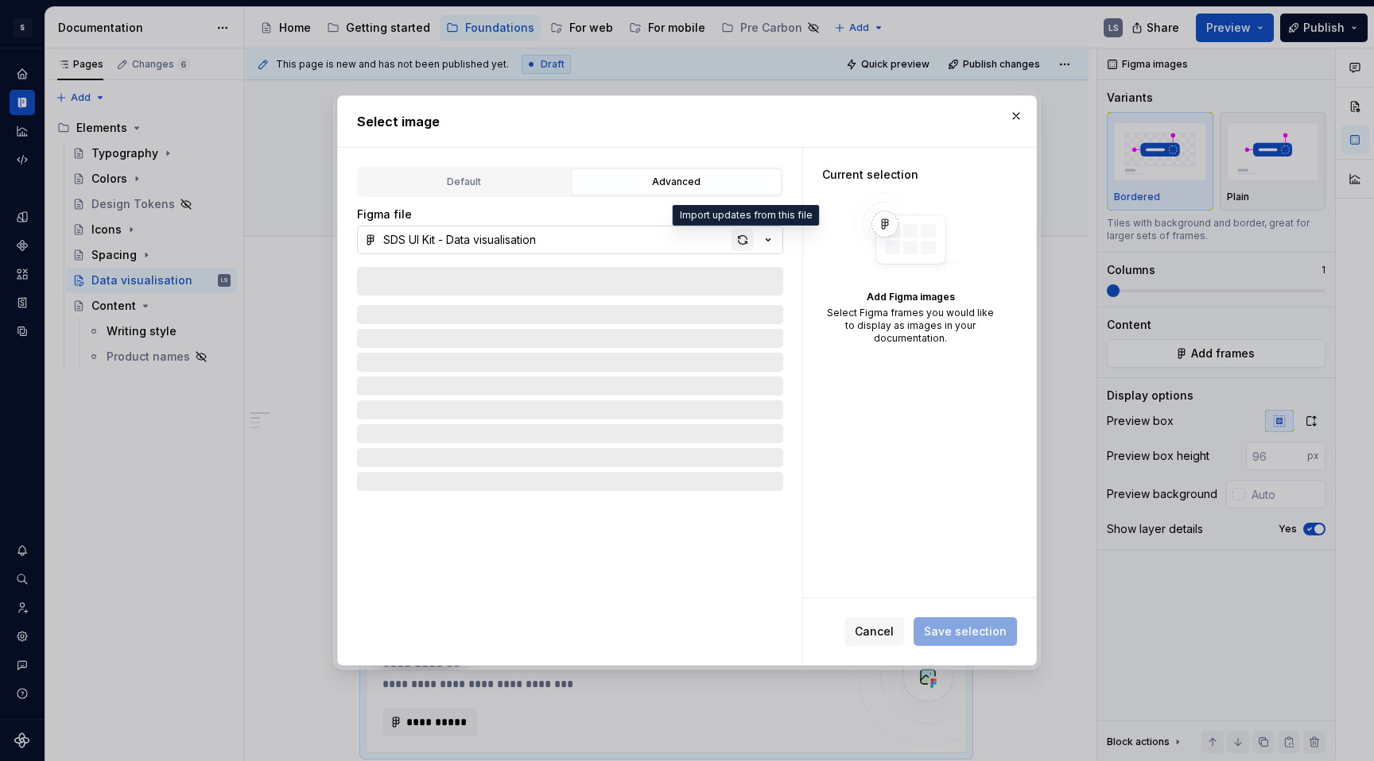
click at [746, 238] on div "button" at bounding box center [742, 240] width 22 height 22
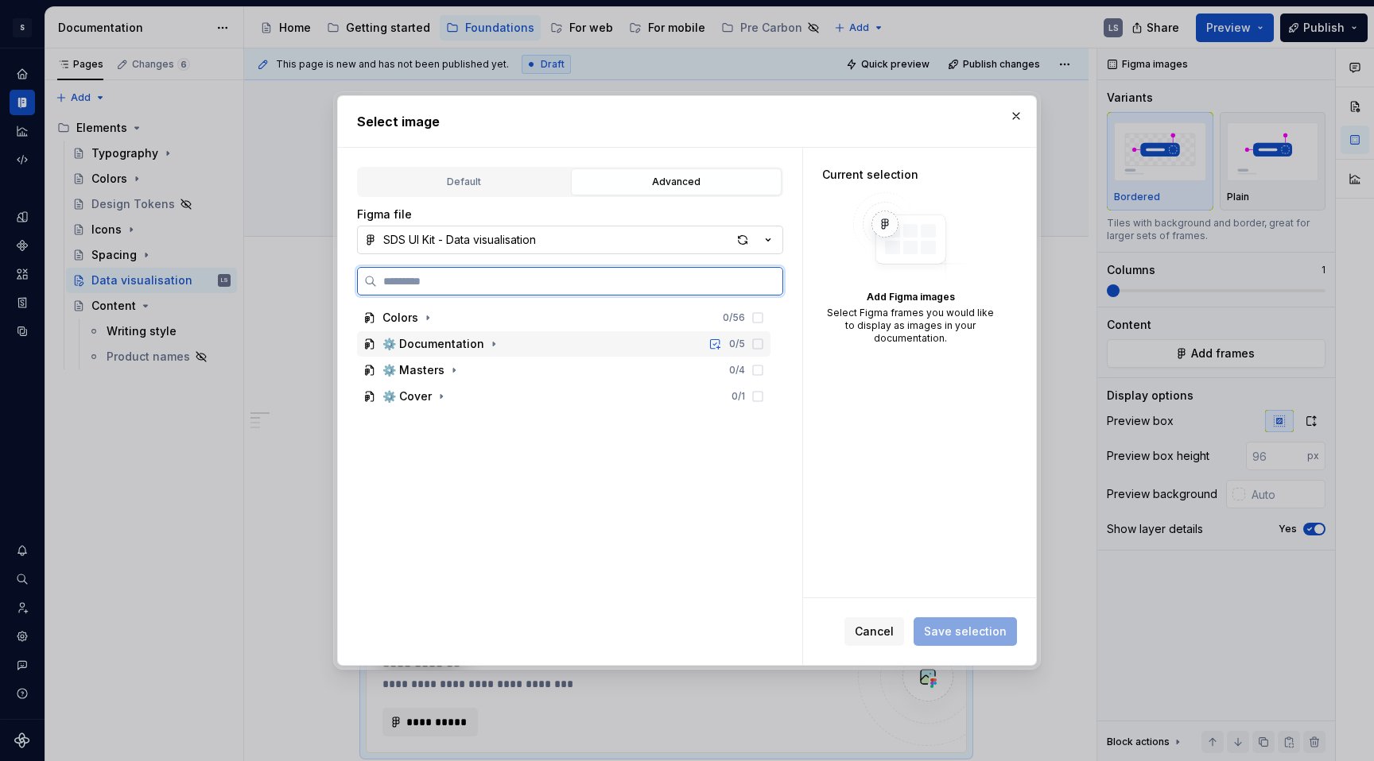
click at [504, 345] on div "⚙️ Documentation 0 / 5" at bounding box center [563, 343] width 413 height 25
click at [760, 371] on icon at bounding box center [757, 370] width 13 height 13
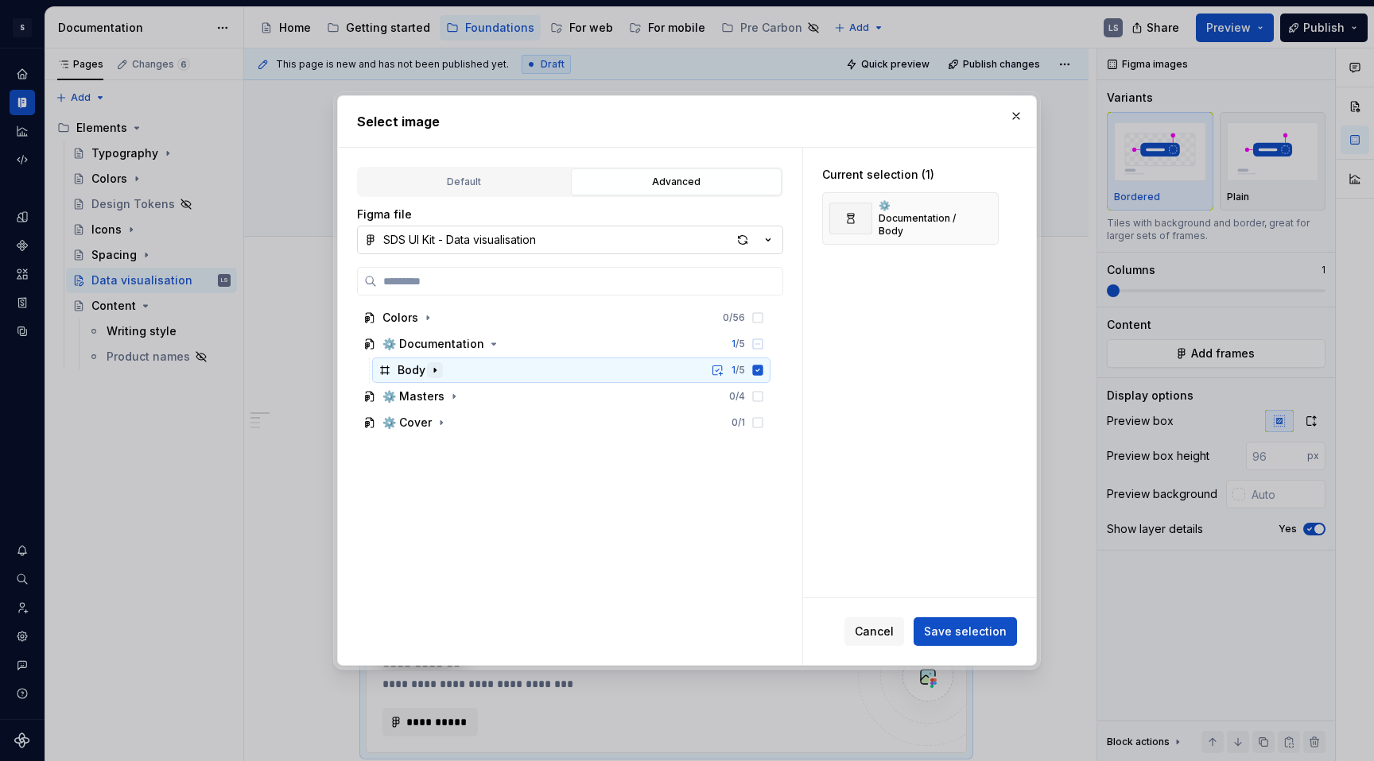
click at [434, 367] on icon "button" at bounding box center [434, 370] width 13 height 13
click at [987, 637] on span "Save selection" at bounding box center [965, 632] width 83 height 16
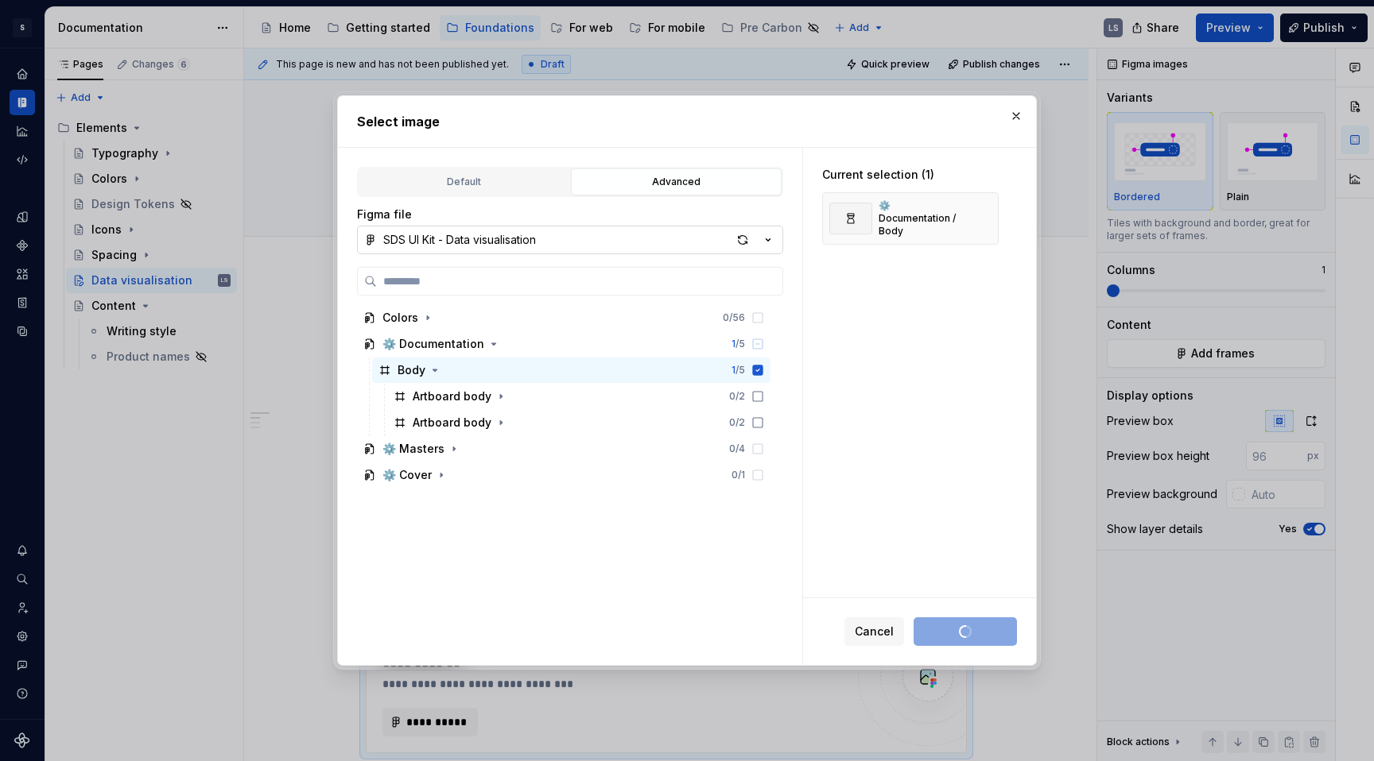
scroll to position [114, 0]
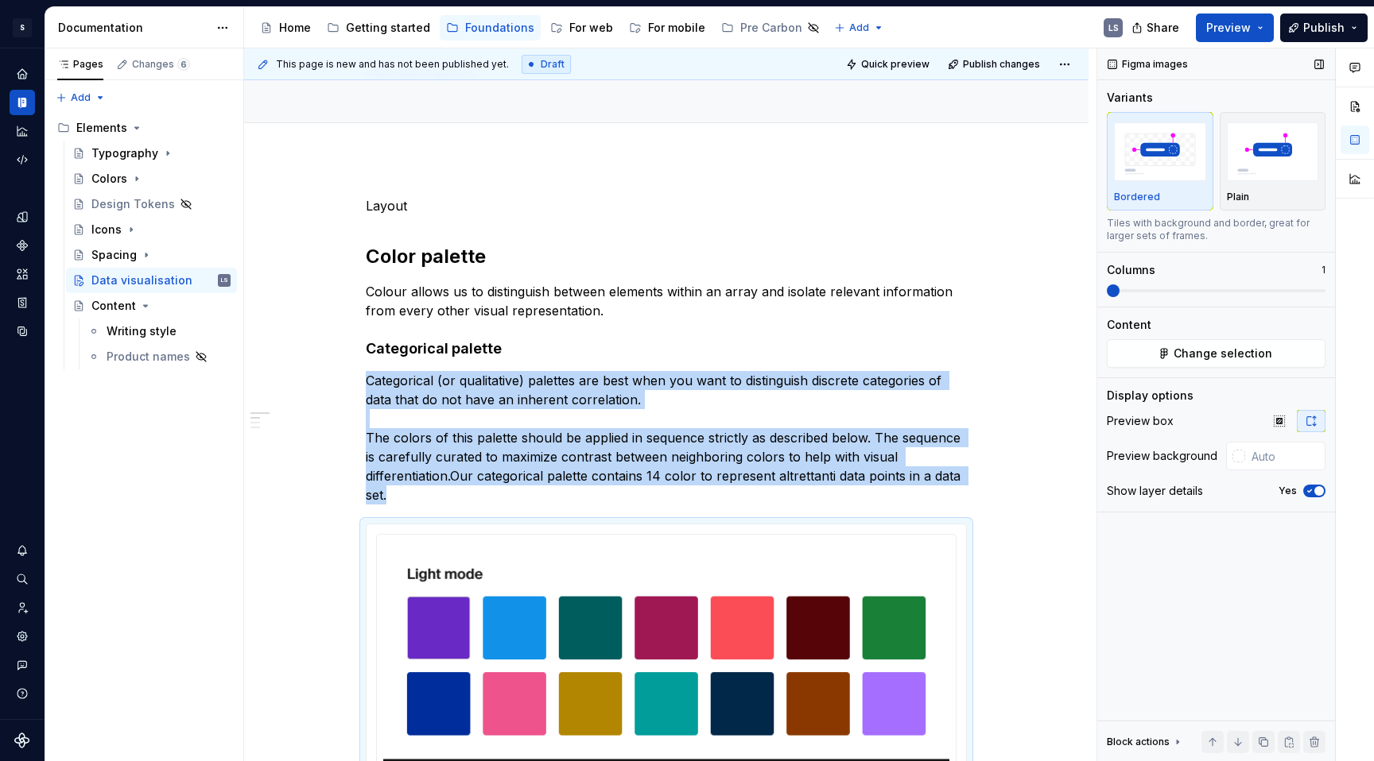
click at [1314, 492] on span "button" at bounding box center [1319, 491] width 10 height 10
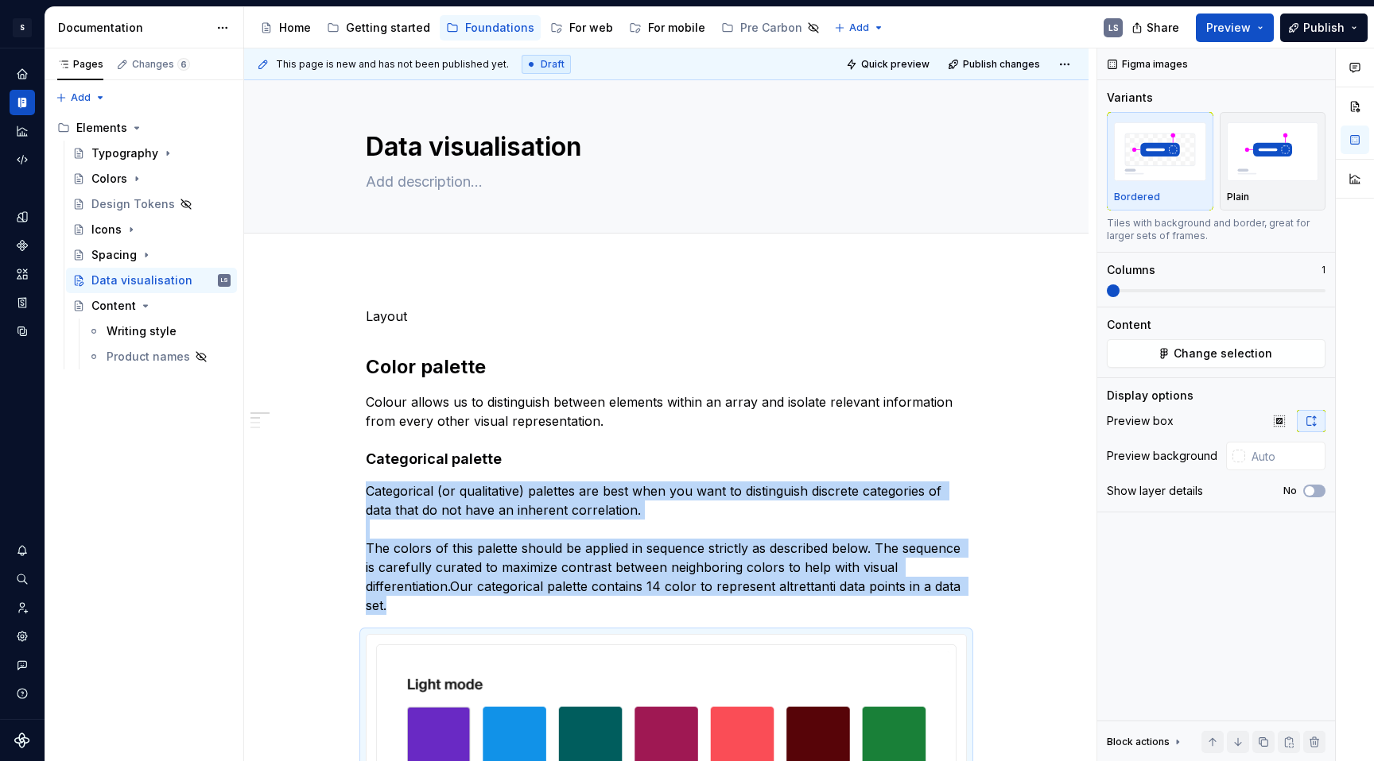
scroll to position [0, 0]
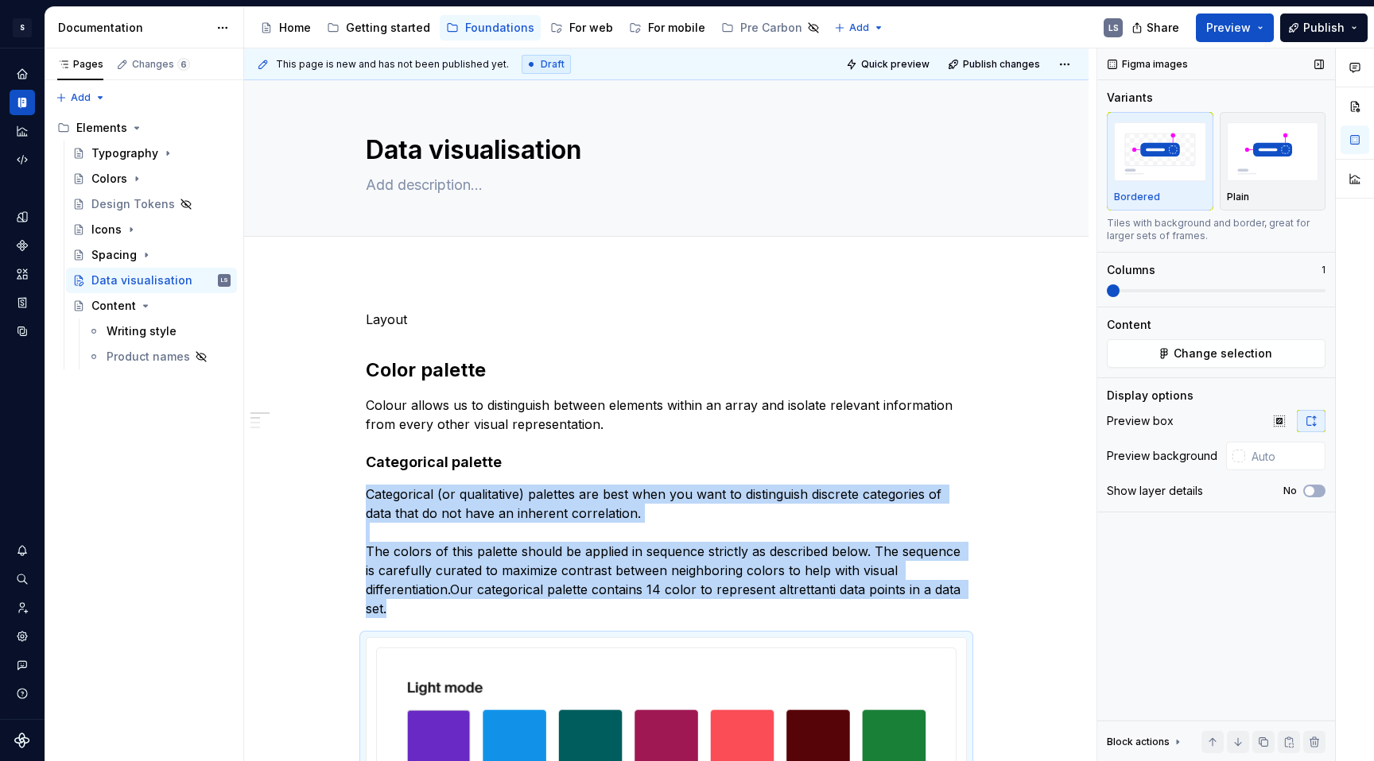
click at [1106, 290] on span at bounding box center [1112, 291] width 13 height 13
click at [901, 62] on span "Quick preview" at bounding box center [895, 64] width 68 height 13
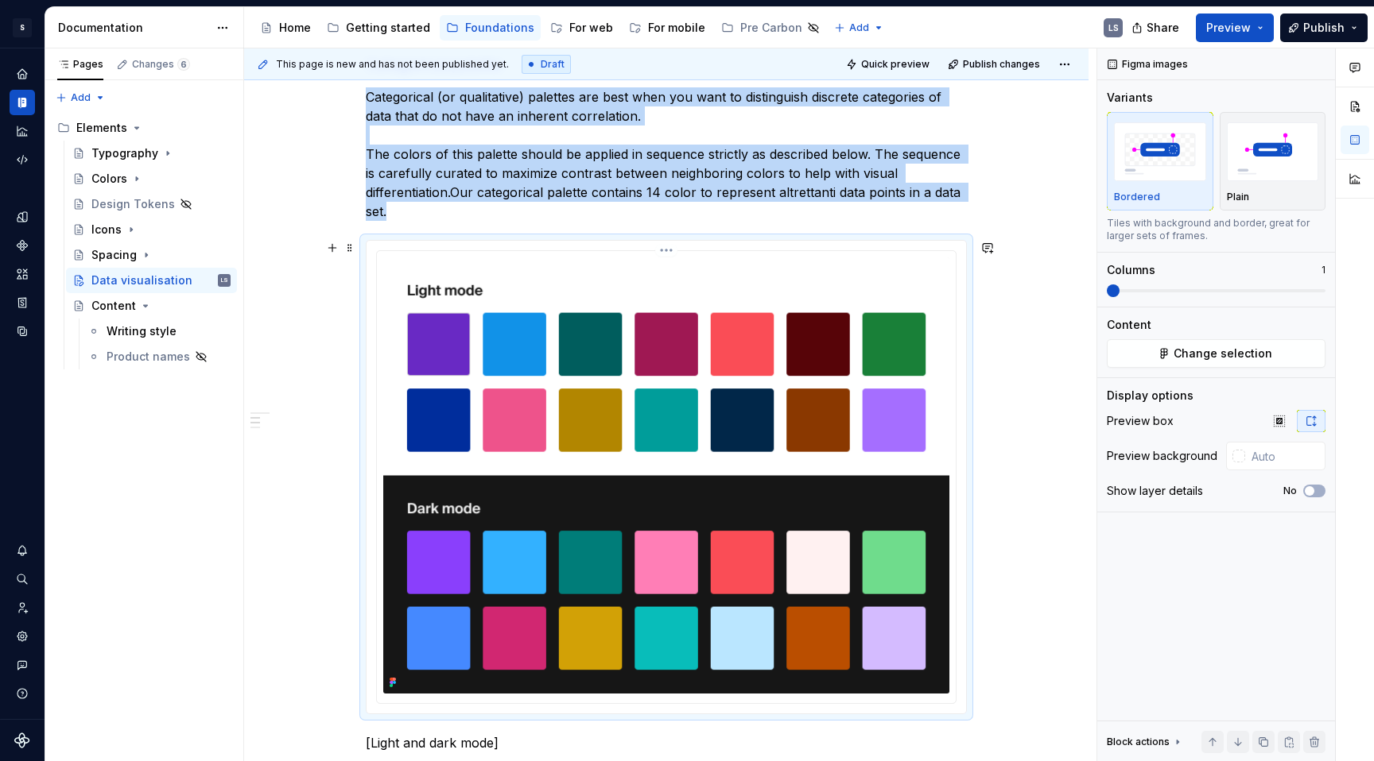
scroll to position [379, 0]
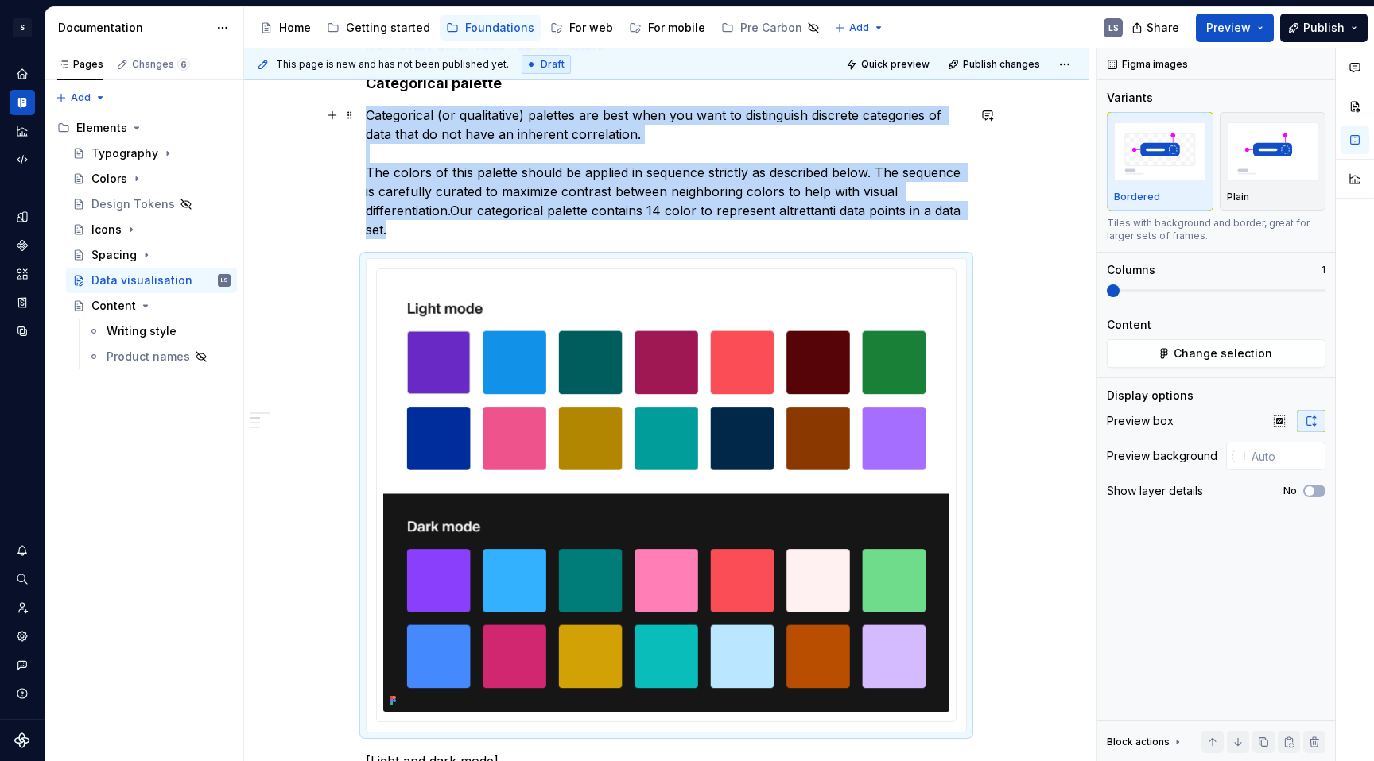
click at [544, 235] on p "Categorical (or qualitative) palettes are best when you want to distinguish dis…" at bounding box center [666, 173] width 601 height 134
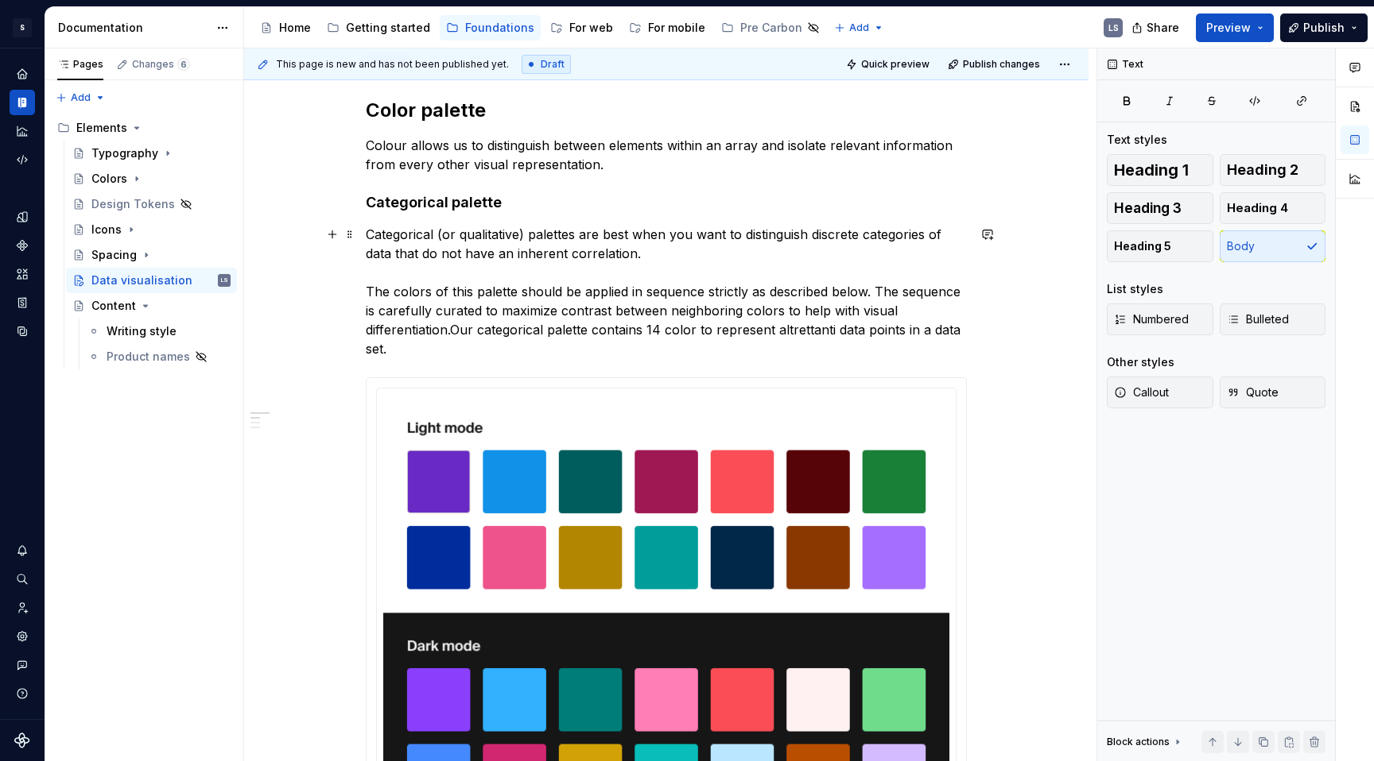
scroll to position [246, 0]
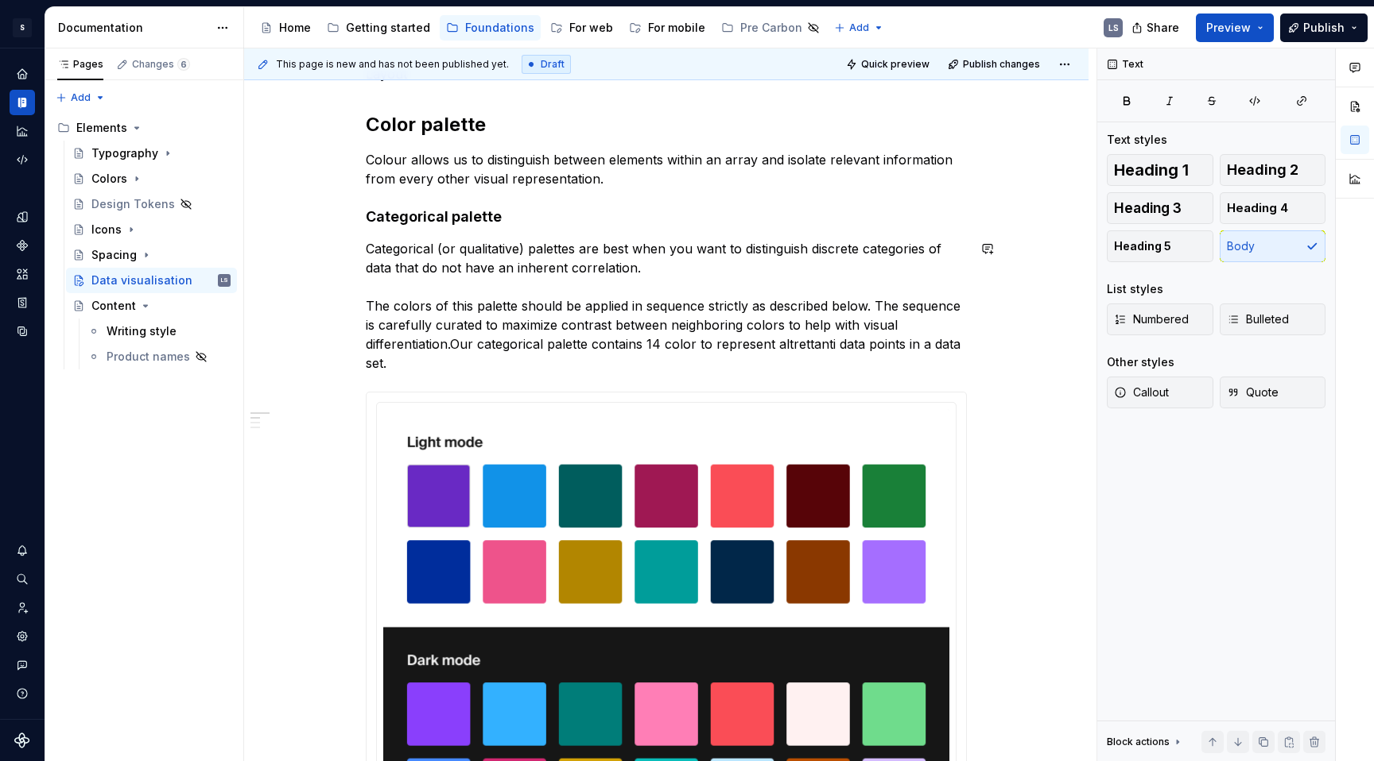
click at [530, 222] on h4 "Categorical palette" at bounding box center [666, 216] width 601 height 19
type textarea "*"
